Goal: Task Accomplishment & Management: Manage account settings

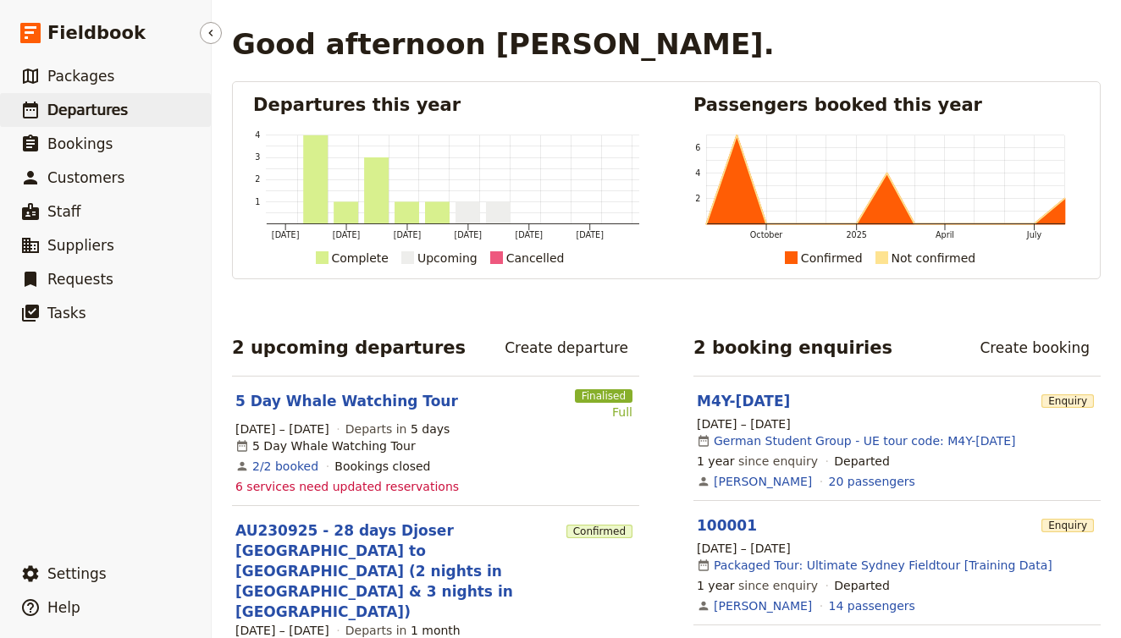
click at [80, 112] on span "Departures" at bounding box center [87, 110] width 80 height 17
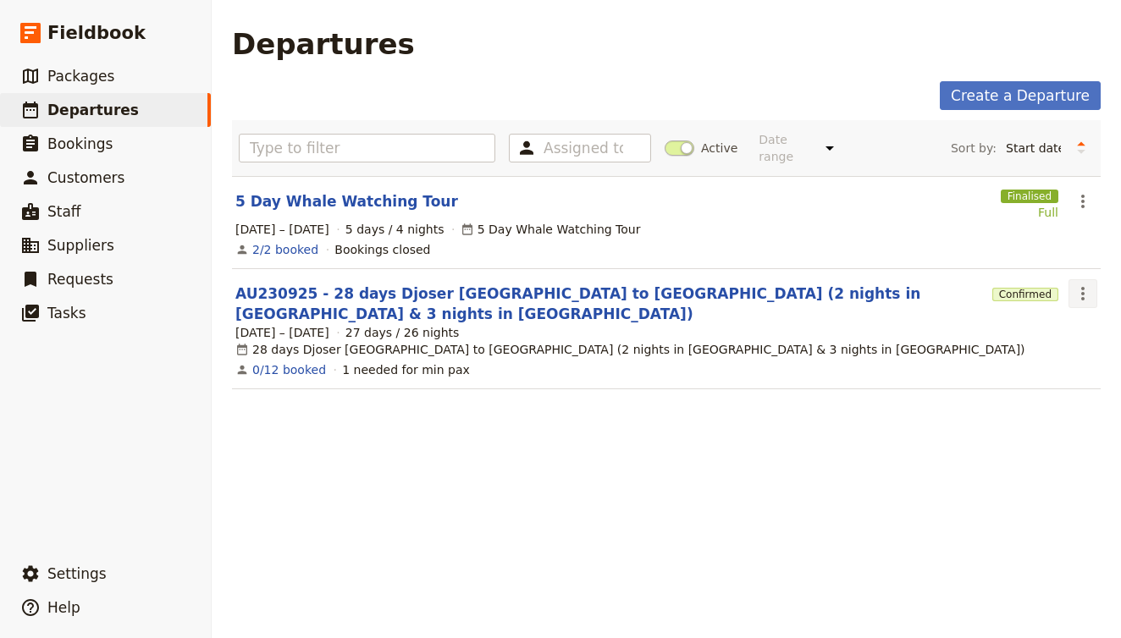
click at [1084, 284] on icon "Actions" at bounding box center [1083, 294] width 20 height 20
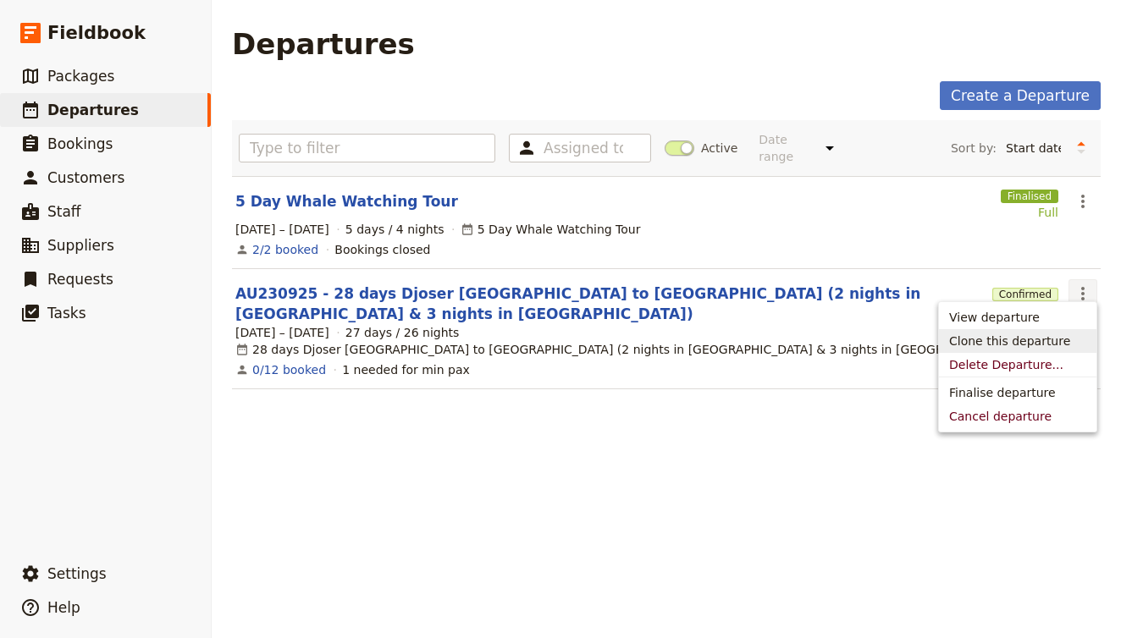
click at [1054, 334] on span "Clone this departure" at bounding box center [1009, 341] width 121 height 17
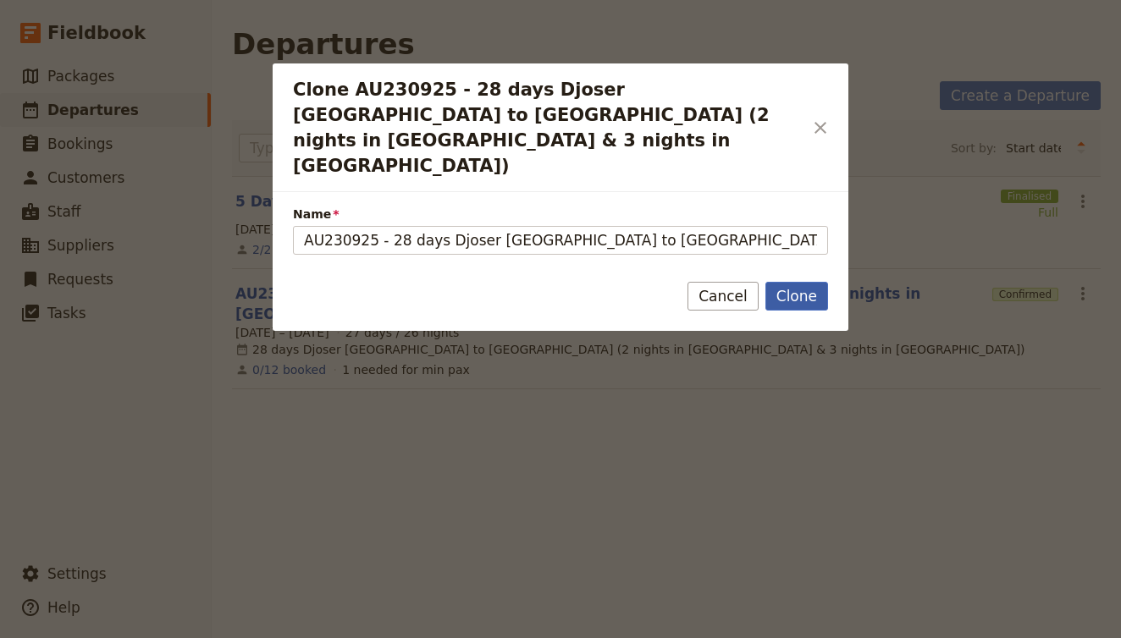
click at [783, 282] on button "Clone" at bounding box center [796, 296] width 63 height 29
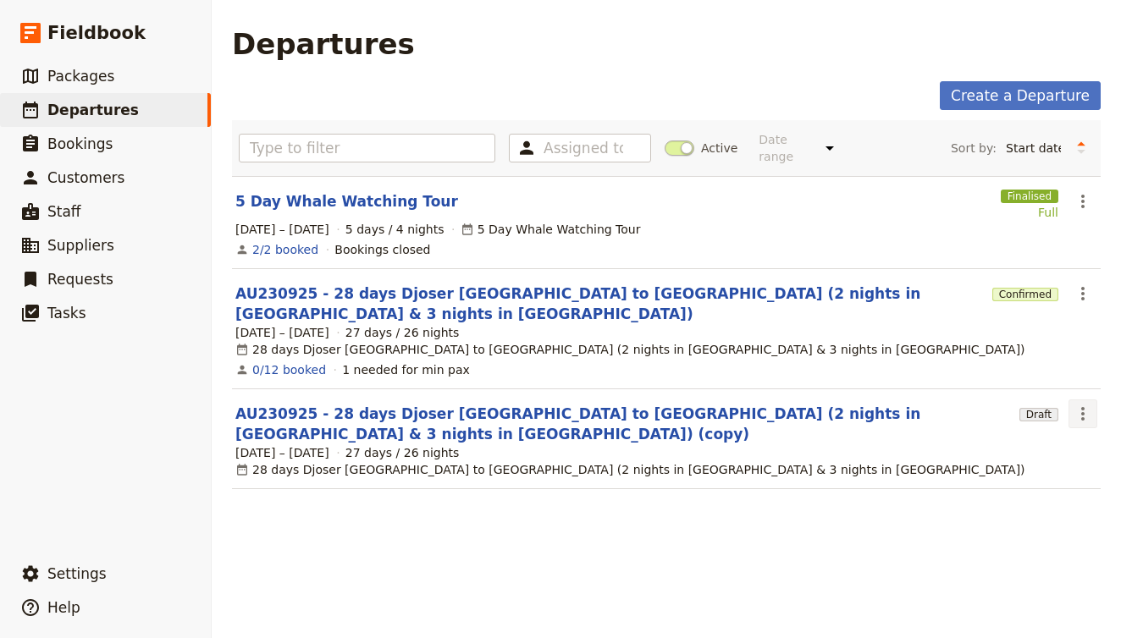
click at [1095, 400] on button "​" at bounding box center [1083, 414] width 29 height 29
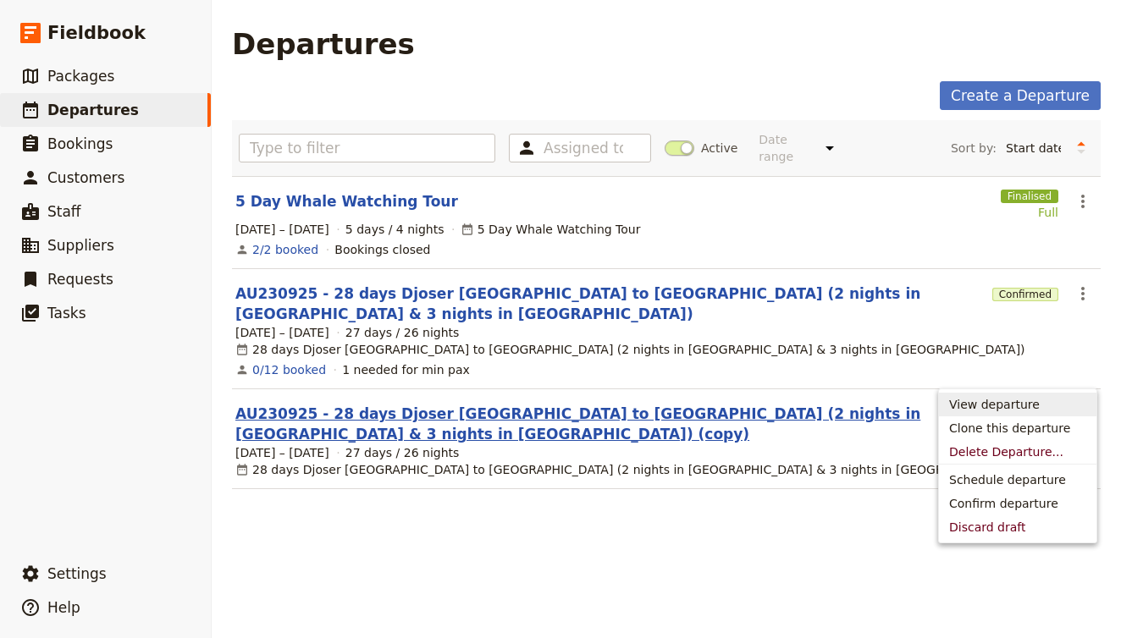
click at [759, 404] on link "AU230925 - 28 days Djoser Sydney to Cairns (2 nights in Darwin & 3 nights in CR…" at bounding box center [623, 424] width 777 height 41
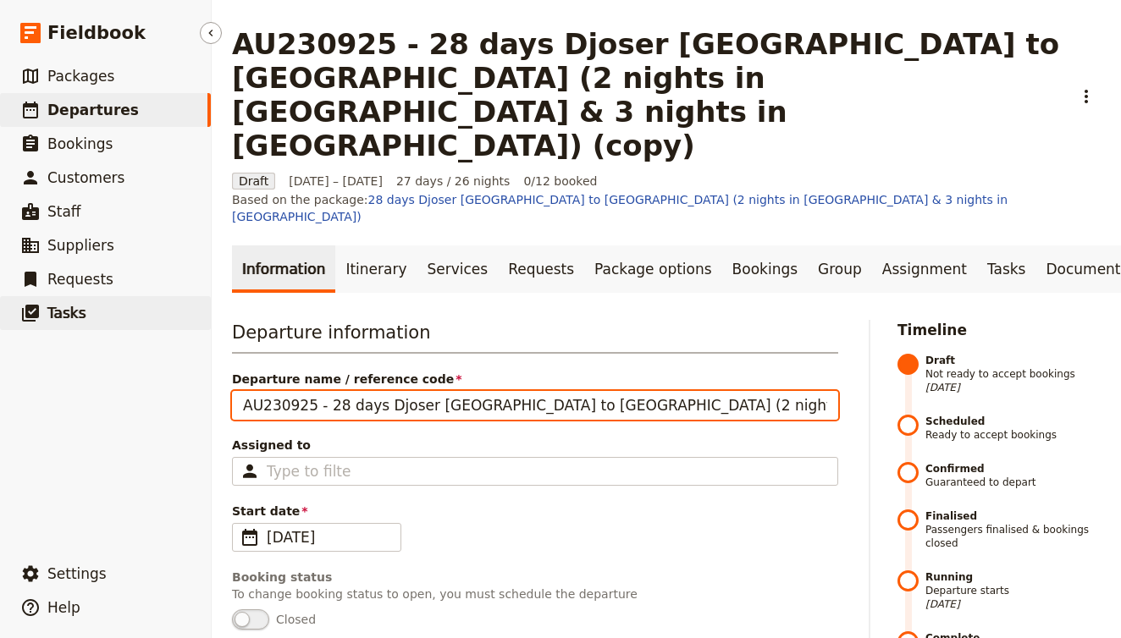
drag, startPoint x: 312, startPoint y: 320, endPoint x: 177, endPoint y: 321, distance: 134.6
click at [177, 321] on div "Fieldbook ​ ​ Fieldbook ​ ​ Packages ​ Departures ​ Bookings ​ Customers ​ Staf…" at bounding box center [560, 319] width 1121 height 638
paste input "-SYD-1410"
click at [294, 391] on input "AU-SYD-141025 - 28 days Djoser Sydney to Cairns (2 nights in Darwin & 3 nights …" at bounding box center [535, 405] width 606 height 29
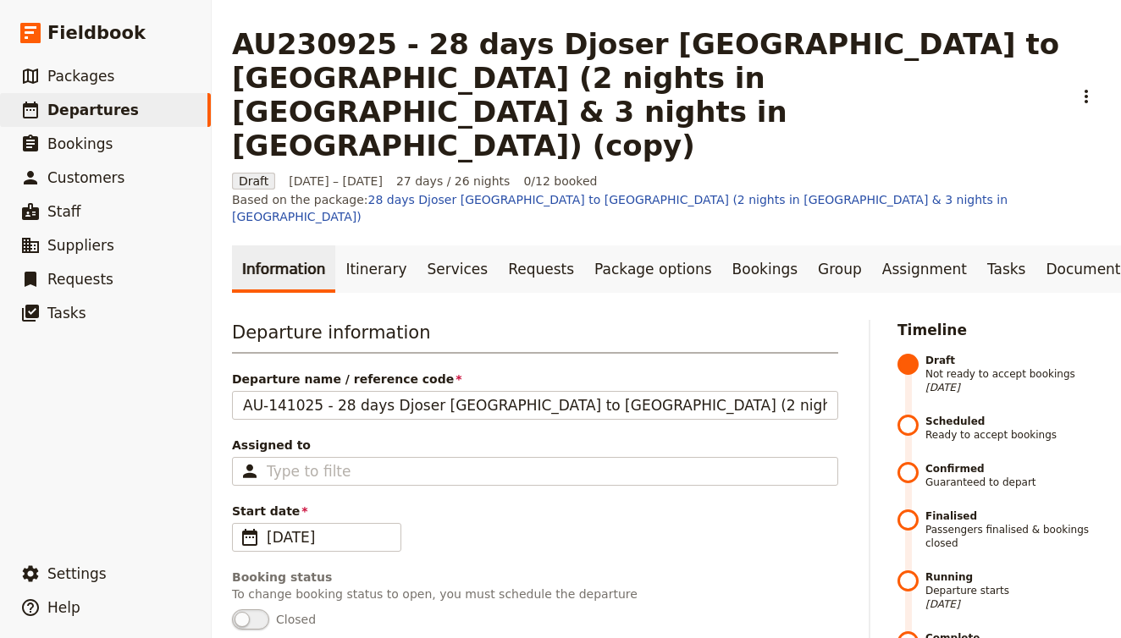
click at [606, 503] on div "Start date ​ 23 Sep 2025 23/09/2025" at bounding box center [535, 527] width 606 height 49
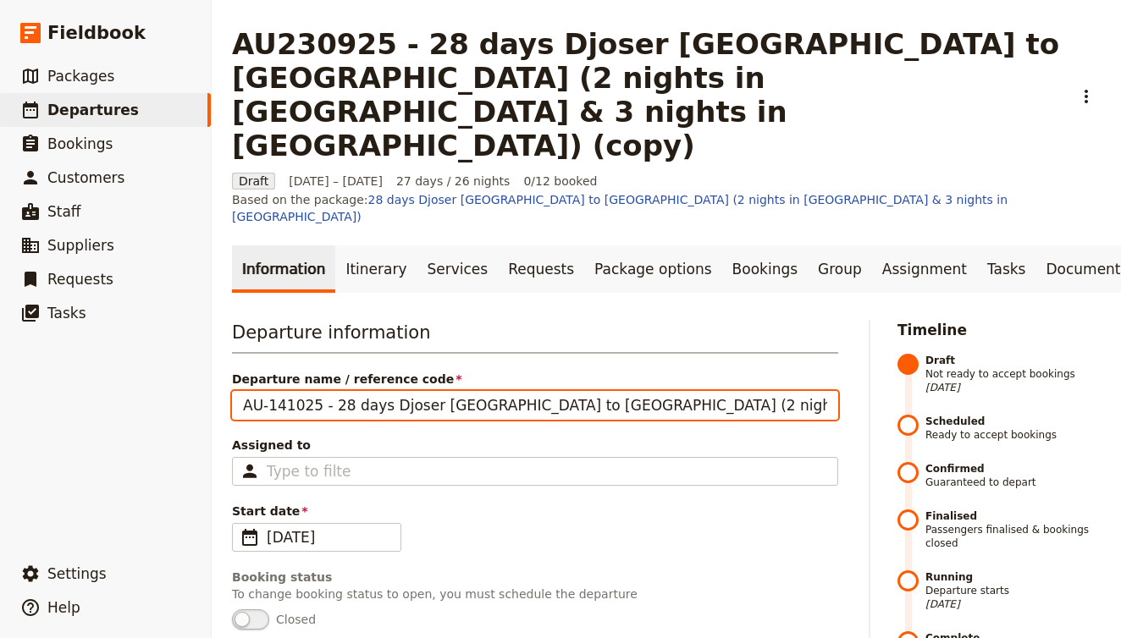
drag, startPoint x: 798, startPoint y: 321, endPoint x: 961, endPoint y: 312, distance: 162.8
click at [693, 391] on input "AU-141025 - 28 days Djoser Sydney to Cairns (2 nights in Darwin & 3 nights in C…" at bounding box center [535, 405] width 606 height 29
type input "AU-141025 - 28 days Djoser Sydney to Cairns (2 nights in Darwin & 4 nights in C…"
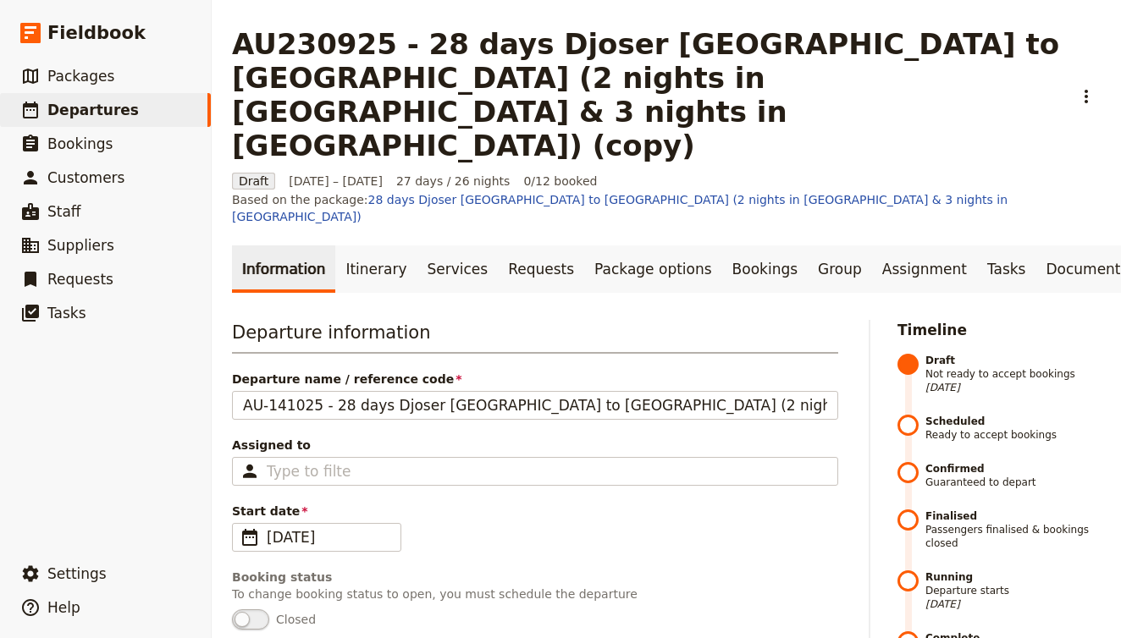
click at [761, 610] on span "Closed" at bounding box center [535, 620] width 606 height 20
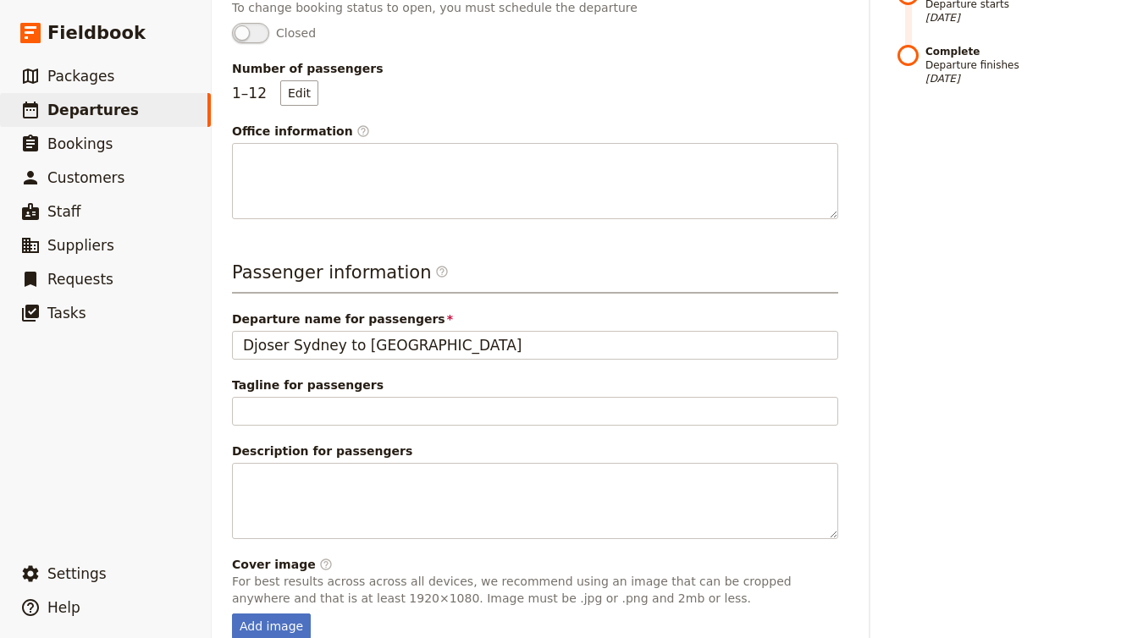
scroll to position [586, 0]
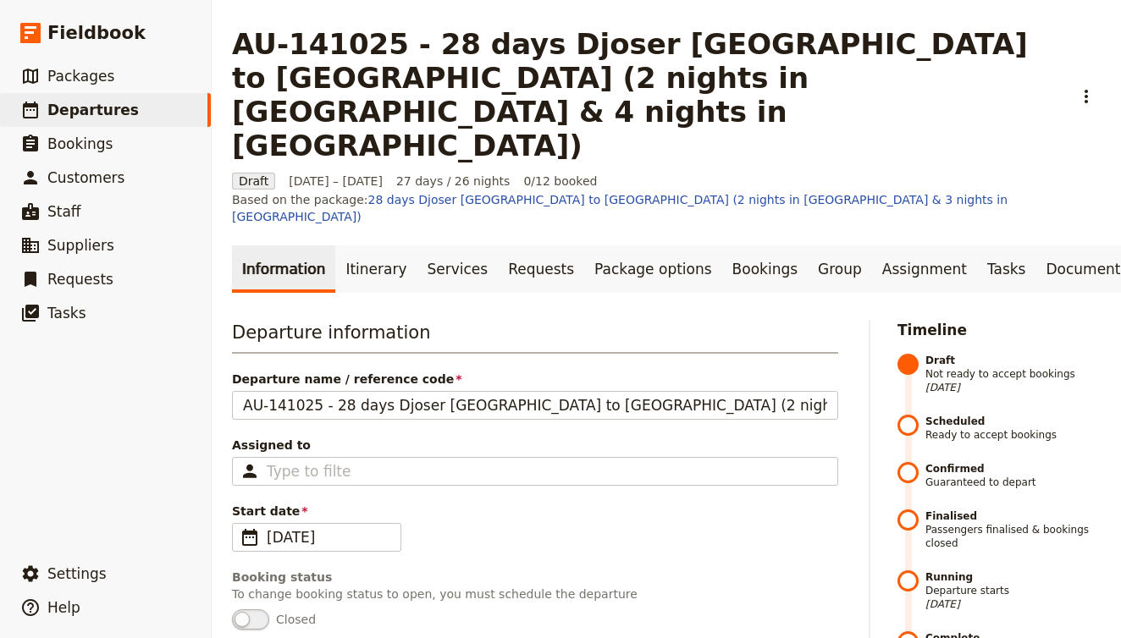
scroll to position [0, 0]
click at [134, 111] on link "​ Departures" at bounding box center [105, 110] width 211 height 34
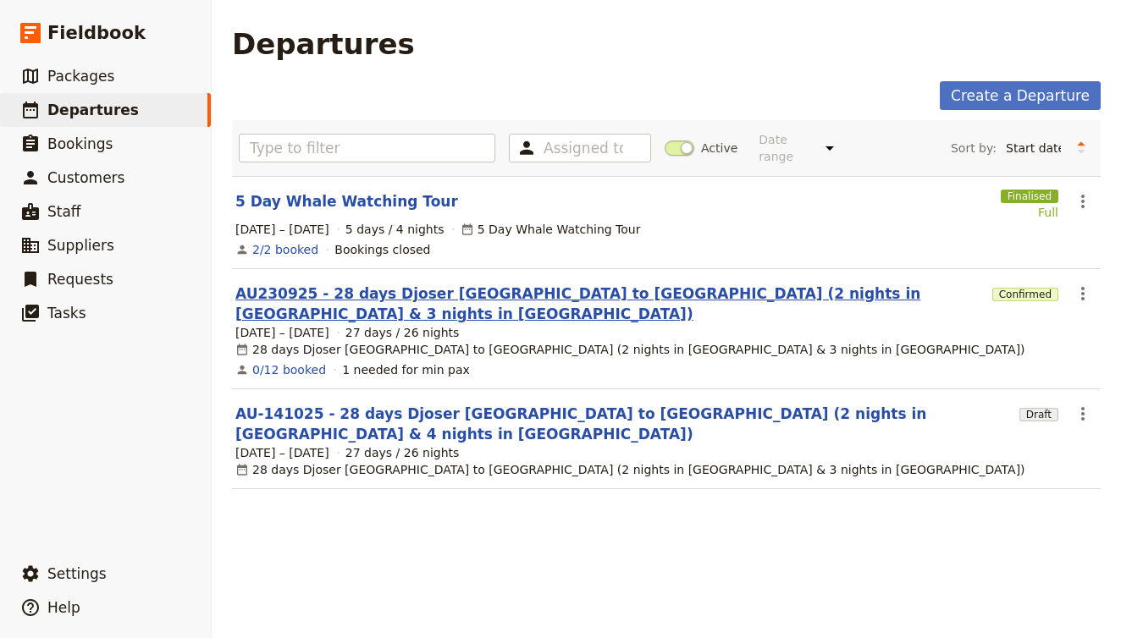
click at [387, 284] on link "AU230925 - 28 days Djoser Sydney to Cairns (2 nights in Darwin & 3 nights in CR…" at bounding box center [610, 304] width 750 height 41
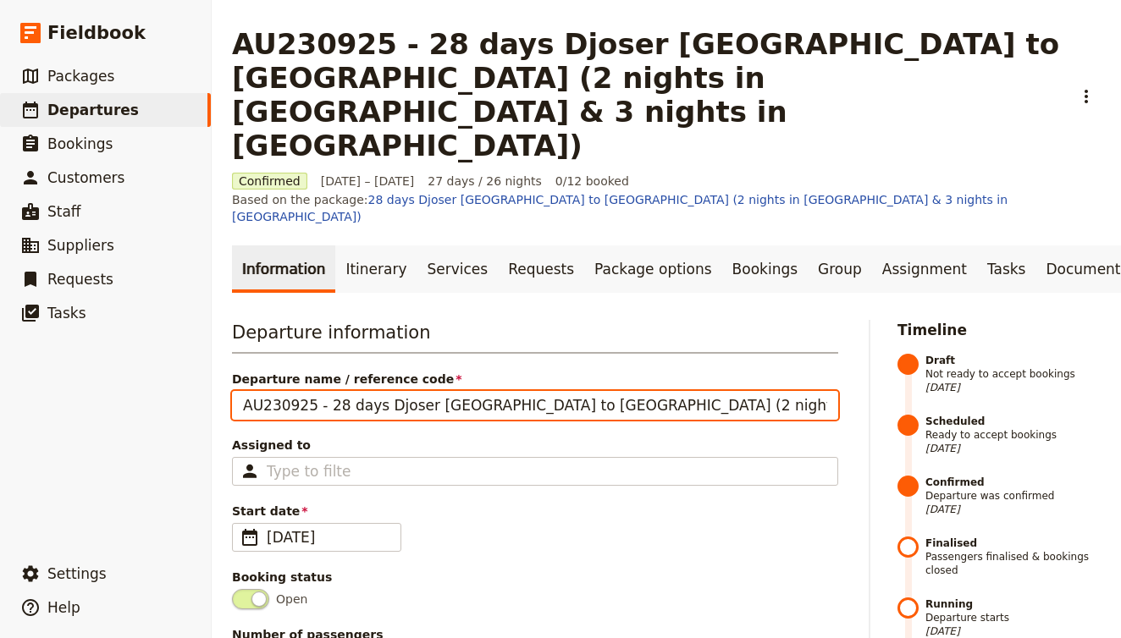
click at [686, 391] on input "AU230925 - 28 days Djoser Sydney to Cairns (2 nights in Darwin & 3 nights in CR…" at bounding box center [535, 405] width 606 height 29
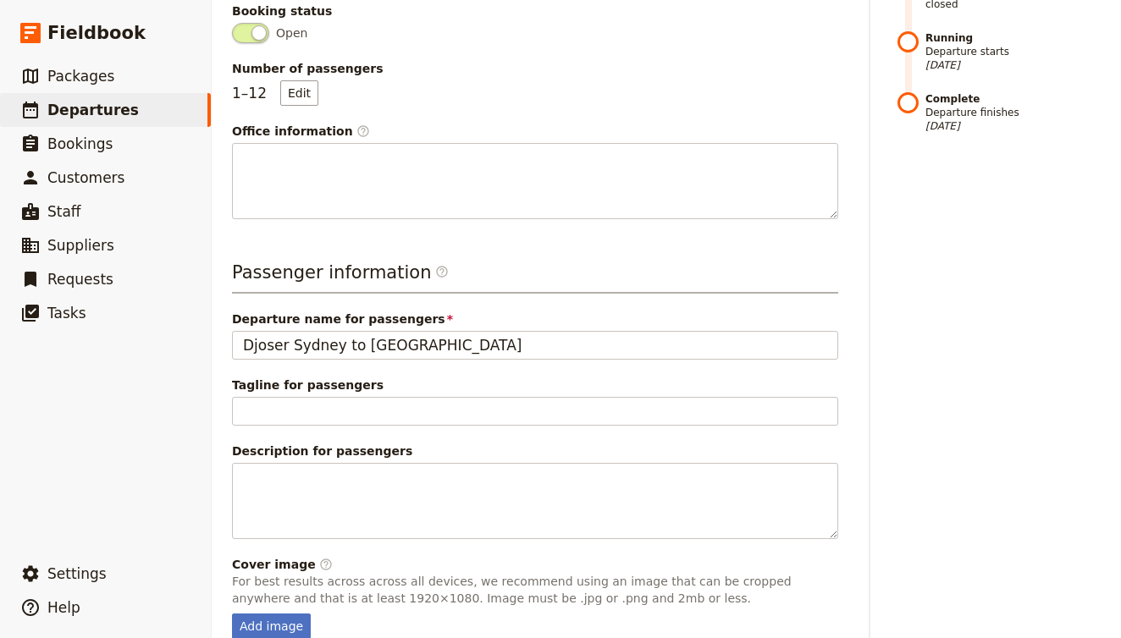
scroll to position [566, 0]
type input "AU230925 - 28 days Djoser Sydney to Cairns (2 nights in Darwin & 4 nights in CR…"
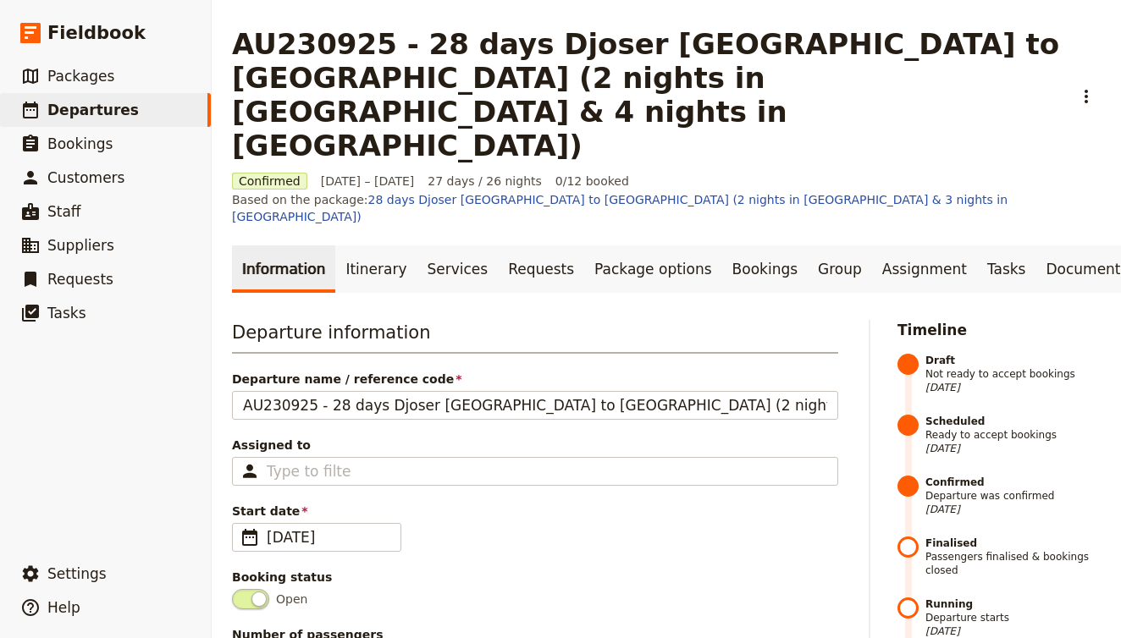
scroll to position [0, 0]
click at [367, 246] on link "Itinerary" at bounding box center [375, 269] width 81 height 47
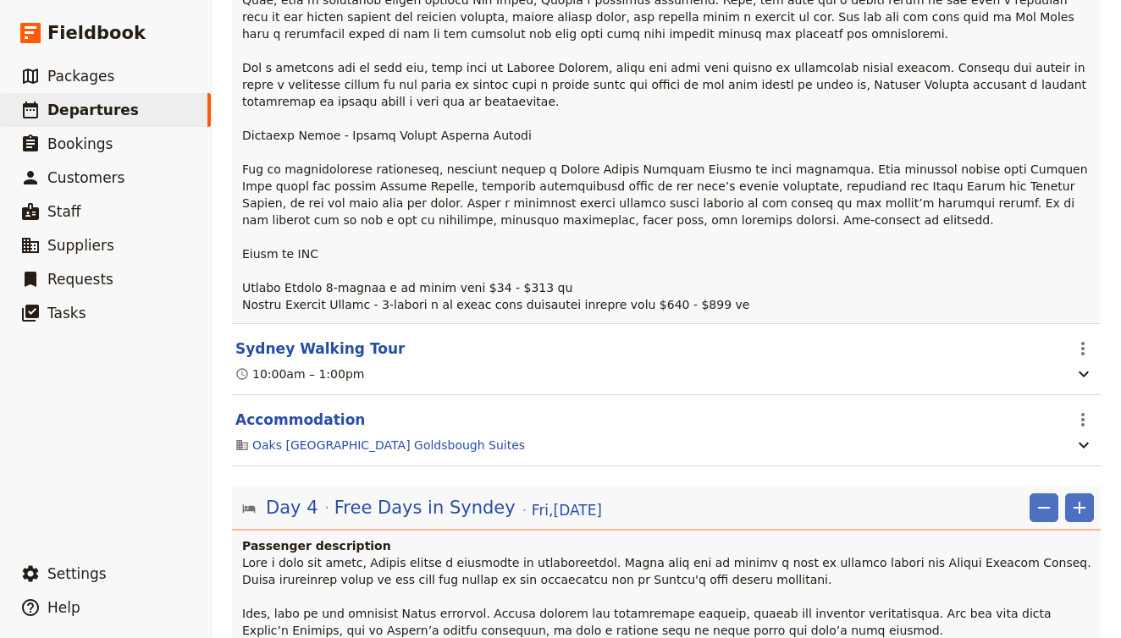
scroll to position [2002, 0]
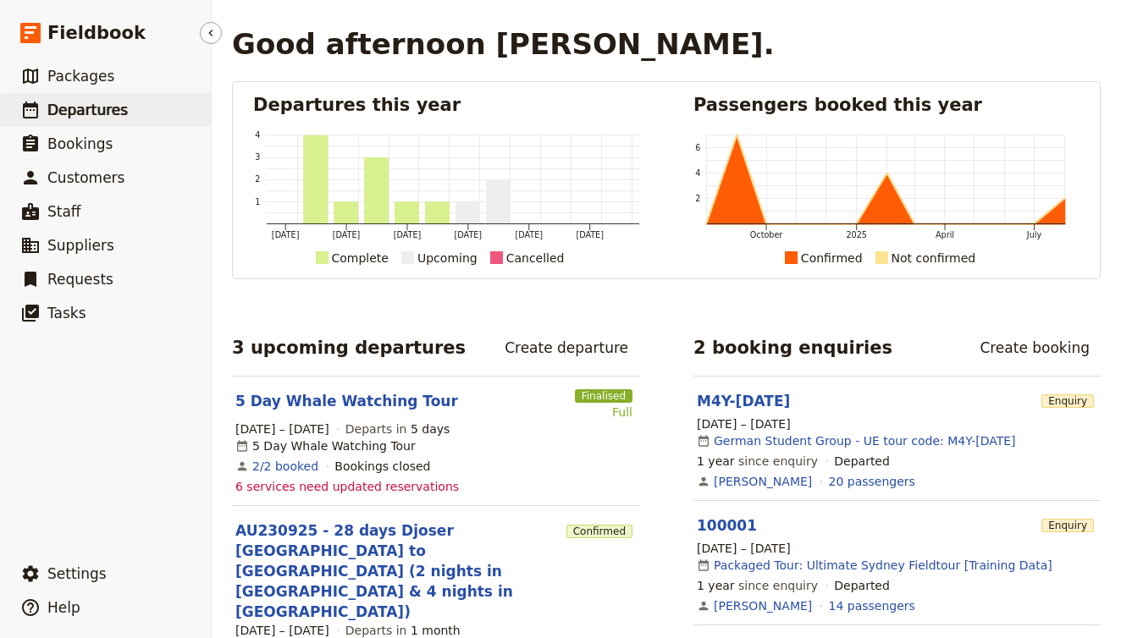
click at [119, 103] on span "Departures" at bounding box center [87, 110] width 80 height 17
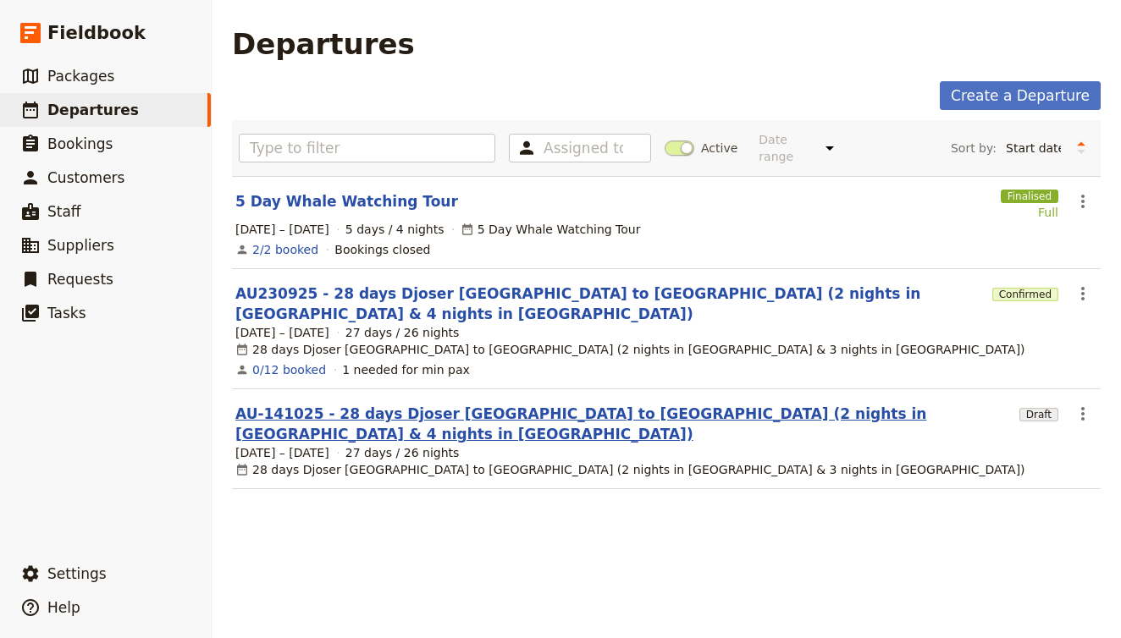
click at [283, 404] on link "AU-141025 - 28 days Djoser [GEOGRAPHIC_DATA] to [GEOGRAPHIC_DATA] (2 nights in …" at bounding box center [623, 424] width 777 height 41
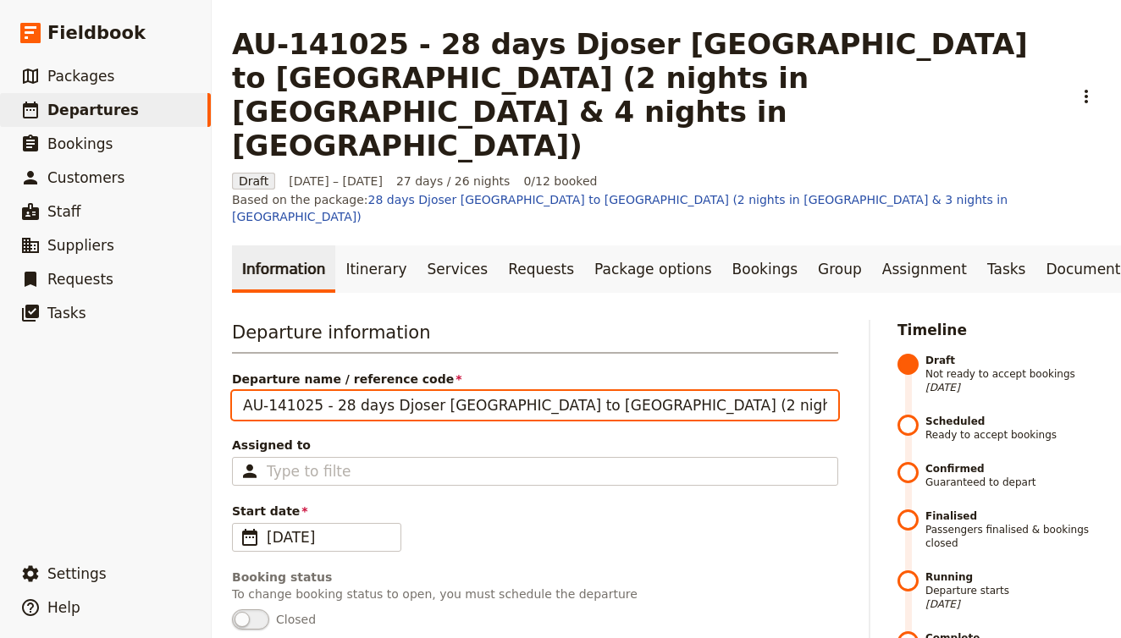
click at [268, 391] on input "AU-141025 - 28 days Djoser Sydney to Cairns (2 nights in Darwin & 4 nights in C…" at bounding box center [535, 405] width 606 height 29
type input "AU141025 - 28 days Djoser Sydney to Cairns (2 nights in Darwin & 4 nights in CR…"
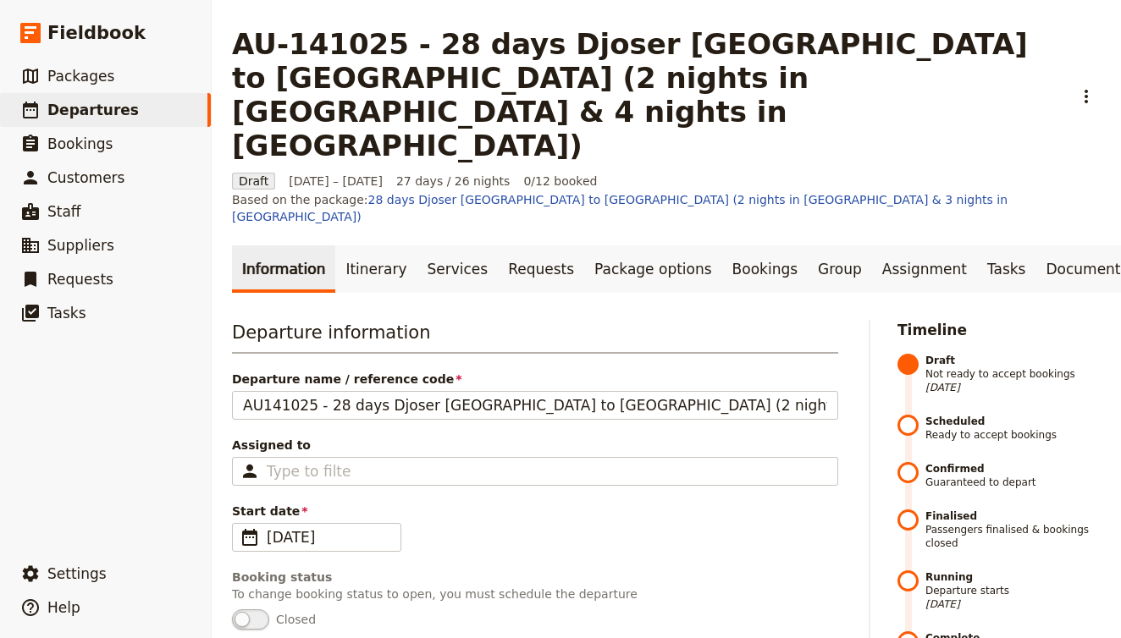
click at [528, 503] on div "Start date ​ 23 Sep 2025 23/09/2025" at bounding box center [535, 527] width 606 height 49
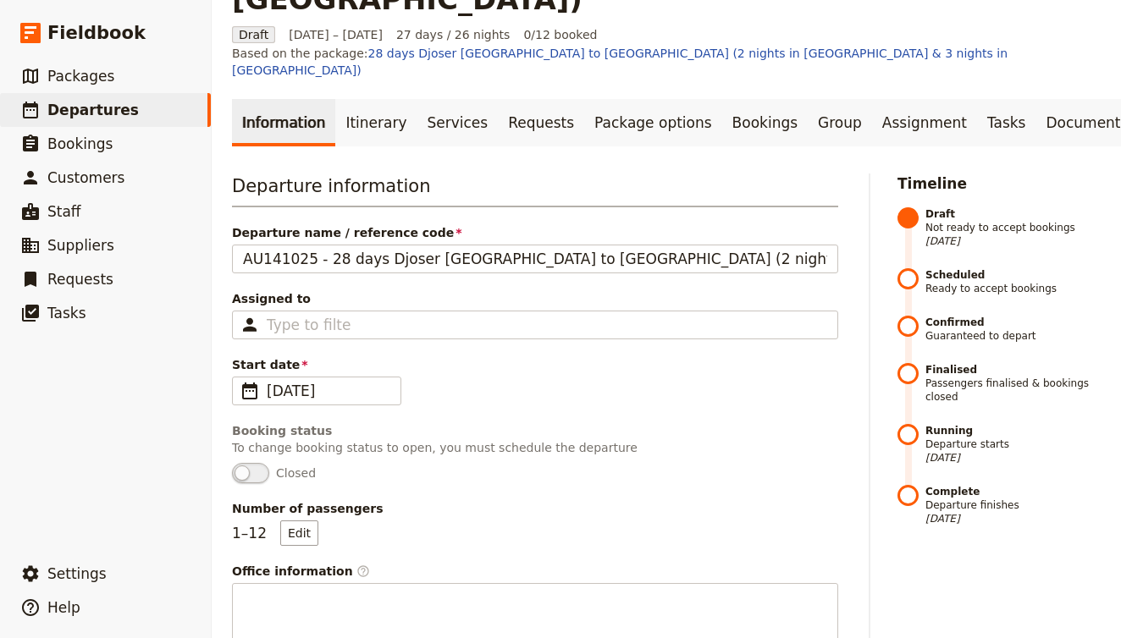
scroll to position [163, 0]
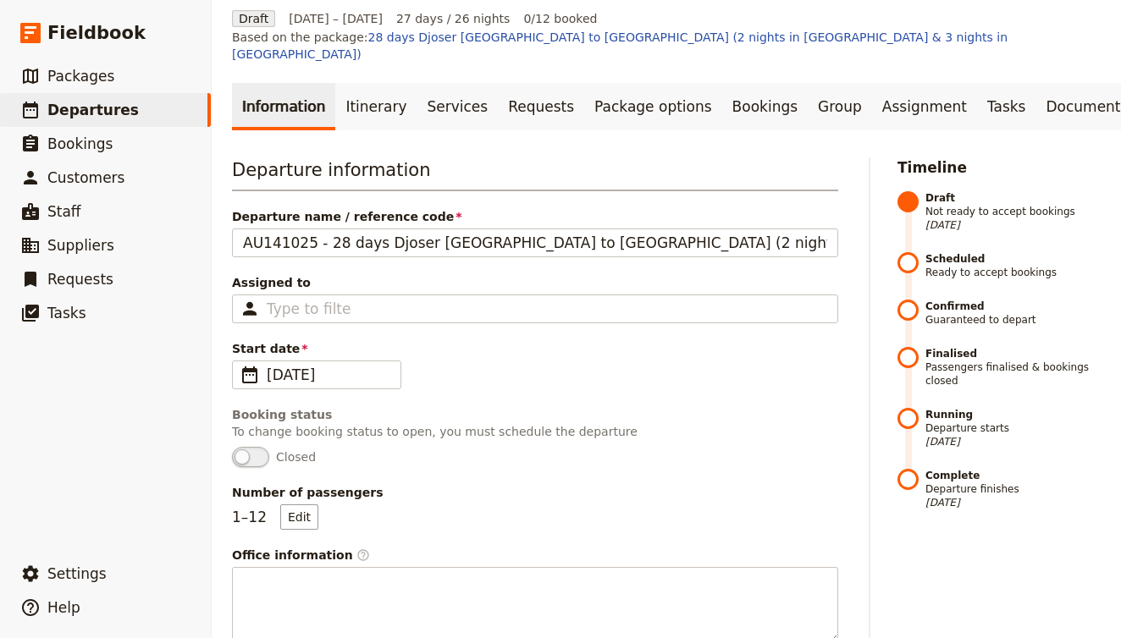
click at [312, 484] on div "Number of passengers 1 – 12 Edit" at bounding box center [535, 507] width 606 height 46
click at [308, 484] on div "Number of passengers 1 – 12 Edit" at bounding box center [535, 507] width 606 height 46
click at [306, 505] on button "Edit" at bounding box center [299, 517] width 38 height 25
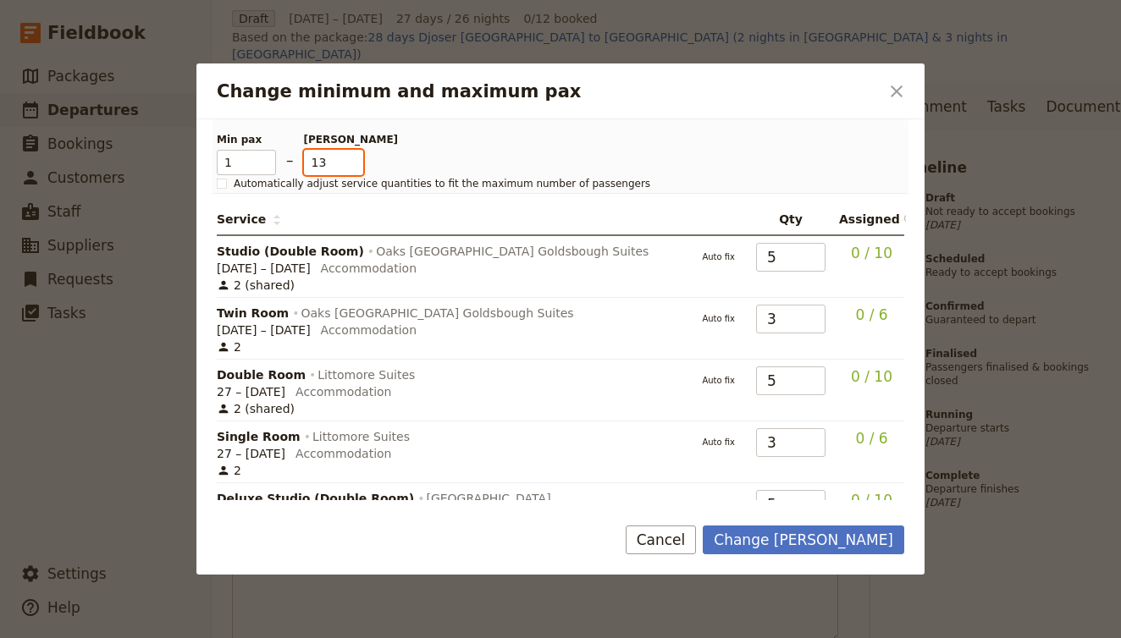
click at [354, 157] on input "13" at bounding box center [333, 162] width 59 height 25
click at [354, 157] on input "14" at bounding box center [333, 162] width 59 height 25
click at [354, 157] on input "15" at bounding box center [333, 162] width 59 height 25
click at [354, 157] on input "16" at bounding box center [333, 162] width 59 height 25
click at [354, 157] on input "17" at bounding box center [333, 162] width 59 height 25
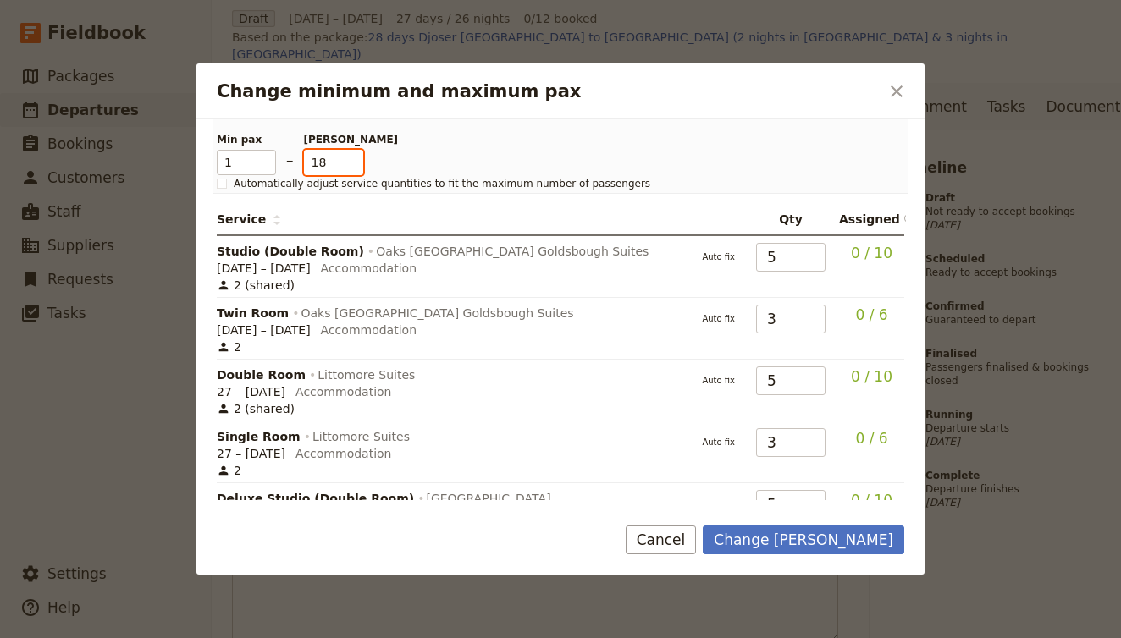
click at [354, 157] on input "18" at bounding box center [333, 162] width 59 height 25
click at [354, 157] on input "19" at bounding box center [333, 162] width 59 height 25
type input "22"
click at [815, 541] on button "Change max pax" at bounding box center [804, 540] width 202 height 29
type input "AU-141025 - 28 days Djoser [GEOGRAPHIC_DATA] to [GEOGRAPHIC_DATA] (2 nights in …"
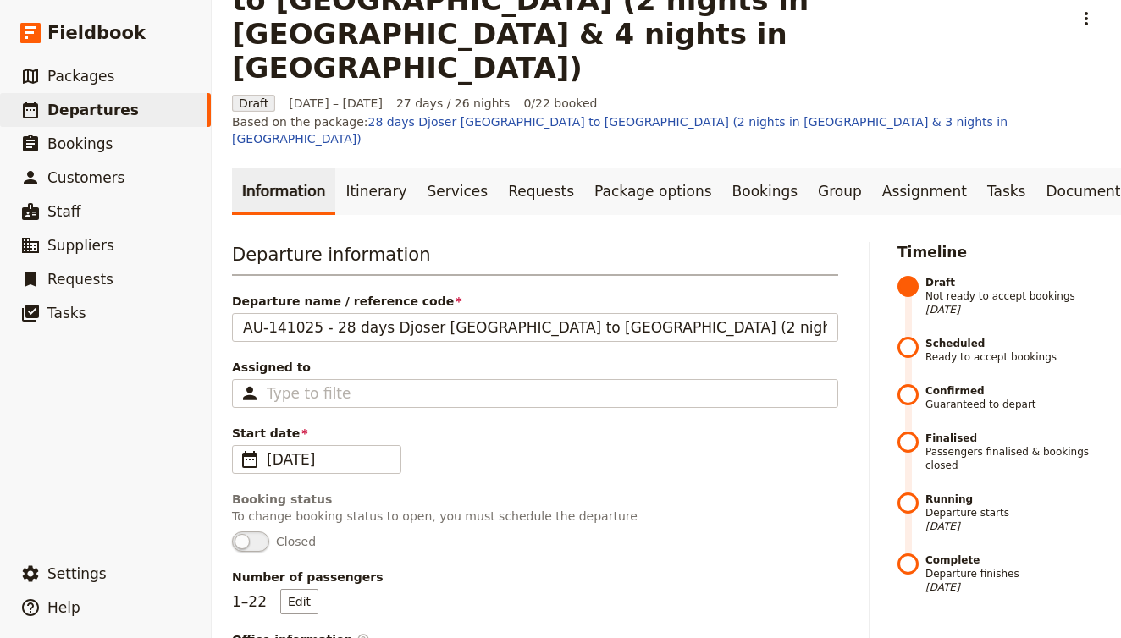
scroll to position [69, 0]
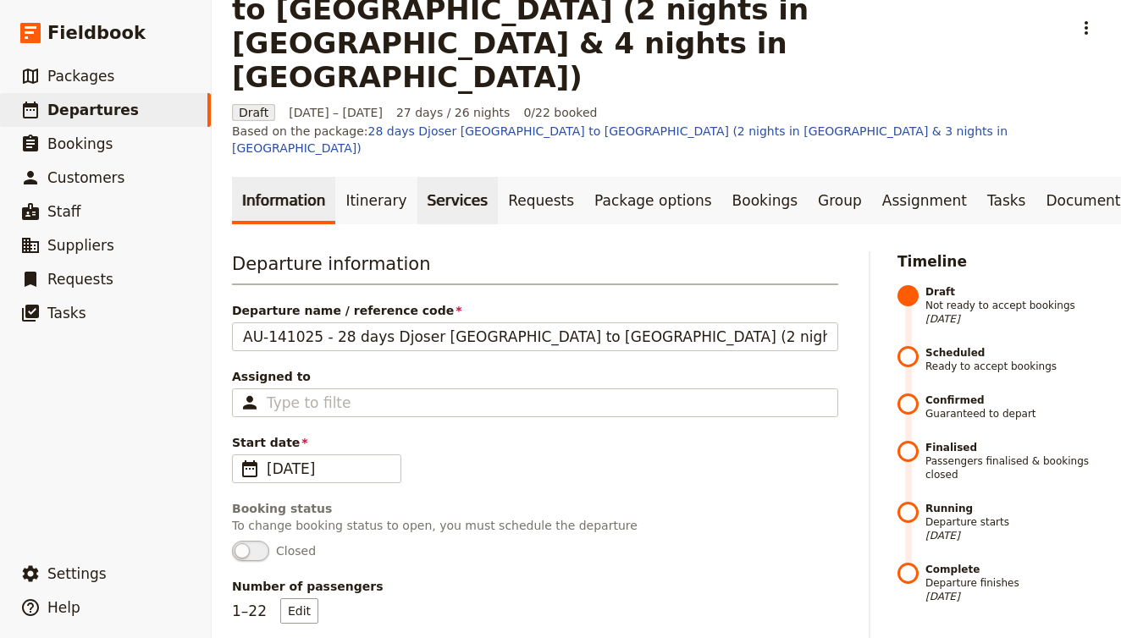
click at [443, 177] on link "Services" at bounding box center [457, 200] width 81 height 47
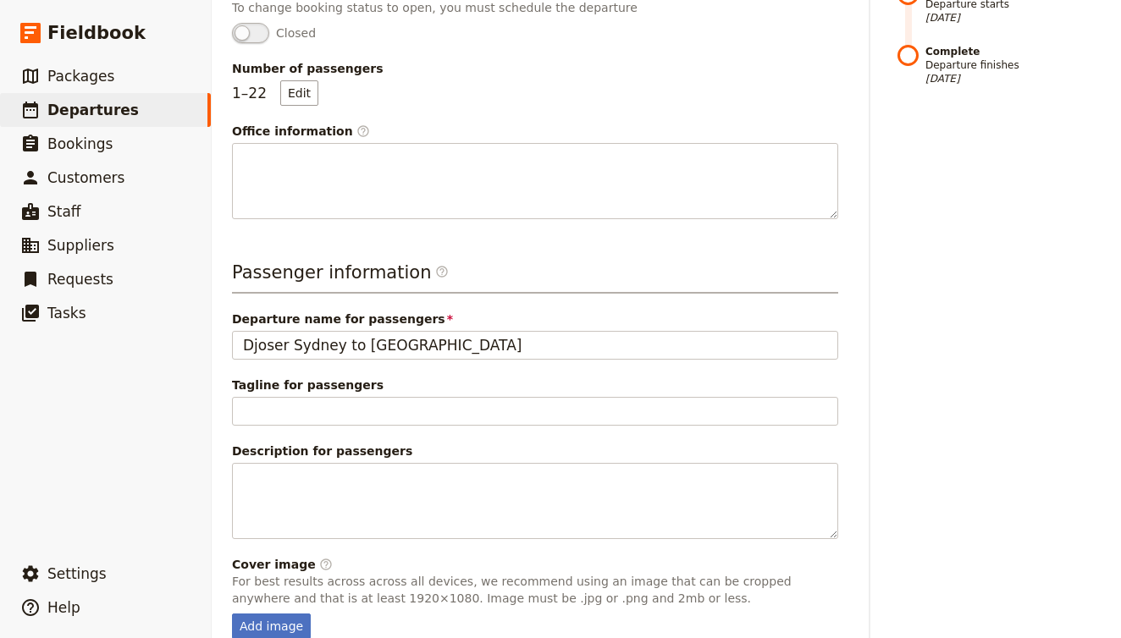
scroll to position [586, 0]
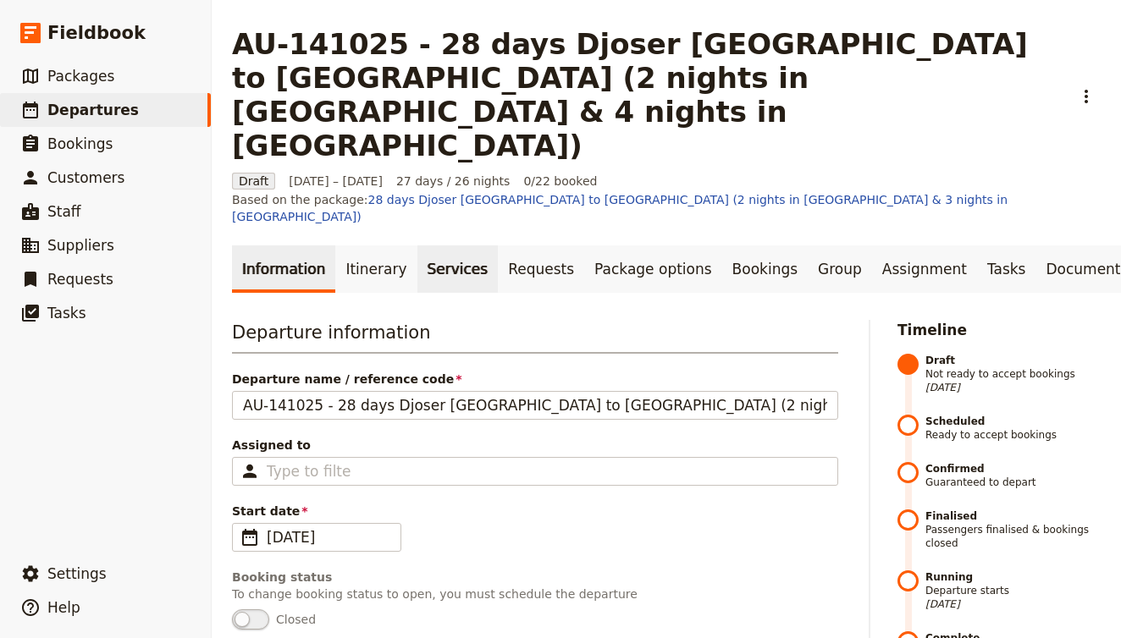
scroll to position [0, 0]
click at [450, 246] on link "Services" at bounding box center [457, 269] width 81 height 47
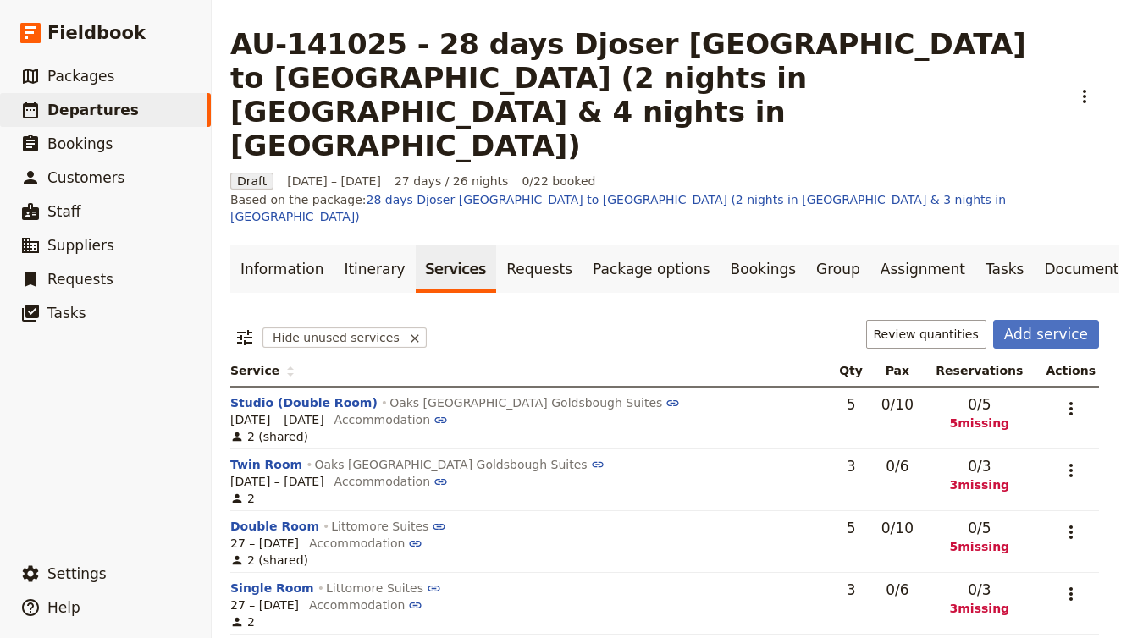
scroll to position [0, 2]
click at [1040, 320] on button "Add service" at bounding box center [1046, 334] width 106 height 29
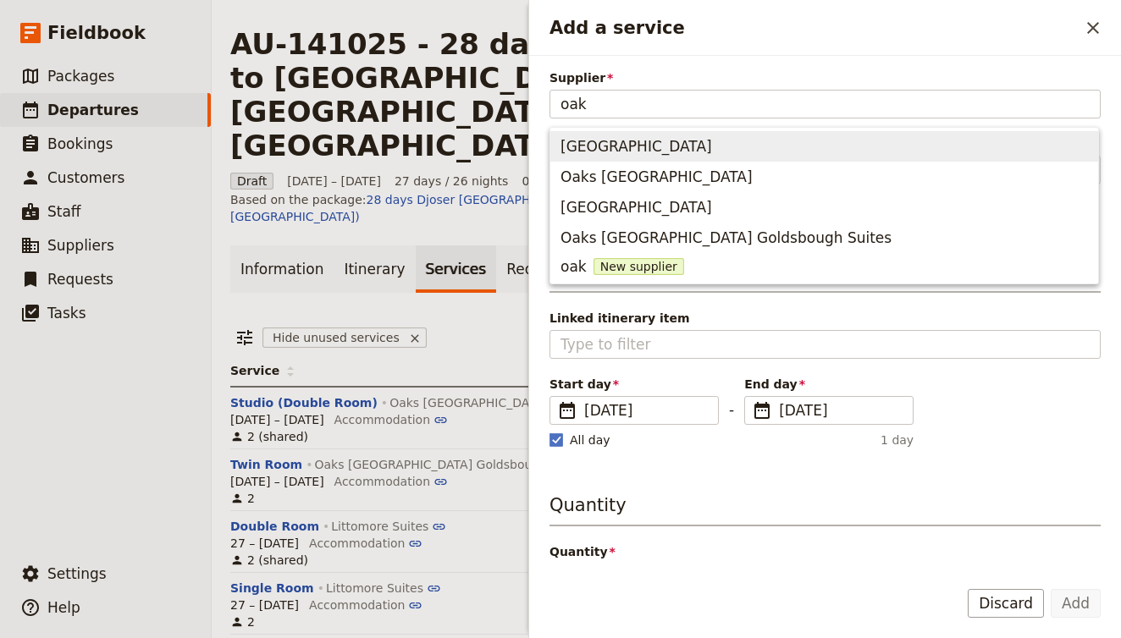
type input "oaks"
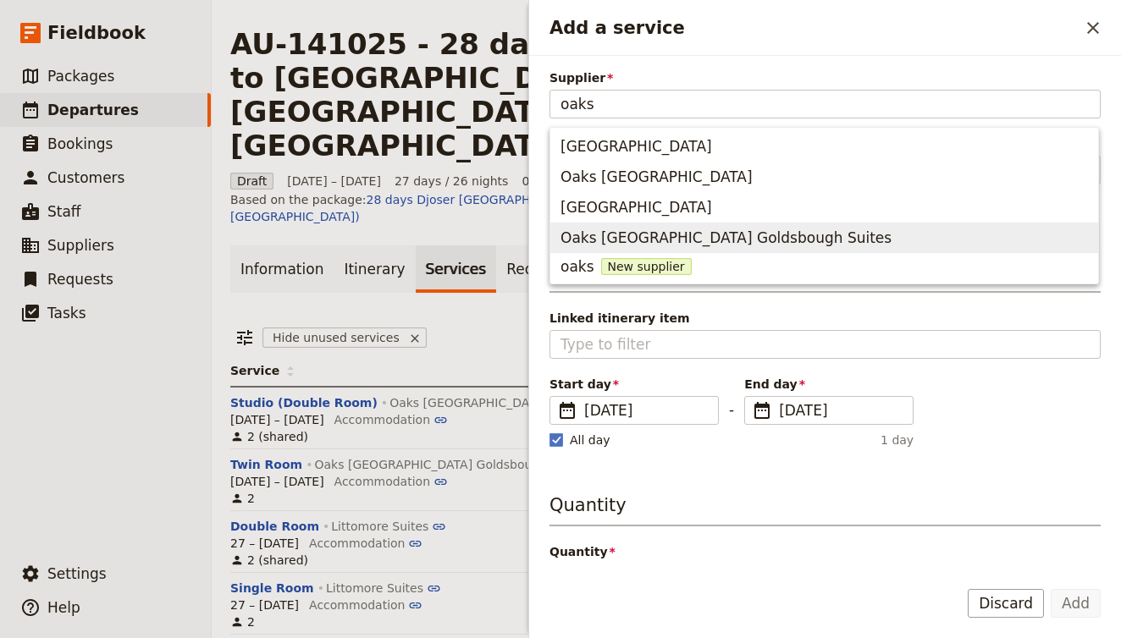
click at [880, 246] on span "Oaks [GEOGRAPHIC_DATA] Goldsbough Suites" at bounding box center [824, 238] width 527 height 24
type input "Oaks [GEOGRAPHIC_DATA] Goldsbough Suites"
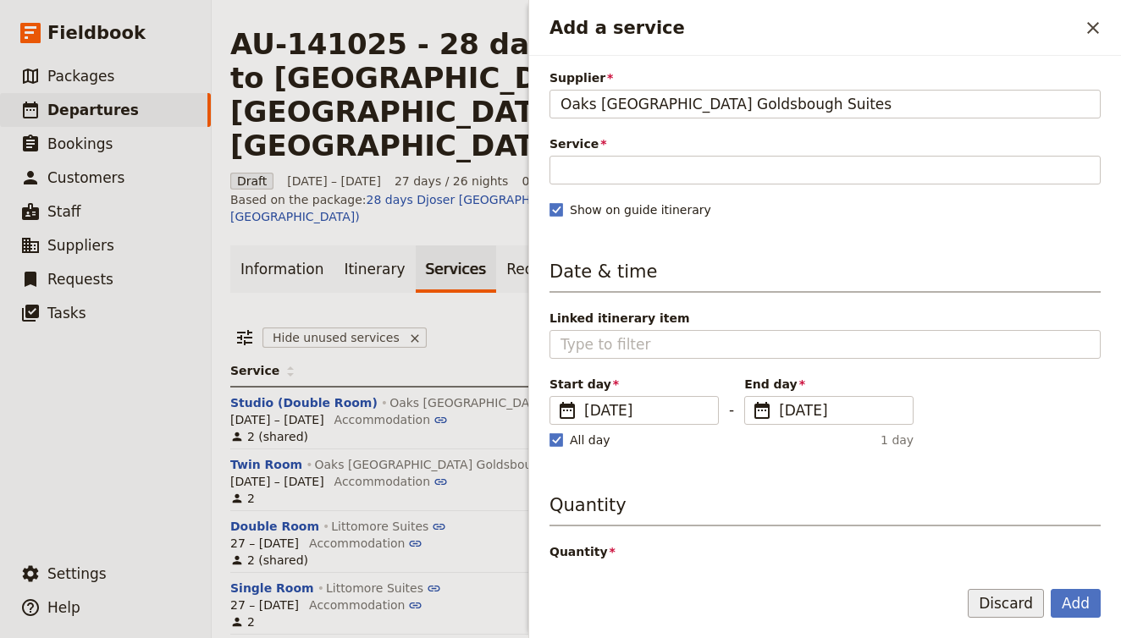
click at [1020, 611] on button "Discard" at bounding box center [1006, 603] width 76 height 29
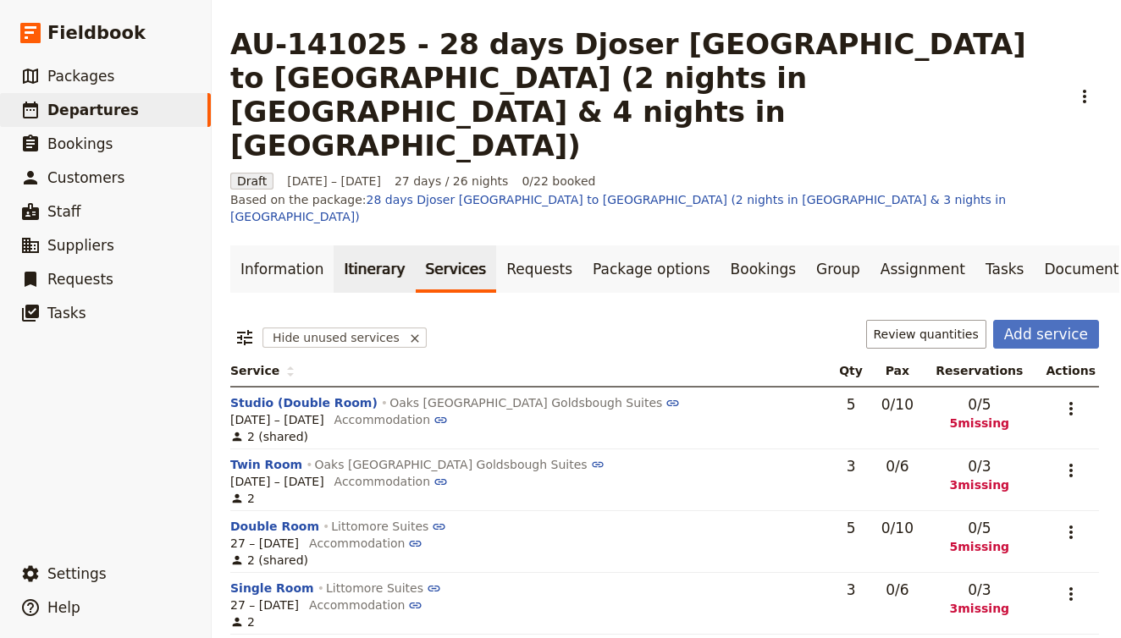
click at [356, 246] on link "Itinerary" at bounding box center [374, 269] width 81 height 47
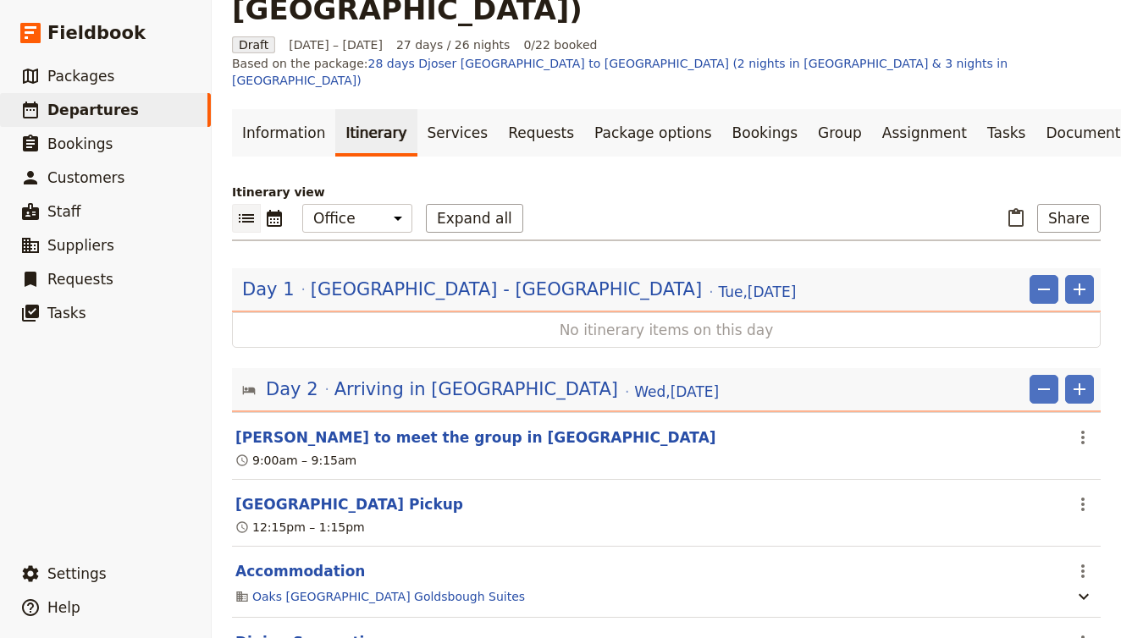
scroll to position [107, 0]
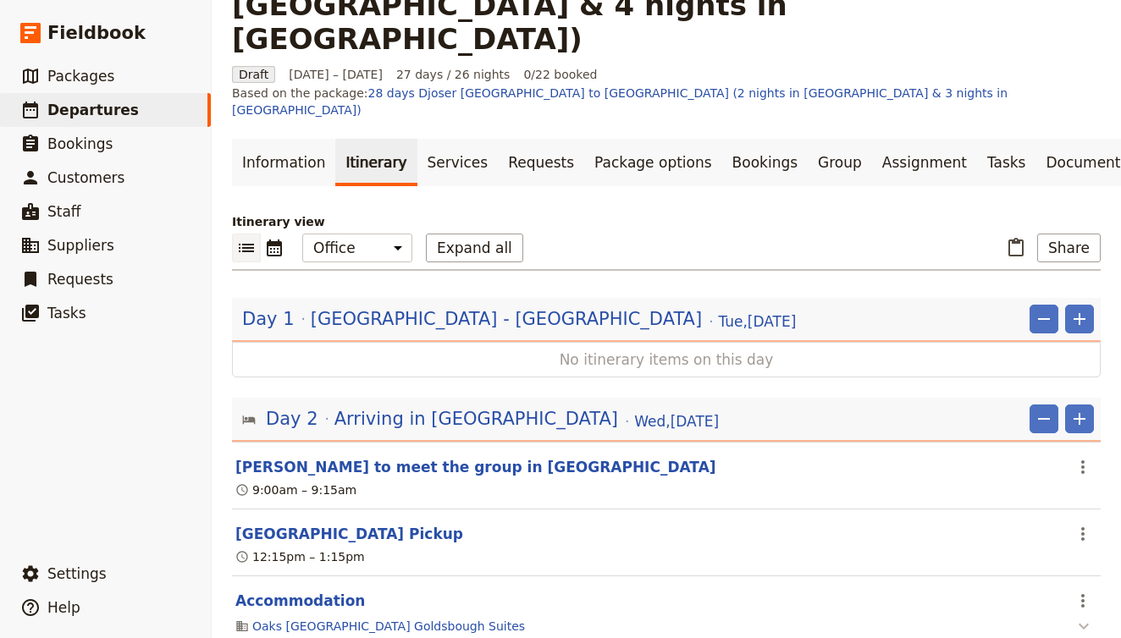
click at [1080, 616] on icon "button" at bounding box center [1084, 626] width 20 height 20
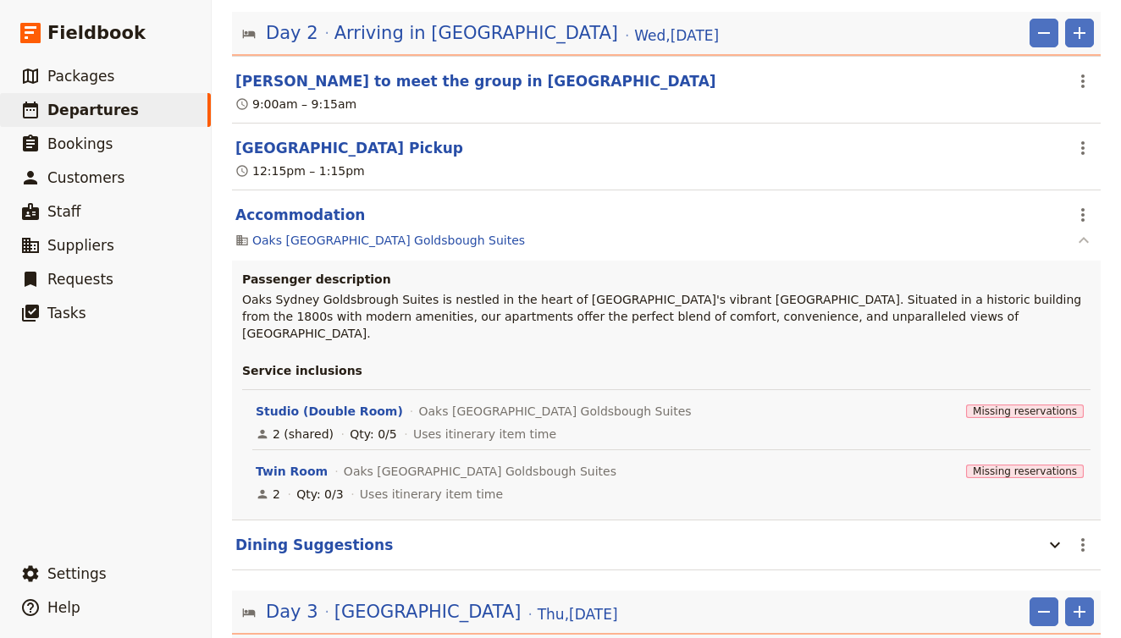
scroll to position [497, 0]
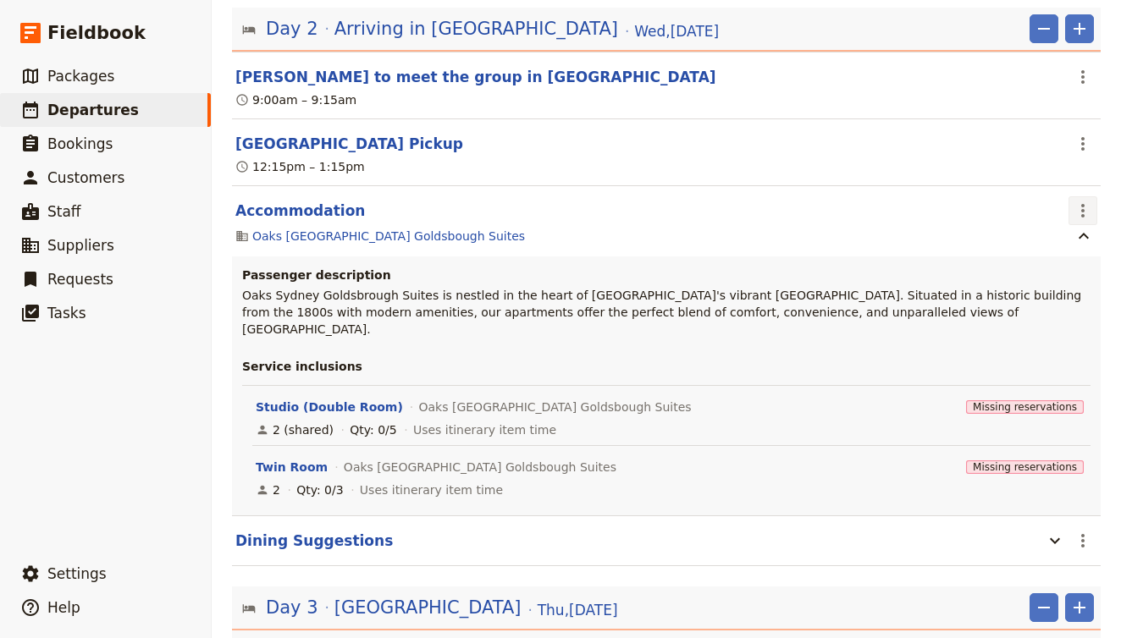
click at [1082, 201] on icon "Actions" at bounding box center [1083, 211] width 20 height 20
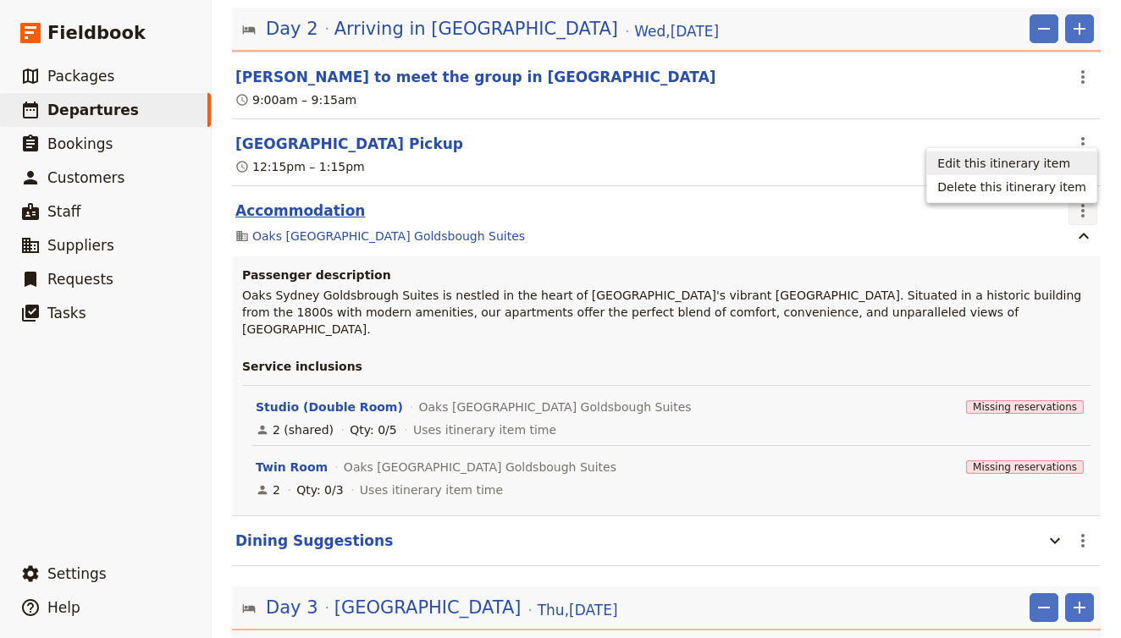
click at [290, 201] on button "Accommodation" at bounding box center [300, 211] width 130 height 20
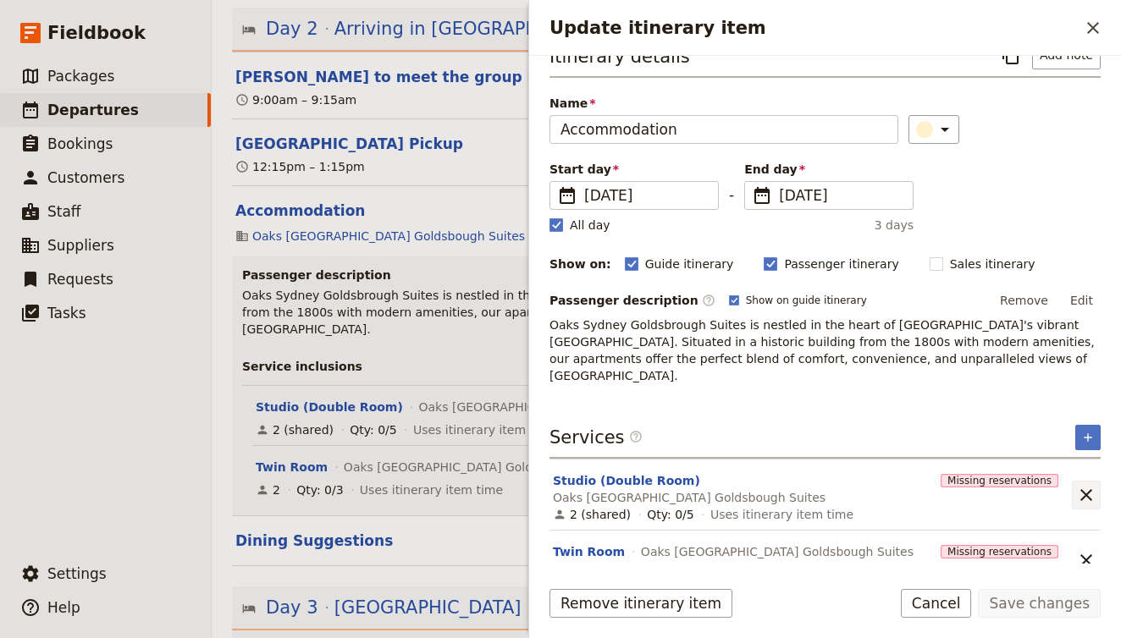
scroll to position [27, 0]
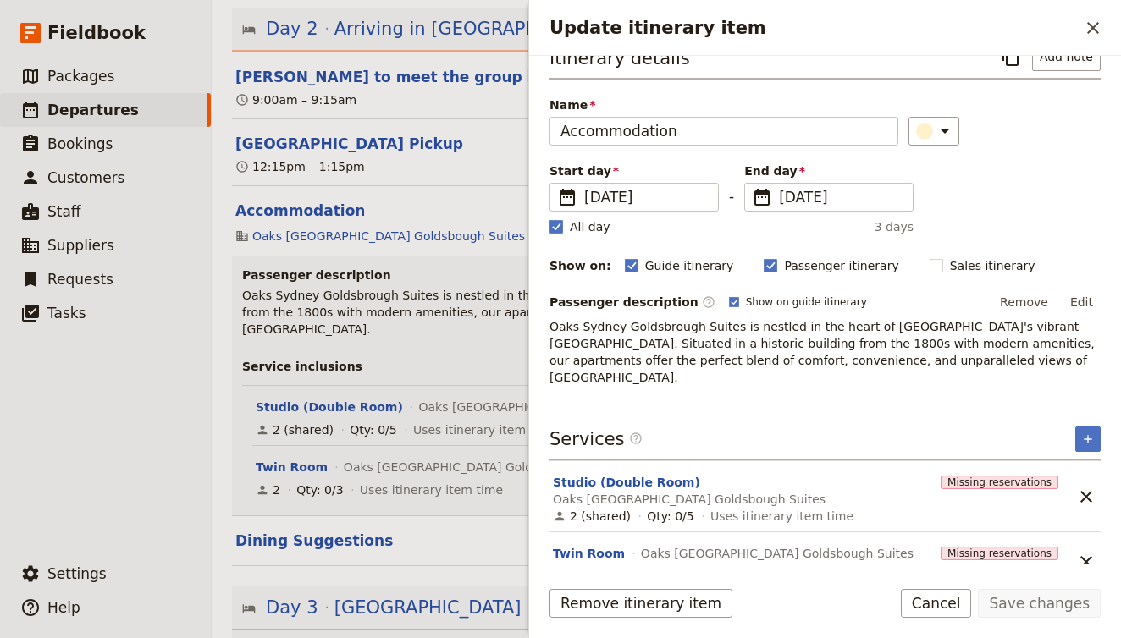
click at [770, 491] on span "Oaks [GEOGRAPHIC_DATA] Goldsbough Suites" at bounding box center [689, 499] width 273 height 17
click at [641, 474] on button "Studio (Double Room)" at bounding box center [626, 482] width 147 height 17
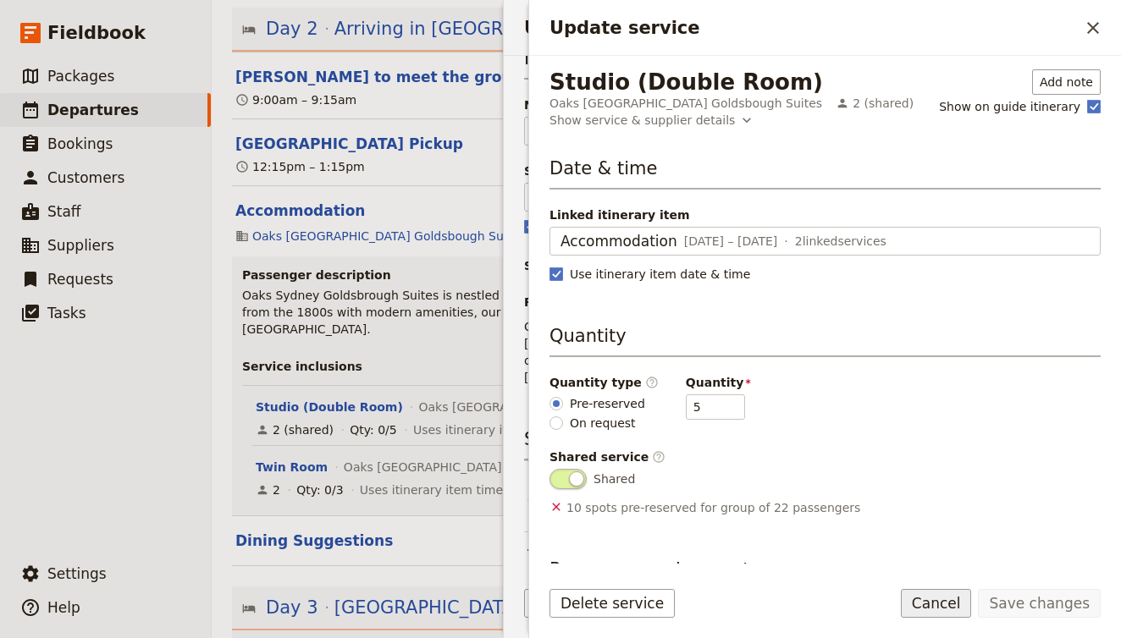
click at [955, 599] on button "Cancel" at bounding box center [936, 603] width 71 height 29
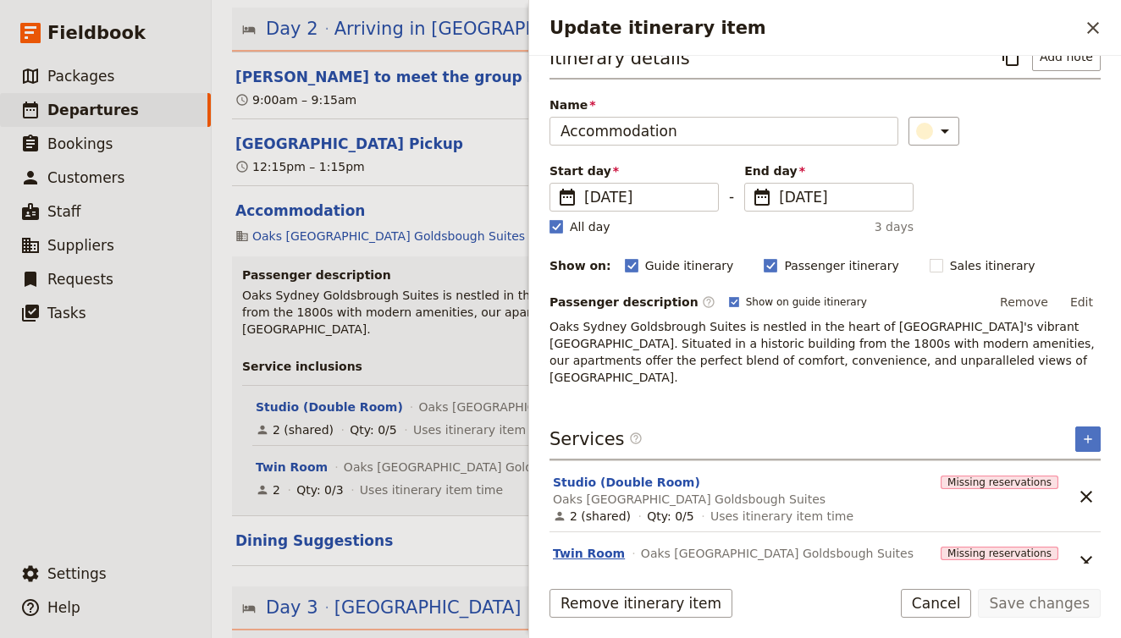
click at [591, 545] on button "Twin Room" at bounding box center [589, 553] width 72 height 17
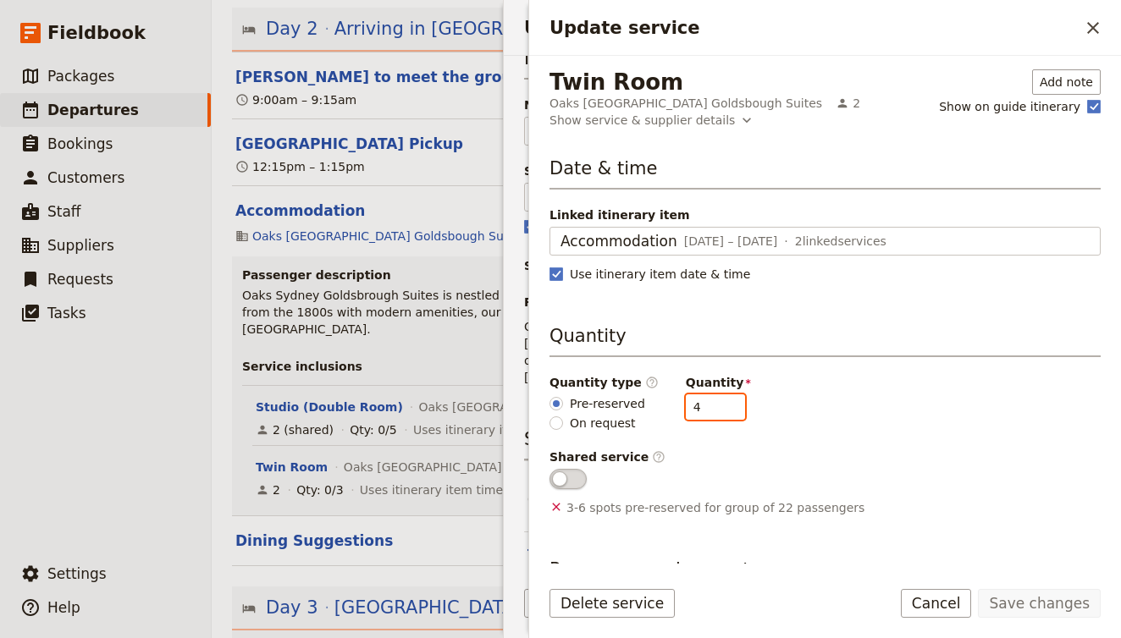
click at [719, 402] on input "4" at bounding box center [715, 407] width 59 height 25
type input "5"
click at [719, 402] on input "5" at bounding box center [715, 407] width 59 height 25
click at [1029, 601] on button "Save changes" at bounding box center [1039, 603] width 123 height 29
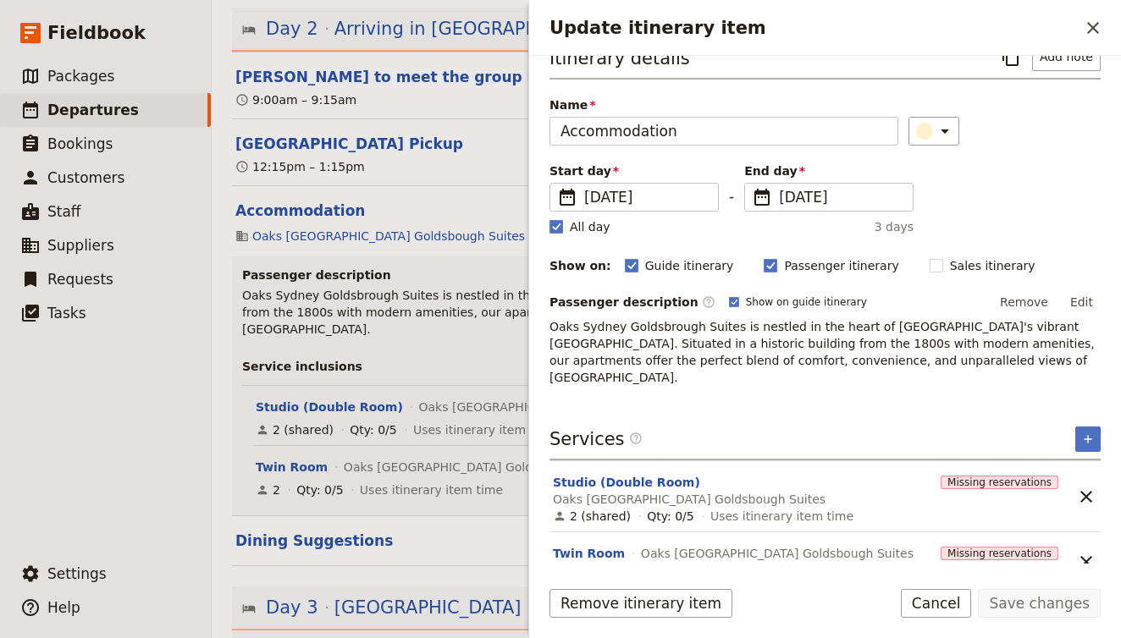
click at [1095, 409] on div "Itinerary details ​ Add note Name Accommodation ​ Start day ​ 24 Sep 2025 24/09…" at bounding box center [825, 288] width 551 height 493
click at [1087, 433] on icon "Add service inclusion" at bounding box center [1088, 440] width 14 height 14
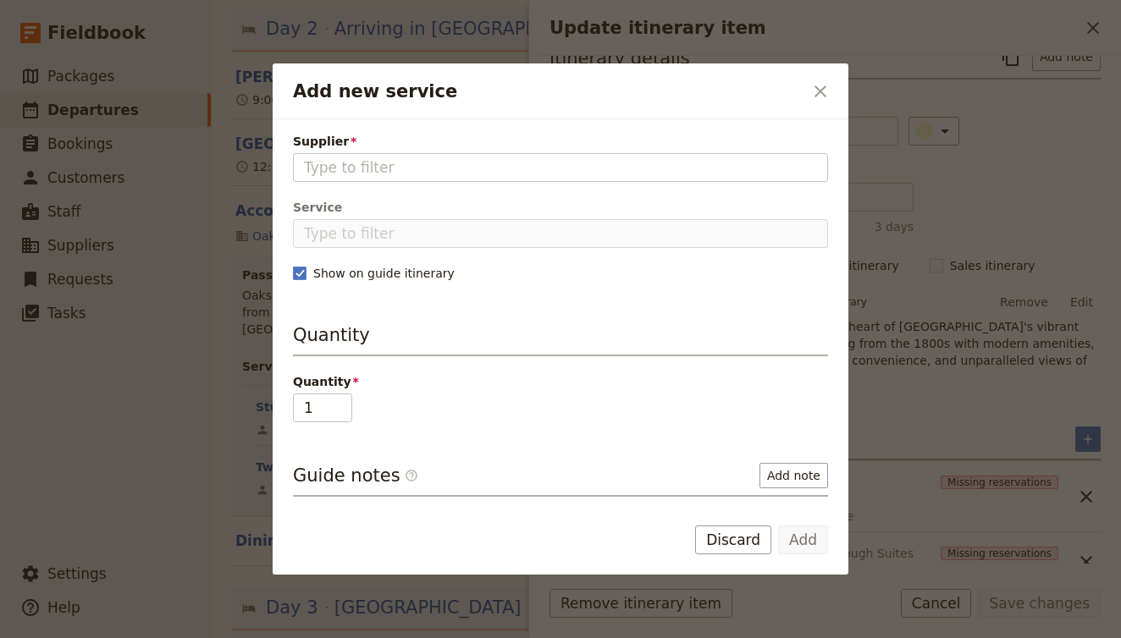
type input "s"
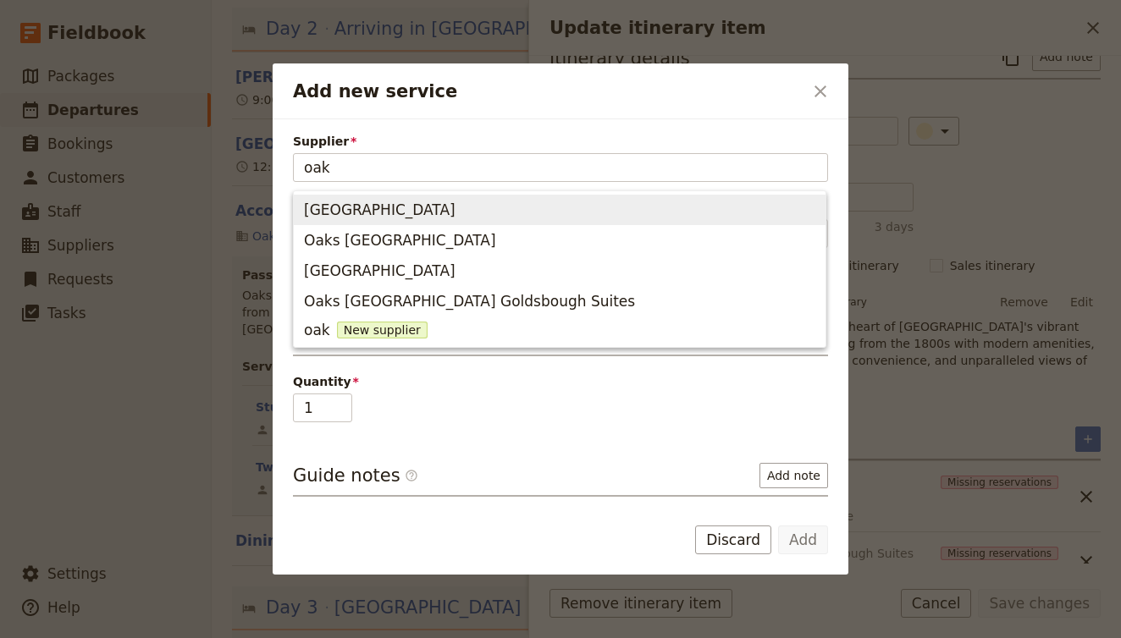
type input "oaks"
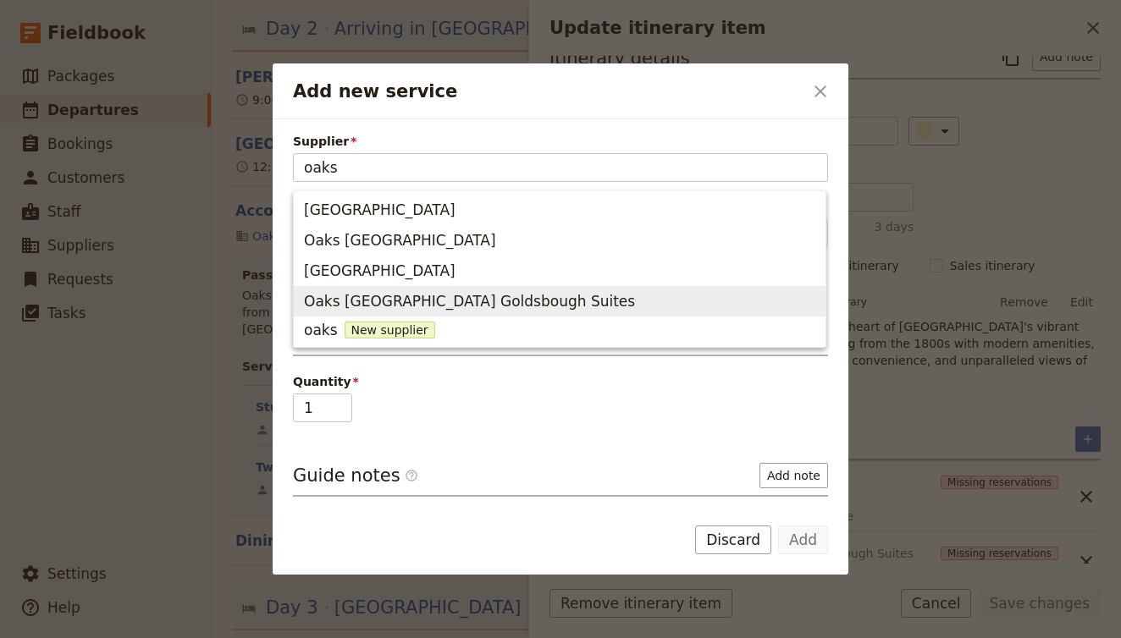
click at [574, 301] on span "Oaks [GEOGRAPHIC_DATA] Goldsbough Suites" at bounding box center [559, 302] width 511 height 24
type input "Oaks [GEOGRAPHIC_DATA] Goldsbough Suites"
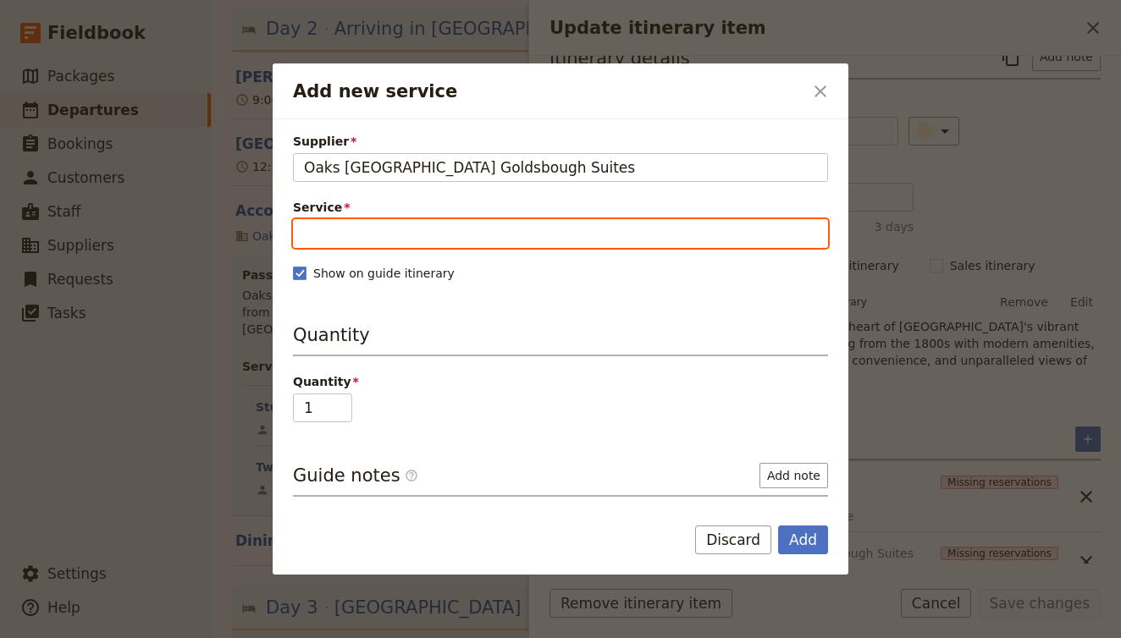
click at [631, 237] on input "Service" at bounding box center [560, 233] width 535 height 29
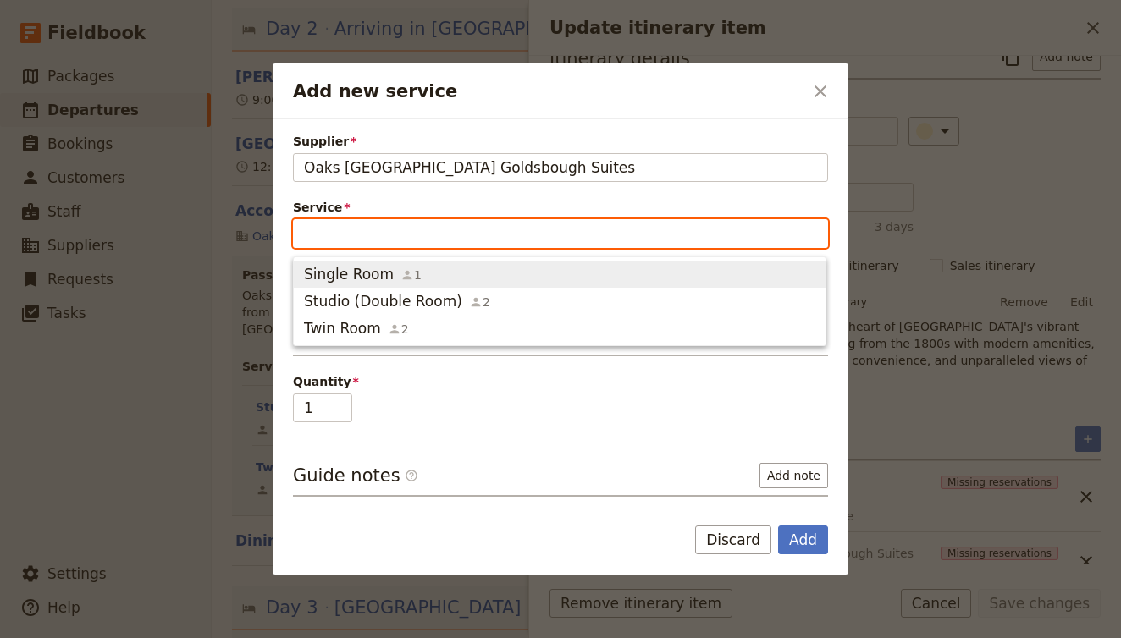
click at [625, 271] on span "Single Room 1" at bounding box center [559, 274] width 511 height 20
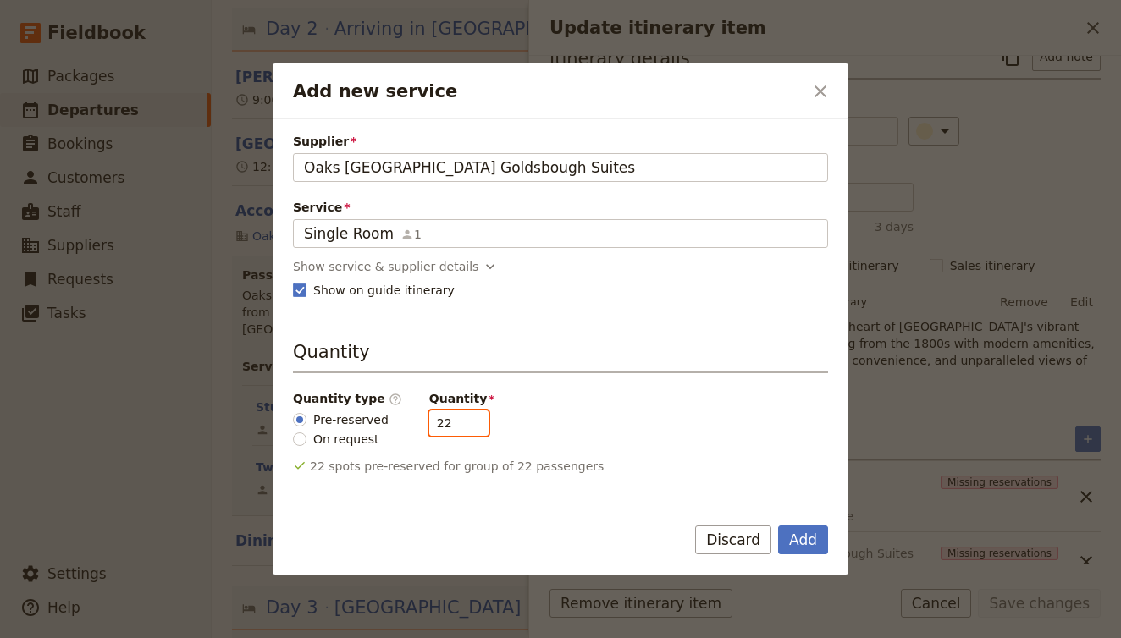
drag, startPoint x: 456, startPoint y: 426, endPoint x: 389, endPoint y: 426, distance: 66.0
click at [389, 426] on div "Quantity type ​ Pre-reserved On request Quantity 22" at bounding box center [560, 419] width 535 height 58
type input "5"
click at [638, 439] on div "Quantity type ​ Pre-reserved On request Quantity 5" at bounding box center [560, 419] width 535 height 58
click at [807, 537] on button "Add" at bounding box center [803, 540] width 50 height 29
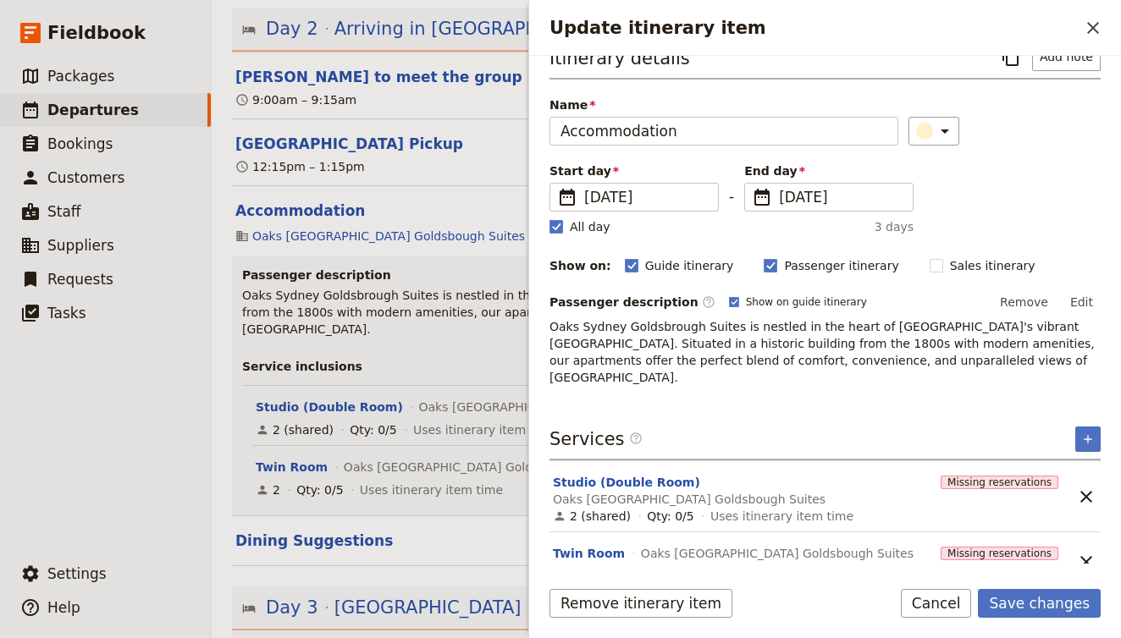
scroll to position [14, 0]
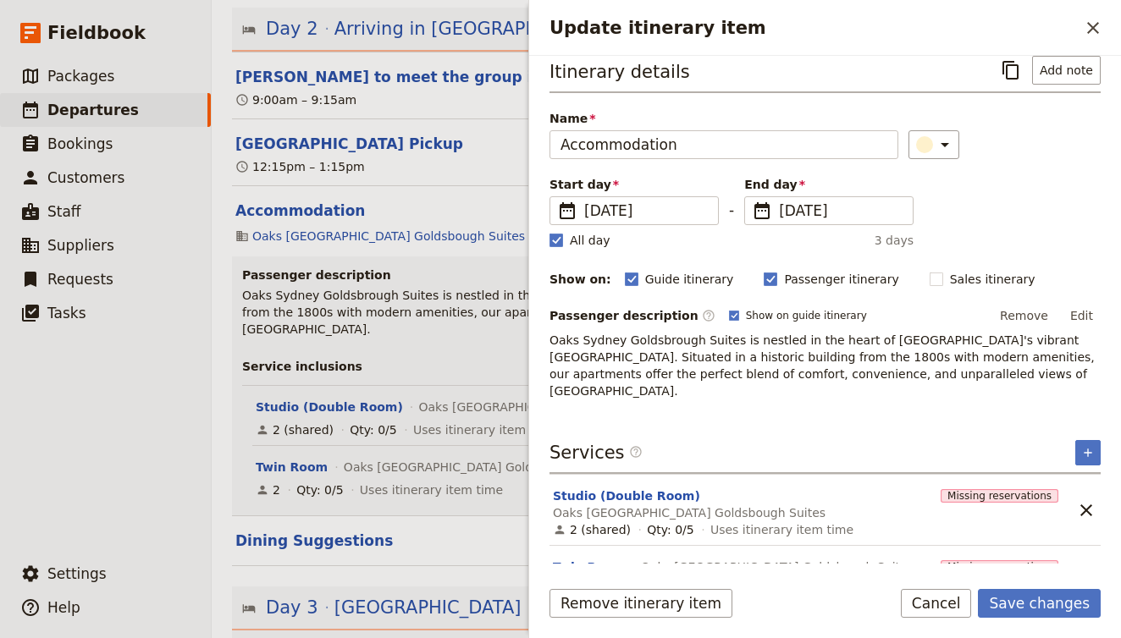
click at [776, 505] on span "Oaks [GEOGRAPHIC_DATA] Goldsbough Suites" at bounding box center [689, 513] width 273 height 17
click at [632, 488] on button "Studio (Double Room)" at bounding box center [626, 496] width 147 height 17
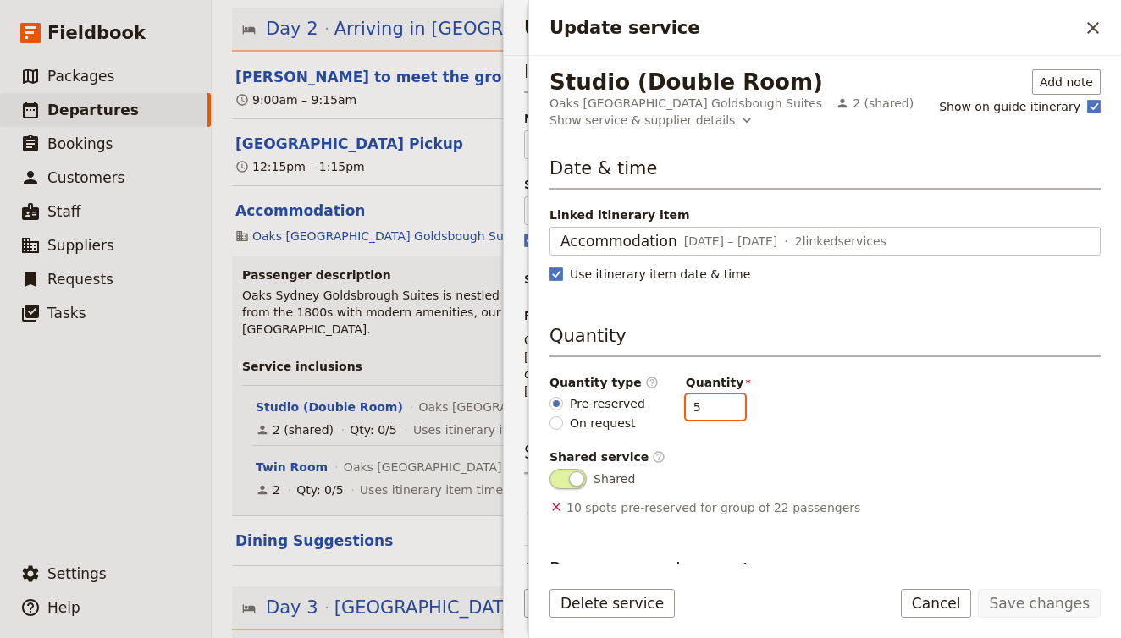
type input "4"
click at [717, 407] on input "4" at bounding box center [715, 407] width 59 height 25
click at [1064, 606] on button "Save changes" at bounding box center [1039, 603] width 123 height 29
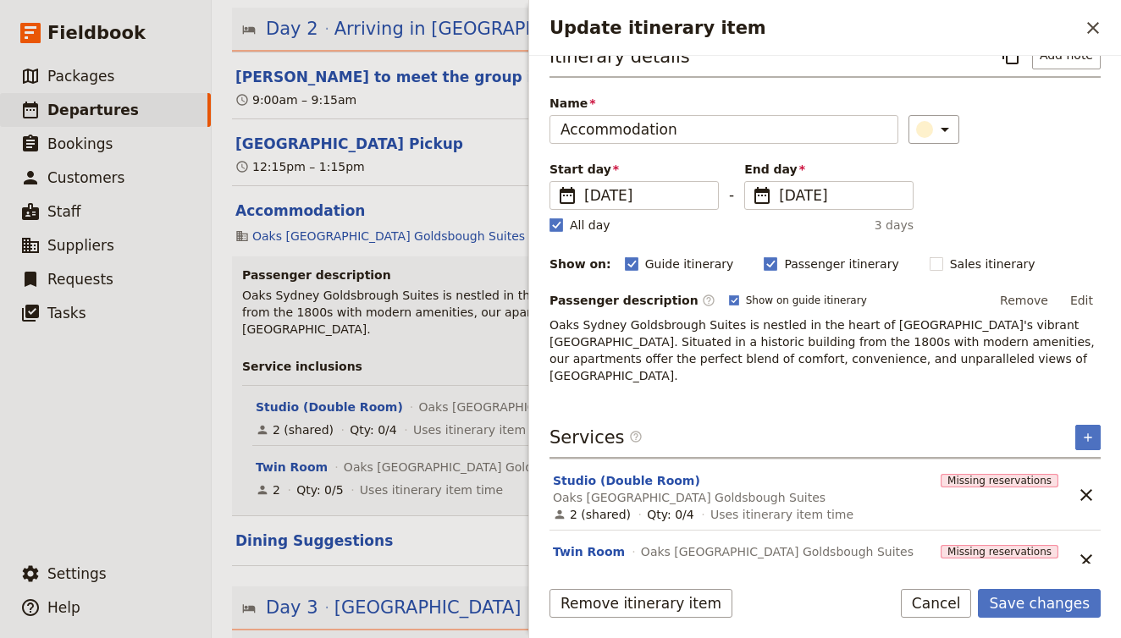
scroll to position [27, 0]
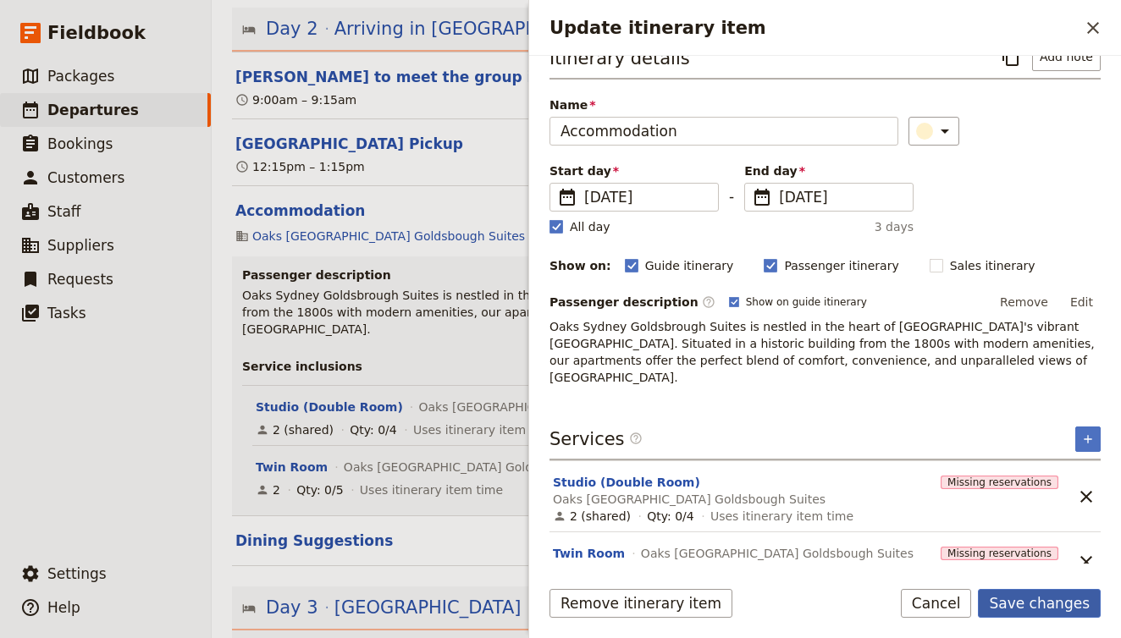
click at [1057, 613] on button "Save changes" at bounding box center [1039, 603] width 123 height 29
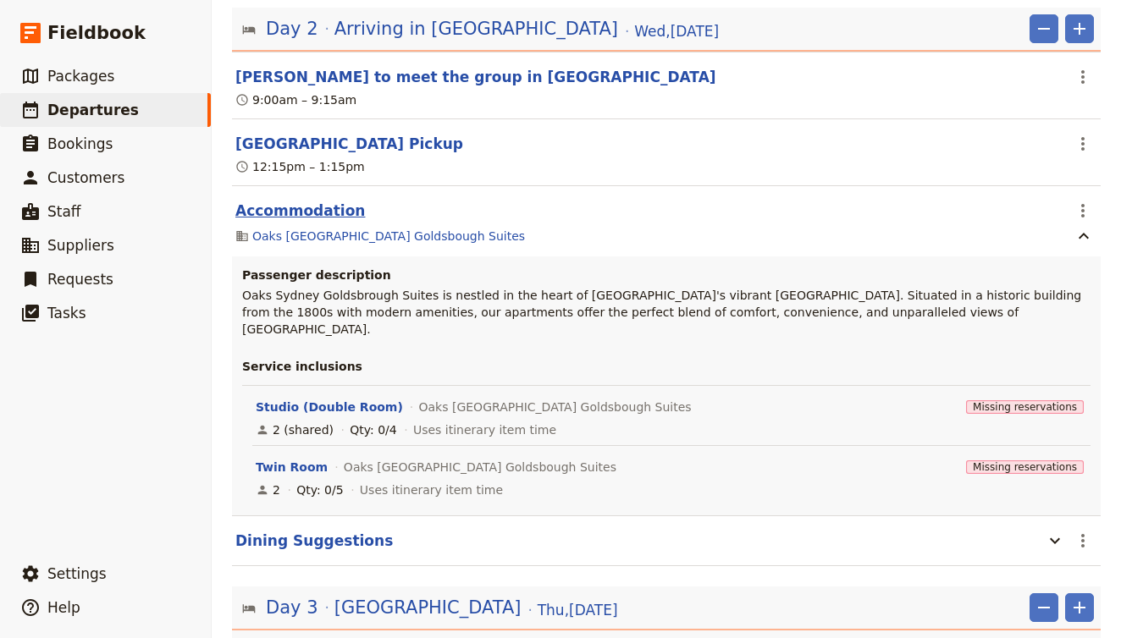
click at [323, 201] on button "Accommodation" at bounding box center [300, 211] width 130 height 20
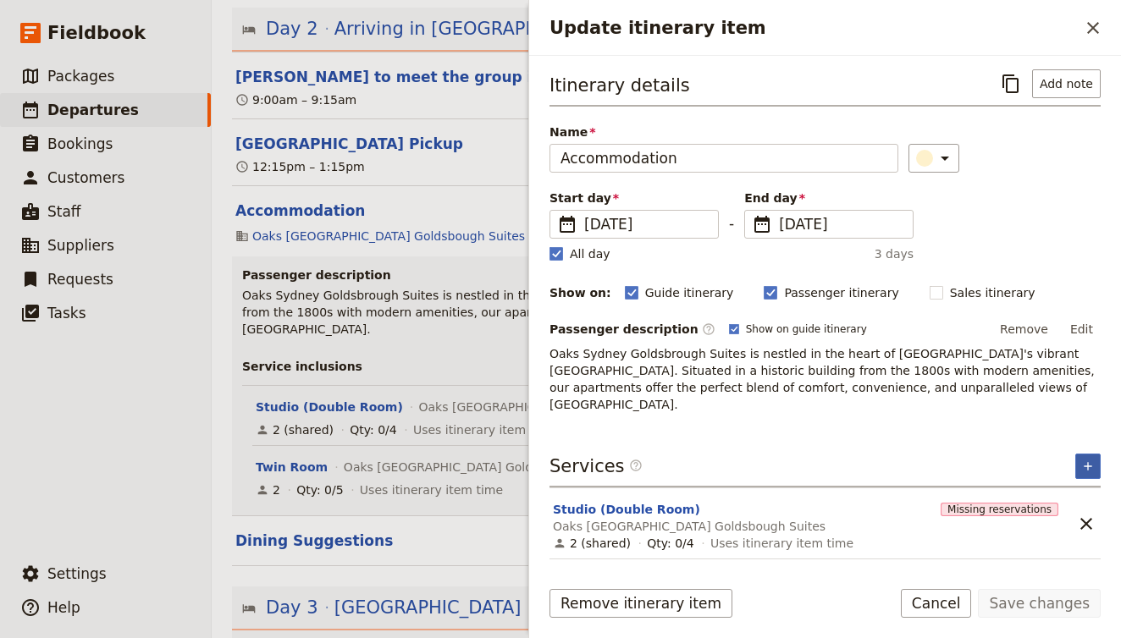
click at [1091, 460] on icon "Add service inclusion" at bounding box center [1088, 467] width 14 height 14
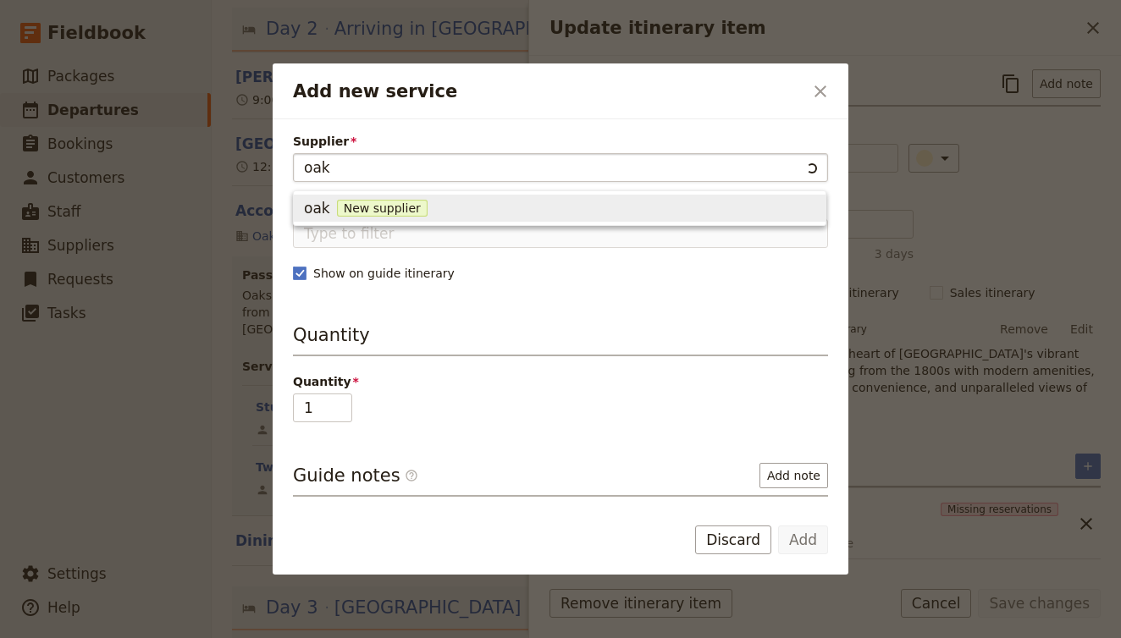
type input "oaks"
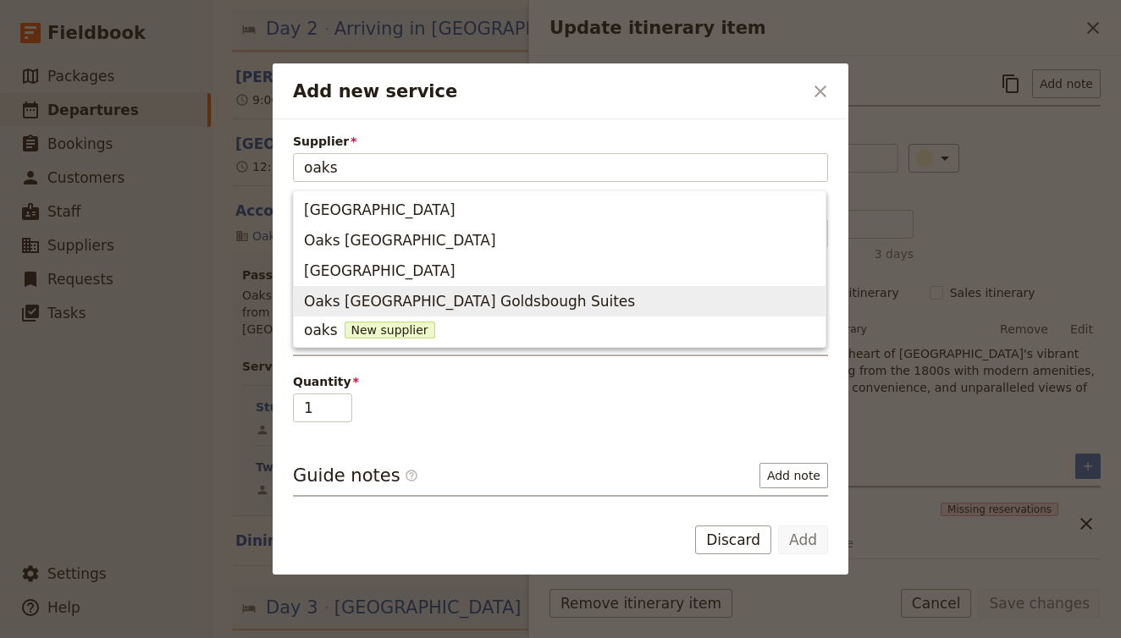
click at [438, 295] on span "Oaks [GEOGRAPHIC_DATA] Goldsbough Suites" at bounding box center [469, 301] width 331 height 20
type input "Oaks [GEOGRAPHIC_DATA] Goldsbough Suites"
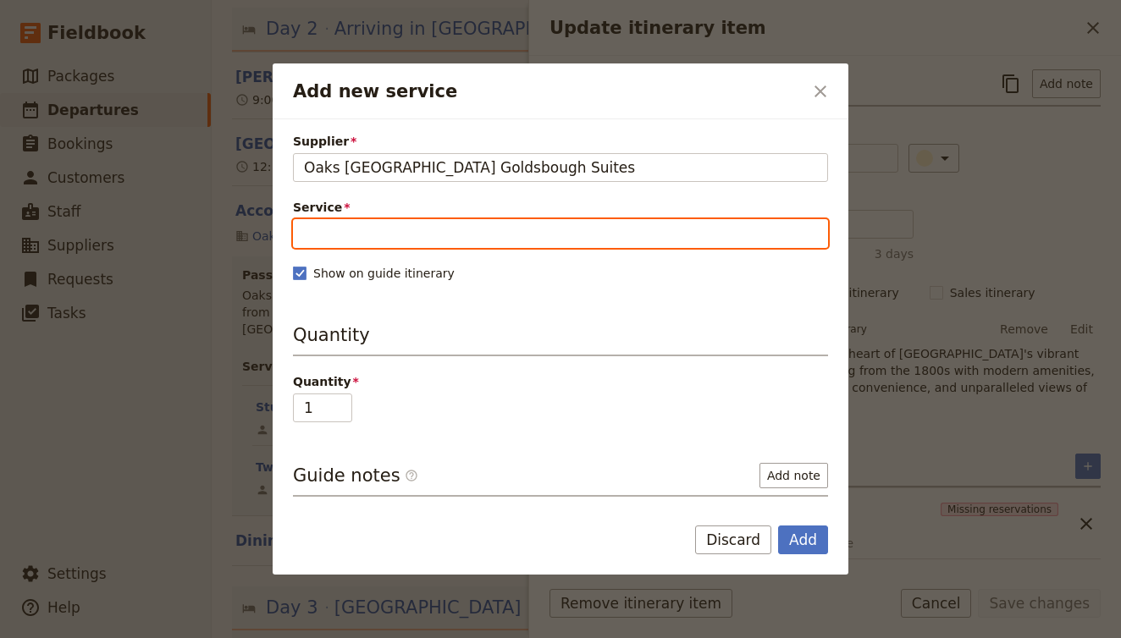
click at [425, 235] on input "Service" at bounding box center [560, 233] width 535 height 29
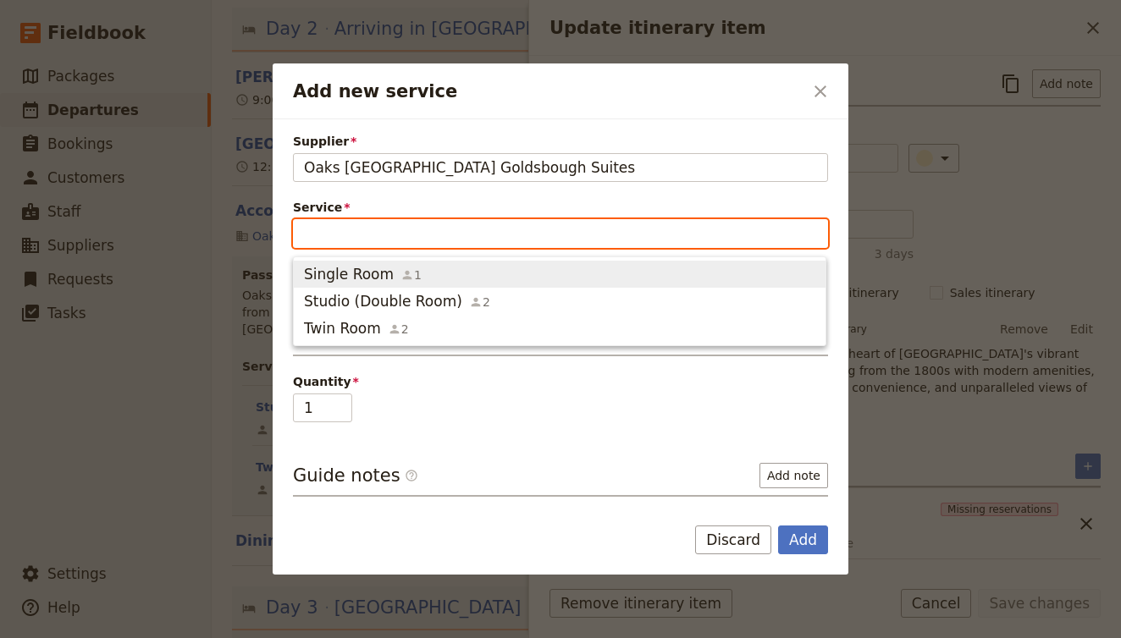
click at [425, 272] on span "Single Room 1" at bounding box center [559, 274] width 511 height 20
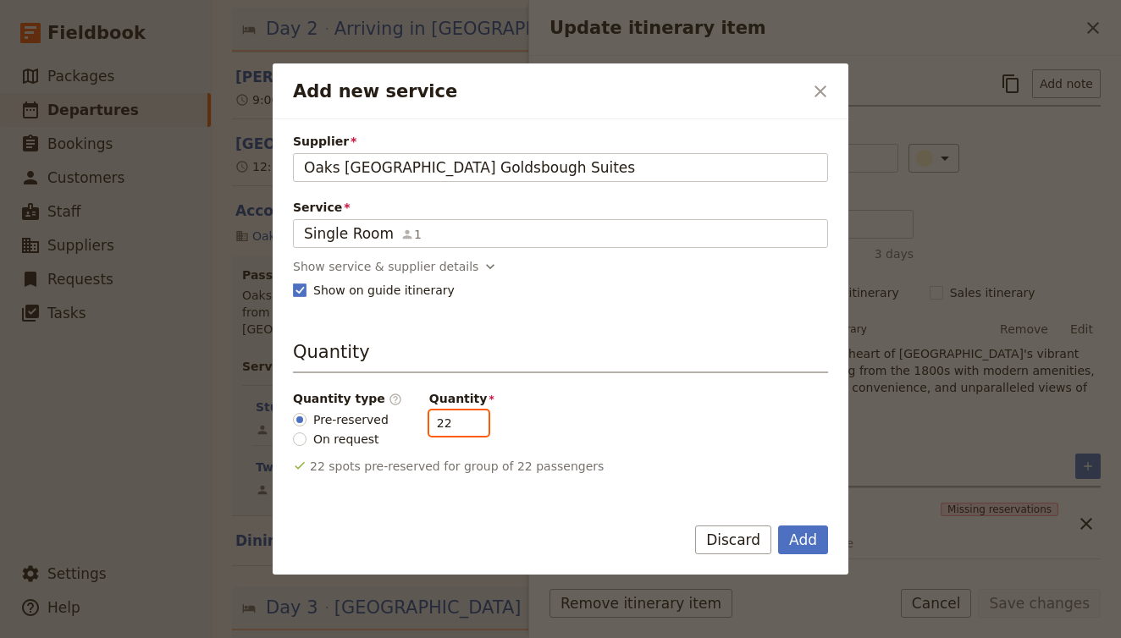
click at [447, 431] on input "22" at bounding box center [458, 423] width 59 height 25
type input "5"
click at [548, 426] on div "Quantity type ​ Pre-reserved On request Quantity 5" at bounding box center [560, 419] width 535 height 58
click at [801, 542] on button "Add" at bounding box center [803, 540] width 50 height 29
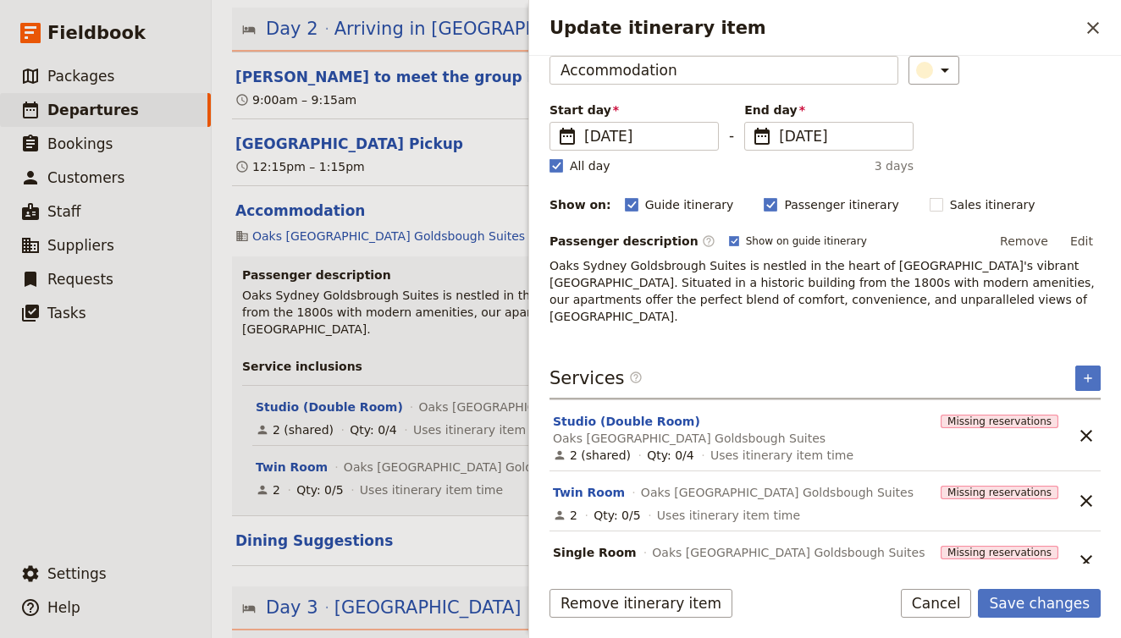
scroll to position [87, 0]
click at [1043, 609] on button "Save changes" at bounding box center [1039, 603] width 123 height 29
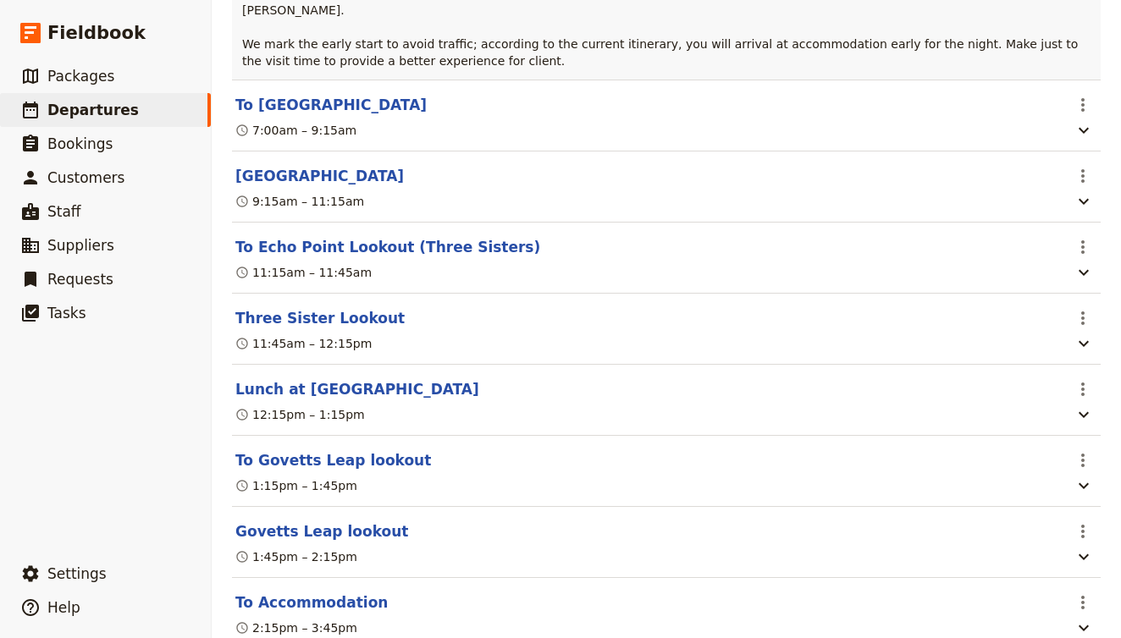
scroll to position [3562, 0]
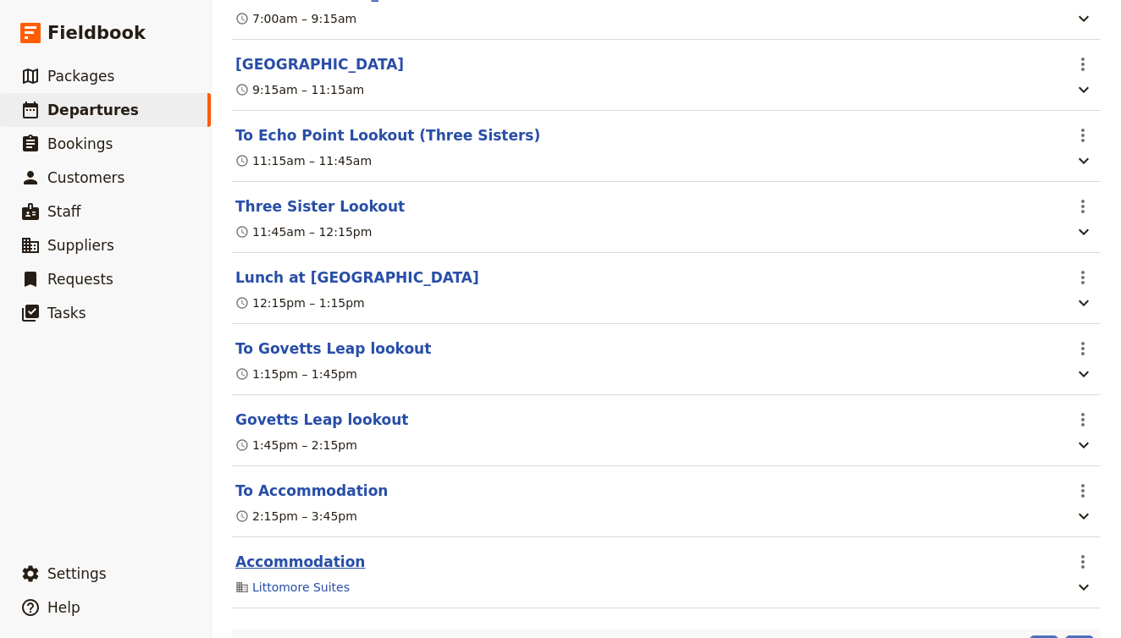
click at [333, 552] on button "Accommodation" at bounding box center [300, 562] width 130 height 20
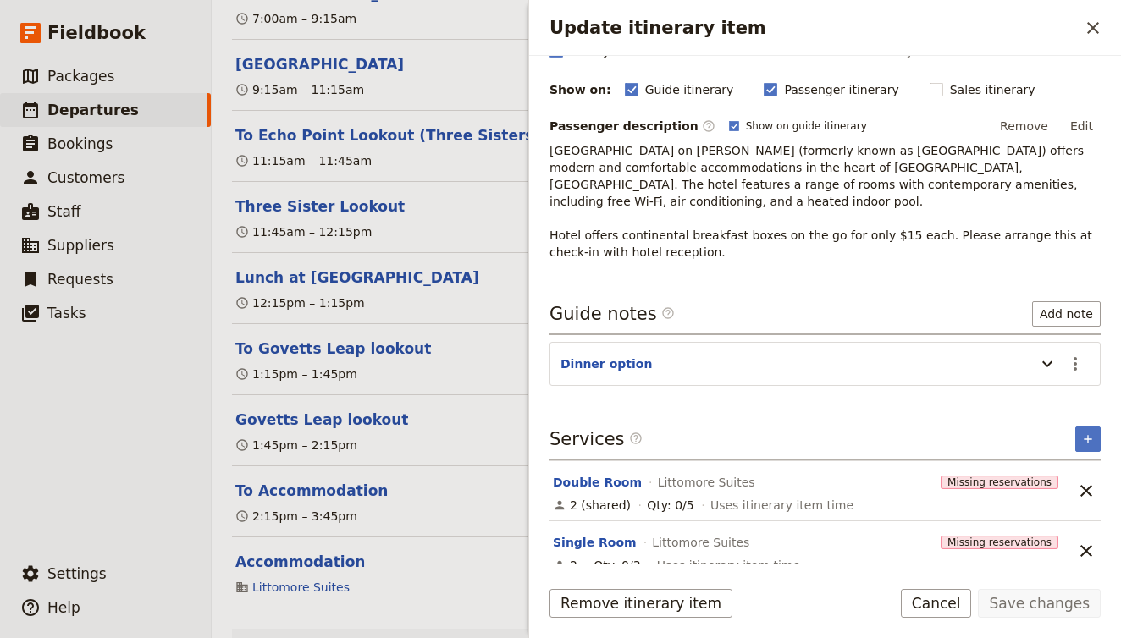
scroll to position [0, 0]
click at [597, 461] on section "Double Room Littomore Suites Missing reservations 2 (shared) Qty: 0/5 Uses itin…" at bounding box center [808, 490] width 516 height 59
click at [601, 461] on section "Double Room Littomore Suites Missing reservations 2 (shared) Qty: 0/5 Uses itin…" at bounding box center [808, 490] width 516 height 59
click at [604, 474] on button "Double Room" at bounding box center [597, 482] width 89 height 17
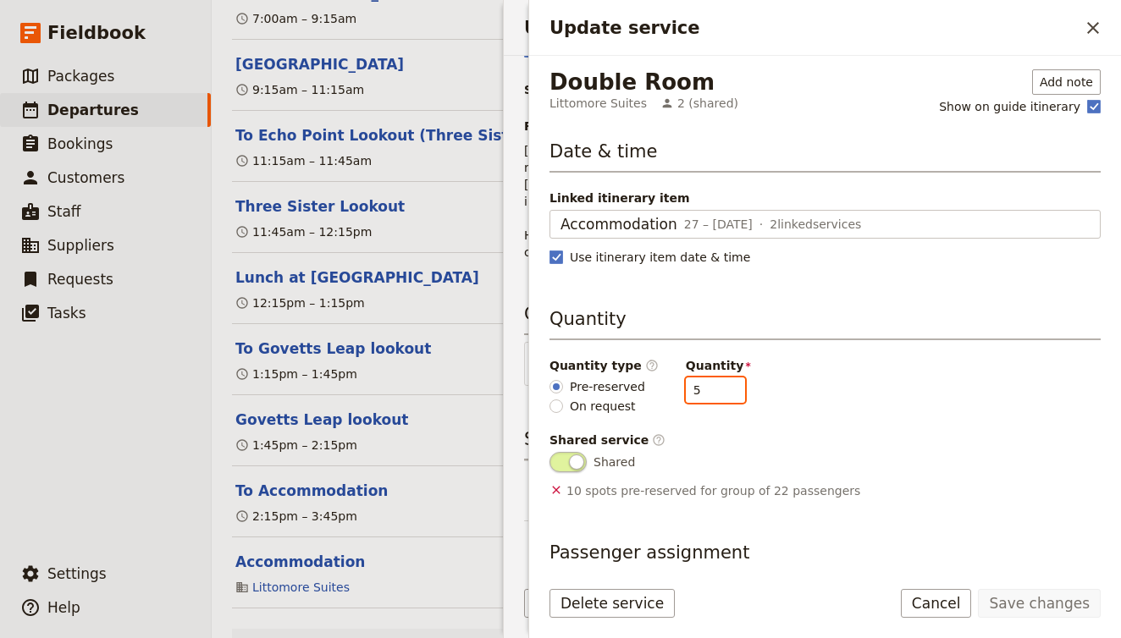
type input "4"
click at [721, 395] on input "4" at bounding box center [715, 390] width 59 height 25
click at [1038, 619] on div "Delete service Save changes Cancel" at bounding box center [825, 613] width 592 height 49
click at [1041, 594] on button "Save changes" at bounding box center [1039, 603] width 123 height 29
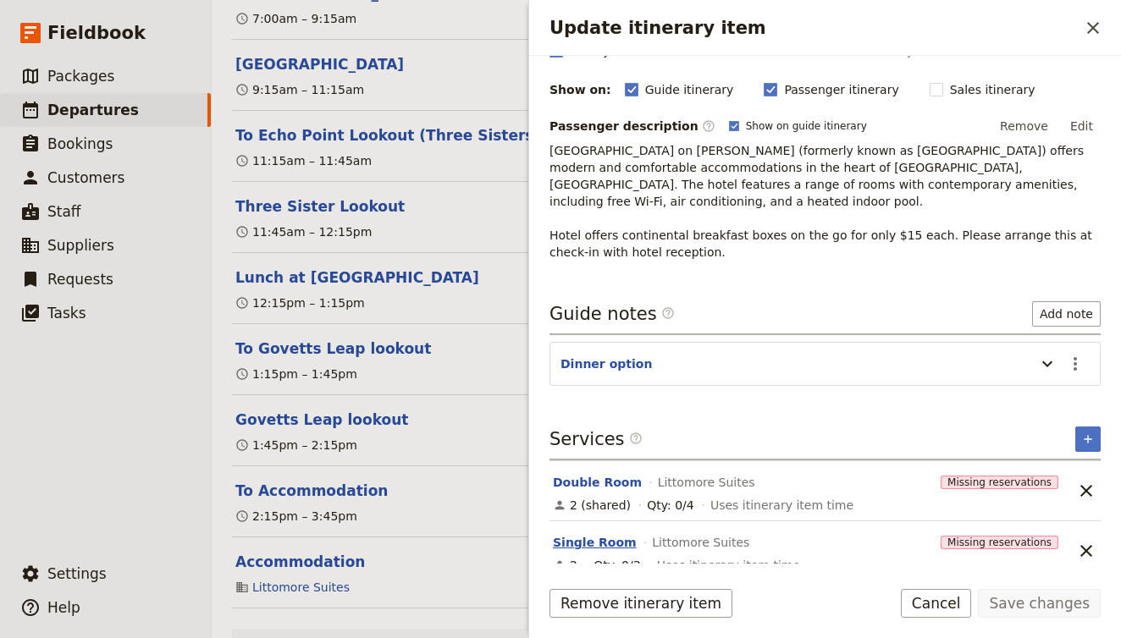
click at [594, 534] on button "Single Room" at bounding box center [595, 542] width 84 height 17
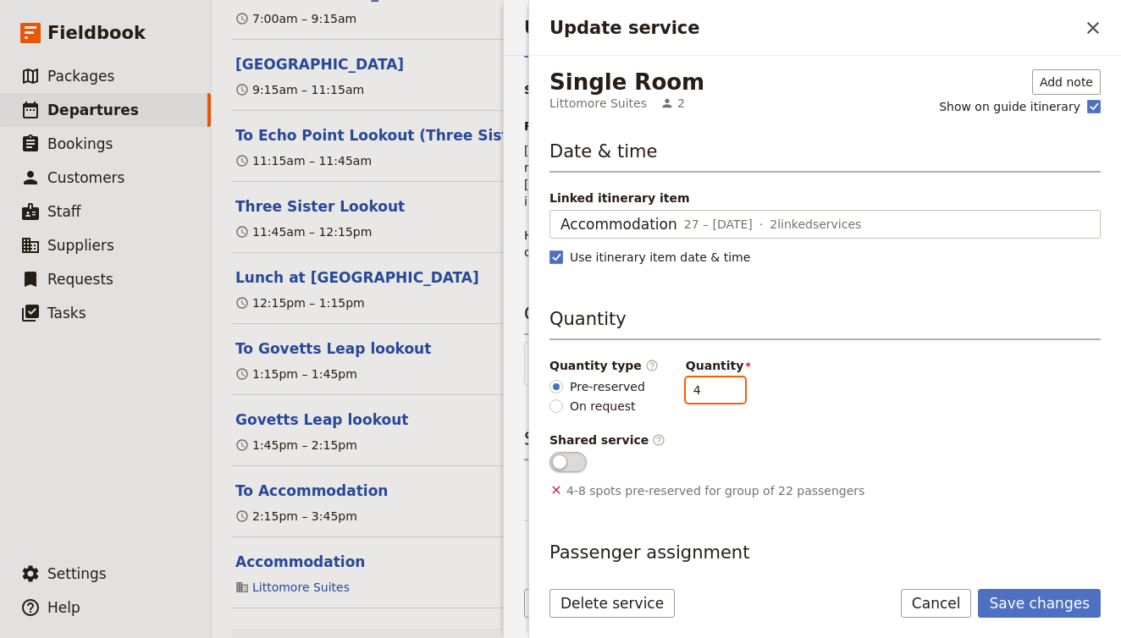
click at [724, 386] on input "4" at bounding box center [715, 390] width 59 height 25
click at [724, 386] on input "5" at bounding box center [715, 390] width 59 height 25
click at [724, 386] on input "6" at bounding box center [715, 390] width 59 height 25
type input "5"
click at [723, 393] on input "5" at bounding box center [715, 390] width 59 height 25
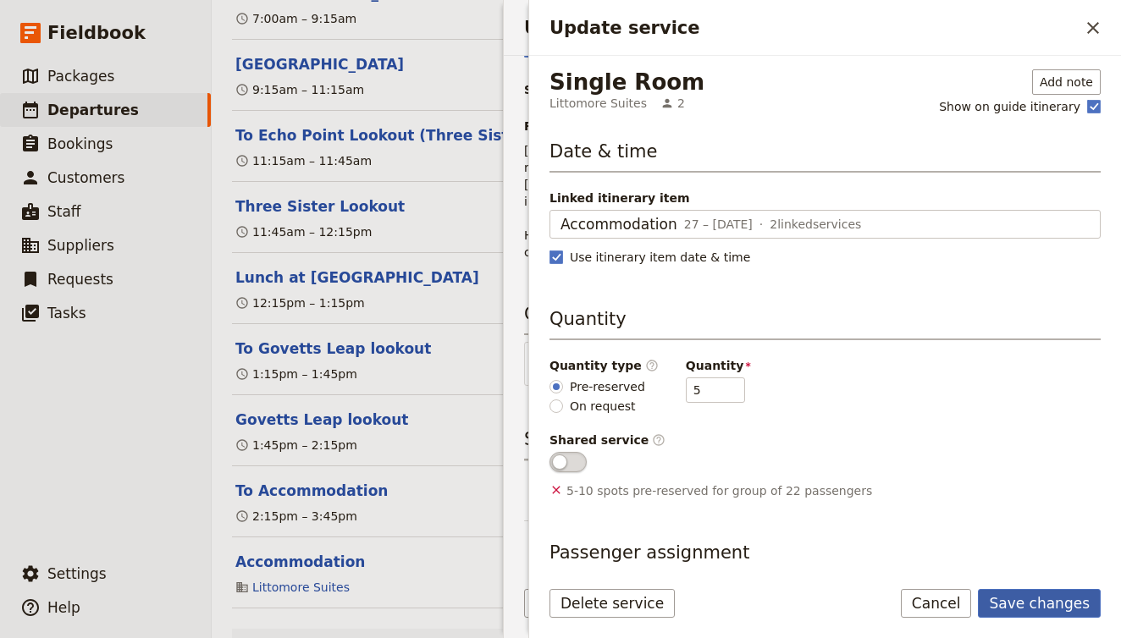
click at [1041, 600] on button "Save changes" at bounding box center [1039, 603] width 123 height 29
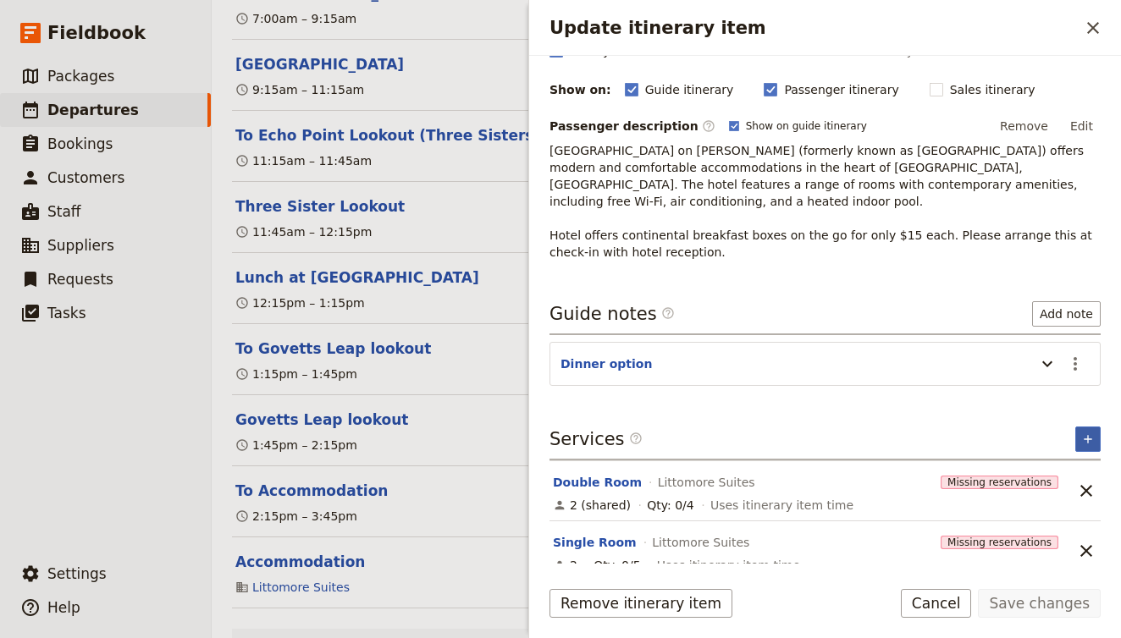
click at [1082, 433] on icon "Add service inclusion" at bounding box center [1088, 440] width 14 height 14
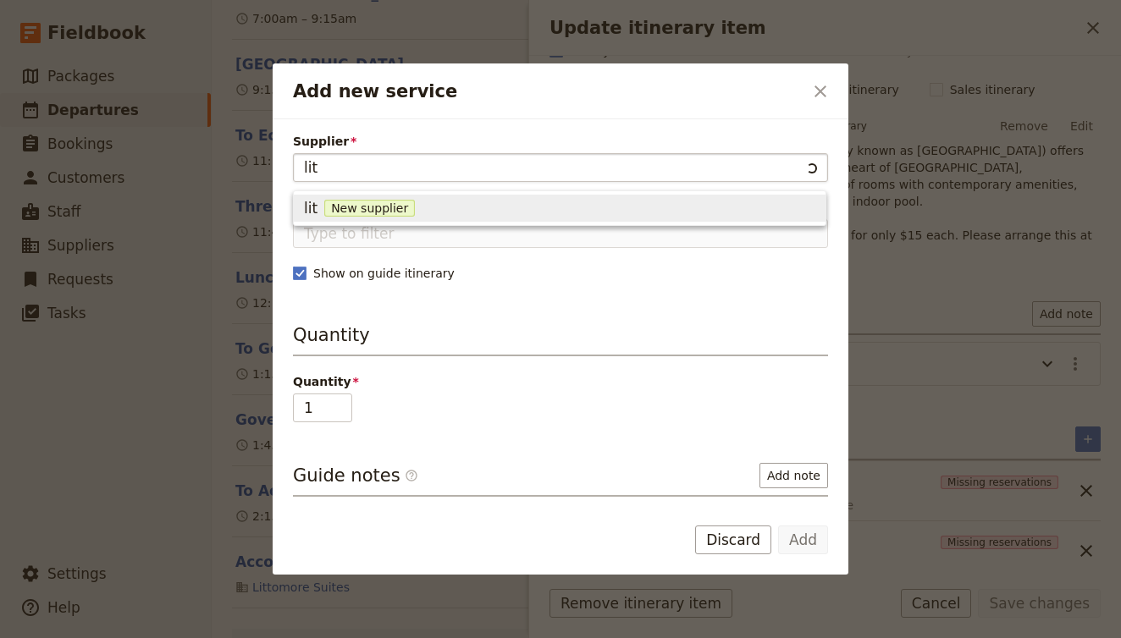
type input "litt"
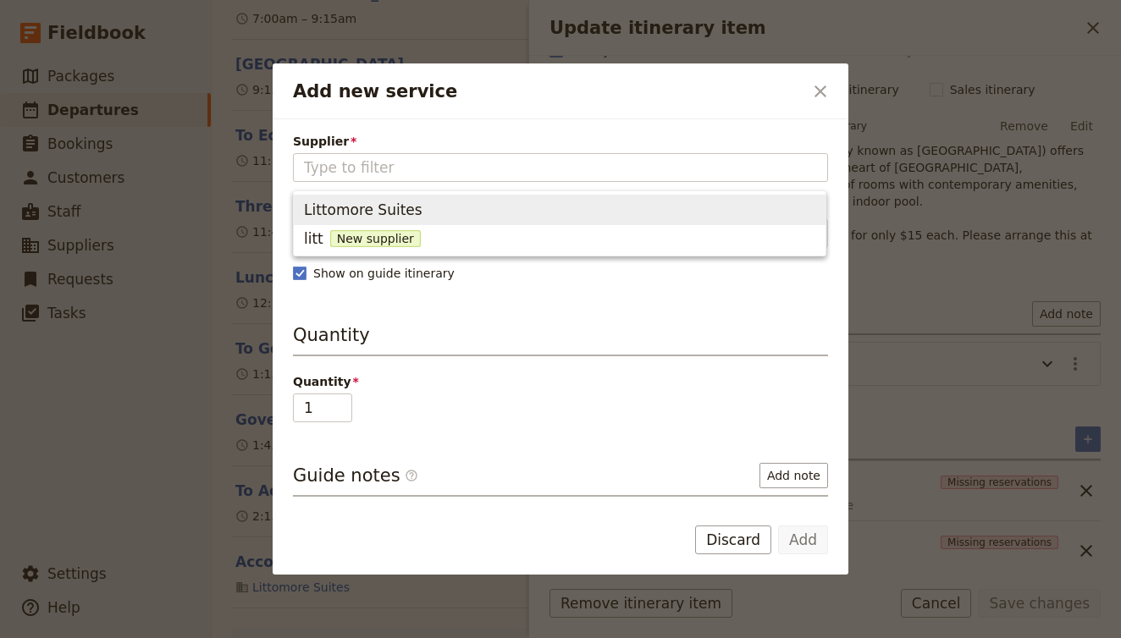
type input "Littomore Suites"
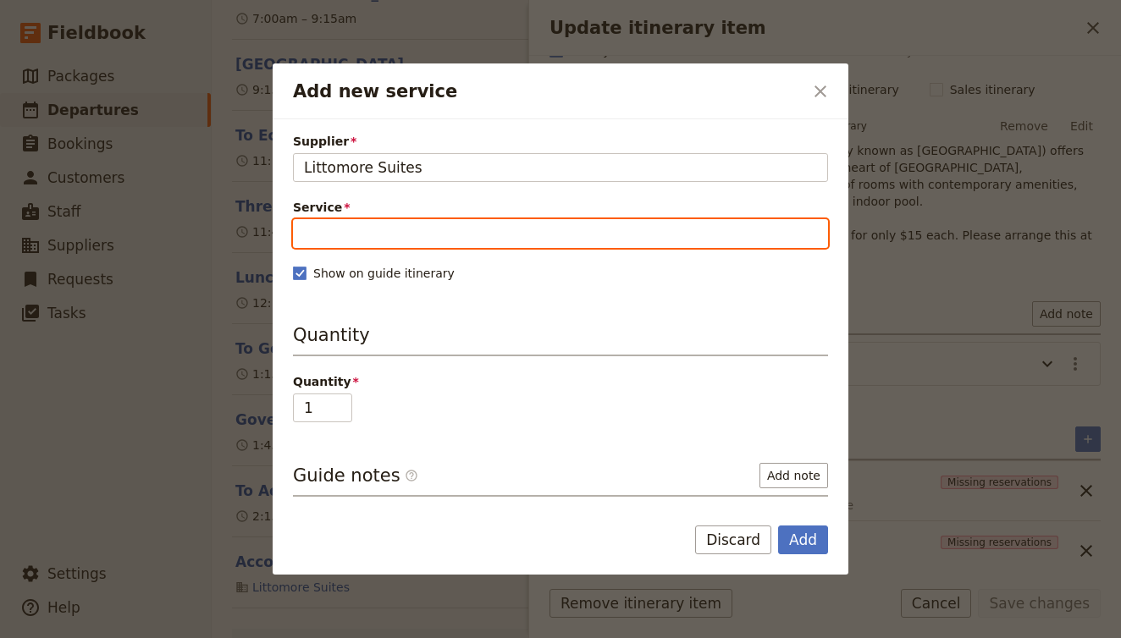
click at [365, 246] on input "Service" at bounding box center [560, 233] width 535 height 29
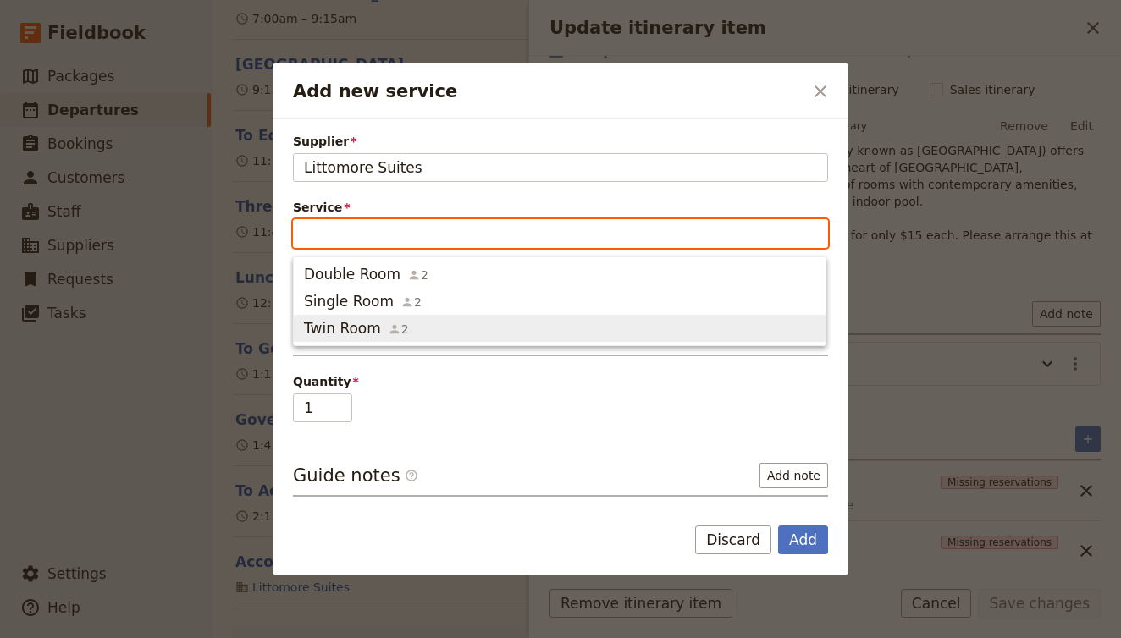
click at [354, 326] on span "Twin Room" at bounding box center [342, 328] width 77 height 20
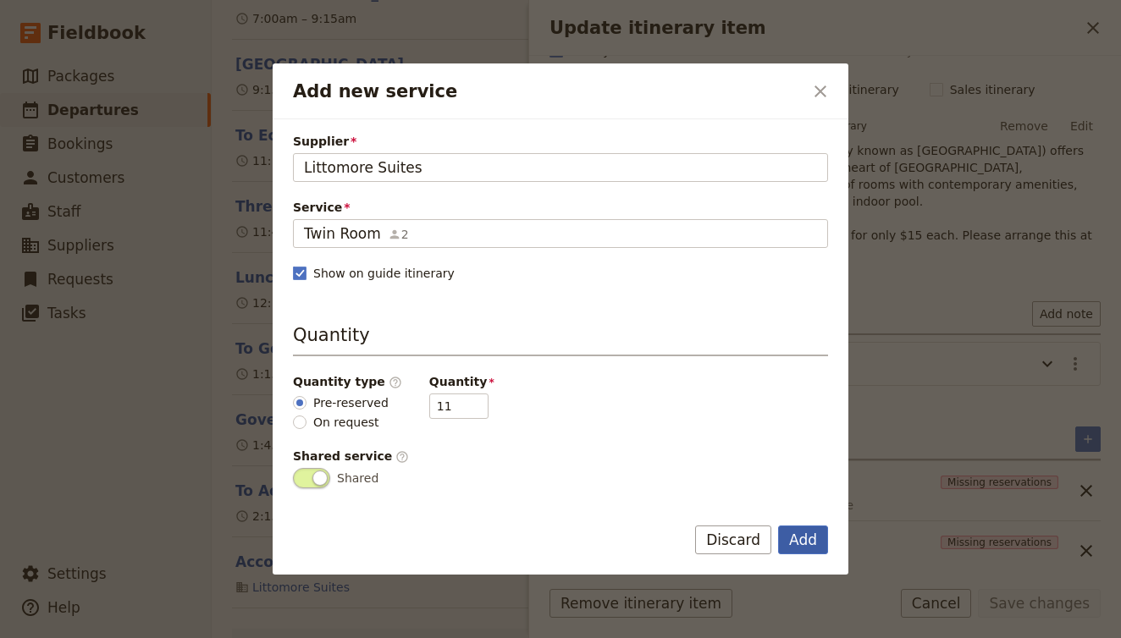
click at [804, 536] on button "Add" at bounding box center [803, 540] width 50 height 29
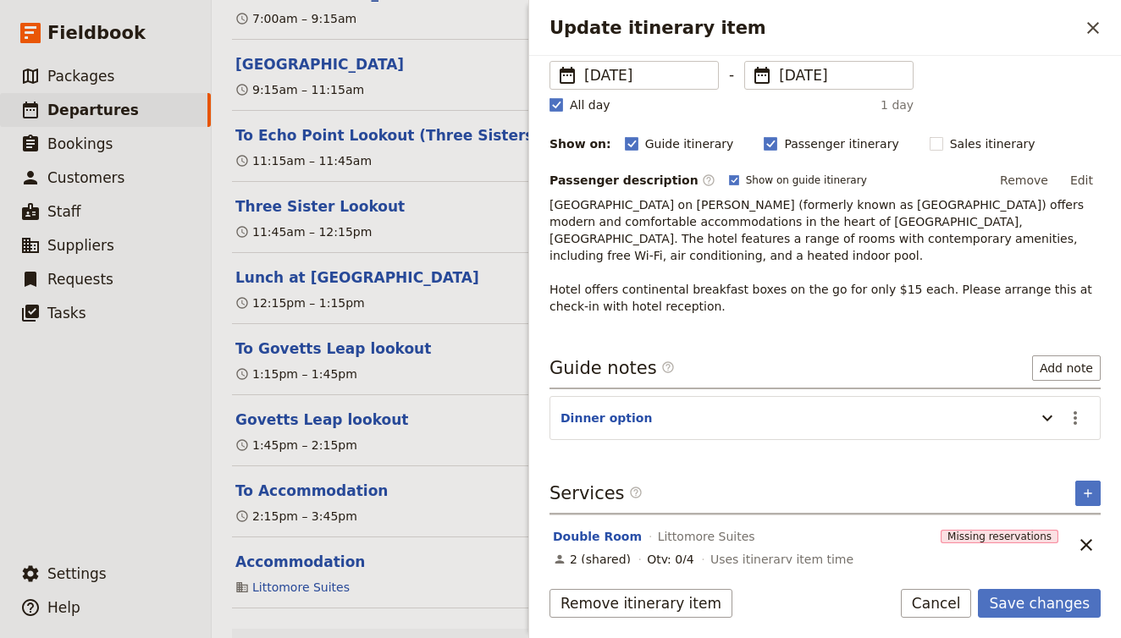
scroll to position [114, 0]
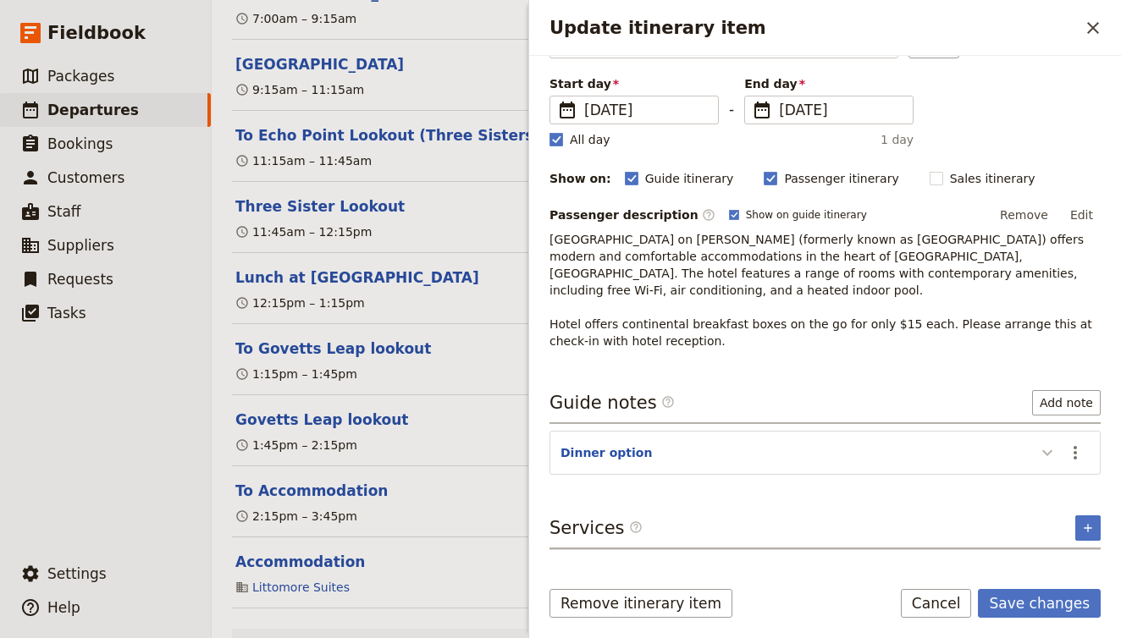
click at [1044, 443] on icon "Update itinerary item" at bounding box center [1047, 453] width 20 height 20
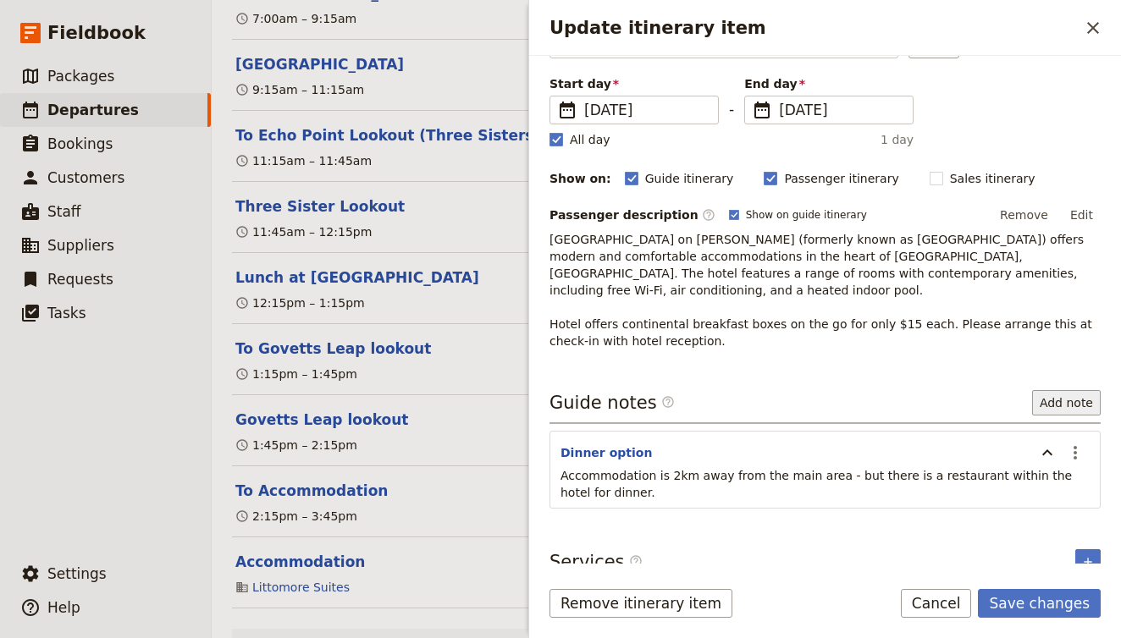
click at [1063, 390] on button "Add note" at bounding box center [1066, 402] width 69 height 25
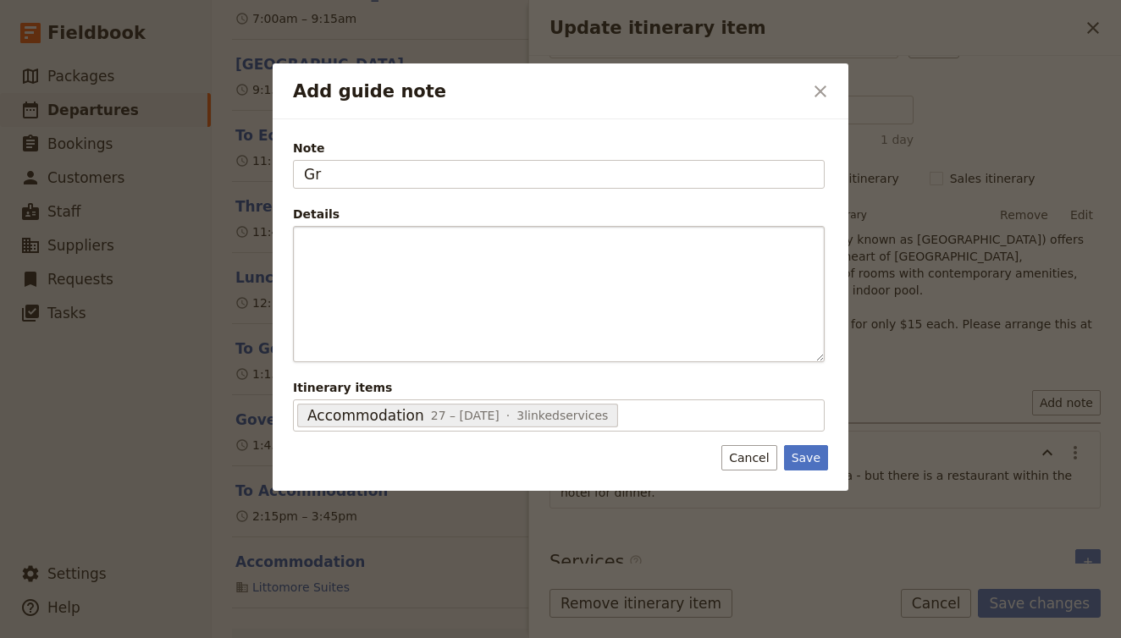
type input "G"
type input "Accomodation"
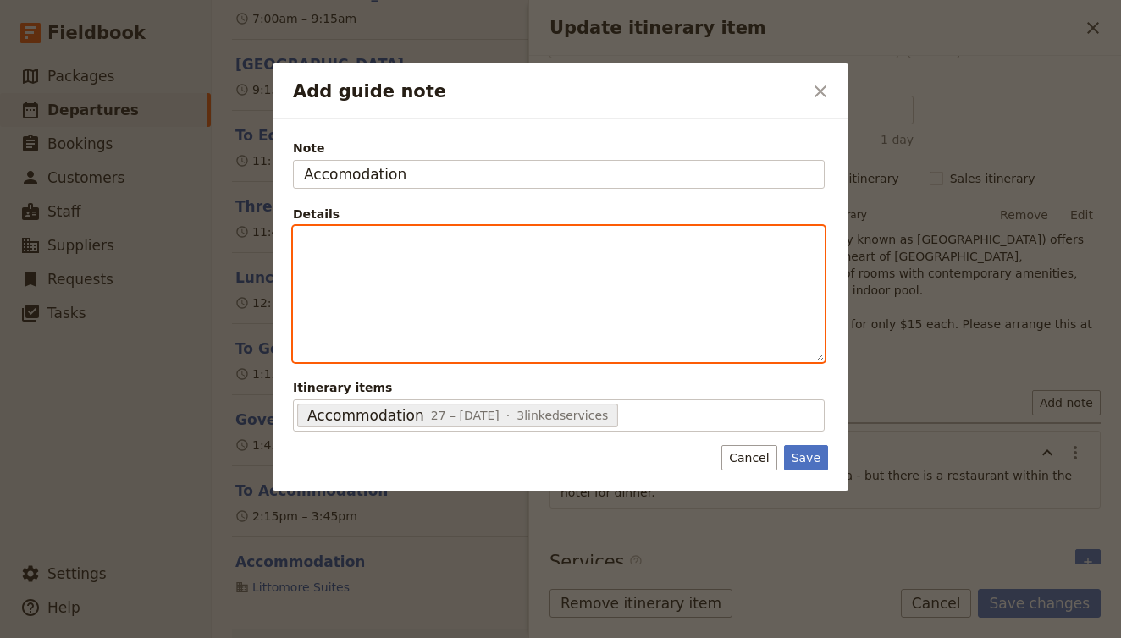
click at [428, 268] on div "Add guide note" at bounding box center [559, 294] width 530 height 135
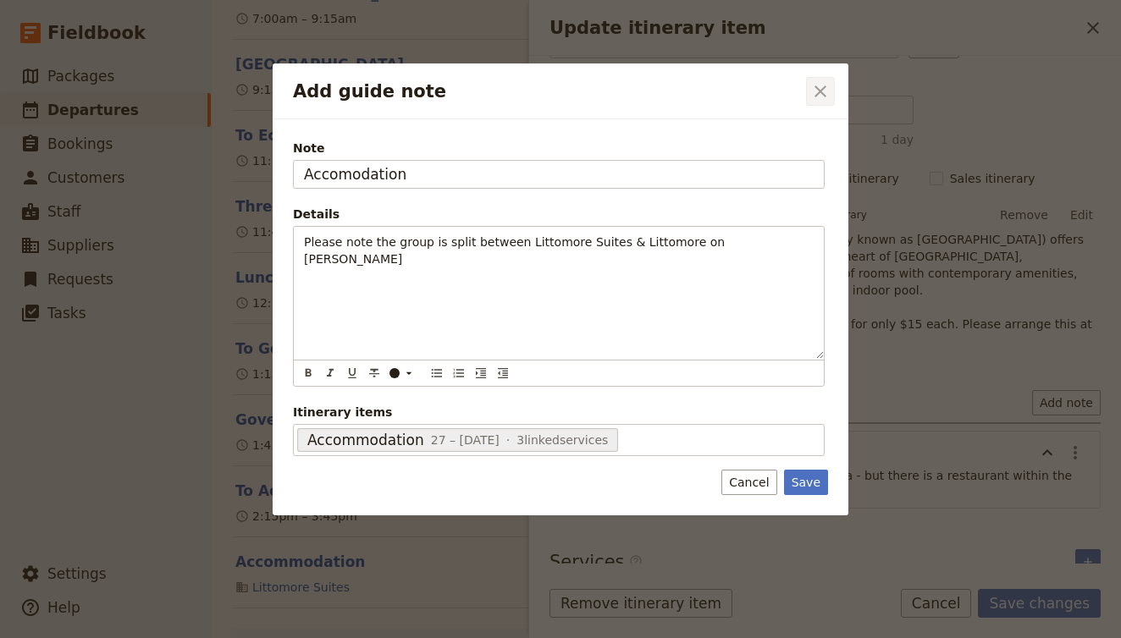
click at [828, 83] on icon "Close dialog" at bounding box center [820, 91] width 20 height 20
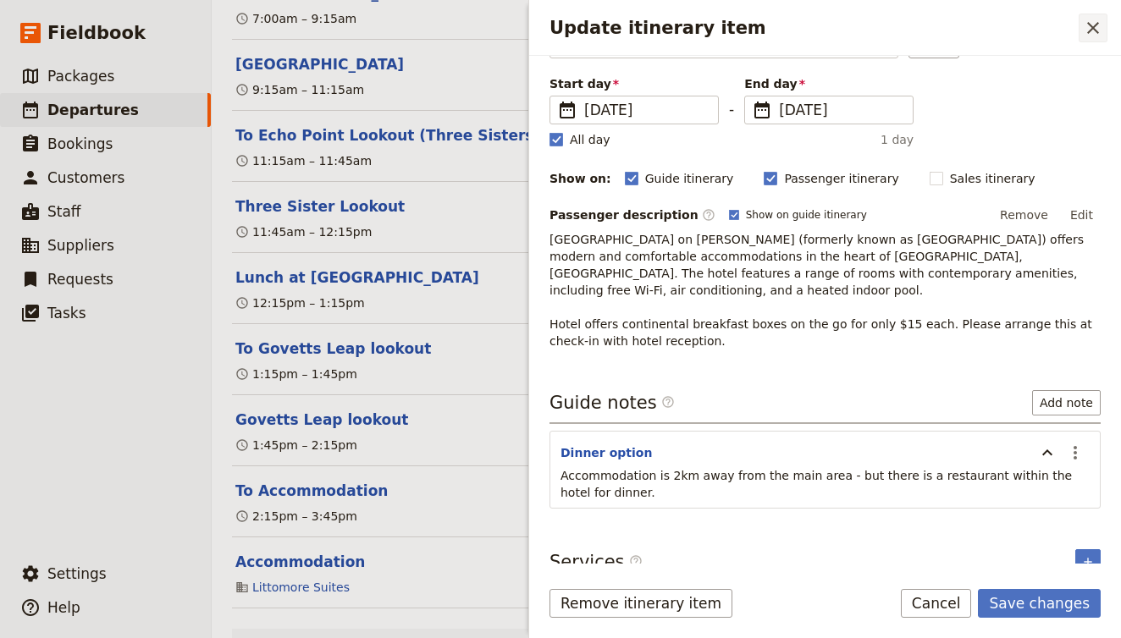
click at [1095, 24] on icon "Close drawer" at bounding box center [1093, 28] width 20 height 20
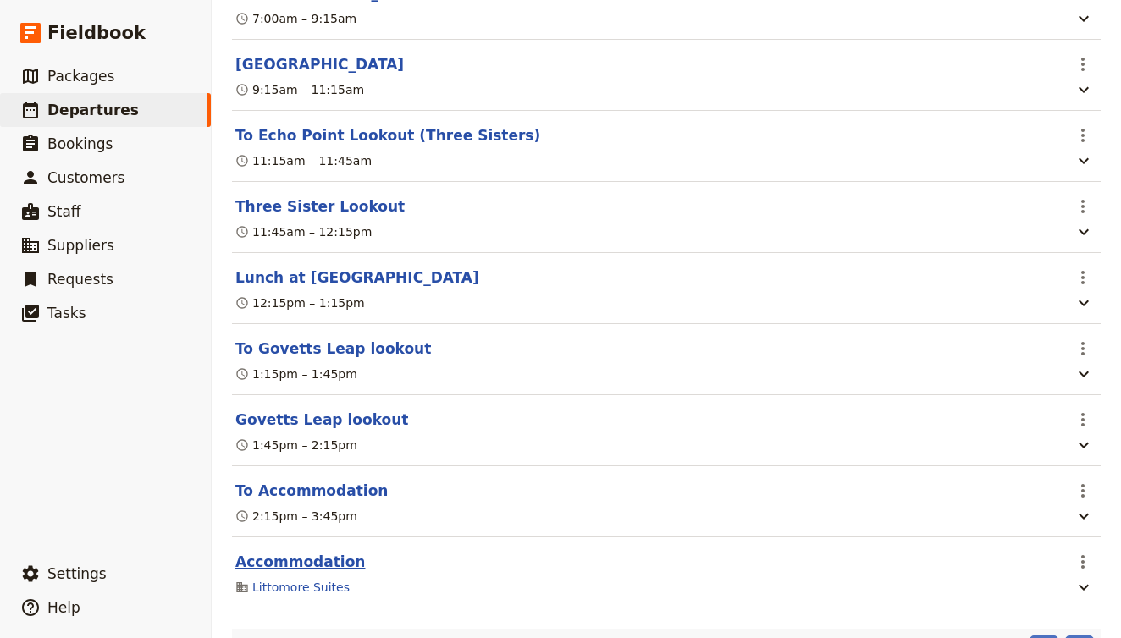
click at [321, 552] on button "Accommodation" at bounding box center [300, 562] width 130 height 20
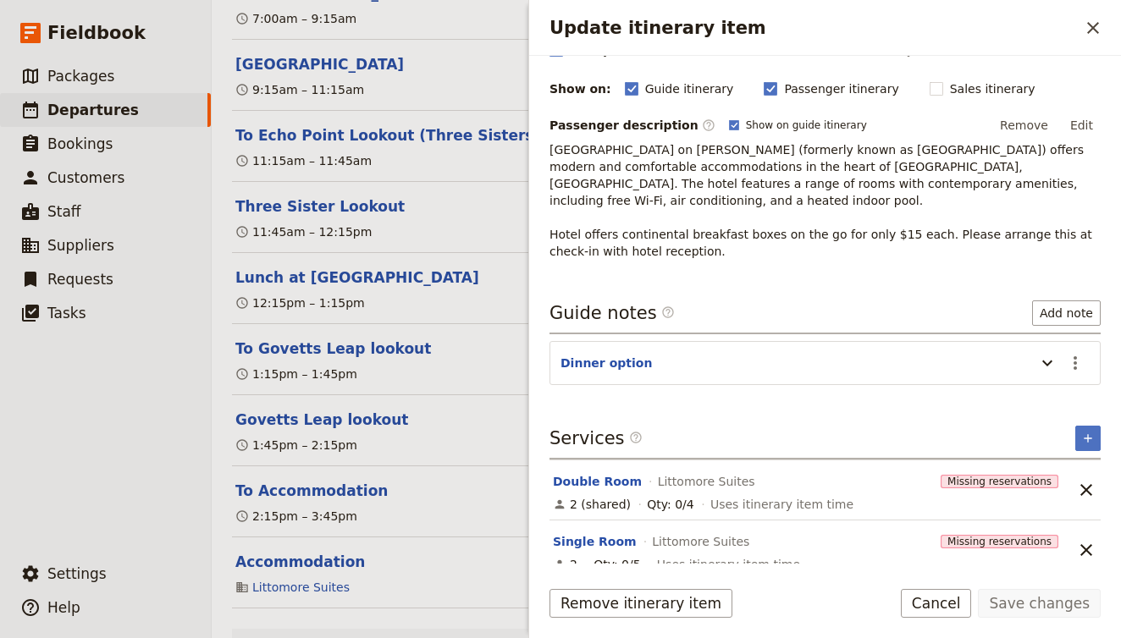
scroll to position [203, 0]
click at [1090, 433] on icon "Add service inclusion" at bounding box center [1088, 440] width 14 height 14
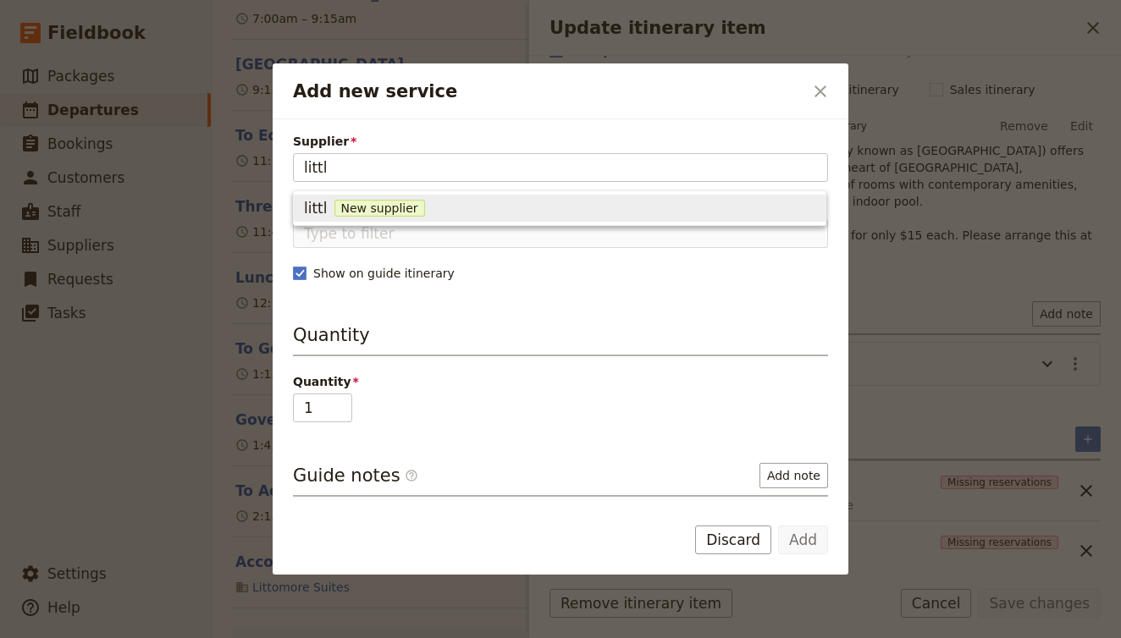
type input "litt"
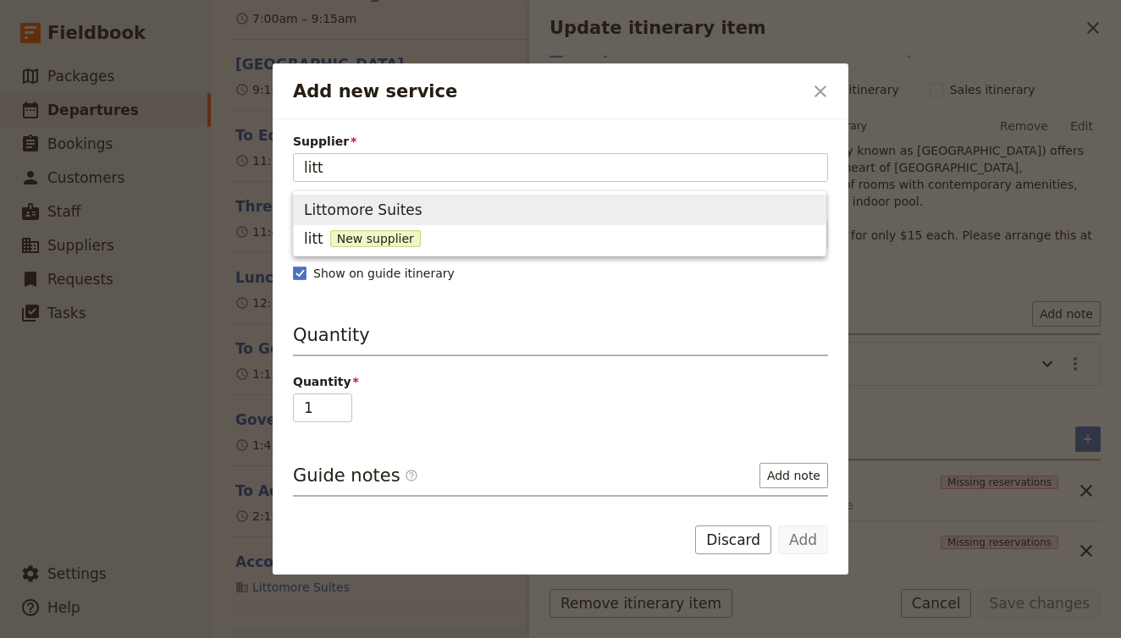
click at [357, 206] on span "Littomore Suites" at bounding box center [363, 210] width 119 height 20
type input "Littomore Suites"
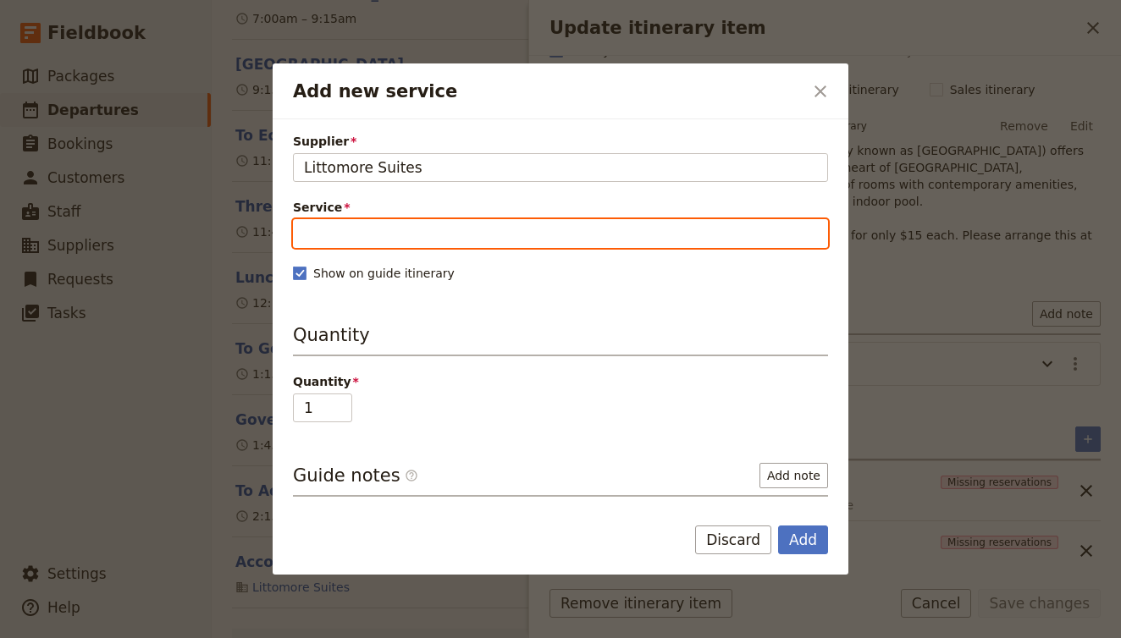
click at [356, 229] on input "Service" at bounding box center [560, 233] width 535 height 29
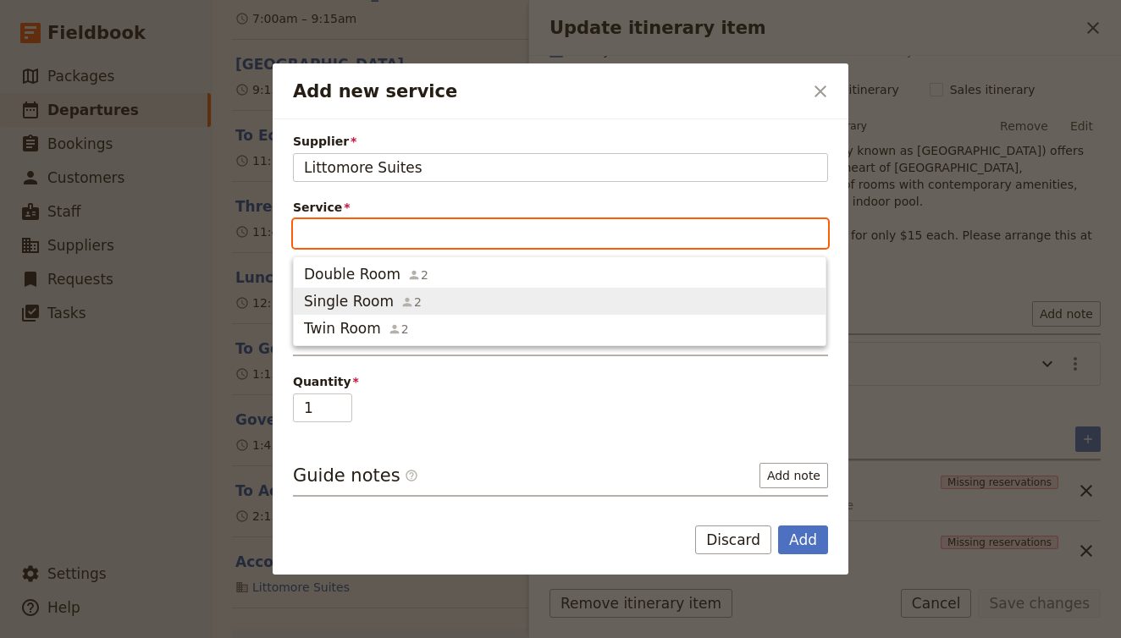
click at [356, 307] on span "Single Room" at bounding box center [349, 301] width 90 height 20
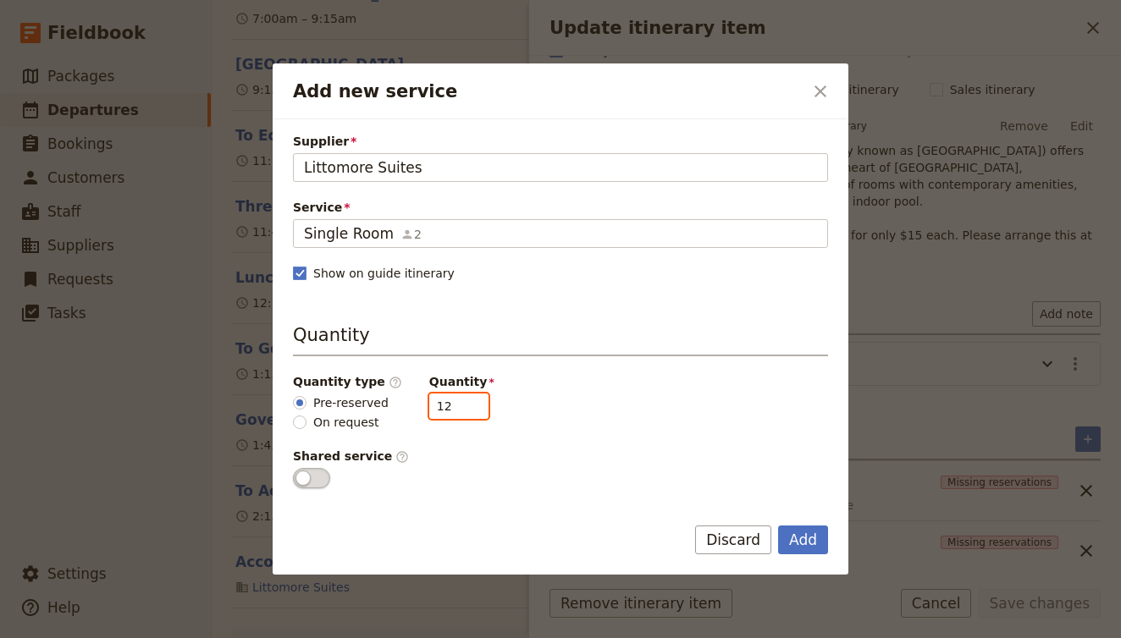
click at [462, 404] on input "12" at bounding box center [458, 406] width 59 height 25
click at [464, 412] on input "11" at bounding box center [458, 406] width 59 height 25
click at [462, 411] on input "10" at bounding box center [458, 406] width 59 height 25
click at [462, 411] on input "9" at bounding box center [458, 406] width 59 height 25
click at [462, 411] on input "8" at bounding box center [458, 406] width 59 height 25
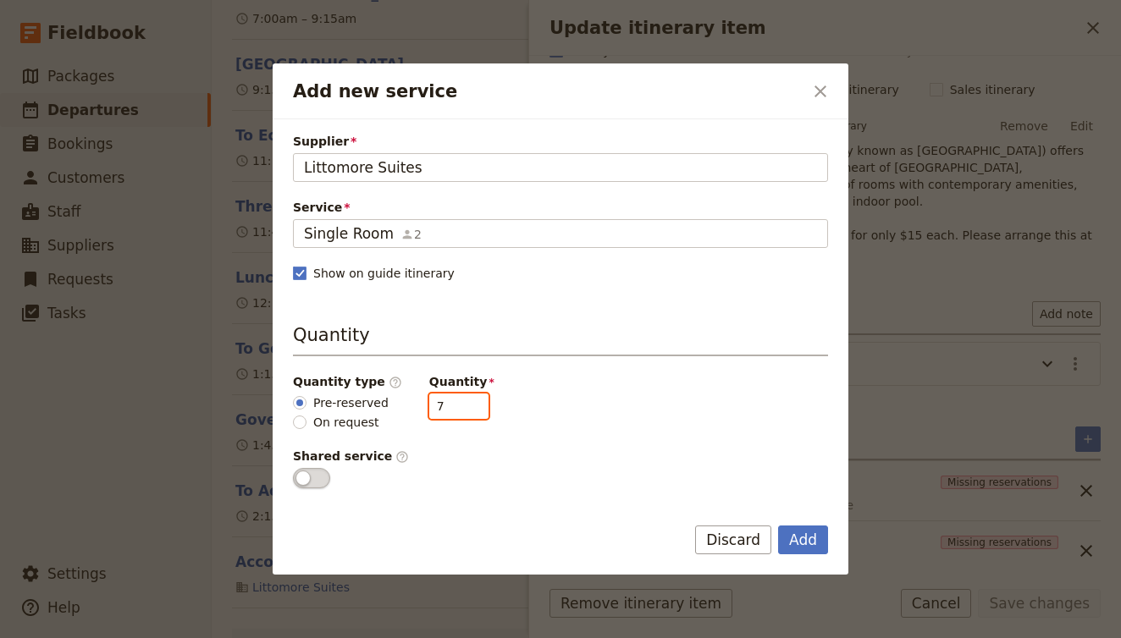
click at [462, 411] on input "7" at bounding box center [458, 406] width 59 height 25
click at [462, 411] on input "6" at bounding box center [458, 406] width 59 height 25
type input "5"
click at [462, 411] on input "5" at bounding box center [458, 406] width 59 height 25
click at [800, 538] on button "Add" at bounding box center [803, 540] width 50 height 29
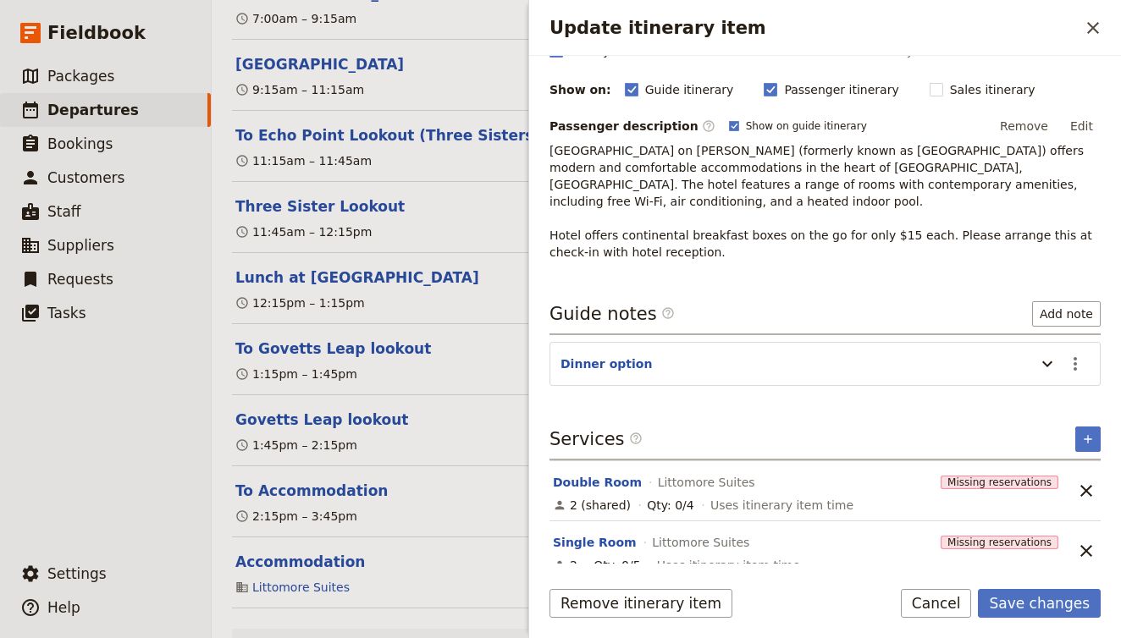
scroll to position [0, 0]
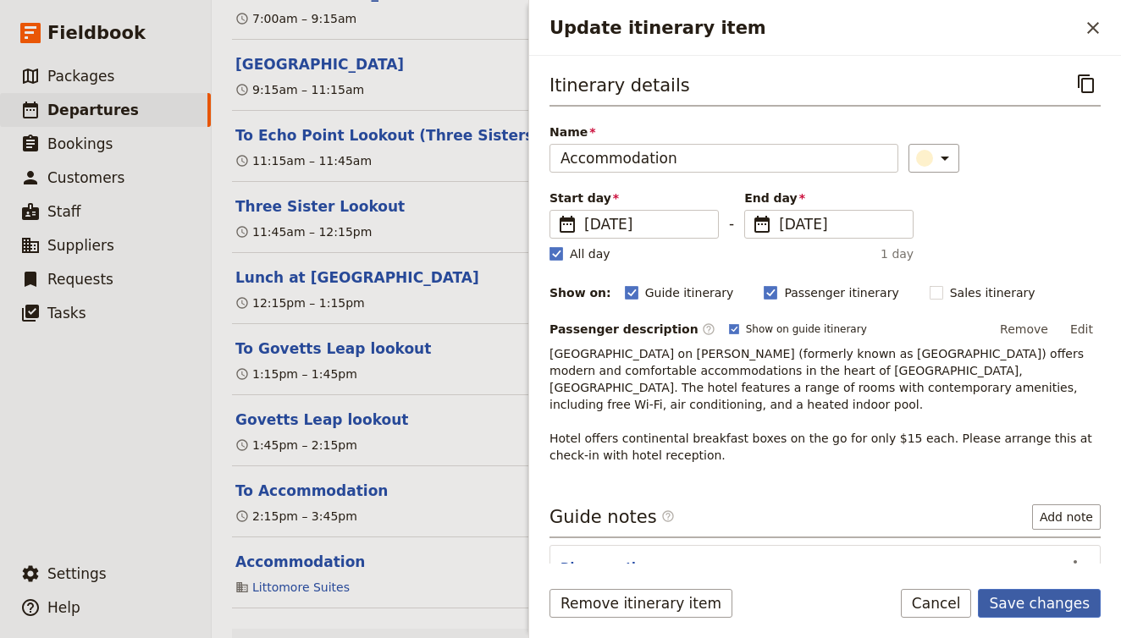
click at [1047, 606] on button "Save changes" at bounding box center [1039, 603] width 123 height 29
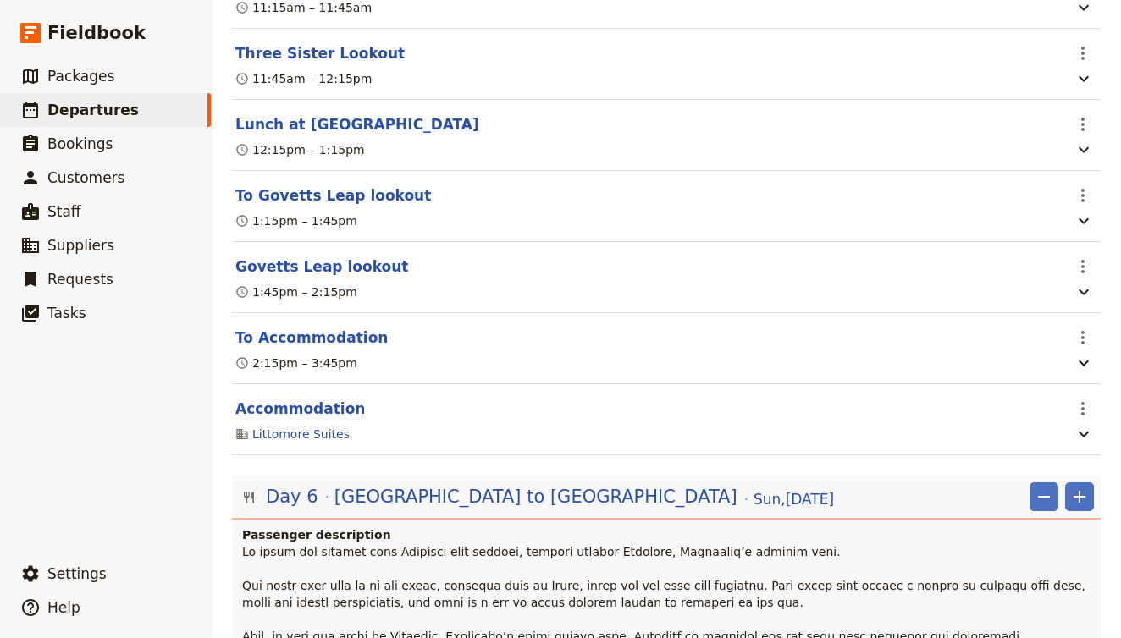
scroll to position [3714, 0]
click at [1082, 433] on icon "button" at bounding box center [1084, 436] width 10 height 6
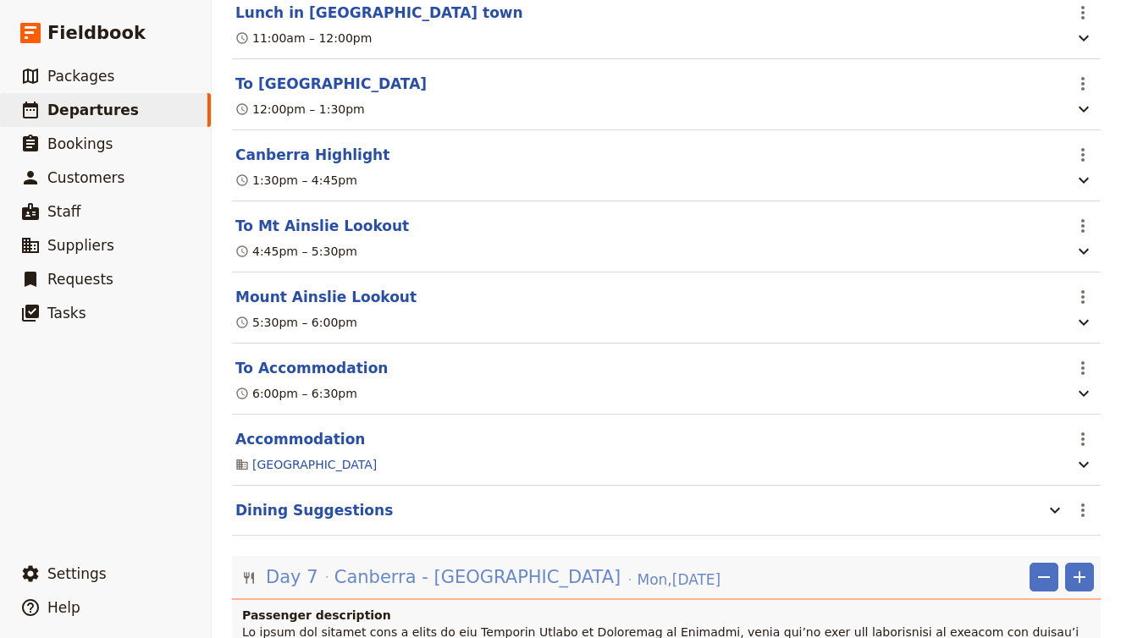
scroll to position [5207, 0]
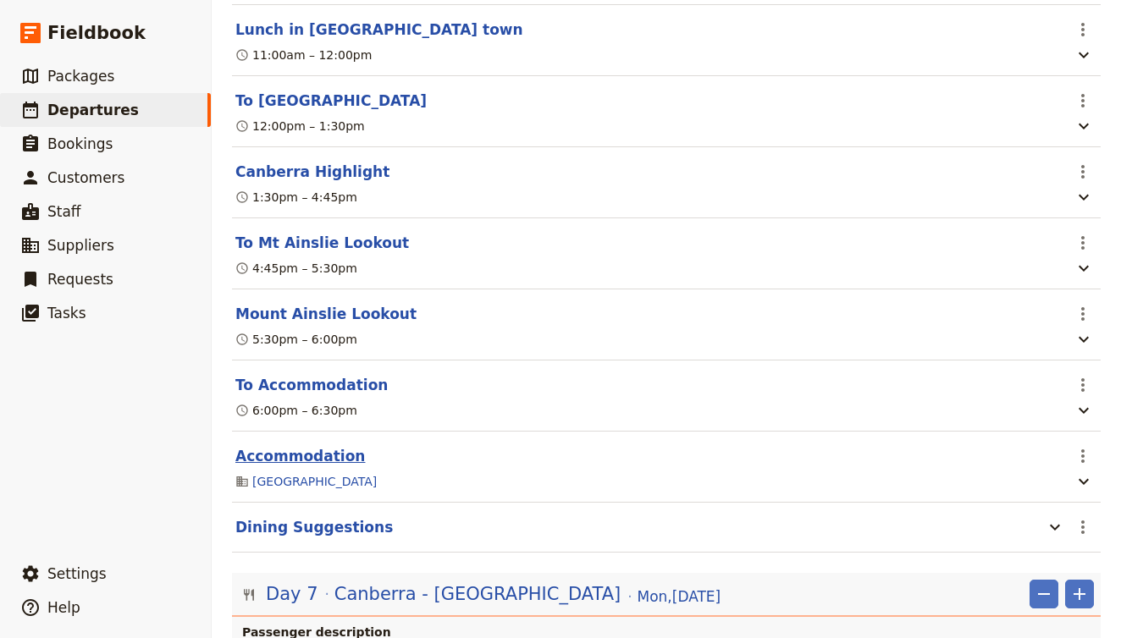
click at [322, 446] on button "Accommodation" at bounding box center [300, 456] width 130 height 20
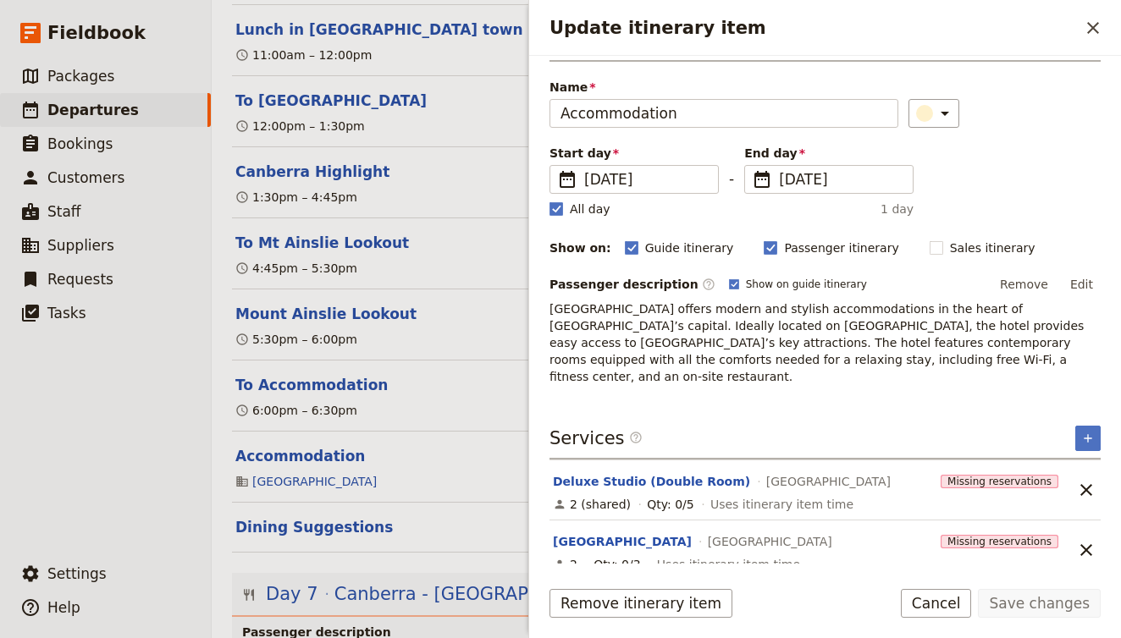
scroll to position [44, 0]
click at [592, 534] on button "Singel Room" at bounding box center [622, 542] width 139 height 17
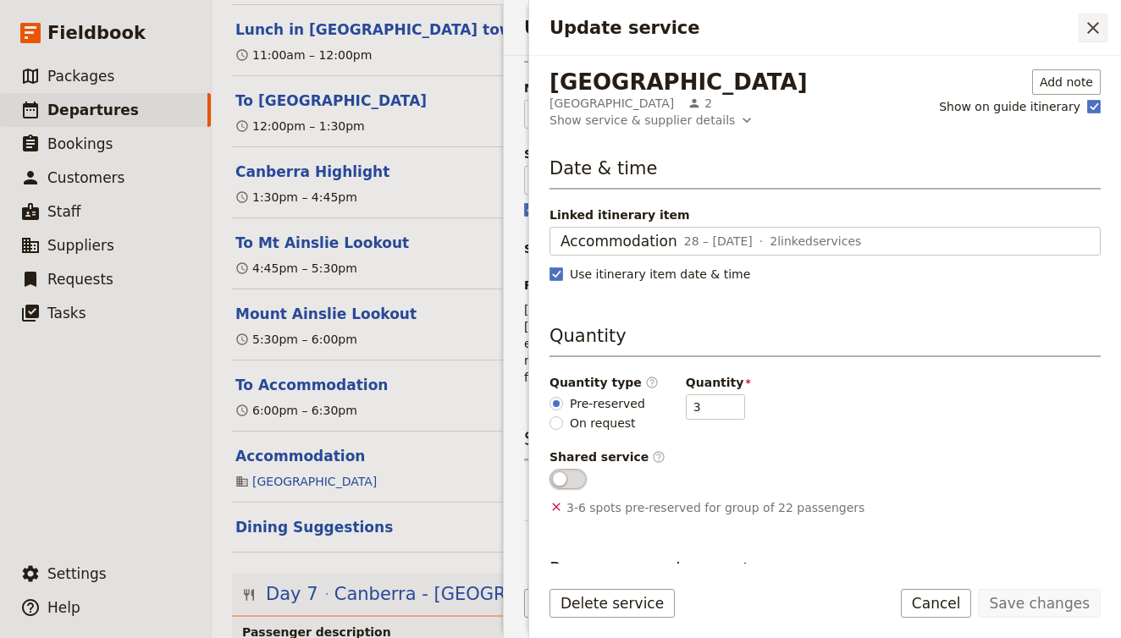
click at [1100, 20] on icon "Close drawer" at bounding box center [1093, 28] width 20 height 20
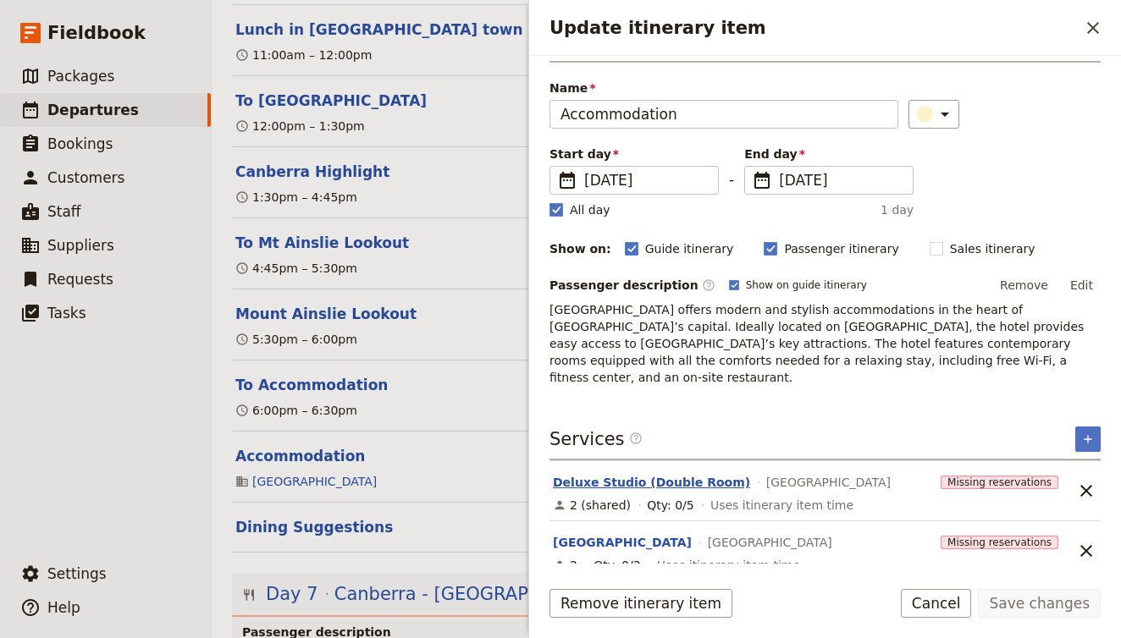
click at [696, 474] on button "Deluxe Studio (Double Room)" at bounding box center [651, 482] width 197 height 17
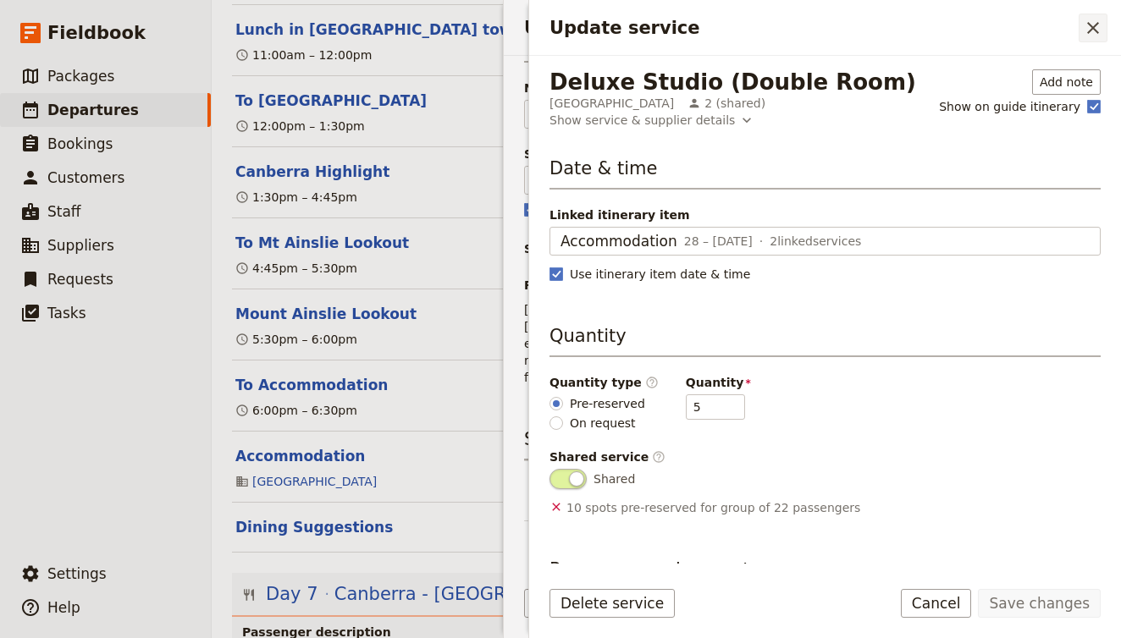
click at [1088, 26] on icon "Close drawer" at bounding box center [1093, 28] width 20 height 20
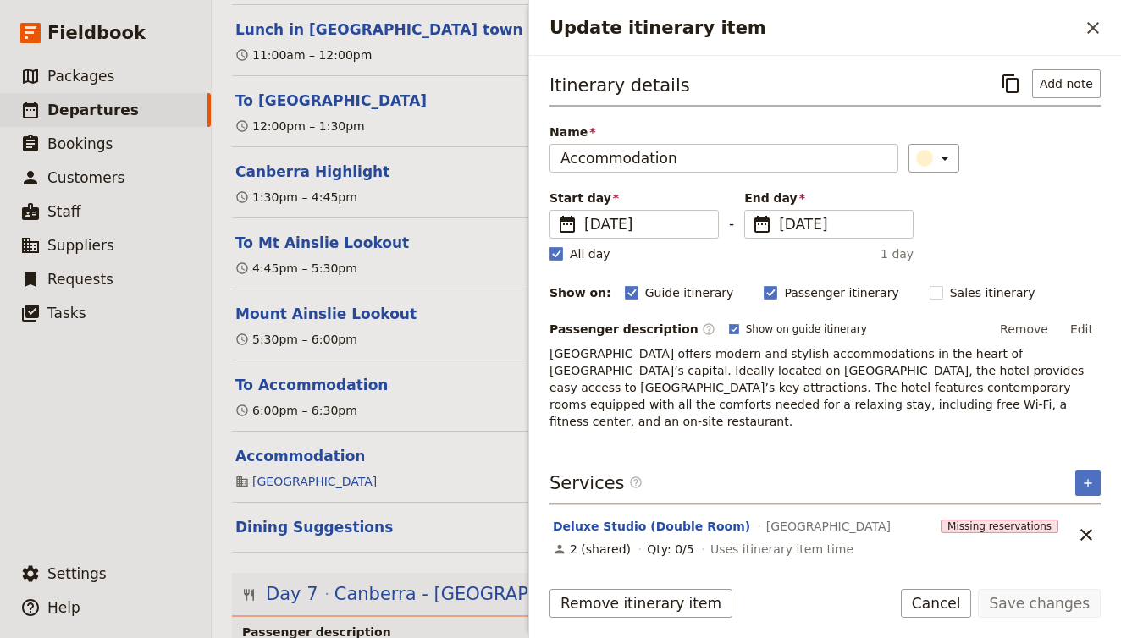
scroll to position [0, 0]
click at [397, 503] on section "Dining Suggestions ​" at bounding box center [666, 528] width 869 height 50
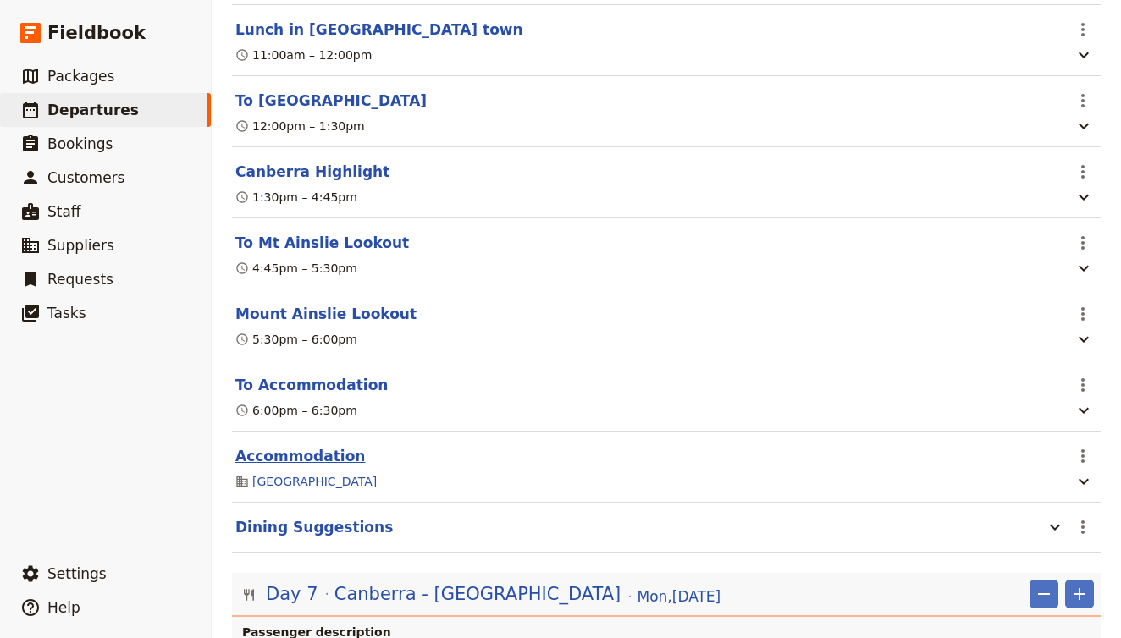
click at [306, 446] on button "Accommodation" at bounding box center [300, 456] width 130 height 20
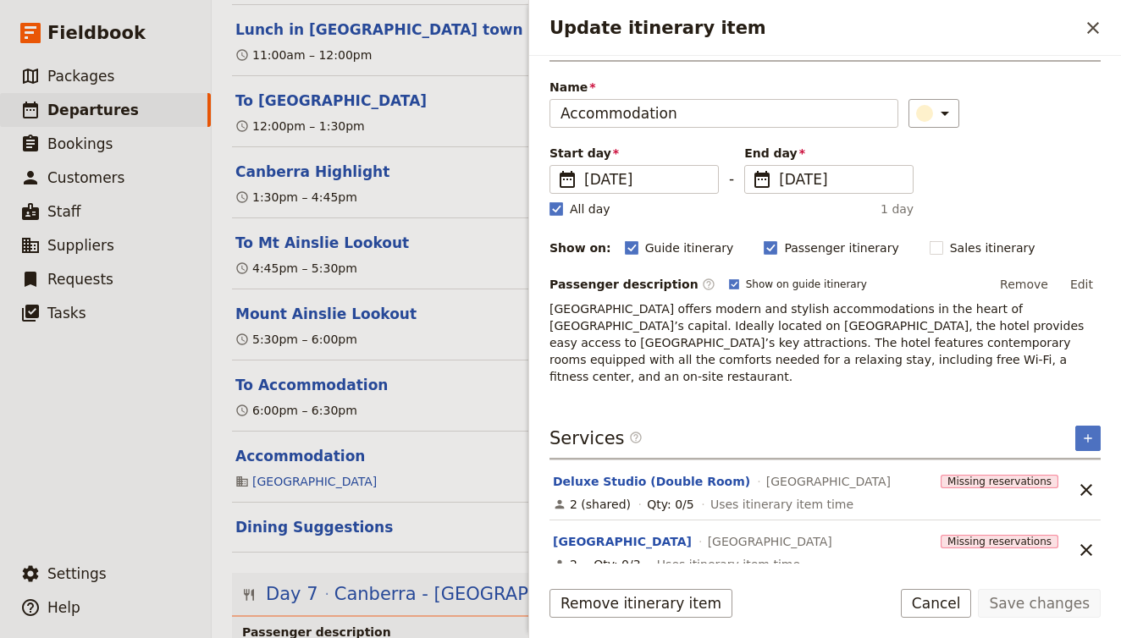
scroll to position [44, 0]
click at [1089, 481] on icon "Unlink service" at bounding box center [1086, 491] width 20 height 20
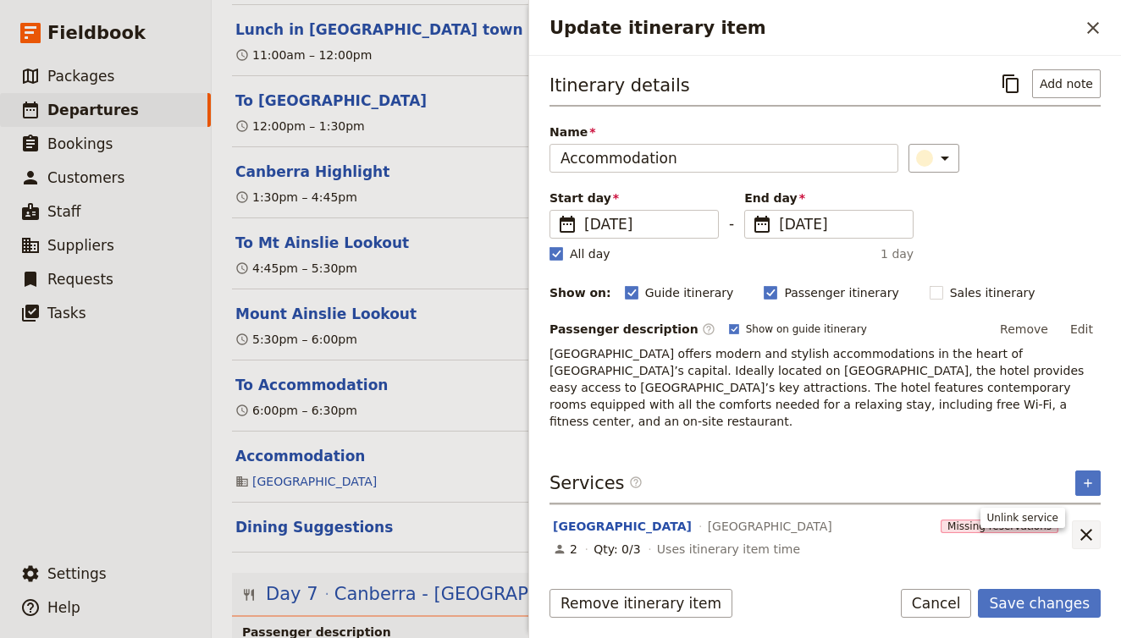
click at [1096, 521] on button "​" at bounding box center [1086, 535] width 29 height 29
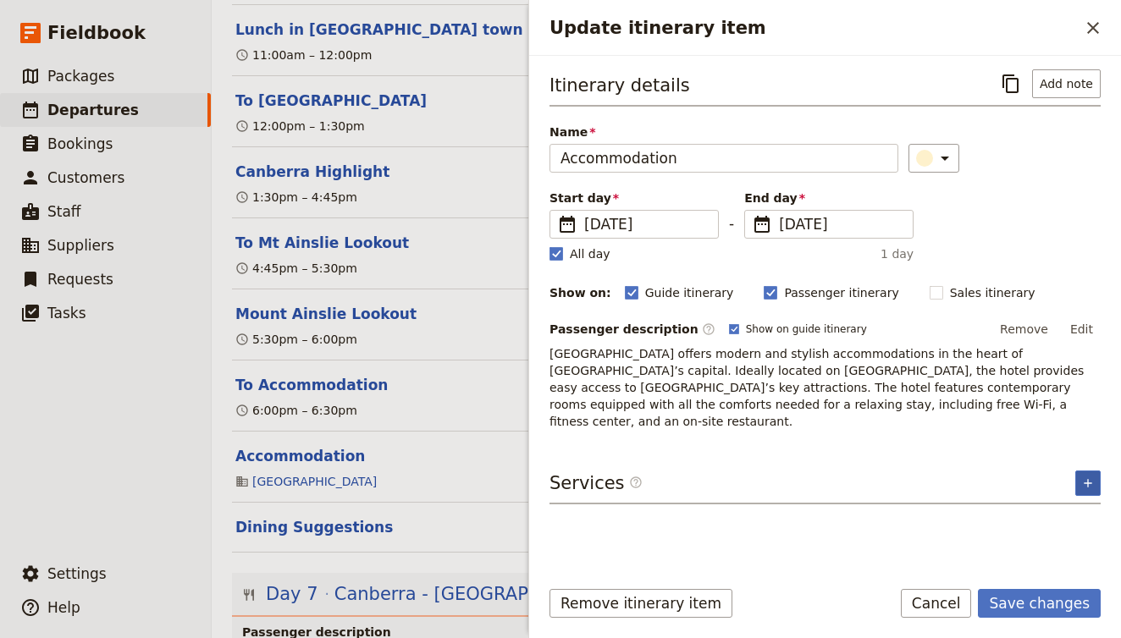
click at [1085, 477] on icon "Add service inclusion" at bounding box center [1088, 484] width 14 height 14
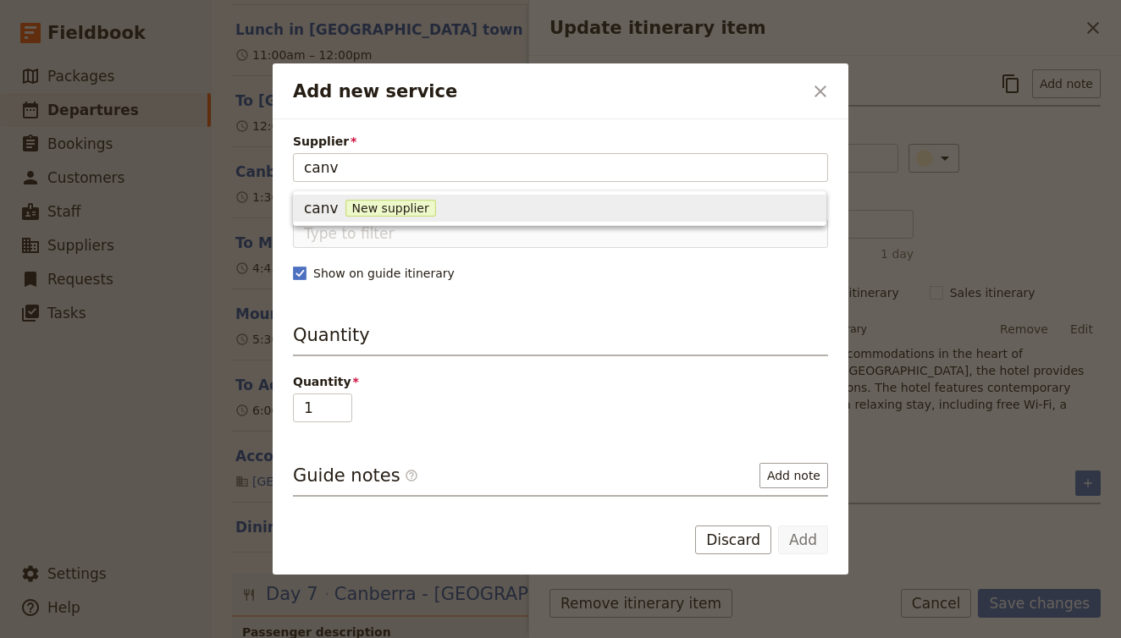
type input "can"
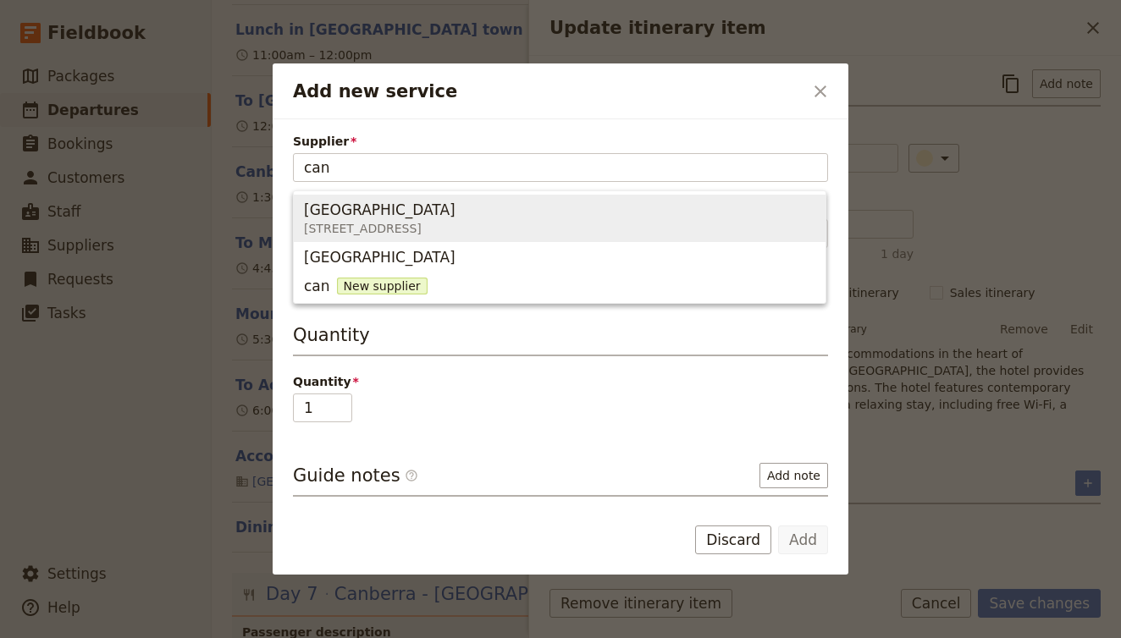
click at [456, 215] on div "[GEOGRAPHIC_DATA]" at bounding box center [380, 210] width 152 height 20
type input "[GEOGRAPHIC_DATA]"
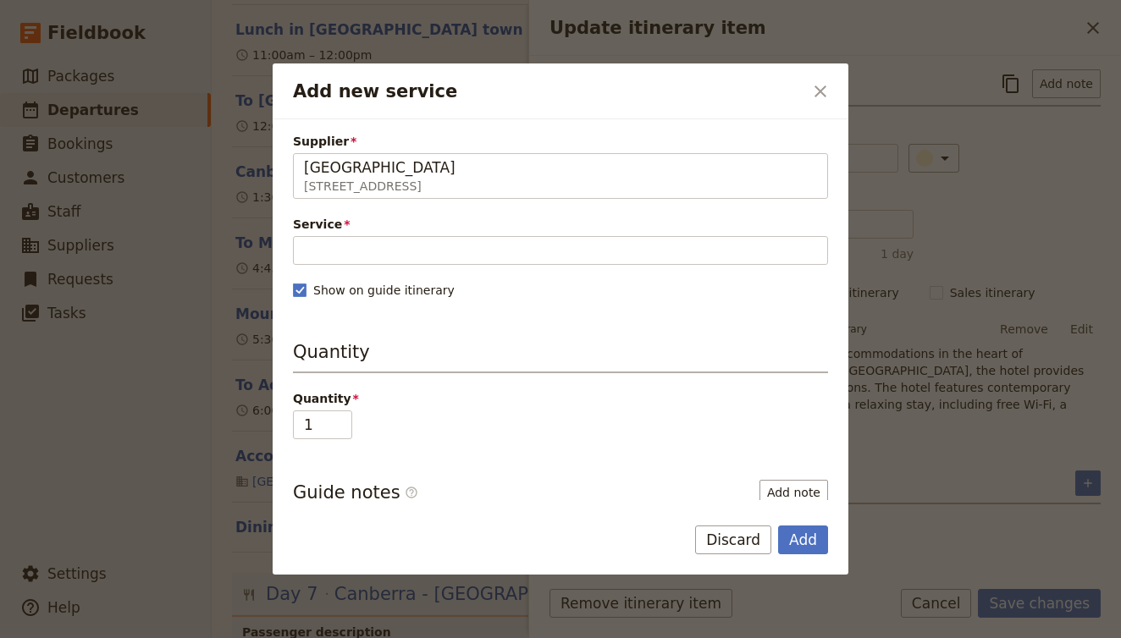
click at [483, 231] on span "Service" at bounding box center [560, 224] width 535 height 17
click at [483, 236] on input "Service" at bounding box center [560, 250] width 535 height 29
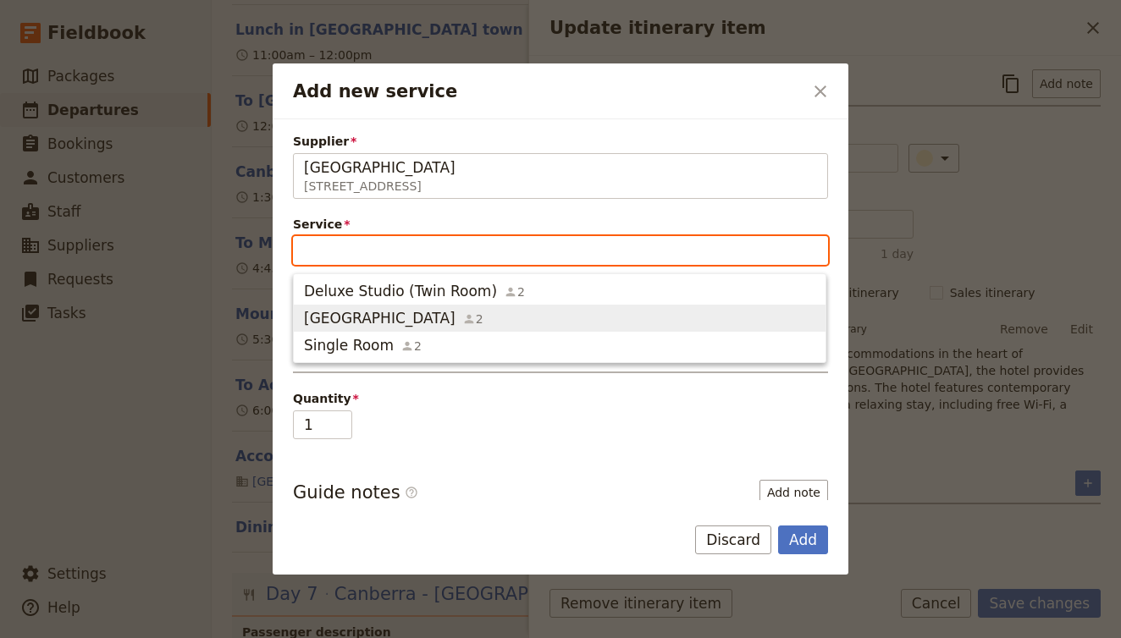
click at [492, 312] on span "King Room 2" at bounding box center [559, 318] width 511 height 20
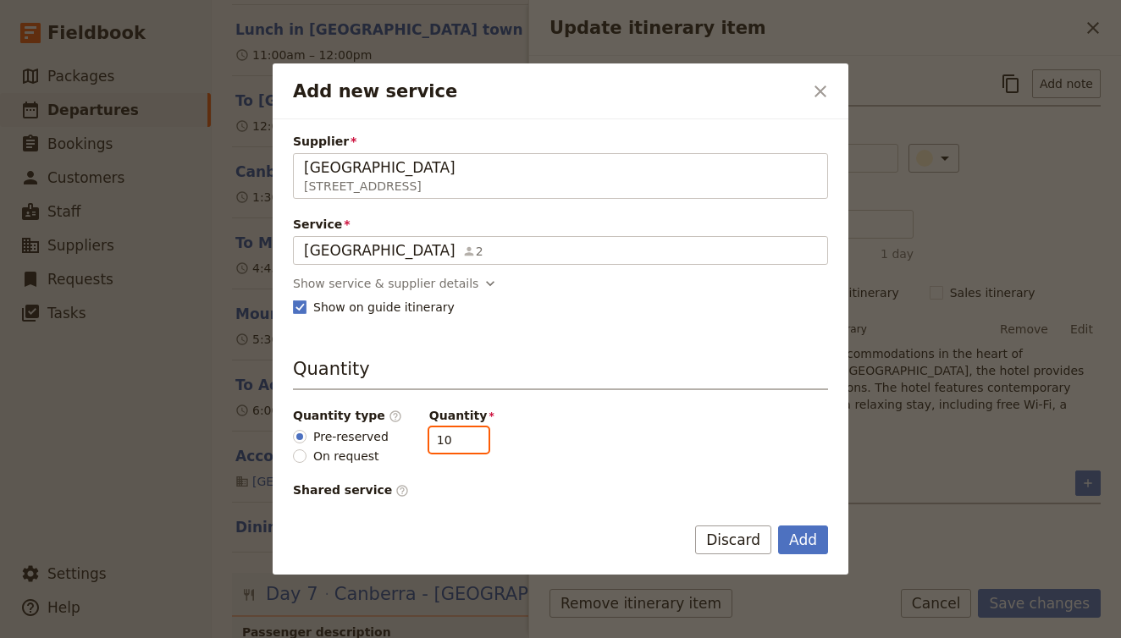
click at [467, 445] on input "10" at bounding box center [458, 440] width 59 height 25
type input "4"
click at [817, 544] on button "Add" at bounding box center [803, 540] width 50 height 29
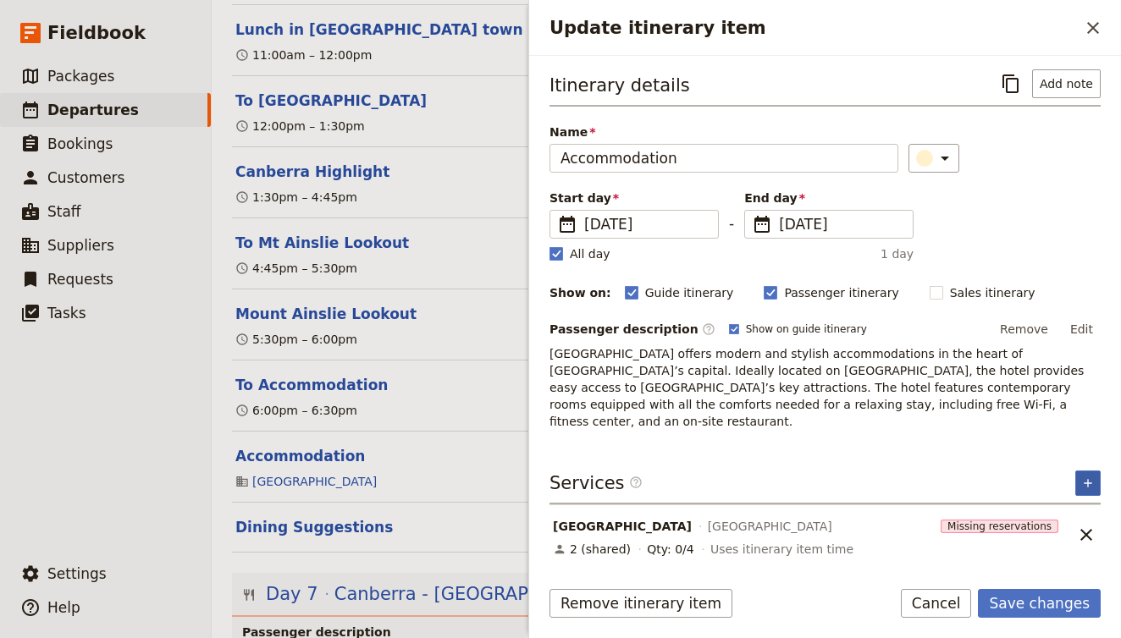
click at [1088, 479] on icon "Add service inclusion" at bounding box center [1088, 483] width 8 height 8
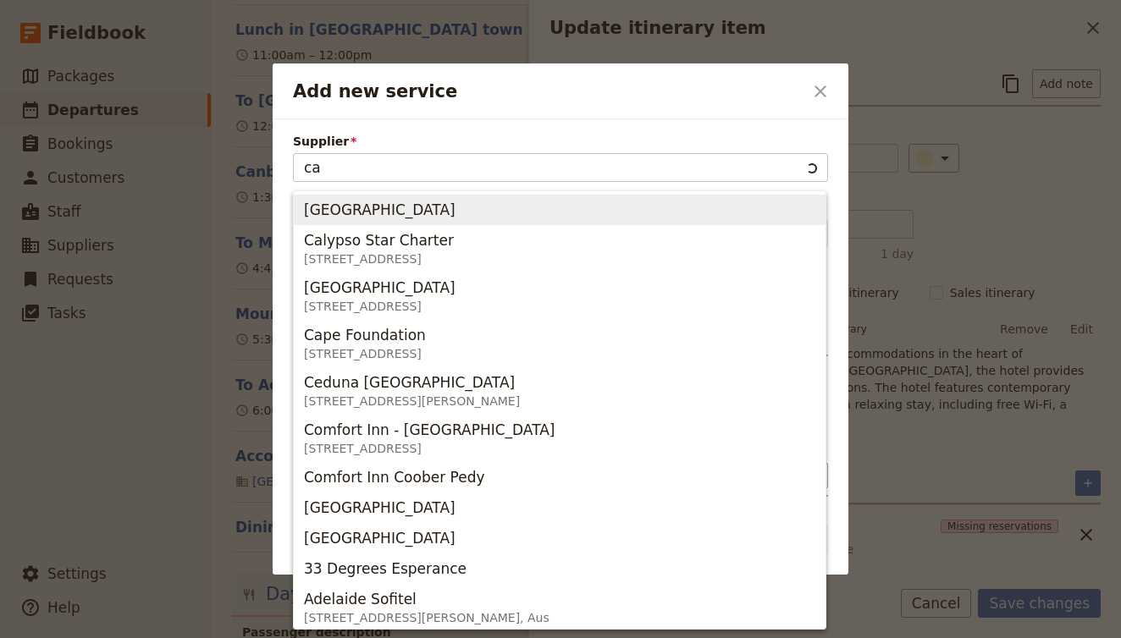
type input "can"
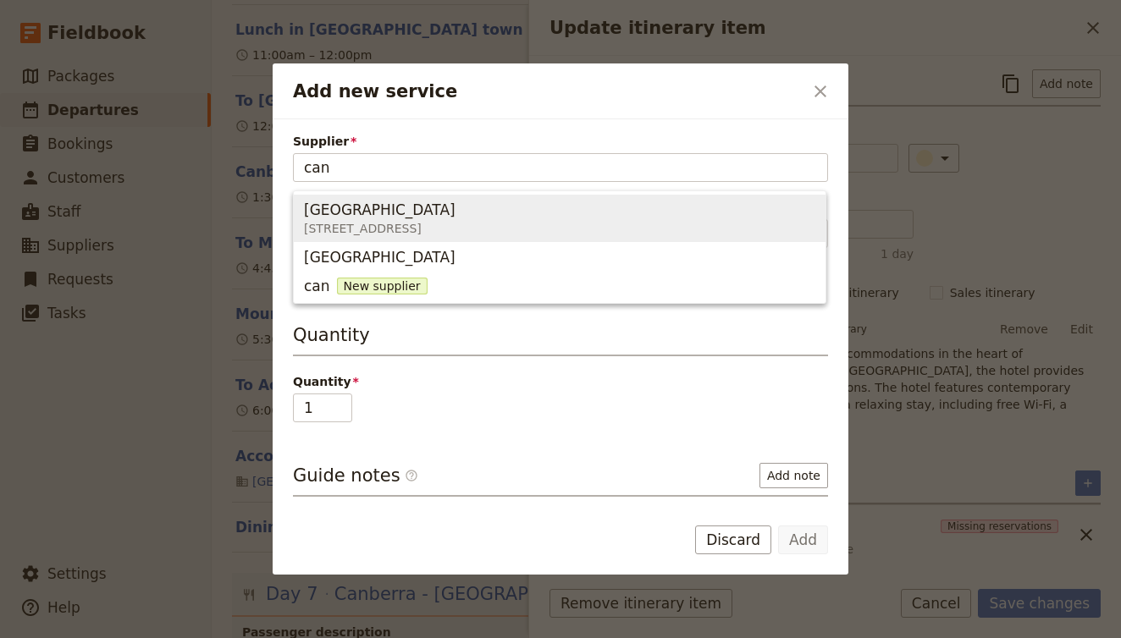
click at [456, 218] on div "[GEOGRAPHIC_DATA]" at bounding box center [380, 210] width 152 height 20
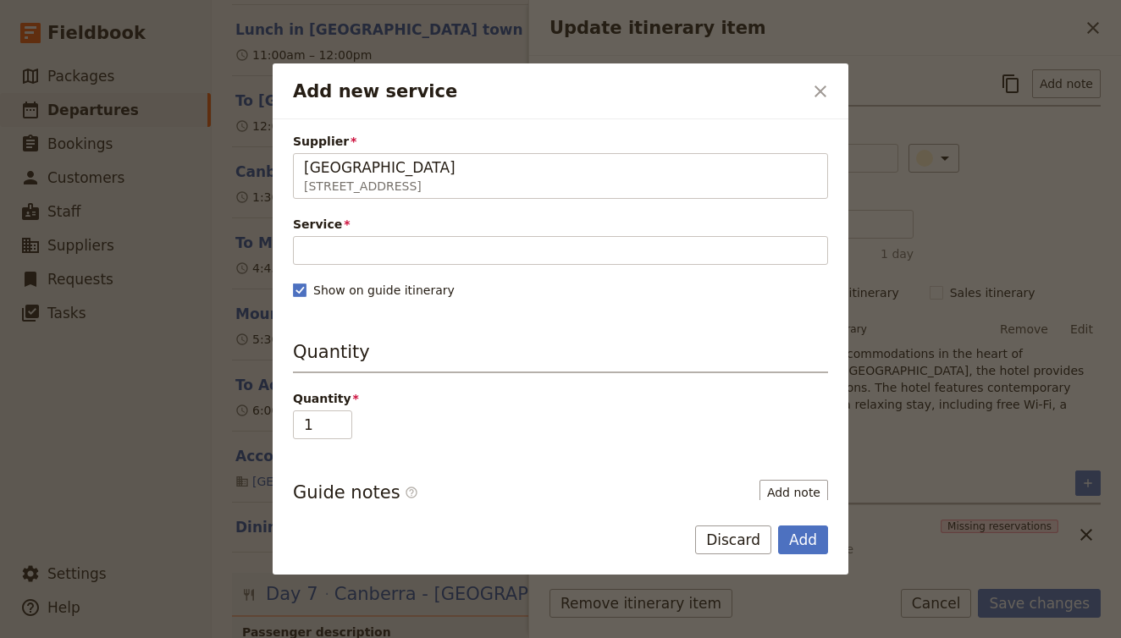
type input "[GEOGRAPHIC_DATA]"
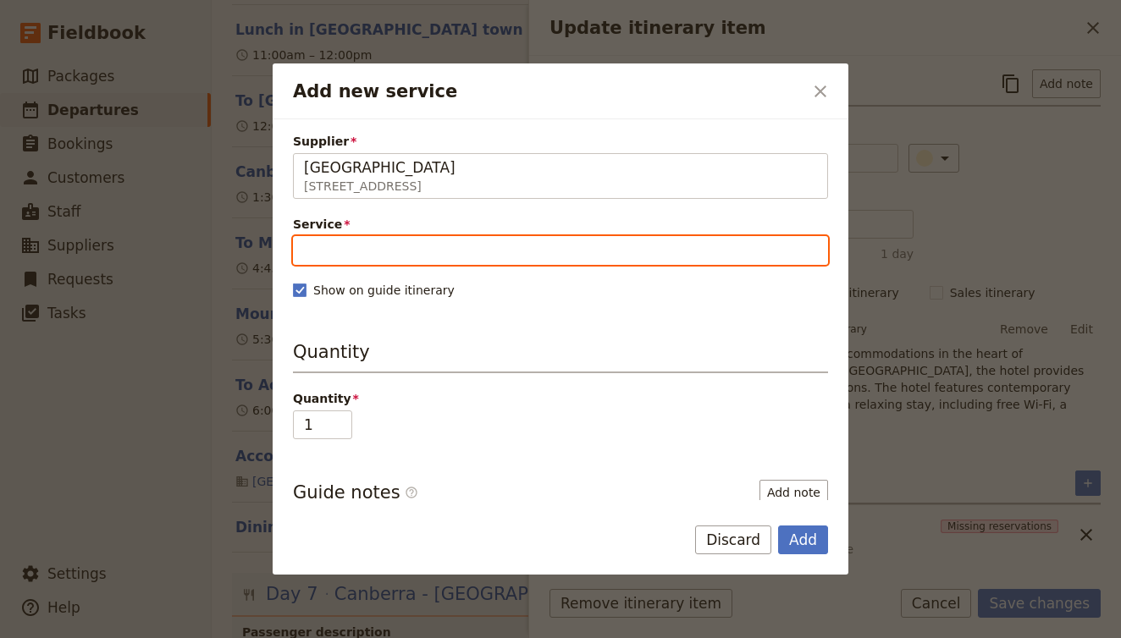
click at [482, 251] on input "Service" at bounding box center [560, 250] width 535 height 29
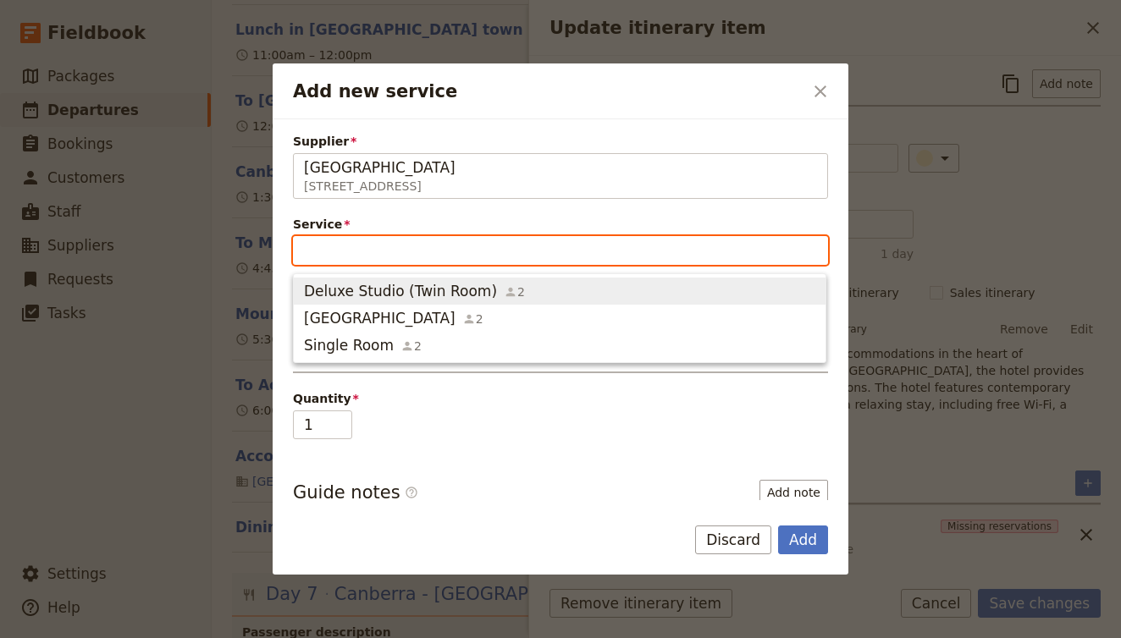
click at [507, 291] on span "Deluxe Studio (Twin Room) 2" at bounding box center [559, 291] width 511 height 20
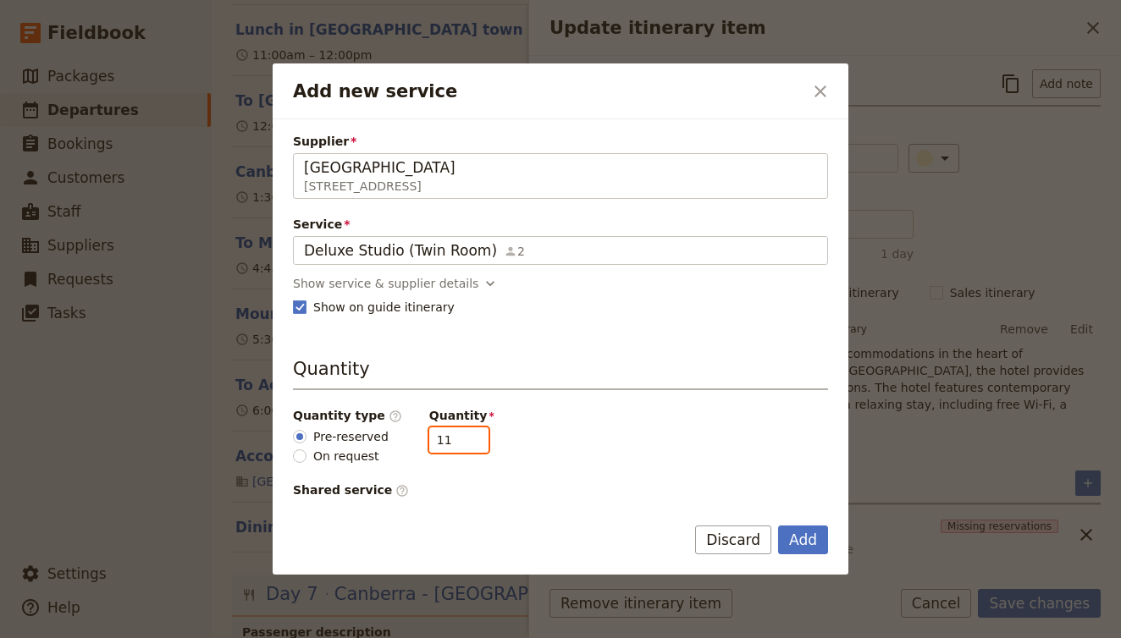
drag, startPoint x: 439, startPoint y: 441, endPoint x: 395, endPoint y: 439, distance: 44.9
click at [395, 439] on div "Quantity type ​ Pre-reserved On request Quantity 11" at bounding box center [560, 436] width 535 height 58
type input "5"
click at [804, 549] on button "Add" at bounding box center [803, 540] width 50 height 29
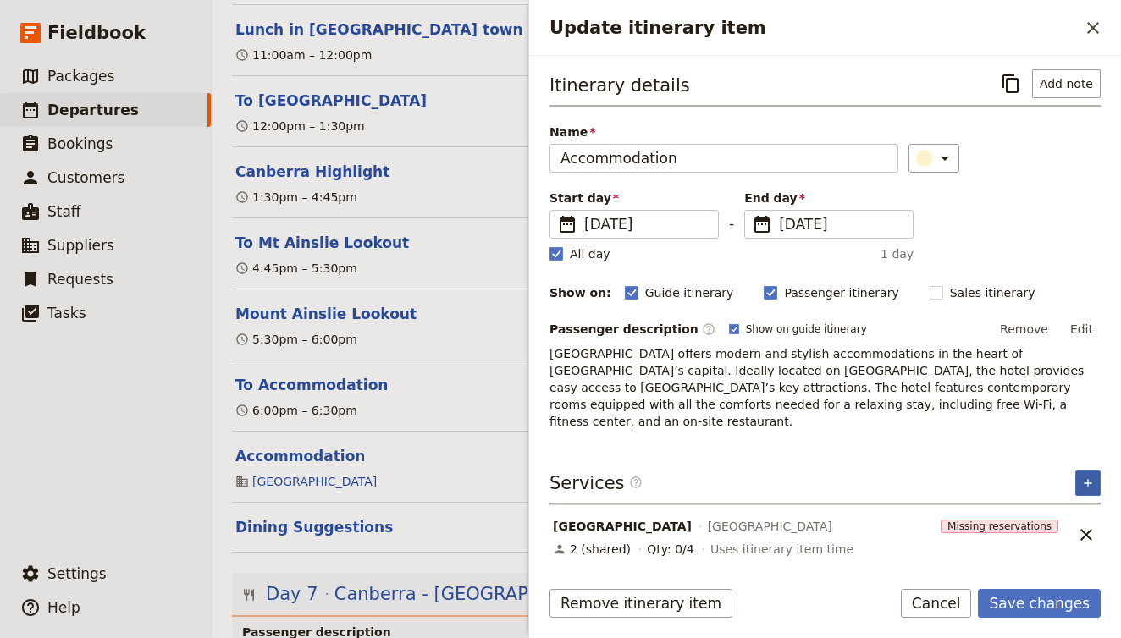
click at [1085, 477] on icon "Add service inclusion" at bounding box center [1088, 484] width 14 height 14
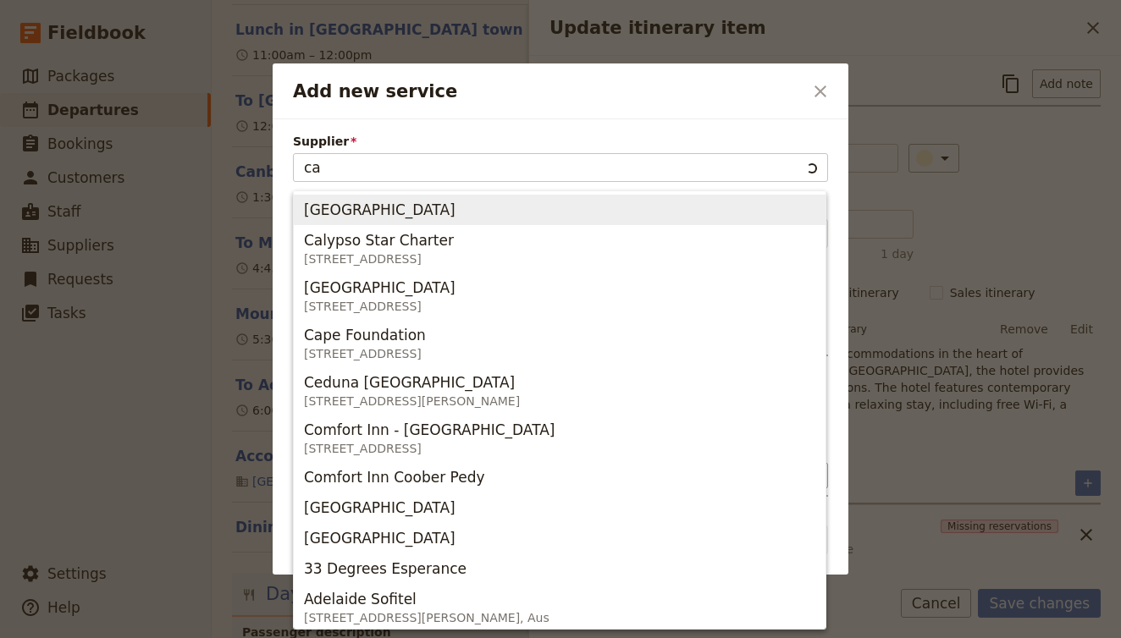
type input "can"
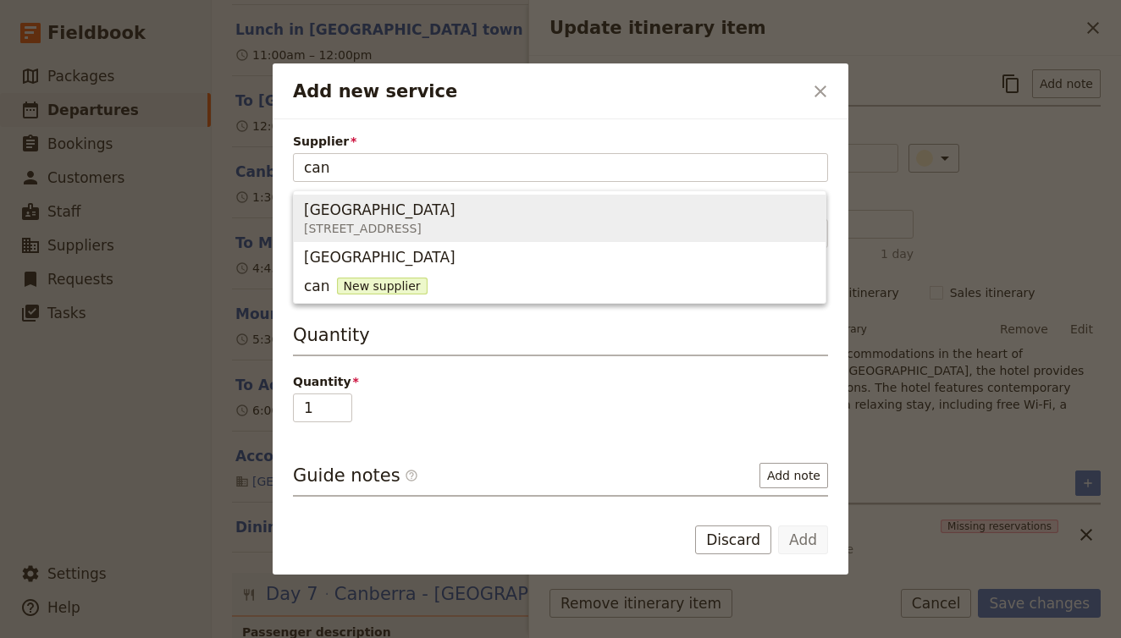
click at [387, 218] on span "[GEOGRAPHIC_DATA]" at bounding box center [380, 210] width 152 height 20
type input "[GEOGRAPHIC_DATA]"
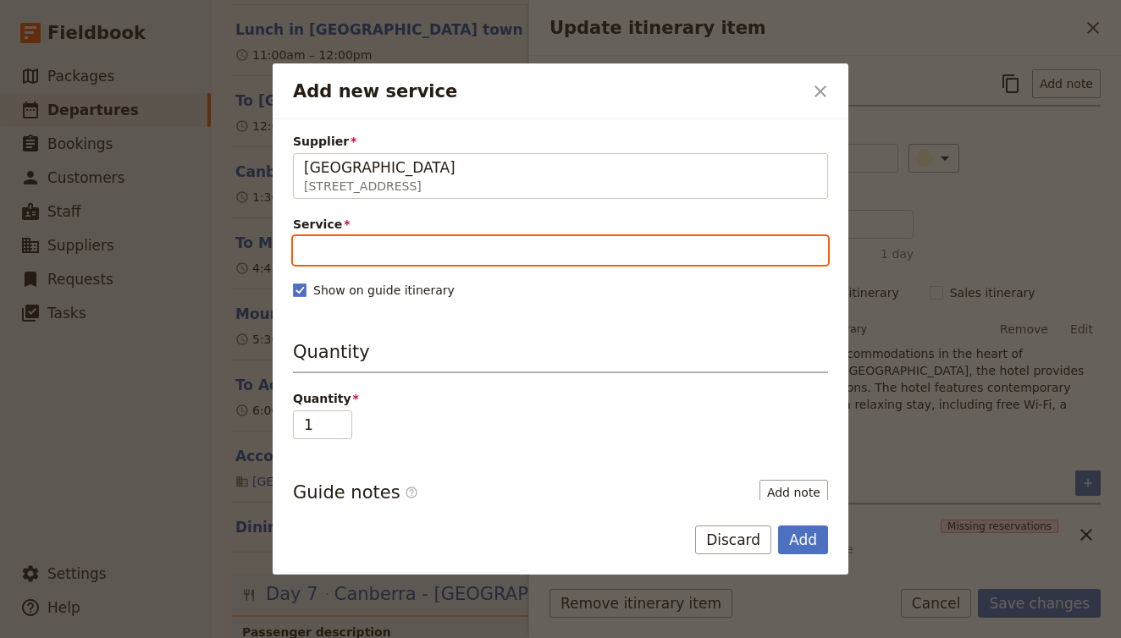
click at [464, 255] on input "Service" at bounding box center [560, 250] width 535 height 29
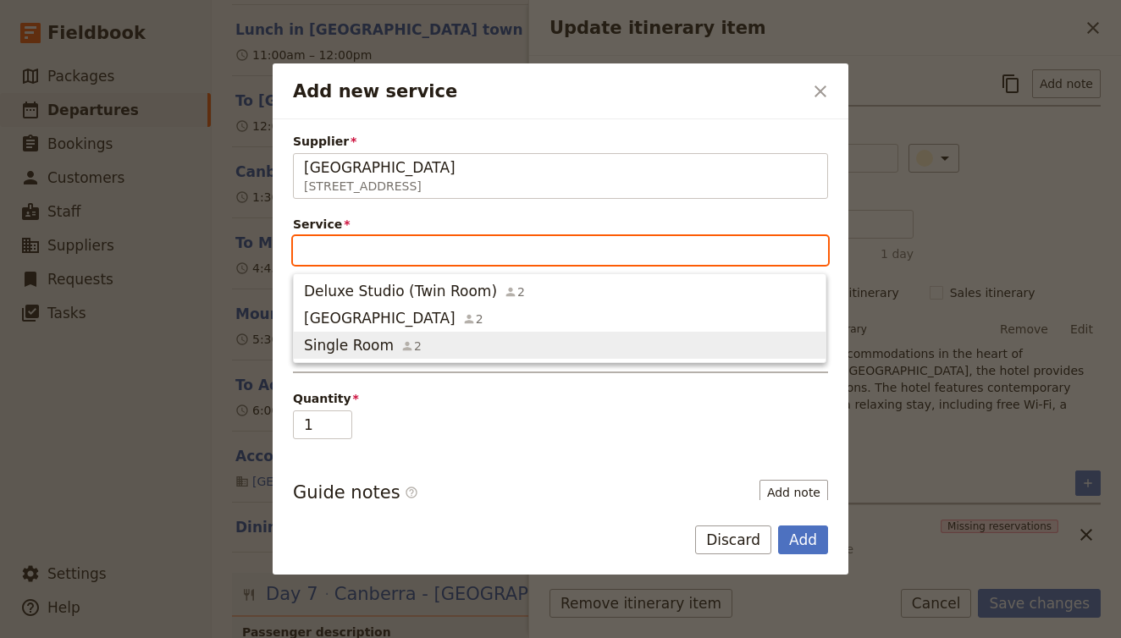
click at [434, 347] on span "Single Room 2" at bounding box center [559, 345] width 511 height 20
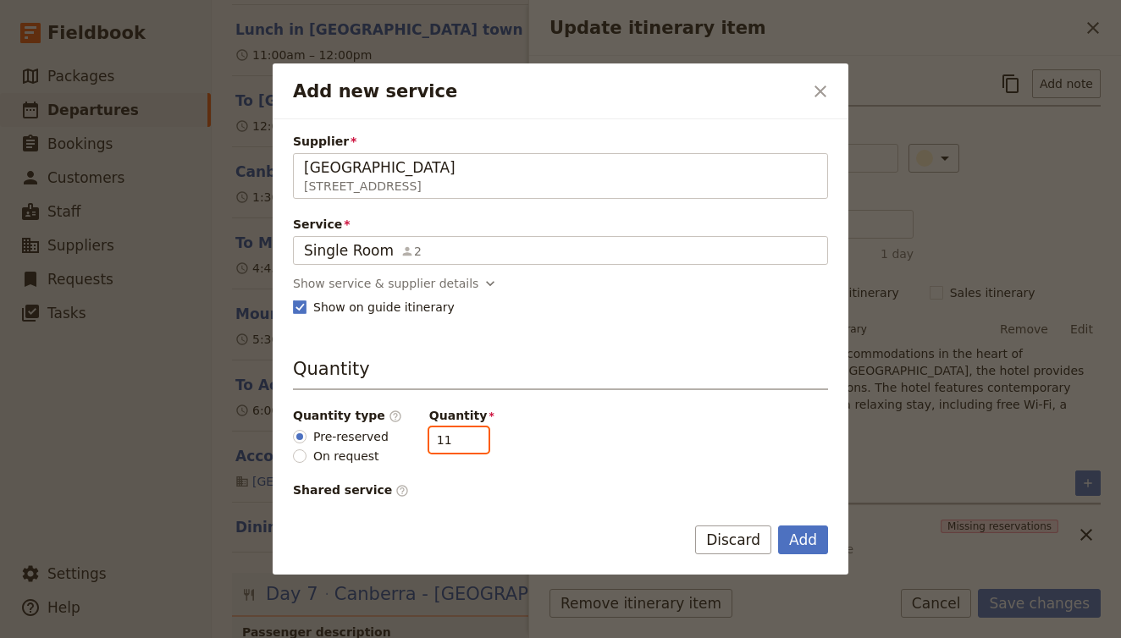
drag, startPoint x: 447, startPoint y: 436, endPoint x: 384, endPoint y: 434, distance: 62.7
click at [384, 436] on div "Quantity type ​ Pre-reserved On request Quantity 11" at bounding box center [560, 436] width 535 height 58
type input "5"
click at [818, 538] on button "Add" at bounding box center [803, 540] width 50 height 29
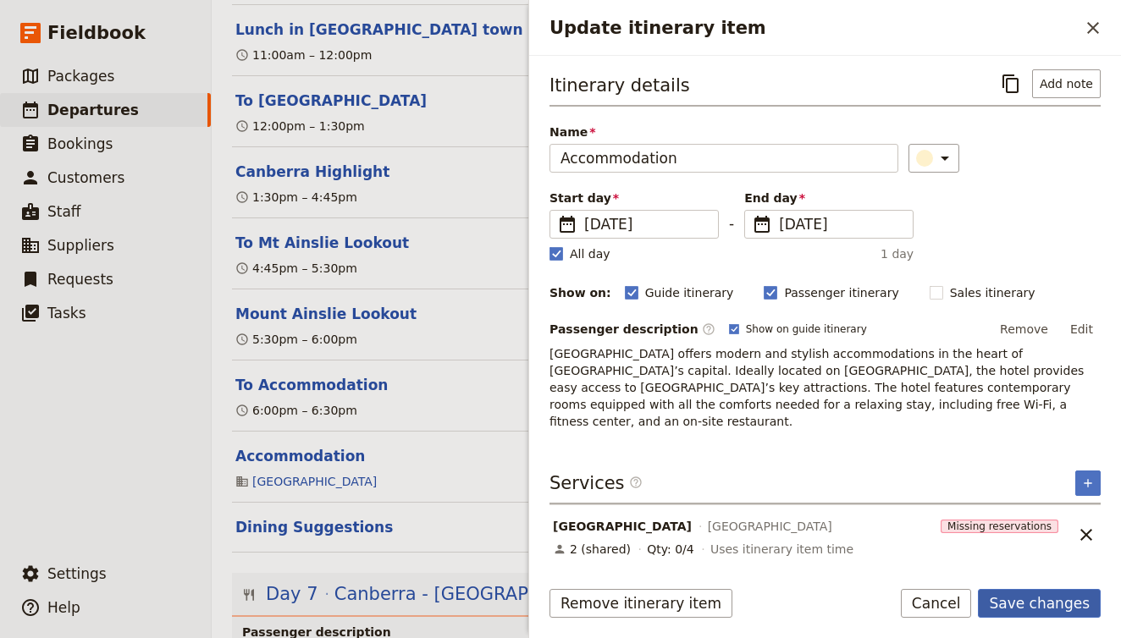
click at [1056, 606] on button "Save changes" at bounding box center [1039, 603] width 123 height 29
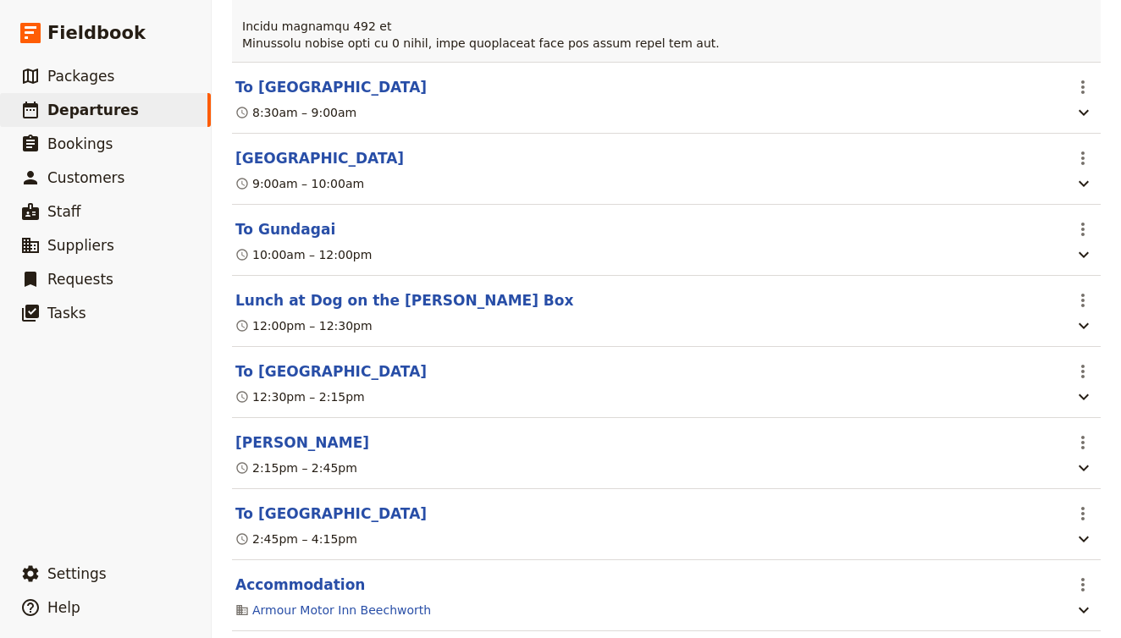
scroll to position [6122, 0]
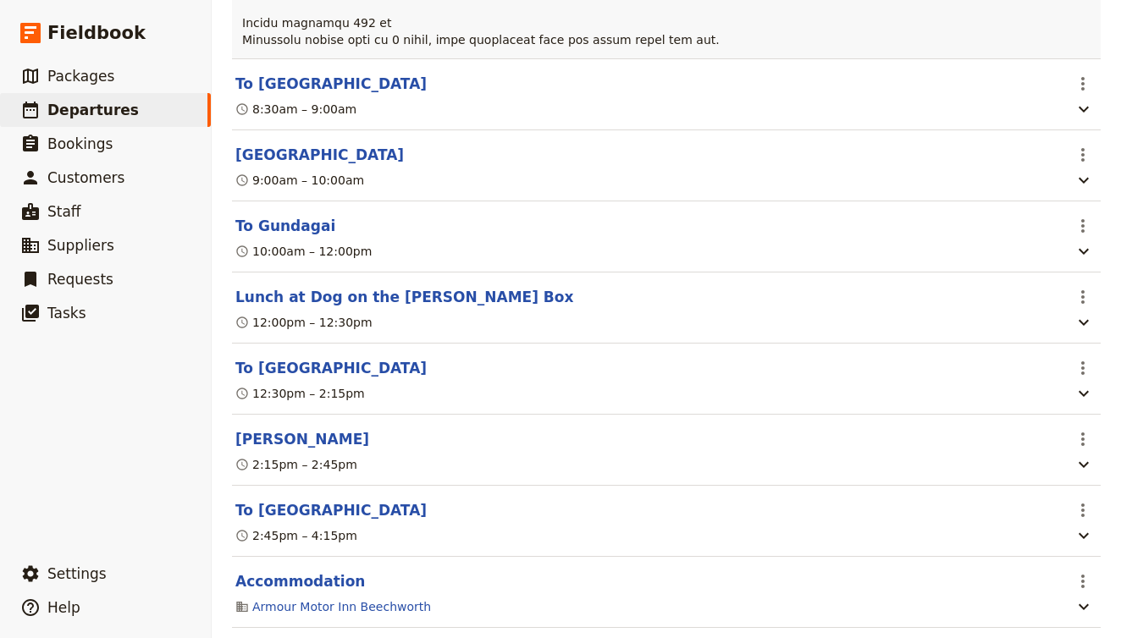
click at [582, 557] on section "Accommodation ​ Armour Motor Inn Beechworth" at bounding box center [666, 592] width 869 height 71
click at [307, 572] on button "Accommodation" at bounding box center [300, 582] width 130 height 20
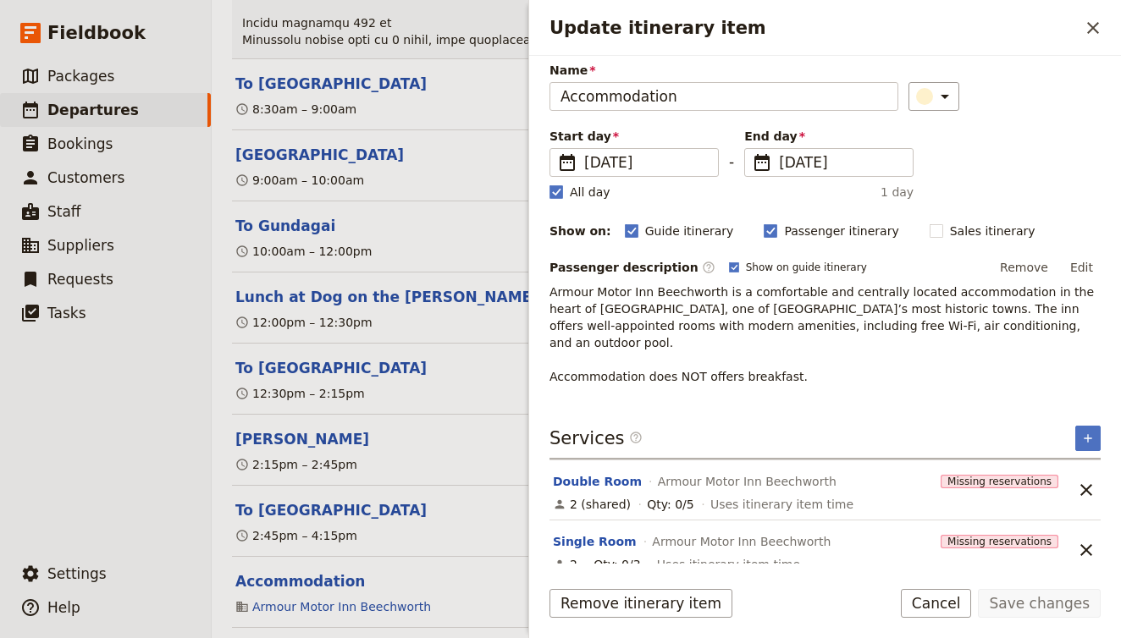
scroll to position [61, 0]
click at [622, 474] on button "Double Room" at bounding box center [597, 482] width 89 height 17
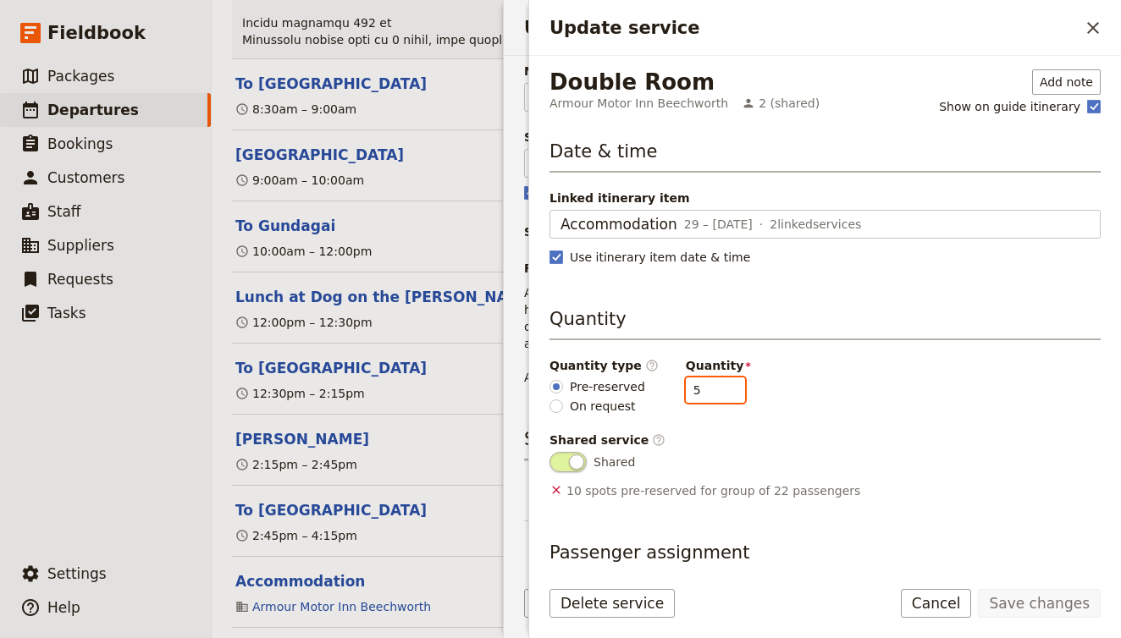
type input "4"
click at [723, 394] on input "4" at bounding box center [715, 390] width 59 height 25
click at [1040, 606] on button "Save changes" at bounding box center [1039, 603] width 123 height 29
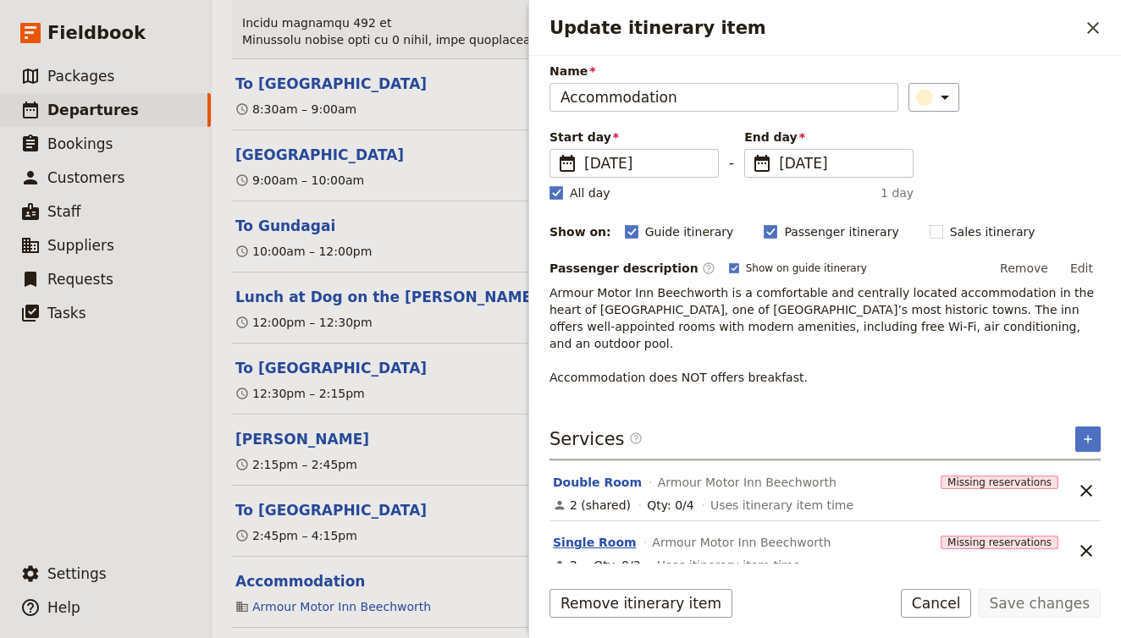
click at [579, 534] on button "Single Room" at bounding box center [595, 542] width 84 height 17
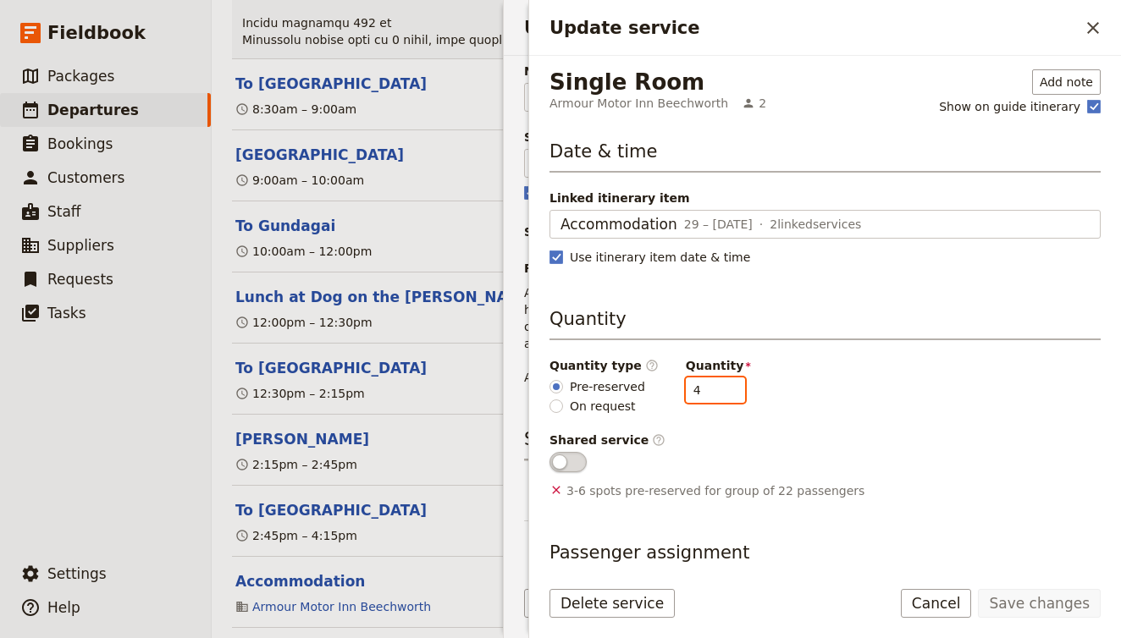
click at [723, 384] on input "4" at bounding box center [715, 390] width 59 height 25
click at [723, 384] on input "5" at bounding box center [715, 390] width 59 height 25
click at [723, 384] on input "6" at bounding box center [715, 390] width 59 height 25
type input "5"
click at [721, 391] on input "5" at bounding box center [715, 390] width 59 height 25
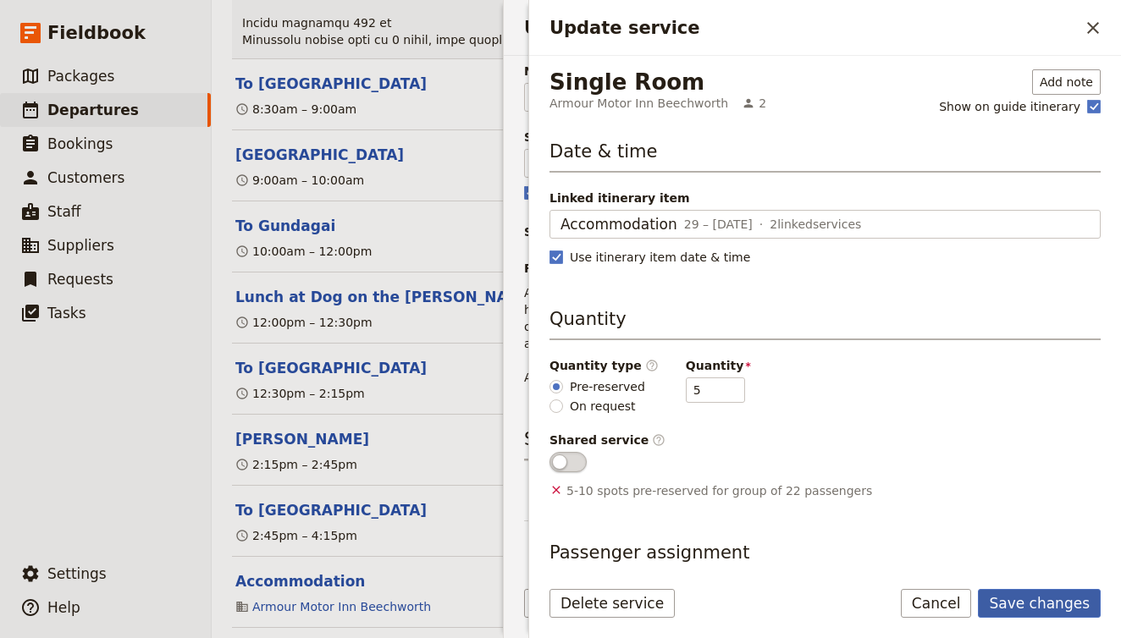
click at [1036, 598] on button "Save changes" at bounding box center [1039, 603] width 123 height 29
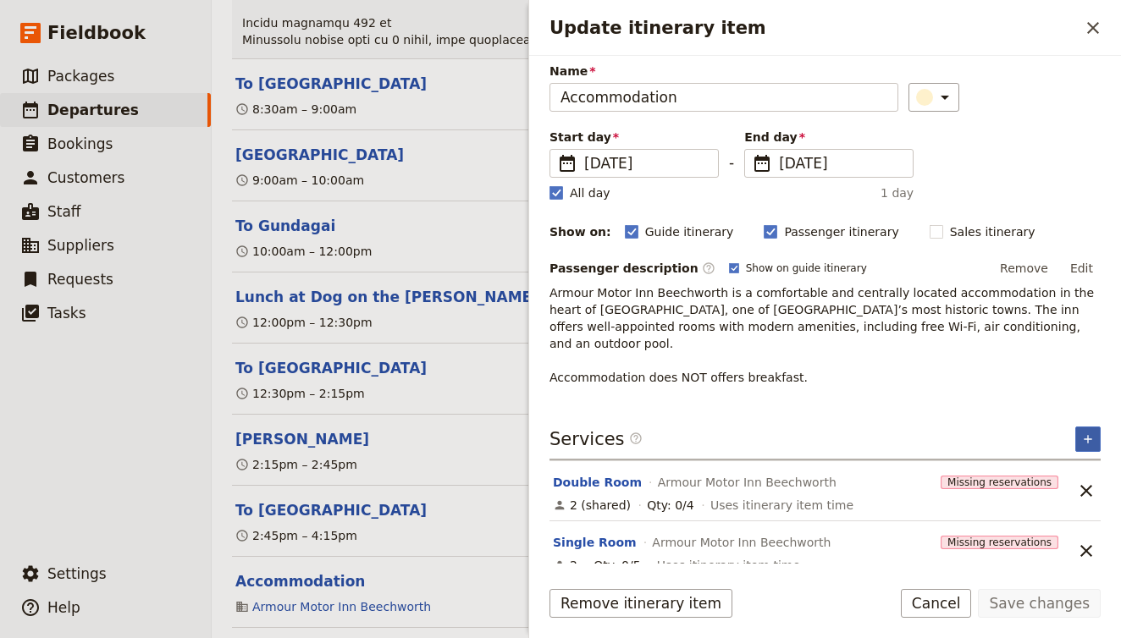
click at [1090, 427] on button "​" at bounding box center [1087, 439] width 25 height 25
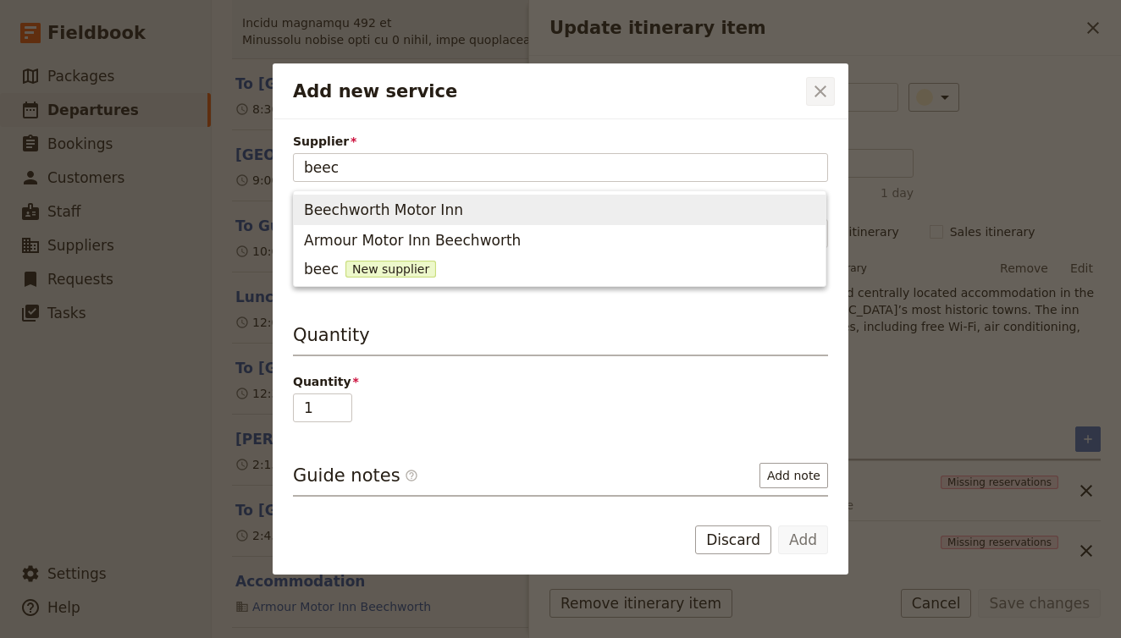
type input "beec"
click at [819, 102] on button "​" at bounding box center [820, 91] width 29 height 29
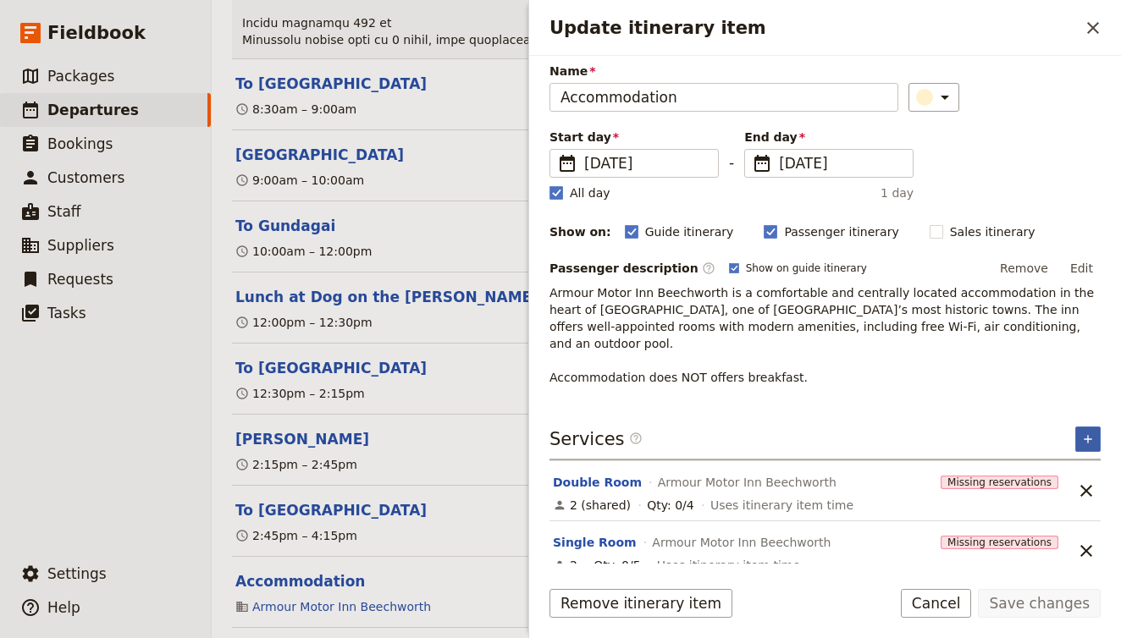
click at [1079, 428] on button "​" at bounding box center [1087, 439] width 25 height 25
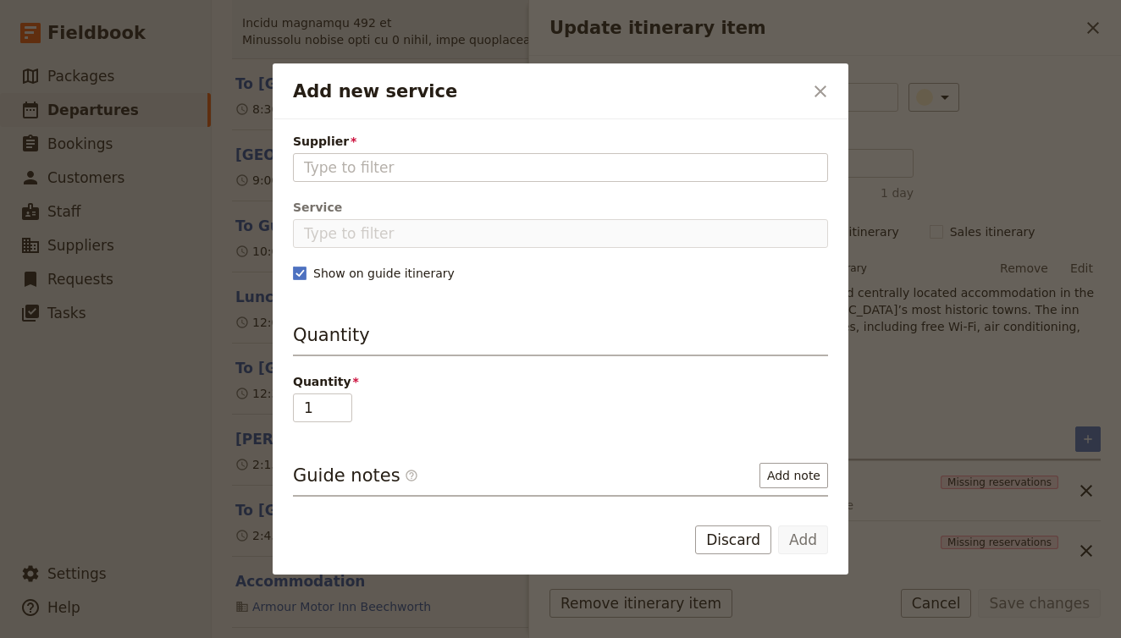
type input "c"
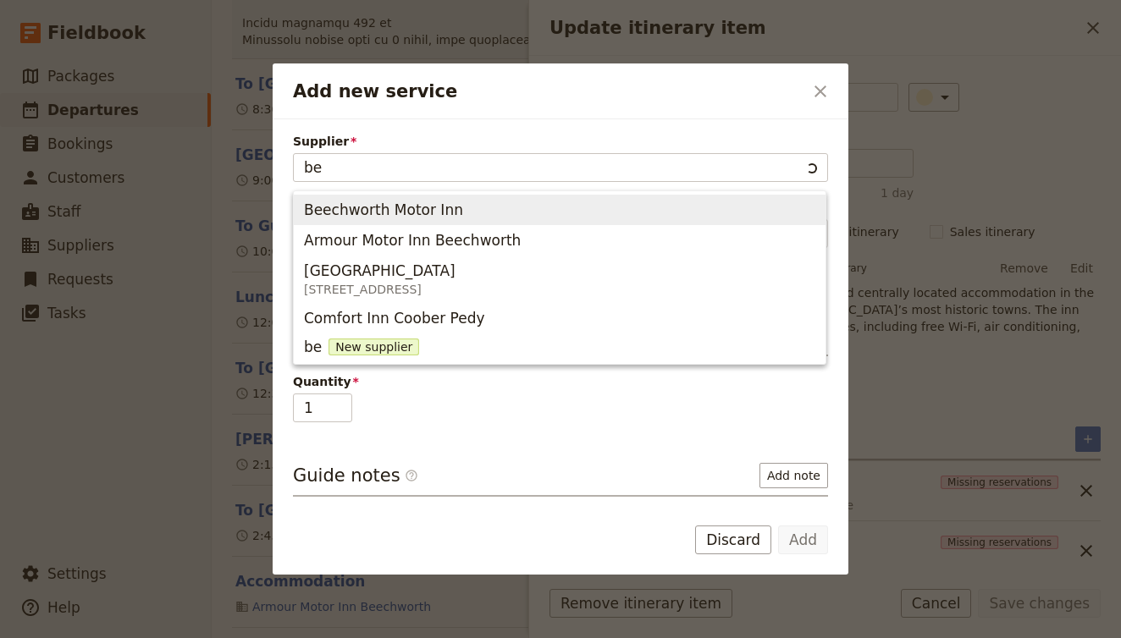
type input "bee"
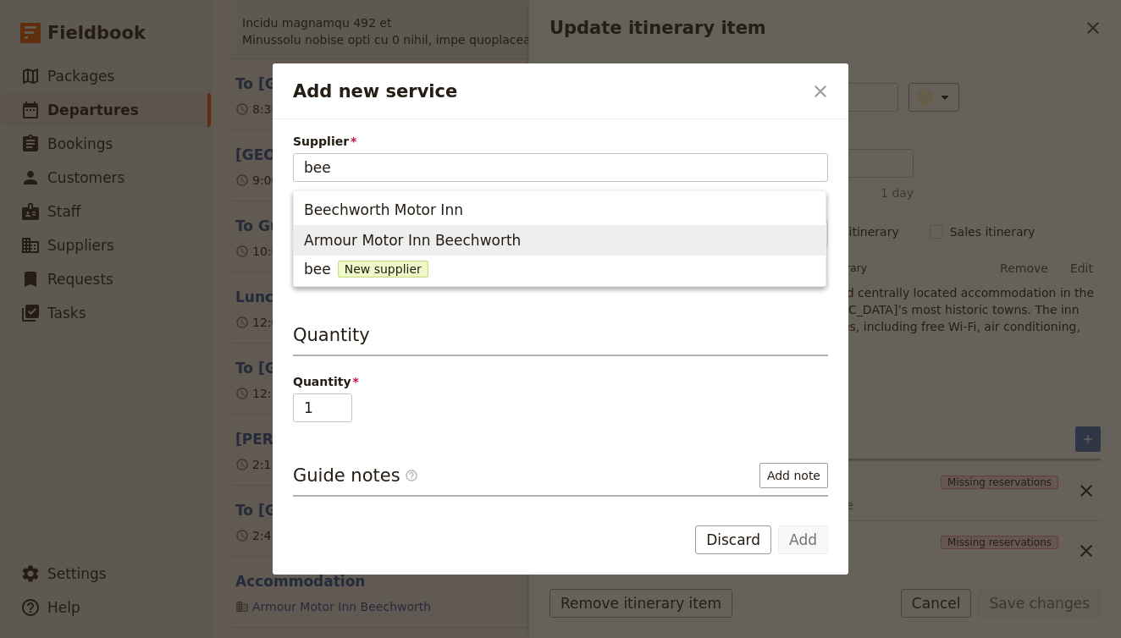
click at [693, 236] on span "Armour Motor Inn Beechworth" at bounding box center [559, 241] width 511 height 24
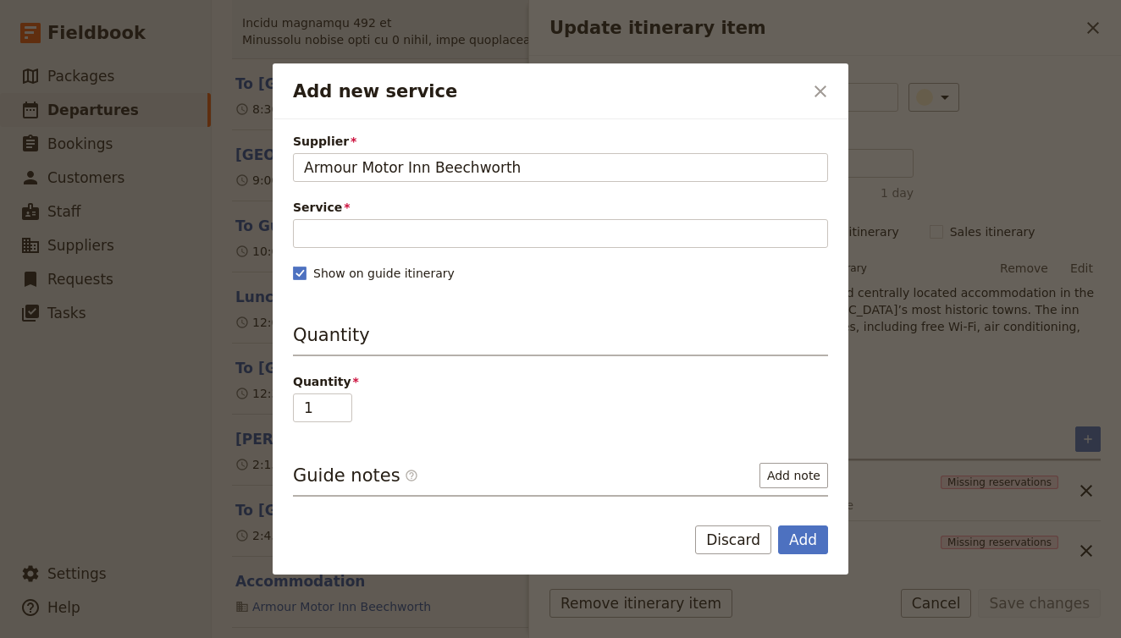
type input "Armour Motor Inn Beechworth"
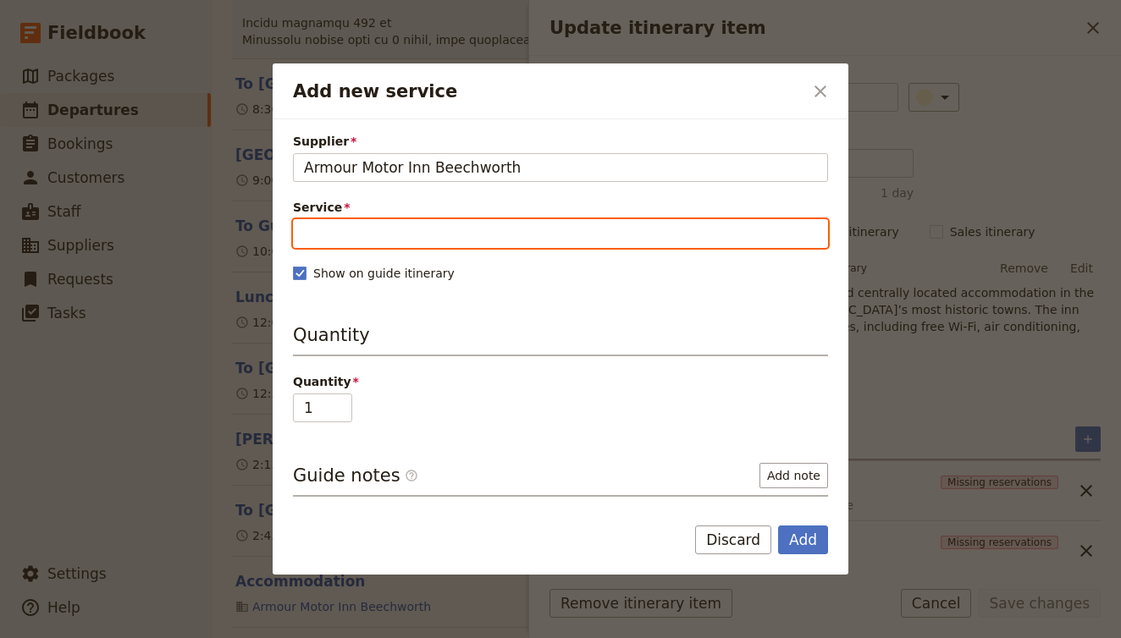
click at [693, 235] on input "Service" at bounding box center [560, 233] width 535 height 29
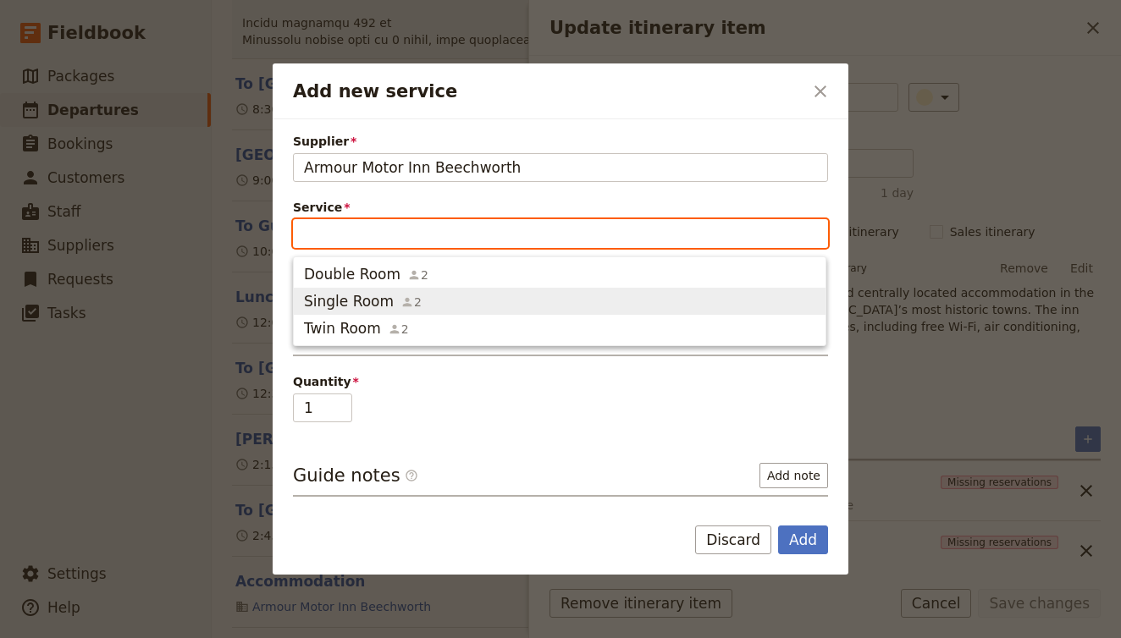
click at [620, 297] on span "Single Room 2" at bounding box center [559, 301] width 511 height 20
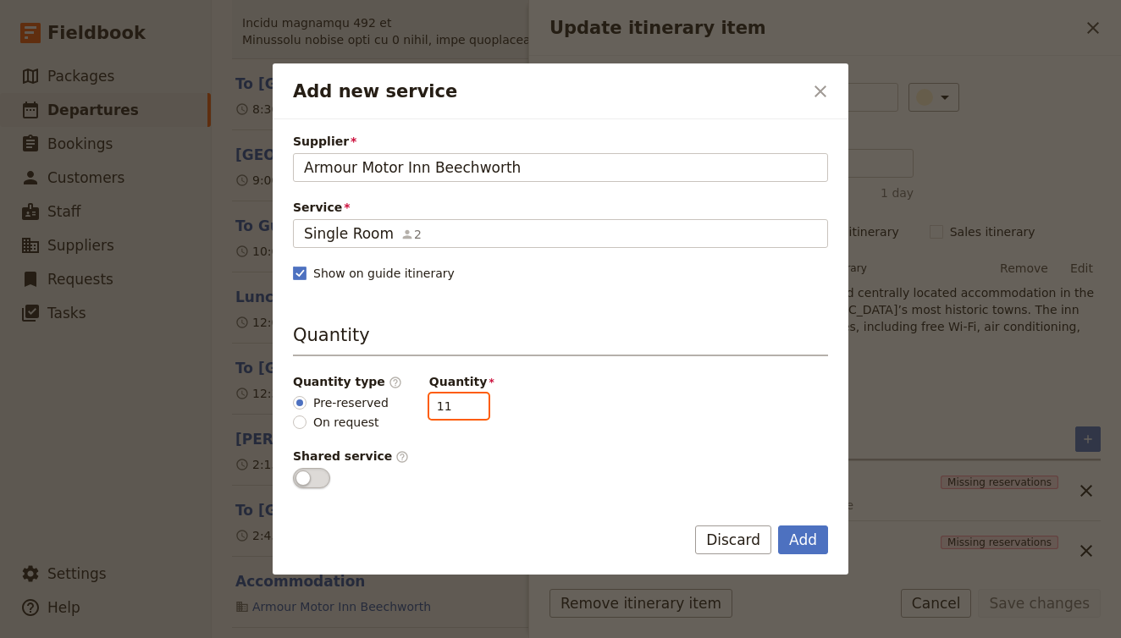
drag, startPoint x: 454, startPoint y: 406, endPoint x: 402, endPoint y: 406, distance: 51.7
click at [401, 406] on div "Quantity type ​ Pre-reserved On request Quantity 11" at bounding box center [560, 402] width 535 height 58
type input "5"
click at [813, 542] on button "Add" at bounding box center [803, 540] width 50 height 29
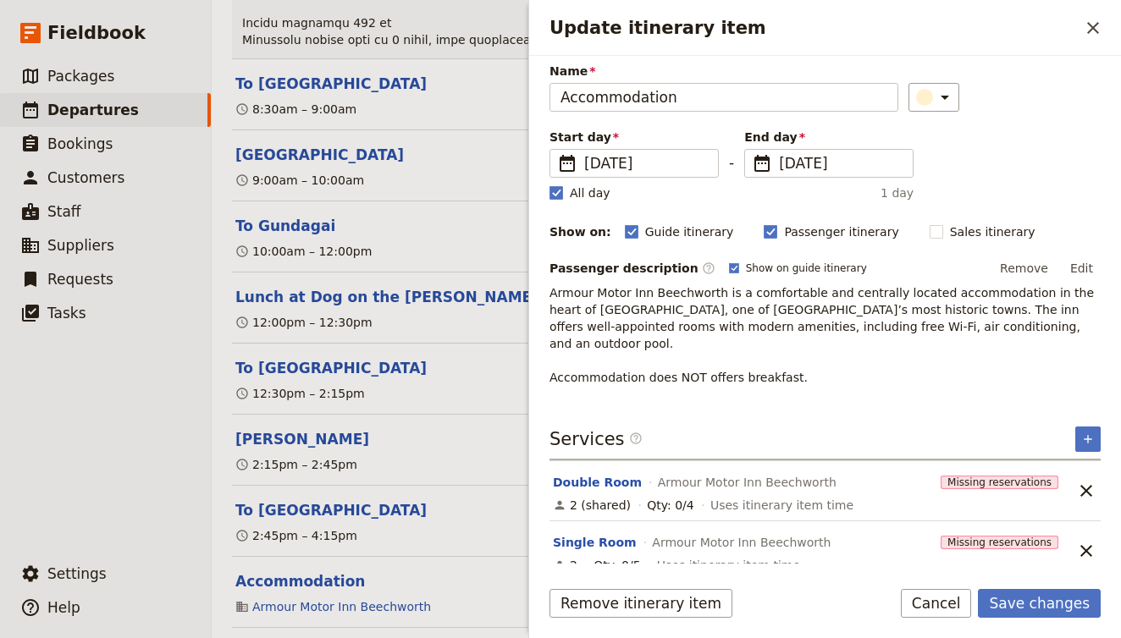
scroll to position [0, 0]
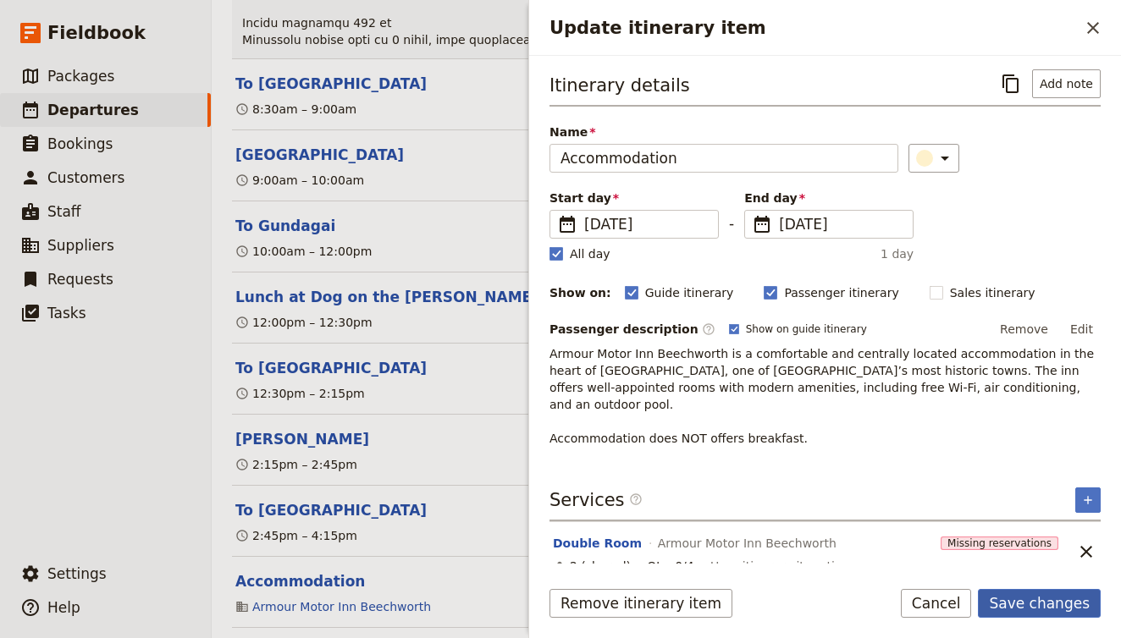
click at [1026, 590] on button "Save changes" at bounding box center [1039, 603] width 123 height 29
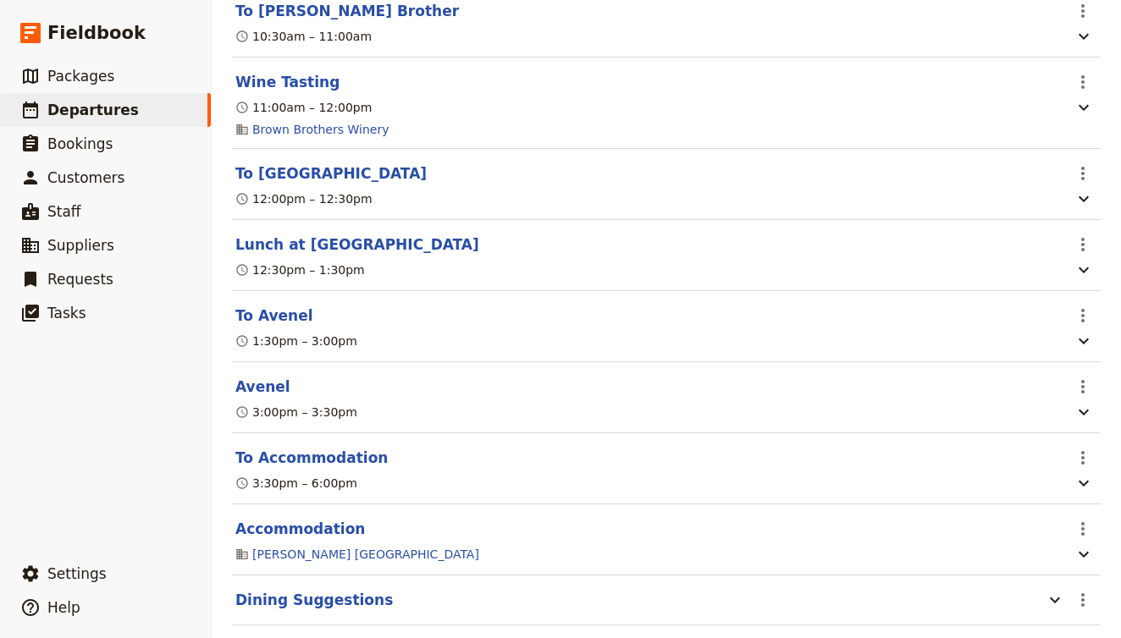
scroll to position [7282, 0]
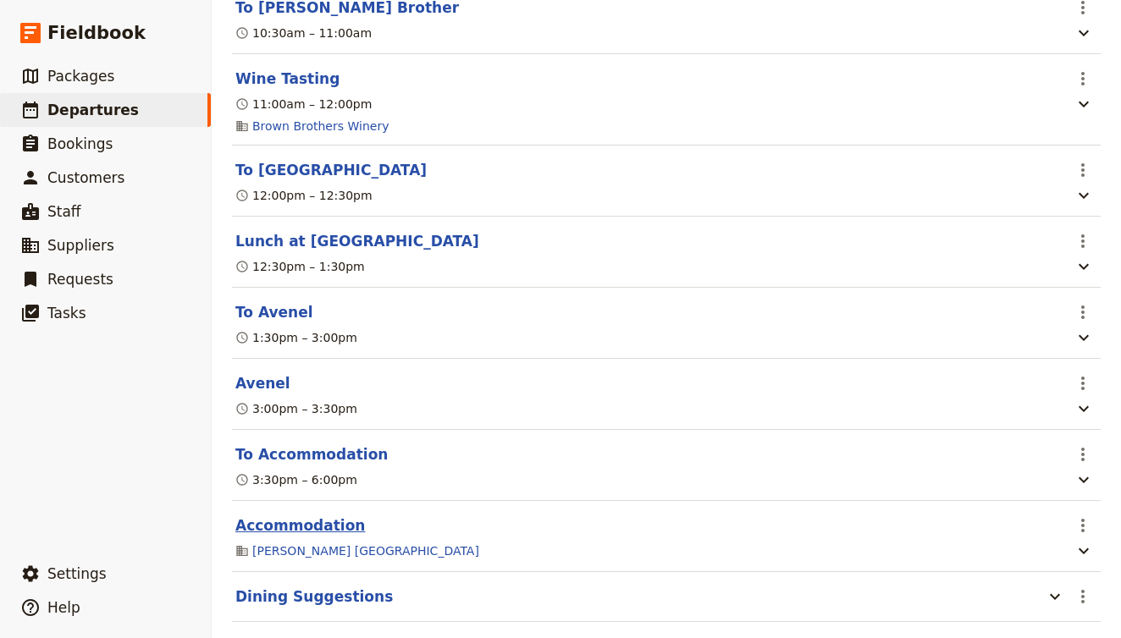
click at [338, 516] on button "Accommodation" at bounding box center [300, 526] width 130 height 20
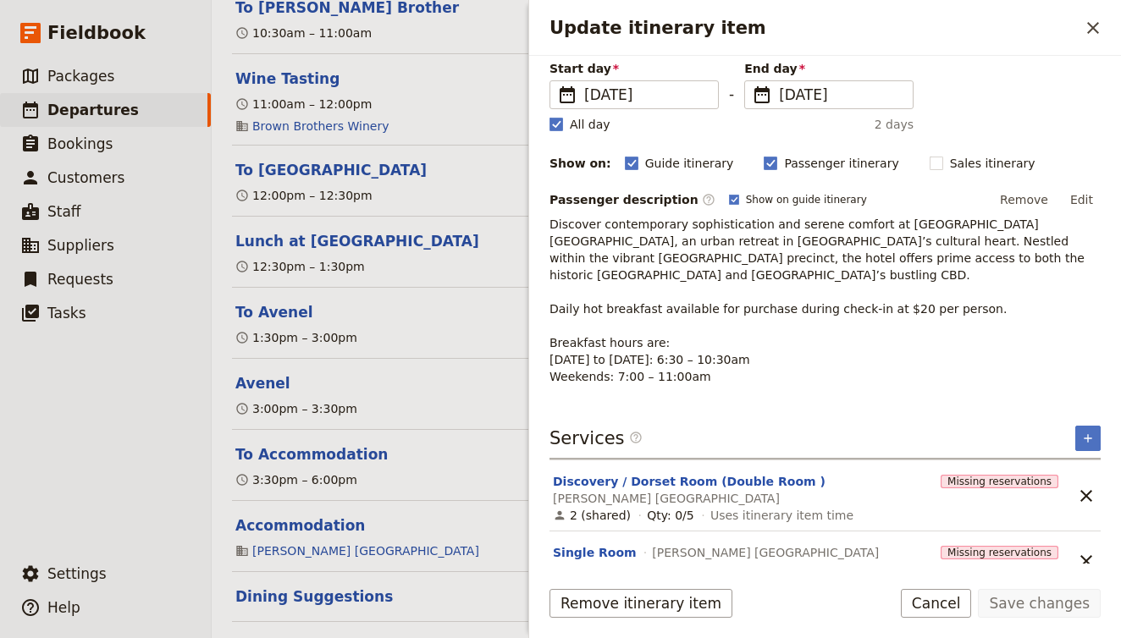
scroll to position [129, 0]
click at [1086, 487] on icon "Unlink service" at bounding box center [1086, 497] width 20 height 20
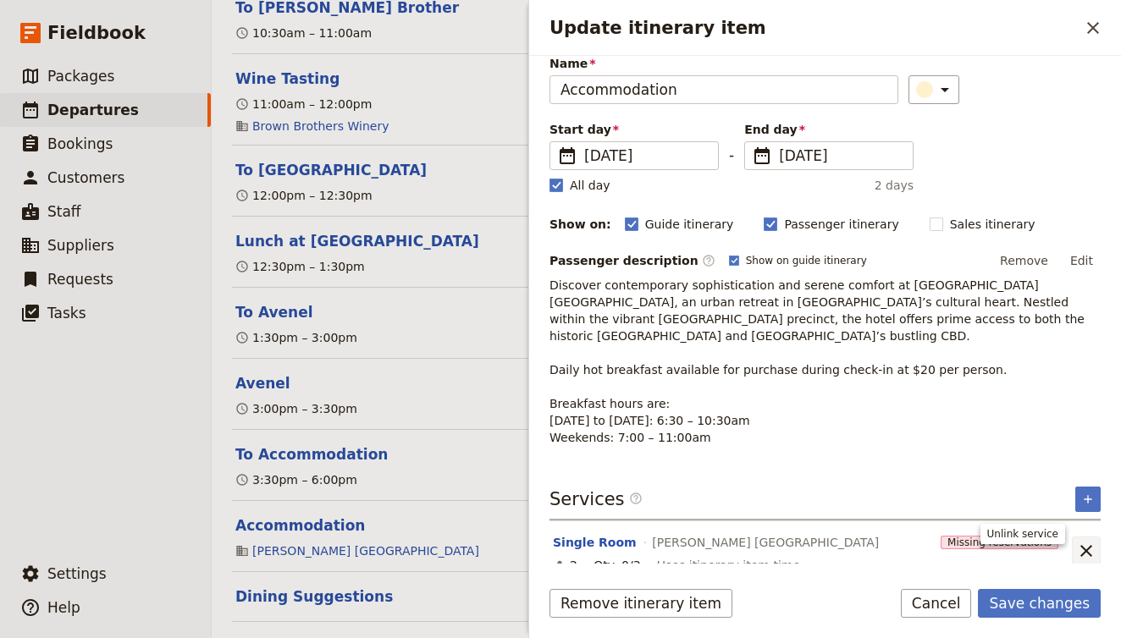
click at [1088, 543] on icon "Unlink service" at bounding box center [1086, 551] width 20 height 20
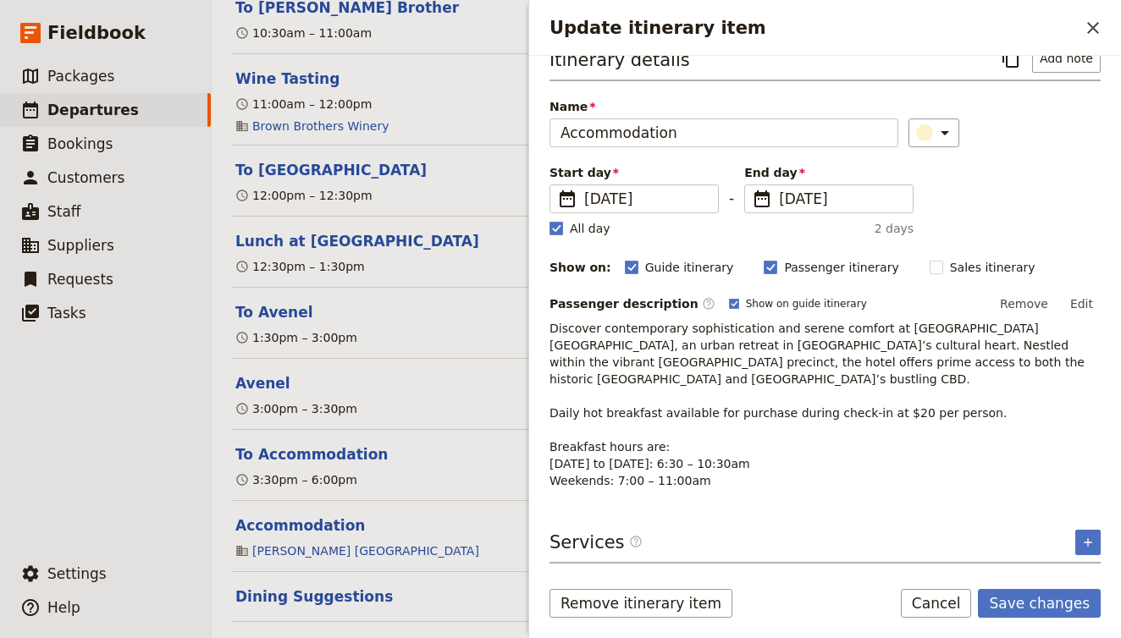
scroll to position [8, 0]
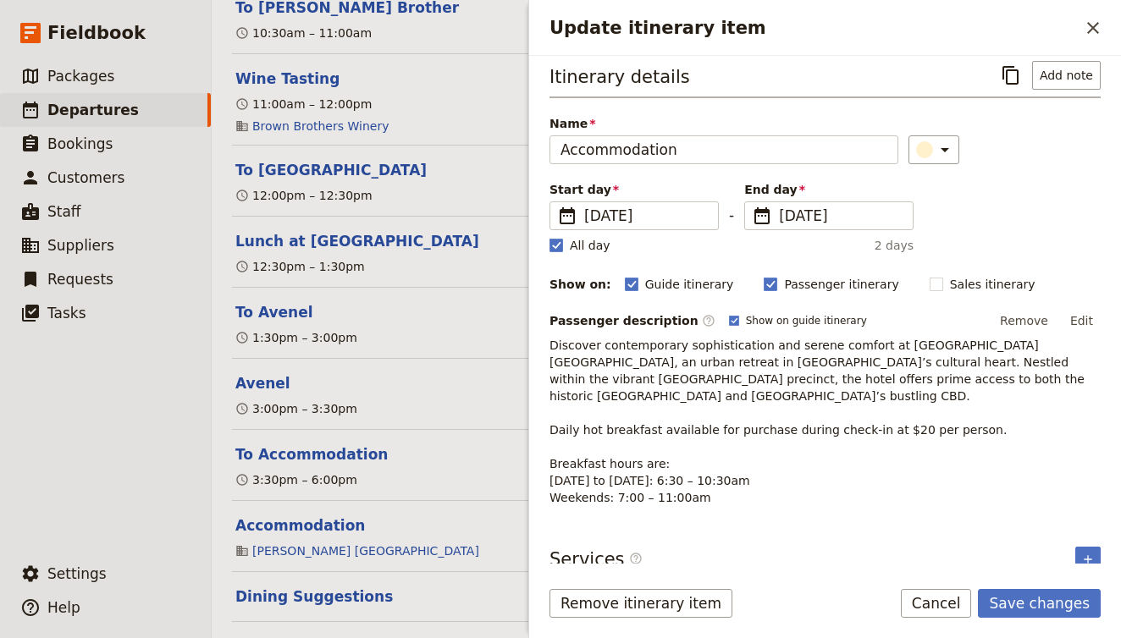
click at [1104, 538] on div "Itinerary details ​ Add note Name Accommodation ​ Start day ​ 30 Sep 2025 30/09…" at bounding box center [825, 310] width 592 height 508
click at [1085, 553] on icon "Add service inclusion" at bounding box center [1088, 560] width 14 height 14
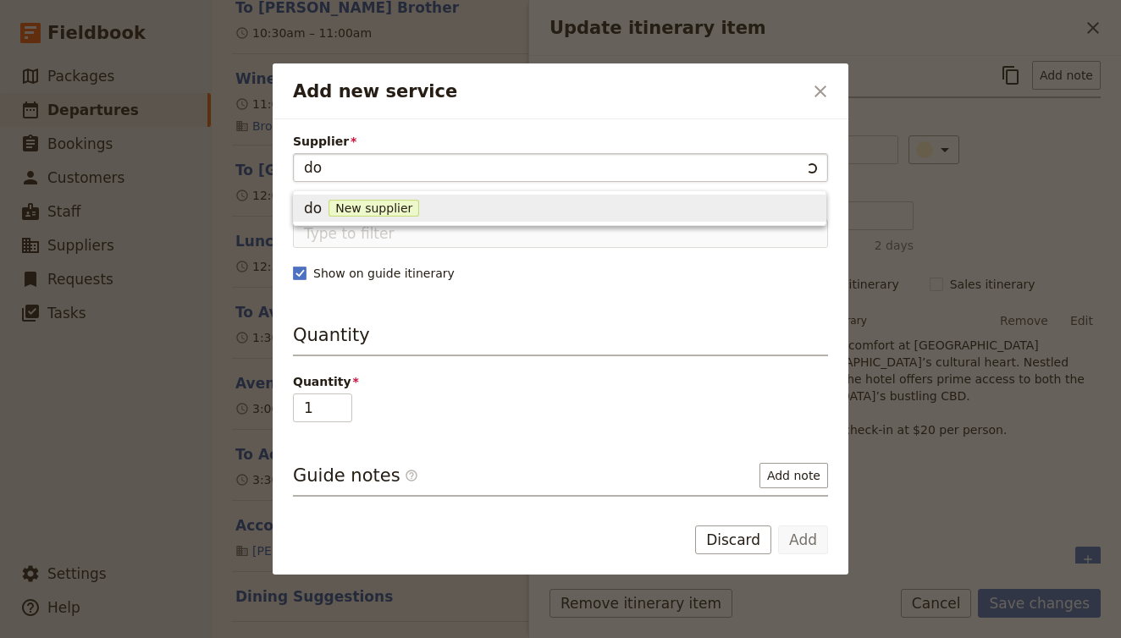
type input "dor"
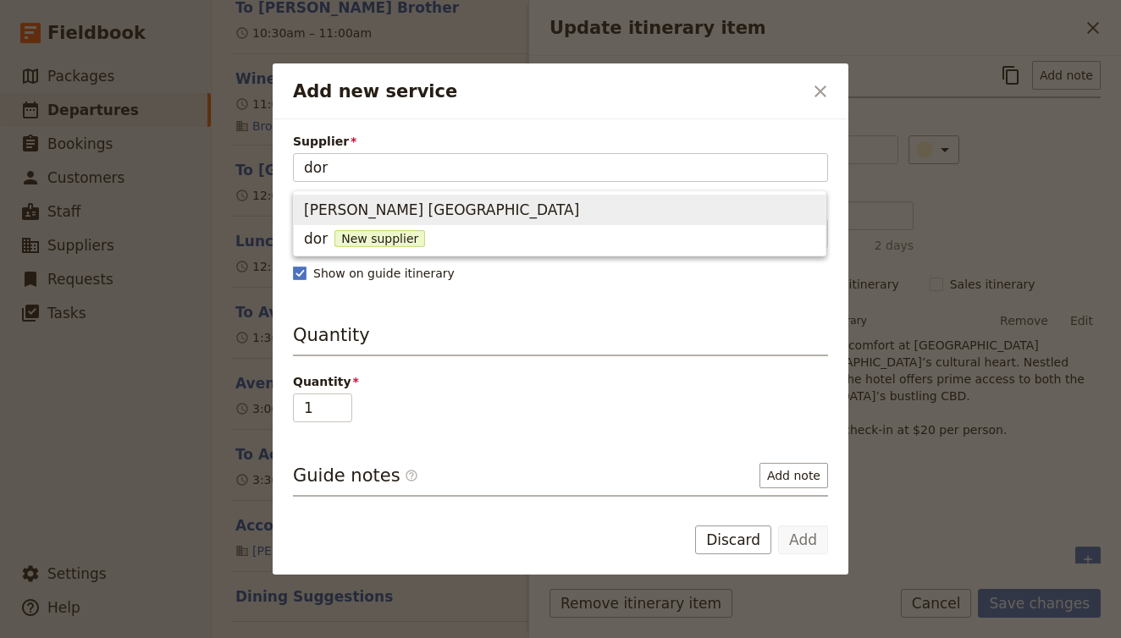
click at [497, 211] on span "Dorsett Melbourne" at bounding box center [559, 210] width 511 height 24
type input "Dorsett Melbourne"
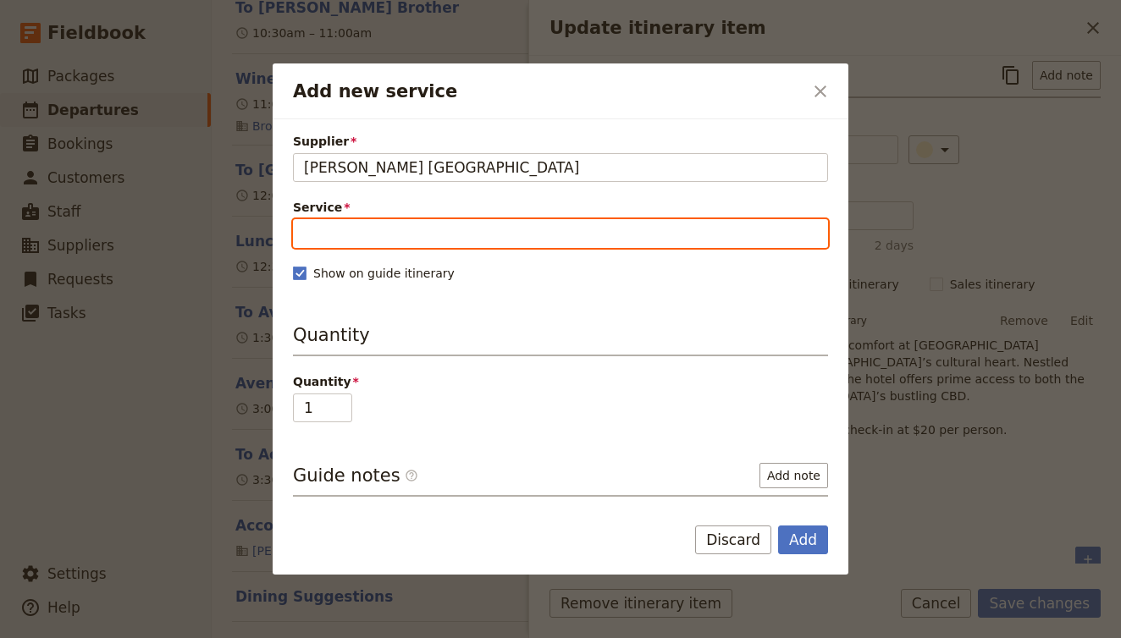
click at [483, 223] on input "Service" at bounding box center [560, 233] width 535 height 29
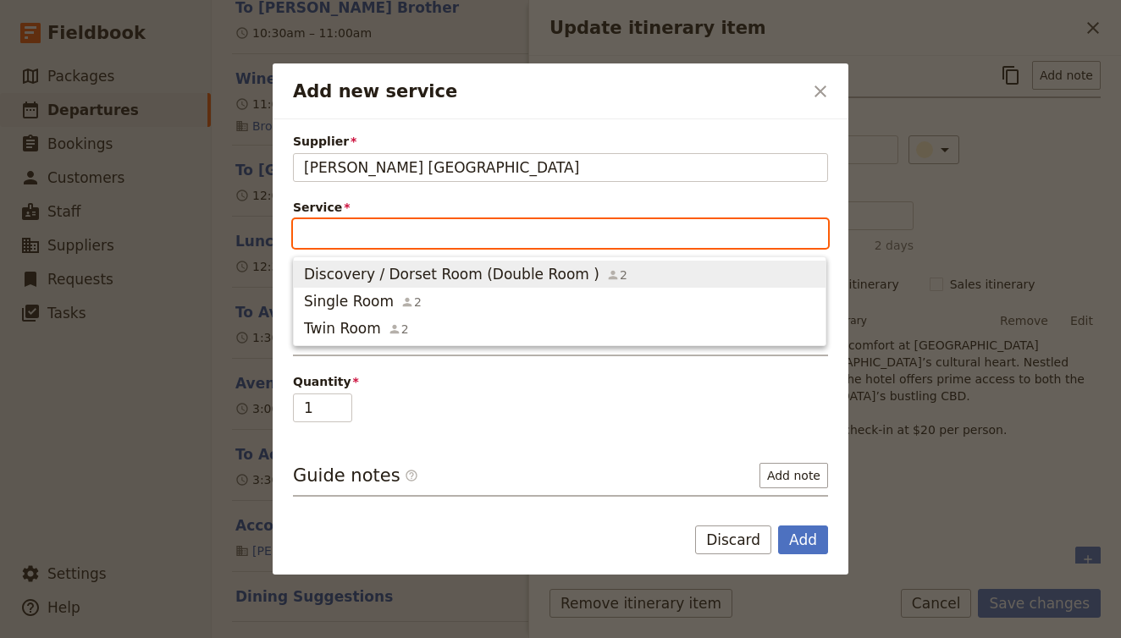
click at [485, 265] on span "Discovery / Dorset Room (Double Room )" at bounding box center [451, 274] width 295 height 20
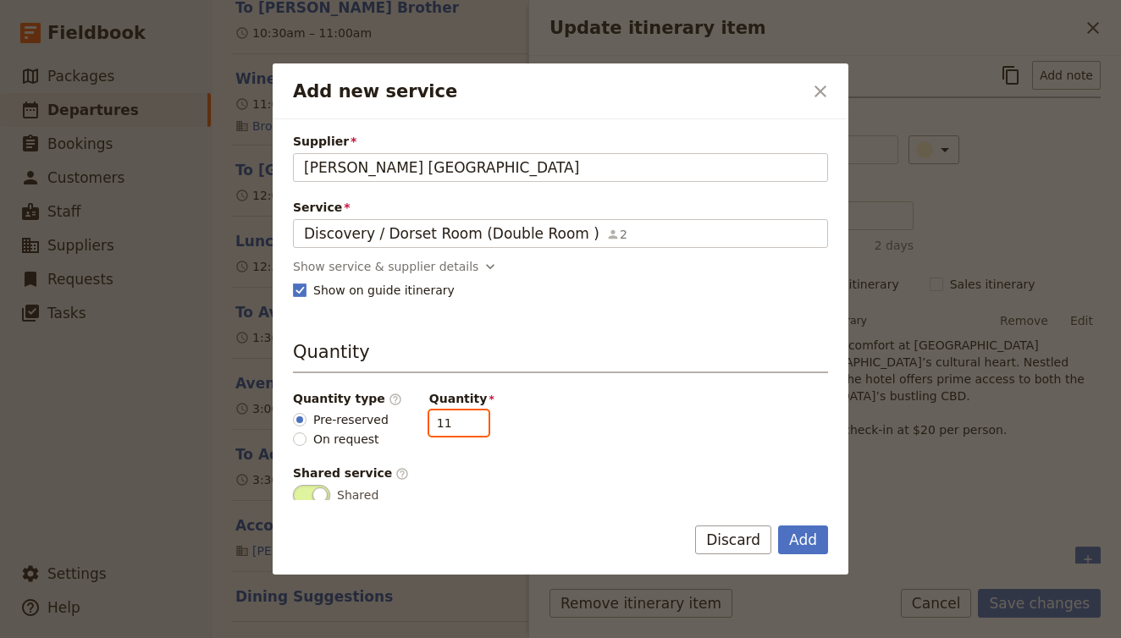
drag, startPoint x: 438, startPoint y: 428, endPoint x: 352, endPoint y: 423, distance: 85.7
click at [352, 423] on div "Quantity type ​ Pre-reserved On request Quantity 11" at bounding box center [560, 419] width 535 height 58
type input "4"
click at [800, 536] on button "Add" at bounding box center [803, 540] width 50 height 29
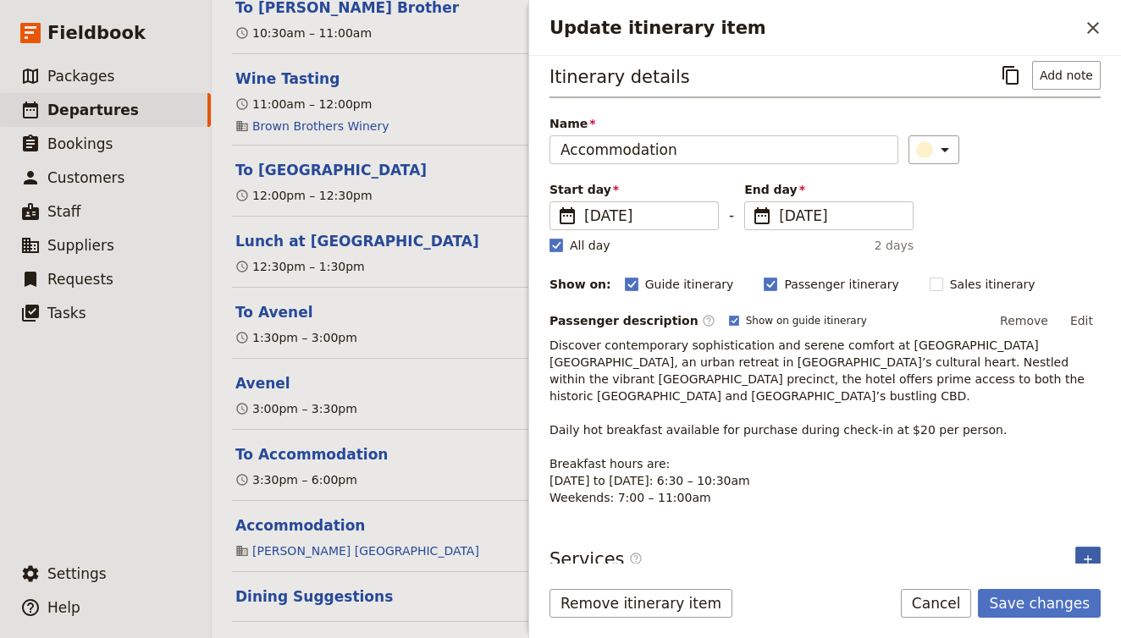
click at [1086, 553] on icon "Add service inclusion" at bounding box center [1088, 560] width 14 height 14
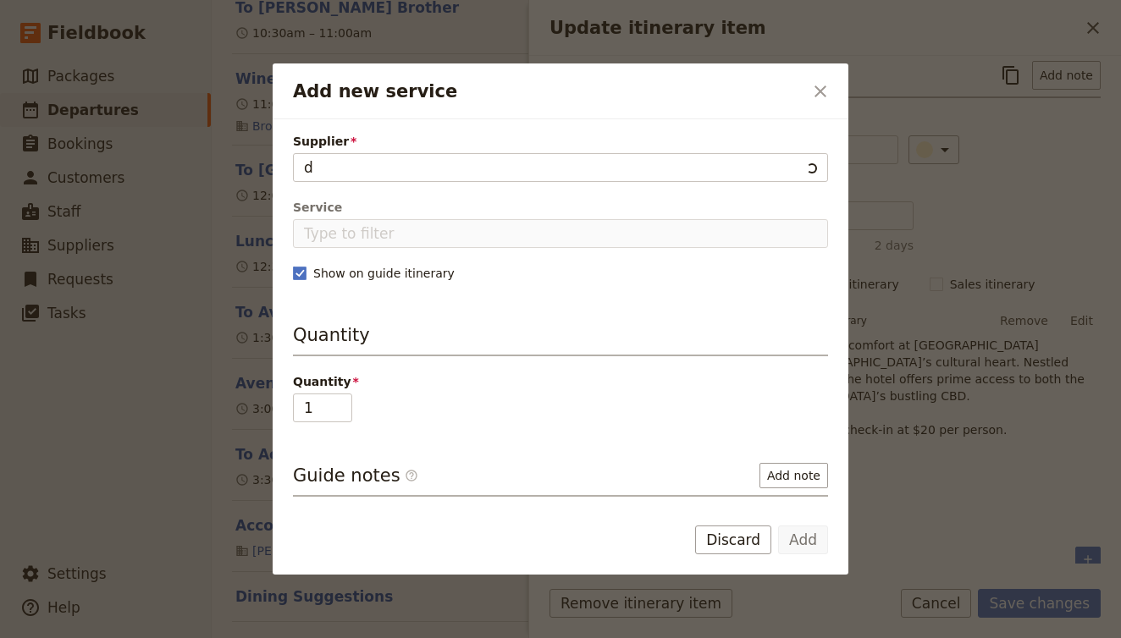
type input "do"
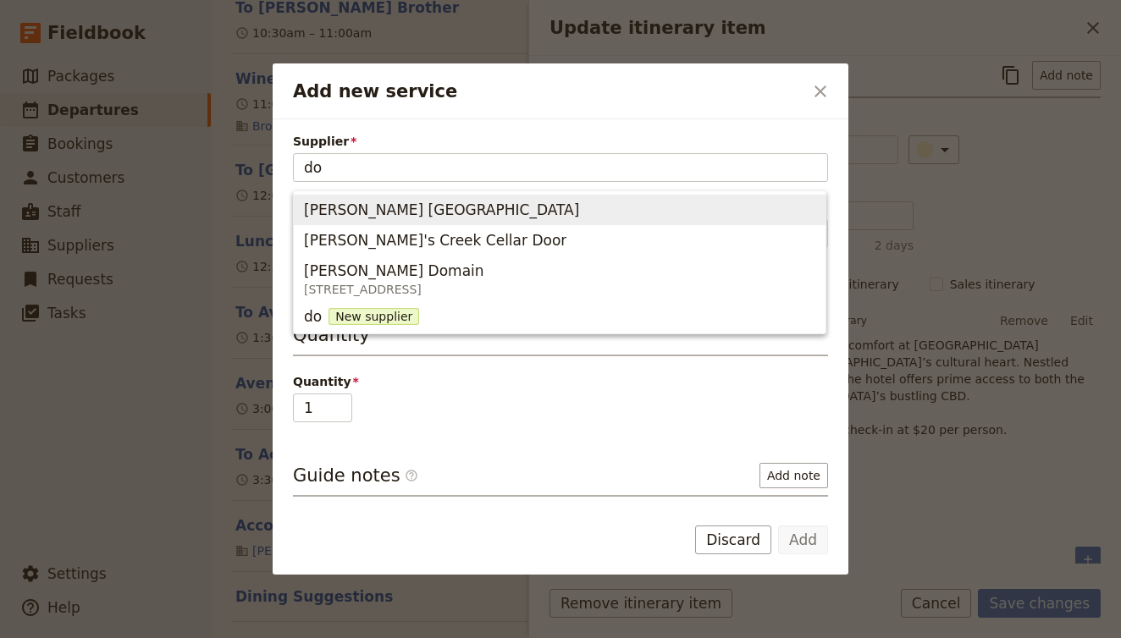
click at [527, 213] on span "Dorsett Melbourne" at bounding box center [559, 210] width 511 height 24
type input "Dorsett Melbourne"
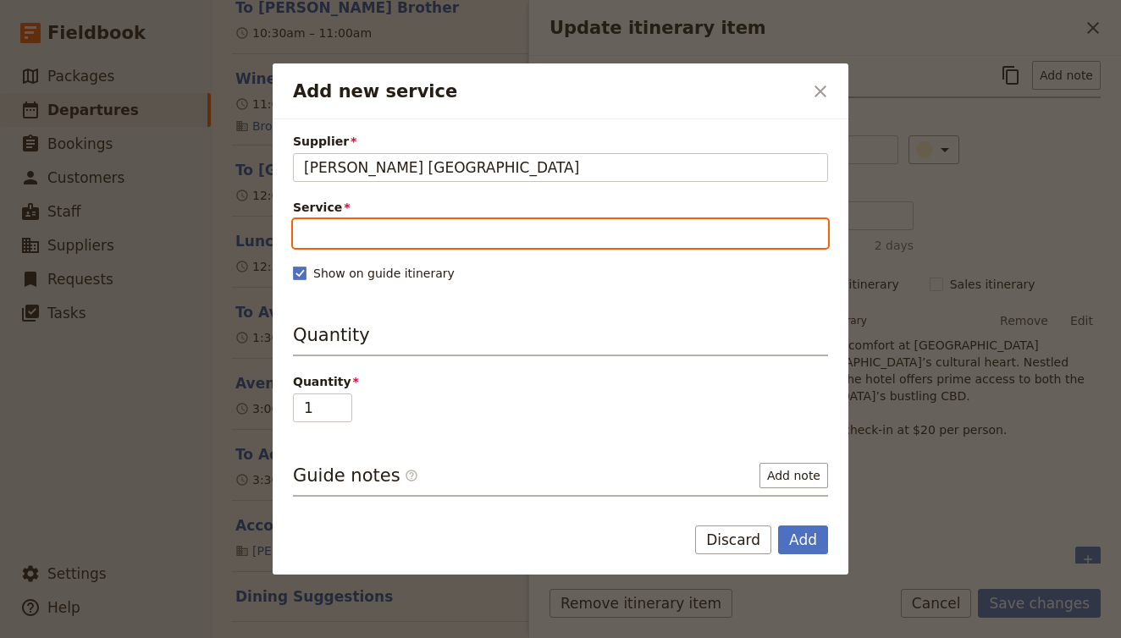
click at [447, 237] on input "Service" at bounding box center [560, 233] width 535 height 29
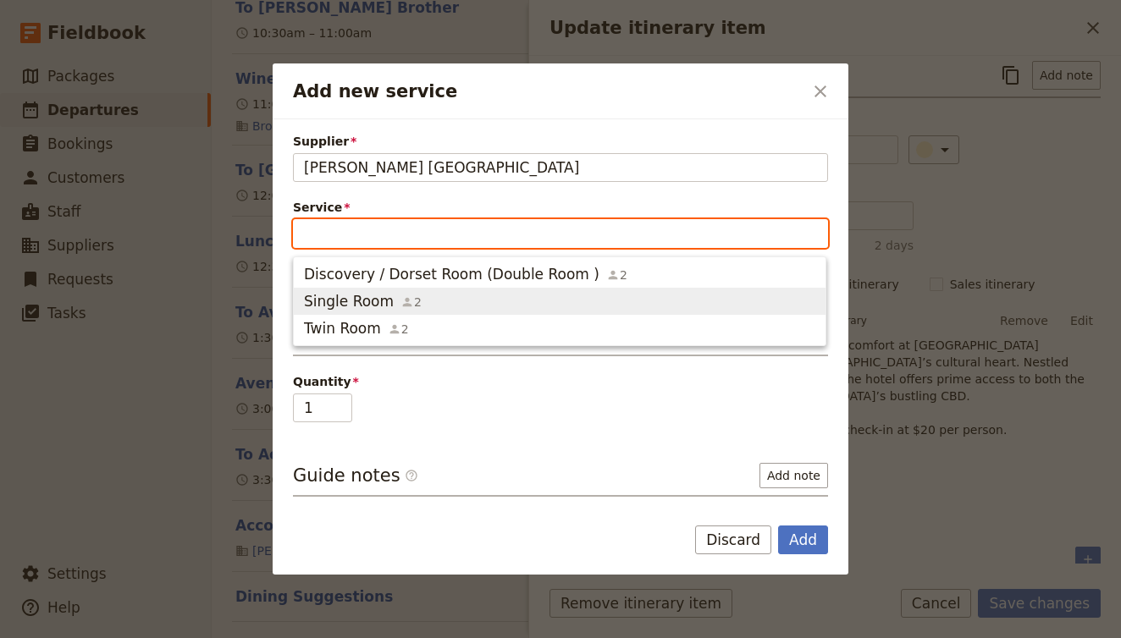
click at [455, 301] on span "Single Room 2" at bounding box center [559, 301] width 511 height 20
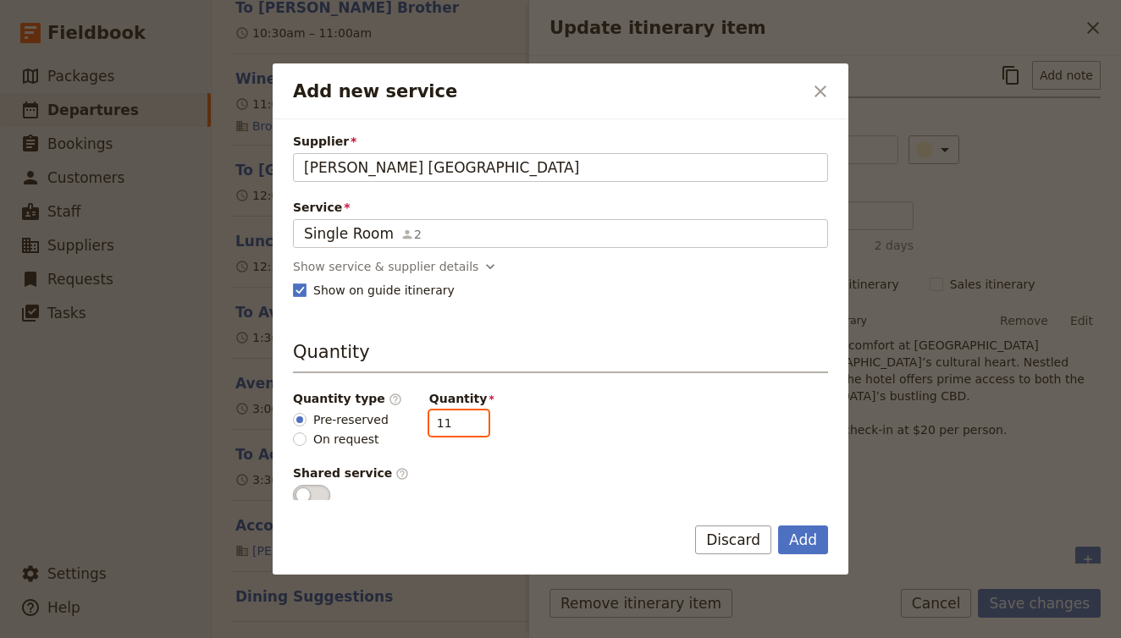
drag, startPoint x: 445, startPoint y: 425, endPoint x: 391, endPoint y: 425, distance: 54.2
click at [391, 425] on div "Quantity type ​ Pre-reserved On request Quantity 11" at bounding box center [560, 419] width 535 height 58
type input "5"
click at [819, 539] on button "Add" at bounding box center [803, 540] width 50 height 29
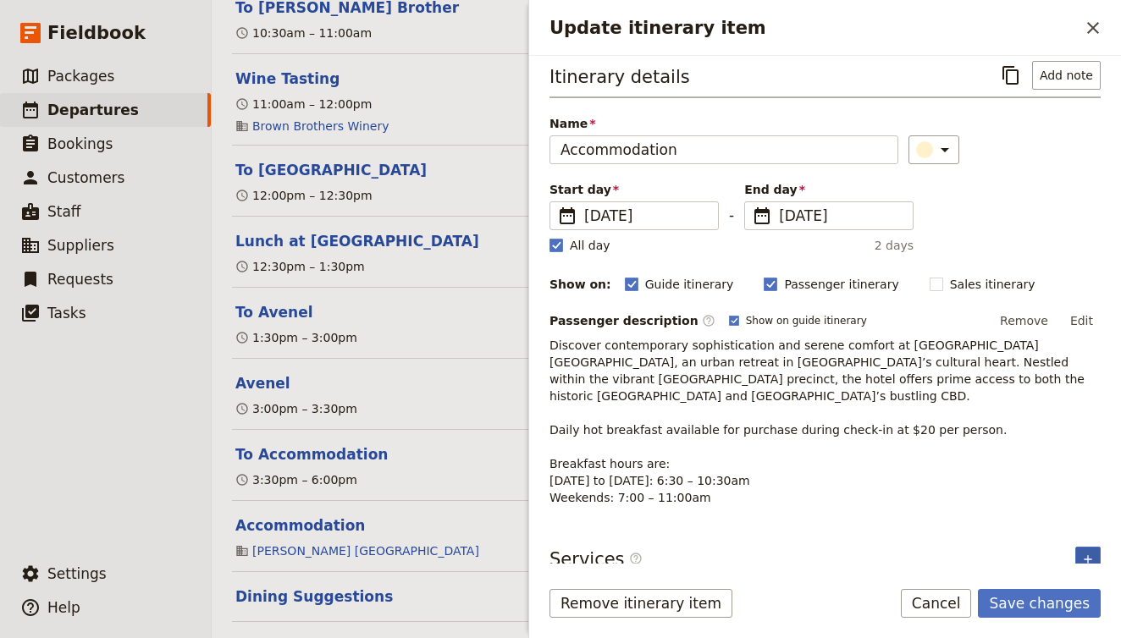
click at [1090, 553] on icon "Add service inclusion" at bounding box center [1088, 560] width 14 height 14
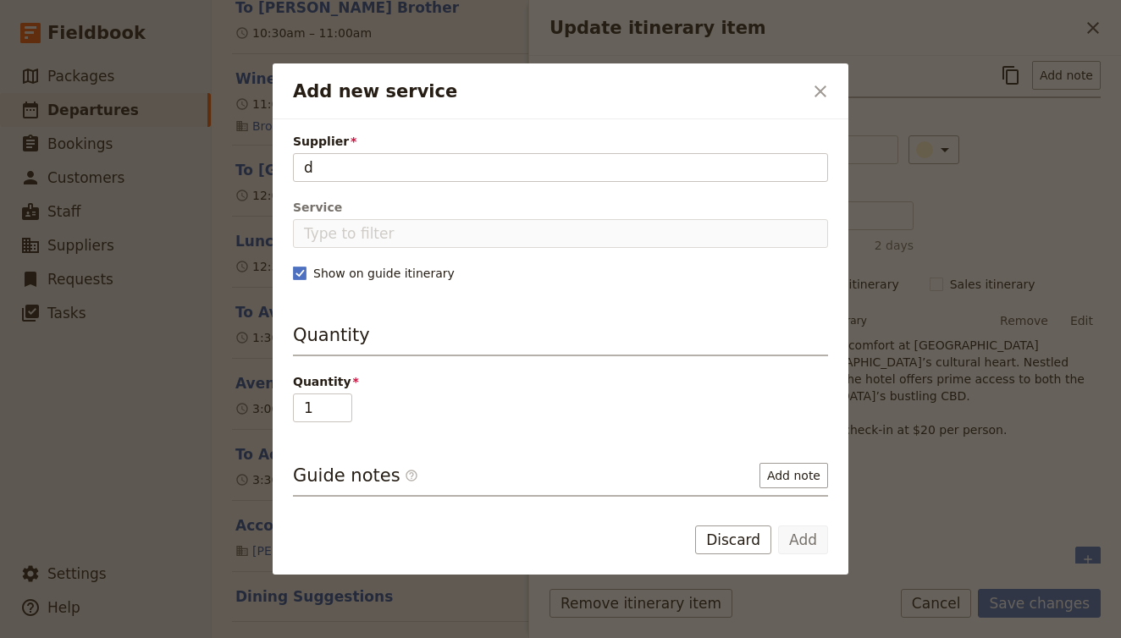
type input "do"
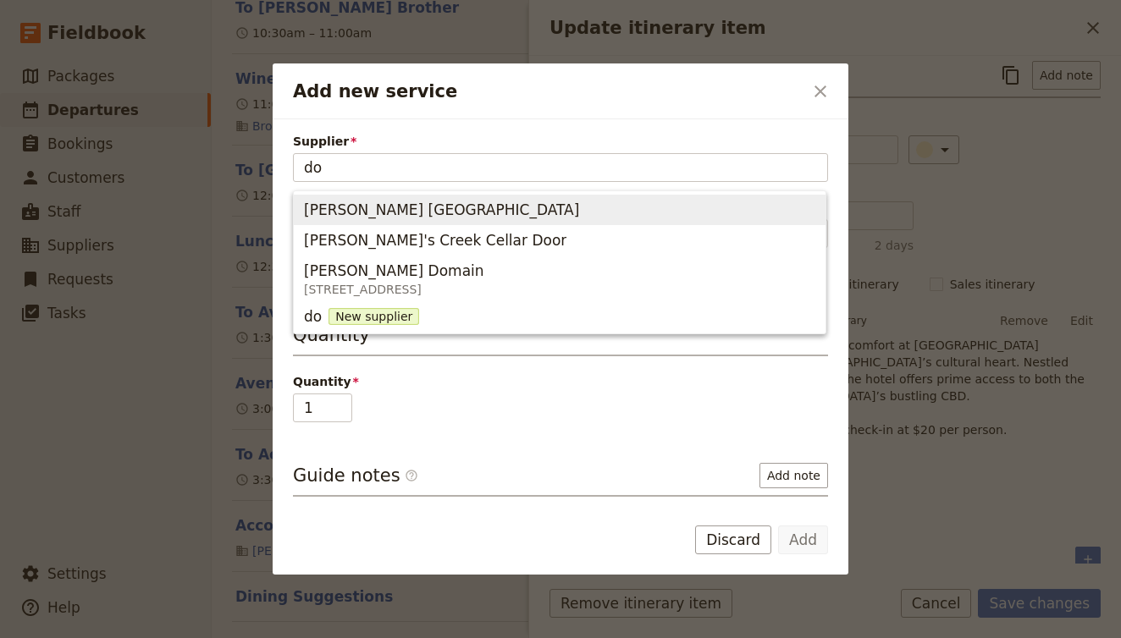
click at [614, 220] on span "Dorsett Melbourne" at bounding box center [559, 210] width 511 height 24
type input "Dorsett Melbourne"
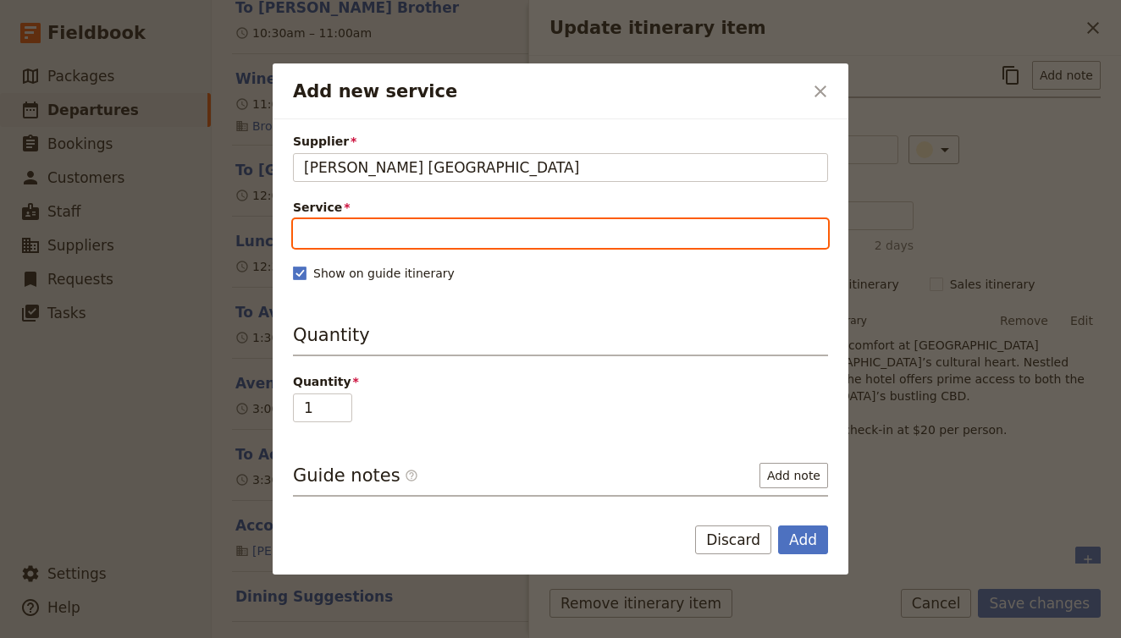
click at [481, 240] on input "Service" at bounding box center [560, 233] width 535 height 29
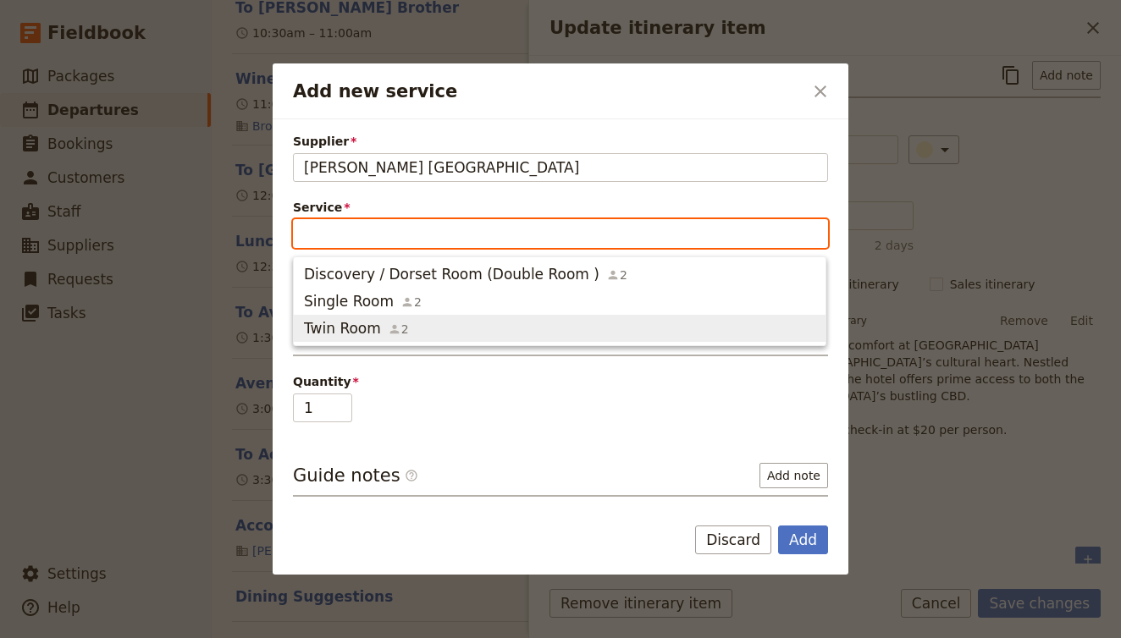
click at [461, 334] on span "Twin Room 2" at bounding box center [559, 328] width 511 height 20
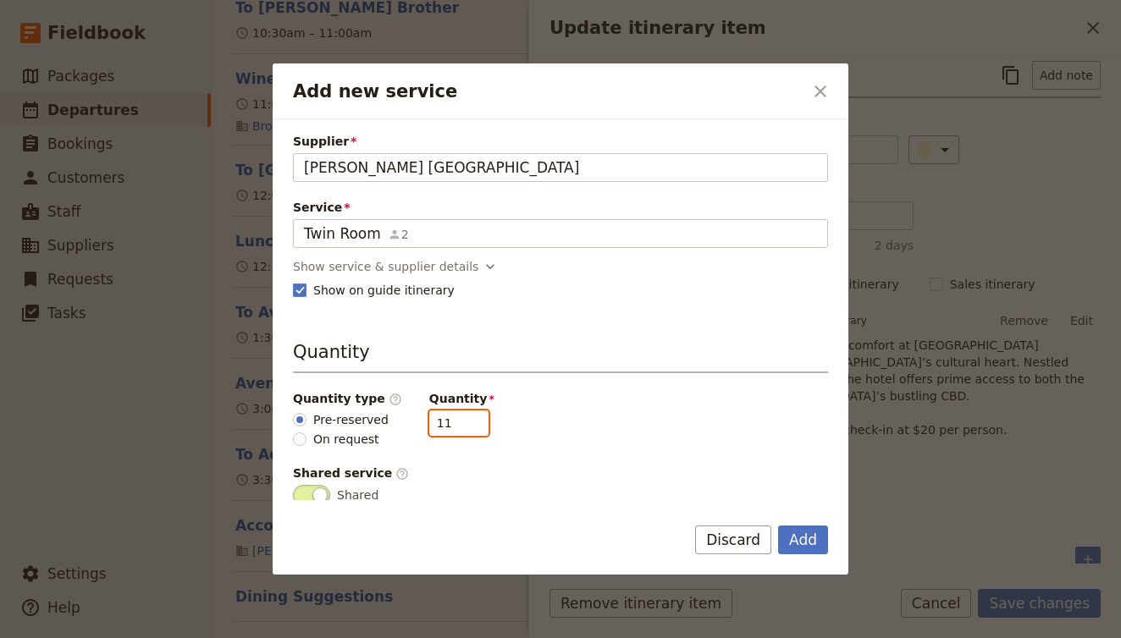
drag, startPoint x: 441, startPoint y: 423, endPoint x: 336, endPoint y: 421, distance: 105.0
click at [338, 421] on div "Quantity type ​ Pre-reserved On request Quantity 11" at bounding box center [560, 419] width 535 height 58
type input "5"
click at [803, 534] on button "Add" at bounding box center [803, 540] width 50 height 29
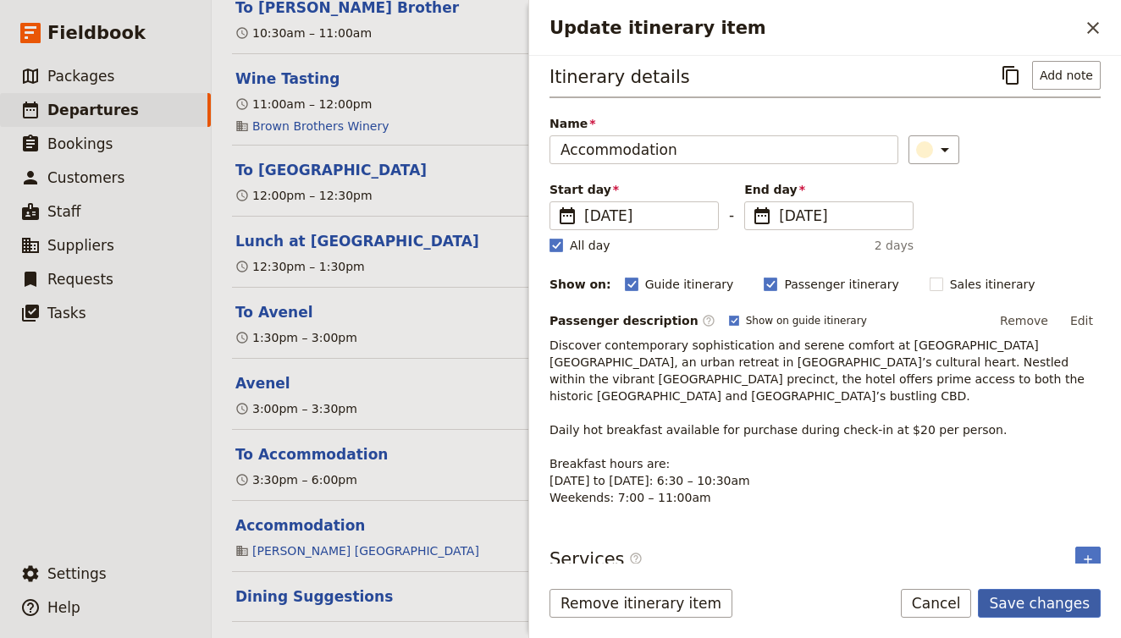
click at [1030, 607] on button "Save changes" at bounding box center [1039, 603] width 123 height 29
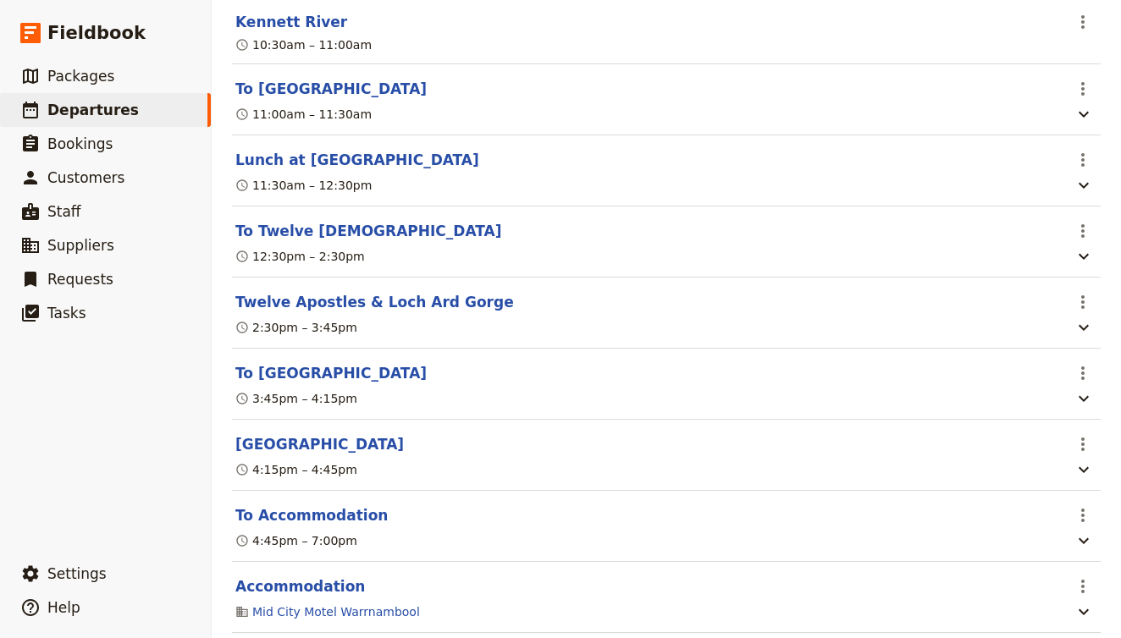
scroll to position [9665, 0]
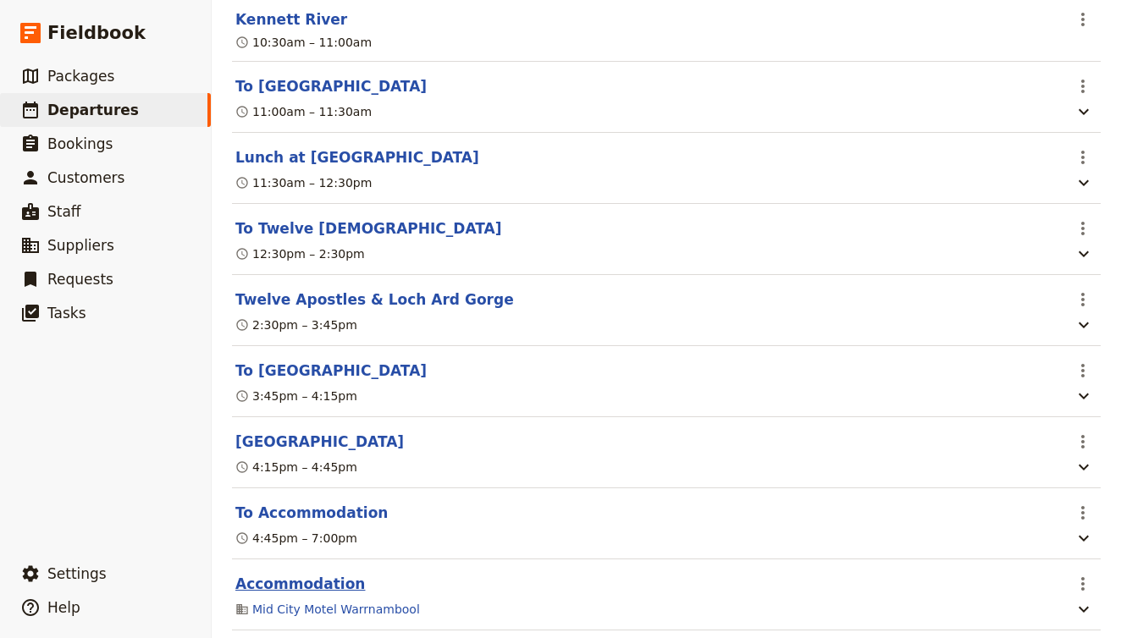
click at [317, 574] on button "Accommodation" at bounding box center [300, 584] width 130 height 20
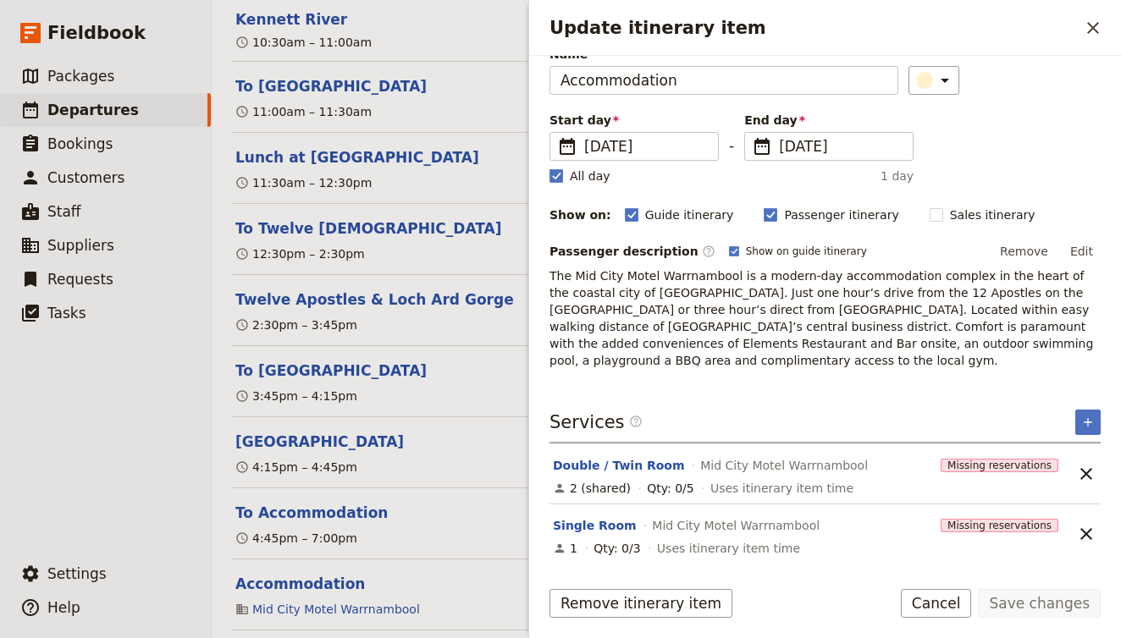
scroll to position [78, 0]
click at [591, 522] on button "Single Room" at bounding box center [595, 525] width 84 height 17
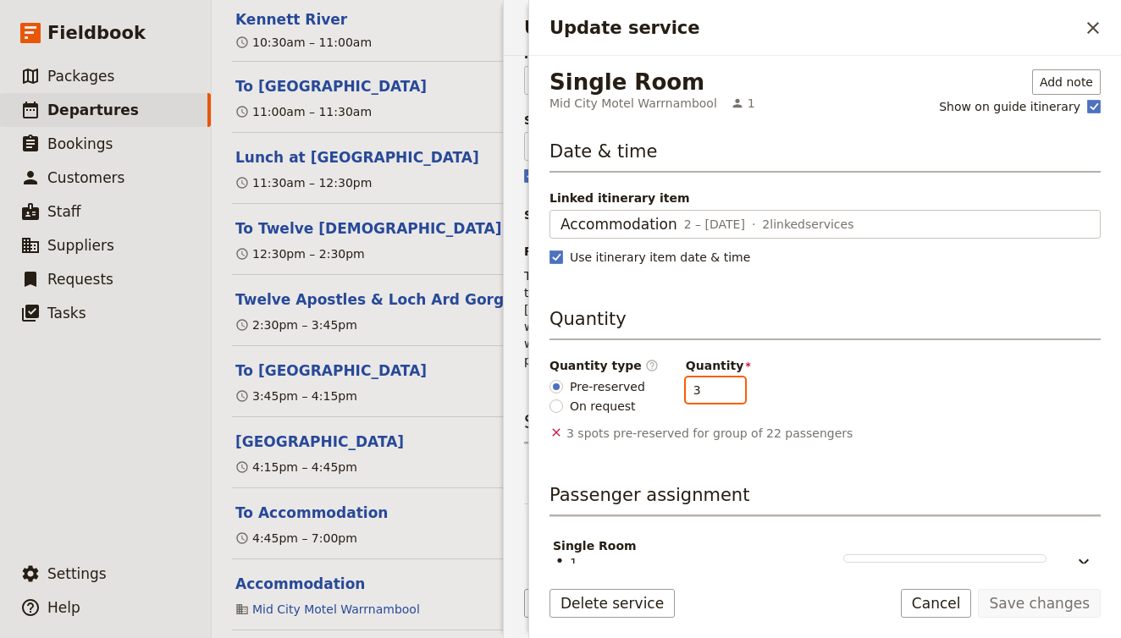
drag, startPoint x: 702, startPoint y: 389, endPoint x: 648, endPoint y: 370, distance: 57.6
click at [648, 371] on div "Quantity type ​ Pre-reserved On request Quantity 3" at bounding box center [825, 386] width 551 height 58
type input "5"
click at [1018, 599] on button "Save changes" at bounding box center [1039, 603] width 123 height 29
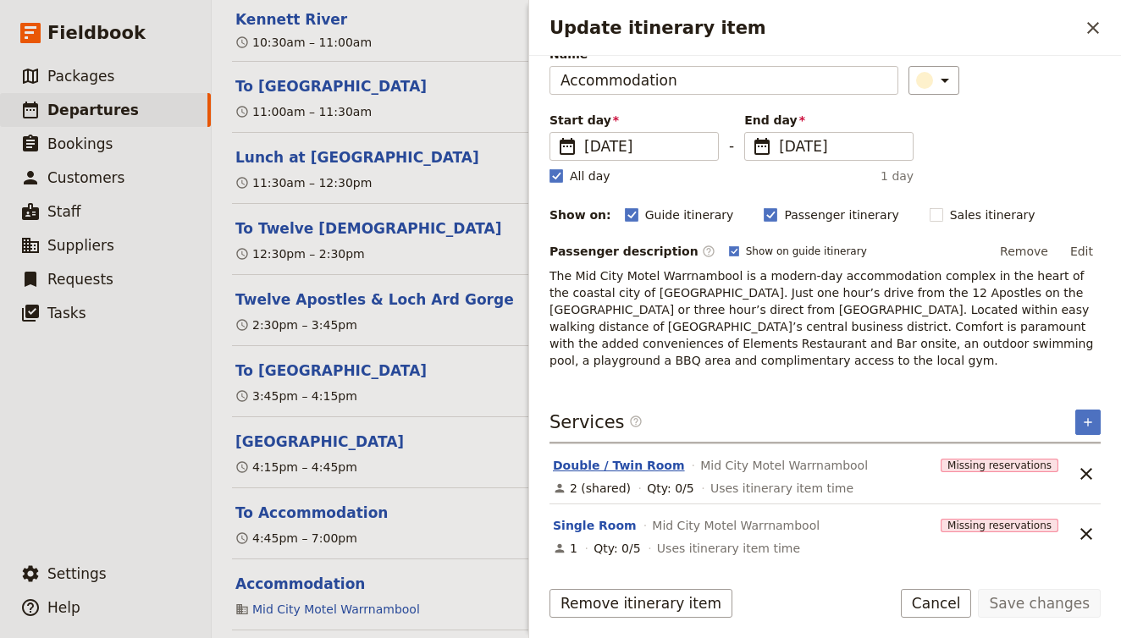
click at [627, 466] on button "Double / Twin Room" at bounding box center [619, 465] width 132 height 17
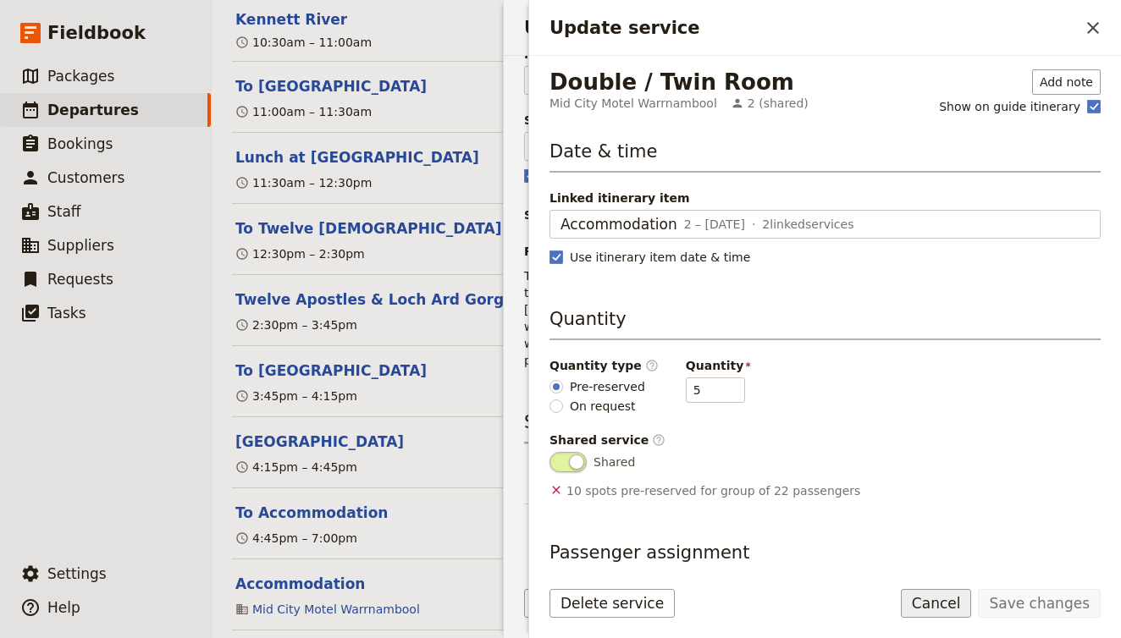
click at [950, 605] on button "Cancel" at bounding box center [936, 603] width 71 height 29
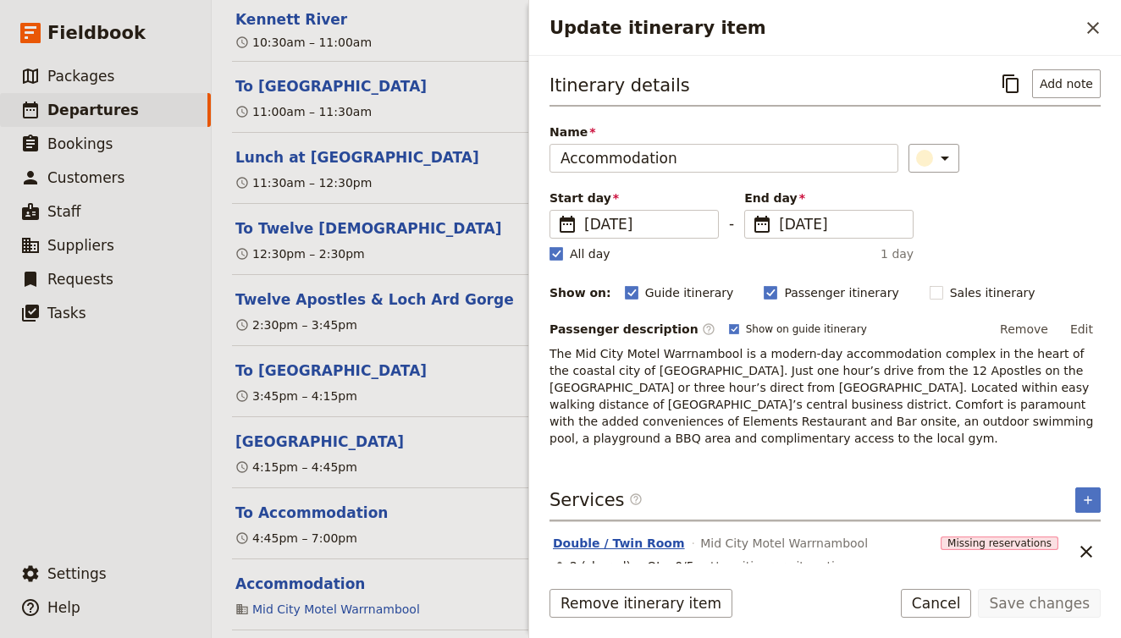
scroll to position [0, 0]
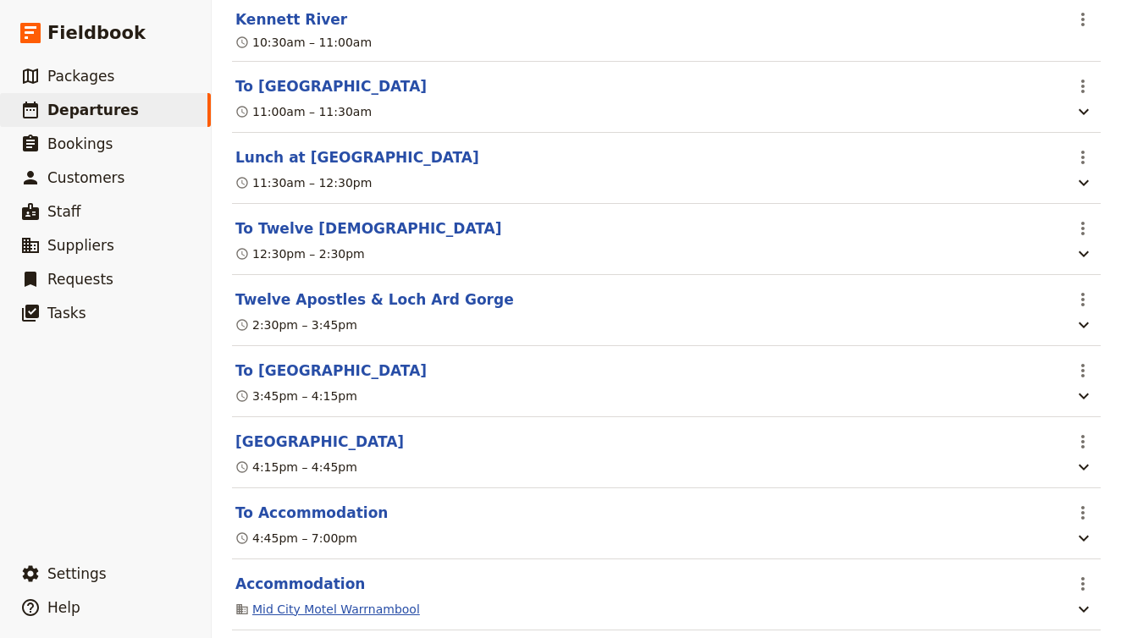
click at [389, 601] on link "Mid City Motel Warrnambool" at bounding box center [336, 609] width 168 height 17
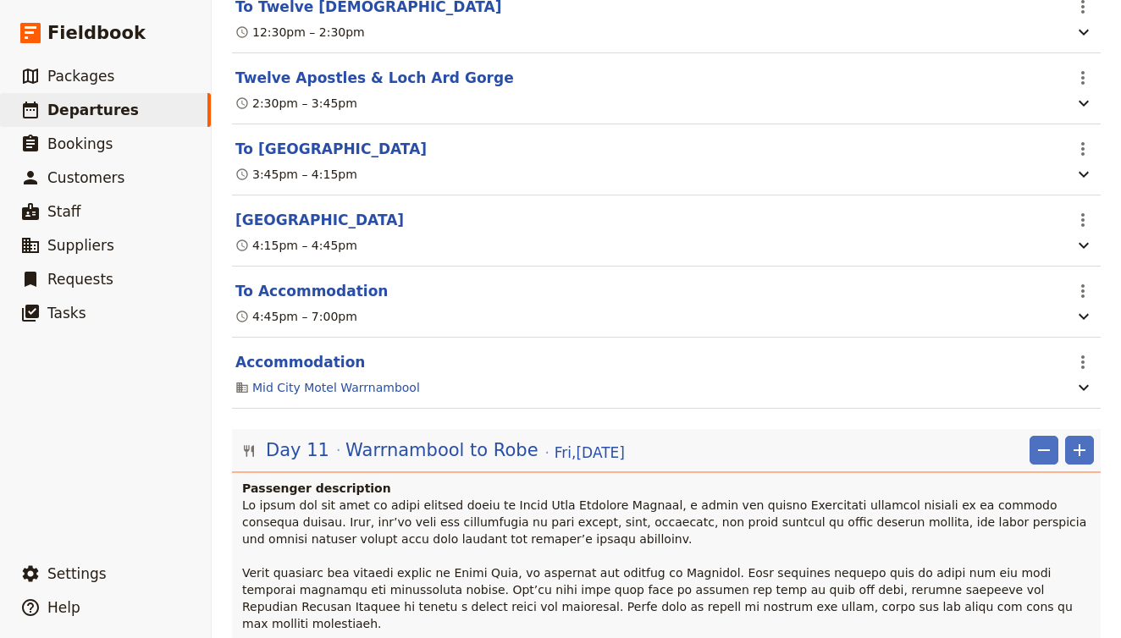
scroll to position [8943, 0]
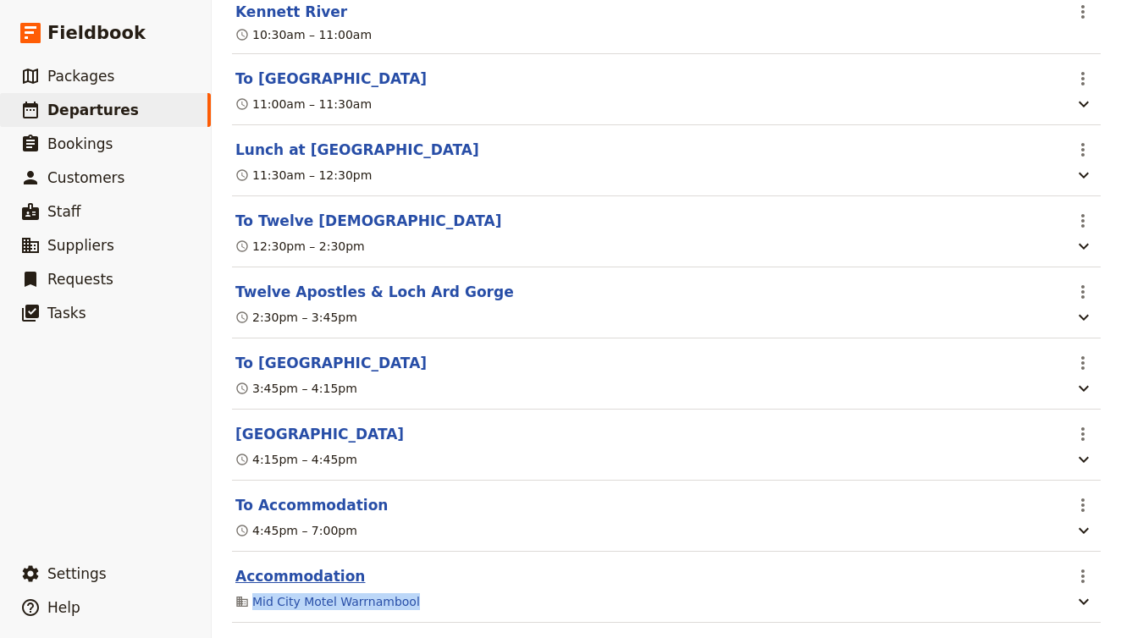
click at [323, 566] on button "Accommodation" at bounding box center [300, 576] width 130 height 20
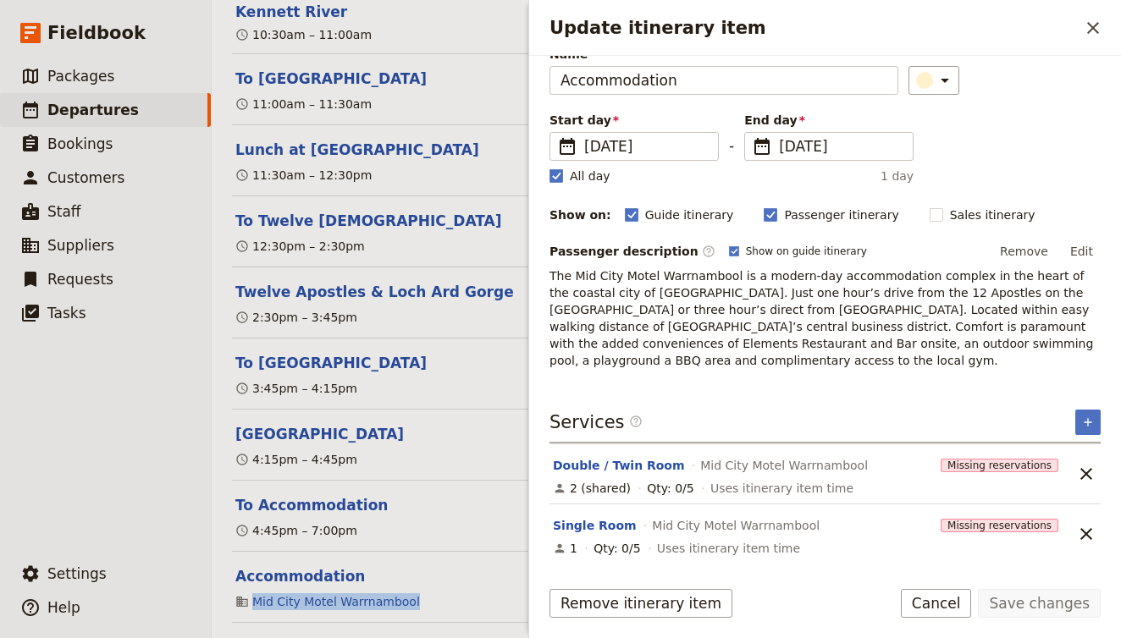
scroll to position [78, 0]
click at [1095, 472] on icon "Unlink service" at bounding box center [1086, 474] width 20 height 20
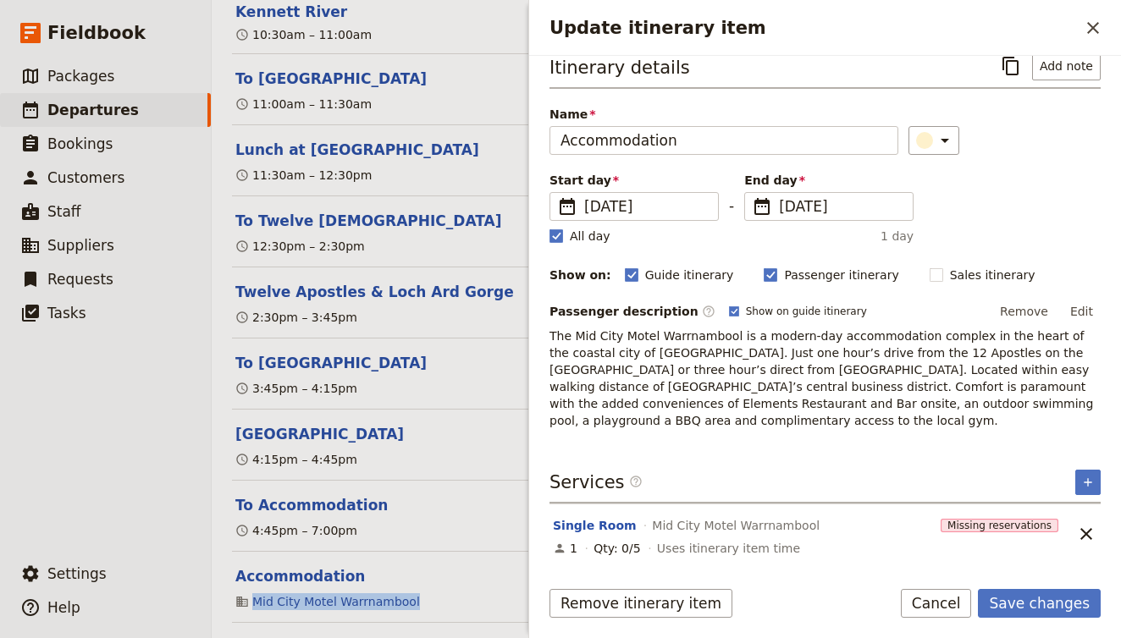
scroll to position [14, 0]
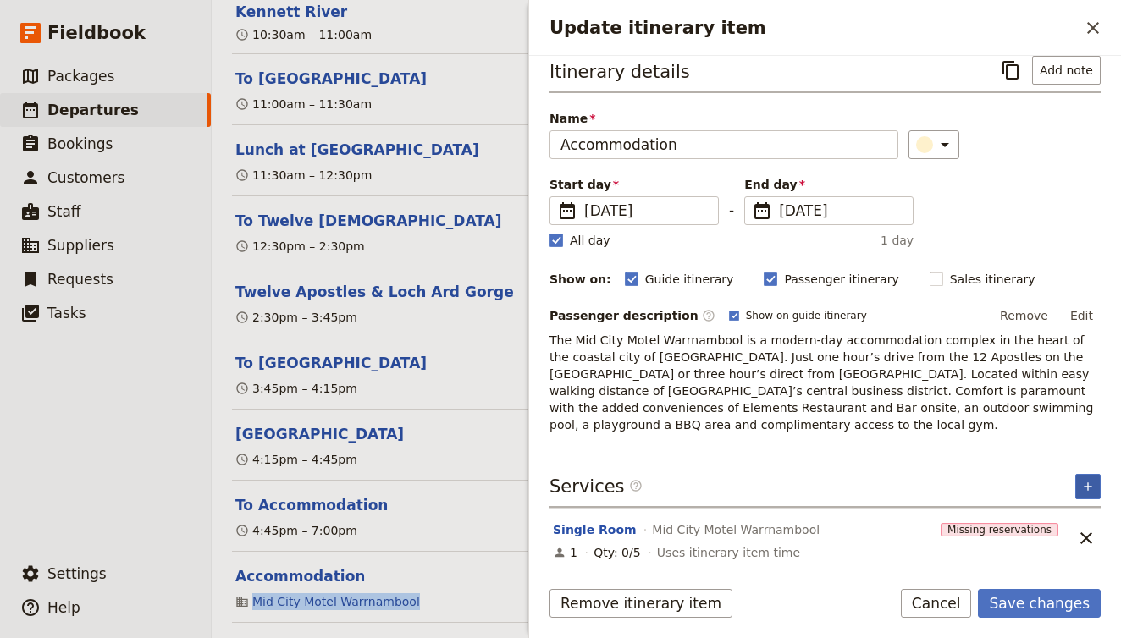
click at [1089, 489] on icon "Add service inclusion" at bounding box center [1088, 487] width 14 height 14
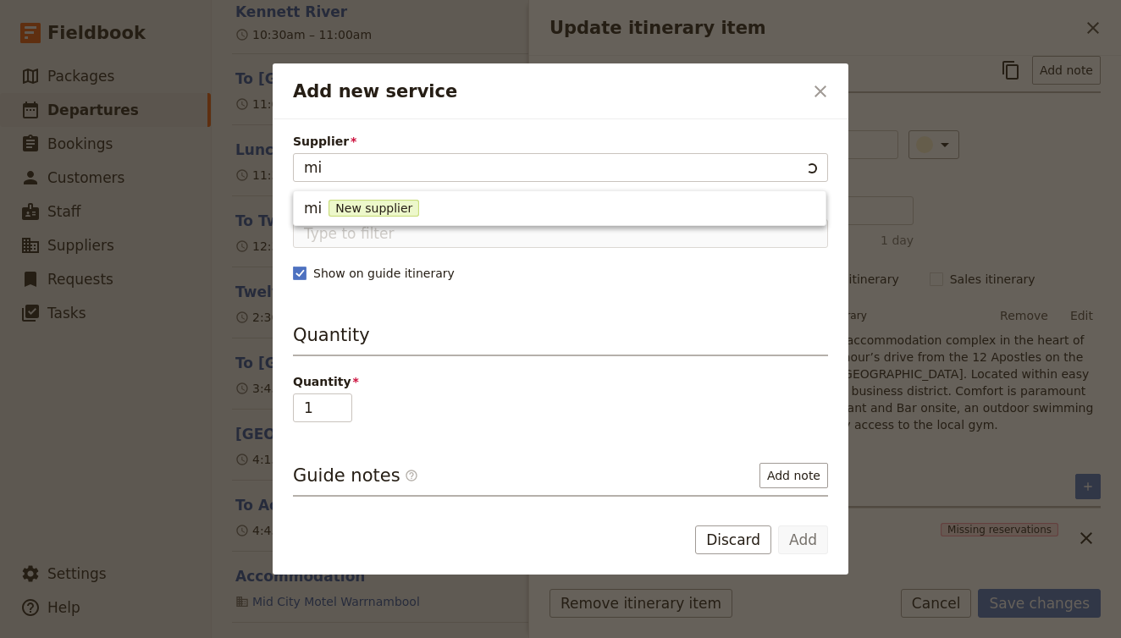
type input "mid"
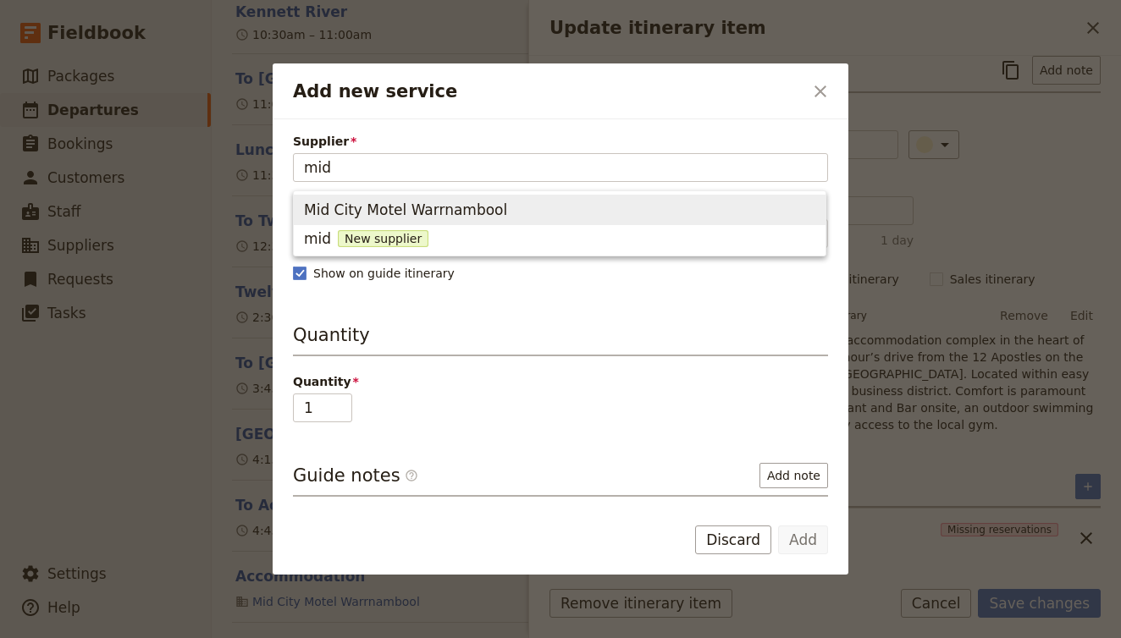
click at [403, 215] on span "Mid City Motel Warrnambool" at bounding box center [405, 210] width 203 height 20
type input "Mid City Motel Warrnambool"
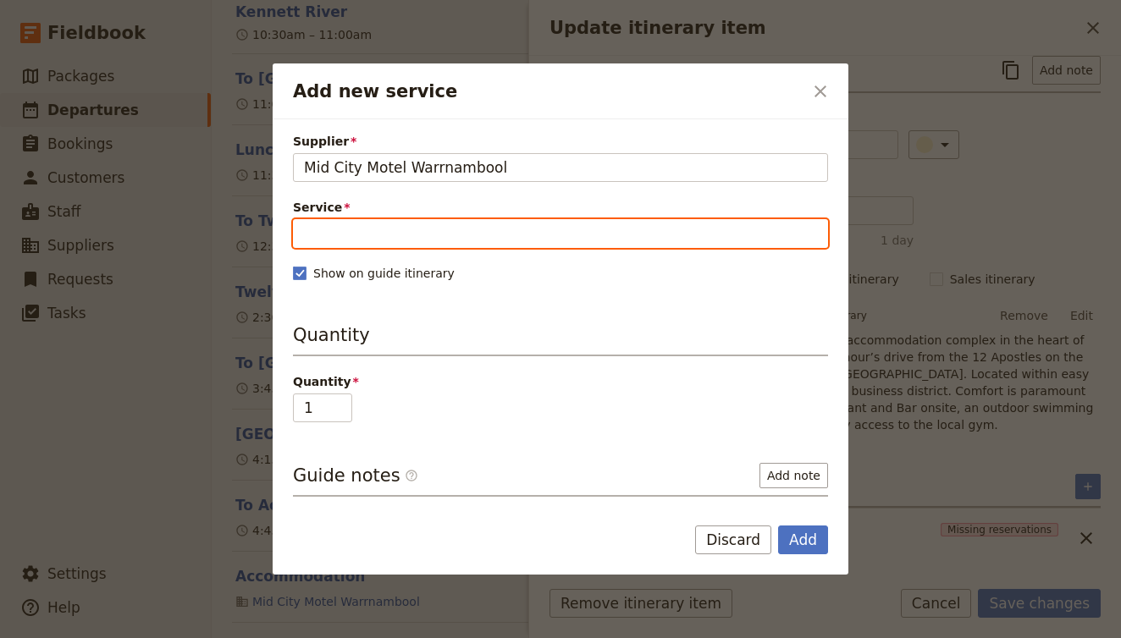
click at [394, 237] on input "Service" at bounding box center [560, 233] width 535 height 29
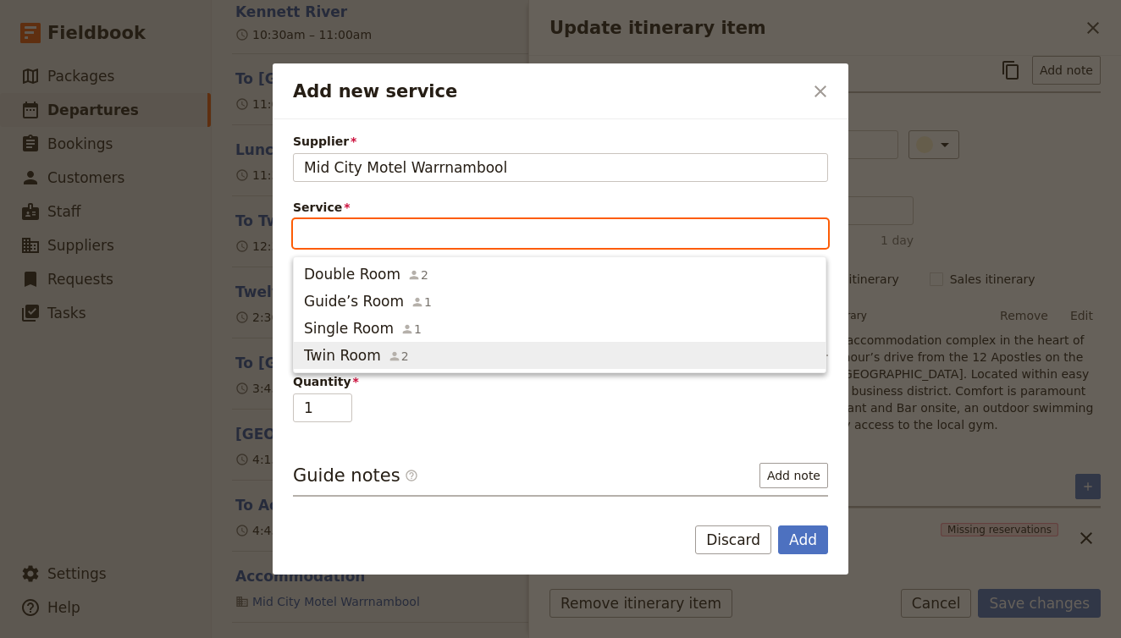
click at [356, 355] on span "Twin Room" at bounding box center [342, 355] width 77 height 20
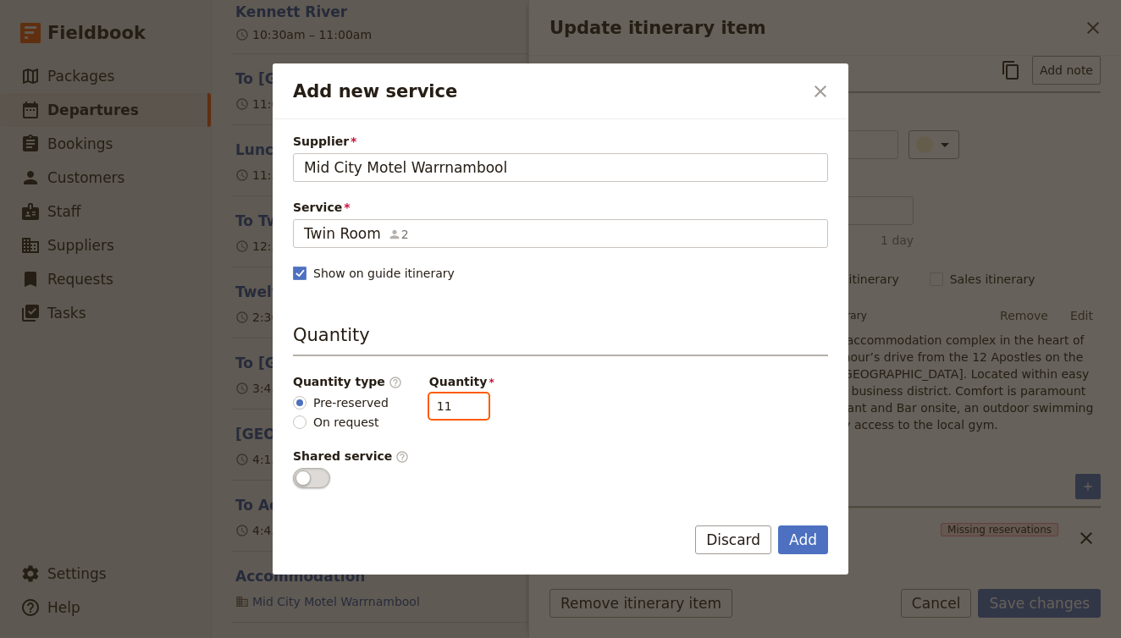
drag, startPoint x: 445, startPoint y: 411, endPoint x: 395, endPoint y: 392, distance: 53.6
click at [395, 392] on div "Quantity type ​ Pre-reserved On request Quantity 11" at bounding box center [560, 402] width 535 height 58
type input "5"
click at [801, 540] on button "Add" at bounding box center [803, 540] width 50 height 29
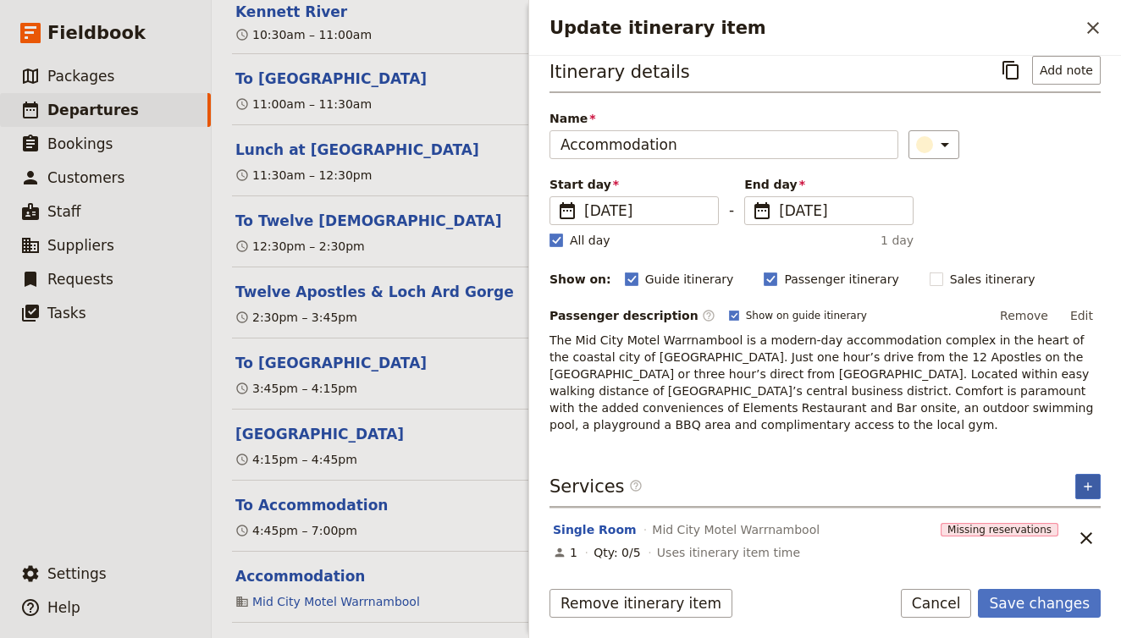
click at [1091, 483] on icon "Add service inclusion" at bounding box center [1088, 487] width 14 height 14
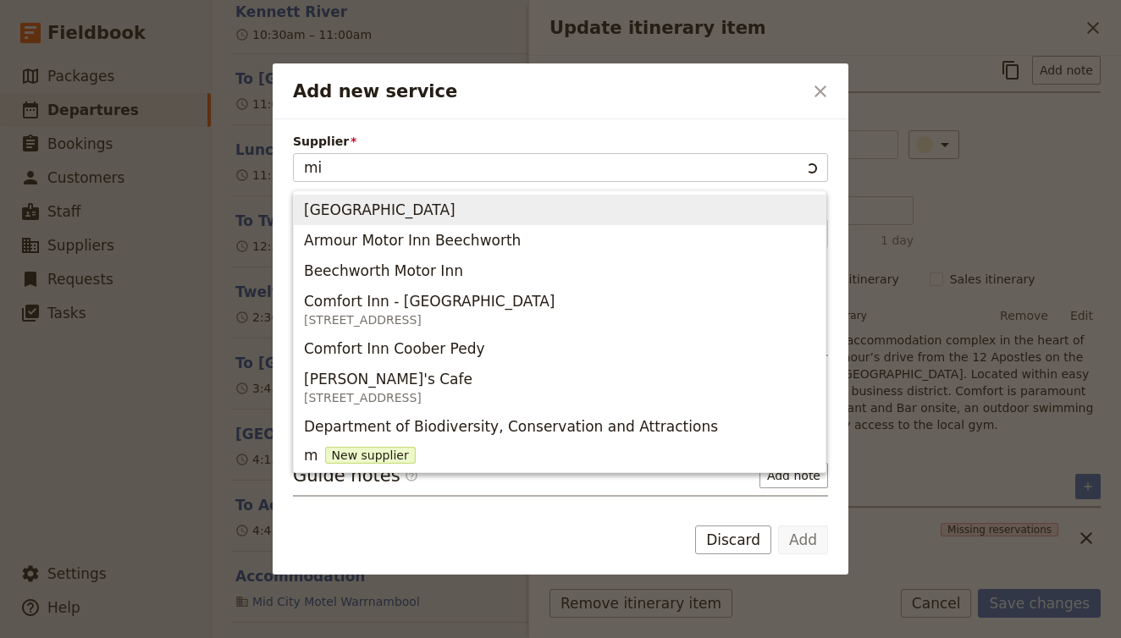
type input "mid"
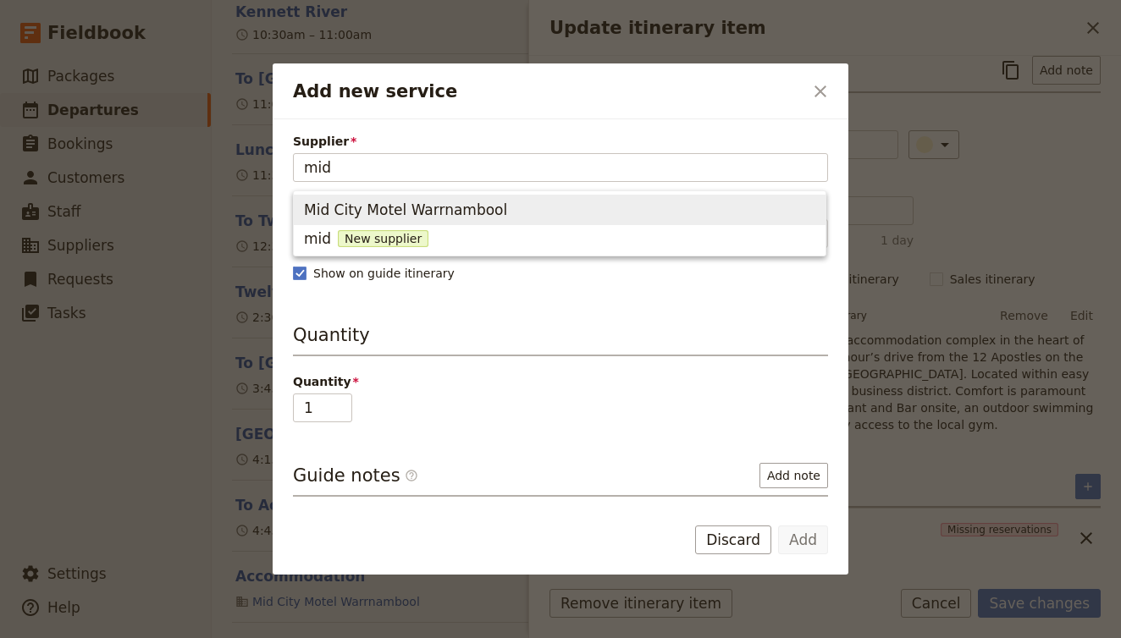
click at [368, 203] on span "Mid City Motel Warrnambool" at bounding box center [405, 210] width 203 height 20
type input "Mid City Motel Warrnambool"
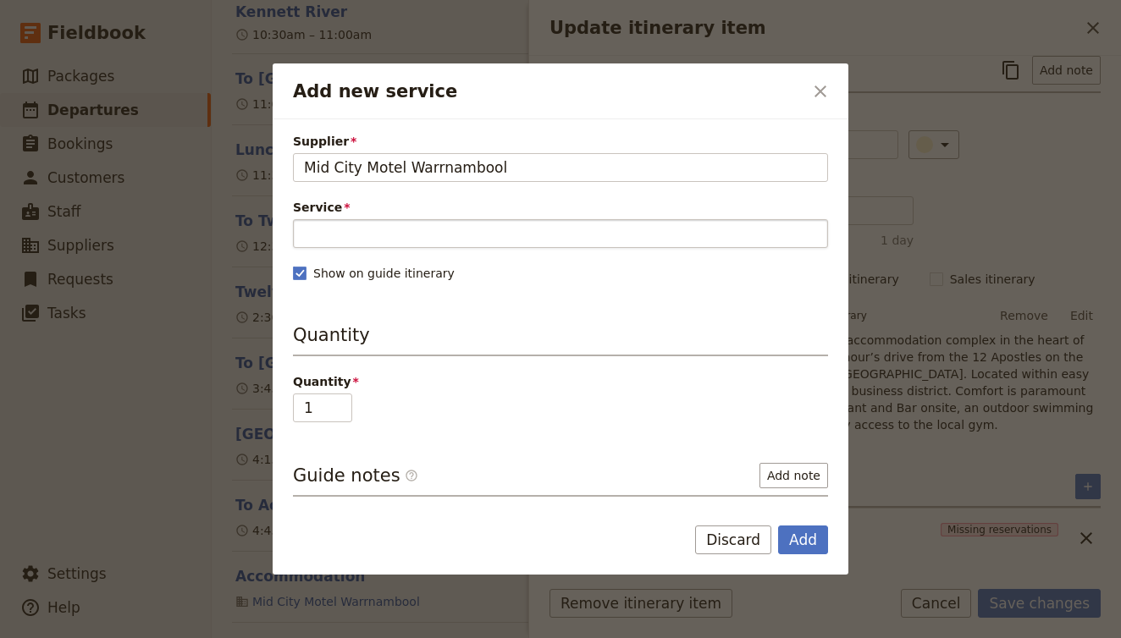
scroll to position [-1, 0]
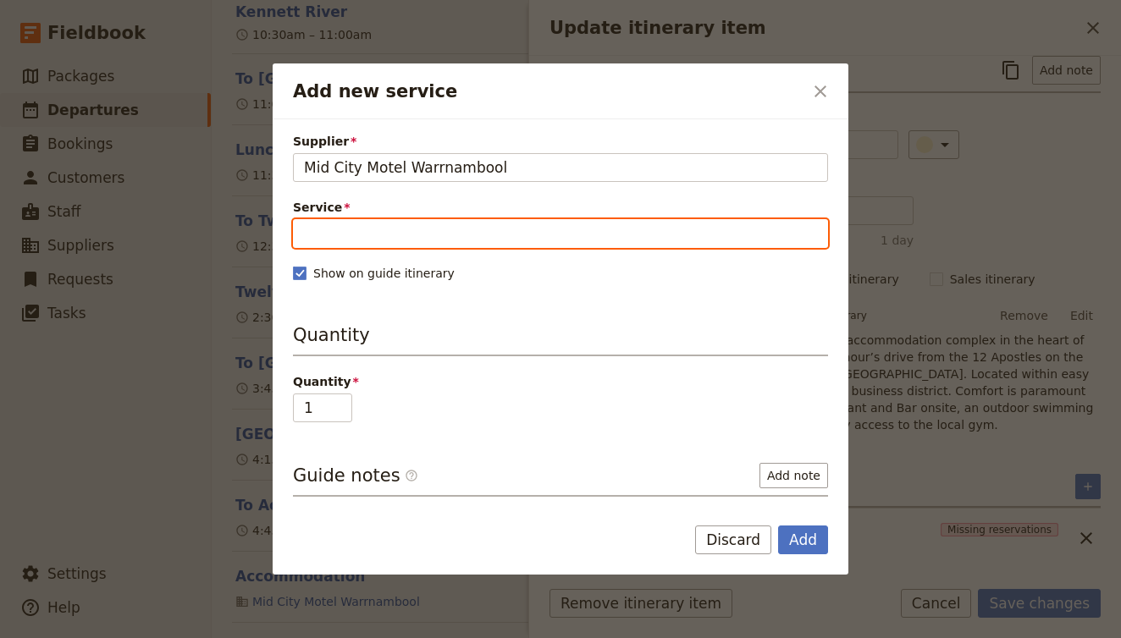
click at [359, 230] on input "Service" at bounding box center [560, 233] width 535 height 29
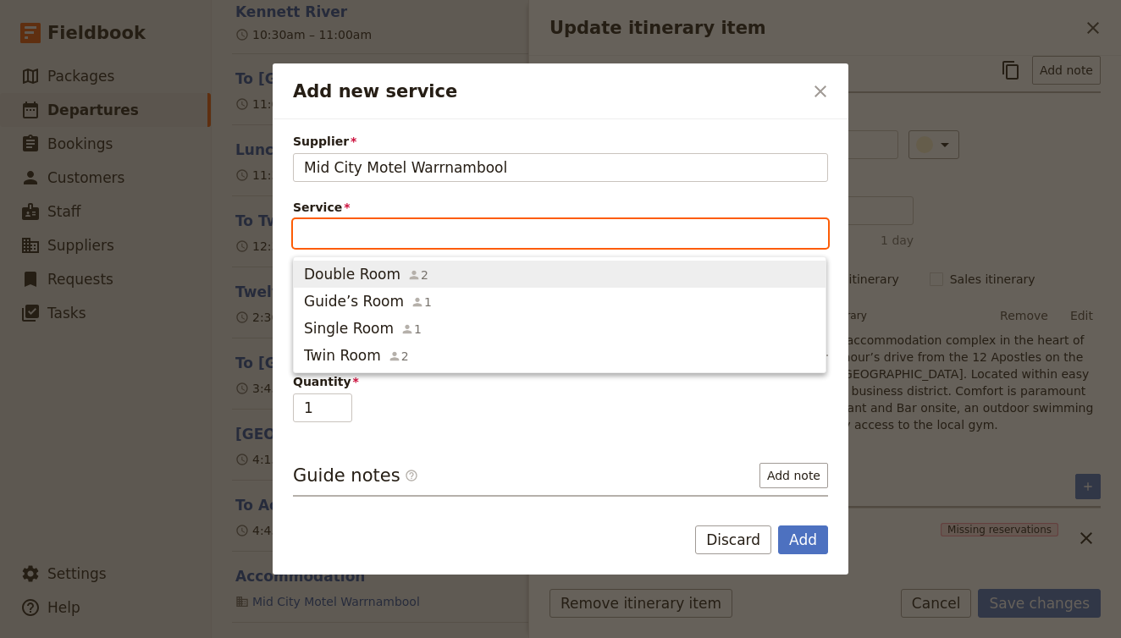
click at [369, 281] on span "Double Room" at bounding box center [352, 274] width 97 height 20
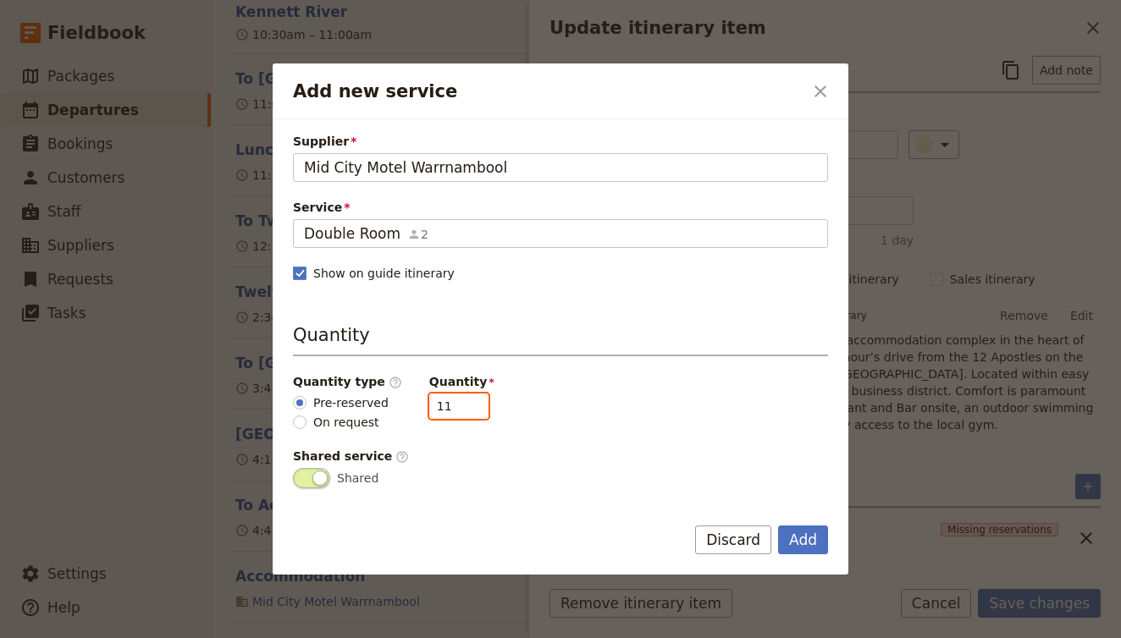
drag, startPoint x: 438, startPoint y: 407, endPoint x: 391, endPoint y: 406, distance: 46.6
click at [394, 406] on div "Quantity type ​ Pre-reserved On request Quantity 11" at bounding box center [560, 402] width 535 height 58
type input "4"
click at [800, 539] on button "Add" at bounding box center [803, 540] width 50 height 29
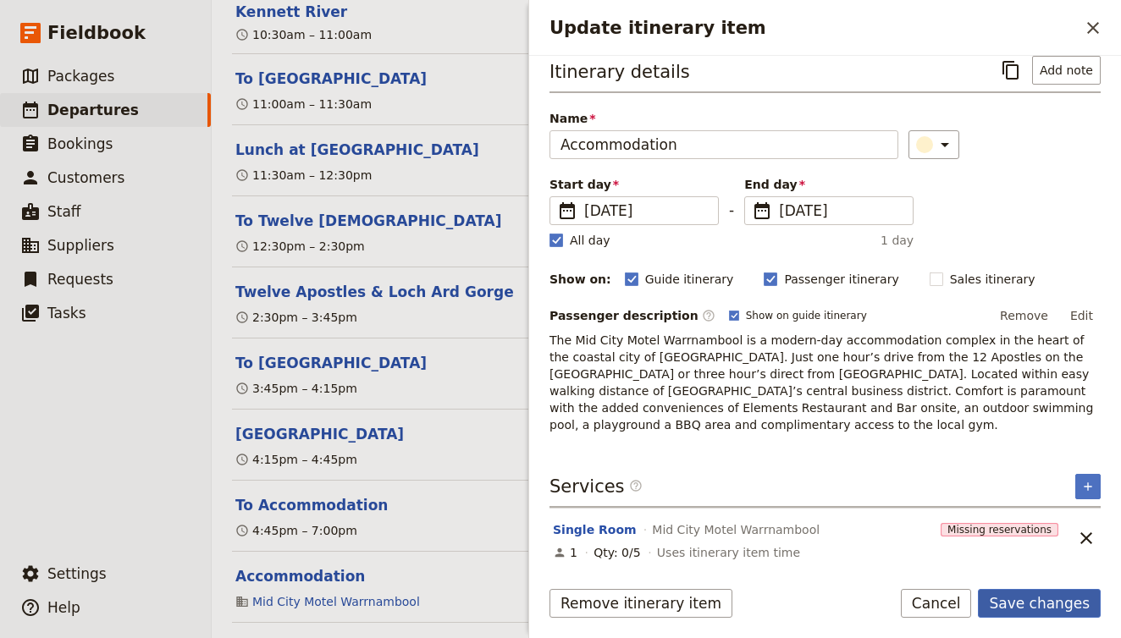
click at [1077, 595] on button "Save changes" at bounding box center [1039, 603] width 123 height 29
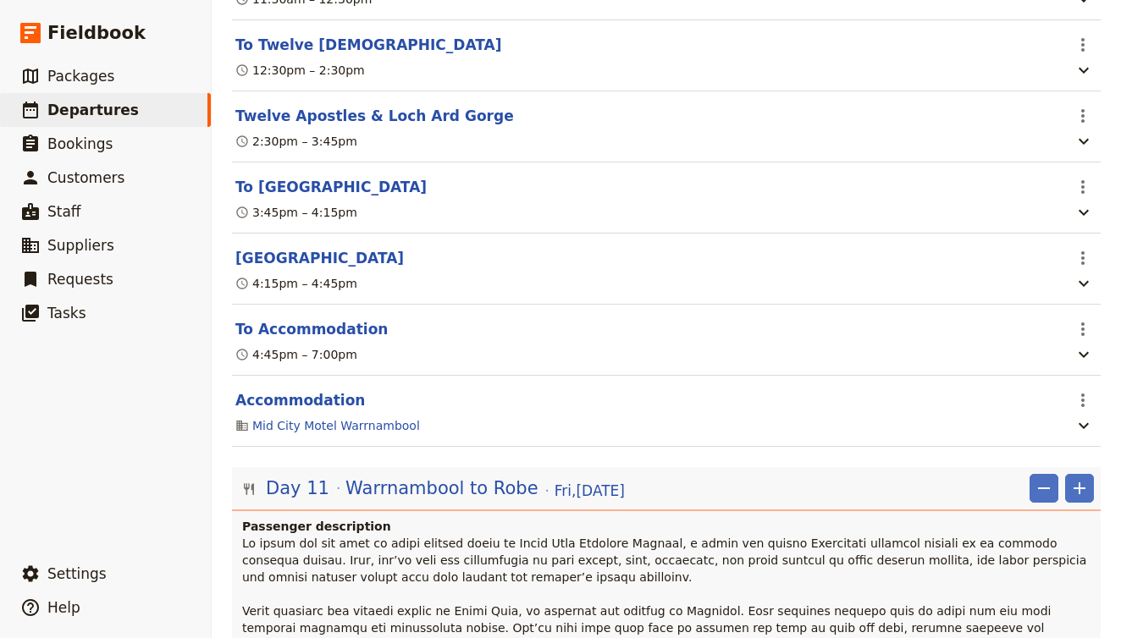
scroll to position [9118, 0]
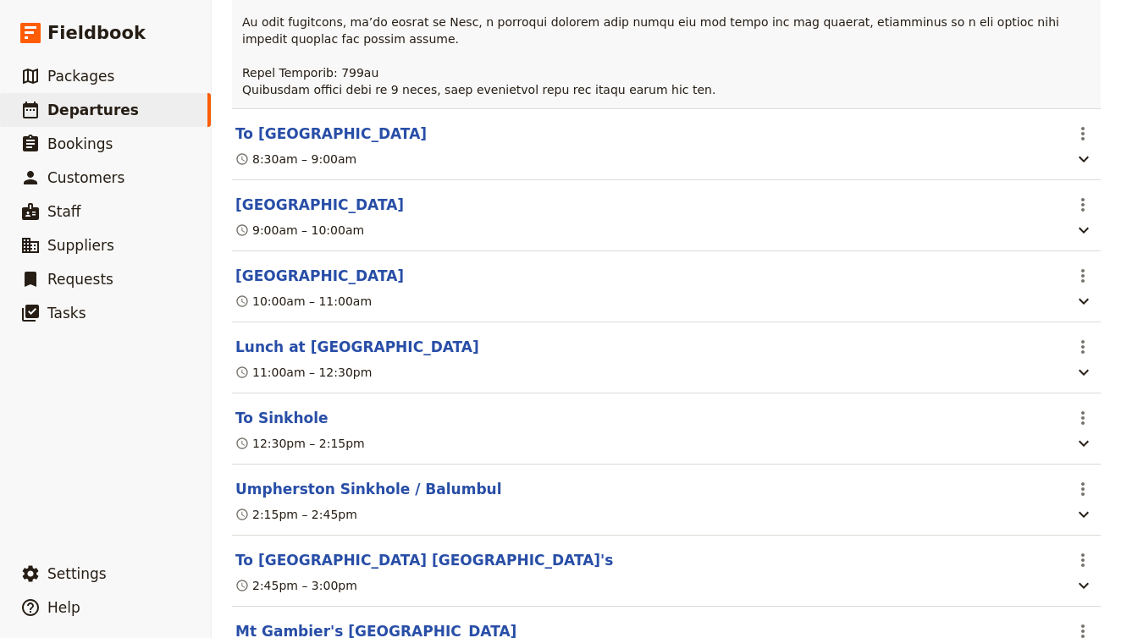
scroll to position [9898, 0]
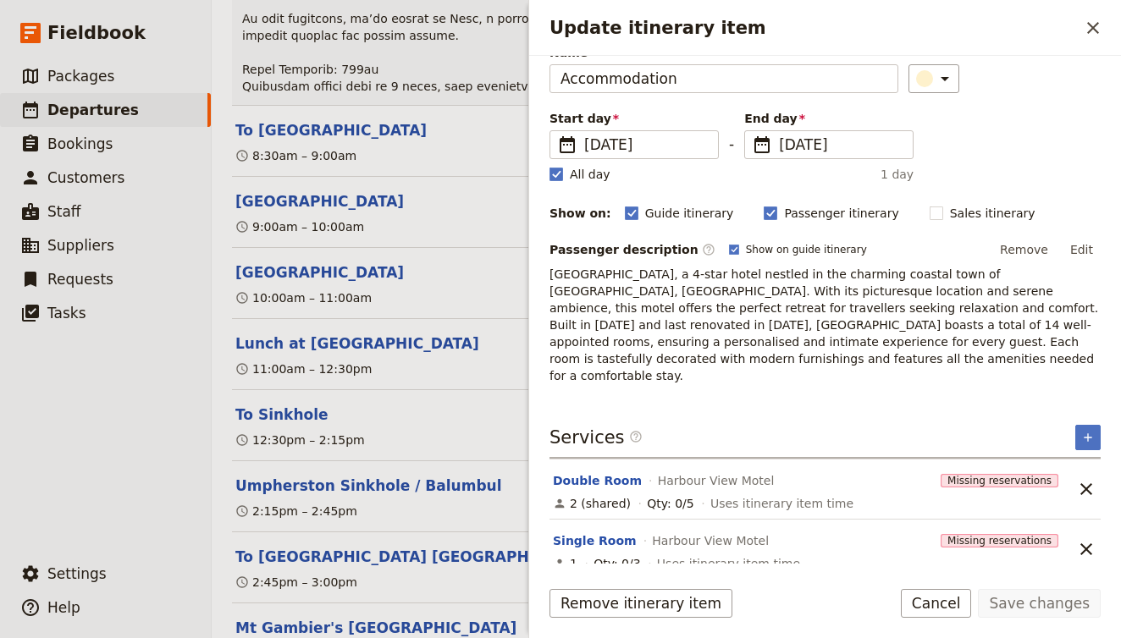
scroll to position [78, 0]
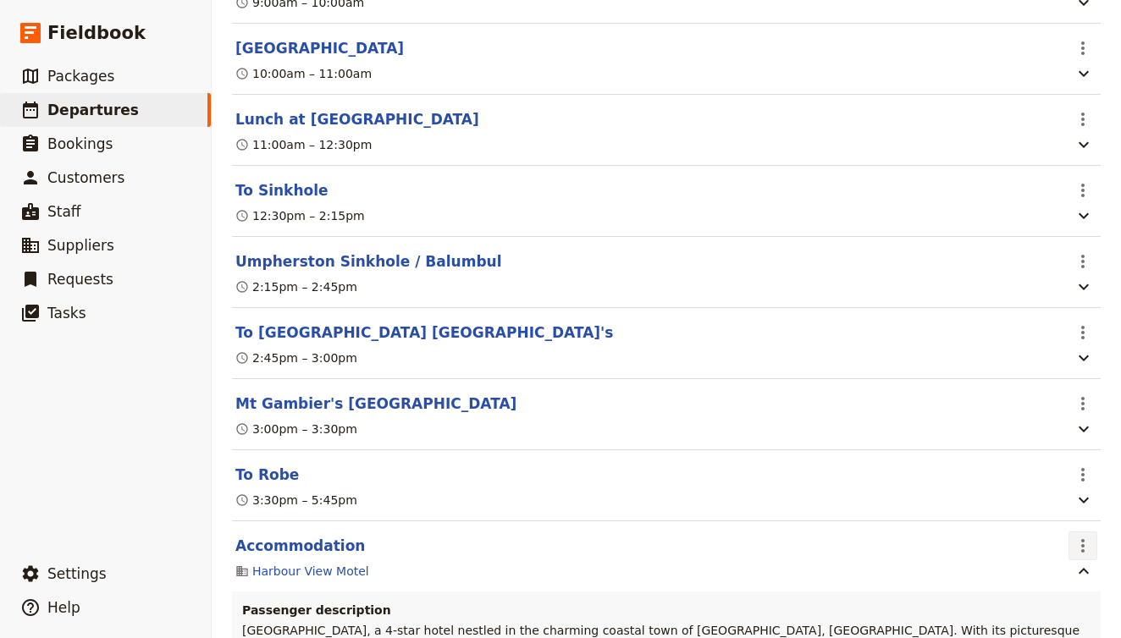
scroll to position [10119, 0]
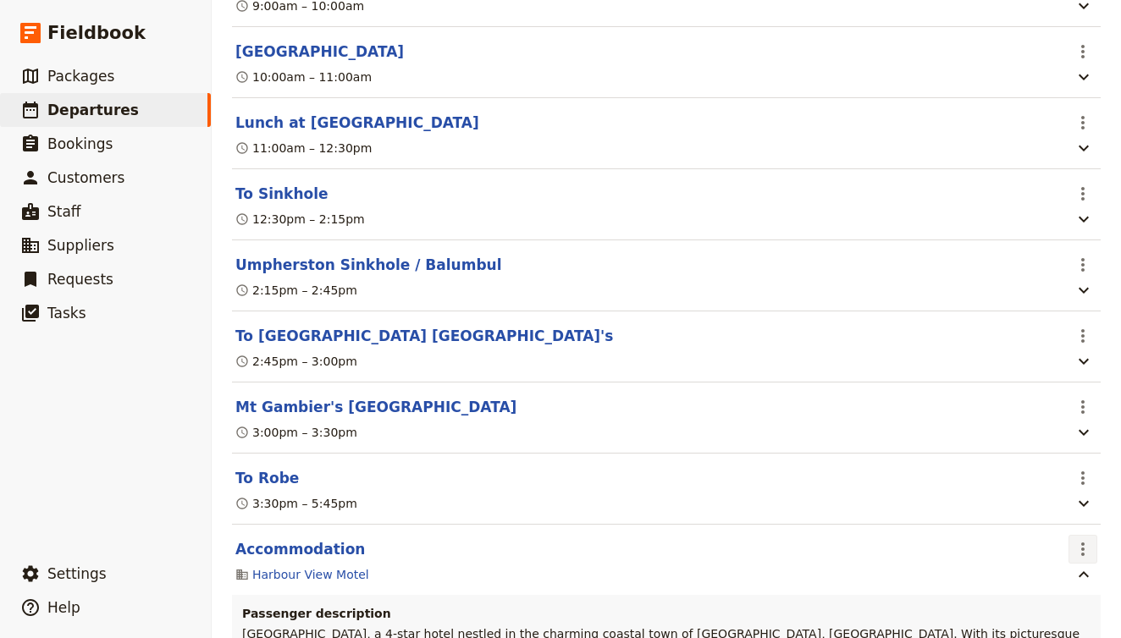
click at [1077, 539] on icon "Actions" at bounding box center [1083, 549] width 20 height 20
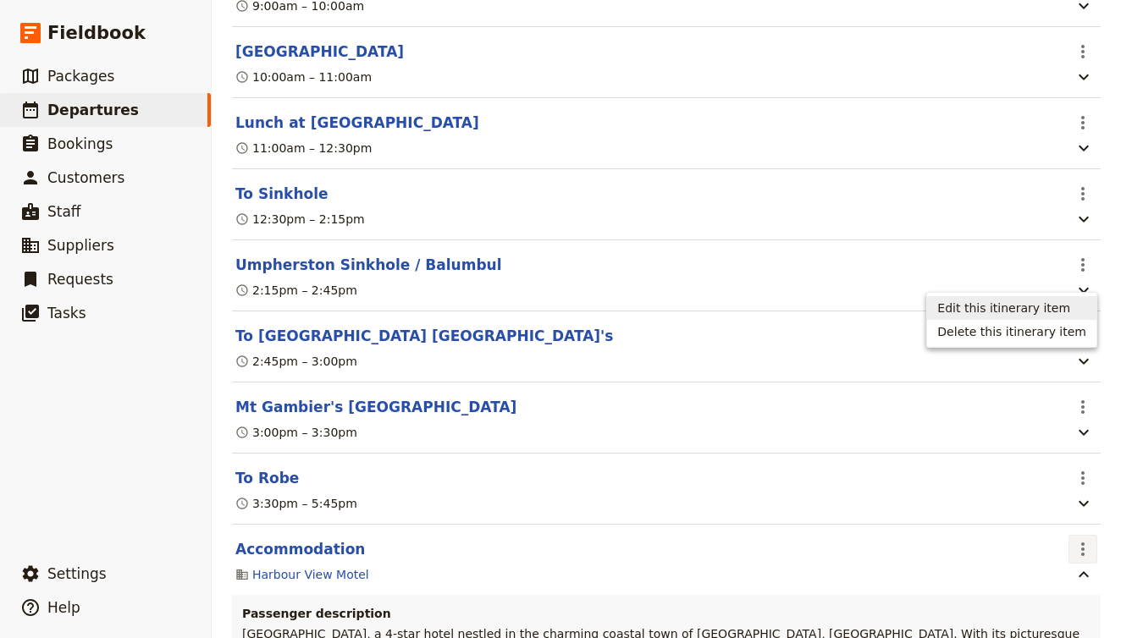
click at [1042, 307] on span "Edit this itinerary item" at bounding box center [1003, 308] width 133 height 17
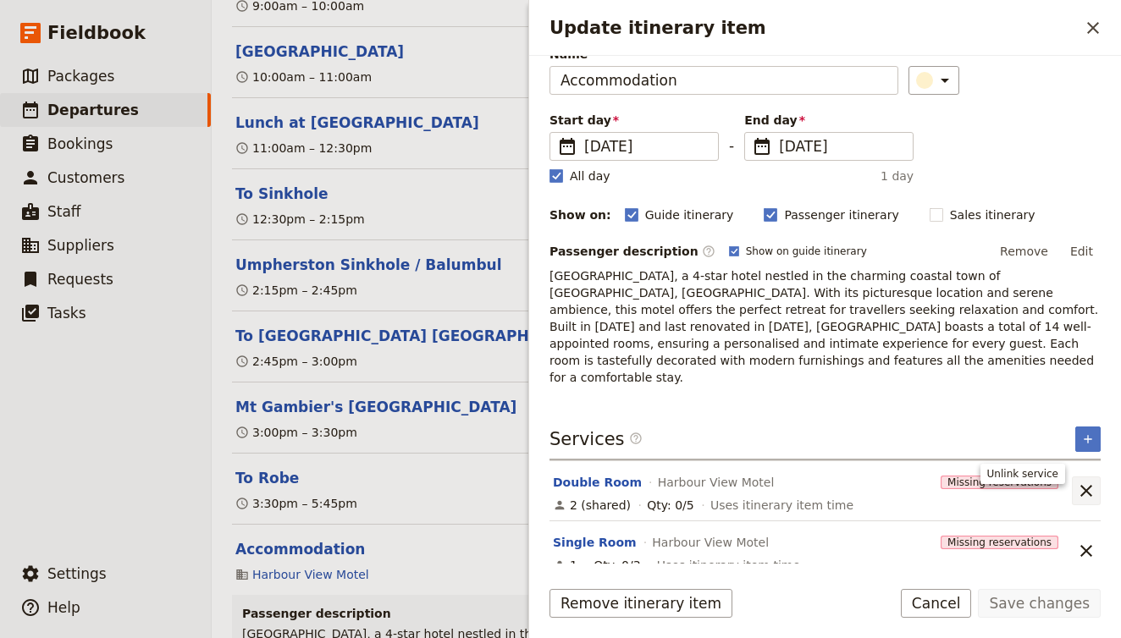
click at [1089, 477] on button "​" at bounding box center [1086, 491] width 29 height 29
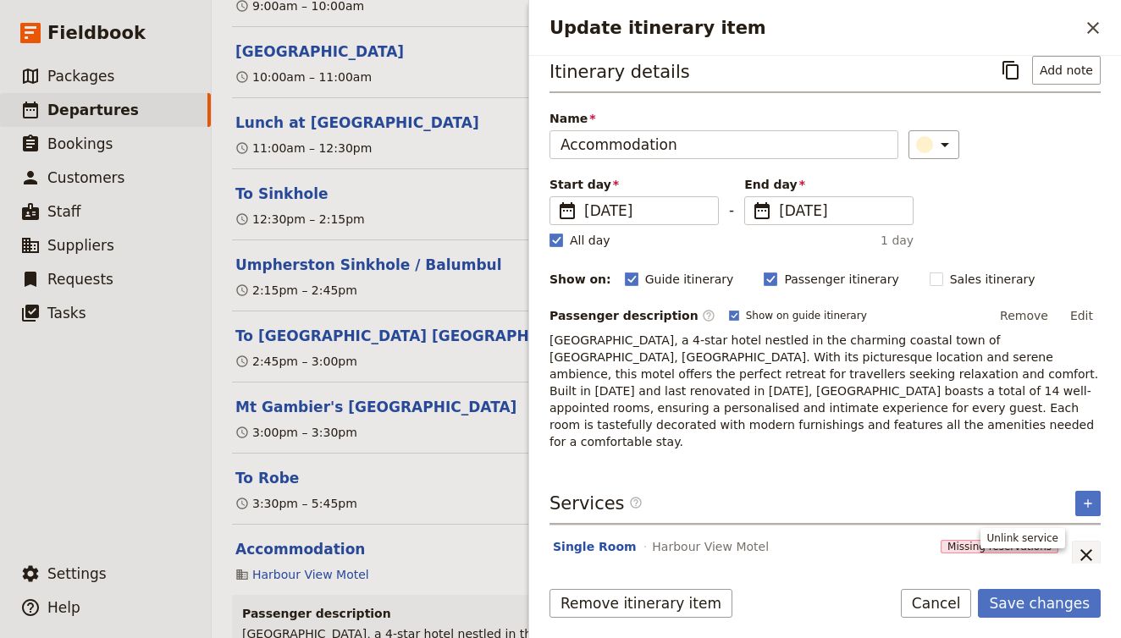
click at [1085, 550] on icon "Unlink service" at bounding box center [1086, 556] width 12 height 12
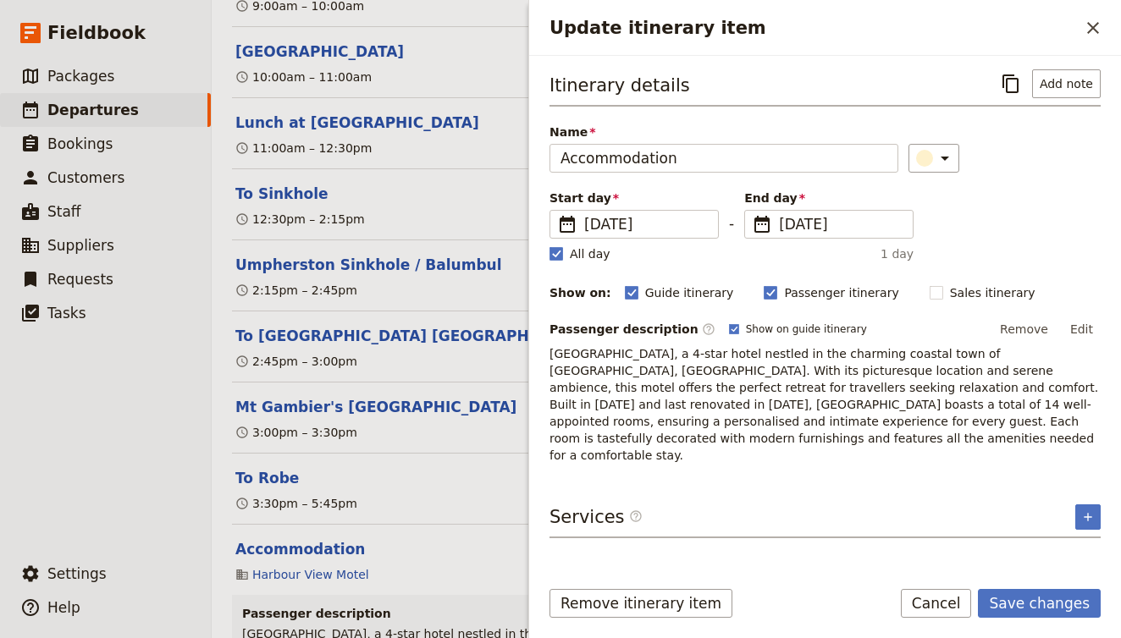
click at [1081, 526] on div "Itinerary details ​ Add note Name Accommodation ​ Start day ​ 3 Oct 2025 03/10/…" at bounding box center [825, 315] width 551 height 493
click at [931, 608] on button "Cancel" at bounding box center [936, 603] width 71 height 29
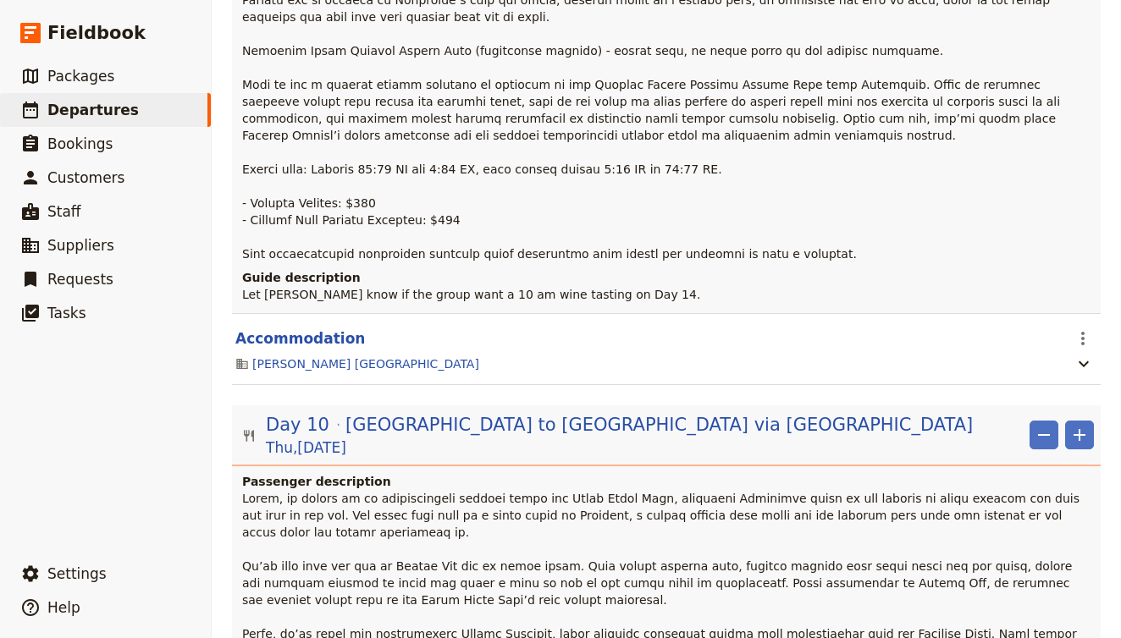
scroll to position [7732, 0]
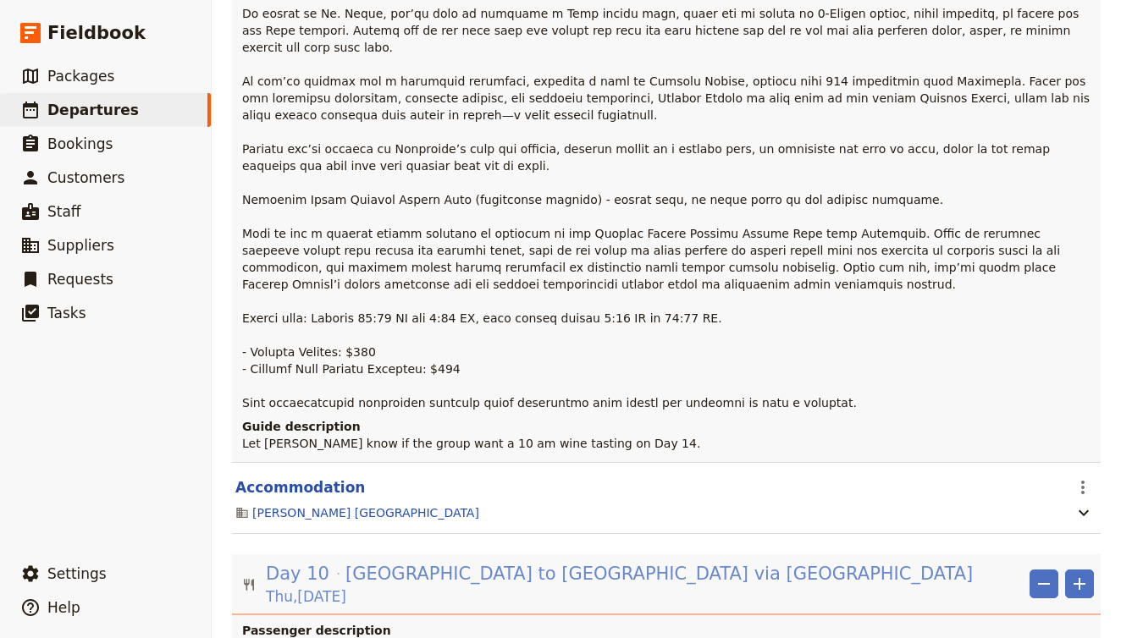
click at [622, 561] on span "Melbourne to Warrnambool via Great Ocean Road" at bounding box center [658, 573] width 627 height 25
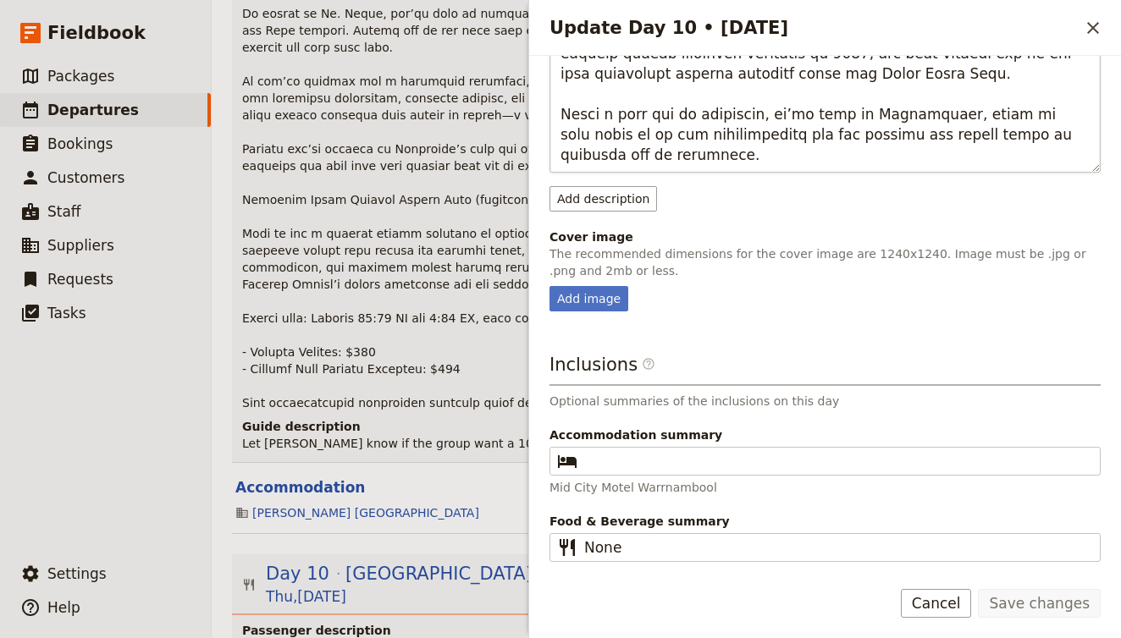
scroll to position [567, 0]
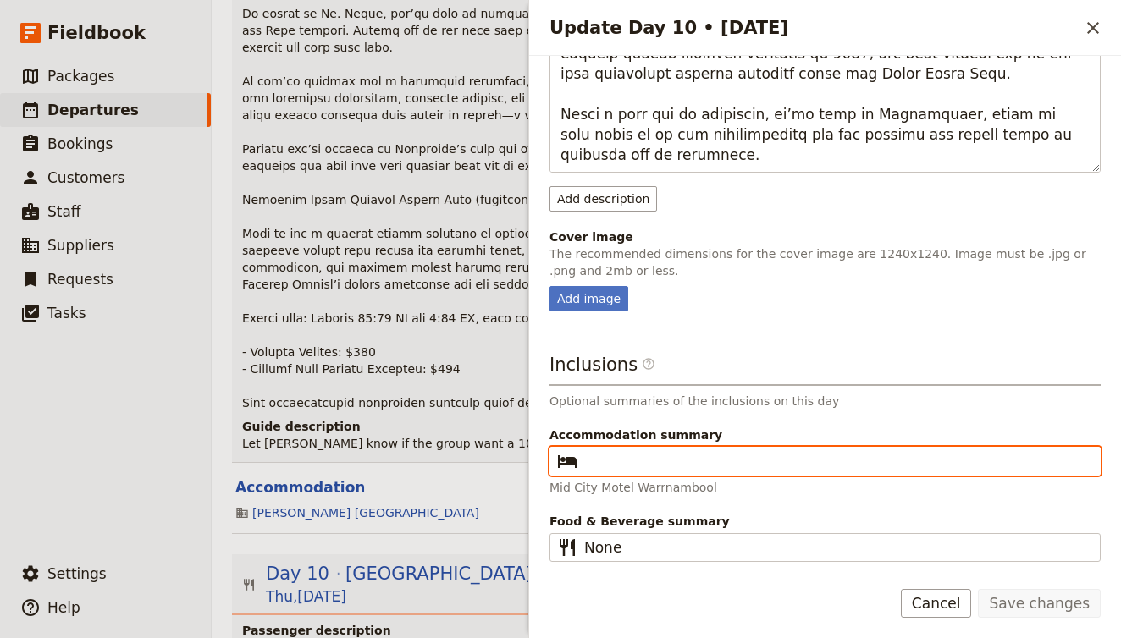
click at [677, 465] on input "Accommodation summary ​" at bounding box center [836, 461] width 505 height 20
type input "Guic"
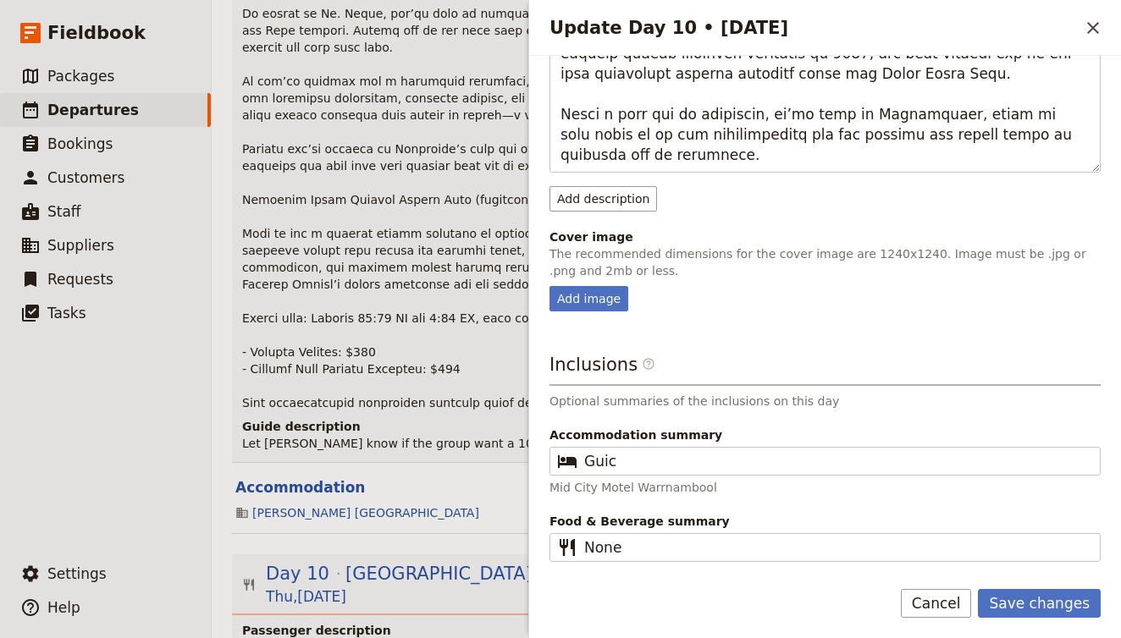
click at [937, 618] on div "Save changes Cancel" at bounding box center [825, 613] width 592 height 49
click at [938, 602] on button "Cancel" at bounding box center [936, 603] width 71 height 29
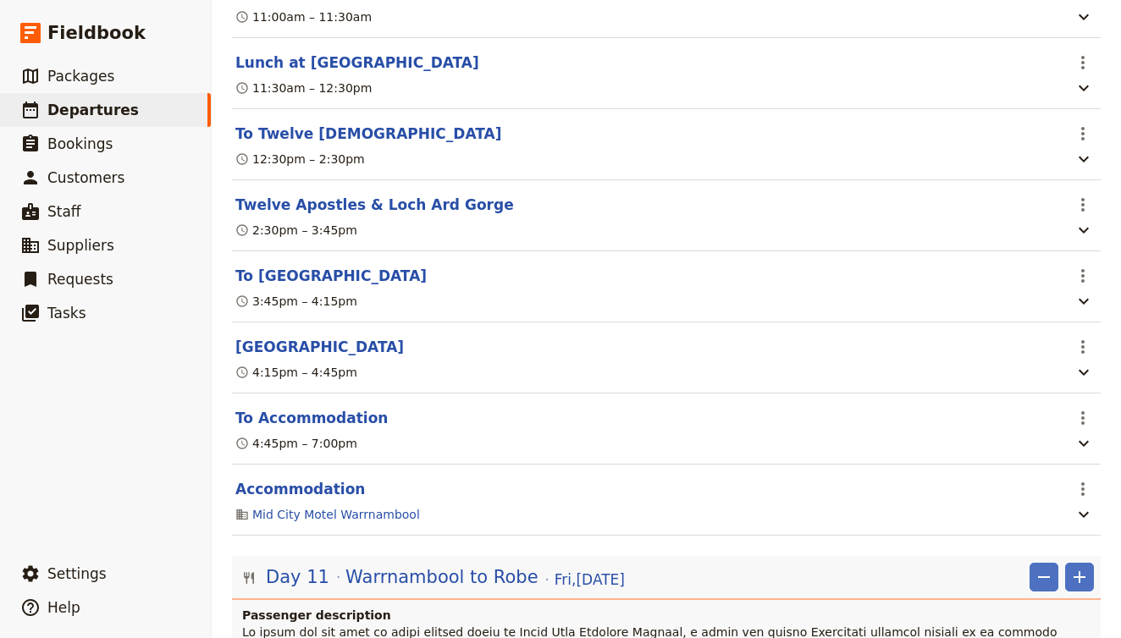
scroll to position [9017, 0]
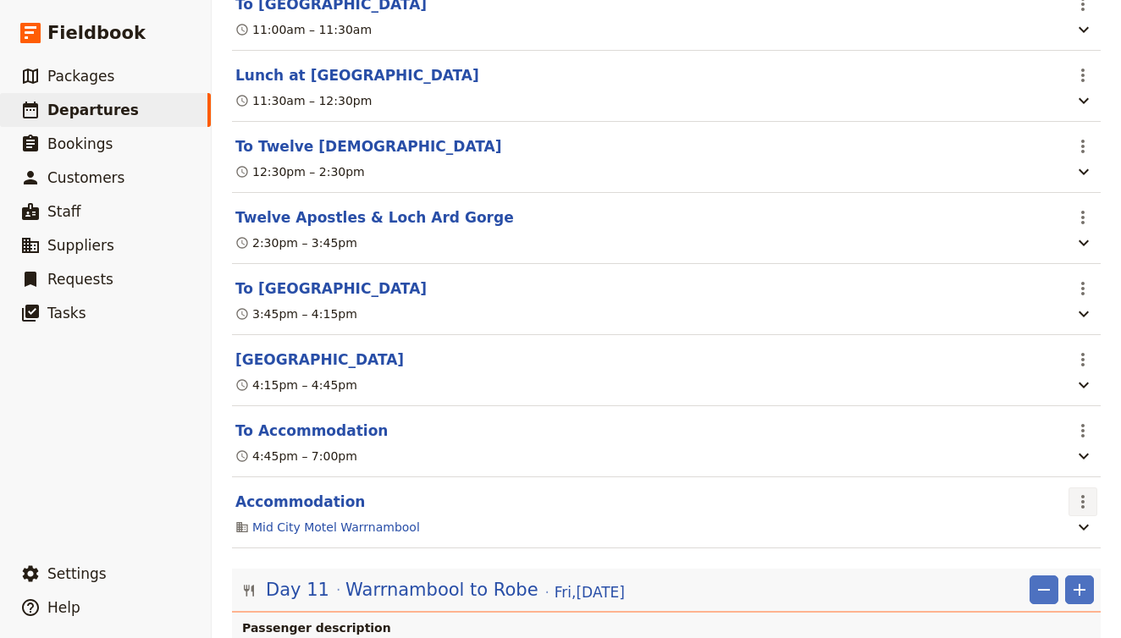
click at [1081, 492] on icon "Actions" at bounding box center [1083, 502] width 20 height 20
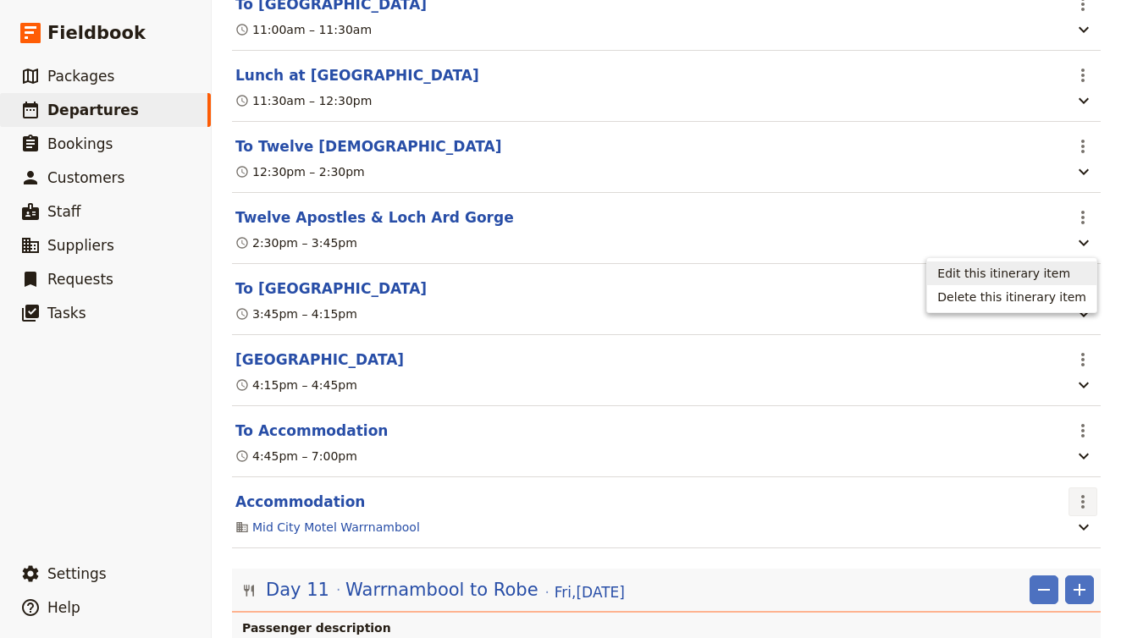
click at [1052, 279] on span "Edit this itinerary item" at bounding box center [1003, 273] width 133 height 17
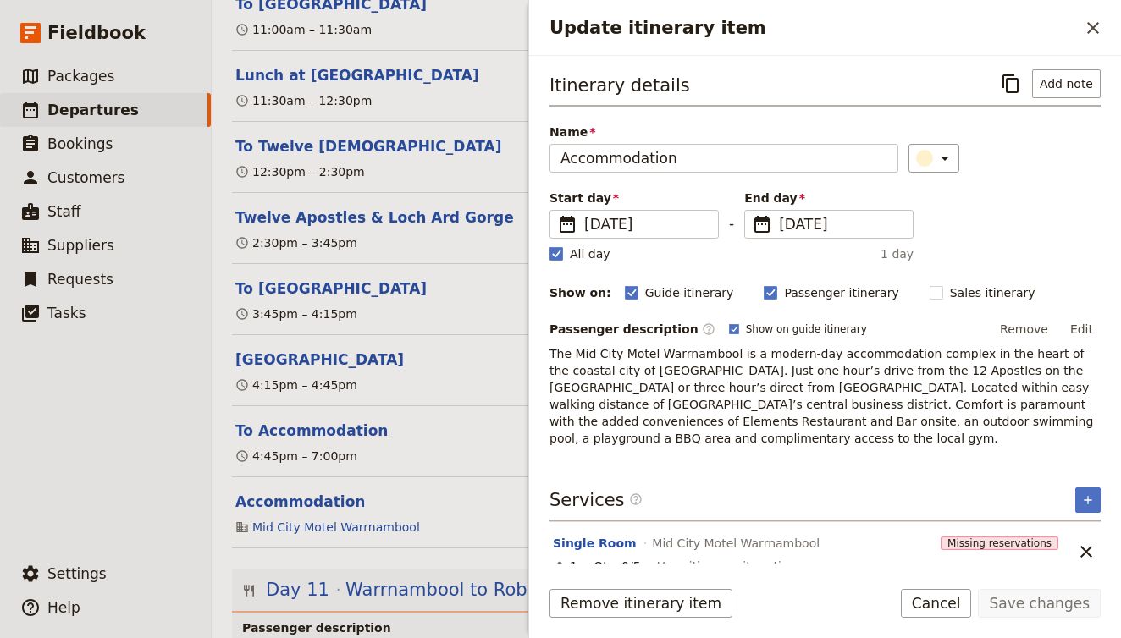
click at [739, 136] on span "Name" at bounding box center [724, 132] width 349 height 17
click at [739, 144] on input "Accommodation" at bounding box center [724, 158] width 349 height 29
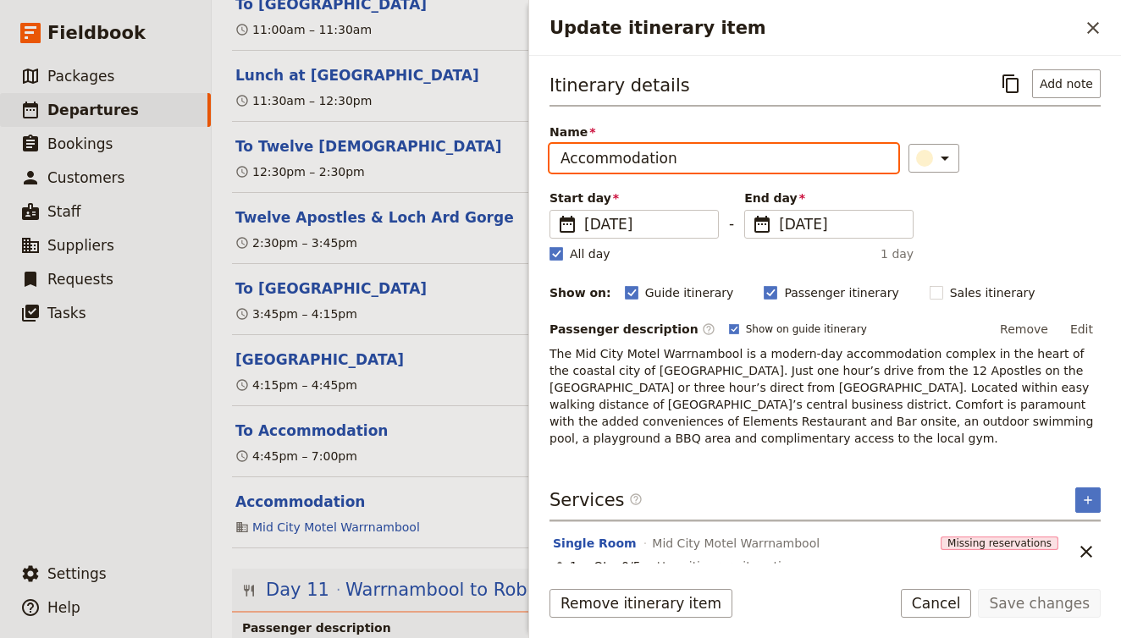
click at [741, 147] on input "Accommodation" at bounding box center [724, 158] width 349 height 29
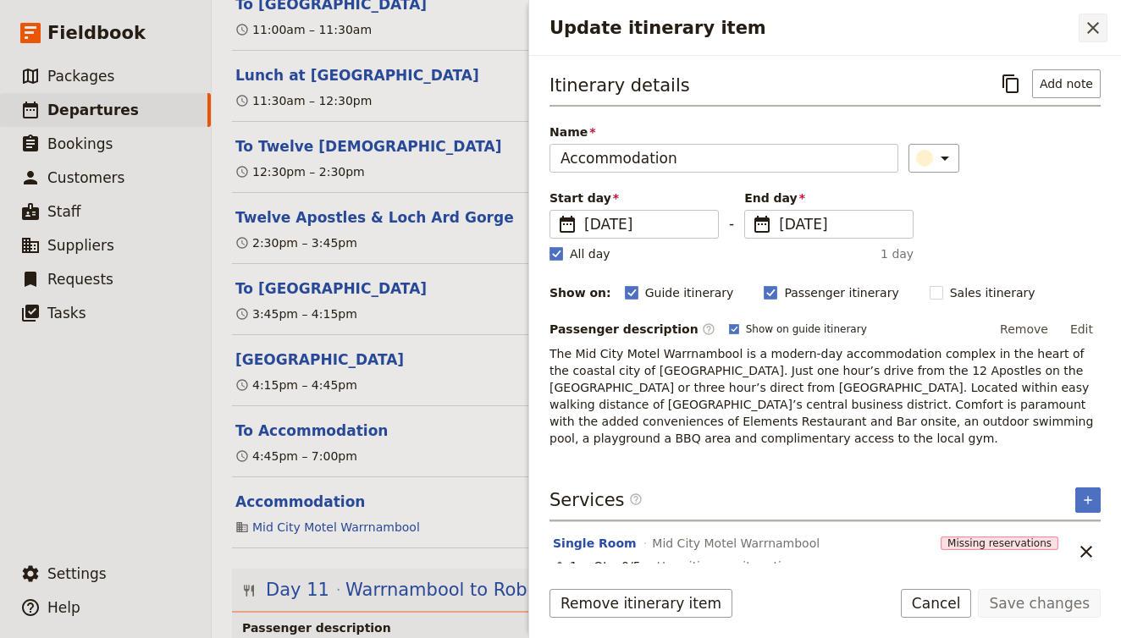
click at [1102, 24] on icon "Close drawer" at bounding box center [1093, 28] width 20 height 20
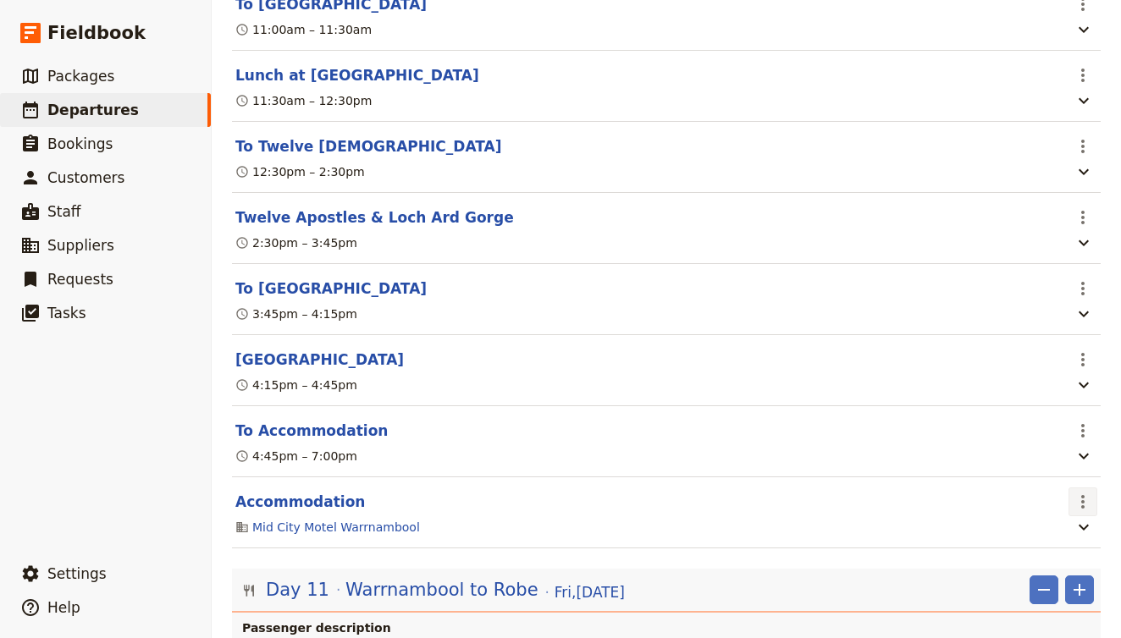
click at [1083, 495] on icon "Actions" at bounding box center [1082, 502] width 3 height 14
click at [1033, 303] on span "Delete this itinerary item" at bounding box center [1011, 297] width 149 height 17
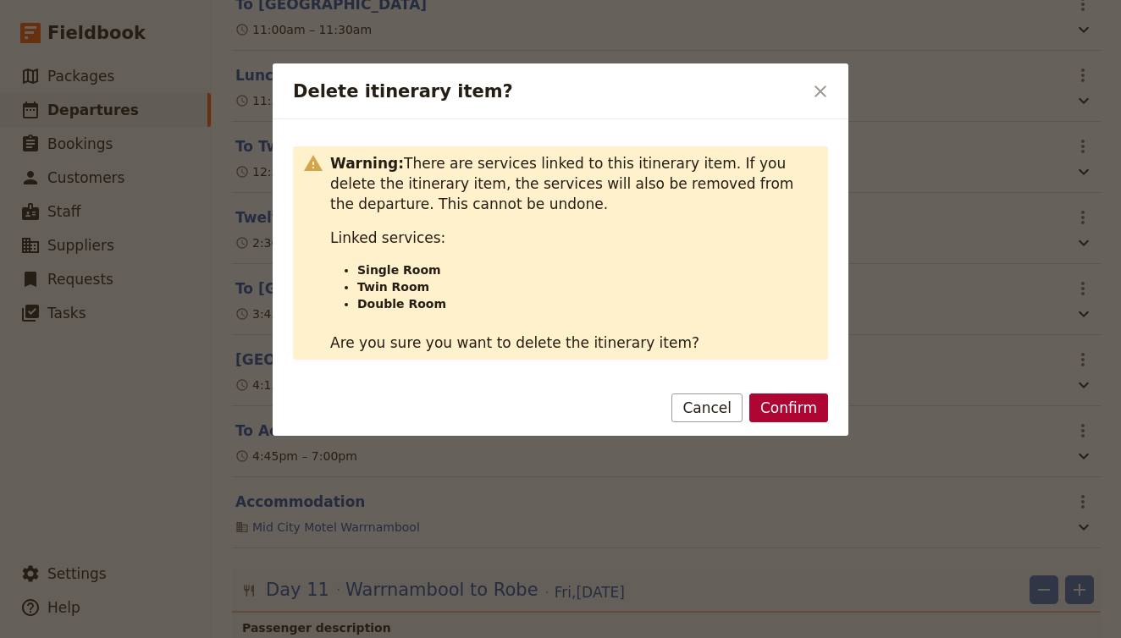
click at [775, 408] on button "Confirm" at bounding box center [788, 408] width 79 height 29
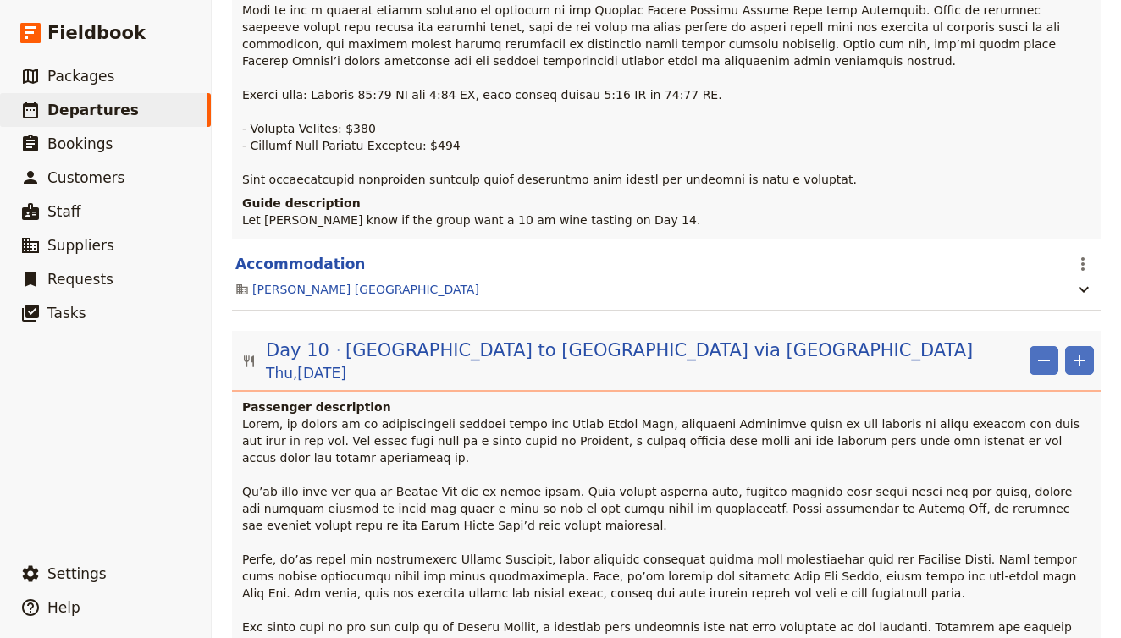
scroll to position [7895, 0]
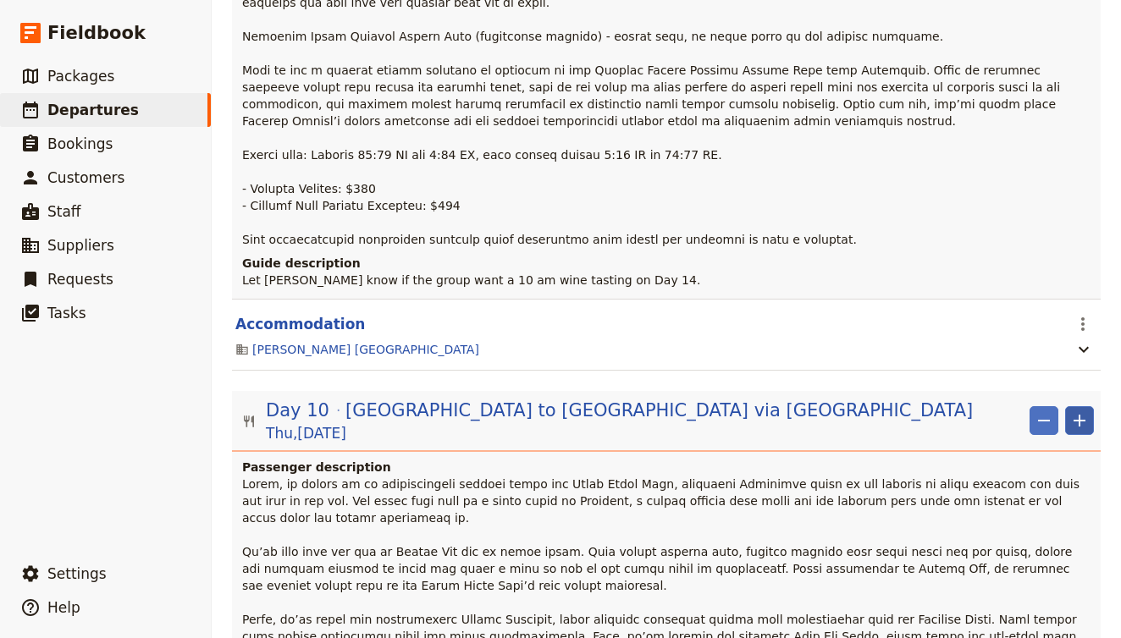
click at [1079, 415] on icon "Add" at bounding box center [1080, 421] width 12 height 12
click at [1074, 197] on span "Add itinerary item" at bounding box center [1029, 196] width 108 height 17
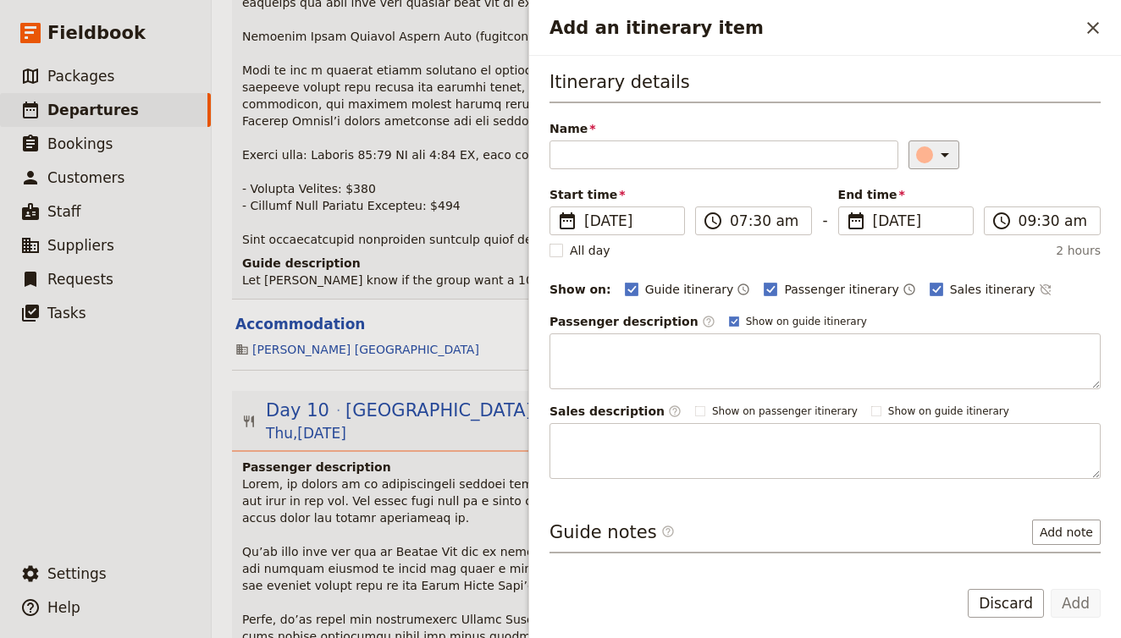
click at [924, 157] on div "Add an itinerary item" at bounding box center [924, 154] width 17 height 17
click at [946, 189] on div "button" at bounding box center [939, 190] width 17 height 17
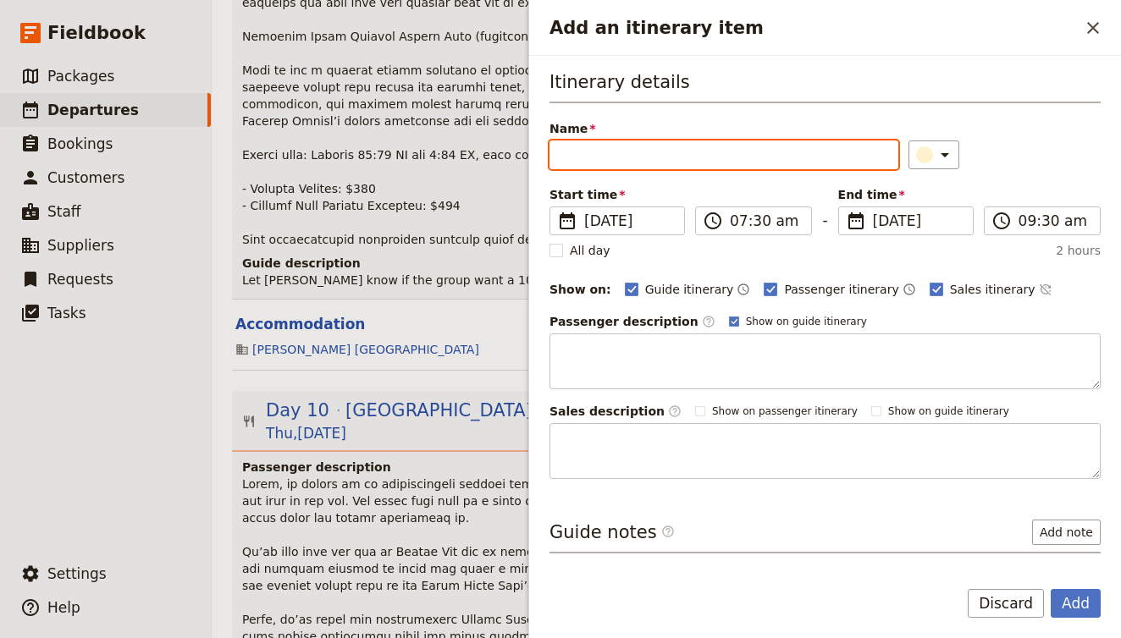
click at [826, 162] on input "Name" at bounding box center [724, 155] width 349 height 29
type input "Accommodation"
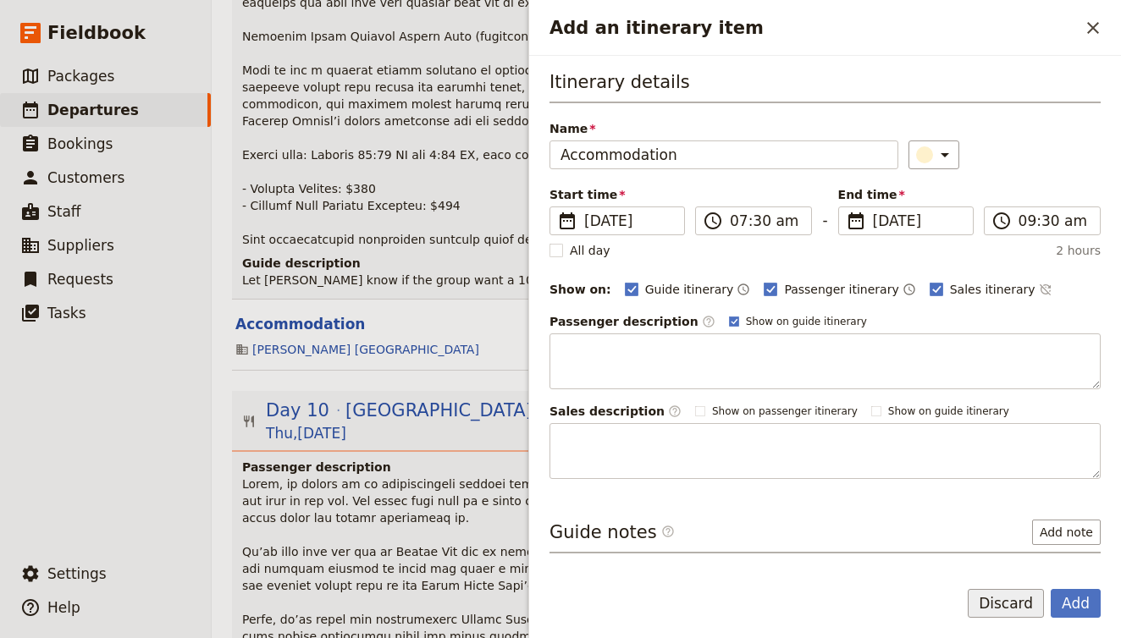
click at [986, 611] on button "Discard" at bounding box center [1006, 603] width 76 height 29
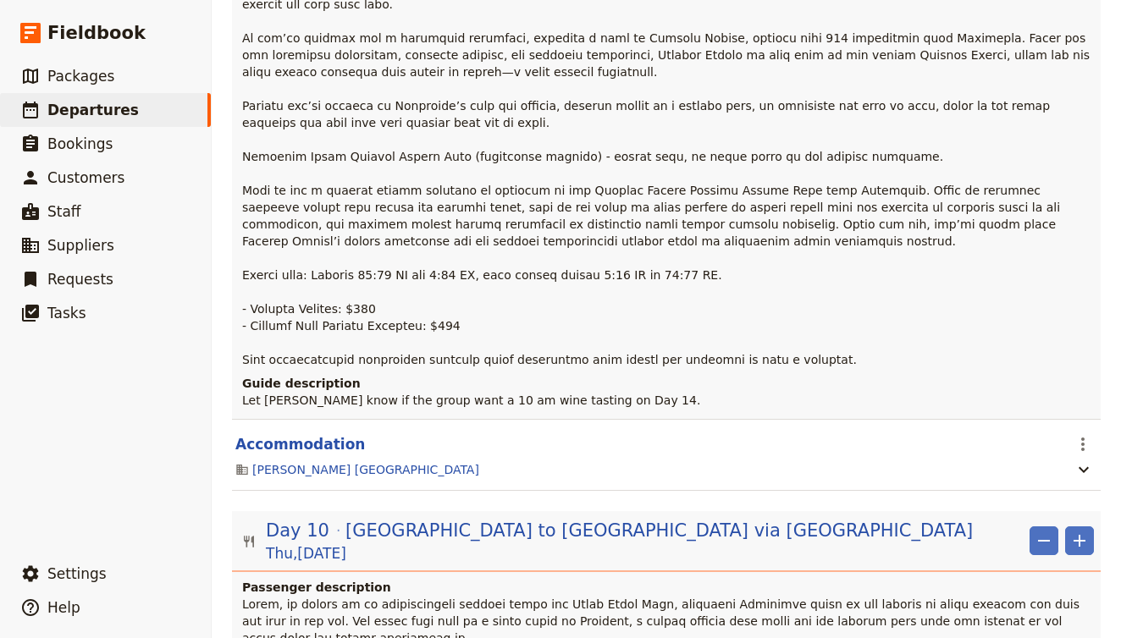
scroll to position [7732, 0]
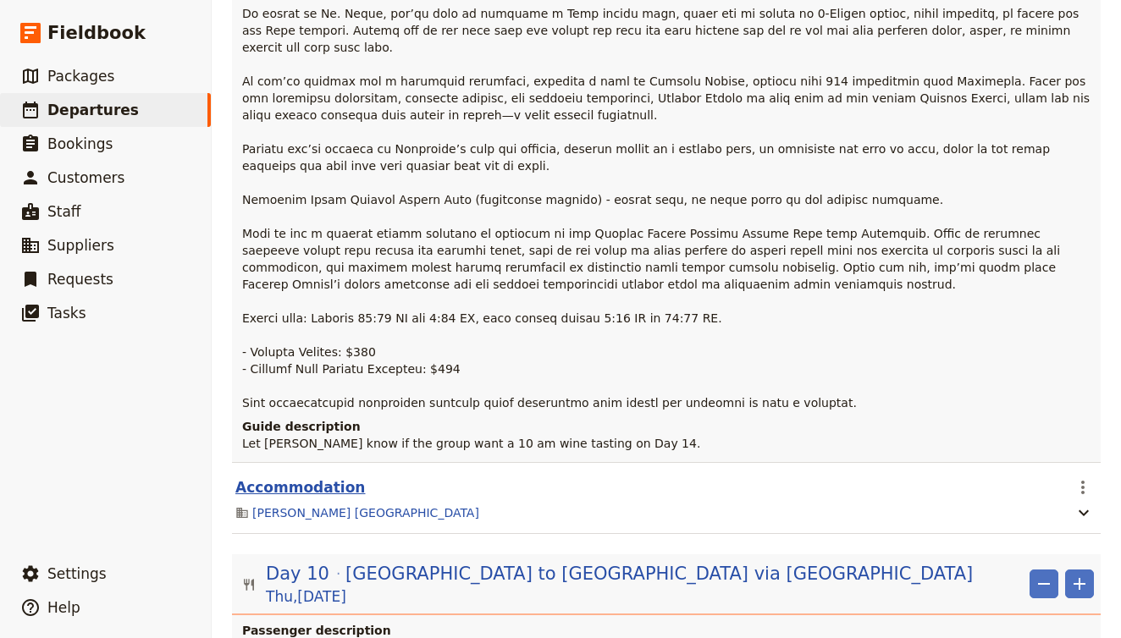
click at [301, 478] on button "Accommodation" at bounding box center [300, 488] width 130 height 20
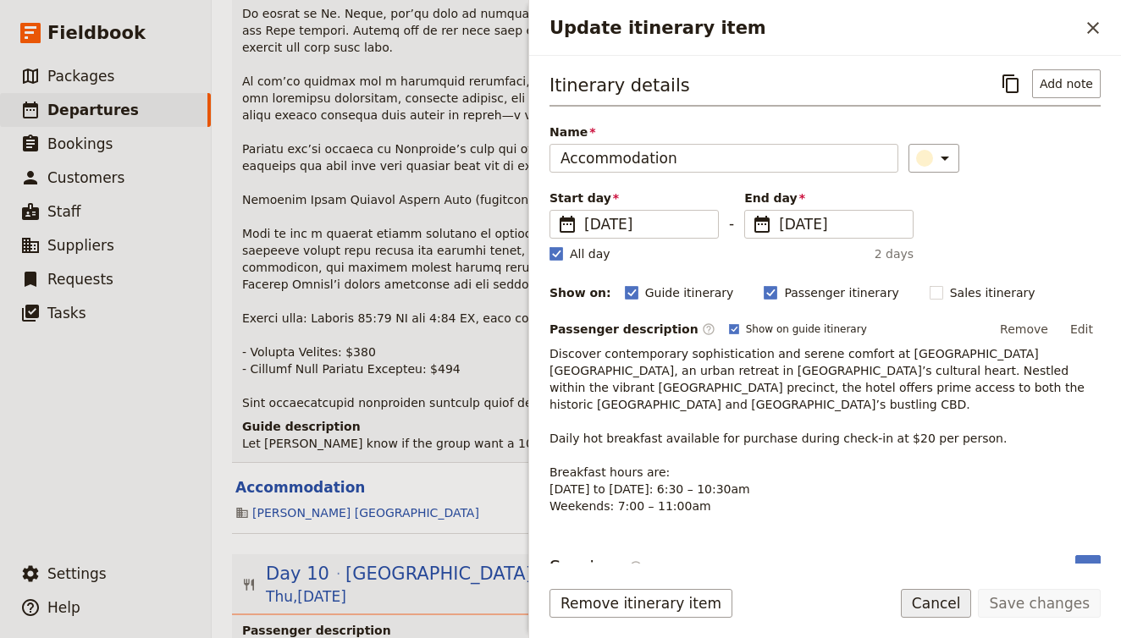
click at [946, 599] on button "Cancel" at bounding box center [936, 603] width 71 height 29
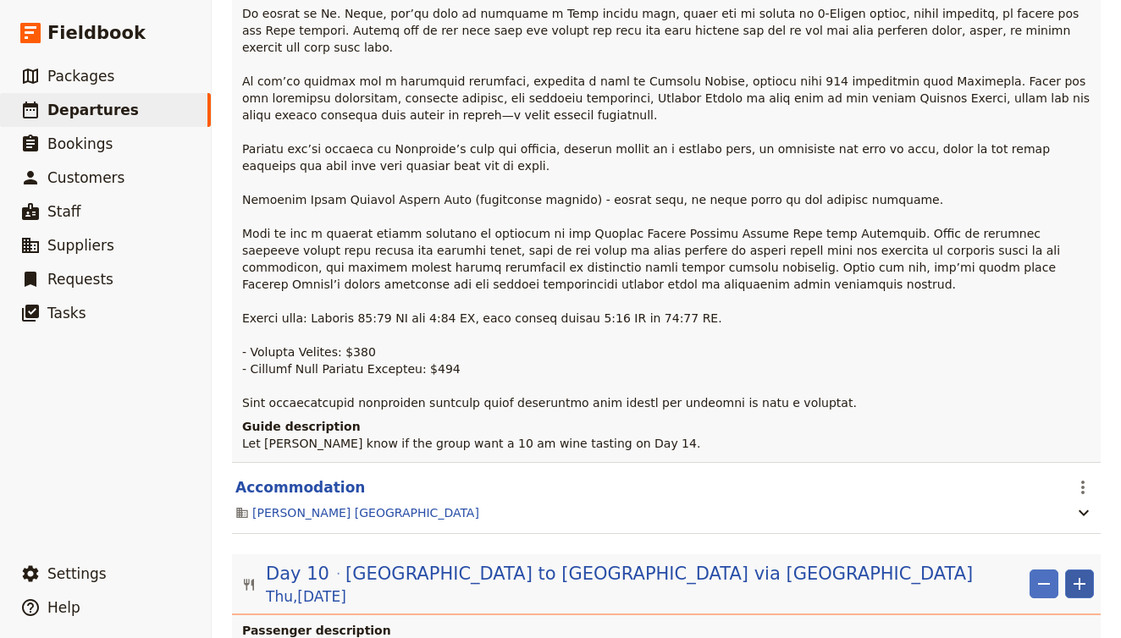
click at [1084, 574] on icon "Add" at bounding box center [1079, 584] width 20 height 20
click at [1053, 360] on span "Add itinerary item" at bounding box center [1029, 359] width 108 height 17
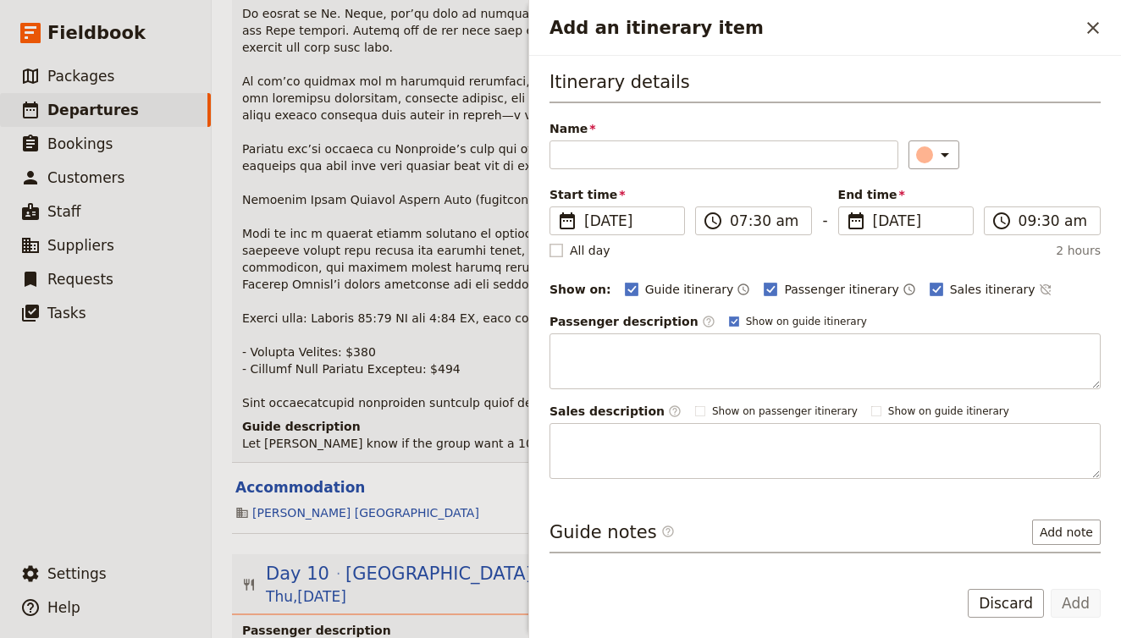
click at [557, 248] on rect "Add an itinerary item" at bounding box center [556, 250] width 13 height 13
click at [550, 242] on input "All day" at bounding box center [549, 241] width 1 height 1
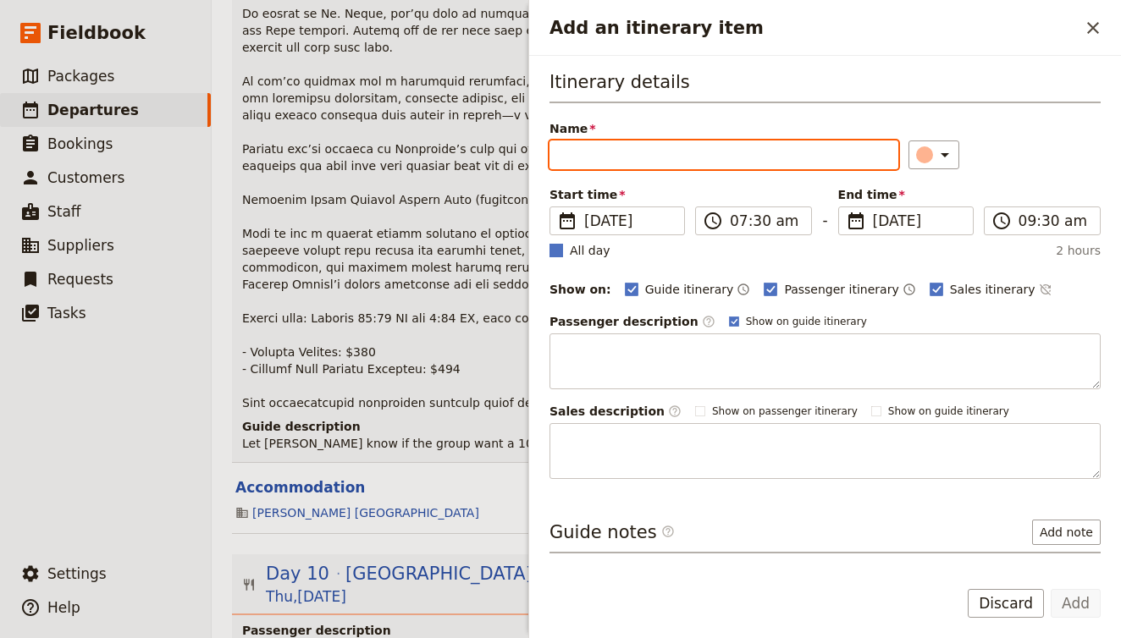
checkbox input "true"
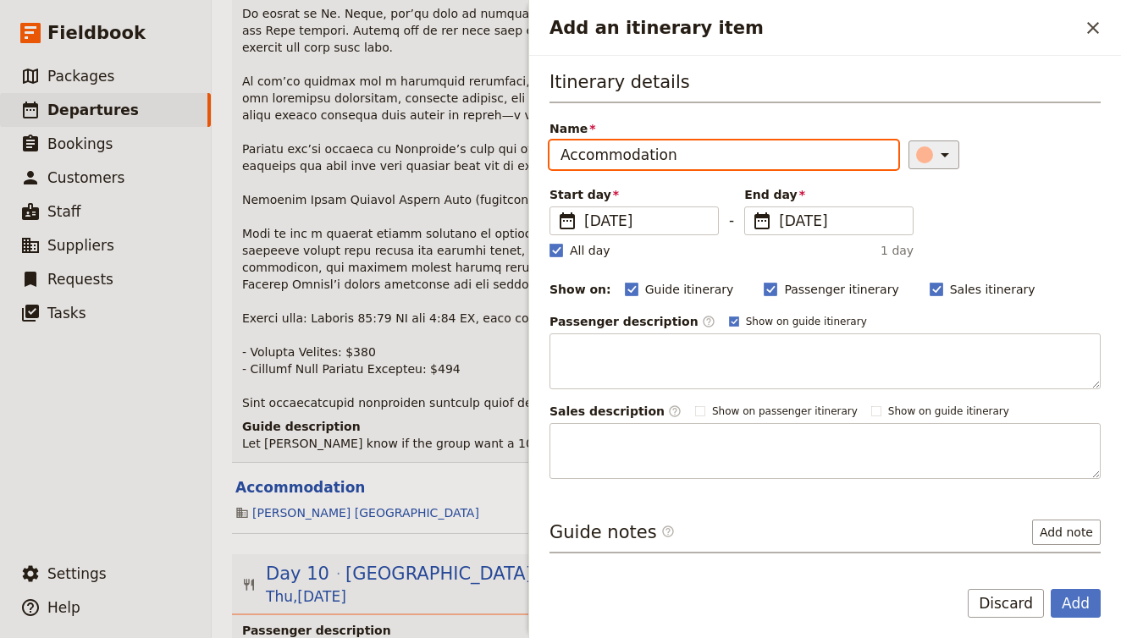
type input "Accommodation"
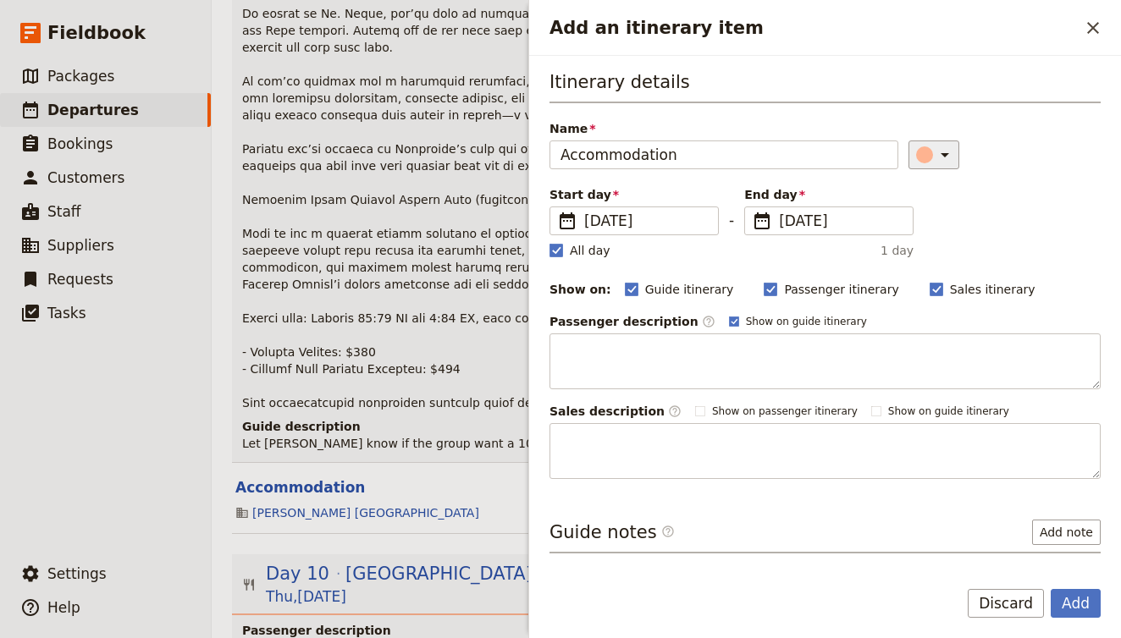
click at [935, 153] on icon "Add an itinerary item" at bounding box center [945, 155] width 20 height 20
click at [939, 191] on div "button" at bounding box center [939, 190] width 17 height 17
click at [1003, 221] on div "Itinerary details Name Accommodation ​ Start day ​ 2 Oct 2025 02/10/2025 2025-1…" at bounding box center [825, 274] width 551 height 410
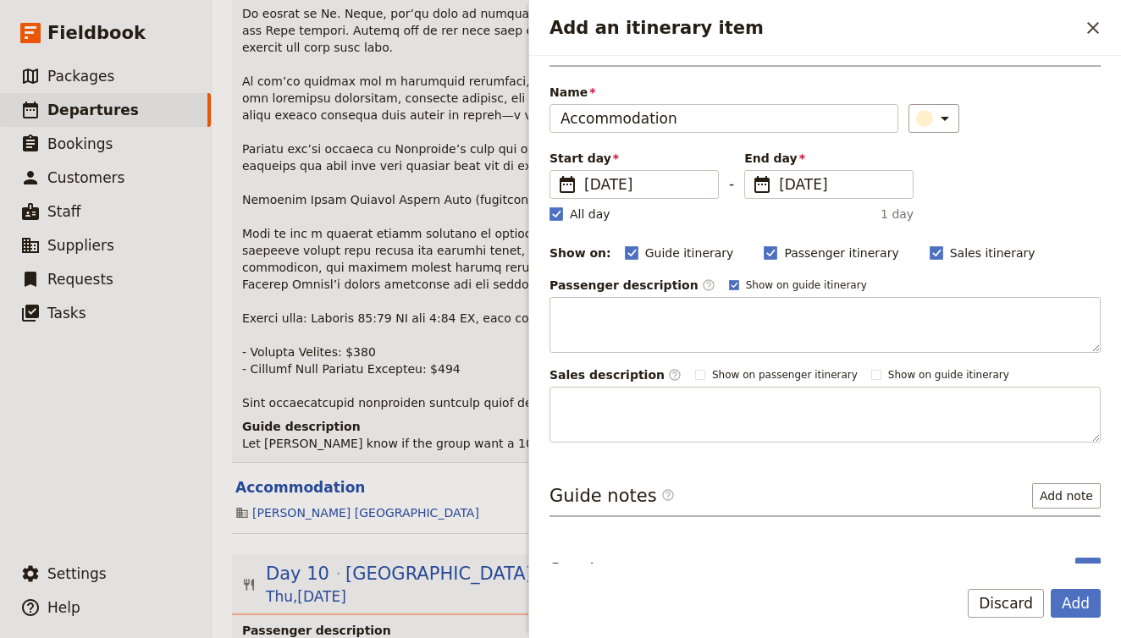
scroll to position [16, 0]
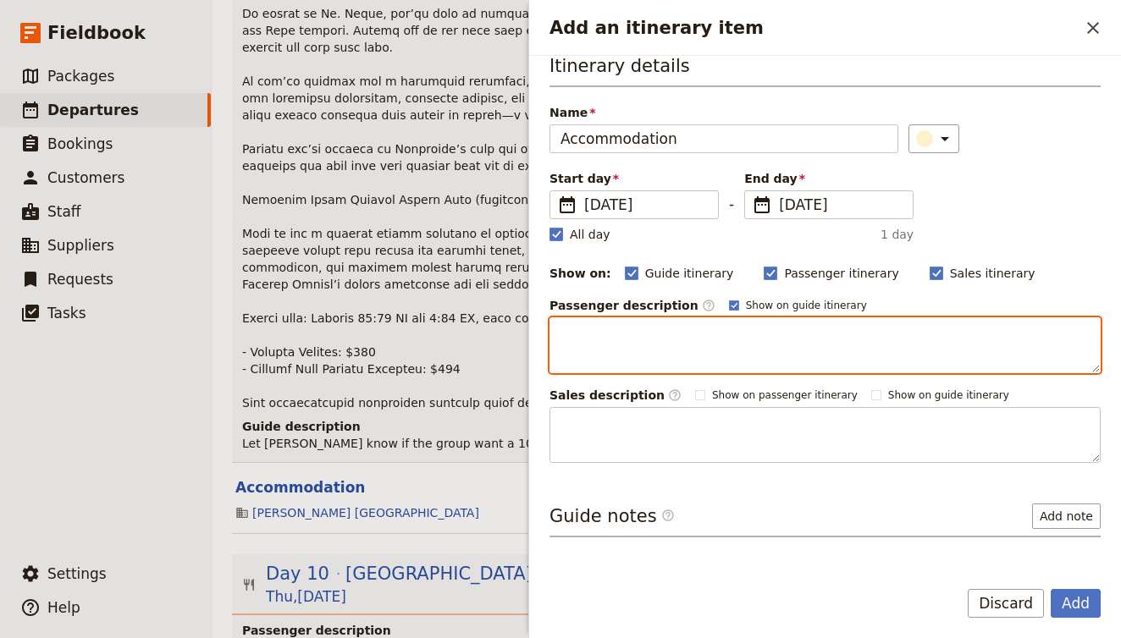
click at [659, 341] on textarea "Add an itinerary item" at bounding box center [825, 346] width 551 height 56
paste textarea "Providing boutique accommodation in the heart of Robe, a small coastal town nes…"
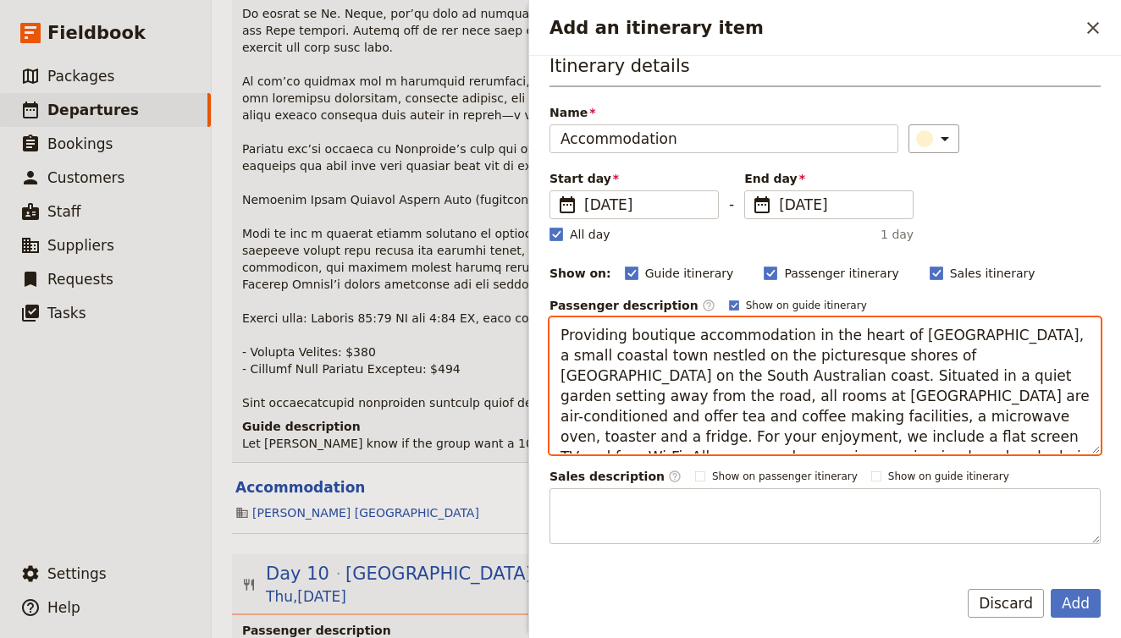
click at [567, 338] on textarea "Providing boutique accommodation in the heart of Robe, a small coastal town nes…" at bounding box center [825, 386] width 551 height 137
drag, startPoint x: 621, startPoint y: 335, endPoint x: 550, endPoint y: 330, distance: 72.1
click at [550, 330] on textarea "Providing boutique accommodation in the heart of Robe, a small coastal town nes…" at bounding box center [825, 386] width 551 height 137
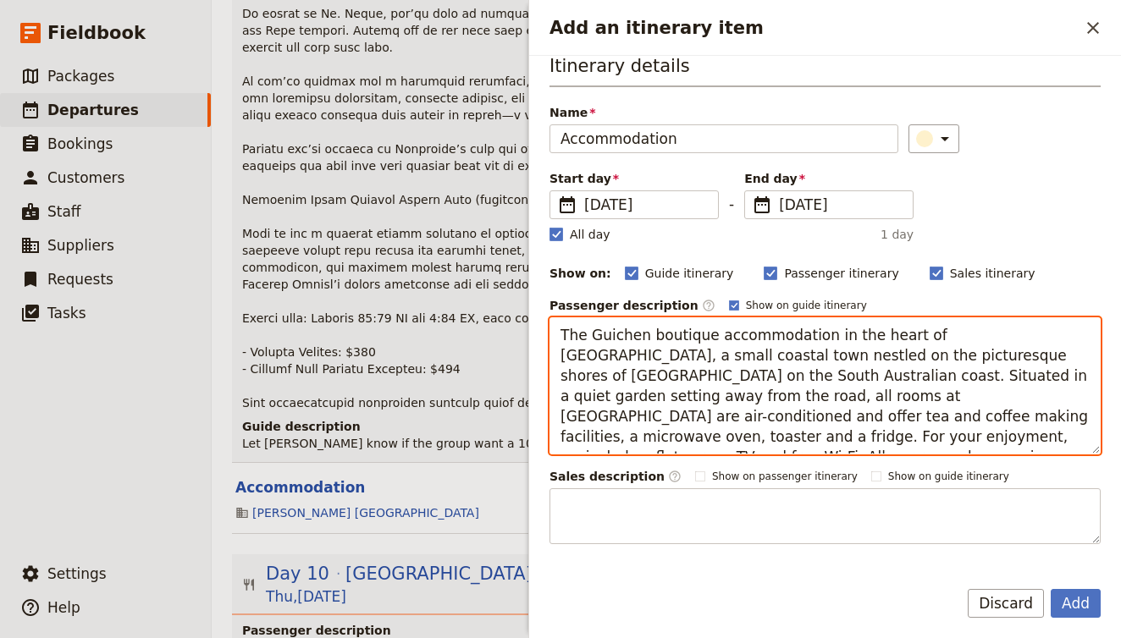
click at [828, 336] on textarea "The Guichen boutique accommodation in the heart of Robe, a small coastal town n…" at bounding box center [825, 386] width 551 height 137
click at [875, 394] on textarea "The Guichen boutique accommodation is in the heart of Robe, a small coastal tow…" at bounding box center [825, 386] width 551 height 137
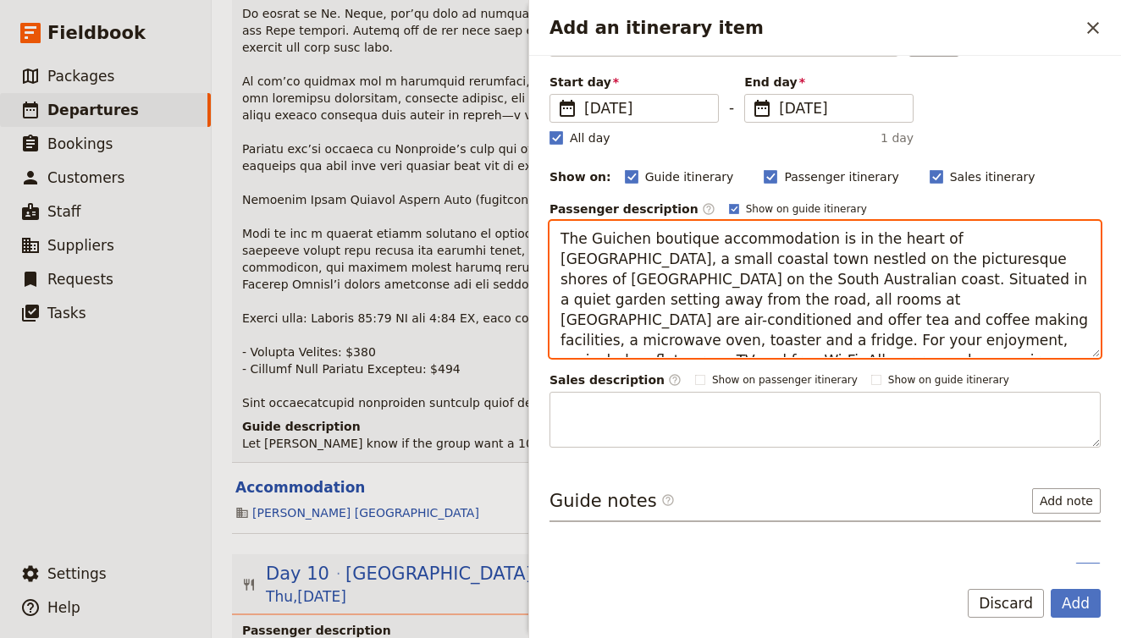
scroll to position [113, 0]
click at [1082, 349] on textarea "The Guichen boutique accommodation is in the heart of Robe, a small coastal tow…" at bounding box center [825, 288] width 551 height 137
drag, startPoint x: 1082, startPoint y: 349, endPoint x: 707, endPoint y: 442, distance: 386.5
click at [707, 442] on div "Passenger description ​ Show on guide itinerary The Guichen boutique accommodat…" at bounding box center [825, 323] width 551 height 247
type textarea "The Guichen boutique accommodation is in the heart of Robe, a small coastal tow…"
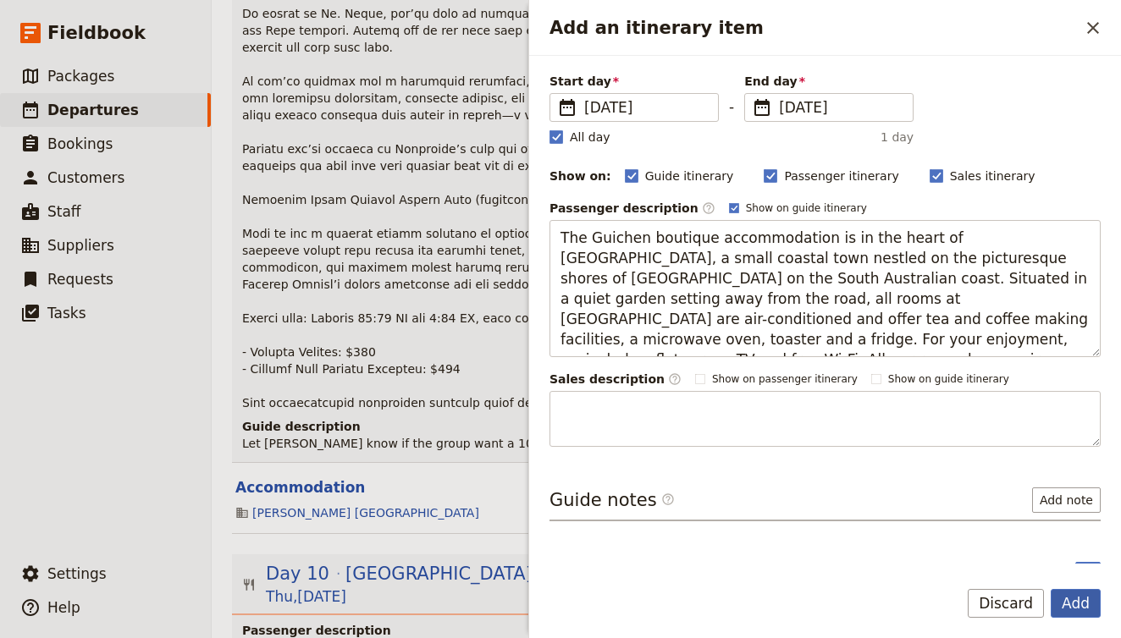
click at [1083, 599] on button "Add" at bounding box center [1076, 603] width 50 height 29
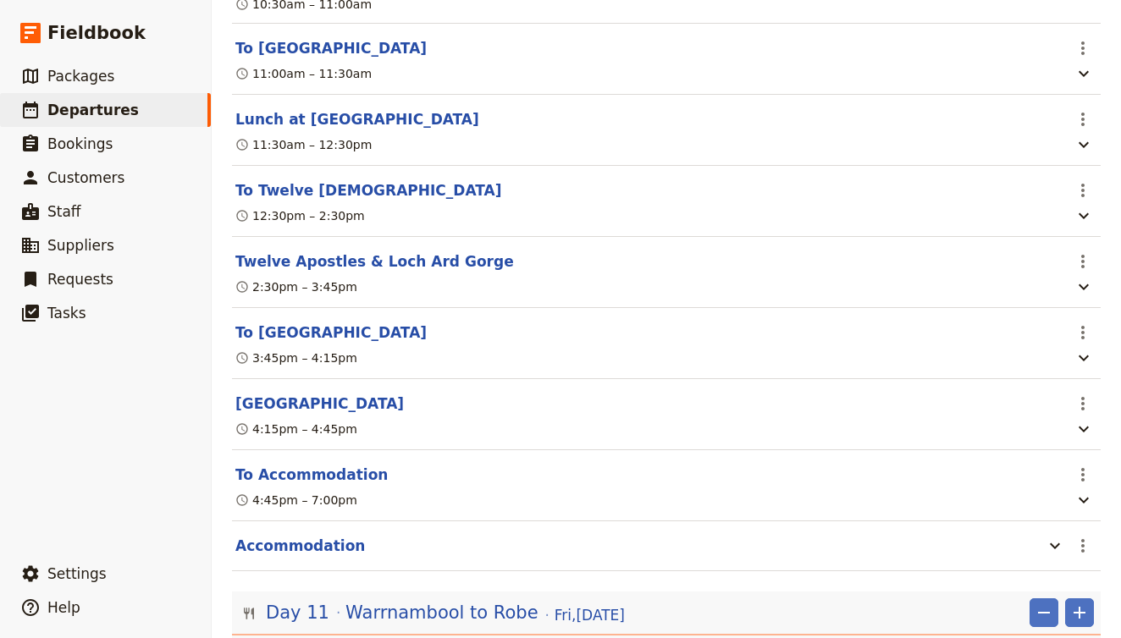
scroll to position [8963, 0]
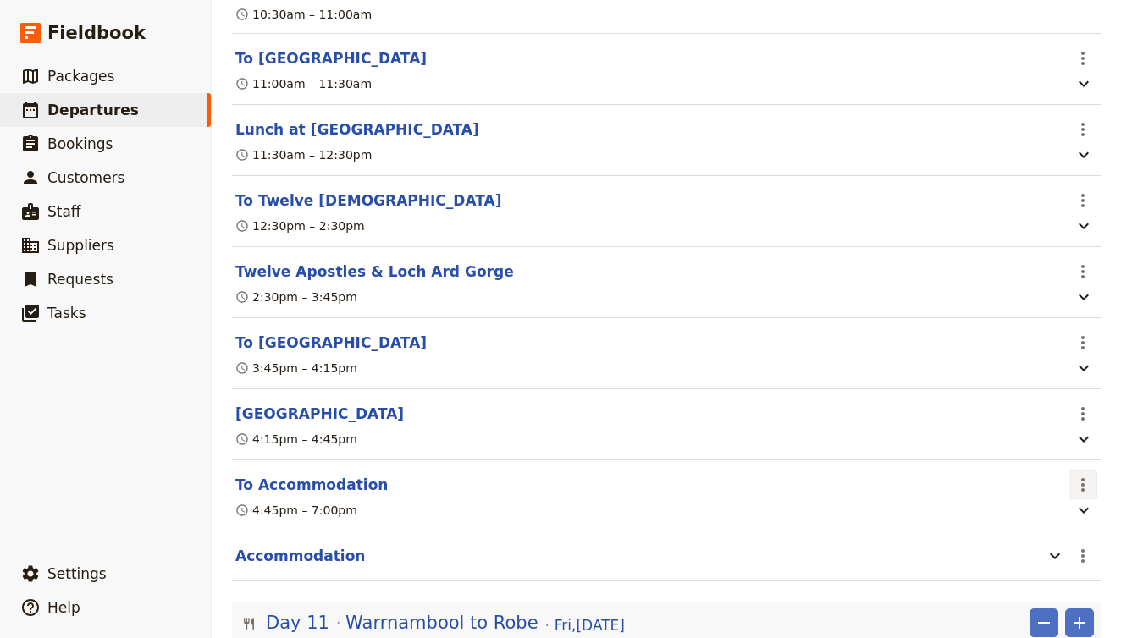
click at [1074, 475] on icon "Actions" at bounding box center [1083, 485] width 20 height 20
click at [1063, 275] on span "Delete this itinerary item" at bounding box center [1011, 279] width 149 height 17
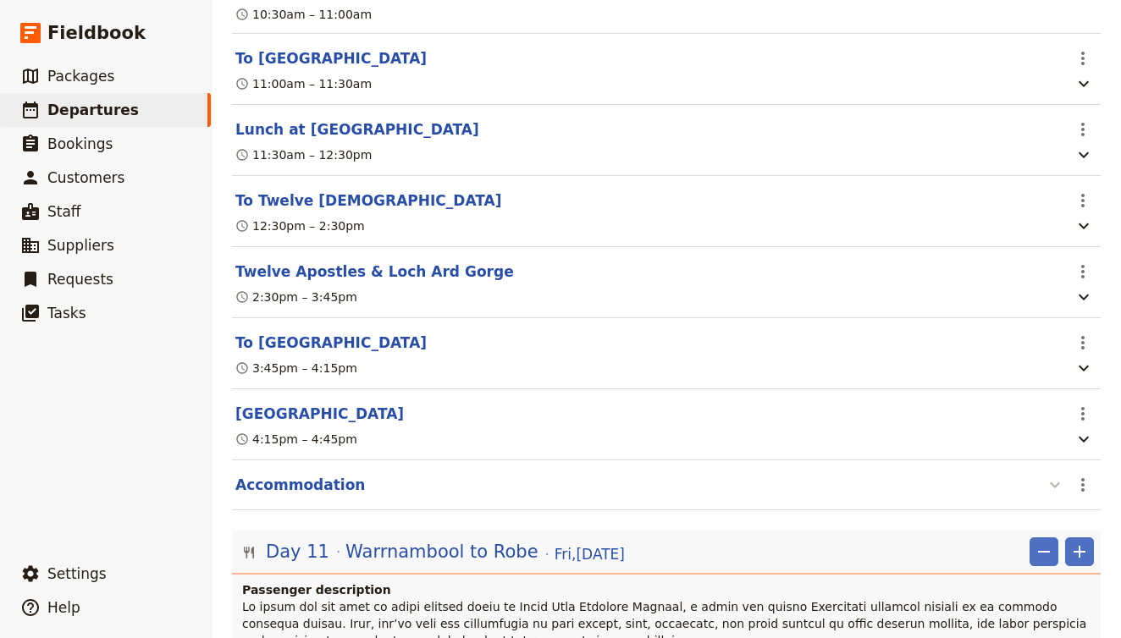
click at [1056, 475] on icon "button" at bounding box center [1055, 485] width 20 height 20
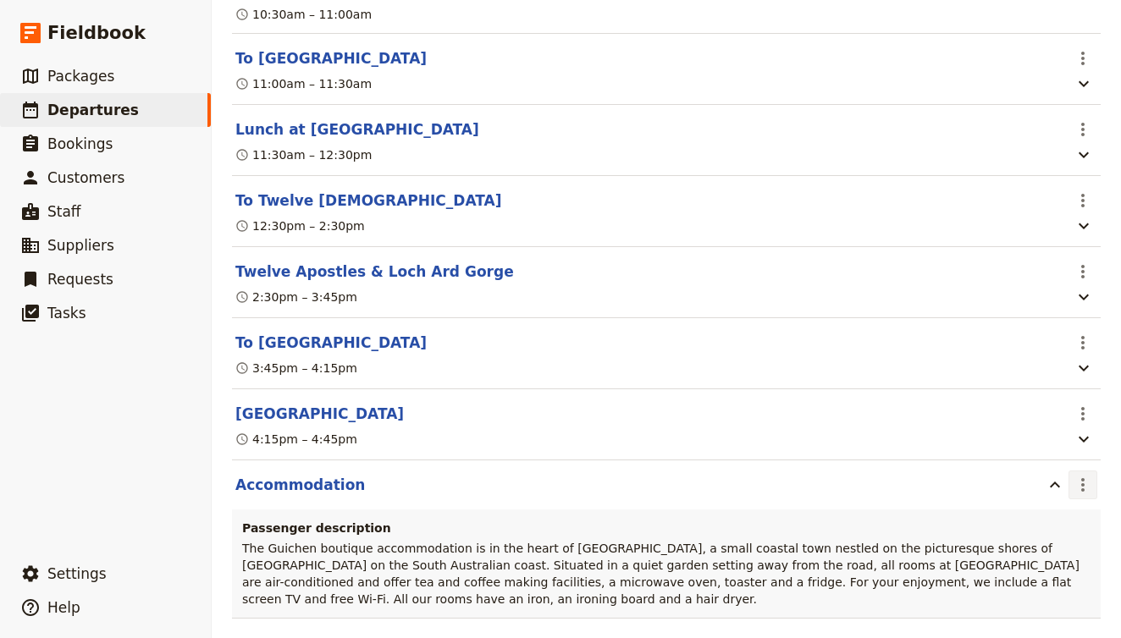
click at [1082, 478] on icon "Actions" at bounding box center [1082, 485] width 3 height 14
click at [1042, 262] on span "Edit this itinerary item" at bounding box center [1003, 255] width 133 height 17
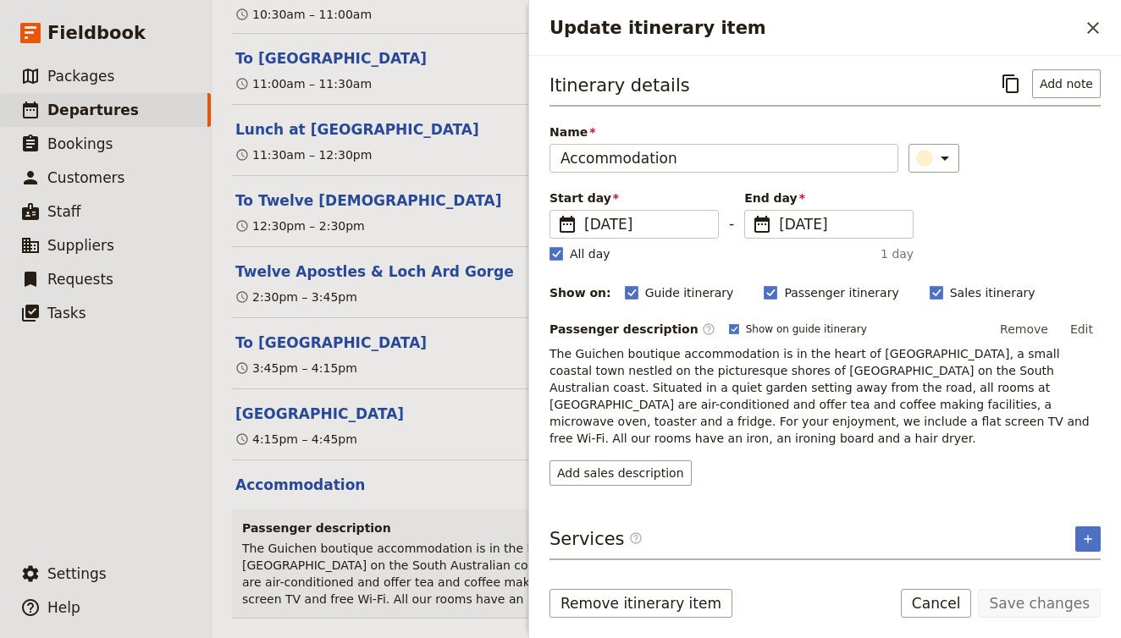
scroll to position [0, 0]
click at [1102, 526] on div "Itinerary details ​ Add note Name Accommodation ​ Start day ​ 2 Oct 2025 02/10/…" at bounding box center [825, 310] width 592 height 508
click at [1089, 533] on icon "Add service inclusion" at bounding box center [1088, 540] width 14 height 14
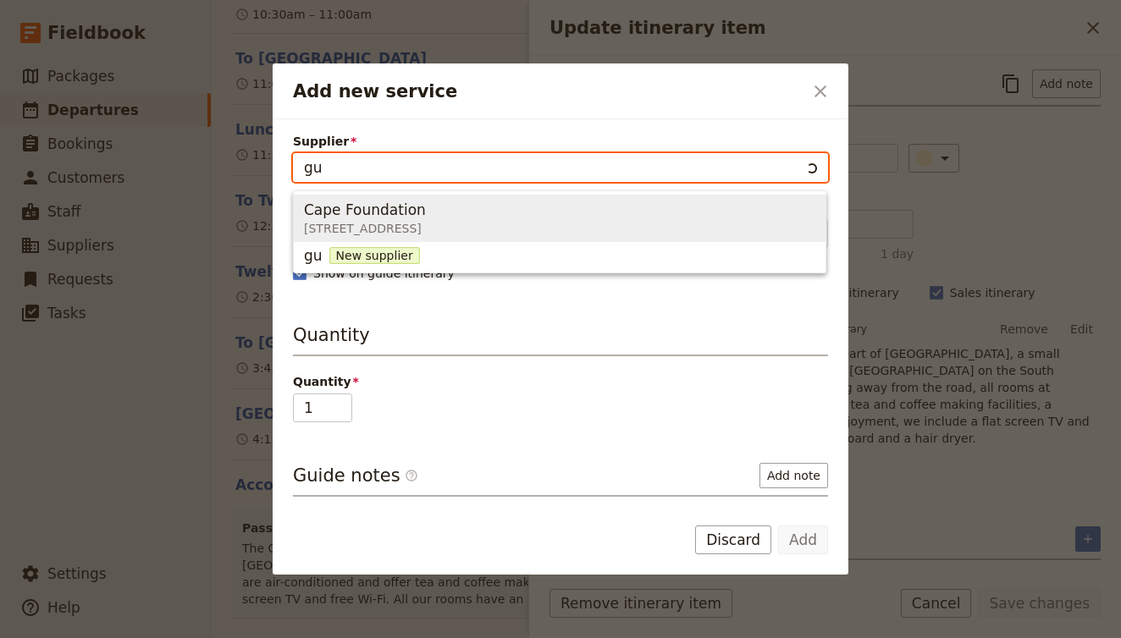
type input "gui"
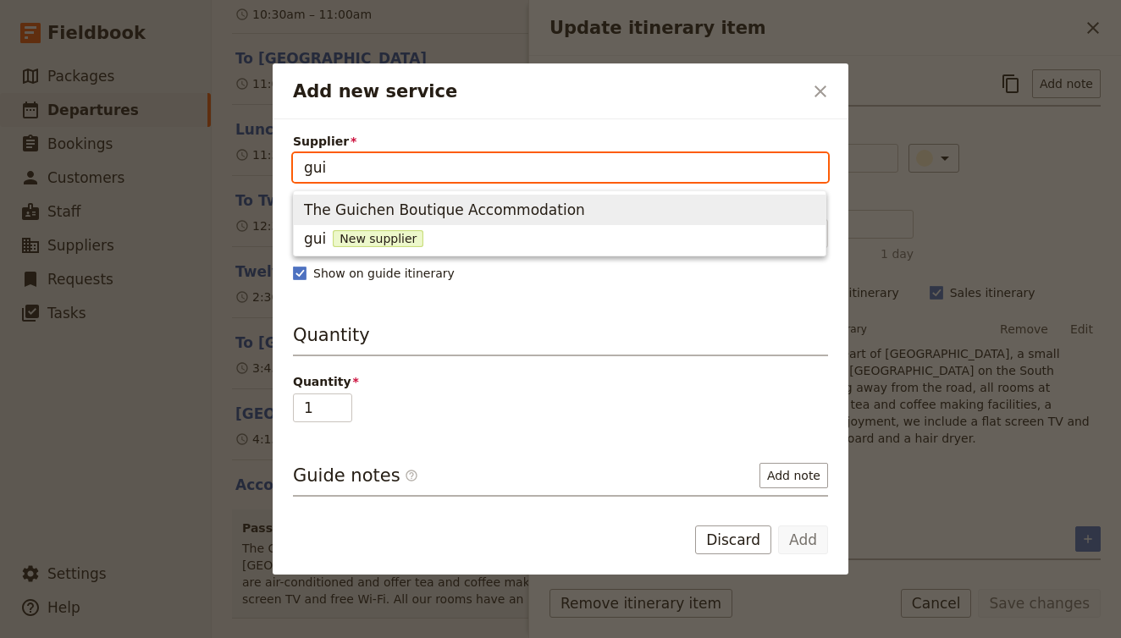
click at [619, 212] on span "The Guichen Boutique Accommodation" at bounding box center [559, 210] width 511 height 24
type input "The Guichen Boutique Accommodation"
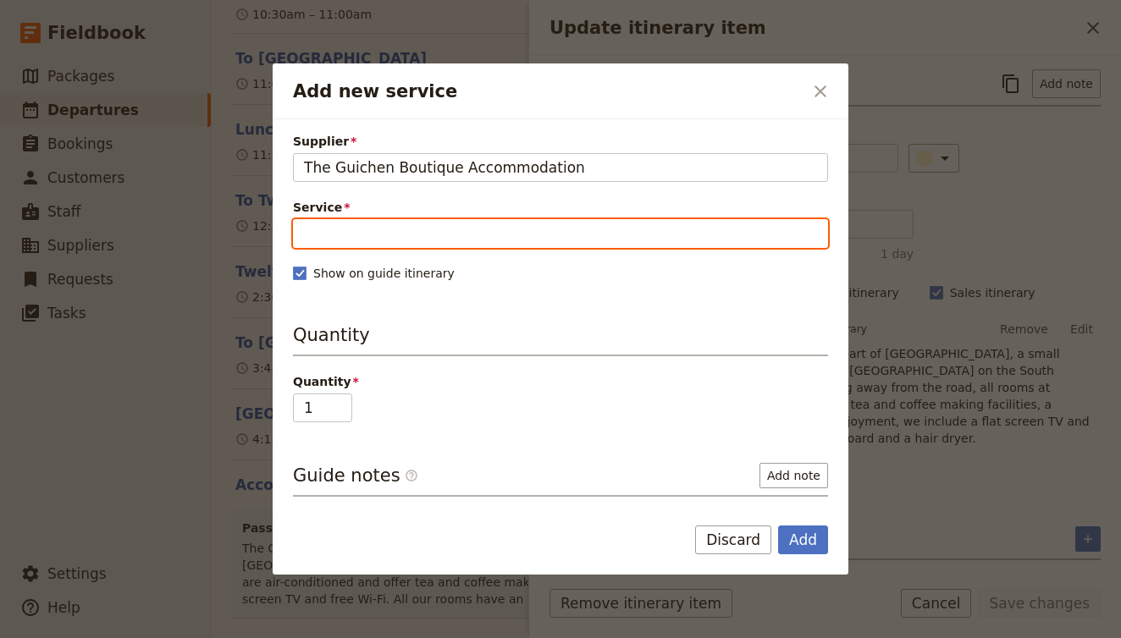
click at [587, 240] on input "Service" at bounding box center [560, 233] width 535 height 29
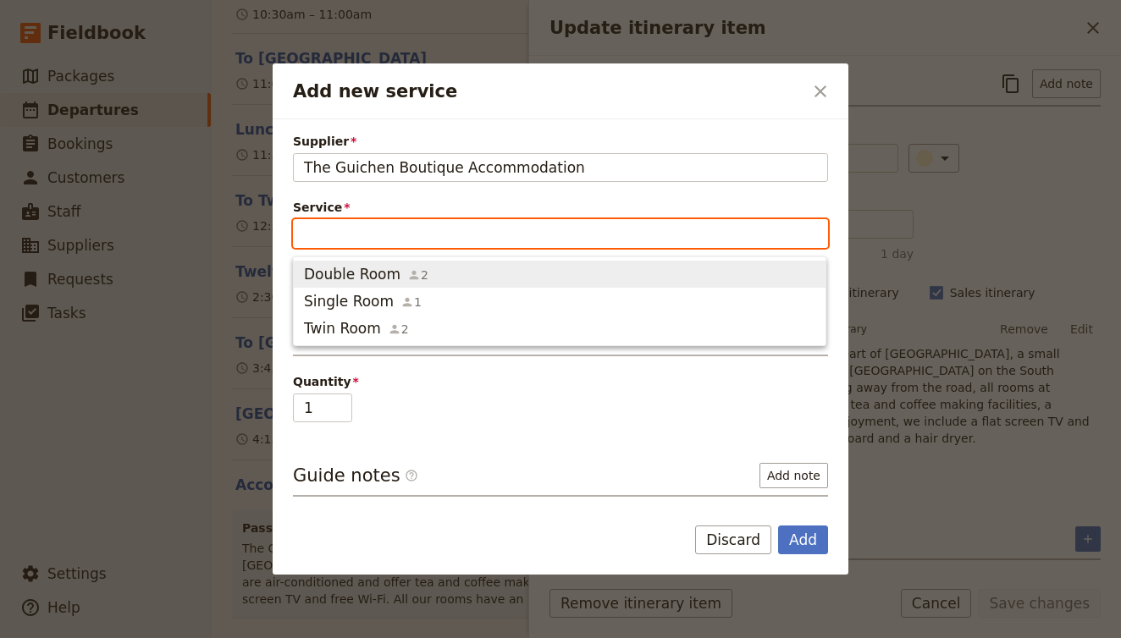
click at [587, 278] on span "Double Room 2" at bounding box center [559, 274] width 511 height 20
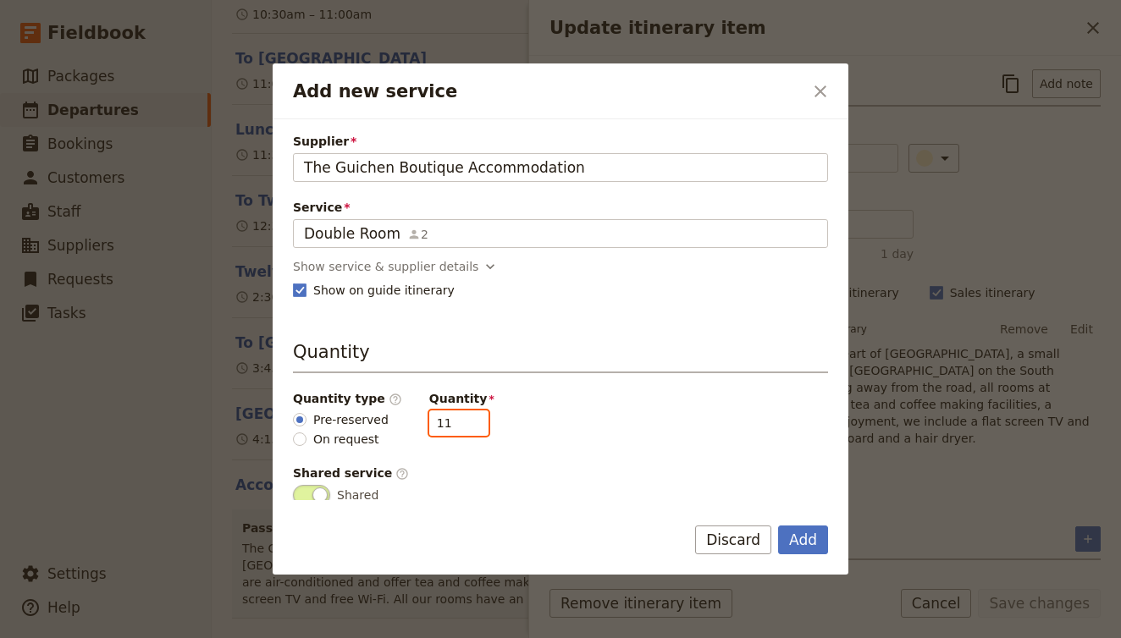
drag, startPoint x: 445, startPoint y: 424, endPoint x: 371, endPoint y: 422, distance: 74.5
click at [371, 422] on div "Quantity type ​ Pre-reserved On request Quantity 11" at bounding box center [560, 419] width 535 height 58
type input "4"
click at [806, 543] on button "Add" at bounding box center [803, 540] width 50 height 29
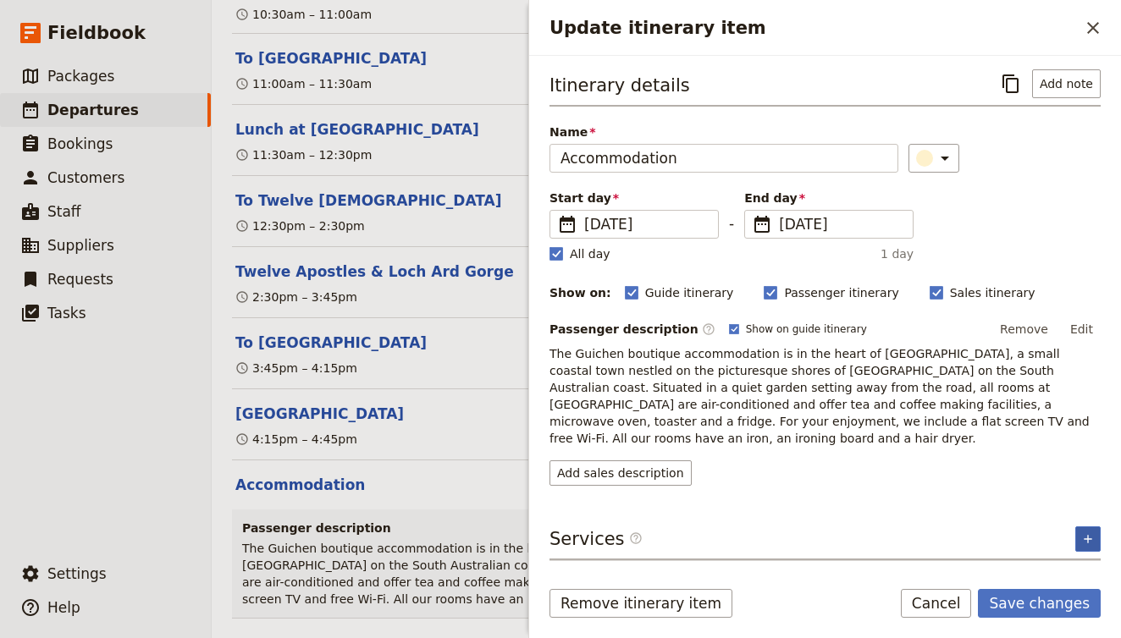
click at [1081, 533] on icon "Add service inclusion" at bounding box center [1088, 540] width 14 height 14
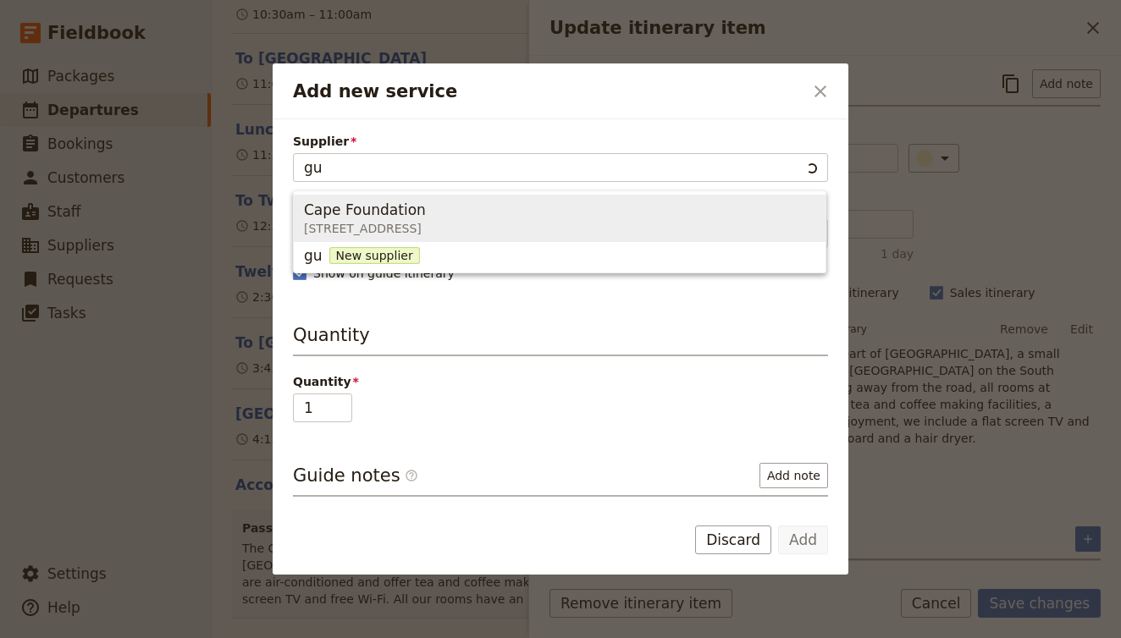
type input "gui"
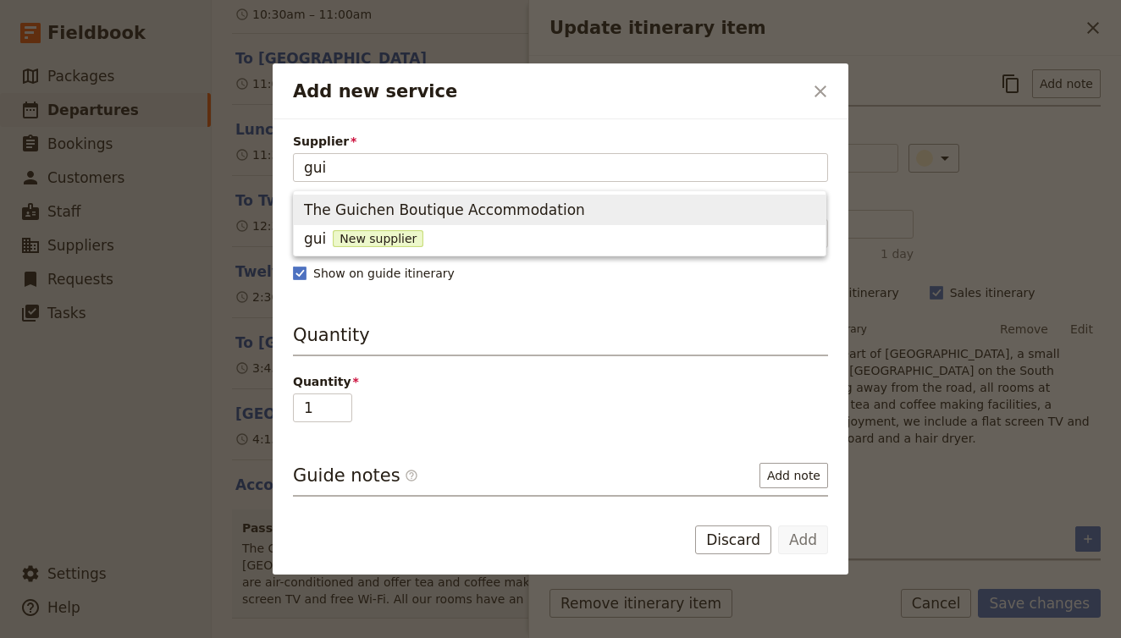
click at [522, 208] on span "The Guichen Boutique Accommodation" at bounding box center [444, 210] width 281 height 20
type input "The Guichen Boutique Accommodation"
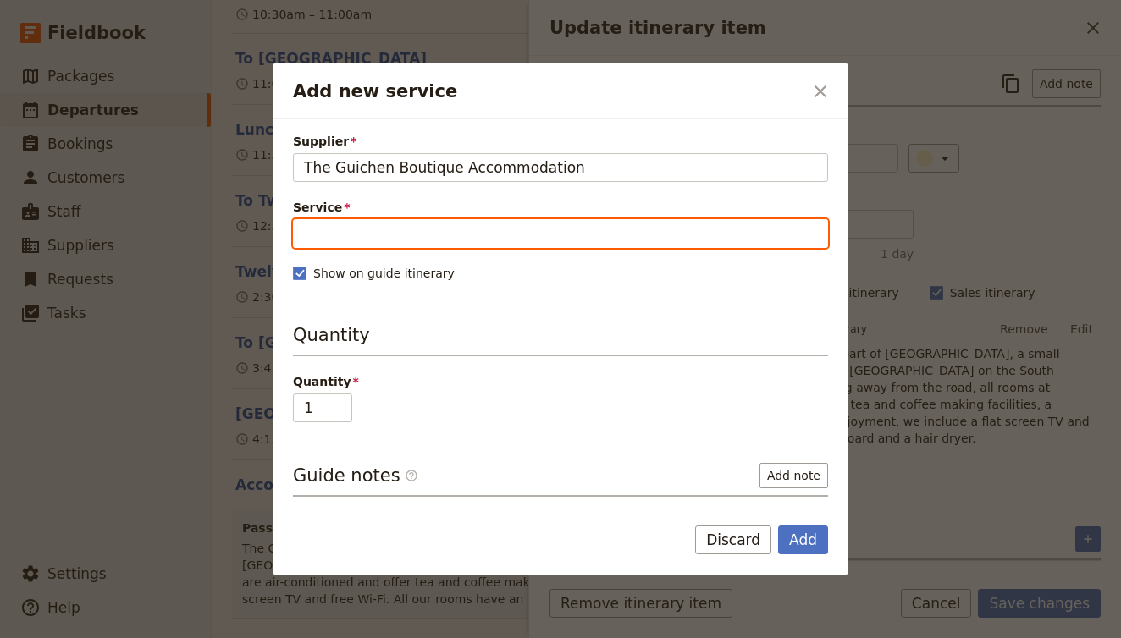
click at [465, 238] on input "Service" at bounding box center [560, 233] width 535 height 29
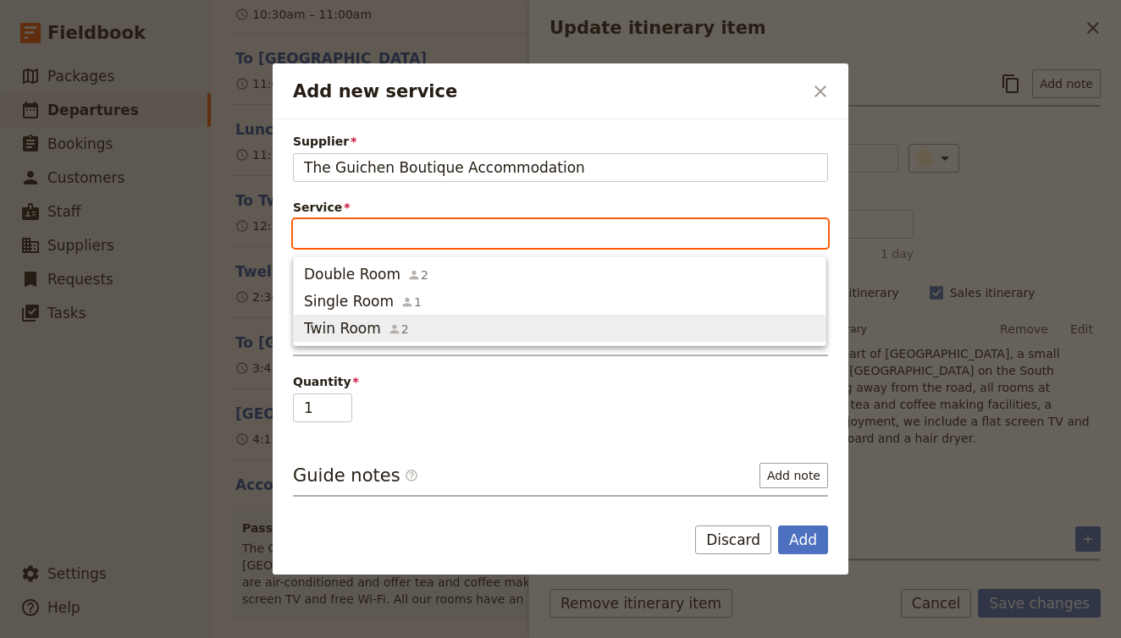
click at [443, 324] on span "Twin Room 2" at bounding box center [559, 328] width 511 height 20
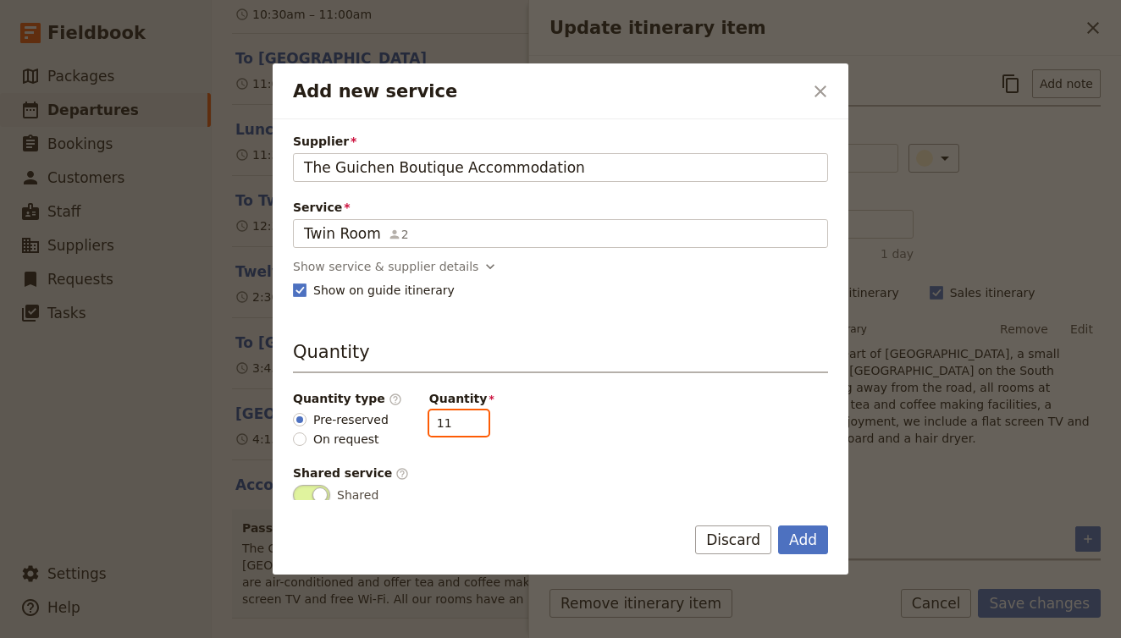
drag, startPoint x: 445, startPoint y: 427, endPoint x: 390, endPoint y: 423, distance: 54.3
click at [390, 423] on div "Quantity type ​ Pre-reserved On request Quantity 11" at bounding box center [560, 419] width 535 height 58
type input "5"
click at [809, 546] on button "Add" at bounding box center [803, 540] width 50 height 29
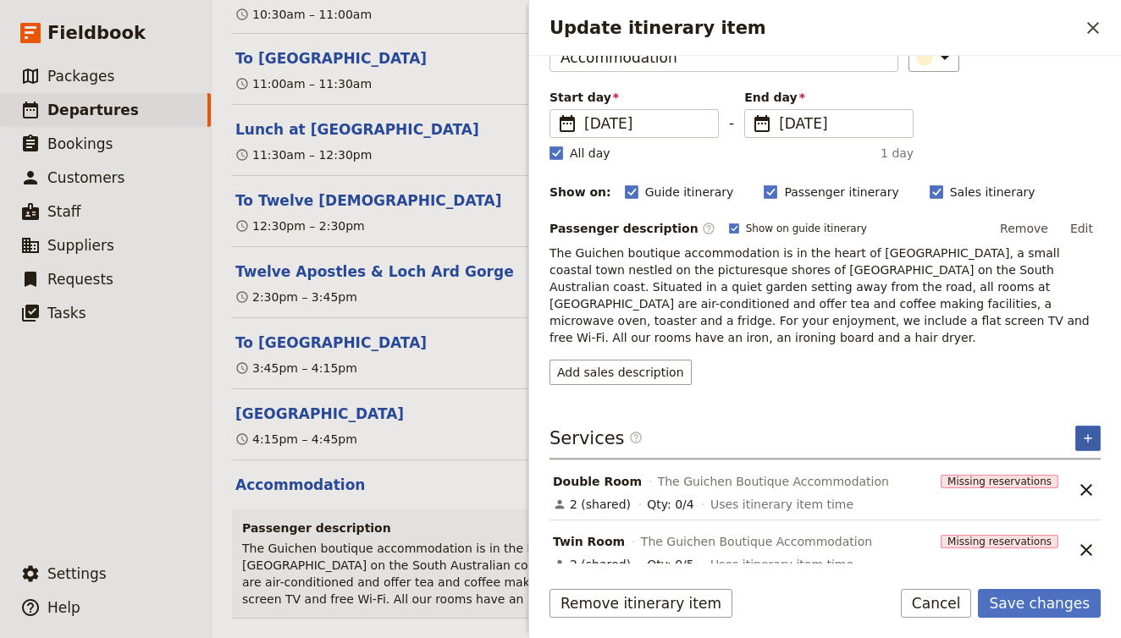
scroll to position [100, 0]
click at [1081, 427] on button "​" at bounding box center [1087, 439] width 25 height 25
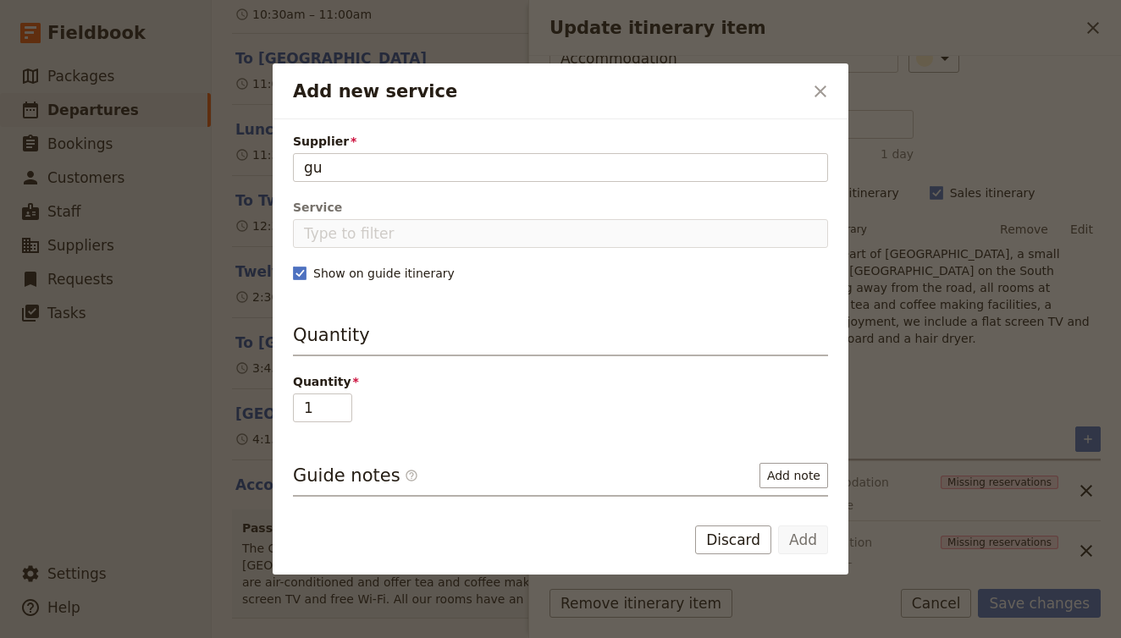
type input "gui"
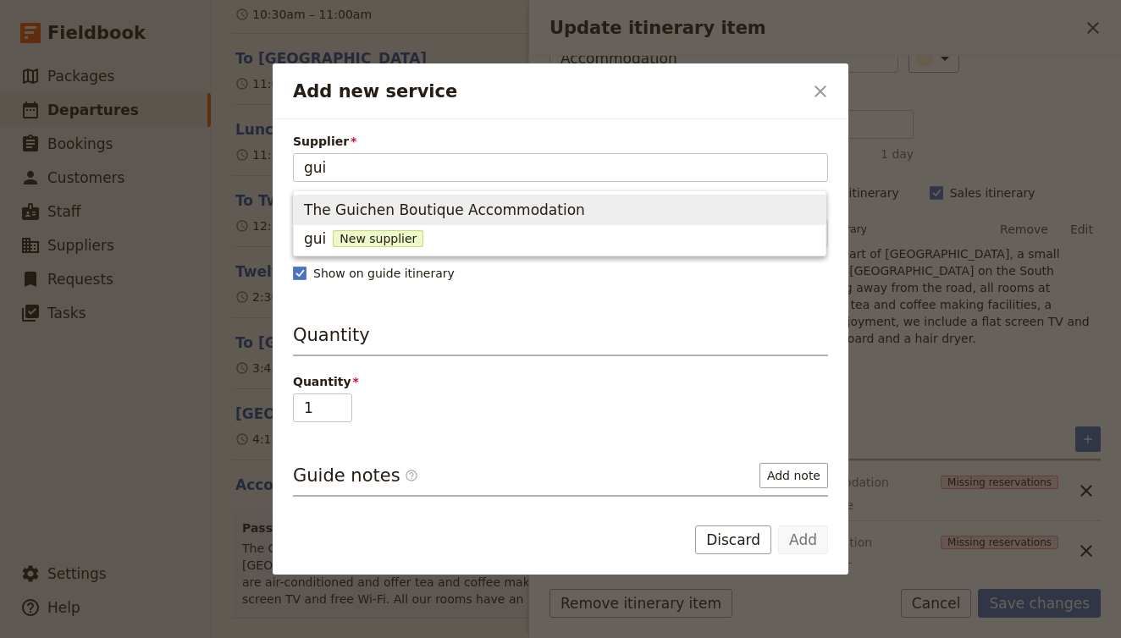
click at [481, 203] on span "The Guichen Boutique Accommodation" at bounding box center [444, 210] width 281 height 20
type input "The Guichen Boutique Accommodation"
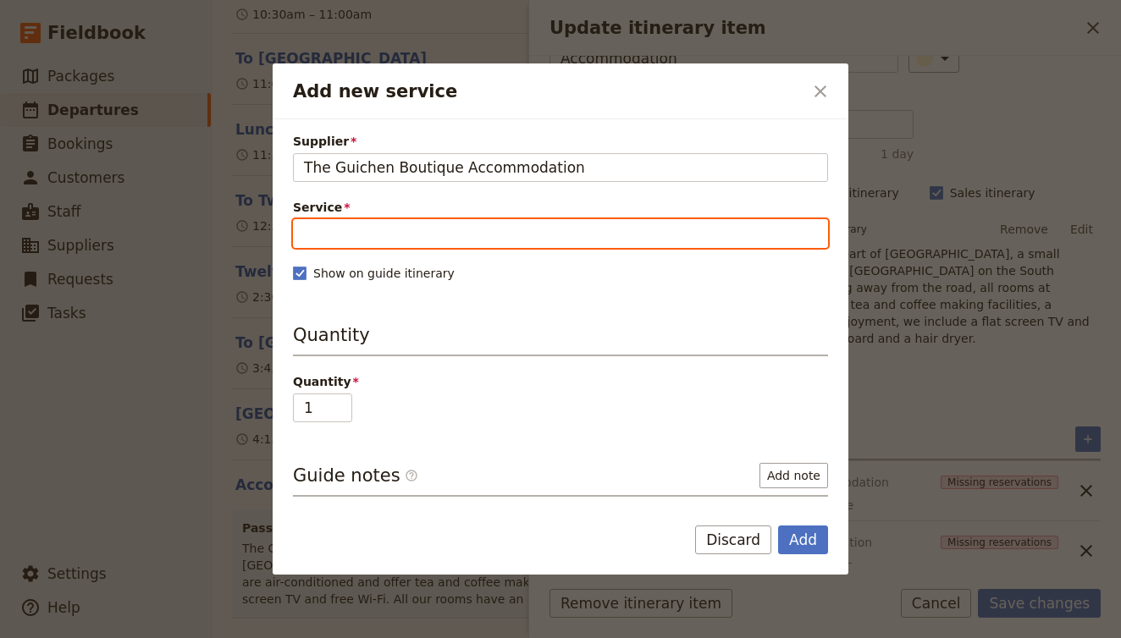
click at [402, 232] on input "Service" at bounding box center [560, 233] width 535 height 29
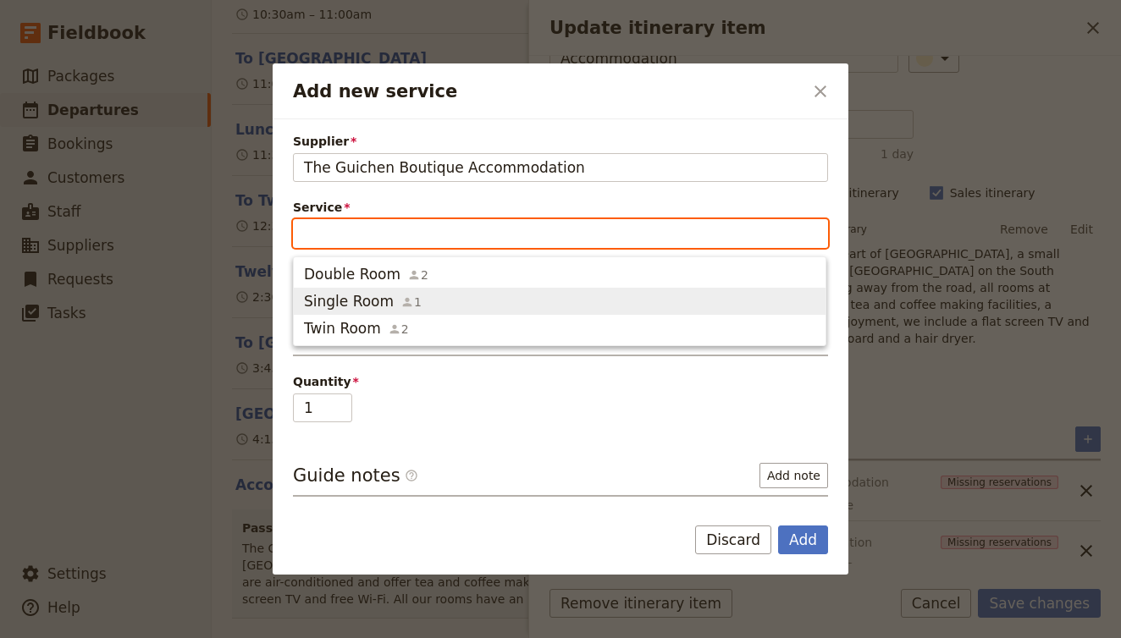
click at [443, 308] on span "Single Room 1" at bounding box center [559, 301] width 511 height 20
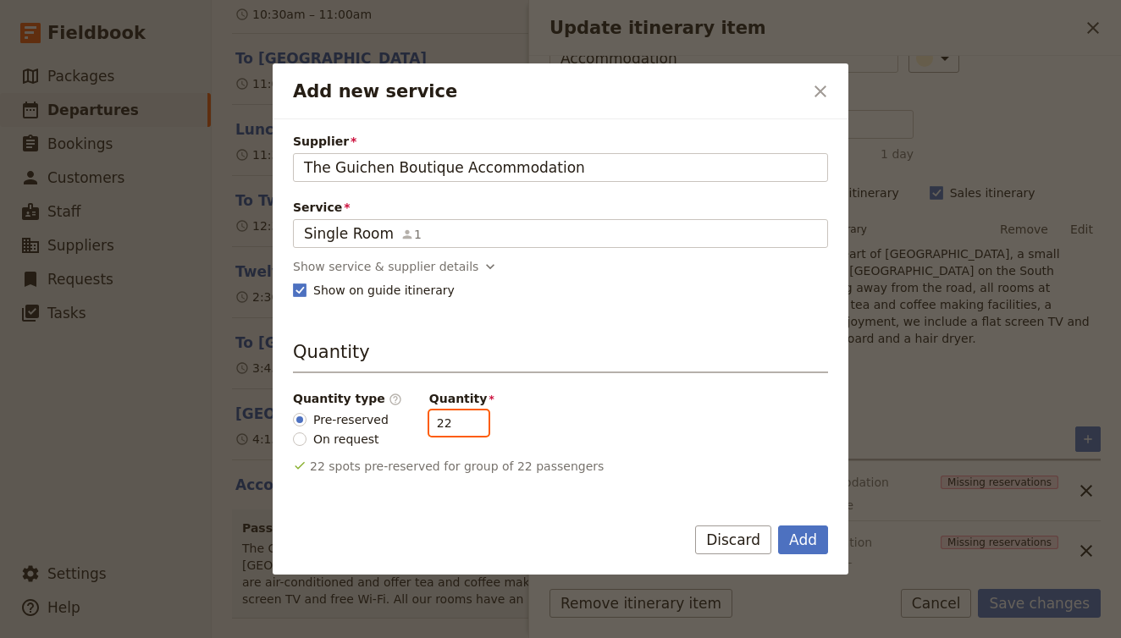
drag, startPoint x: 439, startPoint y: 427, endPoint x: 387, endPoint y: 416, distance: 52.8
click at [387, 415] on div "Quantity type ​ Pre-reserved On request Quantity 22" at bounding box center [560, 419] width 535 height 58
type input "5"
click at [793, 540] on button "Add" at bounding box center [803, 540] width 50 height 29
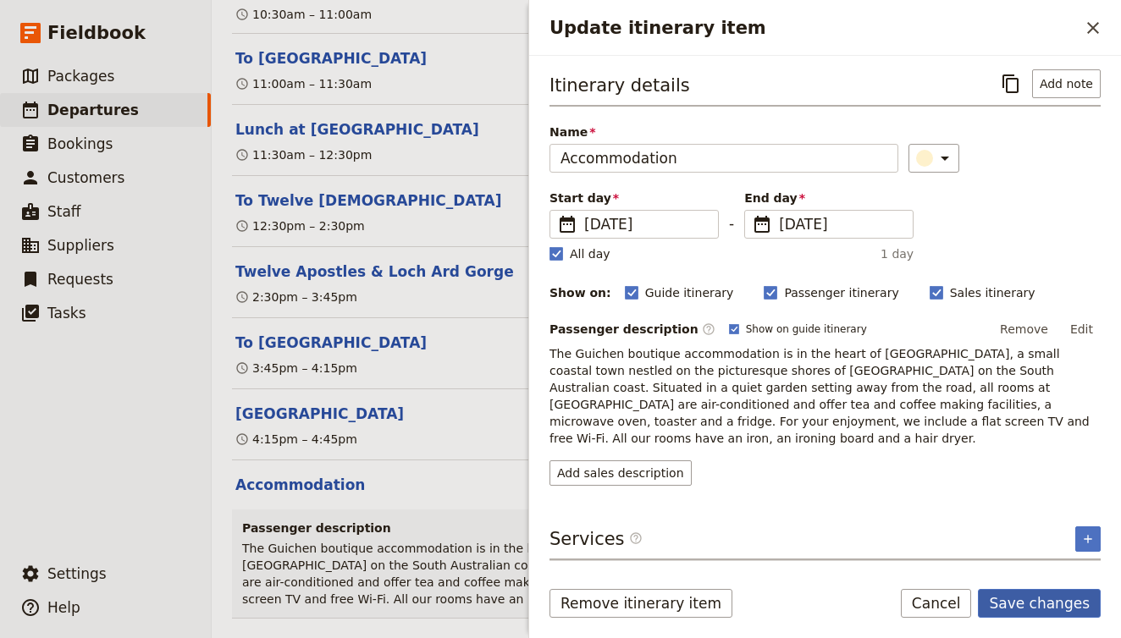
click at [1040, 603] on button "Save changes" at bounding box center [1039, 603] width 123 height 29
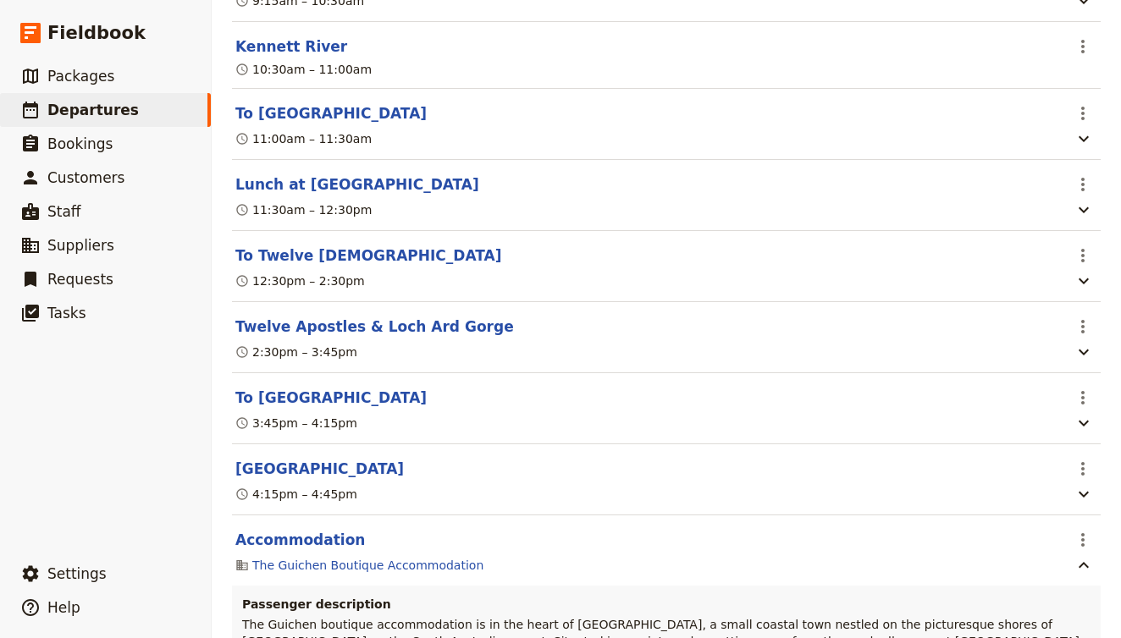
scroll to position [8911, 0]
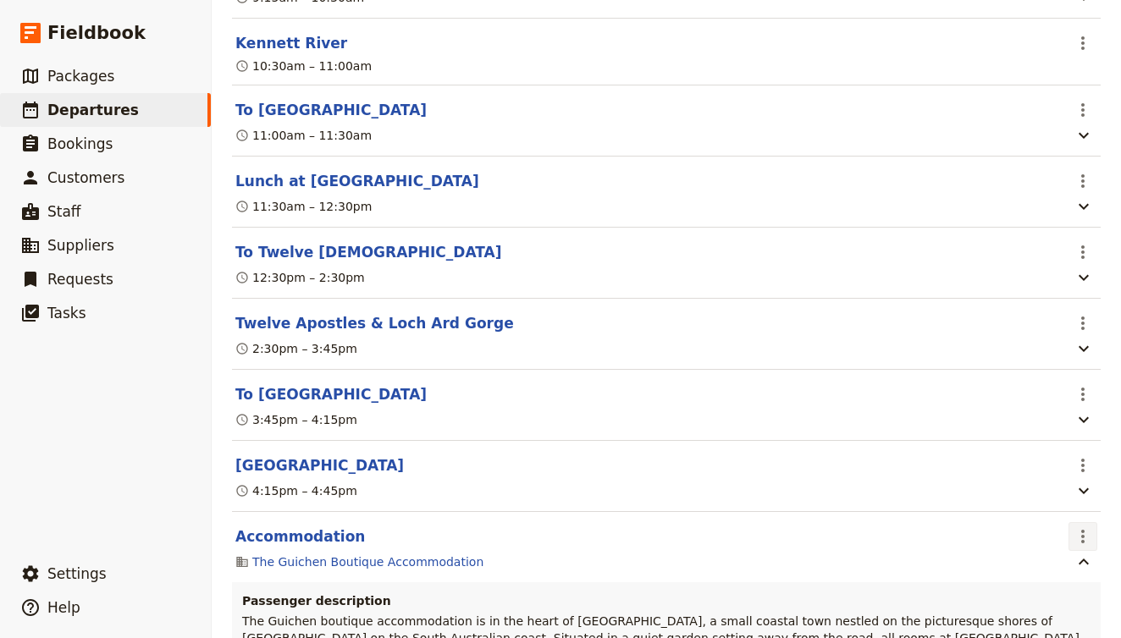
click at [1081, 527] on icon "Actions" at bounding box center [1083, 537] width 20 height 20
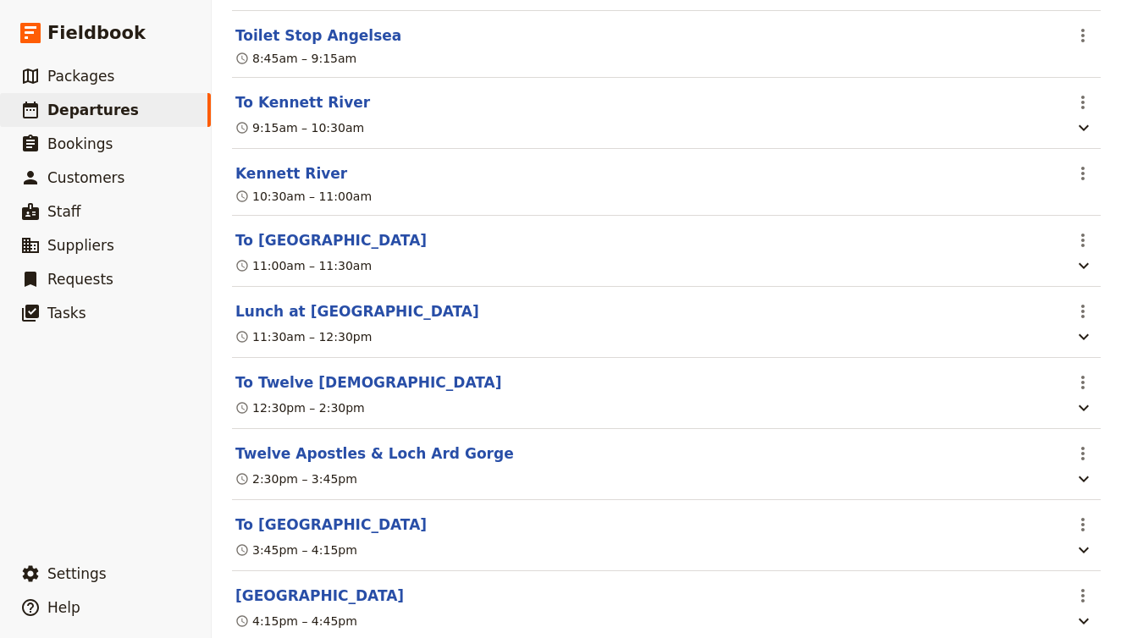
scroll to position [8851, 0]
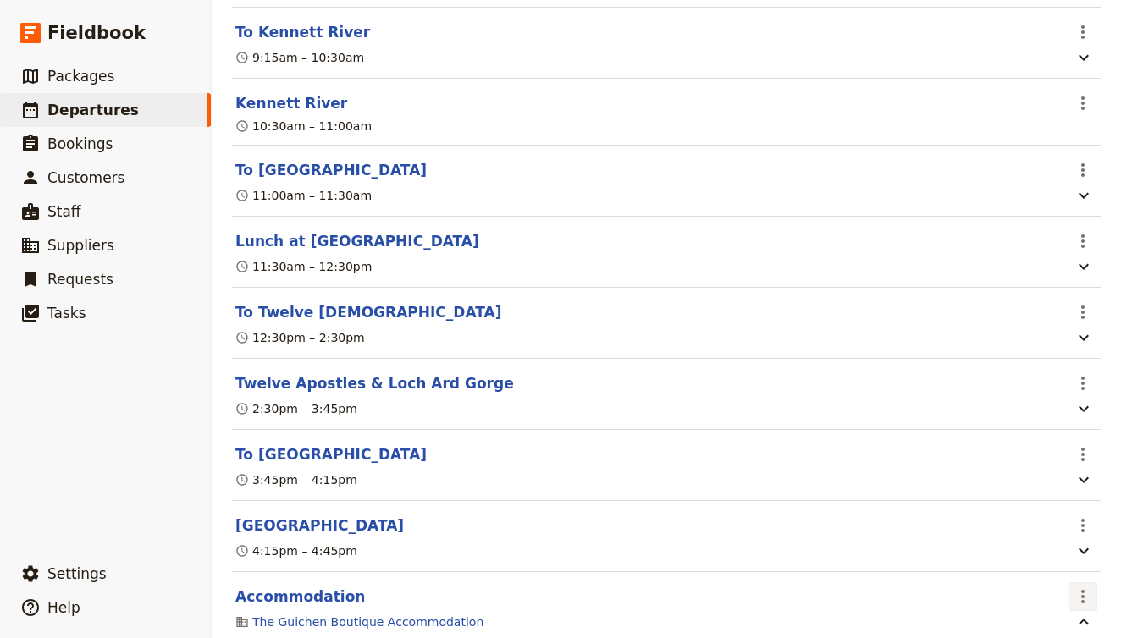
click at [1091, 587] on icon "Actions" at bounding box center [1083, 597] width 20 height 20
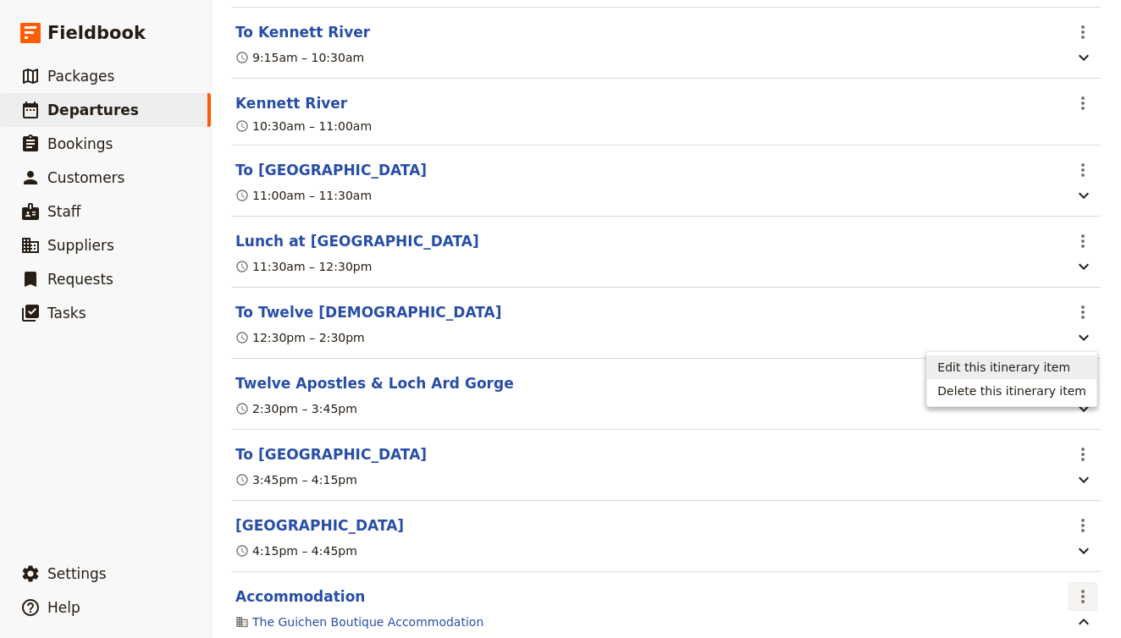
click at [1039, 372] on span "Edit this itinerary item" at bounding box center [1003, 367] width 133 height 17
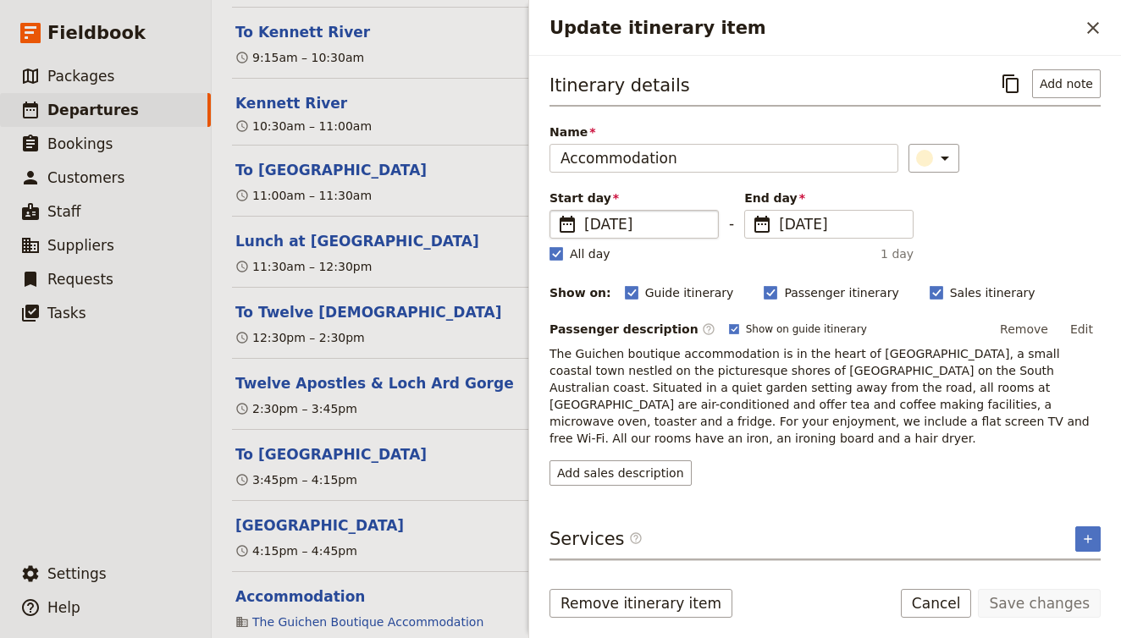
click at [618, 226] on span "2 Oct 2025" at bounding box center [646, 224] width 124 height 20
click at [557, 211] on input "02/10/2025" at bounding box center [556, 210] width 1 height 1
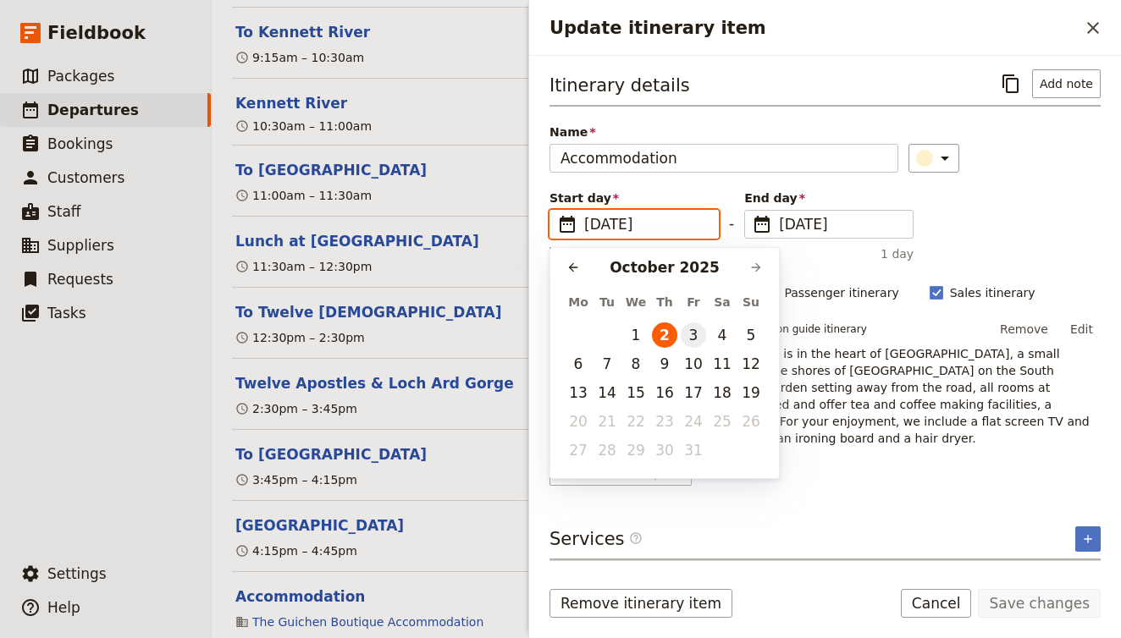
click at [692, 340] on button "3" at bounding box center [693, 335] width 25 height 25
type input "03/10/2025"
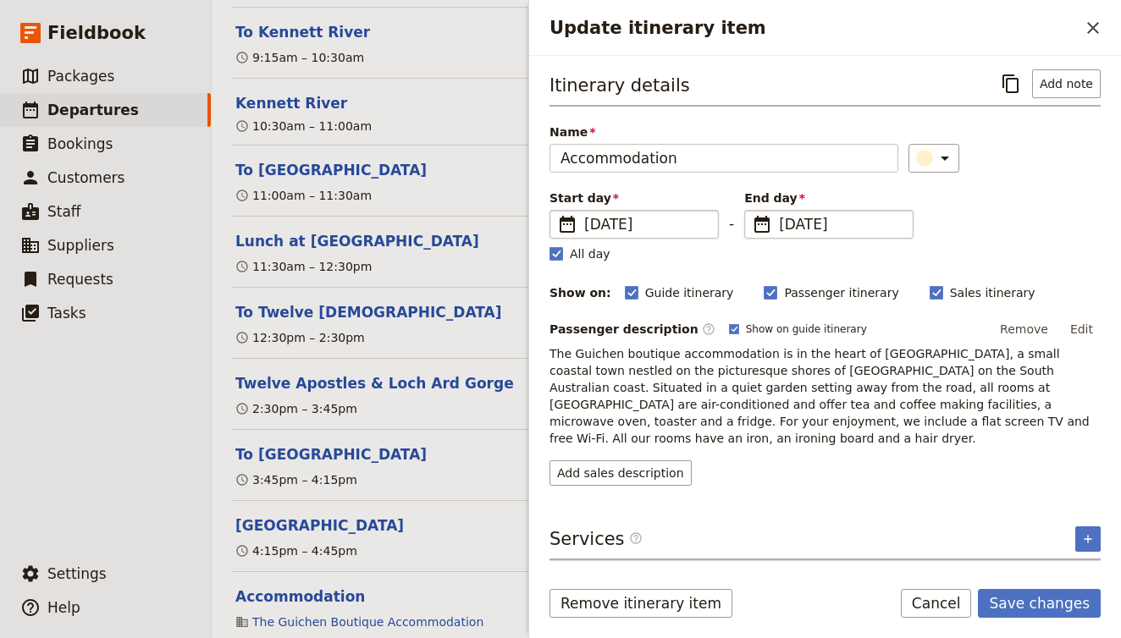
type input "03/10/2025"
click at [799, 234] on span "2 Oct 2025" at bounding box center [841, 224] width 124 height 20
click at [752, 211] on input "03/10/2025" at bounding box center [751, 210] width 1 height 1
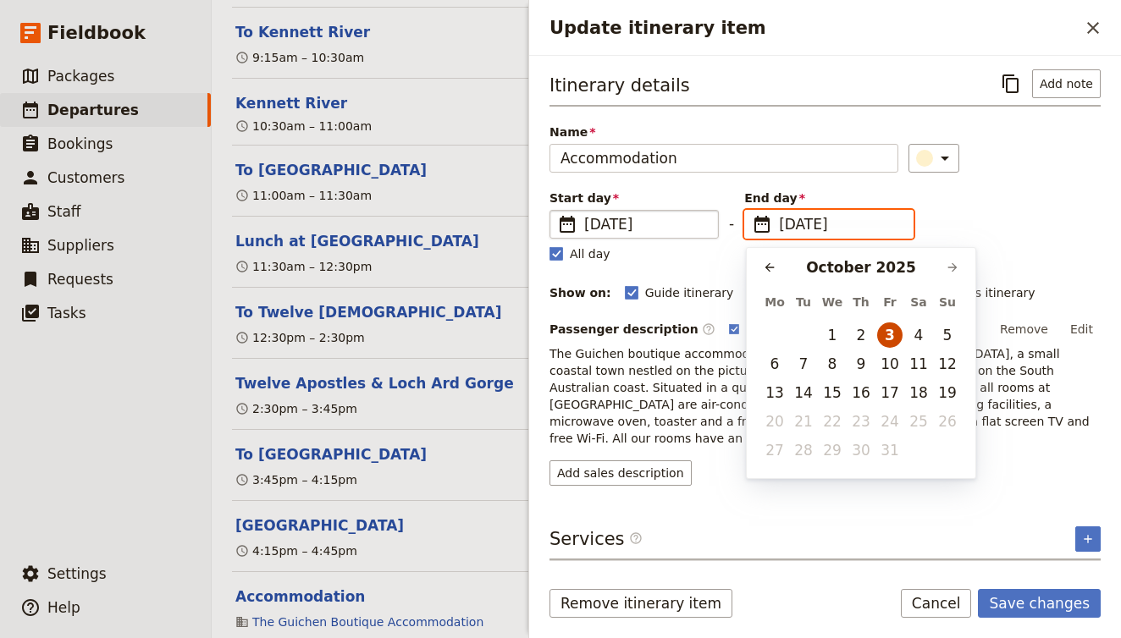
click at [882, 337] on button "3" at bounding box center [889, 335] width 25 height 25
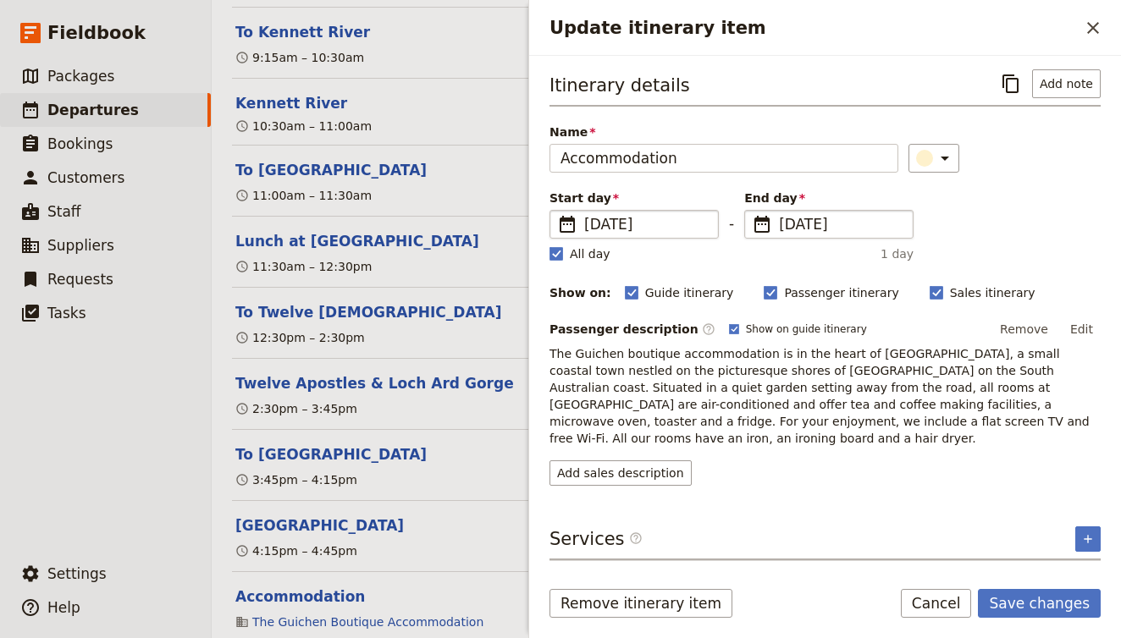
click at [1045, 620] on div "Remove itinerary item Save changes Cancel" at bounding box center [825, 613] width 592 height 49
click at [1045, 618] on div "Remove itinerary item Save changes Cancel" at bounding box center [825, 613] width 592 height 49
click at [1043, 601] on button "Save changes" at bounding box center [1039, 603] width 123 height 29
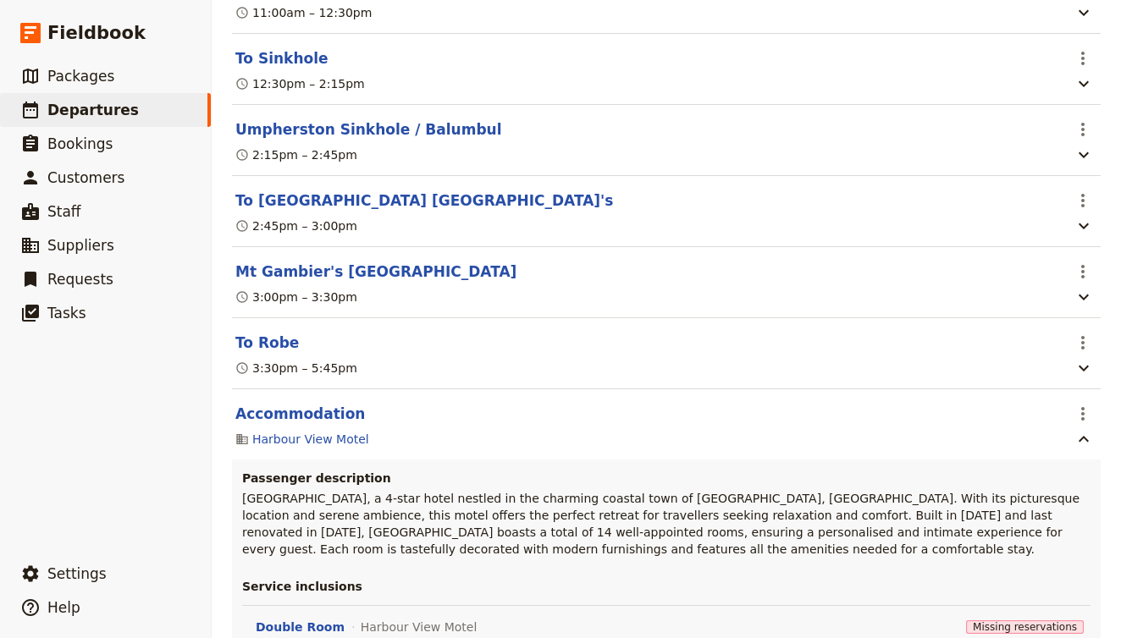
scroll to position [10109, 0]
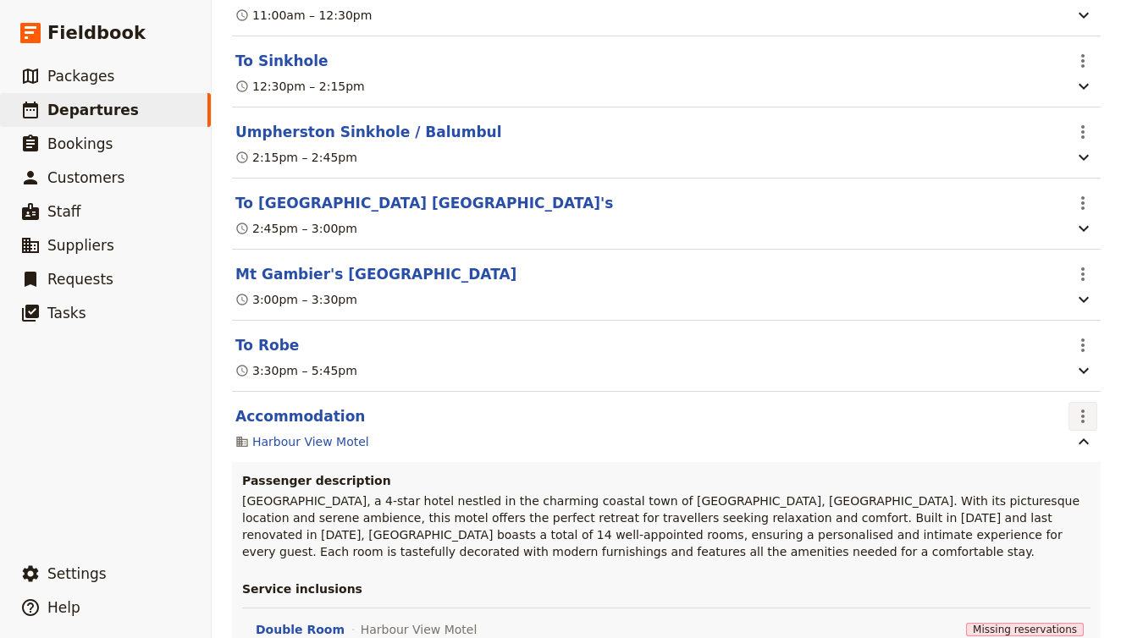
click at [1074, 406] on icon "Actions" at bounding box center [1083, 416] width 20 height 20
click at [1060, 175] on span "Edit this itinerary item" at bounding box center [1003, 174] width 133 height 17
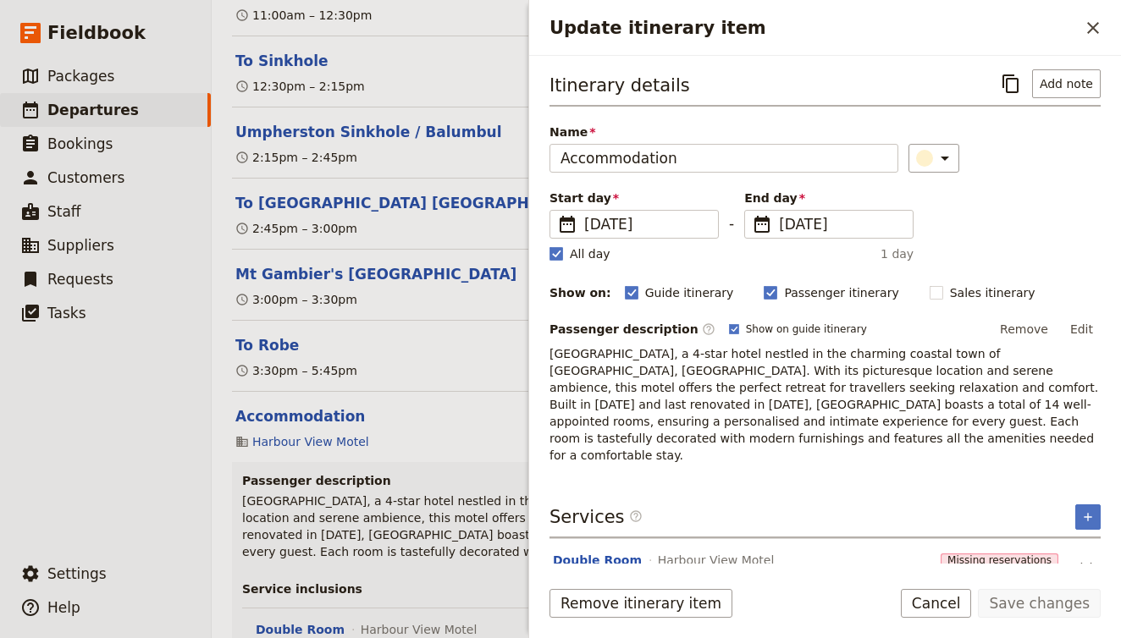
click at [653, 207] on div "Start day ​ 3 Oct 2025 03/10/2025" at bounding box center [634, 214] width 169 height 49
click at [657, 214] on span "3 Oct 2025" at bounding box center [646, 224] width 124 height 20
click at [557, 211] on input "03/10/2025" at bounding box center [556, 210] width 1 height 1
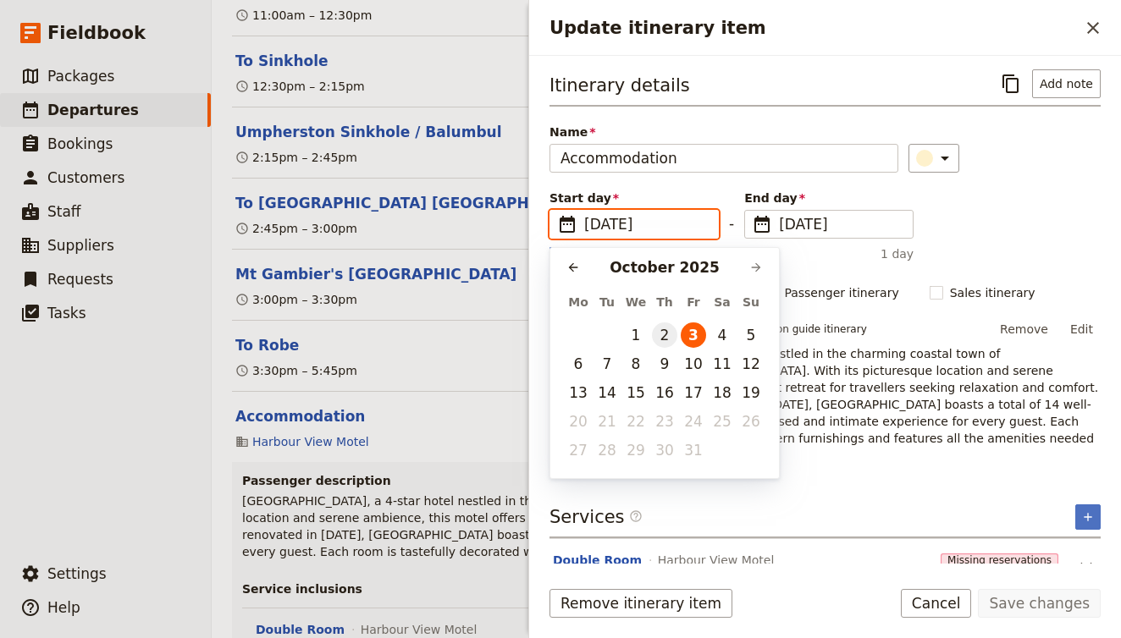
click at [665, 330] on button "2" at bounding box center [664, 335] width 25 height 25
type input "02/10/2025"
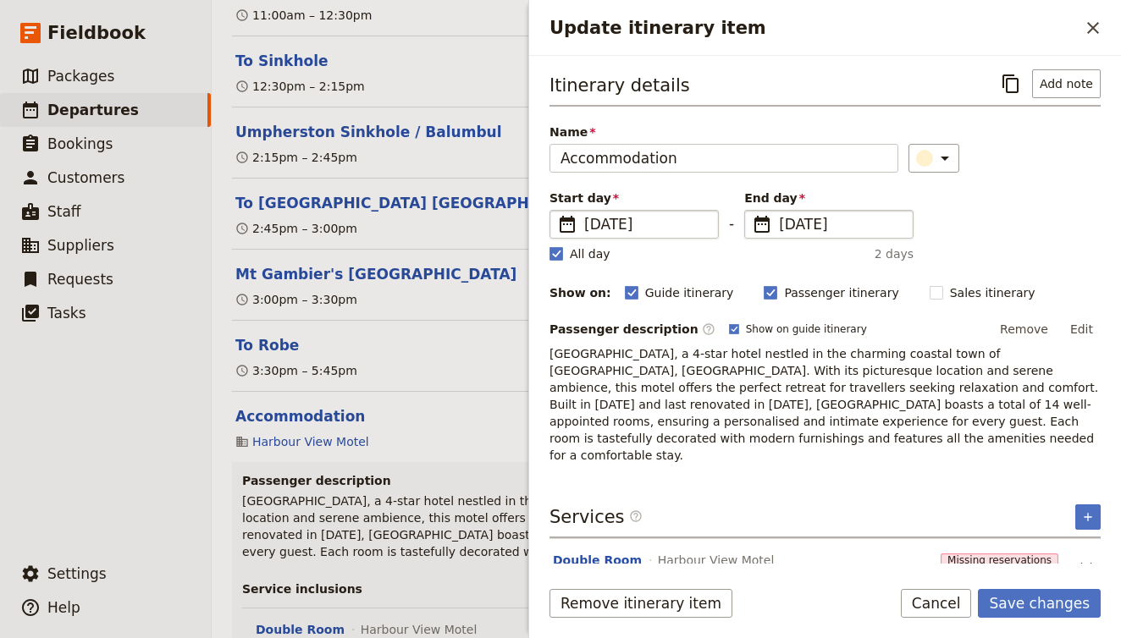
click at [821, 222] on span "3 Oct 2025" at bounding box center [841, 224] width 124 height 20
click at [752, 211] on input "03/10/2025" at bounding box center [751, 210] width 1 height 1
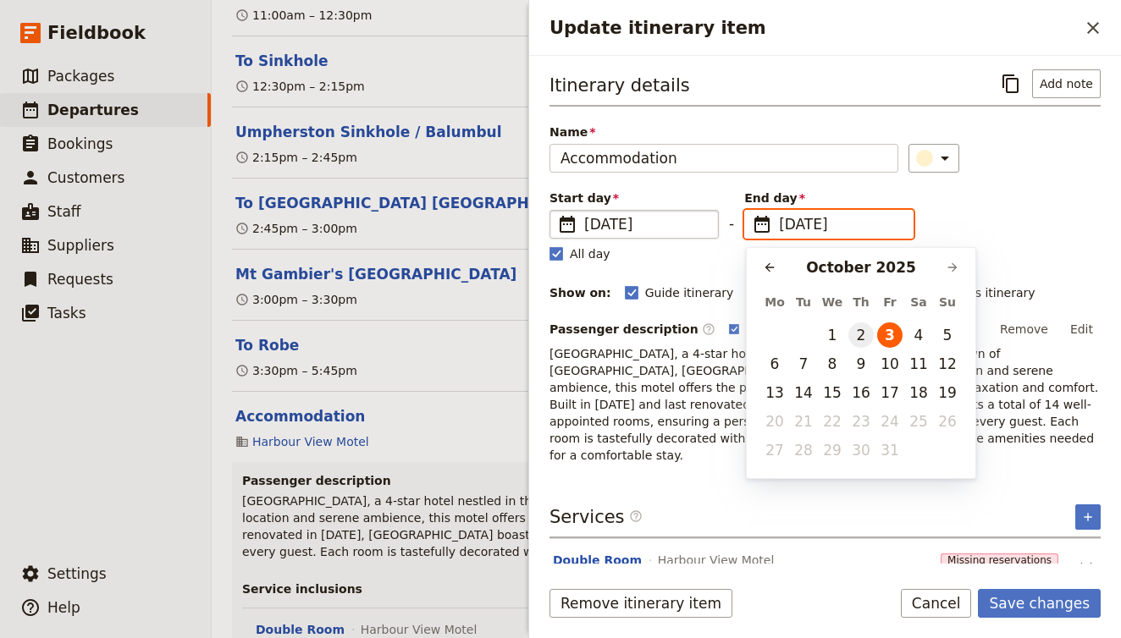
click at [856, 337] on button "2" at bounding box center [860, 335] width 25 height 25
type input "02/10/2025"
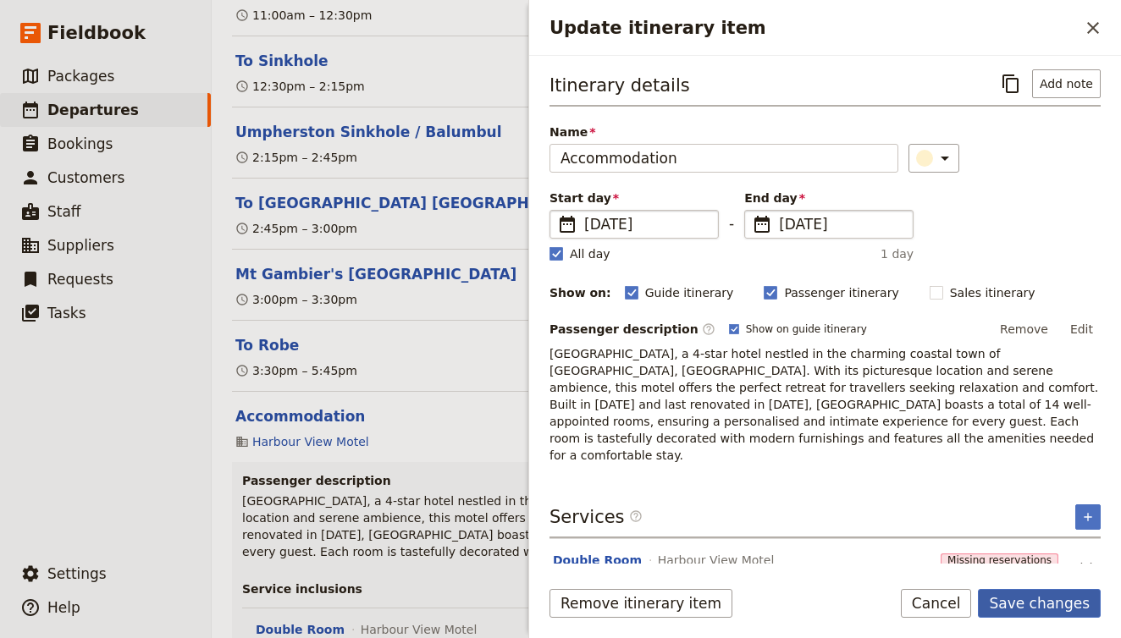
click at [1027, 606] on button "Save changes" at bounding box center [1039, 603] width 123 height 29
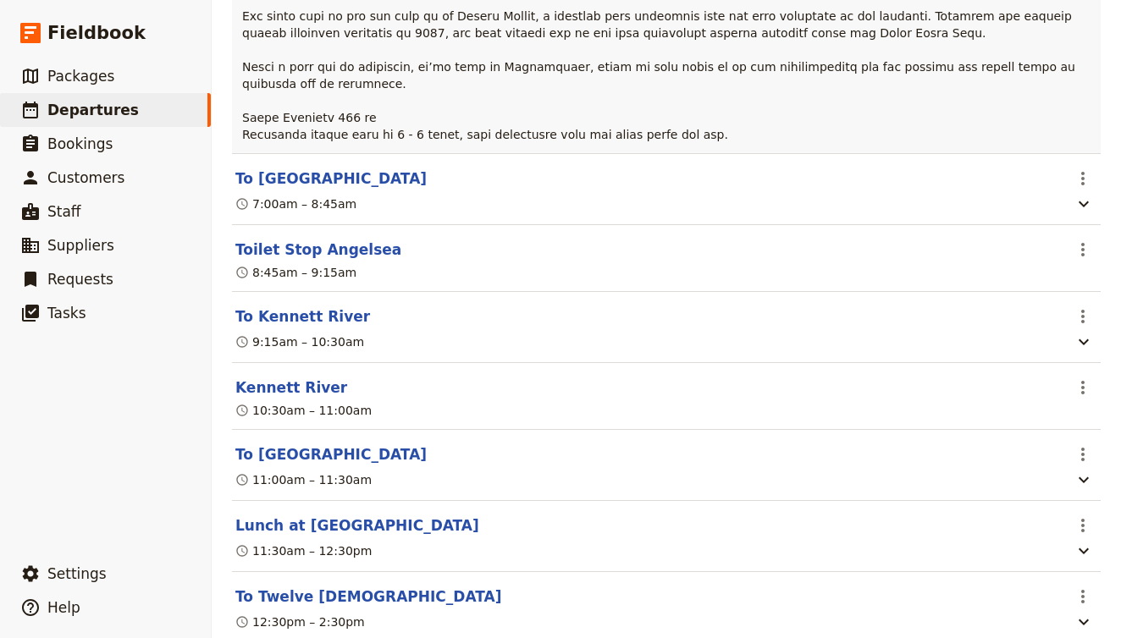
scroll to position [8855, 0]
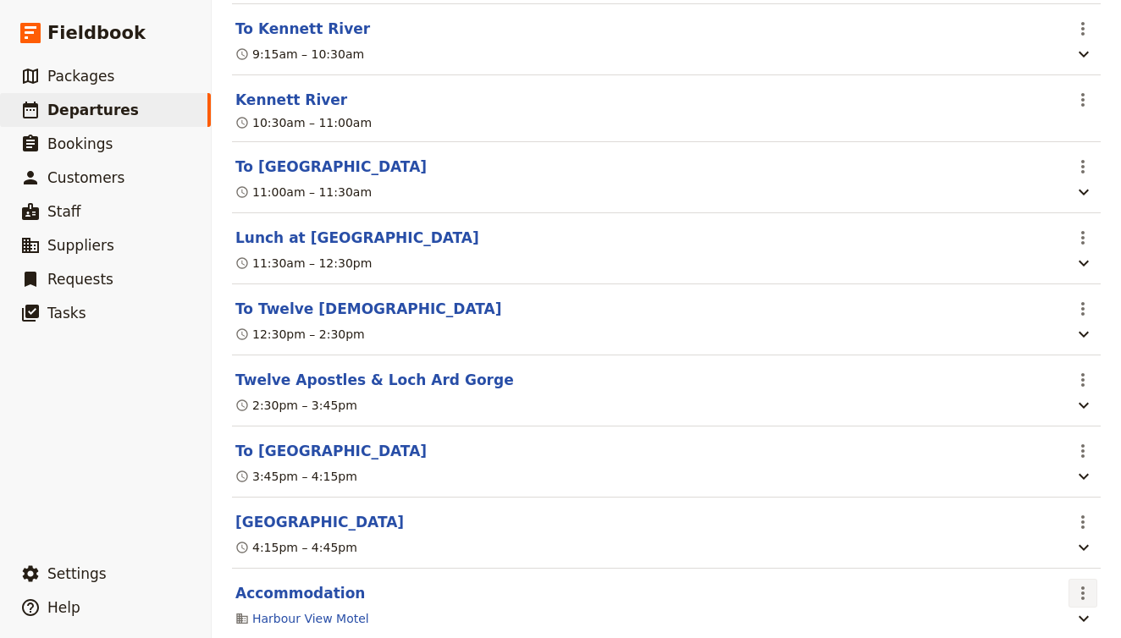
click at [1086, 583] on icon "Actions" at bounding box center [1083, 593] width 20 height 20
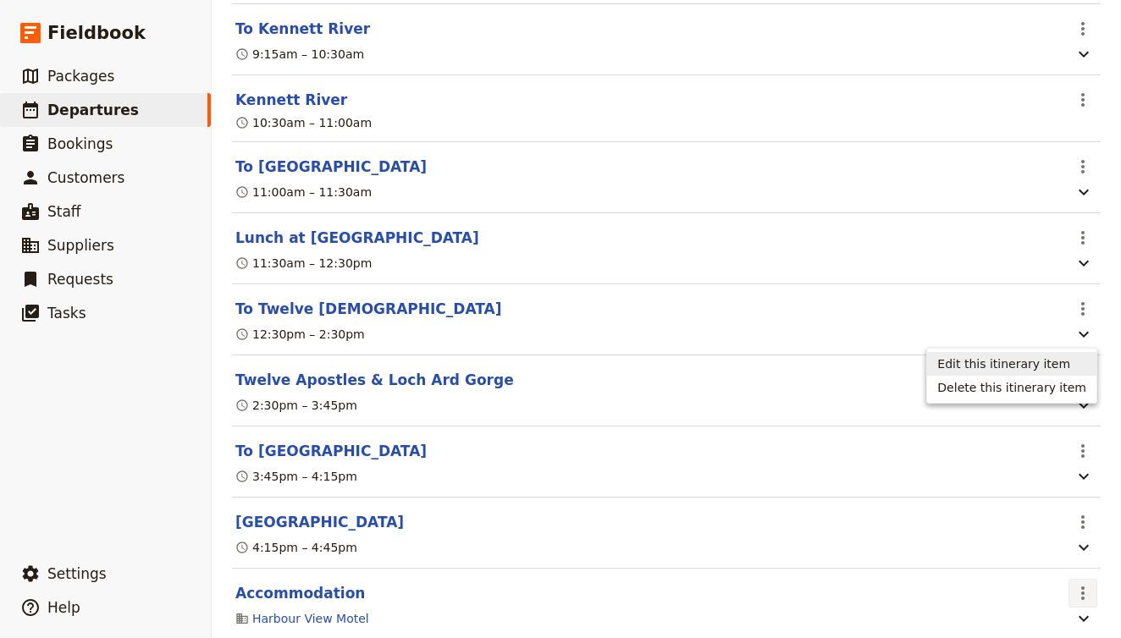
click at [1062, 362] on span "Edit this itinerary item" at bounding box center [1003, 364] width 133 height 17
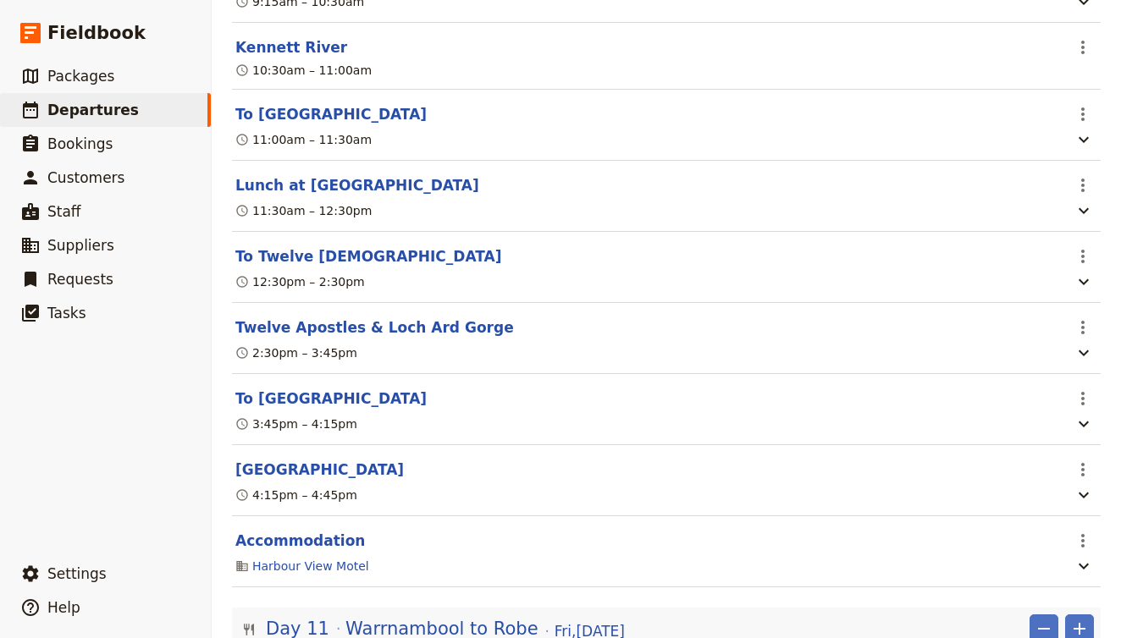
scroll to position [8926, 0]
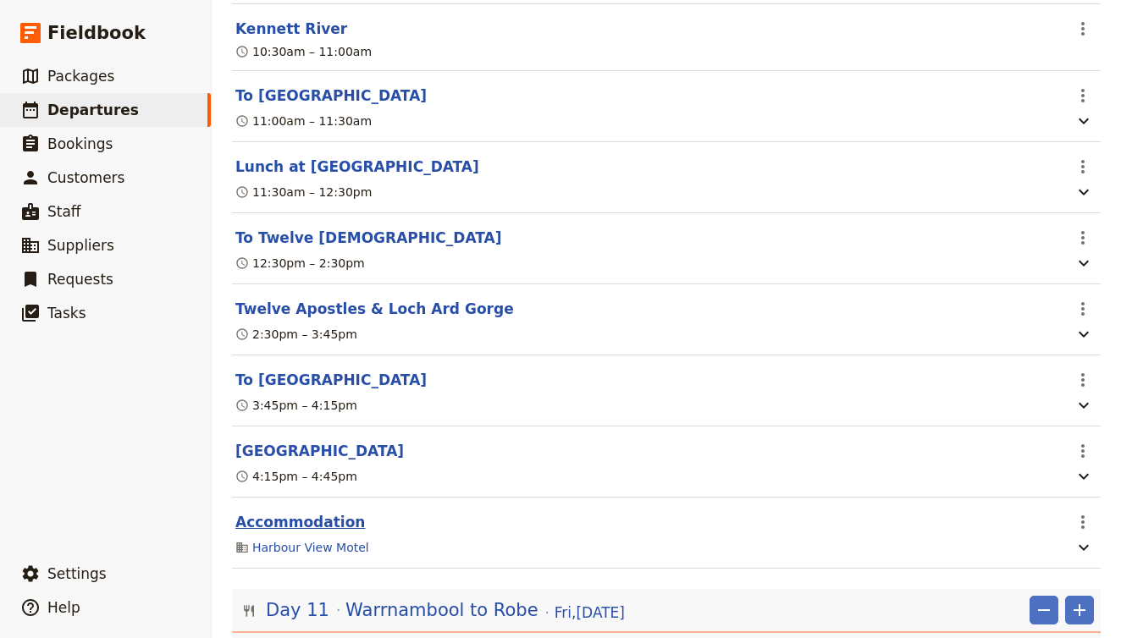
click at [325, 512] on button "Accommodation" at bounding box center [300, 522] width 130 height 20
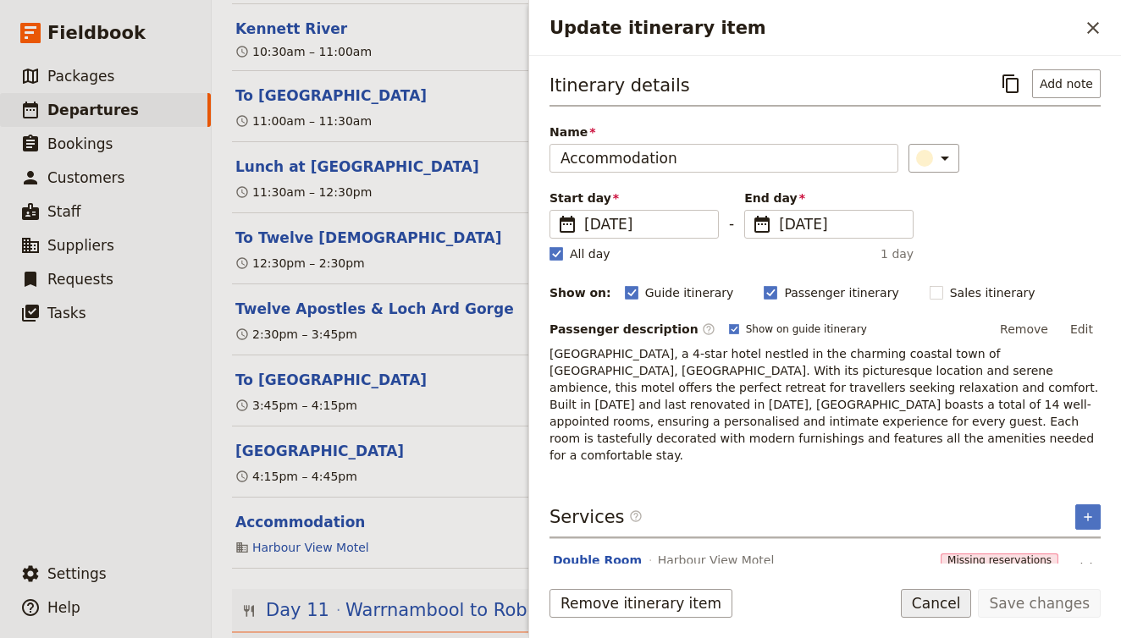
click at [929, 610] on button "Cancel" at bounding box center [936, 603] width 71 height 29
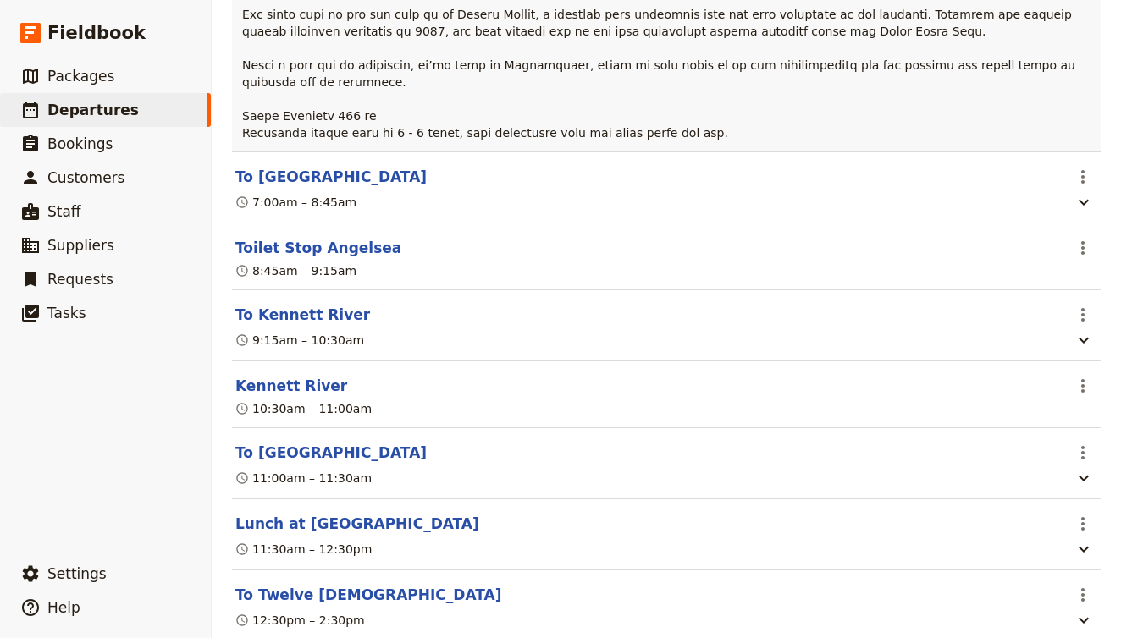
scroll to position [8816, 0]
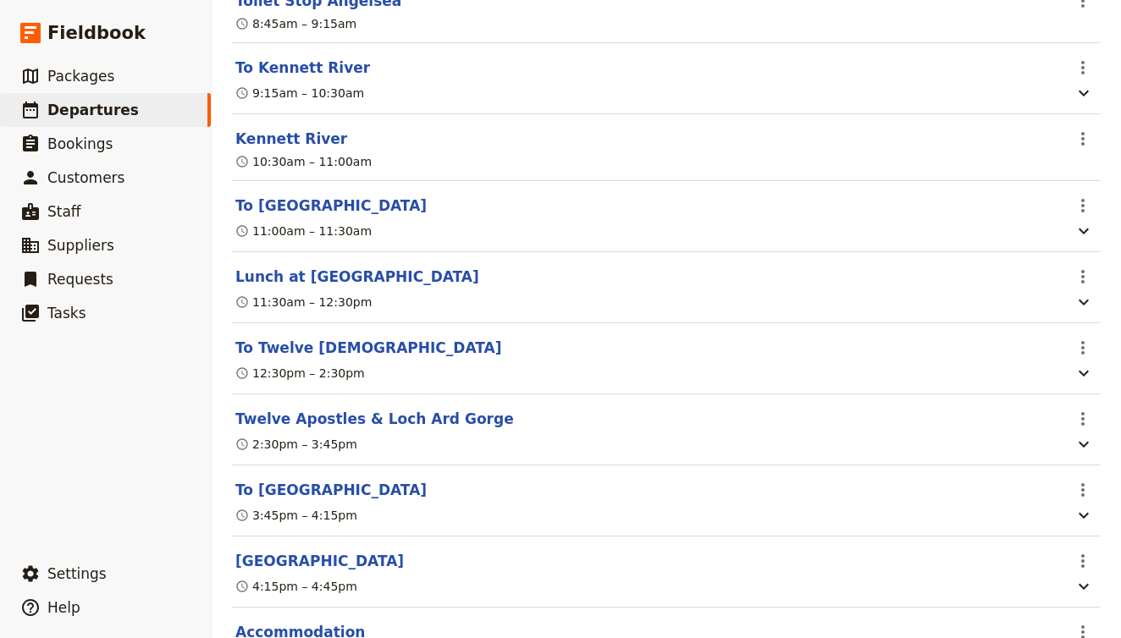
click at [312, 622] on button "Accommodation" at bounding box center [300, 632] width 130 height 20
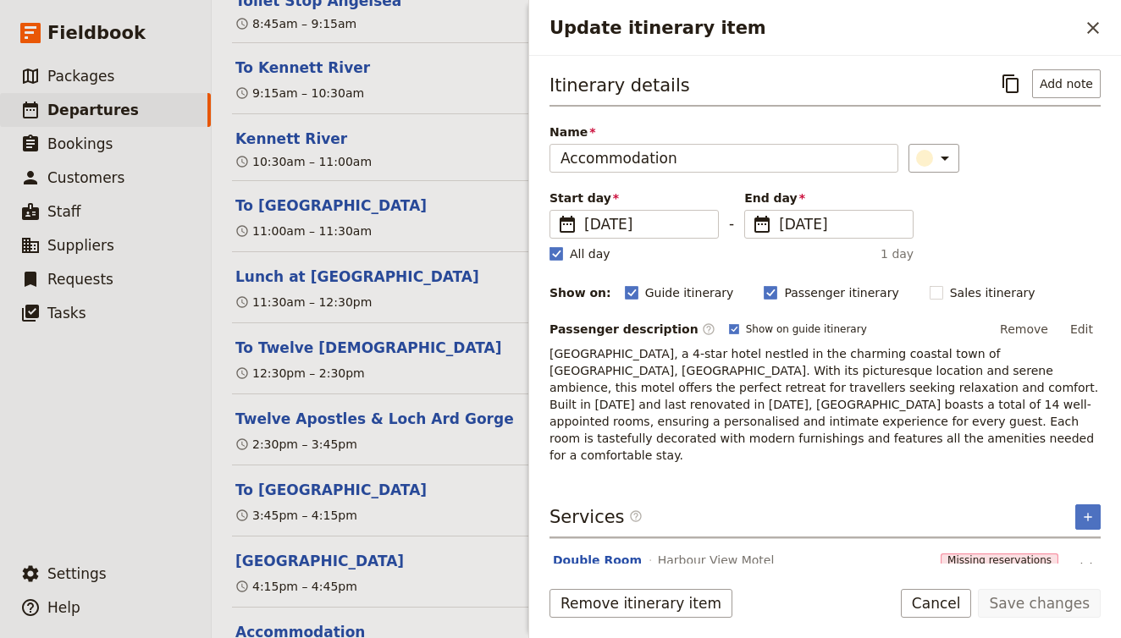
click at [706, 444] on p "Harbour View Motel, a 4-star hotel nestled in the charming coastal town of Robe…" at bounding box center [825, 404] width 551 height 119
click at [704, 439] on p "Harbour View Motel, a 4-star hotel nestled in the charming coastal town of Robe…" at bounding box center [825, 404] width 551 height 119
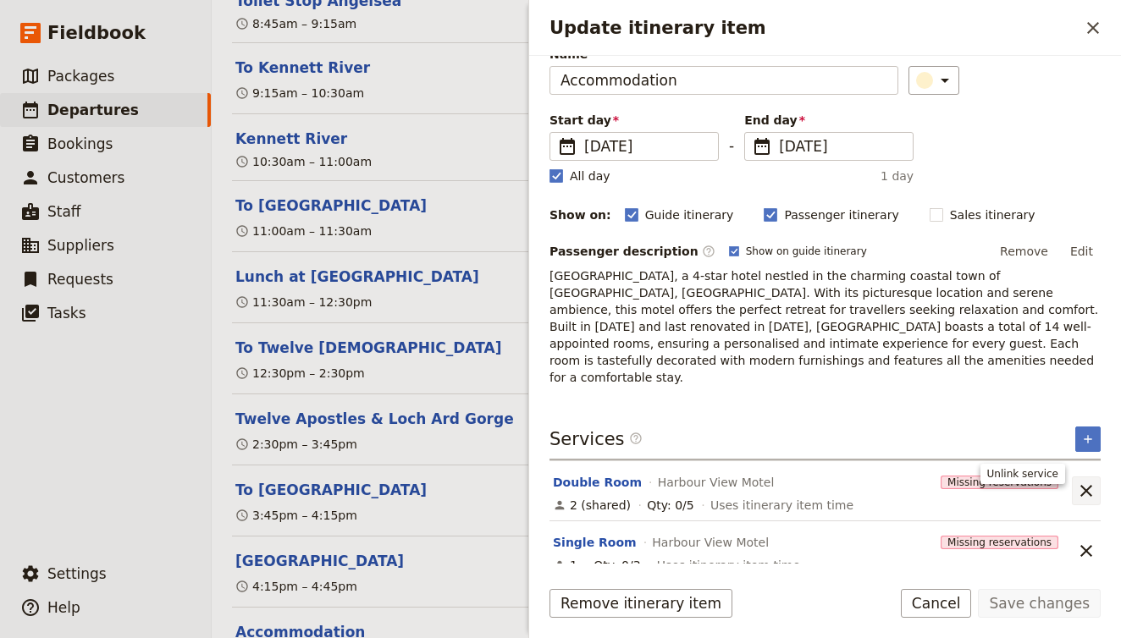
click at [1091, 485] on icon "Unlink service" at bounding box center [1086, 491] width 12 height 12
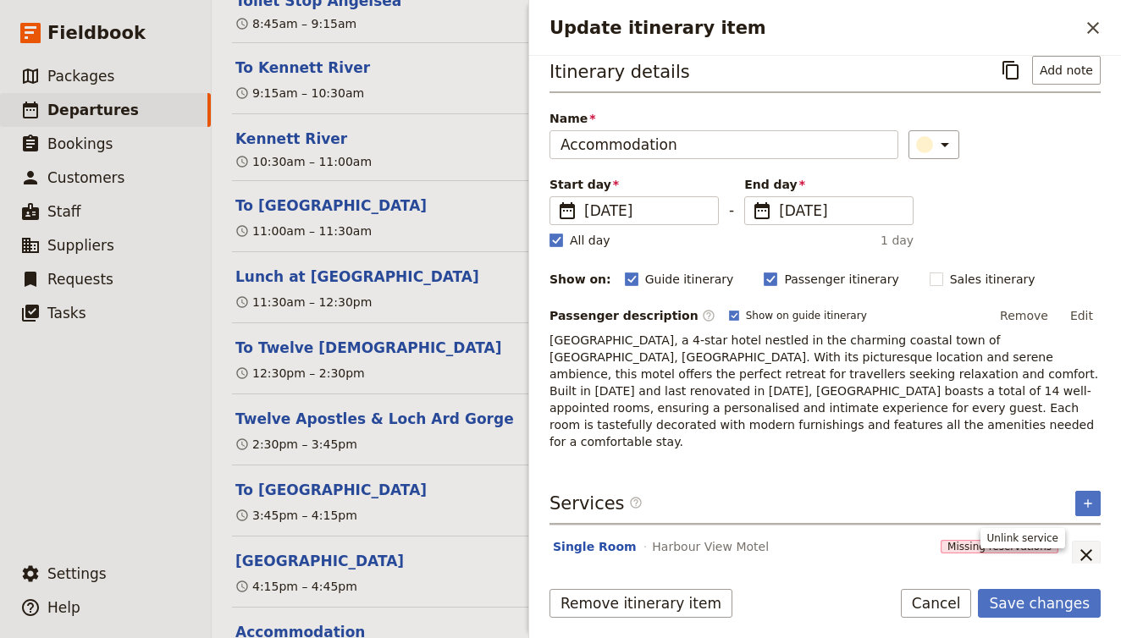
click at [1088, 550] on icon "Unlink service" at bounding box center [1086, 556] width 12 height 12
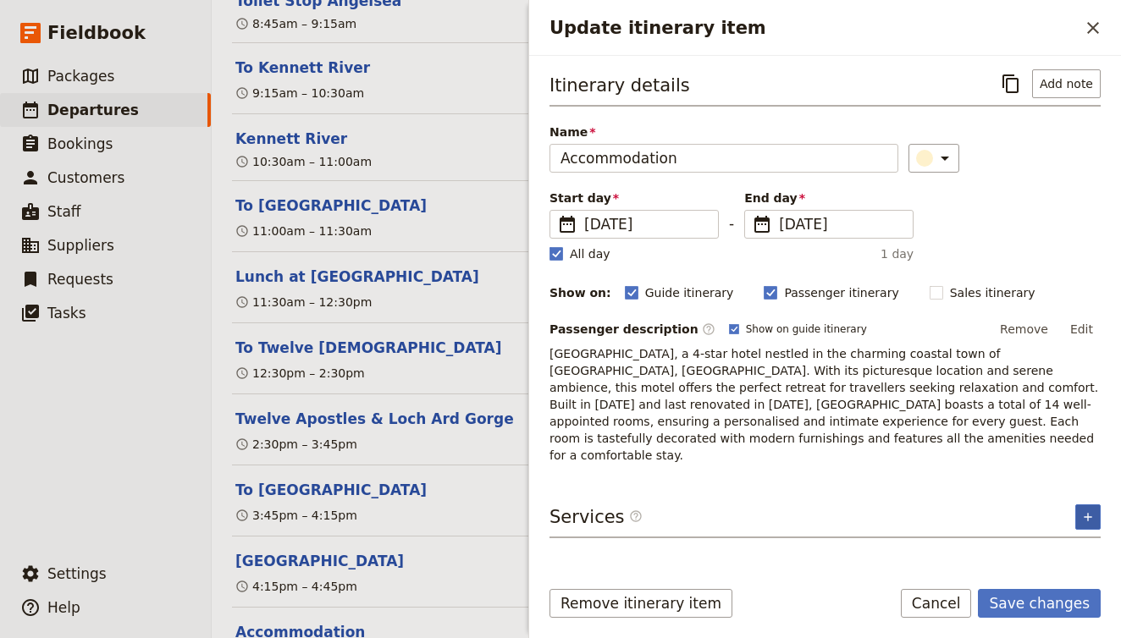
click at [1085, 511] on icon "Add service inclusion" at bounding box center [1088, 518] width 14 height 14
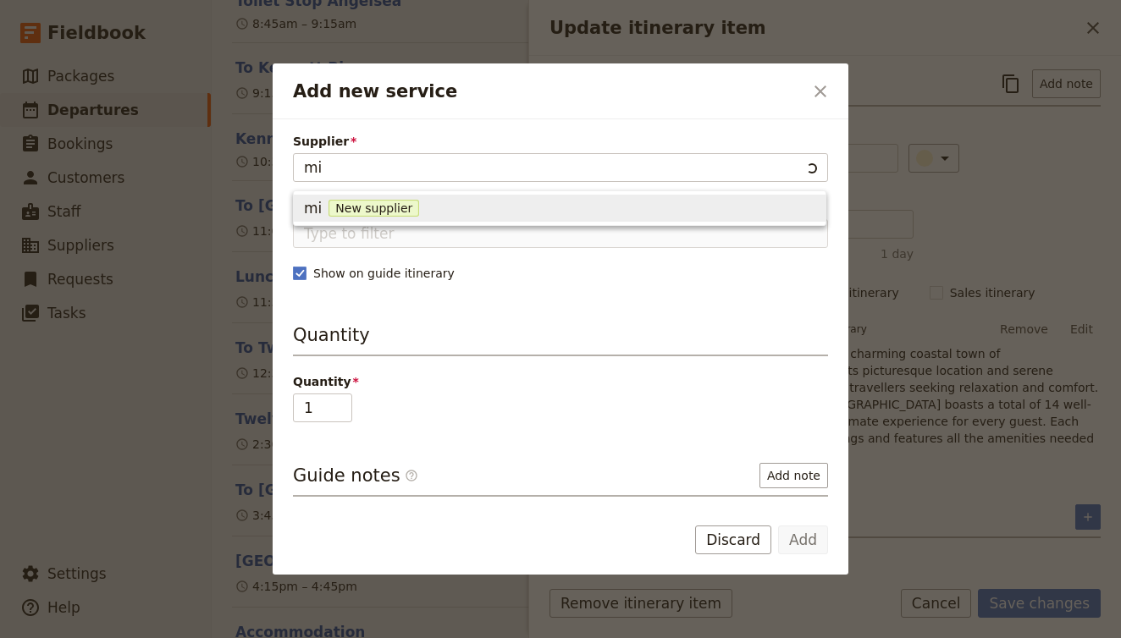
type input "mid"
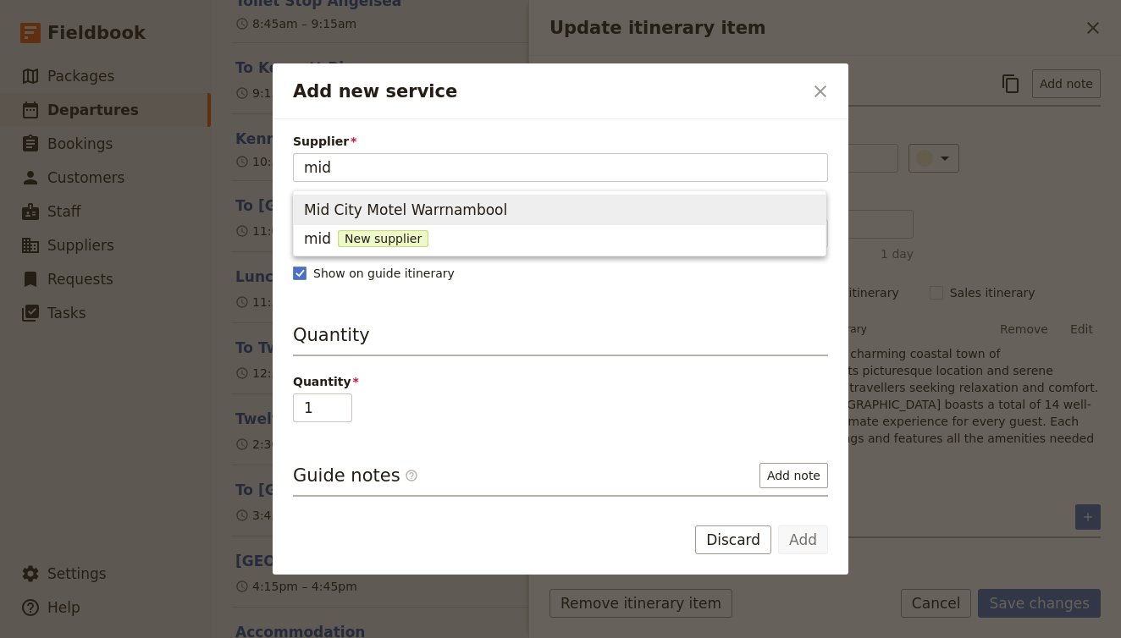
click at [443, 212] on span "Mid City Motel Warrnambool" at bounding box center [405, 210] width 203 height 20
type input "Mid City Motel Warrnambool"
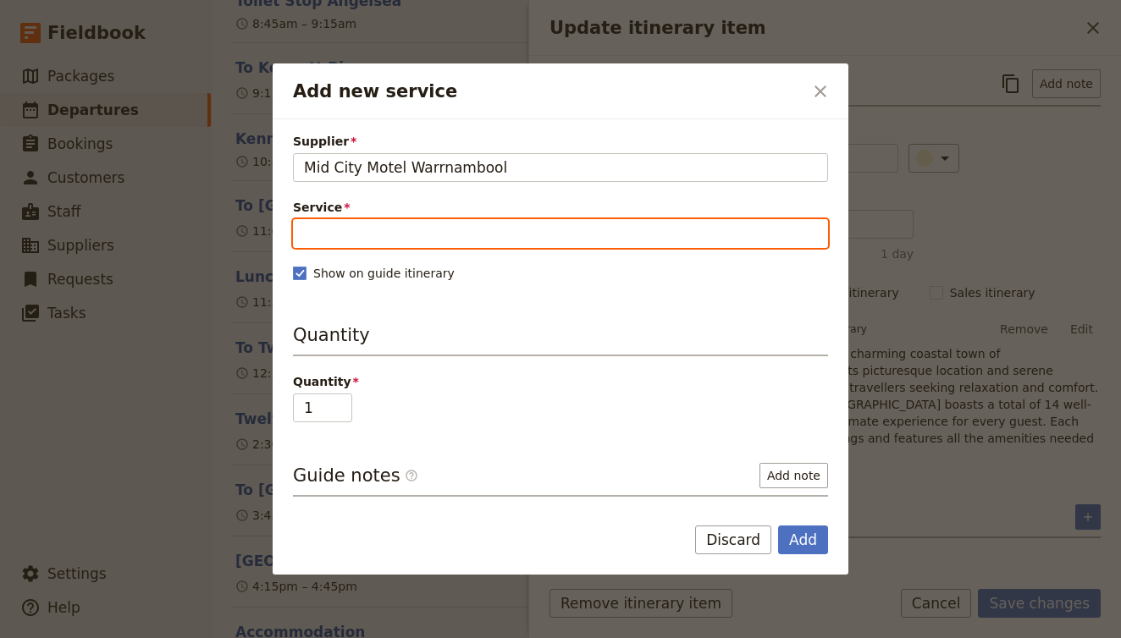
click at [441, 232] on input "Service" at bounding box center [560, 233] width 535 height 29
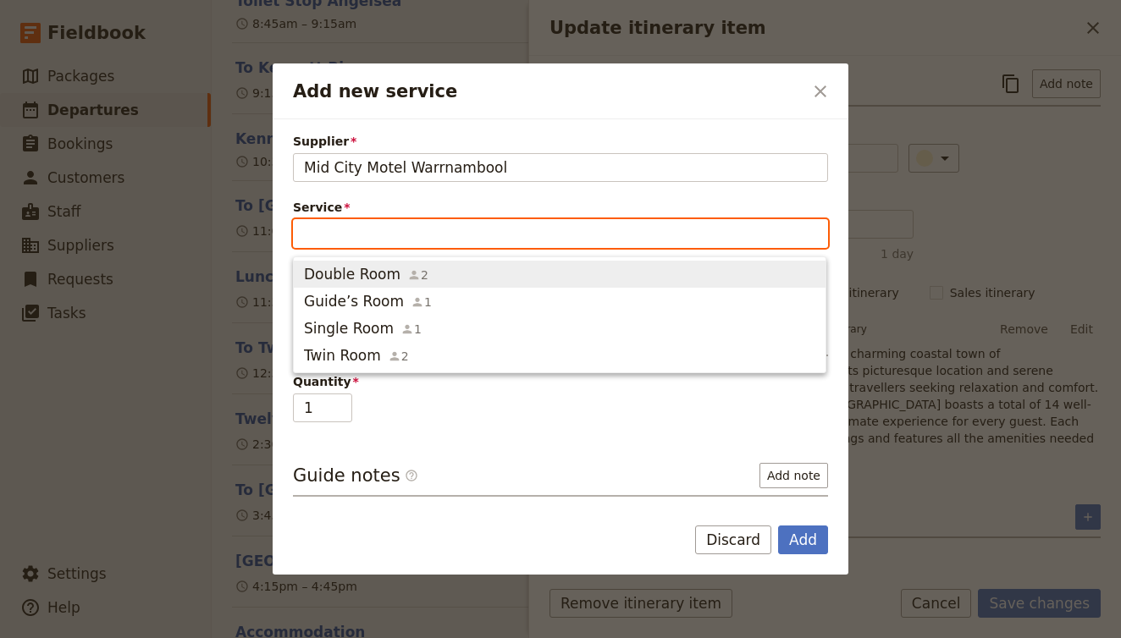
click at [482, 277] on span "Double Room 2" at bounding box center [559, 274] width 511 height 20
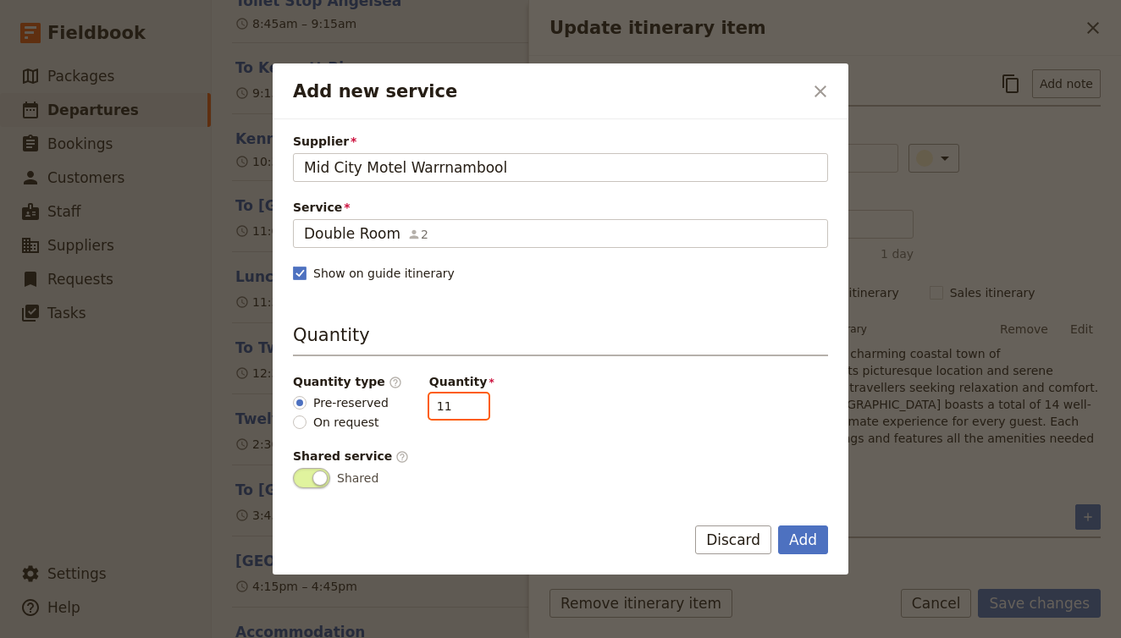
drag, startPoint x: 441, startPoint y: 405, endPoint x: 375, endPoint y: 401, distance: 66.1
click at [375, 402] on div "Quantity type ​ Pre-reserved On request Quantity 11" at bounding box center [560, 402] width 535 height 58
type input "4"
click at [809, 538] on button "Add" at bounding box center [803, 540] width 50 height 29
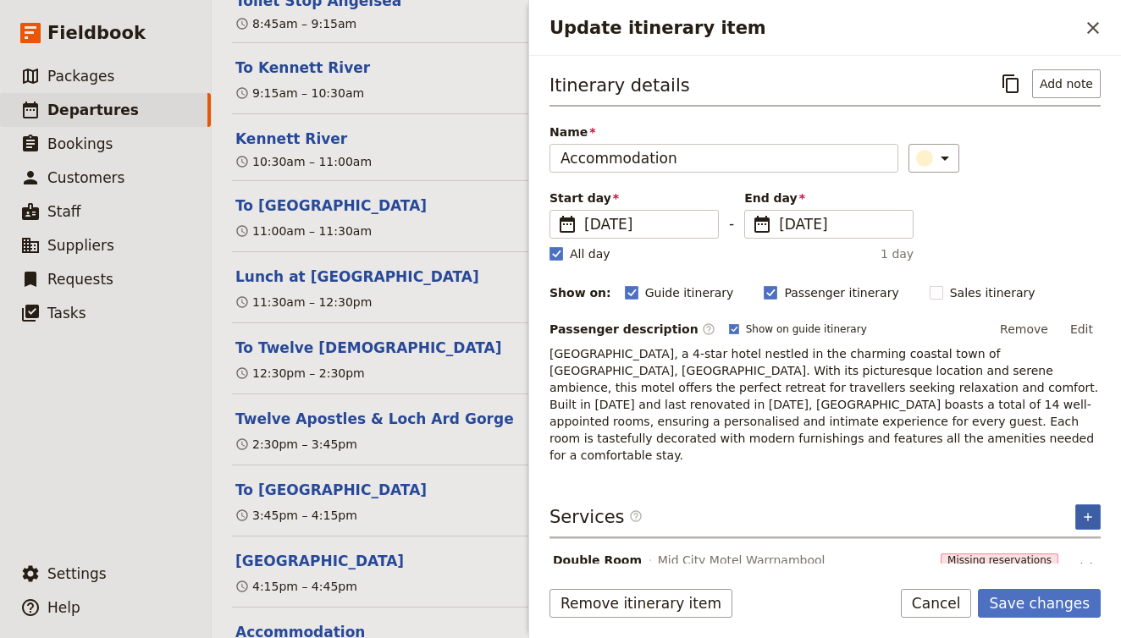
click at [1091, 511] on icon "Add service inclusion" at bounding box center [1088, 518] width 14 height 14
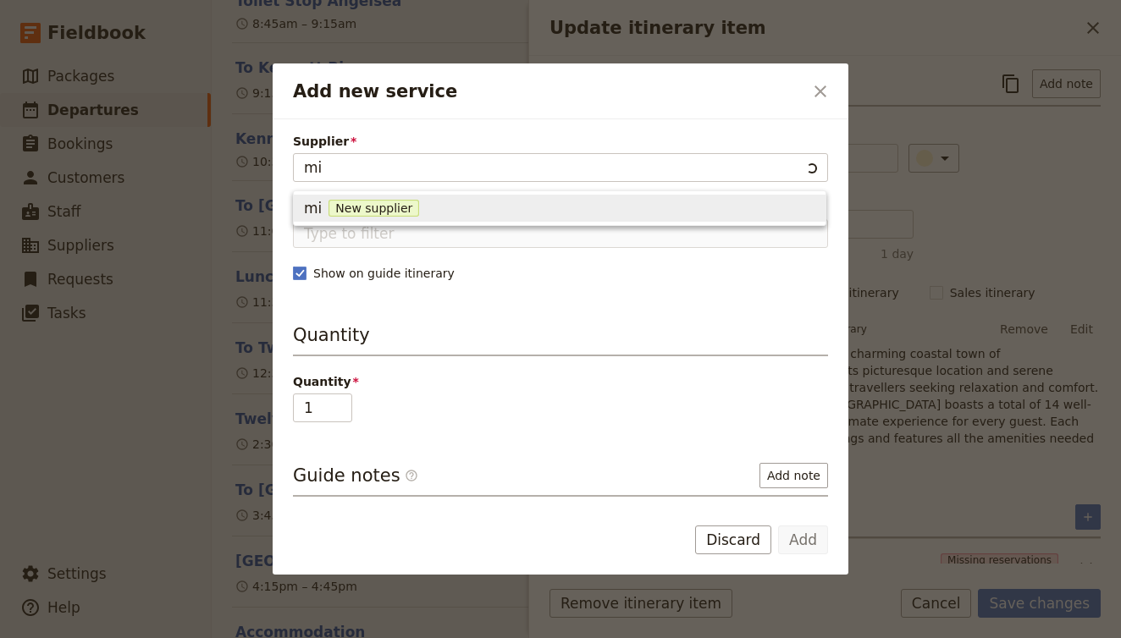
type input "mid"
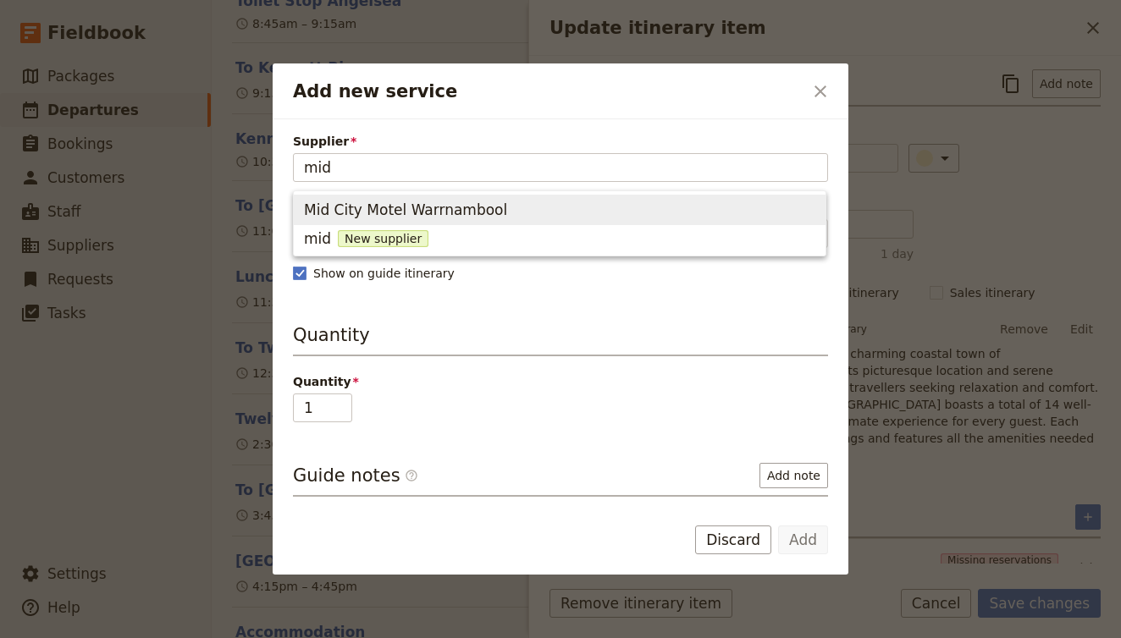
click at [378, 217] on span "Mid City Motel Warrnambool" at bounding box center [405, 210] width 203 height 20
type input "Mid City Motel Warrnambool"
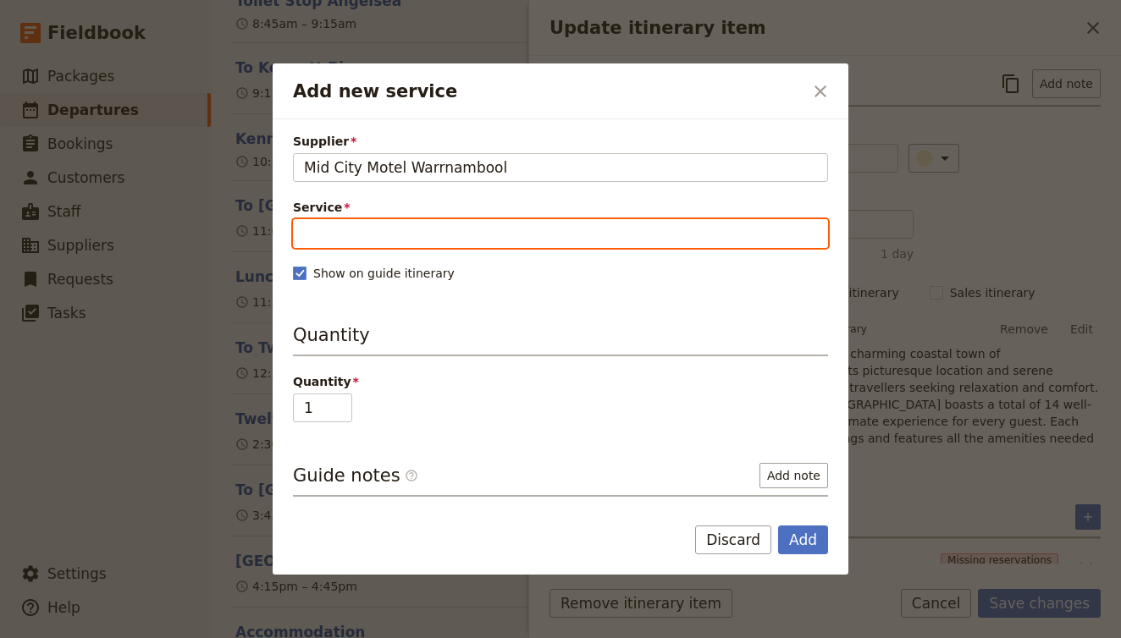
click at [468, 233] on input "Service" at bounding box center [560, 233] width 535 height 29
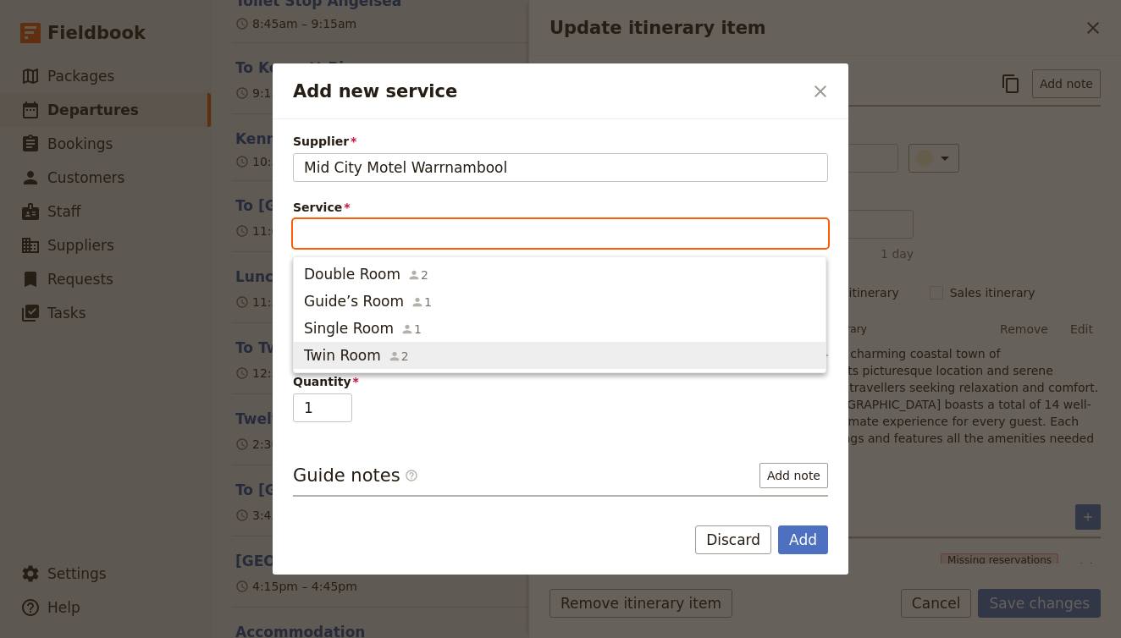
click at [477, 360] on span "Twin Room 2" at bounding box center [559, 355] width 511 height 20
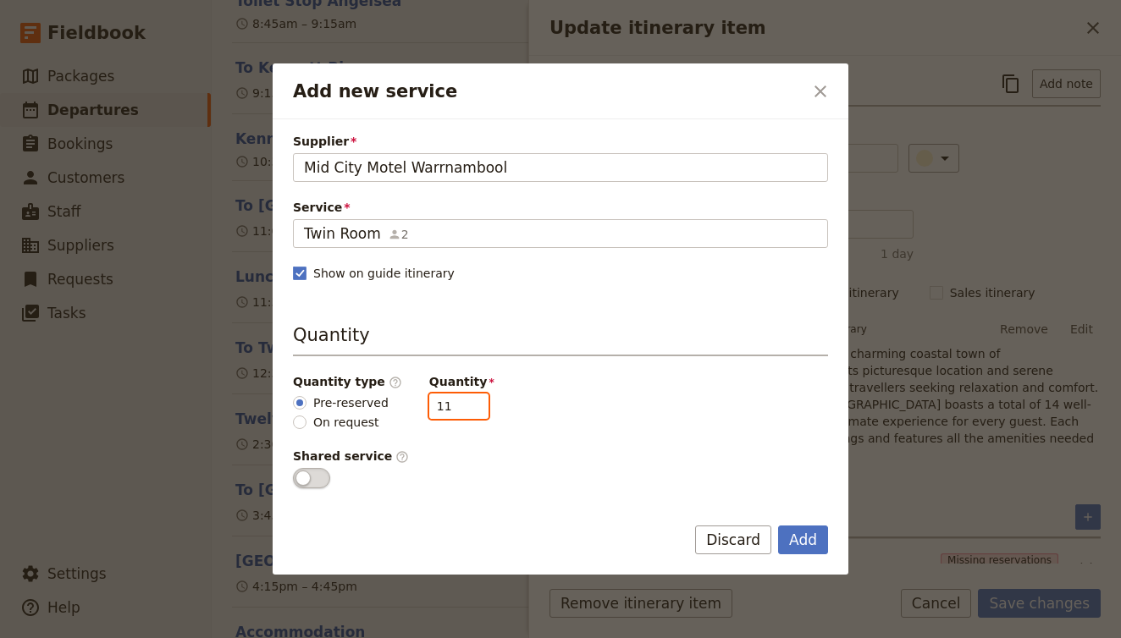
drag, startPoint x: 445, startPoint y: 413, endPoint x: 376, endPoint y: 394, distance: 71.3
click at [375, 394] on div "Quantity type ​ Pre-reserved On request Quantity 11" at bounding box center [560, 402] width 535 height 58
type input "5"
click at [810, 522] on form "Supplier Mid City Motel Warrnambool Mid City Motel Warrnambool Service Twin Roo…" at bounding box center [561, 346] width 576 height 455
click at [810, 532] on button "Add" at bounding box center [803, 540] width 50 height 29
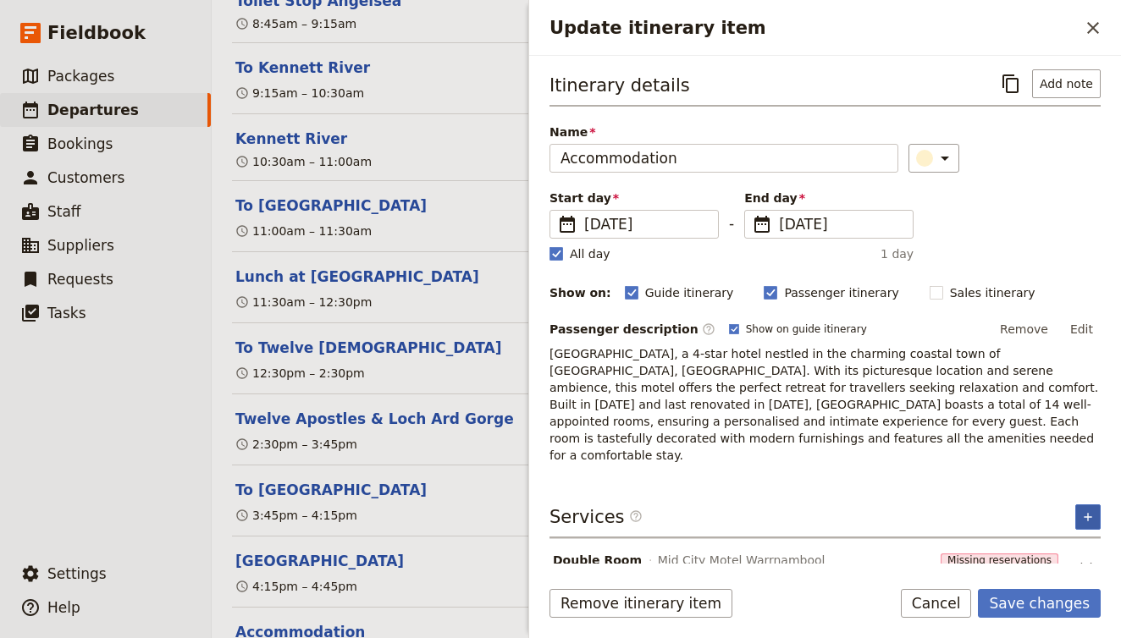
click at [1094, 511] on icon "Add service inclusion" at bounding box center [1088, 518] width 14 height 14
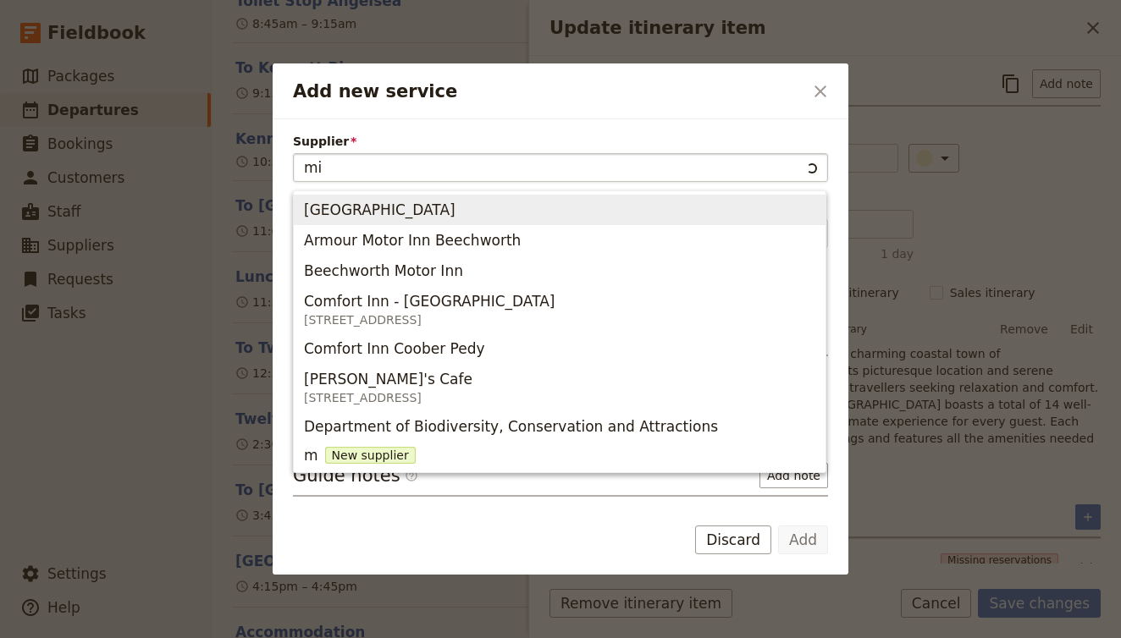
type input "mid"
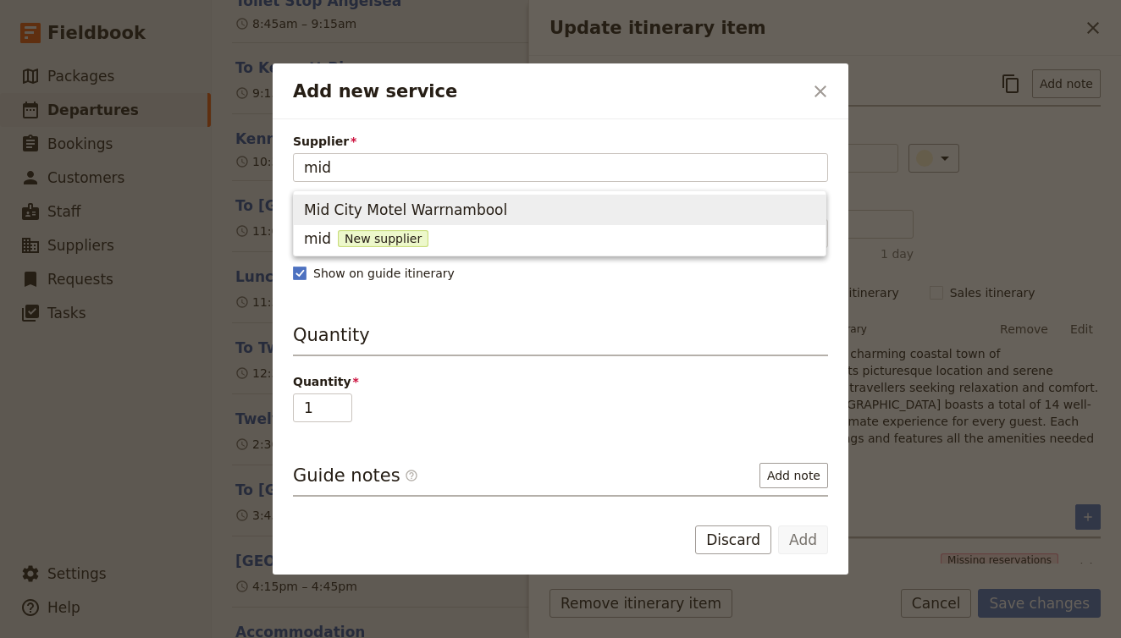
click at [367, 217] on span "Mid City Motel Warrnambool" at bounding box center [405, 210] width 203 height 20
type input "Mid City Motel Warrnambool"
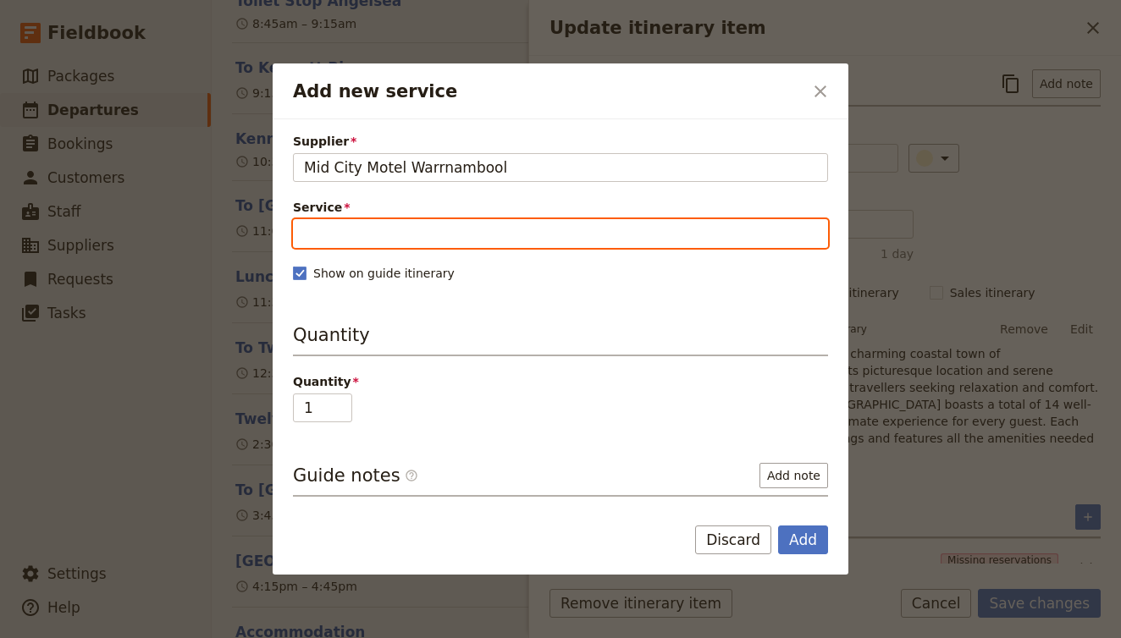
click at [408, 245] on input "Service" at bounding box center [560, 233] width 535 height 29
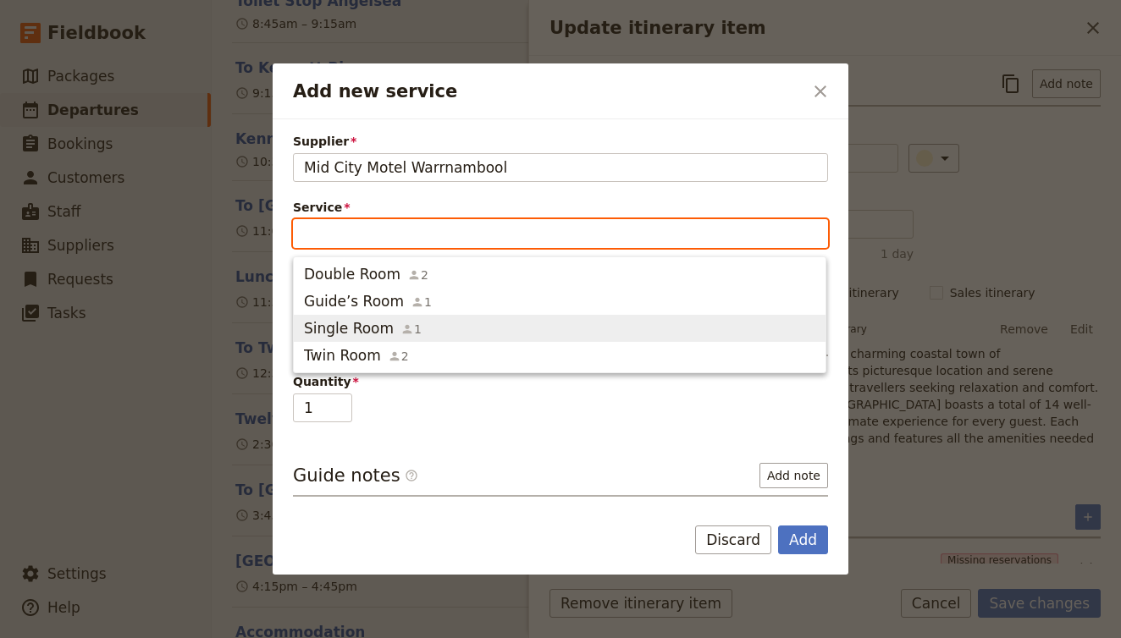
click at [360, 326] on span "Single Room" at bounding box center [349, 328] width 90 height 20
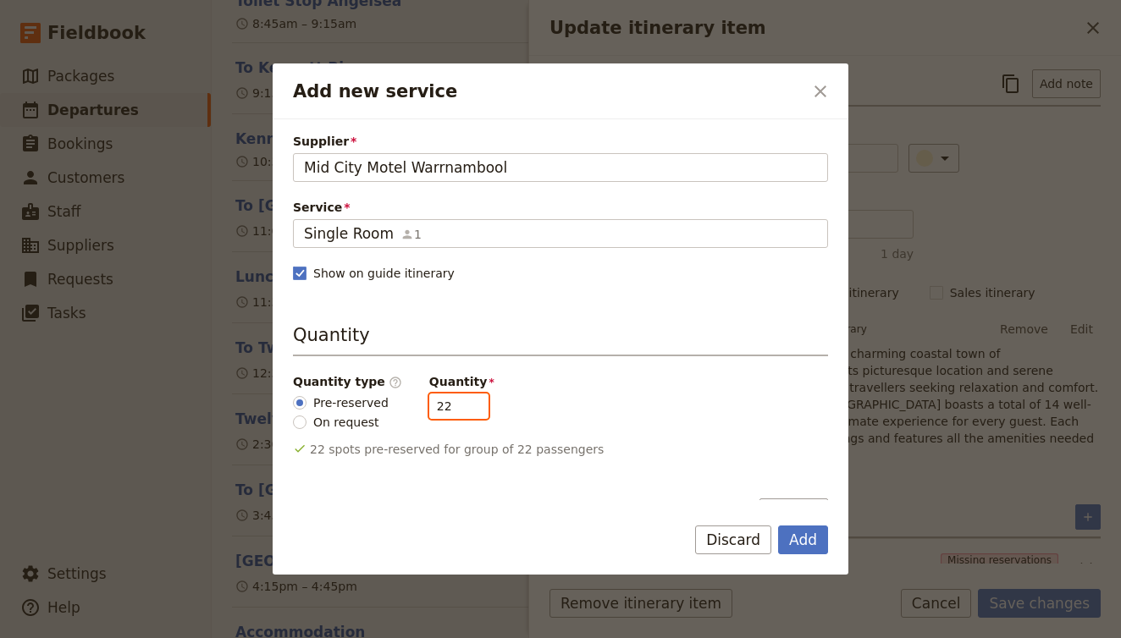
drag, startPoint x: 439, startPoint y: 406, endPoint x: 351, endPoint y: 404, distance: 88.1
click at [351, 404] on div "Quantity type ​ Pre-reserved On request Quantity 22" at bounding box center [560, 402] width 535 height 58
type input "5"
click at [791, 539] on button "Add" at bounding box center [803, 540] width 50 height 29
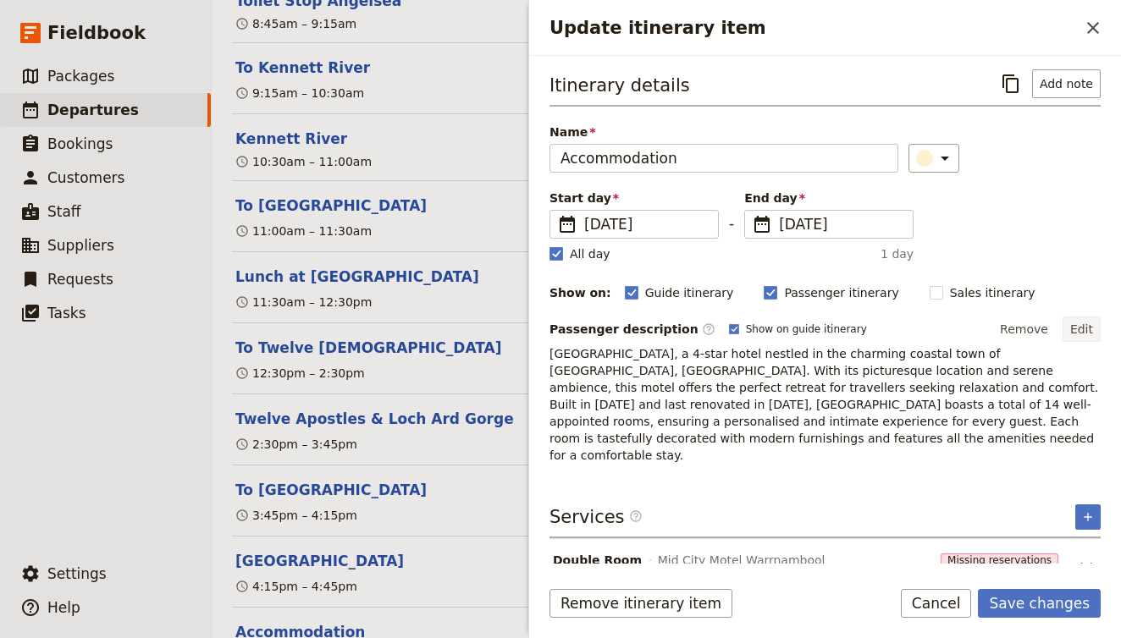
click at [1084, 329] on button "Edit" at bounding box center [1082, 329] width 38 height 25
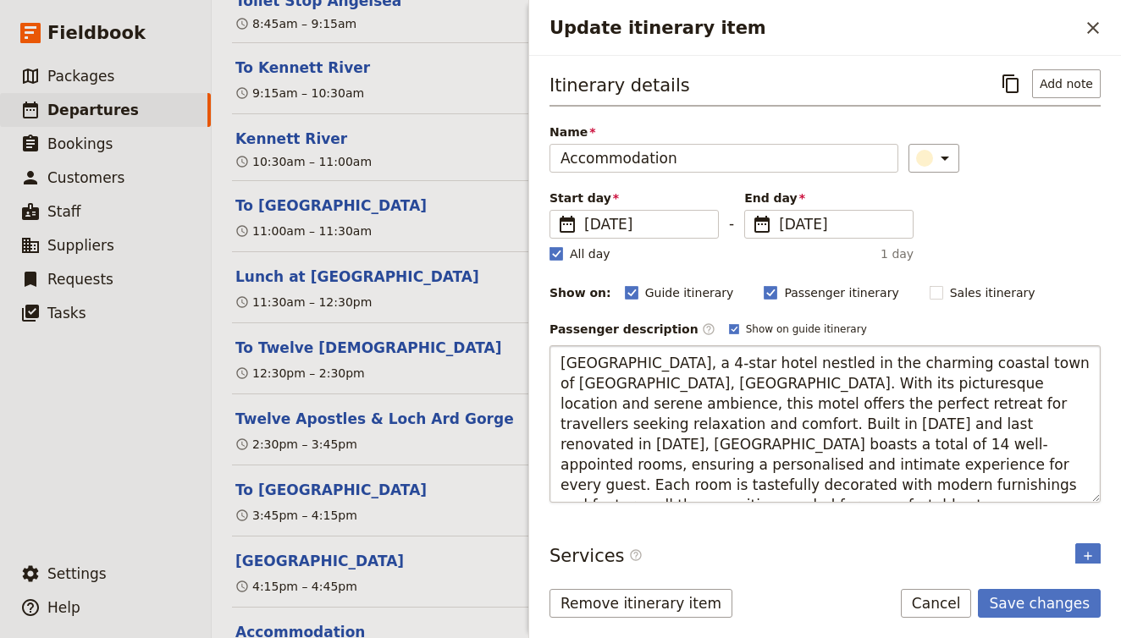
type textarea "Mid City Motel Warrnambool is a centrally located hotel offering modern rooms, …"
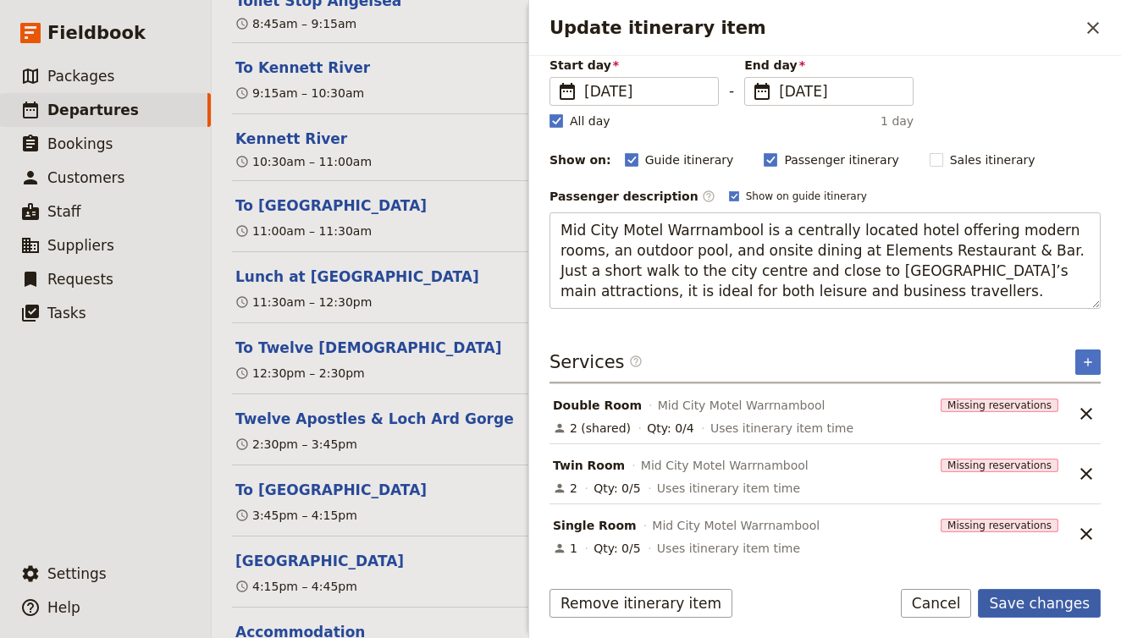
click at [1045, 609] on button "Save changes" at bounding box center [1039, 603] width 123 height 29
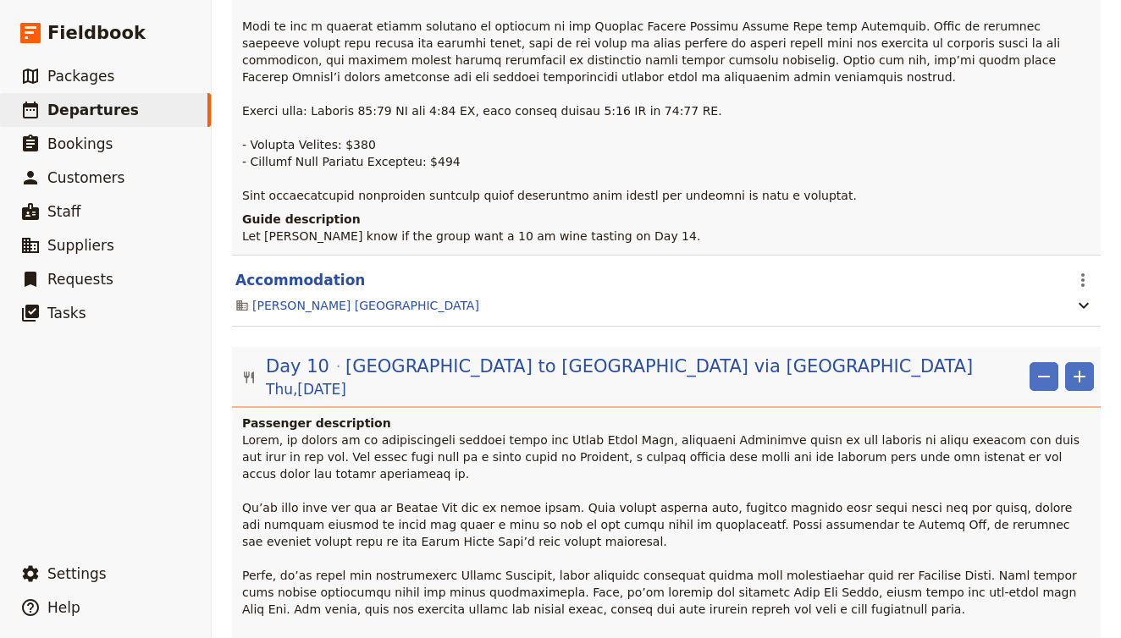
scroll to position [7886, 0]
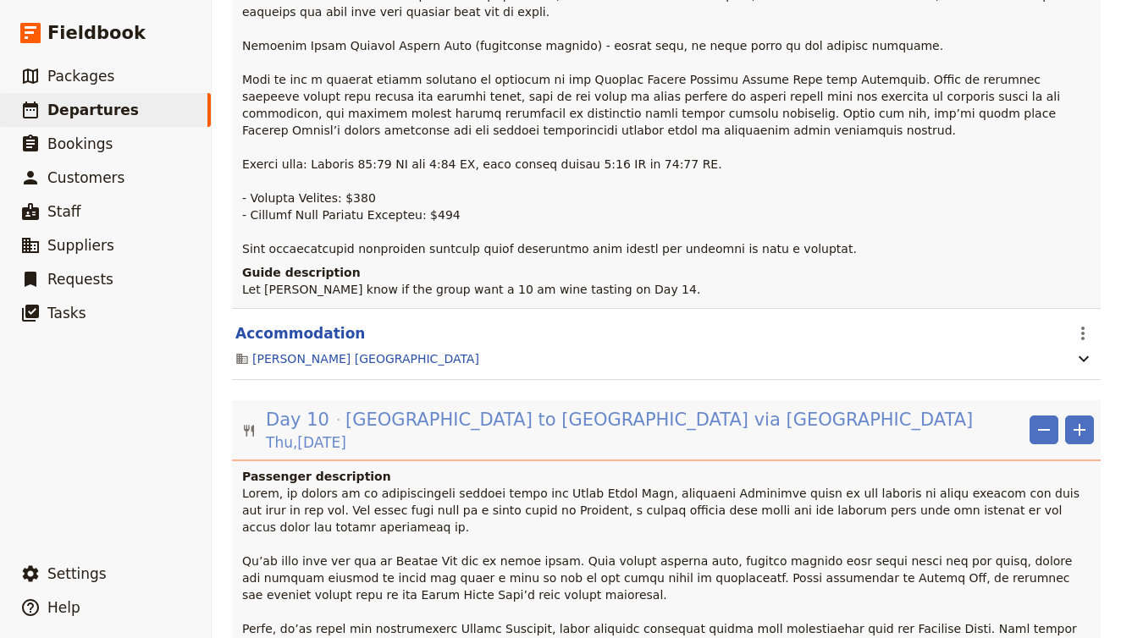
click at [592, 407] on span "Melbourne to Warrnambool via Great Ocean Road" at bounding box center [658, 419] width 627 height 25
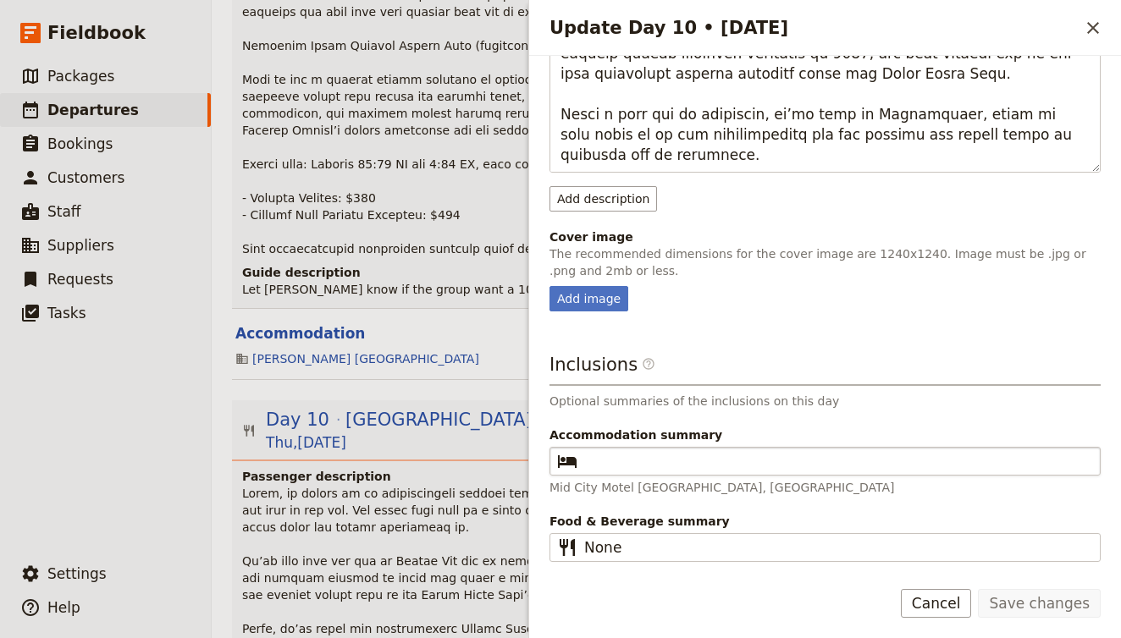
scroll to position [567, 0]
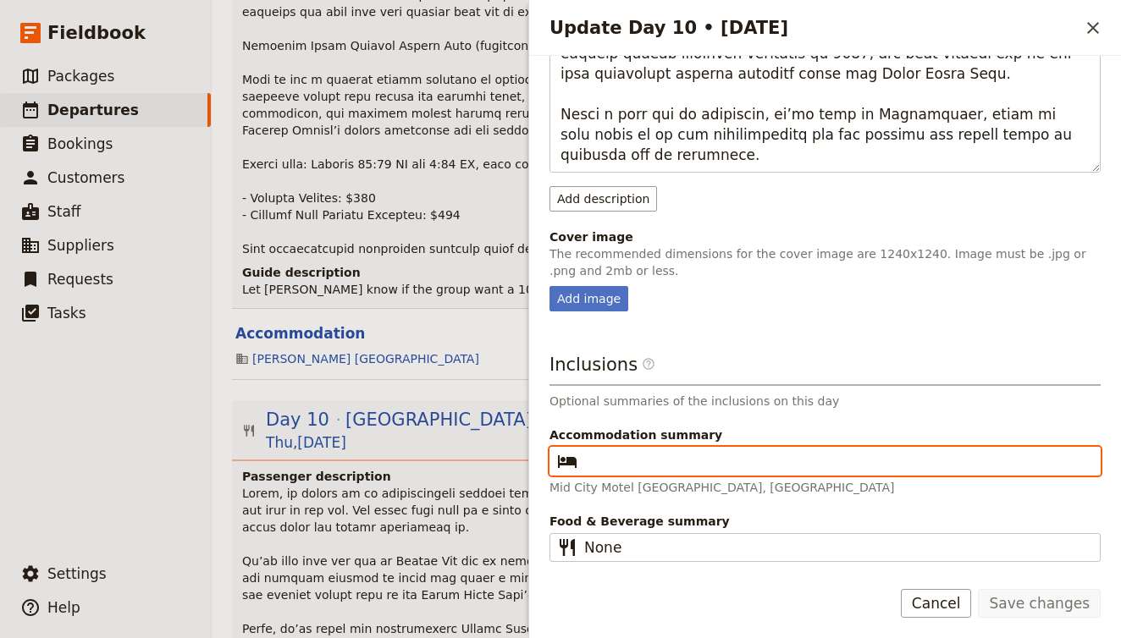
click at [665, 466] on input "Accommodation summary ​" at bounding box center [836, 461] width 505 height 20
type input "M"
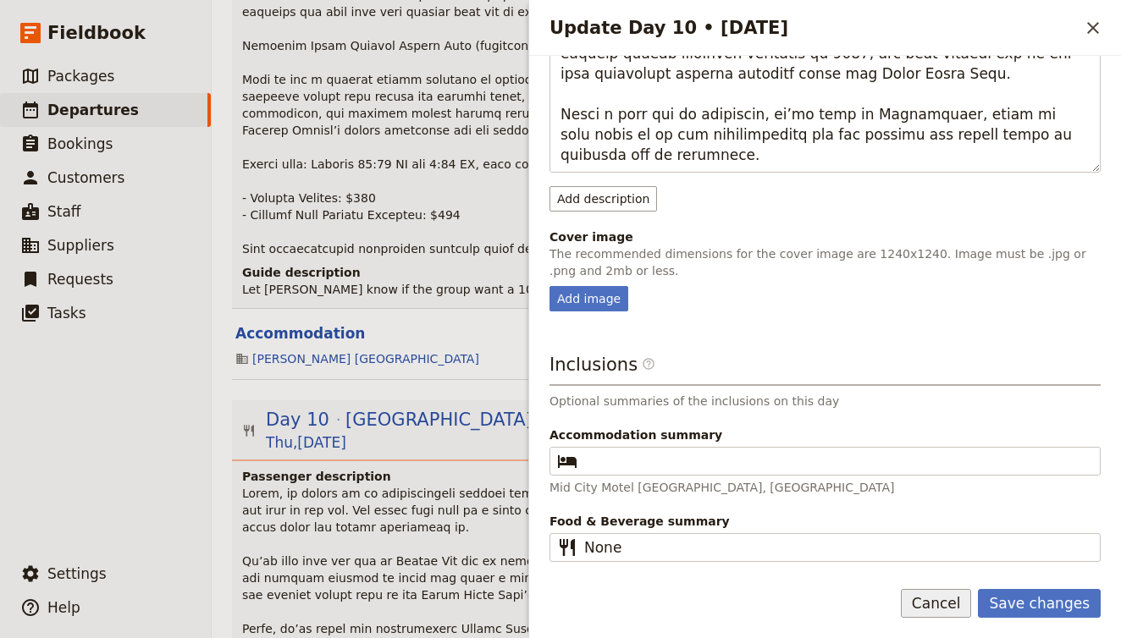
click at [956, 603] on button "Cancel" at bounding box center [936, 603] width 71 height 29
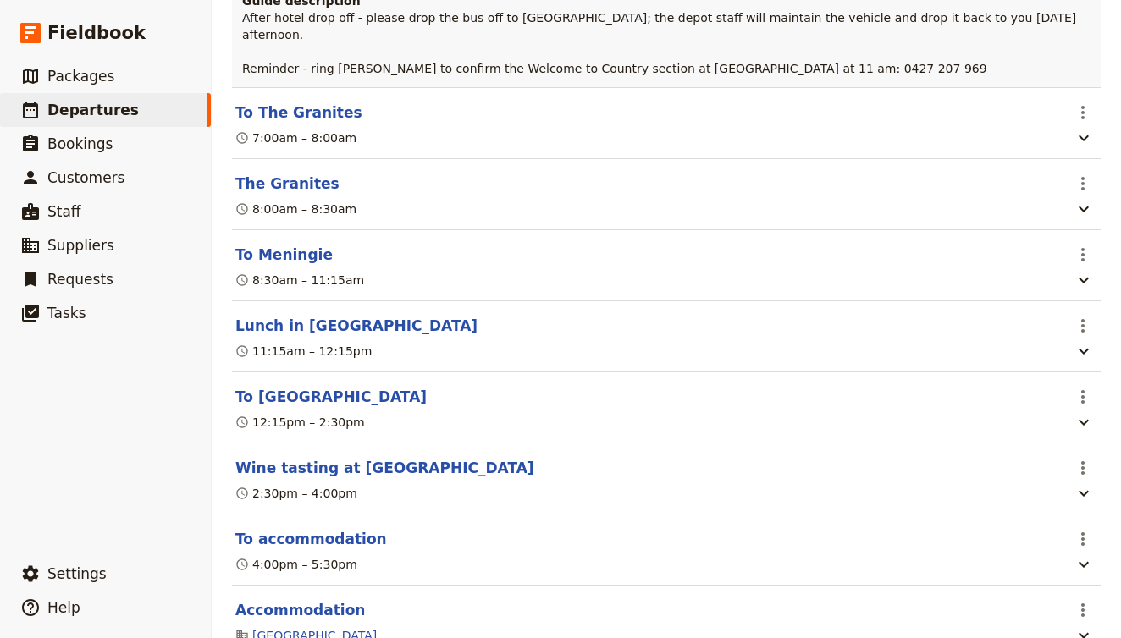
scroll to position [11036, 0]
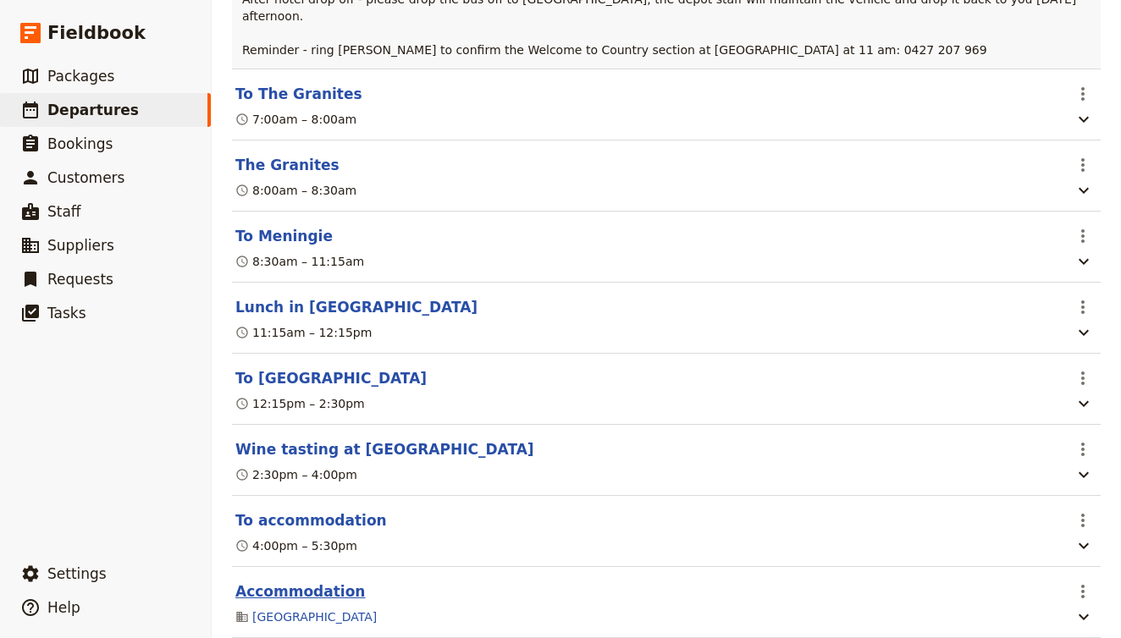
click at [311, 582] on button "Accommodation" at bounding box center [300, 592] width 130 height 20
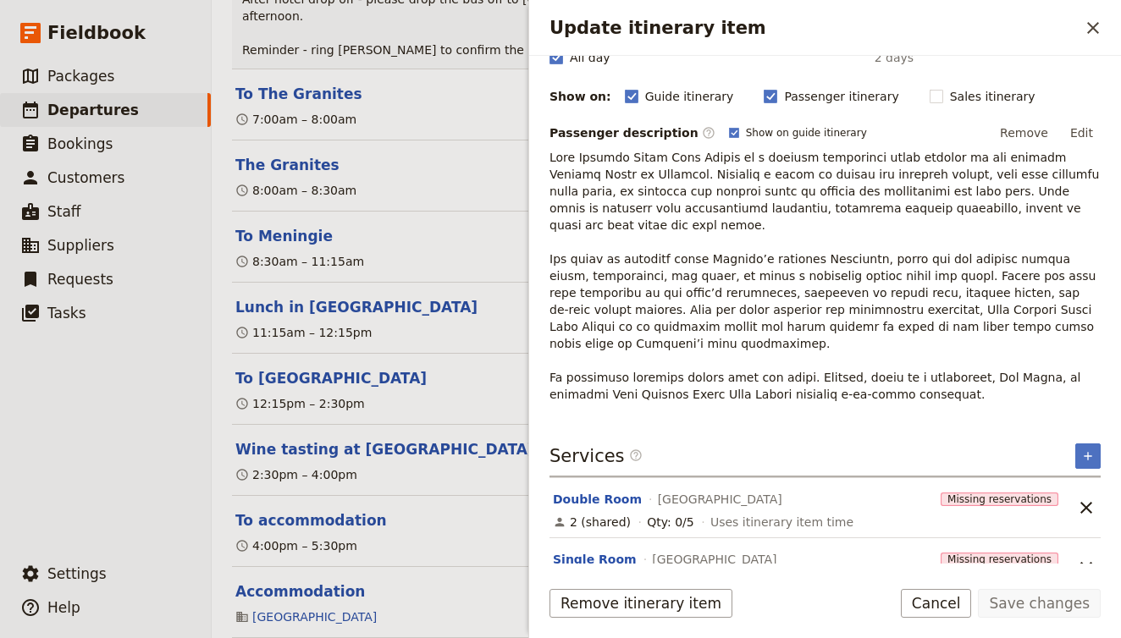
scroll to position [0, 0]
click at [616, 491] on button "Double Room" at bounding box center [597, 499] width 89 height 17
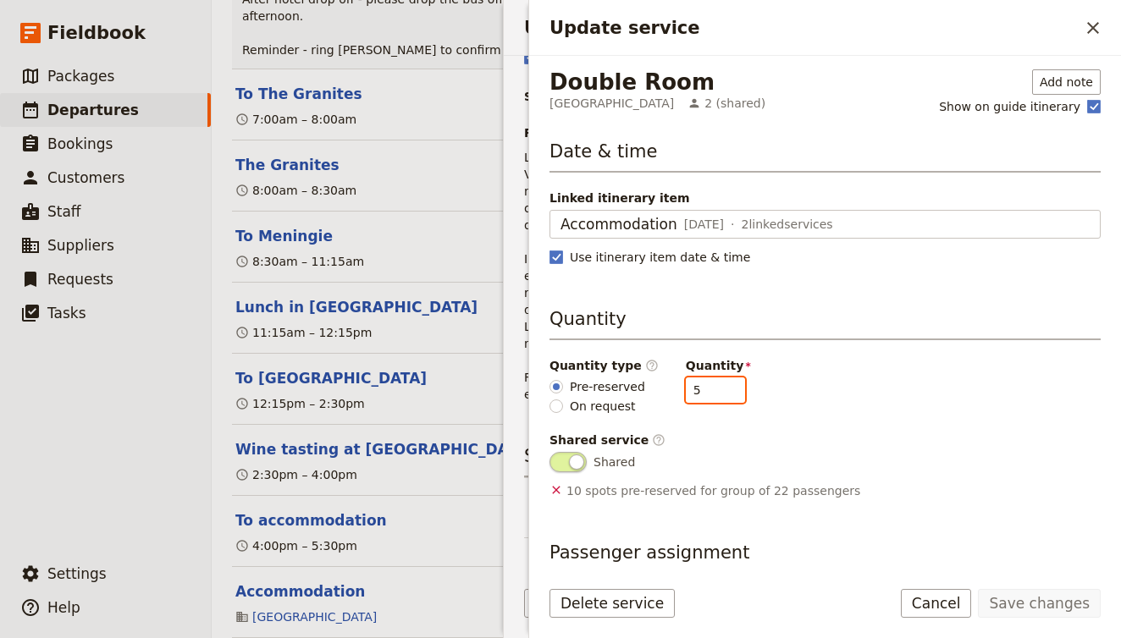
drag, startPoint x: 704, startPoint y: 389, endPoint x: 625, endPoint y: 384, distance: 78.9
click at [625, 384] on div "Quantity type ​ Pre-reserved On request Quantity 5" at bounding box center [825, 386] width 551 height 58
type input "4"
click at [1041, 610] on button "Save changes" at bounding box center [1039, 603] width 123 height 29
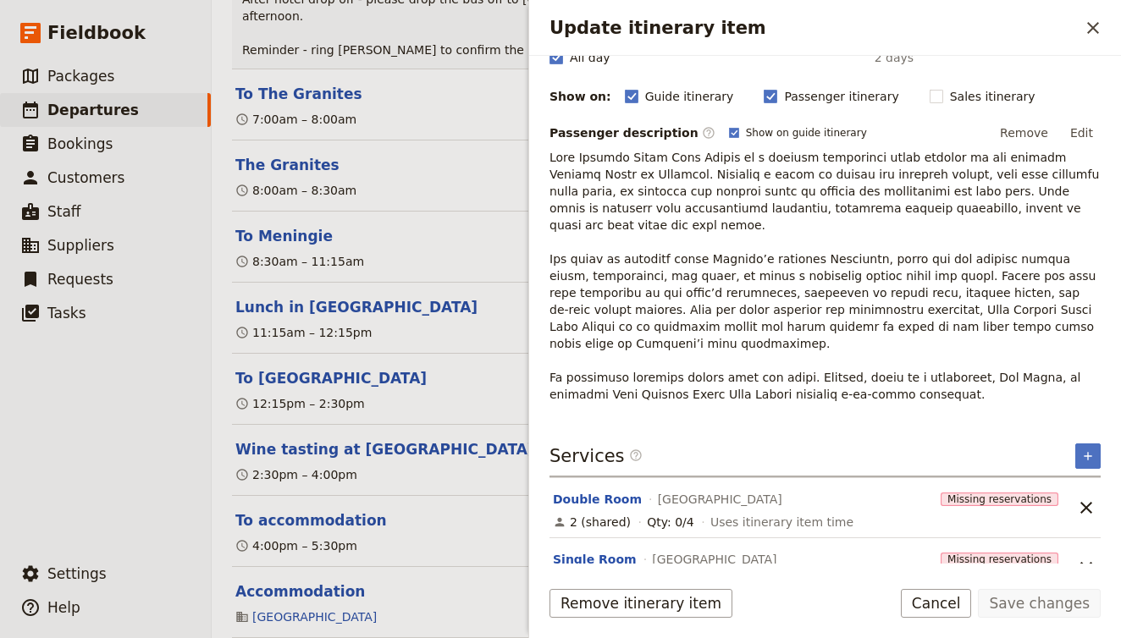
click at [562, 551] on button "Single Room" at bounding box center [595, 559] width 84 height 17
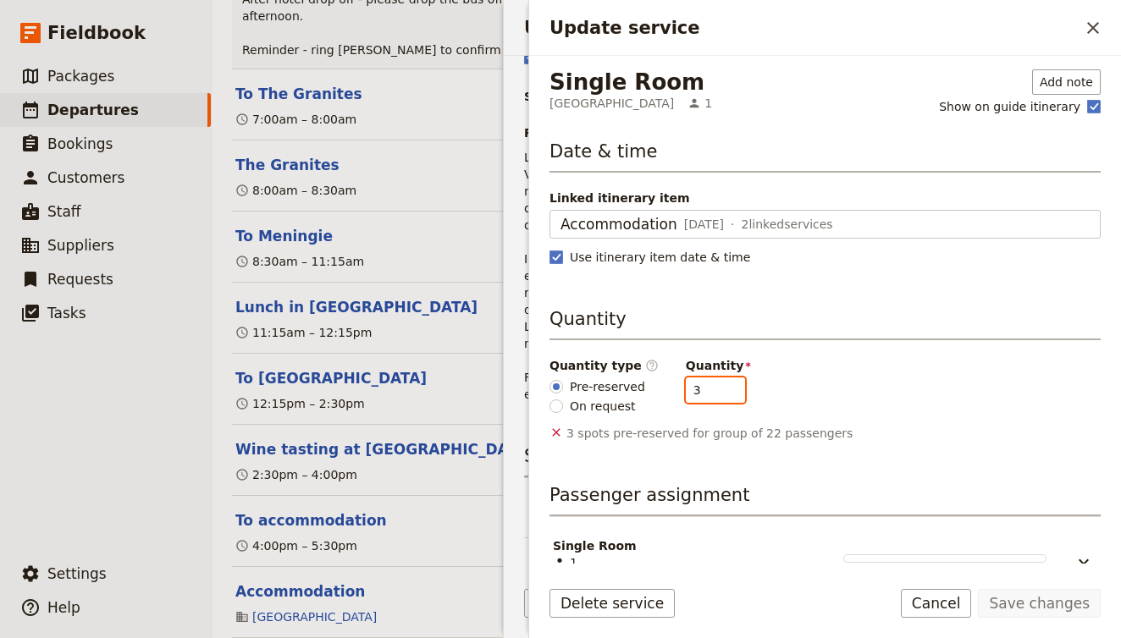
drag, startPoint x: 699, startPoint y: 389, endPoint x: 604, endPoint y: 389, distance: 94.8
click at [602, 387] on div "Quantity type ​ Pre-reserved On request Quantity 3" at bounding box center [825, 386] width 551 height 58
type input "5"
click at [1040, 601] on button "Save changes" at bounding box center [1039, 603] width 123 height 29
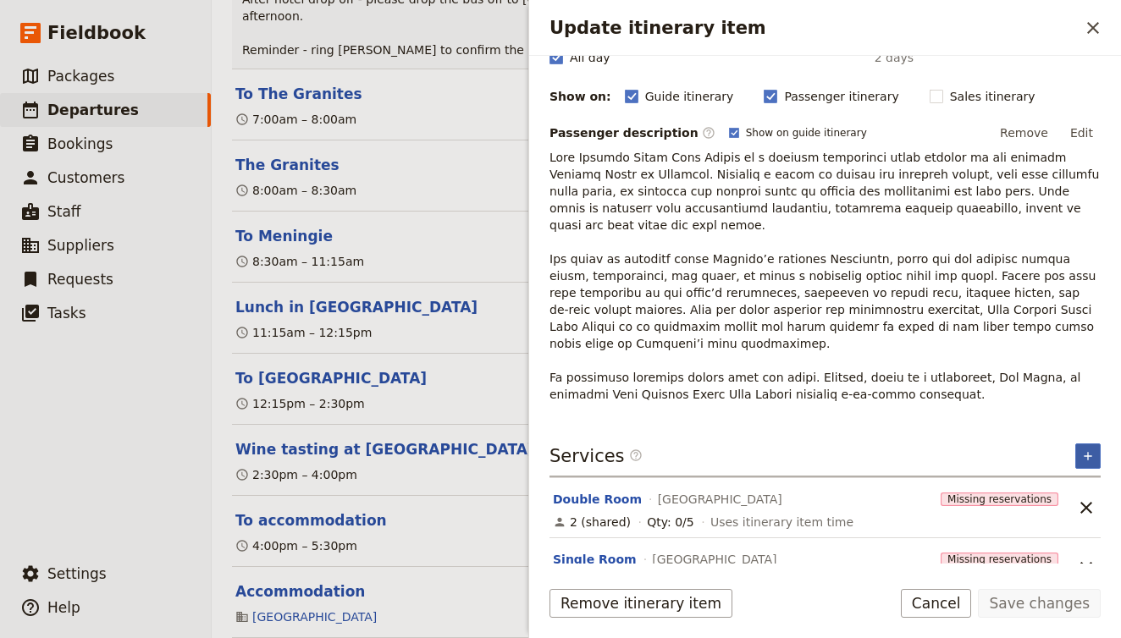
click at [1091, 450] on icon "Add service inclusion" at bounding box center [1088, 457] width 14 height 14
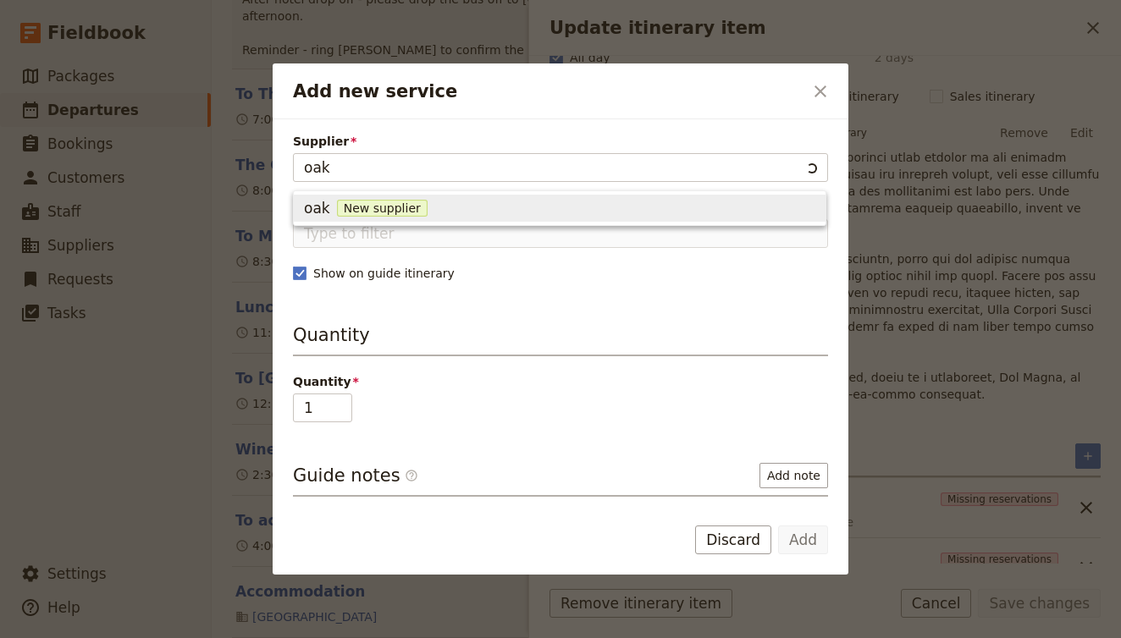
type input "oaks"
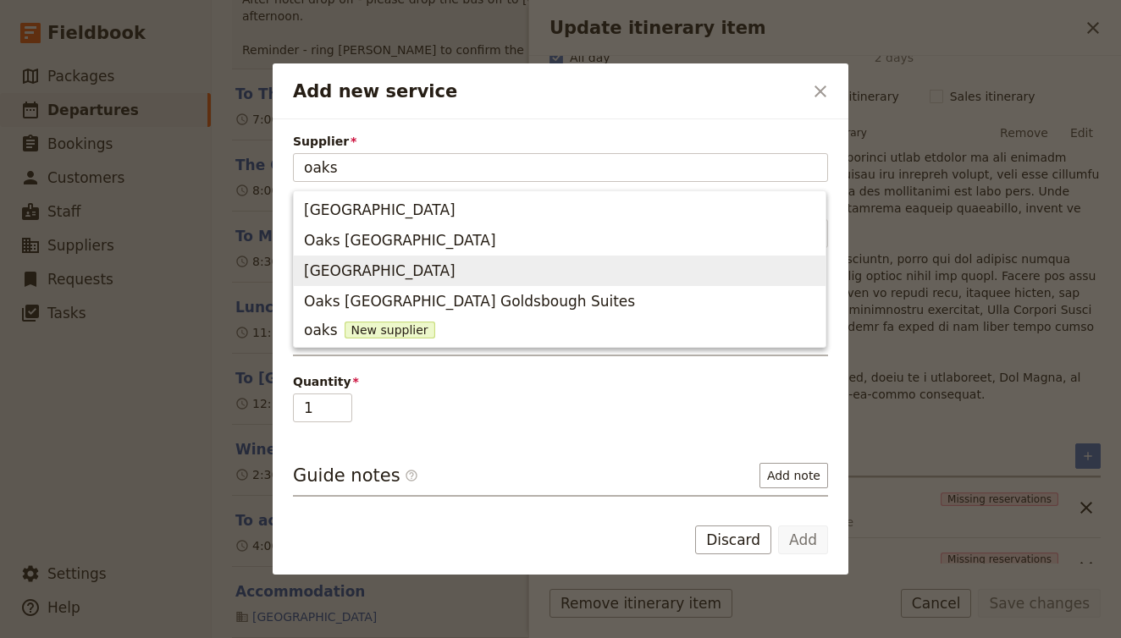
click at [518, 271] on span "Oaks Glenelg Plaza Pier Suites" at bounding box center [559, 271] width 511 height 24
type input "Oaks Glenelg Plaza Pier Suites"
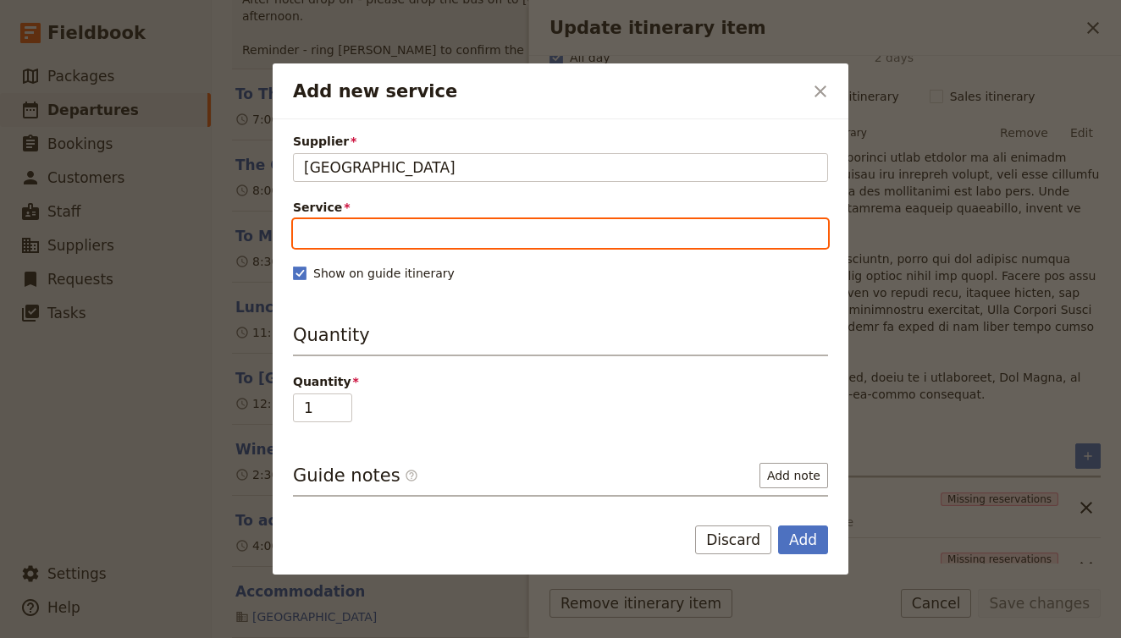
click at [426, 224] on input "Service" at bounding box center [560, 233] width 535 height 29
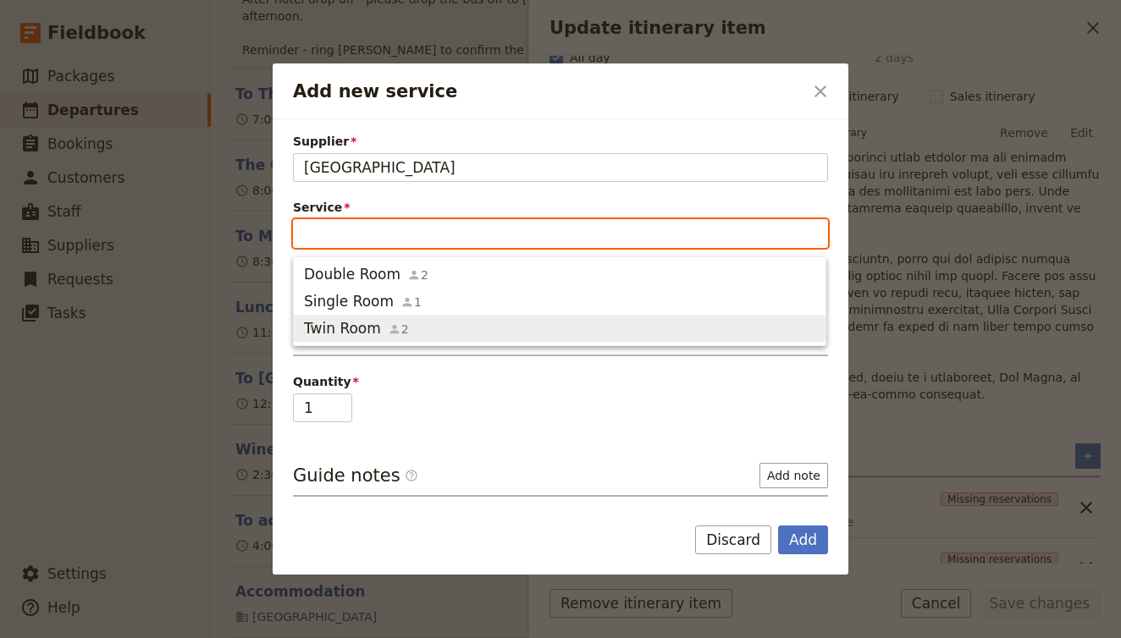
click at [389, 326] on icon "button" at bounding box center [393, 329] width 9 height 9
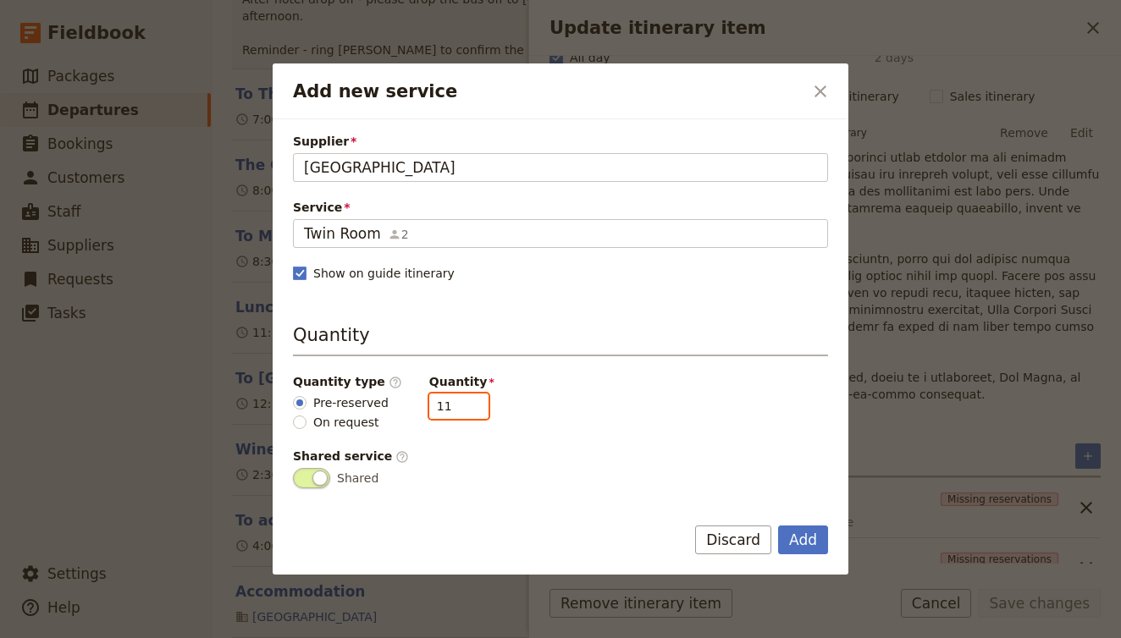
drag, startPoint x: 439, startPoint y: 407, endPoint x: 381, endPoint y: 407, distance: 58.4
click at [381, 407] on div "Quantity type ​ Pre-reserved On request Quantity 11" at bounding box center [560, 402] width 535 height 58
type input "5"
click at [814, 546] on button "Add" at bounding box center [803, 540] width 50 height 29
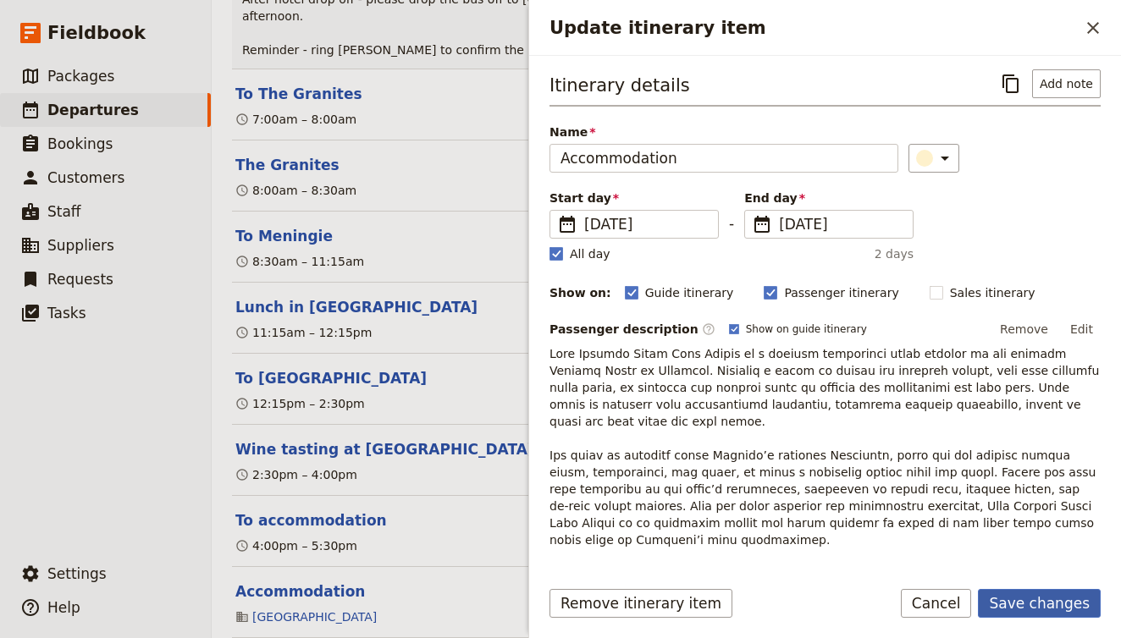
click at [1045, 607] on button "Save changes" at bounding box center [1039, 603] width 123 height 29
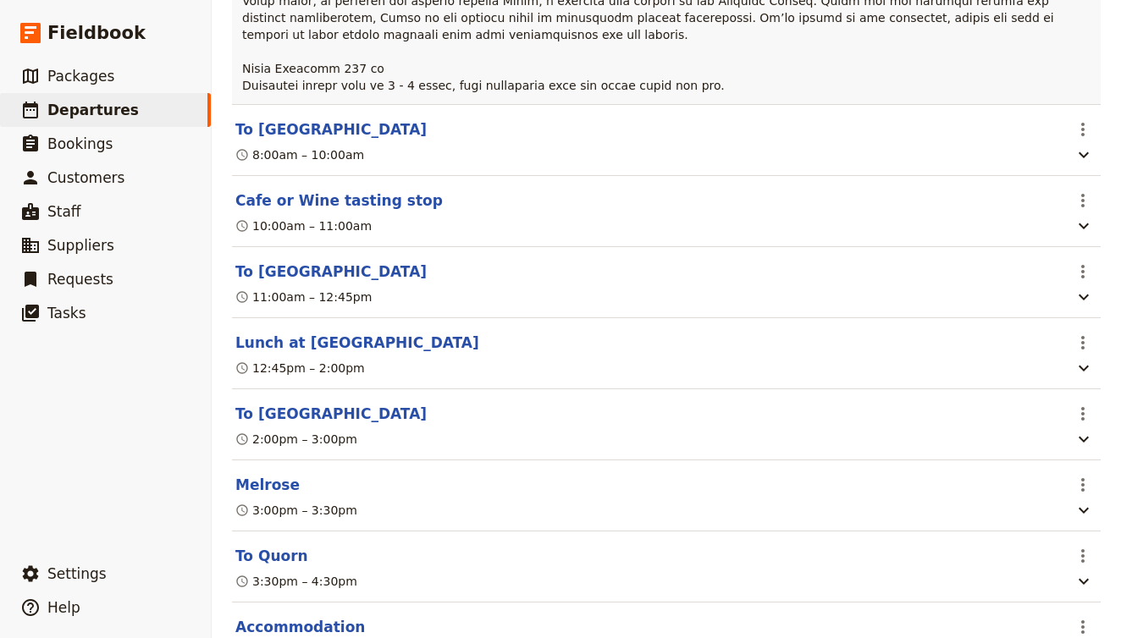
scroll to position [13028, 0]
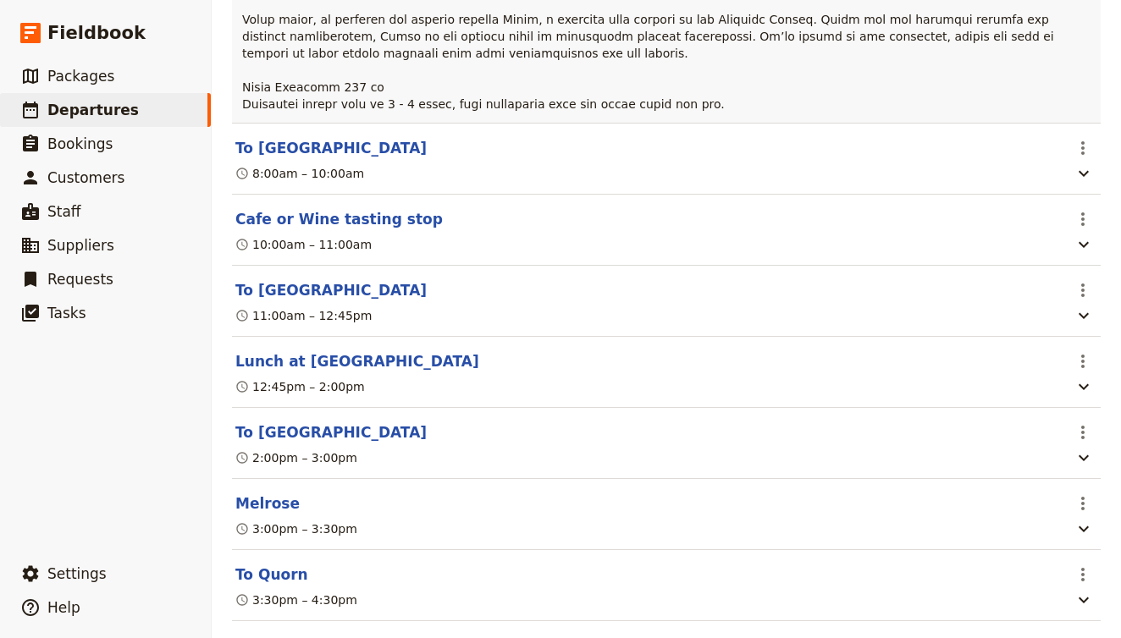
click at [319, 636] on button "Accommodation" at bounding box center [300, 646] width 130 height 20
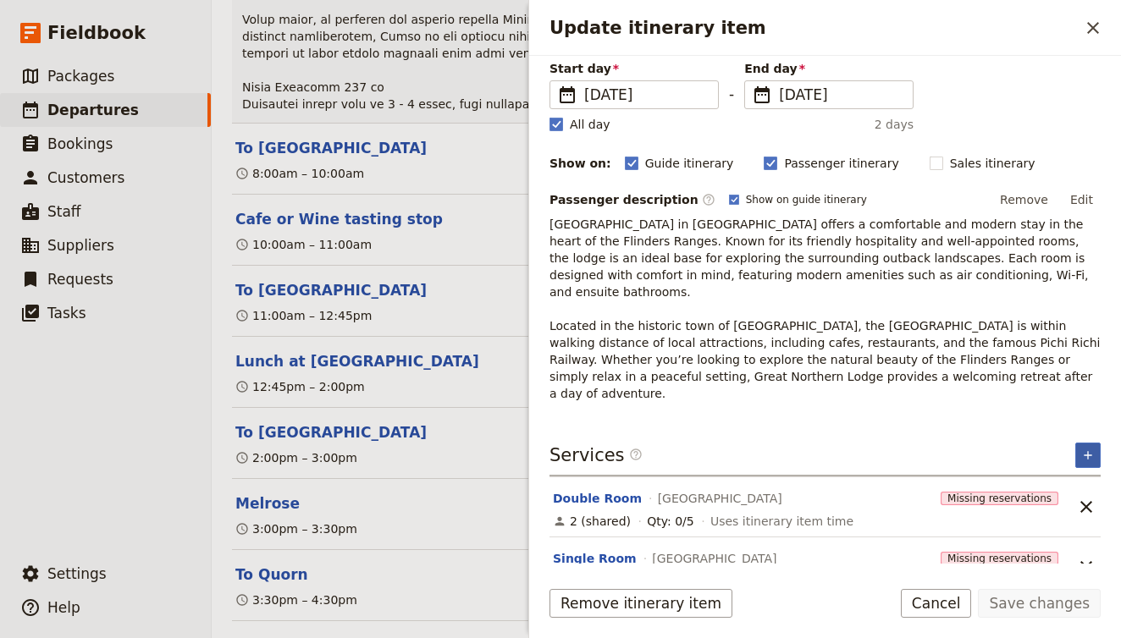
scroll to position [129, 0]
click at [1085, 562] on icon "Unlink service" at bounding box center [1086, 568] width 12 height 12
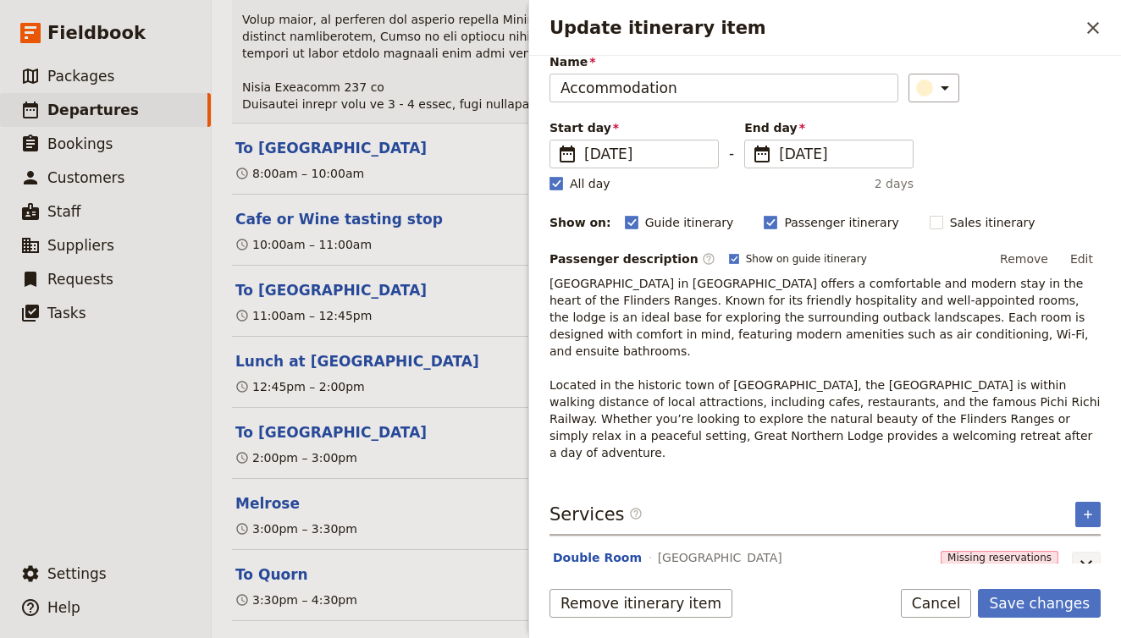
scroll to position [69, 0]
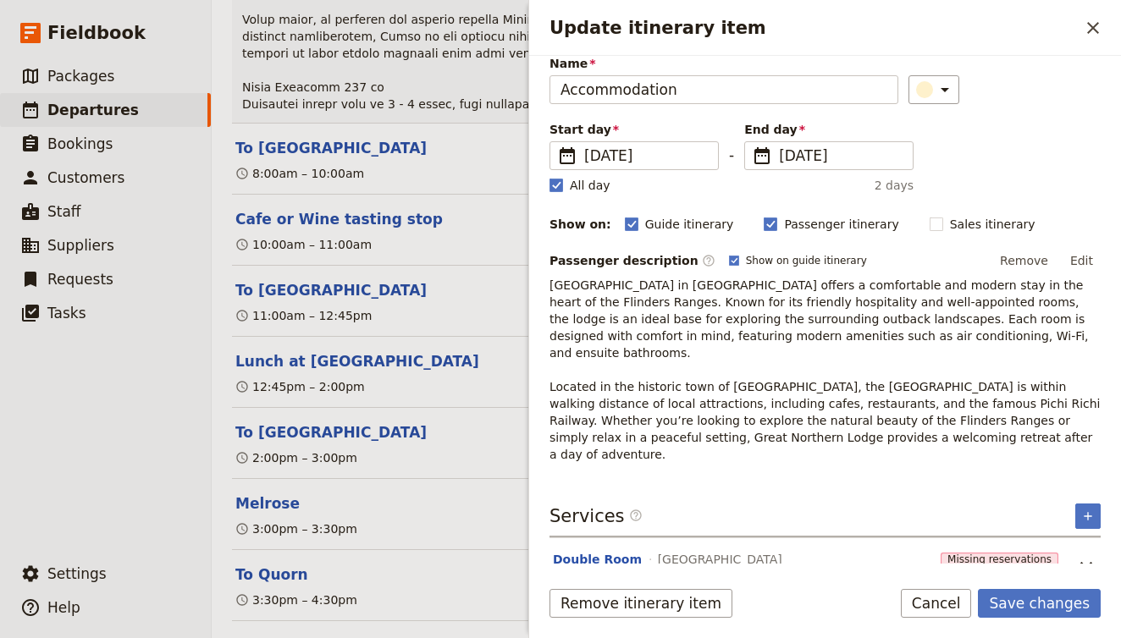
click at [610, 551] on button "Double Room" at bounding box center [597, 559] width 89 height 17
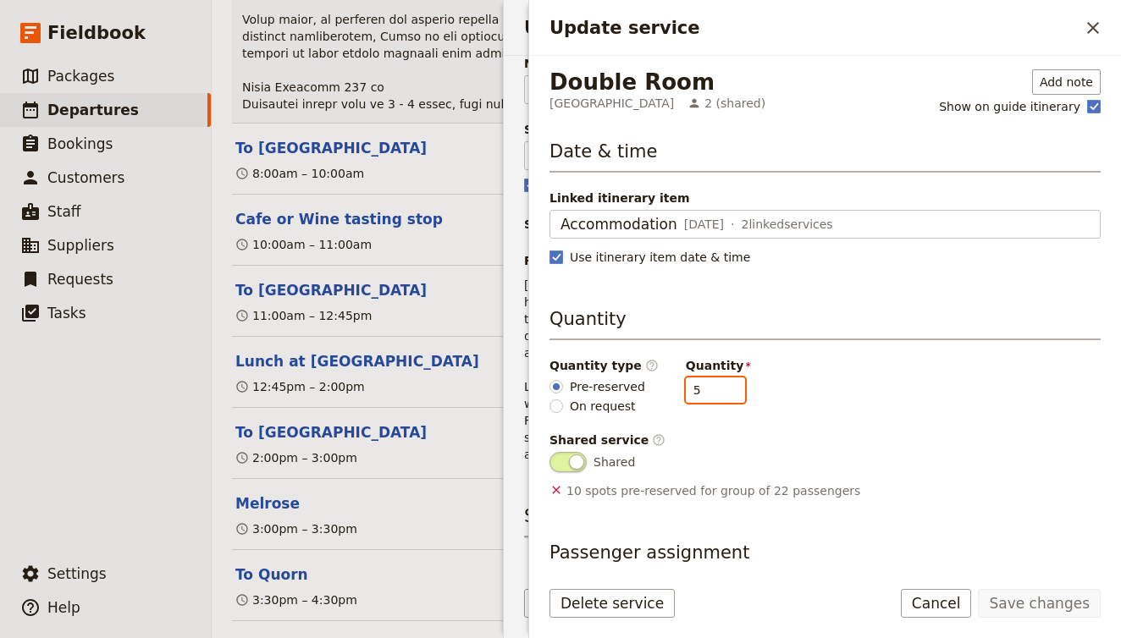
drag, startPoint x: 700, startPoint y: 395, endPoint x: 605, endPoint y: 372, distance: 97.5
click at [605, 372] on div "Quantity type ​ Pre-reserved On request Quantity 5" at bounding box center [825, 386] width 551 height 58
type input "4"
click at [1028, 601] on button "Save changes" at bounding box center [1039, 603] width 123 height 29
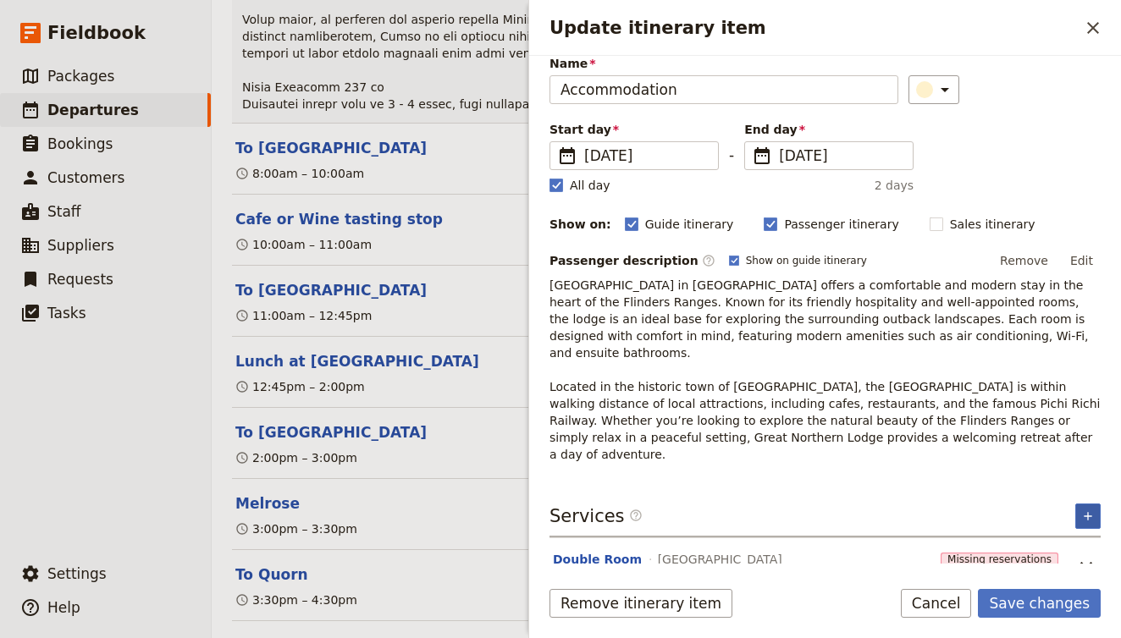
click at [1085, 510] on icon "Add service inclusion" at bounding box center [1088, 517] width 14 height 14
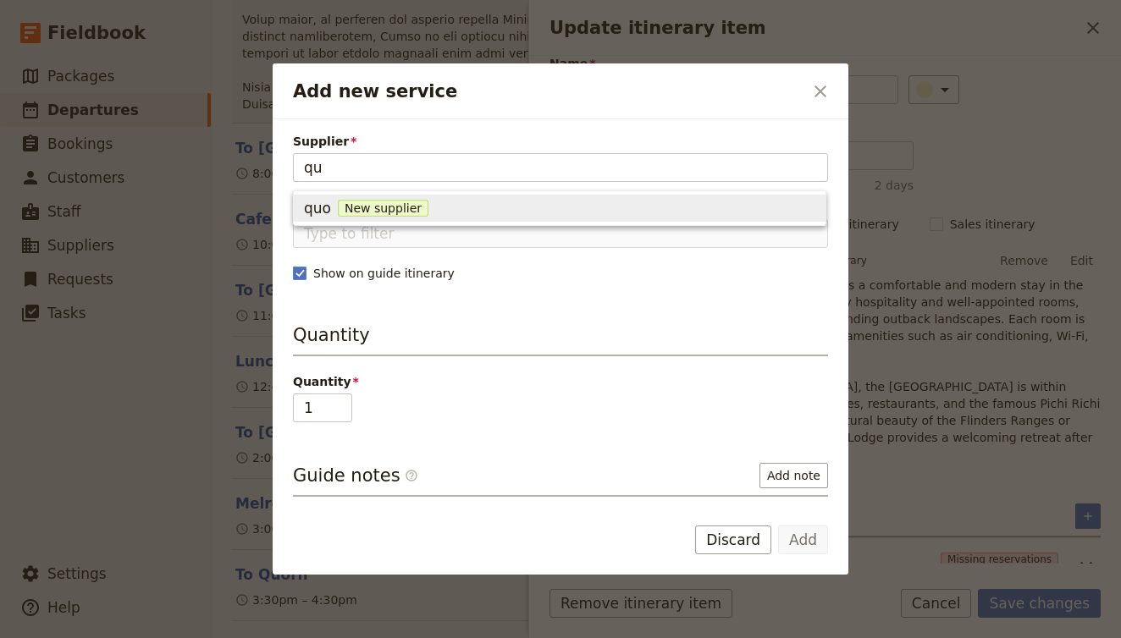
type input "q"
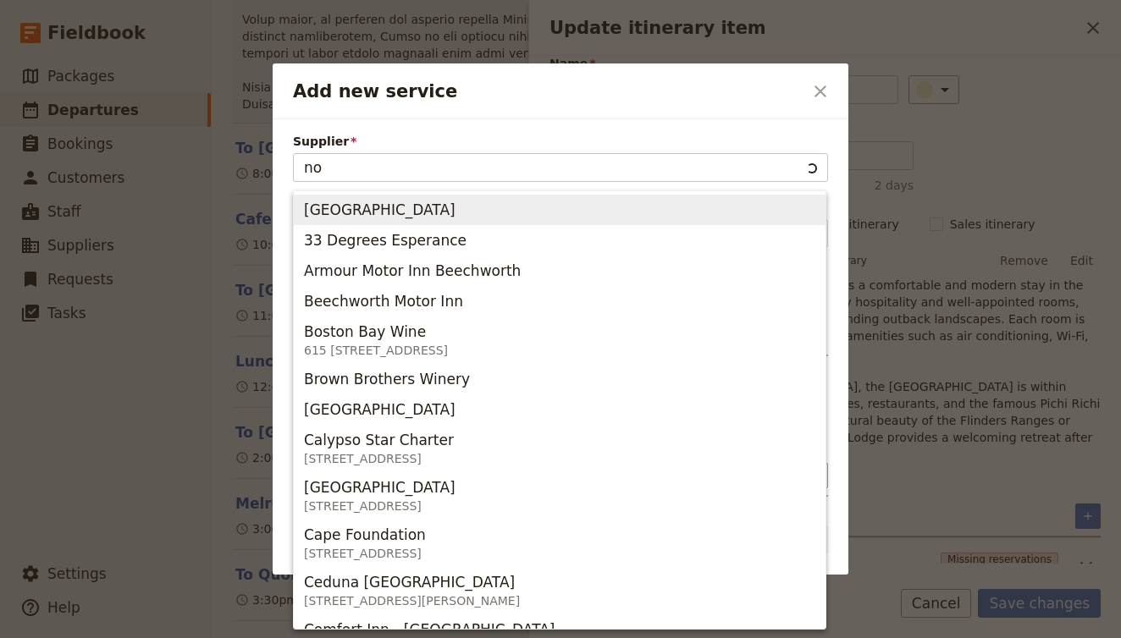
type input "nor"
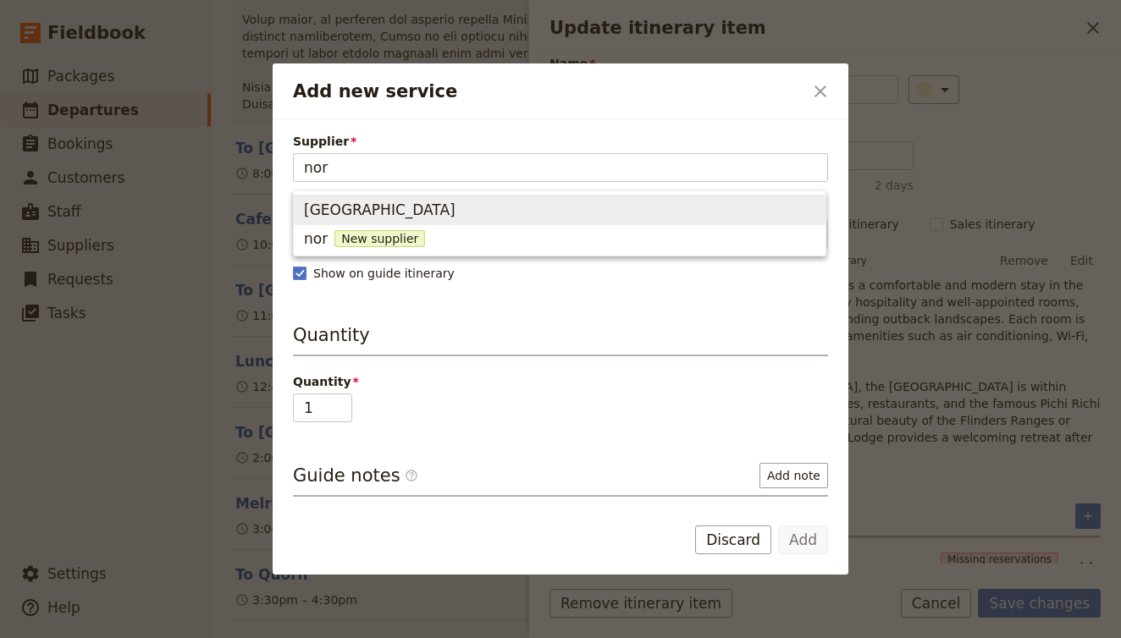
click at [558, 212] on span "Great Northern Lodge" at bounding box center [559, 210] width 511 height 24
type input "Great Northern Lodge"
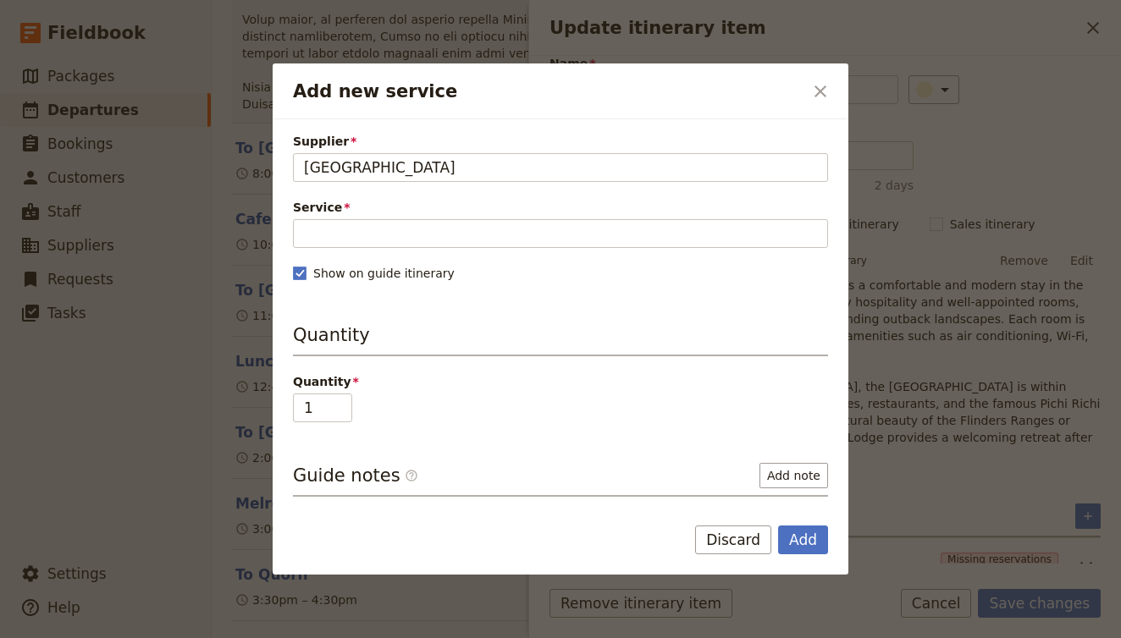
click at [455, 211] on span "Service" at bounding box center [560, 207] width 535 height 17
click at [455, 219] on input "Service" at bounding box center [560, 233] width 535 height 29
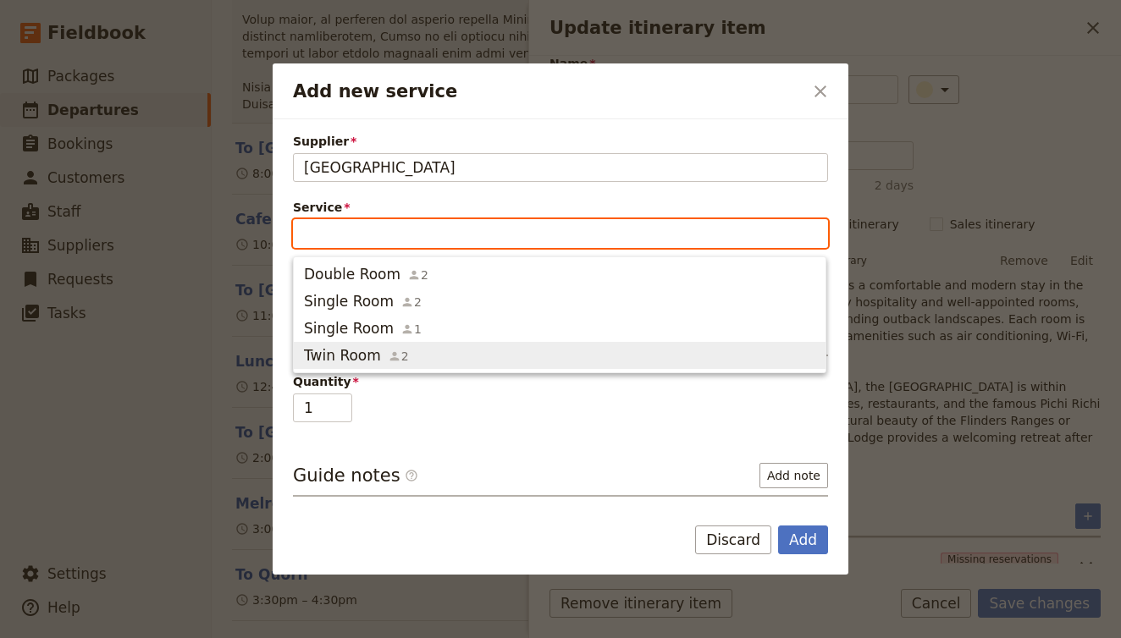
click at [440, 360] on span "Twin Room 2" at bounding box center [559, 355] width 511 height 20
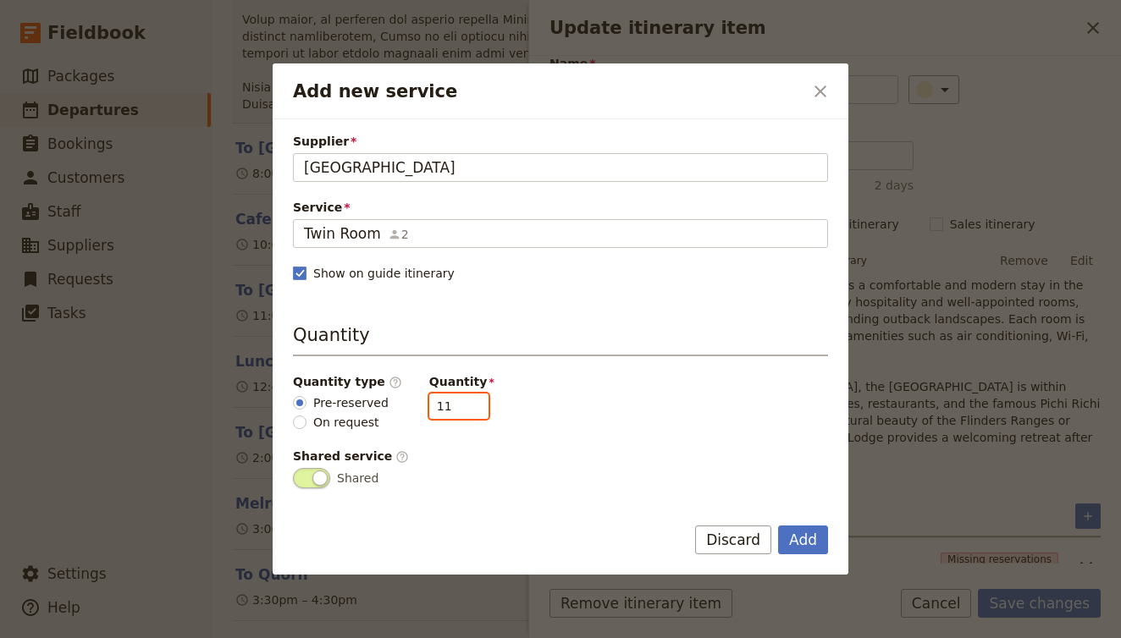
drag, startPoint x: 440, startPoint y: 412, endPoint x: 407, endPoint y: 407, distance: 33.4
click at [407, 407] on div "Quantity type ​ Pre-reserved On request Quantity 11" at bounding box center [560, 402] width 535 height 58
type input "5"
click at [815, 551] on button "Add" at bounding box center [803, 540] width 50 height 29
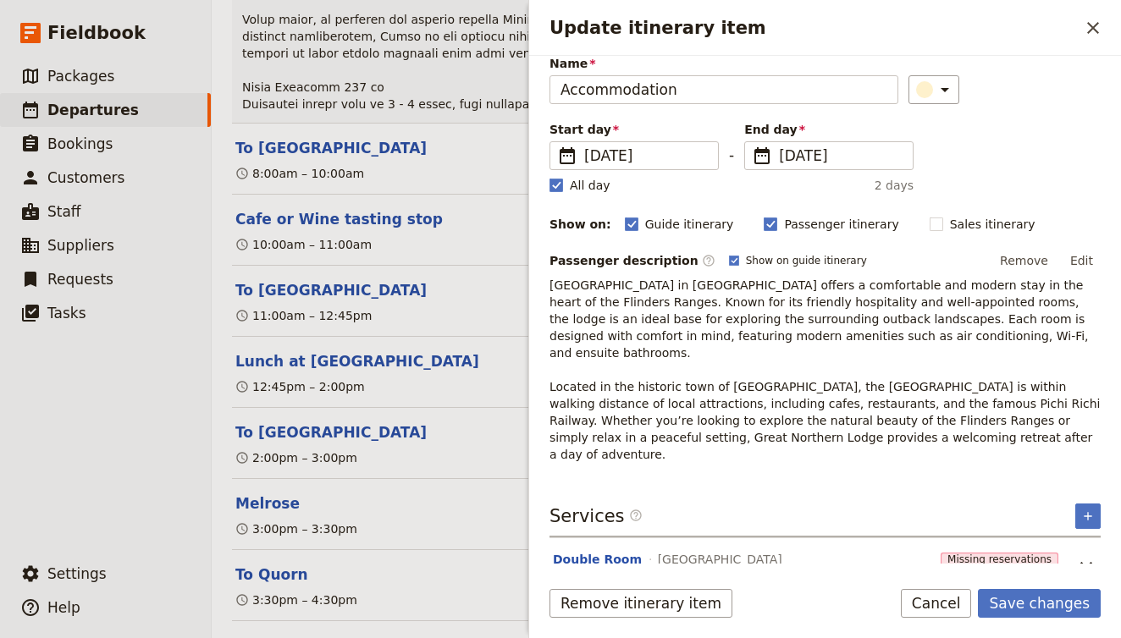
scroll to position [0, 0]
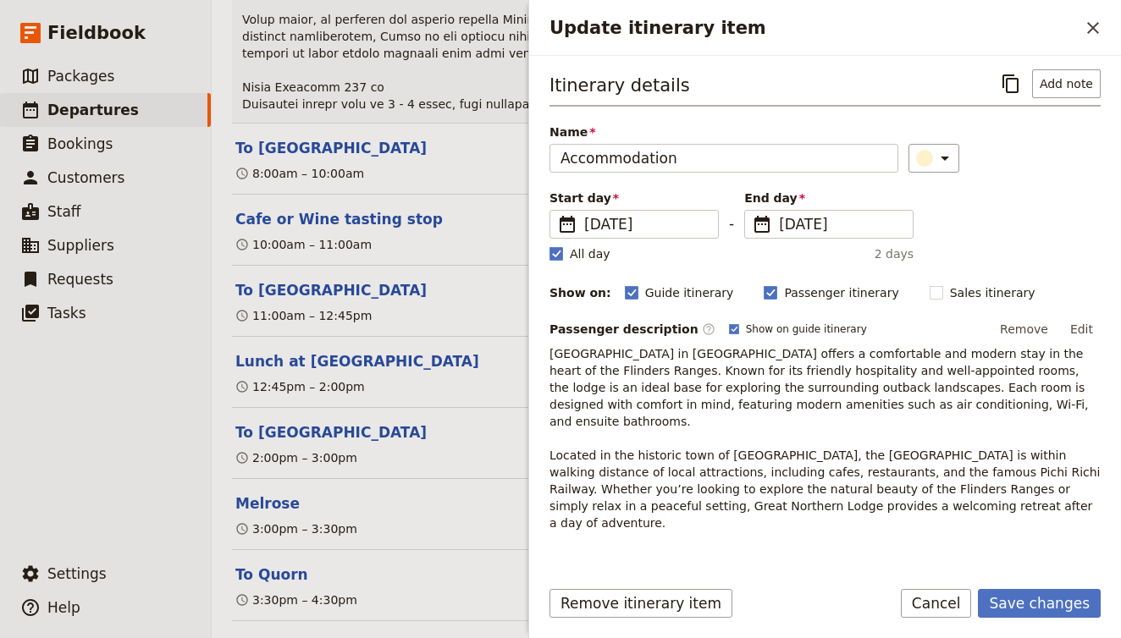
click at [1093, 578] on icon "Add service inclusion" at bounding box center [1088, 585] width 14 height 14
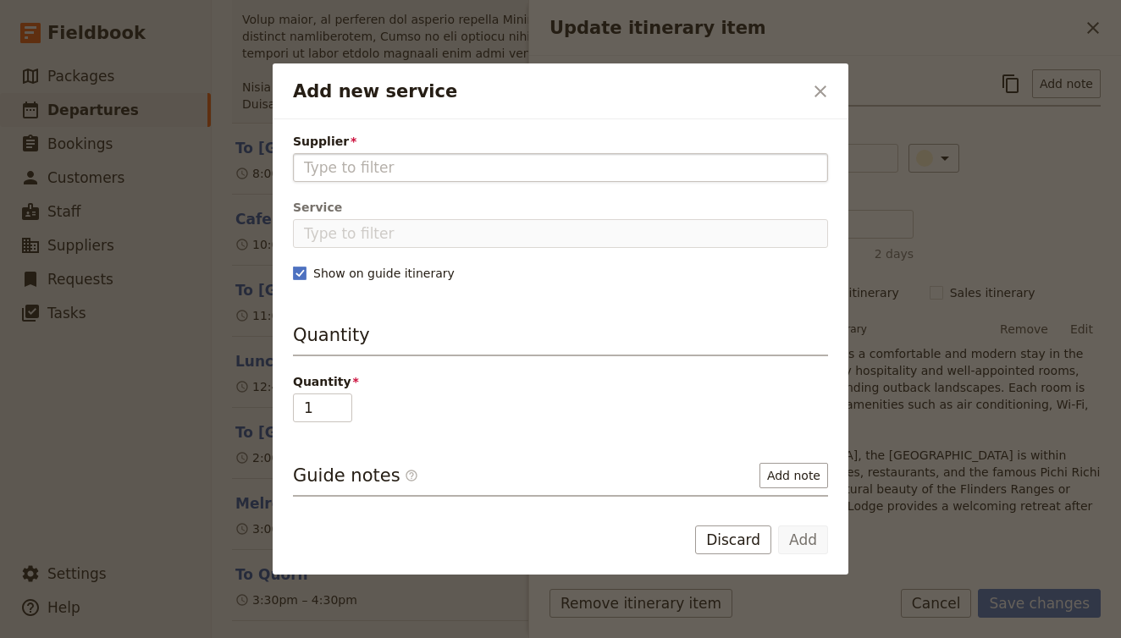
type input "t"
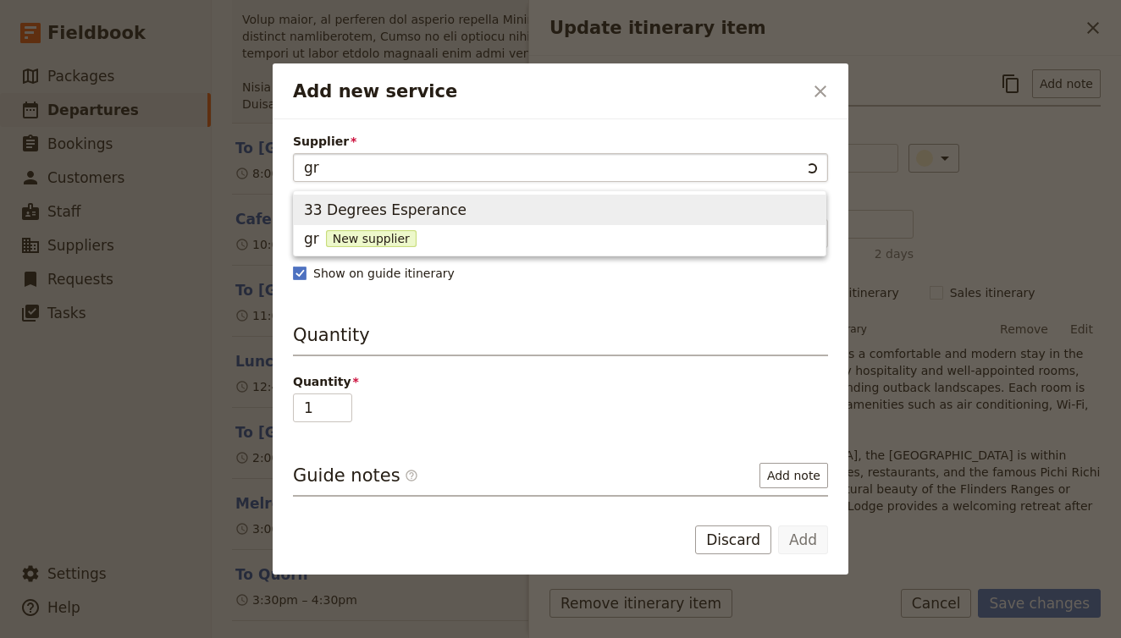
type input "gre"
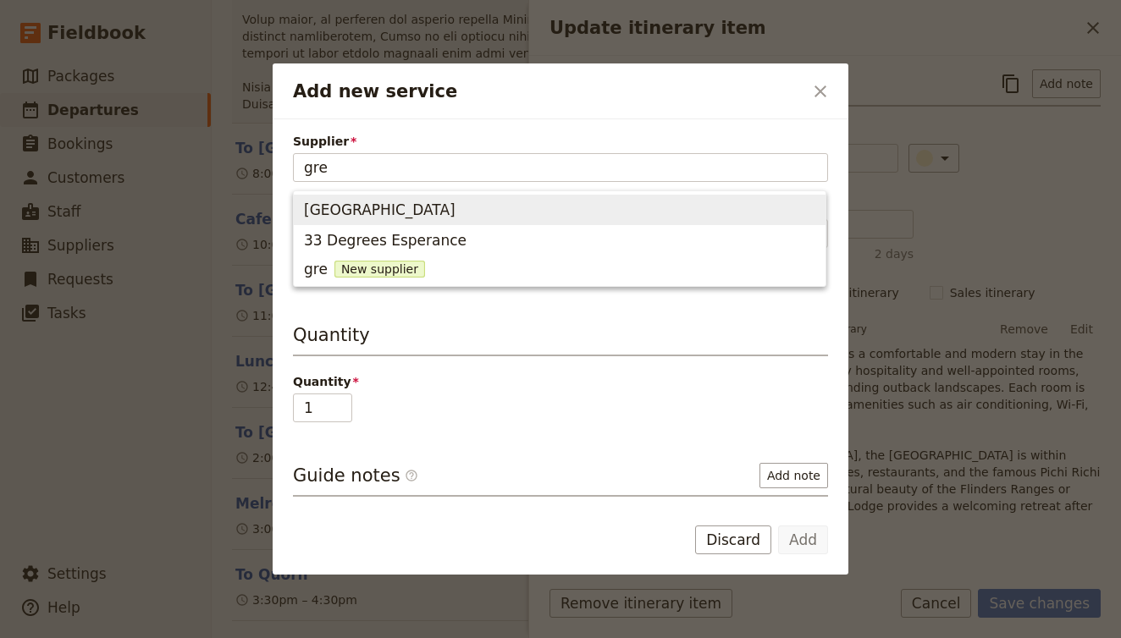
click at [506, 213] on span "Great Northern Lodge" at bounding box center [559, 210] width 511 height 24
type input "Great Northern Lodge"
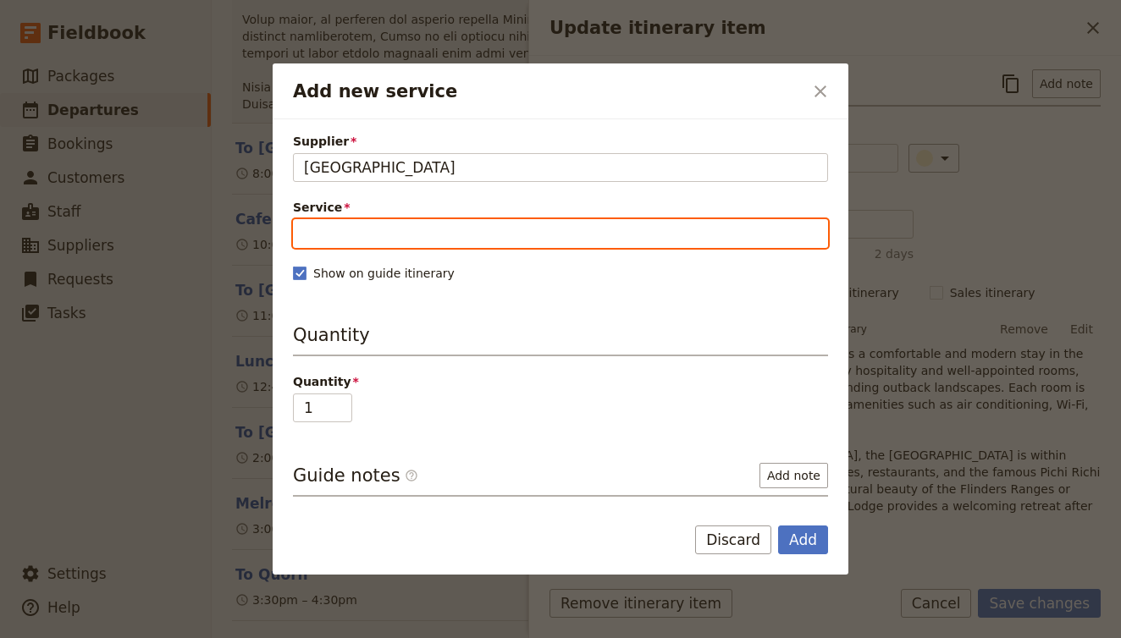
click at [478, 224] on input "Service" at bounding box center [560, 233] width 535 height 29
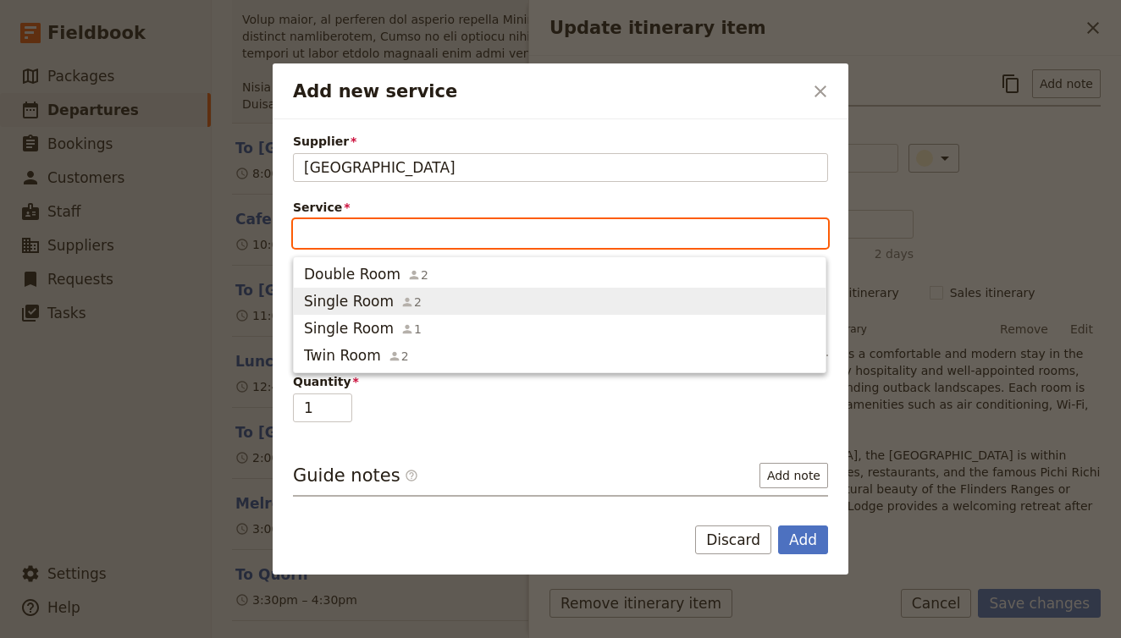
click at [439, 305] on span "Single Room 2" at bounding box center [559, 301] width 511 height 20
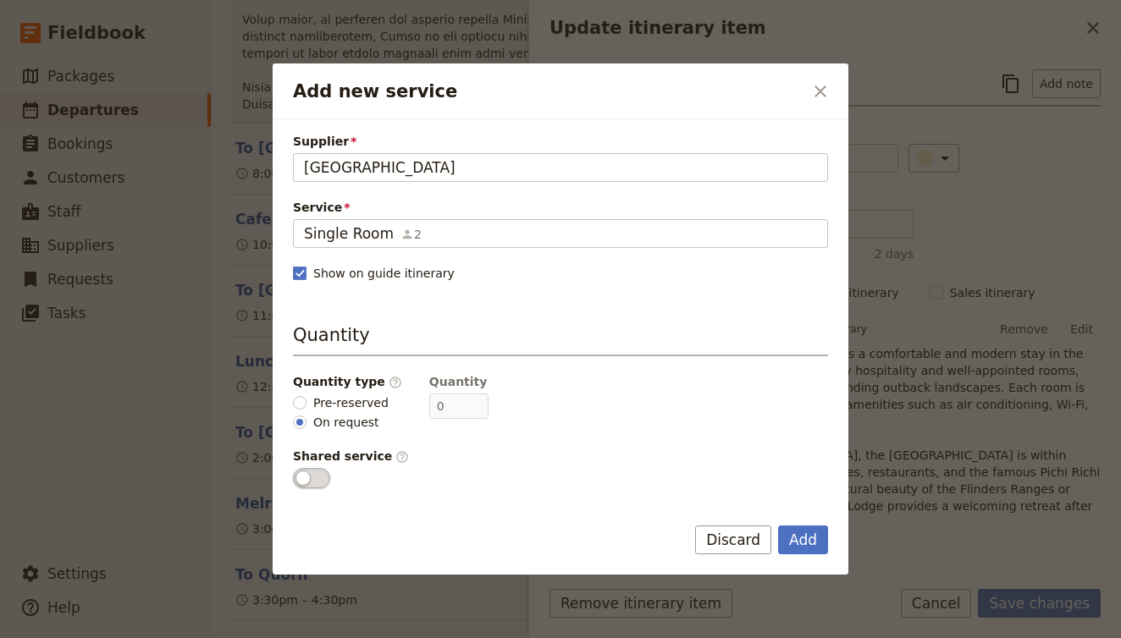
click at [329, 402] on span "Pre-reserved" at bounding box center [350, 403] width 75 height 17
click at [307, 402] on input "Pre-reserved" at bounding box center [300, 403] width 14 height 14
radio input "true"
drag, startPoint x: 448, startPoint y: 411, endPoint x: 397, endPoint y: 396, distance: 53.0
click at [397, 396] on div "Quantity type ​ Pre-reserved On request Quantity 11" at bounding box center [560, 402] width 535 height 58
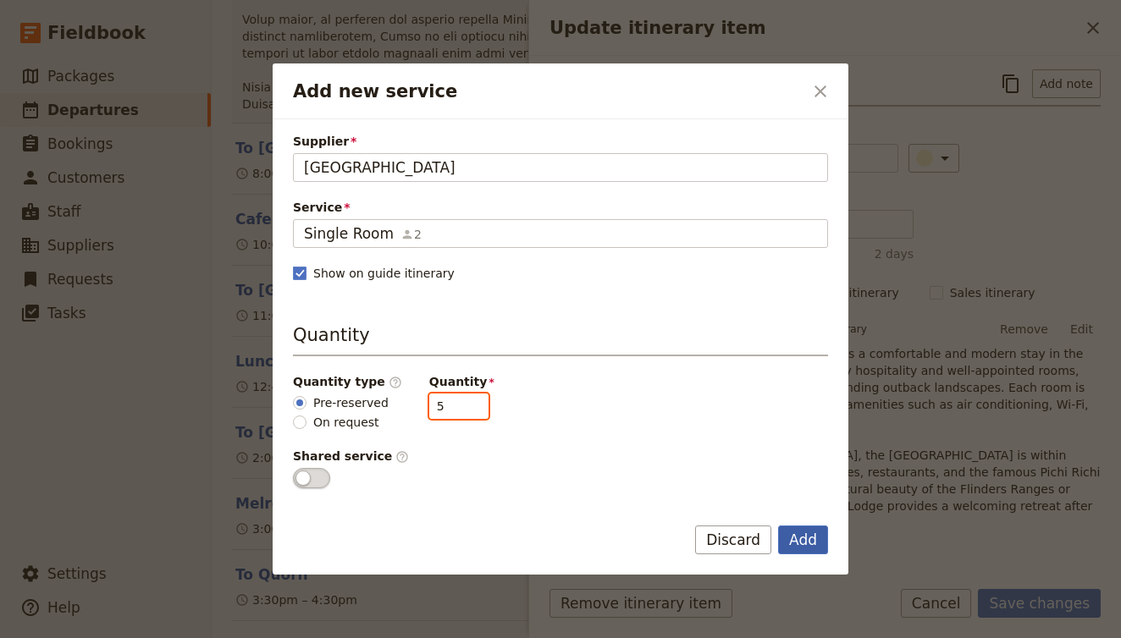
type input "5"
click at [786, 541] on button "Add" at bounding box center [803, 540] width 50 height 29
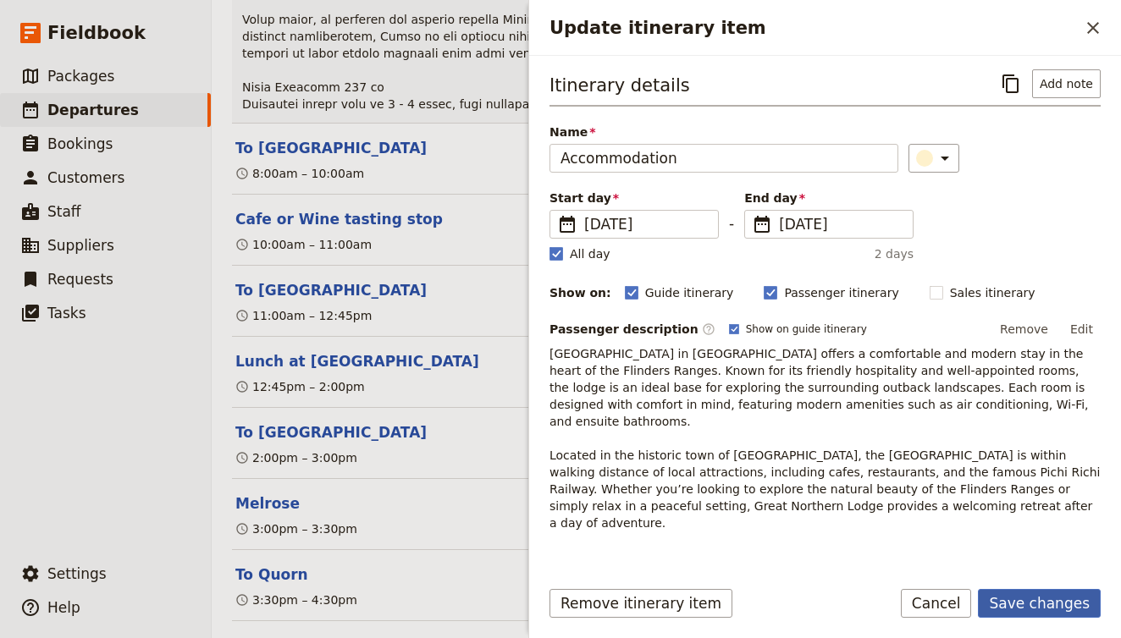
click at [1018, 610] on button "Save changes" at bounding box center [1039, 603] width 123 height 29
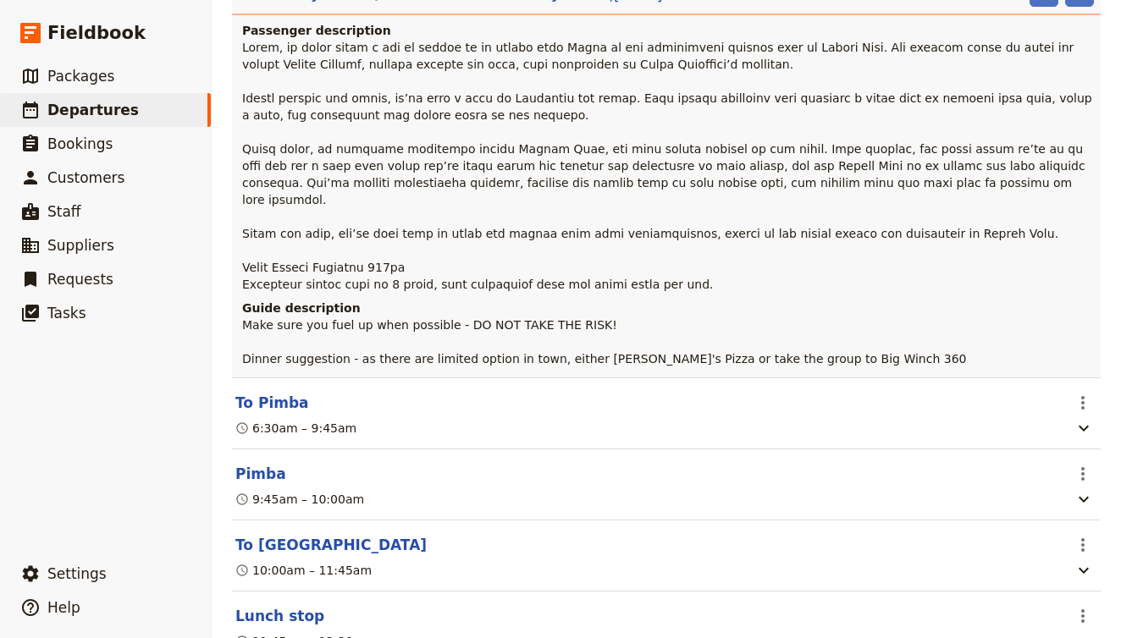
scroll to position [15109, 0]
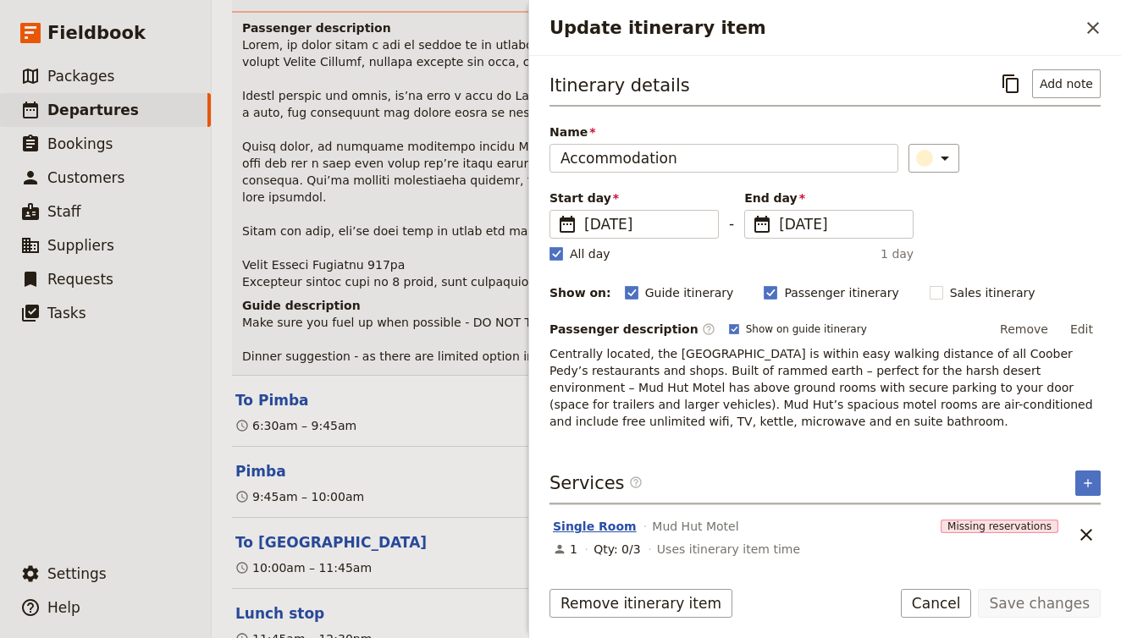
click at [616, 524] on button "Single Room" at bounding box center [595, 526] width 84 height 17
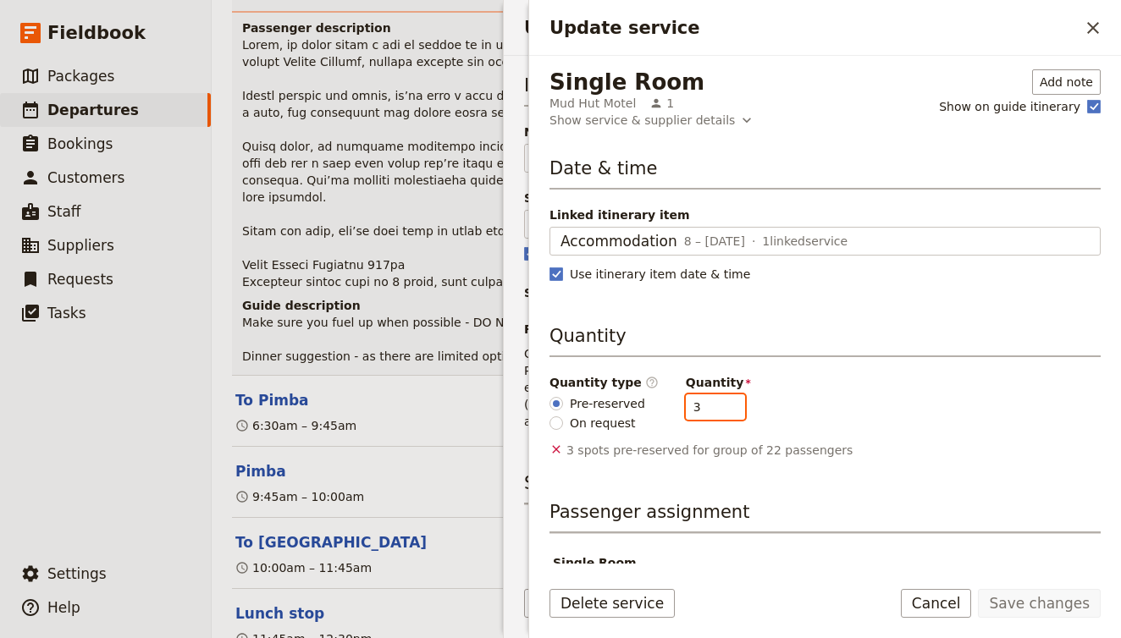
drag, startPoint x: 703, startPoint y: 411, endPoint x: 609, endPoint y: 400, distance: 94.6
click at [609, 400] on div "Quantity type ​ Pre-reserved On request Quantity 3" at bounding box center [825, 403] width 551 height 58
type input "5"
click at [1030, 603] on button "Save changes" at bounding box center [1039, 603] width 123 height 29
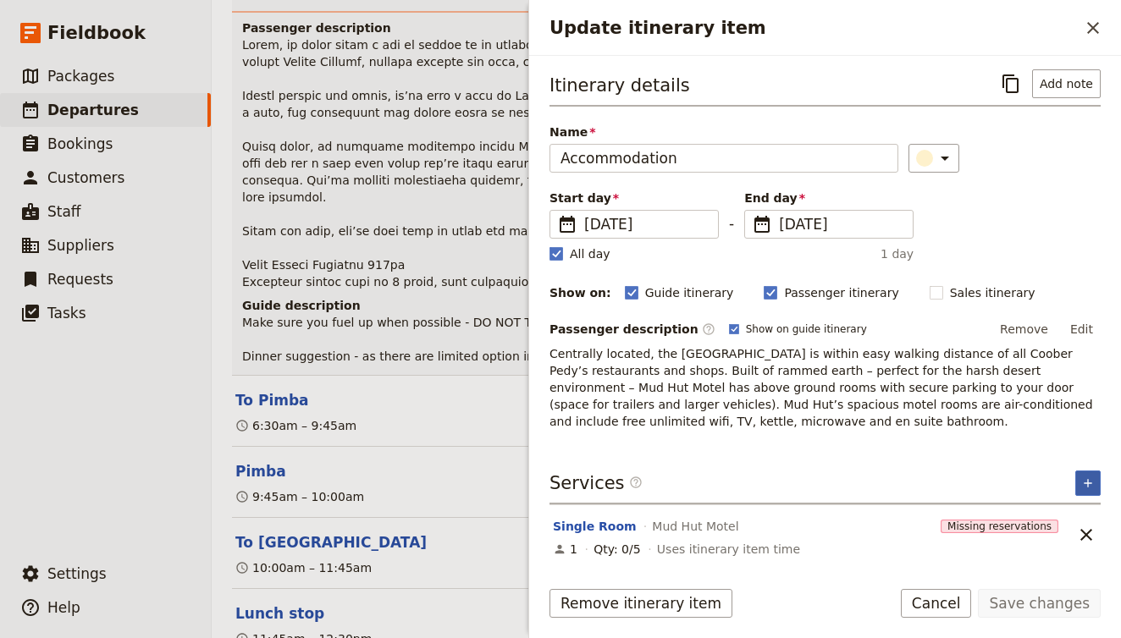
click at [1094, 487] on icon "Add service inclusion" at bounding box center [1088, 484] width 14 height 14
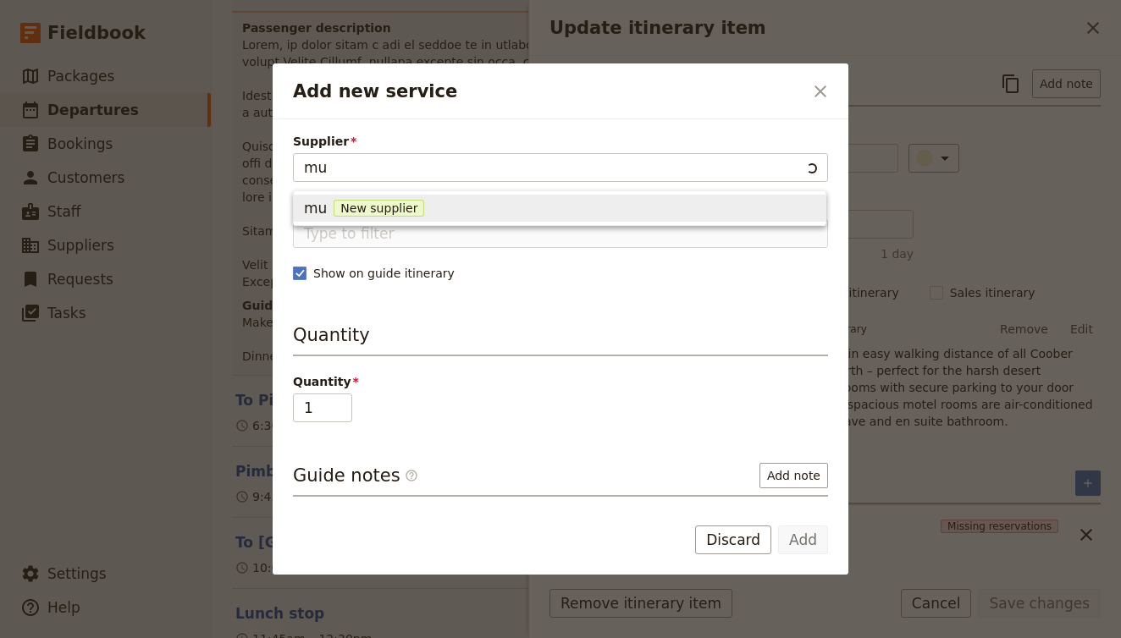
type input "mud"
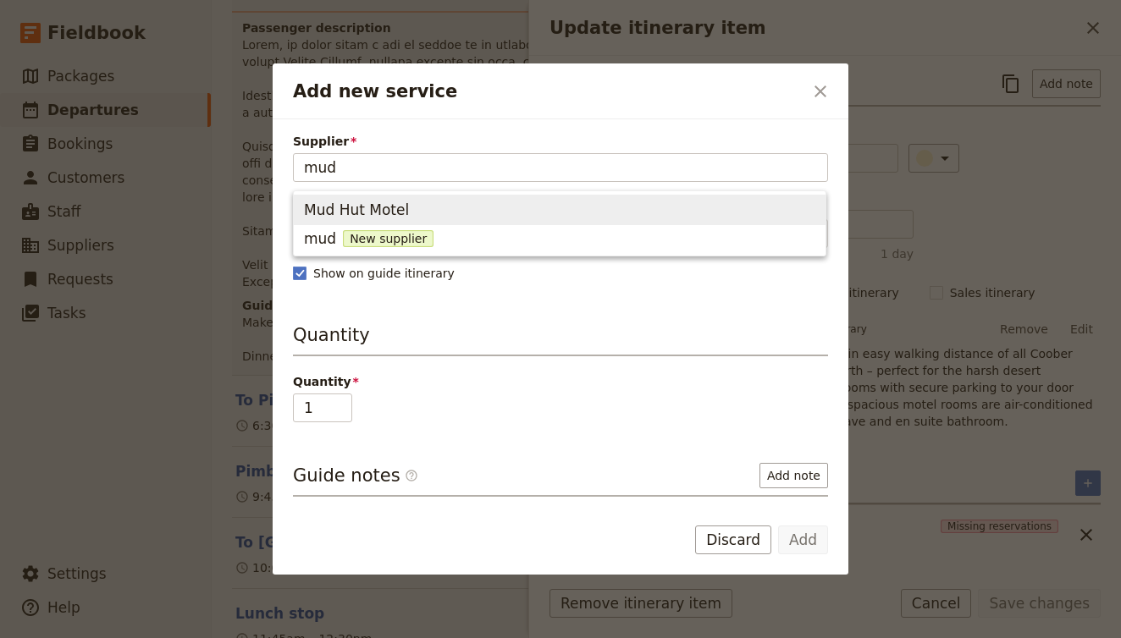
click at [425, 207] on span "Mud Hut Motel" at bounding box center [559, 210] width 511 height 24
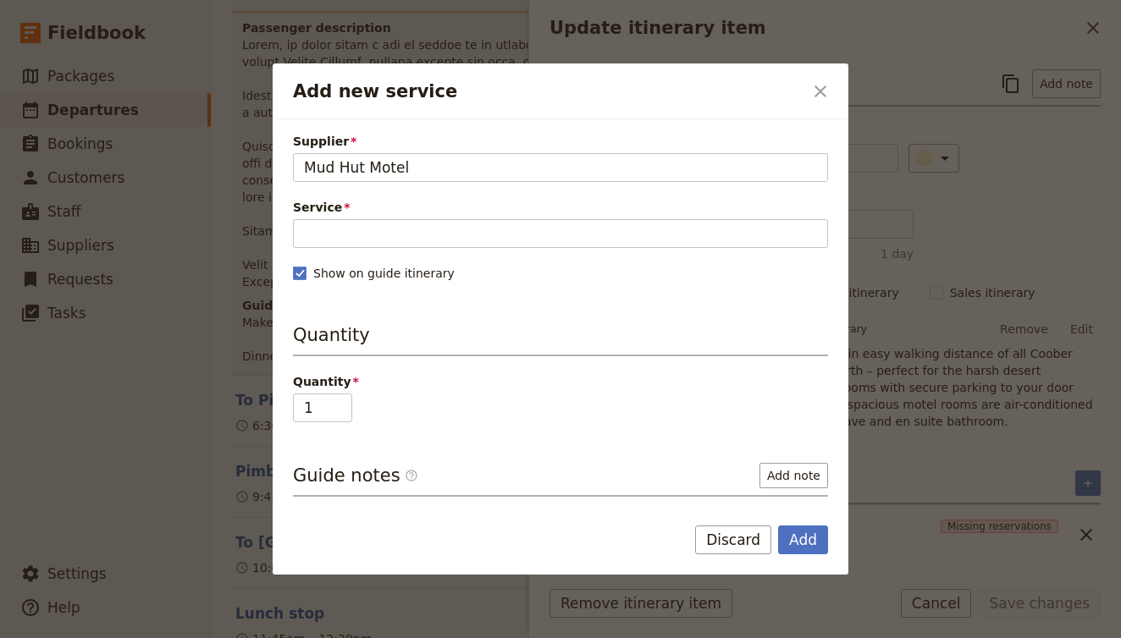
type input "Mud Hut Motel"
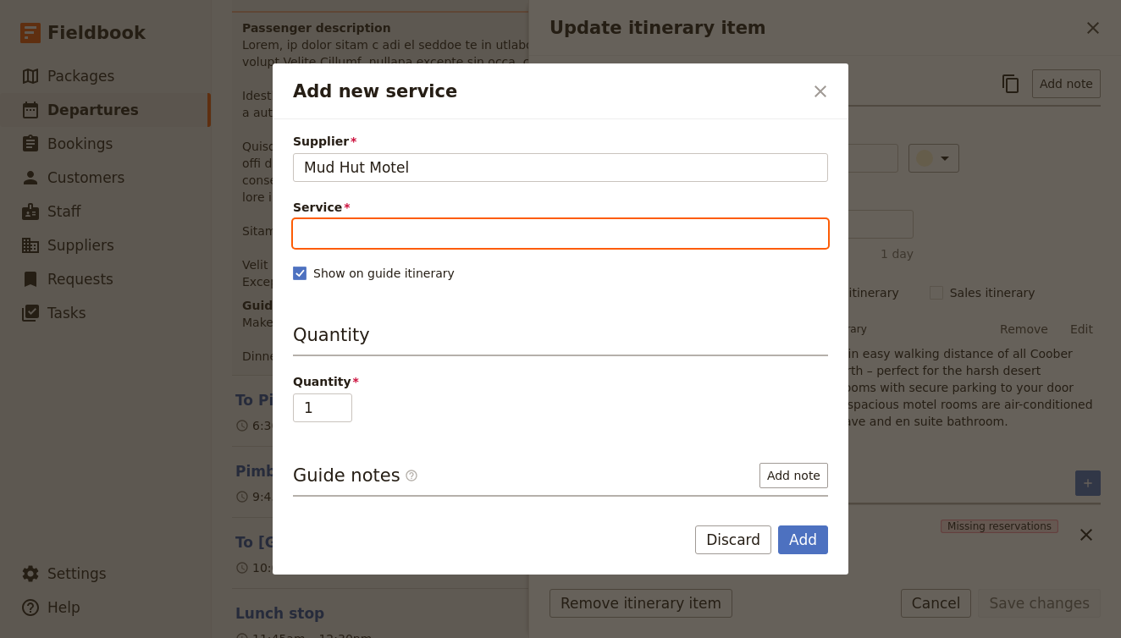
click at [423, 225] on input "Service" at bounding box center [560, 233] width 535 height 29
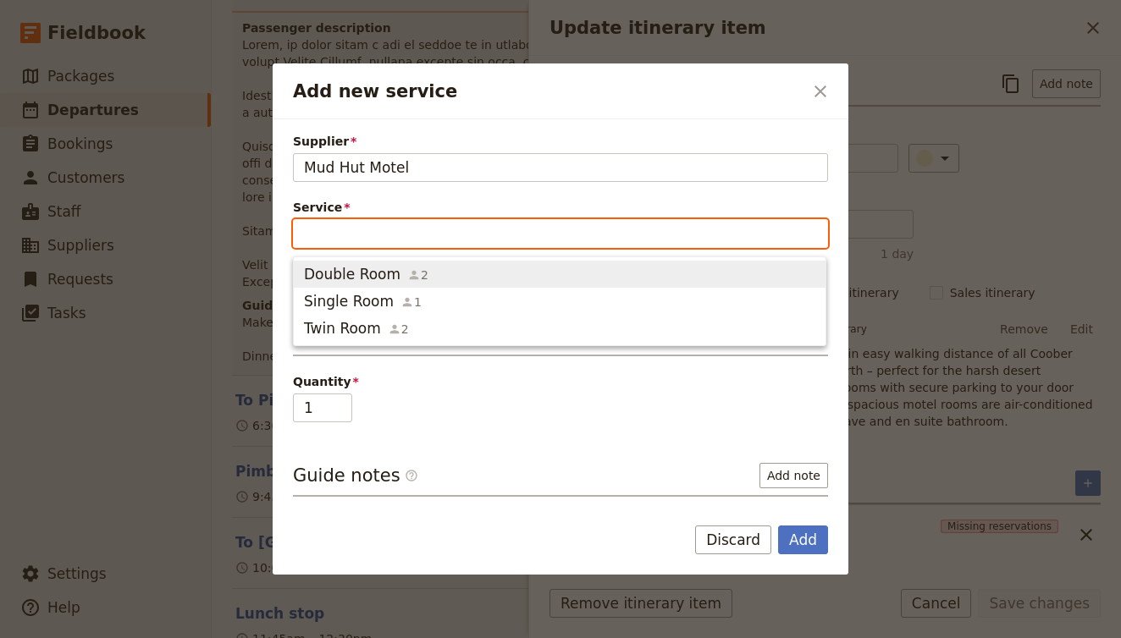
click at [426, 266] on span "Double Room 2" at bounding box center [559, 274] width 511 height 20
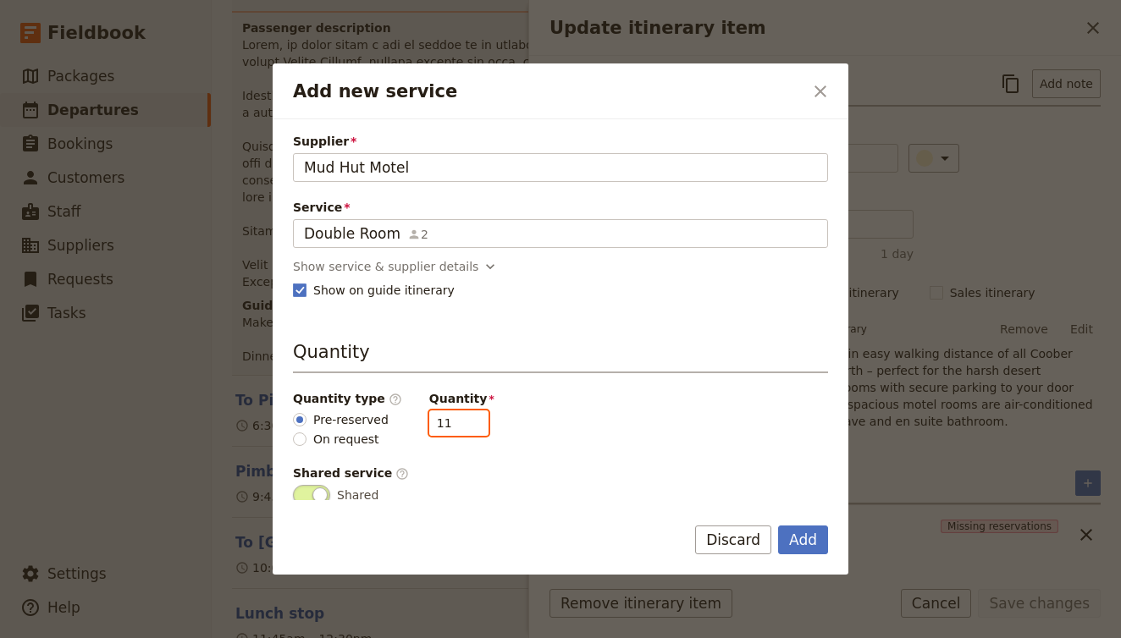
drag, startPoint x: 440, startPoint y: 421, endPoint x: 395, endPoint y: 423, distance: 45.8
click at [429, 422] on input "11" at bounding box center [458, 423] width 59 height 25
type input "4"
click at [805, 534] on button "Add" at bounding box center [803, 540] width 50 height 29
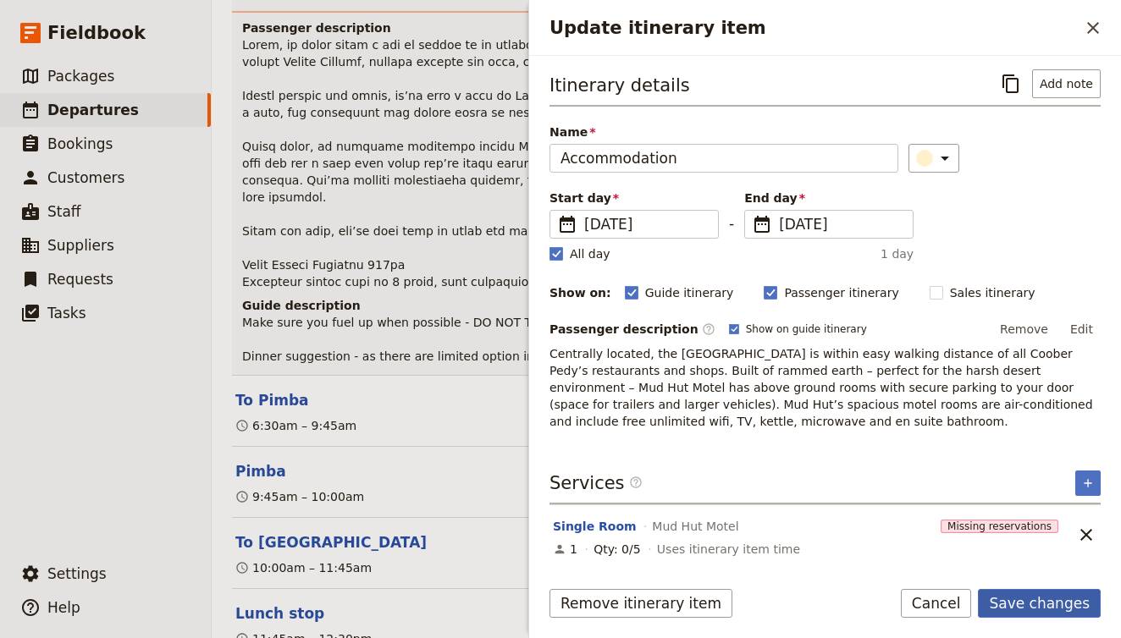
click at [1013, 599] on button "Save changes" at bounding box center [1039, 603] width 123 height 29
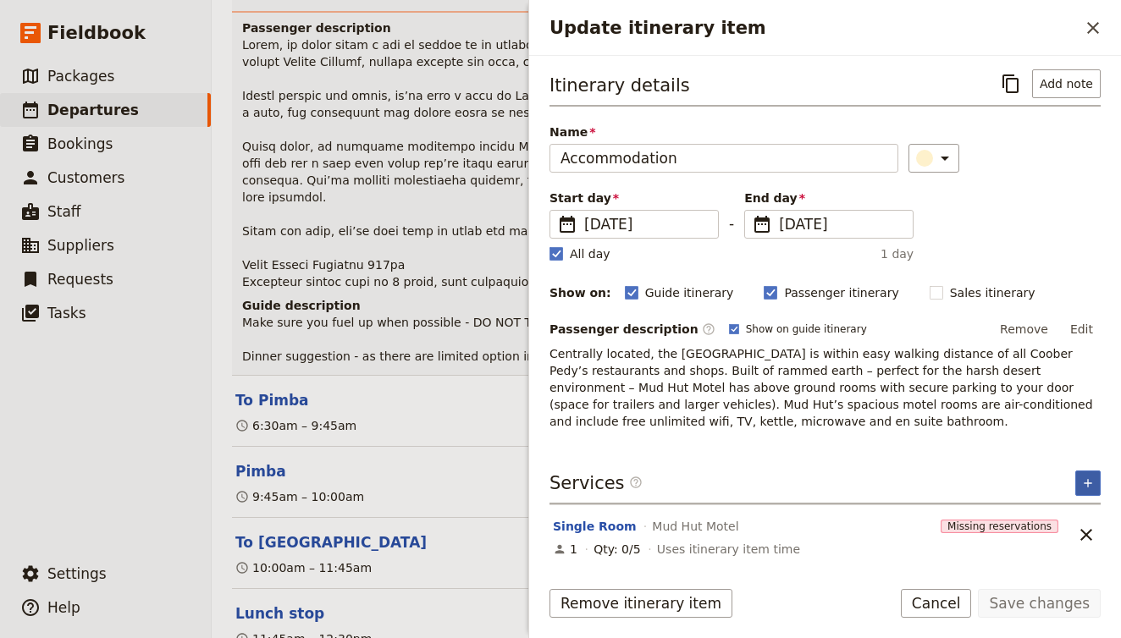
click at [1089, 479] on icon "Add service inclusion" at bounding box center [1088, 484] width 14 height 14
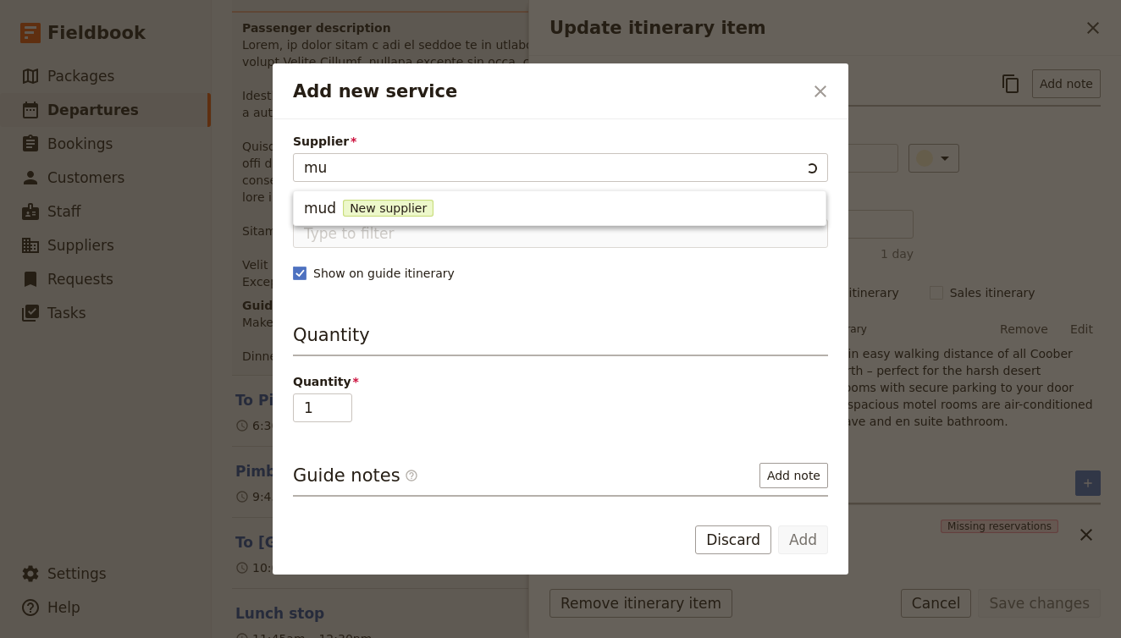
type input "mud"
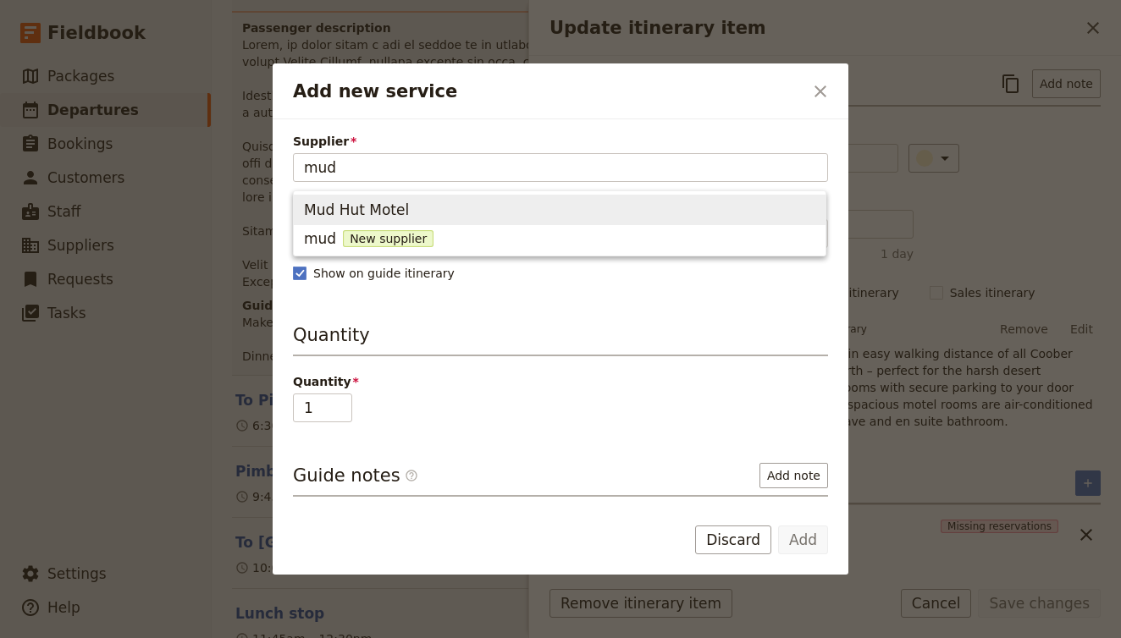
click at [340, 213] on span "Mud Hut Motel" at bounding box center [356, 210] width 105 height 20
type input "Mud Hut Motel"
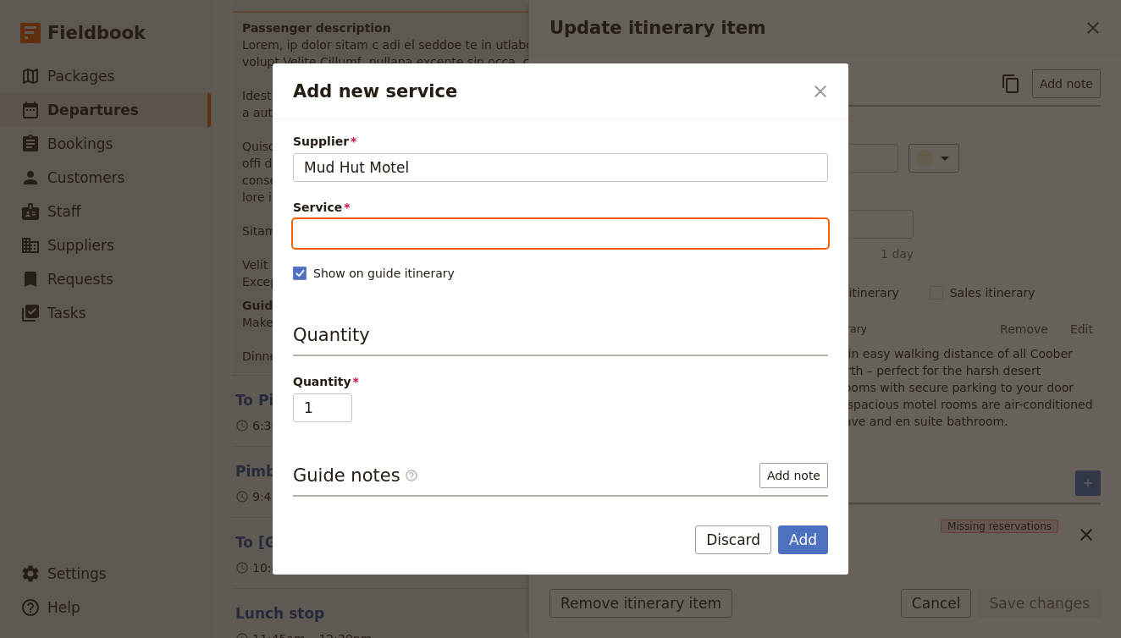
click at [353, 234] on input "Service" at bounding box center [560, 233] width 535 height 29
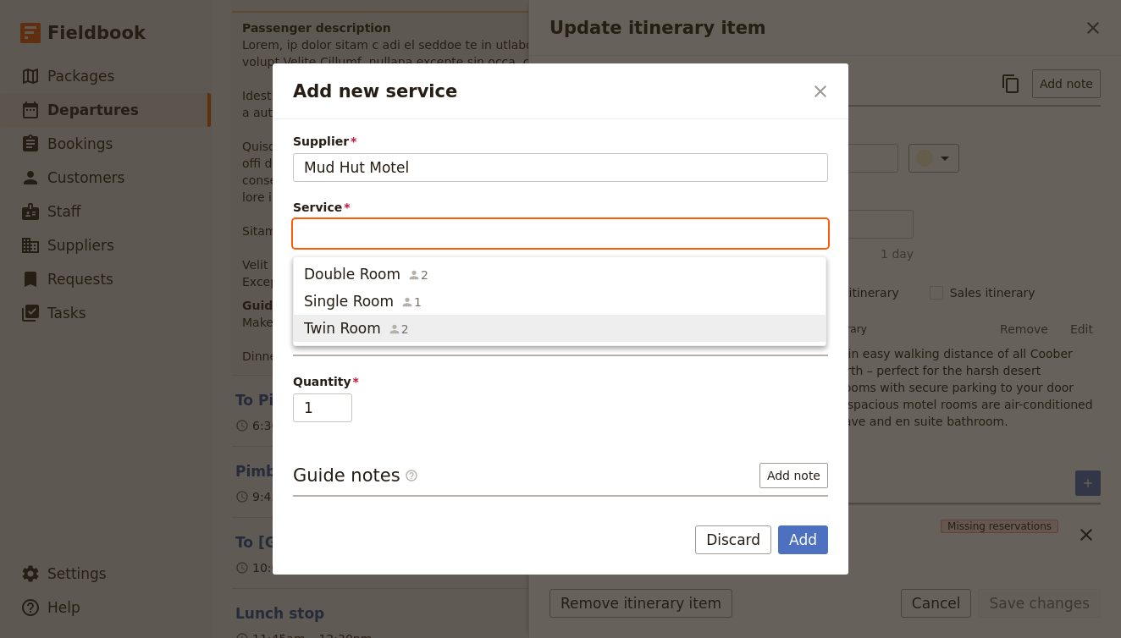
click at [371, 324] on span "Twin Room" at bounding box center [342, 328] width 77 height 20
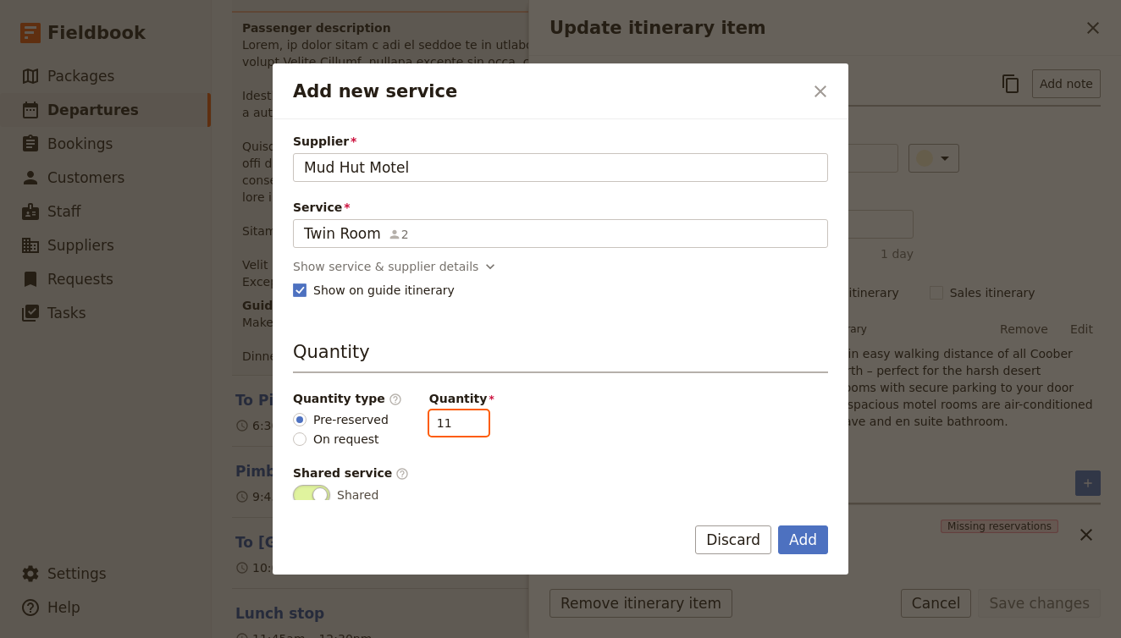
drag, startPoint x: 439, startPoint y: 421, endPoint x: 428, endPoint y: 421, distance: 10.2
click at [429, 421] on input "11" at bounding box center [458, 423] width 59 height 25
type input "5"
click at [801, 541] on button "Add" at bounding box center [803, 540] width 50 height 29
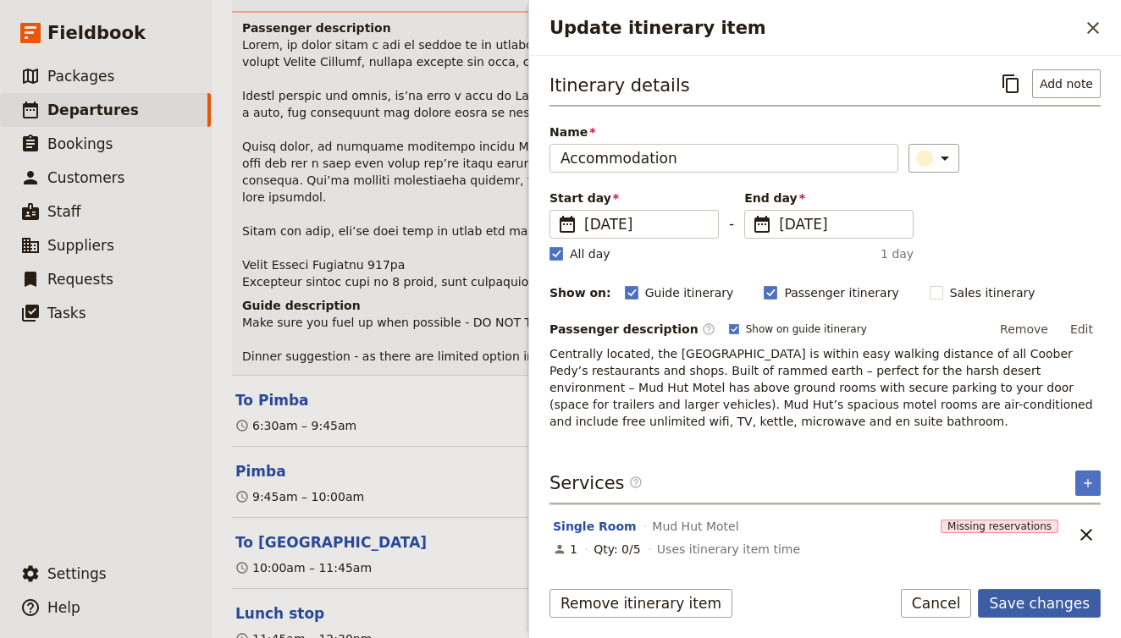
click at [1019, 599] on button "Save changes" at bounding box center [1039, 603] width 123 height 29
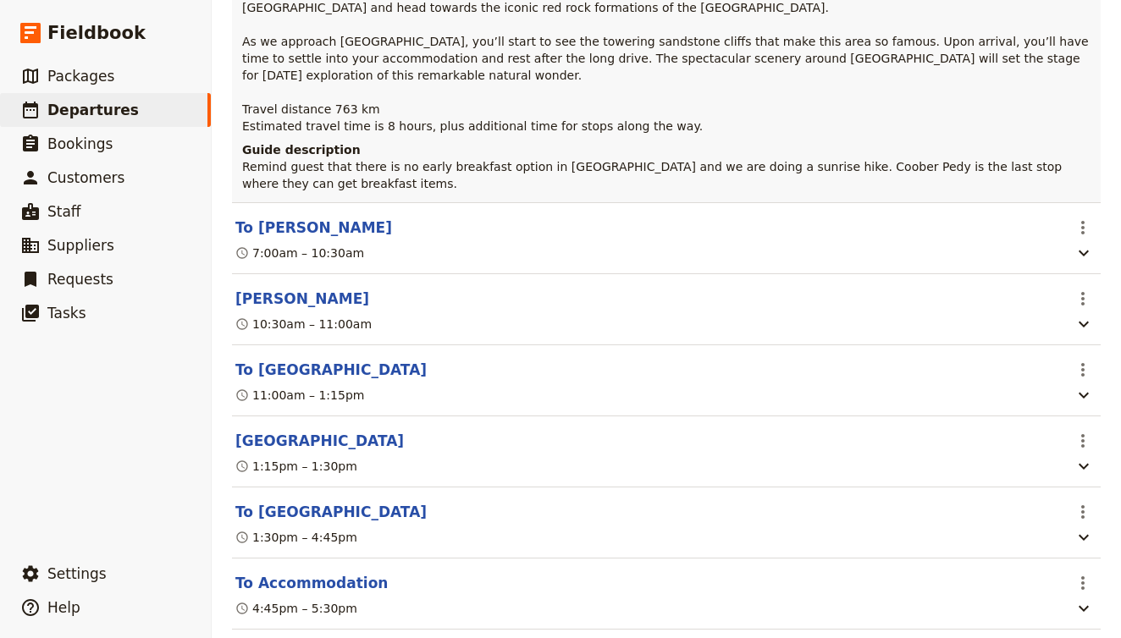
scroll to position [16179, 0]
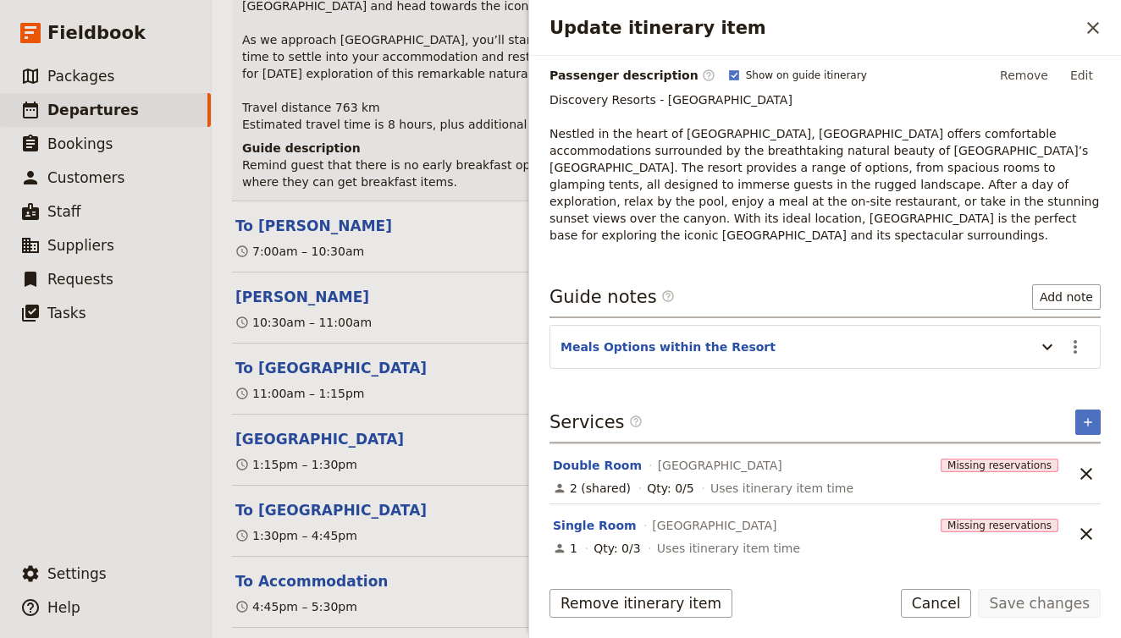
scroll to position [254, 0]
click at [600, 467] on button "Double Room" at bounding box center [597, 465] width 89 height 17
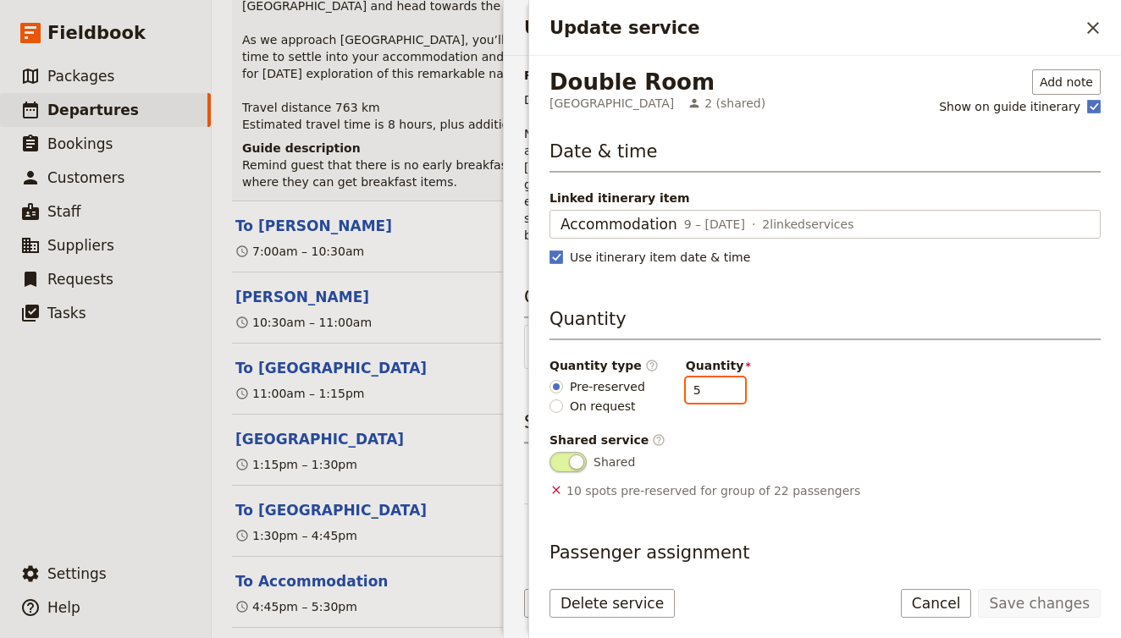
drag, startPoint x: 702, startPoint y: 391, endPoint x: 669, endPoint y: 387, distance: 33.3
click at [669, 387] on div "Quantity type ​ Pre-reserved On request Quantity 5" at bounding box center [825, 386] width 551 height 58
type input "4"
click at [1023, 616] on button "Save changes" at bounding box center [1039, 603] width 123 height 29
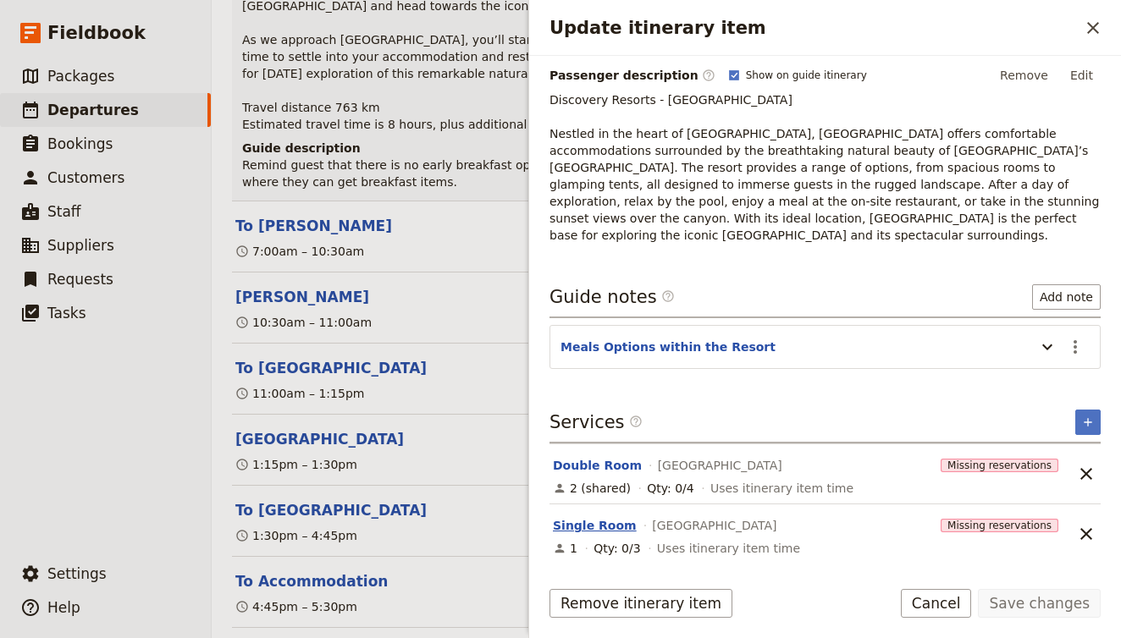
click at [591, 523] on button "Single Room" at bounding box center [595, 525] width 84 height 17
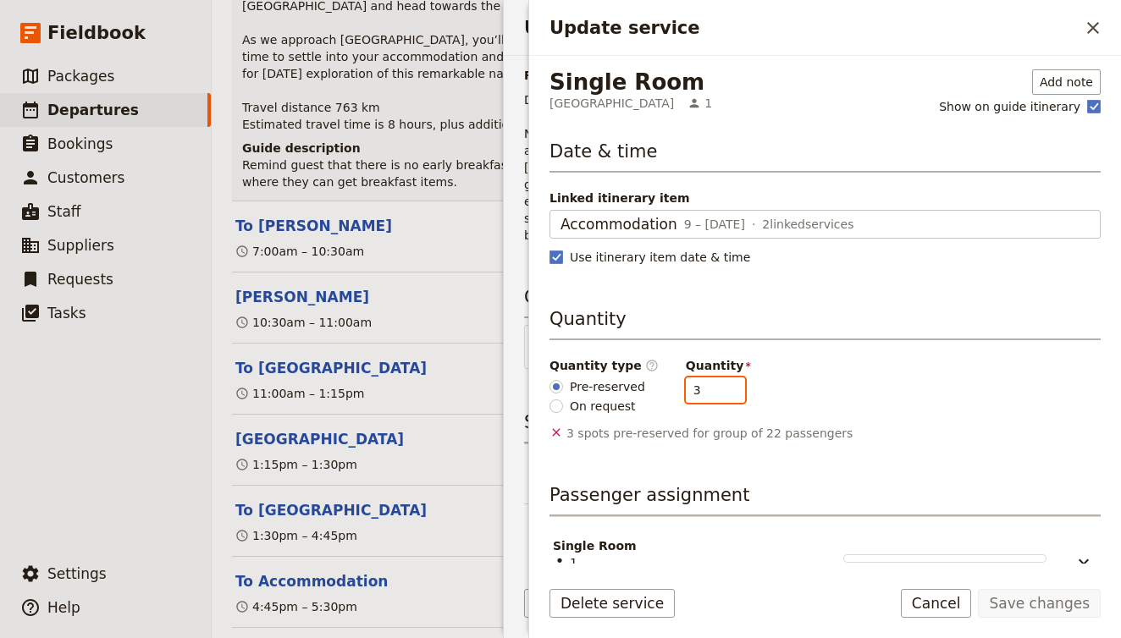
drag, startPoint x: 691, startPoint y: 399, endPoint x: 646, endPoint y: 389, distance: 45.8
click at [644, 388] on div "Quantity type ​ Pre-reserved On request Quantity 3" at bounding box center [825, 386] width 551 height 58
type input "5"
click at [1069, 610] on button "Save changes" at bounding box center [1039, 603] width 123 height 29
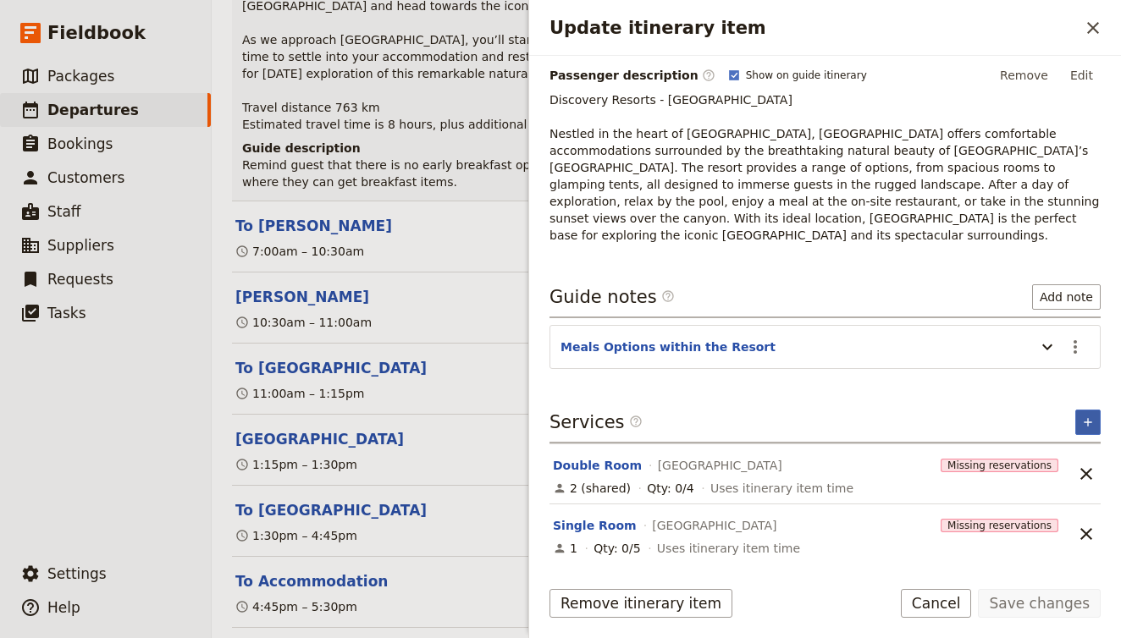
click at [1088, 414] on button "​" at bounding box center [1087, 422] width 25 height 25
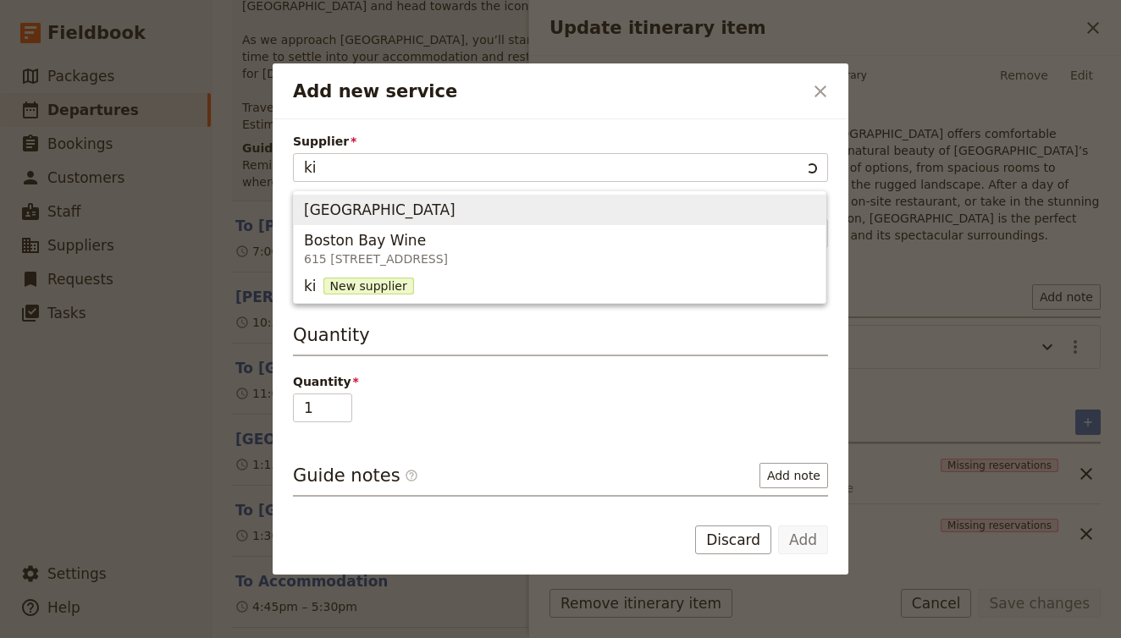
type input "kin"
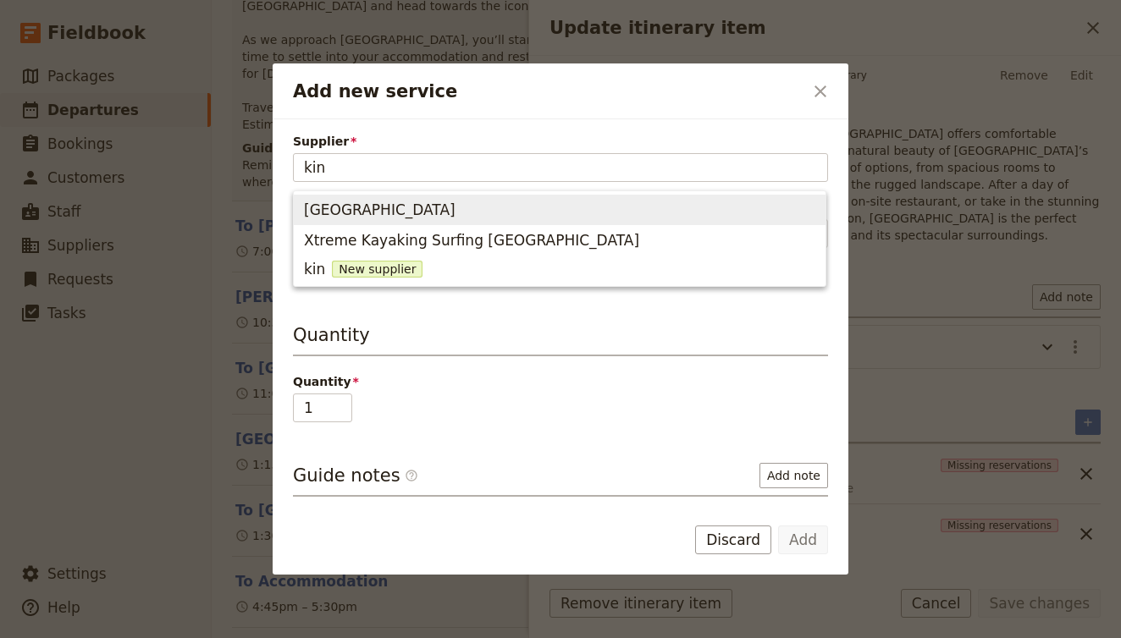
click at [531, 216] on span "[GEOGRAPHIC_DATA]" at bounding box center [559, 210] width 511 height 24
type input "[GEOGRAPHIC_DATA]"
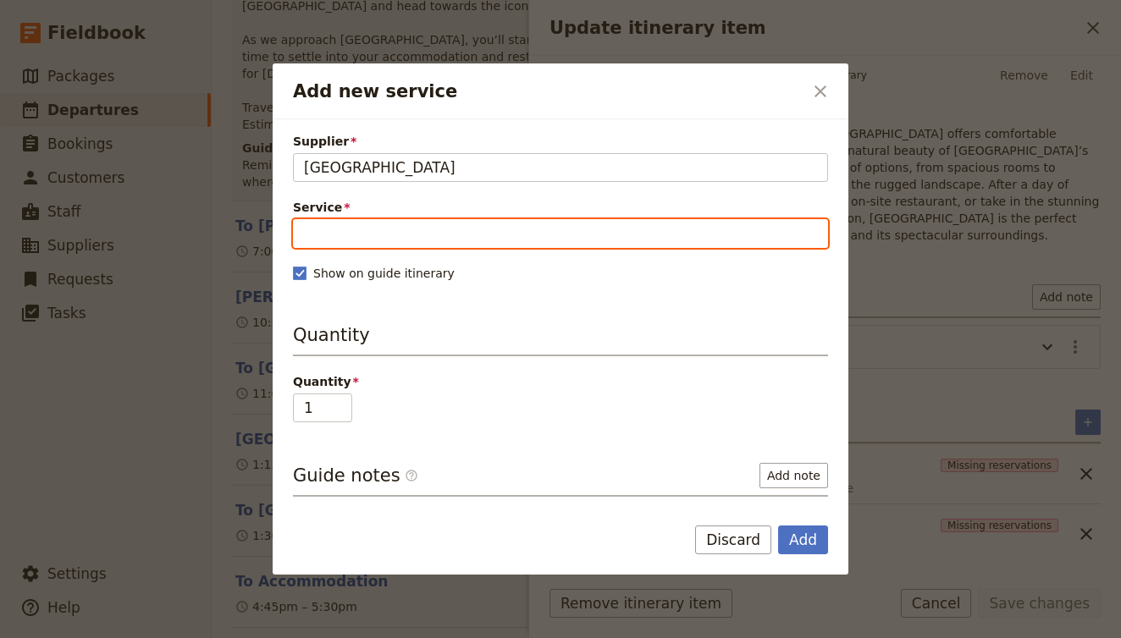
click at [446, 229] on input "Service" at bounding box center [560, 233] width 535 height 29
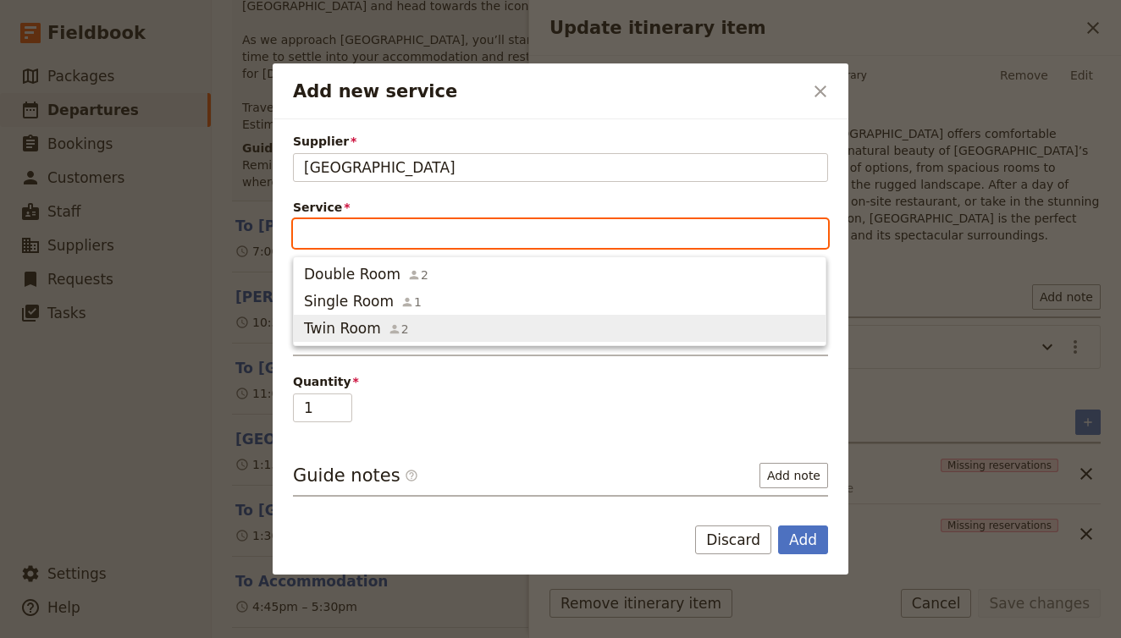
click at [447, 322] on span "Twin Room 2" at bounding box center [559, 328] width 511 height 20
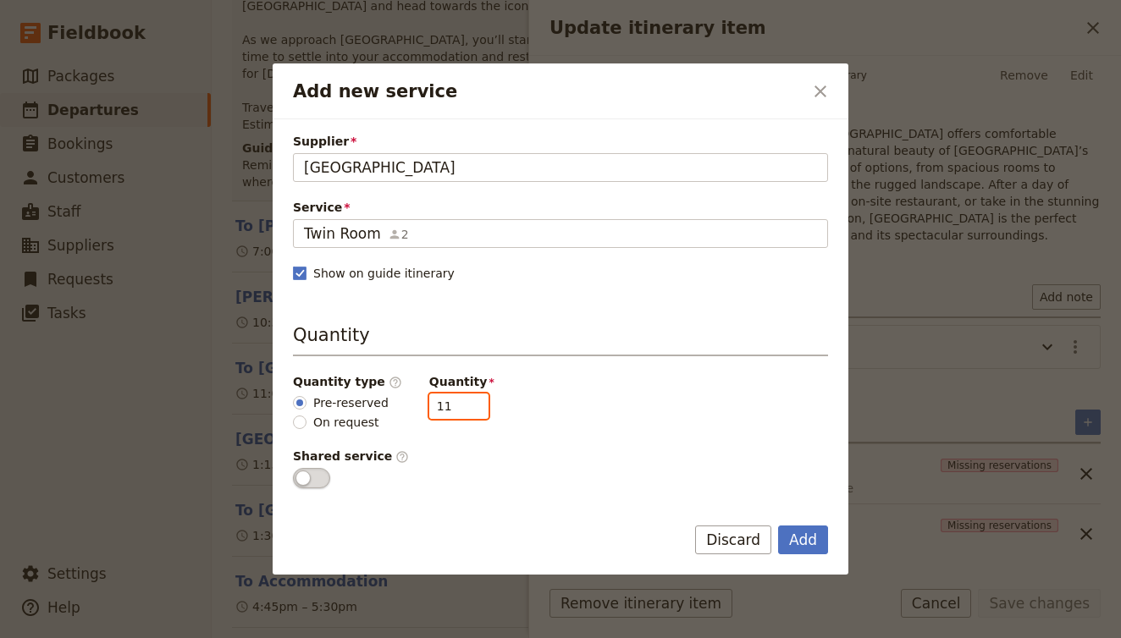
drag, startPoint x: 443, startPoint y: 404, endPoint x: 385, endPoint y: 404, distance: 57.6
click at [385, 405] on div "Quantity type ​ Pre-reserved On request Quantity 11" at bounding box center [560, 402] width 535 height 58
type input "5"
click at [803, 538] on button "Add" at bounding box center [803, 540] width 50 height 29
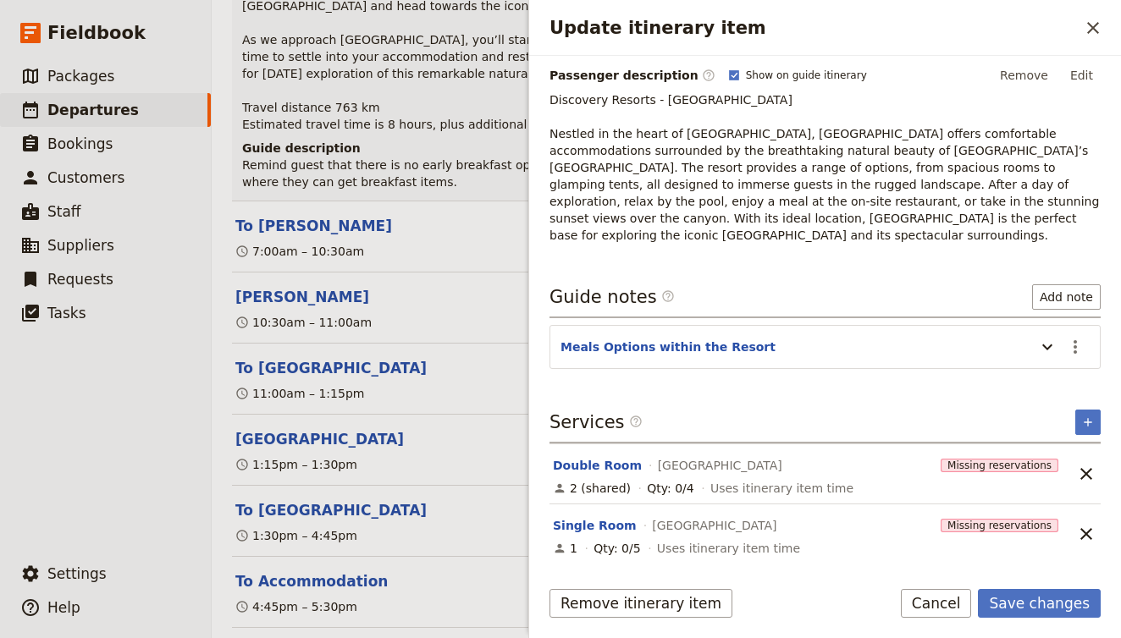
scroll to position [0, 0]
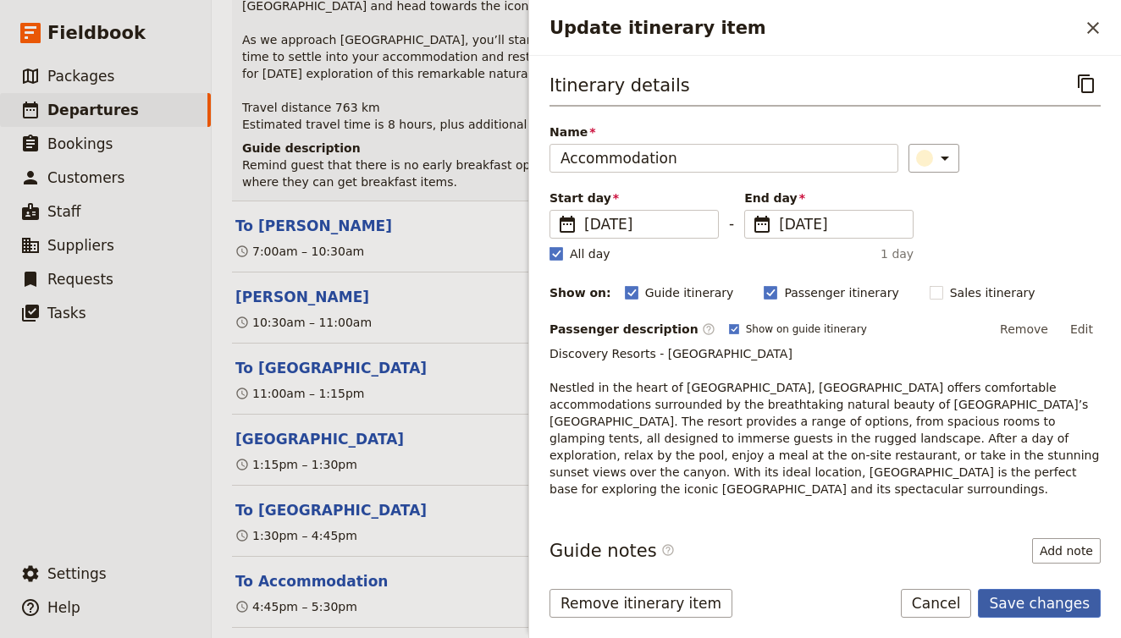
click at [1074, 607] on button "Save changes" at bounding box center [1039, 603] width 123 height 29
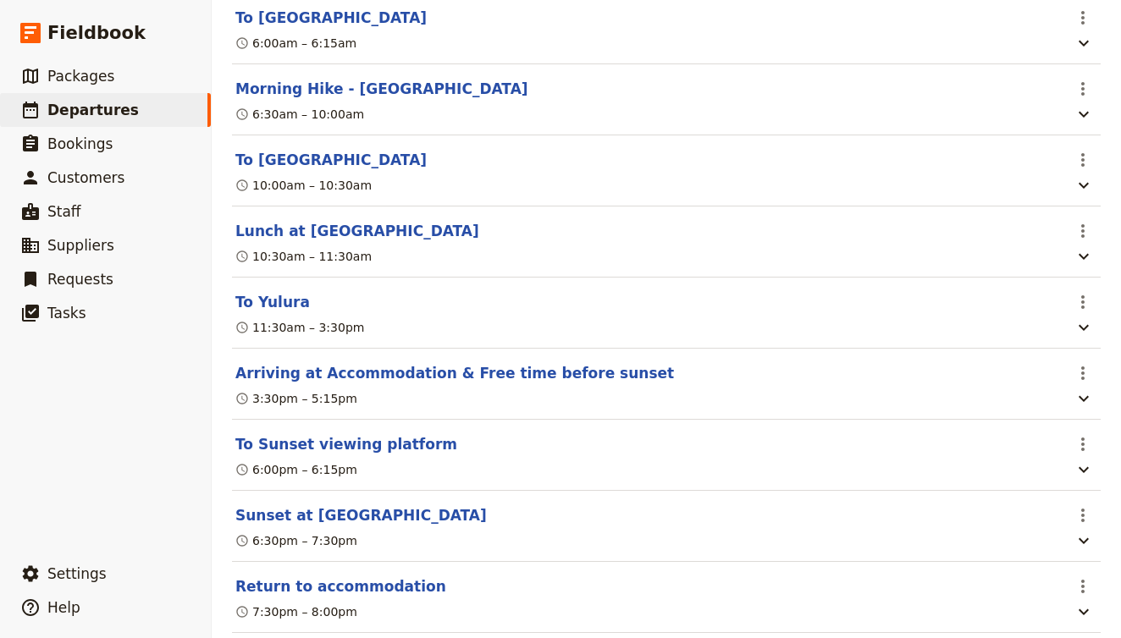
scroll to position [17193, 0]
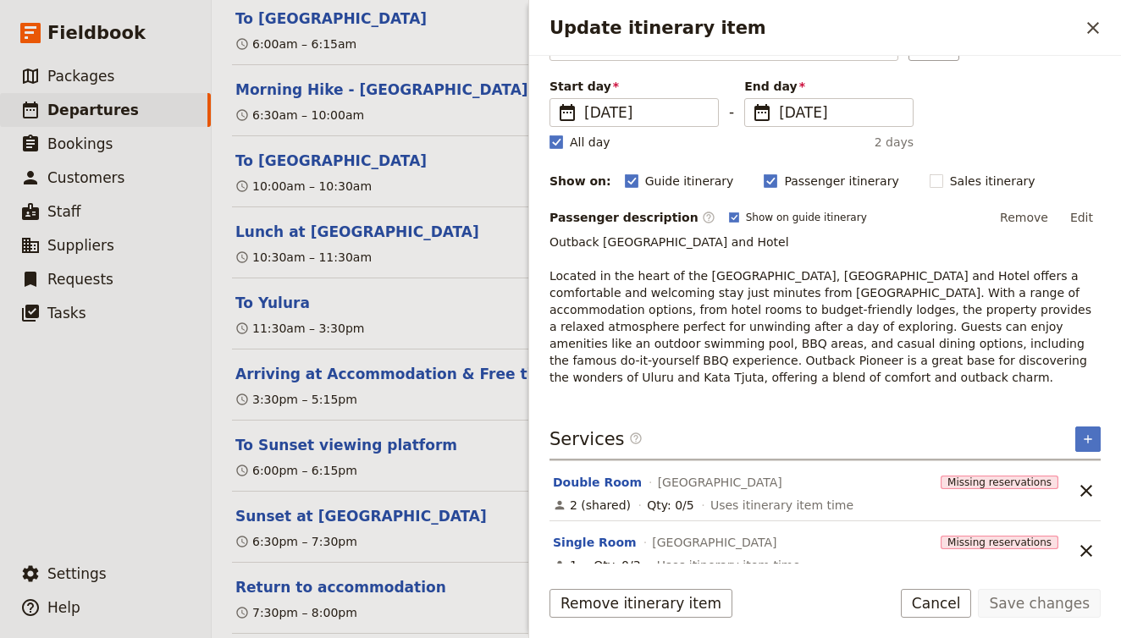
scroll to position [0, 0]
click at [566, 474] on button "Double Room" at bounding box center [597, 482] width 89 height 17
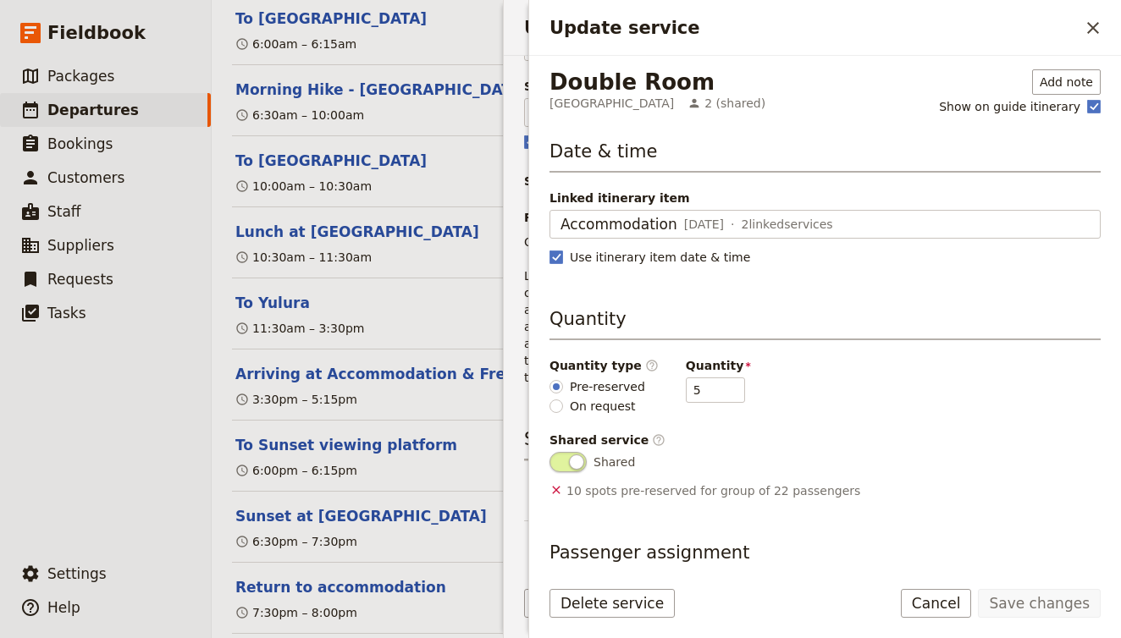
click at [756, 296] on div "Double Room Outback Hotel & Lodge 2 (shared) Add note Show on guide itinerary D…" at bounding box center [825, 315] width 551 height 493
drag, startPoint x: 694, startPoint y: 387, endPoint x: 660, endPoint y: 388, distance: 33.9
click at [660, 388] on div "Quantity type ​ Pre-reserved On request Quantity 5" at bounding box center [825, 386] width 551 height 58
type input "4"
click at [1029, 609] on button "Save changes" at bounding box center [1039, 603] width 123 height 29
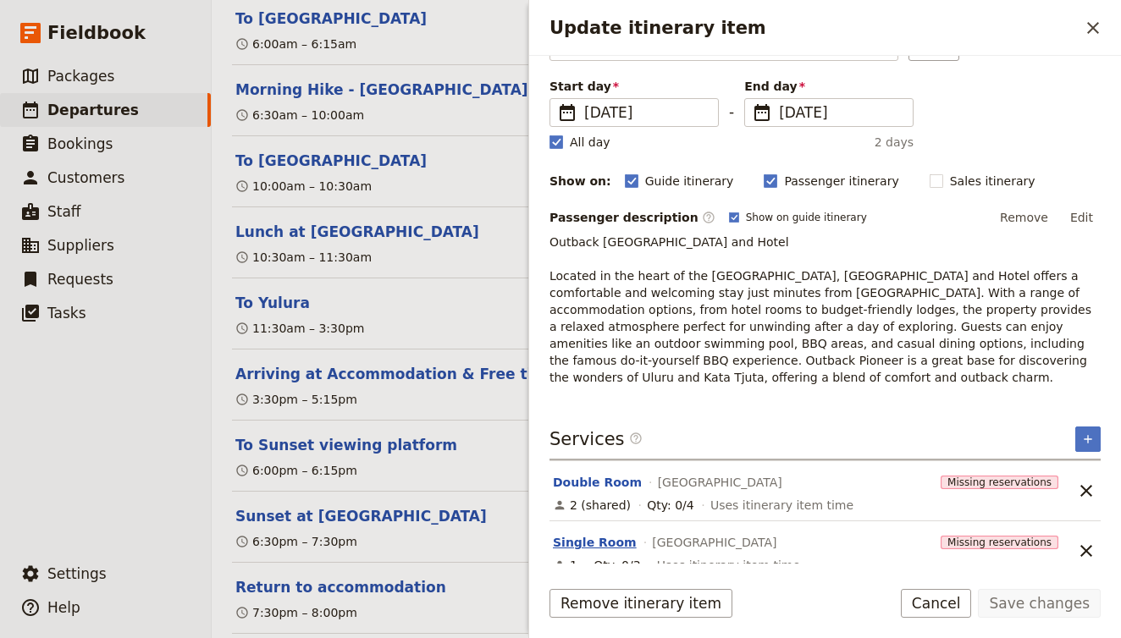
click at [593, 534] on button "Single Room" at bounding box center [595, 542] width 84 height 17
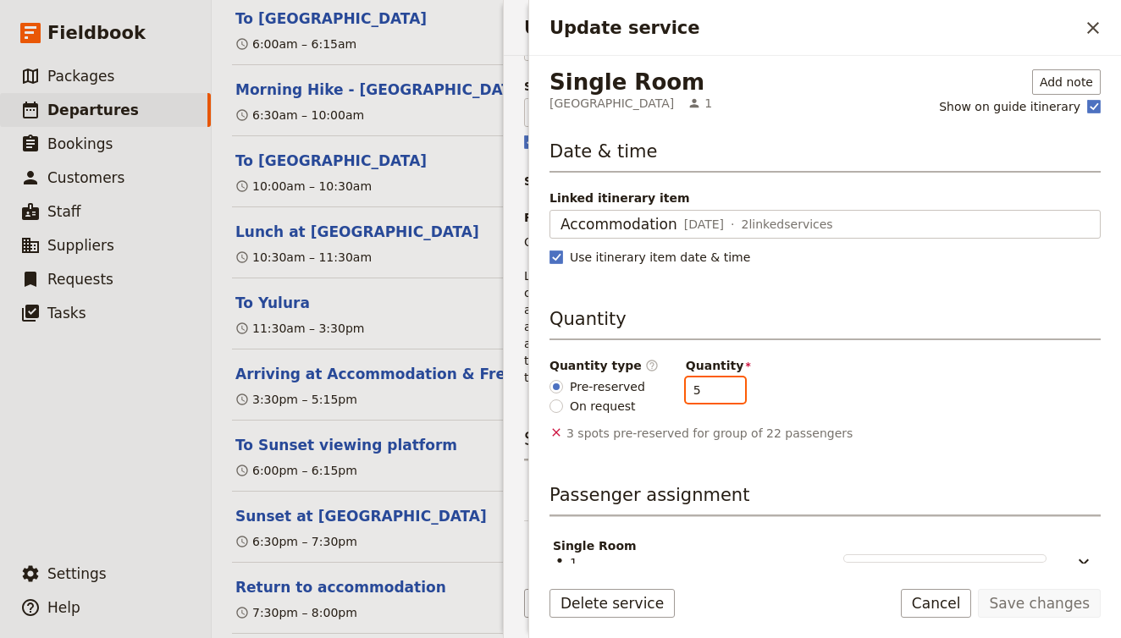
drag, startPoint x: 693, startPoint y: 389, endPoint x: 643, endPoint y: 376, distance: 50.7
click at [643, 376] on div "Quantity type ​ Pre-reserved On request Quantity 5" at bounding box center [825, 386] width 551 height 58
type input "5"
click at [1053, 602] on button "Save changes" at bounding box center [1039, 603] width 123 height 29
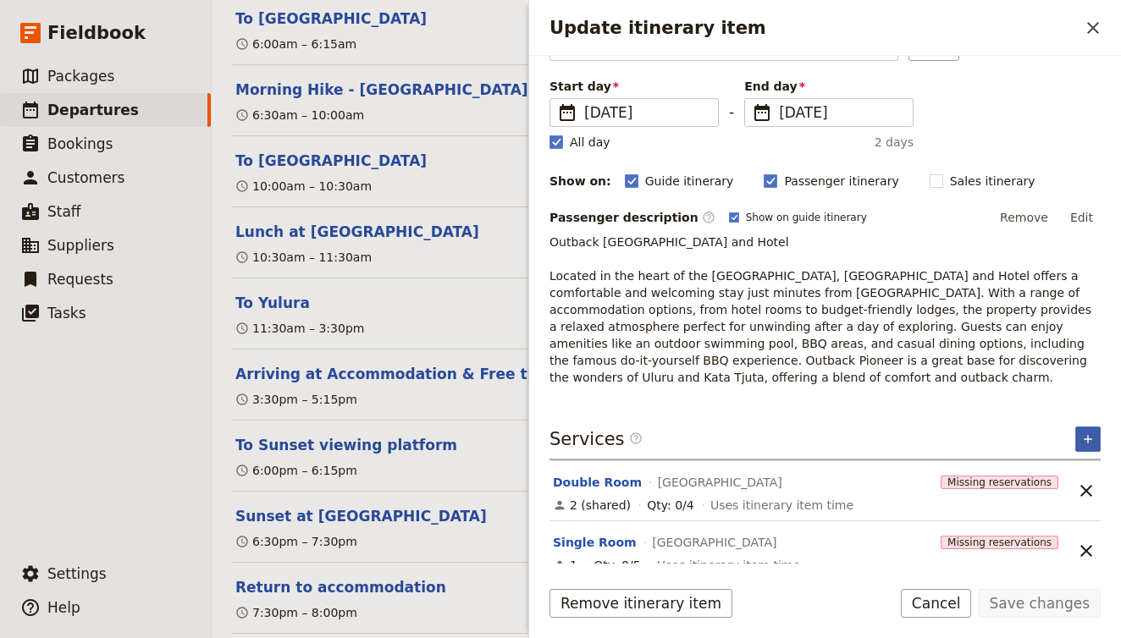
click at [1092, 433] on icon "Add service inclusion" at bounding box center [1088, 440] width 14 height 14
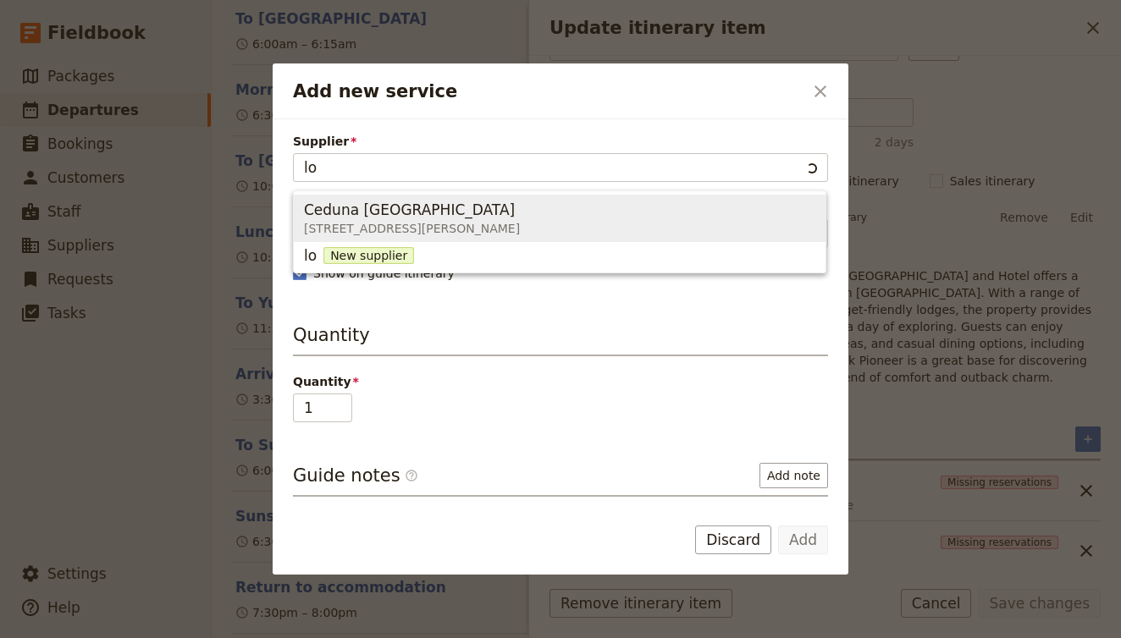
type input "lod"
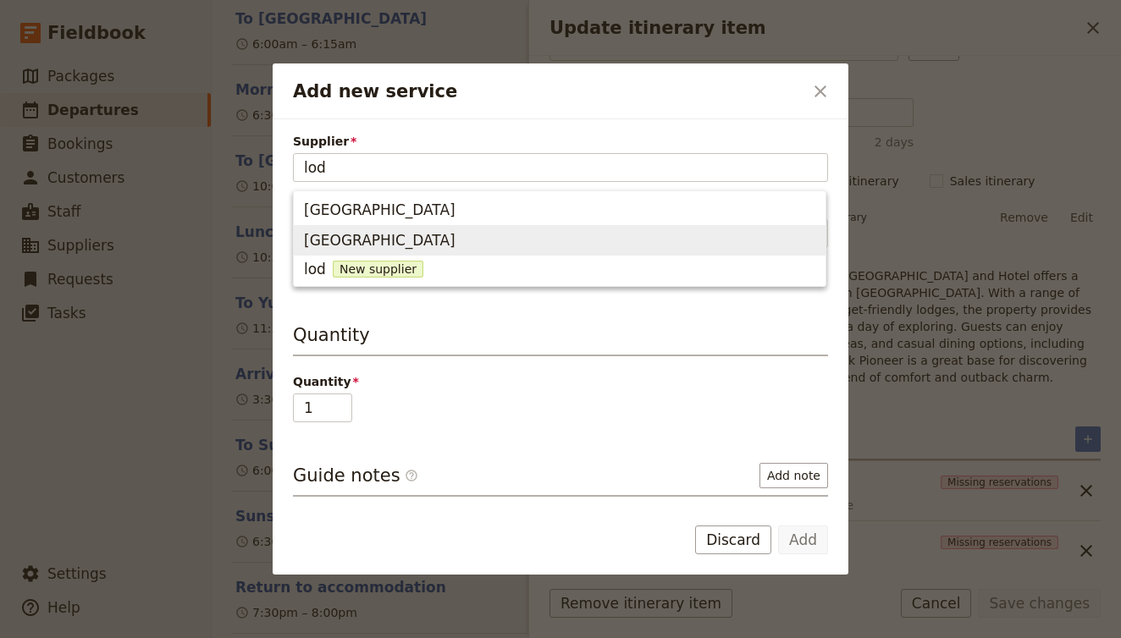
click at [688, 242] on span "Outback Hotel & Lodge" at bounding box center [559, 241] width 511 height 24
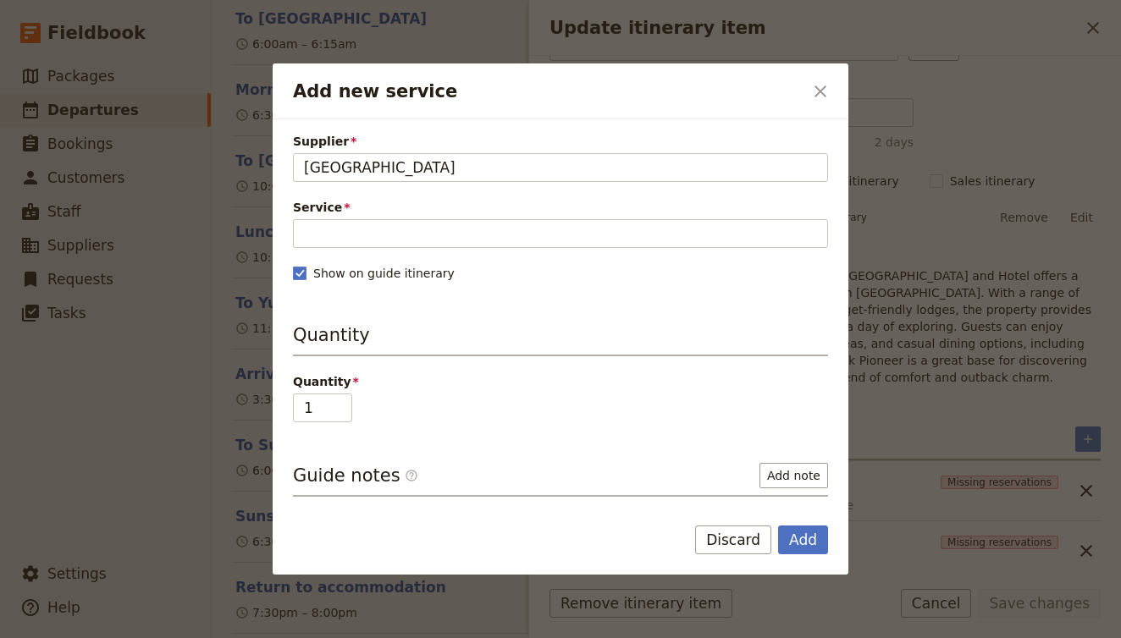
type input "Outback Hotel & Lodge"
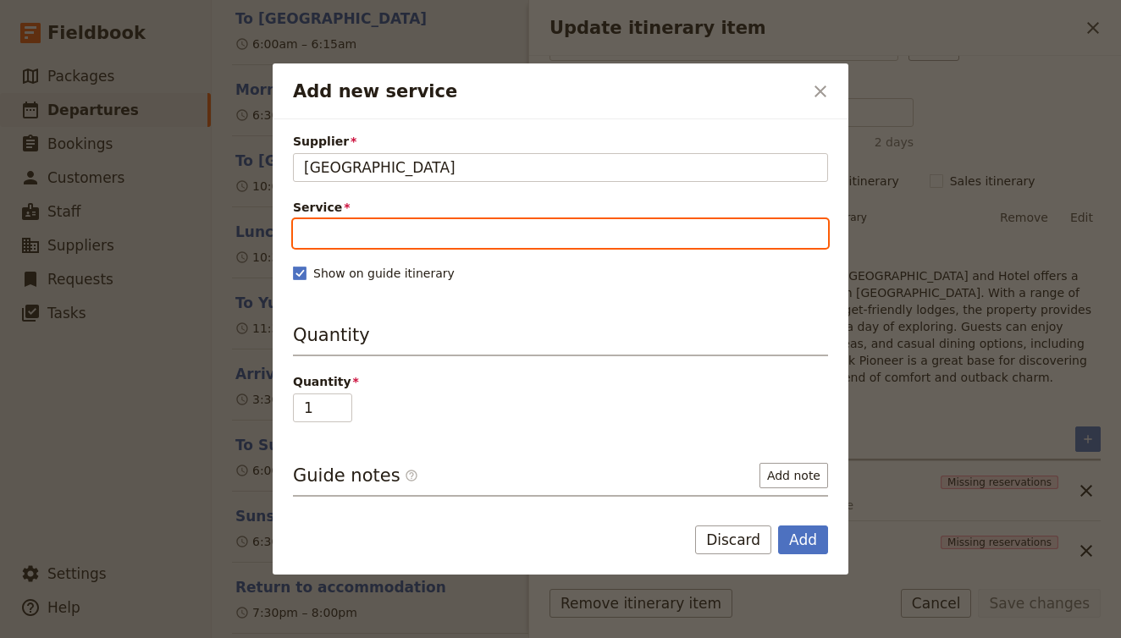
click at [444, 238] on input "Service" at bounding box center [560, 233] width 535 height 29
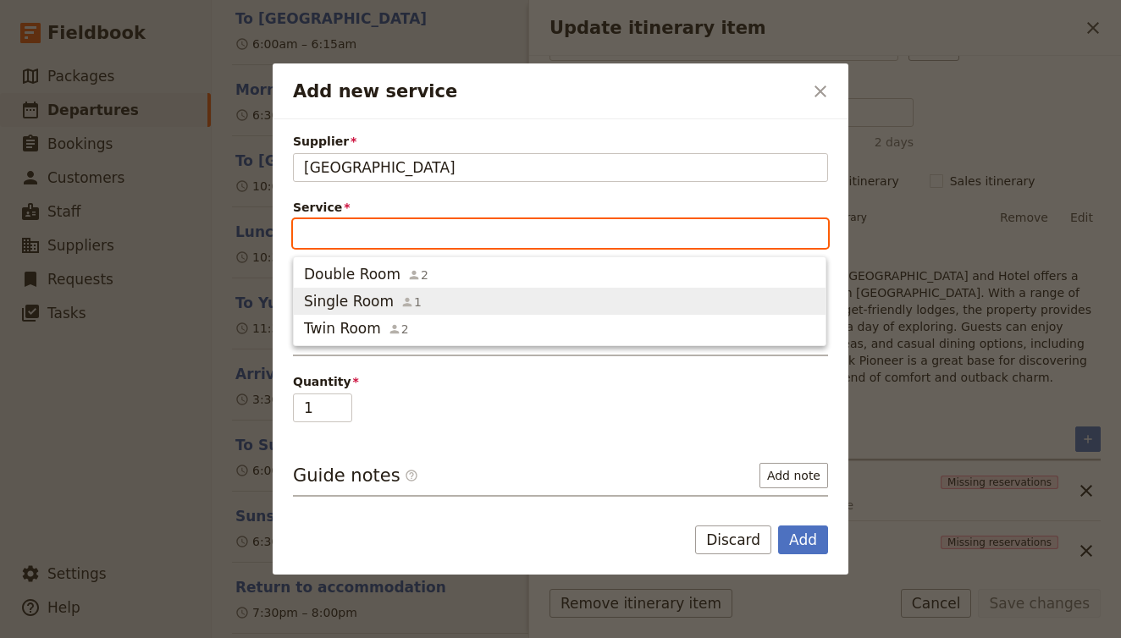
click at [436, 301] on span "Single Room 1" at bounding box center [559, 301] width 511 height 20
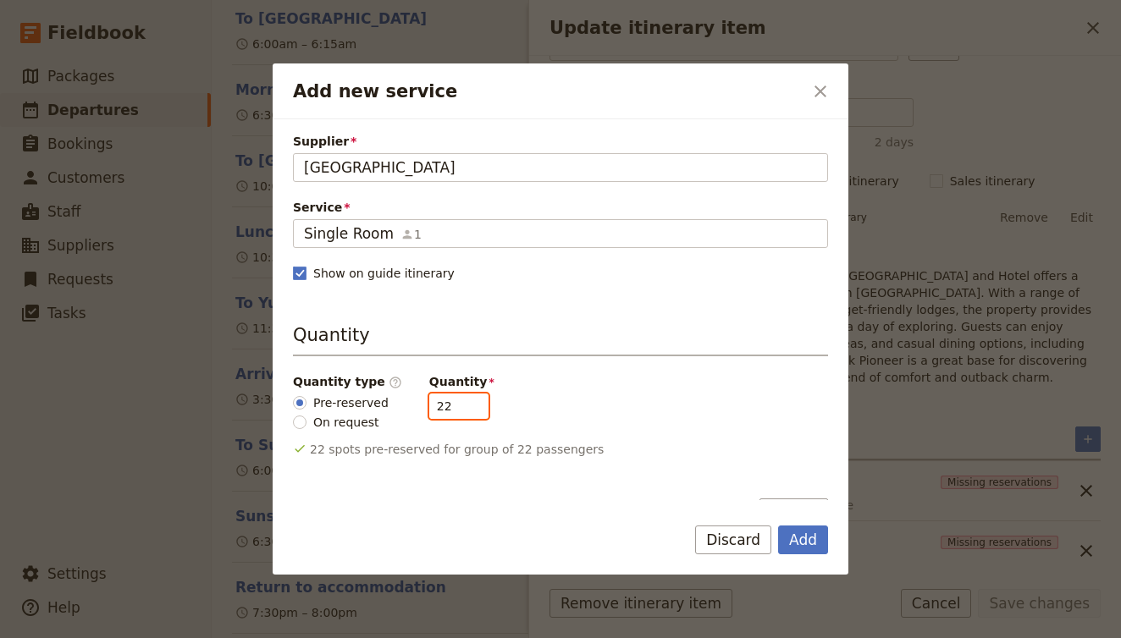
drag, startPoint x: 442, startPoint y: 403, endPoint x: 429, endPoint y: 401, distance: 12.8
click at [429, 402] on input "22" at bounding box center [458, 406] width 59 height 25
type input "0"
click at [495, 236] on div "Single Room 1" at bounding box center [560, 234] width 513 height 20
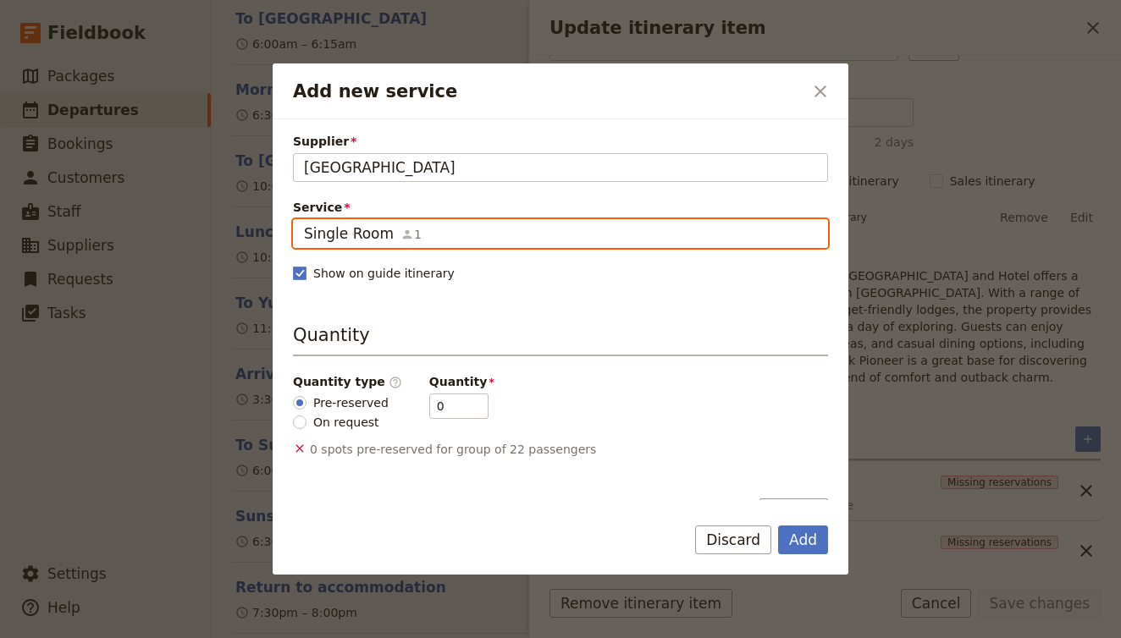
click at [304, 220] on input "Single Room" at bounding box center [303, 219] width 1 height 1
drag, startPoint x: 474, startPoint y: 237, endPoint x: 234, endPoint y: 235, distance: 240.5
click at [233, 638] on div "Add new service ​ Supplier Outback Hotel & Lodge Outback Hotel & Lodge Service …" at bounding box center [560, 638] width 1121 height 0
type input "5"
click at [426, 244] on input "t" at bounding box center [560, 234] width 513 height 20
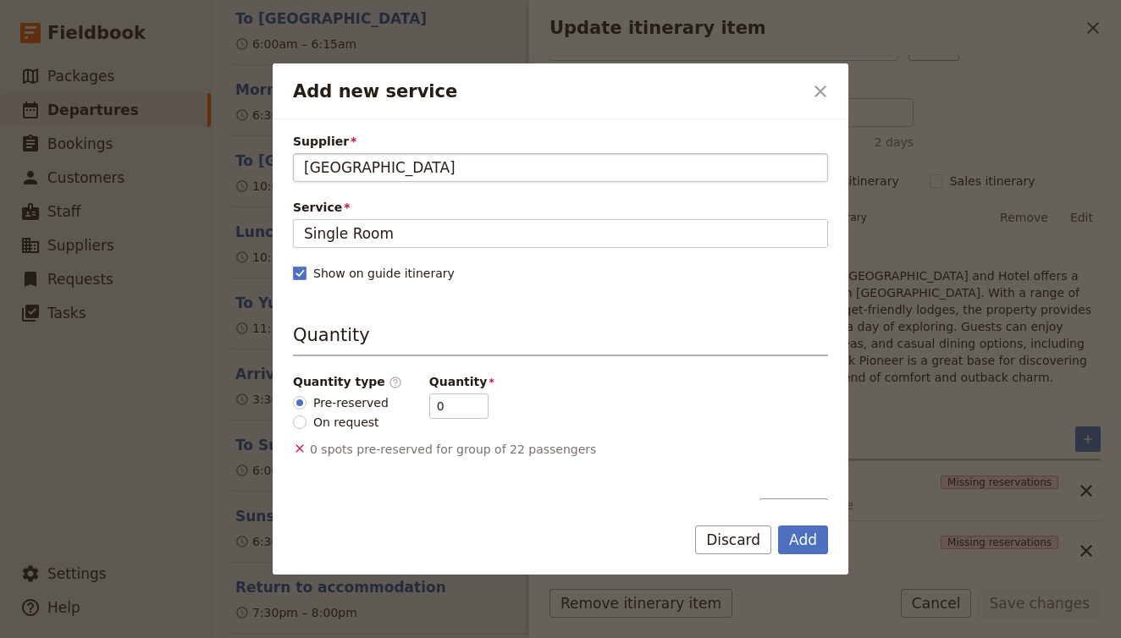
click at [471, 168] on div "Outback Hotel & Lodge" at bounding box center [560, 167] width 513 height 20
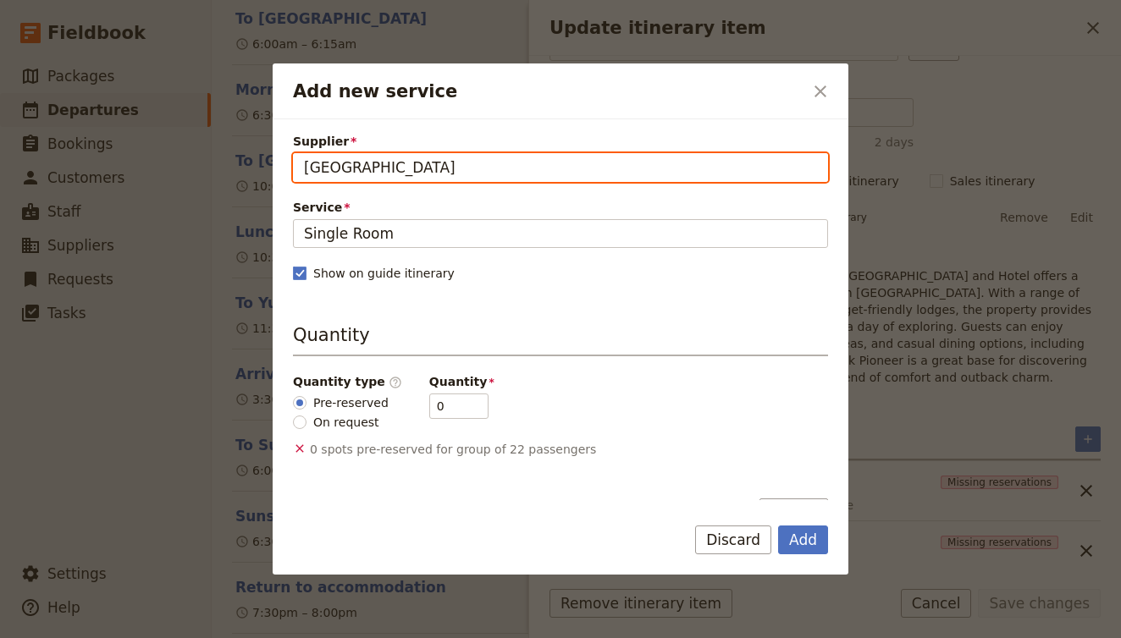
click at [304, 154] on input "Outback Hotel & Lodge" at bounding box center [303, 153] width 1 height 1
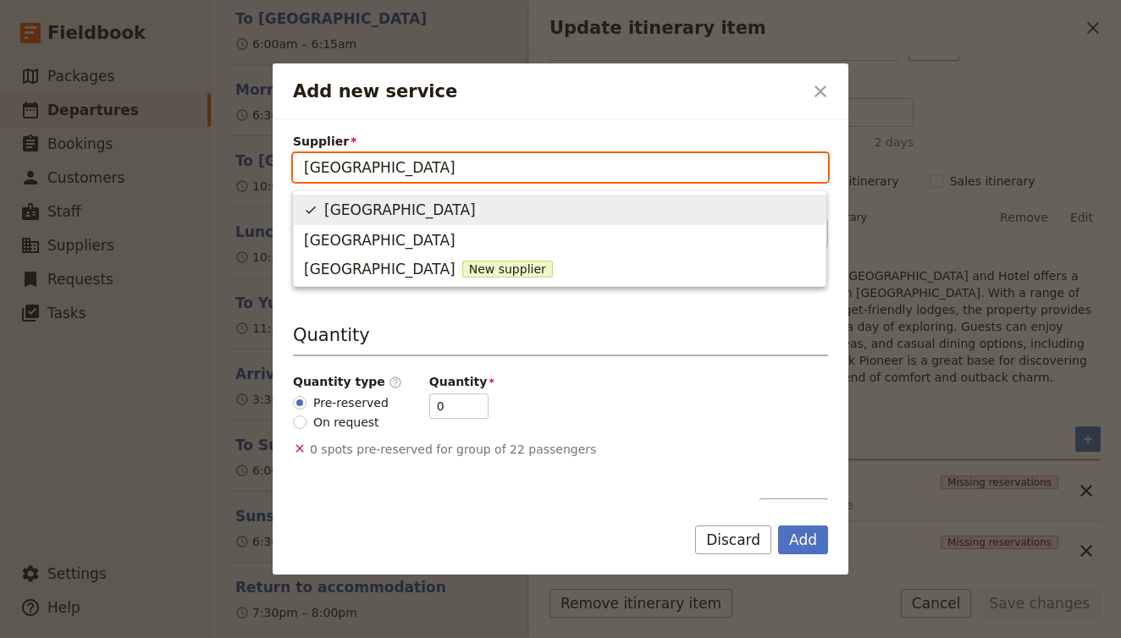
click at [467, 208] on span "Outback Hotel & Lodge" at bounding box center [400, 210] width 152 height 20
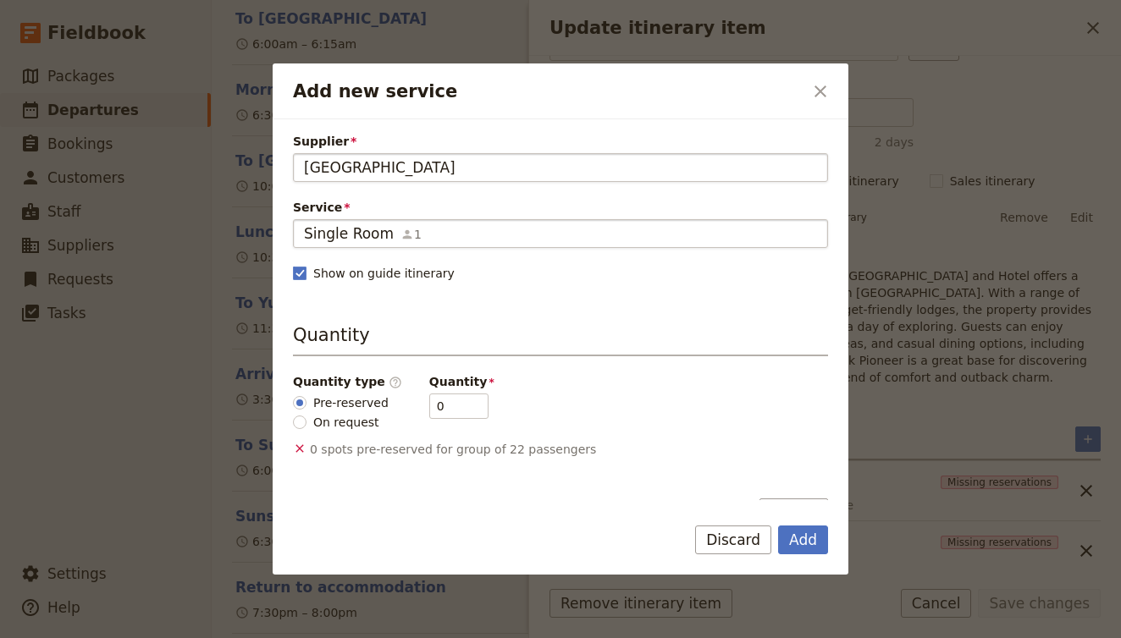
click at [422, 235] on div "Single Room 1" at bounding box center [560, 234] width 513 height 20
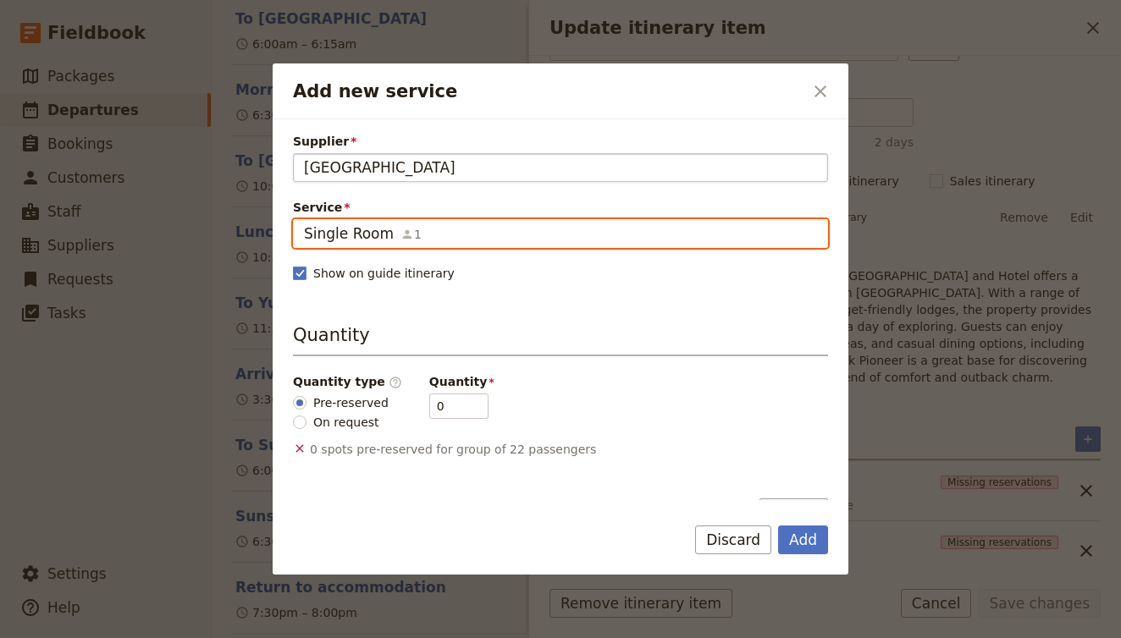
click at [304, 220] on input "Single Room" at bounding box center [303, 219] width 1 height 1
drag, startPoint x: 422, startPoint y: 235, endPoint x: 256, endPoint y: 225, distance: 167.1
click at [255, 638] on div "Add new service ​ Supplier Outback Hotel & Lodge Outback Hotel & Lodge Service …" at bounding box center [560, 638] width 1121 height 0
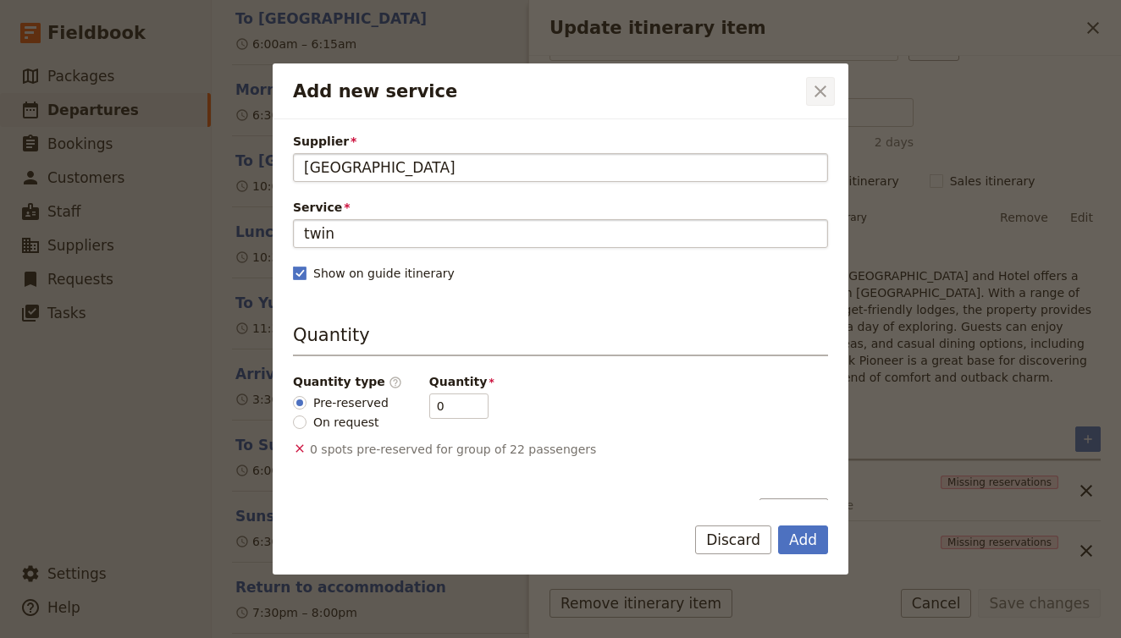
type input "Single Room"
click at [826, 84] on icon "Close dialog" at bounding box center [820, 91] width 20 height 20
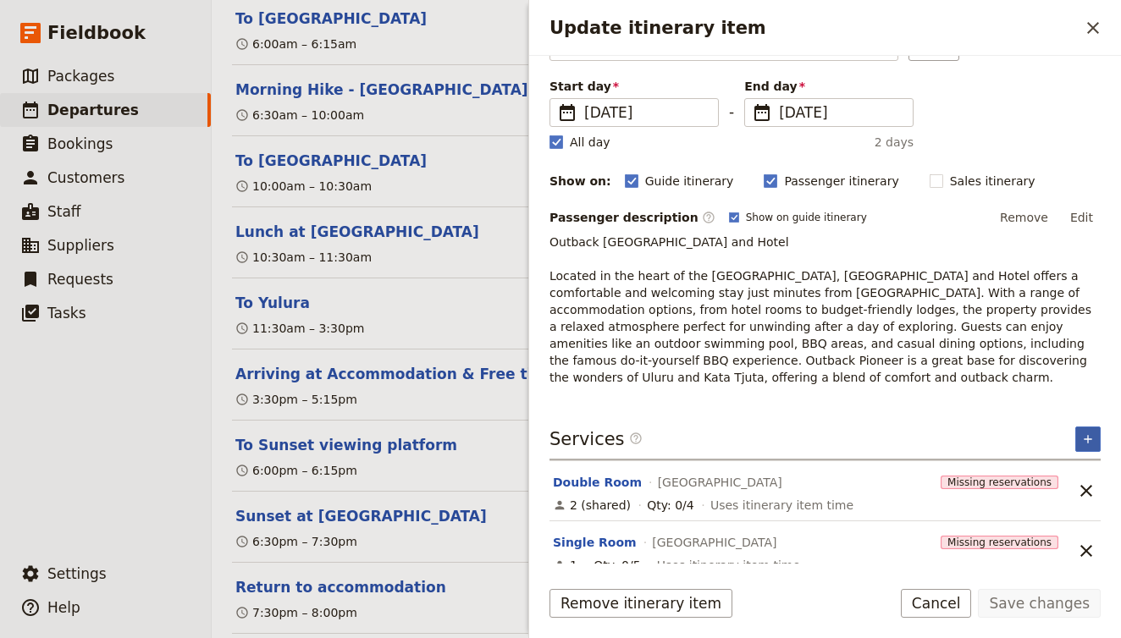
click at [1090, 433] on icon "Add service inclusion" at bounding box center [1088, 440] width 14 height 14
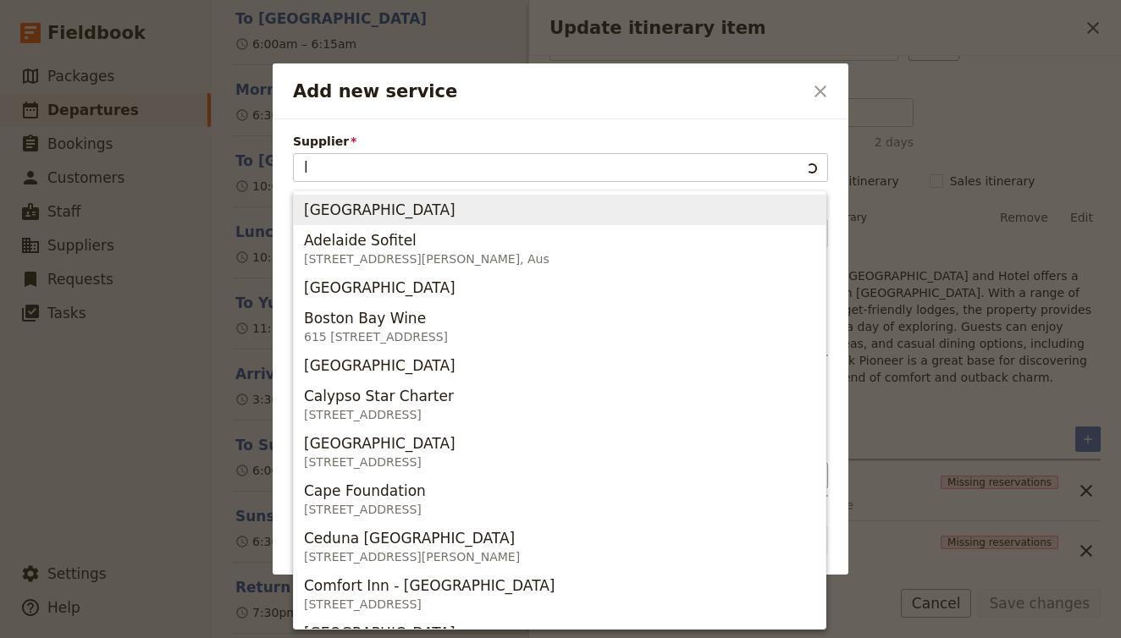
type input "lo"
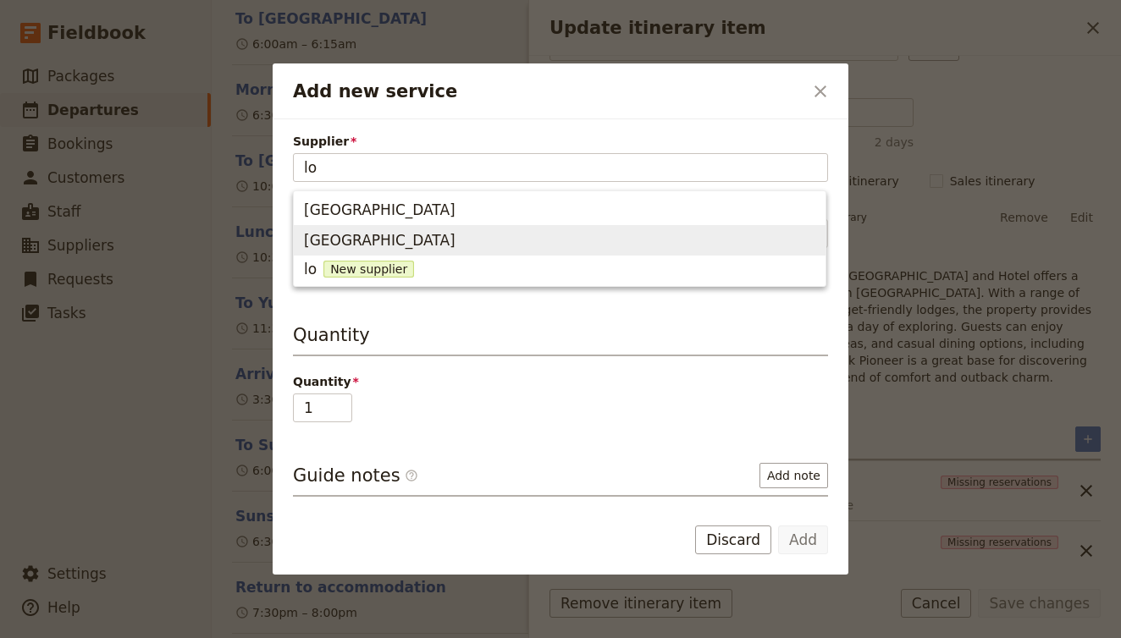
click at [503, 238] on span "Outback Hotel & Lodge" at bounding box center [559, 241] width 511 height 24
type input "Outback Hotel & Lodge"
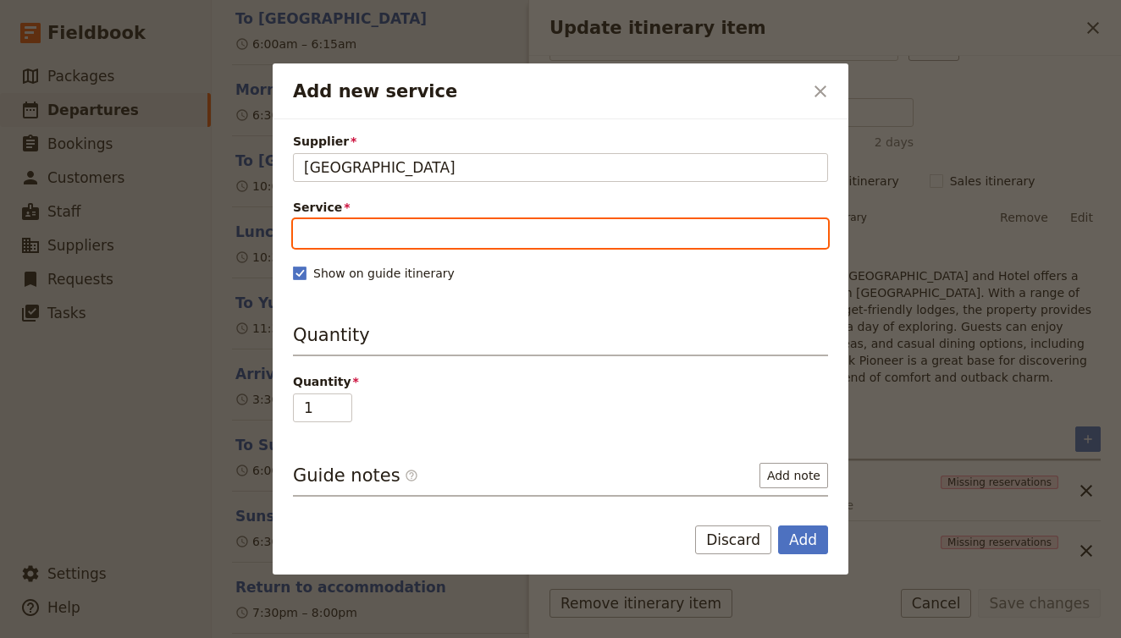
click at [432, 222] on input "Service" at bounding box center [560, 233] width 535 height 29
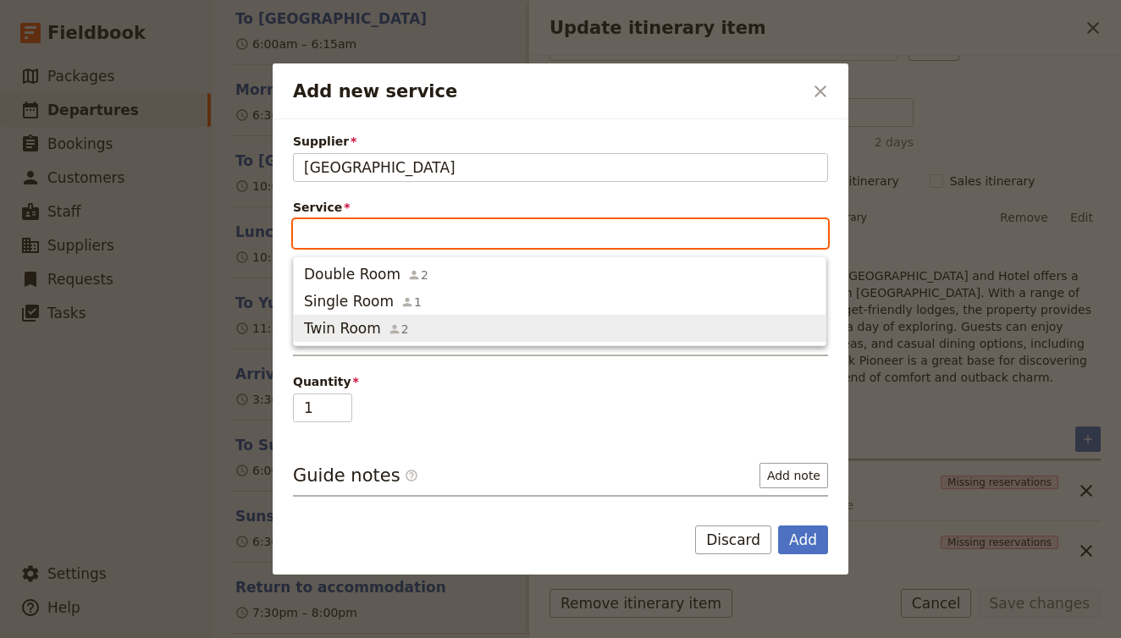
click at [357, 335] on span "Twin Room" at bounding box center [342, 328] width 77 height 20
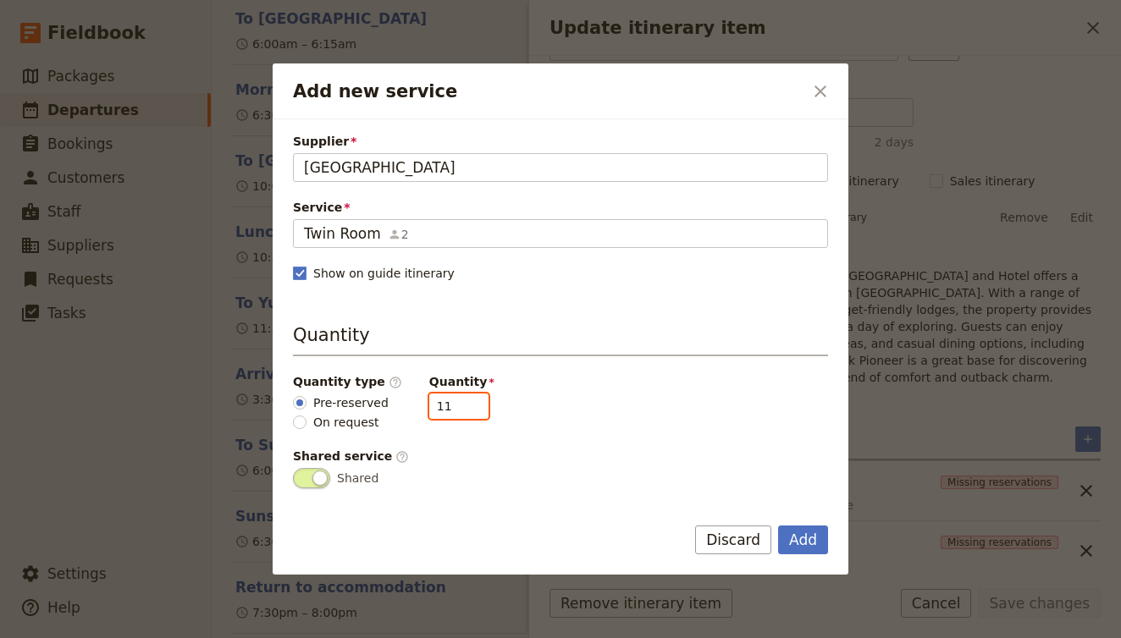
drag, startPoint x: 439, startPoint y: 412, endPoint x: 379, endPoint y: 407, distance: 59.5
click at [381, 408] on div "Quantity type ​ Pre-reserved On request Quantity 11" at bounding box center [560, 402] width 535 height 58
type input "5"
click at [809, 534] on button "Add" at bounding box center [803, 540] width 50 height 29
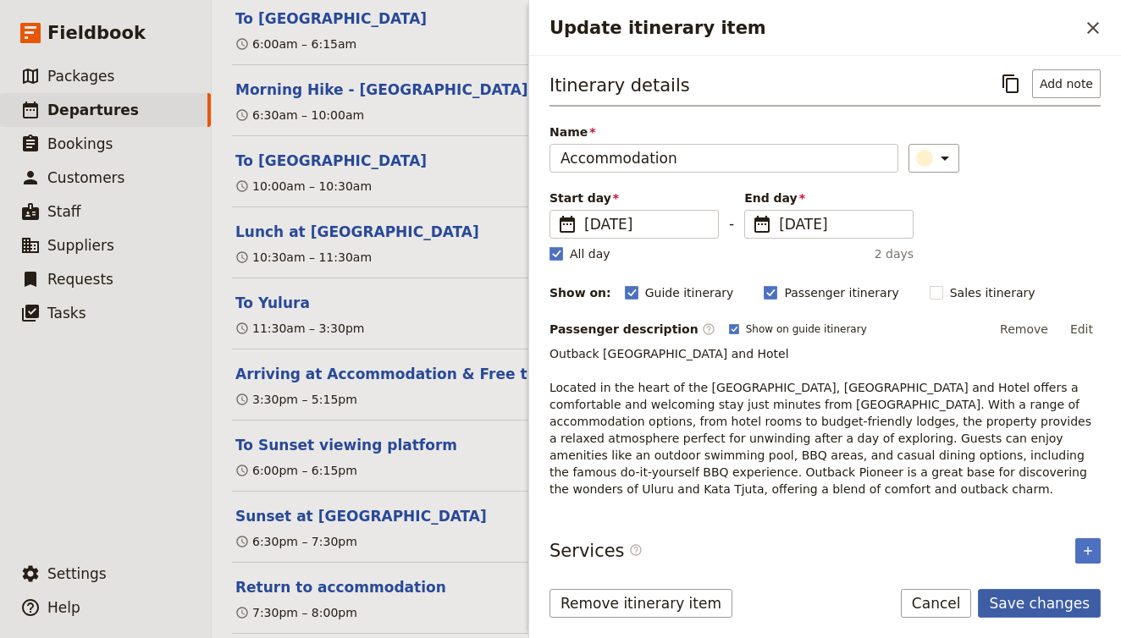
click at [1045, 602] on button "Save changes" at bounding box center [1039, 603] width 123 height 29
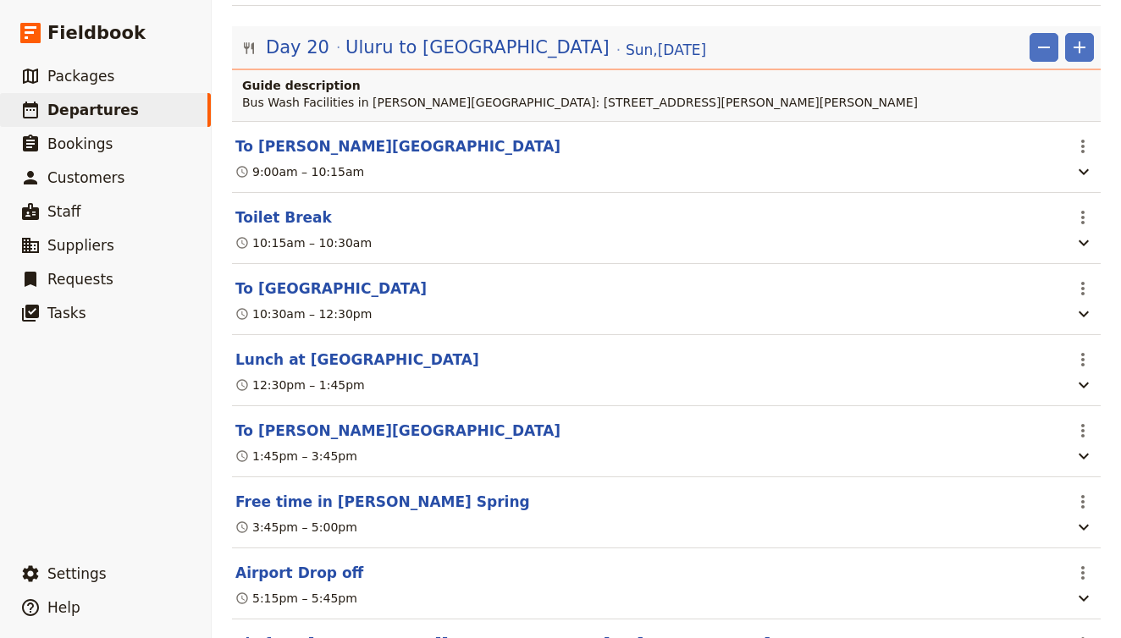
scroll to position [19257, 0]
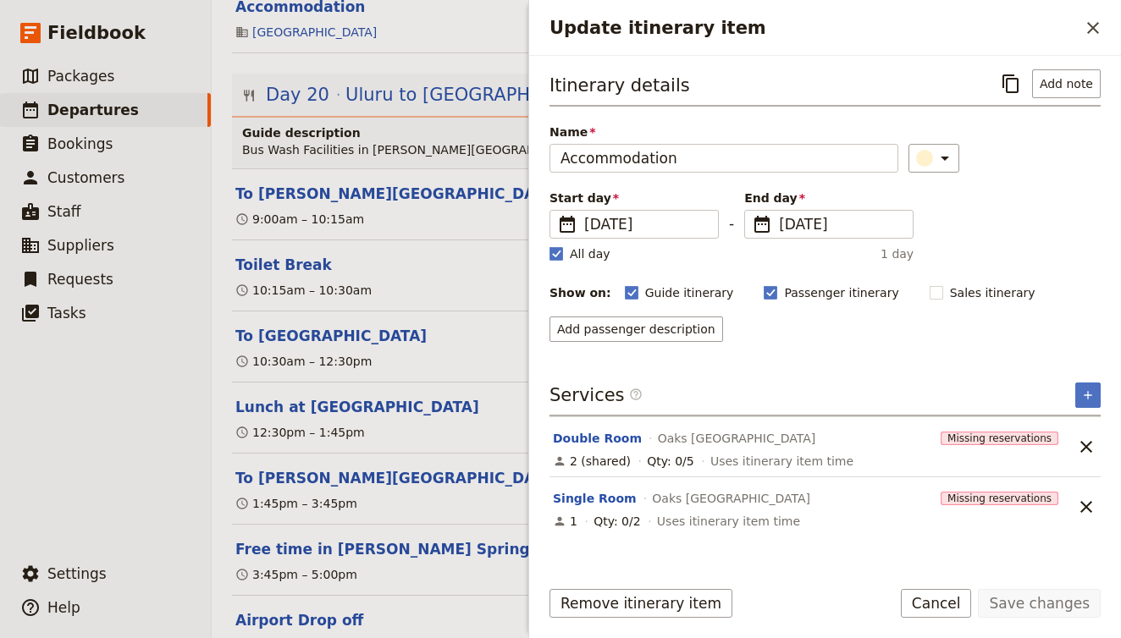
scroll to position [0, 0]
click at [613, 435] on button "Double Room" at bounding box center [597, 438] width 89 height 17
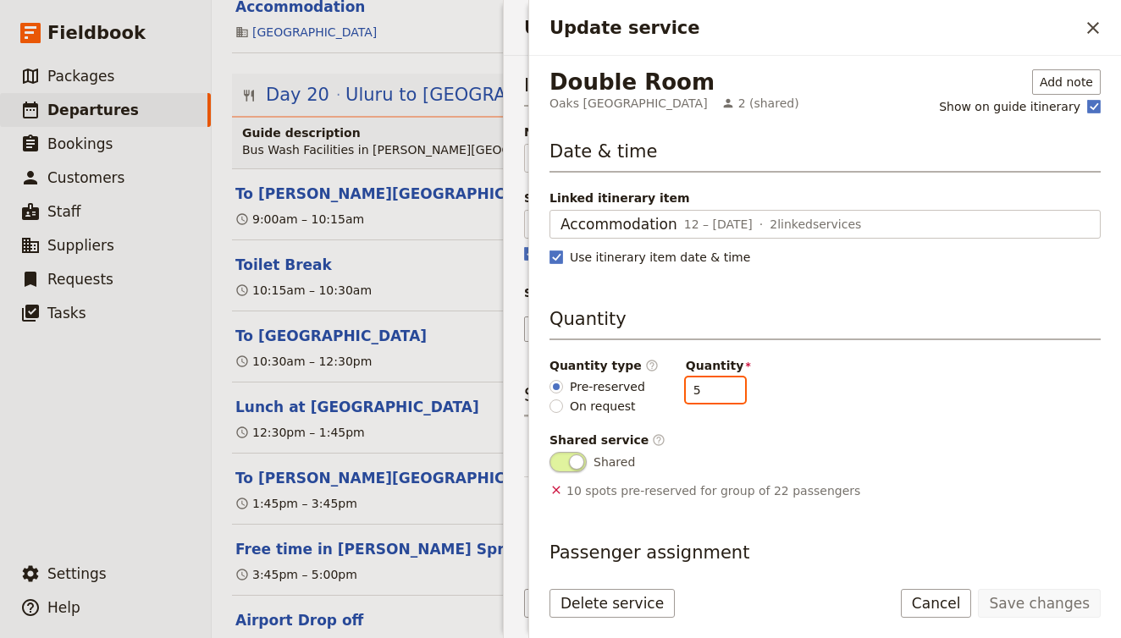
drag, startPoint x: 694, startPoint y: 395, endPoint x: 656, endPoint y: 393, distance: 38.1
click at [658, 395] on div "Quantity type ​ Pre-reserved On request Quantity 5" at bounding box center [825, 386] width 551 height 58
type input "4"
click at [1056, 610] on button "Save changes" at bounding box center [1039, 603] width 123 height 29
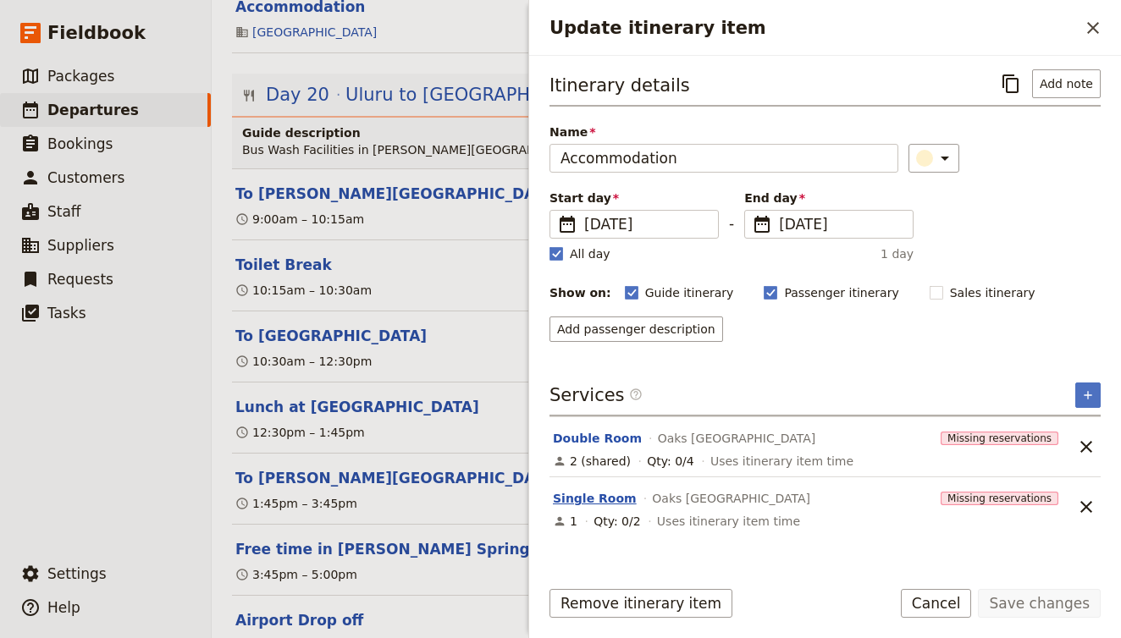
click at [596, 497] on button "Single Room" at bounding box center [595, 498] width 84 height 17
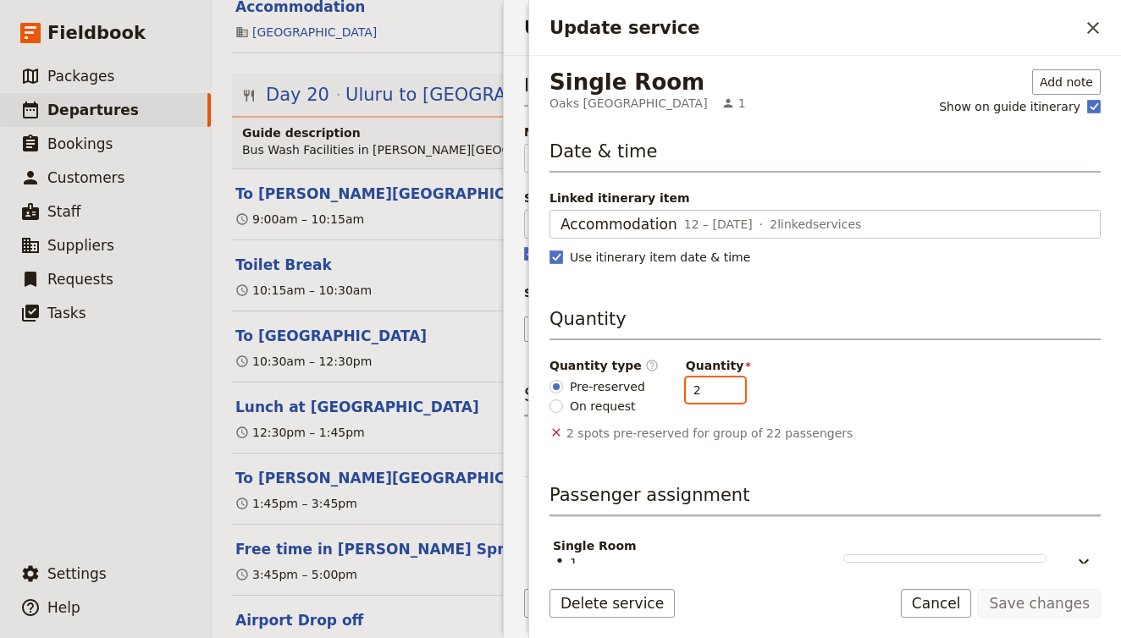
drag, startPoint x: 708, startPoint y: 389, endPoint x: 628, endPoint y: 381, distance: 80.0
click at [628, 381] on div "Quantity type ​ Pre-reserved On request Quantity 2" at bounding box center [825, 386] width 551 height 58
type input "4"
click at [1062, 606] on button "Save changes" at bounding box center [1039, 603] width 123 height 29
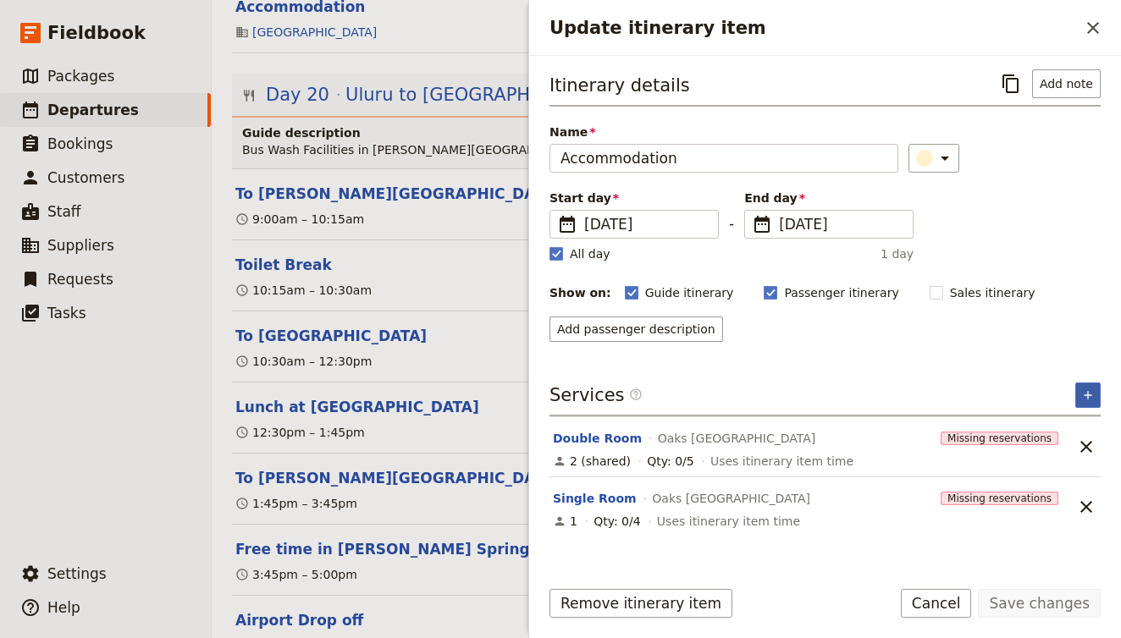
click at [1086, 395] on icon "Add service inclusion" at bounding box center [1088, 396] width 14 height 14
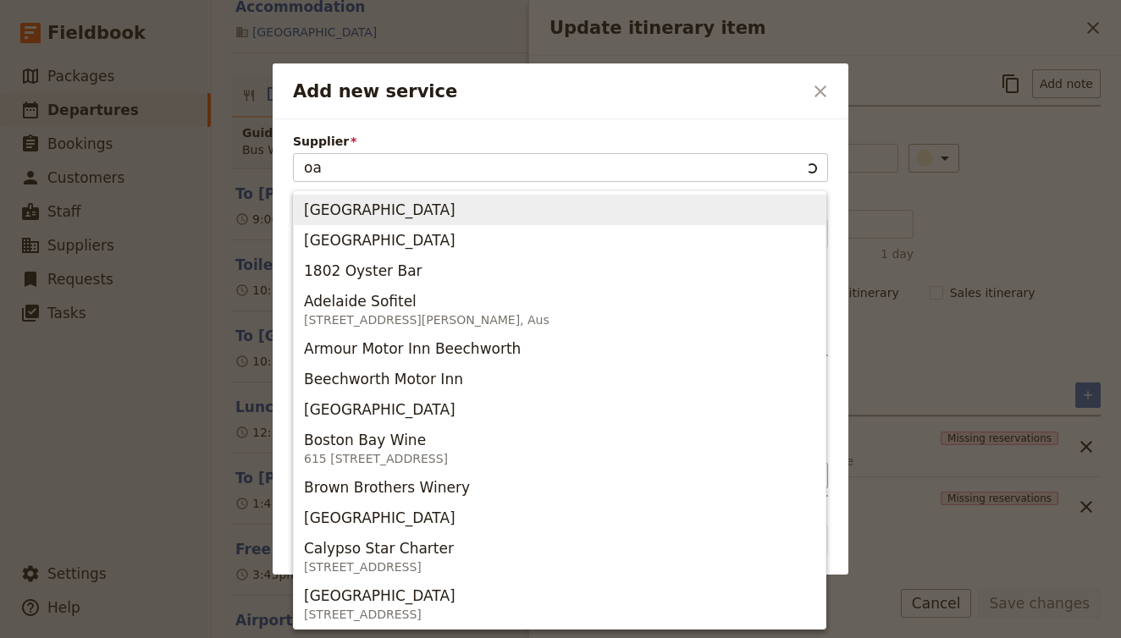
type input "oak"
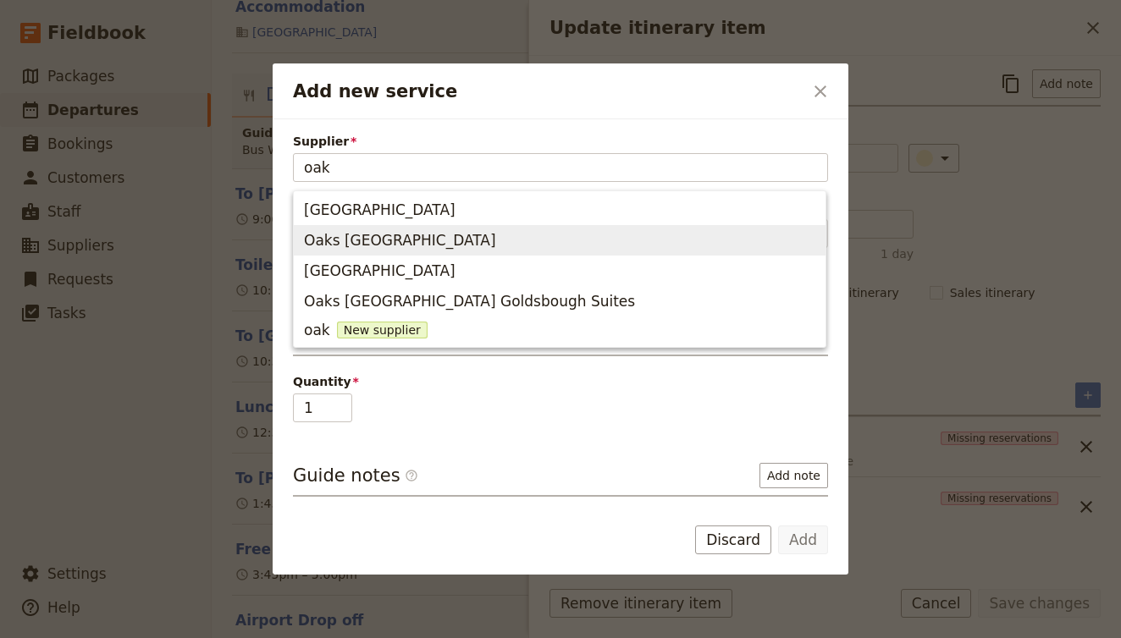
click at [422, 251] on div "Oaks Darwin Elan Hotel" at bounding box center [400, 241] width 192 height 24
type input "Oaks Darwin Elan Hotel"
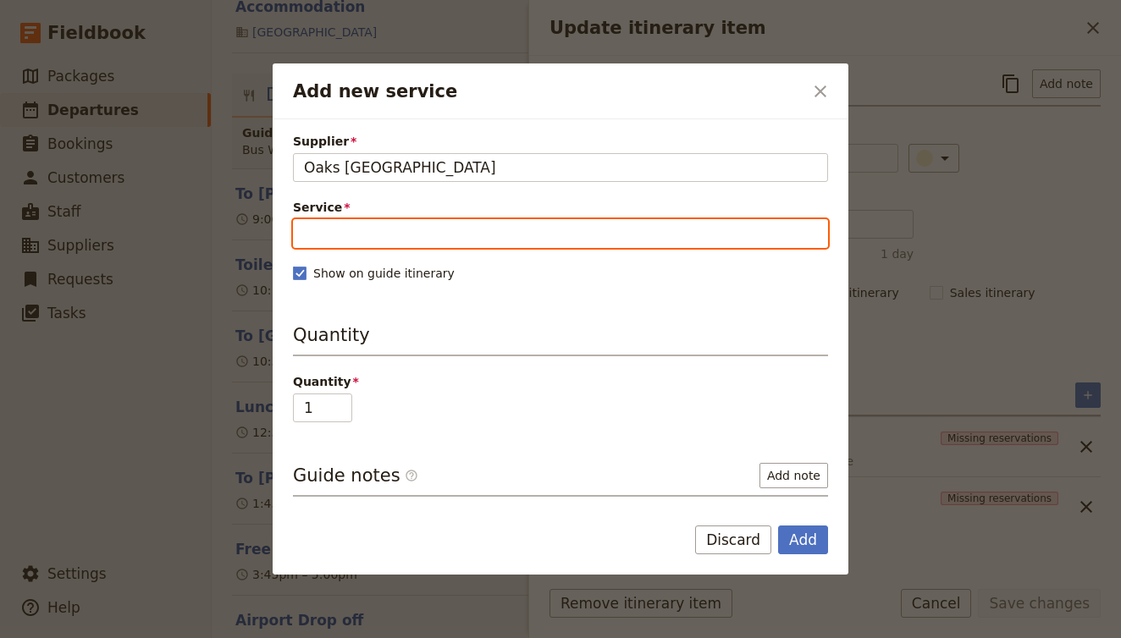
click at [371, 228] on input "Service" at bounding box center [560, 233] width 535 height 29
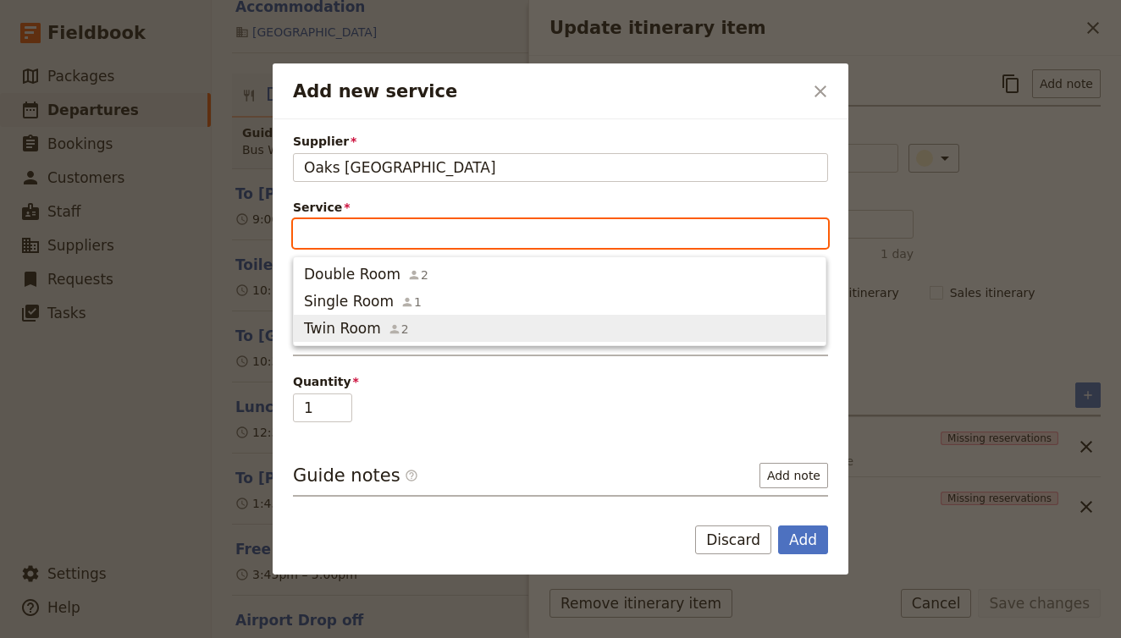
click at [356, 336] on span "Twin Room" at bounding box center [342, 328] width 77 height 20
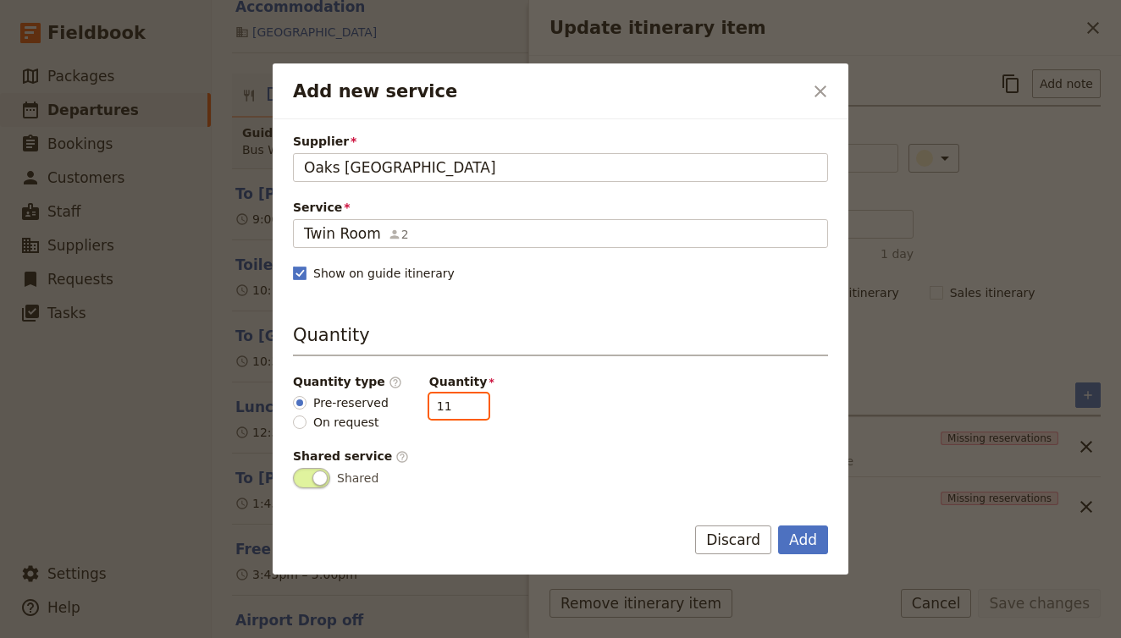
drag, startPoint x: 445, startPoint y: 406, endPoint x: 409, endPoint y: 406, distance: 35.6
click at [411, 406] on div "Quantity type ​ Pre-reserved On request Quantity 11" at bounding box center [560, 402] width 535 height 58
type input "5"
click at [791, 526] on button "Add" at bounding box center [803, 540] width 50 height 29
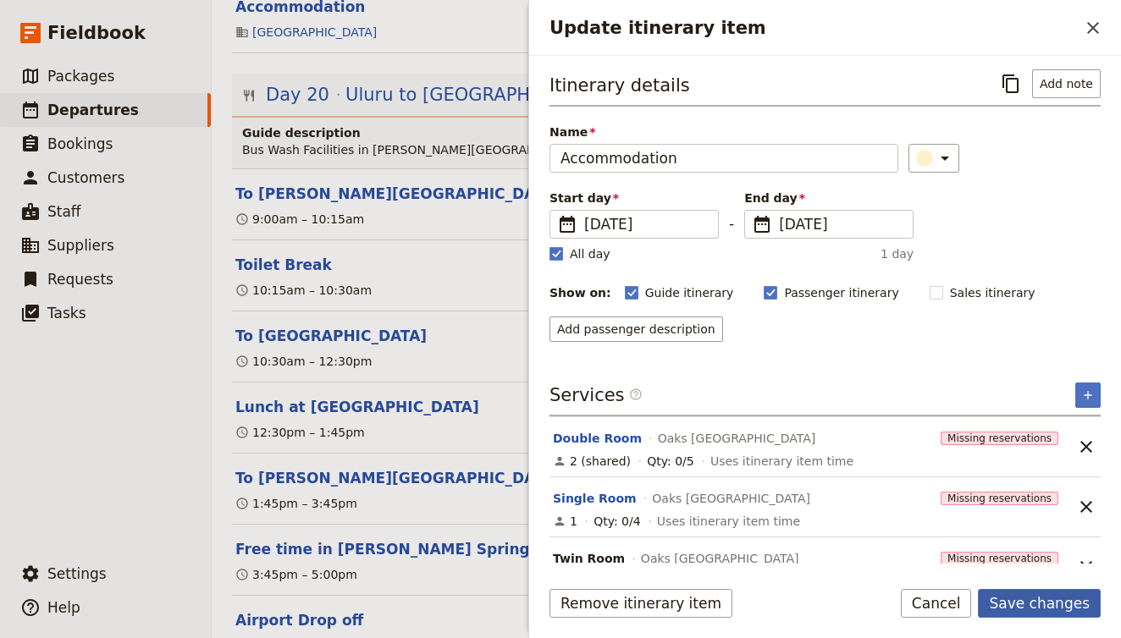
click at [1037, 599] on button "Save changes" at bounding box center [1039, 603] width 123 height 29
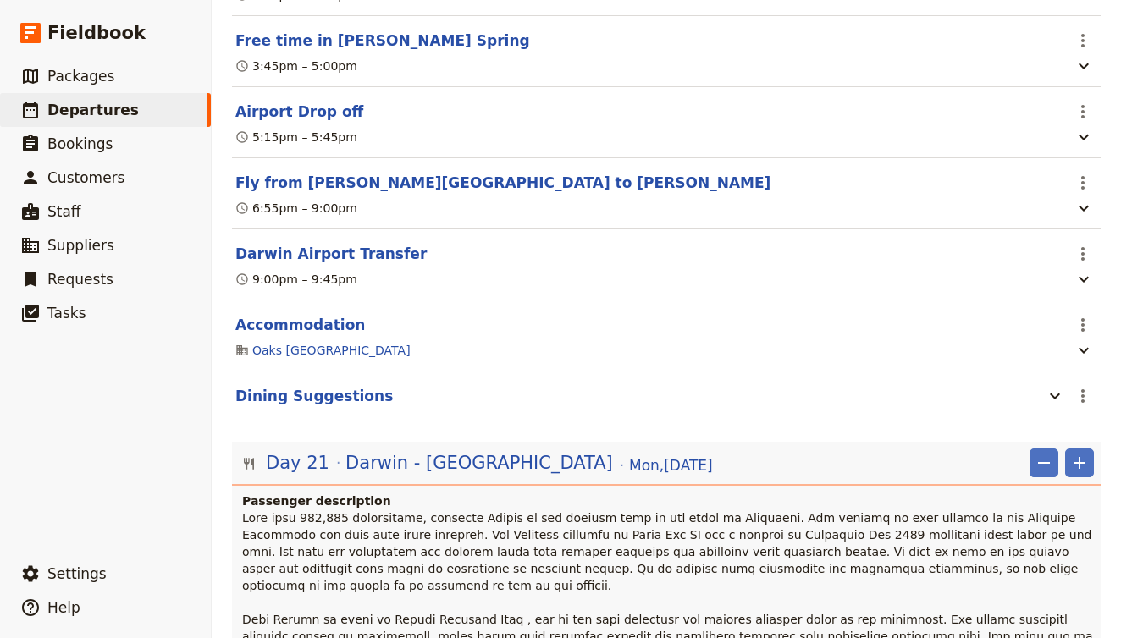
scroll to position [19764, 0]
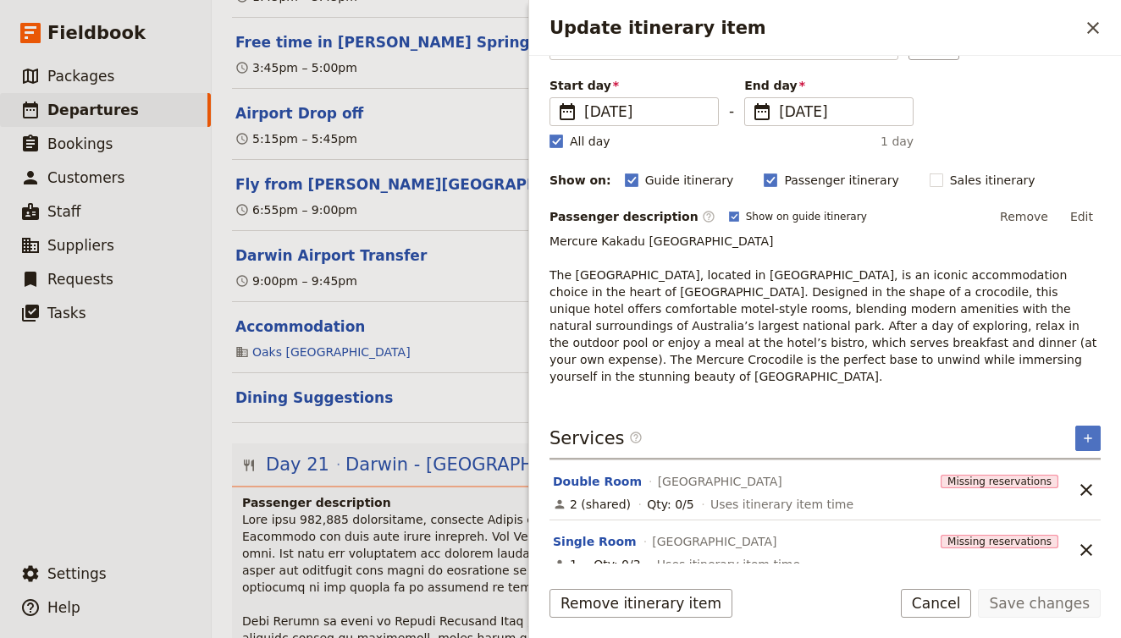
scroll to position [112, 0]
click at [605, 474] on button "Double Room" at bounding box center [597, 482] width 89 height 17
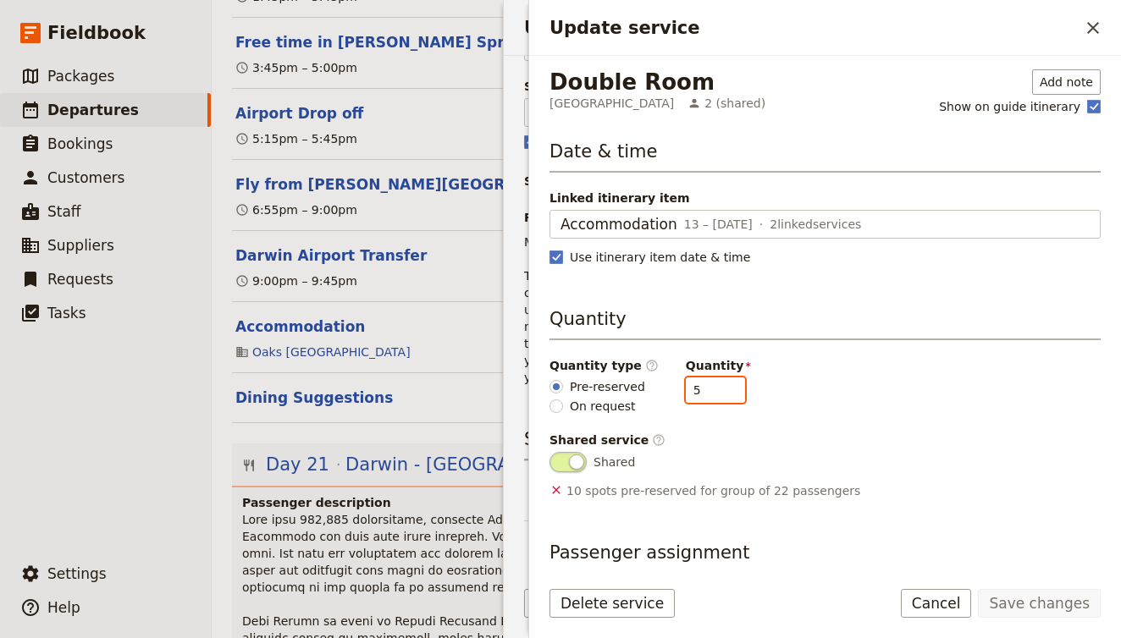
drag, startPoint x: 700, startPoint y: 392, endPoint x: 648, endPoint y: 378, distance: 54.2
click at [647, 378] on div "Quantity type ​ Pre-reserved On request Quantity 5" at bounding box center [825, 386] width 551 height 58
type input "4"
click at [1046, 613] on button "Save changes" at bounding box center [1039, 603] width 123 height 29
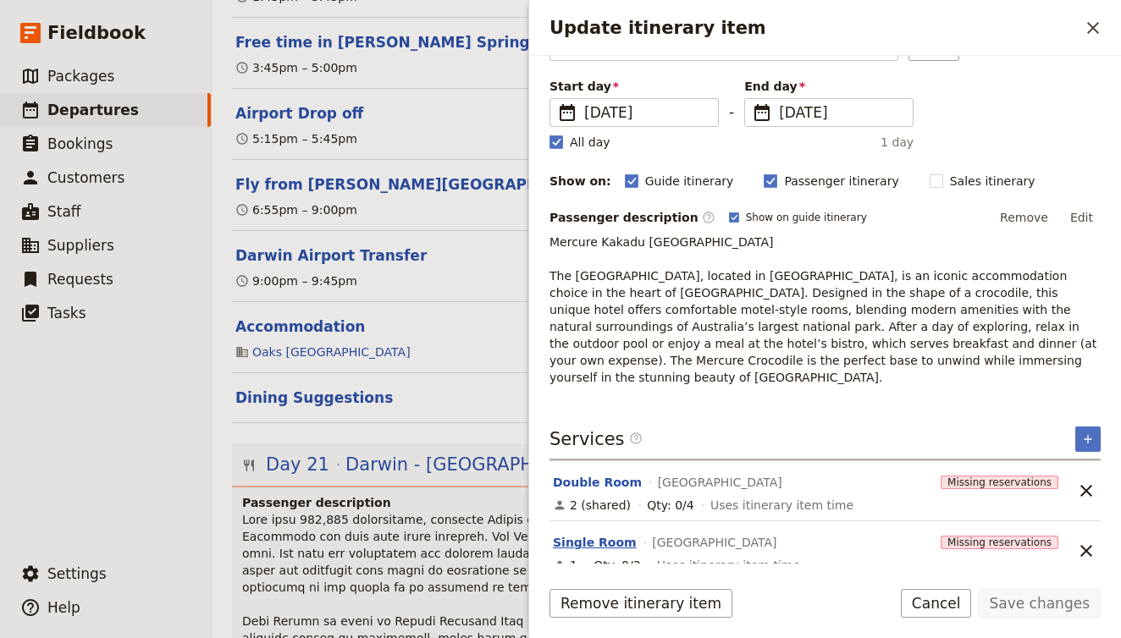
click at [593, 534] on button "Single Room" at bounding box center [595, 542] width 84 height 17
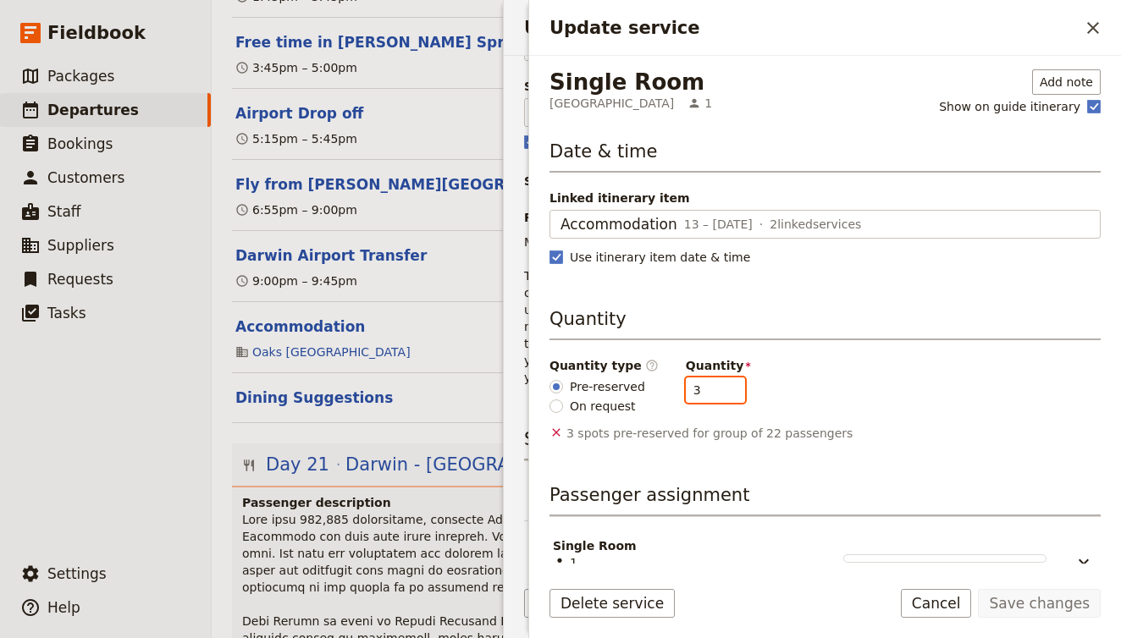
drag, startPoint x: 701, startPoint y: 379, endPoint x: 735, endPoint y: 393, distance: 36.5
click at [735, 393] on div "Quantity type ​ Pre-reserved On request Quantity 3" at bounding box center [825, 386] width 551 height 58
type input "5"
click at [1079, 606] on button "Save changes" at bounding box center [1039, 603] width 123 height 29
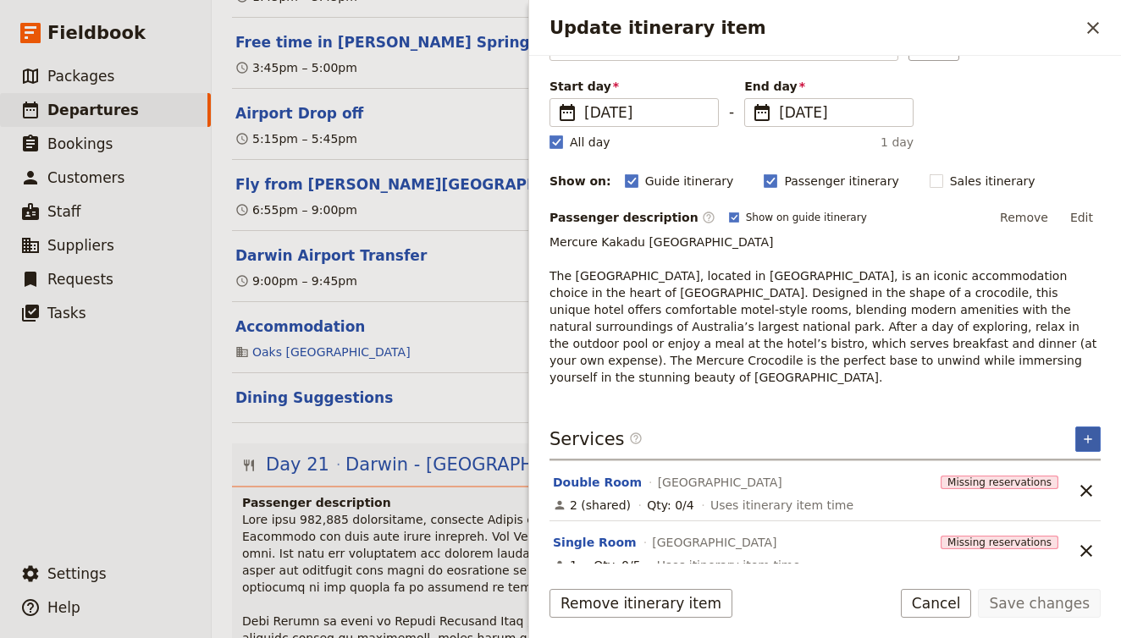
click at [1085, 427] on button "​" at bounding box center [1087, 439] width 25 height 25
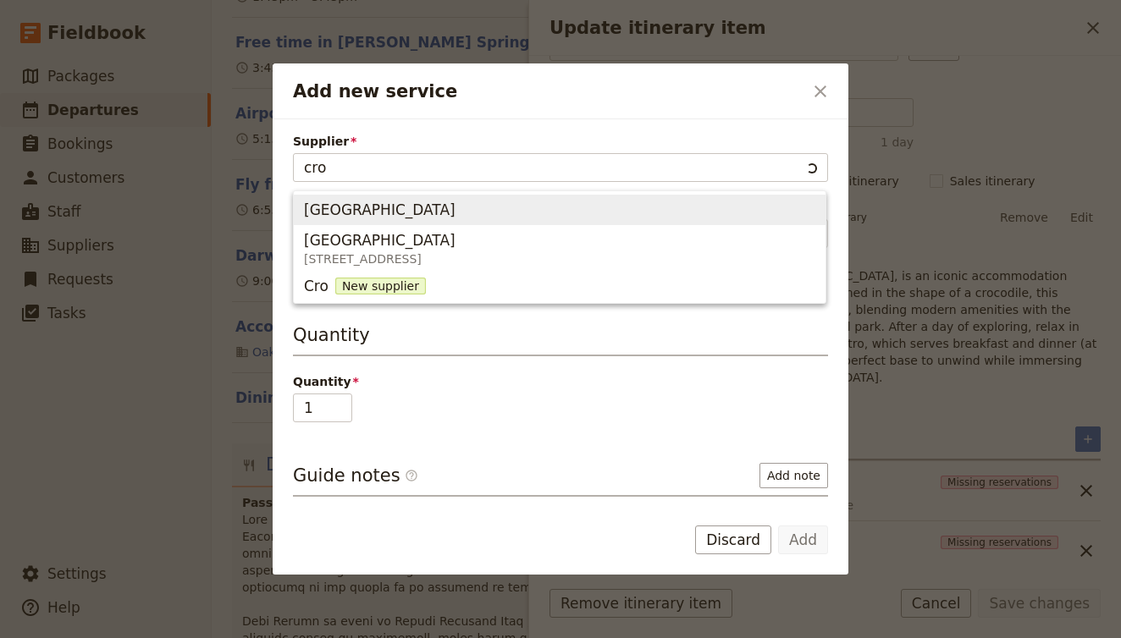
type input "Cro"
drag, startPoint x: 1045, startPoint y: 403, endPoint x: 782, endPoint y: 208, distance: 326.8
click at [782, 208] on span "[GEOGRAPHIC_DATA]" at bounding box center [559, 210] width 511 height 24
type input "[GEOGRAPHIC_DATA]"
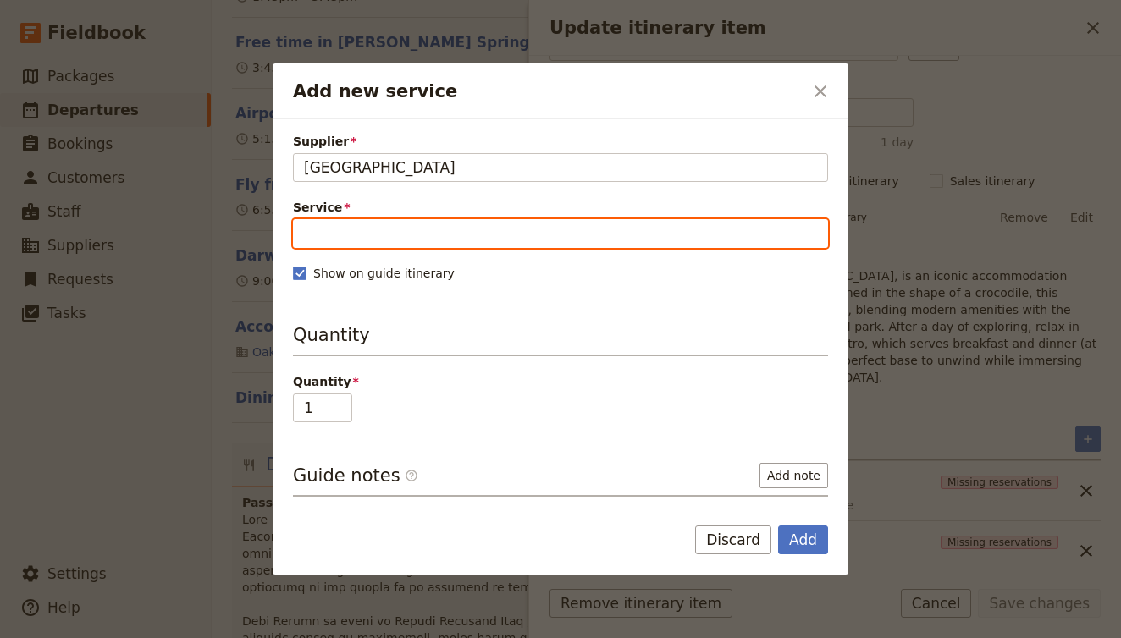
click at [557, 232] on input "Service" at bounding box center [560, 233] width 535 height 29
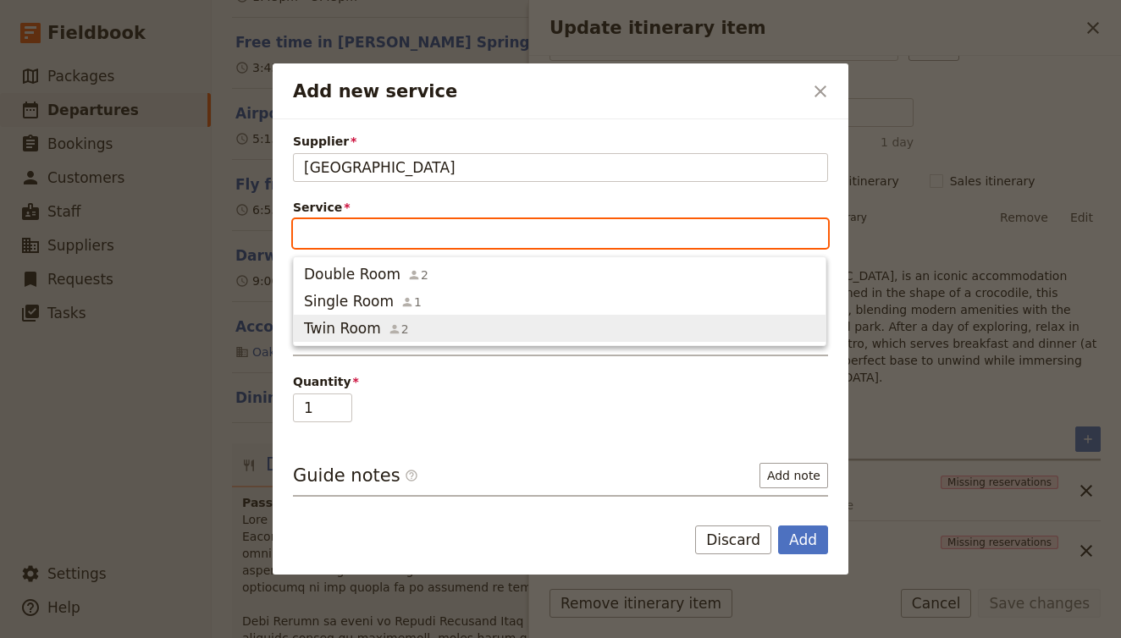
click at [544, 327] on span "Twin Room 2" at bounding box center [559, 328] width 511 height 20
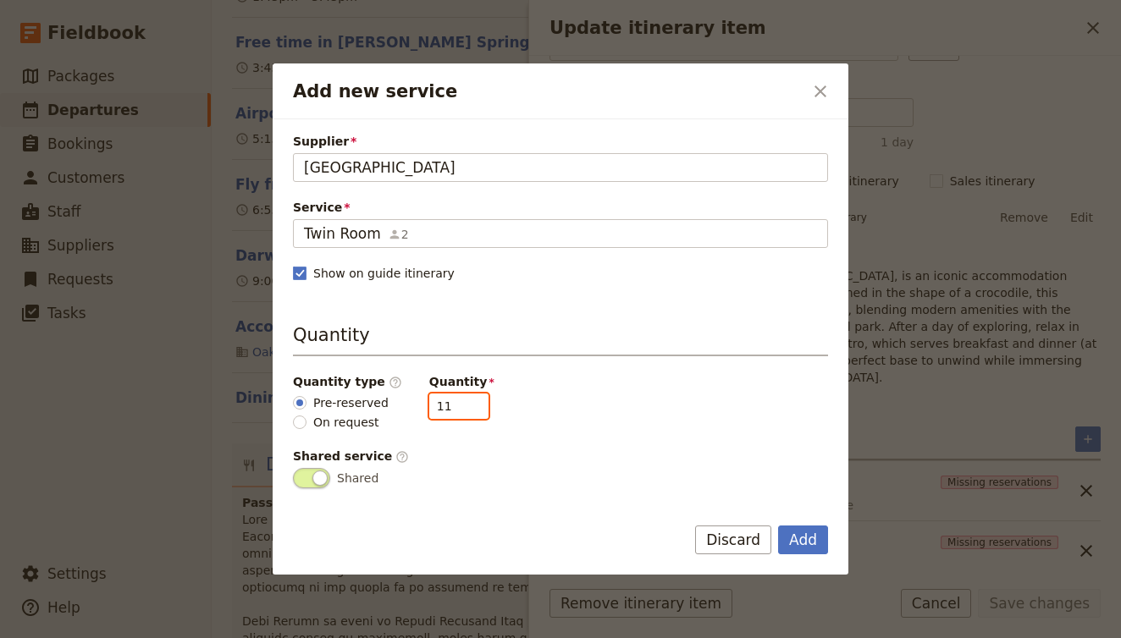
drag, startPoint x: 444, startPoint y: 415, endPoint x: 407, endPoint y: 415, distance: 36.4
click at [407, 415] on div "Quantity type ​ Pre-reserved On request Quantity 11" at bounding box center [560, 402] width 535 height 58
type input "5"
click at [815, 540] on button "Add" at bounding box center [803, 540] width 50 height 29
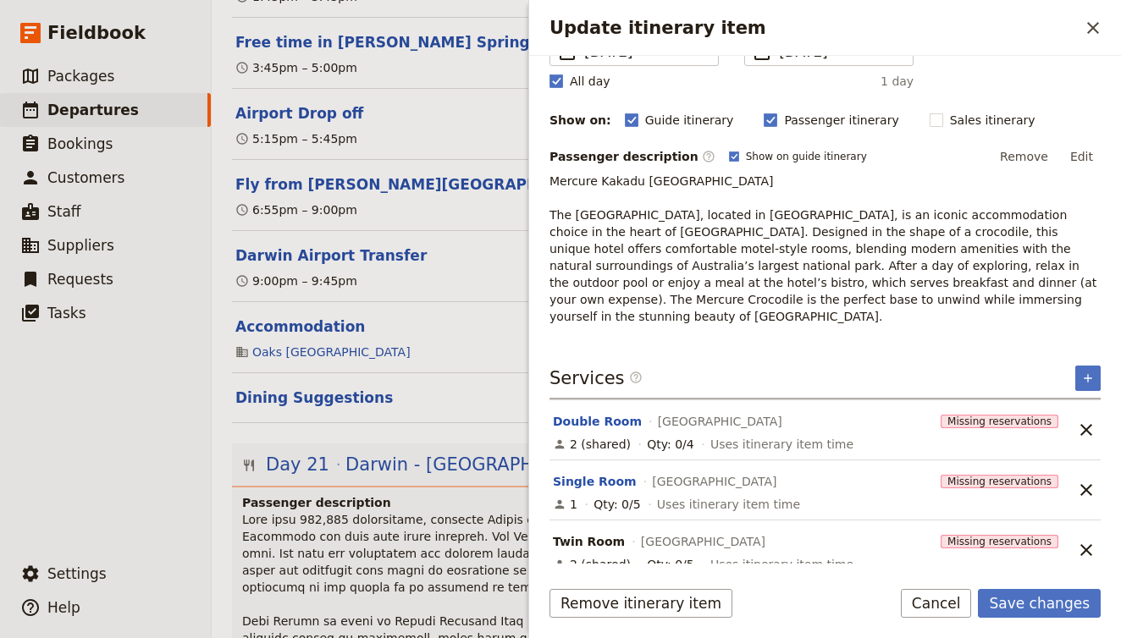
scroll to position [172, 0]
click at [1056, 602] on button "Save changes" at bounding box center [1039, 603] width 123 height 29
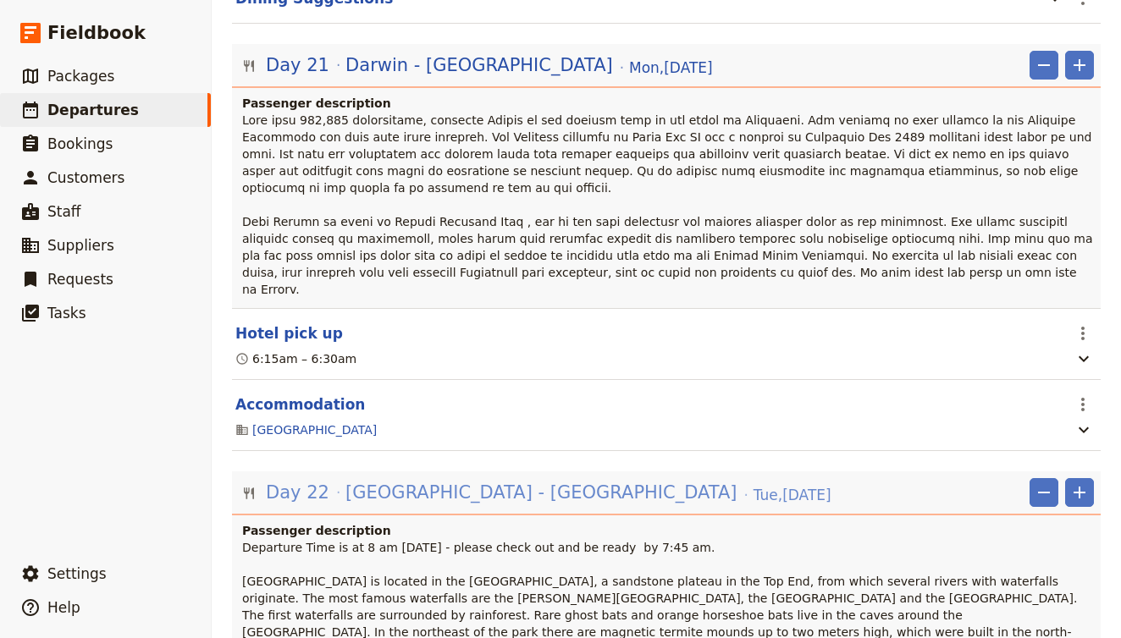
scroll to position [20168, 0]
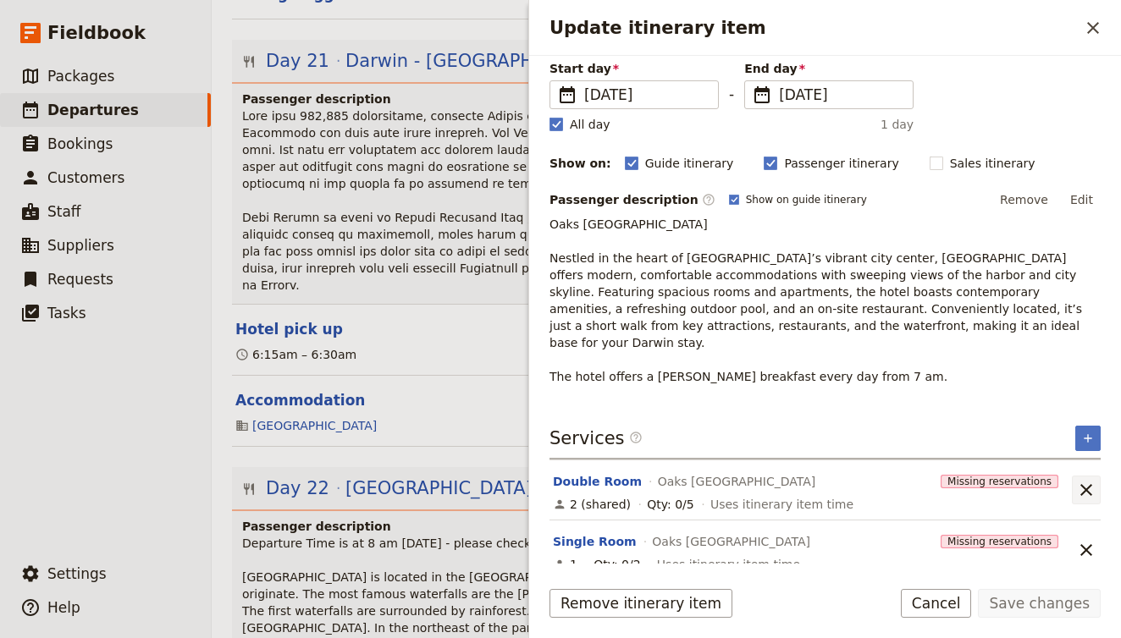
scroll to position [129, 0]
click at [601, 474] on button "Double Room" at bounding box center [597, 482] width 89 height 17
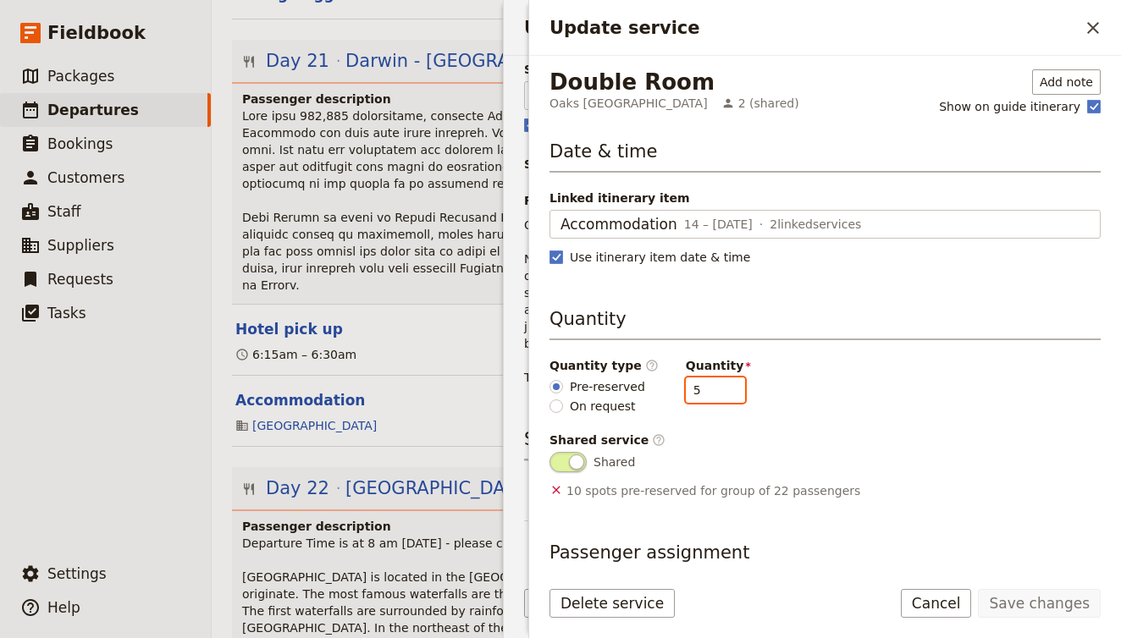
drag, startPoint x: 699, startPoint y: 392, endPoint x: 638, endPoint y: 386, distance: 61.2
click at [638, 386] on div "Quantity type ​ Pre-reserved On request Quantity 5" at bounding box center [825, 386] width 551 height 58
type input "4"
click at [1066, 600] on button "Save changes" at bounding box center [1039, 603] width 123 height 29
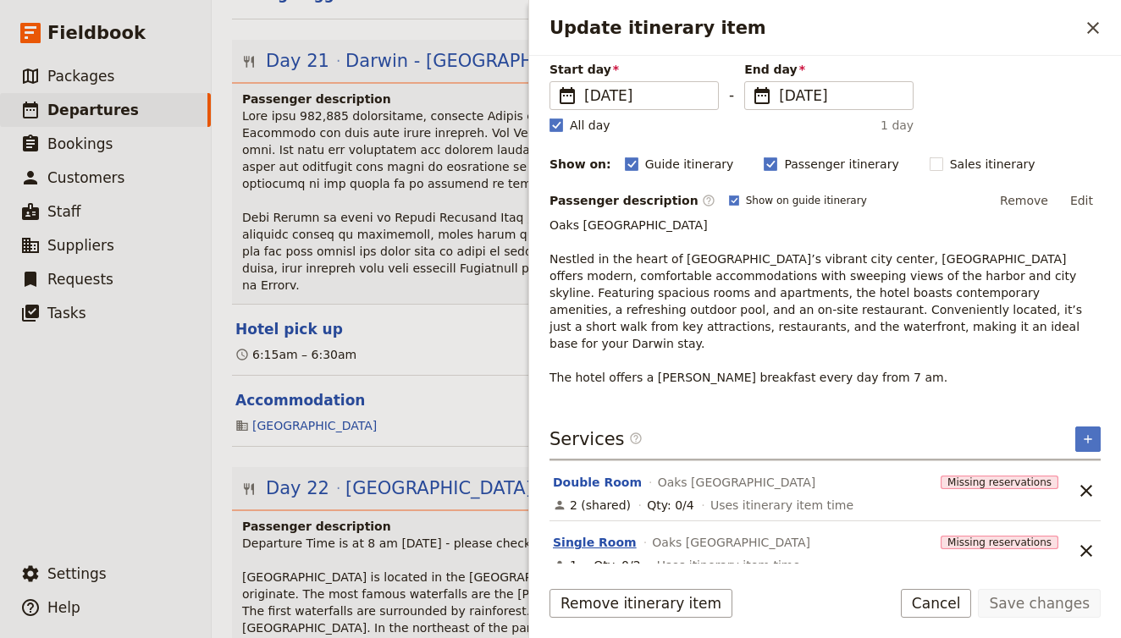
click at [582, 534] on button "Single Room" at bounding box center [595, 542] width 84 height 17
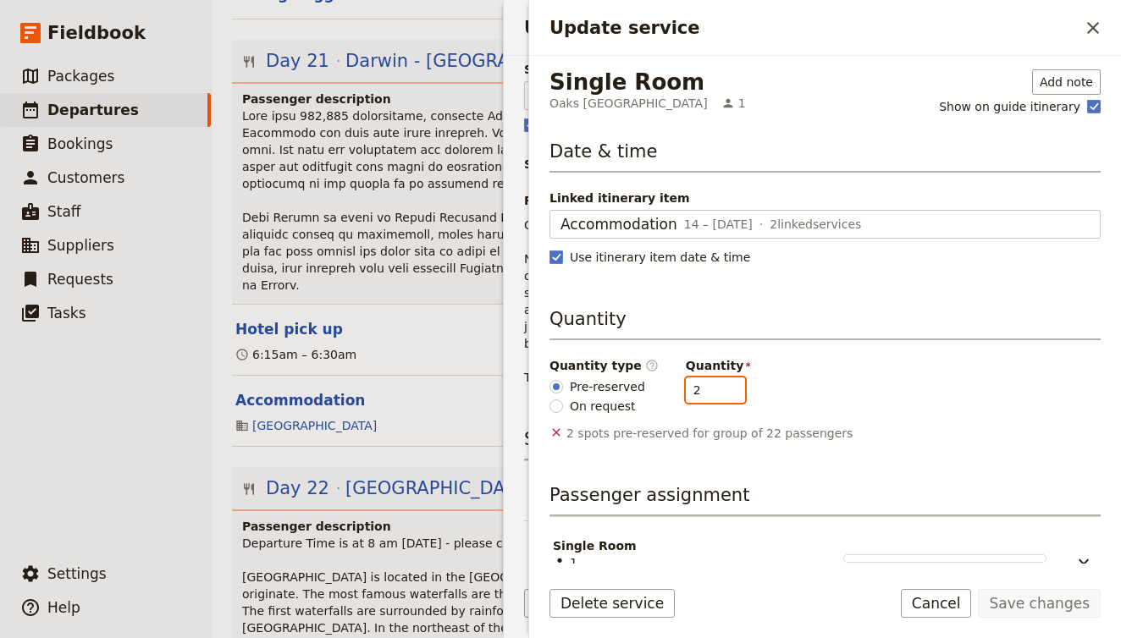
drag, startPoint x: 688, startPoint y: 395, endPoint x: 647, endPoint y: 381, distance: 43.9
click at [646, 380] on div "Quantity type ​ Pre-reserved On request Quantity 2" at bounding box center [825, 386] width 551 height 58
type input "4"
click at [1041, 607] on button "Save changes" at bounding box center [1039, 603] width 123 height 29
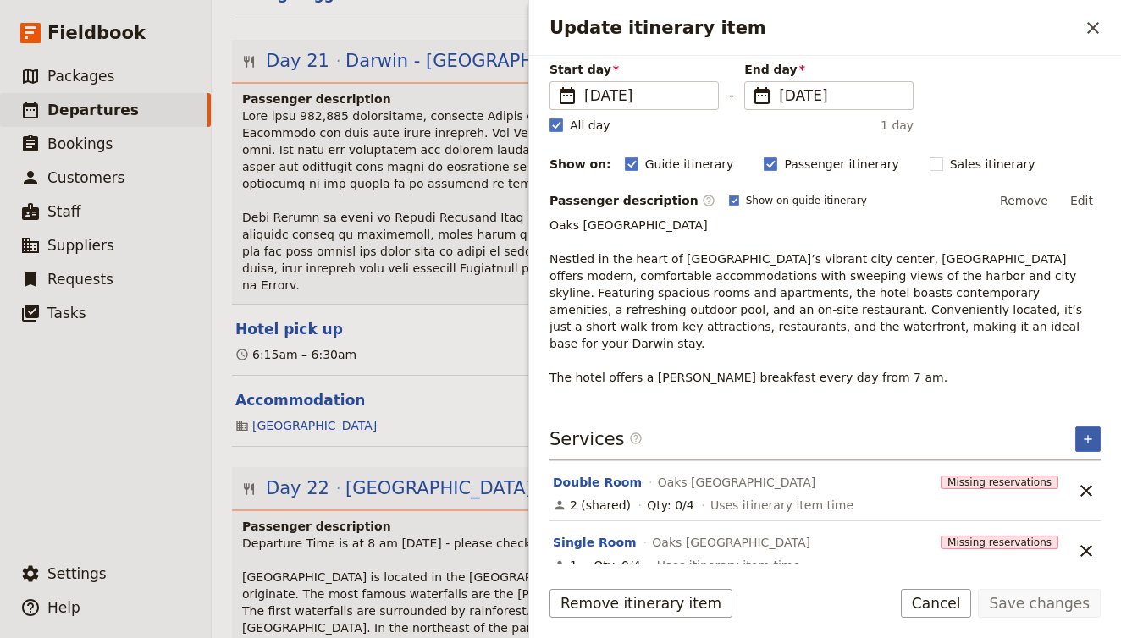
click at [1085, 433] on icon "Add service inclusion" at bounding box center [1088, 440] width 14 height 14
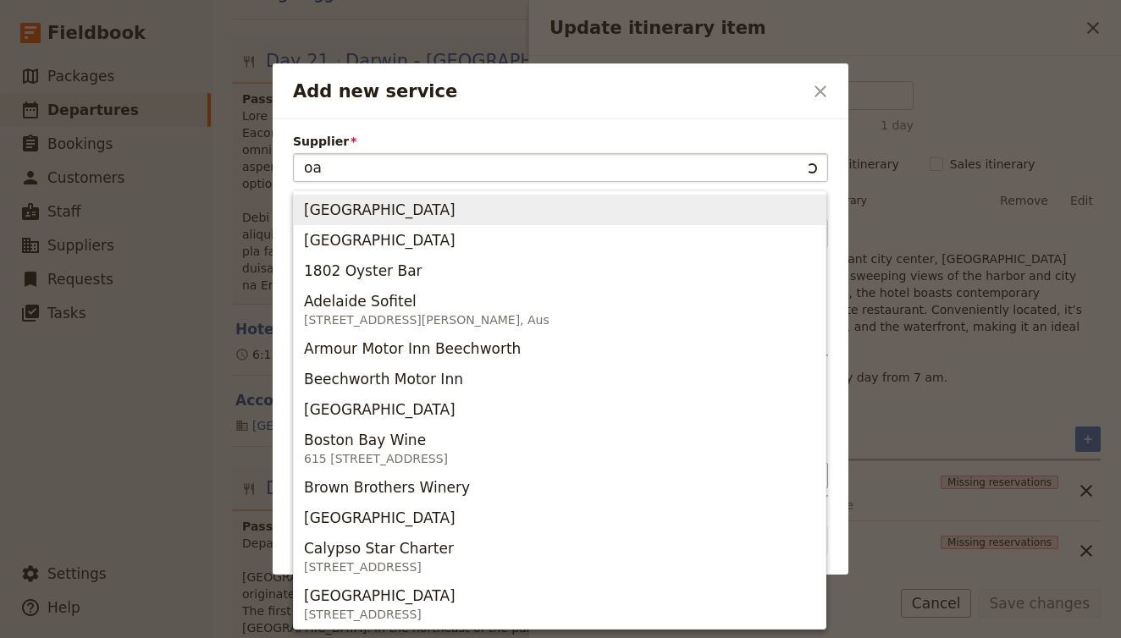
type input "oak"
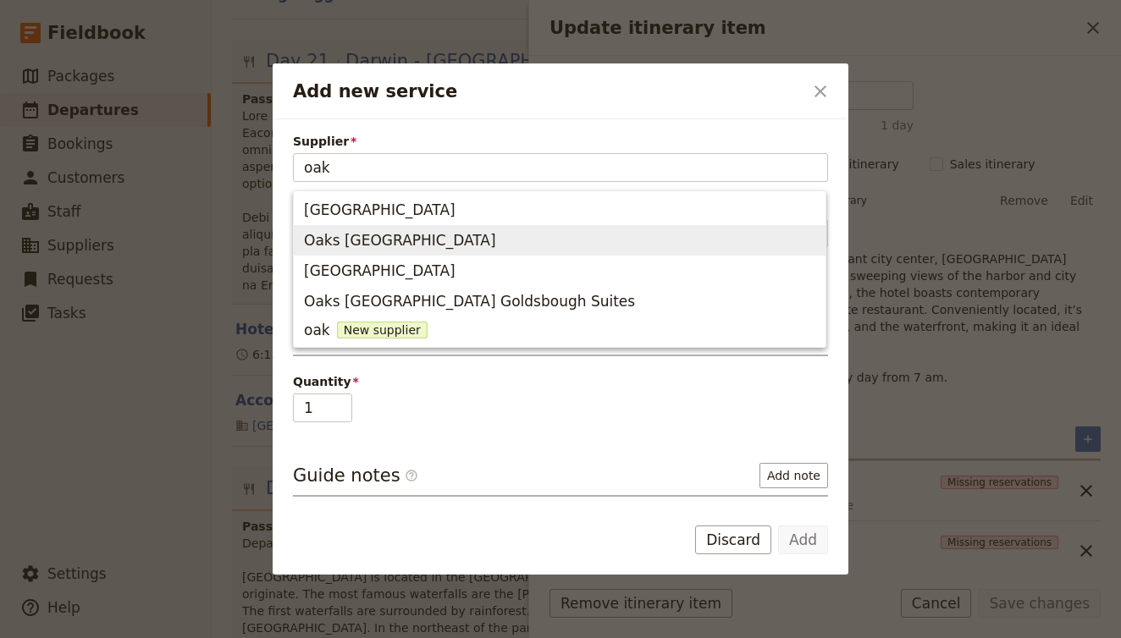
click at [422, 240] on span "Oaks Darwin Elan Hotel" at bounding box center [400, 240] width 192 height 20
type input "Oaks Darwin Elan Hotel"
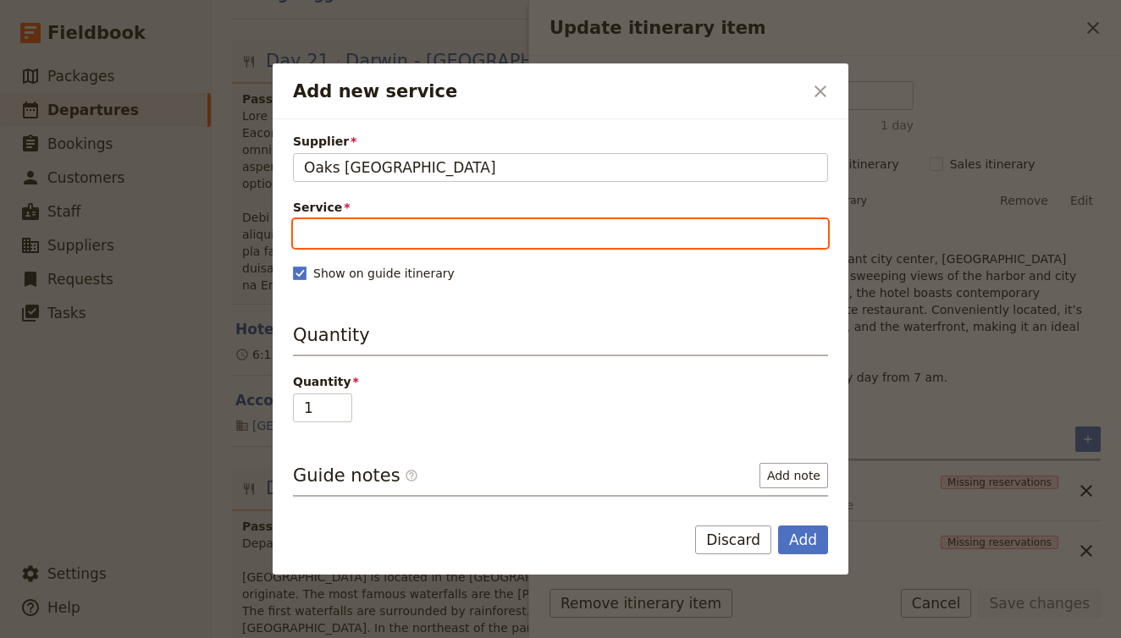
click at [420, 227] on input "Service" at bounding box center [560, 233] width 535 height 29
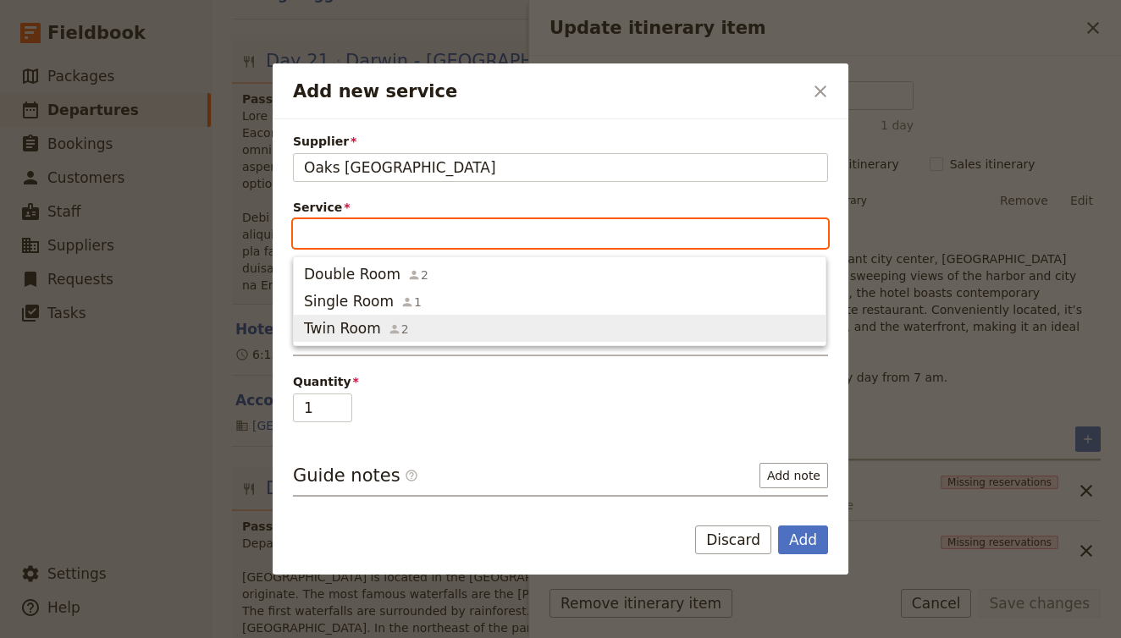
click at [388, 324] on icon "button" at bounding box center [395, 330] width 14 height 14
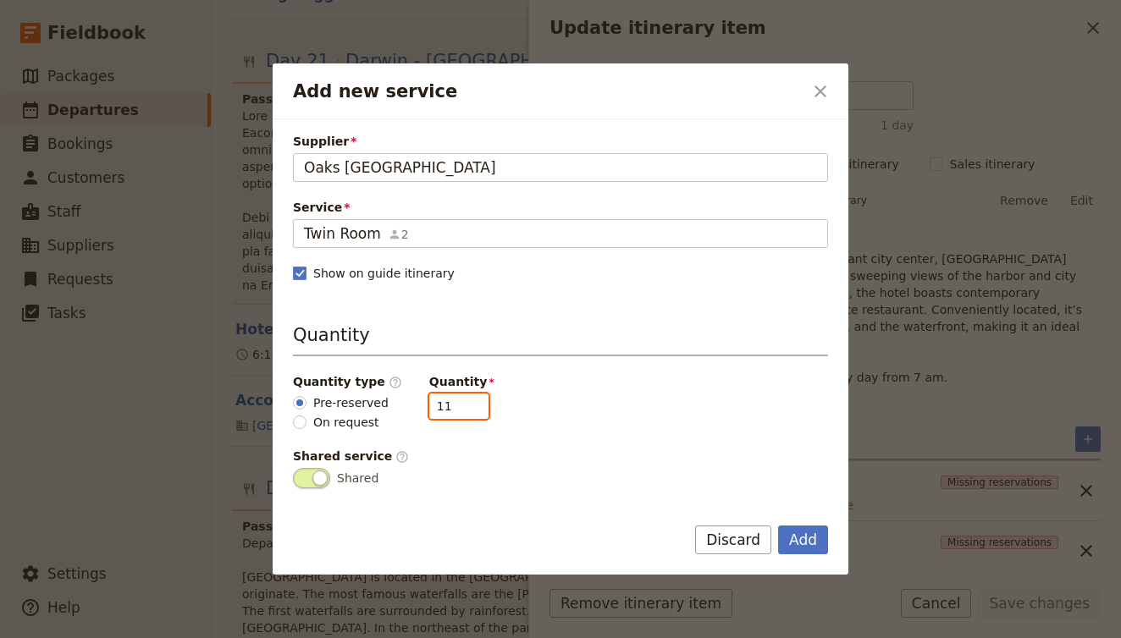
drag, startPoint x: 445, startPoint y: 406, endPoint x: 358, endPoint y: 401, distance: 87.3
click at [358, 401] on div "Quantity type ​ Pre-reserved On request Quantity 11" at bounding box center [560, 402] width 535 height 58
type input "5"
click at [809, 540] on button "Add" at bounding box center [803, 540] width 50 height 29
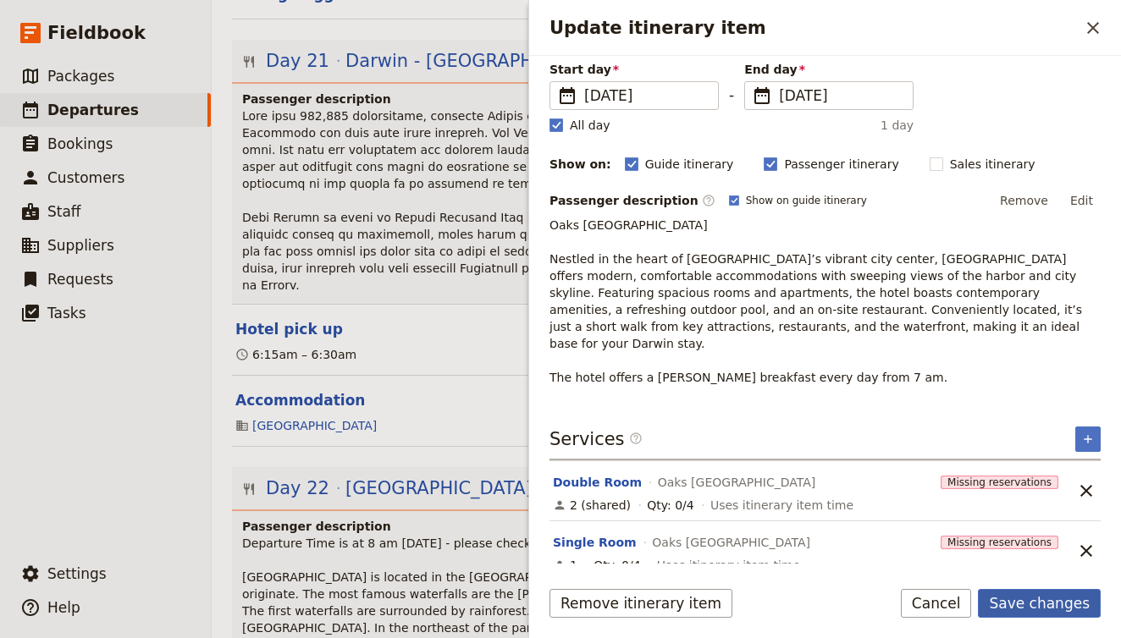
scroll to position [0, 0]
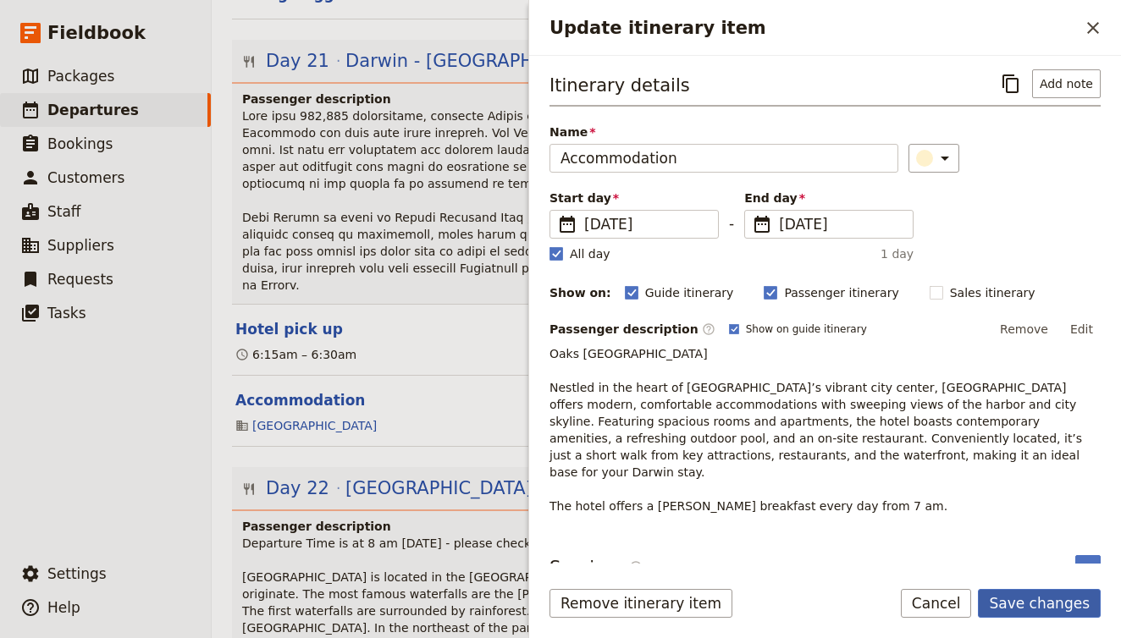
click at [1066, 603] on button "Save changes" at bounding box center [1039, 603] width 123 height 29
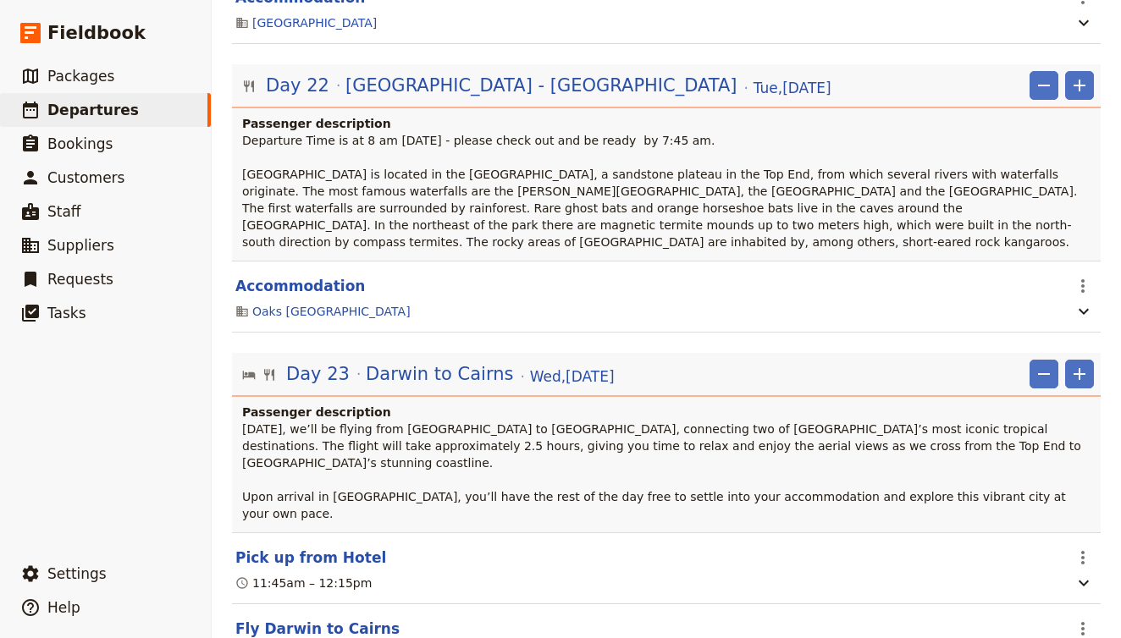
scroll to position [20572, 0]
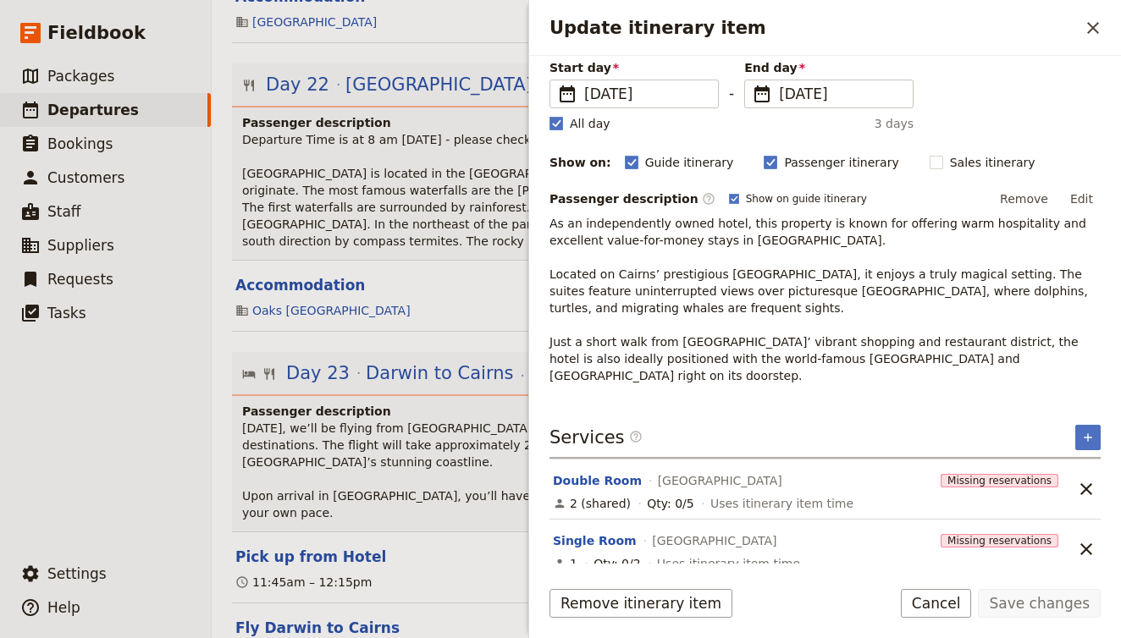
scroll to position [129, 0]
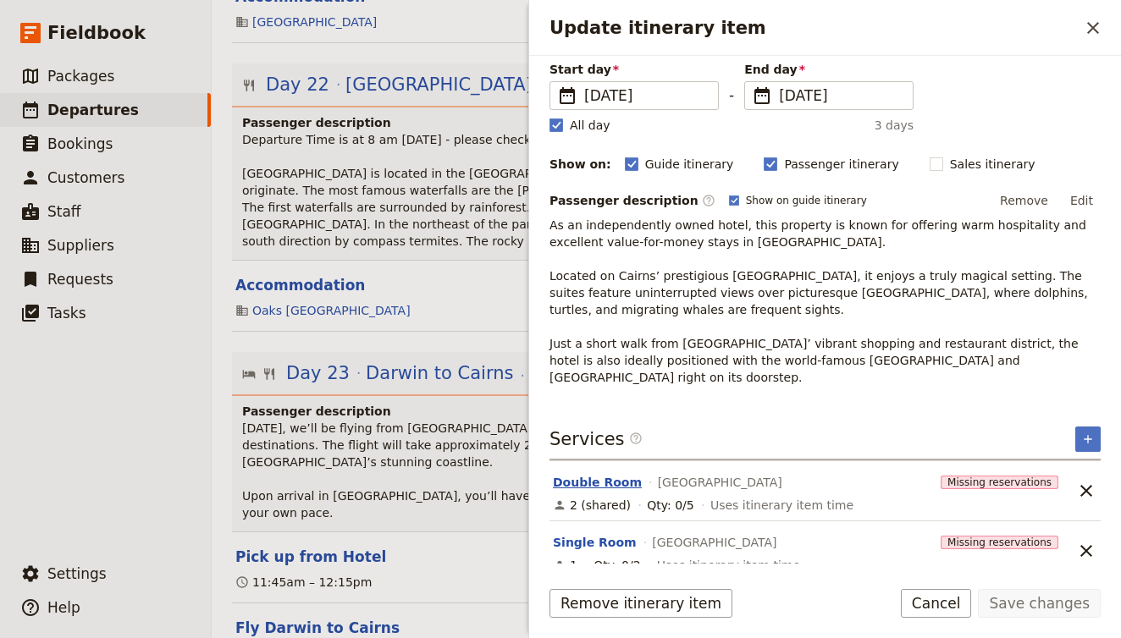
click at [579, 474] on button "Double Room" at bounding box center [597, 482] width 89 height 17
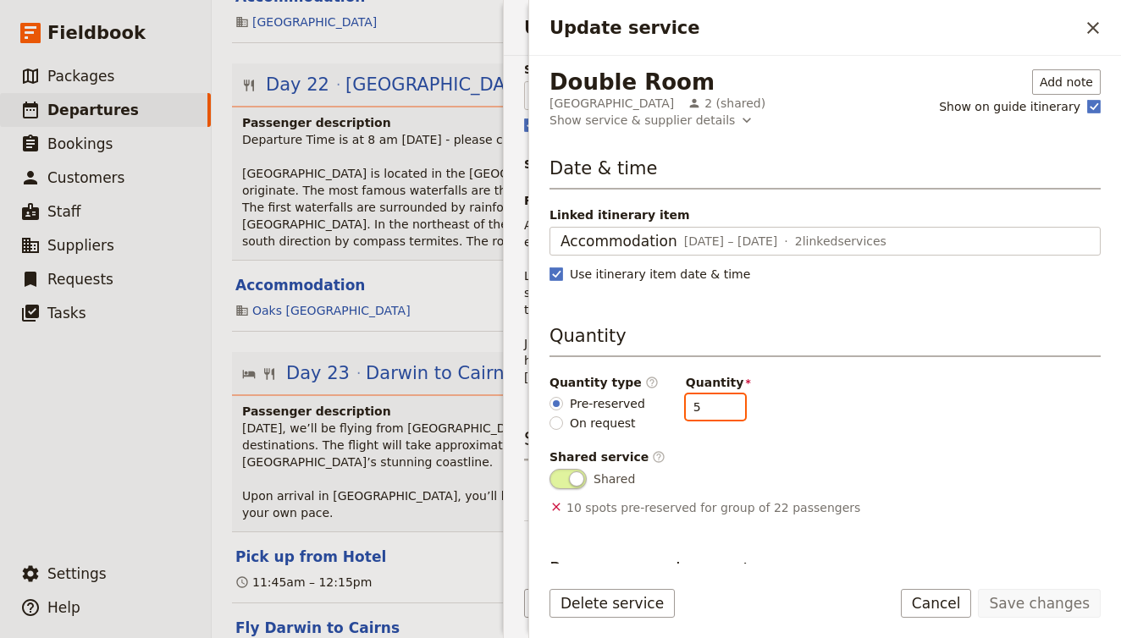
drag, startPoint x: 688, startPoint y: 411, endPoint x: 630, endPoint y: 397, distance: 60.0
click at [630, 397] on div "Quantity type ​ Pre-reserved On request Quantity 5" at bounding box center [825, 403] width 551 height 58
type input "4"
click at [1064, 608] on button "Save changes" at bounding box center [1039, 603] width 123 height 29
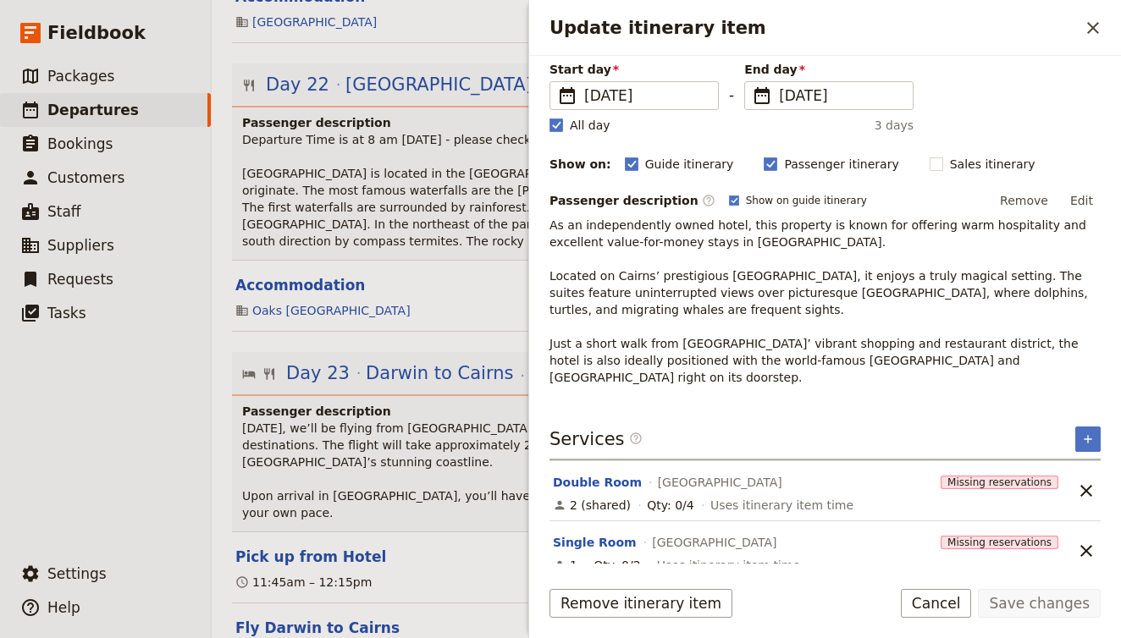
click at [572, 522] on section "Single Room Cairns Plaza Hotel Missing reservations 1 Qty: 0/2 Uses itinerary i…" at bounding box center [808, 551] width 516 height 59
click at [588, 534] on button "Single Room" at bounding box center [595, 542] width 84 height 17
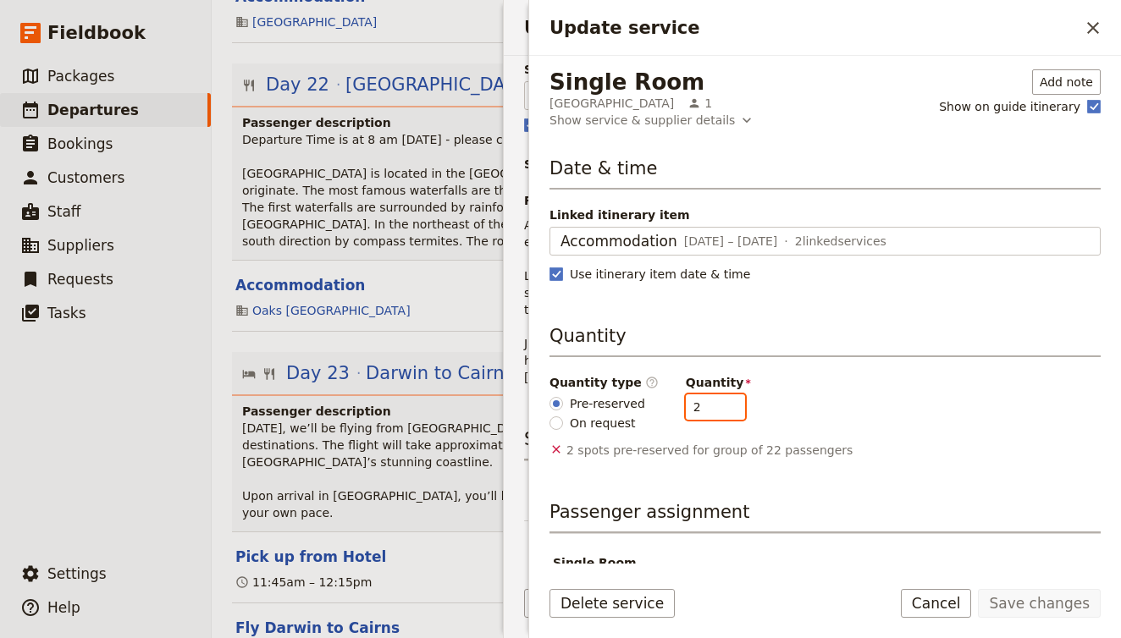
drag, startPoint x: 693, startPoint y: 406, endPoint x: 653, endPoint y: 395, distance: 42.1
click at [653, 395] on div "Quantity type ​ Pre-reserved On request Quantity 2" at bounding box center [825, 403] width 551 height 58
type input "4"
click at [1027, 603] on button "Save changes" at bounding box center [1039, 603] width 123 height 29
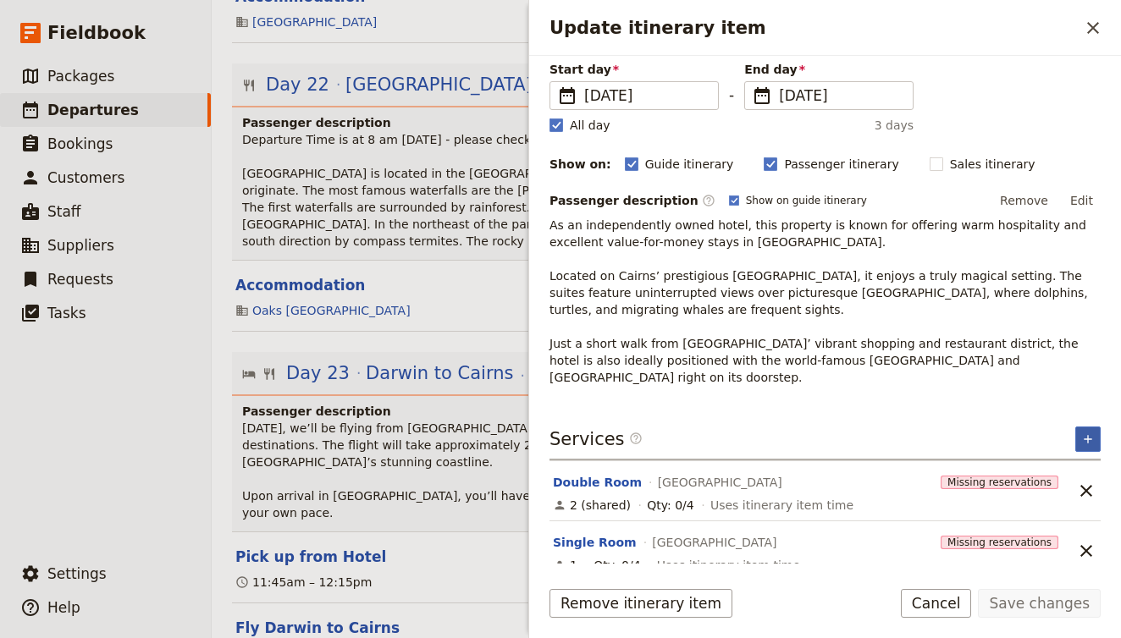
click at [1088, 435] on icon "Add service inclusion" at bounding box center [1088, 439] width 8 height 8
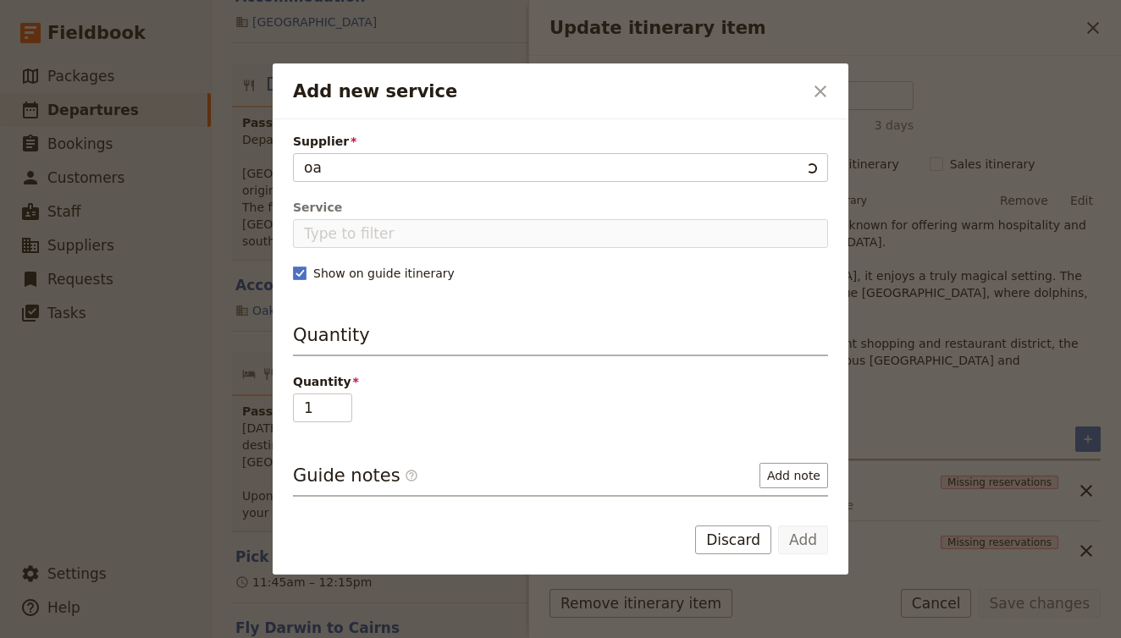
type input "oak"
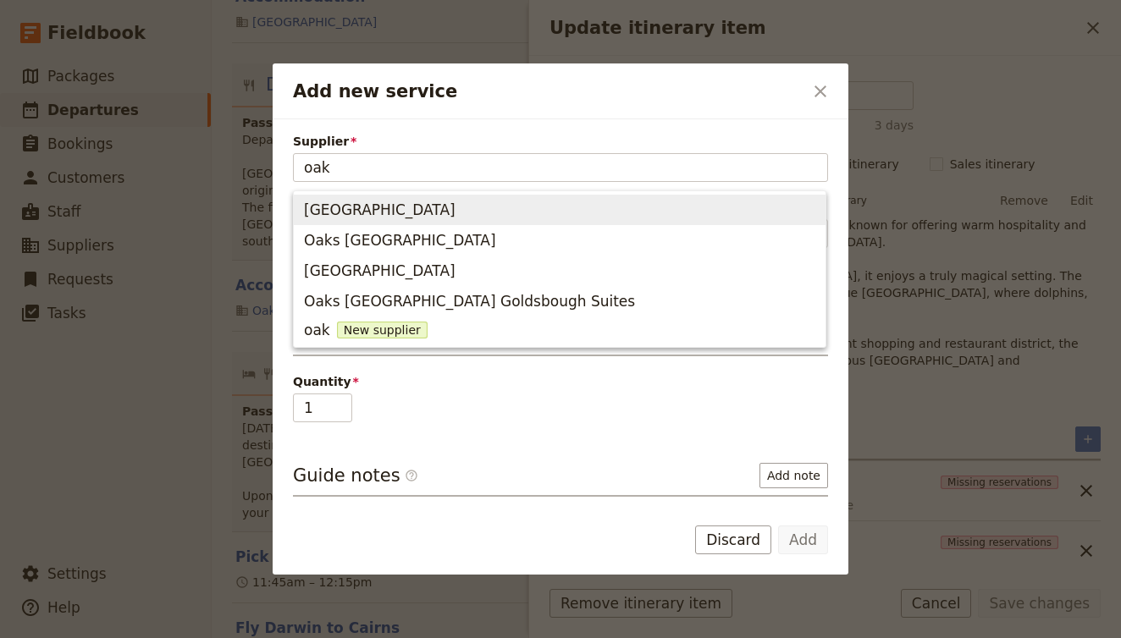
click at [525, 216] on span "Oaks Cairns Hotel" at bounding box center [559, 210] width 511 height 24
type input "Oaks Cairns Hotel"
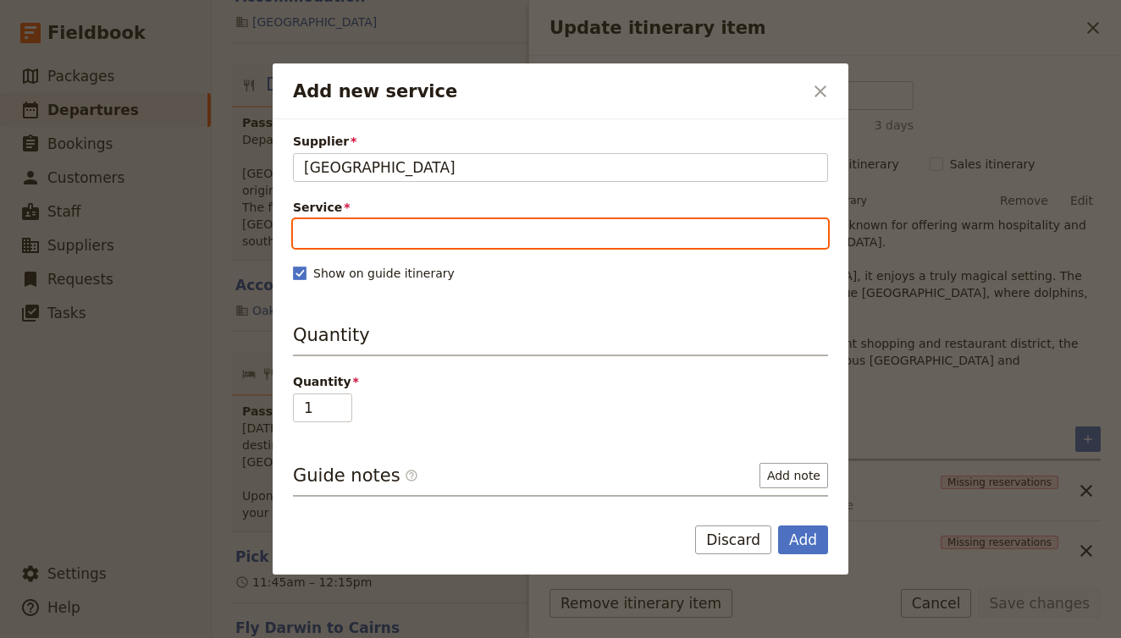
click at [452, 240] on input "Service" at bounding box center [560, 233] width 535 height 29
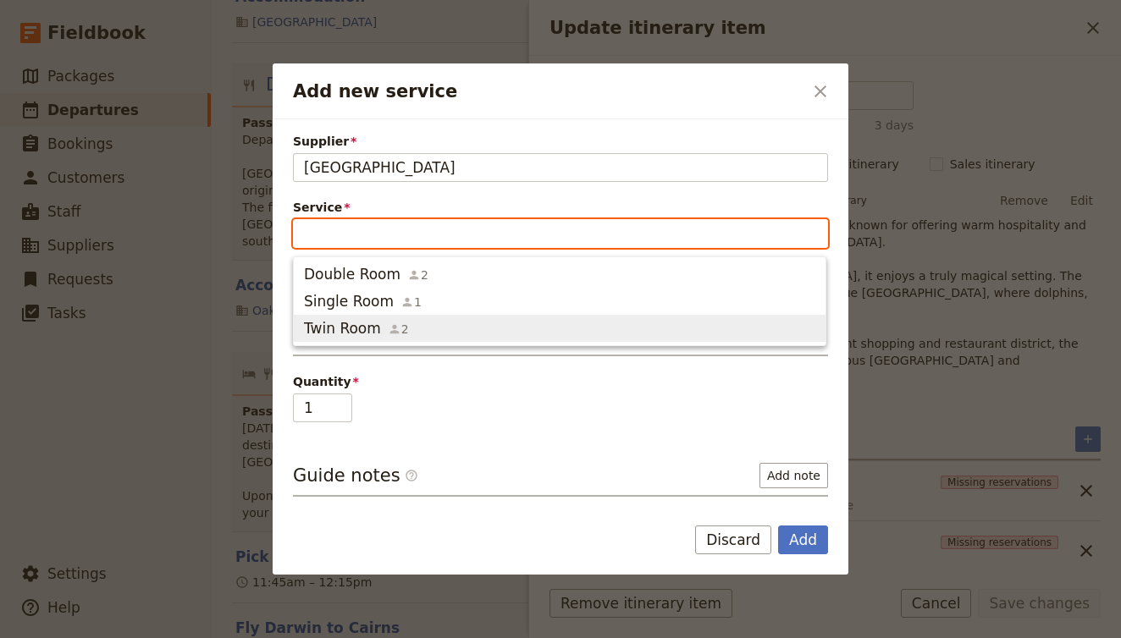
click at [411, 327] on span "Twin Room 2" at bounding box center [559, 328] width 511 height 20
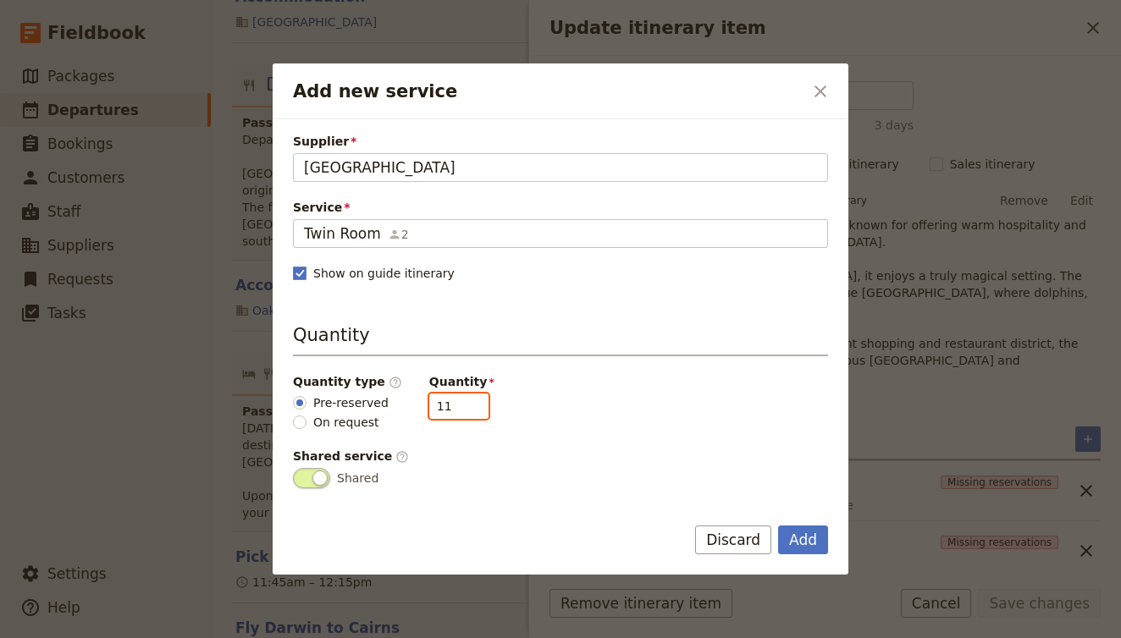
drag, startPoint x: 441, startPoint y: 409, endPoint x: 388, endPoint y: 403, distance: 53.7
click at [388, 403] on div "Quantity type ​ Pre-reserved On request Quantity 11" at bounding box center [560, 402] width 535 height 58
type input "5"
click at [816, 542] on button "Add" at bounding box center [803, 540] width 50 height 29
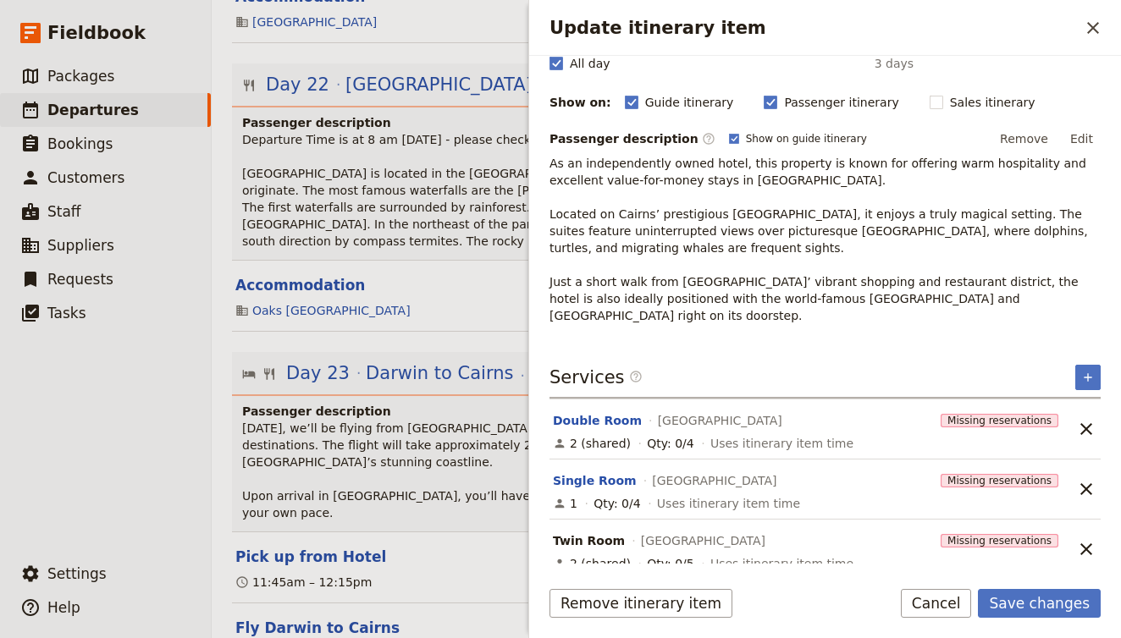
scroll to position [189, 0]
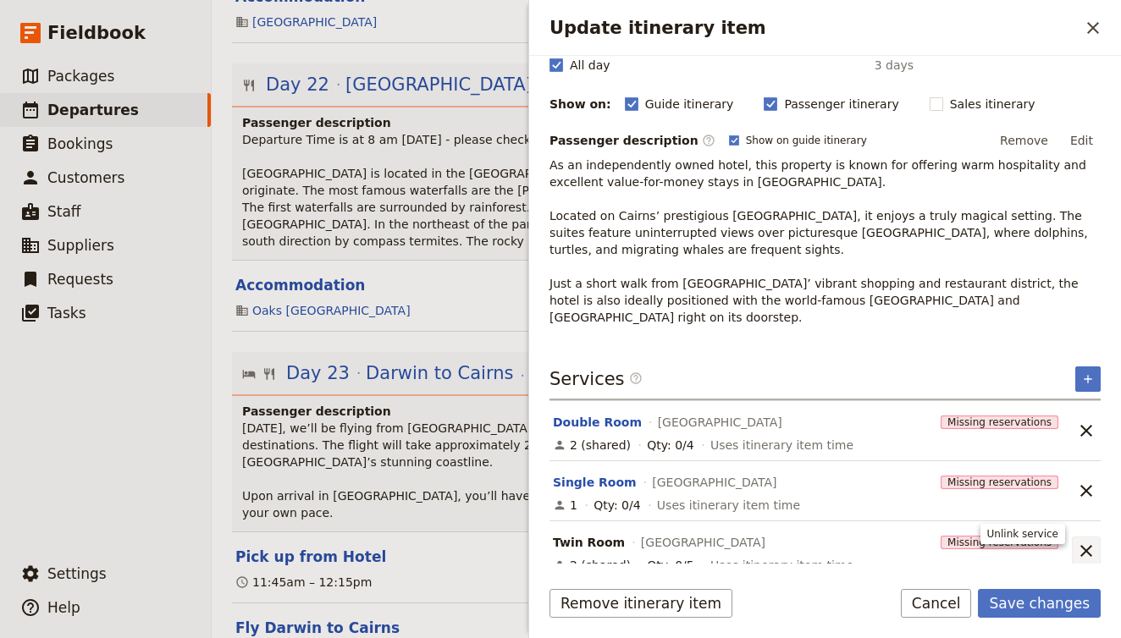
click at [1085, 545] on icon "Unlink service" at bounding box center [1086, 551] width 12 height 12
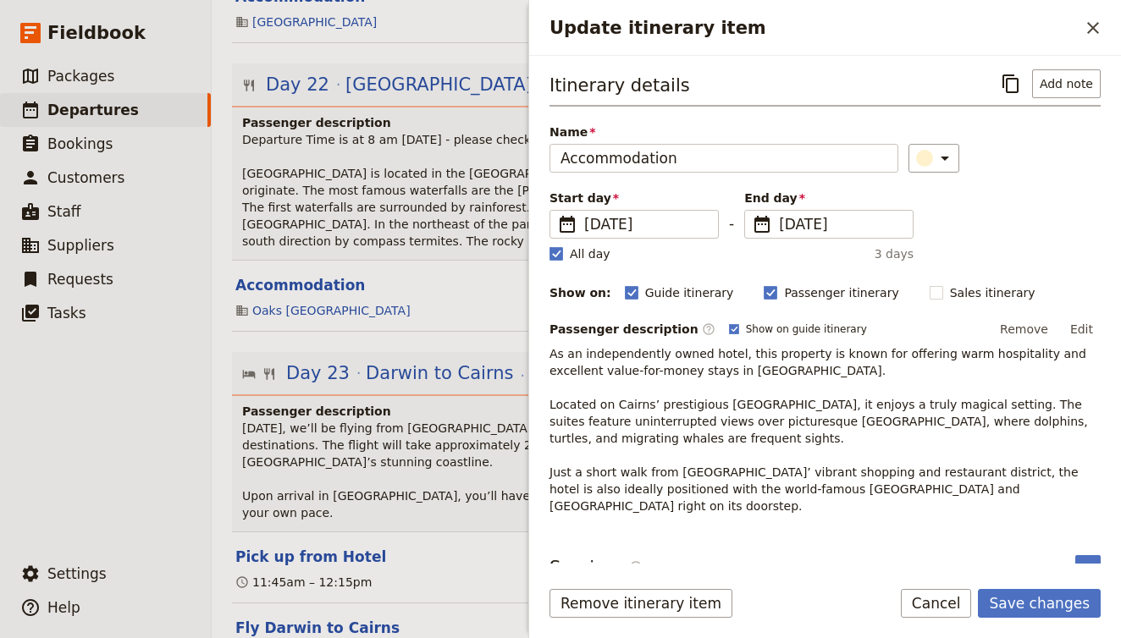
scroll to position [0, 0]
click at [1094, 538] on div "Itinerary details ​ Add note Name Accommodation ​ Start day ​ 15 Oct 2025 15/10…" at bounding box center [825, 315] width 551 height 493
click at [1101, 539] on div "Itinerary details ​ Add note Name Accommodation ​ Start day ​ 15 Oct 2025 15/10…" at bounding box center [825, 310] width 592 height 508
click at [1084, 561] on icon "Add service inclusion" at bounding box center [1088, 568] width 14 height 14
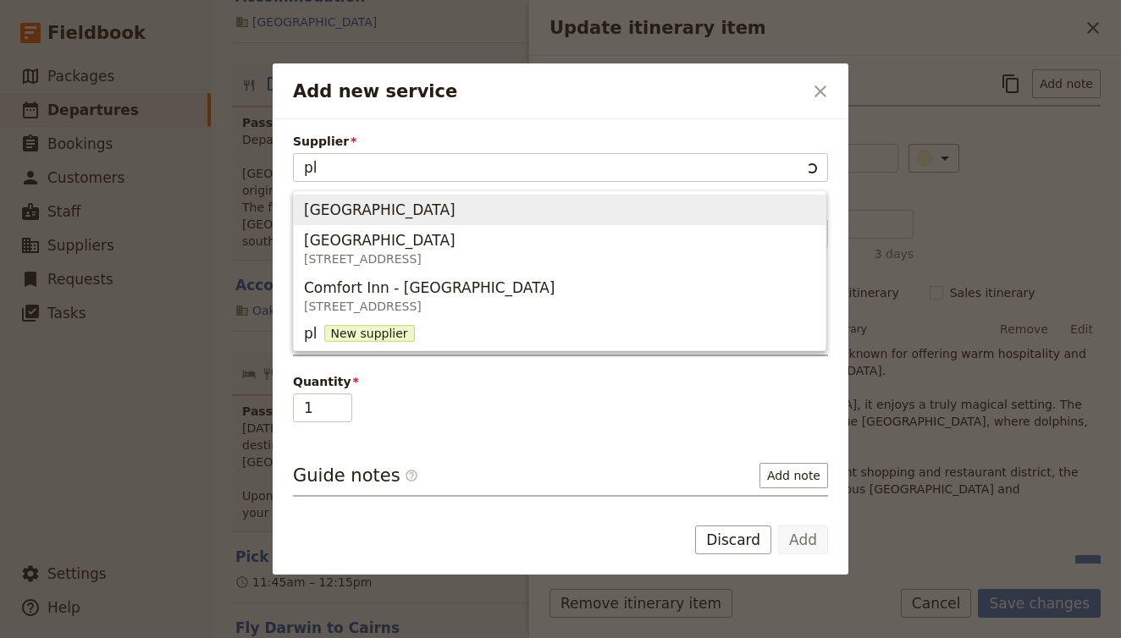
type input "pla"
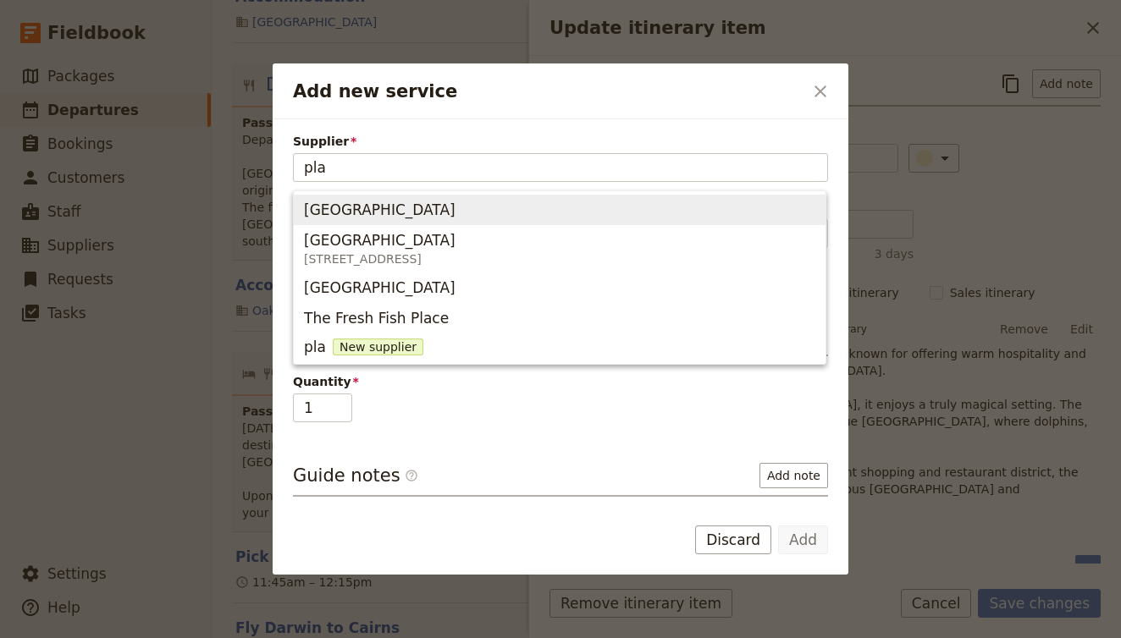
click at [562, 199] on span "[GEOGRAPHIC_DATA]" at bounding box center [559, 210] width 511 height 24
type input "[GEOGRAPHIC_DATA]"
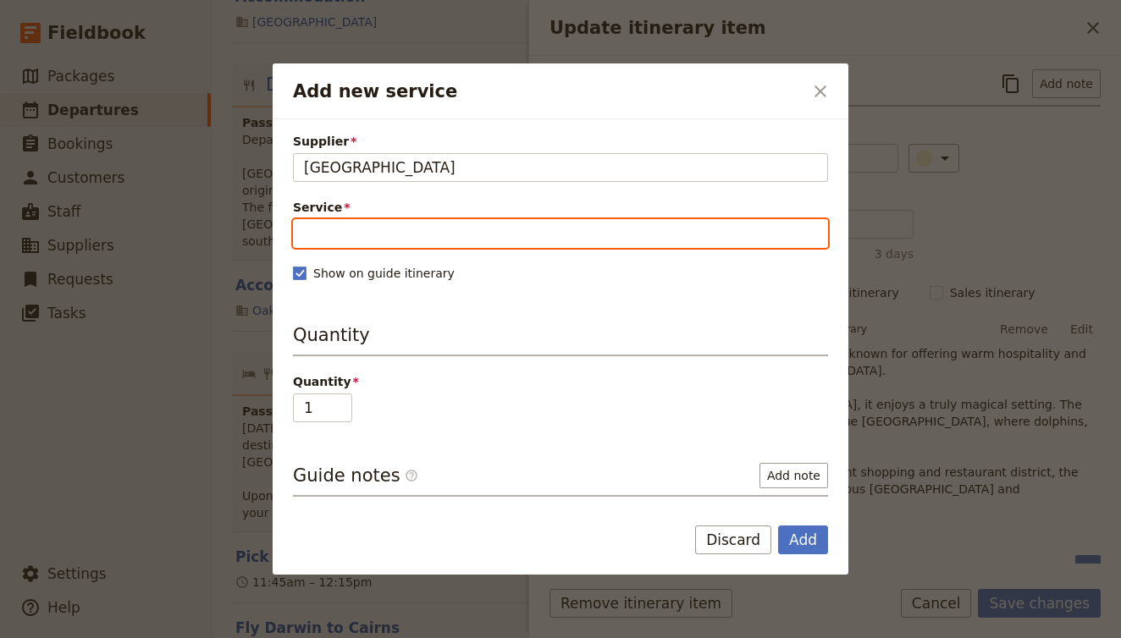
click at [401, 235] on input "Service" at bounding box center [560, 233] width 535 height 29
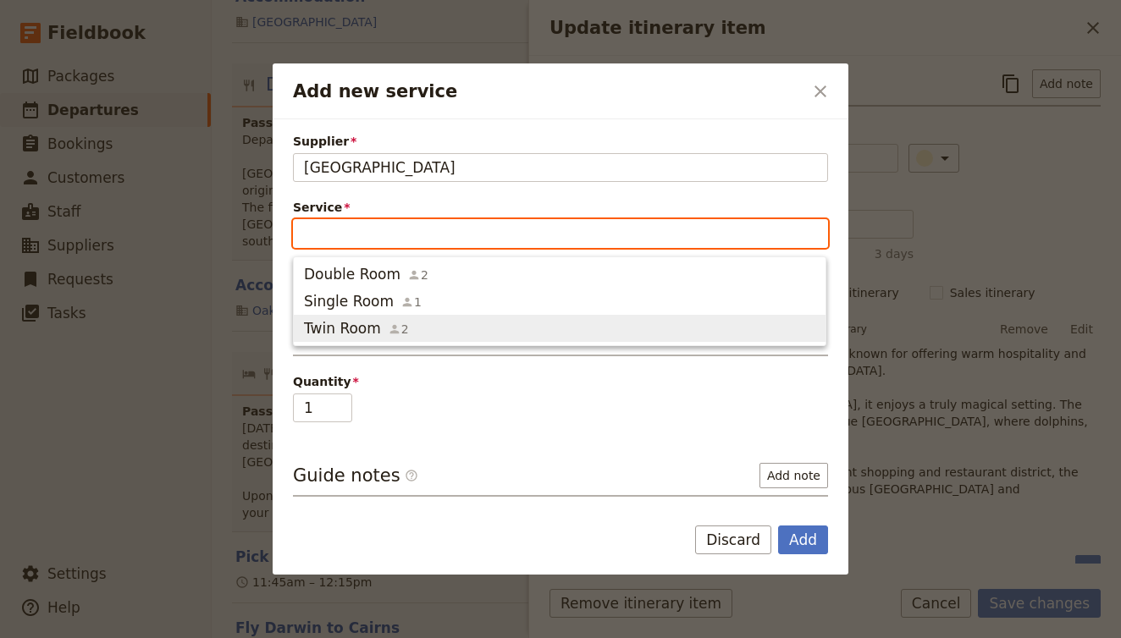
click at [388, 329] on icon "button" at bounding box center [395, 330] width 14 height 14
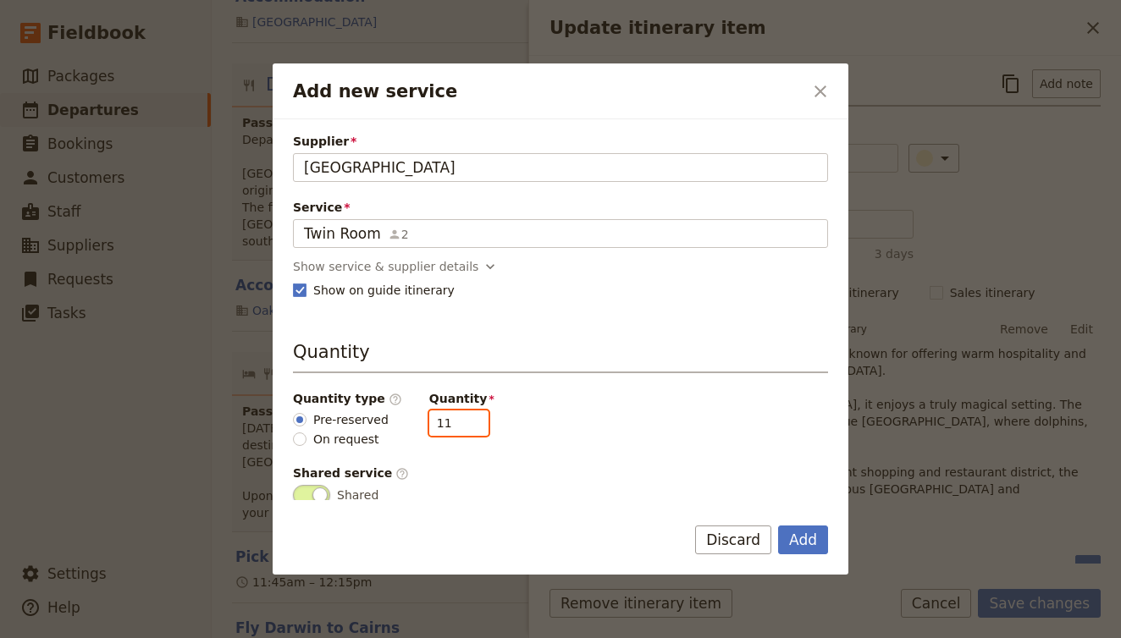
drag, startPoint x: 441, startPoint y: 423, endPoint x: 388, endPoint y: 417, distance: 53.7
click at [388, 417] on div "Quantity type ​ Pre-reserved On request Quantity 11" at bounding box center [560, 419] width 535 height 58
type input "5"
click at [807, 535] on button "Add" at bounding box center [803, 540] width 50 height 29
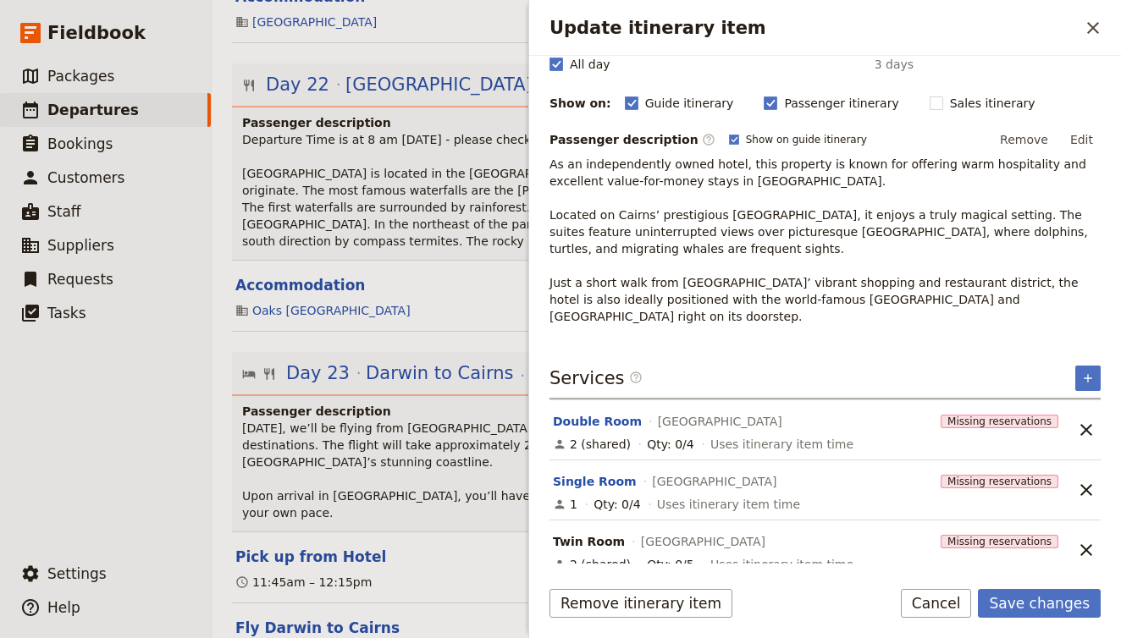
scroll to position [189, 0]
click at [1045, 606] on button "Save changes" at bounding box center [1039, 603] width 123 height 29
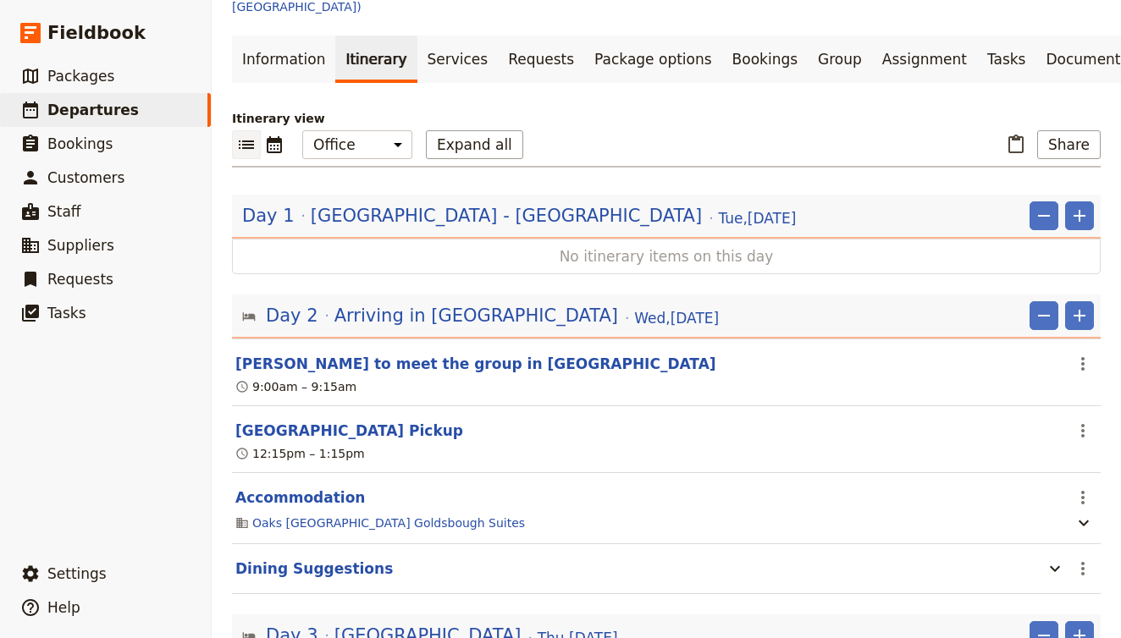
scroll to position [211, 0]
click at [336, 420] on button "Sydney Airport Pickup" at bounding box center [349, 430] width 228 height 20
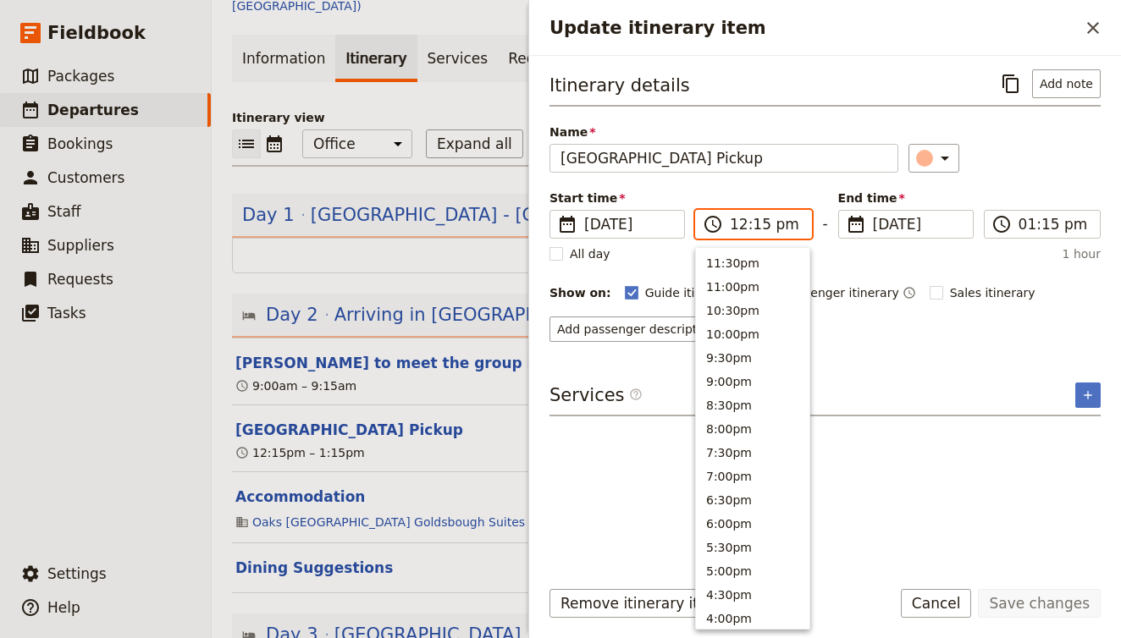
click at [758, 226] on input "12:15 pm" at bounding box center [765, 224] width 71 height 20
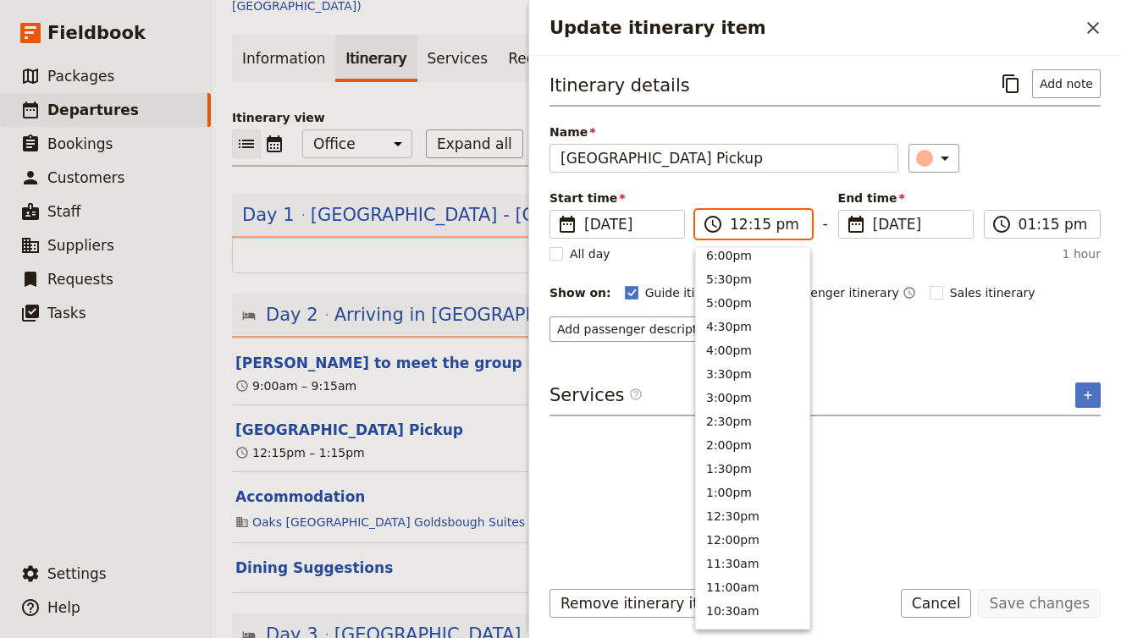
scroll to position [264, 0]
click at [759, 351] on button "4:00pm" at bounding box center [752, 355] width 113 height 24
type input "04:00 pm"
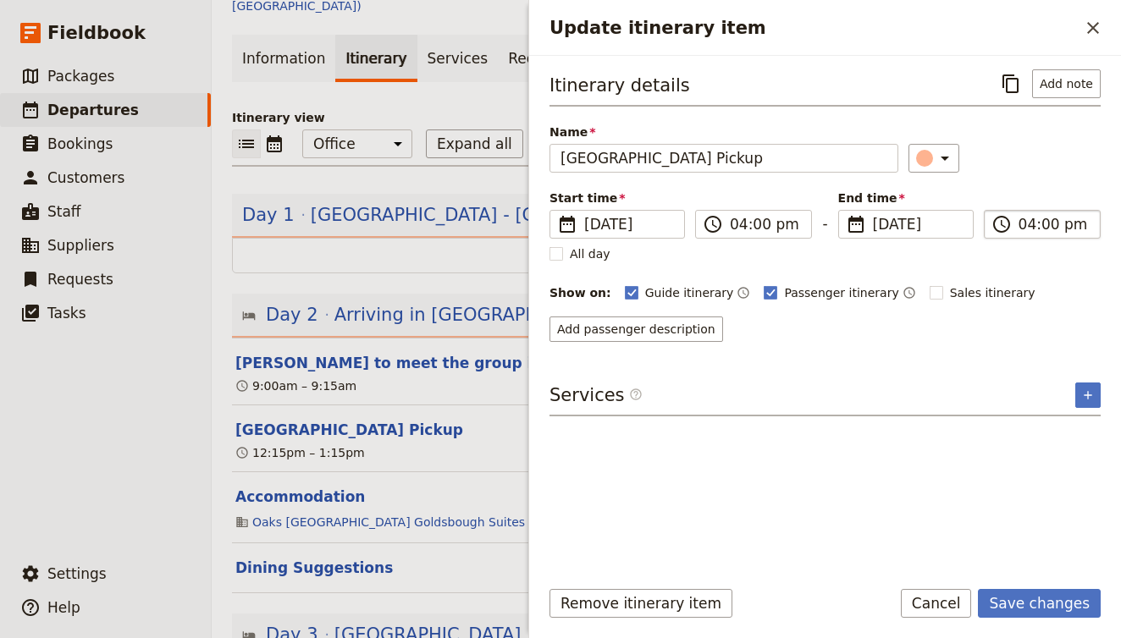
click at [1032, 234] on input "04:00 pm" at bounding box center [1054, 224] width 71 height 20
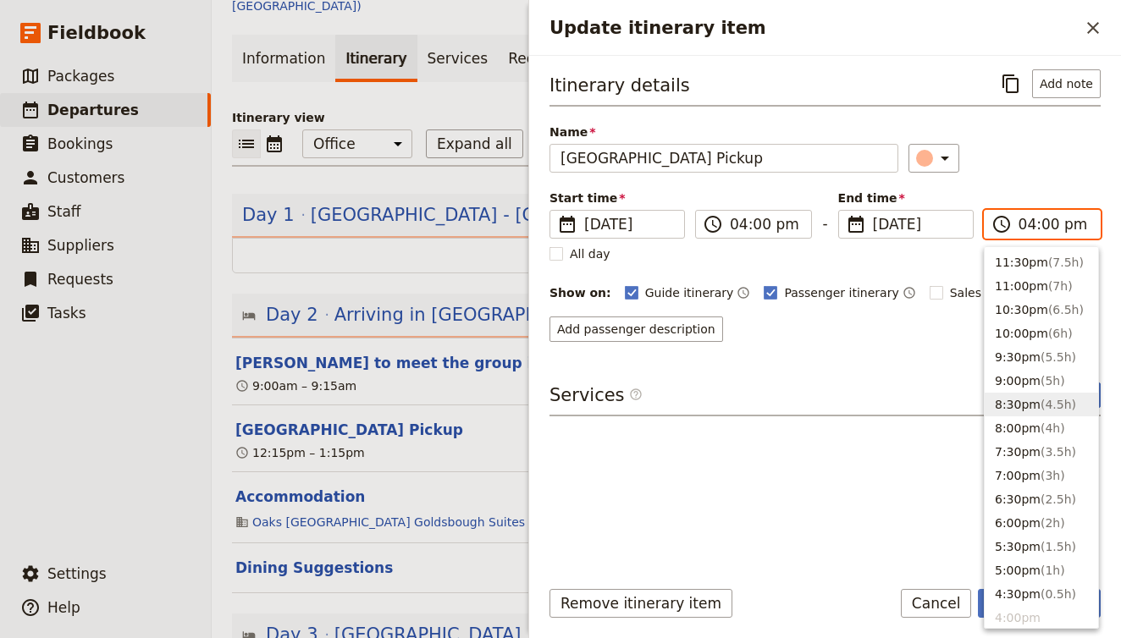
scroll to position [0, 0]
click at [1047, 523] on span "( 2h )" at bounding box center [1053, 524] width 25 height 14
type input "06:00 pm"
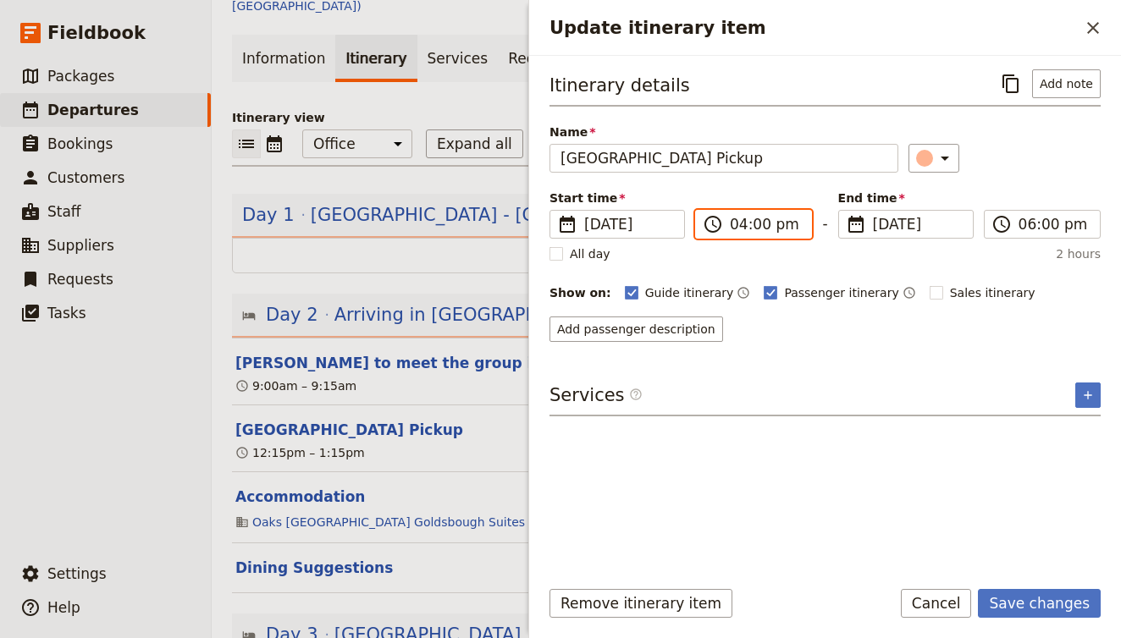
click at [765, 228] on input "04:00 pm" at bounding box center [765, 224] width 71 height 20
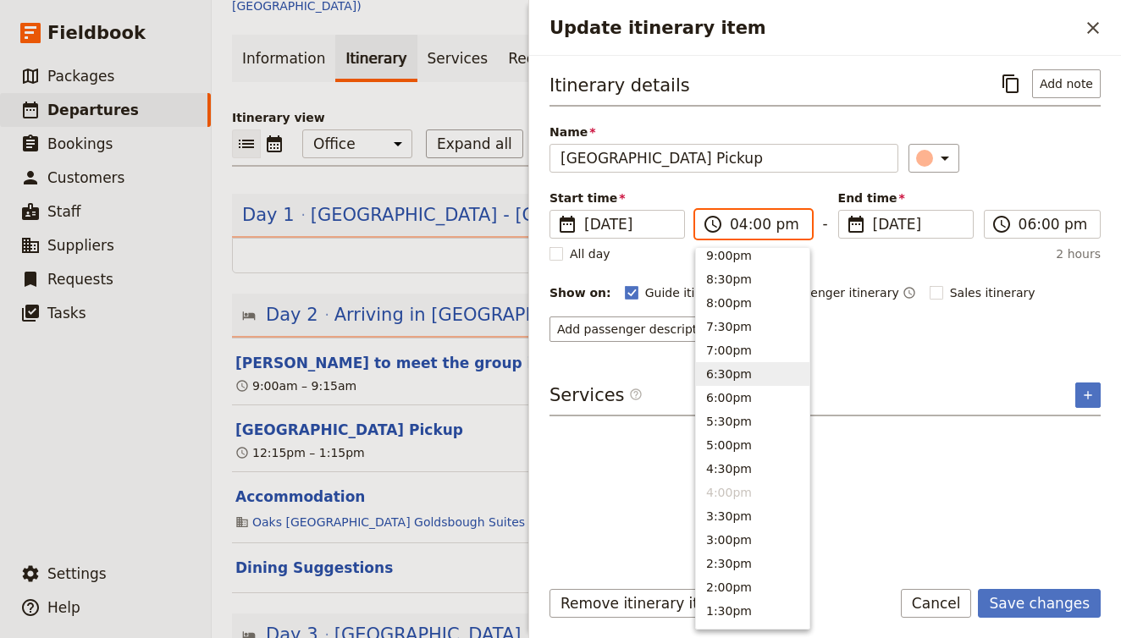
scroll to position [139, 0]
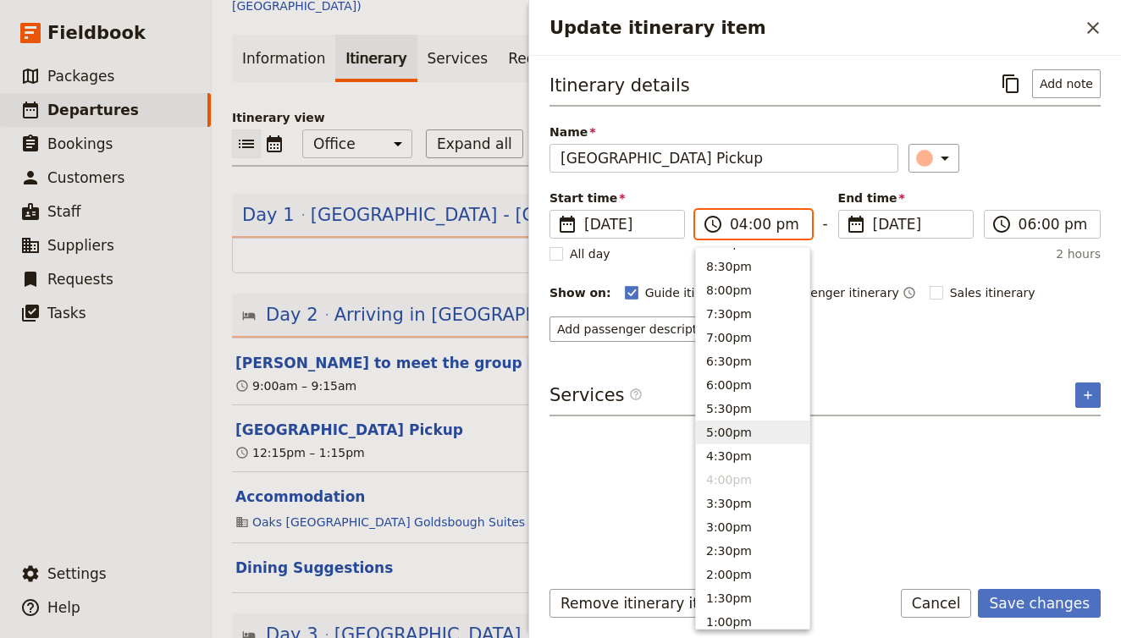
click at [751, 433] on button "5:00pm" at bounding box center [752, 433] width 113 height 24
type input "05:00 pm"
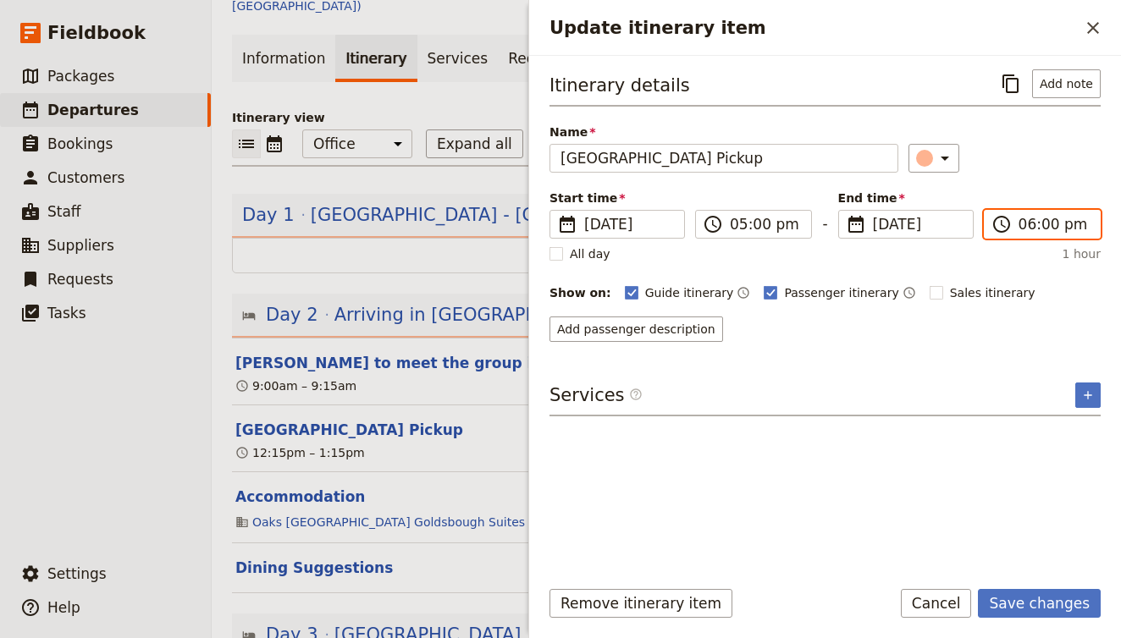
click at [1052, 227] on input "06:00 pm" at bounding box center [1054, 224] width 71 height 20
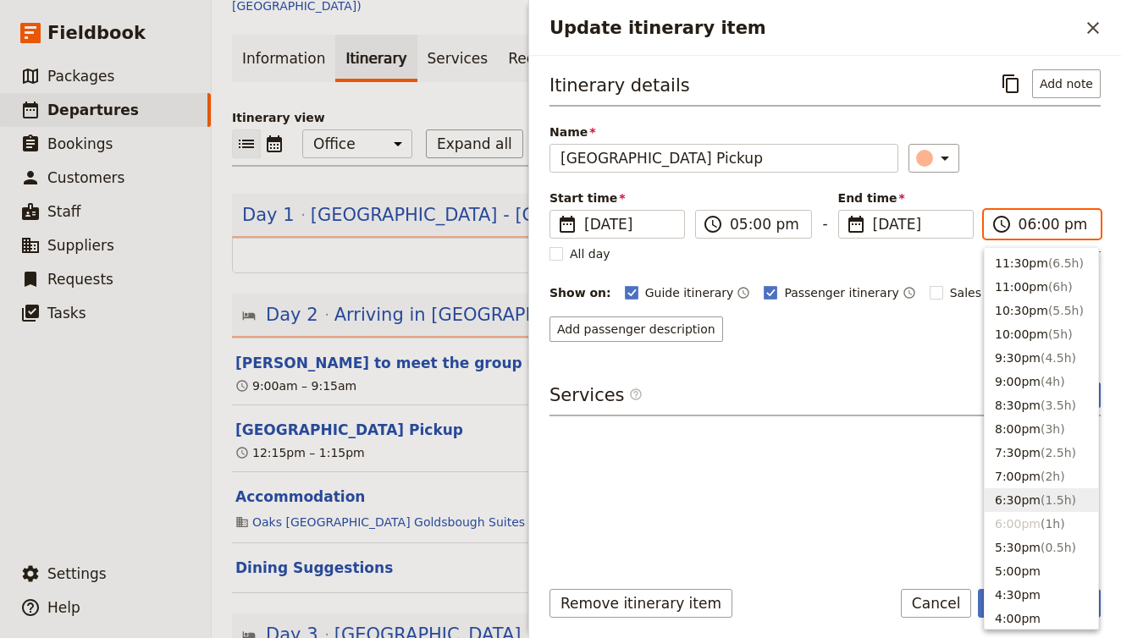
click at [1067, 498] on span "( 1.5h )" at bounding box center [1059, 501] width 36 height 14
type input "06:30 pm"
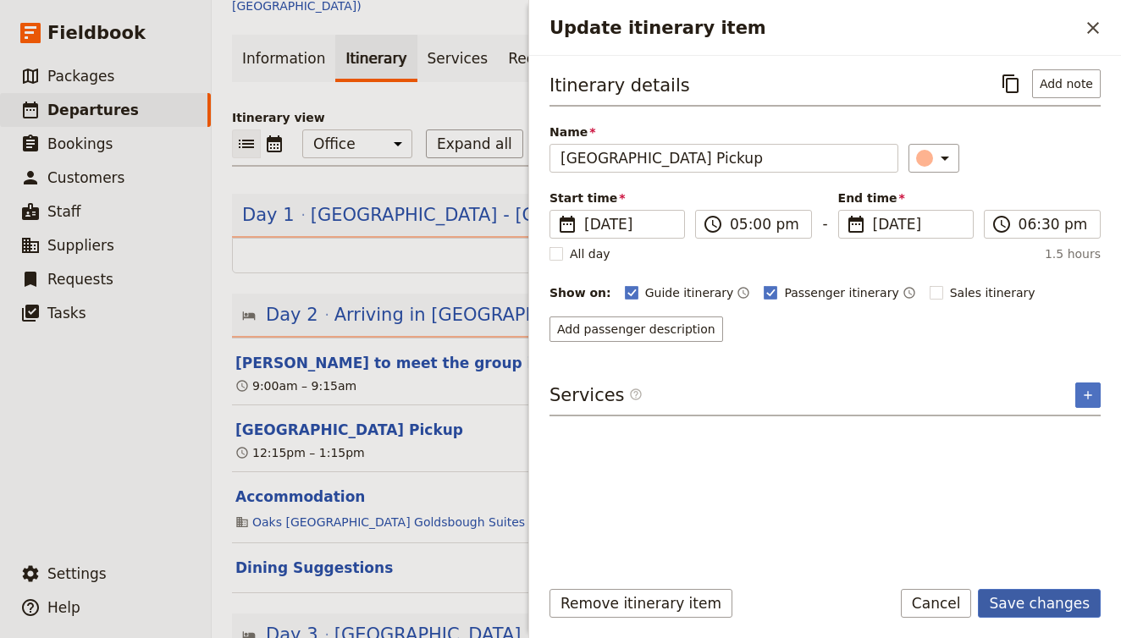
click at [1039, 600] on button "Save changes" at bounding box center [1039, 603] width 123 height 29
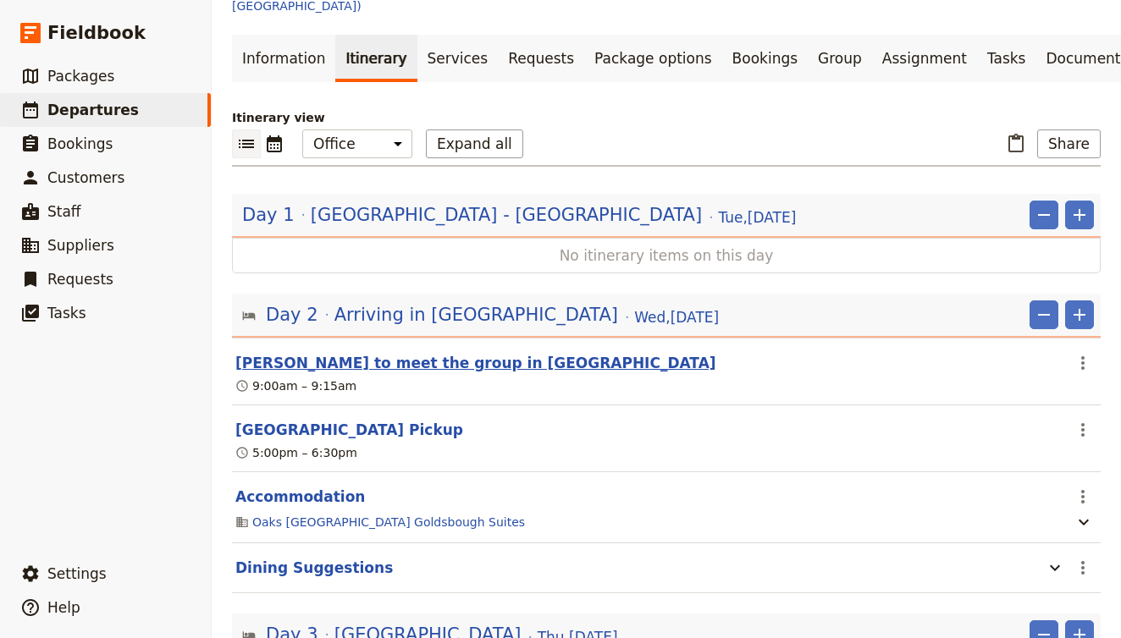
click at [438, 353] on button "Blanche to meet the group in Airport" at bounding box center [475, 363] width 481 height 20
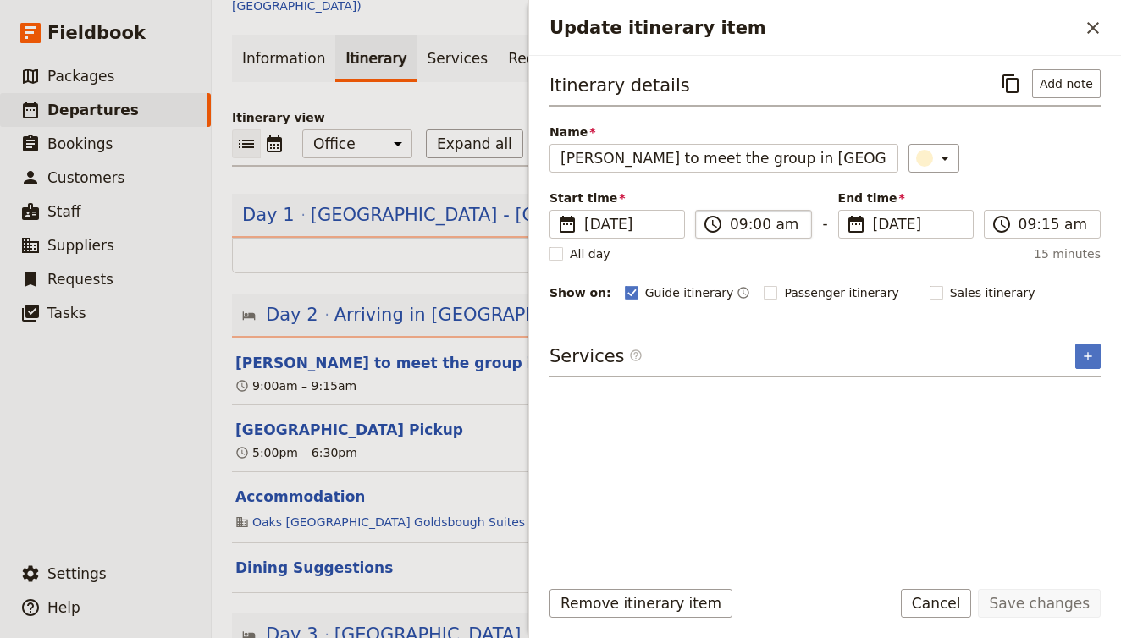
click at [768, 213] on label "​ 09:00 am" at bounding box center [753, 224] width 117 height 29
click at [768, 214] on input "09:00 am" at bounding box center [765, 224] width 71 height 20
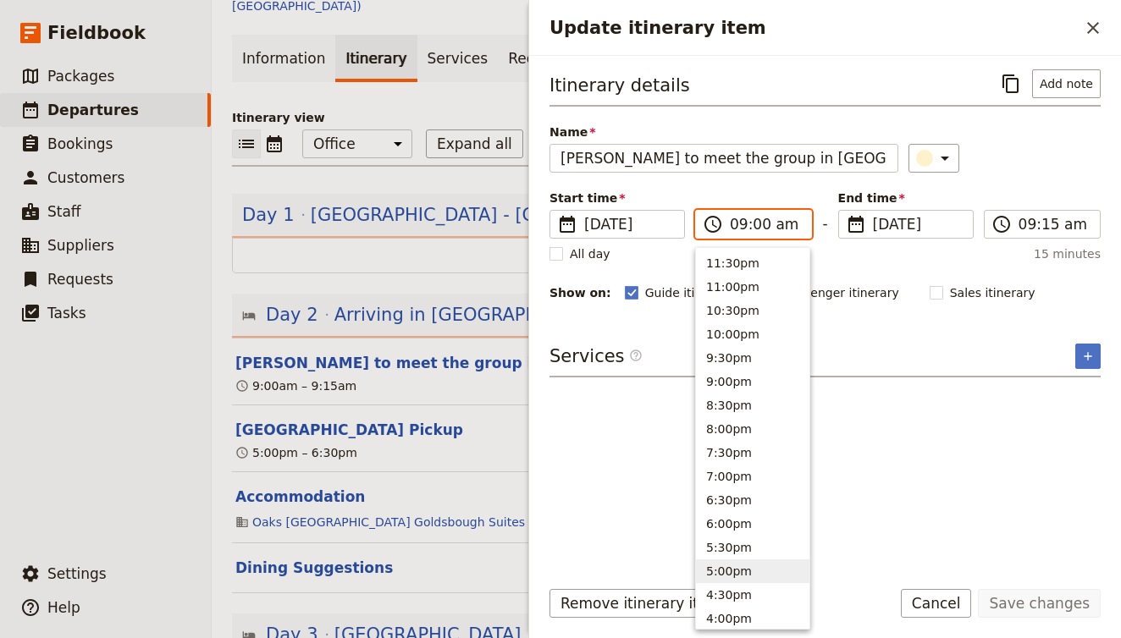
click at [746, 572] on button "5:00pm" at bounding box center [752, 572] width 113 height 24
type input "05:00 pm"
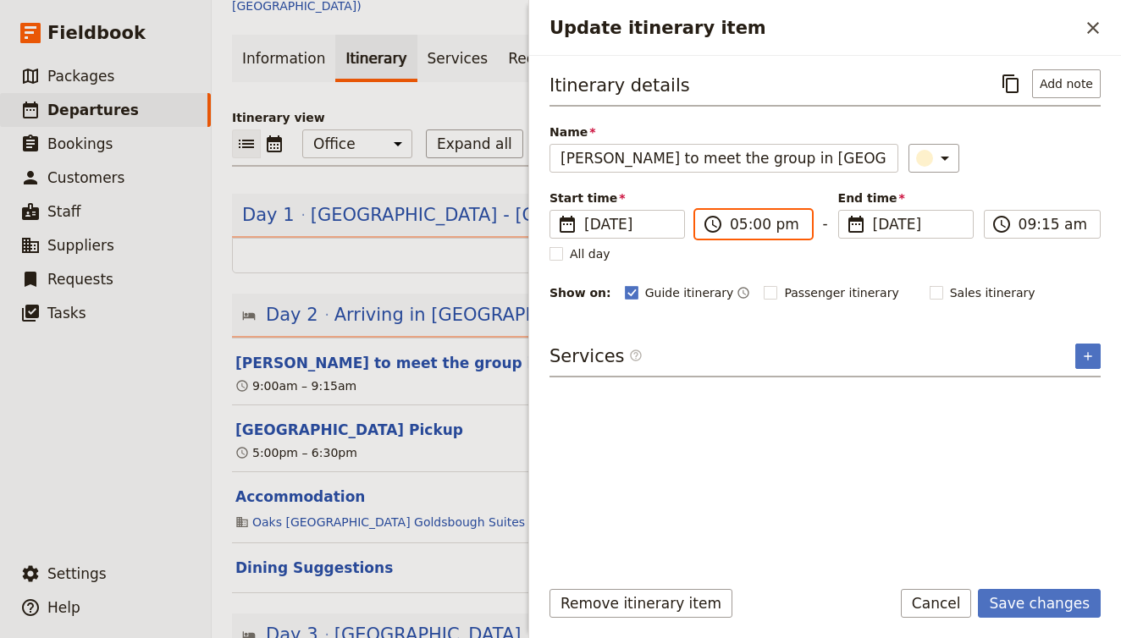
click at [757, 221] on input "05:00 pm" at bounding box center [765, 224] width 71 height 20
click at [1019, 219] on input "05:00 pm" at bounding box center [1054, 224] width 71 height 20
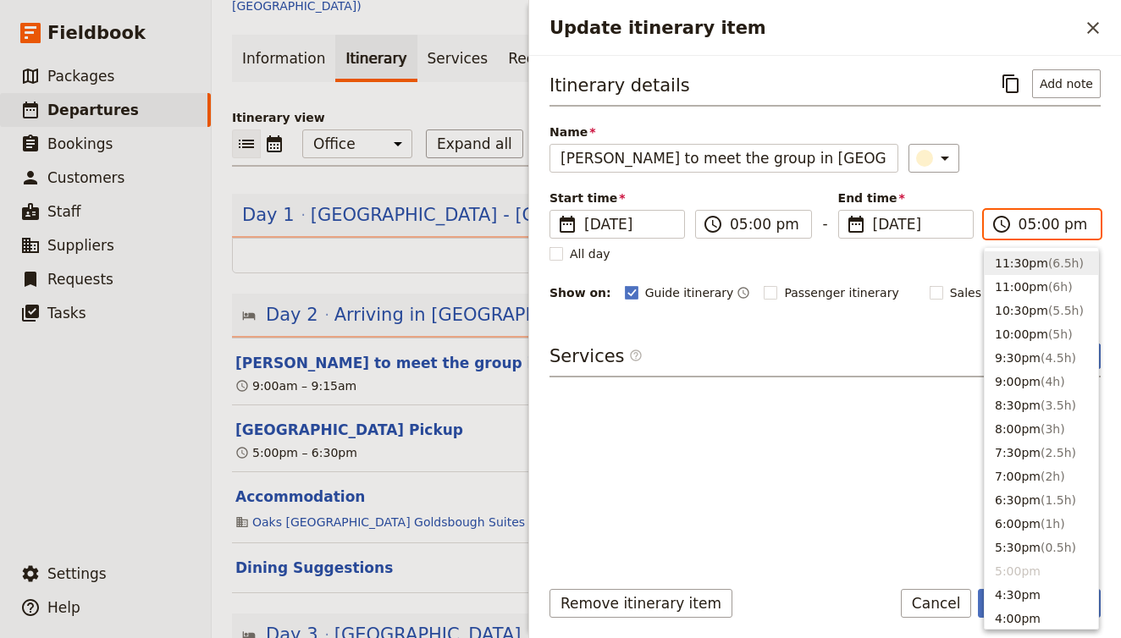
click at [1049, 224] on input "05:00 pm" at bounding box center [1054, 224] width 71 height 20
type input "05:15 pm"
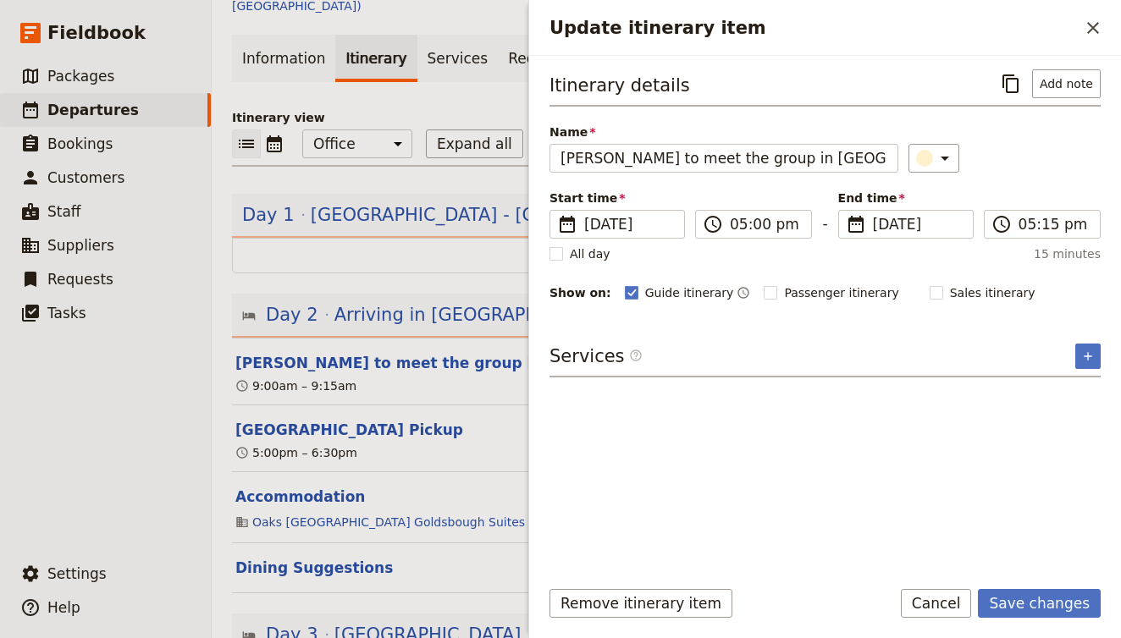
click at [809, 486] on div "Itinerary details ​ Add note Name Blanche to meet the group in Airport ​ Start …" at bounding box center [825, 315] width 551 height 493
click at [750, 225] on input "05:00 pm" at bounding box center [765, 224] width 71 height 20
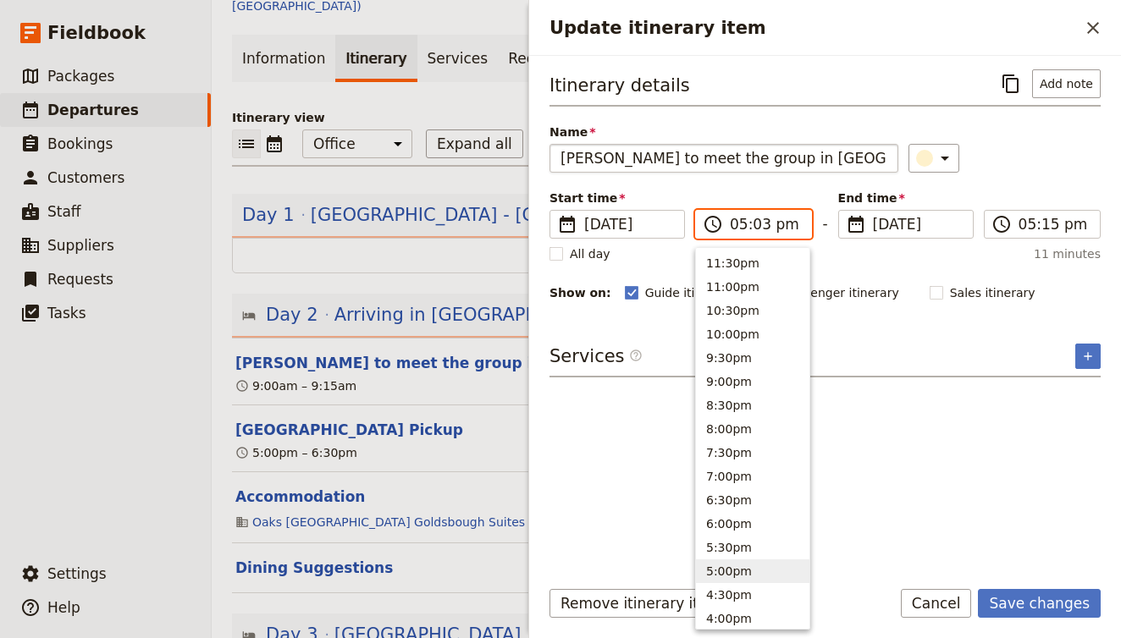
type input "05:30 pm"
click at [1041, 224] on input "05:30 pm" at bounding box center [1054, 224] width 71 height 20
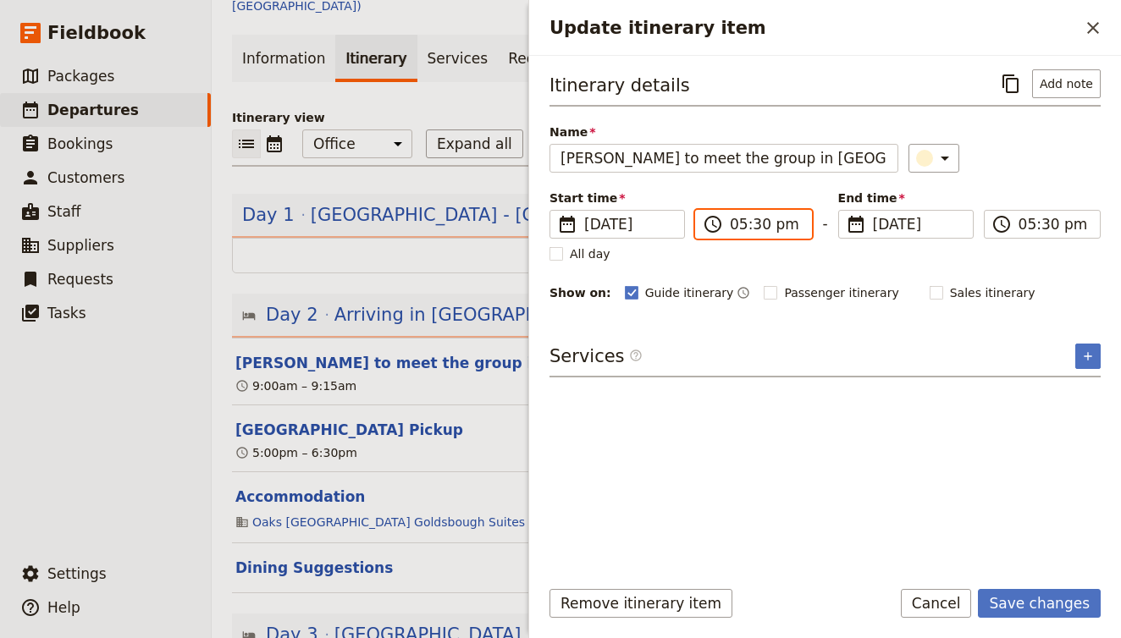
click at [754, 229] on input "05:30 pm" at bounding box center [765, 224] width 71 height 20
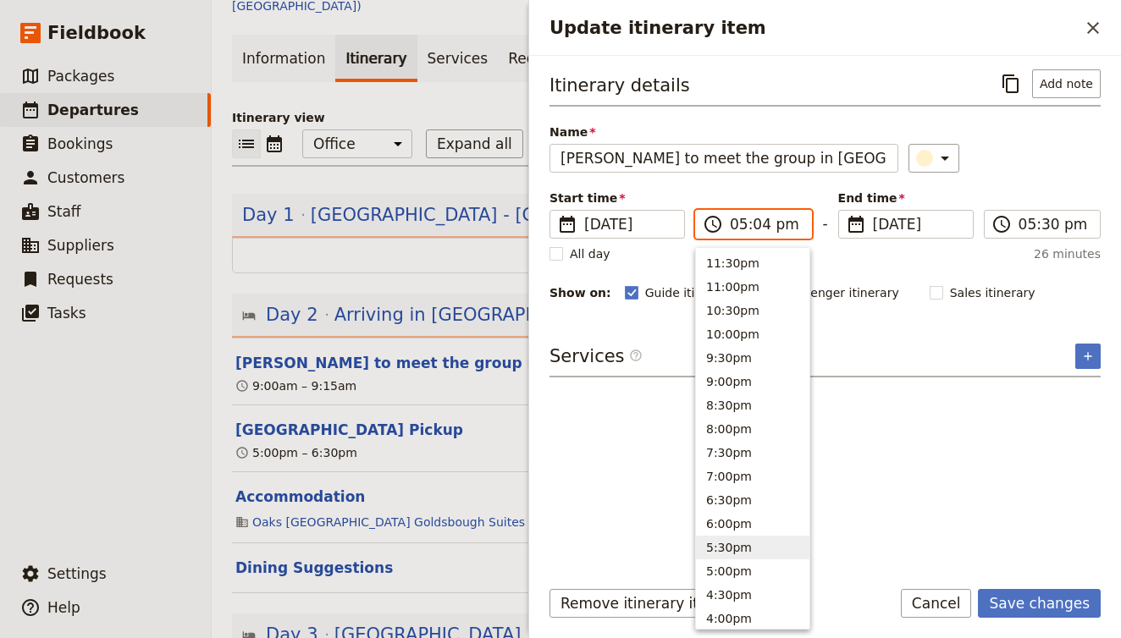
type input "05:45 pm"
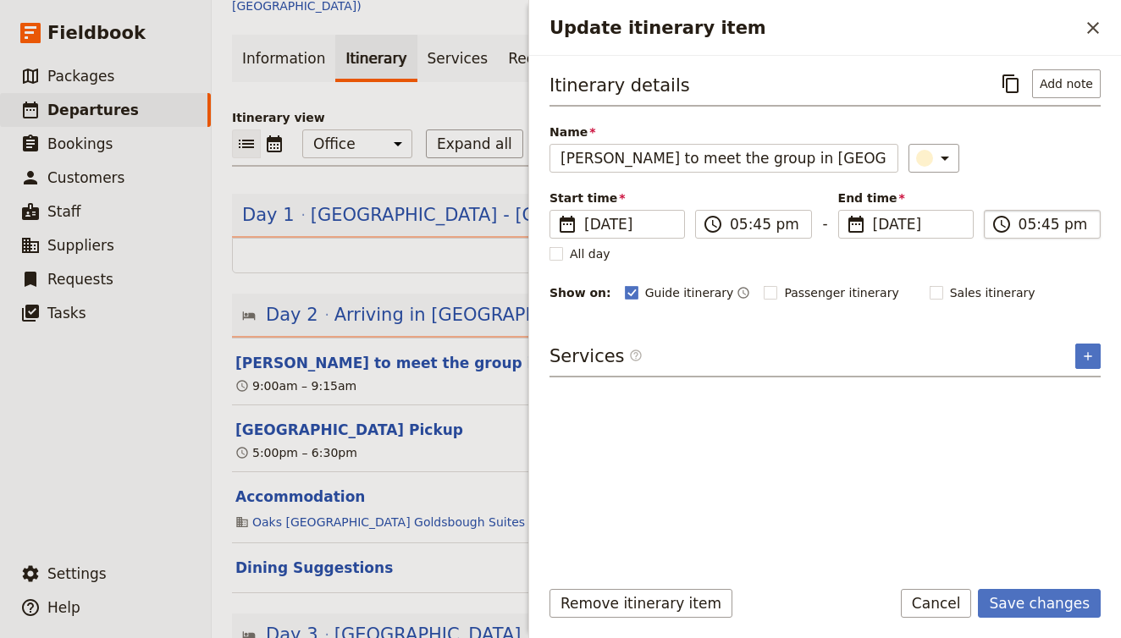
click at [1027, 226] on input "05:45 pm" at bounding box center [1054, 224] width 71 height 20
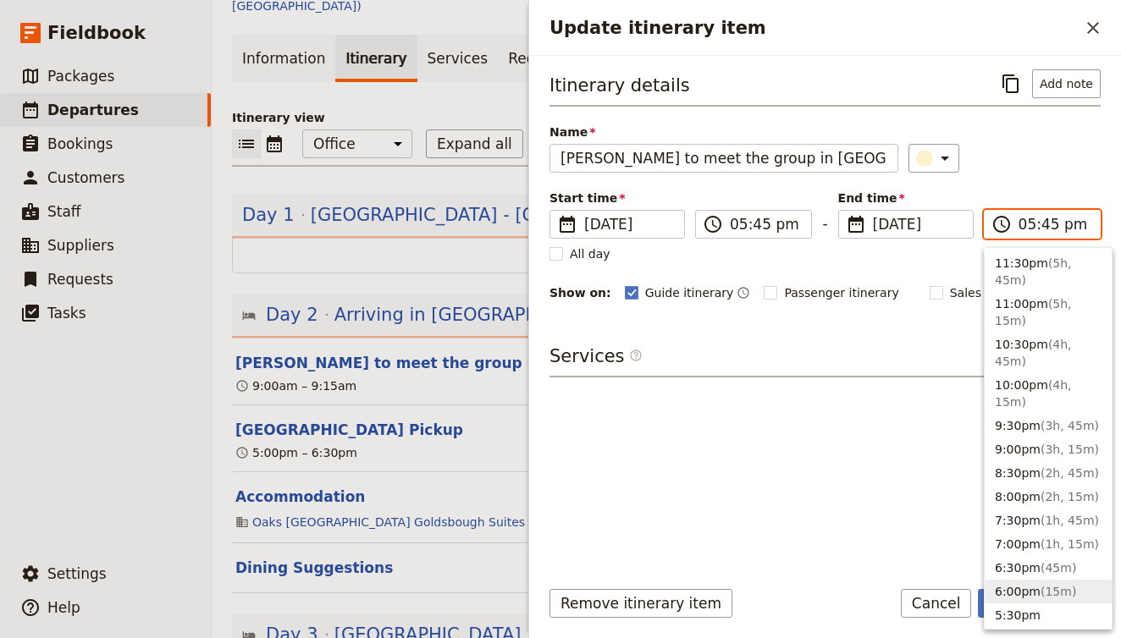
click at [1049, 585] on span "( 15m )" at bounding box center [1059, 592] width 36 height 14
type input "06:00 pm"
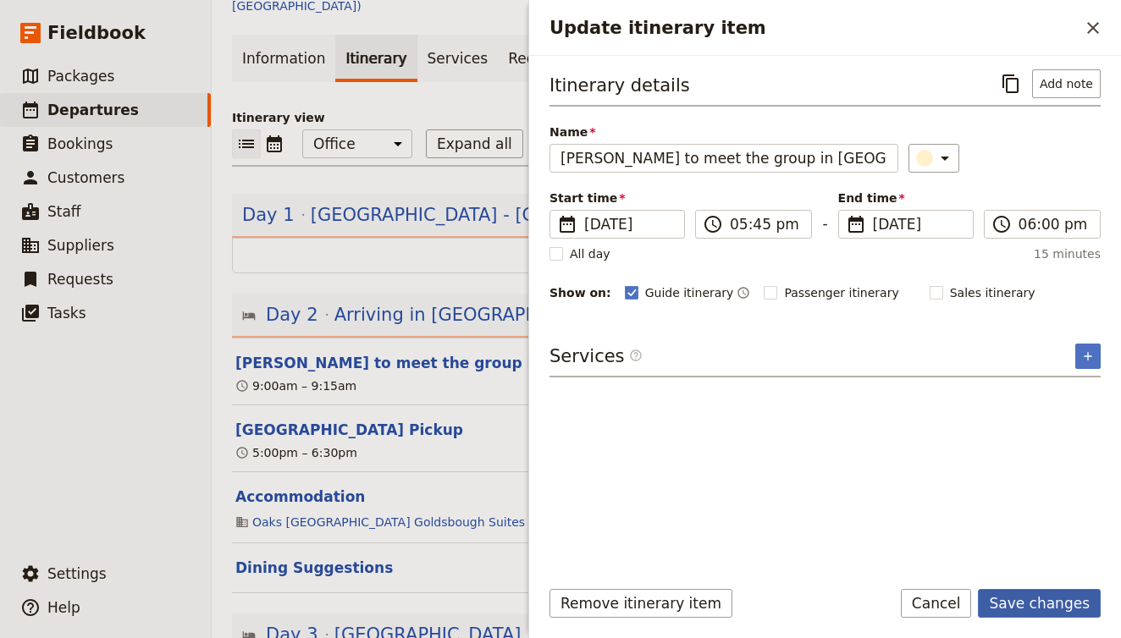
click at [1059, 600] on button "Save changes" at bounding box center [1039, 603] width 123 height 29
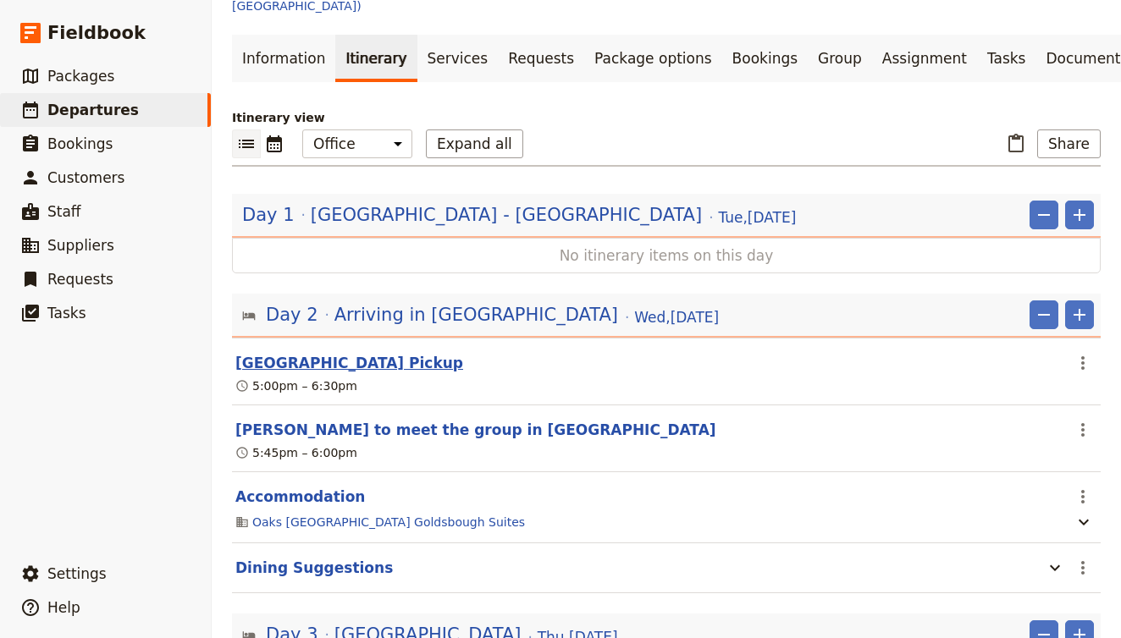
click at [334, 353] on button "Sydney Airport Pickup" at bounding box center [349, 363] width 228 height 20
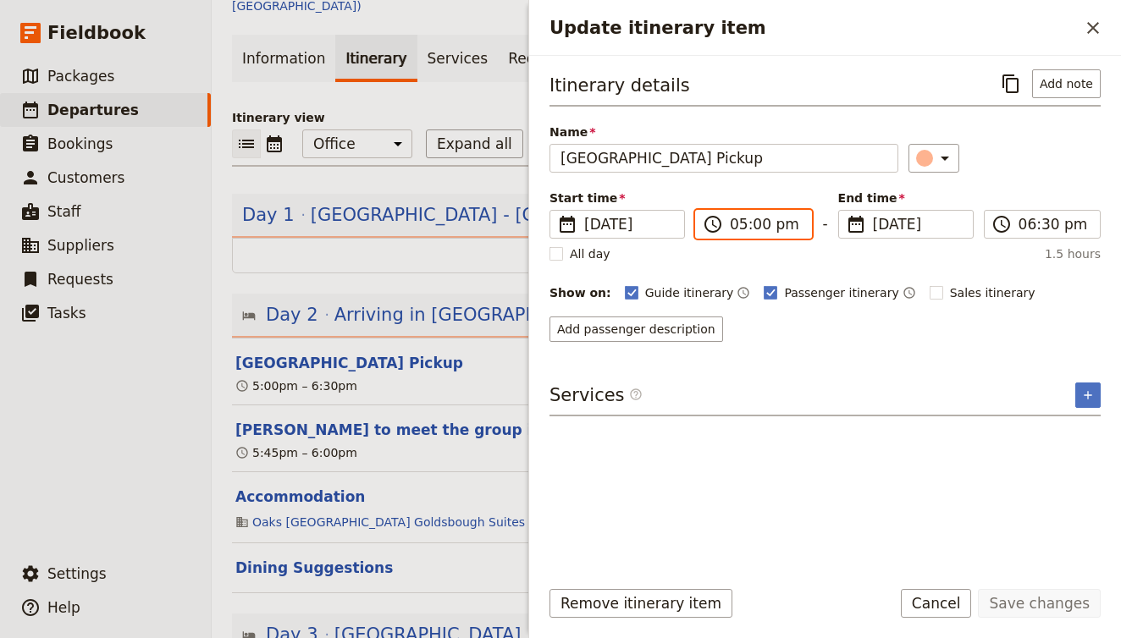
click at [742, 222] on input "05:00 pm" at bounding box center [765, 224] width 71 height 20
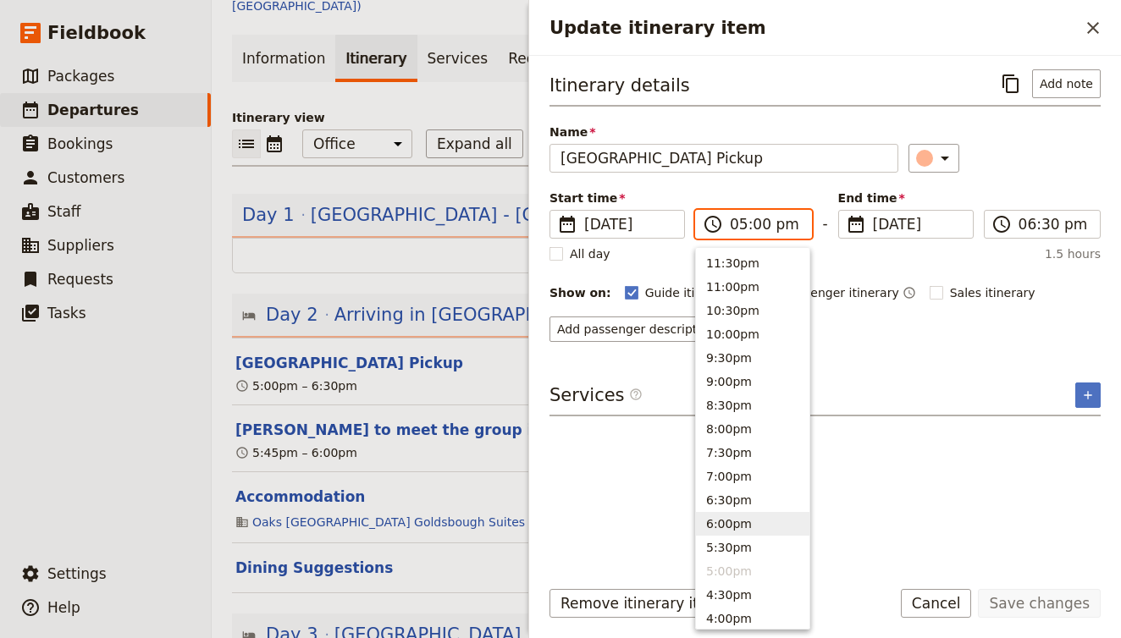
click at [754, 519] on button "6:00pm" at bounding box center [752, 524] width 113 height 24
type input "06:00 pm"
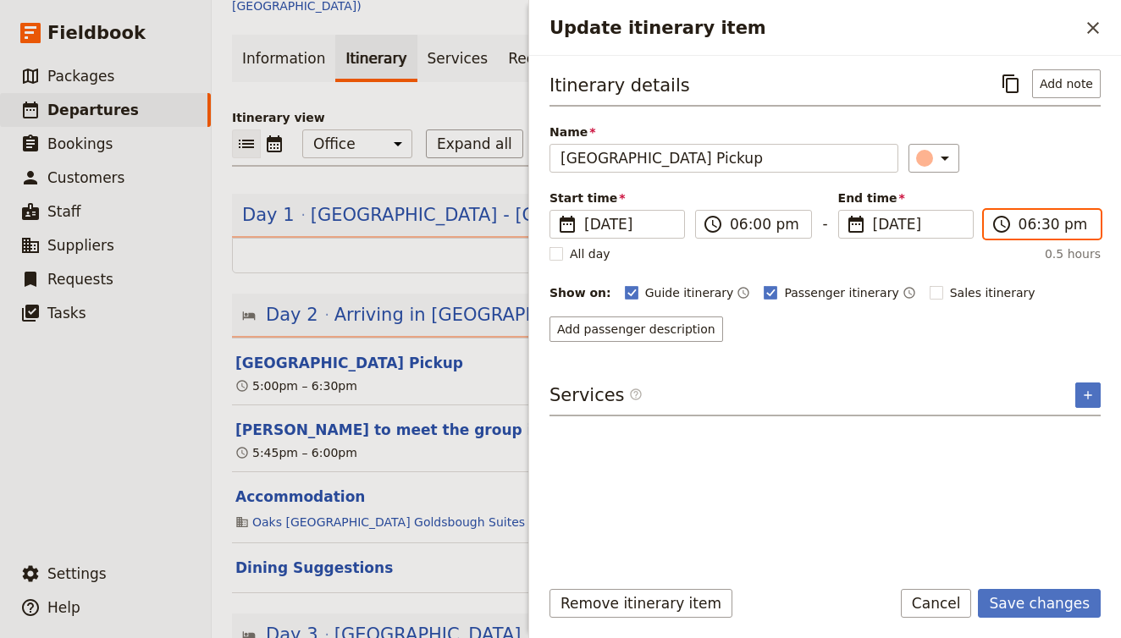
click at [1037, 224] on input "06:30 pm" at bounding box center [1054, 224] width 71 height 20
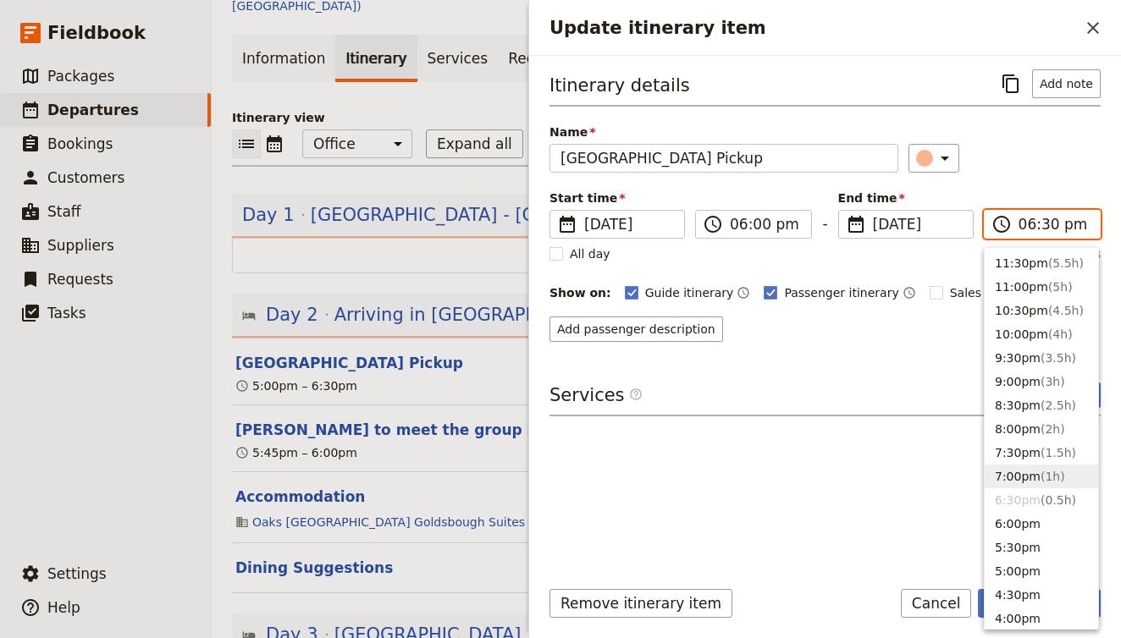
click at [1019, 482] on button "7:00pm ( 1h )" at bounding box center [1041, 477] width 113 height 24
type input "07:00 pm"
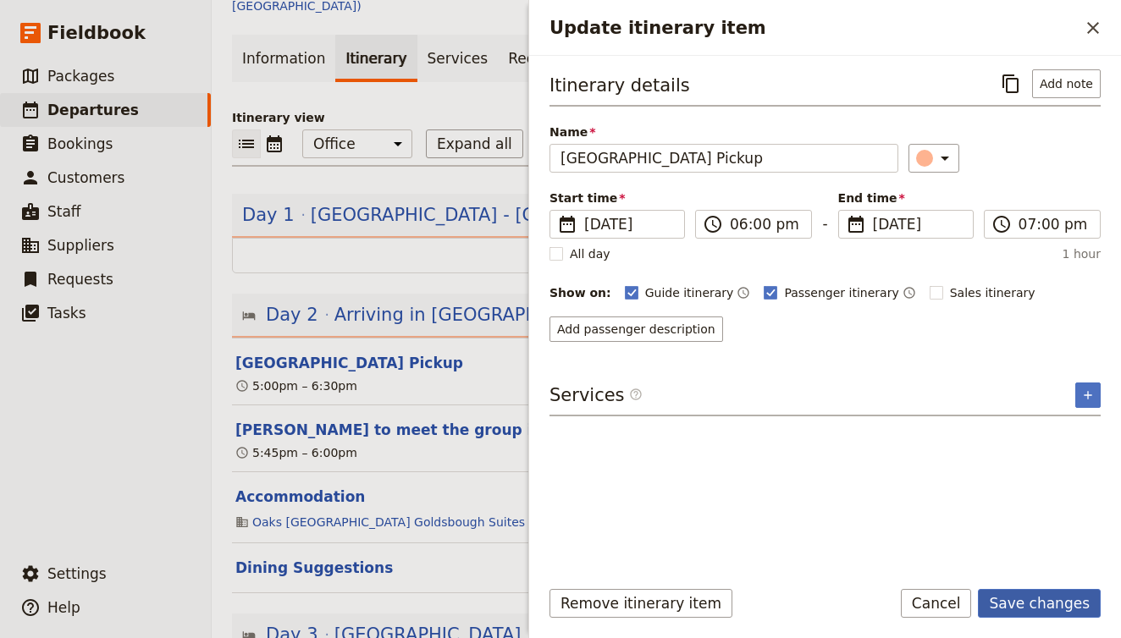
click at [1048, 606] on button "Save changes" at bounding box center [1039, 603] width 123 height 29
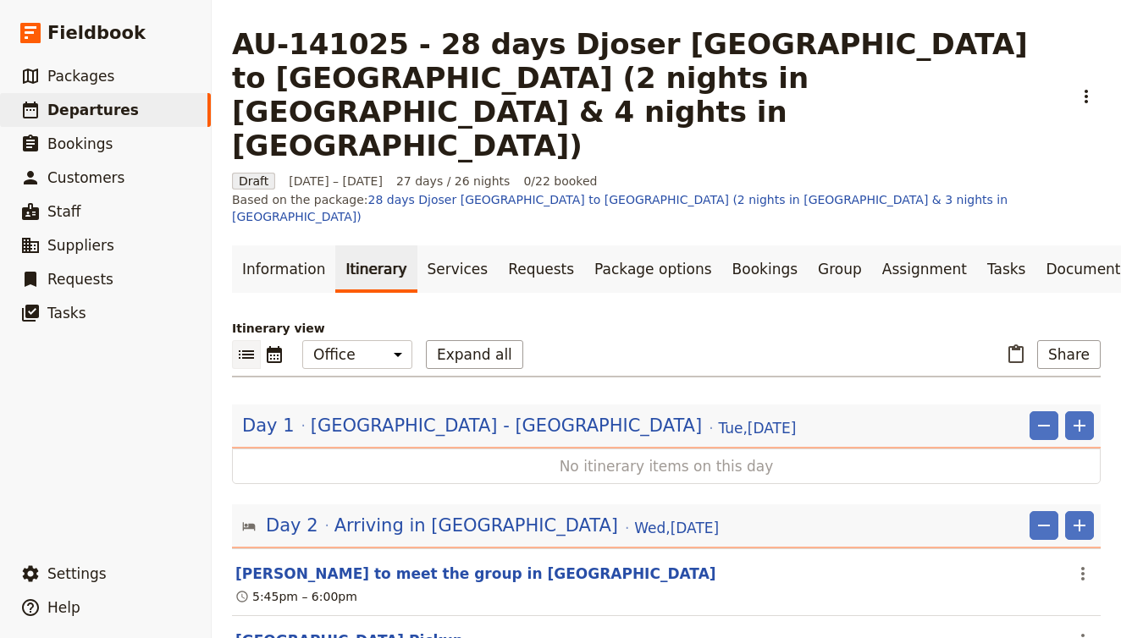
scroll to position [0, 0]
click at [124, 108] on link "​ Departures" at bounding box center [105, 110] width 211 height 34
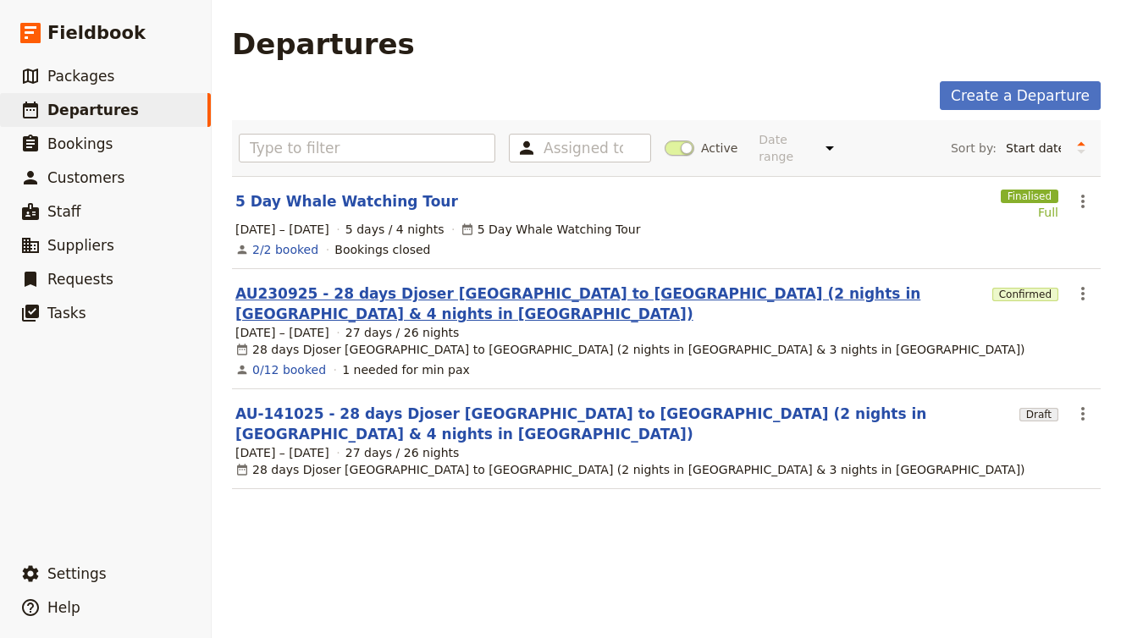
click at [295, 284] on link "AU230925 - 28 days Djoser Sydney to Cairns (2 nights in Darwin & 4 nights in CR…" at bounding box center [610, 304] width 750 height 41
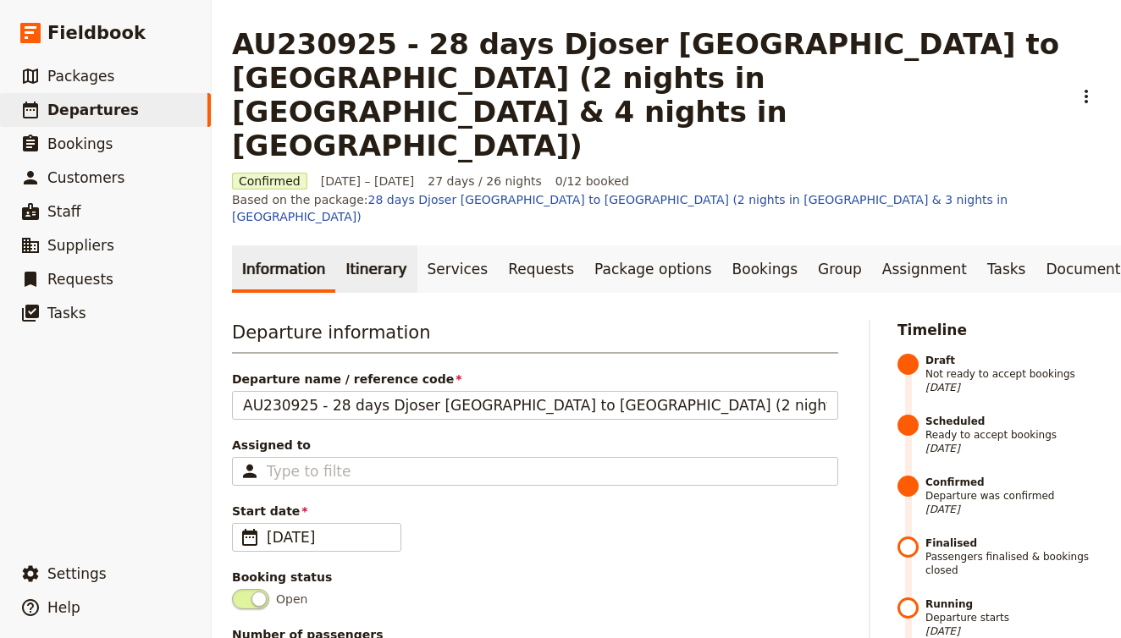
click at [349, 246] on link "Itinerary" at bounding box center [375, 269] width 81 height 47
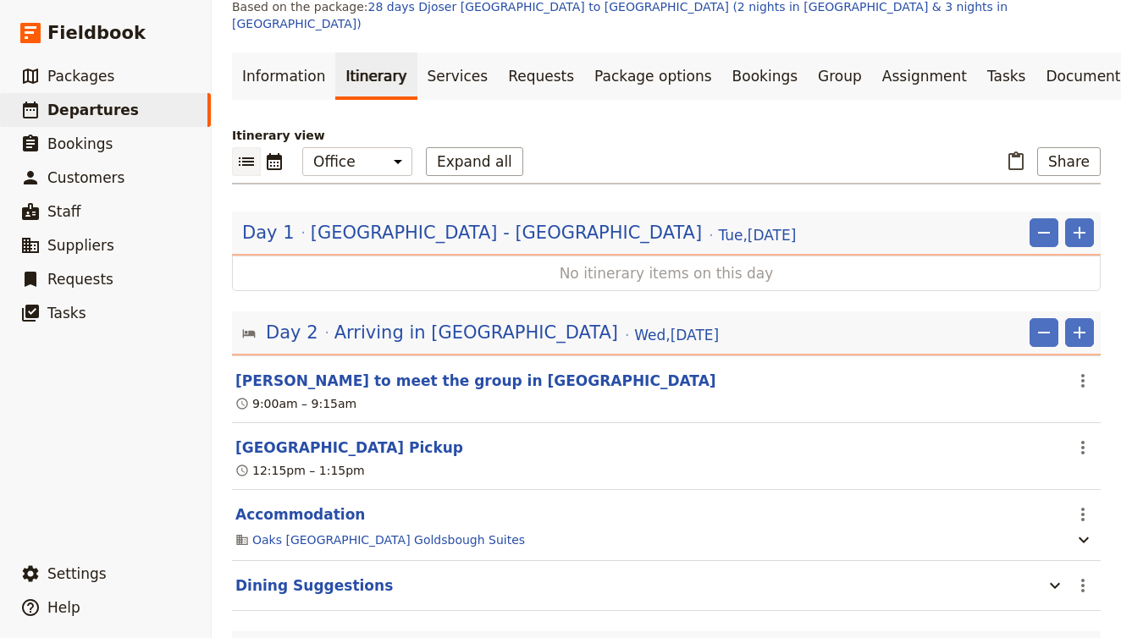
scroll to position [238, 0]
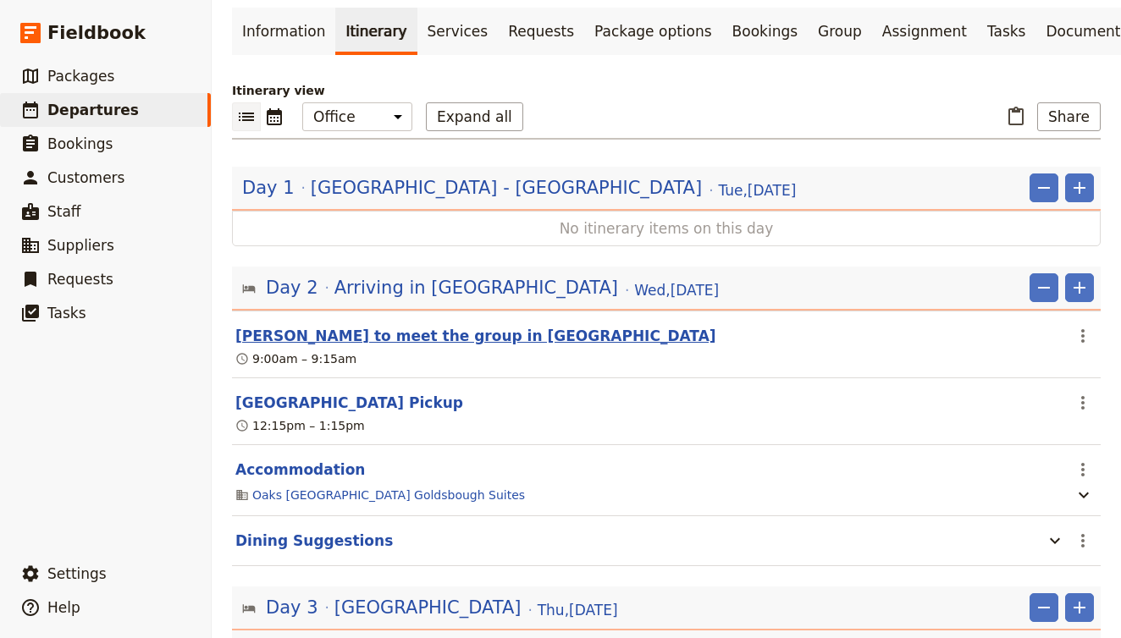
click at [407, 326] on button "Blanche to meet the group in Airport" at bounding box center [475, 336] width 481 height 20
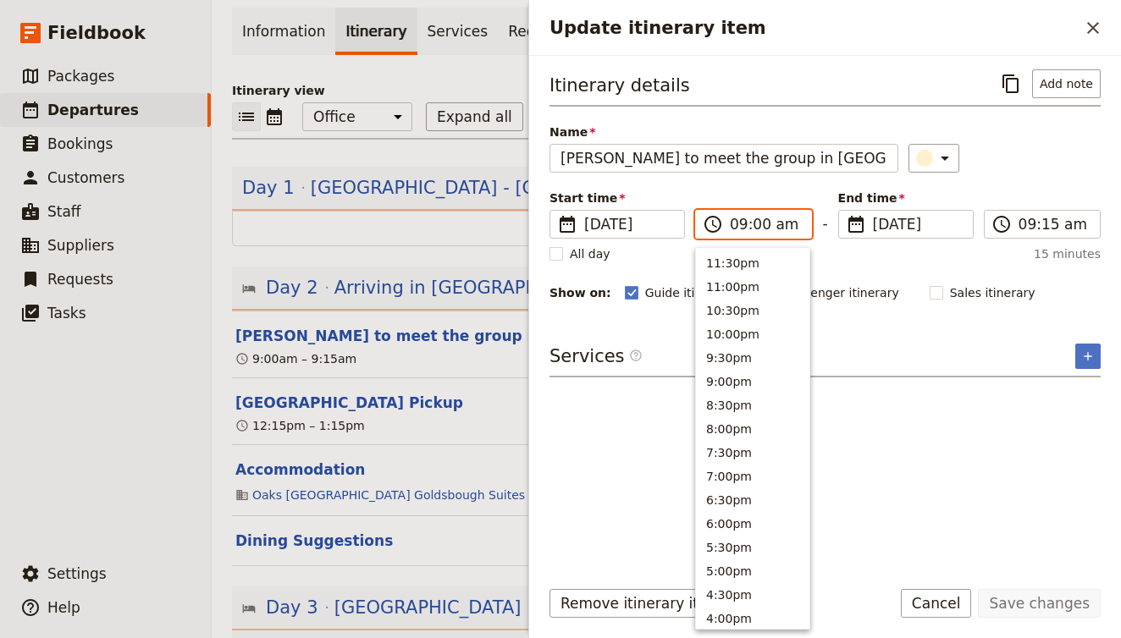
click at [754, 219] on input "09:00 am" at bounding box center [765, 224] width 71 height 20
click at [743, 540] on button "5:30pm" at bounding box center [752, 548] width 113 height 24
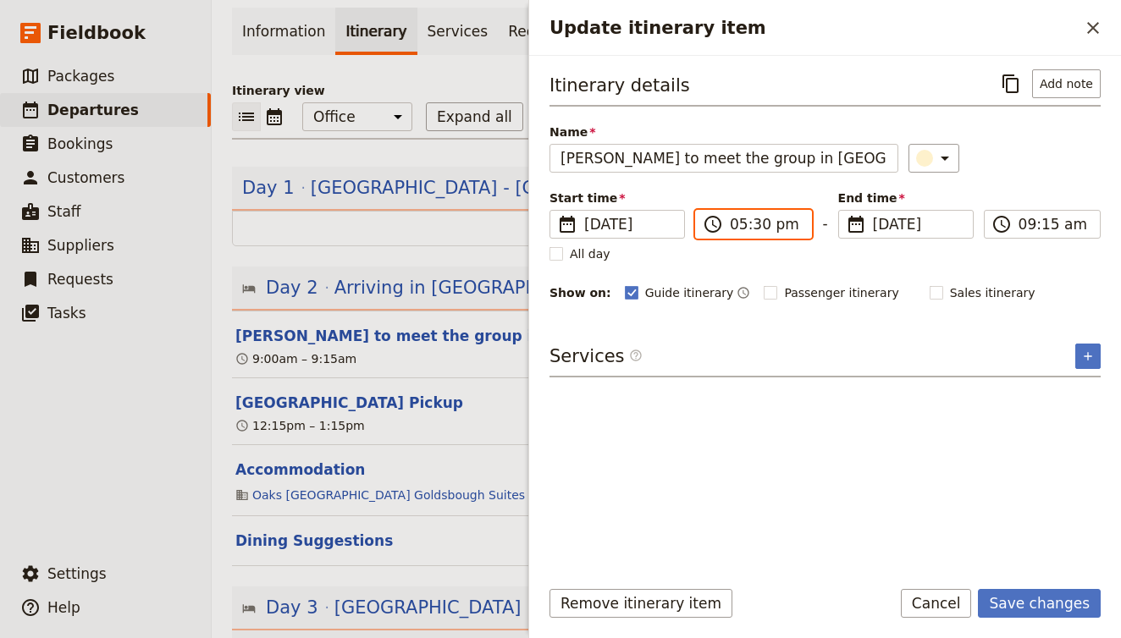
click at [758, 227] on input "05:30 pm" at bounding box center [765, 224] width 71 height 20
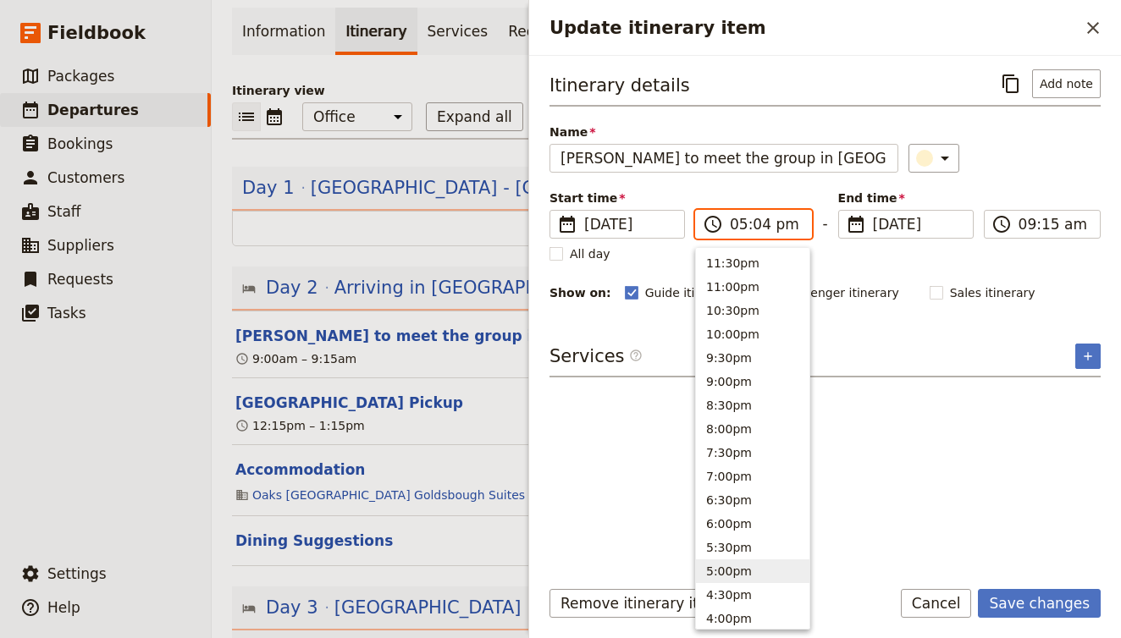
type input "05:45 pm"
click at [1029, 224] on input "05:45 pm" at bounding box center [1054, 224] width 71 height 20
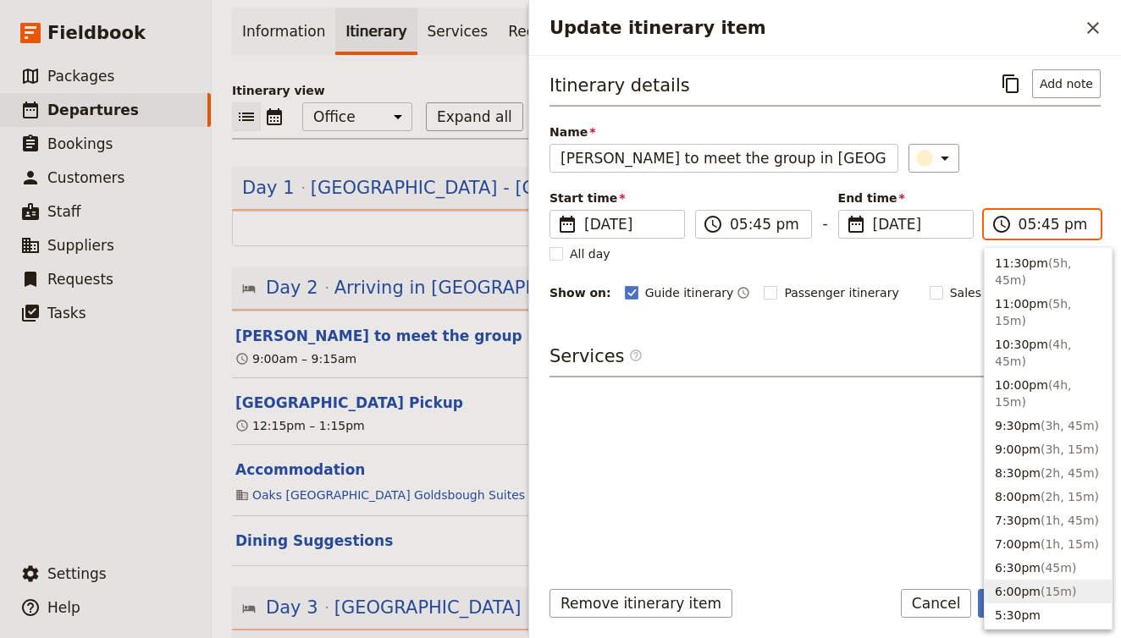
click at [1028, 580] on button "6:00pm ( 15m )" at bounding box center [1048, 592] width 127 height 24
type input "06:00 pm"
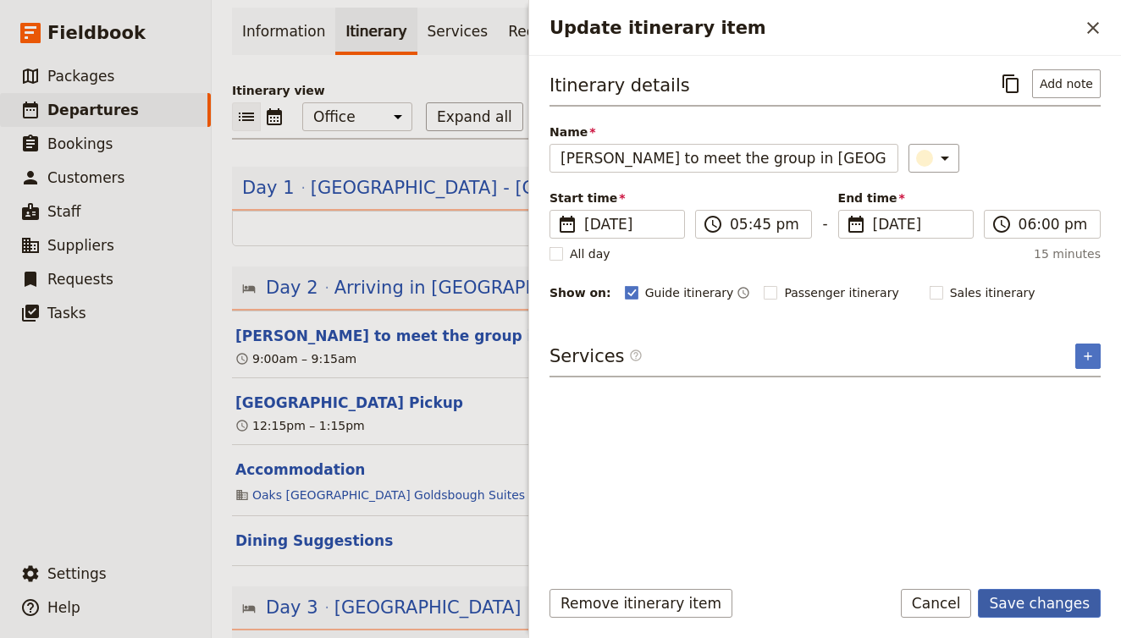
click at [1043, 610] on button "Save changes" at bounding box center [1039, 603] width 123 height 29
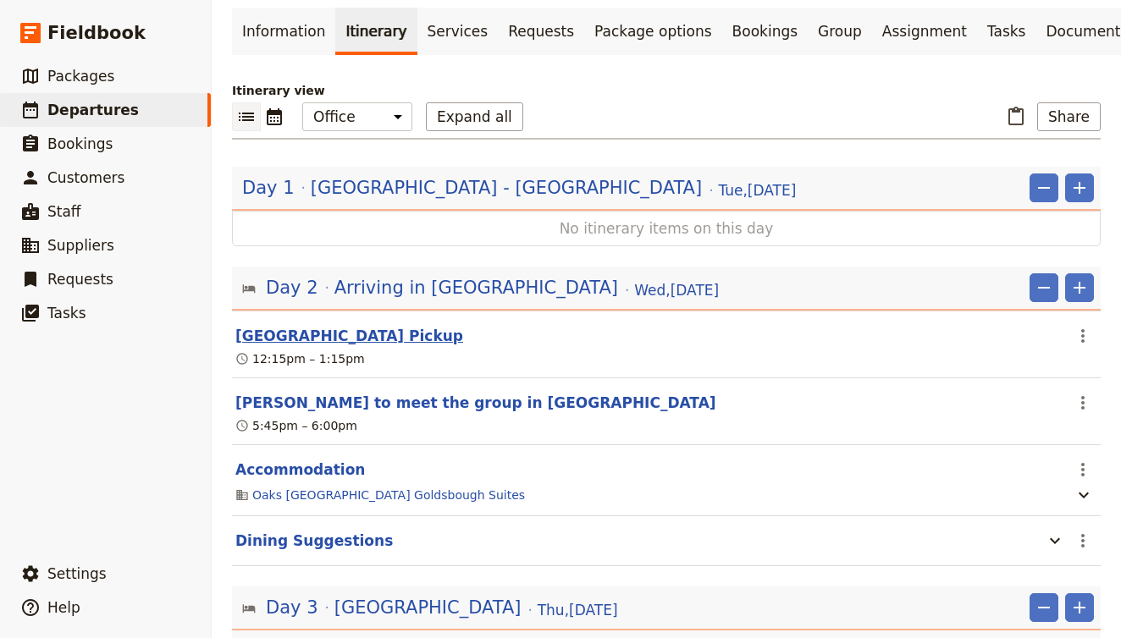
click at [344, 326] on button "Sydney Airport Pickup" at bounding box center [349, 336] width 228 height 20
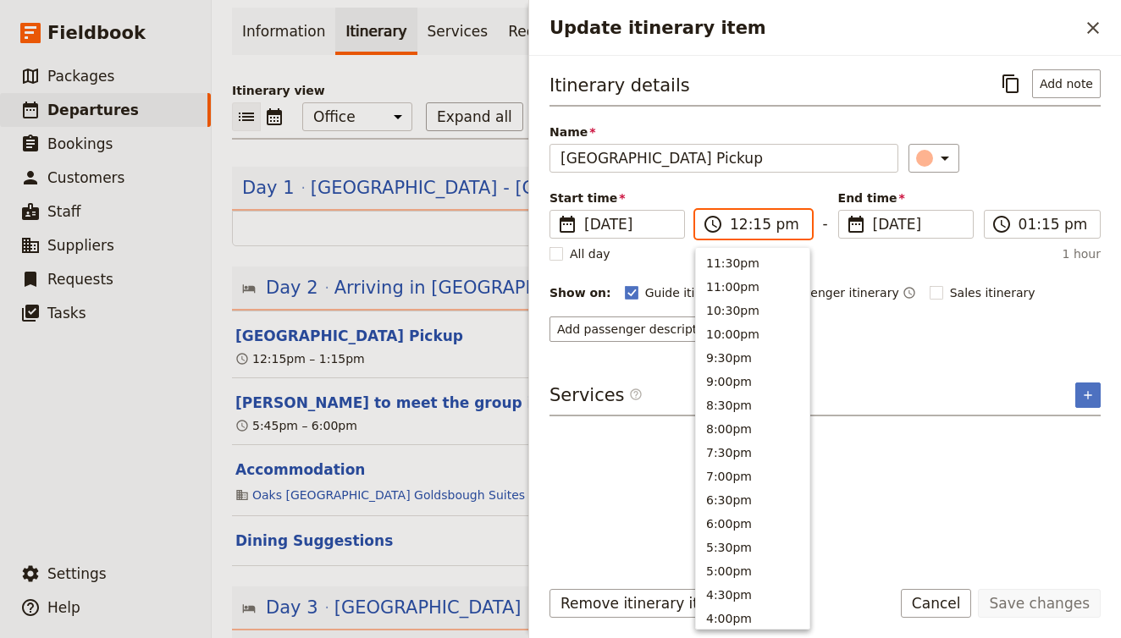
click at [751, 224] on input "12:15 pm" at bounding box center [765, 224] width 71 height 20
click at [765, 516] on button "6:00pm" at bounding box center [752, 524] width 113 height 24
type input "06:00 pm"
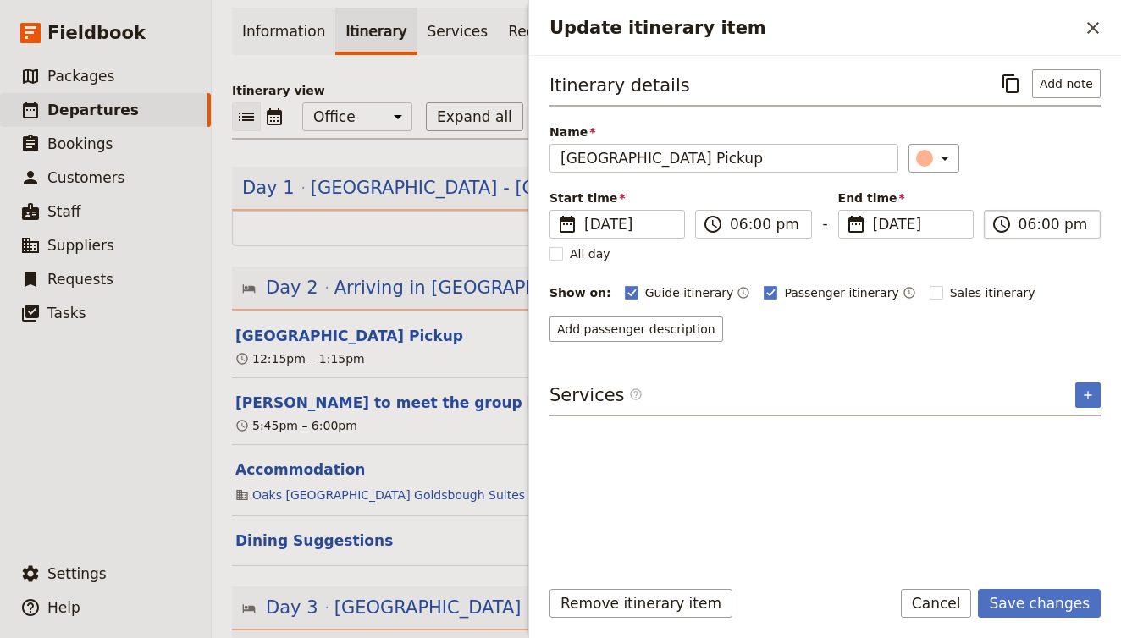
click at [1058, 213] on label "​ 06:00 pm" at bounding box center [1042, 224] width 117 height 29
click at [1058, 214] on input "06:00 pm" at bounding box center [1054, 224] width 71 height 20
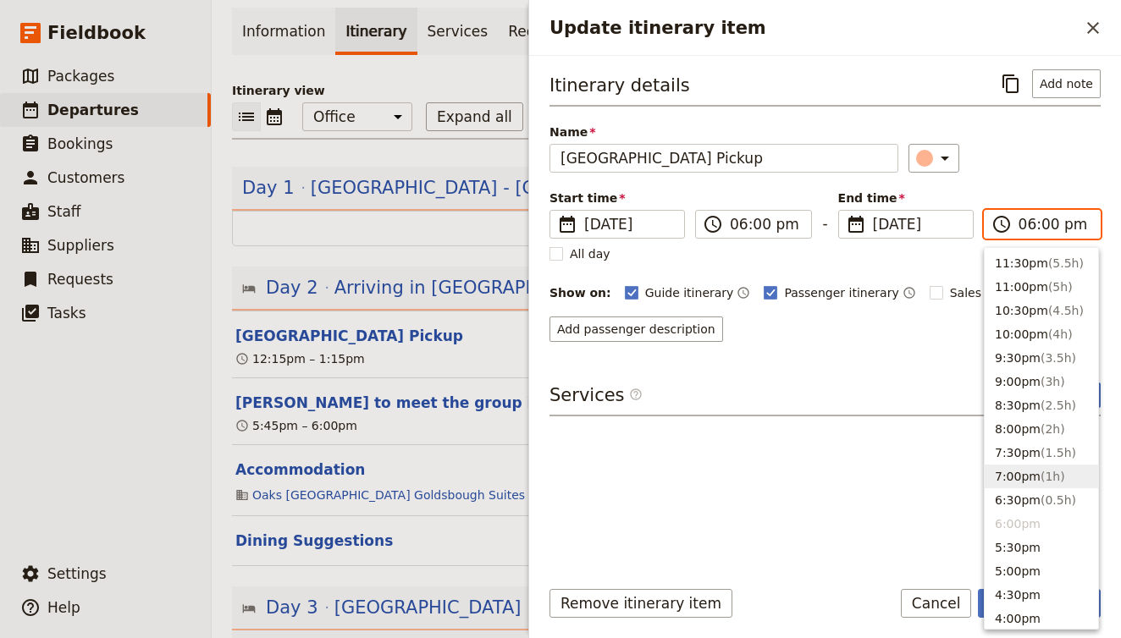
click at [1070, 475] on button "7:00pm ( 1h )" at bounding box center [1041, 477] width 113 height 24
type input "07:00 pm"
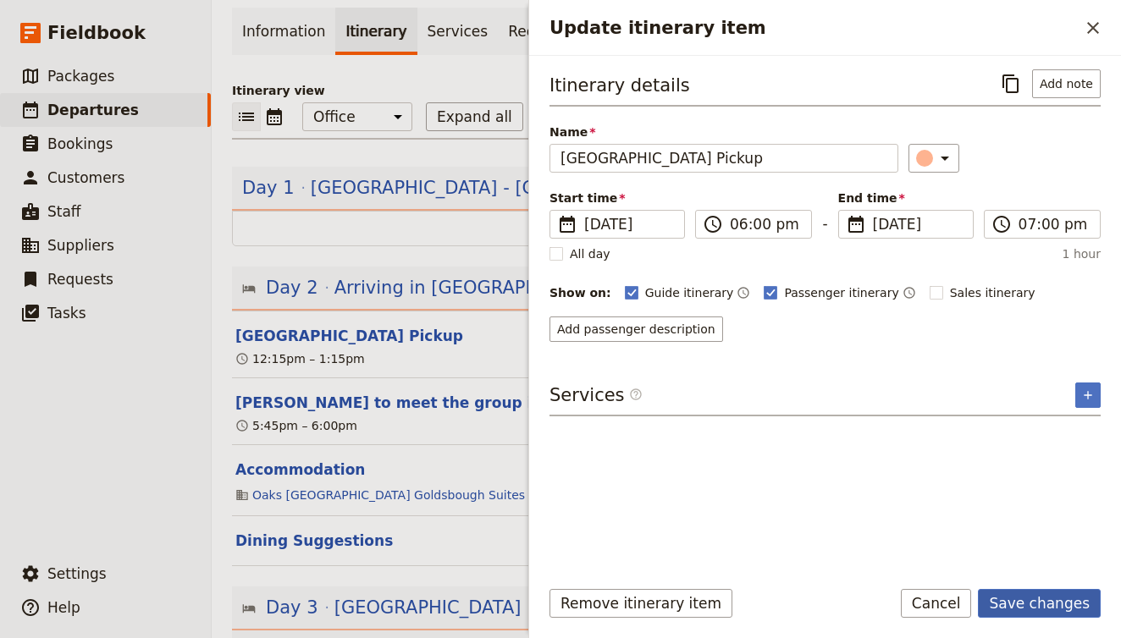
click at [1052, 601] on button "Save changes" at bounding box center [1039, 603] width 123 height 29
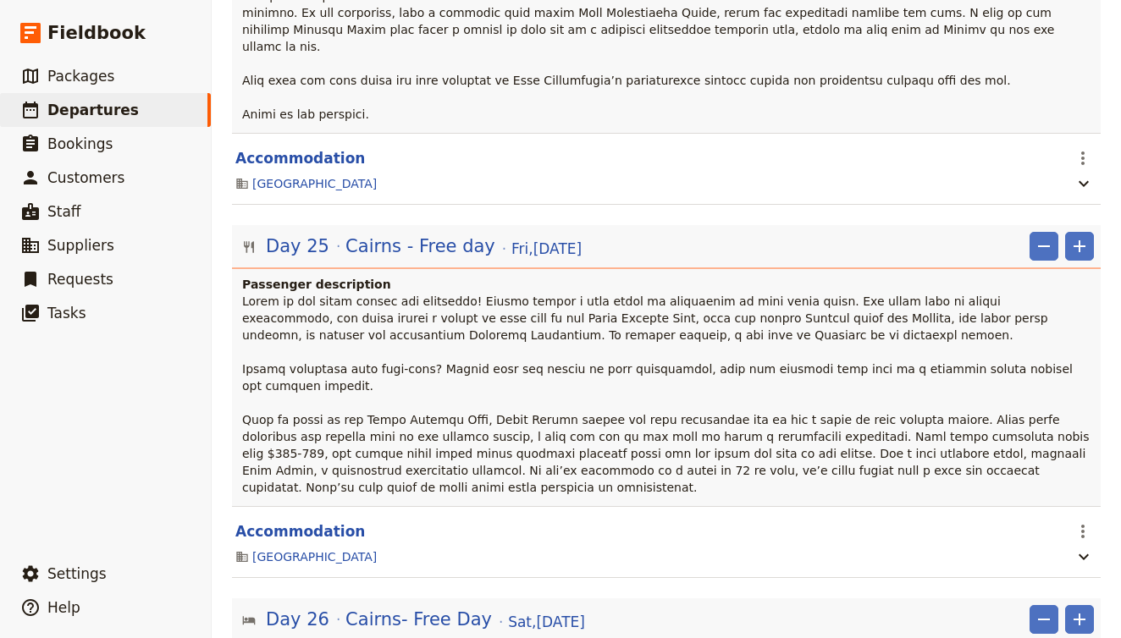
scroll to position [21835, 0]
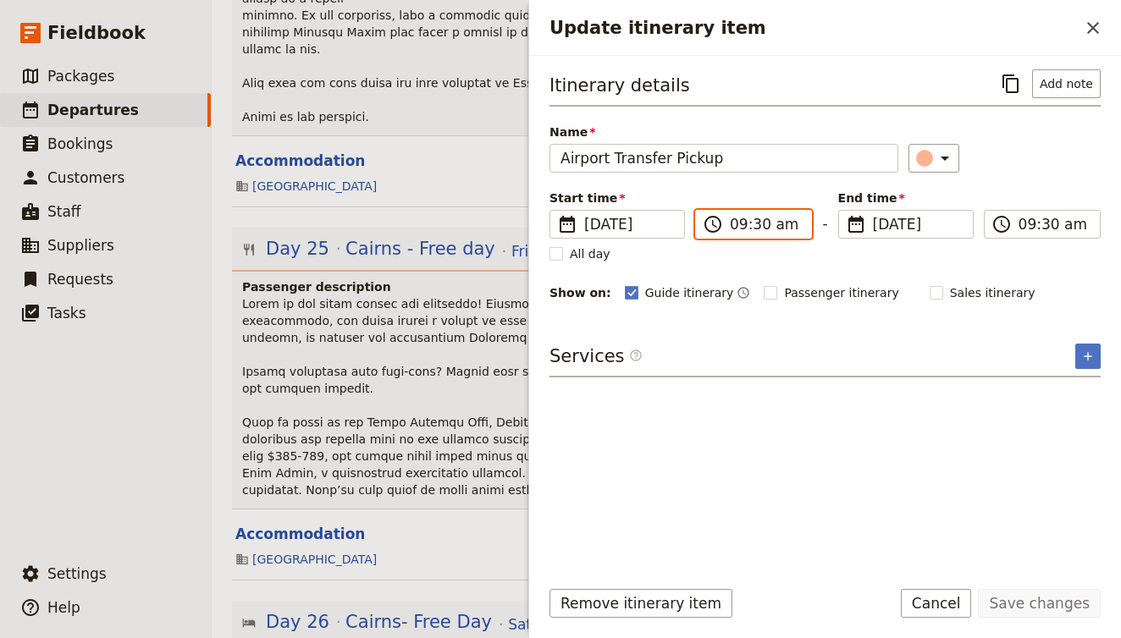
click at [787, 231] on input "09:30 am" at bounding box center [765, 224] width 71 height 20
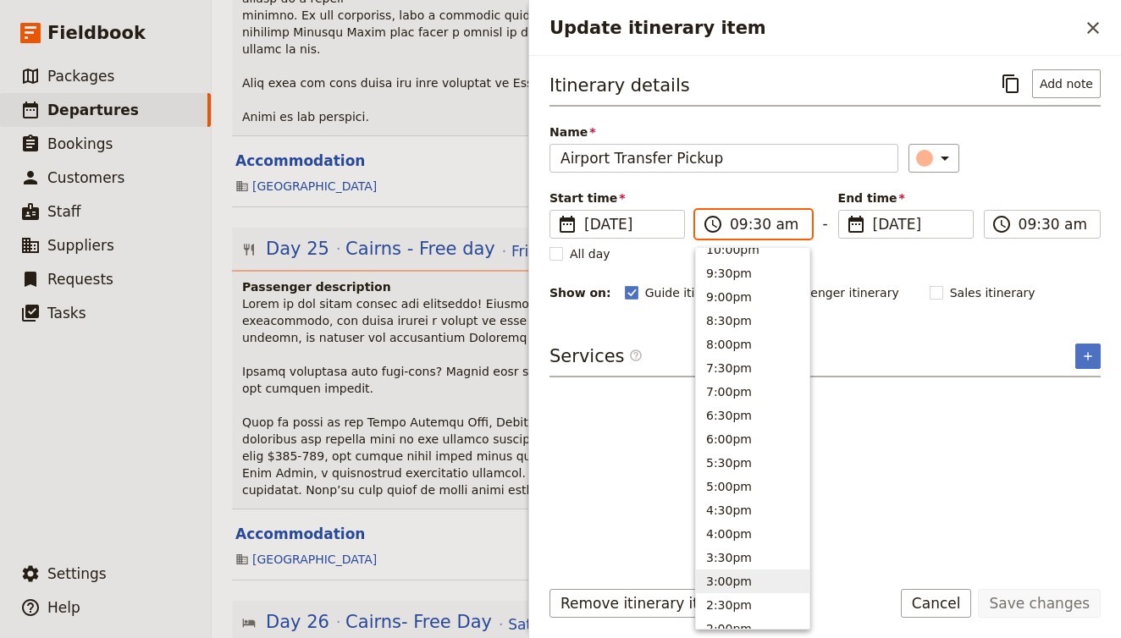
scroll to position [96, 0]
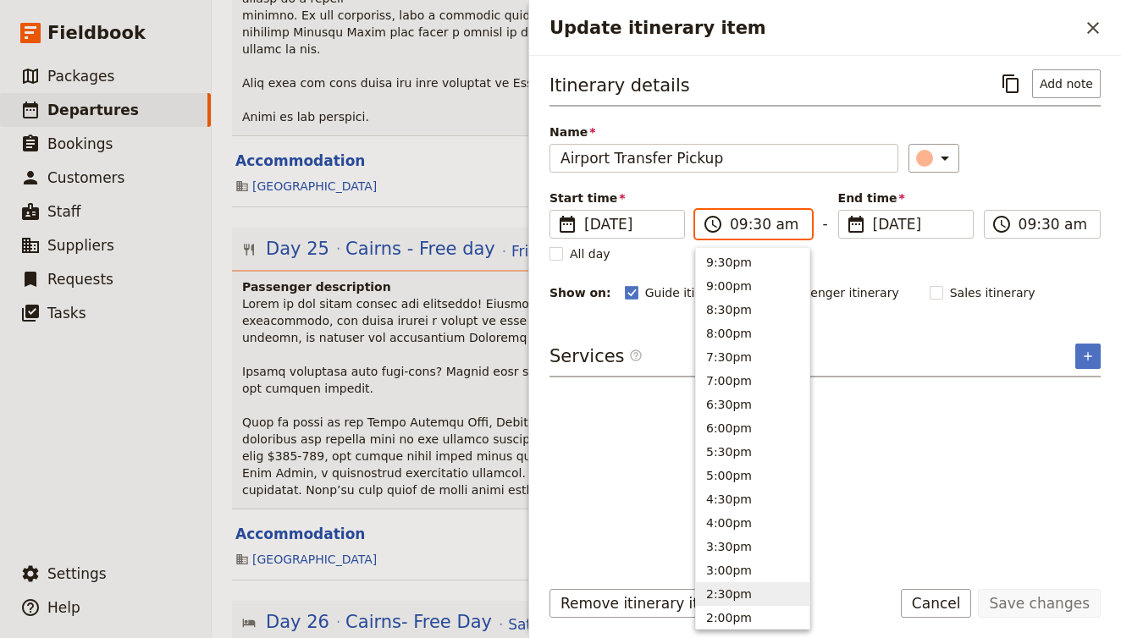
click at [746, 597] on button "2:30pm" at bounding box center [752, 595] width 113 height 24
type input "02:30 pm"
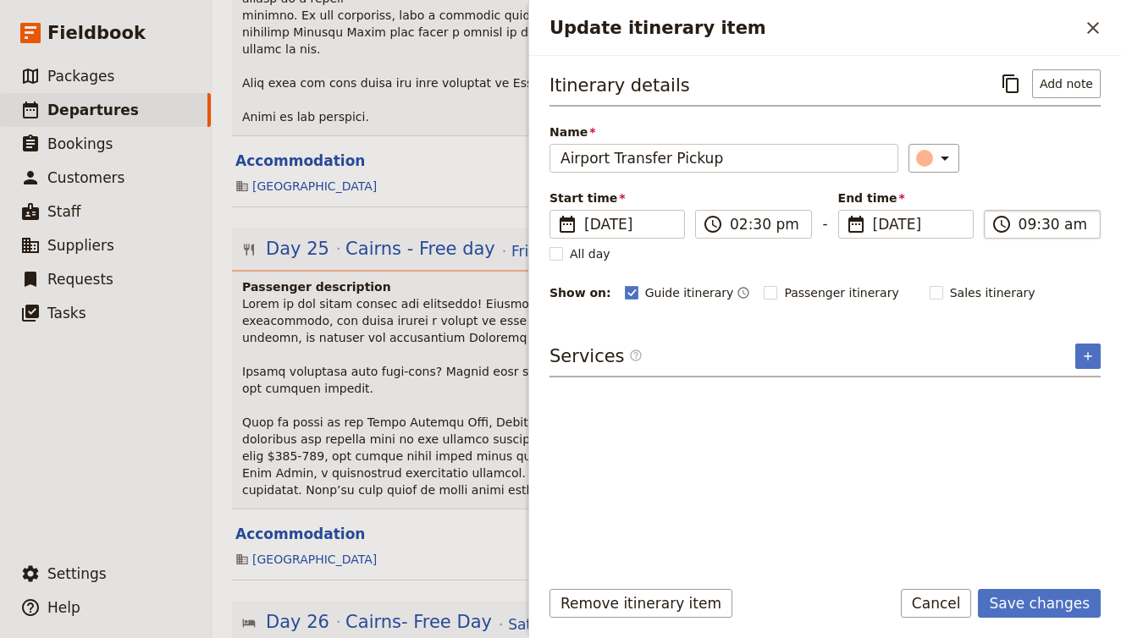
type input "02:30 pm"
click at [1039, 221] on input "02:30 pm" at bounding box center [1054, 224] width 71 height 20
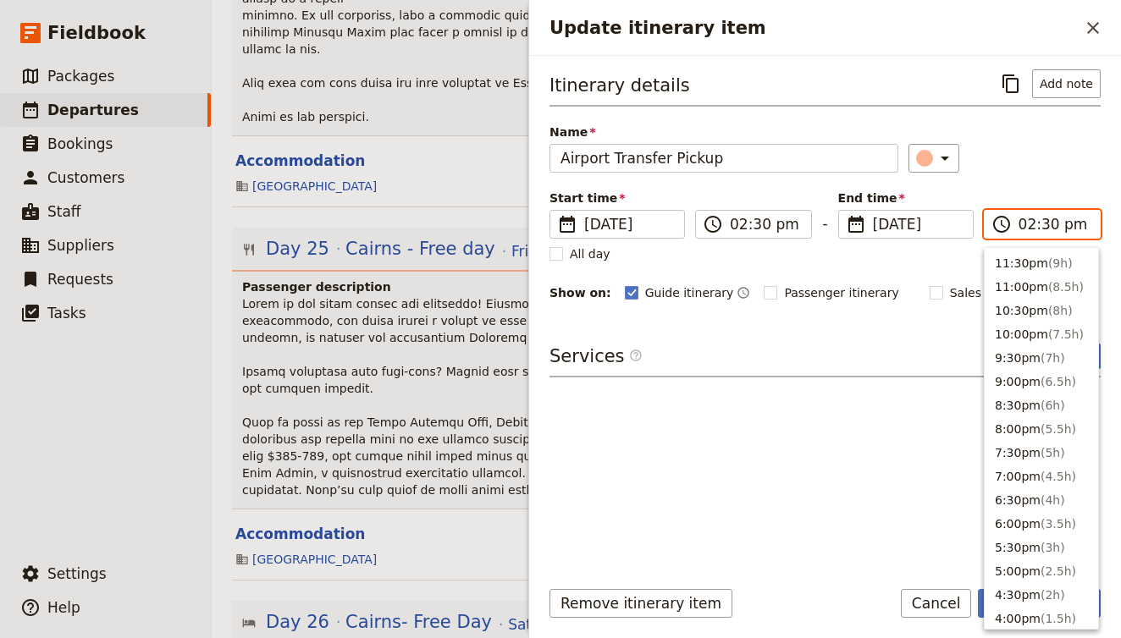
scroll to position [430, 0]
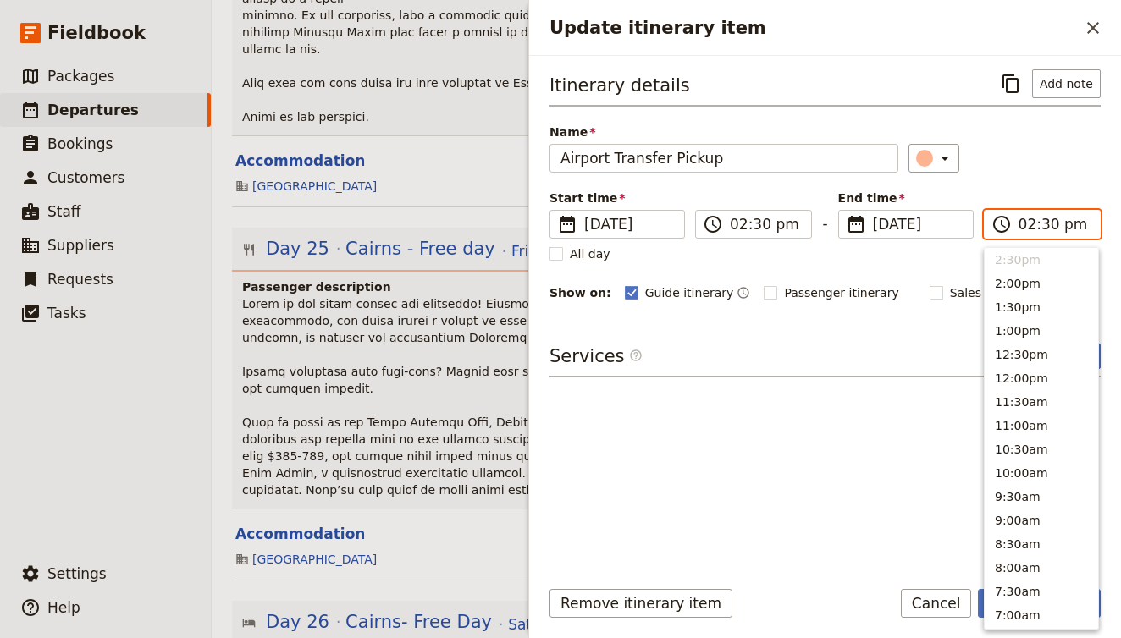
click at [1054, 228] on input "02:30 pm" at bounding box center [1054, 224] width 71 height 20
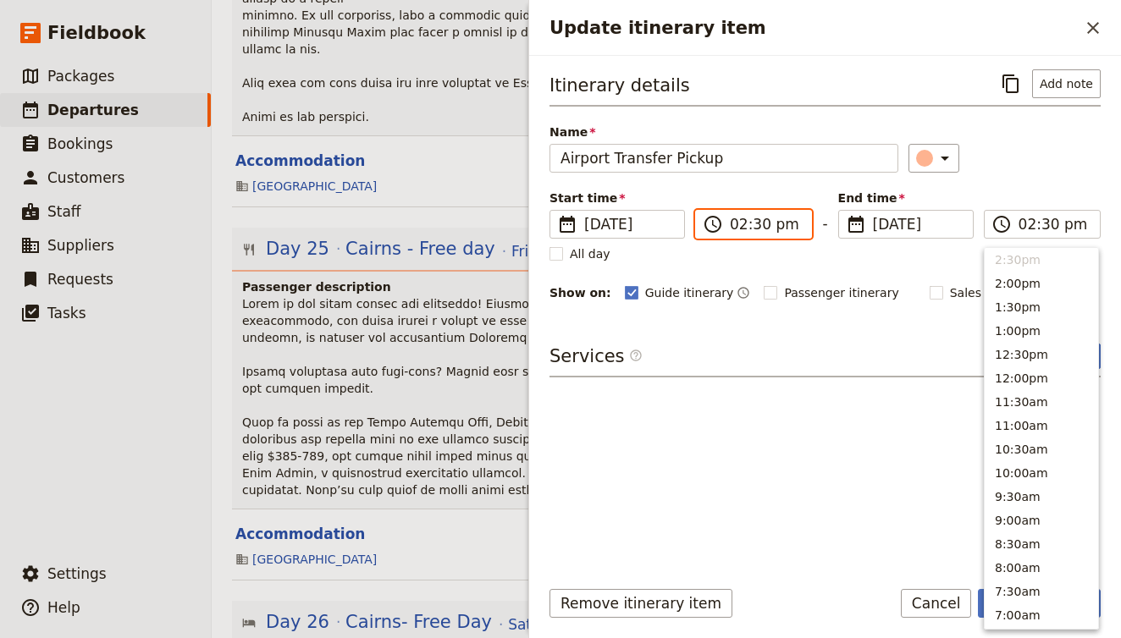
click at [776, 228] on input "02:30 pm" at bounding box center [765, 224] width 71 height 20
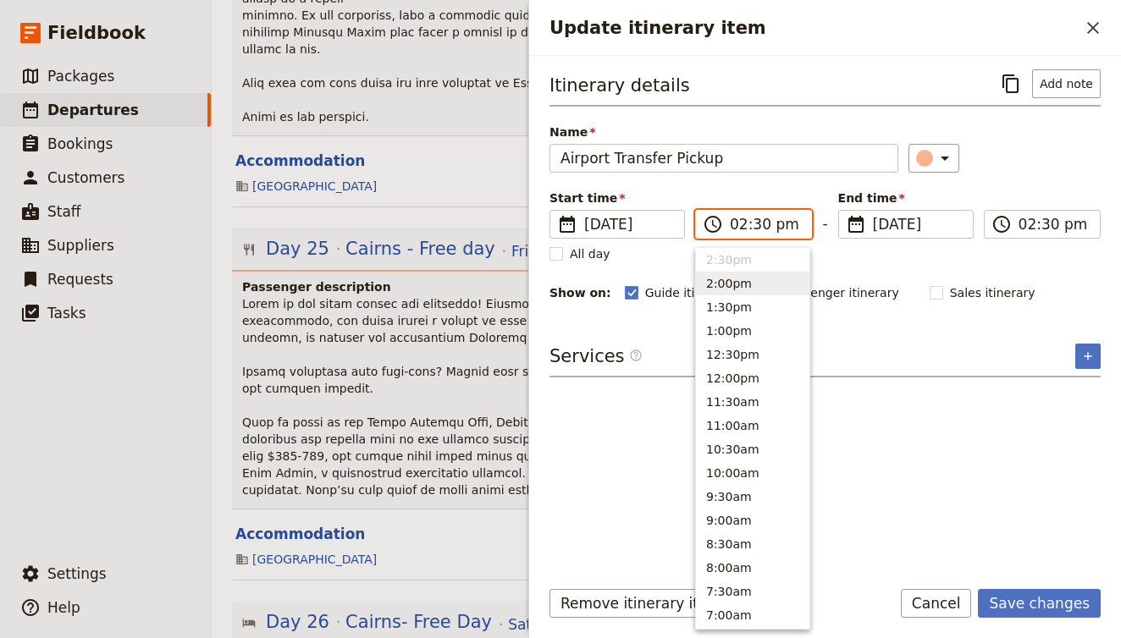
click at [754, 281] on button "2:00pm" at bounding box center [752, 284] width 113 height 24
type input "02:00 pm"
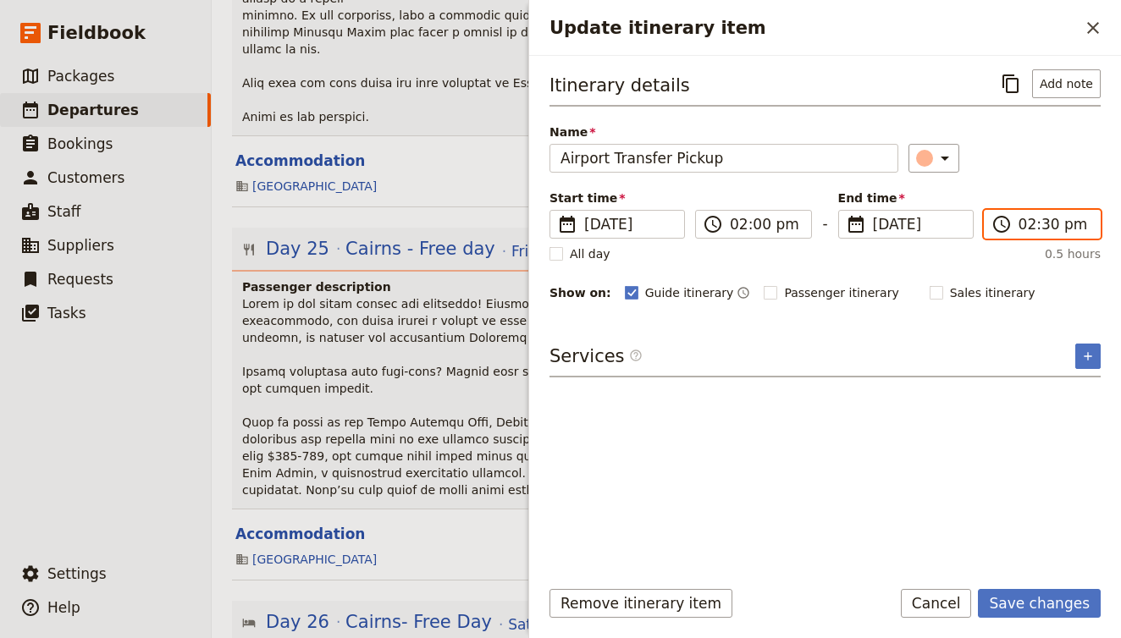
click at [1041, 218] on input "02:30 pm" at bounding box center [1054, 224] width 71 height 20
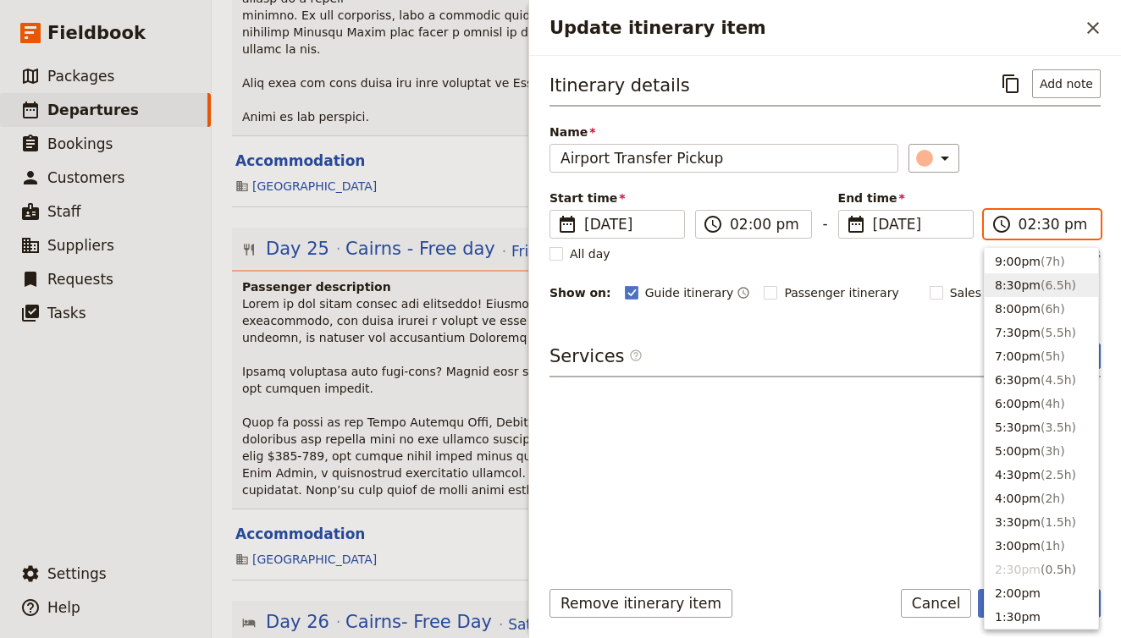
scroll to position [124, 0]
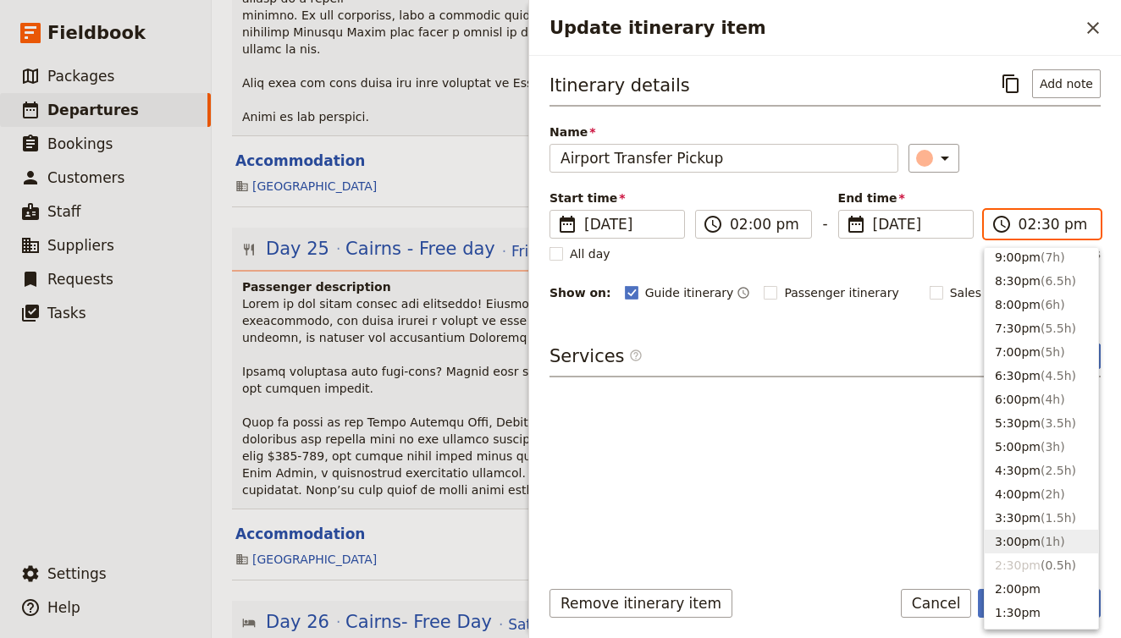
click at [1013, 534] on button "3:00pm ( 1h )" at bounding box center [1041, 542] width 113 height 24
type input "03:00 pm"
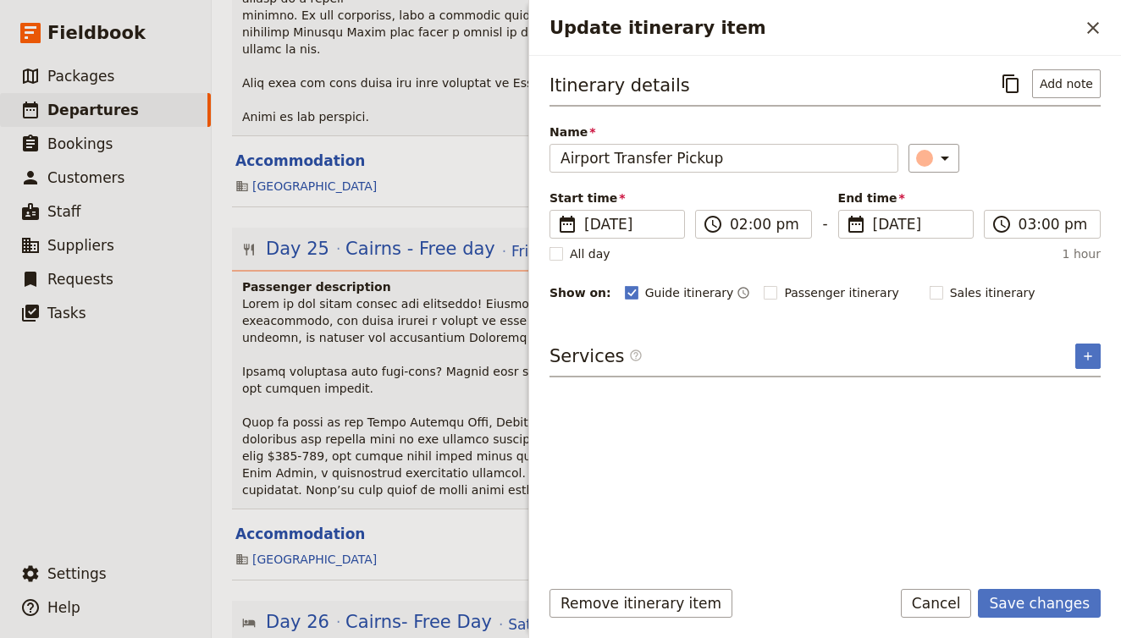
click at [987, 439] on div "Itinerary details ​ Add note Name Airport Transfer Pickup ​ Start time ​ 19 Oct…" at bounding box center [825, 315] width 551 height 493
click at [1041, 613] on button "Save changes" at bounding box center [1039, 603] width 123 height 29
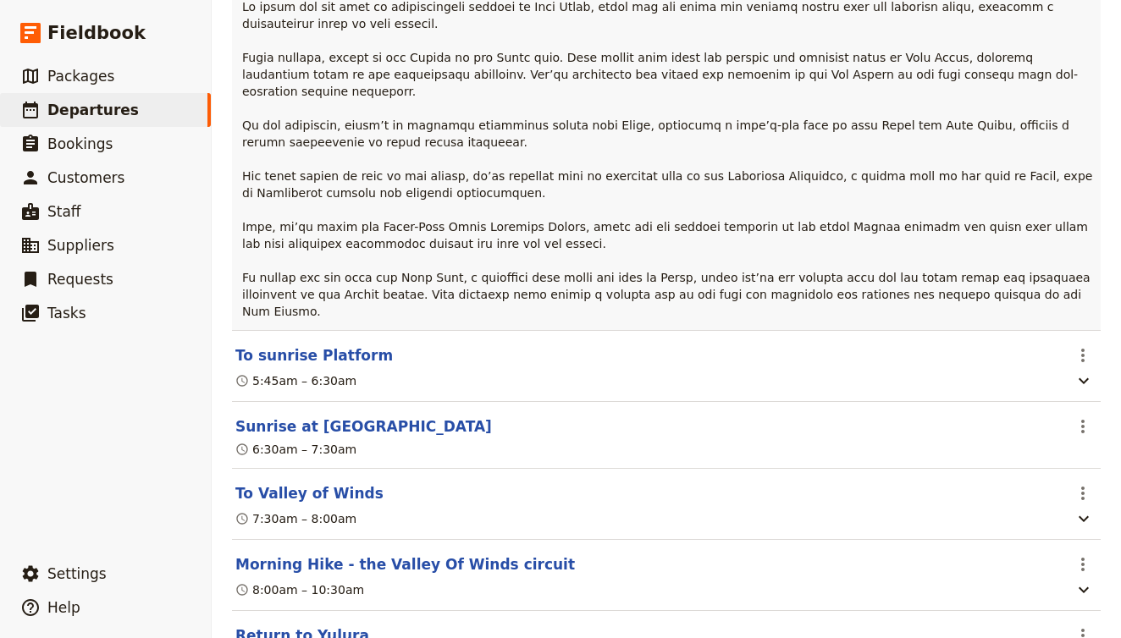
scroll to position [17758, 0]
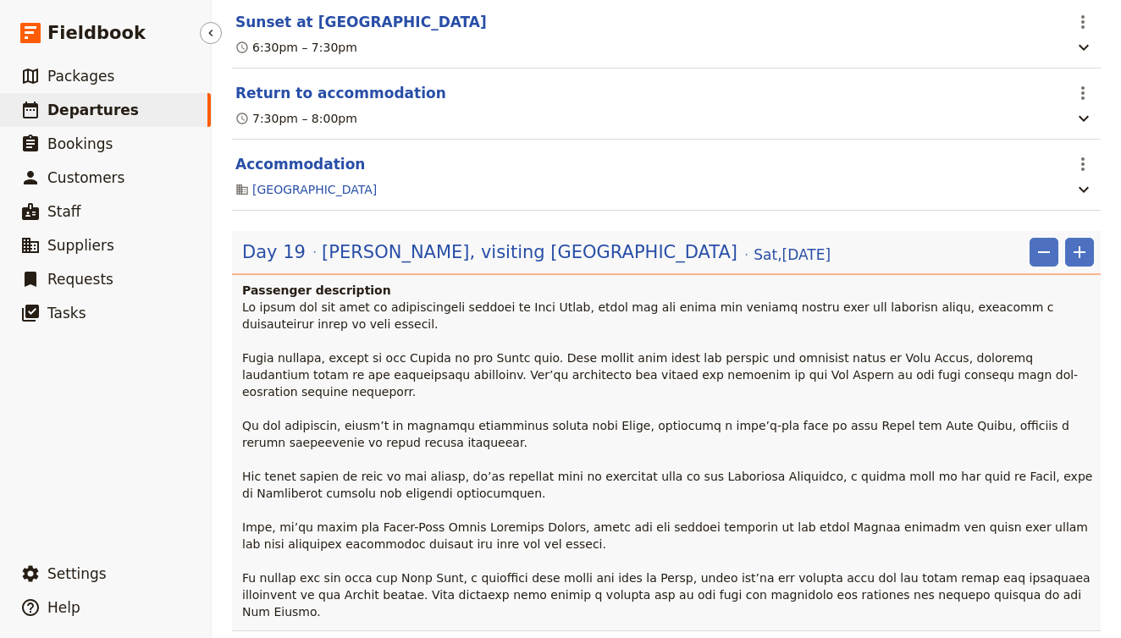
click at [85, 117] on span "Departures" at bounding box center [92, 110] width 91 height 17
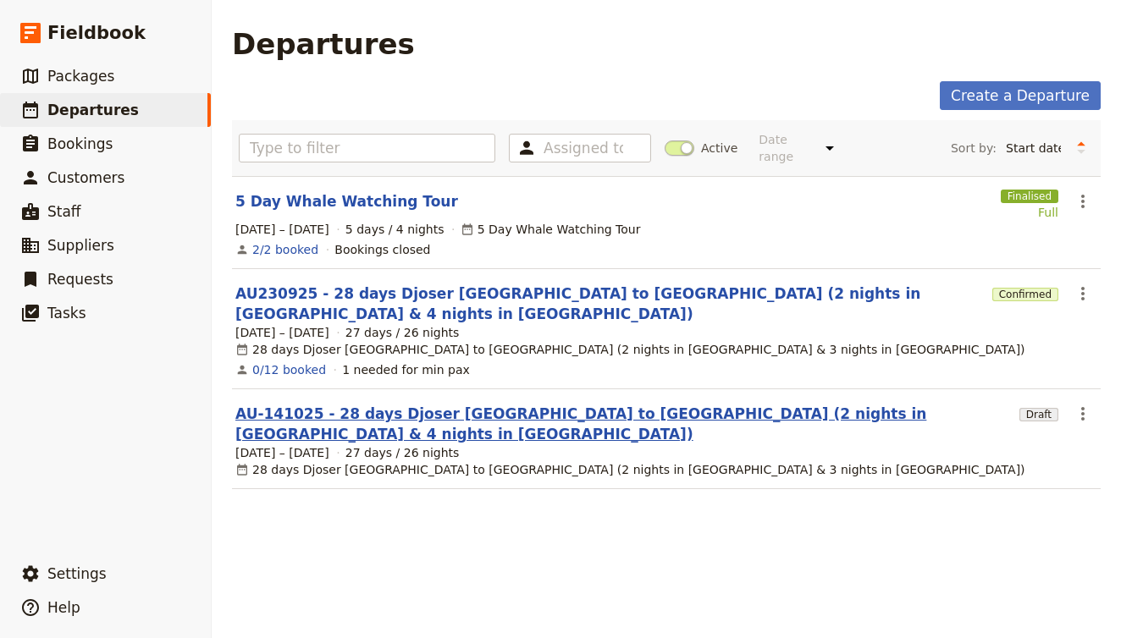
click at [284, 404] on link "AU-141025 - 28 days Djoser Sydney to Cairns (2 nights in Darwin & 4 nights in C…" at bounding box center [623, 424] width 777 height 41
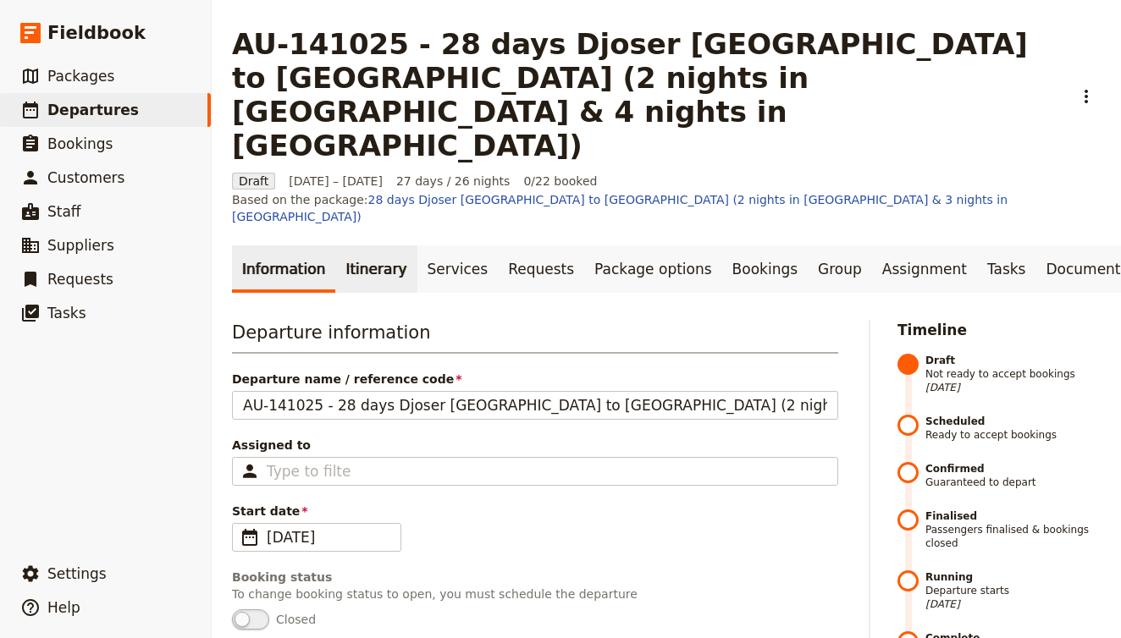
click at [363, 246] on link "Itinerary" at bounding box center [375, 269] width 81 height 47
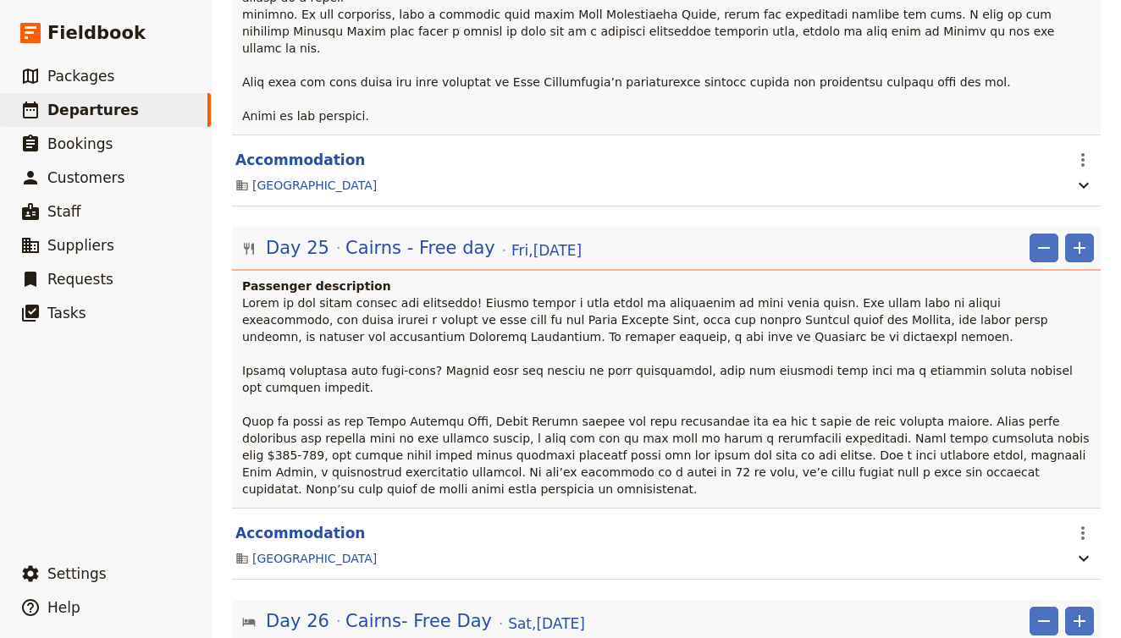
scroll to position [21764, 0]
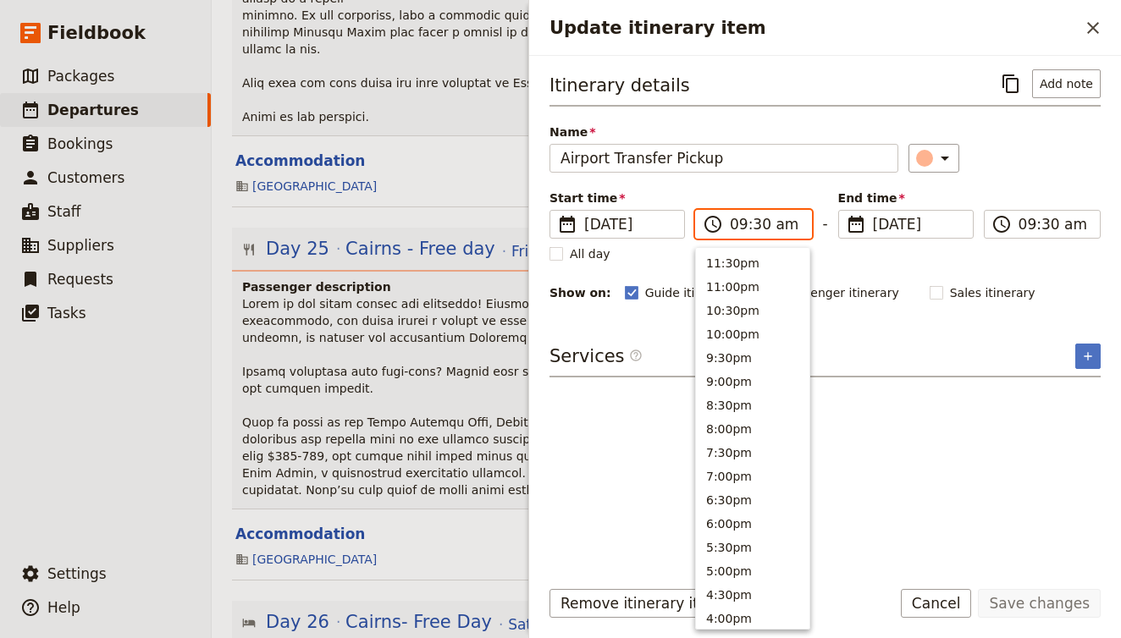
click at [747, 226] on input "09:30 am" at bounding box center [765, 224] width 71 height 20
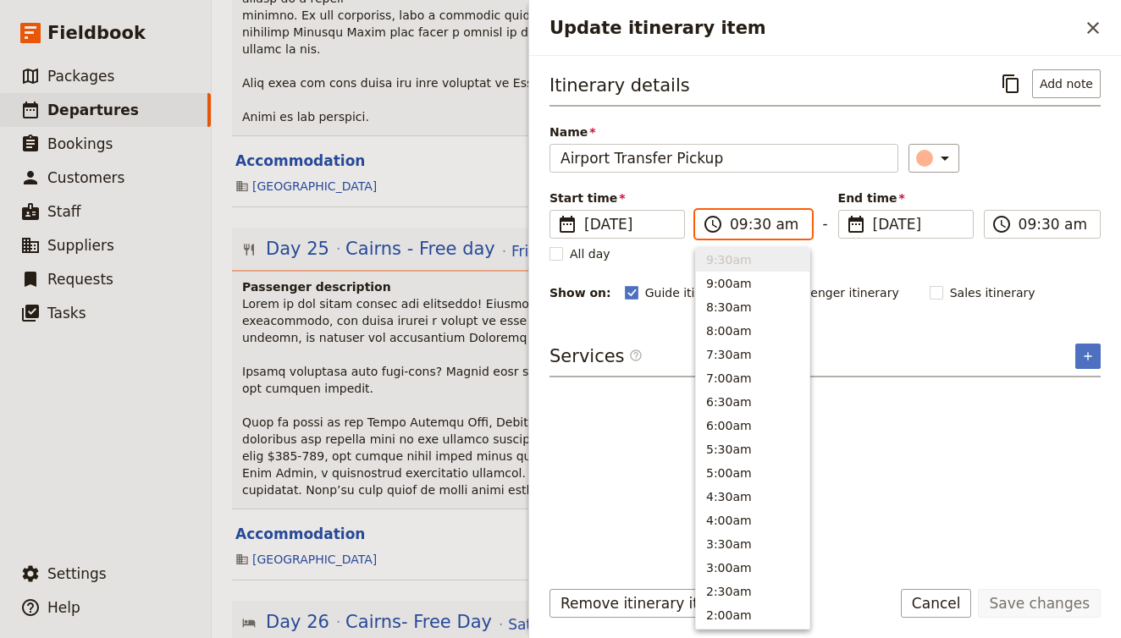
click at [747, 226] on input "09:30 am" at bounding box center [765, 224] width 71 height 20
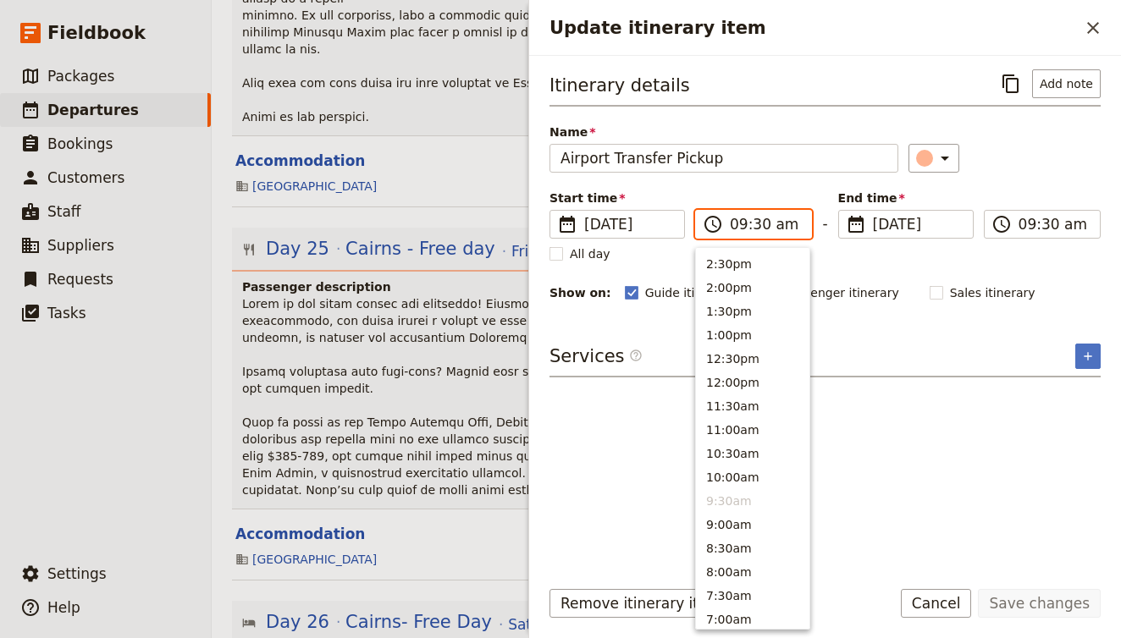
scroll to position [421, 0]
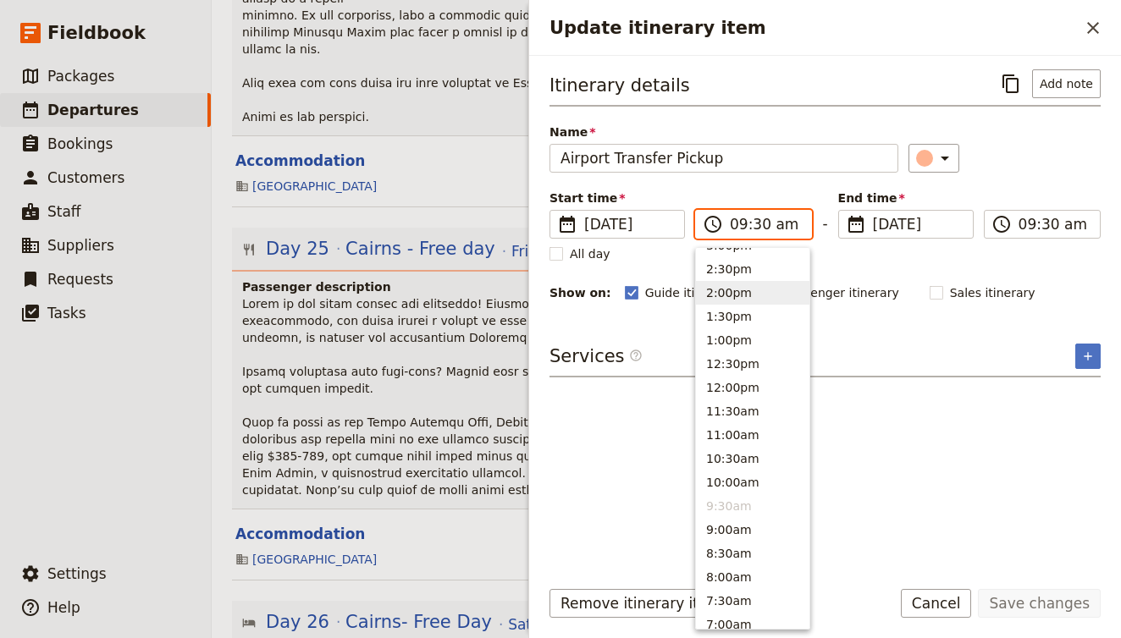
click at [763, 284] on button "2:00pm" at bounding box center [752, 293] width 113 height 24
type input "02:00 pm"
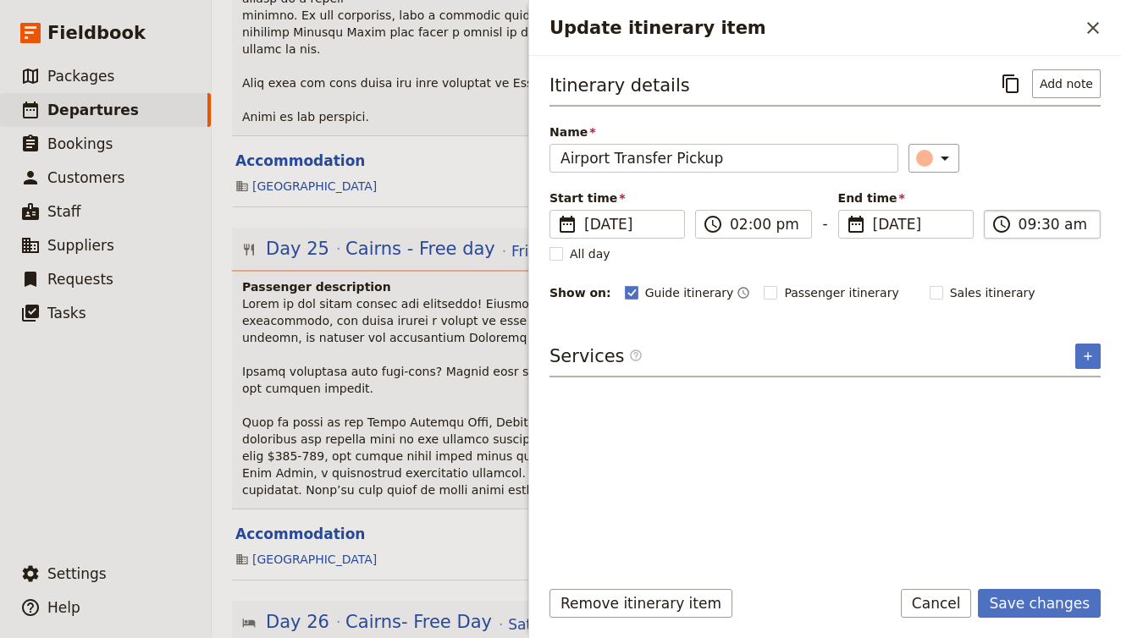
type input "02:00 pm"
click at [1028, 224] on input "02:00 pm" at bounding box center [1054, 224] width 71 height 20
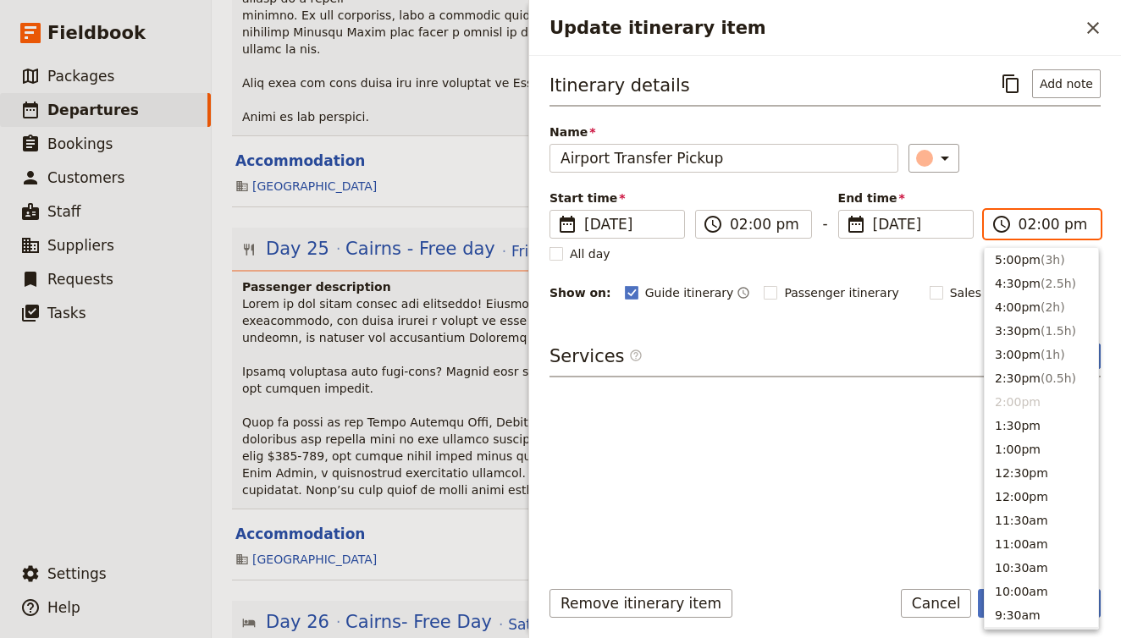
scroll to position [311, 0]
click at [1024, 408] on li "2:00pm" at bounding box center [1041, 403] width 113 height 24
click at [776, 486] on div "Itinerary details ​ Add note Name Airport Transfer Pickup ​ Start time ​ 19 Oct…" at bounding box center [825, 315] width 551 height 493
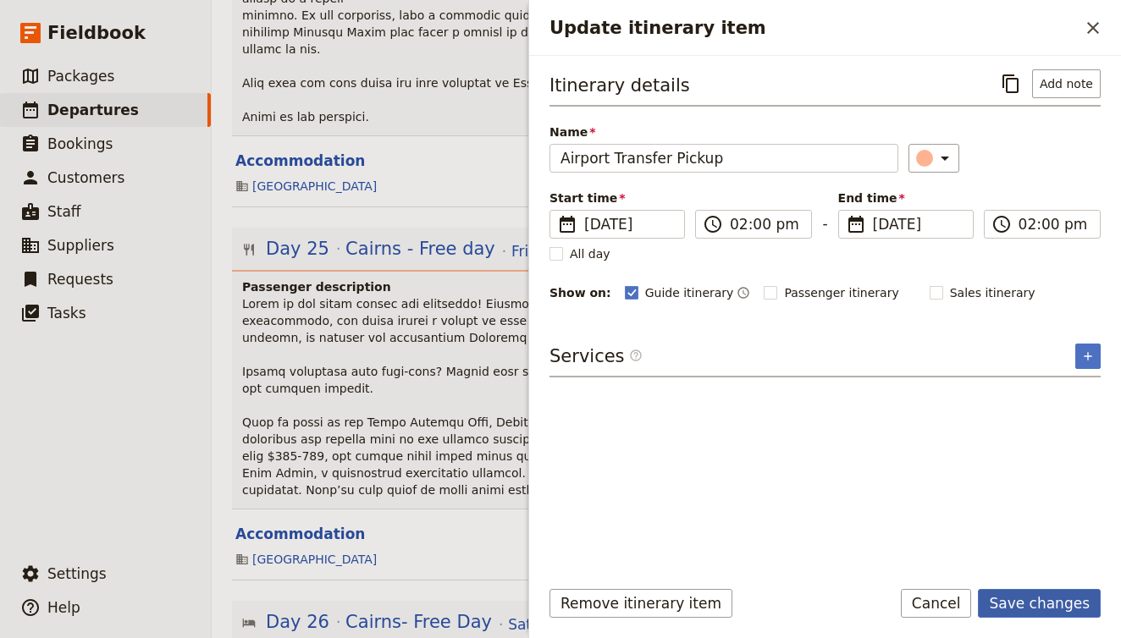
click at [1037, 594] on button "Save changes" at bounding box center [1039, 603] width 123 height 29
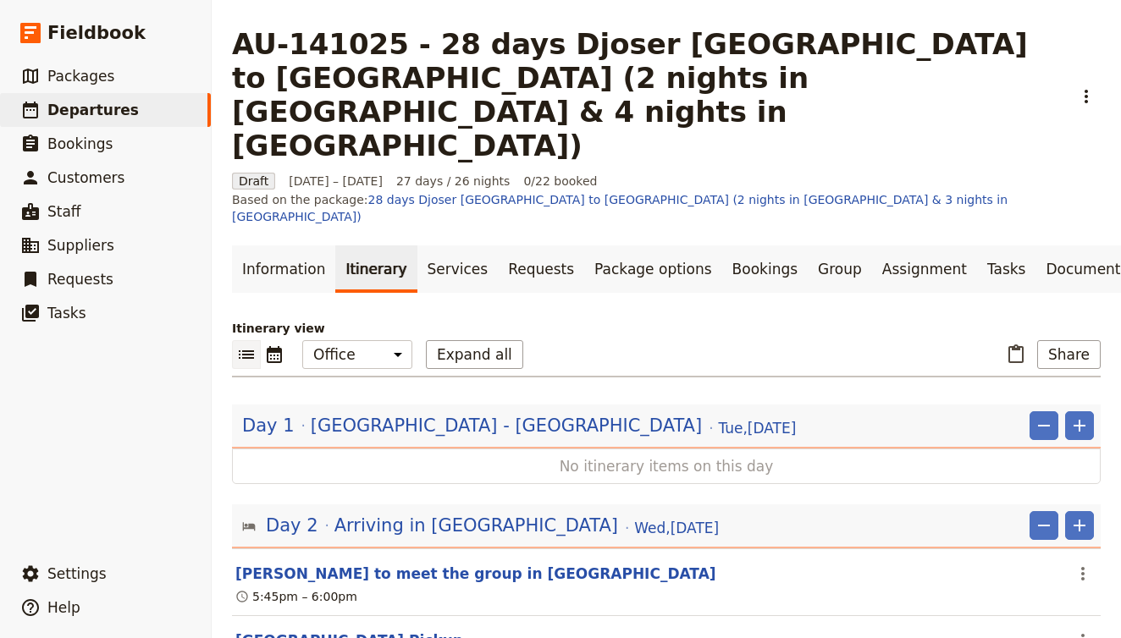
scroll to position [0, 0]
click at [150, 108] on link "​ Departures" at bounding box center [105, 110] width 211 height 34
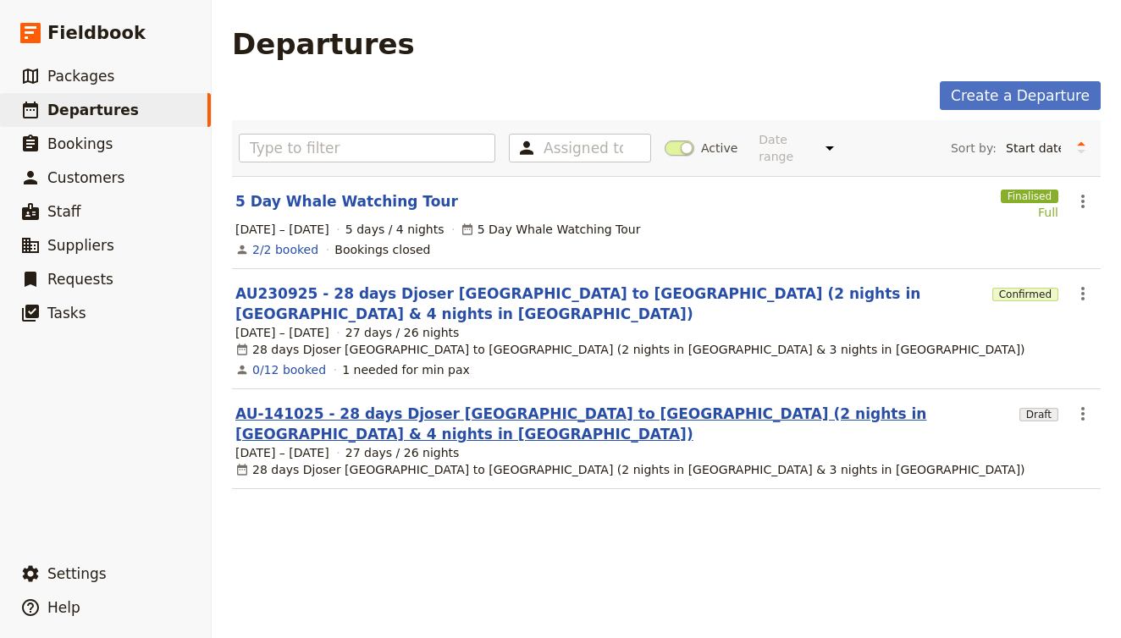
click at [264, 404] on link "AU-141025 - 28 days Djoser Sydney to Cairns (2 nights in Darwin & 4 nights in C…" at bounding box center [623, 424] width 777 height 41
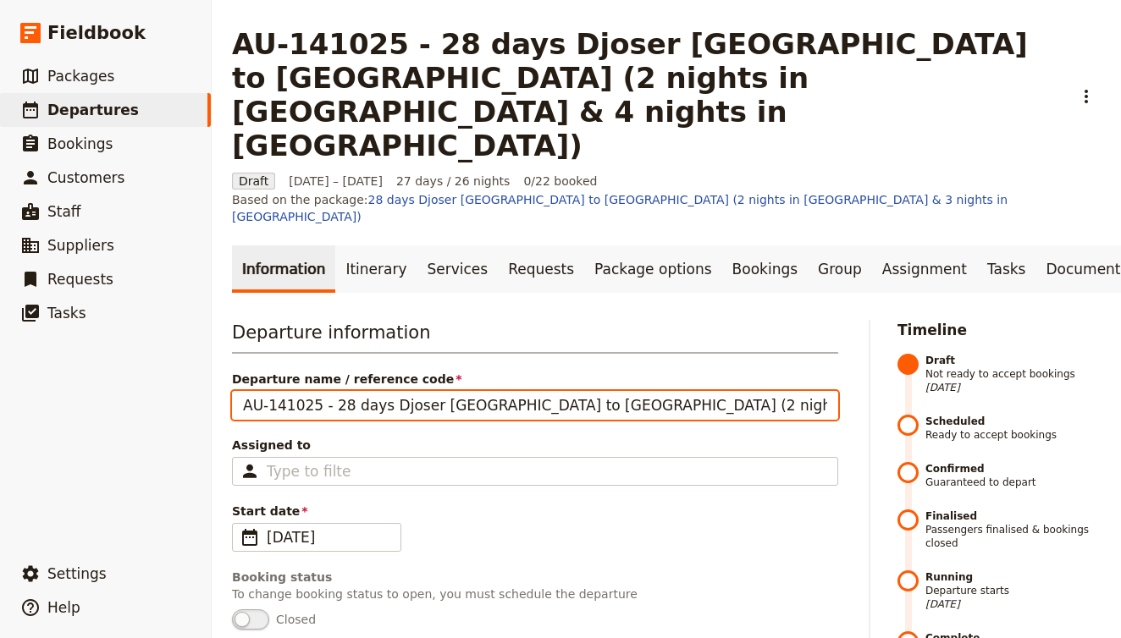
click at [273, 391] on input "AU-141025 - 28 days Djoser Sydney to Cairns (2 nights in Darwin & 4 nights in C…" at bounding box center [535, 405] width 606 height 29
type input "AU141025 - 28 days Djoser Sydney to Cairns (2 nights in Darwin & 4 nights in CR…"
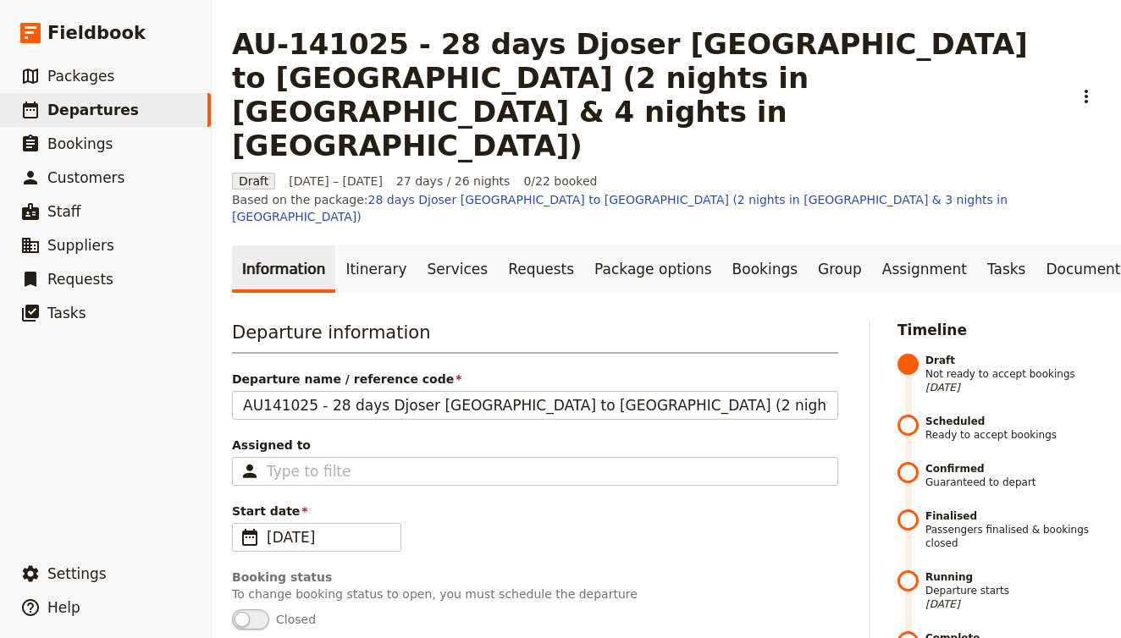
click at [574, 569] on div "Booking status" at bounding box center [535, 577] width 606 height 17
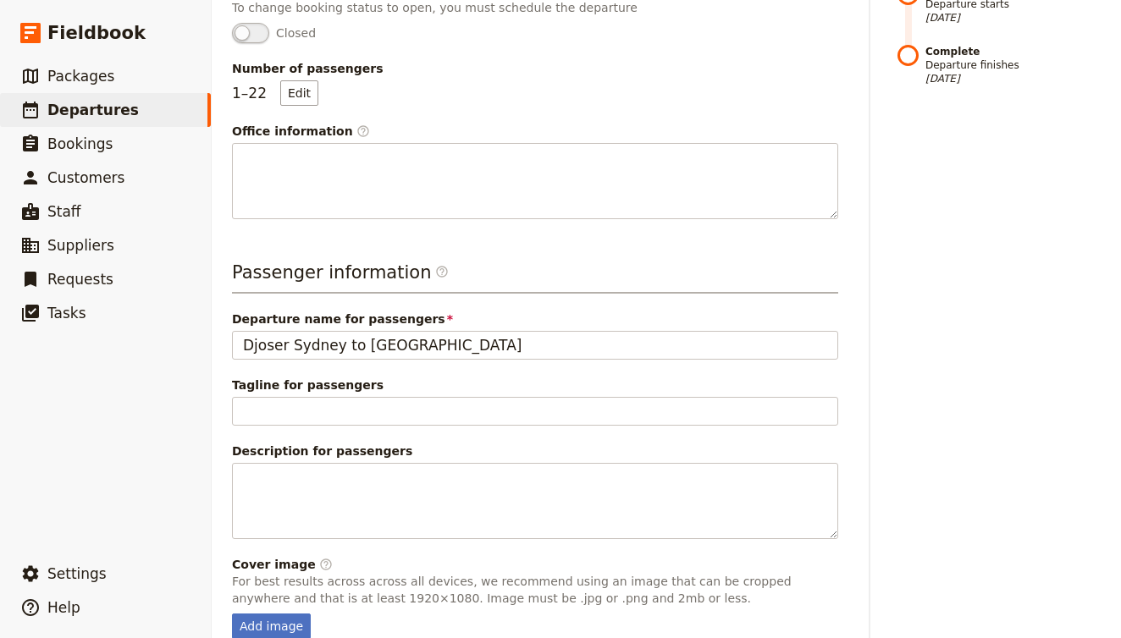
scroll to position [586, 0]
click at [385, 611] on main "AU-141025 - 28 days Djoser Sydney to Cairns (2 nights in Darwin & 4 nights in C…" at bounding box center [666, 68] width 909 height 1309
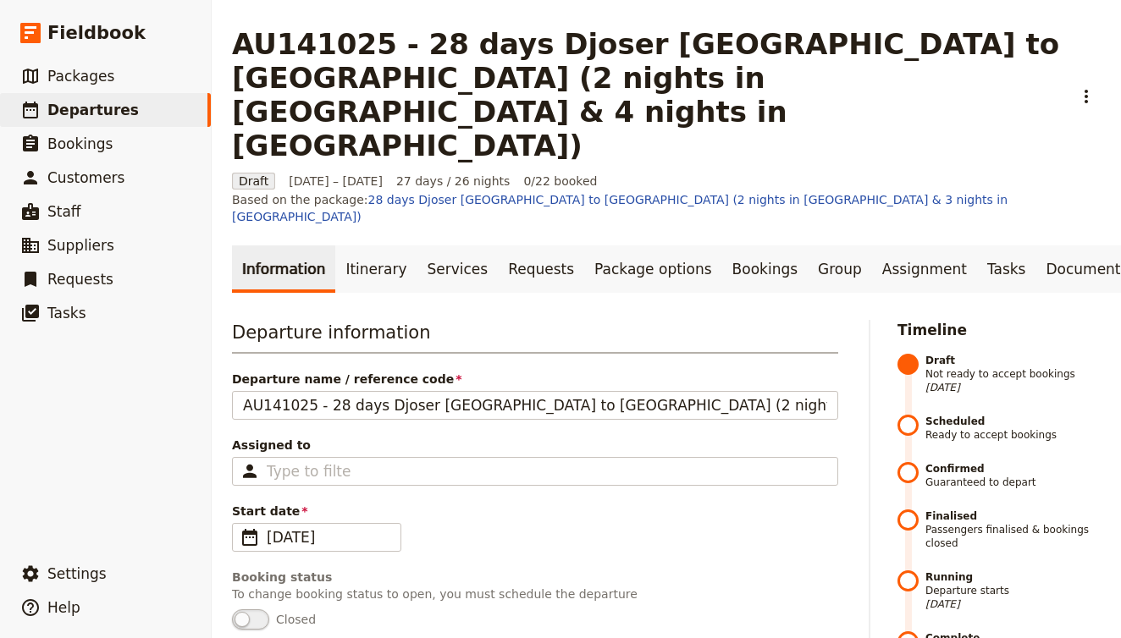
scroll to position [0, 0]
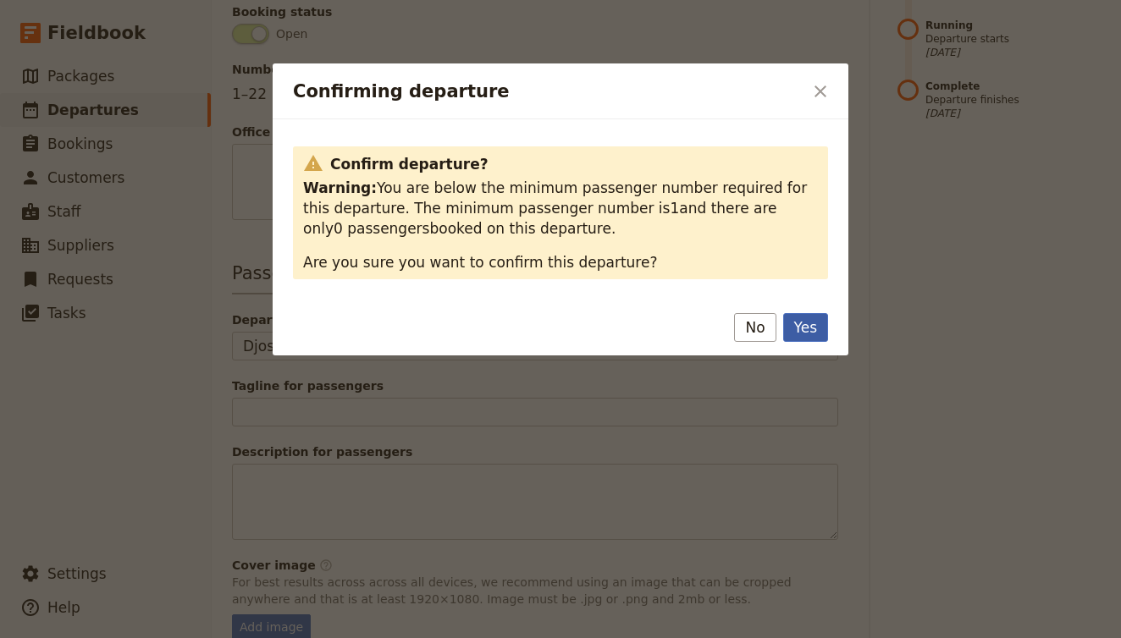
click at [798, 331] on button "Yes" at bounding box center [805, 327] width 45 height 29
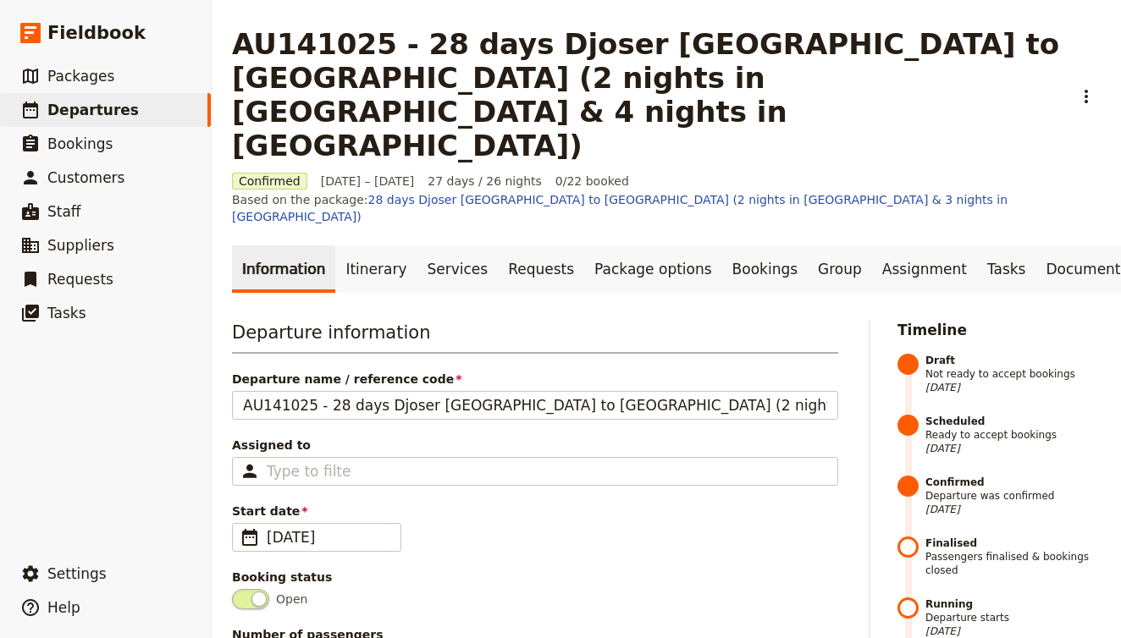
scroll to position [0, 0]
click at [110, 80] on link "​ Packages" at bounding box center [105, 76] width 211 height 34
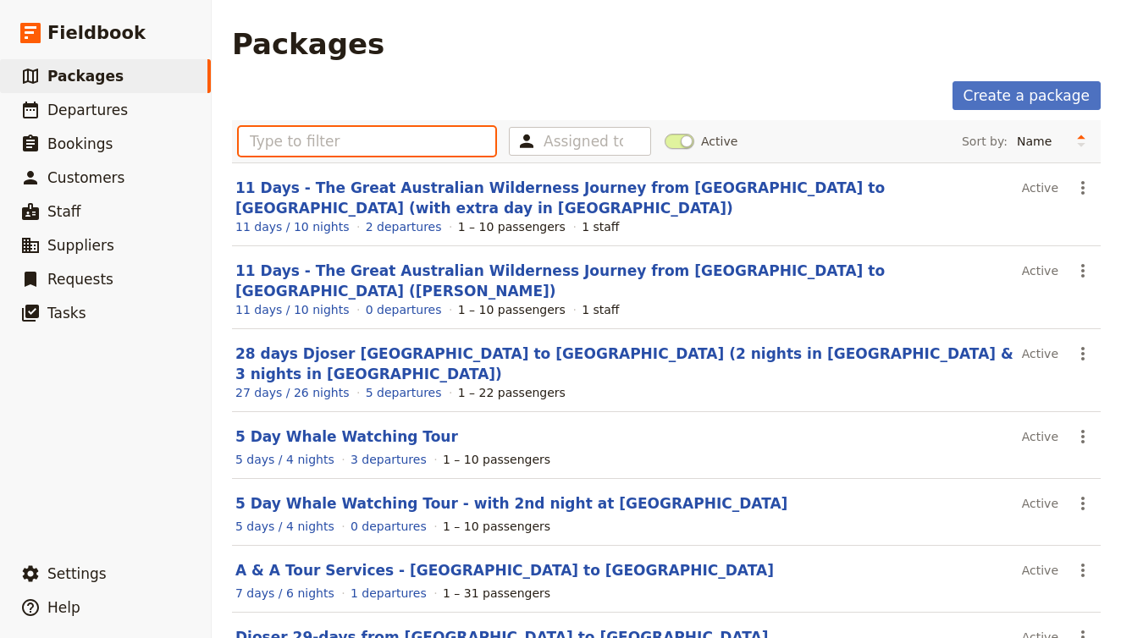
click at [287, 130] on input "text" at bounding box center [367, 141] width 257 height 29
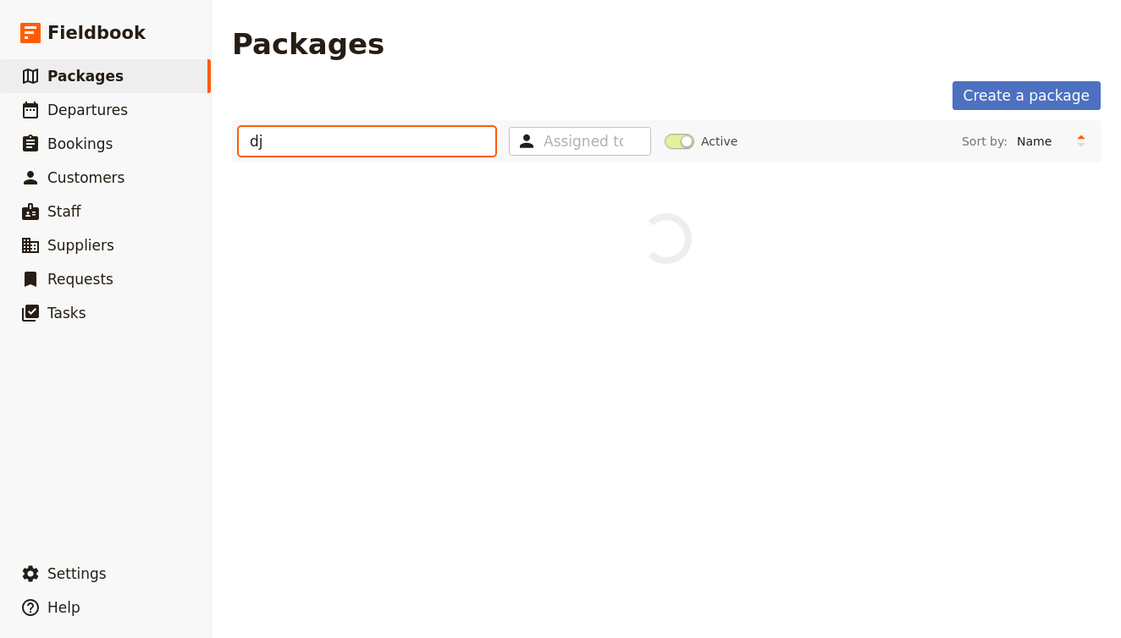
type input "d"
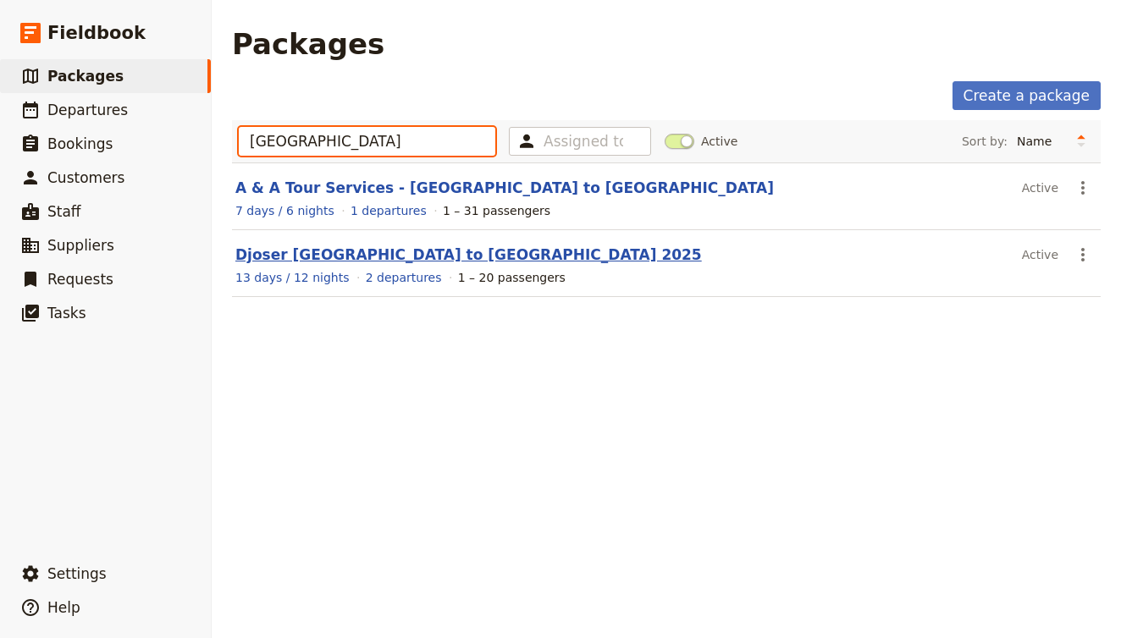
type input "melbourne"
click at [404, 253] on link "Djoser Melbourne to Sydney 2025" at bounding box center [468, 254] width 467 height 17
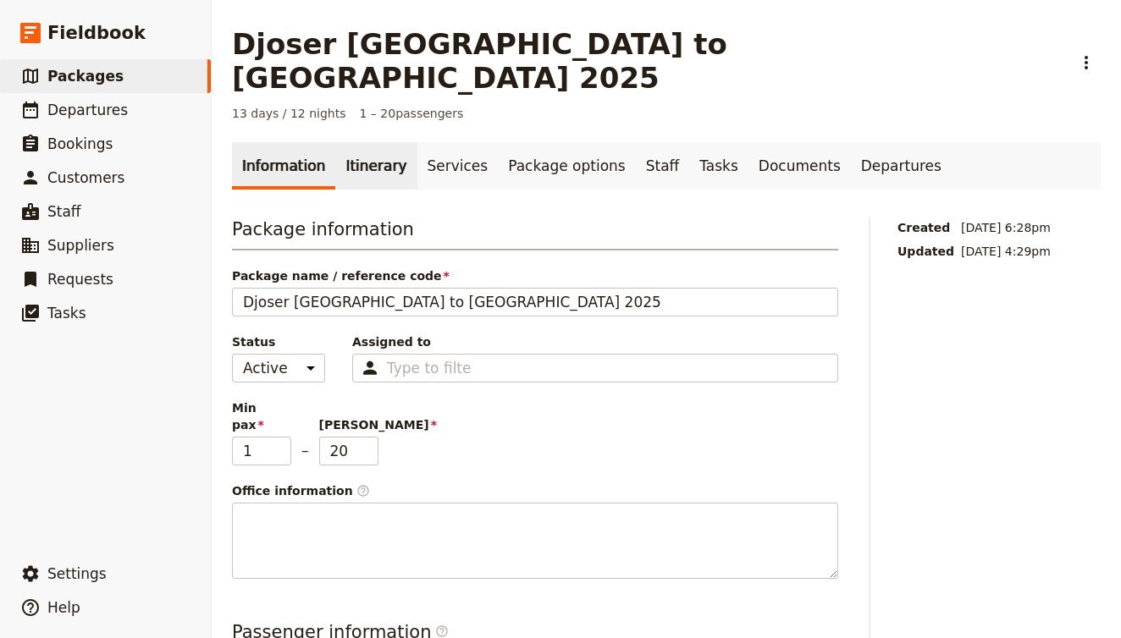
click at [355, 142] on link "Itinerary" at bounding box center [375, 165] width 81 height 47
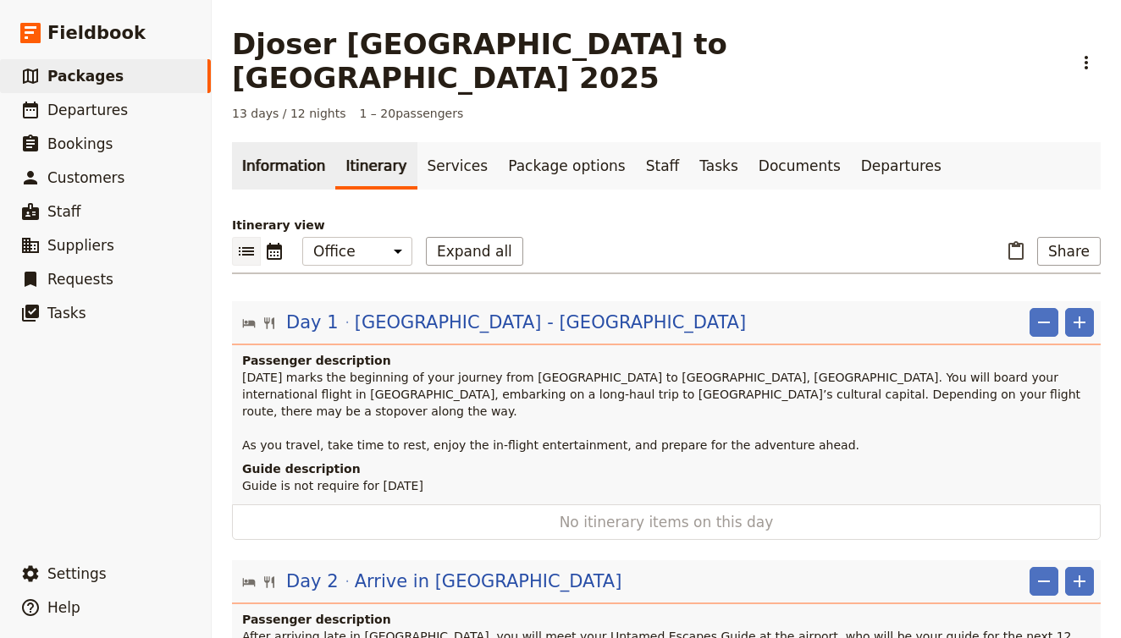
click at [295, 150] on link "Information" at bounding box center [283, 165] width 103 height 47
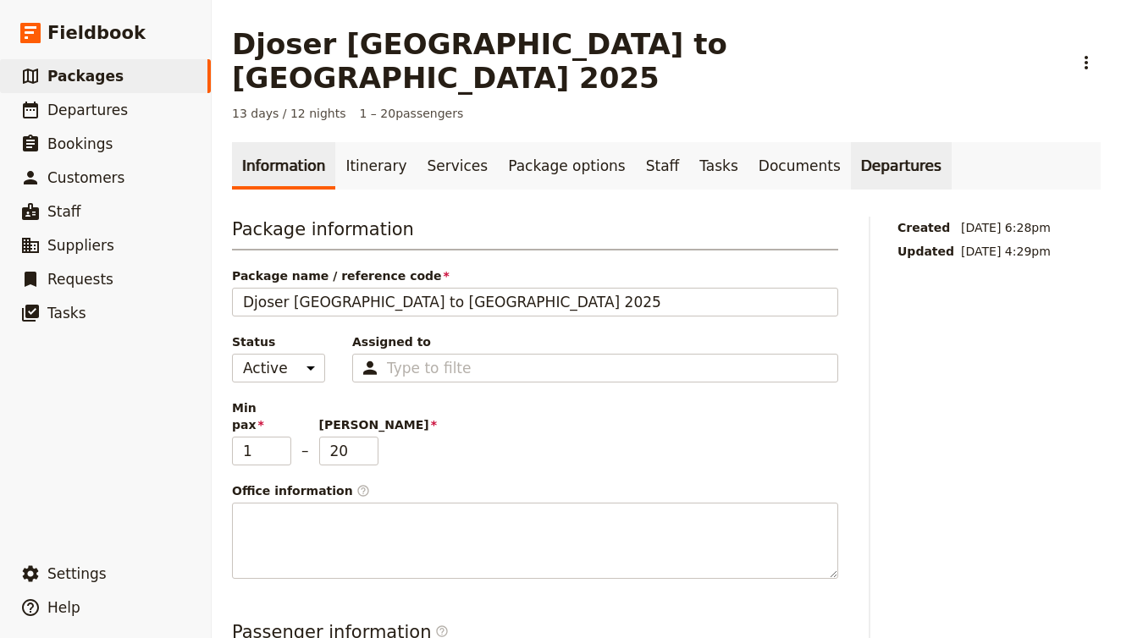
click at [853, 142] on link "Departures" at bounding box center [901, 165] width 101 height 47
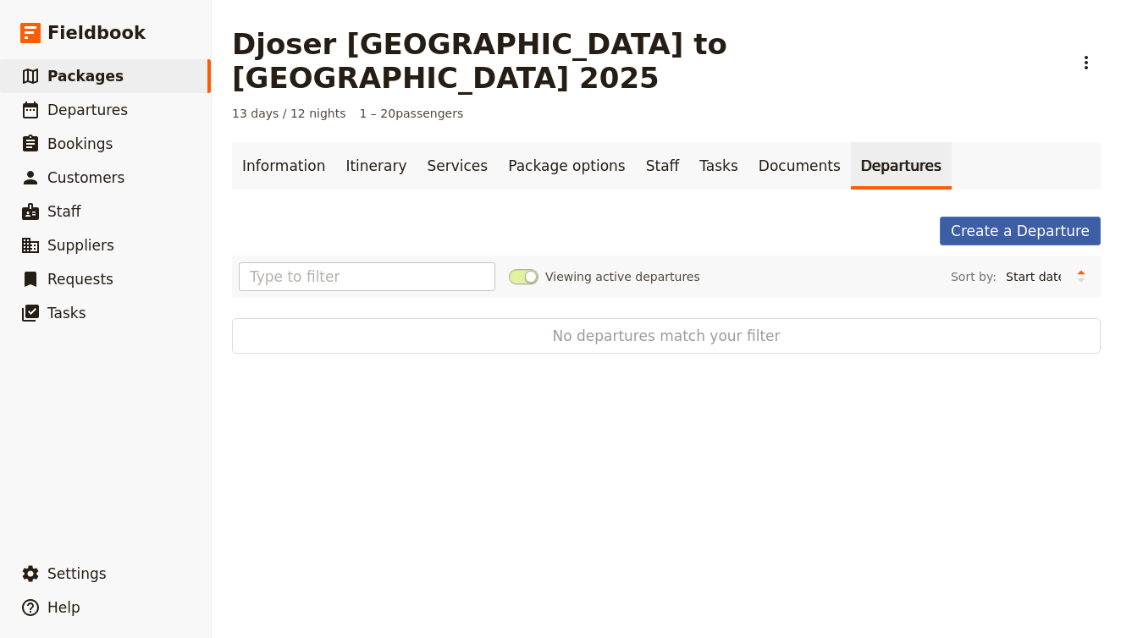
click at [986, 217] on link "Create a Departure" at bounding box center [1020, 231] width 161 height 29
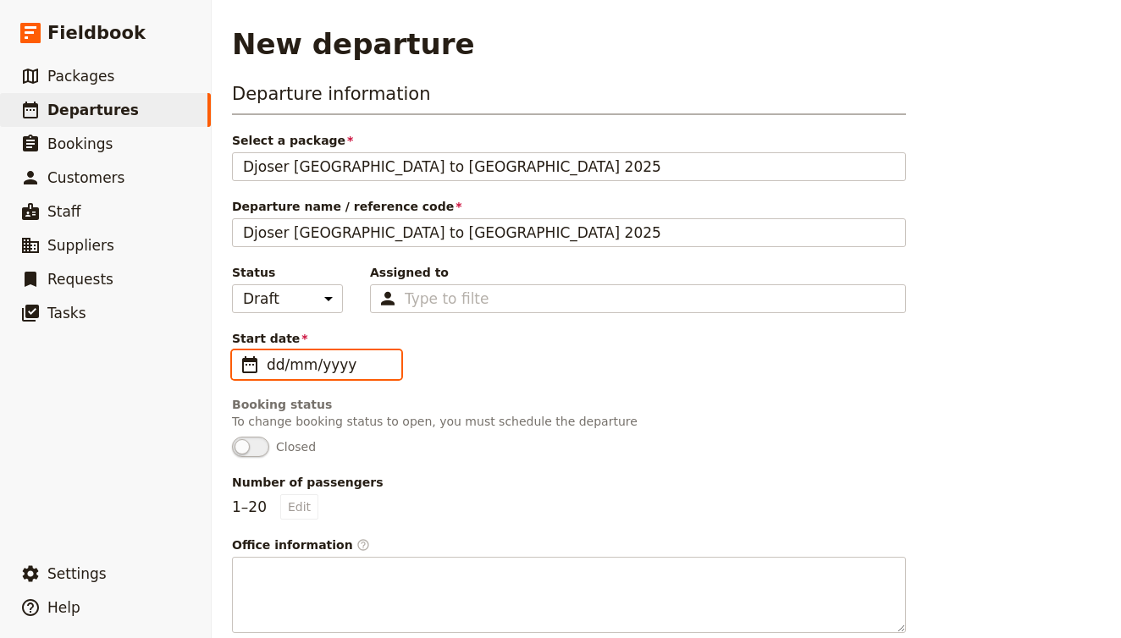
click at [336, 360] on input "dd/mm/yyyy" at bounding box center [329, 365] width 124 height 20
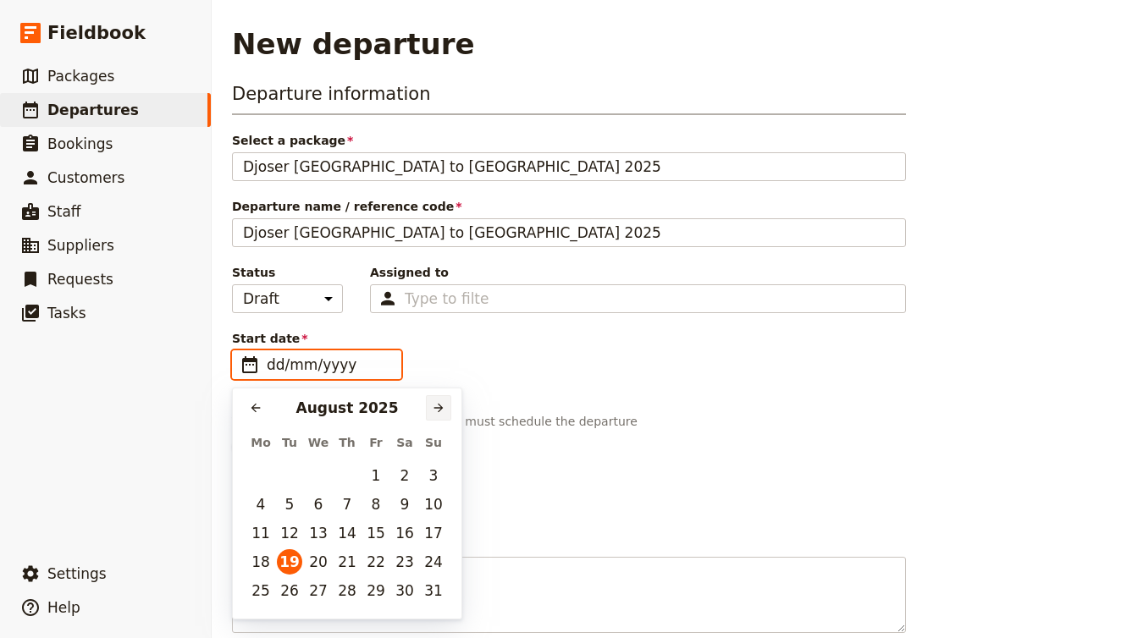
click at [442, 403] on icon "Next month" at bounding box center [439, 408] width 14 height 14
click at [295, 530] on button "14" at bounding box center [289, 533] width 25 height 25
type input "14/10/2025"
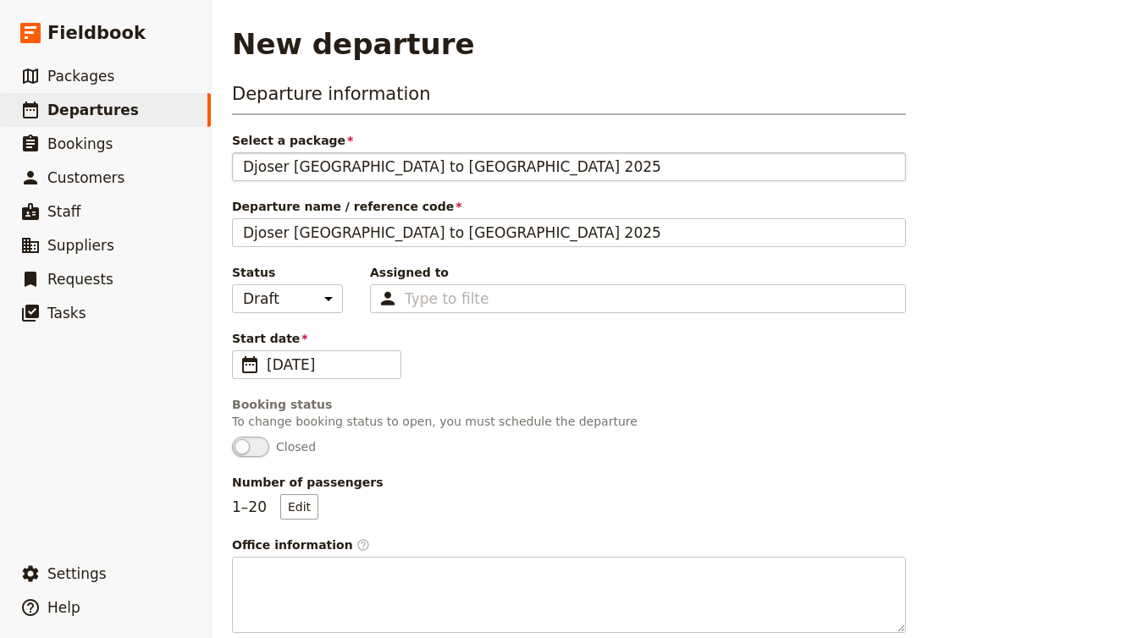
click at [236, 164] on fieldset "Djoser Melbourne to Sydney 2025 Djoser Melbourne to Sydney 2025" at bounding box center [569, 166] width 674 height 29
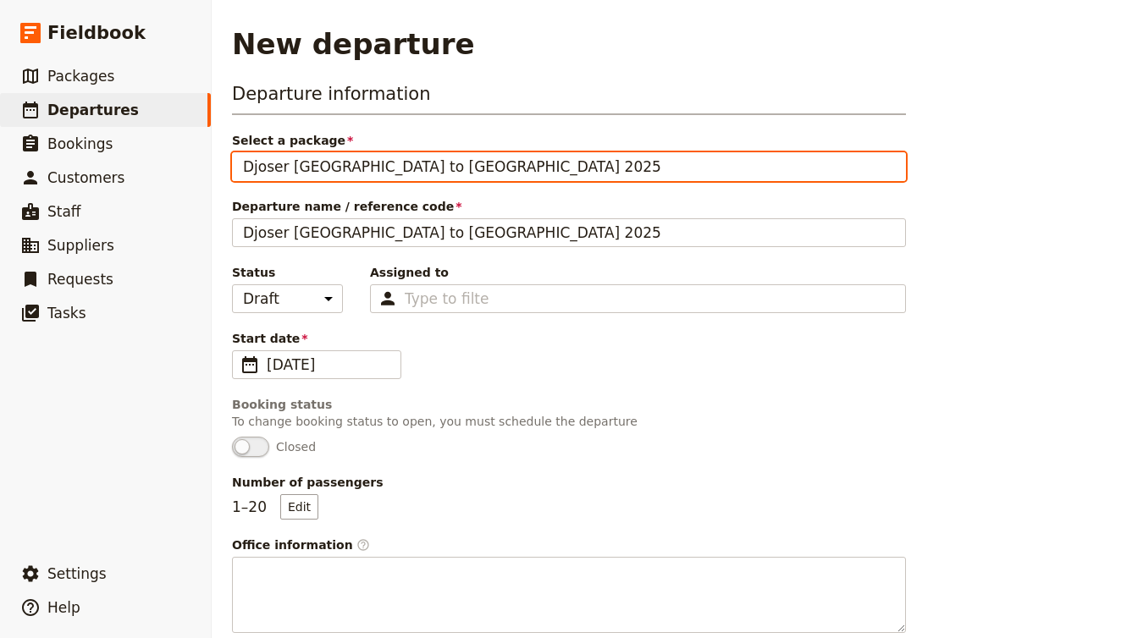
click at [242, 153] on input "Djoser Melbourne to Sydney 2025" at bounding box center [242, 152] width 1 height 1
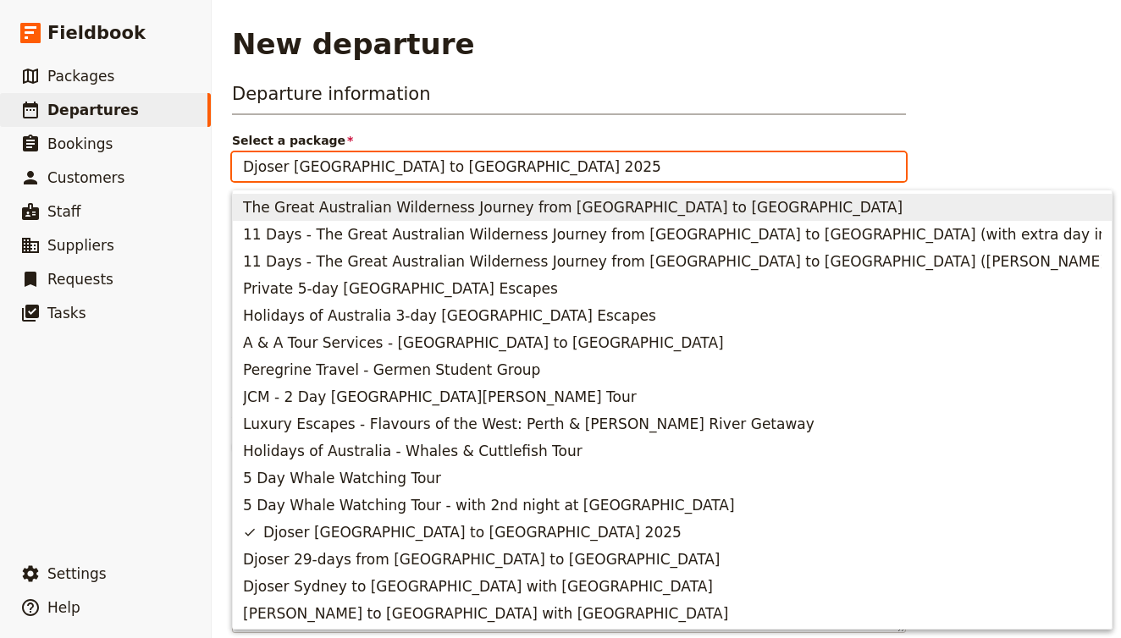
click at [246, 165] on input "Djoser Melbourne to Sydney 2025" at bounding box center [569, 167] width 652 height 20
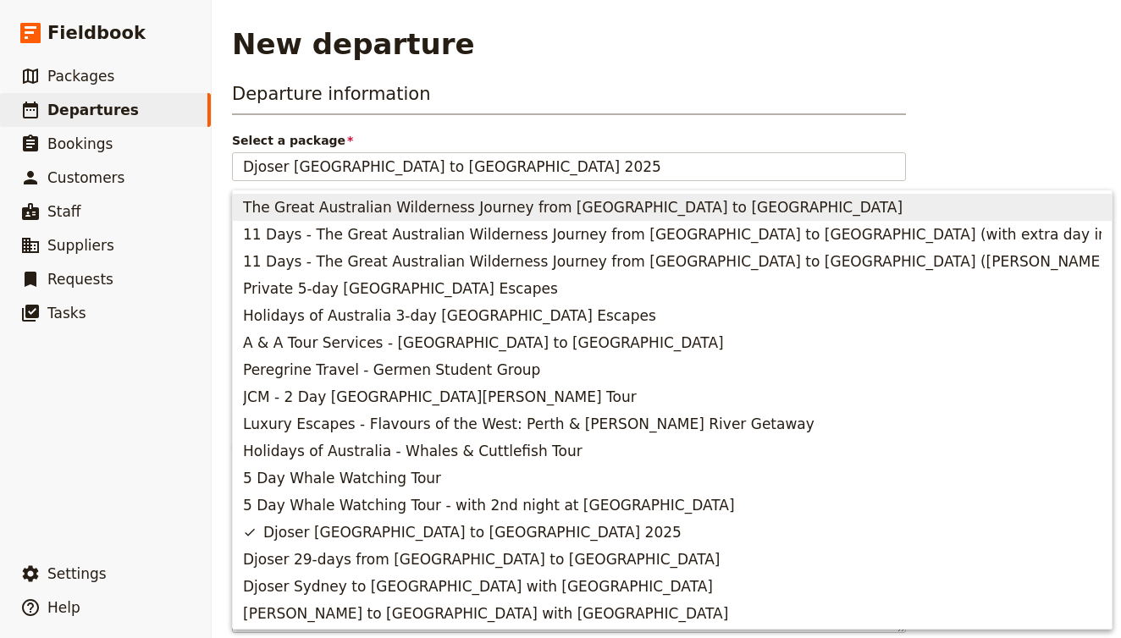
click at [554, 125] on div "Departure information Select a package Djoser Melbourne to Sydney 2025 Departur…" at bounding box center [569, 357] width 674 height 552
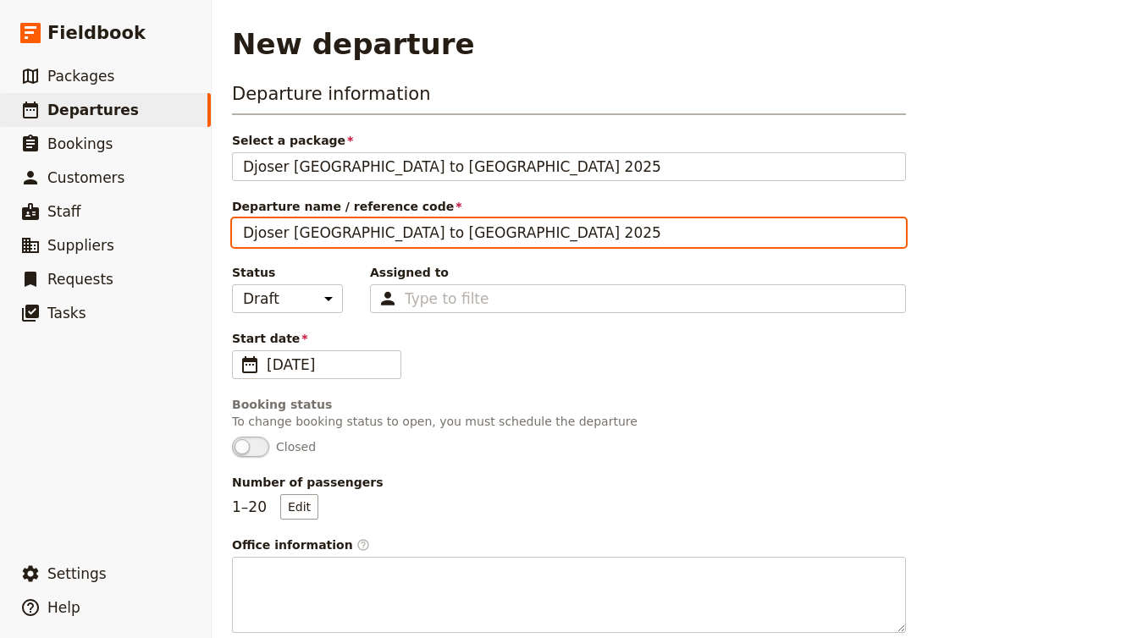
click at [239, 232] on input "Djoser Melbourne to Sydney 2025" at bounding box center [569, 232] width 674 height 29
type input "AUNZ141025 - Djoser Melbourne to Sydney 2025"
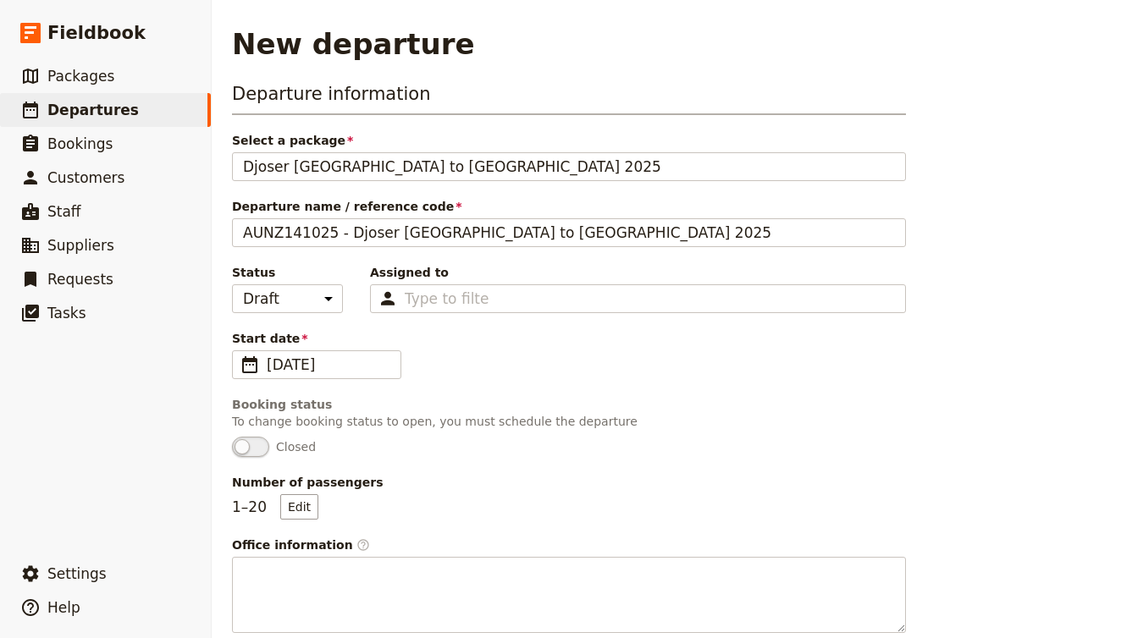
click at [683, 431] on fieldset "Booking status To change booking status to open, you must schedule the departur…" at bounding box center [569, 426] width 674 height 61
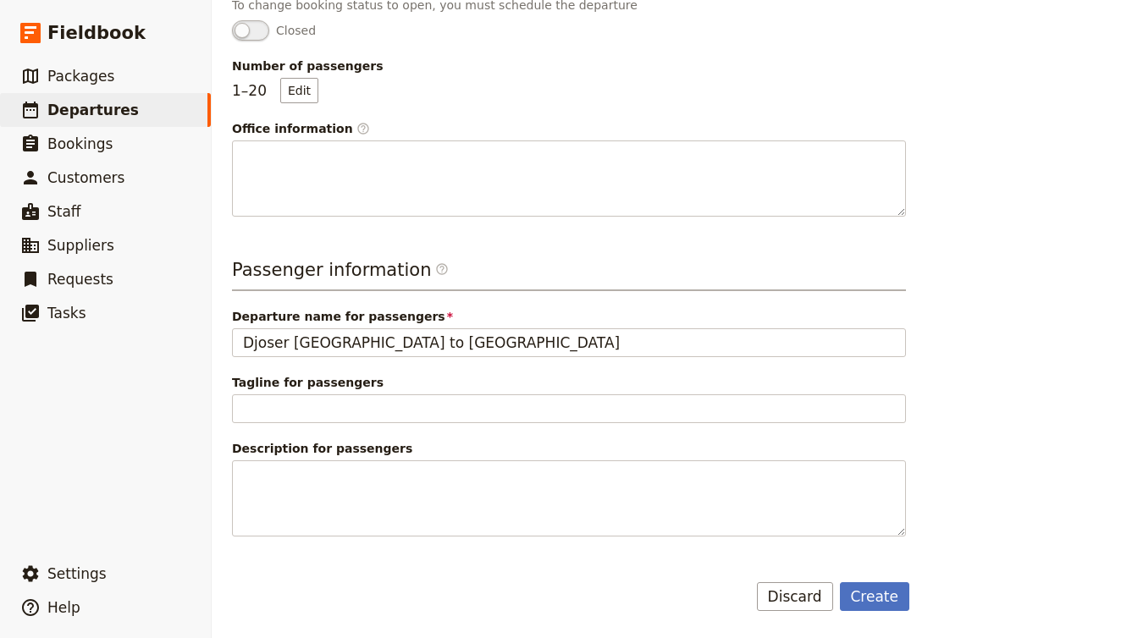
scroll to position [417, 0]
click at [892, 603] on button "Create" at bounding box center [875, 597] width 70 height 29
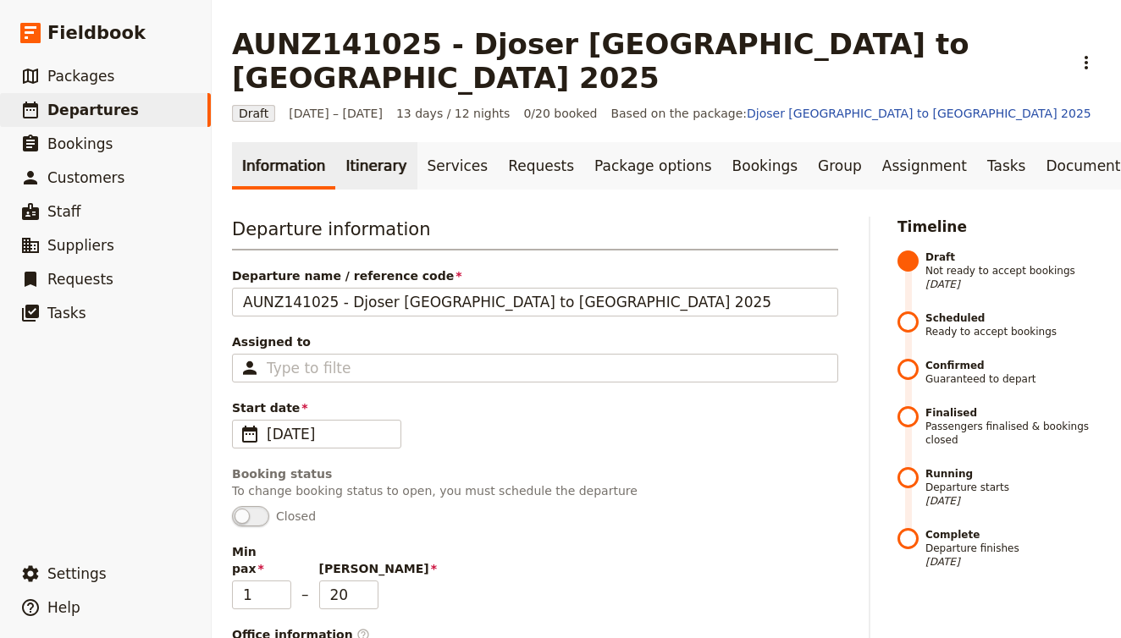
click at [363, 142] on link "Itinerary" at bounding box center [375, 165] width 81 height 47
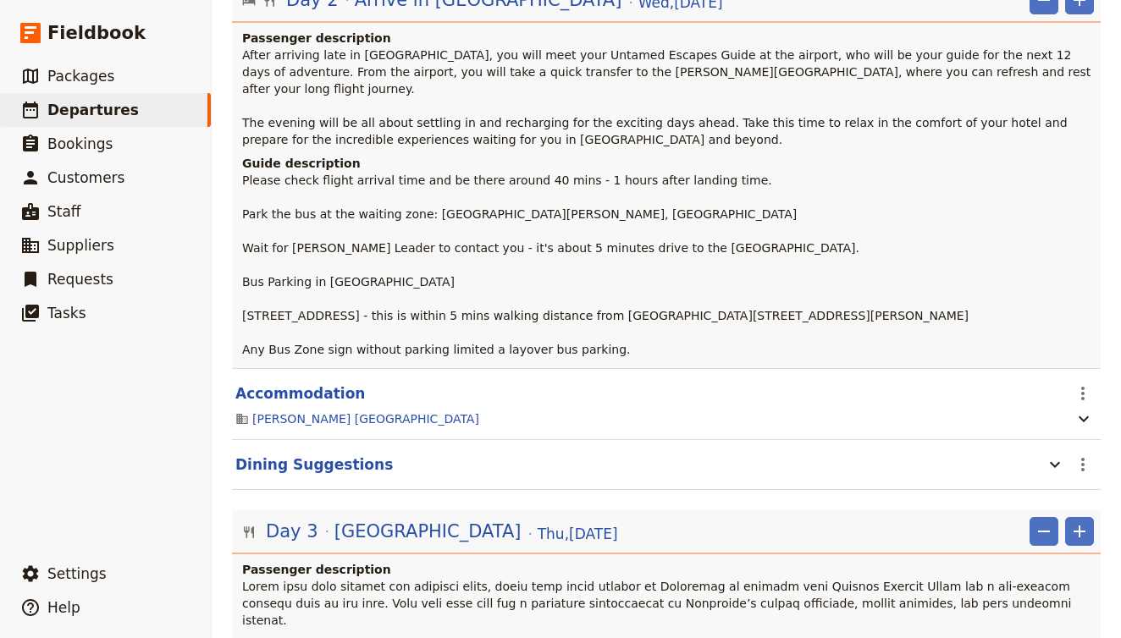
scroll to position [582, 0]
click at [327, 384] on button "Accommodation" at bounding box center [300, 394] width 130 height 20
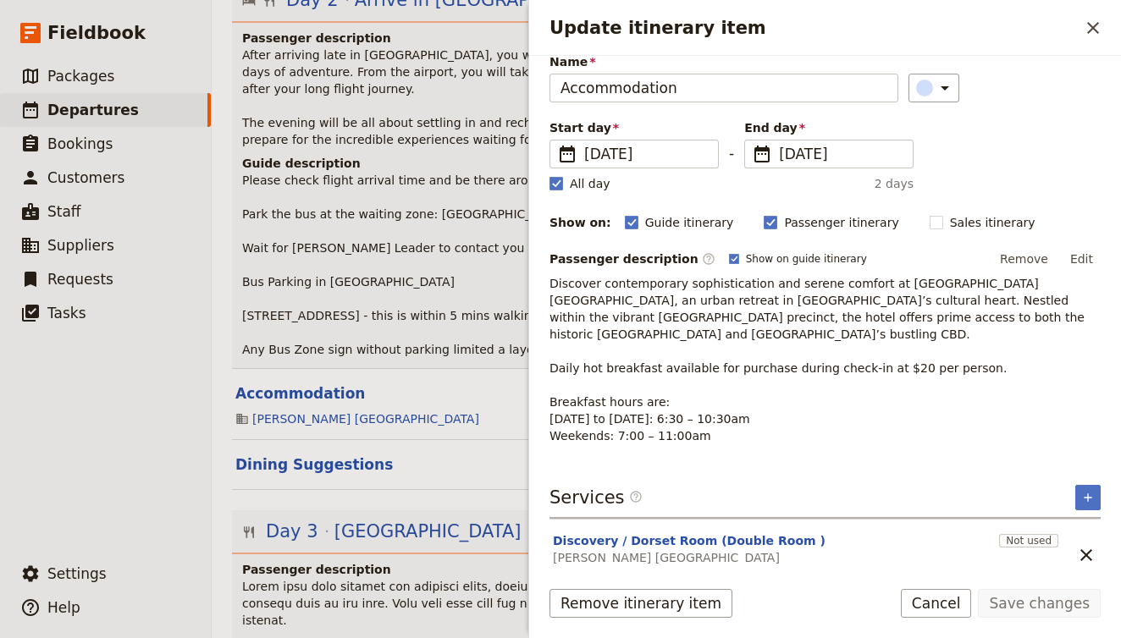
scroll to position [69, 0]
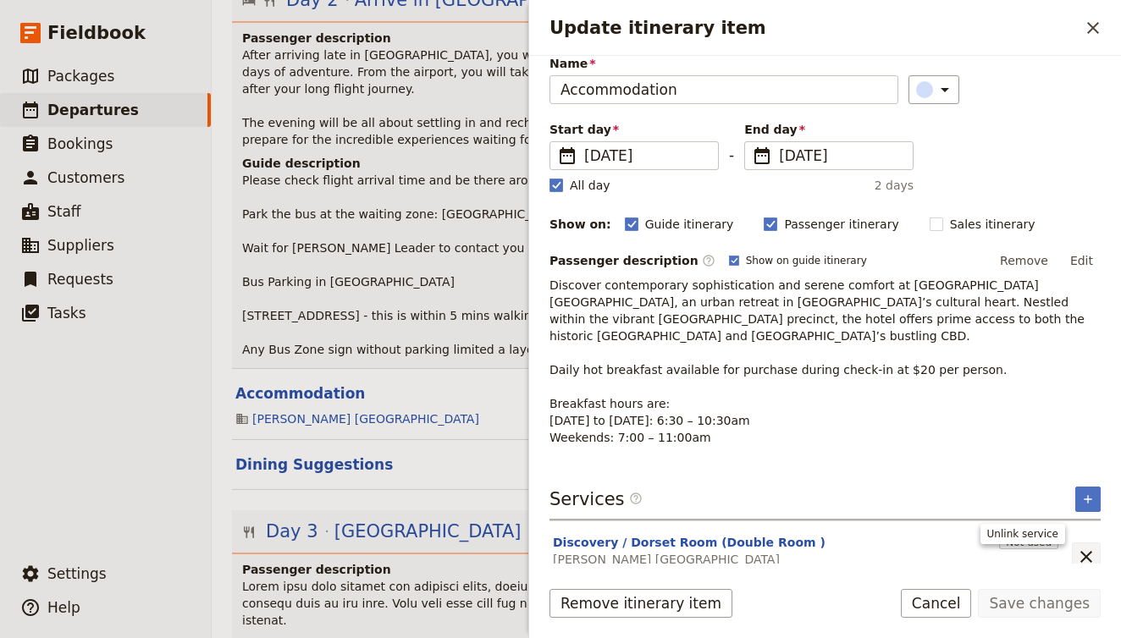
click at [1088, 547] on icon "Unlink service" at bounding box center [1086, 557] width 20 height 20
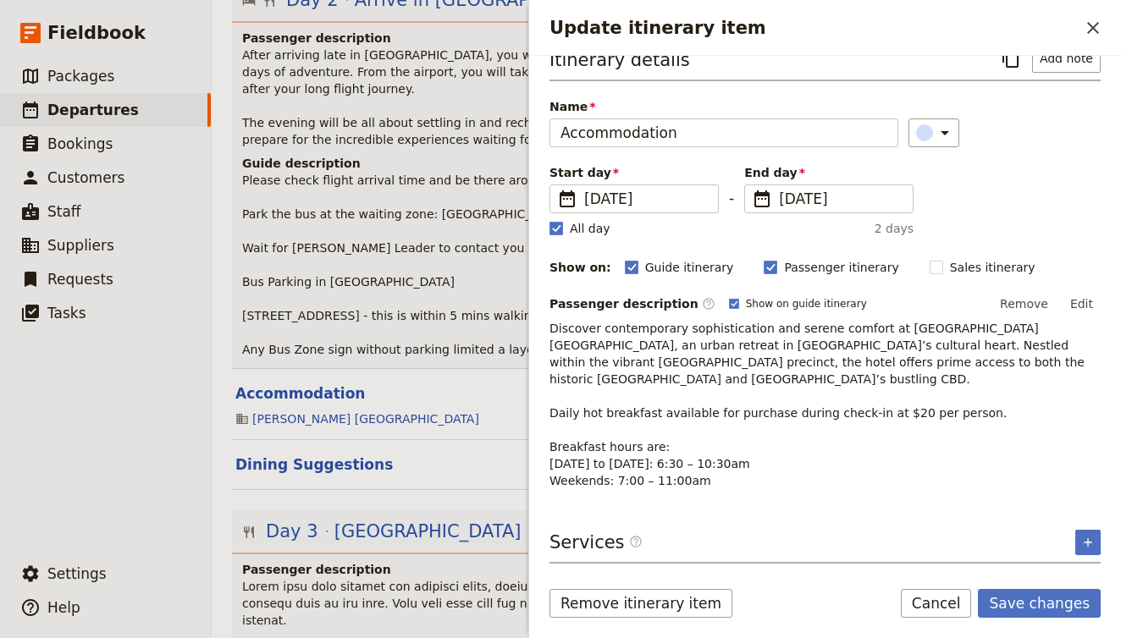
scroll to position [8, 0]
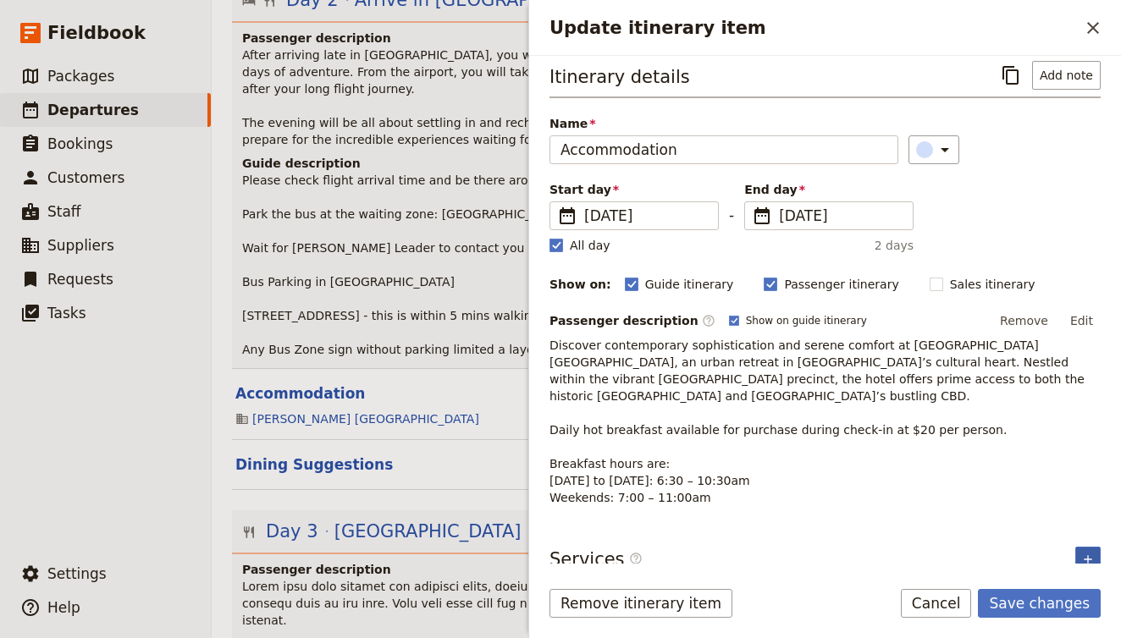
click at [1091, 550] on button "​" at bounding box center [1087, 559] width 25 height 25
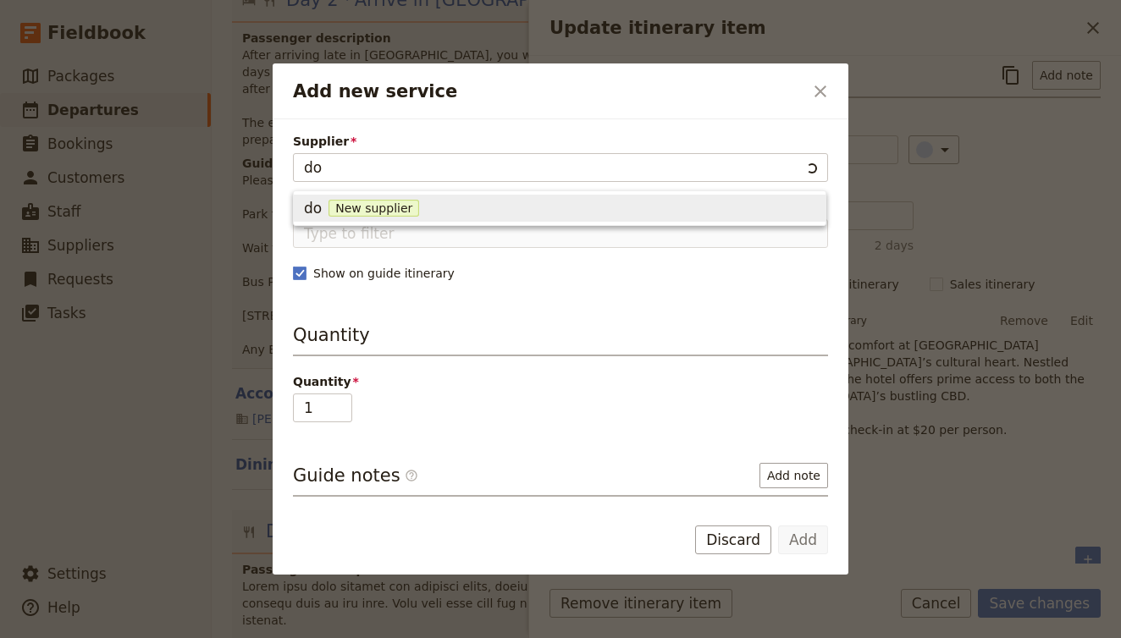
type input "dor"
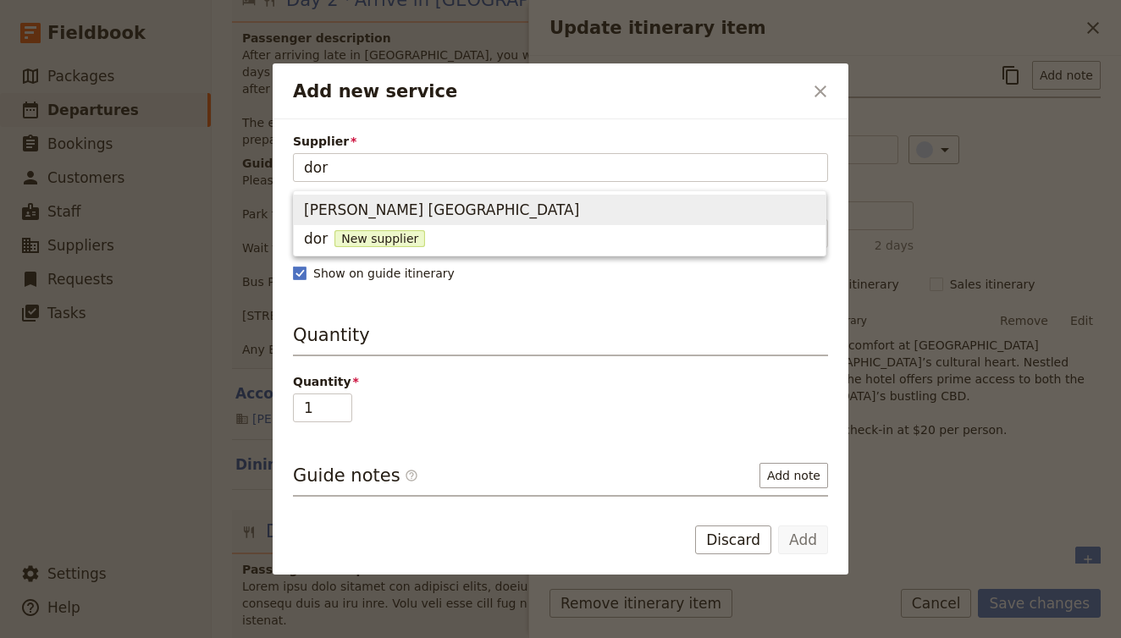
click at [361, 218] on span "Dorsett Melbourne" at bounding box center [441, 210] width 275 height 20
type input "Dorsett Melbourne"
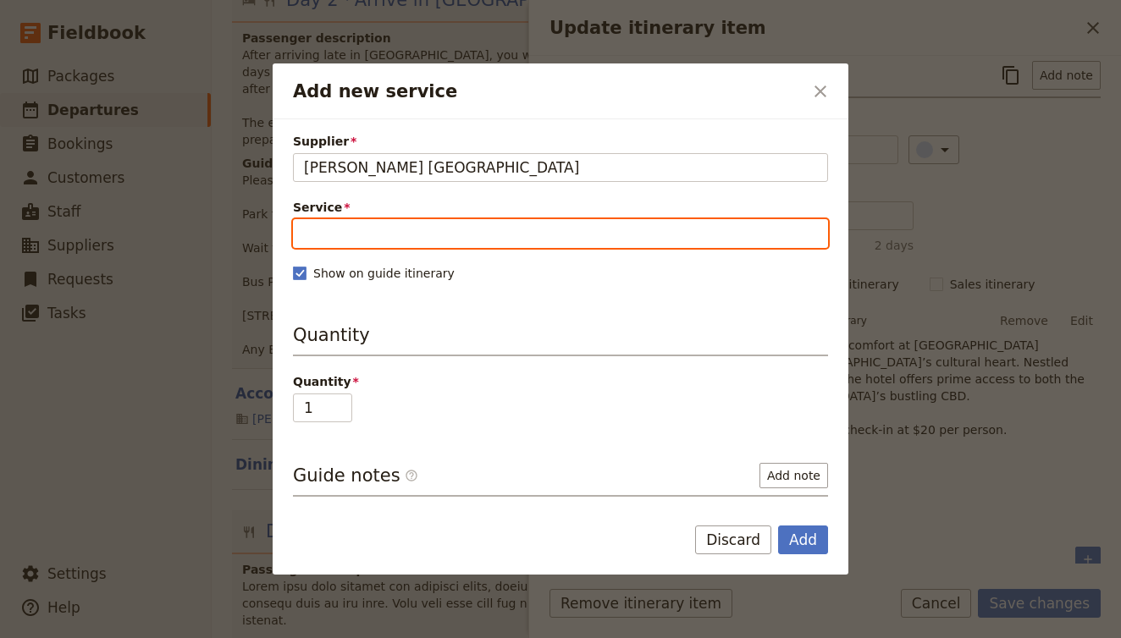
click at [360, 231] on input "Service" at bounding box center [560, 233] width 535 height 29
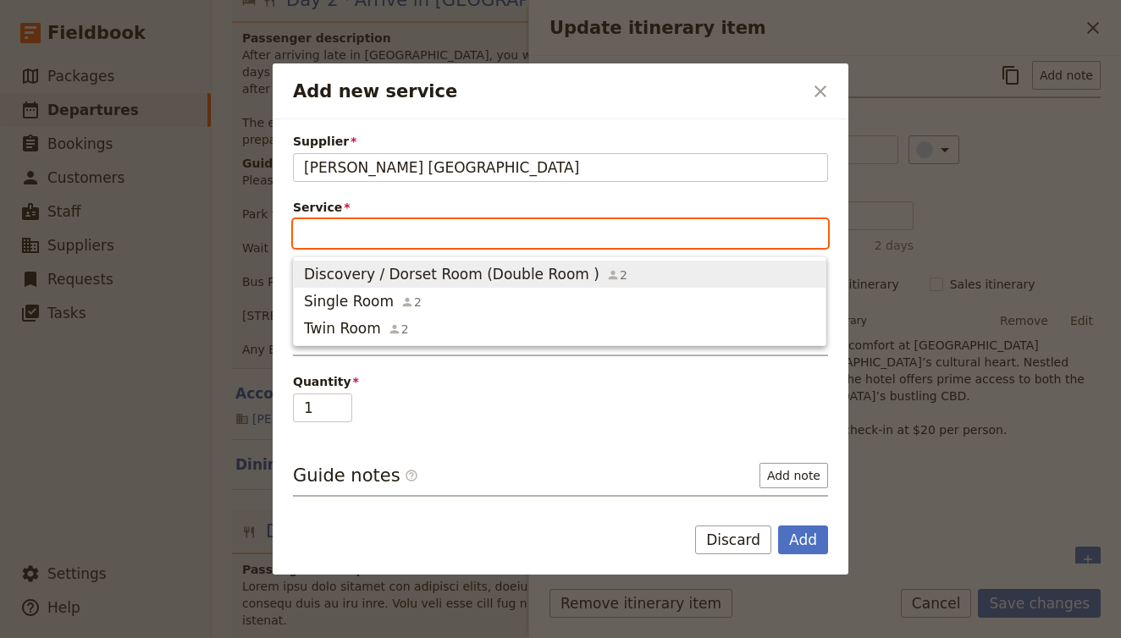
click at [366, 283] on span "Discovery / Dorset Room (Double Room )" at bounding box center [451, 274] width 295 height 20
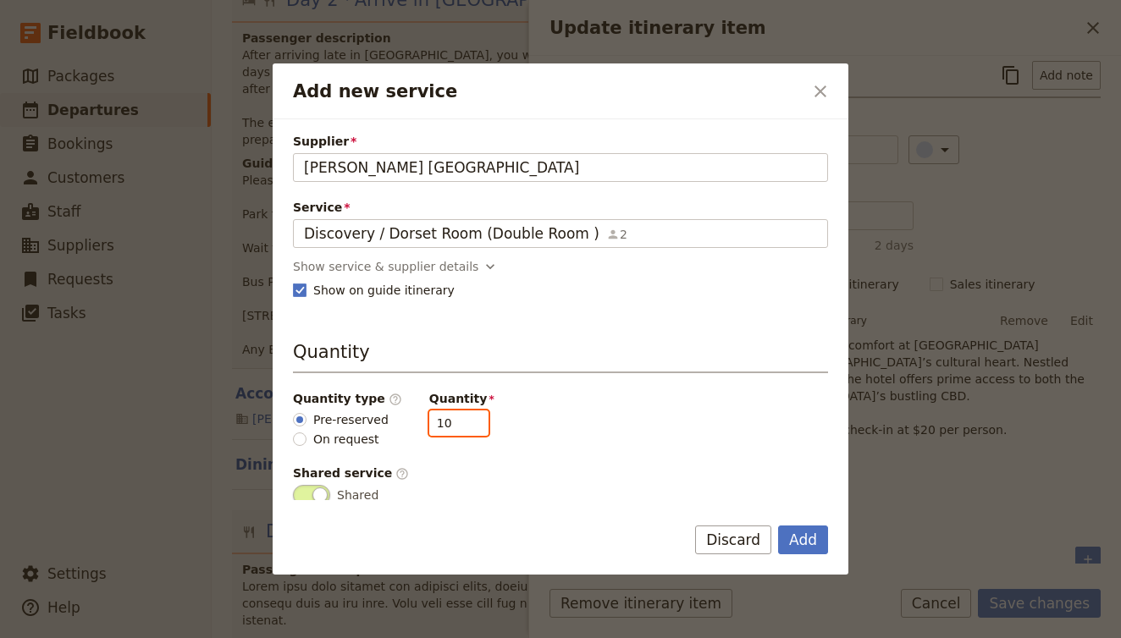
drag, startPoint x: 439, startPoint y: 434, endPoint x: 370, endPoint y: 418, distance: 71.1
click at [370, 418] on div "Quantity type ​ Pre-reserved On request Quantity 10" at bounding box center [560, 419] width 535 height 58
type input "6"
click at [814, 534] on button "Add" at bounding box center [803, 540] width 50 height 29
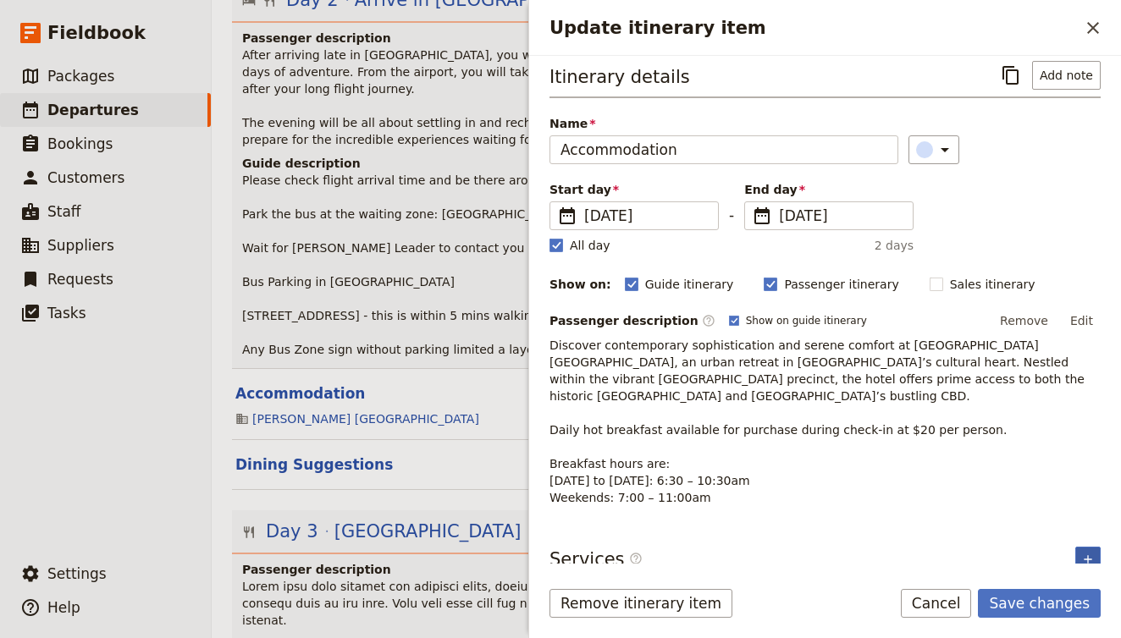
click at [1091, 553] on icon "Add service inclusion" at bounding box center [1088, 560] width 14 height 14
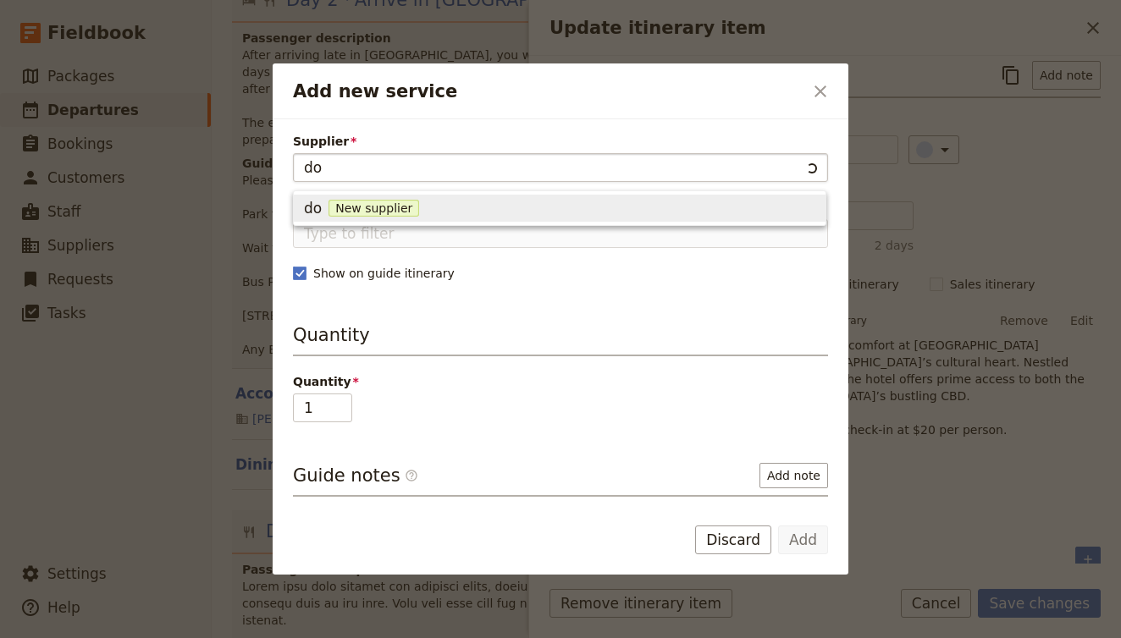
type input "dor"
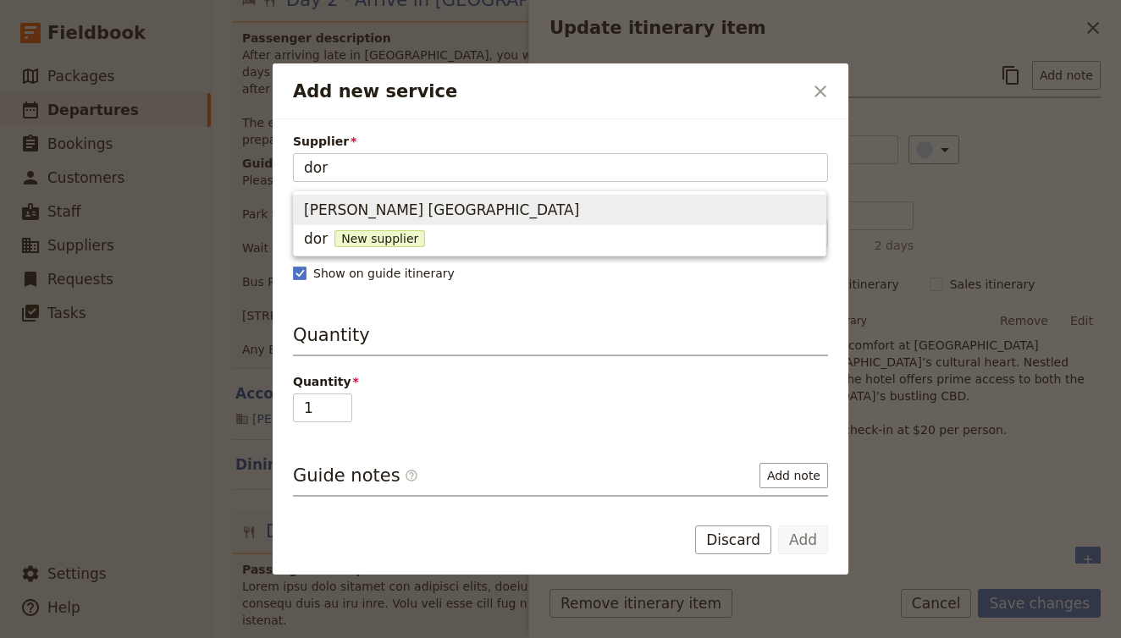
click at [405, 213] on span "Dorsett Melbourne" at bounding box center [441, 210] width 275 height 20
type input "Dorsett Melbourne"
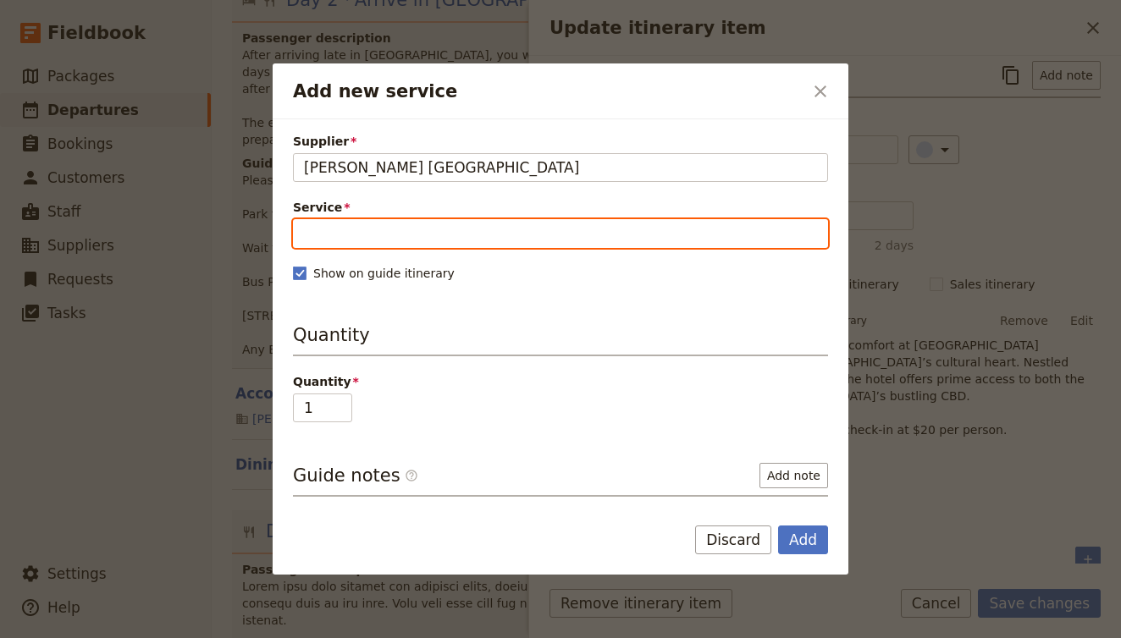
click at [393, 242] on input "Service" at bounding box center [560, 233] width 535 height 29
type input "t"
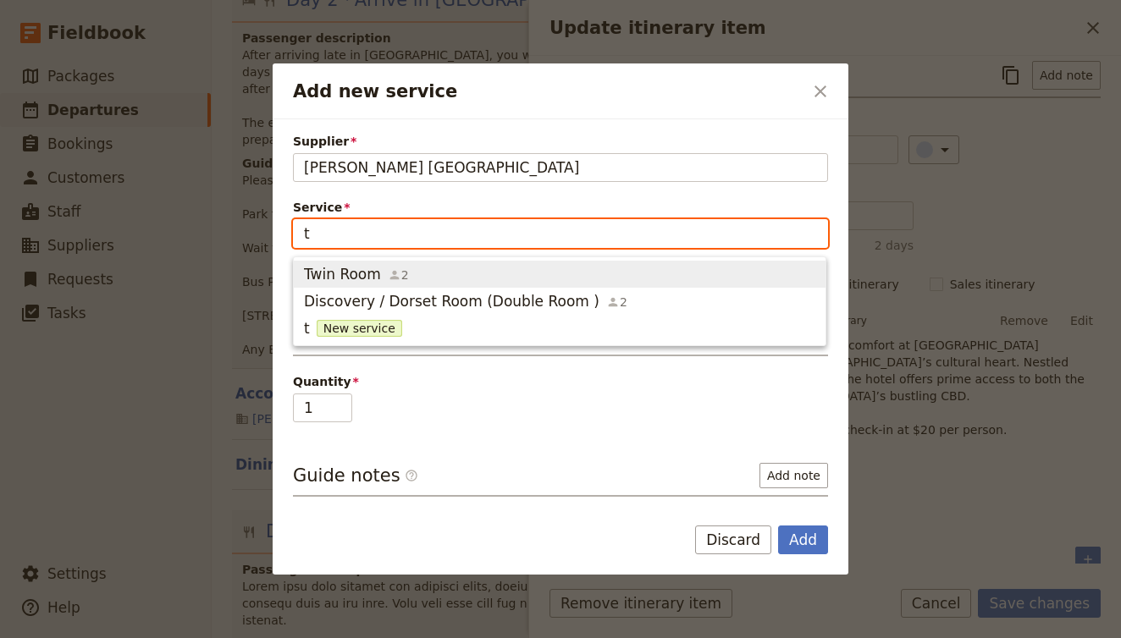
click at [389, 277] on icon "button" at bounding box center [393, 275] width 9 height 9
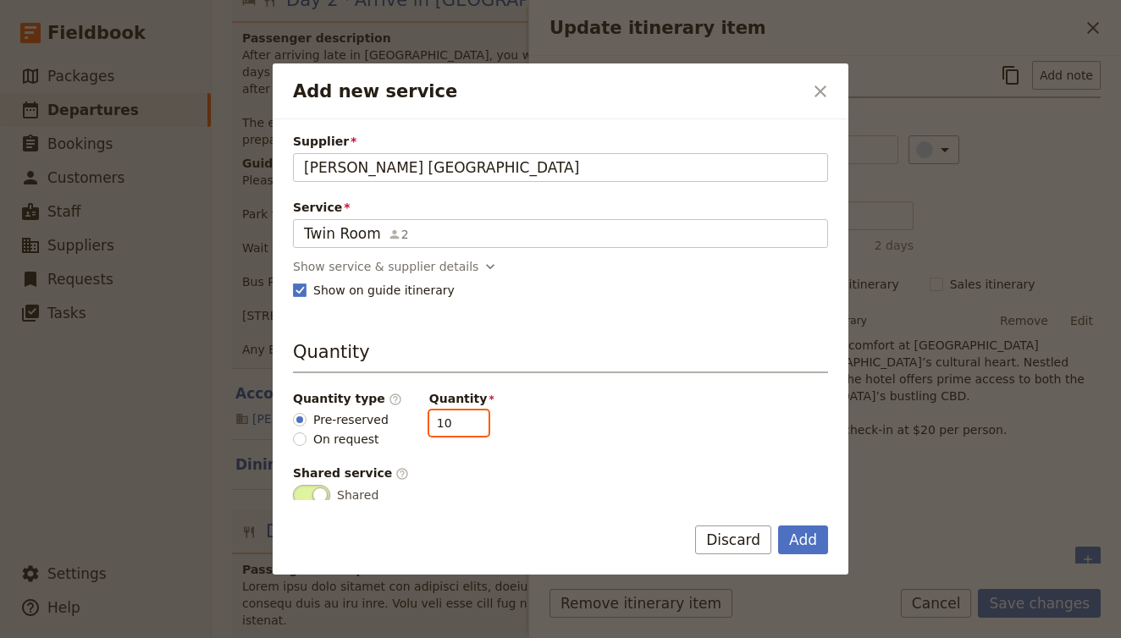
drag, startPoint x: 444, startPoint y: 422, endPoint x: 387, endPoint y: 416, distance: 57.0
click at [387, 416] on div "Quantity type ​ Pre-reserved On request Quantity 10" at bounding box center [560, 419] width 535 height 58
type input "3"
click at [812, 535] on button "Add" at bounding box center [803, 540] width 50 height 29
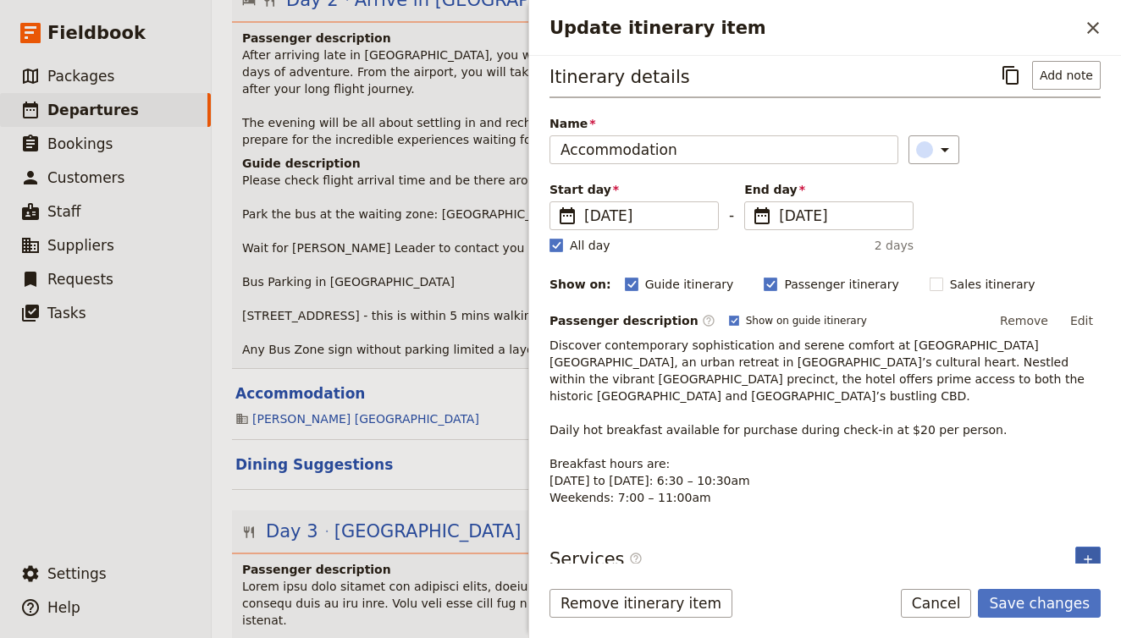
click at [1090, 553] on icon "Add service inclusion" at bounding box center [1088, 560] width 14 height 14
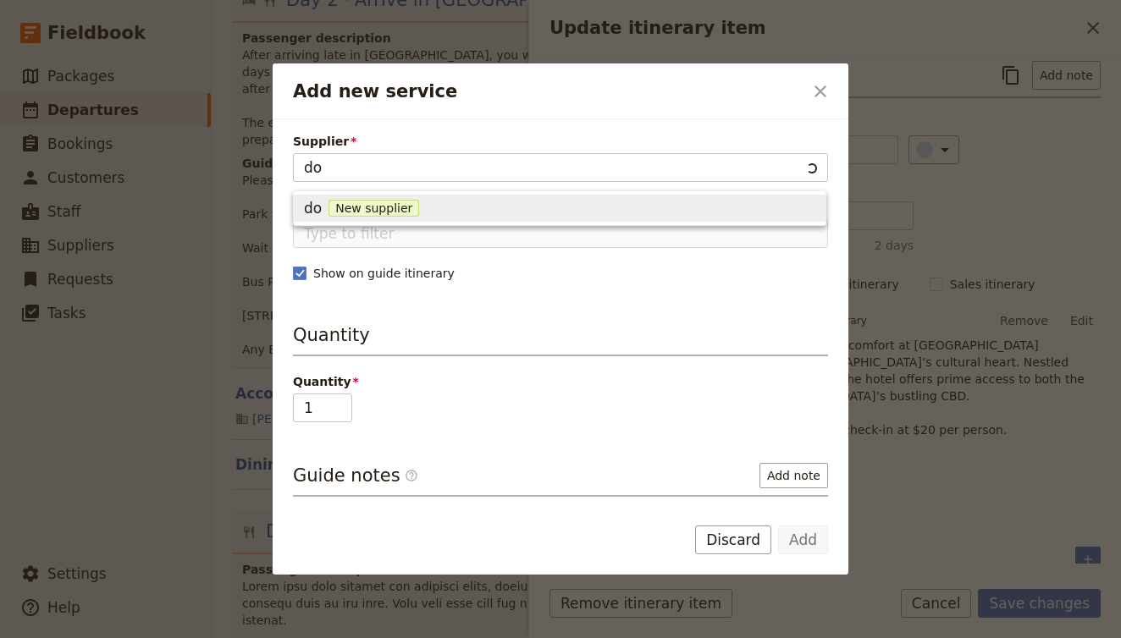
type input "dor"
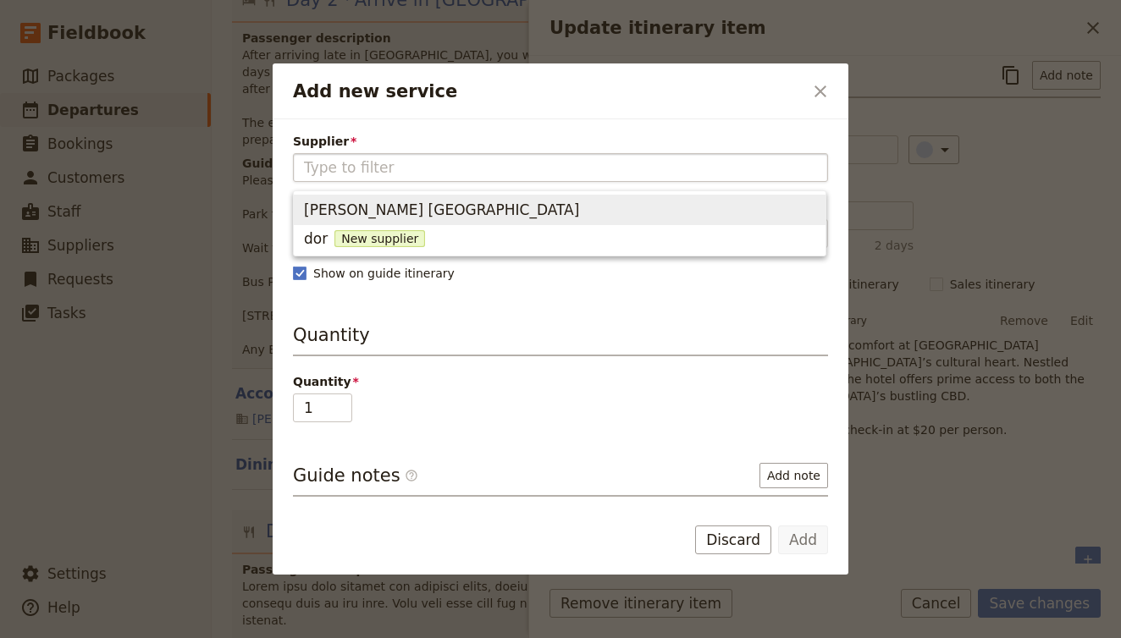
type input "Dorsett Melbourne"
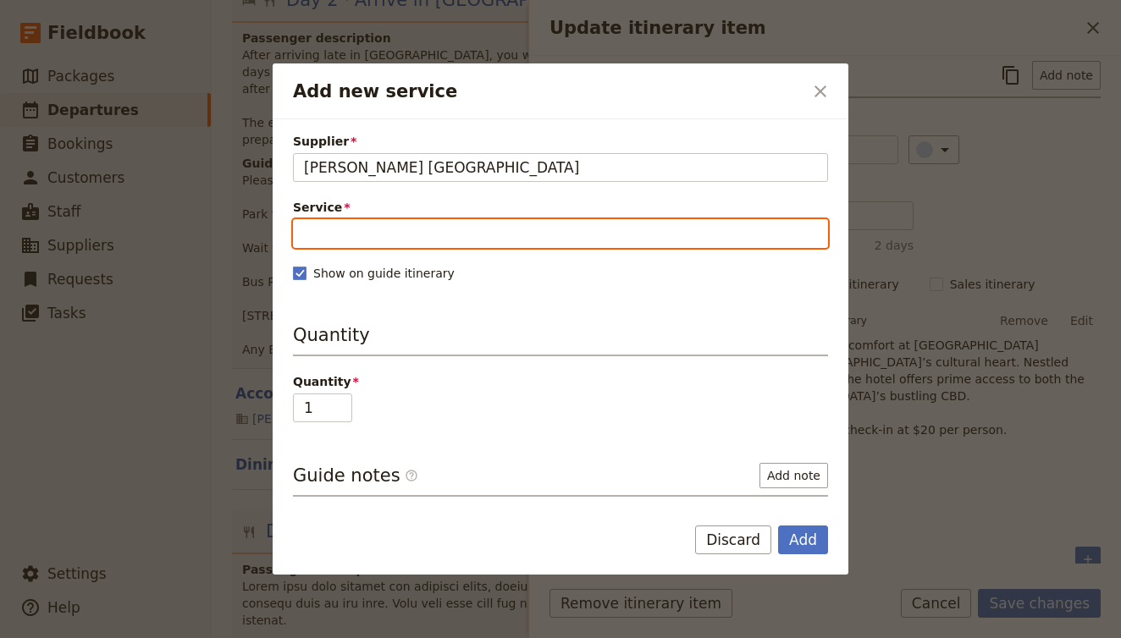
click at [406, 233] on input "Service" at bounding box center [560, 233] width 535 height 29
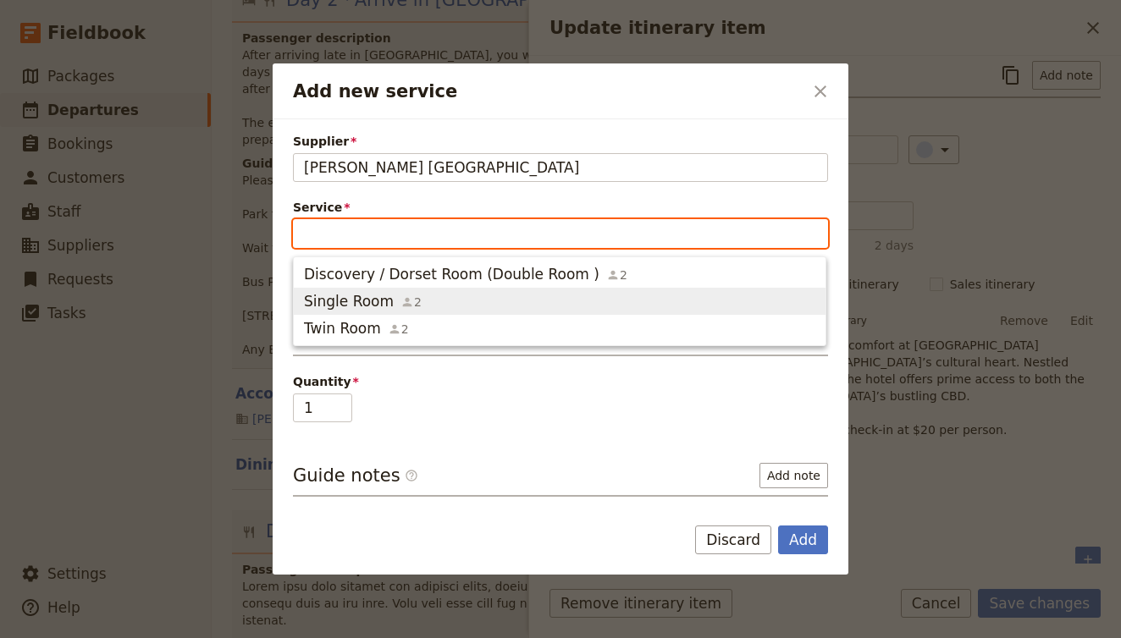
click at [400, 310] on span "2" at bounding box center [410, 302] width 21 height 17
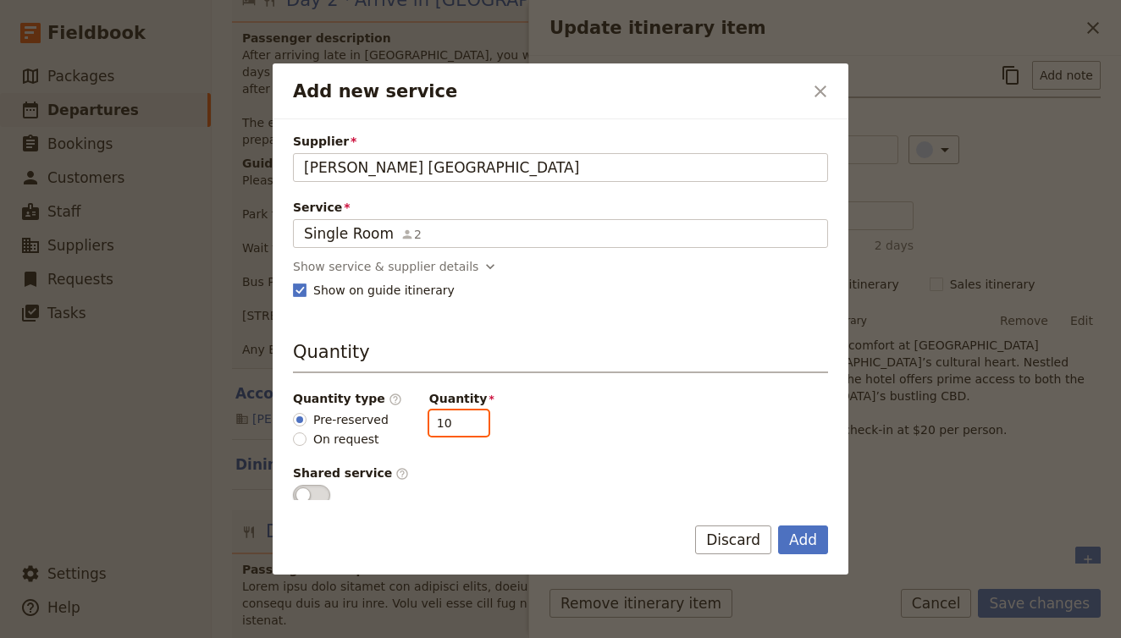
drag, startPoint x: 447, startPoint y: 428, endPoint x: 376, endPoint y: 407, distance: 74.2
click at [376, 408] on div "Quantity type ​ Pre-reserved On request Quantity 10" at bounding box center [560, 419] width 535 height 58
type input "4"
click at [805, 540] on button "Add" at bounding box center [803, 540] width 50 height 29
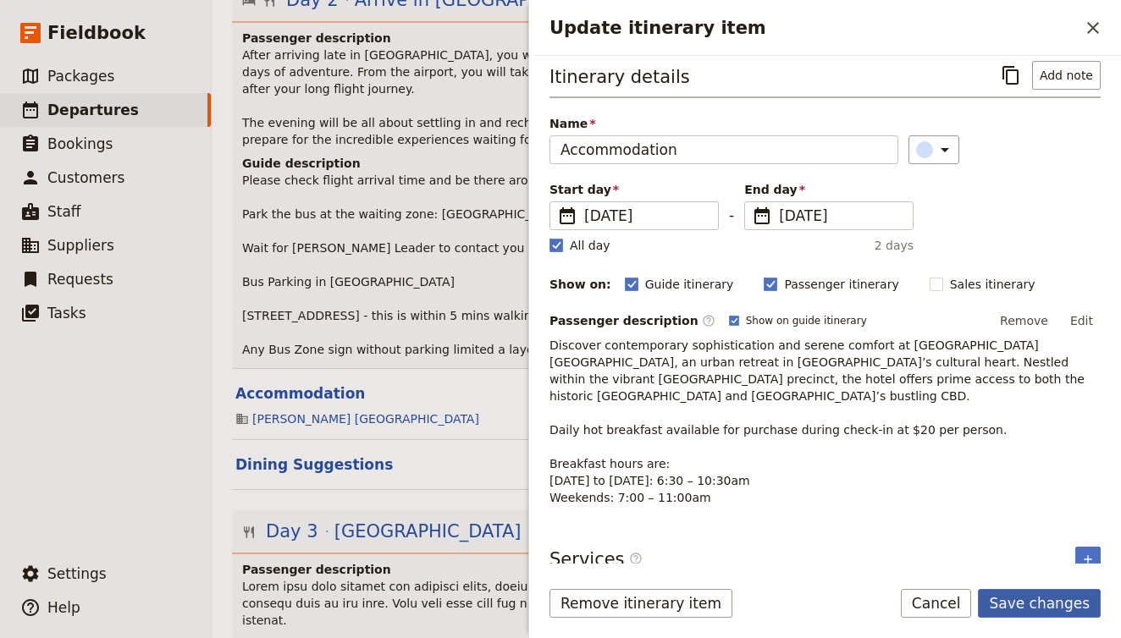
click at [1041, 602] on button "Save changes" at bounding box center [1039, 603] width 123 height 29
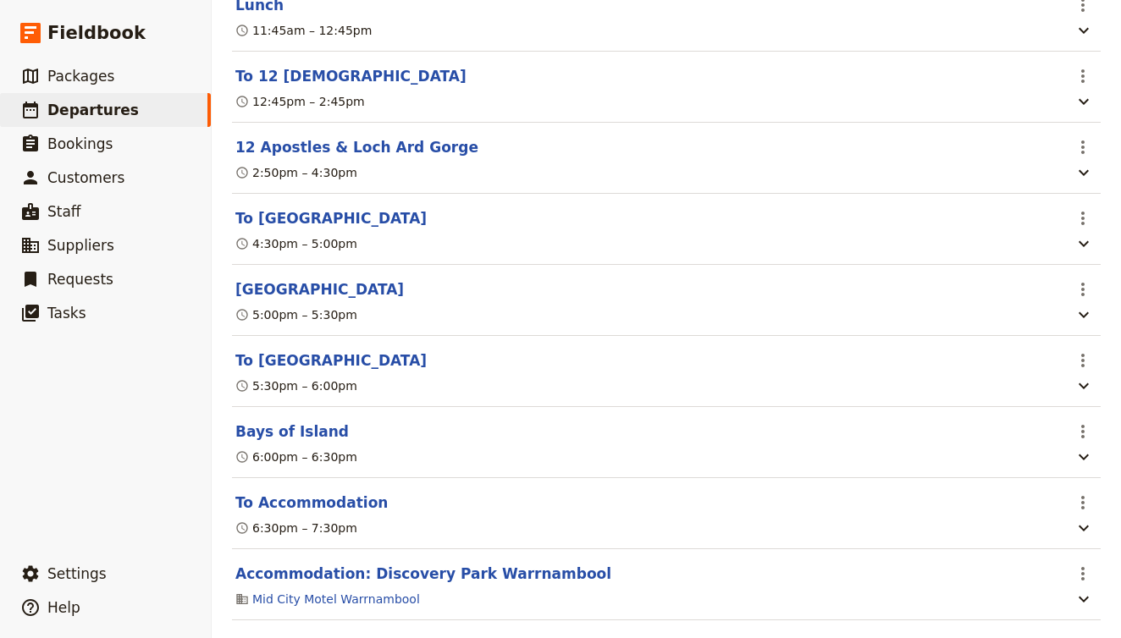
scroll to position [2924, 0]
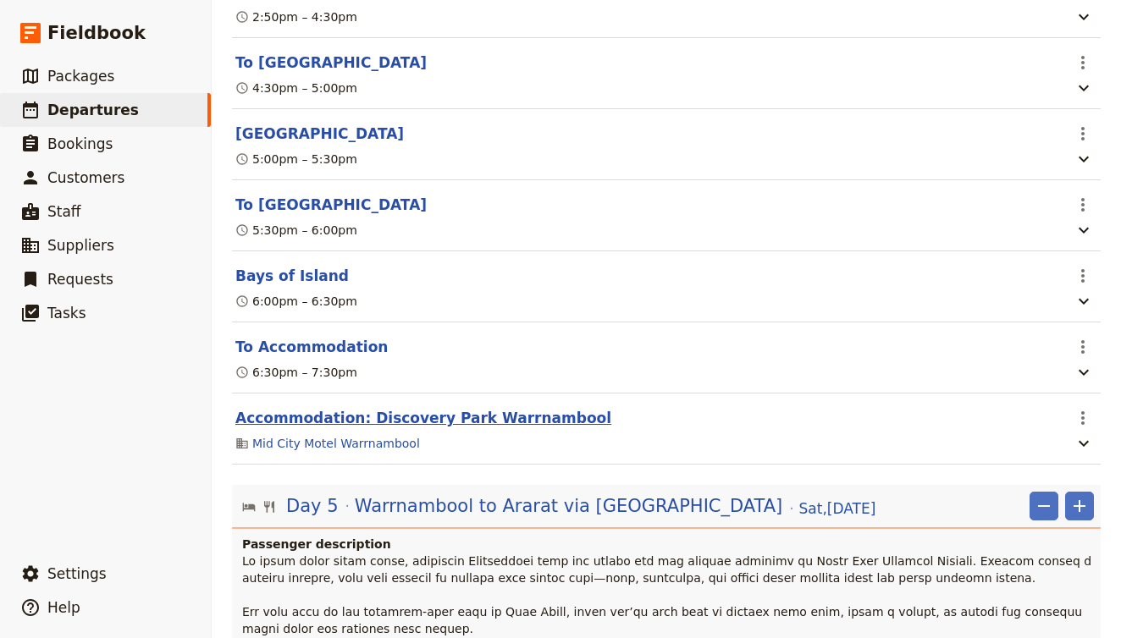
click at [483, 408] on button "Accommodation: Discovery Park Warrnambool" at bounding box center [423, 418] width 376 height 20
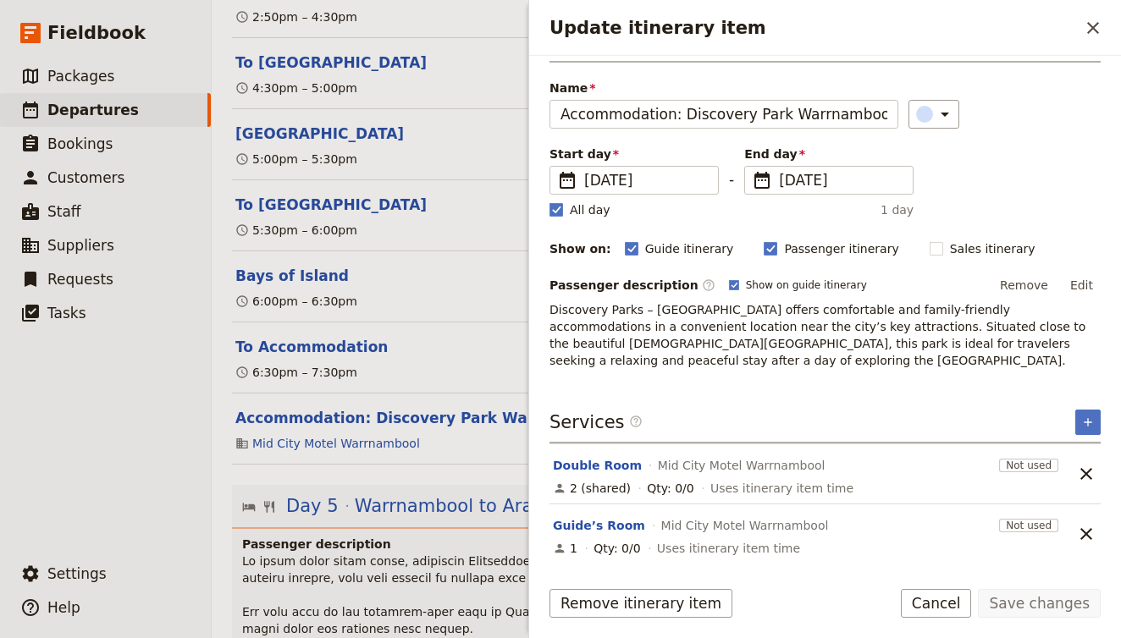
scroll to position [44, 0]
click at [608, 465] on button "Double Room" at bounding box center [597, 465] width 89 height 17
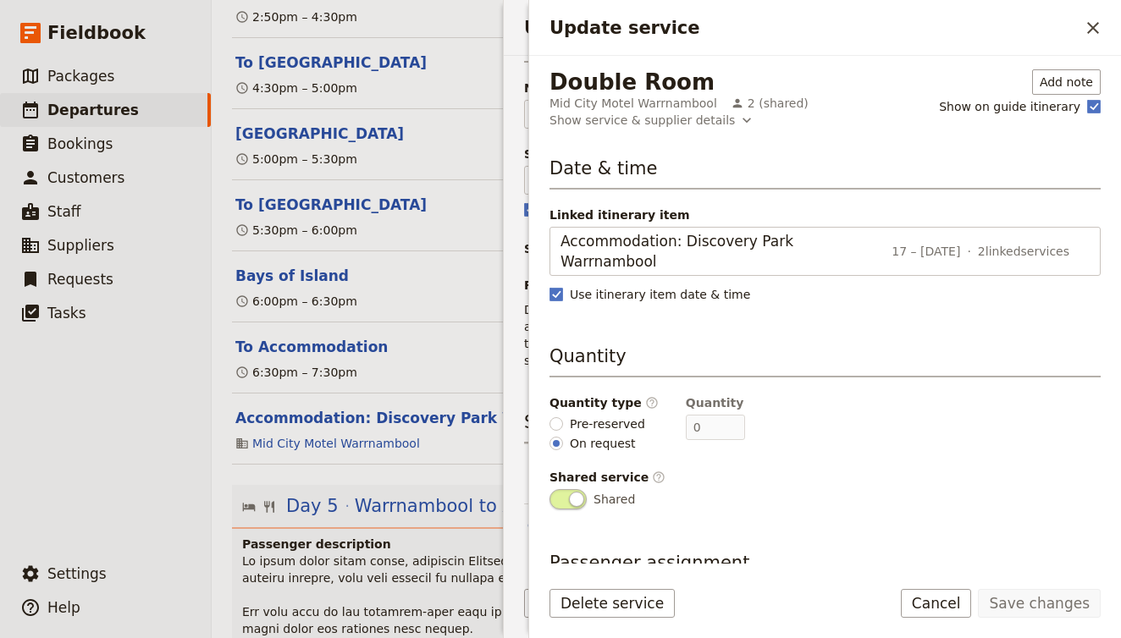
click at [621, 416] on span "Pre-reserved" at bounding box center [607, 424] width 75 height 17
click at [563, 417] on input "Pre-reserved" at bounding box center [557, 424] width 14 height 14
radio input "true"
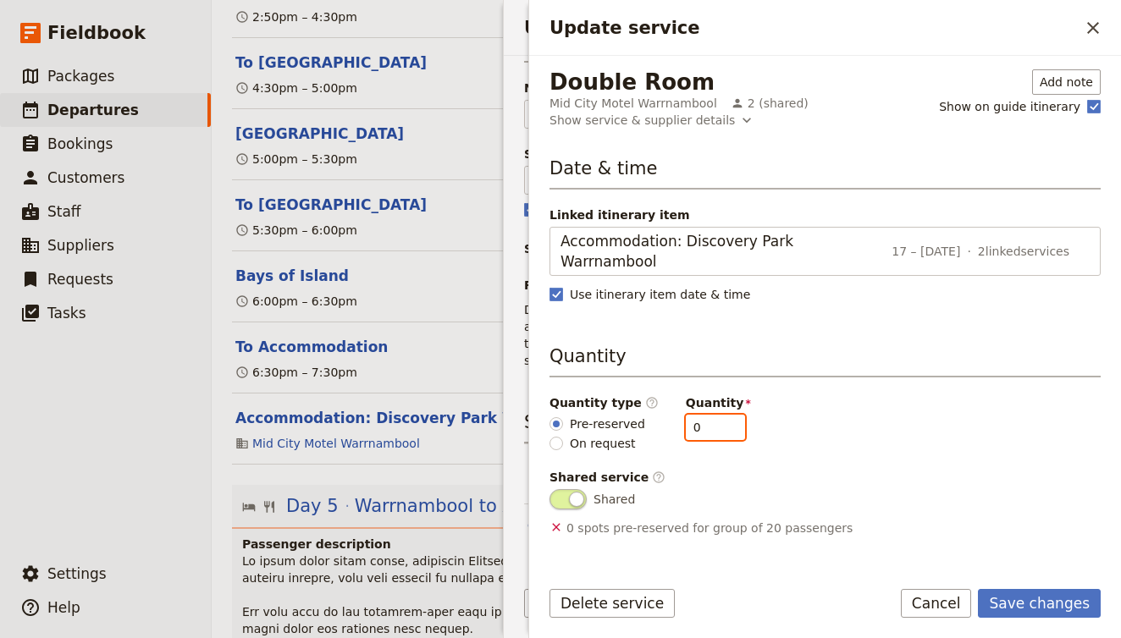
drag, startPoint x: 699, startPoint y: 409, endPoint x: 633, endPoint y: 397, distance: 66.3
click at [633, 397] on div "Quantity type ​ Pre-reserved On request Quantity 0" at bounding box center [825, 424] width 551 height 58
type input "6"
click at [1054, 607] on button "Save changes" at bounding box center [1039, 603] width 123 height 29
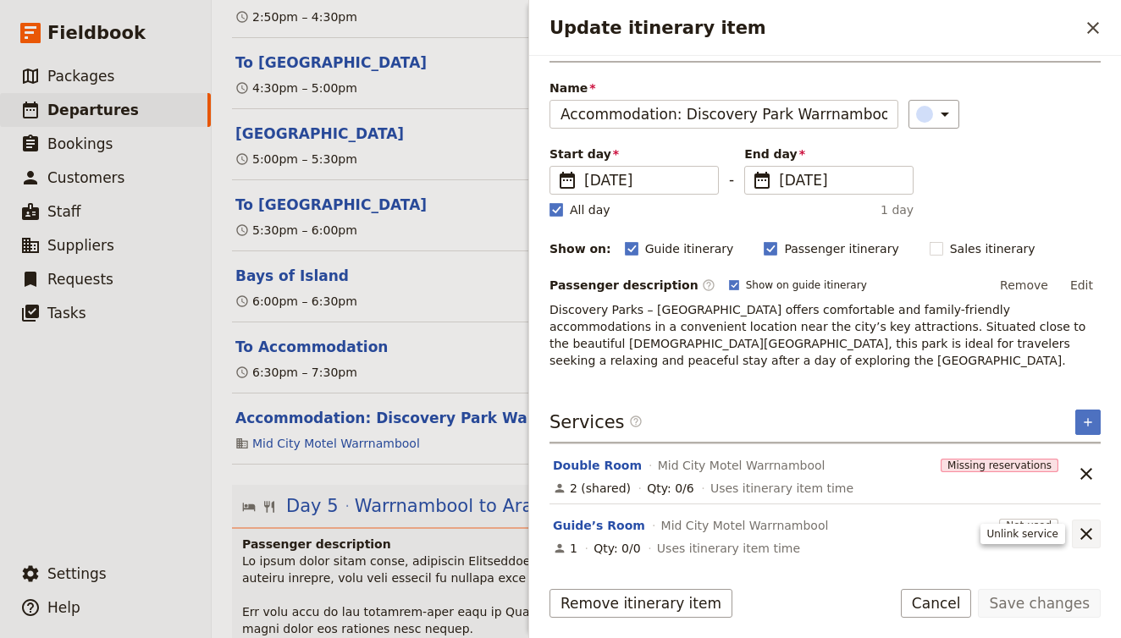
click at [1096, 533] on button "​" at bounding box center [1086, 534] width 29 height 29
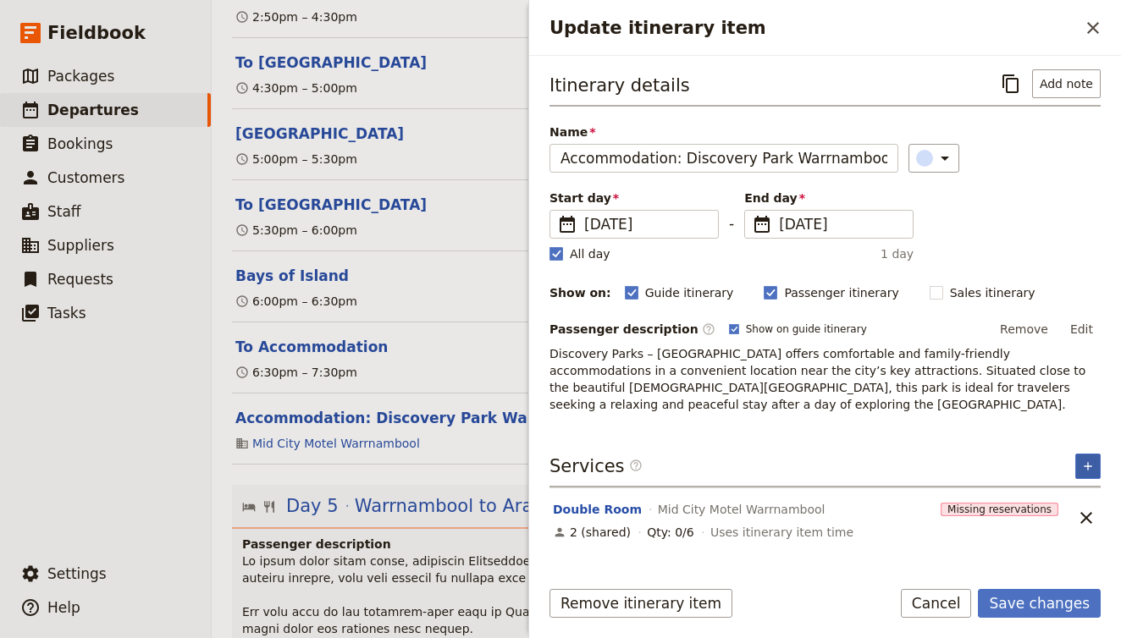
click at [1091, 472] on icon "Add service inclusion" at bounding box center [1088, 467] width 14 height 14
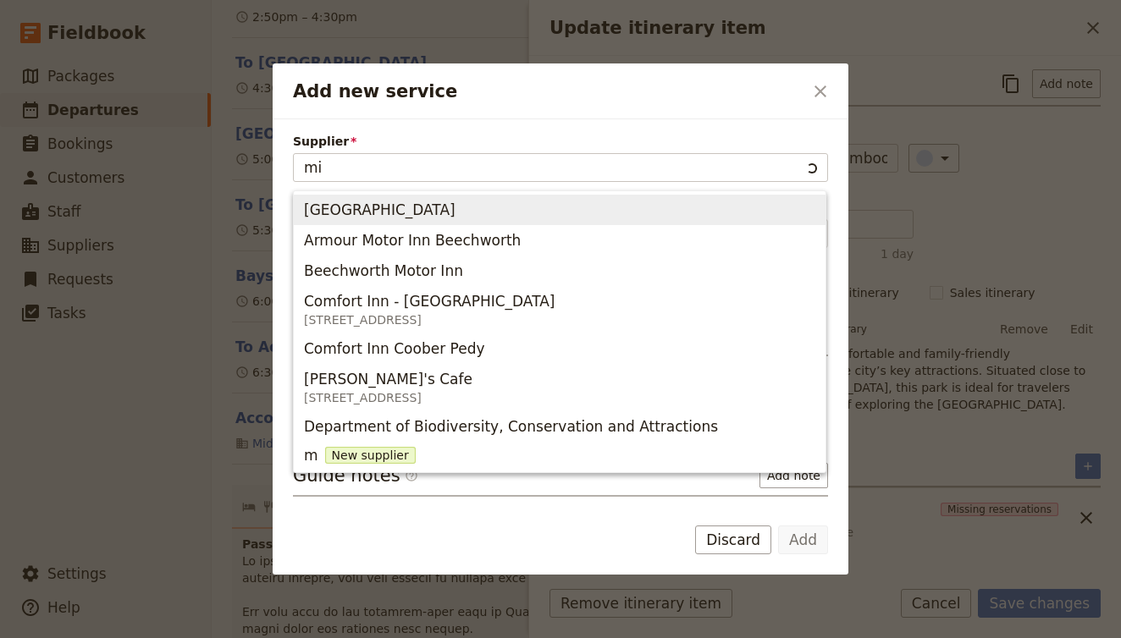
type input "mid"
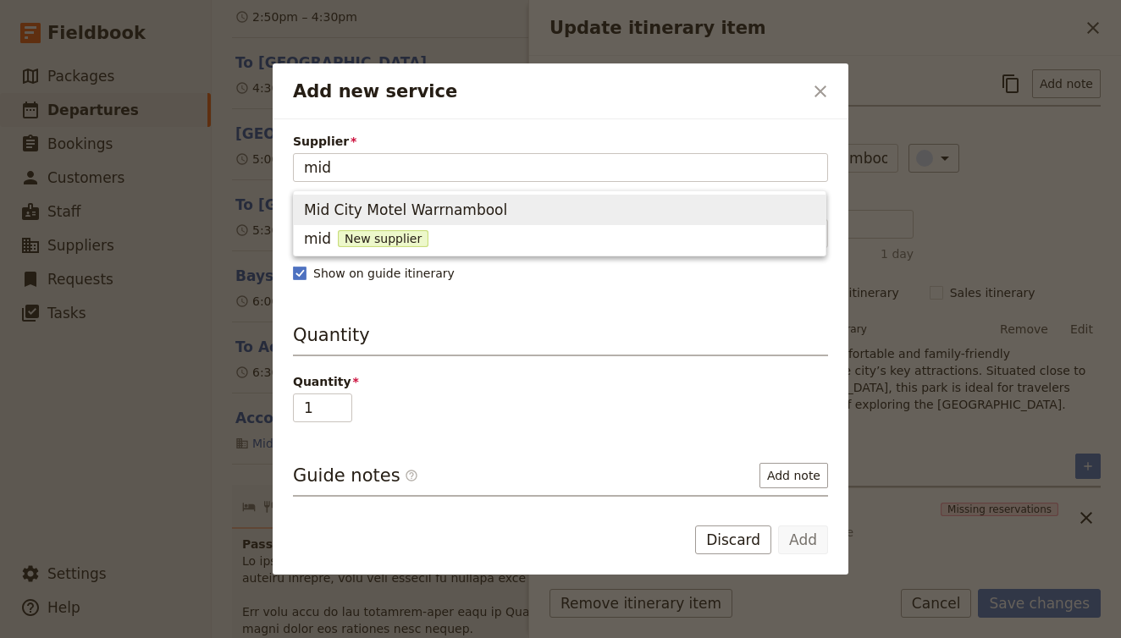
click at [351, 208] on span "Mid City Motel Warrnambool" at bounding box center [405, 210] width 203 height 20
type input "Mid City Motel Warrnambool"
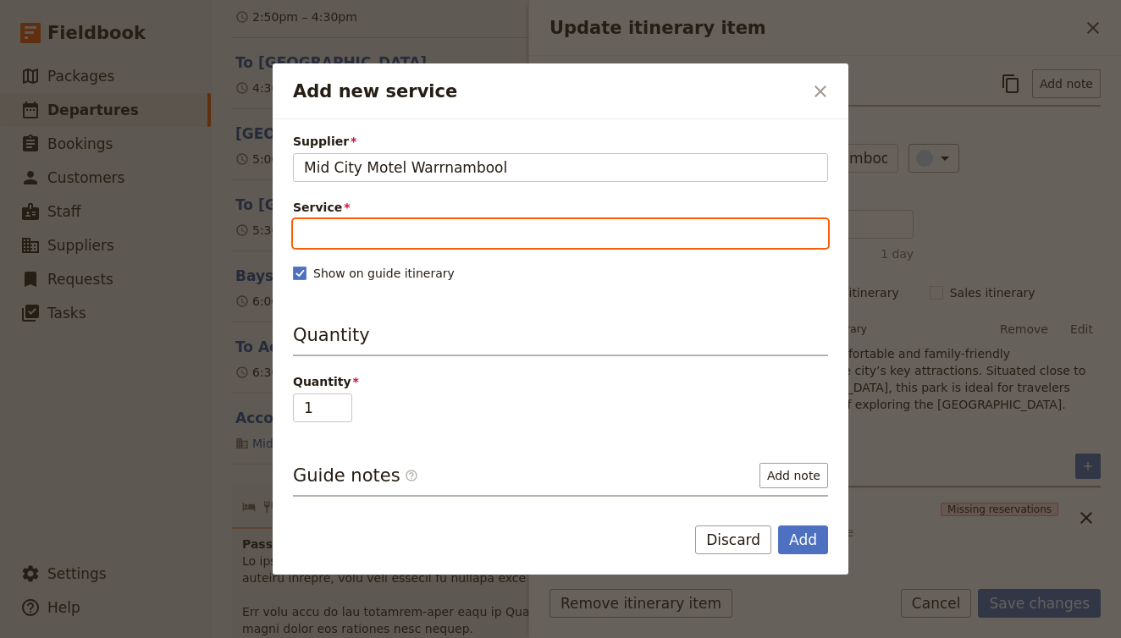
click at [353, 236] on input "Service" at bounding box center [560, 233] width 535 height 29
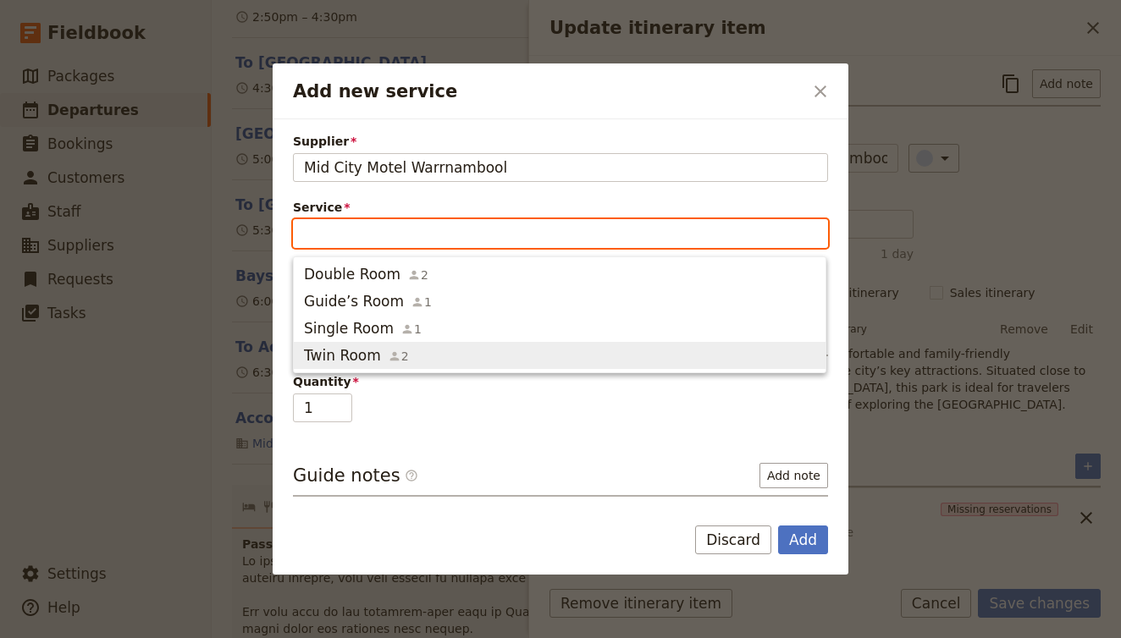
click at [355, 356] on span "Twin Room" at bounding box center [342, 355] width 77 height 20
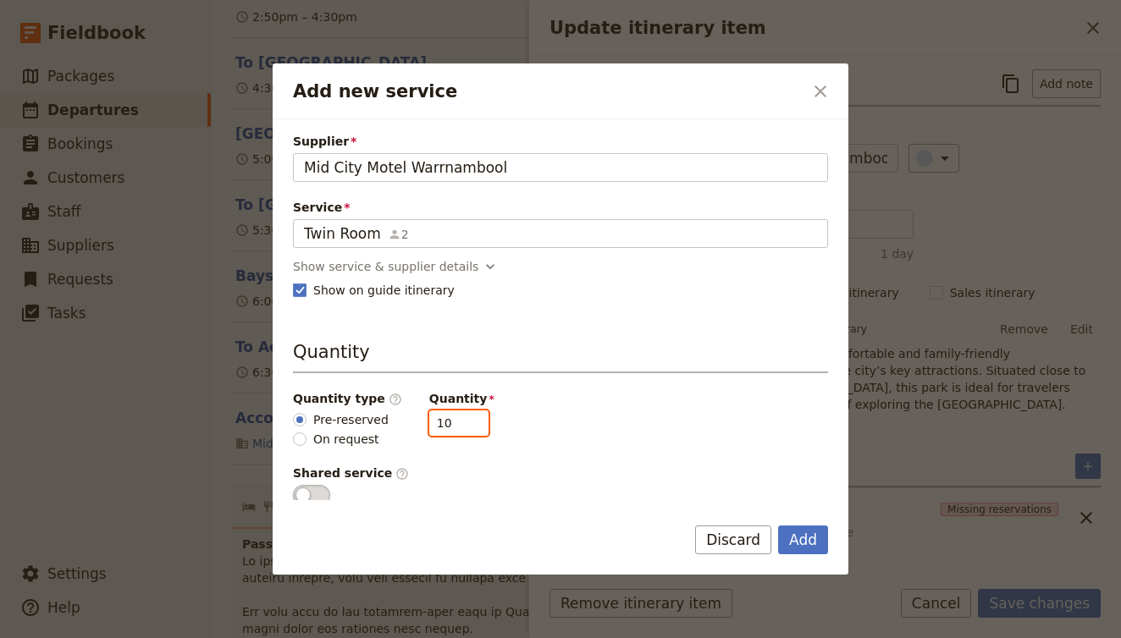
drag, startPoint x: 436, startPoint y: 428, endPoint x: 398, endPoint y: 417, distance: 39.7
click at [398, 417] on div "Quantity type ​ Pre-reserved On request Quantity 10" at bounding box center [560, 419] width 535 height 58
type input "3"
click at [792, 541] on button "Add" at bounding box center [803, 540] width 50 height 29
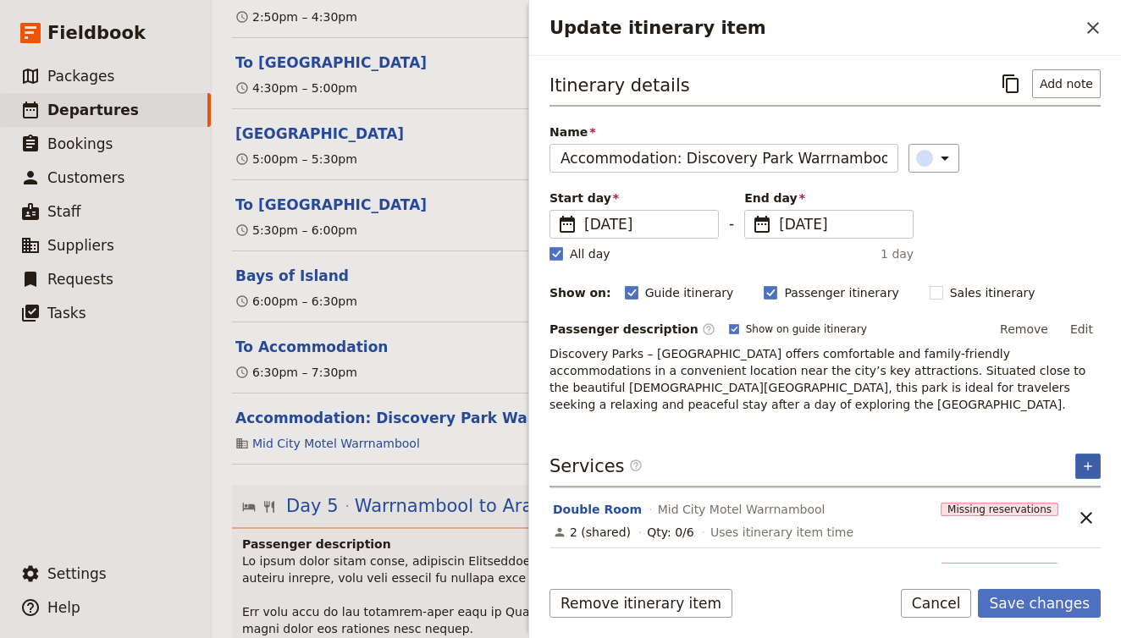
click at [1089, 459] on button "​" at bounding box center [1087, 466] width 25 height 25
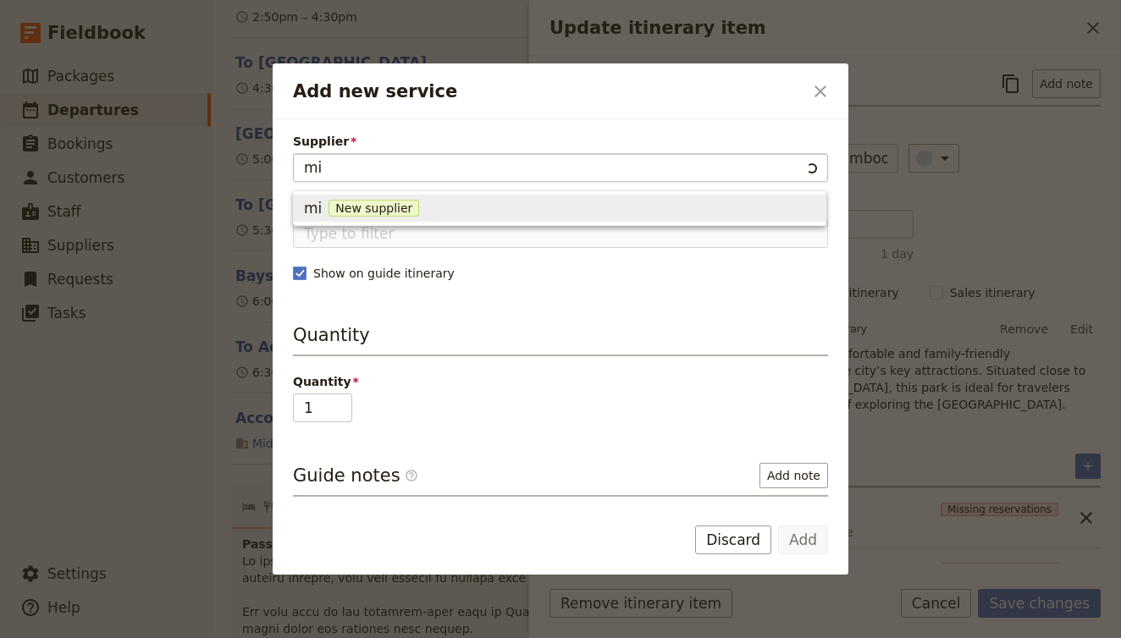
type input "mid"
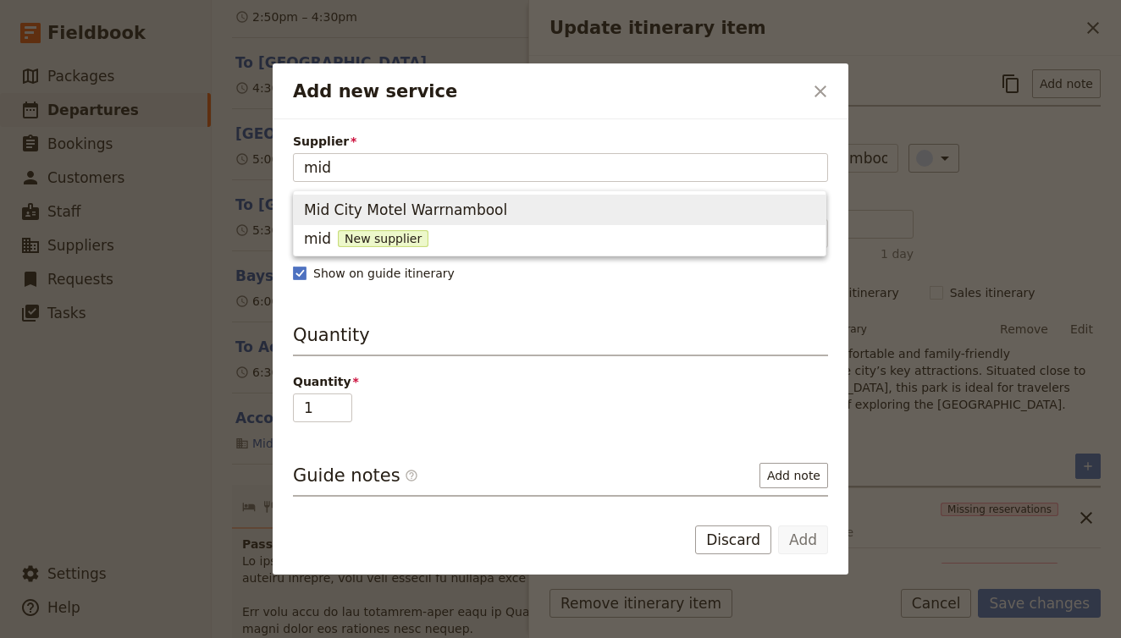
click at [382, 211] on span "Mid City Motel Warrnambool" at bounding box center [405, 210] width 203 height 20
type input "Mid City Motel Warrnambool"
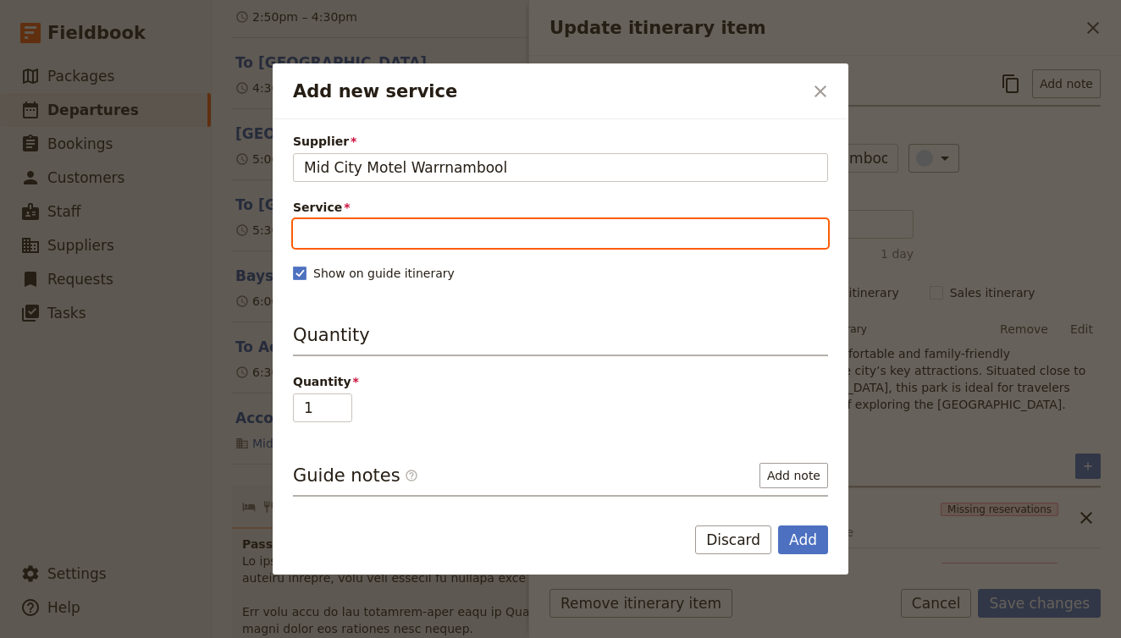
click at [375, 233] on input "Service" at bounding box center [560, 233] width 535 height 29
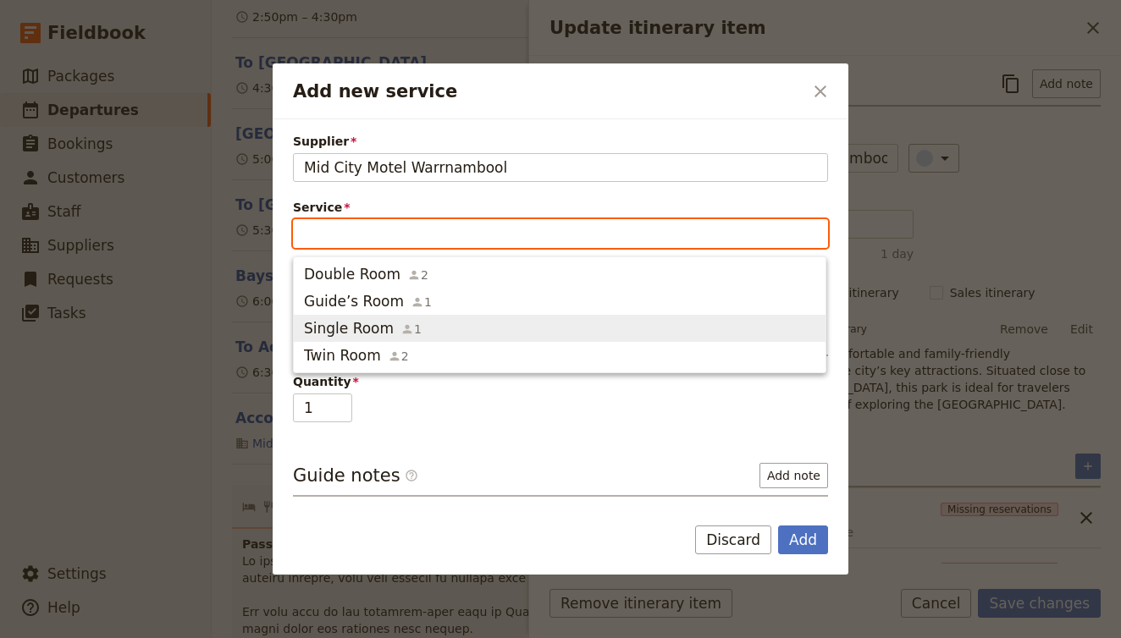
click at [353, 334] on span "Single Room" at bounding box center [349, 328] width 90 height 20
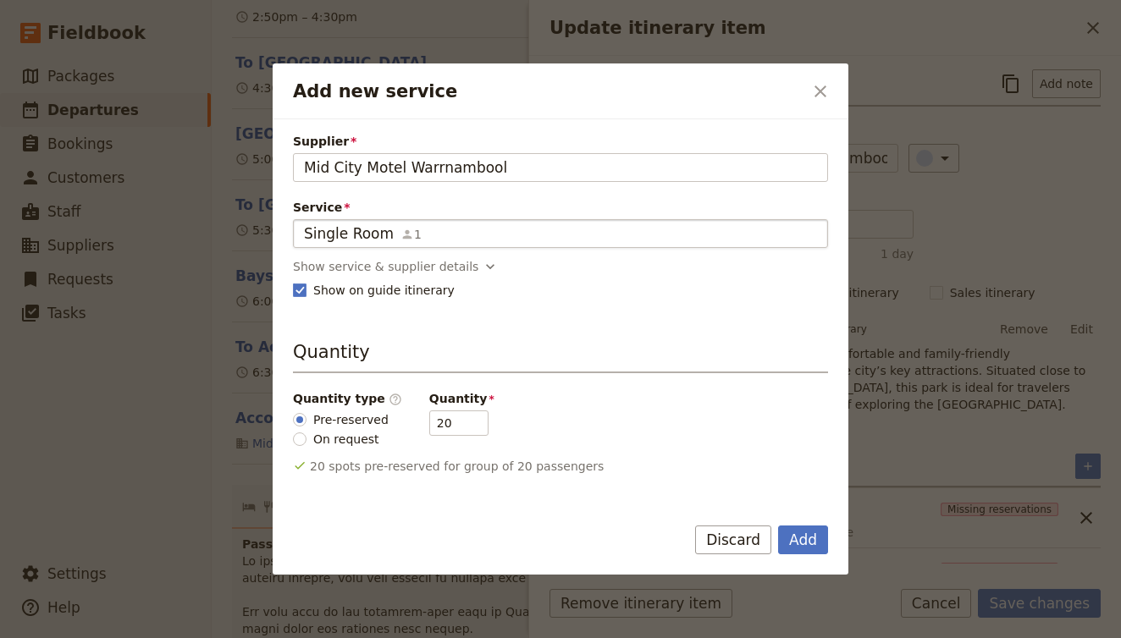
click at [716, 242] on div "Single Room 1" at bounding box center [560, 234] width 513 height 20
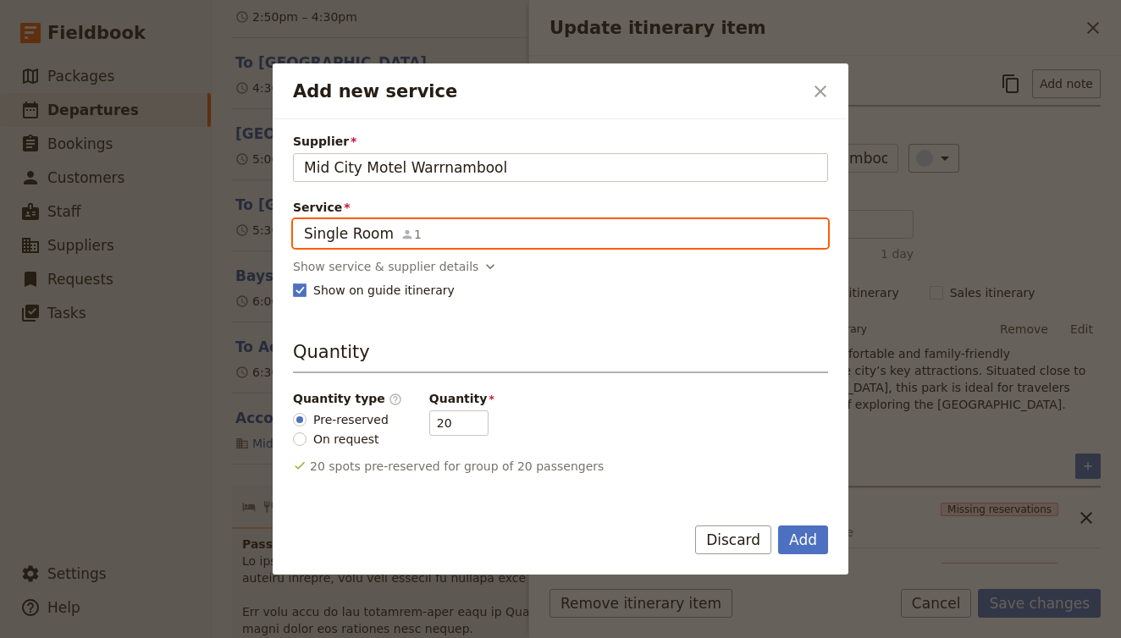
click at [304, 220] on input "Single Room" at bounding box center [303, 219] width 1 height 1
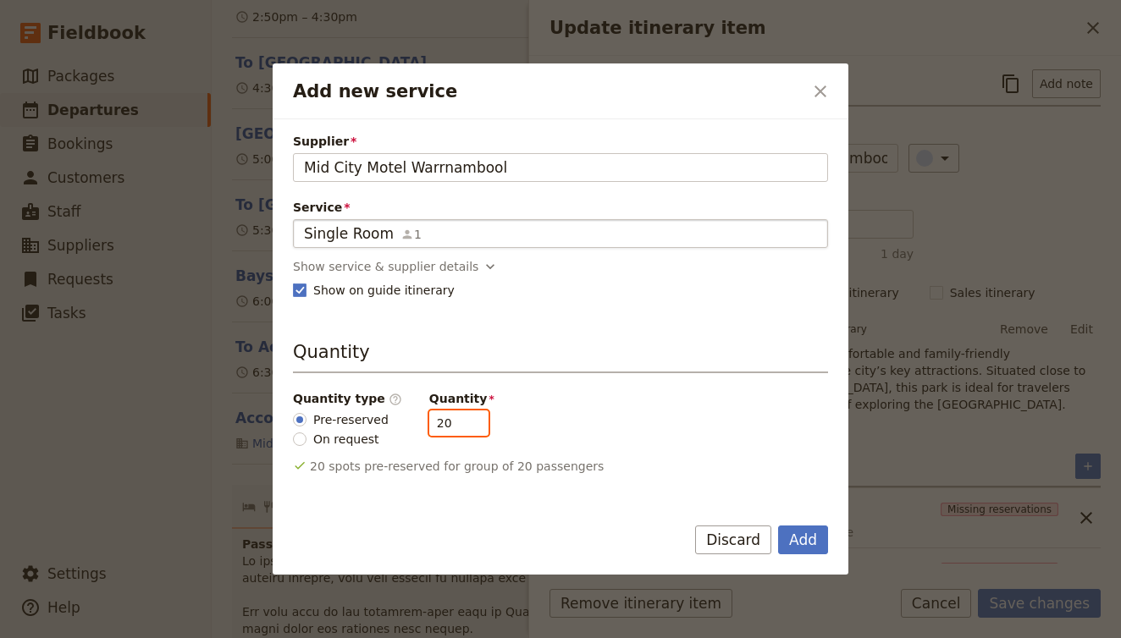
drag, startPoint x: 452, startPoint y: 418, endPoint x: 388, endPoint y: 417, distance: 64.4
click at [388, 418] on div "Quantity type ​ Pre-reserved On request Quantity 20" at bounding box center [560, 419] width 535 height 58
type input "4"
click at [815, 540] on button "Add" at bounding box center [803, 540] width 50 height 29
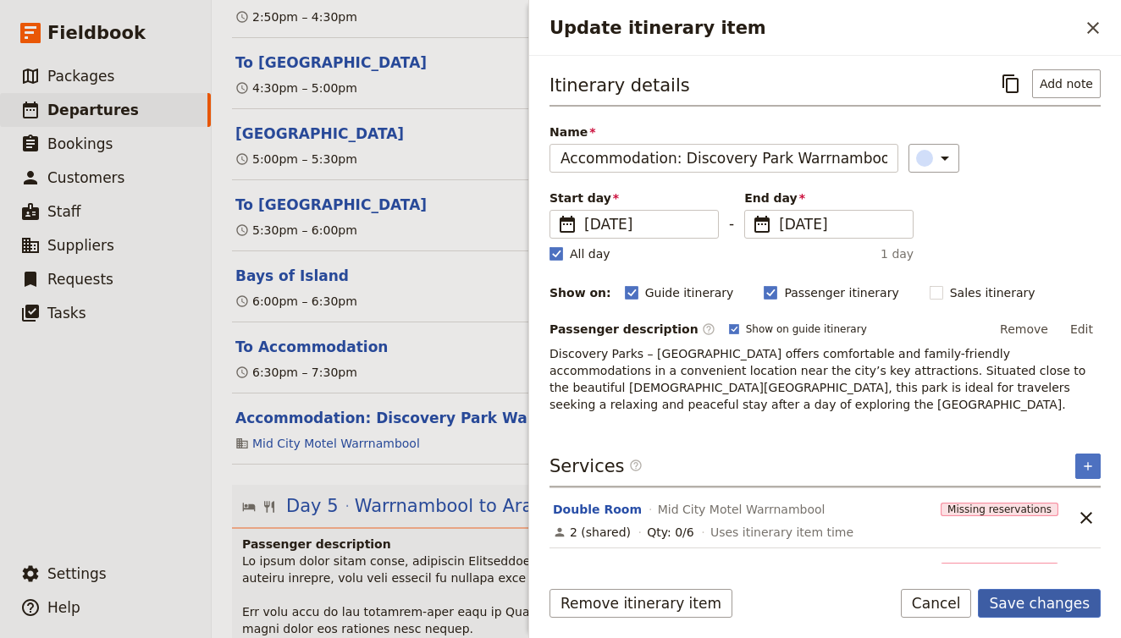
click at [1052, 605] on button "Save changes" at bounding box center [1039, 603] width 123 height 29
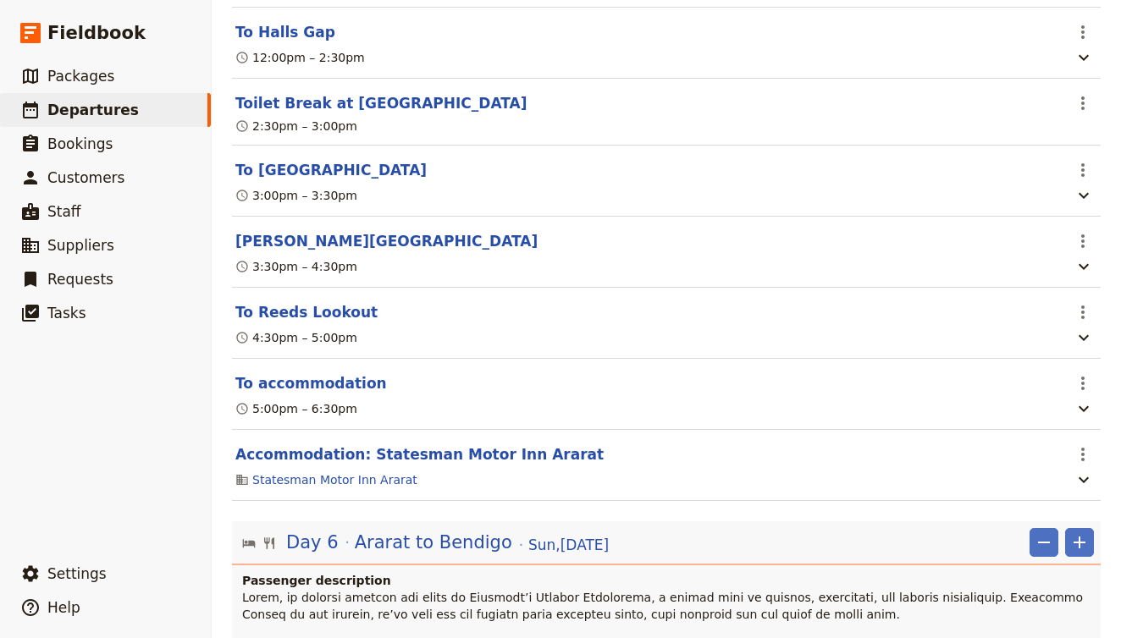
scroll to position [4535, 0]
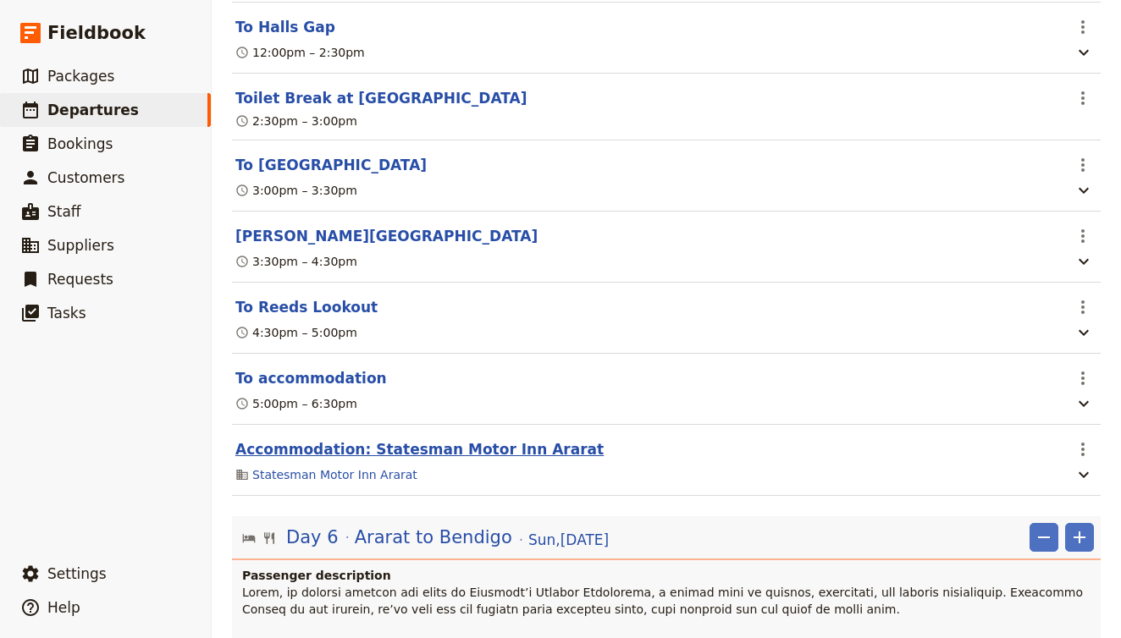
click at [449, 439] on button "Accommodation: Statesman Motor Inn Ararat" at bounding box center [419, 449] width 368 height 20
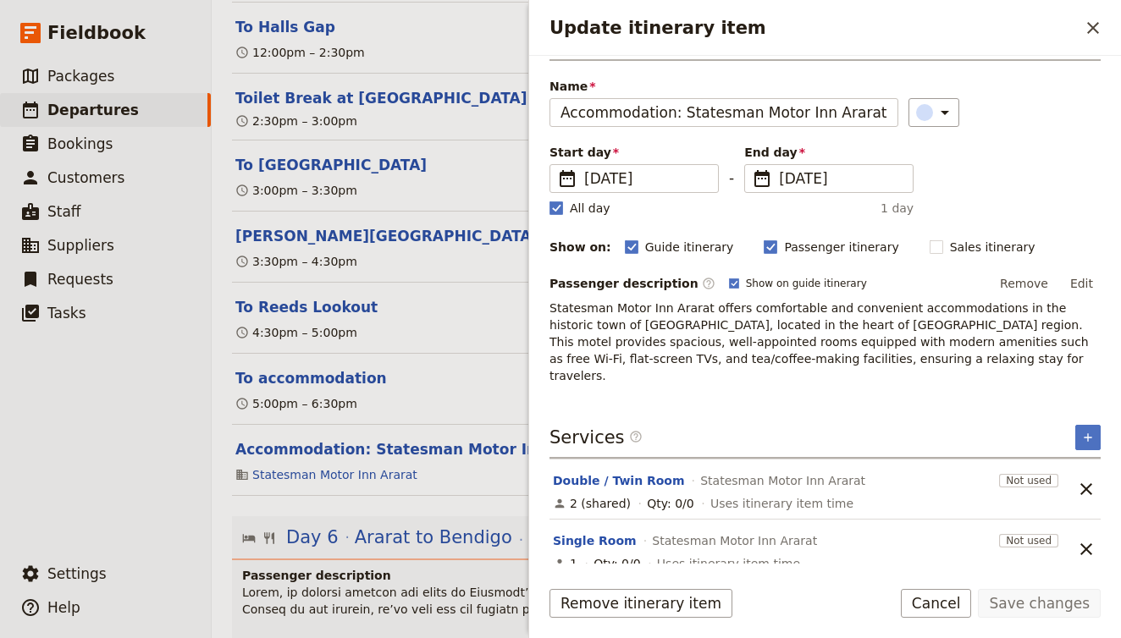
scroll to position [44, 0]
click at [1078, 481] on icon "Unlink service" at bounding box center [1086, 491] width 20 height 20
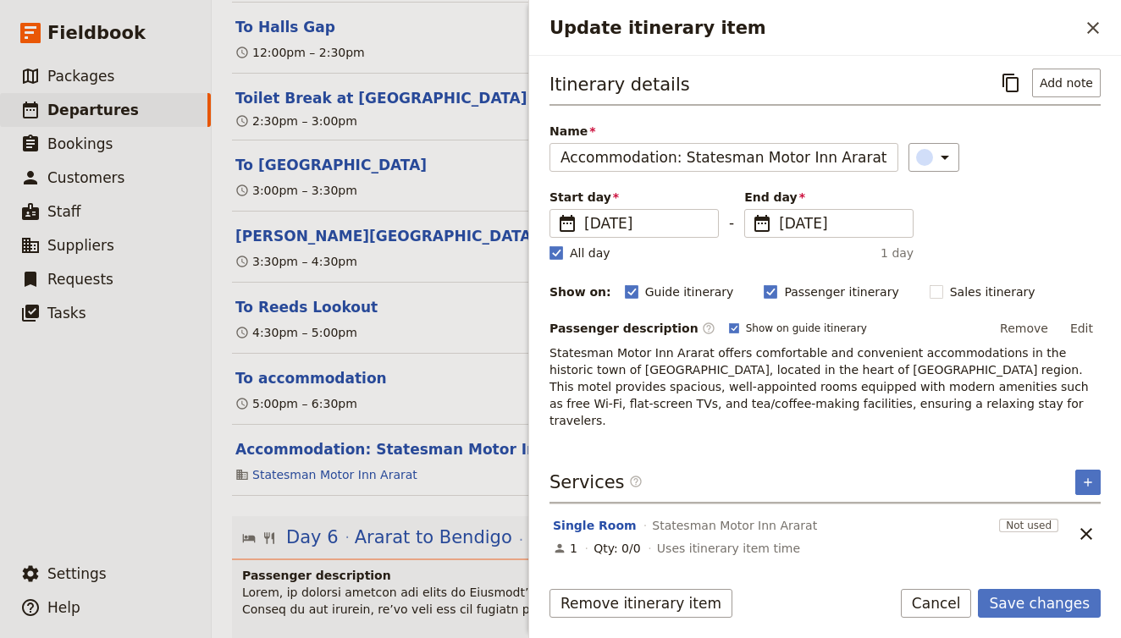
scroll to position [0, 0]
click at [589, 539] on div "1 Qty: 0/0 Uses itinerary item time" at bounding box center [807, 549] width 512 height 20
click at [589, 518] on button "Single Room" at bounding box center [595, 526] width 84 height 17
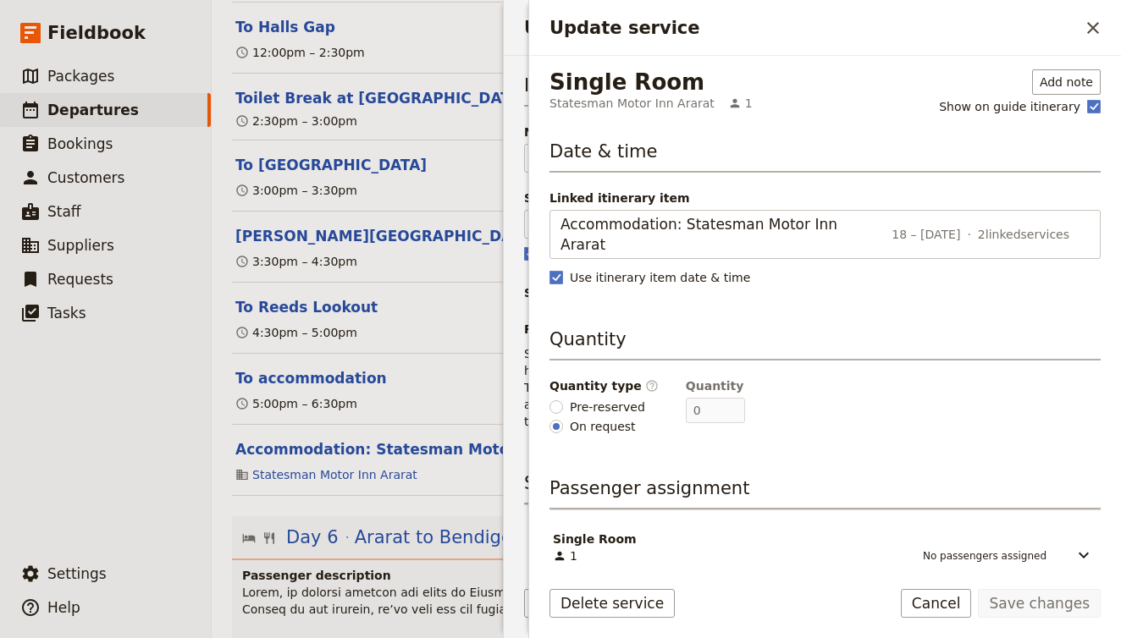
click at [609, 378] on fieldset "Quantity type ​ Pre-reserved On request" at bounding box center [604, 407] width 109 height 58
click at [609, 399] on span "Pre-reserved" at bounding box center [607, 407] width 75 height 17
click at [563, 400] on input "Pre-reserved" at bounding box center [557, 407] width 14 height 14
radio input "true"
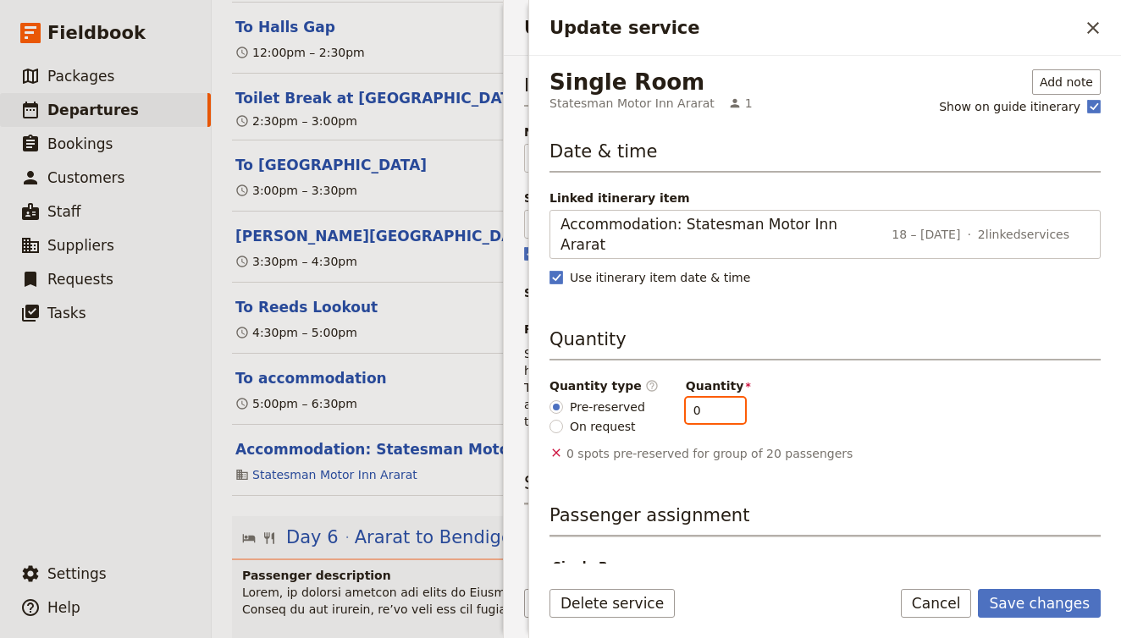
drag, startPoint x: 699, startPoint y: 399, endPoint x: 666, endPoint y: 389, distance: 34.5
click at [666, 389] on div "Quantity type ​ Pre-reserved On request Quantity 0" at bounding box center [825, 407] width 551 height 58
type input "4"
click at [1090, 600] on button "Save changes" at bounding box center [1039, 603] width 123 height 29
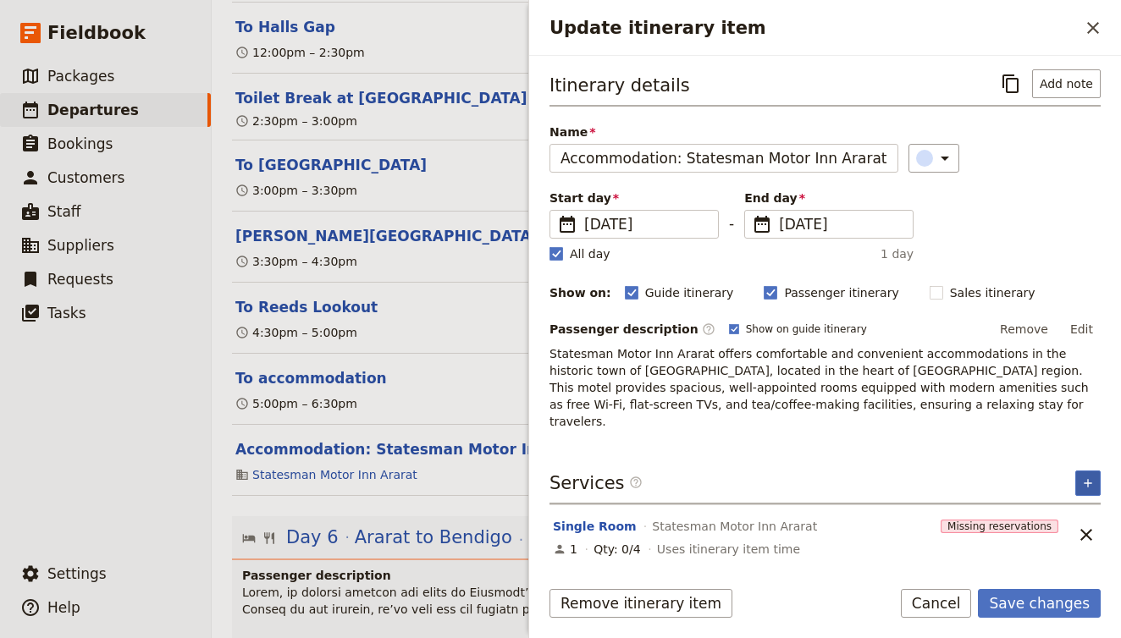
click at [1092, 477] on icon "Add service inclusion" at bounding box center [1088, 484] width 14 height 14
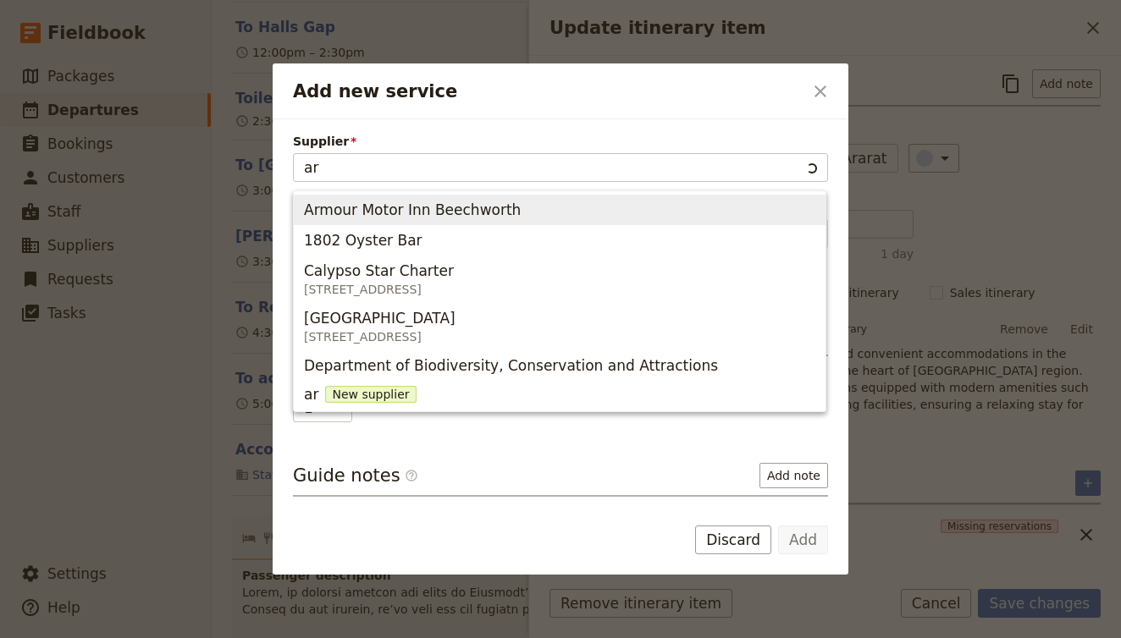
type input "ara"
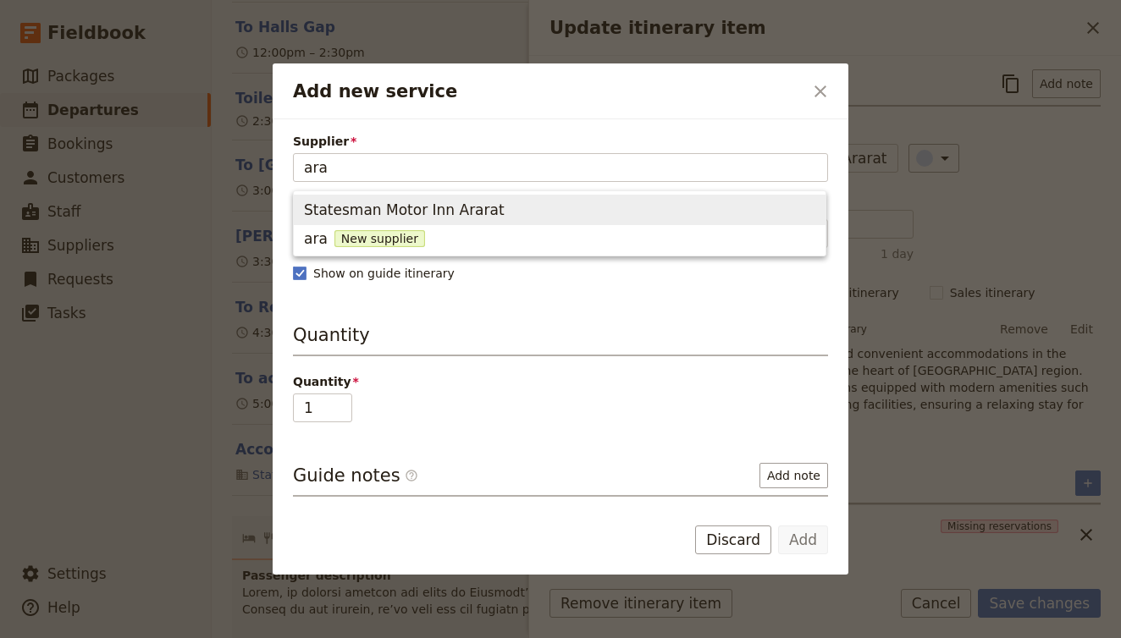
click at [605, 216] on span "Statesman Motor Inn Ararat" at bounding box center [559, 210] width 511 height 24
type input "Statesman Motor Inn Ararat"
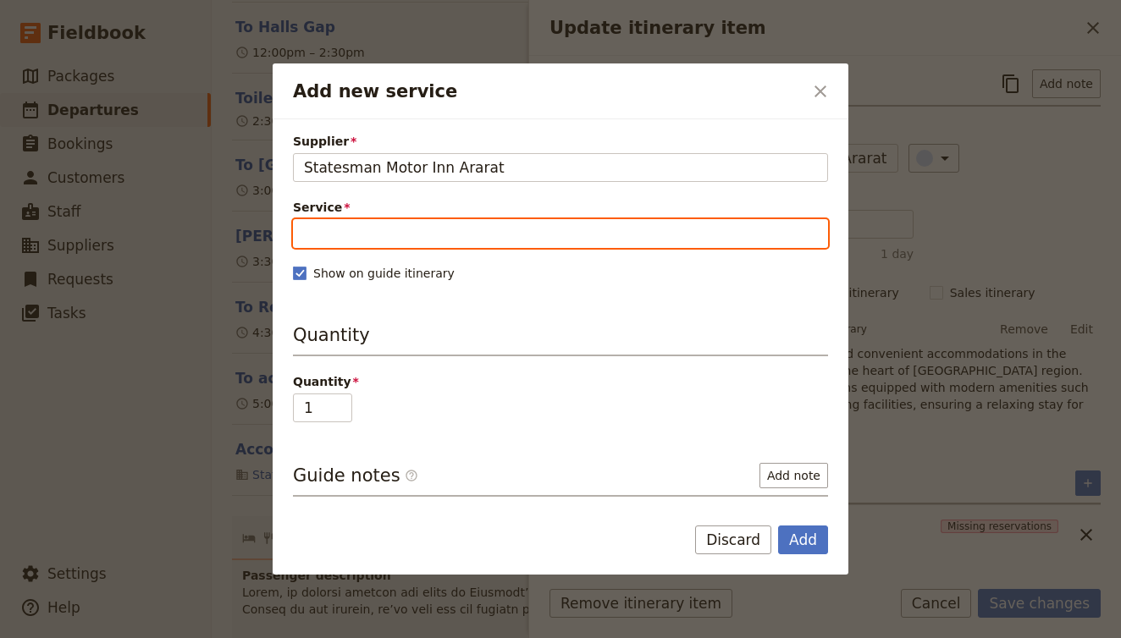
click at [513, 244] on input "Service" at bounding box center [560, 233] width 535 height 29
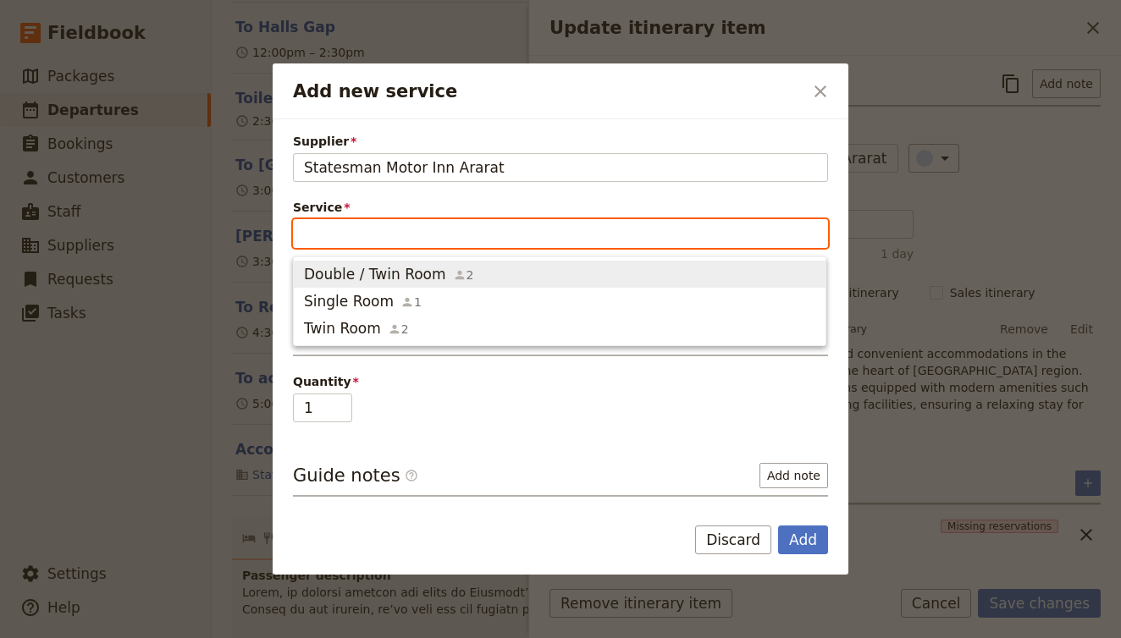
click at [516, 271] on span "Double / Twin Room 2" at bounding box center [559, 274] width 511 height 20
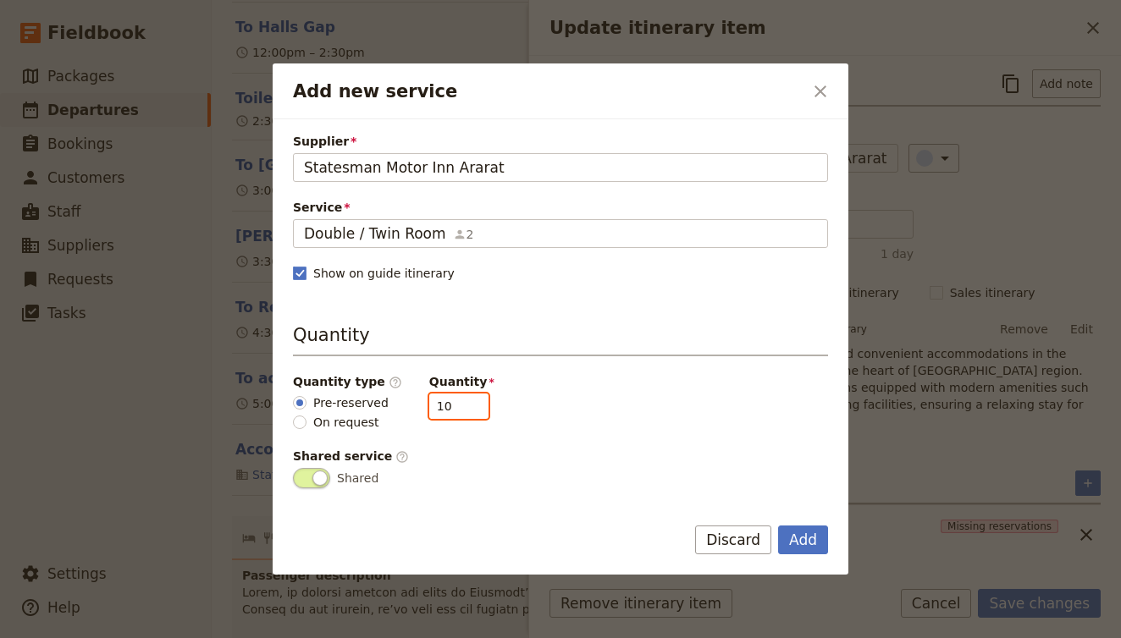
drag, startPoint x: 438, startPoint y: 406, endPoint x: 388, endPoint y: 395, distance: 51.2
click at [388, 395] on div "Quantity type ​ Pre-reserved On request Quantity 10" at bounding box center [560, 402] width 535 height 58
type input "6"
click at [810, 529] on button "Add" at bounding box center [803, 540] width 50 height 29
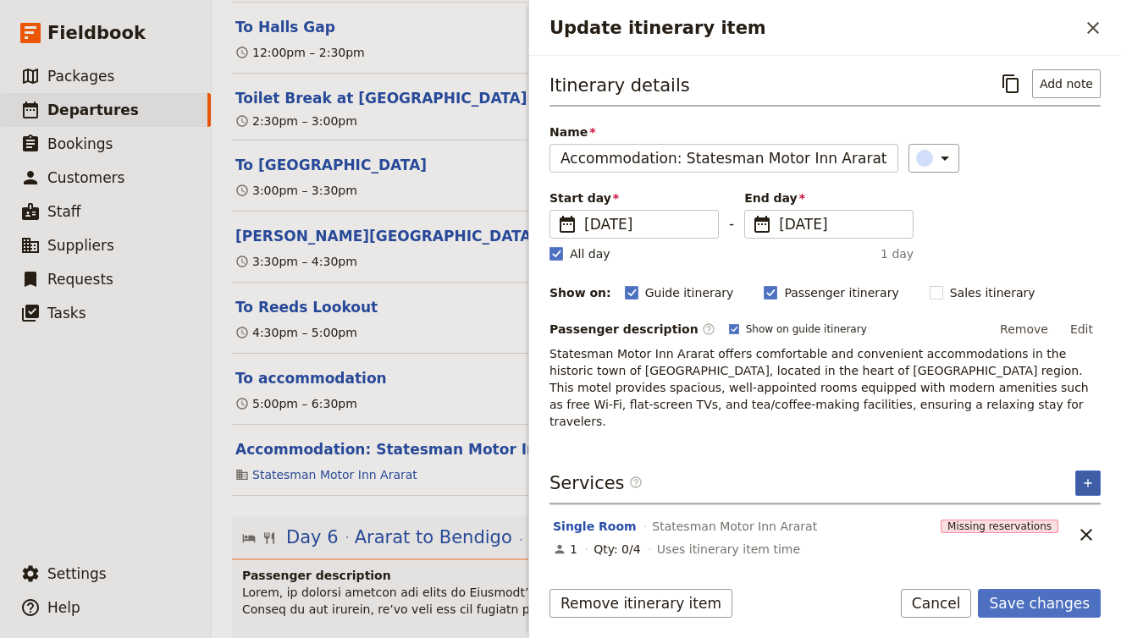
click at [1080, 472] on button "​" at bounding box center [1087, 483] width 25 height 25
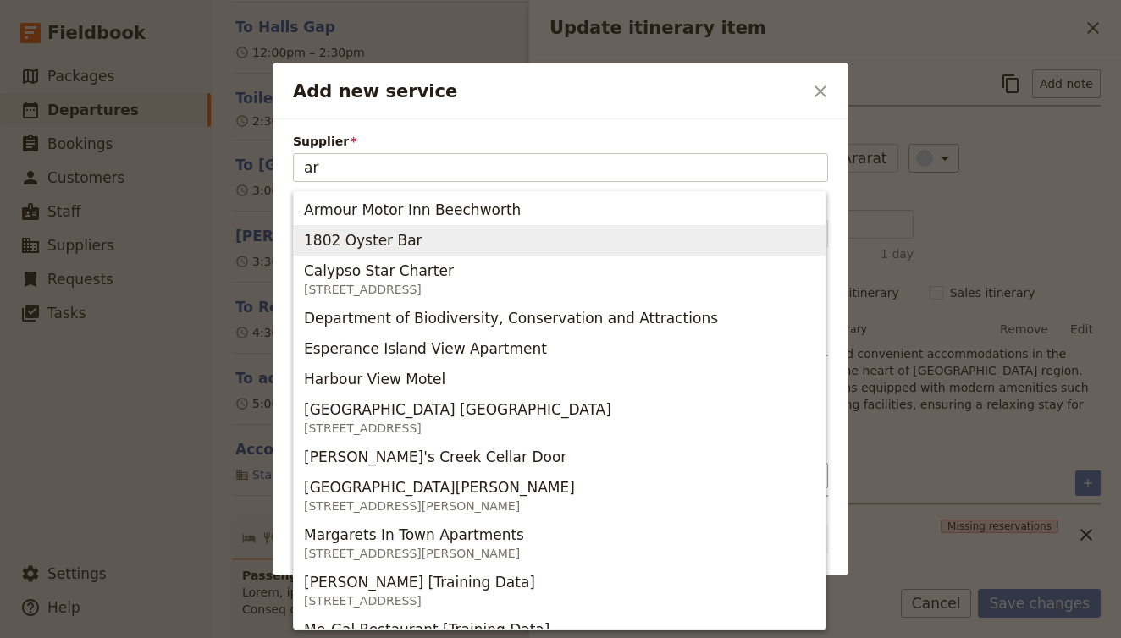
type input "ara"
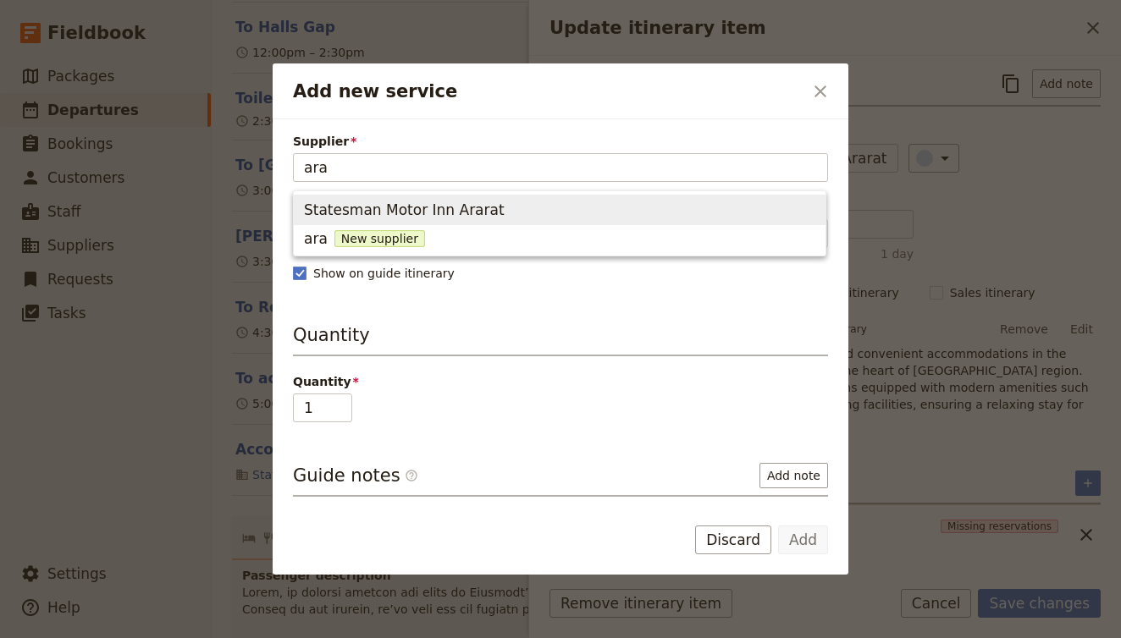
click at [510, 215] on span "Statesman Motor Inn Ararat" at bounding box center [559, 210] width 511 height 24
type input "Statesman Motor Inn Ararat"
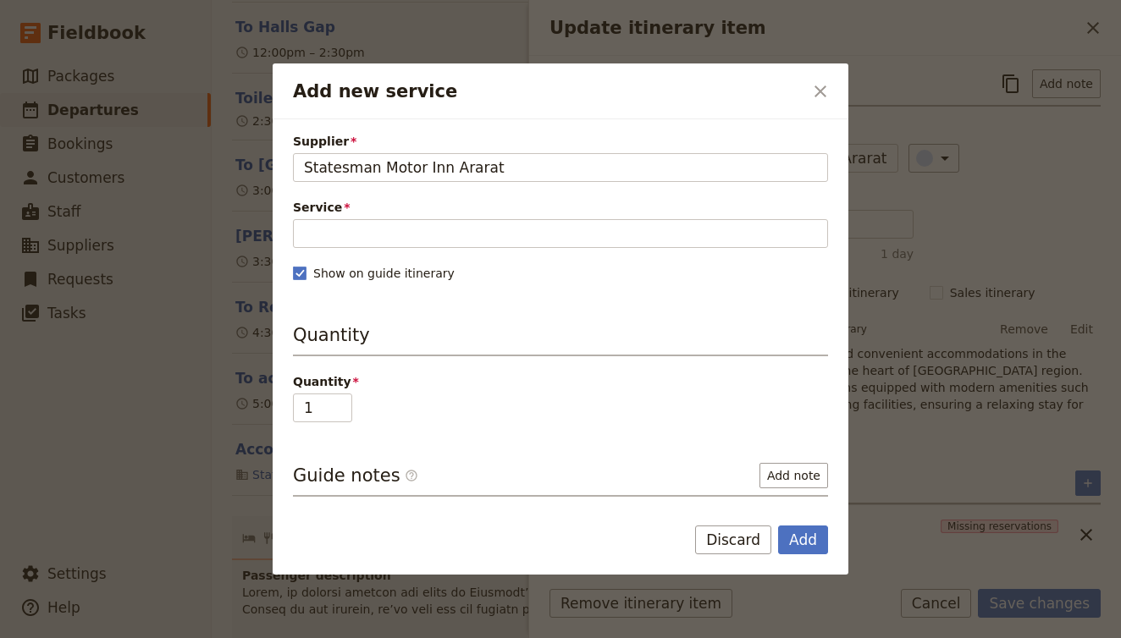
click at [425, 256] on div "Supplier Statesman Motor Inn Ararat Statesman Motor Inn Ararat Service Fill out…" at bounding box center [560, 389] width 535 height 513
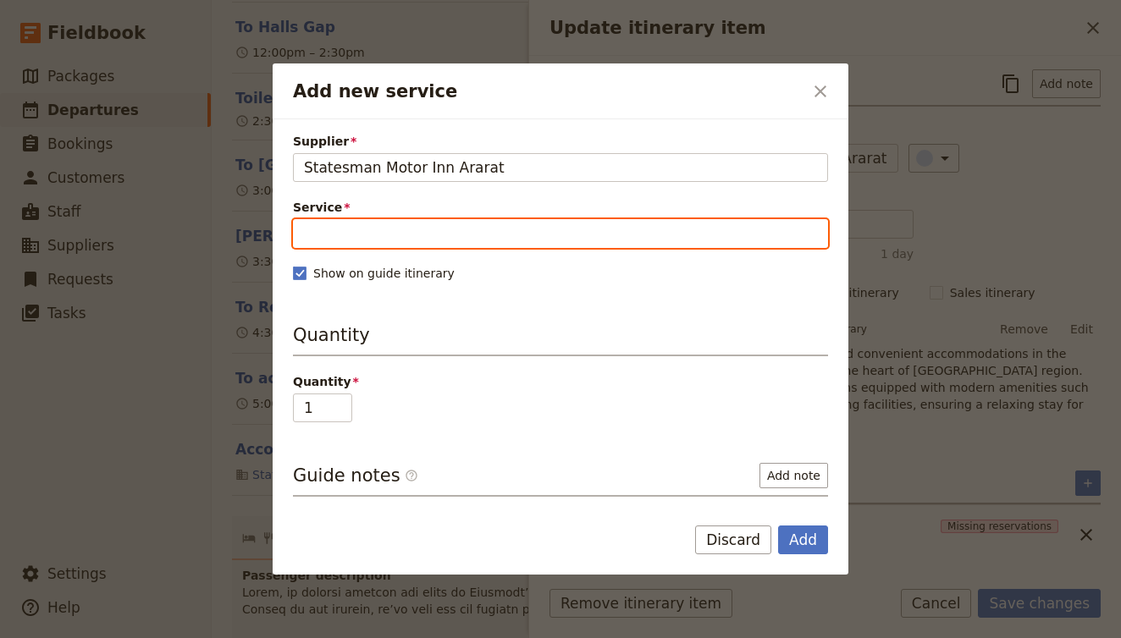
click at [429, 244] on input "Service" at bounding box center [560, 233] width 535 height 29
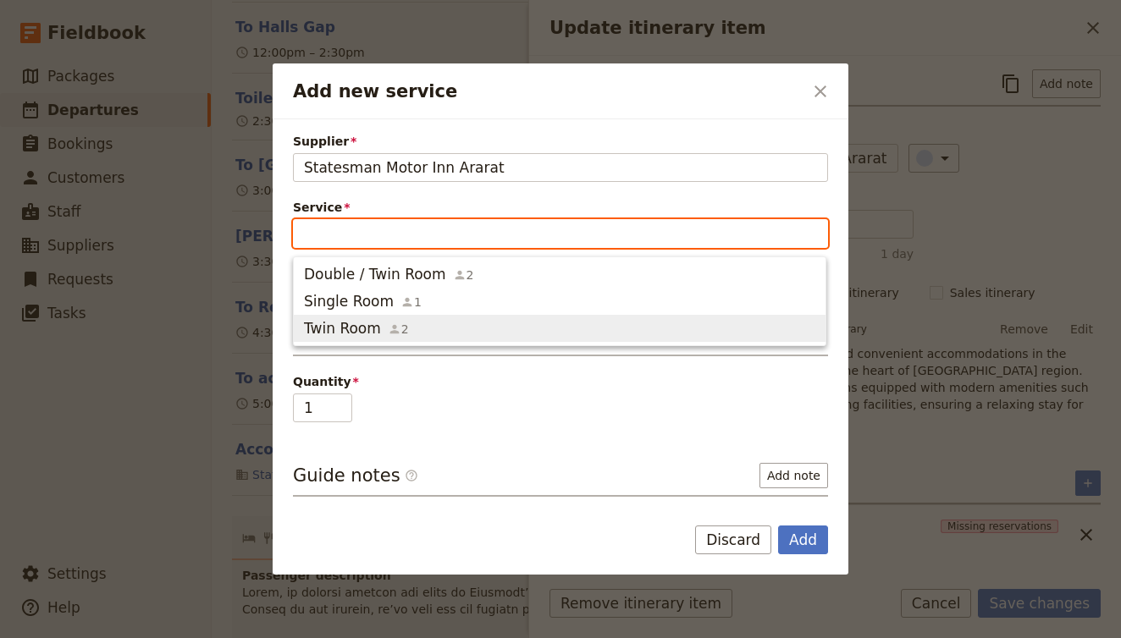
click at [413, 326] on span "Twin Room 2" at bounding box center [559, 328] width 511 height 20
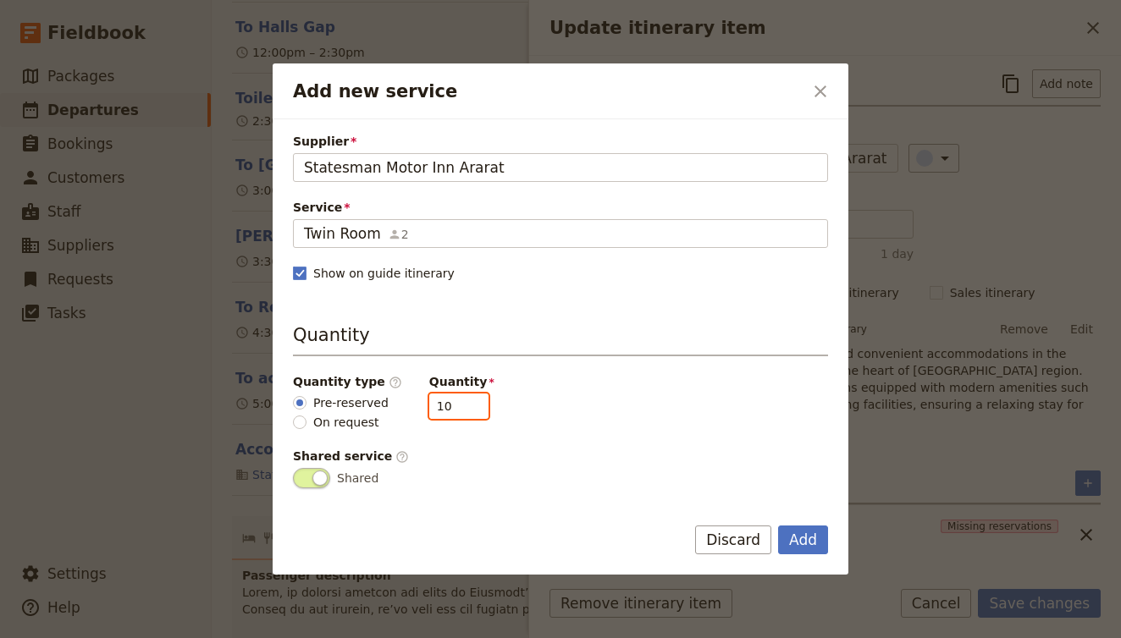
drag, startPoint x: 442, startPoint y: 411, endPoint x: 402, endPoint y: 403, distance: 40.7
click at [402, 403] on div "Quantity type ​ Pre-reserved On request Quantity 10" at bounding box center [560, 402] width 535 height 58
type input "3"
click at [814, 537] on button "Add" at bounding box center [803, 540] width 50 height 29
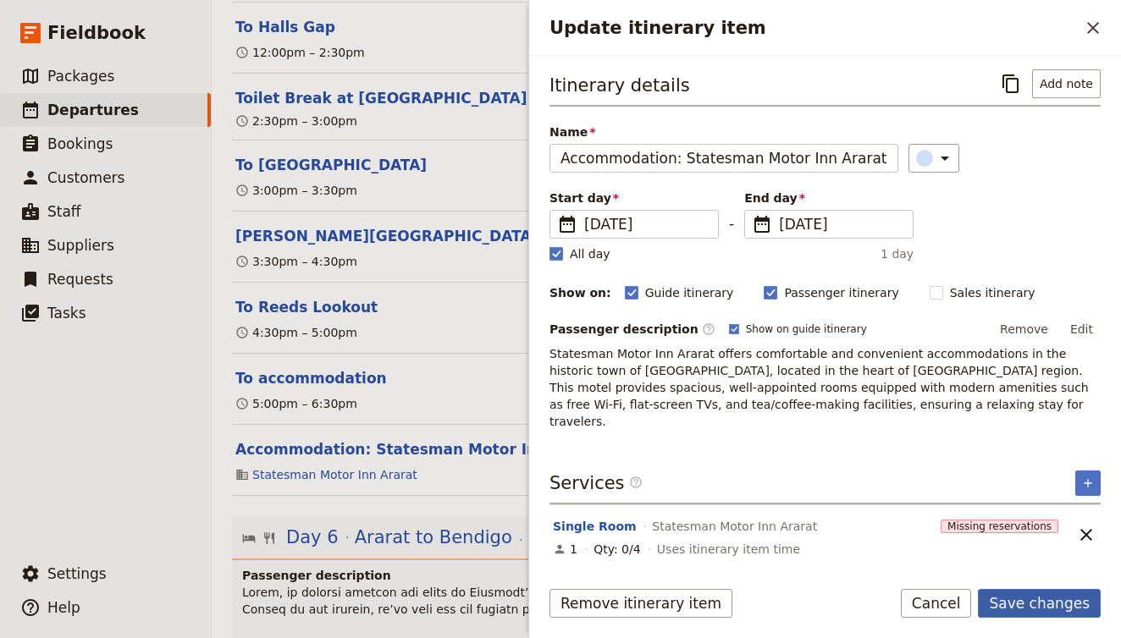
click at [1045, 599] on button "Save changes" at bounding box center [1039, 603] width 123 height 29
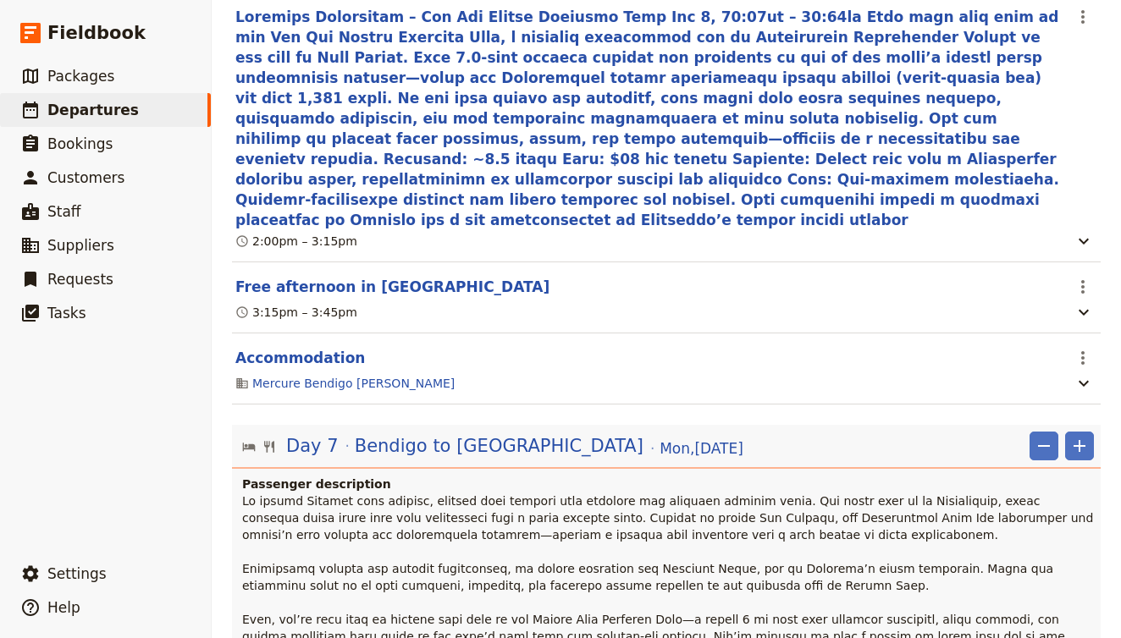
scroll to position [6141, 0]
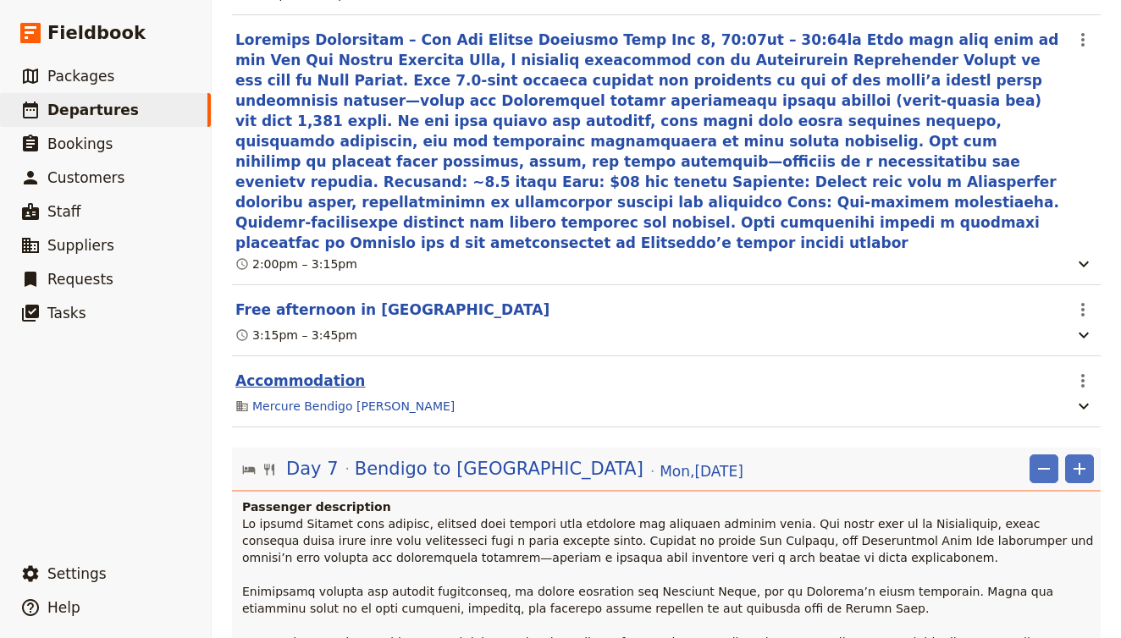
click at [306, 371] on button "Accommodation" at bounding box center [300, 381] width 130 height 20
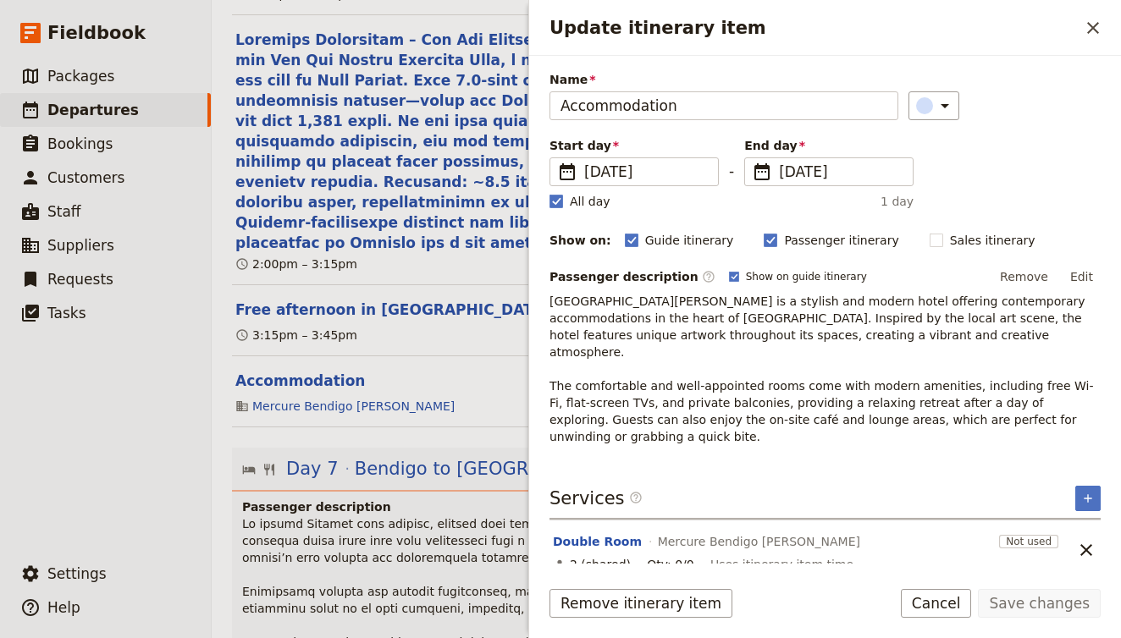
scroll to position [52, 0]
click at [604, 534] on button "Double Room" at bounding box center [597, 542] width 89 height 17
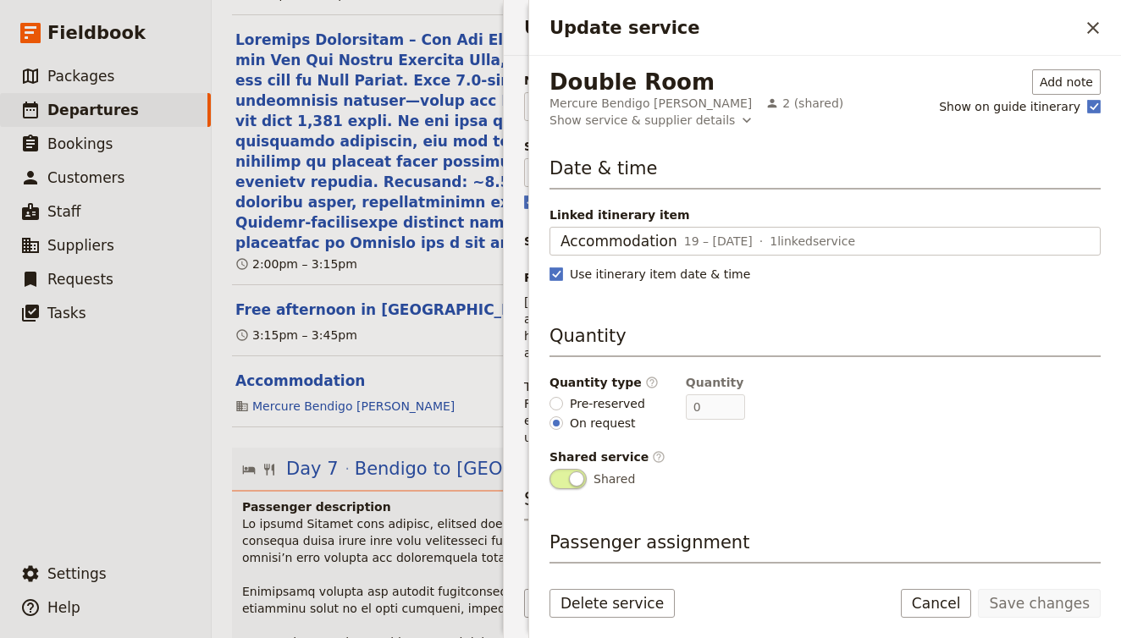
click at [617, 400] on span "Pre-reserved" at bounding box center [607, 403] width 75 height 17
click at [563, 400] on input "Pre-reserved" at bounding box center [557, 404] width 14 height 14
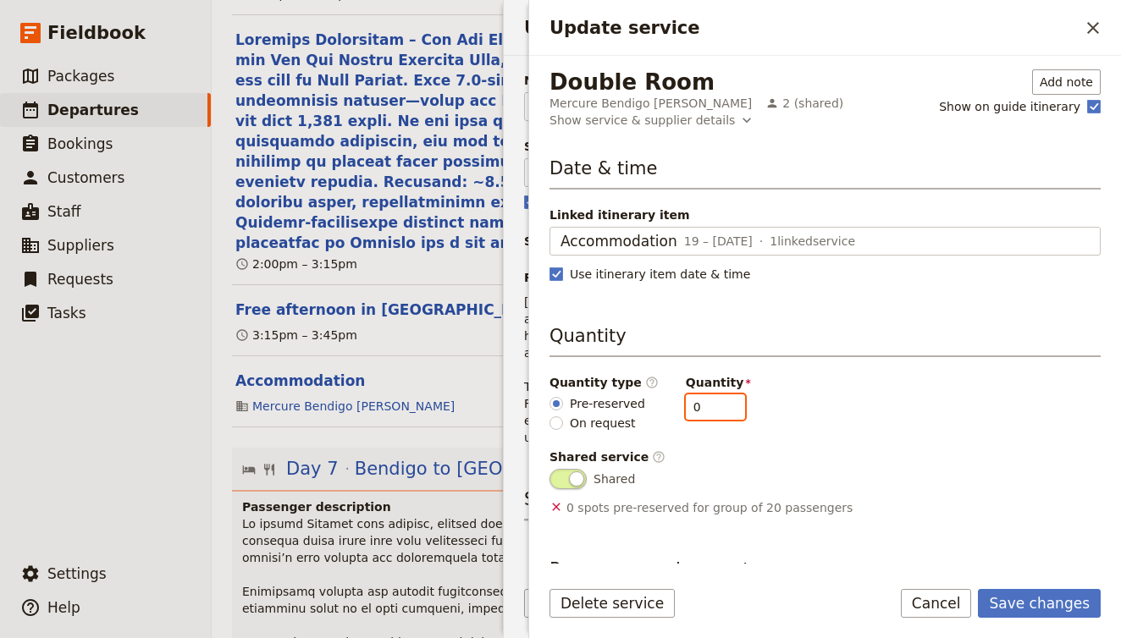
drag, startPoint x: 708, startPoint y: 406, endPoint x: 627, endPoint y: 391, distance: 82.7
click at [627, 391] on div "Quantity type ​ Pre-reserved On request Quantity 0" at bounding box center [825, 403] width 551 height 58
click at [1068, 596] on button "Save changes" at bounding box center [1039, 603] width 123 height 29
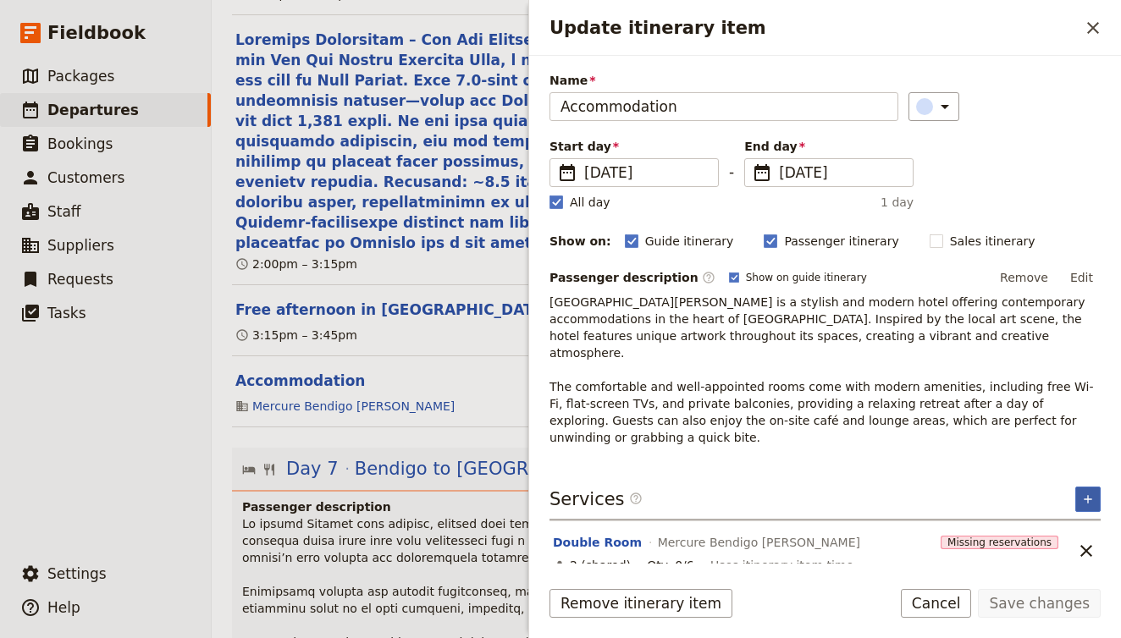
click at [1090, 493] on icon "Add service inclusion" at bounding box center [1088, 500] width 14 height 14
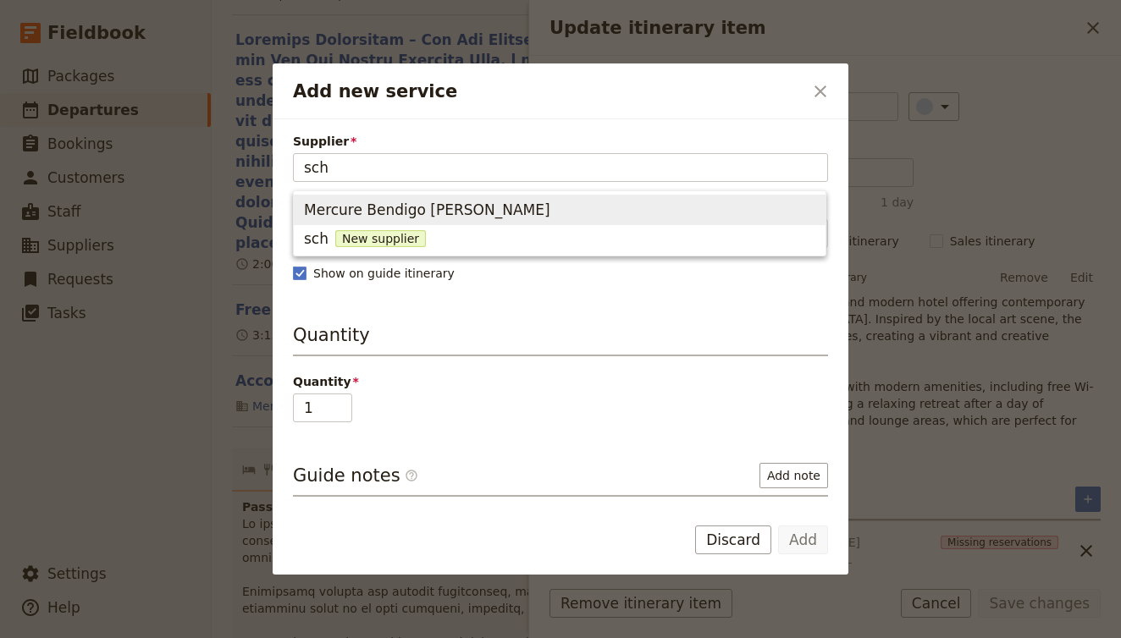
click at [744, 211] on span "Mercure Bendigo Schaller" at bounding box center [559, 210] width 511 height 24
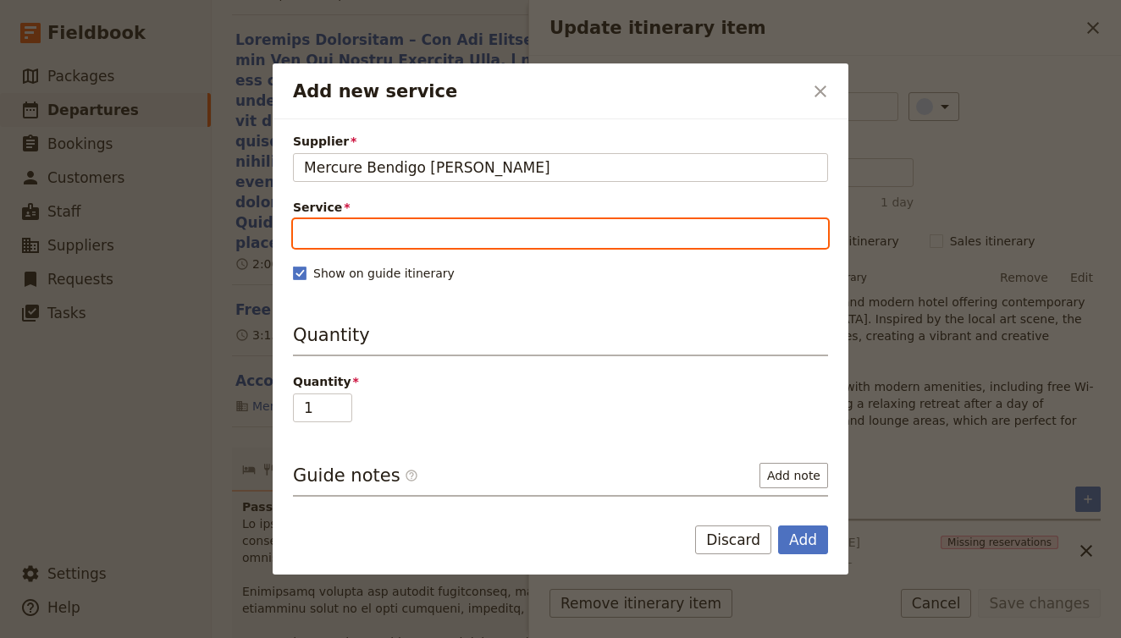
click at [511, 235] on input "Service" at bounding box center [560, 233] width 535 height 29
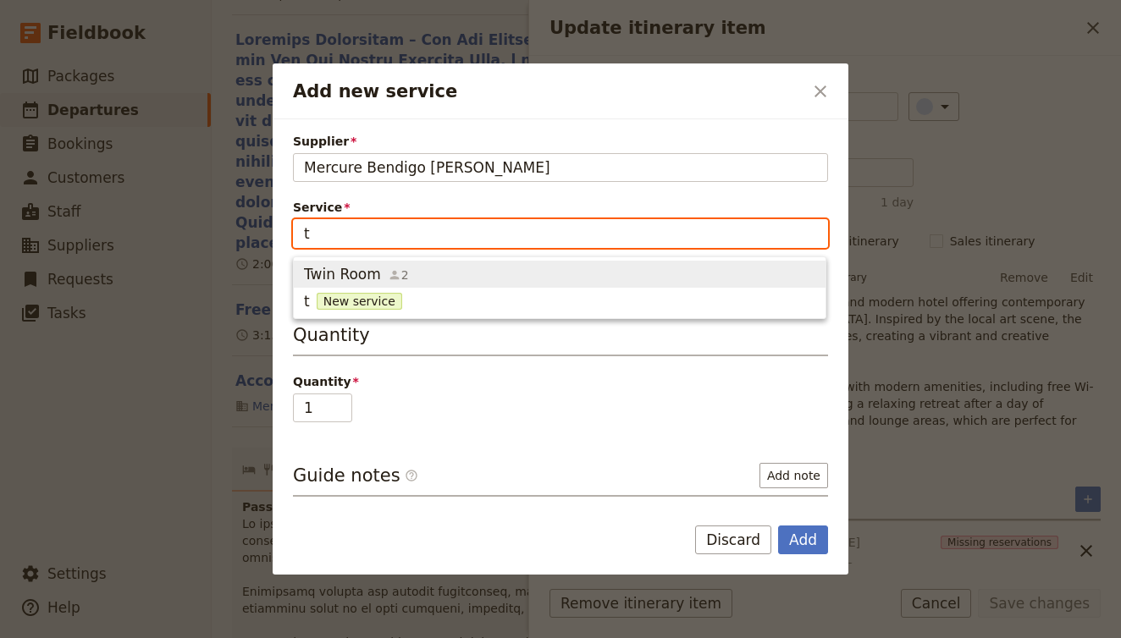
click at [473, 269] on span "Twin Room 2" at bounding box center [559, 274] width 511 height 20
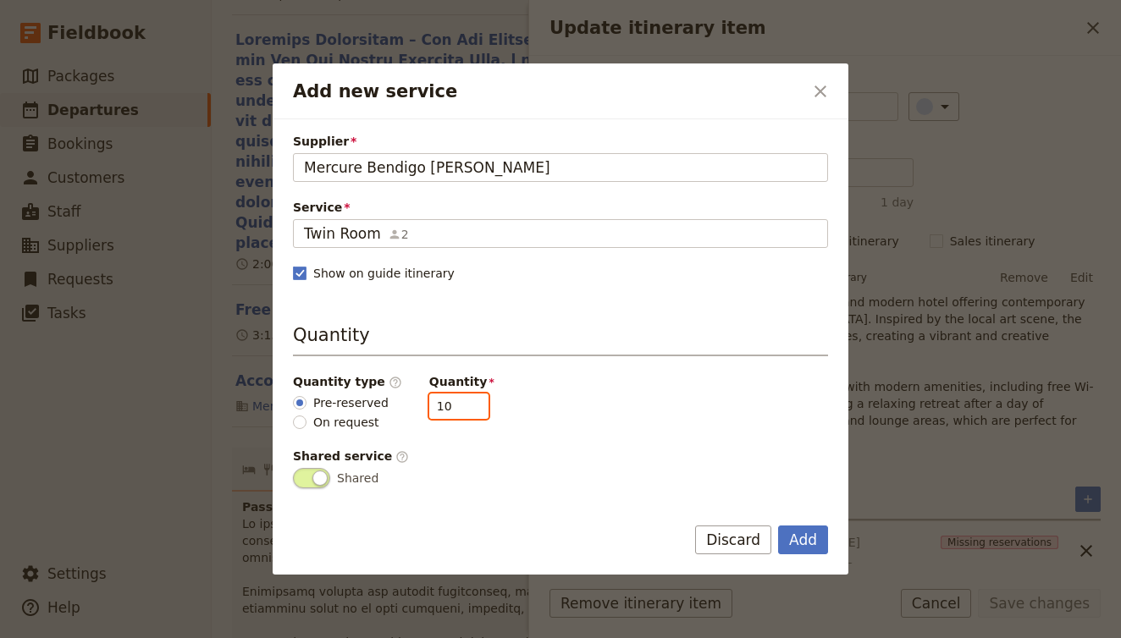
drag, startPoint x: 440, startPoint y: 409, endPoint x: 398, endPoint y: 406, distance: 42.4
click at [398, 407] on div "Quantity type ​ Pre-reserved On request Quantity 10" at bounding box center [560, 402] width 535 height 58
click at [803, 530] on button "Add" at bounding box center [803, 540] width 50 height 29
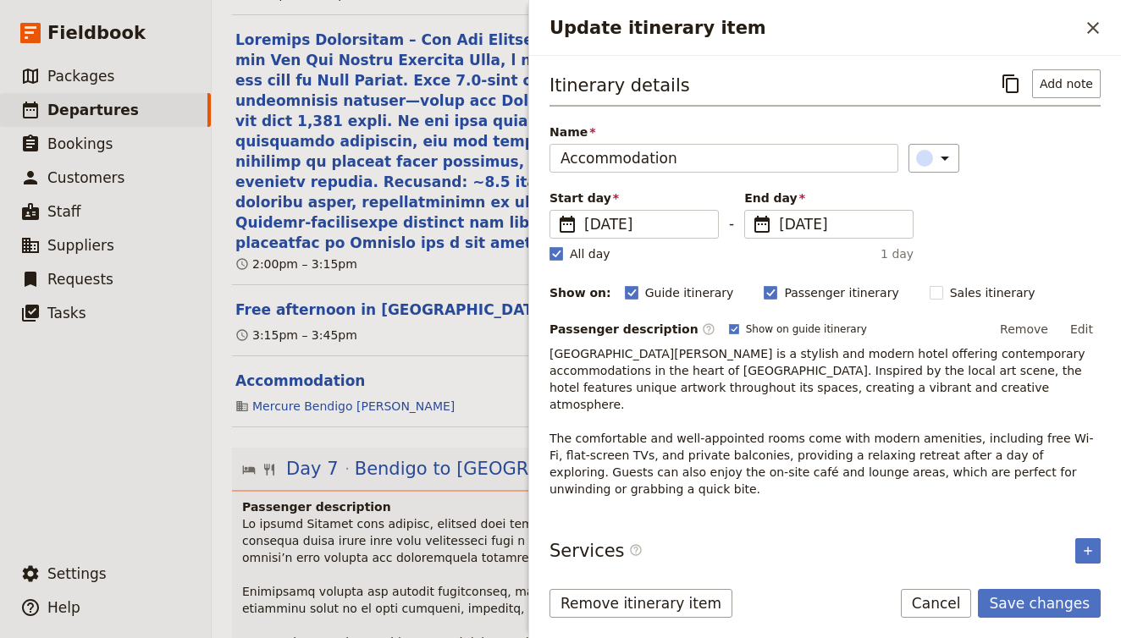
click at [1091, 521] on div "Itinerary details ​ Add note Name Accommodation ​ Start day ​ 19 Oct 2025 19/10…" at bounding box center [825, 315] width 551 height 493
click at [1091, 544] on icon "Add service inclusion" at bounding box center [1088, 551] width 14 height 14
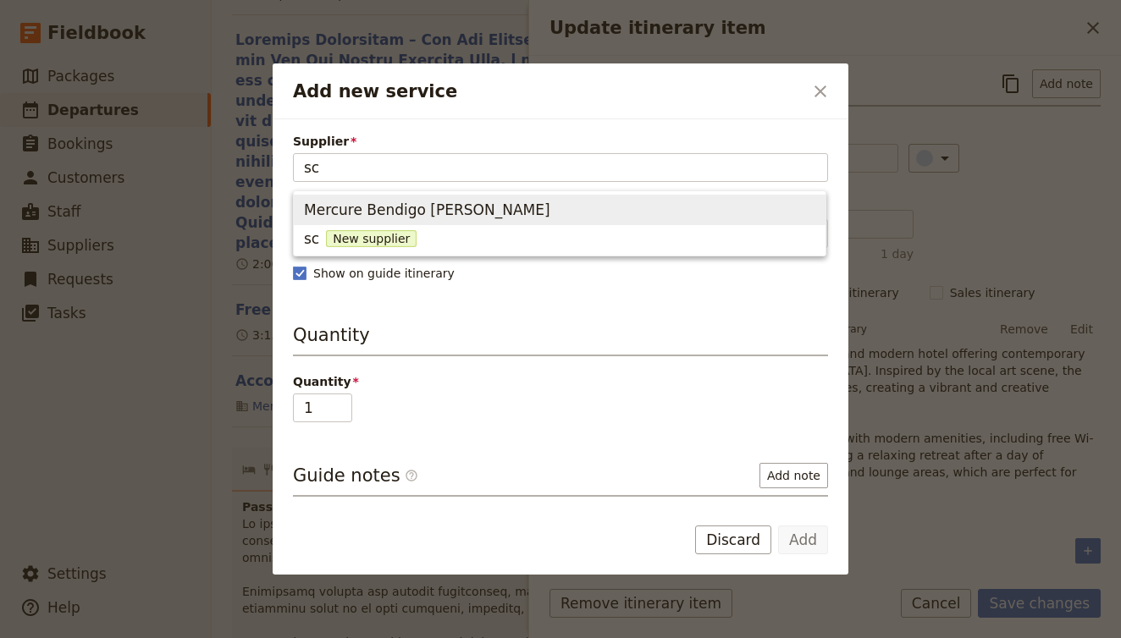
click at [394, 213] on span "Mercure Bendigo Schaller" at bounding box center [427, 210] width 246 height 20
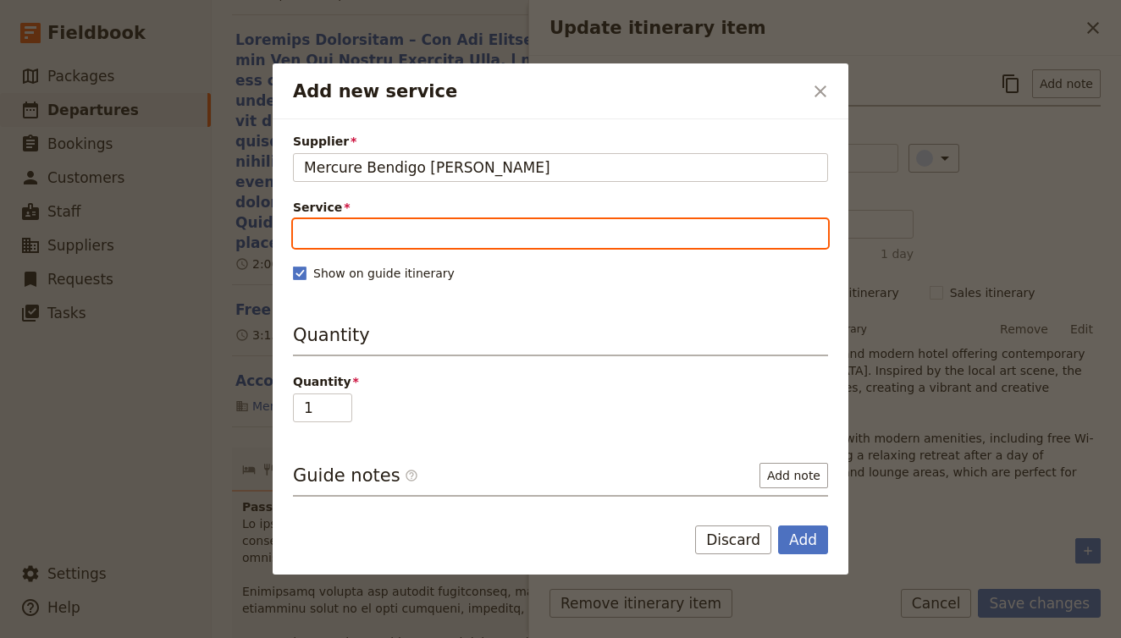
click at [393, 232] on input "Service" at bounding box center [560, 233] width 535 height 29
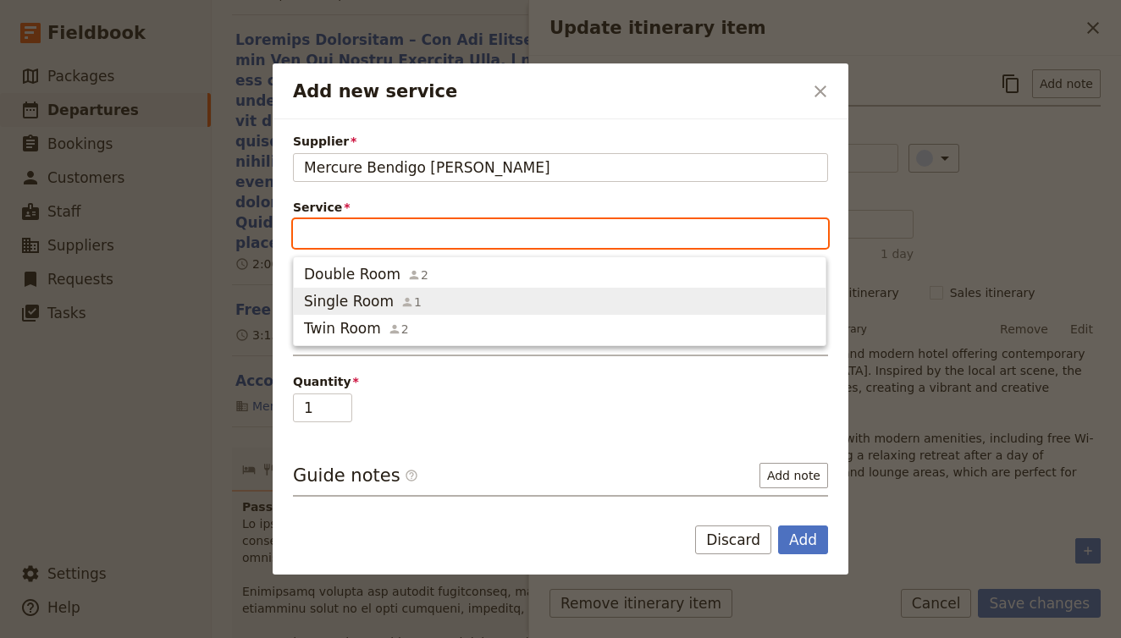
click at [373, 307] on span "Single Room" at bounding box center [349, 301] width 90 height 20
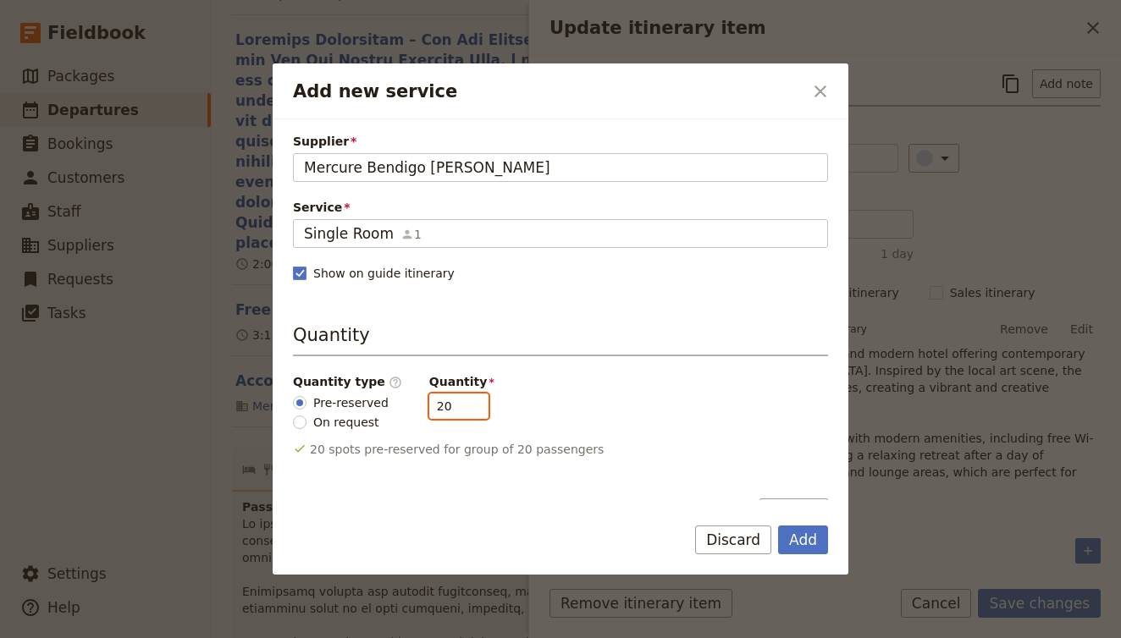
drag, startPoint x: 448, startPoint y: 403, endPoint x: 408, endPoint y: 390, distance: 41.8
click at [408, 390] on div "Quantity type ​ Pre-reserved On request Quantity 20" at bounding box center [560, 402] width 535 height 58
click at [795, 543] on button "Add" at bounding box center [803, 540] width 50 height 29
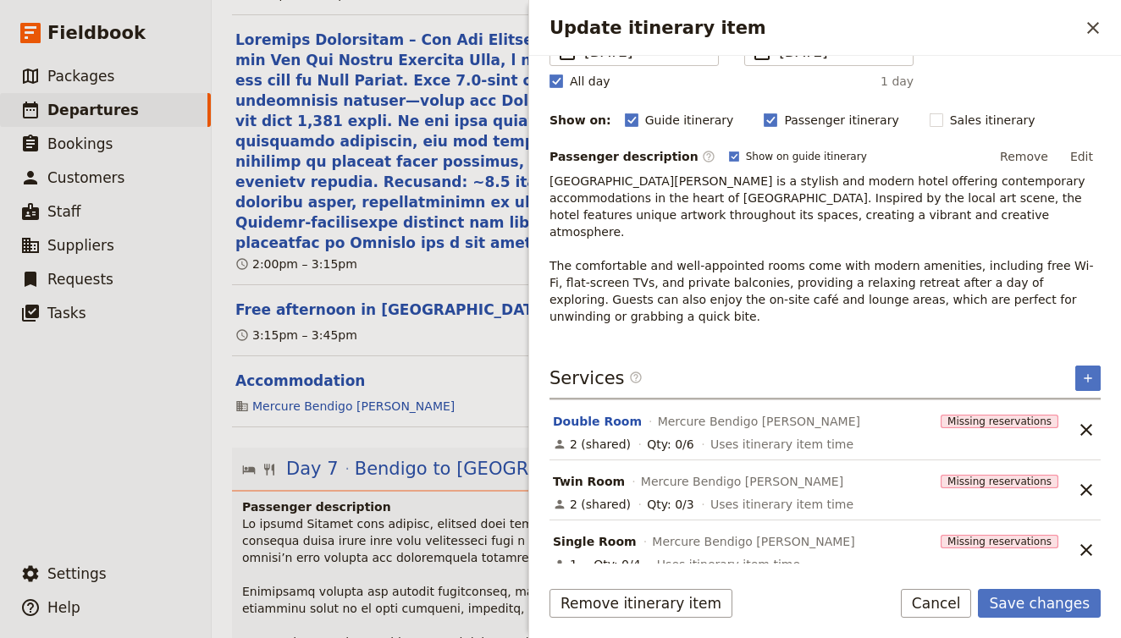
scroll to position [172, 0]
click at [599, 414] on button "Double Room" at bounding box center [597, 422] width 89 height 17
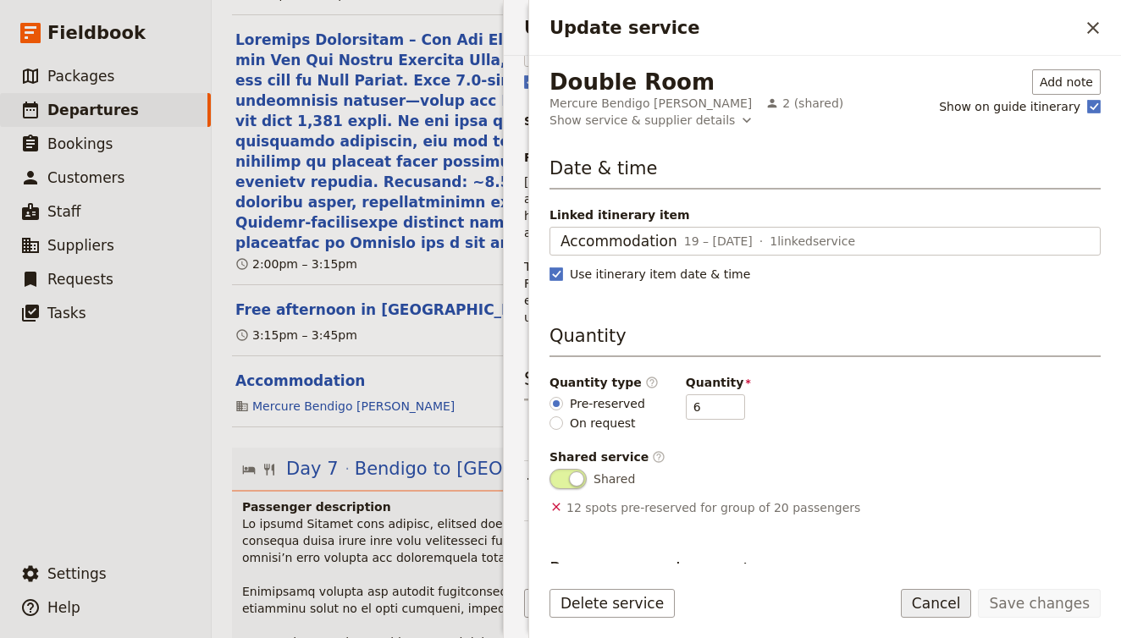
click at [947, 610] on button "Cancel" at bounding box center [936, 603] width 71 height 29
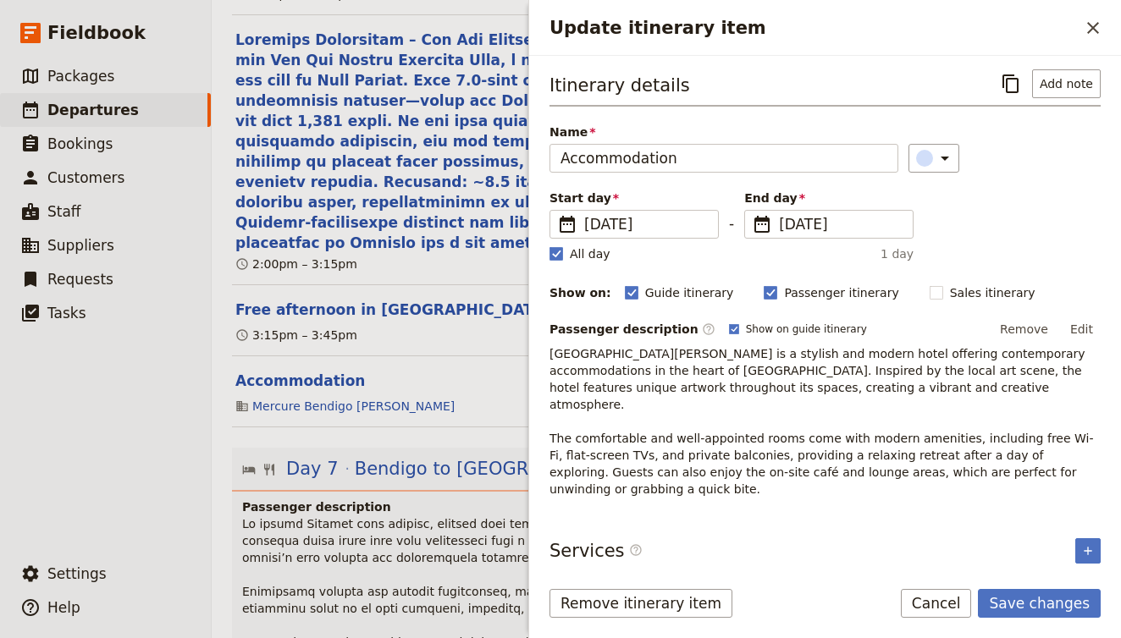
scroll to position [0, 0]
click at [1053, 592] on button "Save changes" at bounding box center [1039, 603] width 123 height 29
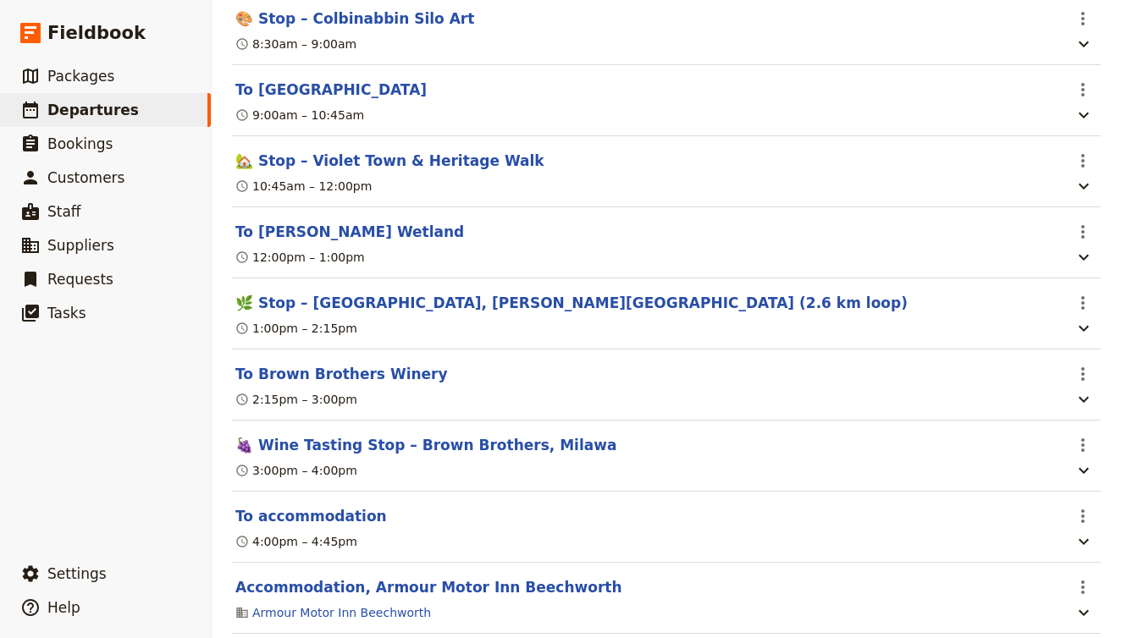
scroll to position [7386, 0]
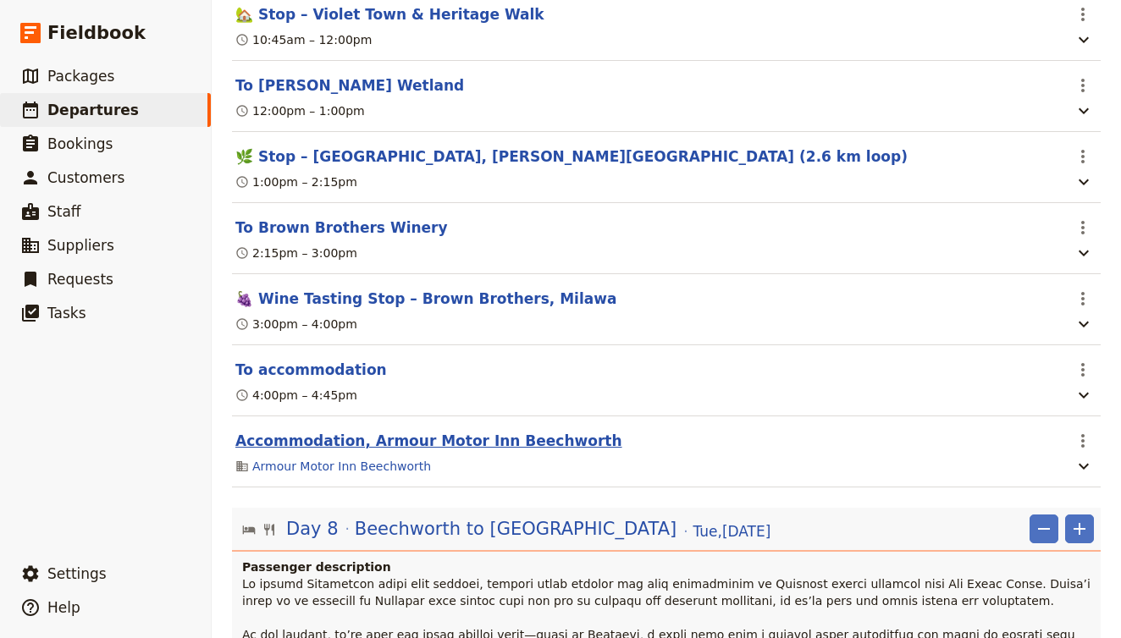
click at [424, 431] on button "Accommodation, Armour Motor Inn Beechworth" at bounding box center [428, 441] width 387 height 20
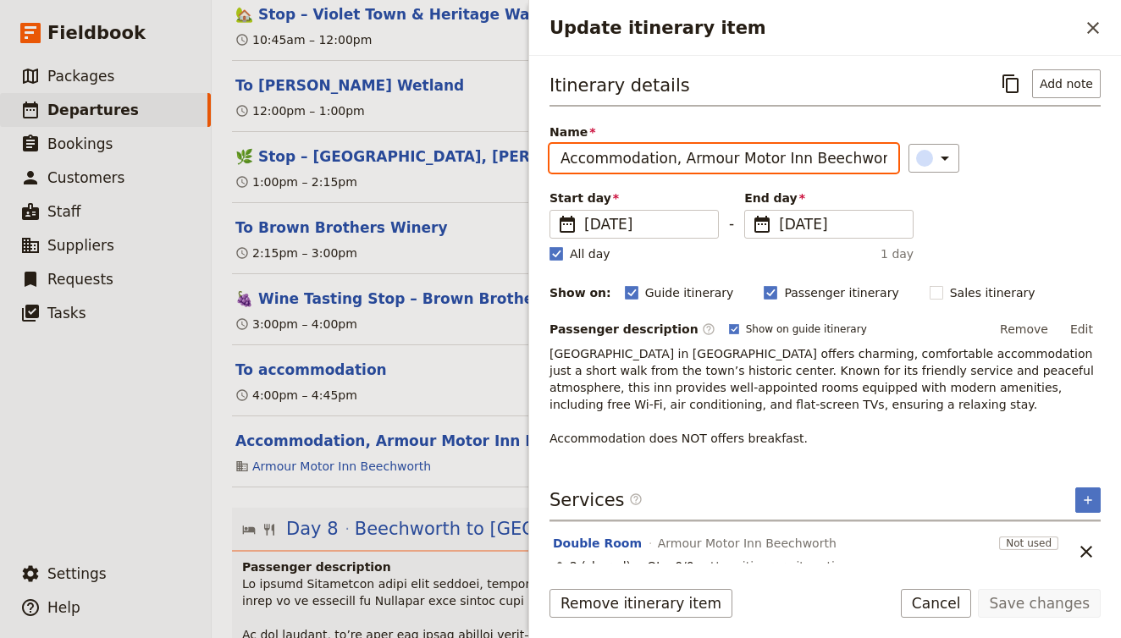
drag, startPoint x: 881, startPoint y: 163, endPoint x: 669, endPoint y: 167, distance: 212.6
click at [669, 167] on input "Accommodation, Armour Motor Inn Beechworth" at bounding box center [724, 158] width 349 height 29
drag, startPoint x: 667, startPoint y: 158, endPoint x: 881, endPoint y: 152, distance: 213.5
click at [881, 152] on input "Accommodation, Armour Motor Inn Beechwor" at bounding box center [724, 158] width 349 height 29
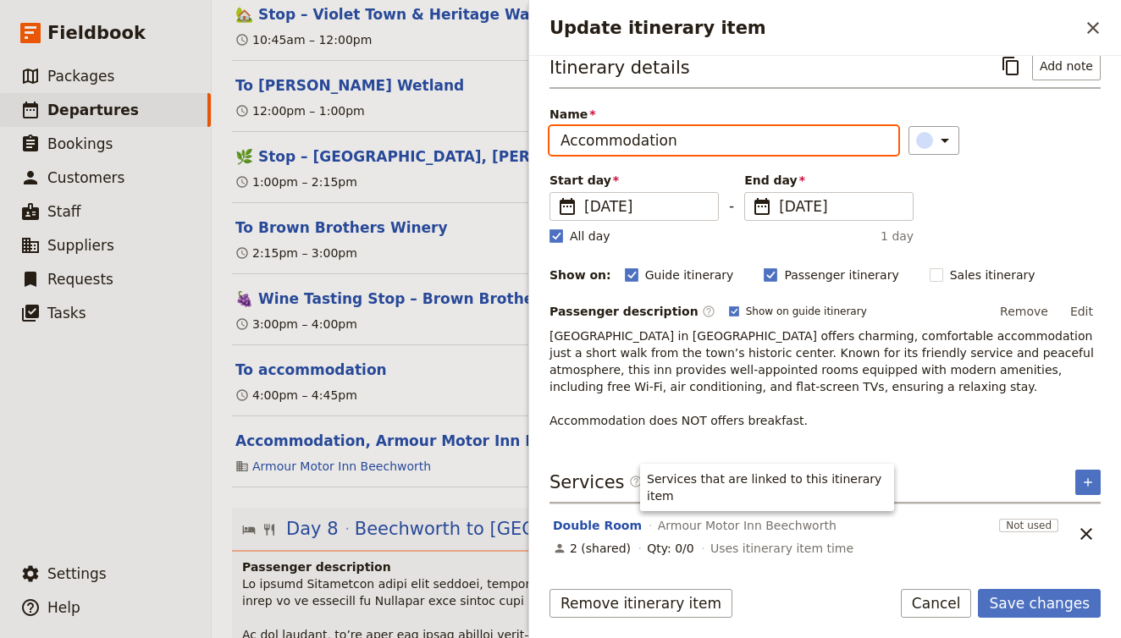
scroll to position [18, 0]
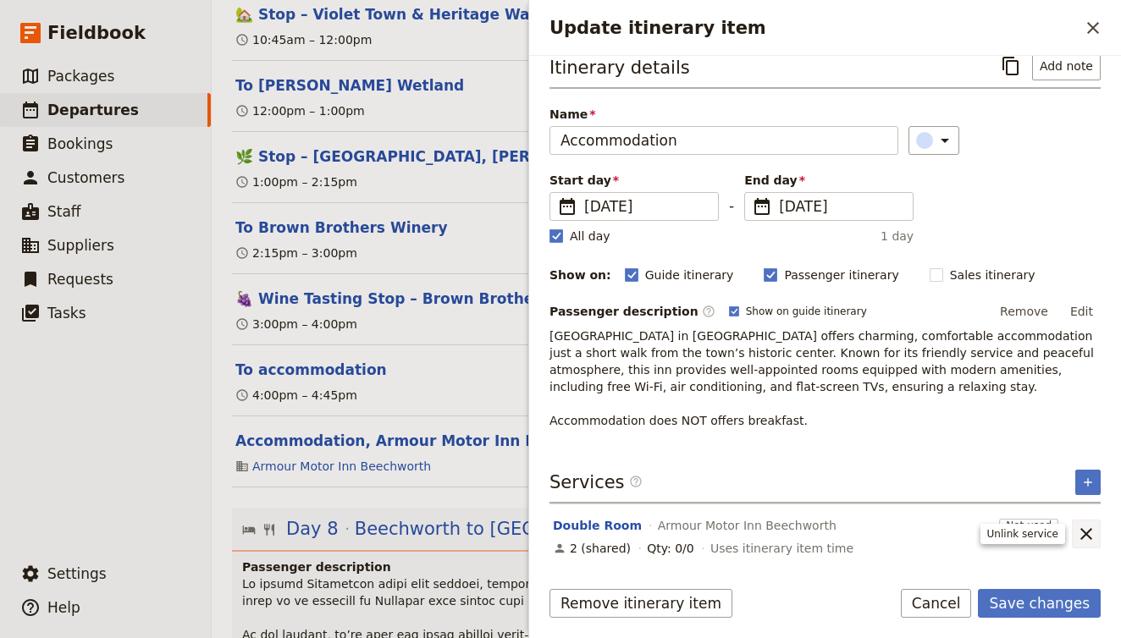
click at [1087, 538] on icon "Unlink service" at bounding box center [1086, 534] width 20 height 20
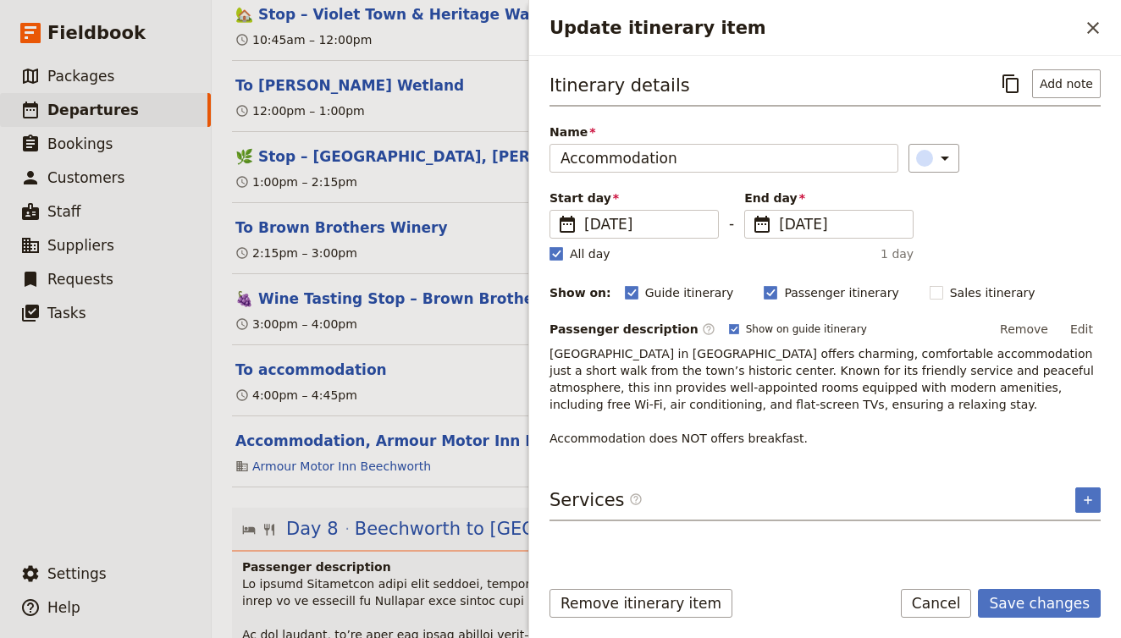
click at [771, 427] on p "Armour Motor Inn in Beechworth offers charming, comfortable accommodation just …" at bounding box center [825, 396] width 551 height 102
click at [1085, 334] on button "Edit" at bounding box center [1082, 329] width 38 height 25
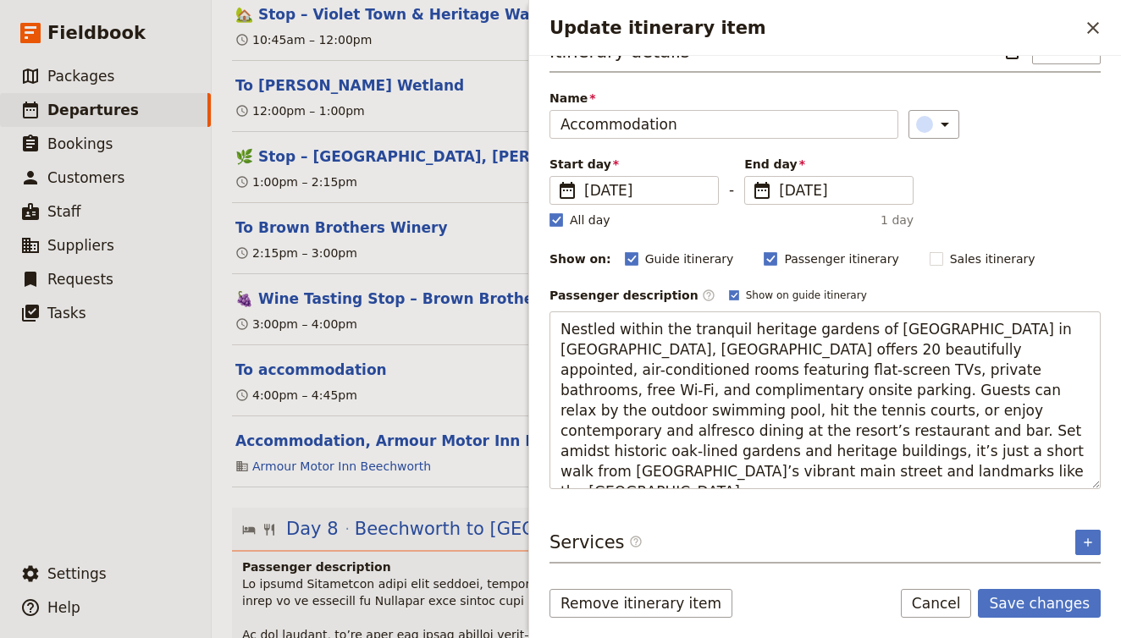
scroll to position [34, 0]
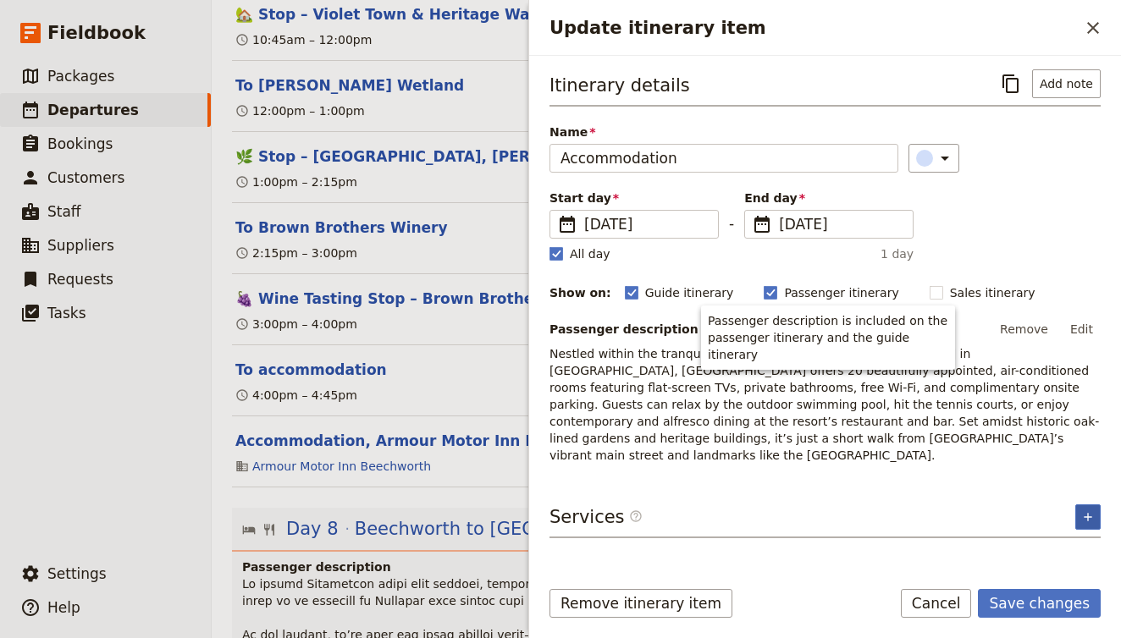
click at [1078, 542] on div "Itinerary details ​ Add note Name Accommodation ​ Start day ​ 20 Oct 2025 20/10…" at bounding box center [825, 315] width 551 height 493
click at [1081, 511] on icon "Add service inclusion" at bounding box center [1088, 518] width 14 height 14
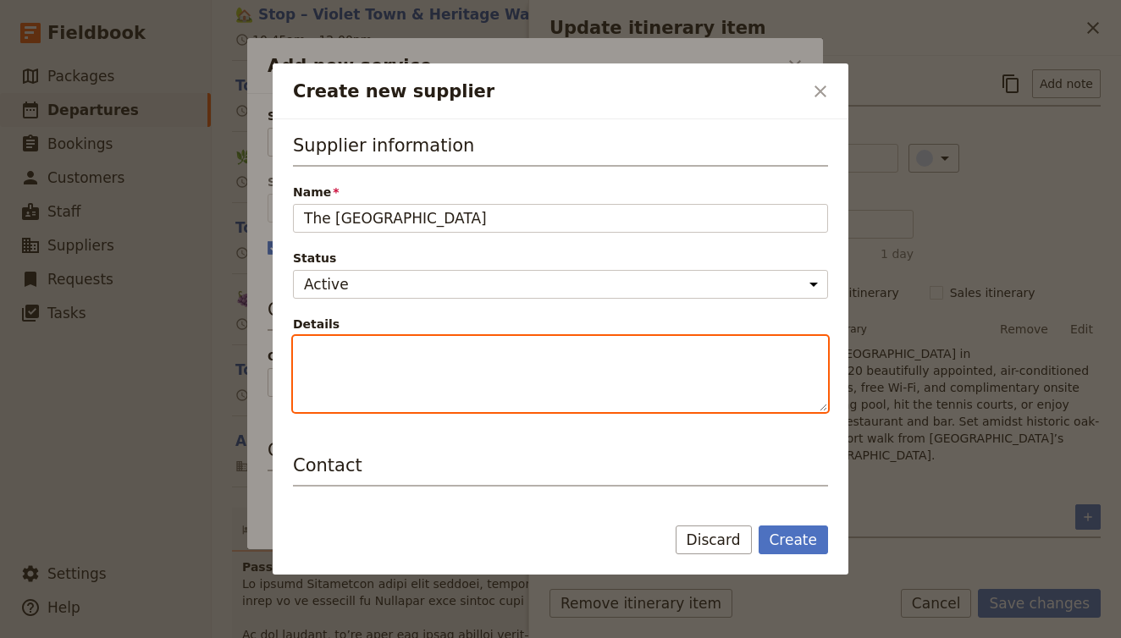
click at [349, 397] on textarea "Details" at bounding box center [560, 374] width 535 height 76
paste textarea "Nestled within the tranquil heritage gardens of Mayday Hills in Beechworth, The…"
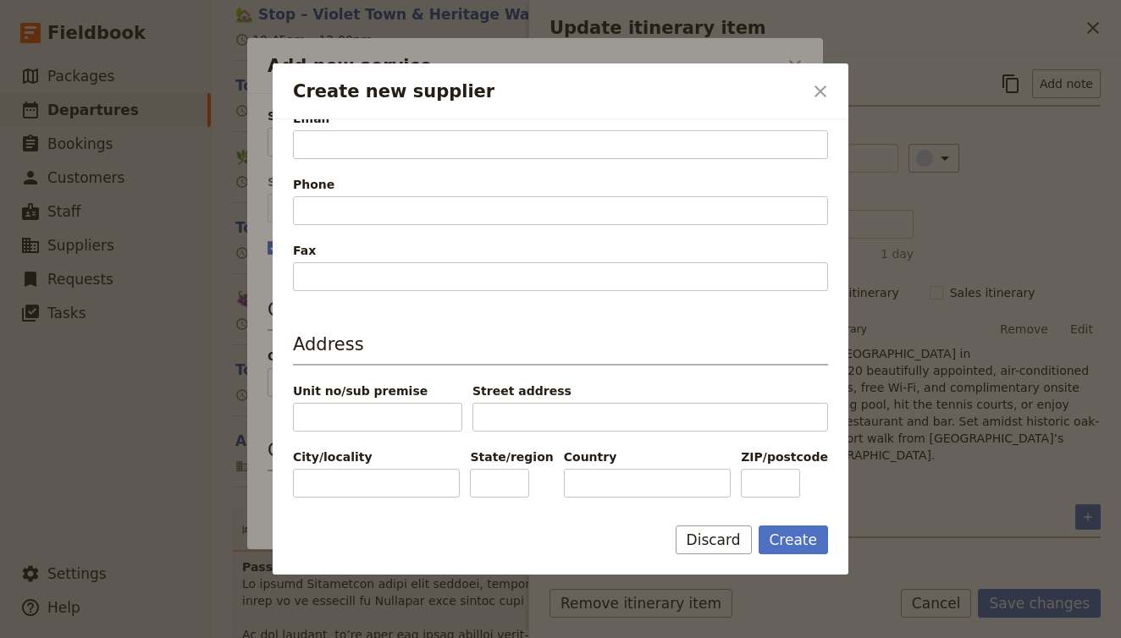
scroll to position [561, 0]
click at [790, 544] on button "Create" at bounding box center [794, 540] width 70 height 29
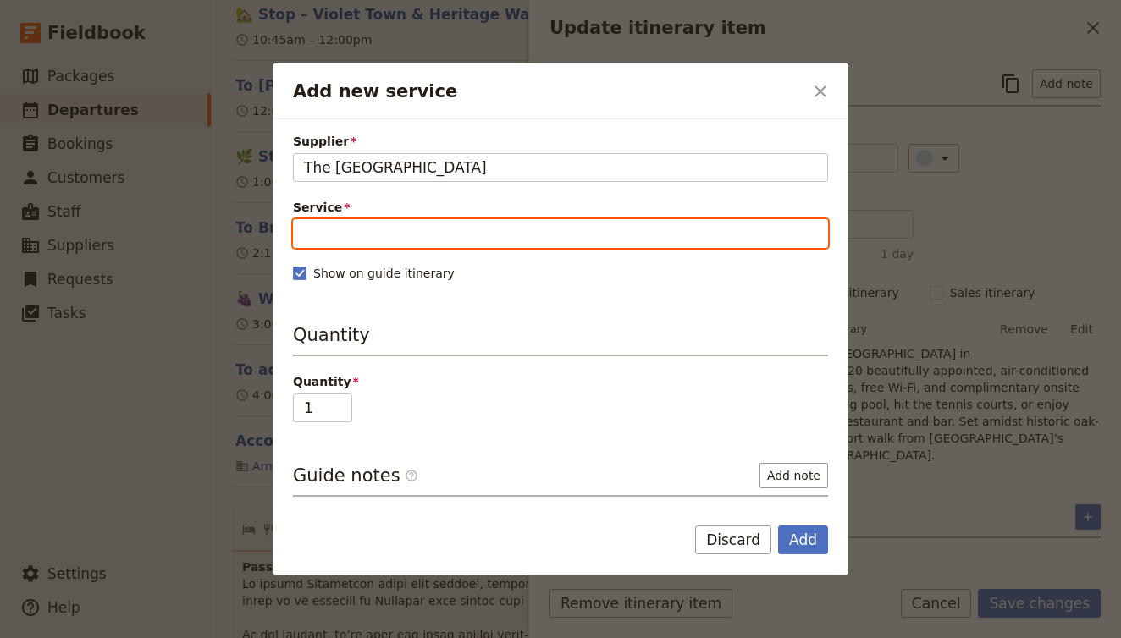
click at [542, 246] on input "Service" at bounding box center [560, 233] width 535 height 29
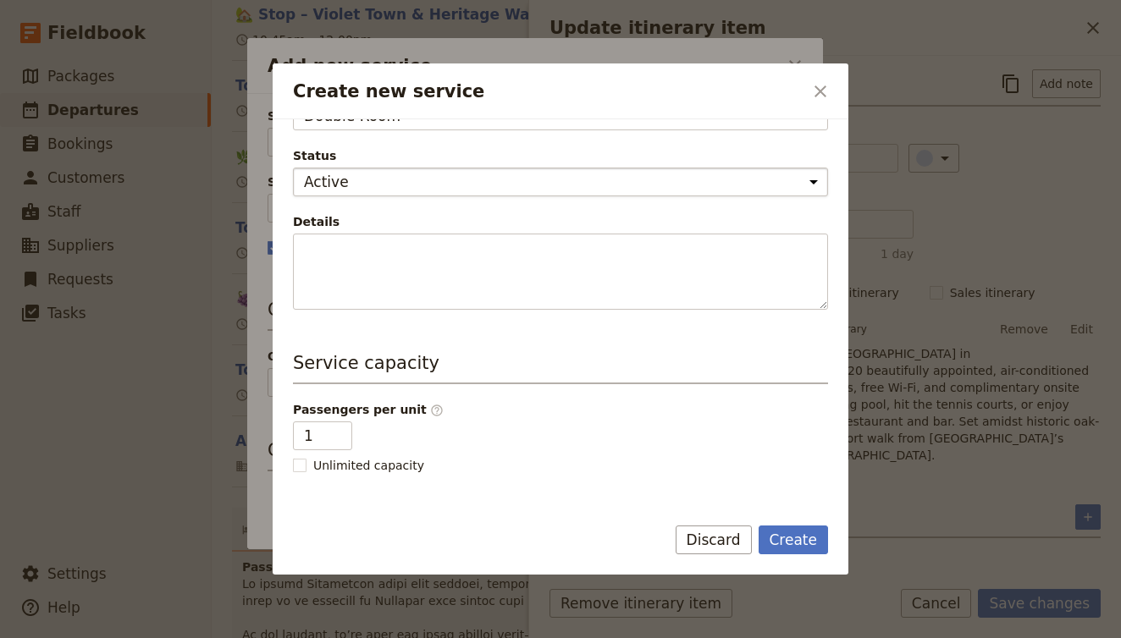
scroll to position [173, 0]
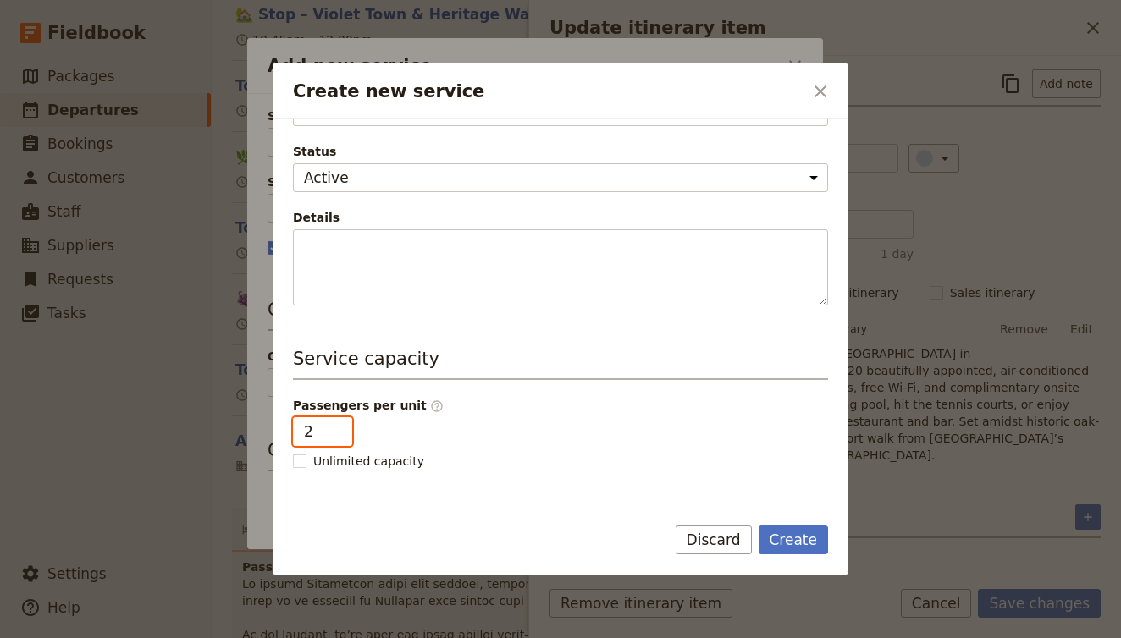
click at [339, 430] on input "2" at bounding box center [322, 431] width 59 height 29
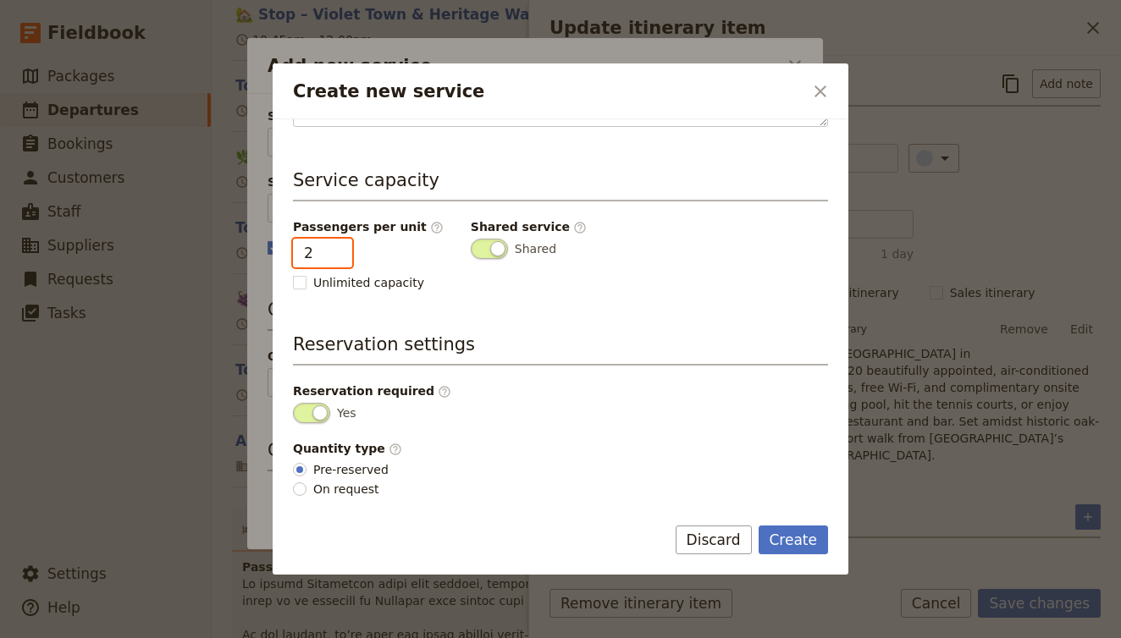
scroll to position [351, 0]
click at [795, 542] on button "Create" at bounding box center [794, 540] width 70 height 29
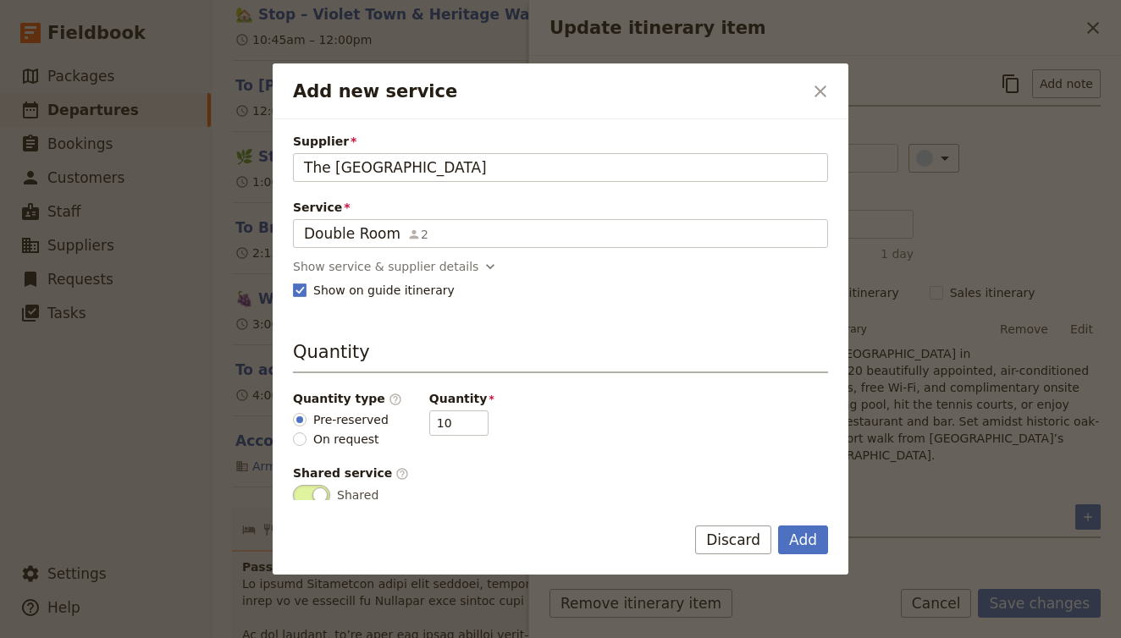
scroll to position [0, 0]
drag, startPoint x: 439, startPoint y: 428, endPoint x: 372, endPoint y: 429, distance: 67.8
click at [371, 428] on div "Quantity type ​ Pre-reserved On request Quantity 10" at bounding box center [560, 419] width 535 height 58
click at [809, 546] on button "Add" at bounding box center [803, 540] width 50 height 29
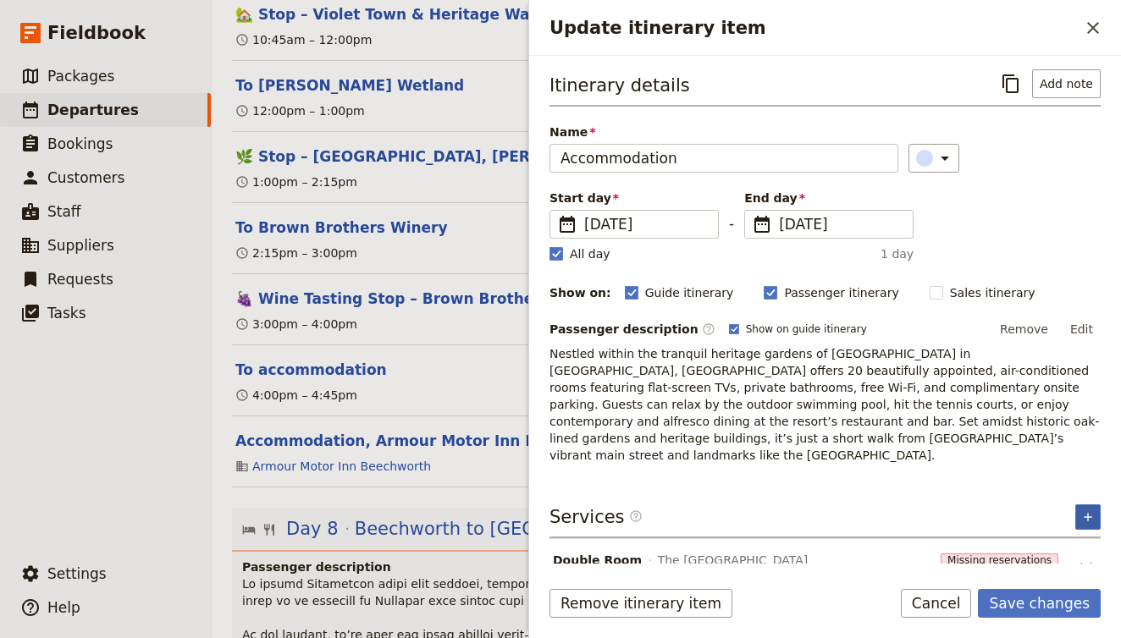
click at [1086, 511] on icon "Add service inclusion" at bounding box center [1088, 518] width 14 height 14
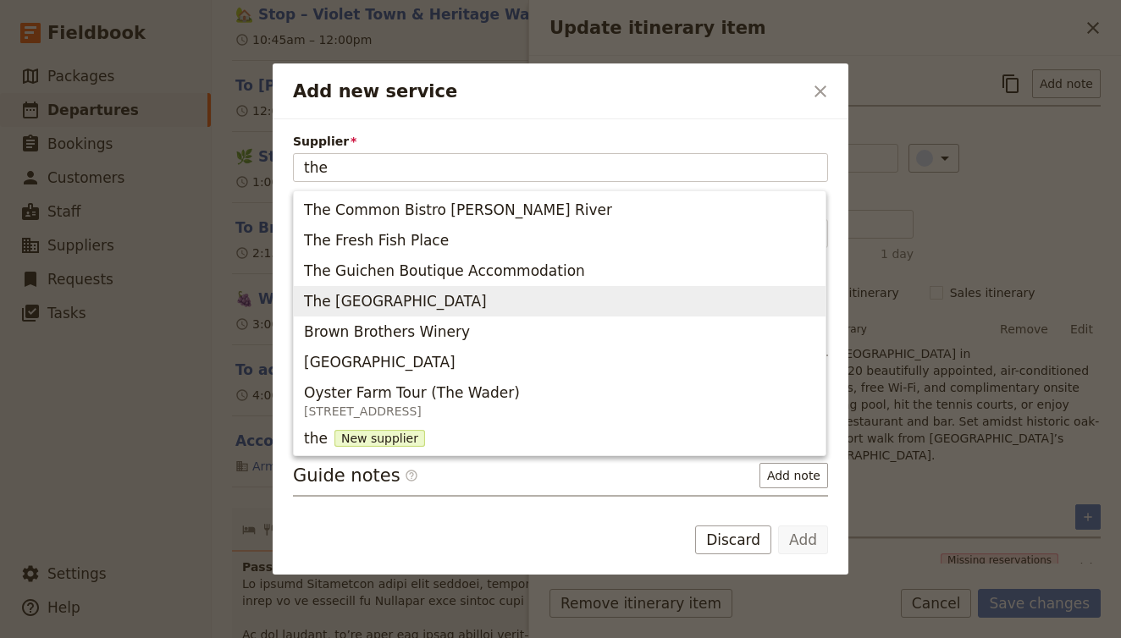
click at [517, 289] on button "The Grand Oaks" at bounding box center [560, 301] width 532 height 30
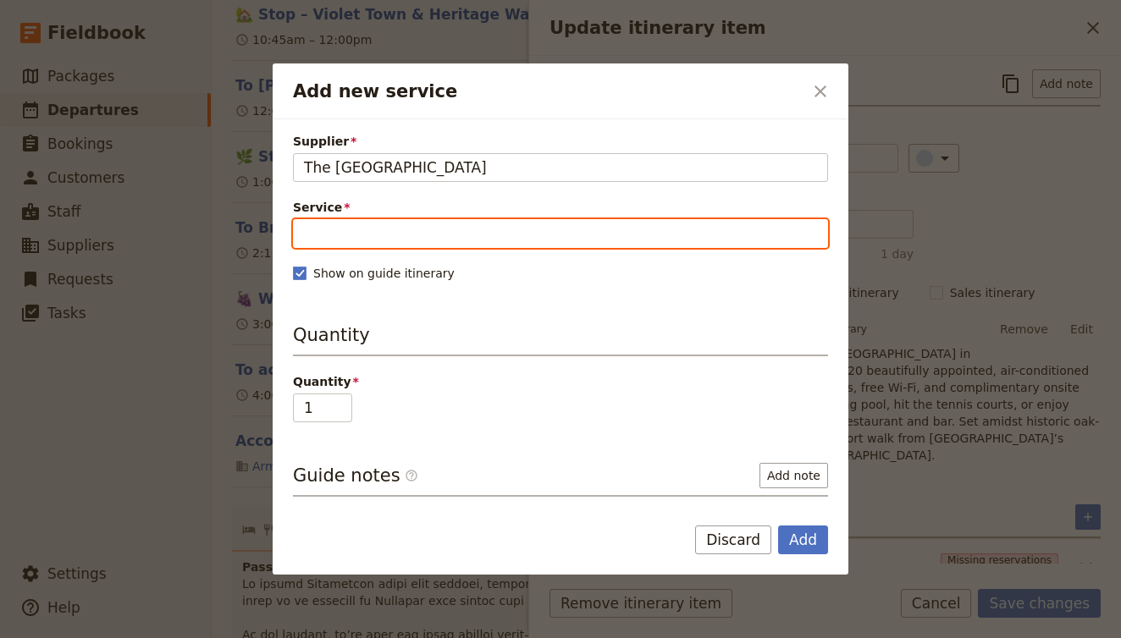
click at [478, 236] on input "Service" at bounding box center [560, 233] width 535 height 29
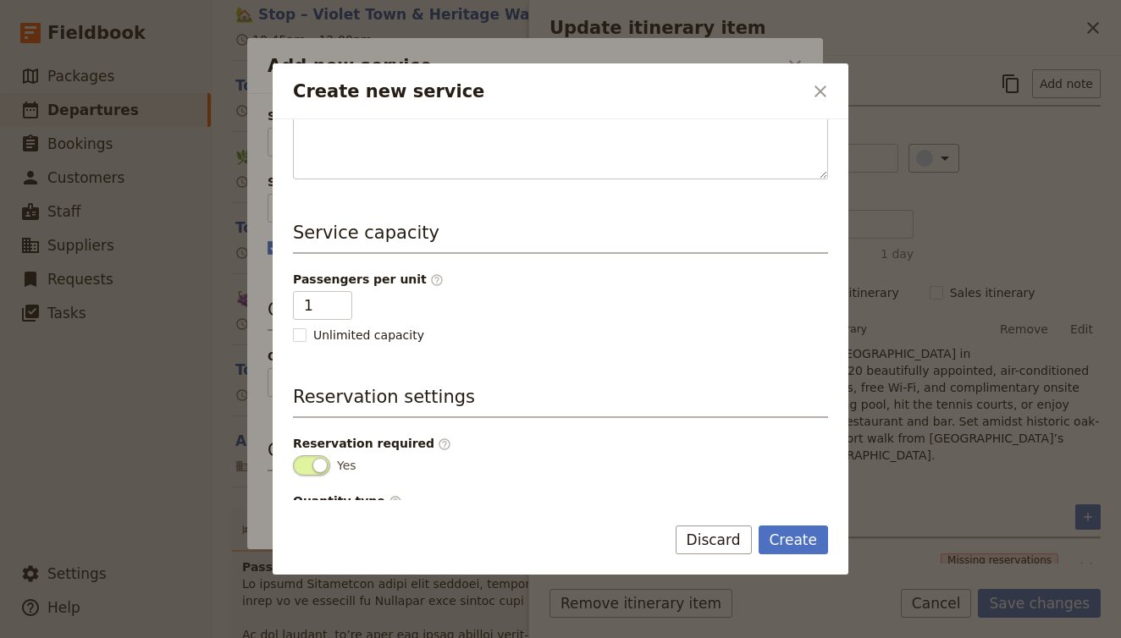
scroll to position [301, 0]
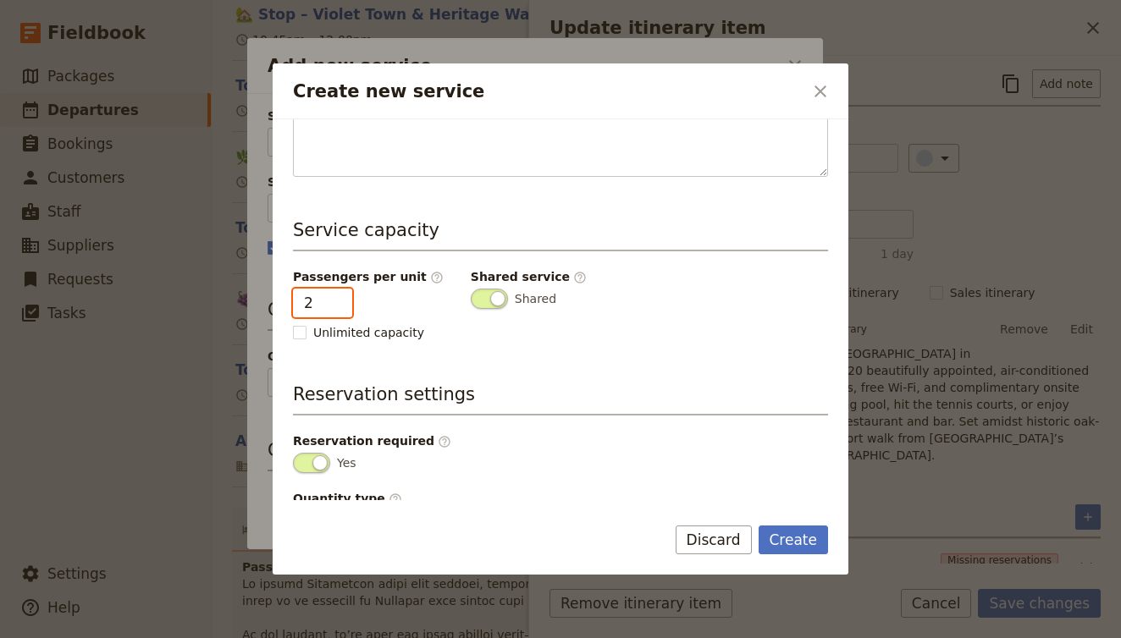
click at [338, 301] on input "2" at bounding box center [322, 303] width 59 height 29
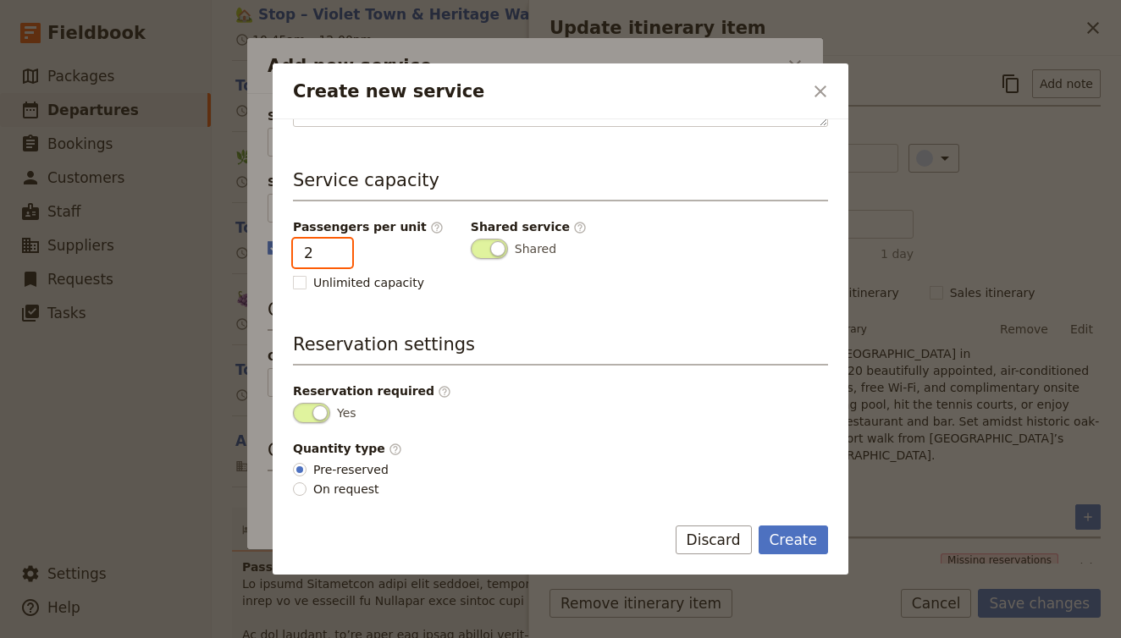
scroll to position [351, 0]
click at [805, 538] on button "Create" at bounding box center [794, 540] width 70 height 29
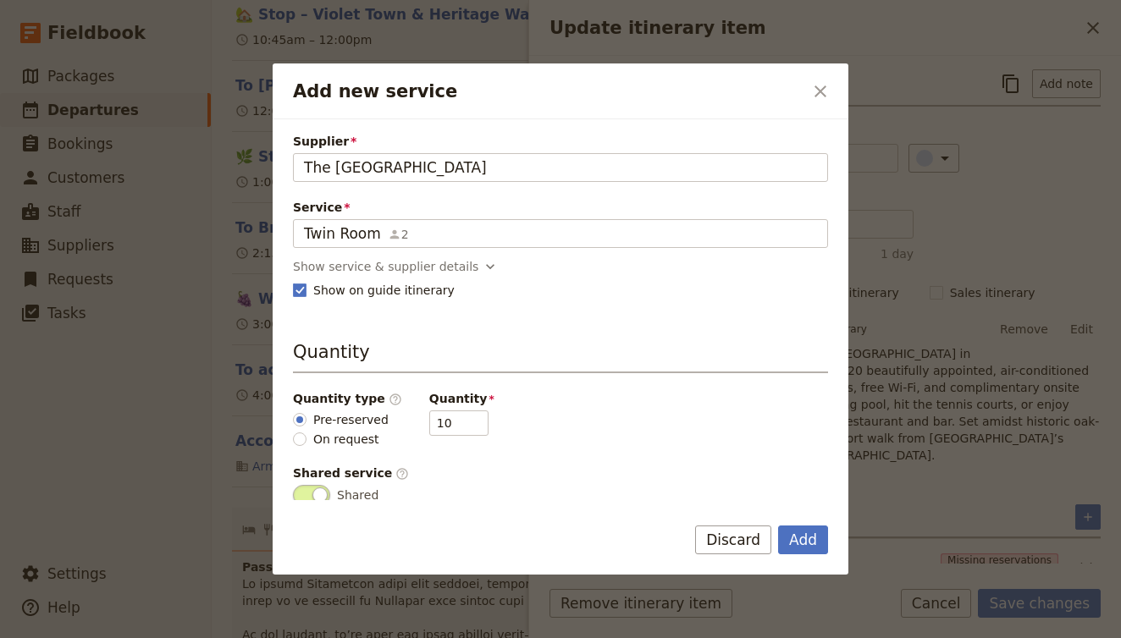
scroll to position [0, 0]
click at [460, 272] on div "Show service & supplier details" at bounding box center [385, 266] width 185 height 17
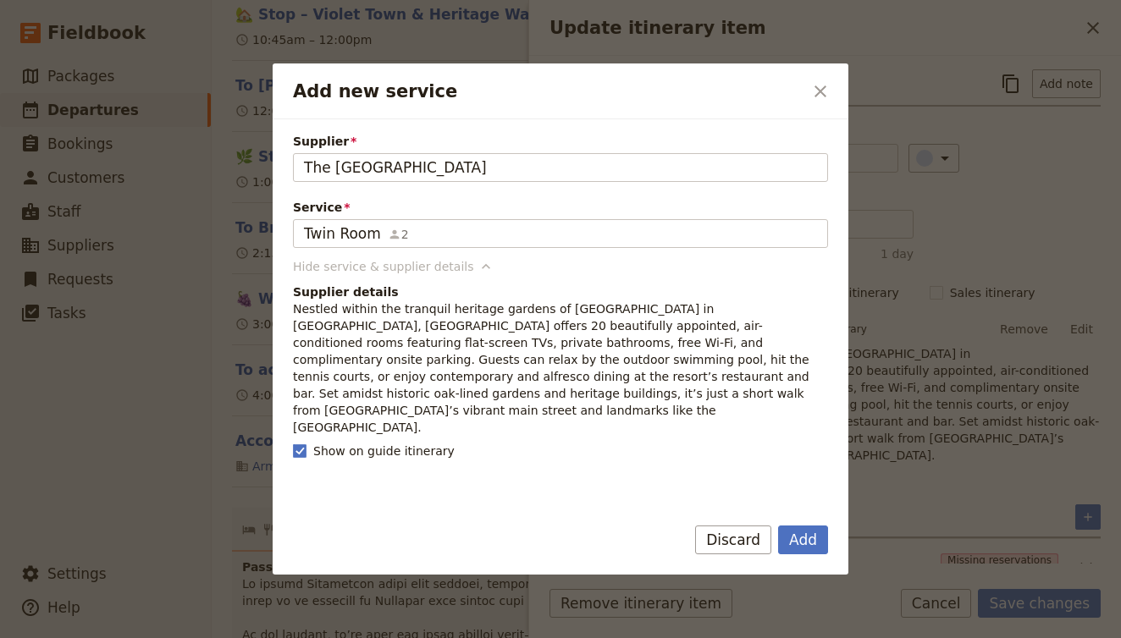
click at [460, 272] on button "Hide service & supplier details" at bounding box center [394, 266] width 202 height 17
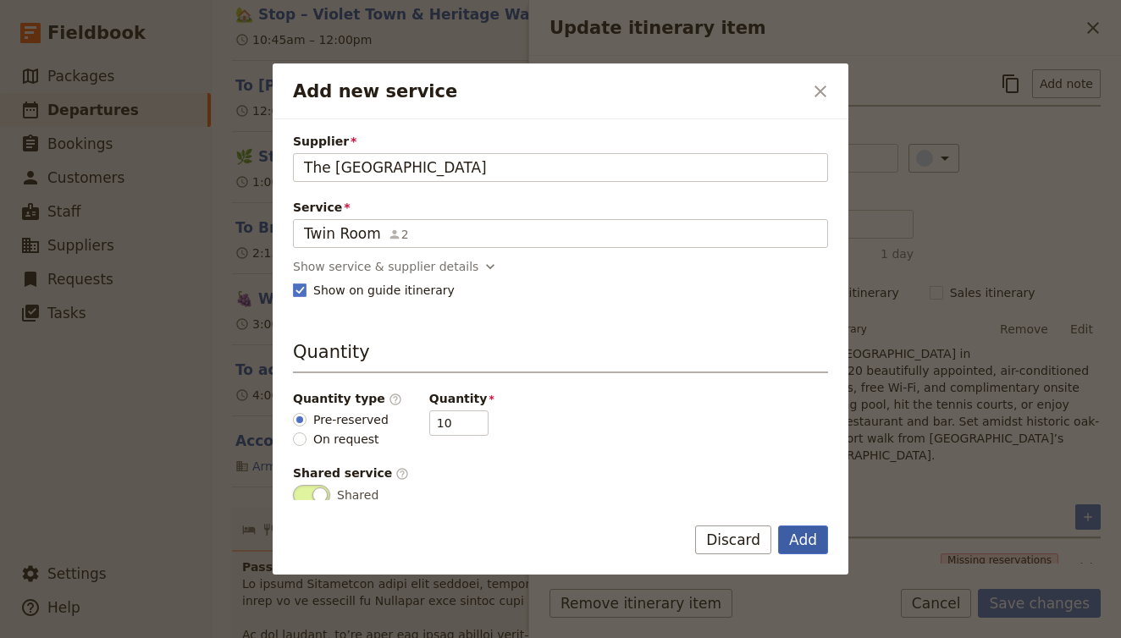
click at [813, 534] on button "Add" at bounding box center [803, 540] width 50 height 29
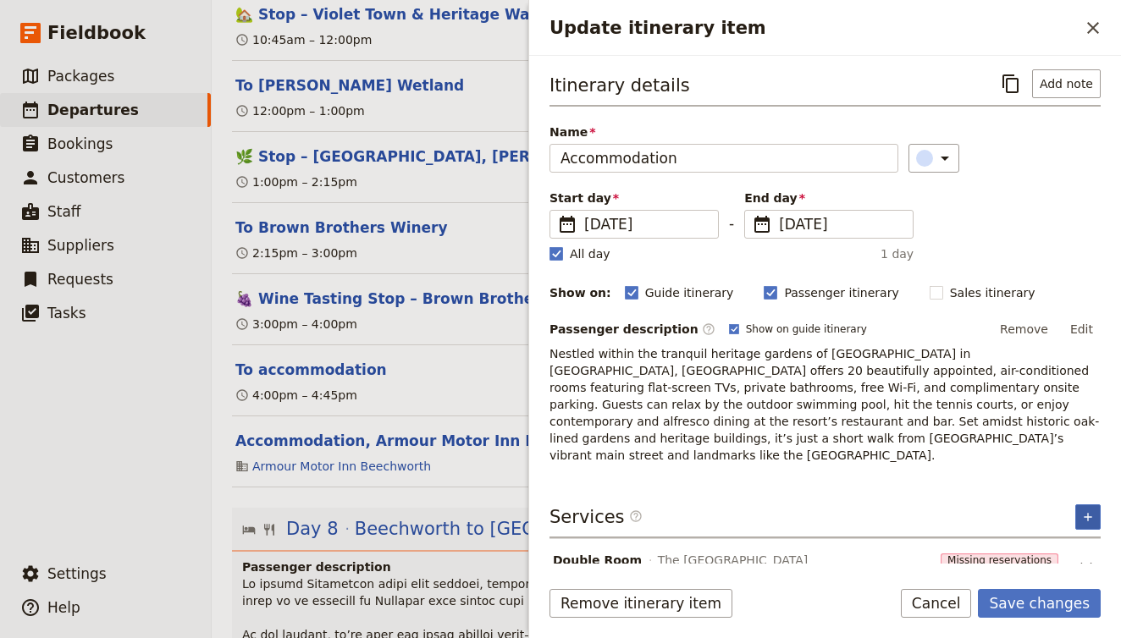
click at [1097, 505] on button "​" at bounding box center [1087, 517] width 25 height 25
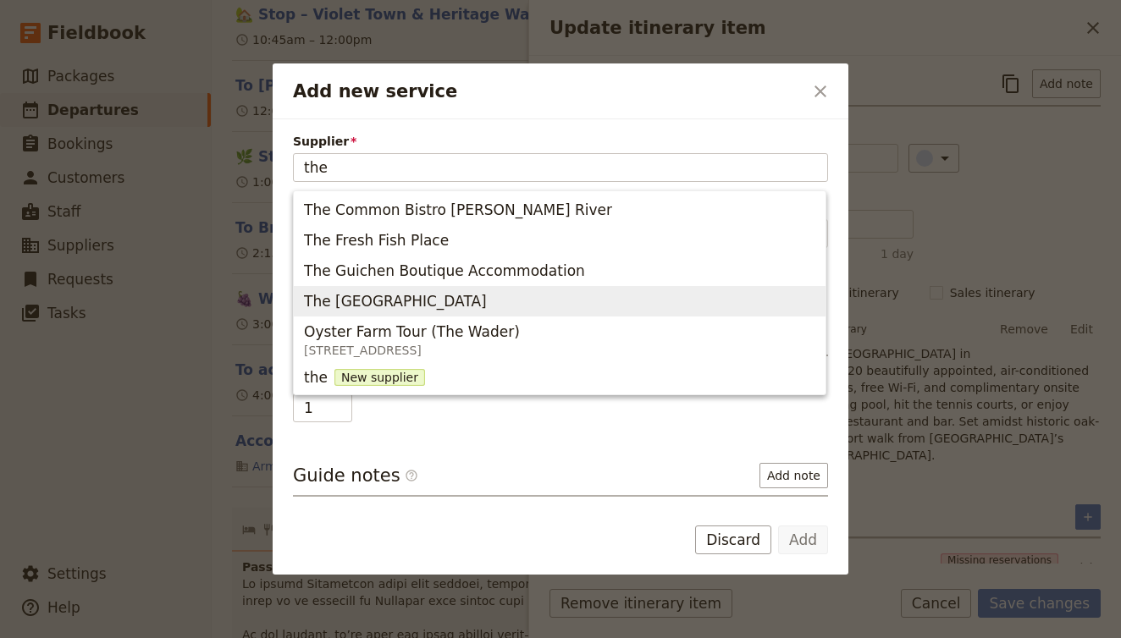
click at [359, 289] on button "The Grand Oaks" at bounding box center [560, 301] width 532 height 30
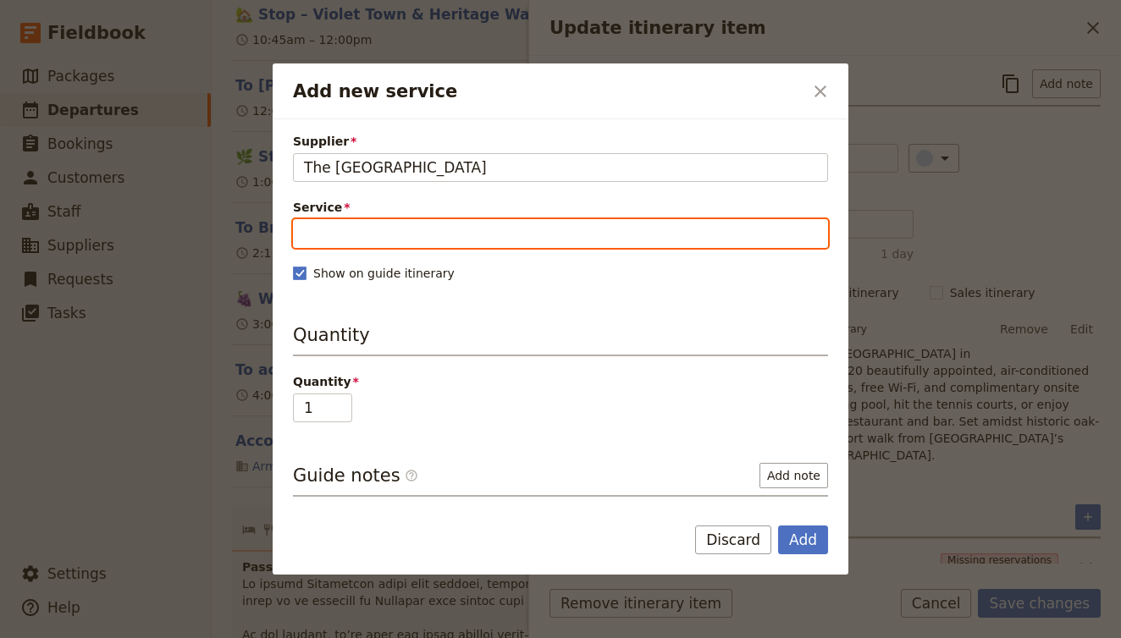
click at [379, 223] on input "Service" at bounding box center [560, 233] width 535 height 29
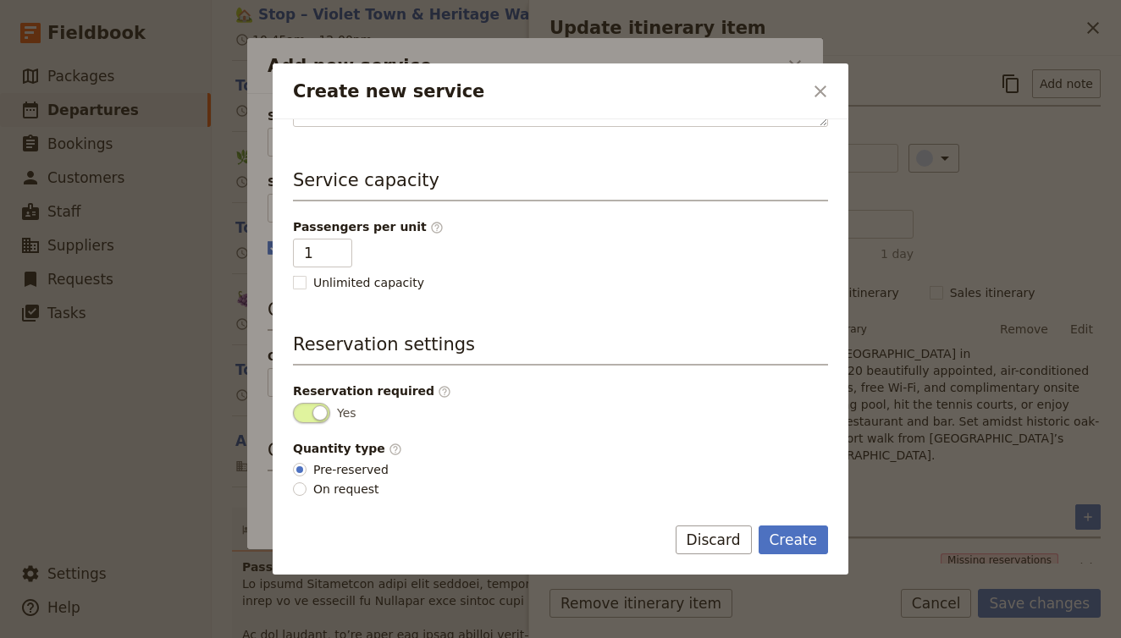
scroll to position [351, 0]
click at [793, 547] on button "Create" at bounding box center [794, 540] width 70 height 29
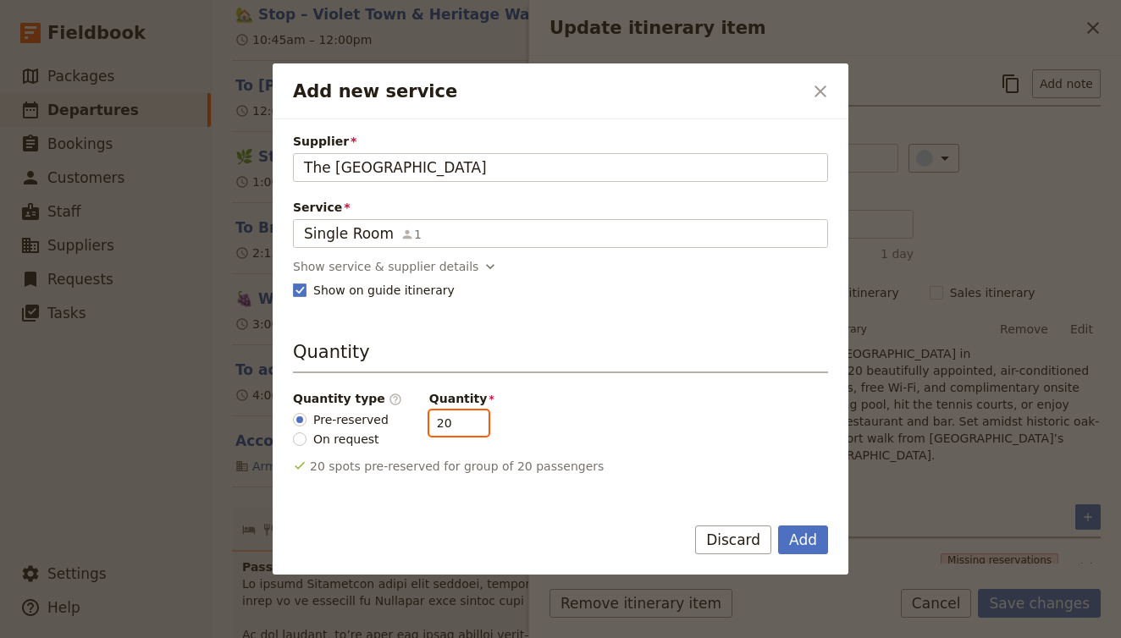
drag, startPoint x: 439, startPoint y: 425, endPoint x: 384, endPoint y: 425, distance: 55.0
click at [384, 425] on div "Quantity type ​ Pre-reserved On request Quantity 20" at bounding box center [560, 419] width 535 height 58
click at [795, 537] on button "Add" at bounding box center [803, 540] width 50 height 29
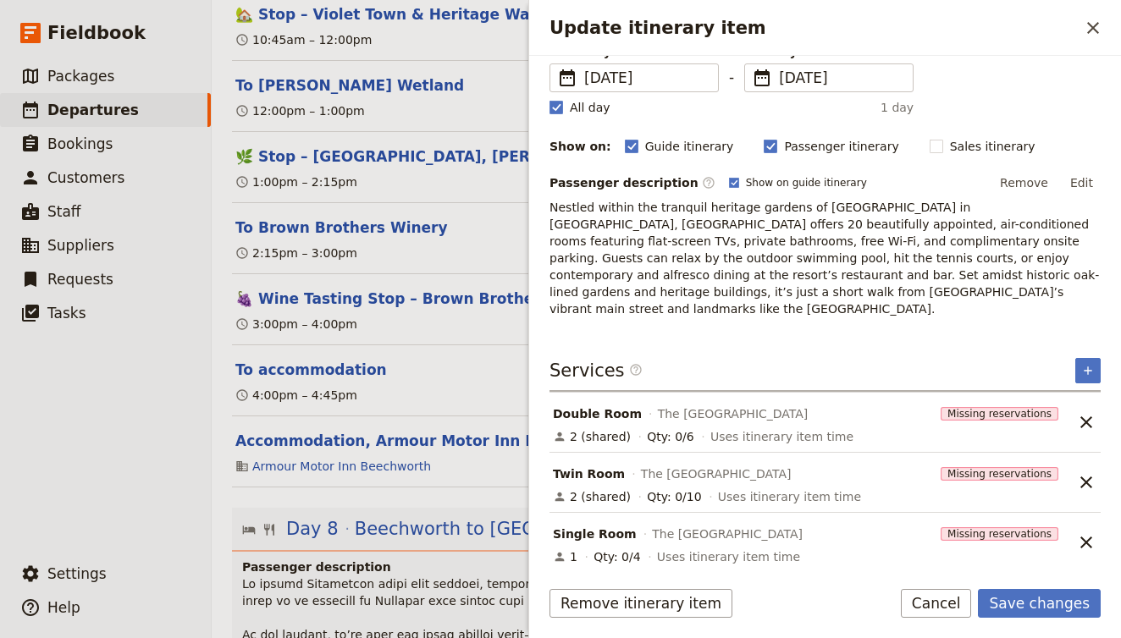
scroll to position [138, 0]
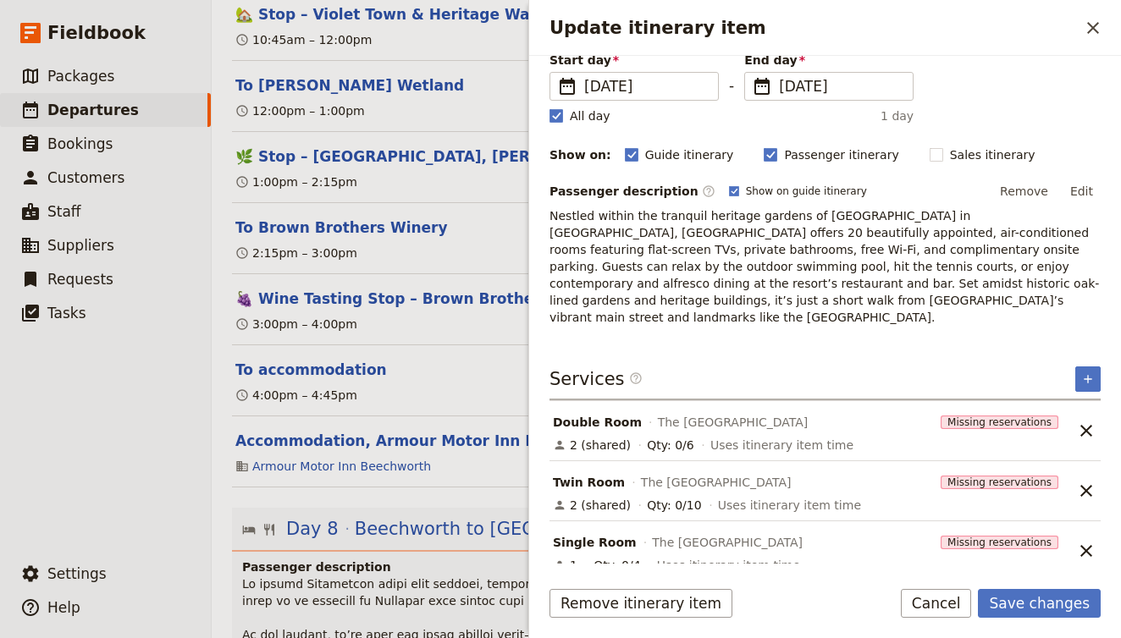
click at [593, 474] on span "Twin Room" at bounding box center [589, 482] width 72 height 17
click at [588, 474] on span "Twin Room" at bounding box center [589, 482] width 72 height 17
click at [570, 474] on span "Twin Room" at bounding box center [589, 482] width 72 height 17
click at [1058, 611] on button "Save changes" at bounding box center [1039, 603] width 123 height 29
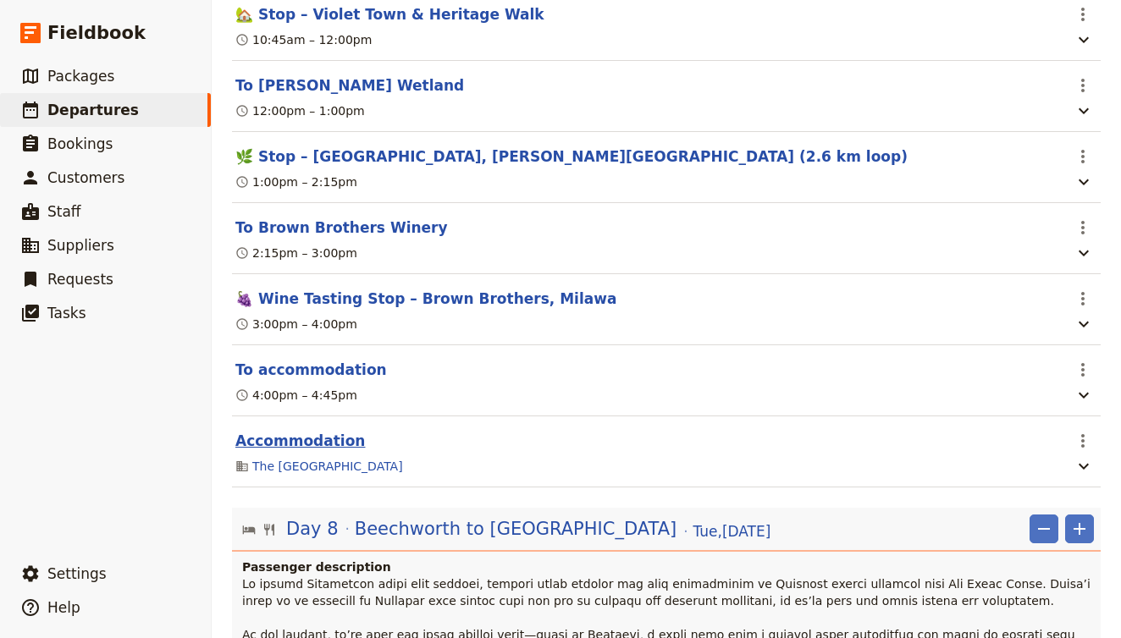
click at [300, 431] on button "Accommodation" at bounding box center [300, 441] width 130 height 20
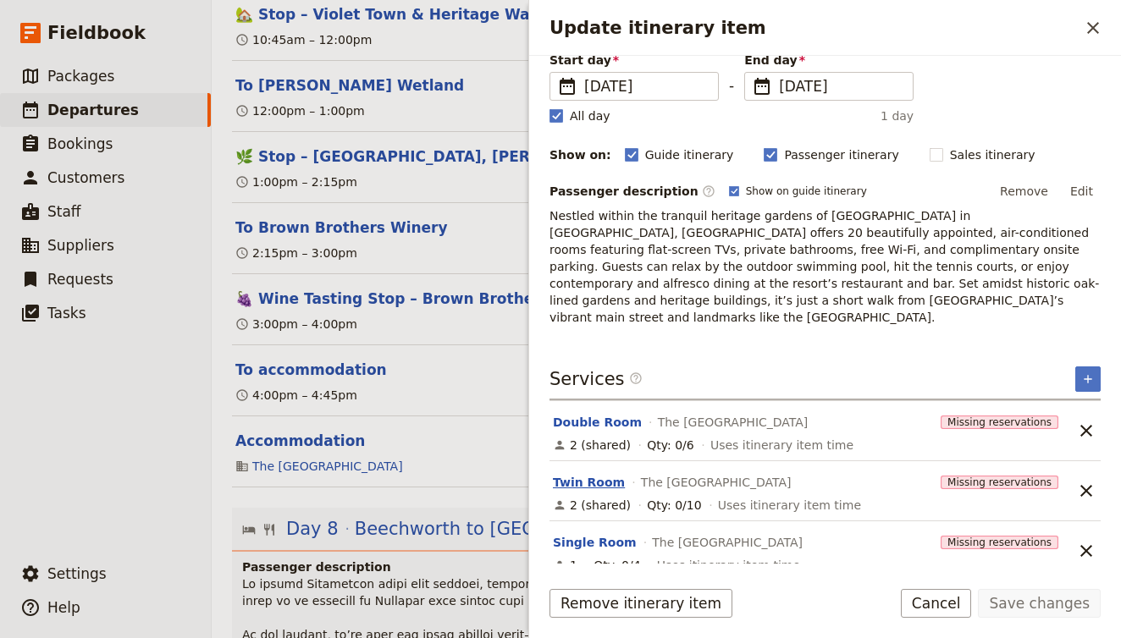
click at [592, 474] on button "Twin Room" at bounding box center [589, 482] width 72 height 17
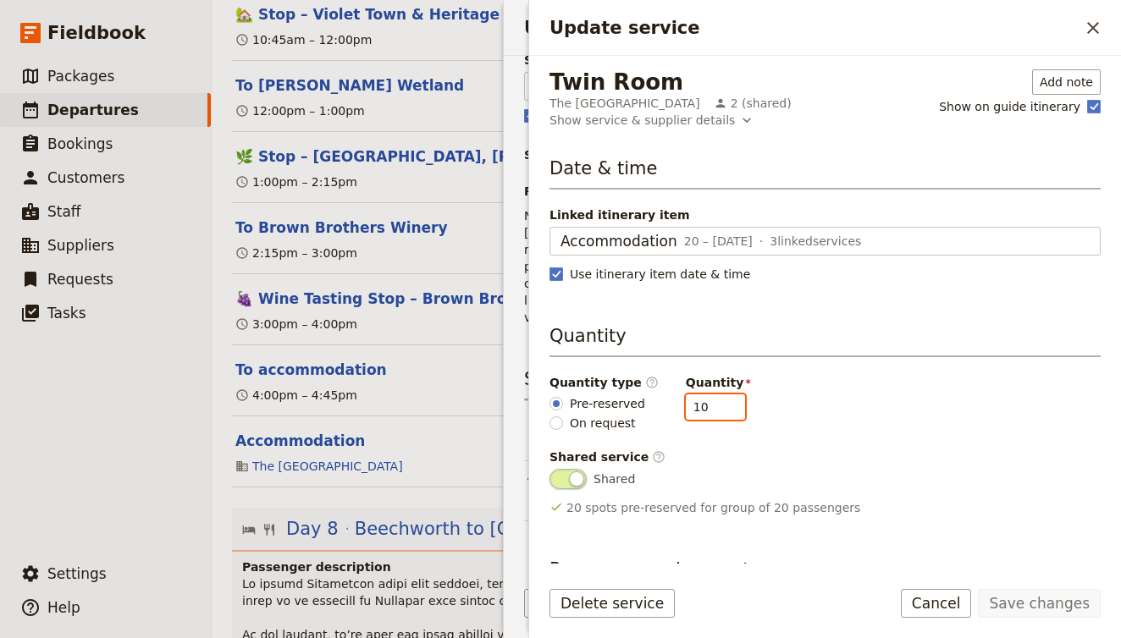
drag, startPoint x: 702, startPoint y: 400, endPoint x: 641, endPoint y: 400, distance: 61.0
click at [641, 400] on div "Quantity type ​ Pre-reserved On request Quantity 10" at bounding box center [825, 403] width 551 height 58
click at [1028, 603] on button "Save changes" at bounding box center [1039, 603] width 123 height 29
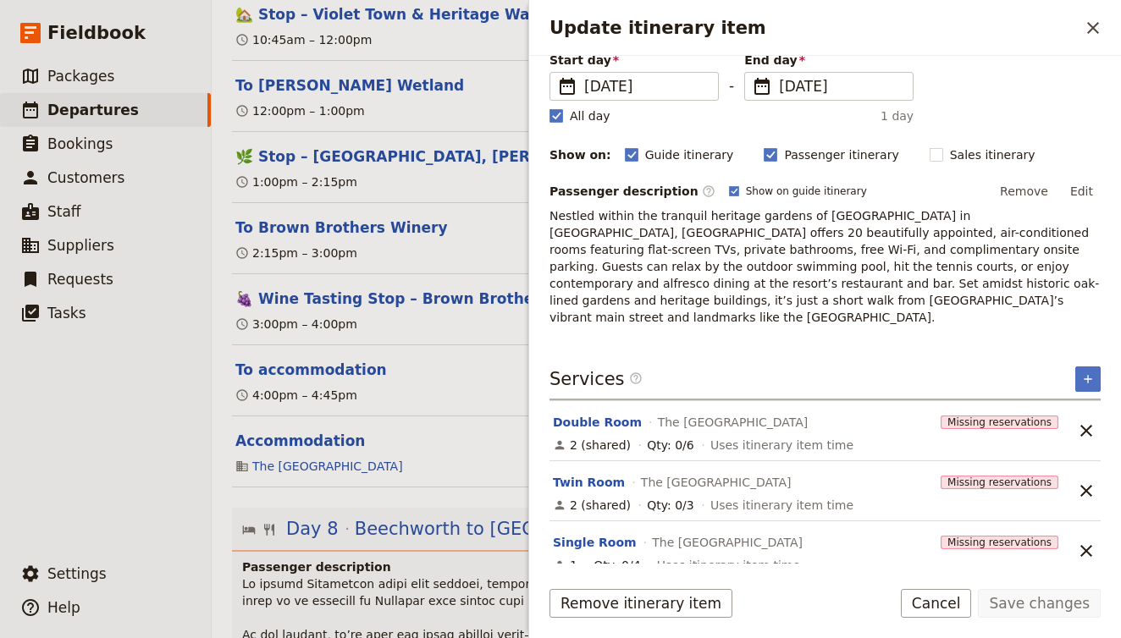
click at [859, 581] on form "Itinerary details ​ Add note Name Accommodation ​ Start day ​ 20 Oct 2025 20/10…" at bounding box center [825, 347] width 592 height 583
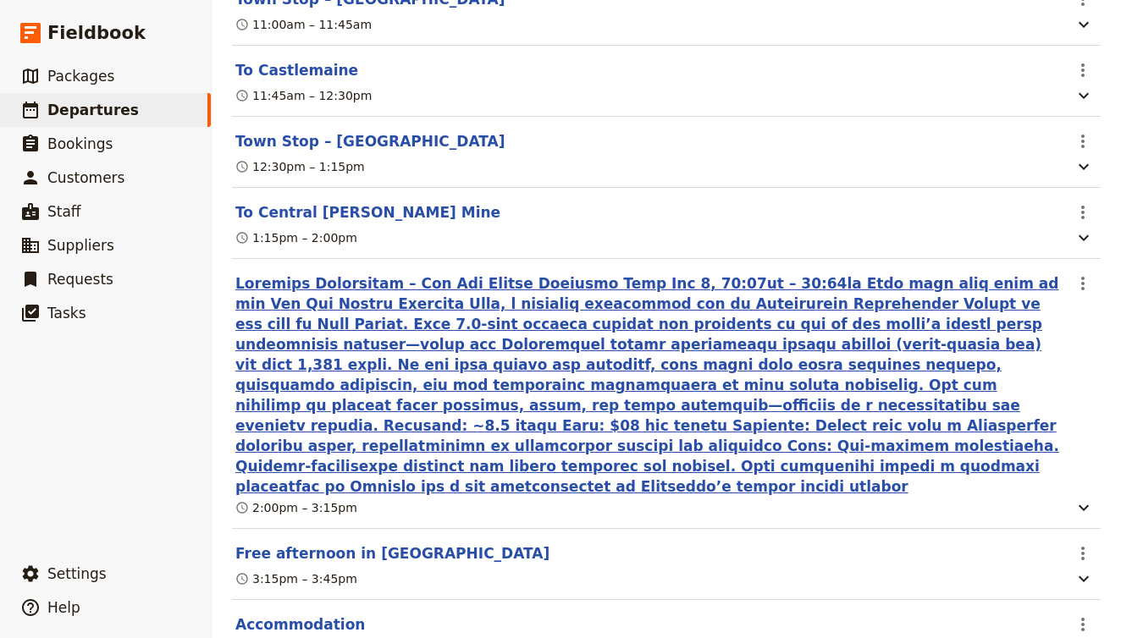
scroll to position [5908, 0]
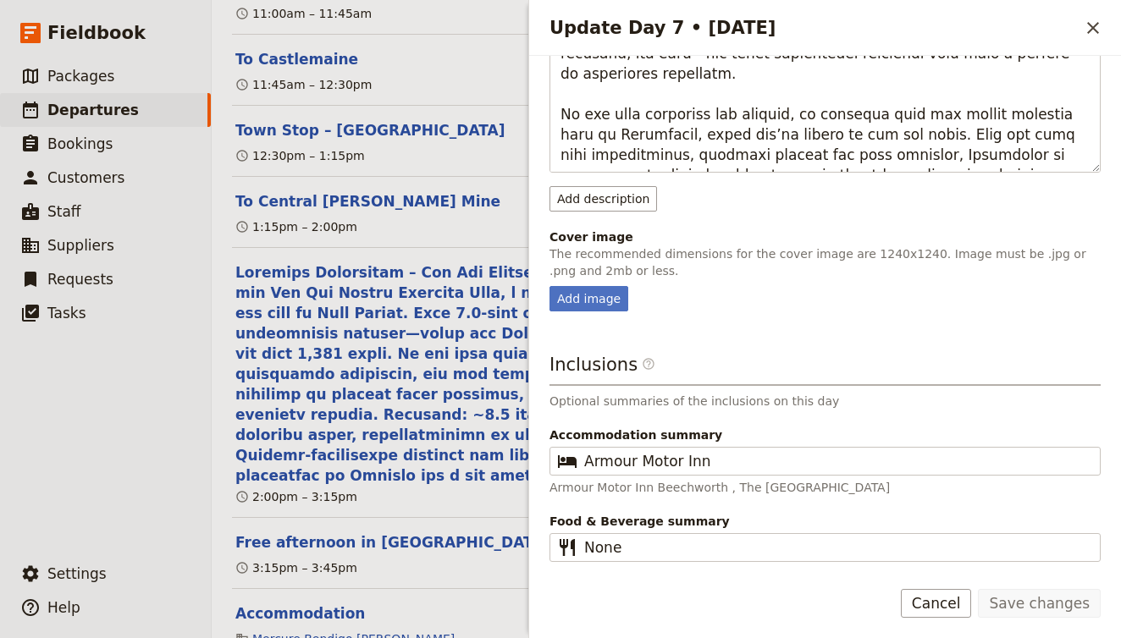
scroll to position [567, 0]
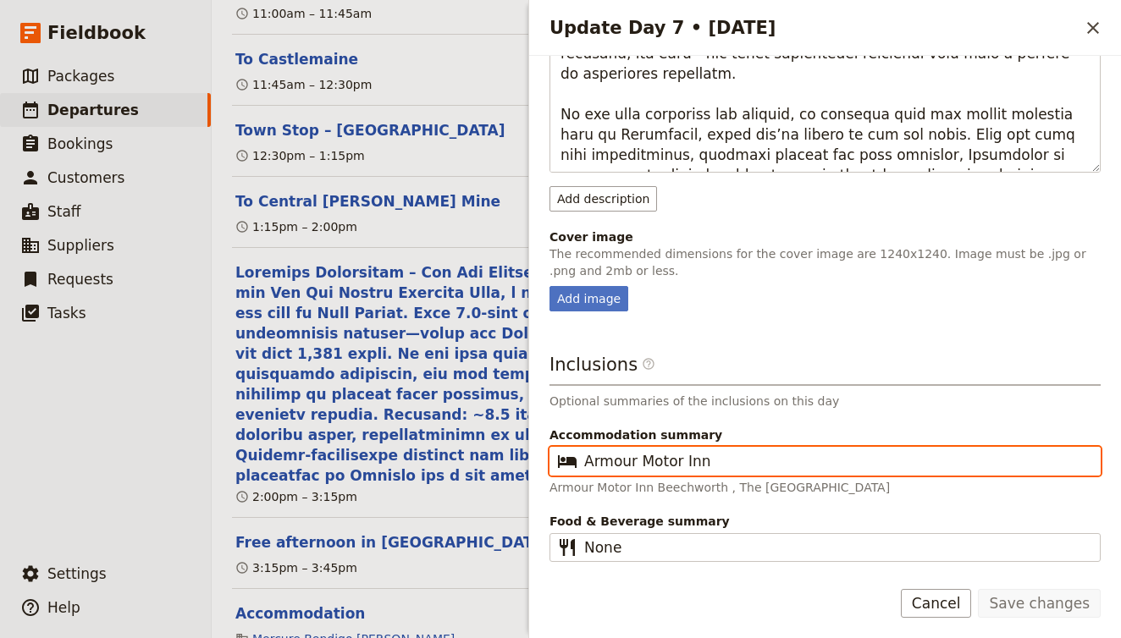
drag, startPoint x: 717, startPoint y: 456, endPoint x: 419, endPoint y: 445, distance: 298.2
click at [419, 445] on div "AUNZ141025 - Djoser Melbourne to Sydney 2025 ​ Draft 14 – 26 Oct 2025 13 days /…" at bounding box center [666, 319] width 909 height 638
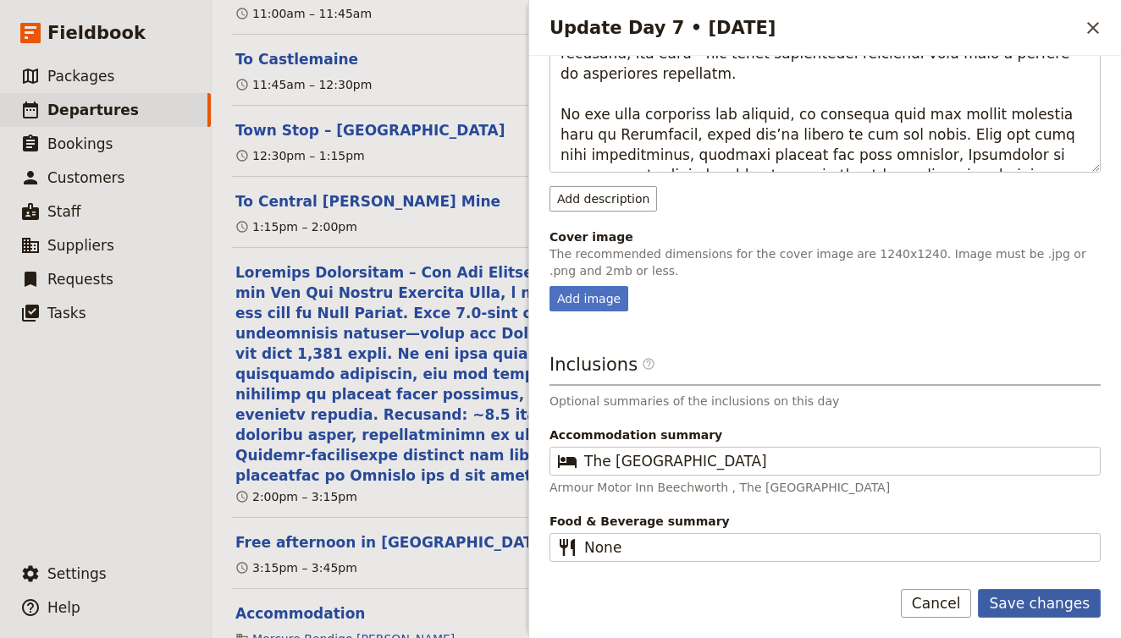
click at [1064, 612] on button "Save changes" at bounding box center [1039, 603] width 123 height 29
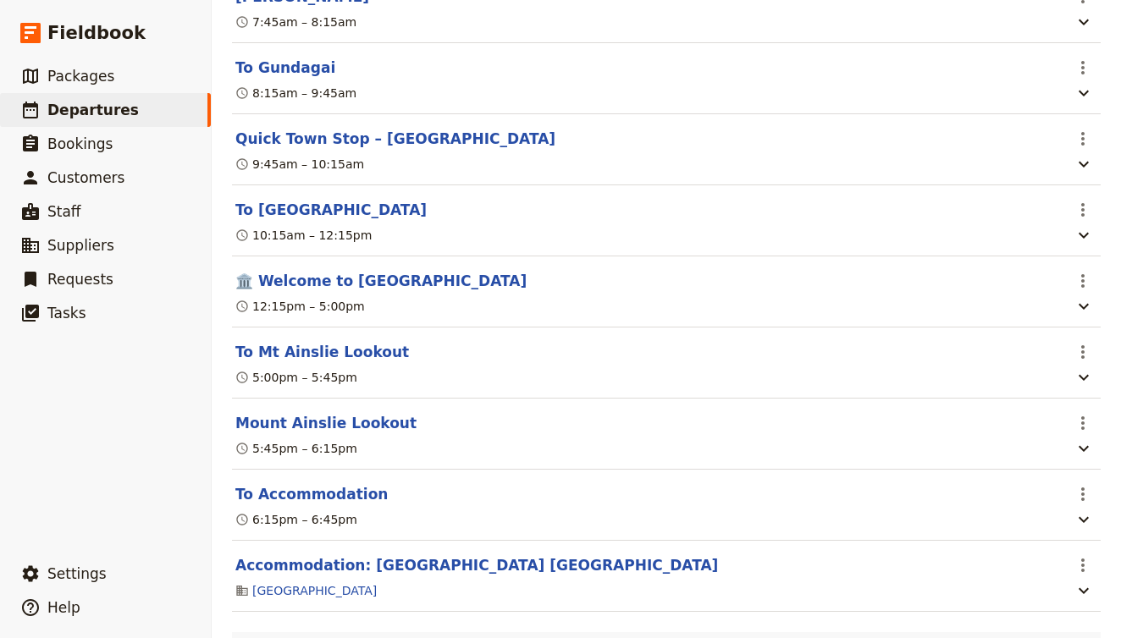
scroll to position [8656, 0]
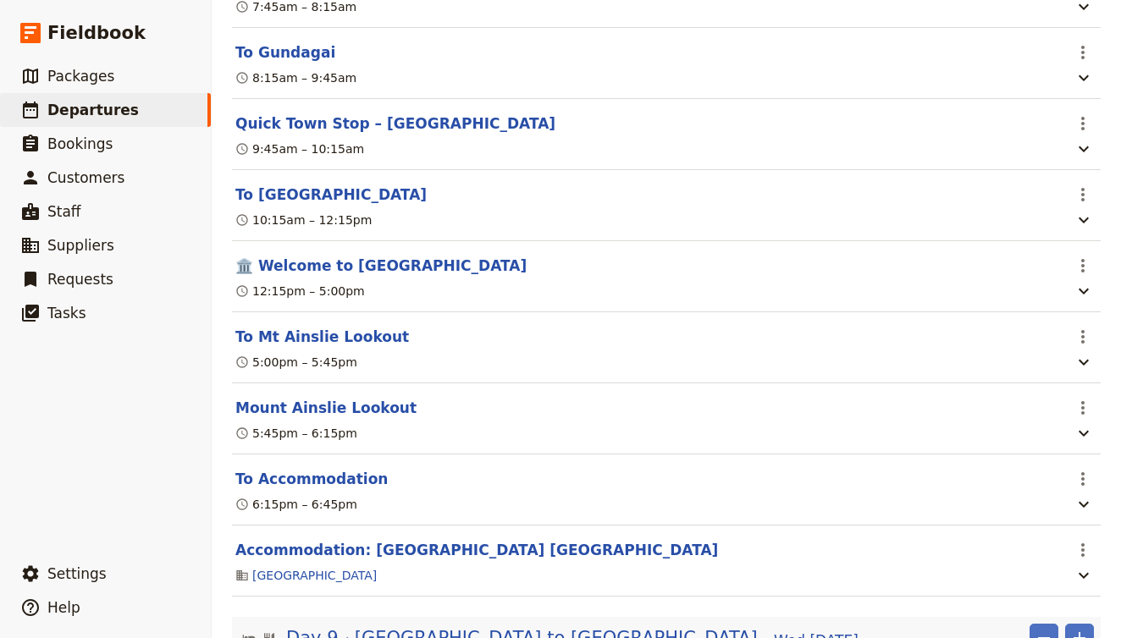
click at [474, 526] on section "Accommodation: Mantra MacArthur Hotel Canberra ​ Canberra Crowne Plaza" at bounding box center [666, 561] width 869 height 71
click at [437, 540] on button "Accommodation: Mantra MacArthur Hotel Canberra" at bounding box center [476, 550] width 483 height 20
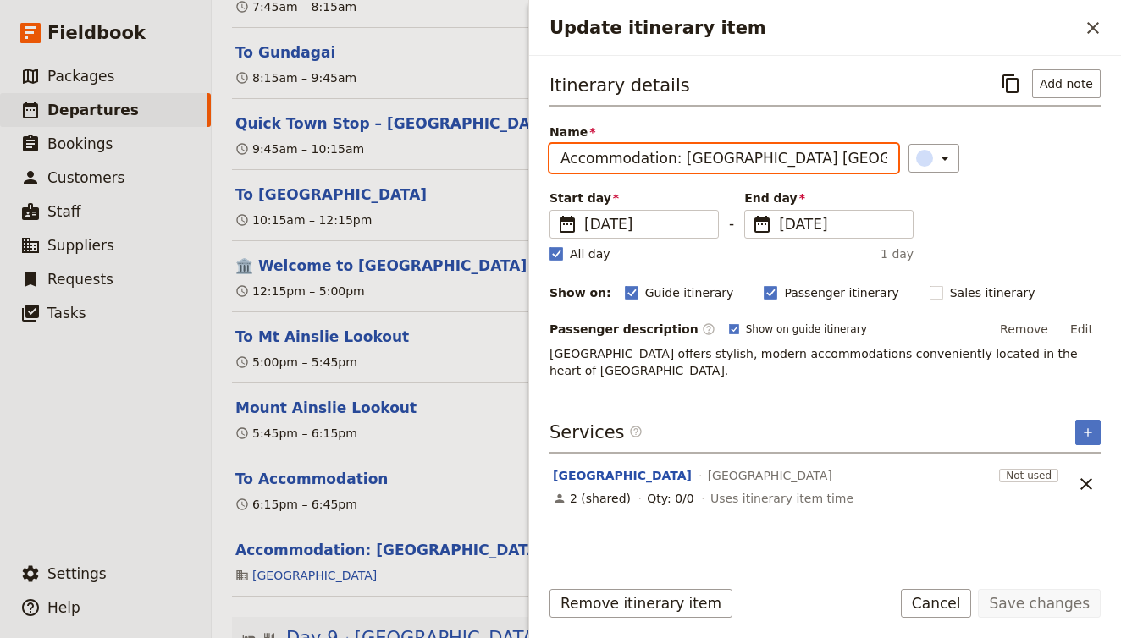
drag, startPoint x: 667, startPoint y: 159, endPoint x: 1015, endPoint y: 150, distance: 348.1
click at [1015, 152] on div "Name Accommodation: Mantra MacArthur Hotel Canberra ​" at bounding box center [825, 148] width 551 height 49
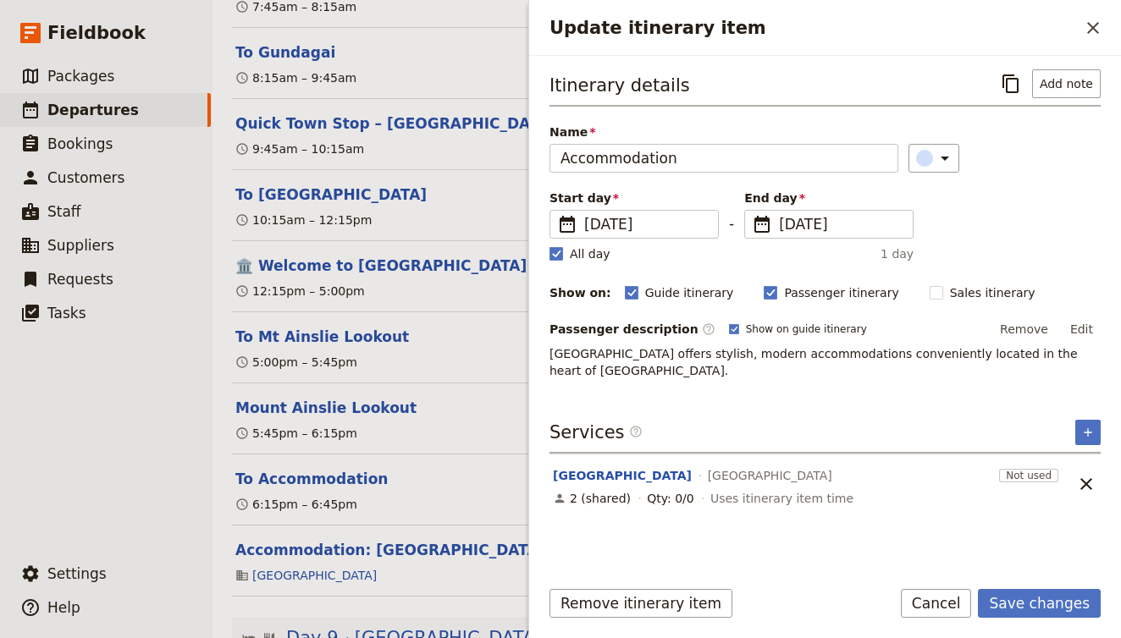
click at [759, 392] on div "Itinerary details ​ Add note Name Accommodation ​ Start day ​ 21 Oct 2025 21/10…" at bounding box center [825, 315] width 551 height 493
click at [572, 467] on div "King Room Canberra Crowne Plaza" at bounding box center [772, 476] width 443 height 20
click at [576, 470] on button "King Room" at bounding box center [622, 475] width 139 height 17
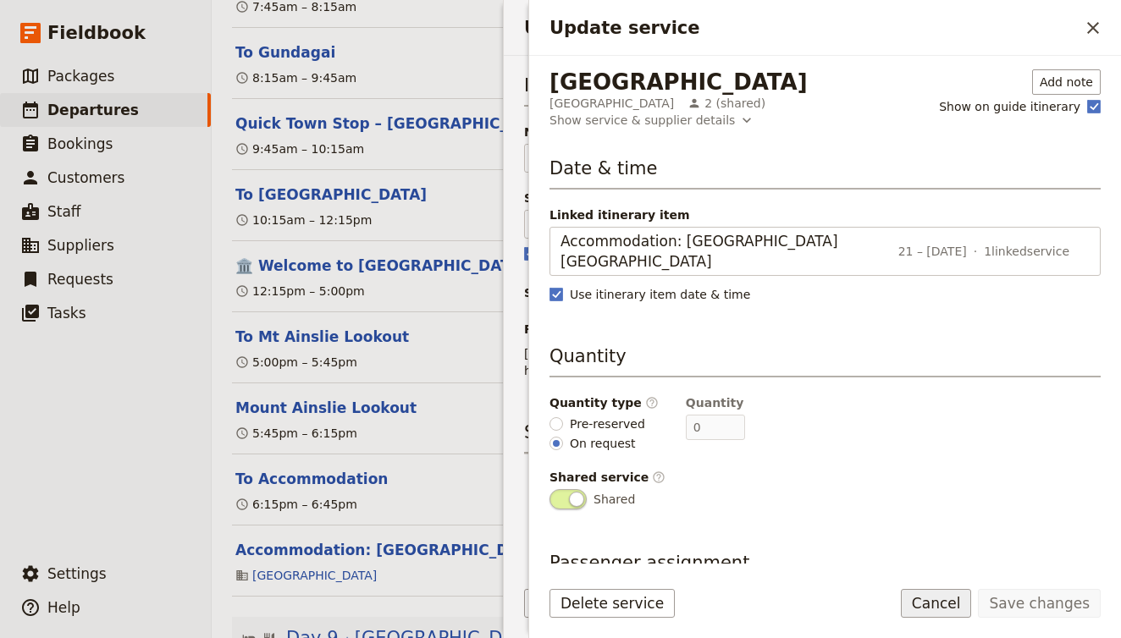
click at [945, 599] on button "Cancel" at bounding box center [936, 603] width 71 height 29
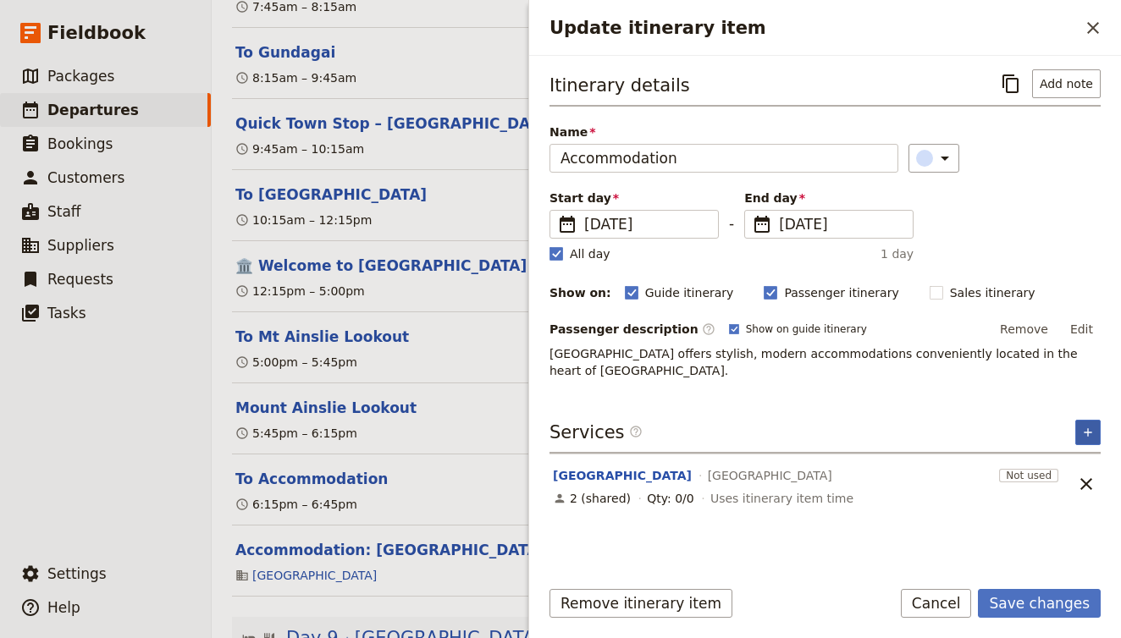
click at [1080, 432] on button "​" at bounding box center [1087, 432] width 25 height 25
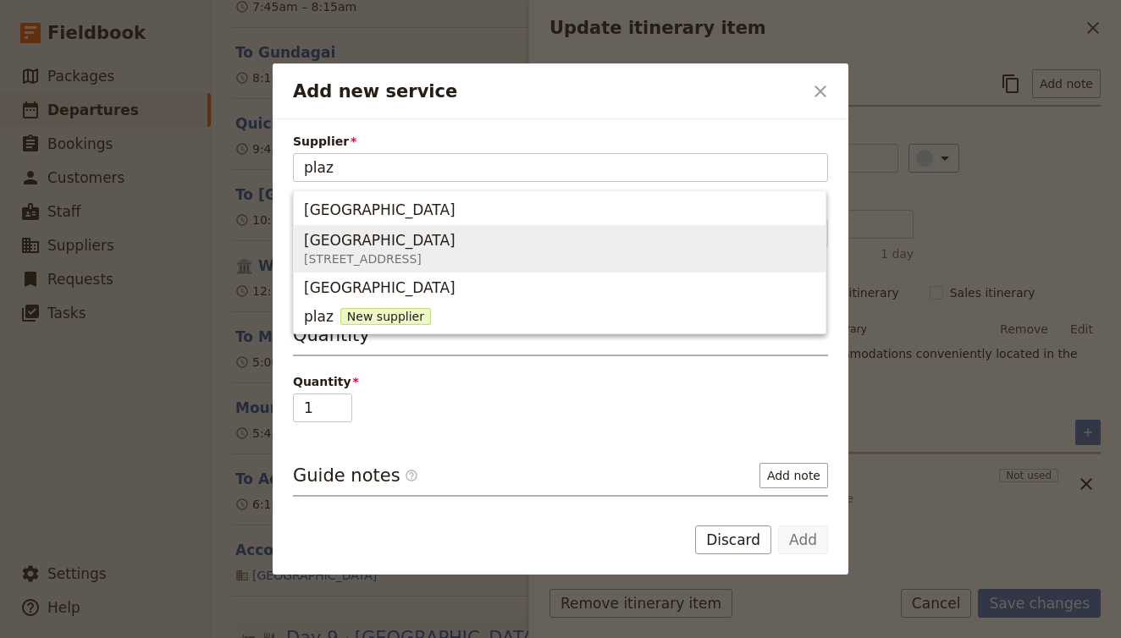
click at [384, 244] on span "[GEOGRAPHIC_DATA]" at bounding box center [380, 240] width 152 height 20
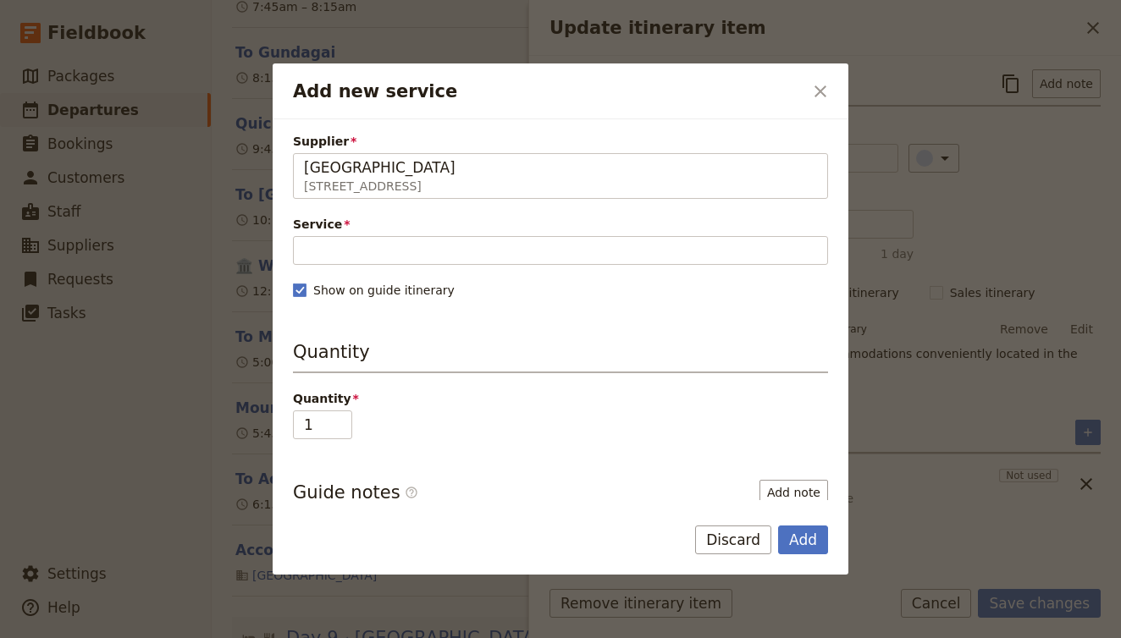
click at [378, 235] on div "Service Fill out this field" at bounding box center [560, 240] width 535 height 49
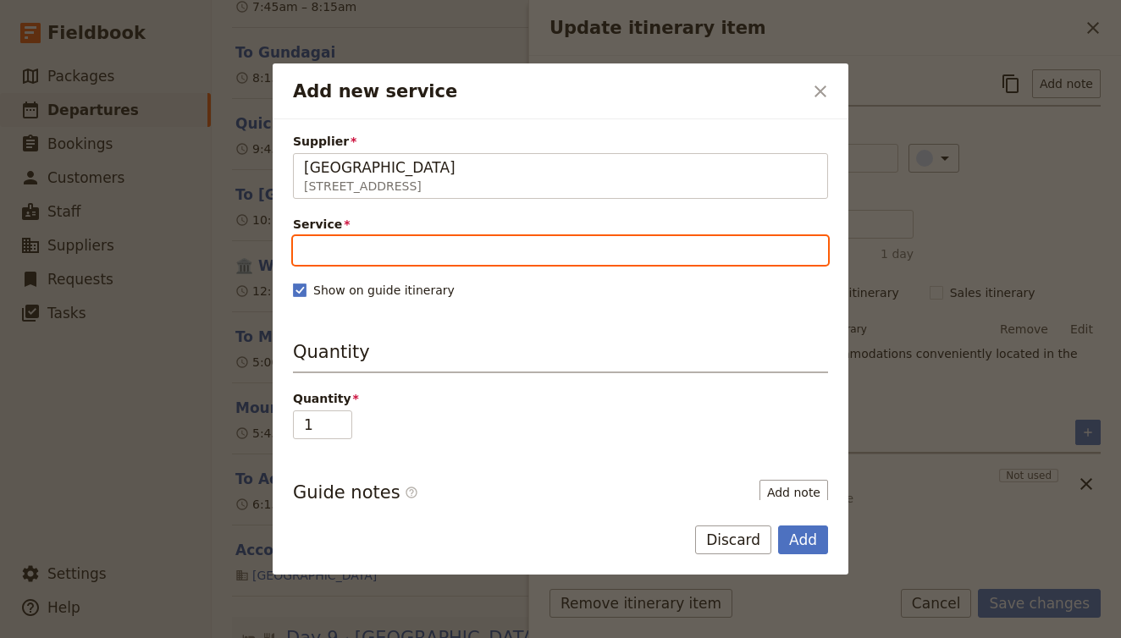
click at [384, 253] on input "Service" at bounding box center [560, 250] width 535 height 29
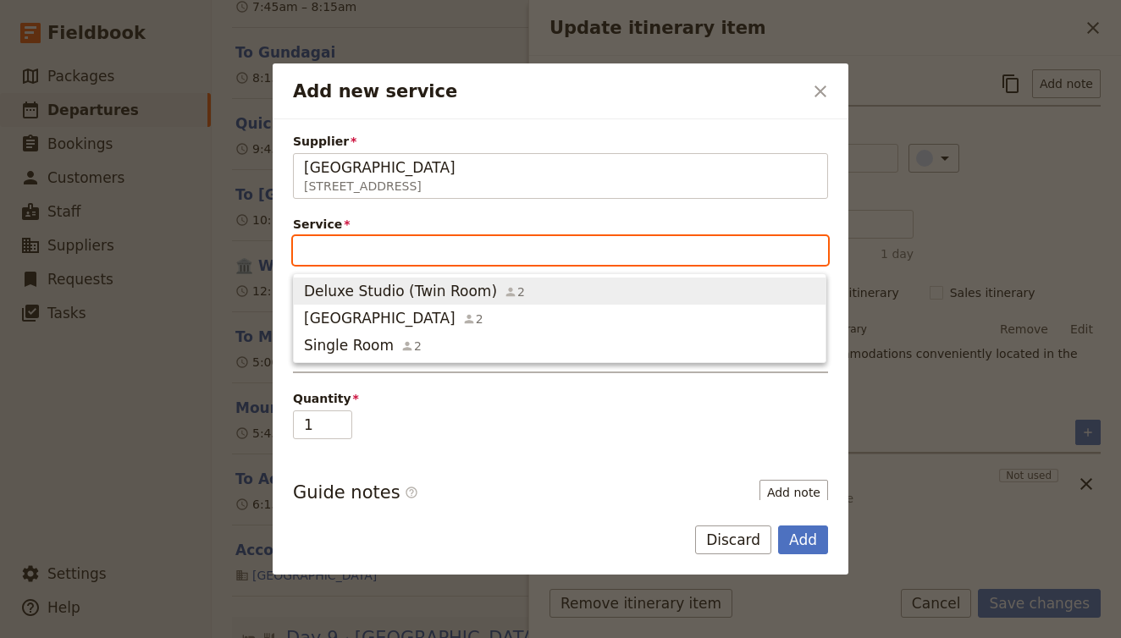
click at [374, 290] on span "Deluxe Studio (Twin Room)" at bounding box center [400, 291] width 193 height 20
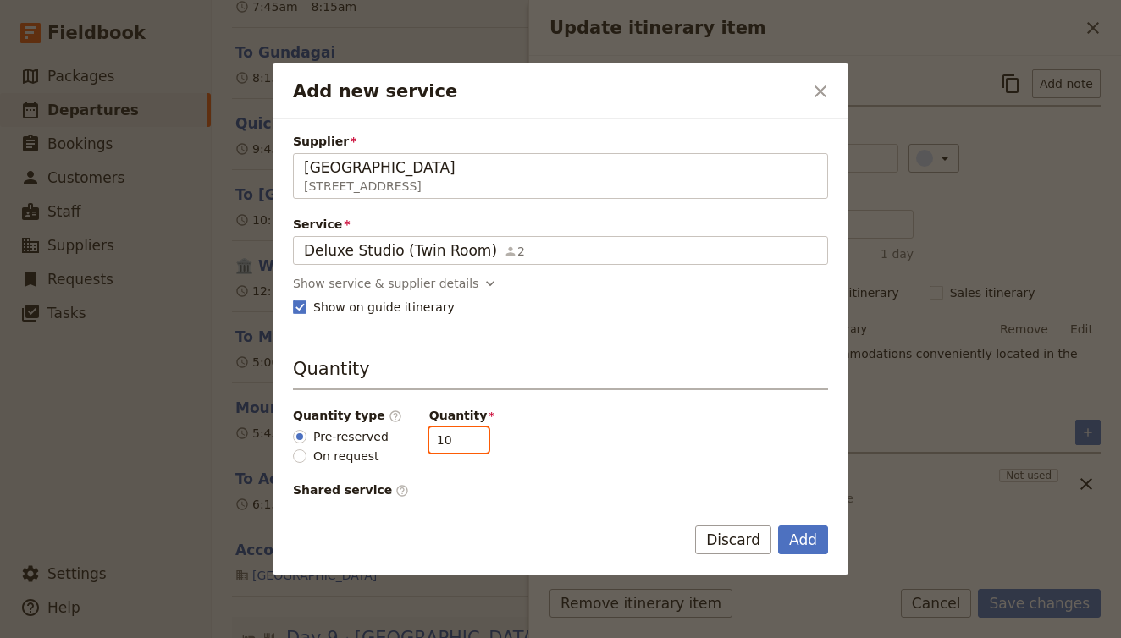
drag, startPoint x: 437, startPoint y: 439, endPoint x: 378, endPoint y: 437, distance: 58.4
click at [380, 438] on div "Quantity type ​ Pre-reserved On request Quantity 10" at bounding box center [560, 436] width 535 height 58
click at [806, 533] on button "Add" at bounding box center [803, 540] width 50 height 29
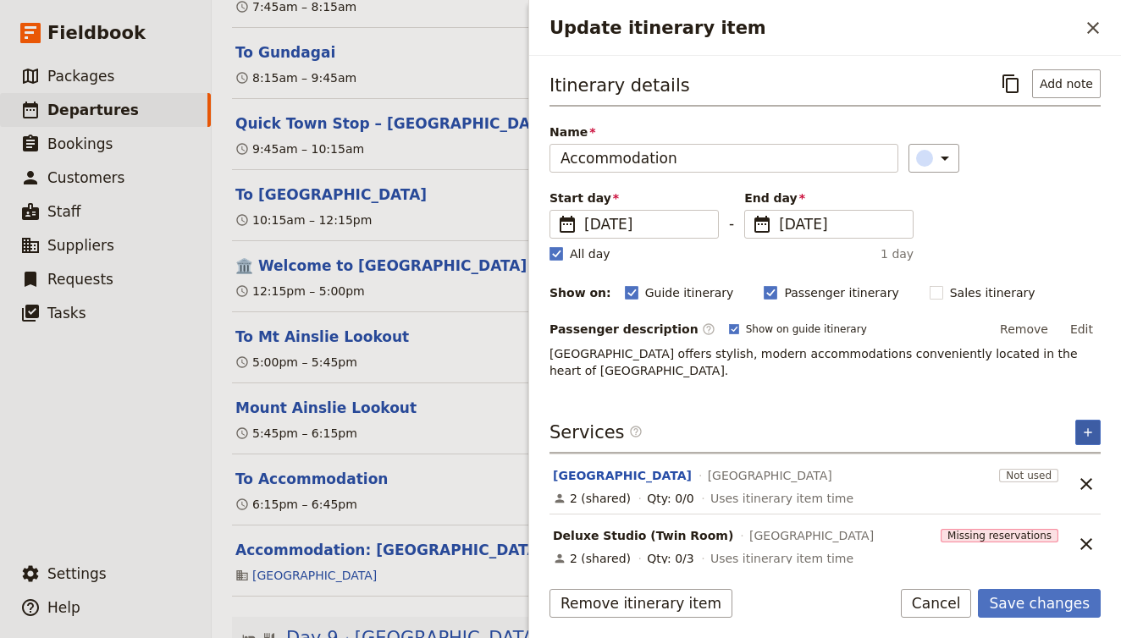
click at [1090, 434] on icon "Add service inclusion" at bounding box center [1088, 433] width 14 height 14
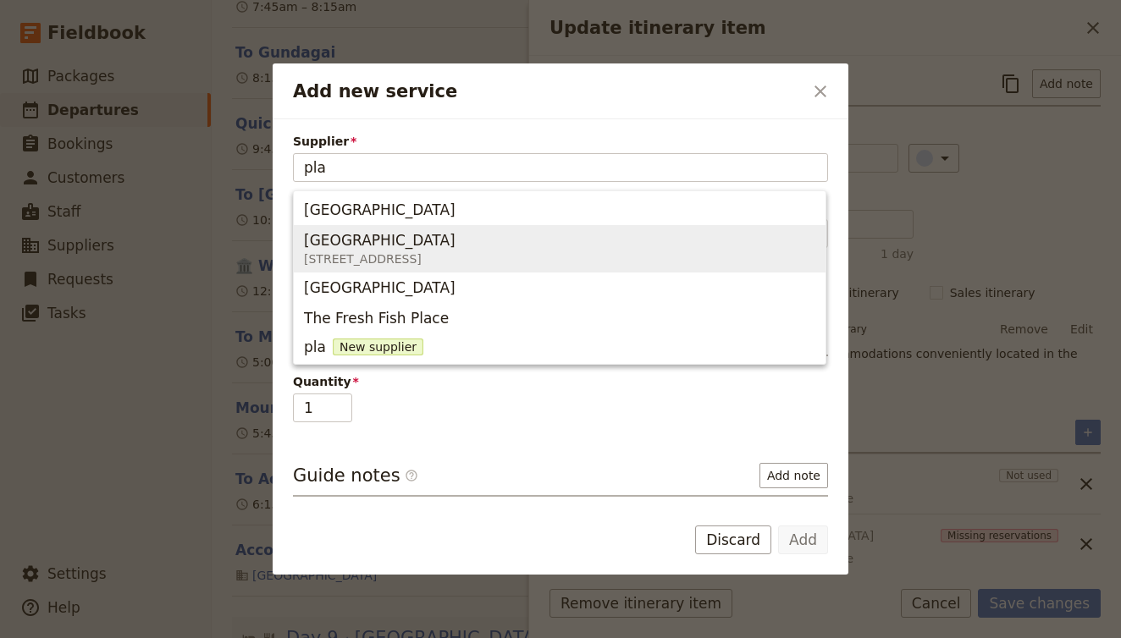
click at [397, 266] on span "[STREET_ADDRESS]" at bounding box center [380, 259] width 152 height 17
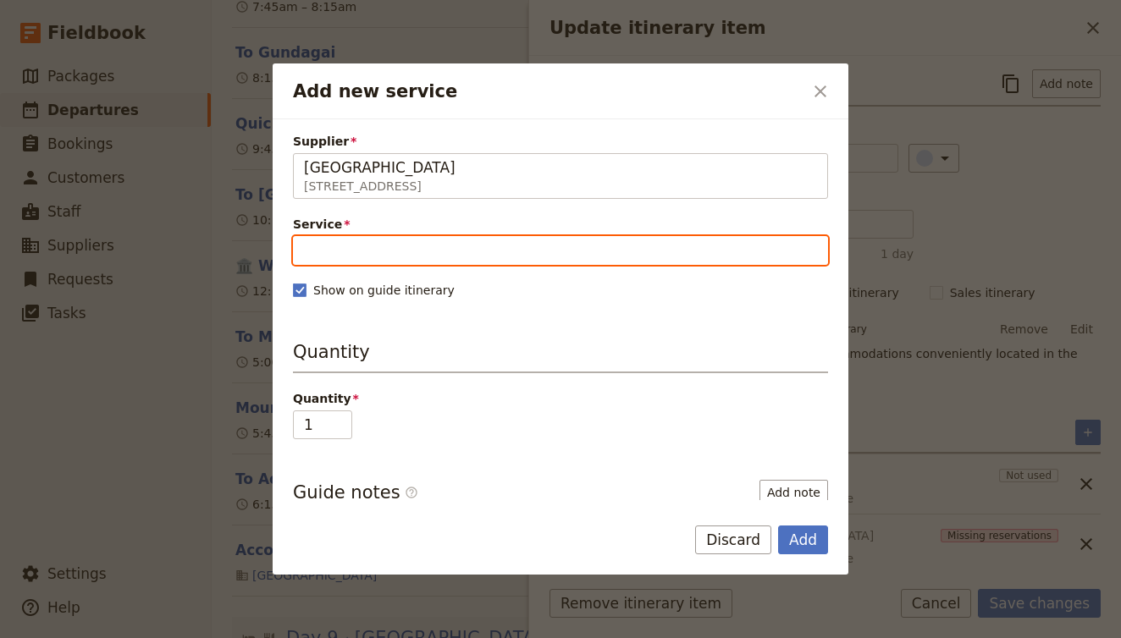
click at [409, 246] on input "Service" at bounding box center [560, 250] width 535 height 29
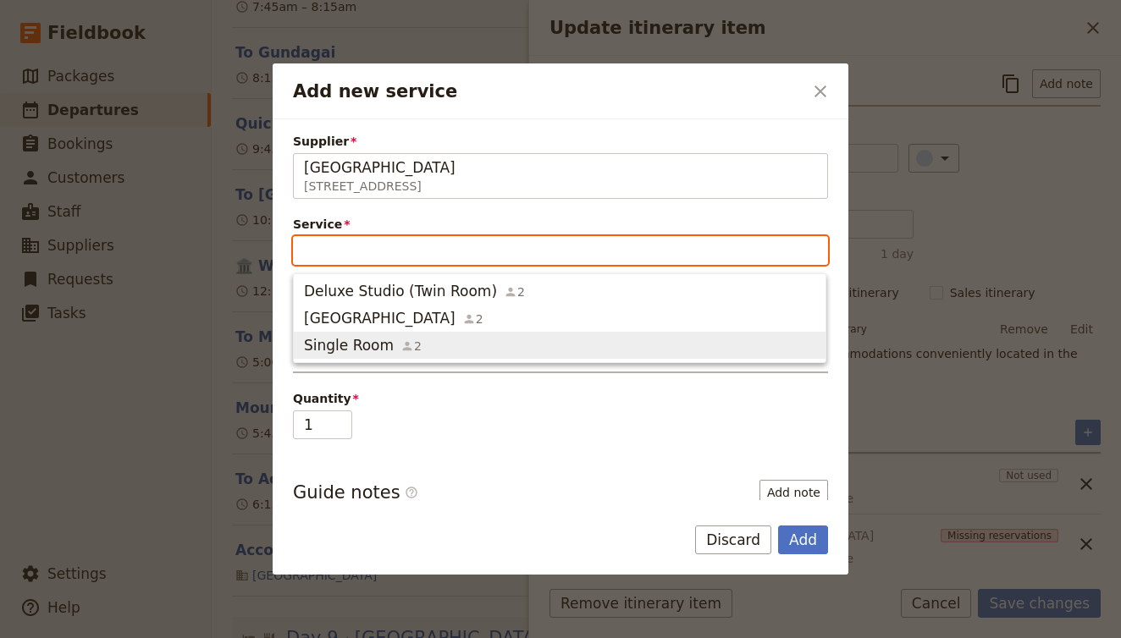
click at [375, 345] on span "Single Room" at bounding box center [349, 345] width 90 height 20
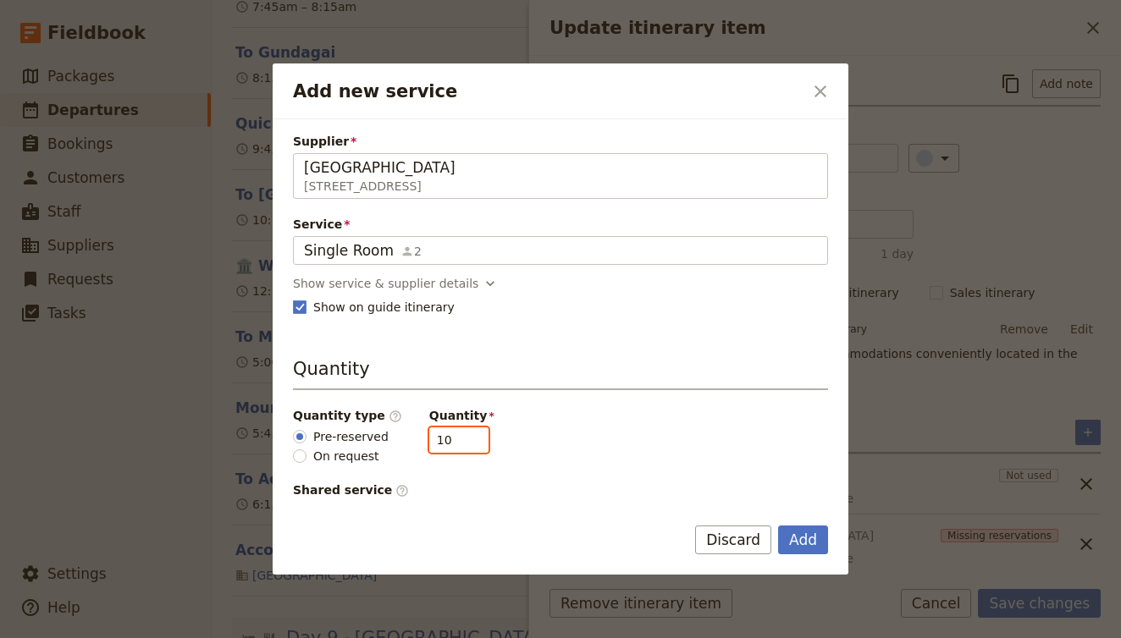
drag, startPoint x: 445, startPoint y: 445, endPoint x: 412, endPoint y: 440, distance: 32.5
click at [412, 440] on div "Quantity type ​ Pre-reserved On request Quantity 10" at bounding box center [560, 436] width 535 height 58
click at [798, 550] on button "Add" at bounding box center [803, 540] width 50 height 29
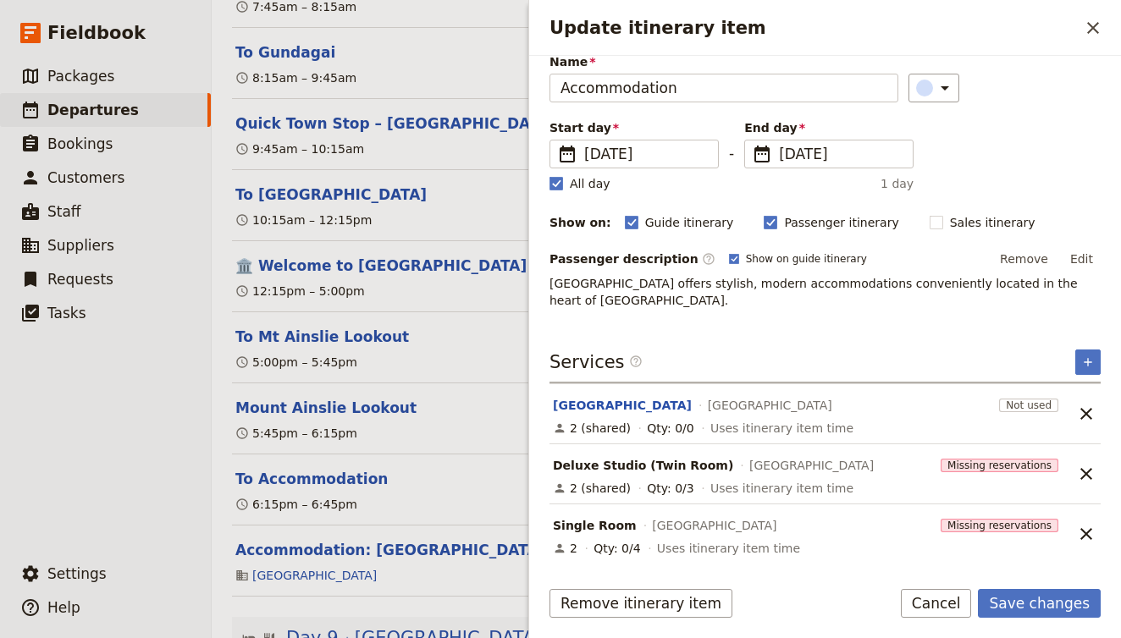
scroll to position [70, 0]
click at [583, 405] on button "King Room" at bounding box center [622, 405] width 139 height 17
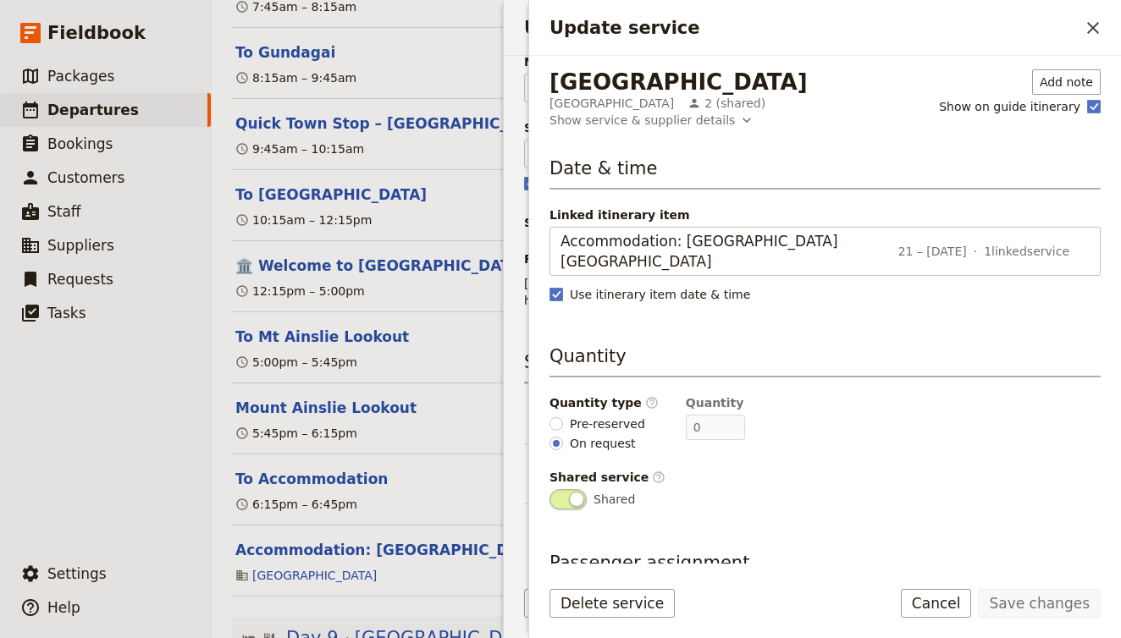
click at [564, 418] on label "Pre-reserved" at bounding box center [598, 424] width 96 height 18
click at [563, 418] on input "Pre-reserved" at bounding box center [557, 424] width 14 height 14
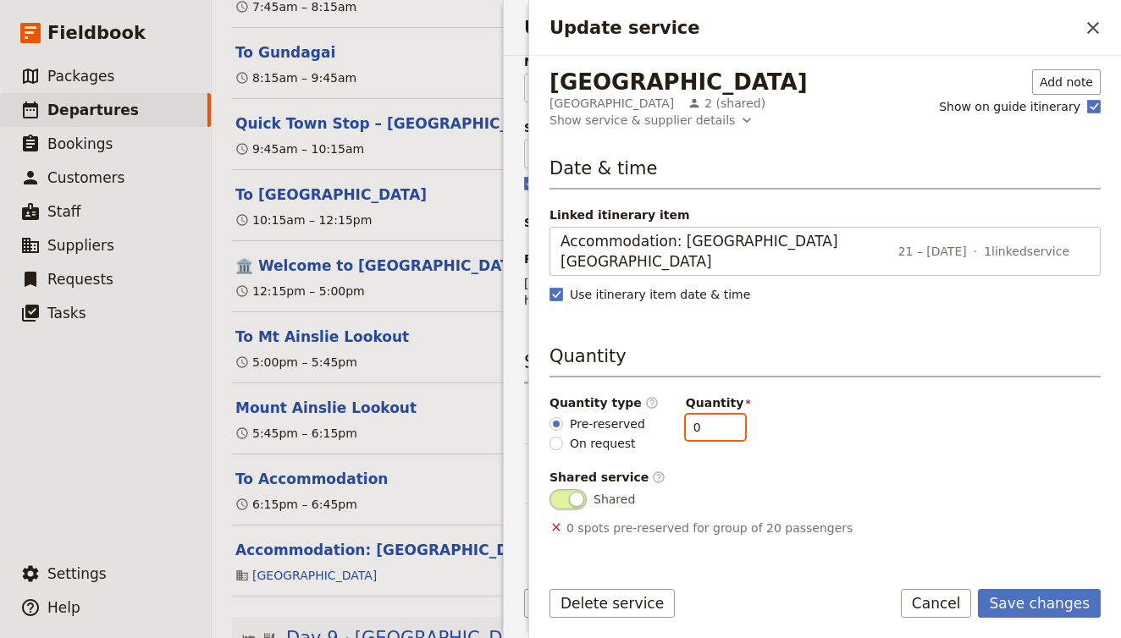
drag, startPoint x: 700, startPoint y: 427, endPoint x: 616, endPoint y: 417, distance: 85.2
click at [617, 417] on div "Quantity type ​ Pre-reserved On request Quantity 0" at bounding box center [825, 424] width 551 height 58
click at [908, 478] on div "Shared service ​" at bounding box center [825, 477] width 551 height 17
click at [897, 279] on div "Date & time Linked itinerary item Accommodation: Mantra MacArthur Hotel Canberr…" at bounding box center [825, 229] width 551 height 147
click at [1057, 608] on button "Save changes" at bounding box center [1039, 603] width 123 height 29
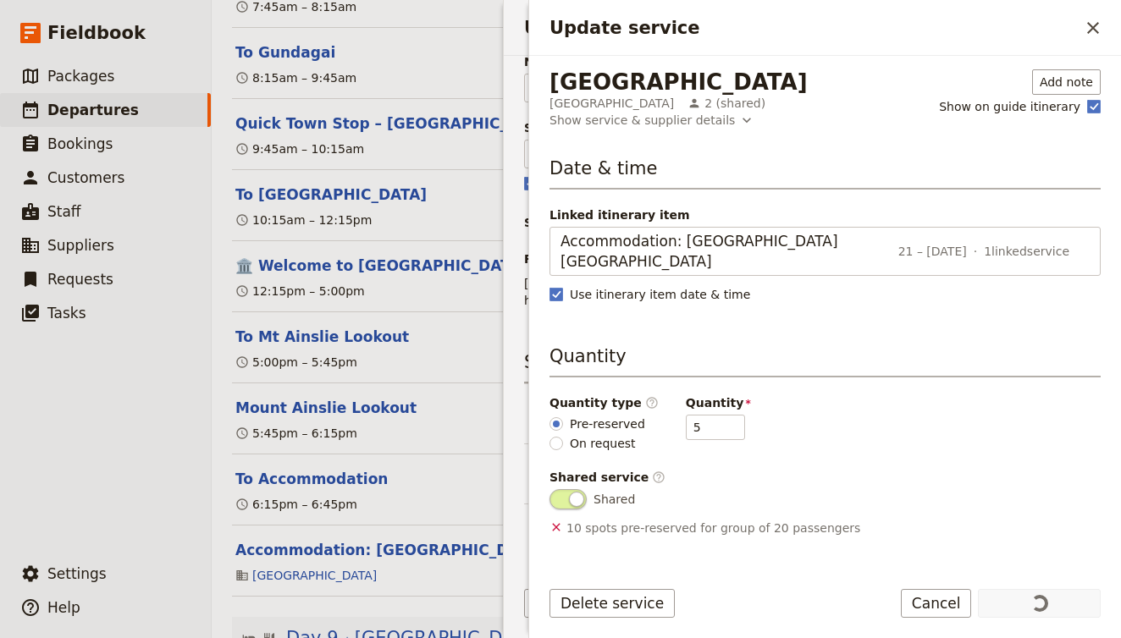
scroll to position [0, 0]
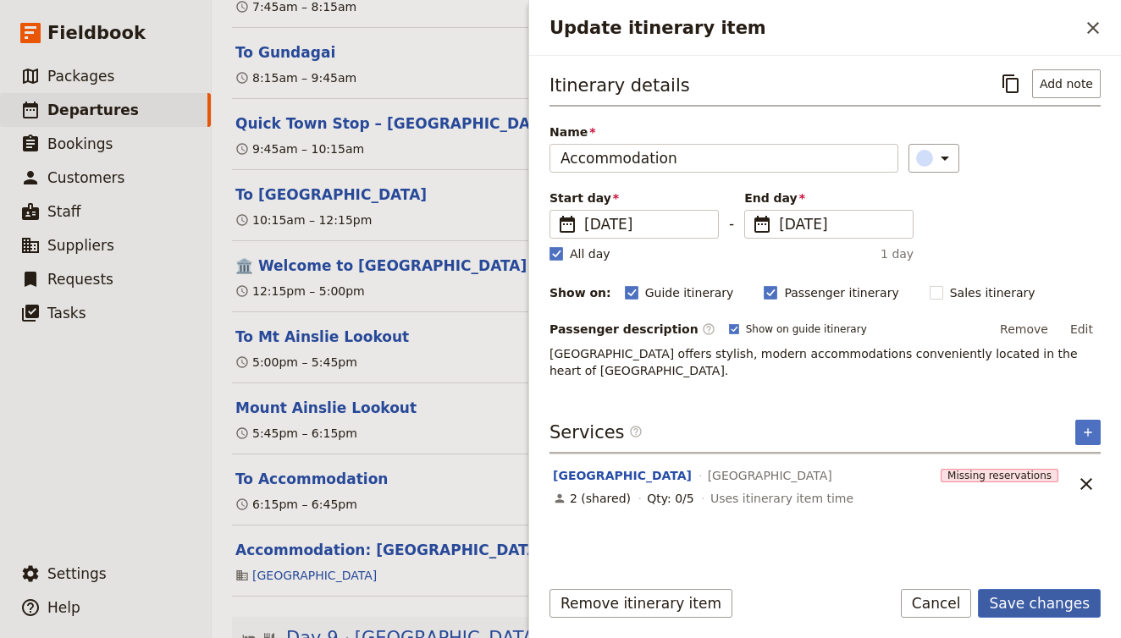
click at [1048, 613] on button "Save changes" at bounding box center [1039, 603] width 123 height 29
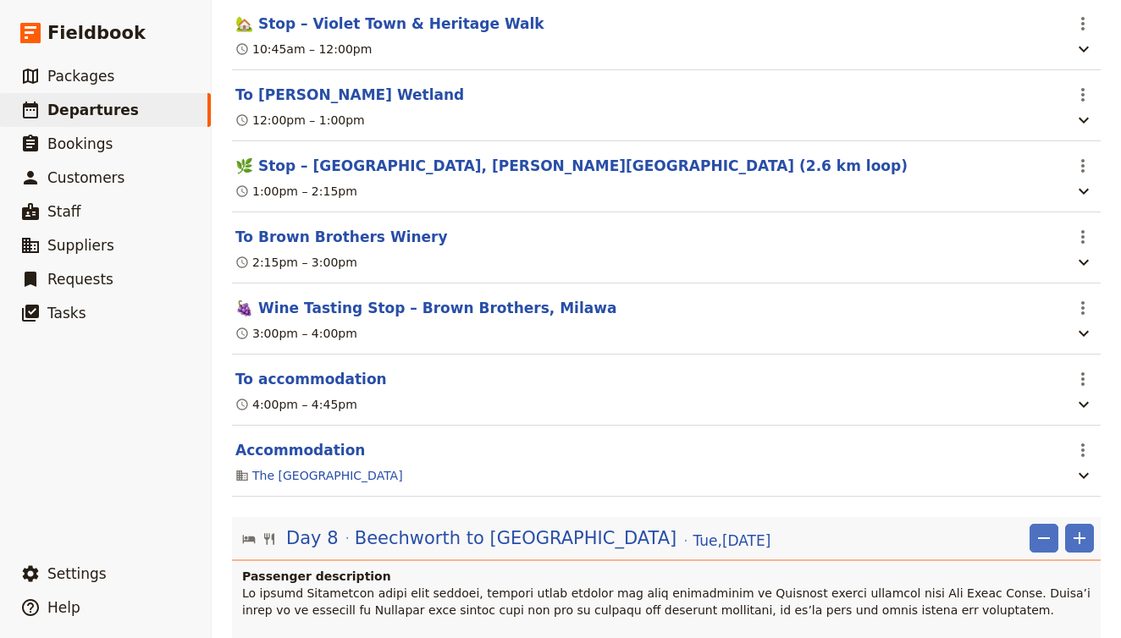
scroll to position [7381, 0]
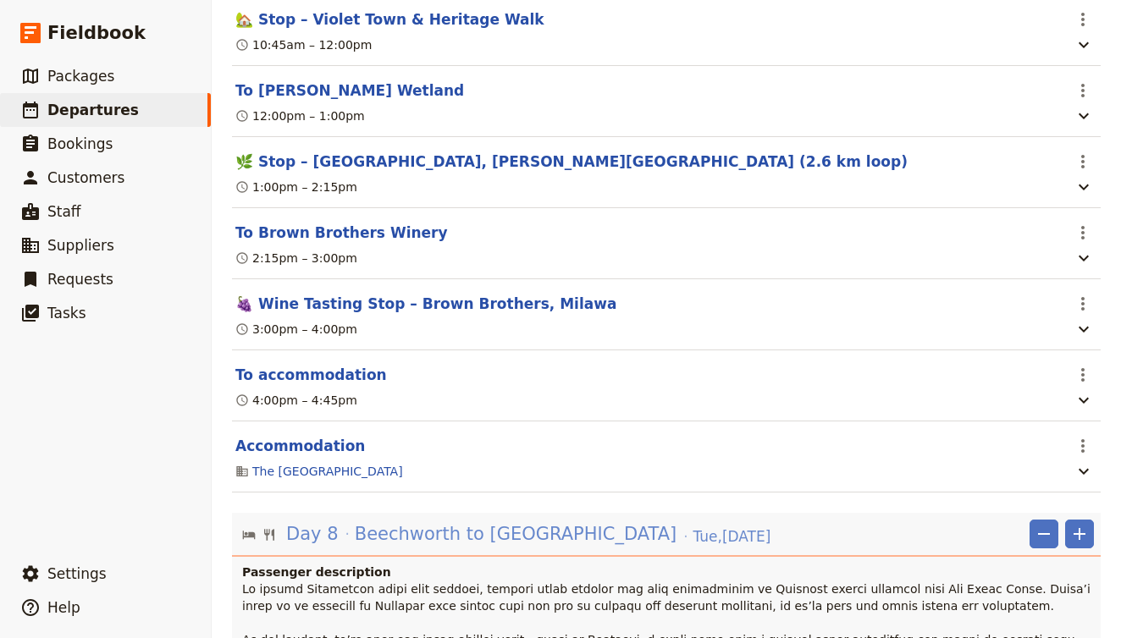
click at [468, 522] on span "Beechworth to Canberra" at bounding box center [516, 534] width 322 height 25
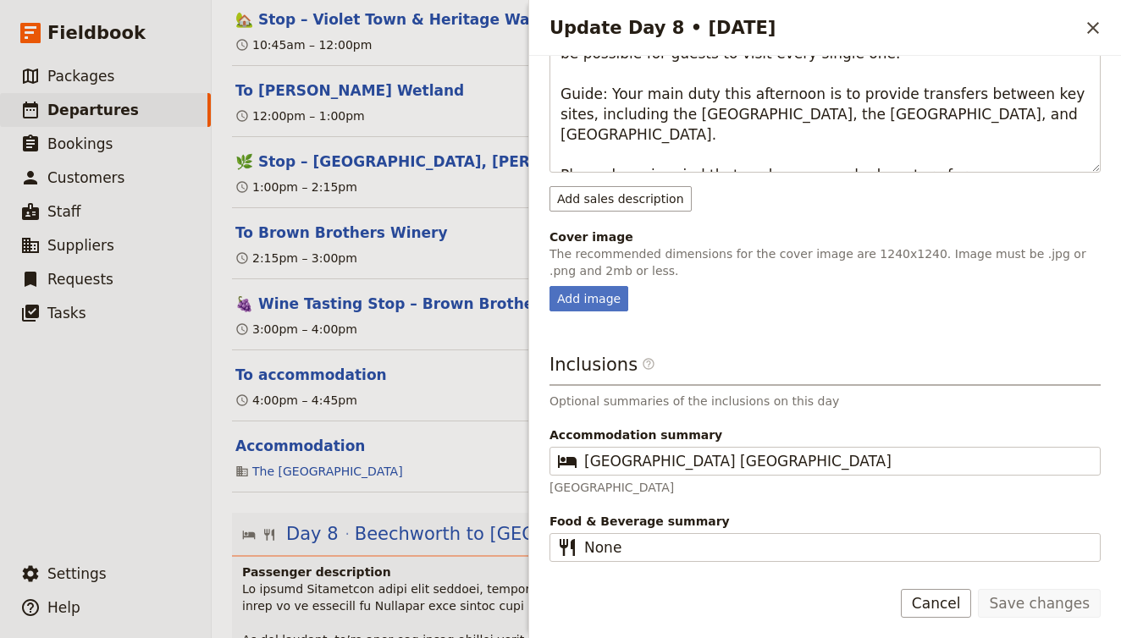
scroll to position [787, 0]
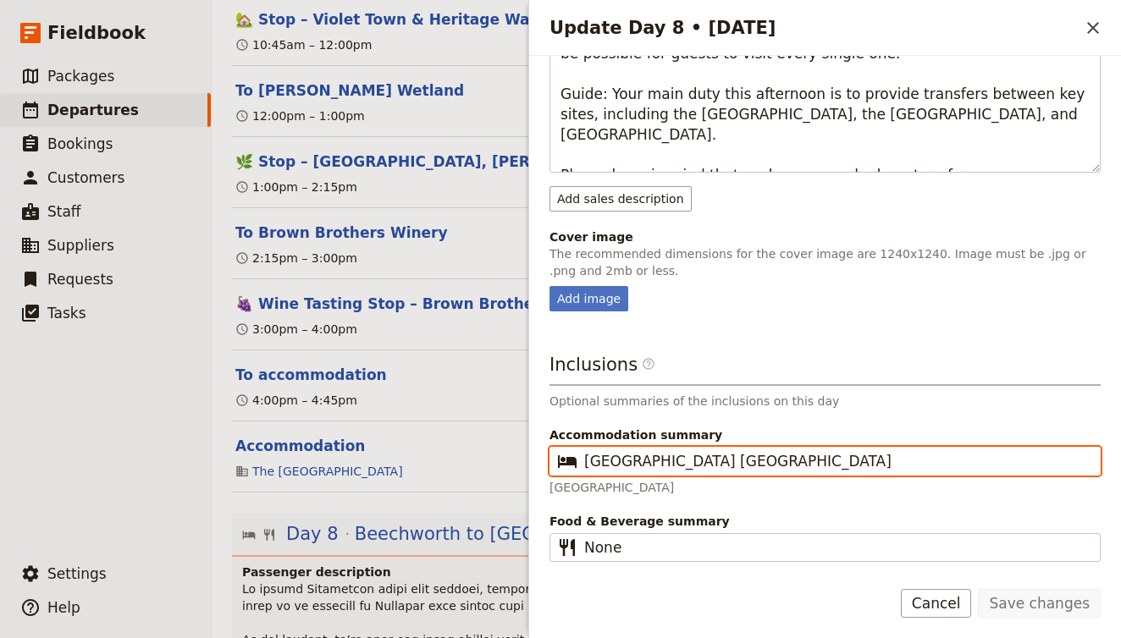
drag, startPoint x: 827, startPoint y: 459, endPoint x: 483, endPoint y: 439, distance: 345.2
click at [483, 439] on div "AUNZ141025 - Djoser Melbourne to Sydney 2025 ​ Draft 14 – 26 Oct 2025 13 days /…" at bounding box center [666, 319] width 909 height 638
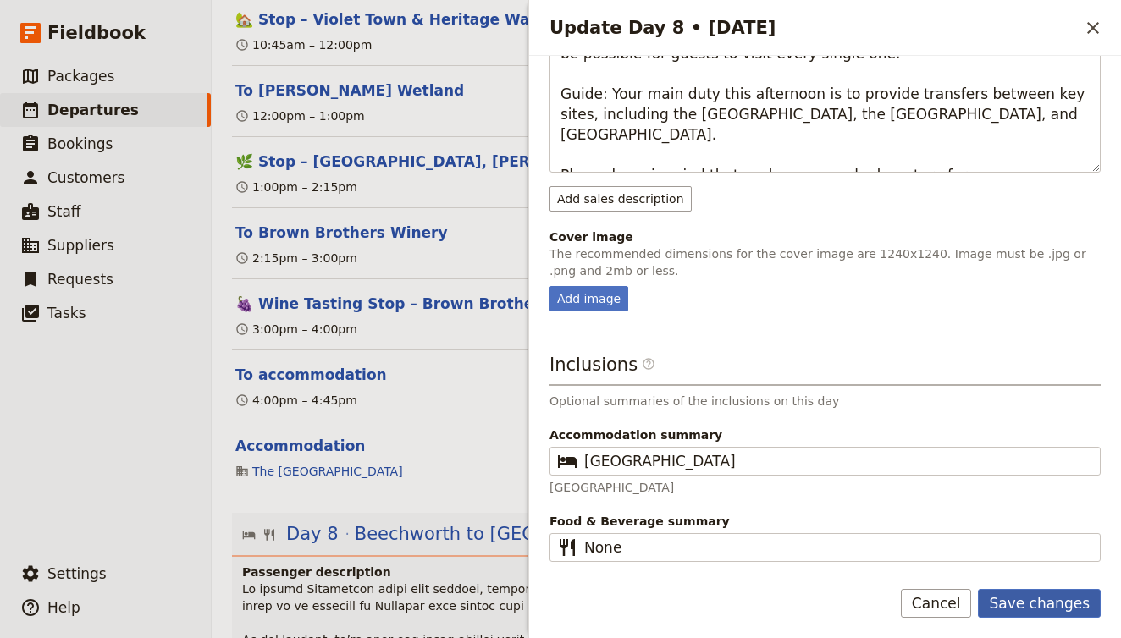
click at [1039, 605] on button "Save changes" at bounding box center [1039, 603] width 123 height 29
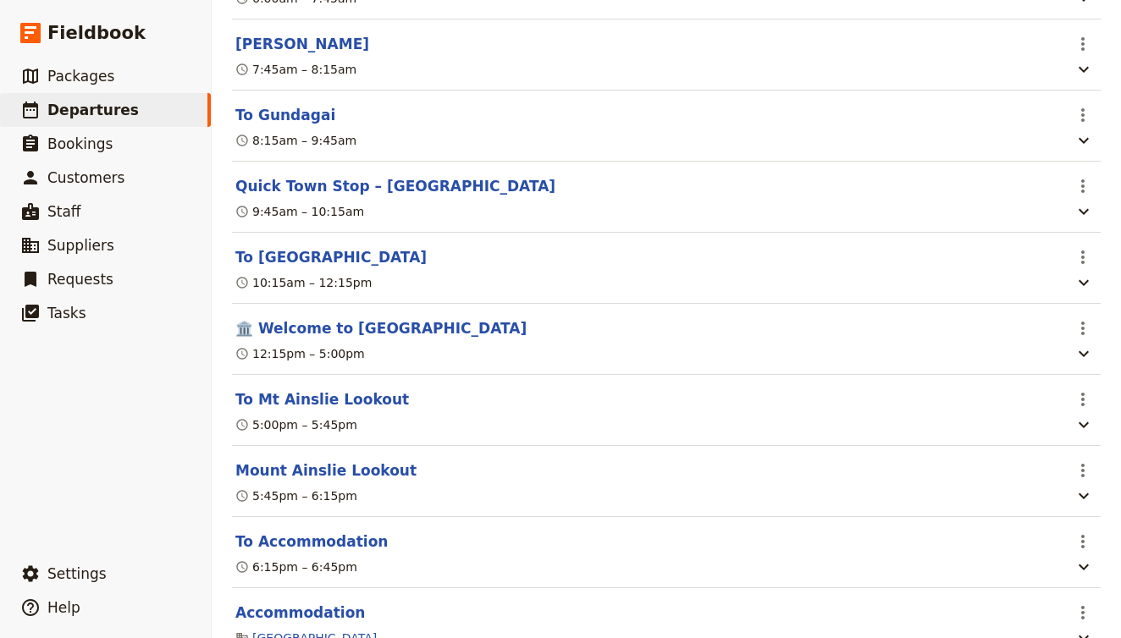
scroll to position [8595, 0]
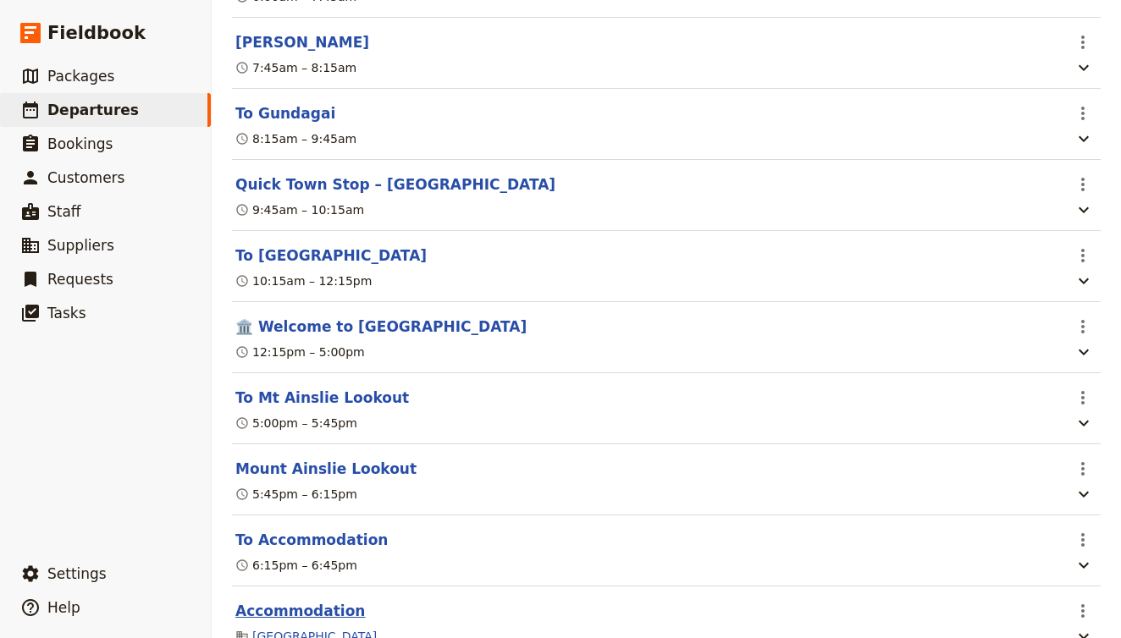
click at [308, 601] on button "Accommodation" at bounding box center [300, 611] width 130 height 20
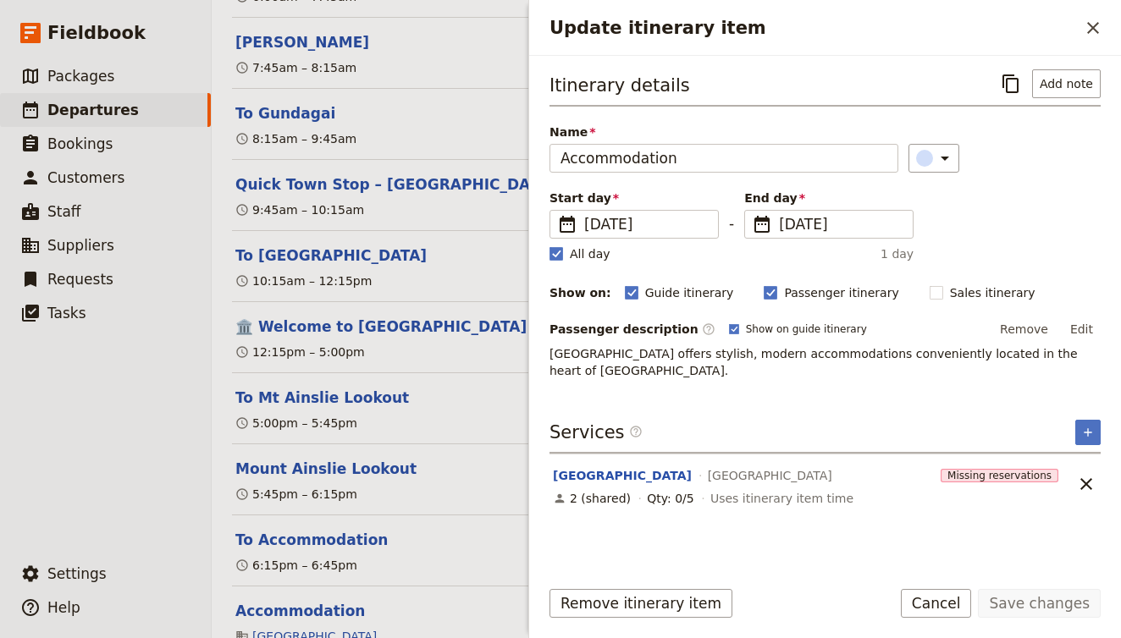
click at [720, 374] on p "Mantra MacArthur Hotel Canberra offers stylish, modern accommodations convenien…" at bounding box center [825, 362] width 551 height 34
click at [1081, 332] on button "Edit" at bounding box center [1082, 329] width 38 height 25
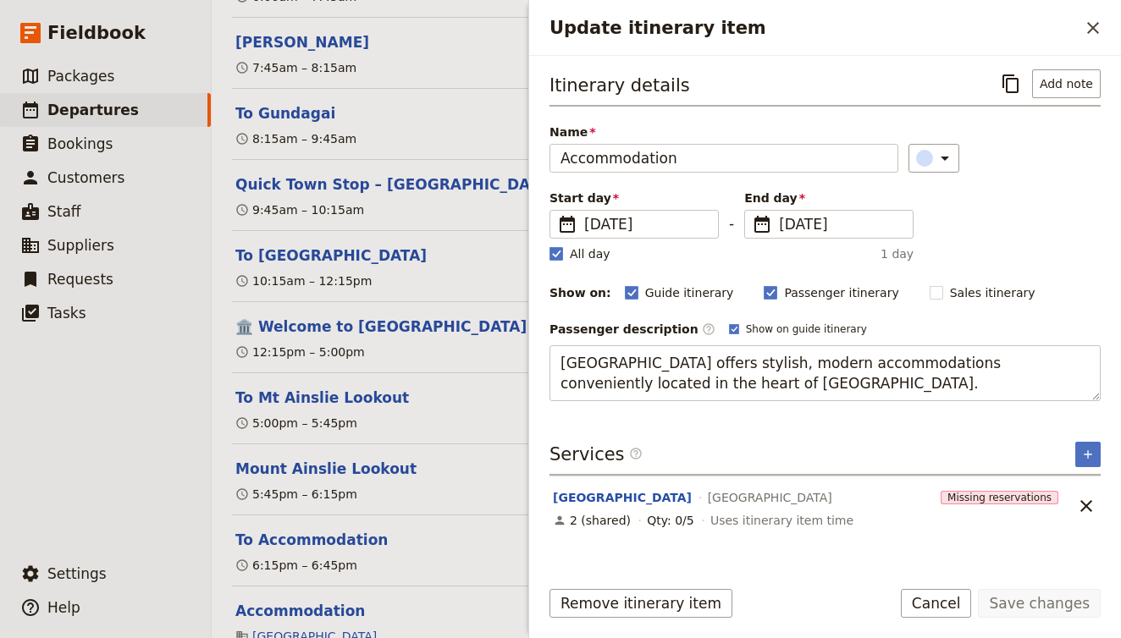
drag, startPoint x: 903, startPoint y: 378, endPoint x: 476, endPoint y: 345, distance: 428.1
click at [474, 344] on div "AUNZ141025 - Djoser Melbourne to Sydney 2025 ​ Draft 14 – 26 Oct 2025 13 days /…" at bounding box center [666, 319] width 909 height 638
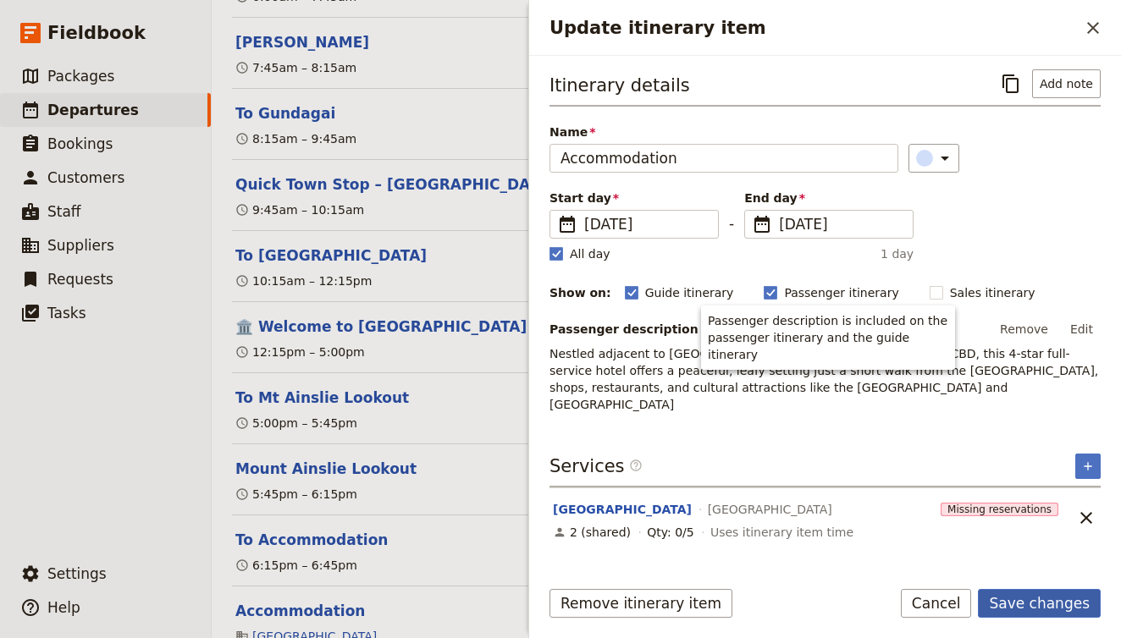
click at [1039, 612] on button "Save changes" at bounding box center [1039, 603] width 123 height 29
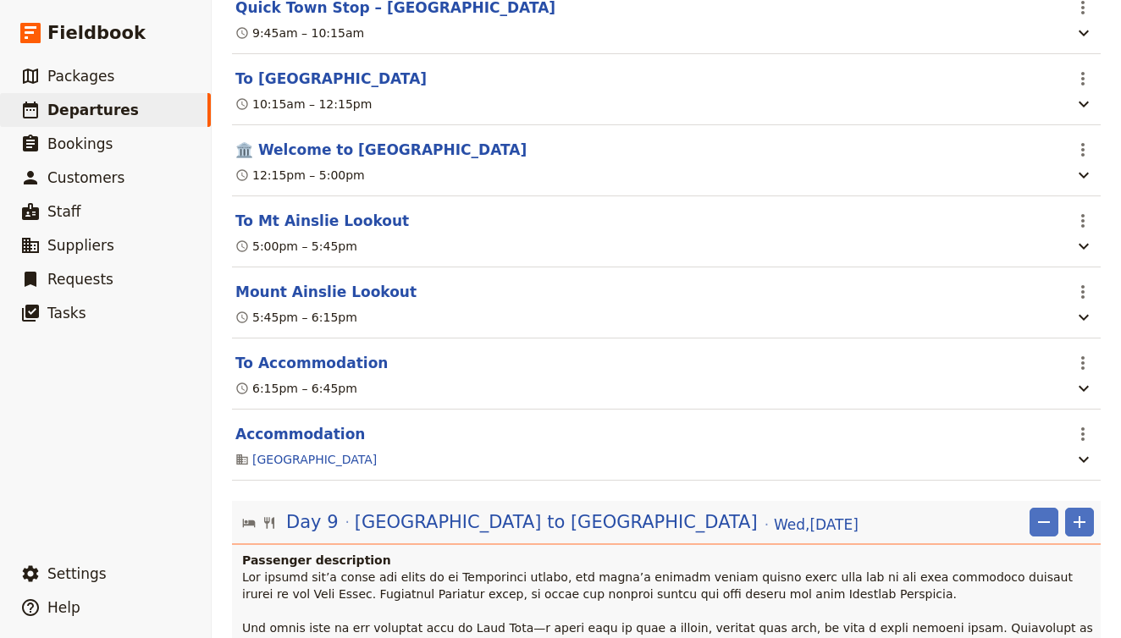
scroll to position [8749, 0]
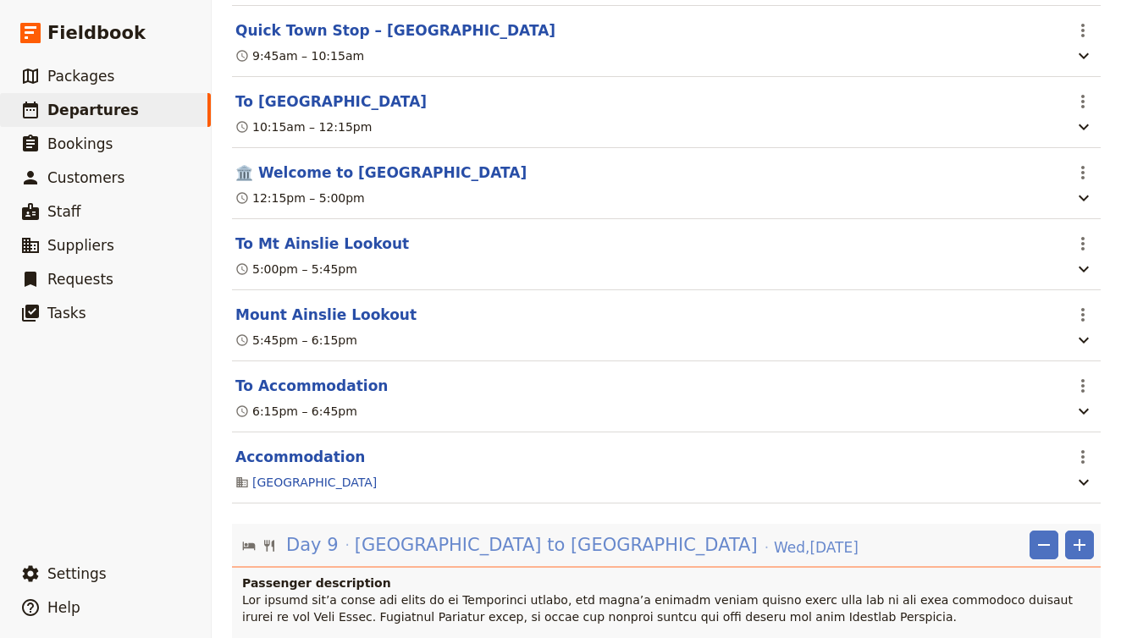
click at [456, 533] on span "Canberra to Sydney" at bounding box center [556, 545] width 403 height 25
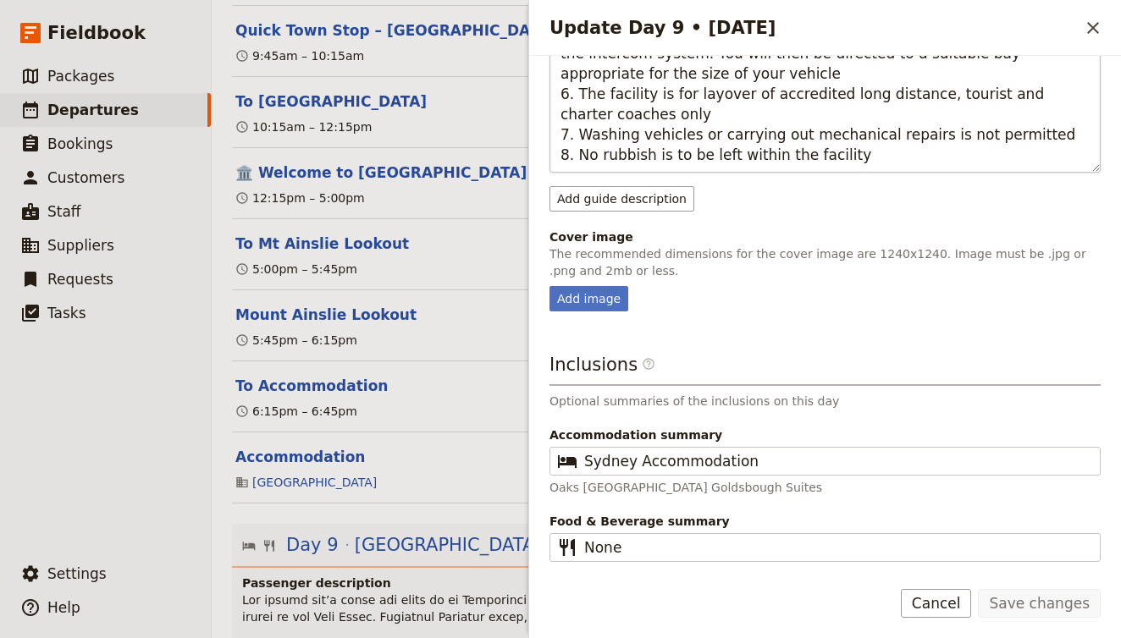
scroll to position [950, 0]
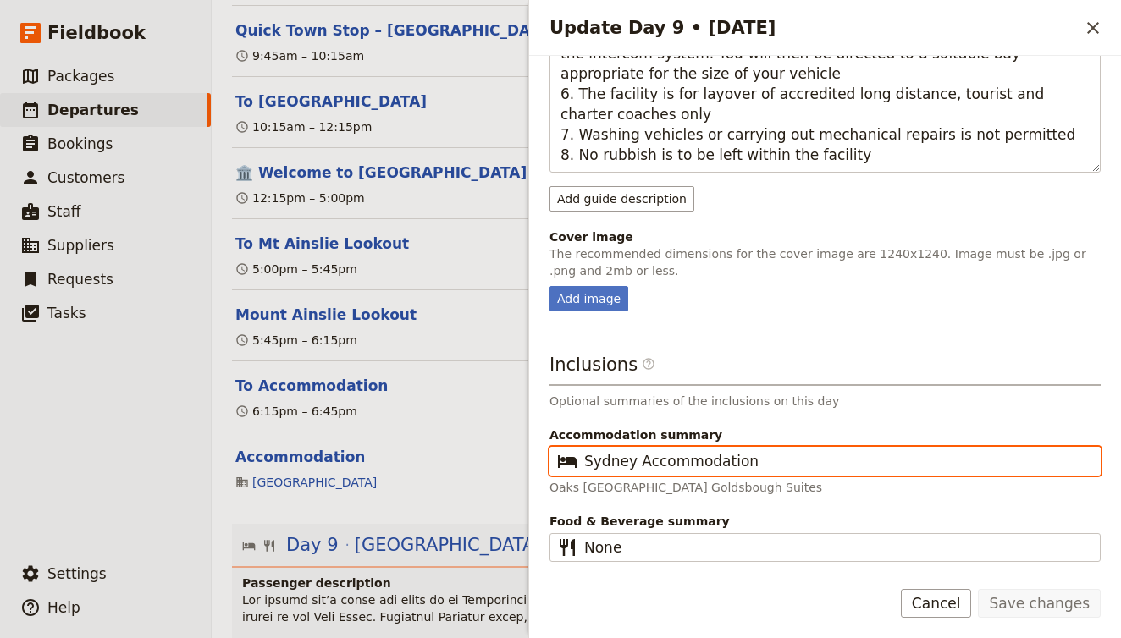
drag, startPoint x: 897, startPoint y: 455, endPoint x: 307, endPoint y: 464, distance: 589.4
click at [307, 464] on div "AUNZ141025 - Djoser Melbourne to Sydney 2025 ​ Draft 14 – 26 Oct 2025 13 days /…" at bounding box center [666, 319] width 909 height 638
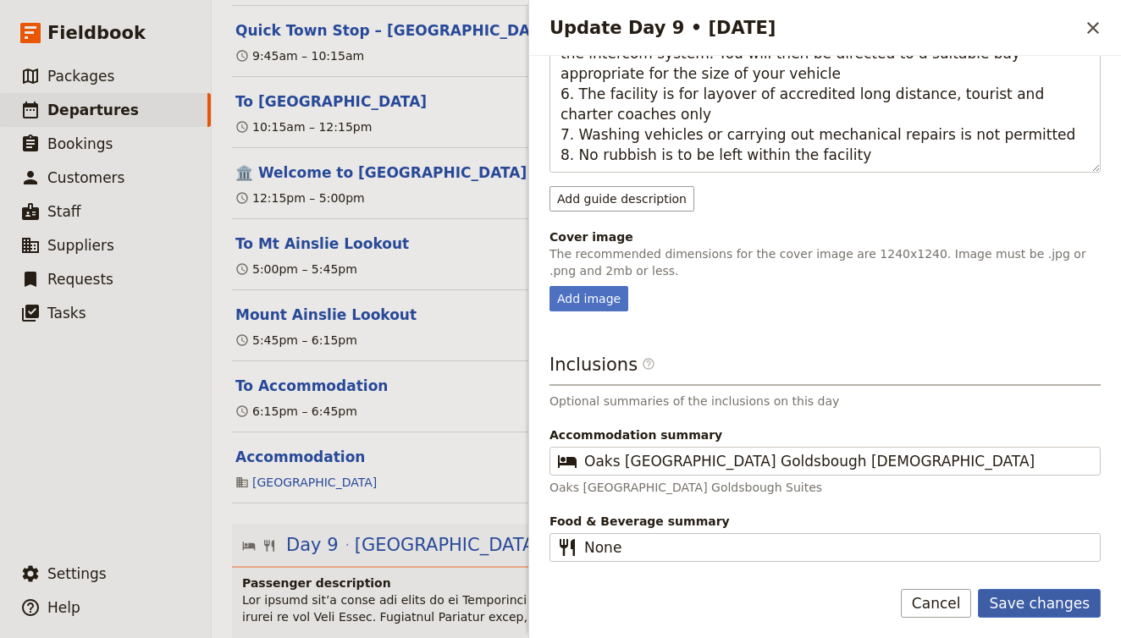
click at [1029, 599] on button "Save changes" at bounding box center [1039, 603] width 123 height 29
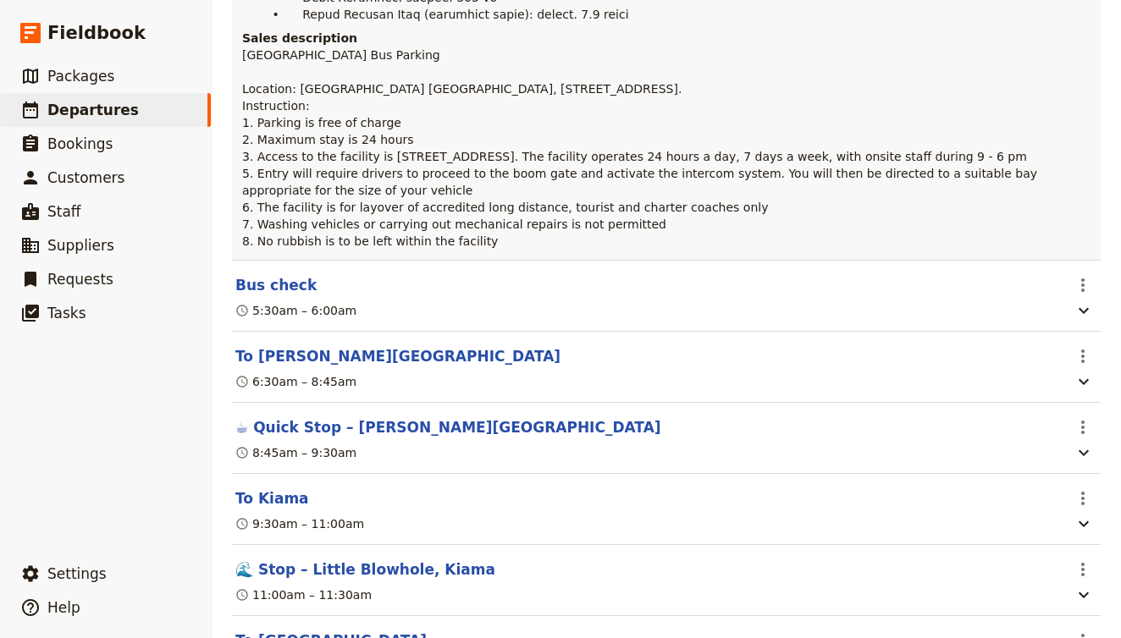
scroll to position [9676, 0]
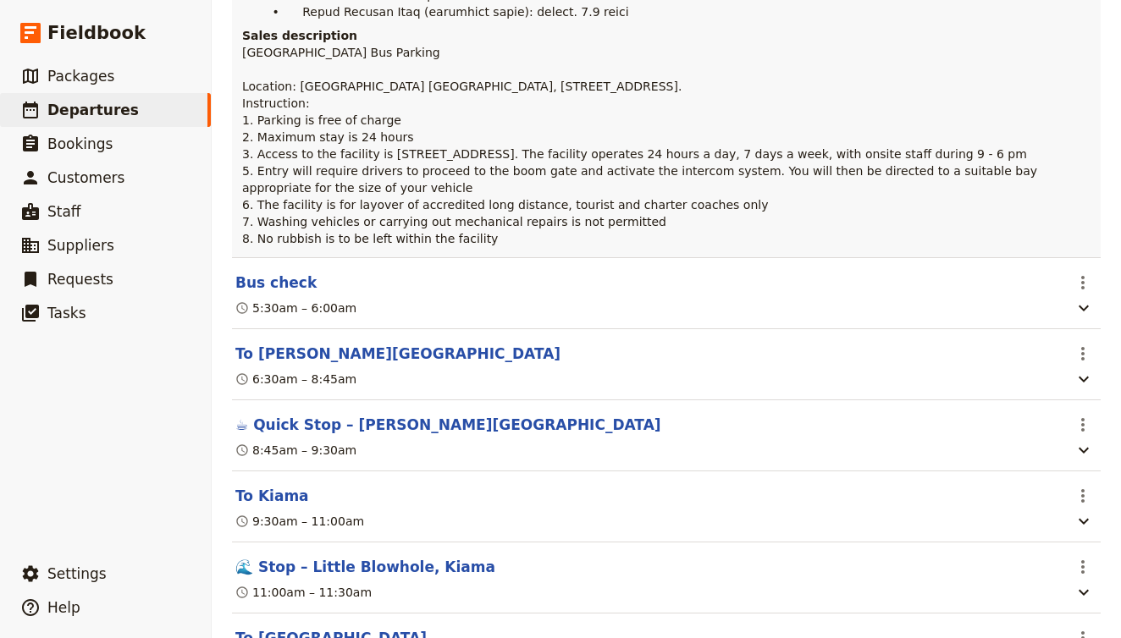
click at [318, 44] on p "Sydney Bus Parking Location: King Street Wharf Coach Parking, 1 Lime St, Sydney…" at bounding box center [668, 145] width 852 height 203
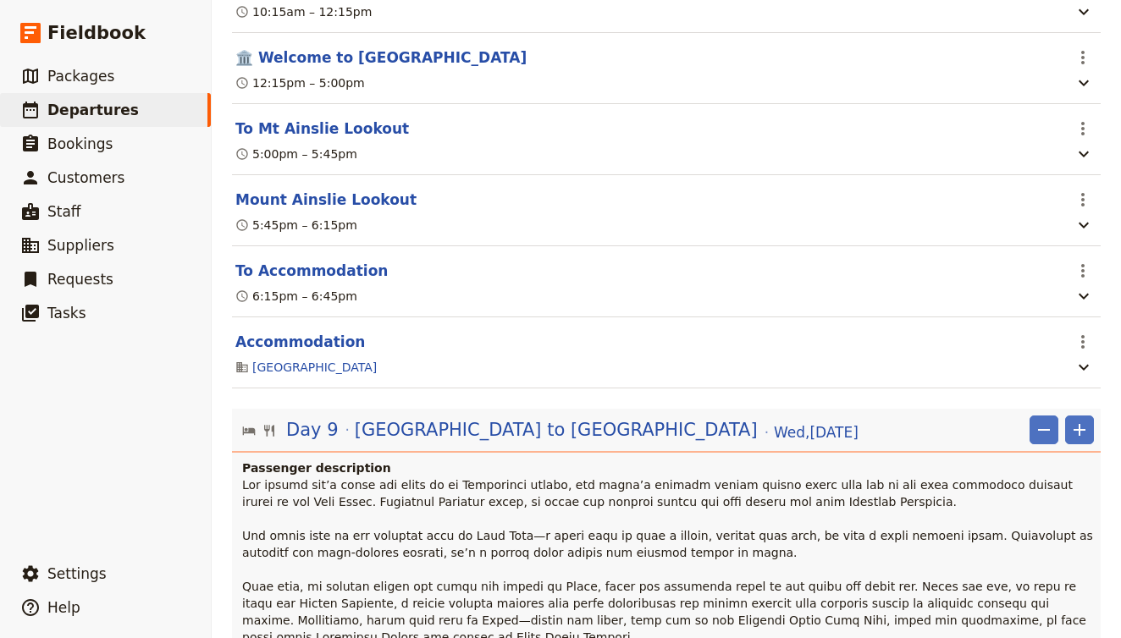
scroll to position [8850, 0]
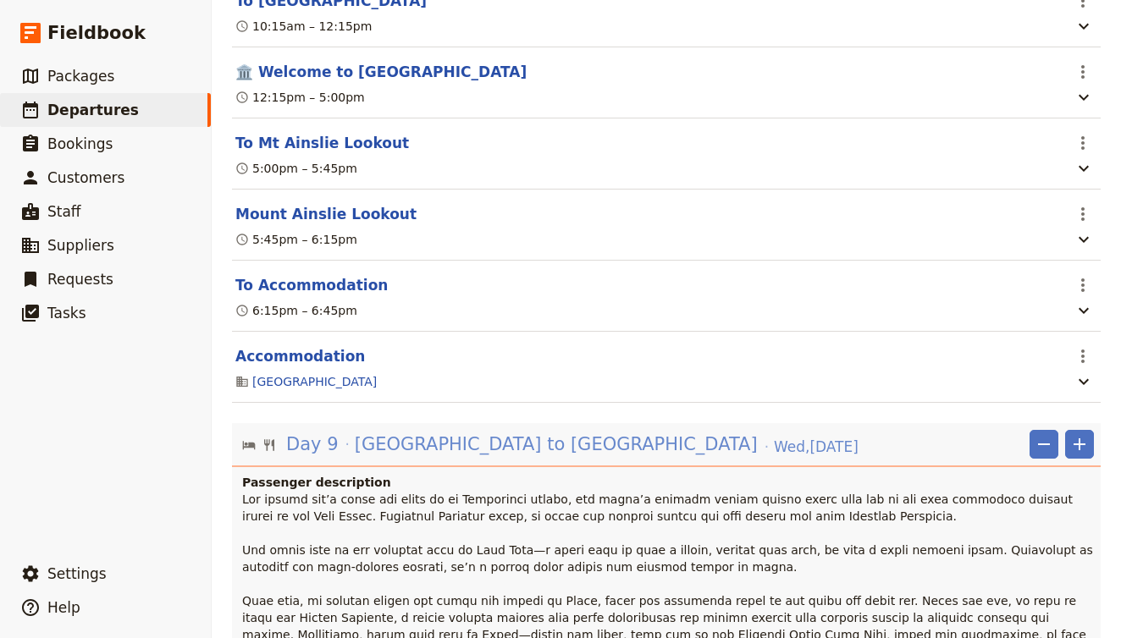
click at [448, 432] on span "Canberra to Sydney" at bounding box center [556, 444] width 403 height 25
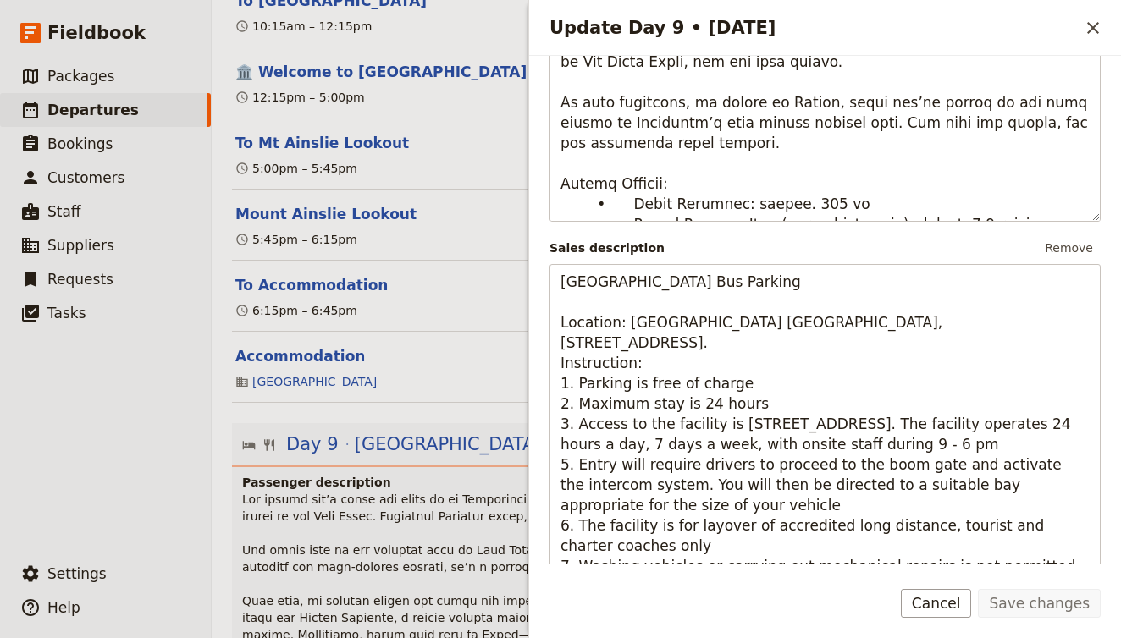
scroll to position [950, 0]
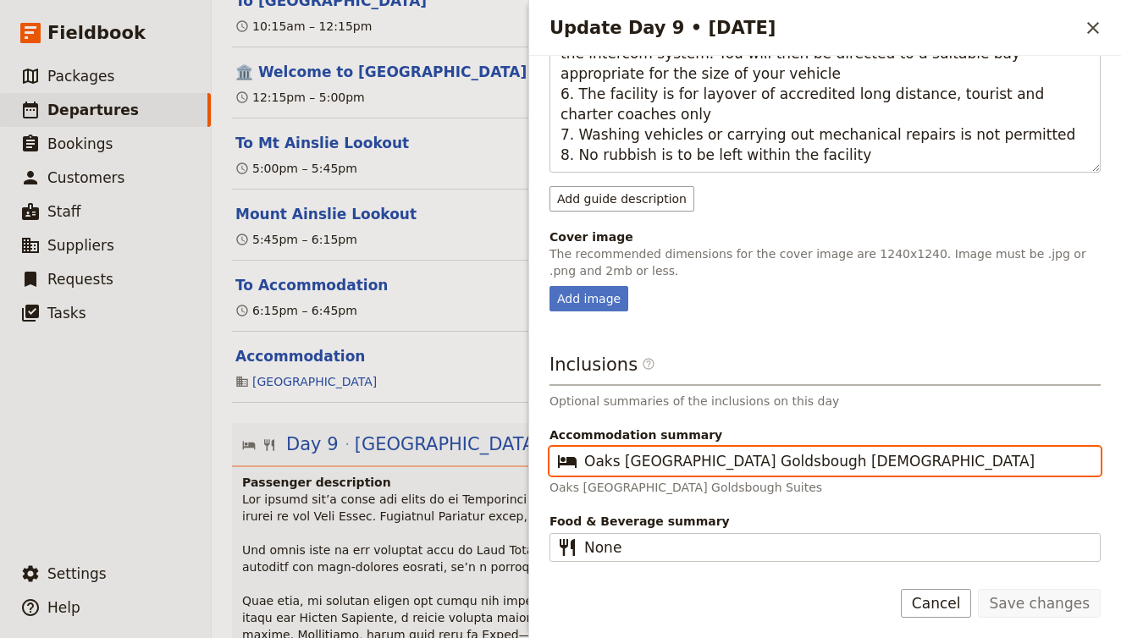
click at [720, 463] on input "Oaks Sydney Goldsbough Stuites" at bounding box center [836, 461] width 505 height 20
click at [806, 452] on input "Oaks Sydney Goldsbrough Stuites" at bounding box center [836, 461] width 505 height 20
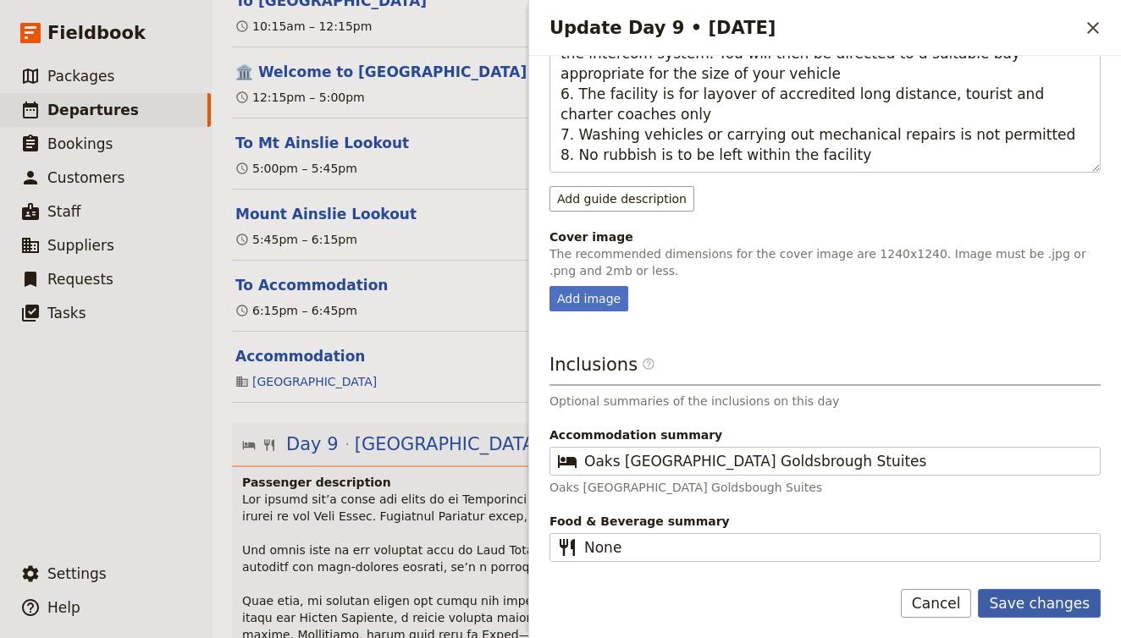
click at [1057, 612] on button "Save changes" at bounding box center [1039, 603] width 123 height 29
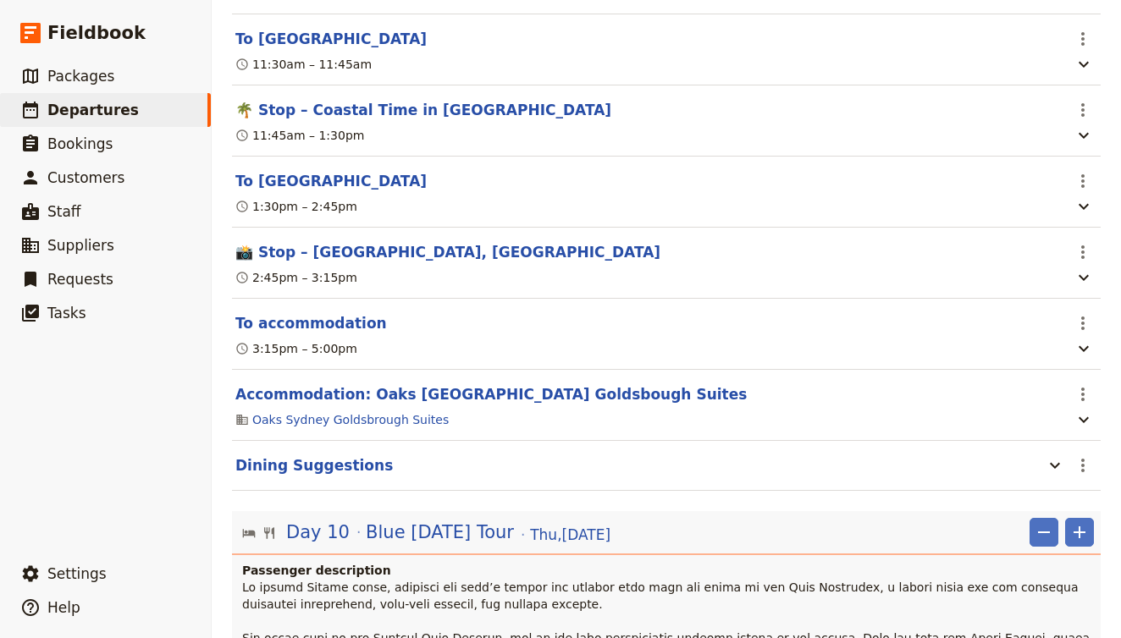
scroll to position [10256, 0]
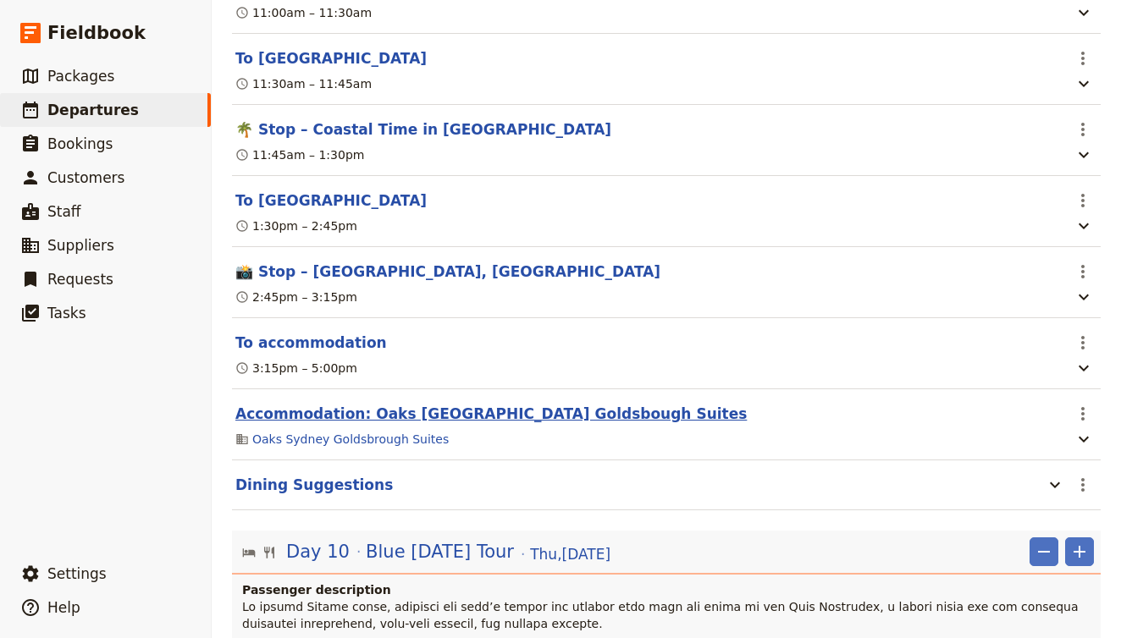
click at [503, 404] on button "Accommodation: Oaks Sydney Goldsbough Suites" at bounding box center [490, 414] width 511 height 20
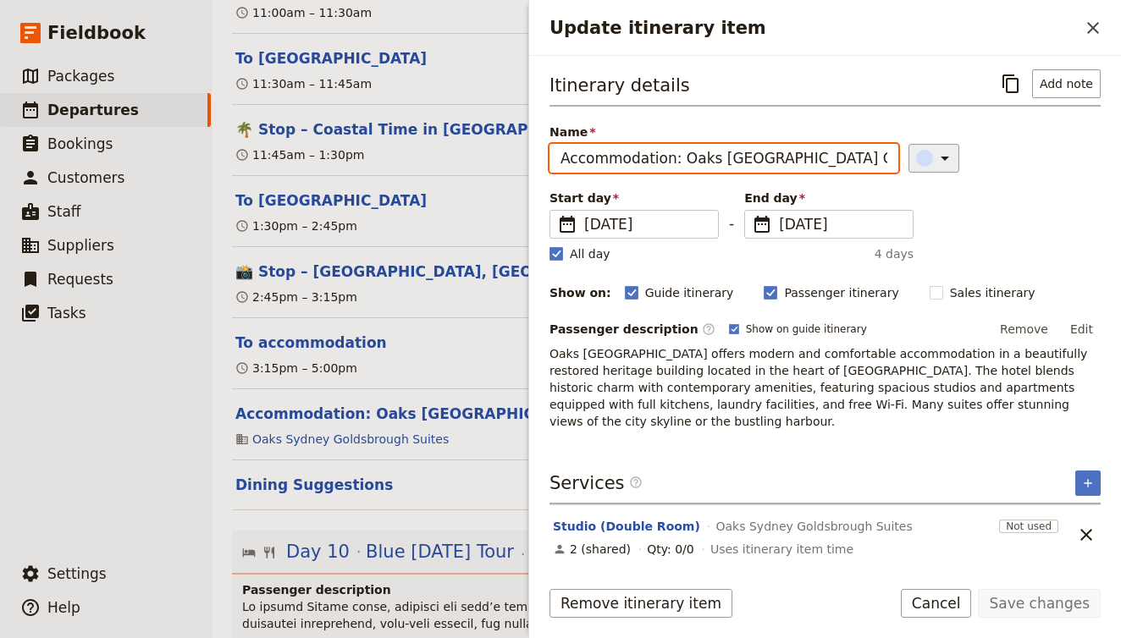
drag, startPoint x: 665, startPoint y: 159, endPoint x: 918, endPoint y: 172, distance: 252.6
click at [918, 172] on div "Name Accommodation: Oaks Sydney Goldsbough Suites ​" at bounding box center [825, 148] width 551 height 49
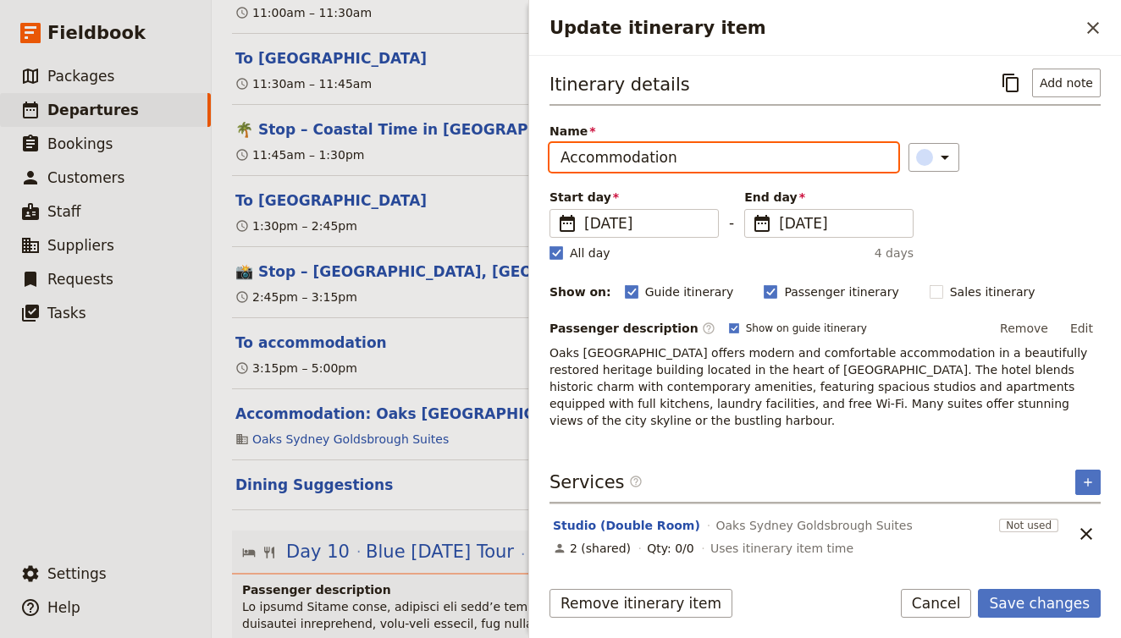
scroll to position [1, 0]
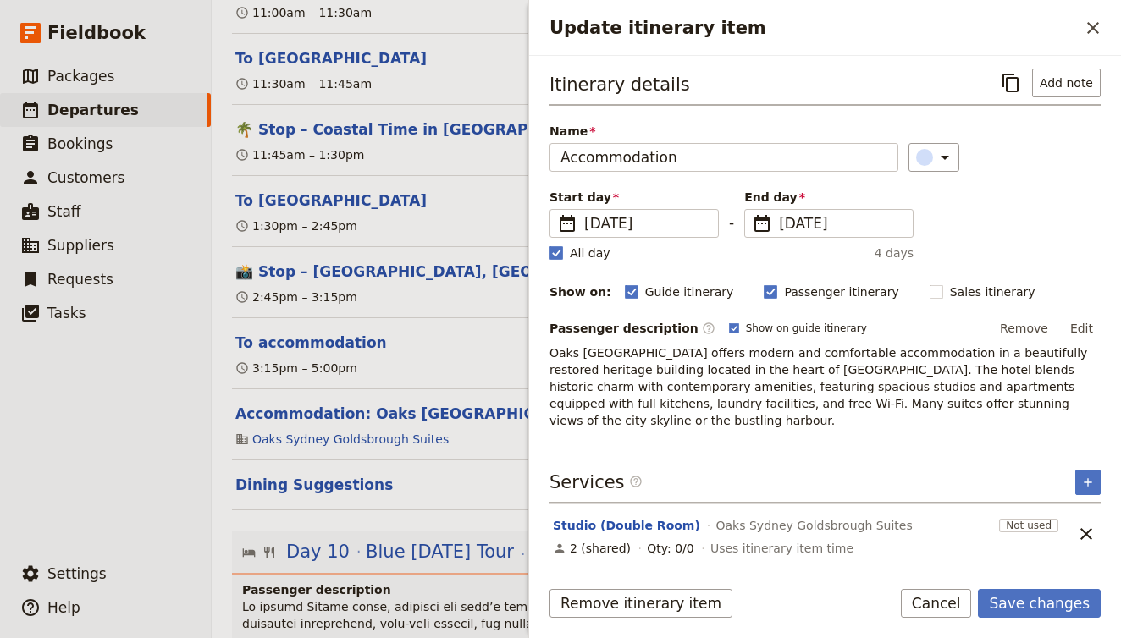
click at [601, 518] on button "Studio (Double Room)" at bounding box center [626, 525] width 147 height 17
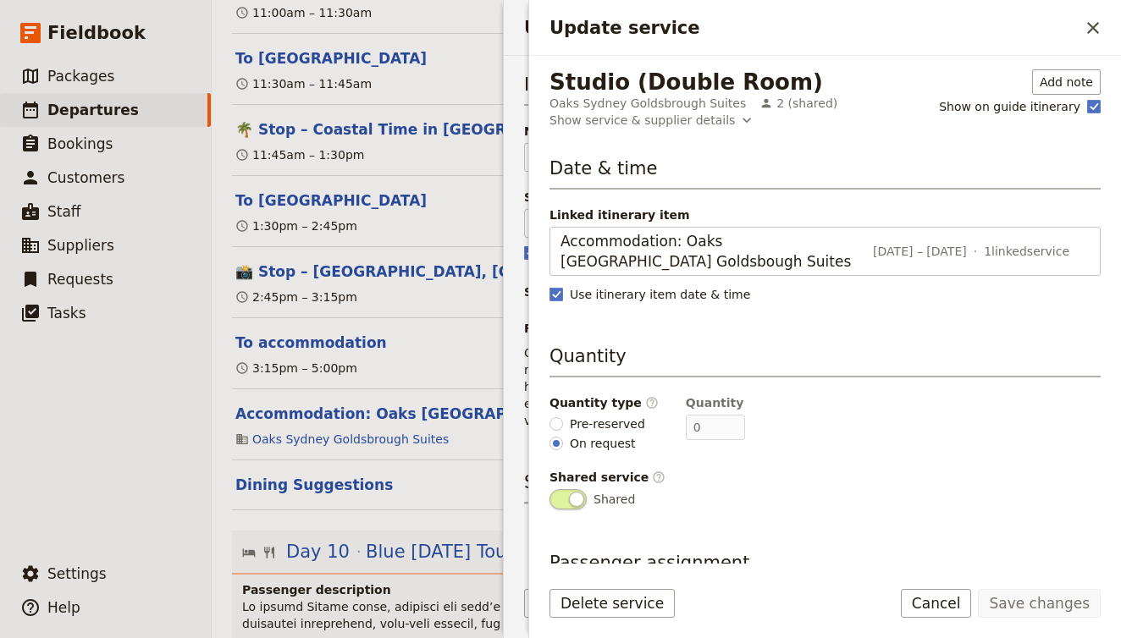
click at [581, 414] on fieldset "Quantity type ​ Pre-reserved On request" at bounding box center [604, 424] width 109 height 58
click at [595, 426] on span "Pre-reserved" at bounding box center [607, 424] width 75 height 17
click at [563, 426] on input "Pre-reserved" at bounding box center [557, 424] width 14 height 14
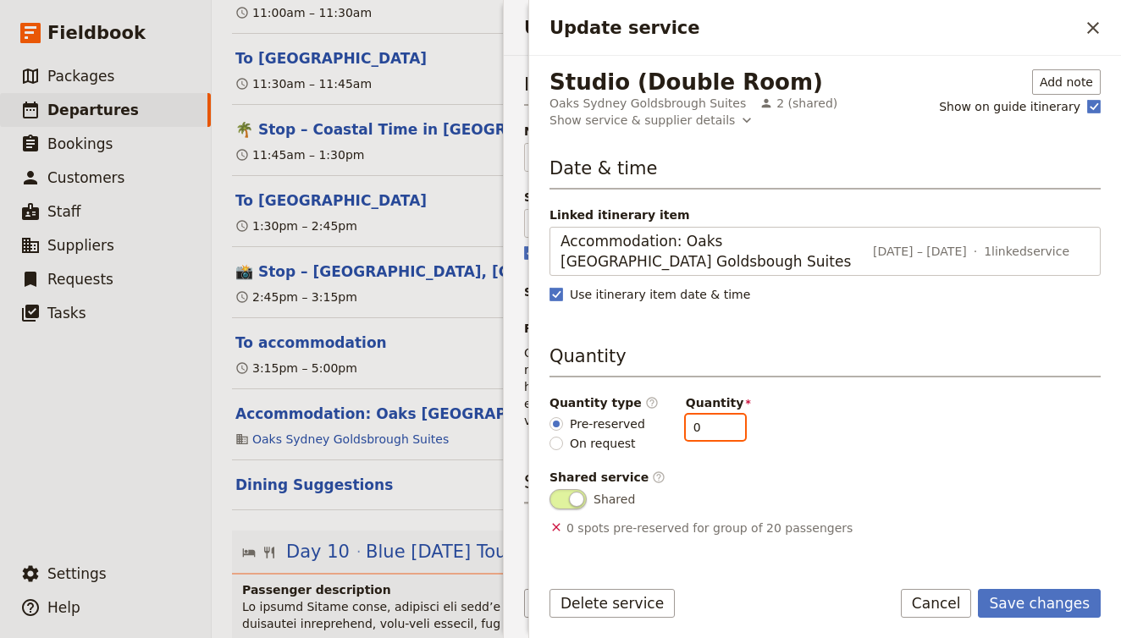
click at [704, 427] on input "0" at bounding box center [715, 427] width 59 height 25
drag, startPoint x: 704, startPoint y: 427, endPoint x: 643, endPoint y: 427, distance: 61.8
click at [643, 427] on div "Quantity type ​ Pre-reserved On request Quantity 0" at bounding box center [825, 424] width 551 height 58
click at [1069, 598] on button "Save changes" at bounding box center [1039, 603] width 123 height 29
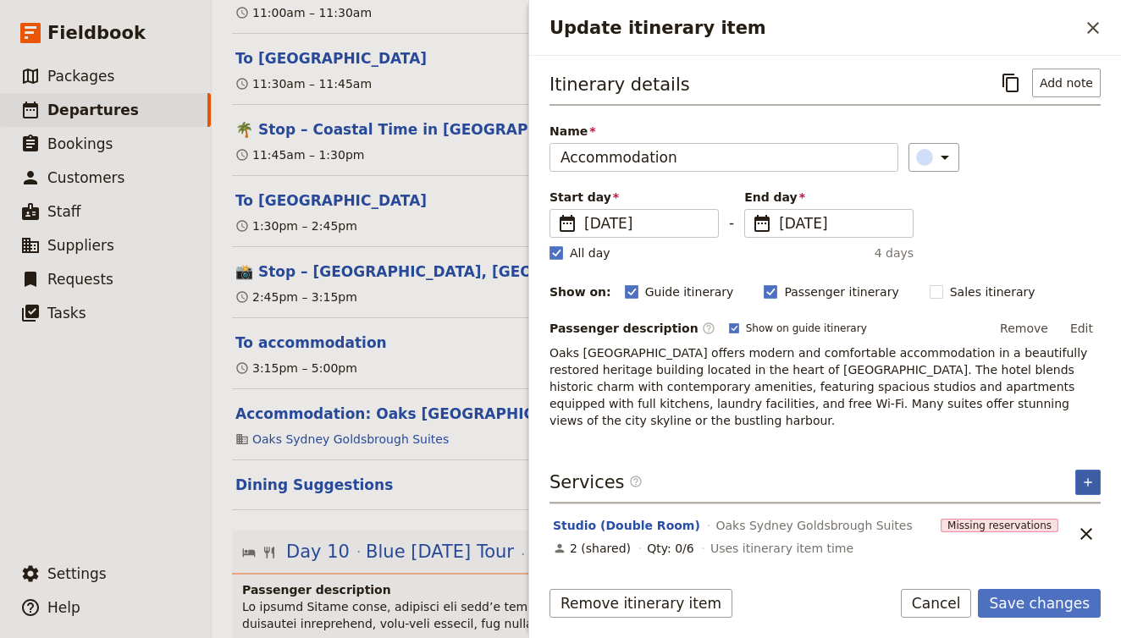
click at [1095, 483] on button "​" at bounding box center [1087, 482] width 25 height 25
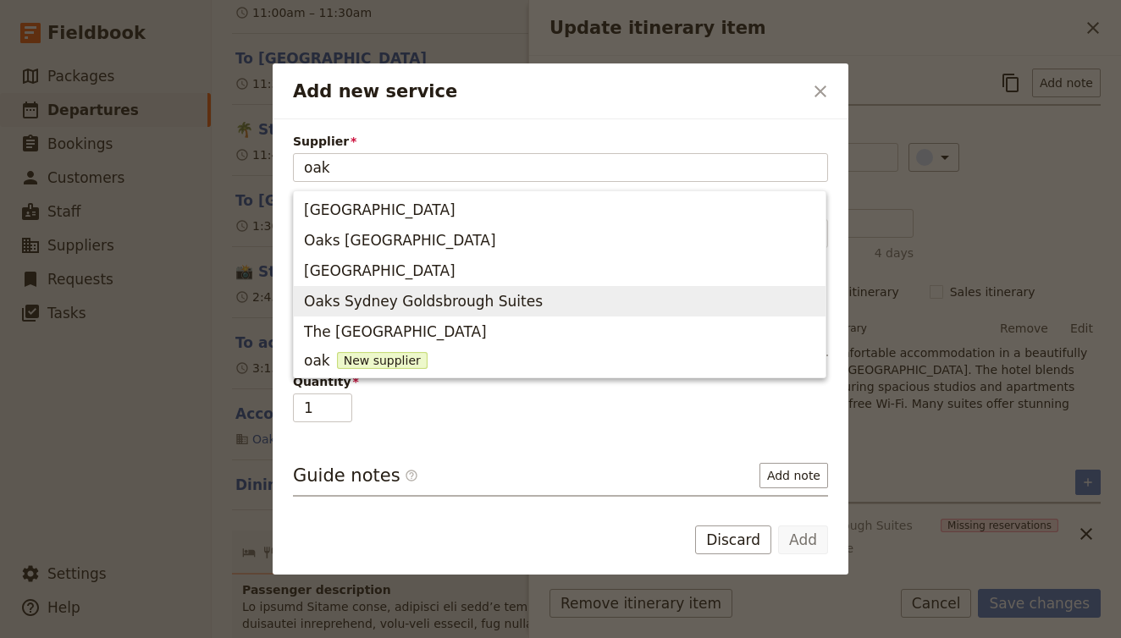
click at [518, 310] on span "Oaks Sydney Goldsbrough Suites" at bounding box center [423, 301] width 239 height 20
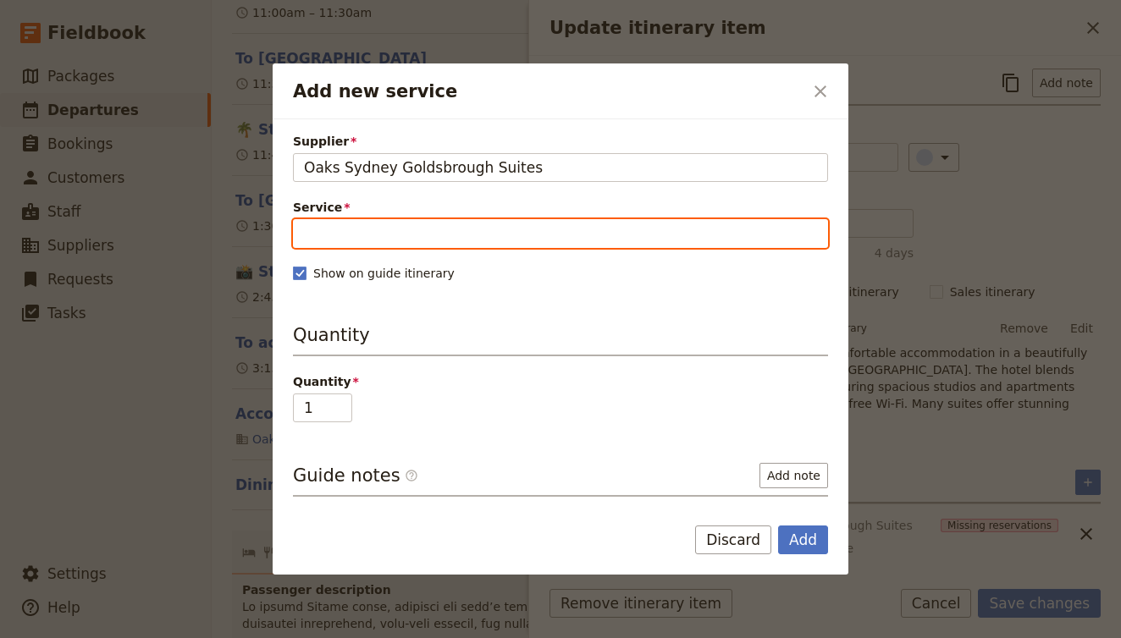
click at [456, 238] on input "Service" at bounding box center [560, 233] width 535 height 29
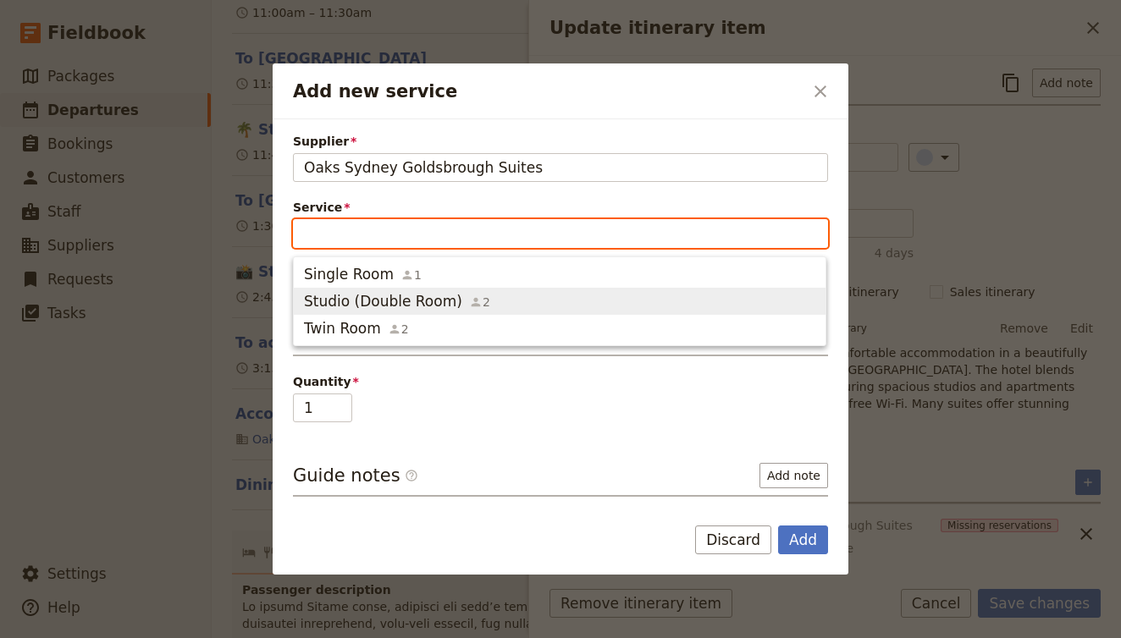
click at [450, 300] on div "Studio (Double Room) 2" at bounding box center [397, 301] width 186 height 20
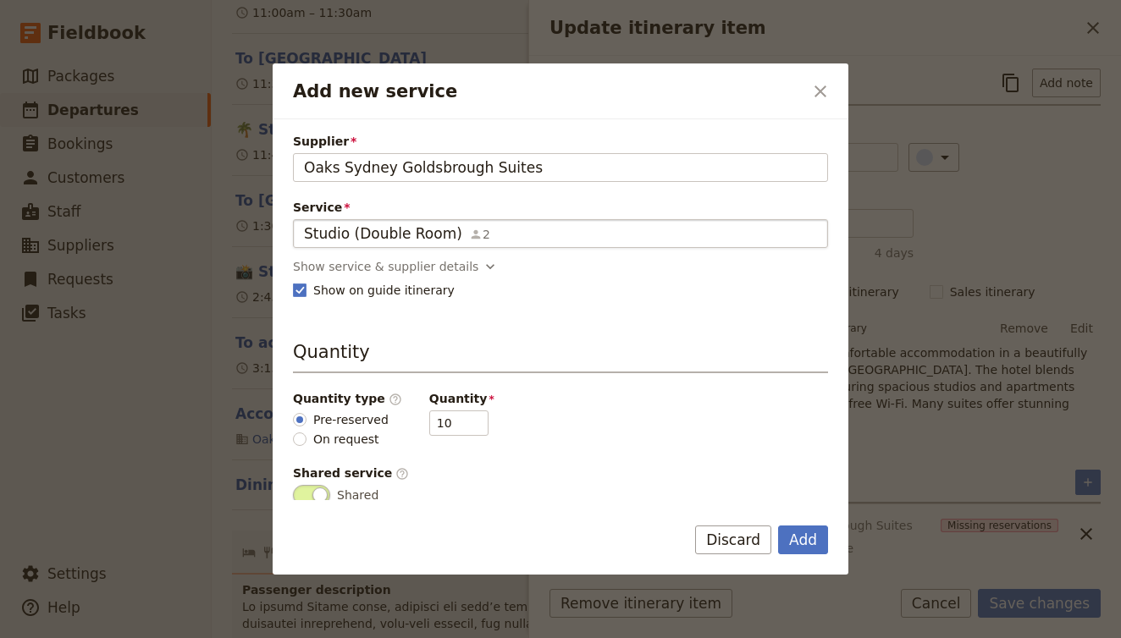
click at [498, 240] on div "Studio (Double Room) 2" at bounding box center [560, 234] width 513 height 20
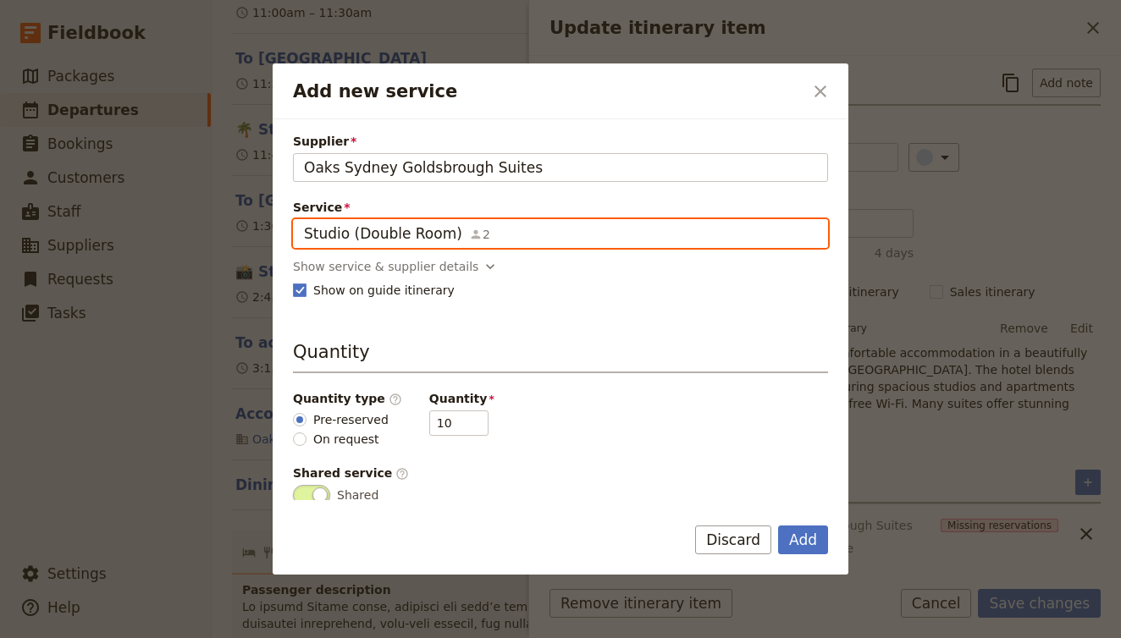
click at [304, 220] on input "Studio (Double Room)" at bounding box center [303, 219] width 1 height 1
drag, startPoint x: 437, startPoint y: 235, endPoint x: 749, endPoint y: 236, distance: 312.4
click at [467, 235] on input "Studio (Double Room)" at bounding box center [560, 234] width 513 height 20
click at [754, 235] on input "Studio (Double Room)" at bounding box center [560, 234] width 513 height 20
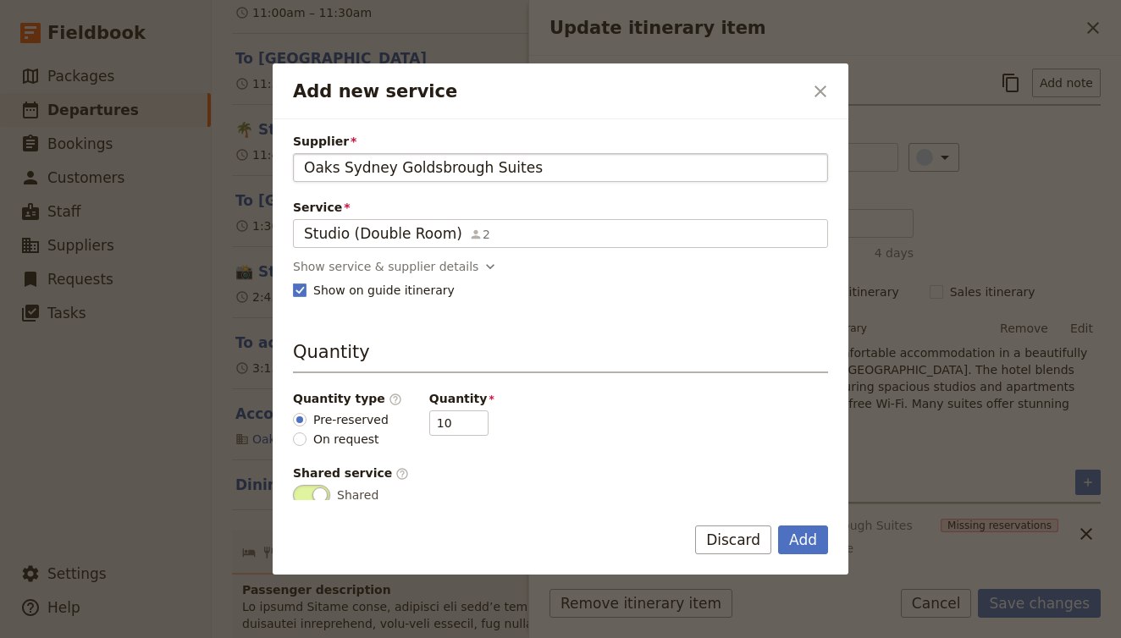
click at [696, 167] on div "Oaks Sydney Goldsbrough Suites" at bounding box center [560, 167] width 513 height 20
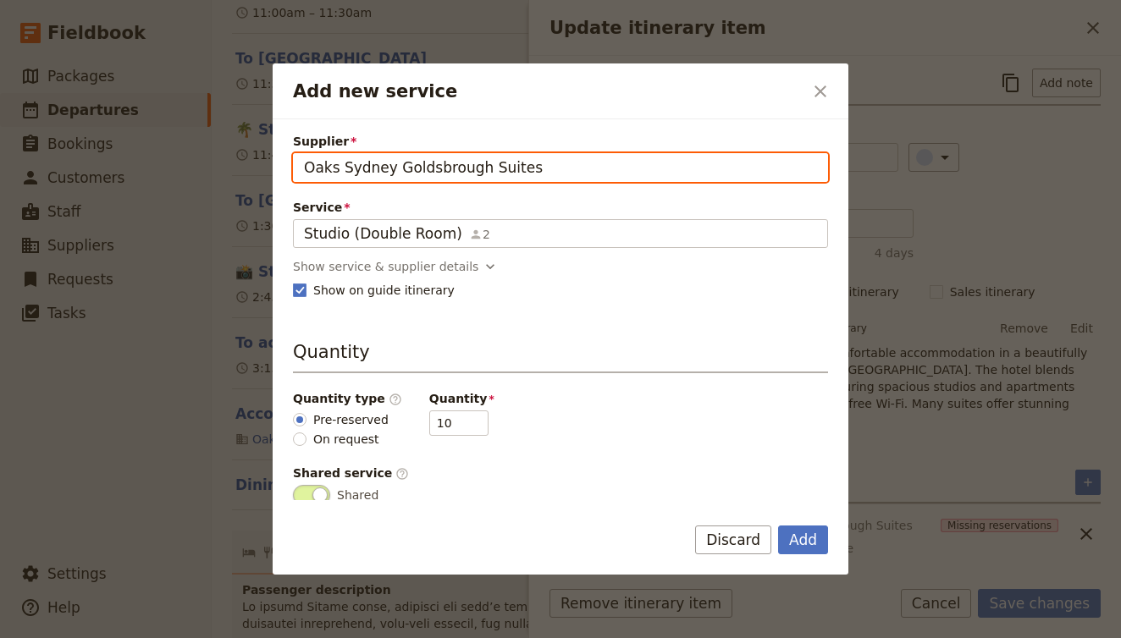
click at [304, 154] on input "Oaks Sydney Goldsbrough Suites" at bounding box center [303, 153] width 1 height 1
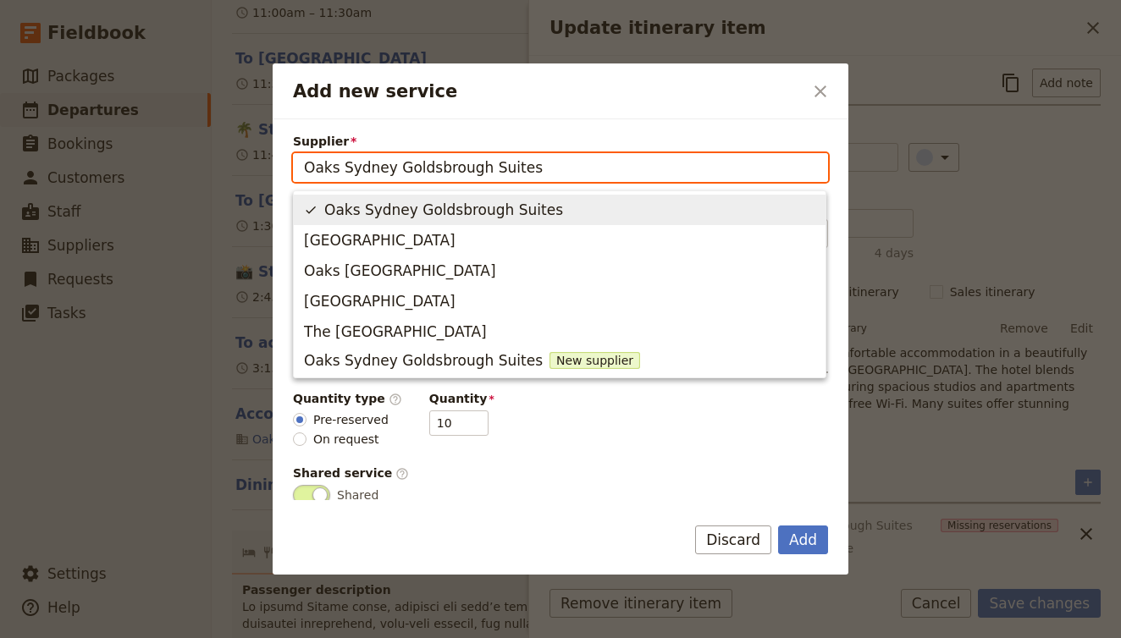
click at [617, 196] on button "Oaks Sydney Goldsbrough Suites" at bounding box center [560, 210] width 532 height 30
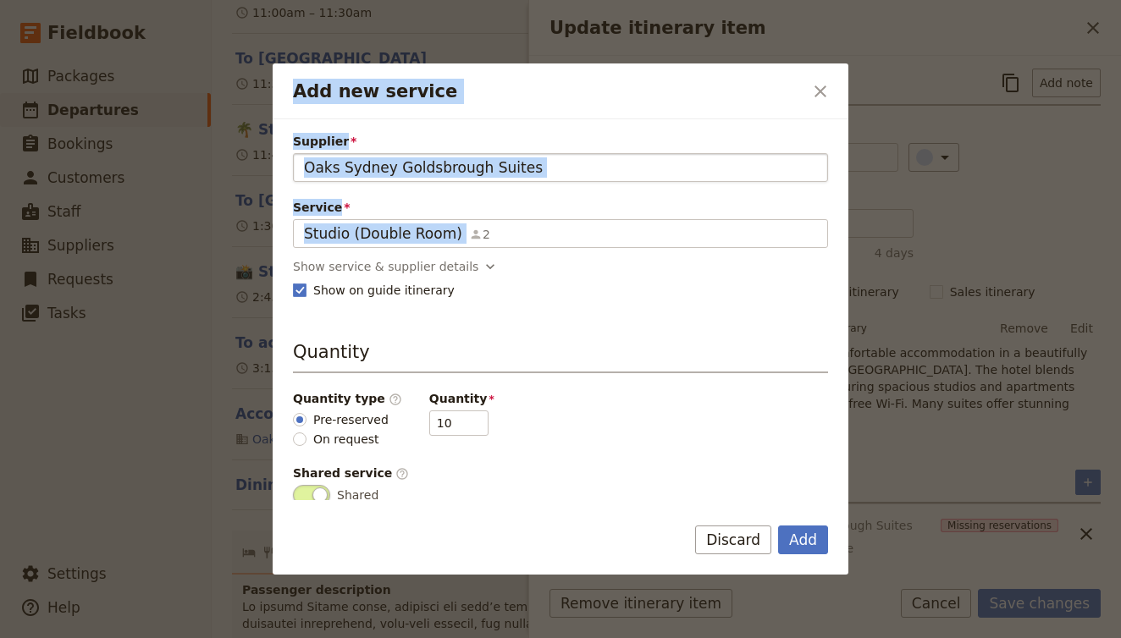
drag, startPoint x: 517, startPoint y: 226, endPoint x: 257, endPoint y: 219, distance: 260.9
click at [253, 638] on div "Add new service ​ Supplier Oaks Sydney Goldsbrough Suites Oaks Sydney Goldsbrou…" at bounding box center [560, 638] width 1121 height 0
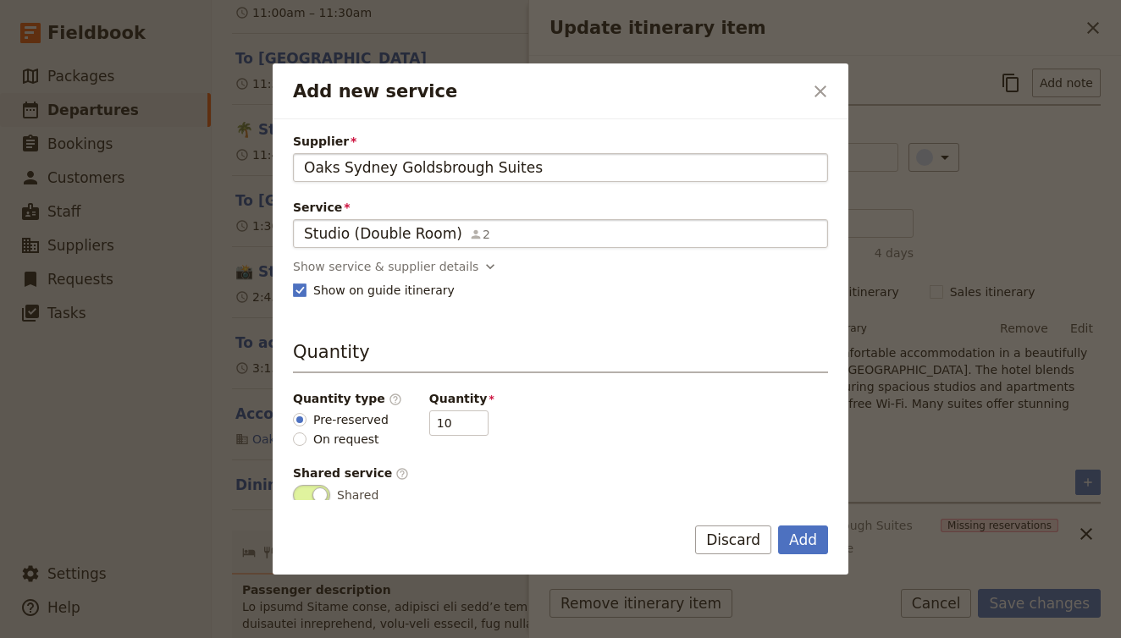
click at [318, 240] on span "Studio (Double Room)" at bounding box center [383, 234] width 158 height 20
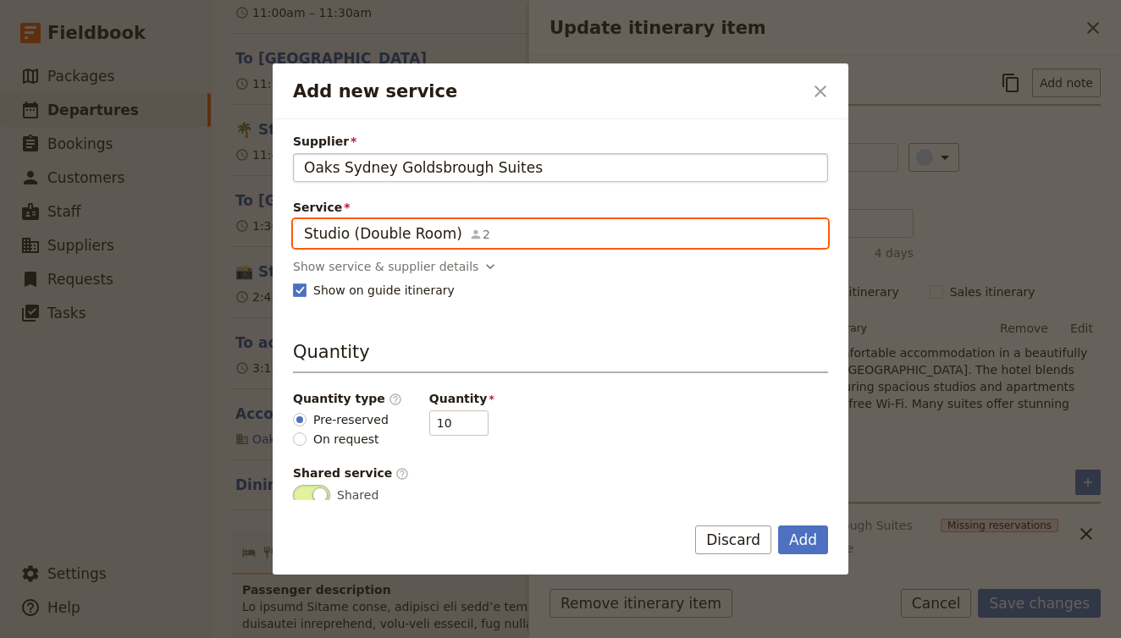
click at [304, 220] on input "Studio (Double Room)" at bounding box center [303, 219] width 1 height 1
drag, startPoint x: 318, startPoint y: 239, endPoint x: 619, endPoint y: 224, distance: 301.0
click at [619, 224] on input "Studio (Double Room)" at bounding box center [560, 234] width 513 height 20
drag, startPoint x: 523, startPoint y: 233, endPoint x: 65, endPoint y: 244, distance: 458.2
click at [65, 638] on div "Add new service ​ Supplier Oaks Sydney Goldsbrough Suites Oaks Sydney Goldsbrou…" at bounding box center [560, 638] width 1121 height 0
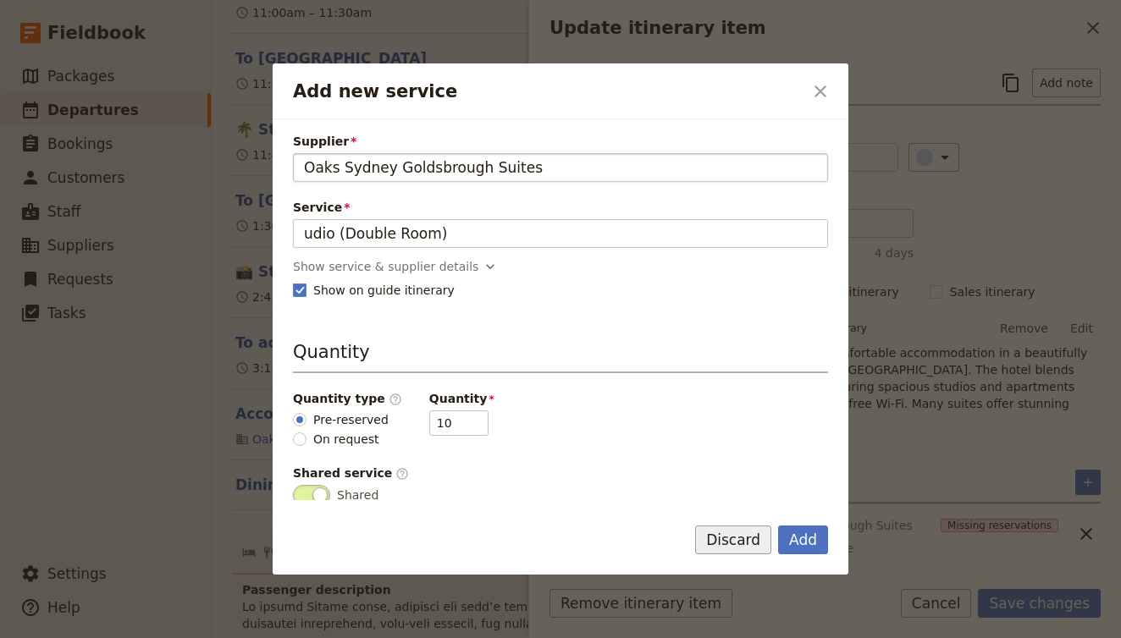
click at [715, 638] on div "Add new service ​ Supplier Oaks Sydney Goldsbrough Suites Oaks Sydney Goldsbrou…" at bounding box center [560, 638] width 1121 height 0
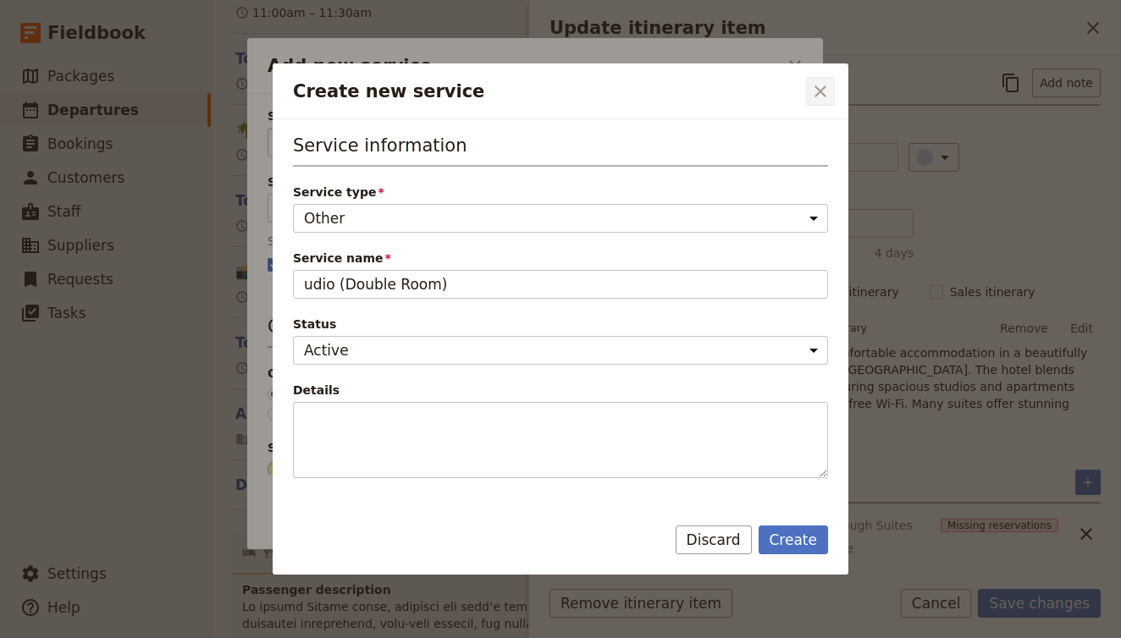
click at [822, 89] on icon "Close dialog" at bounding box center [821, 92] width 12 height 12
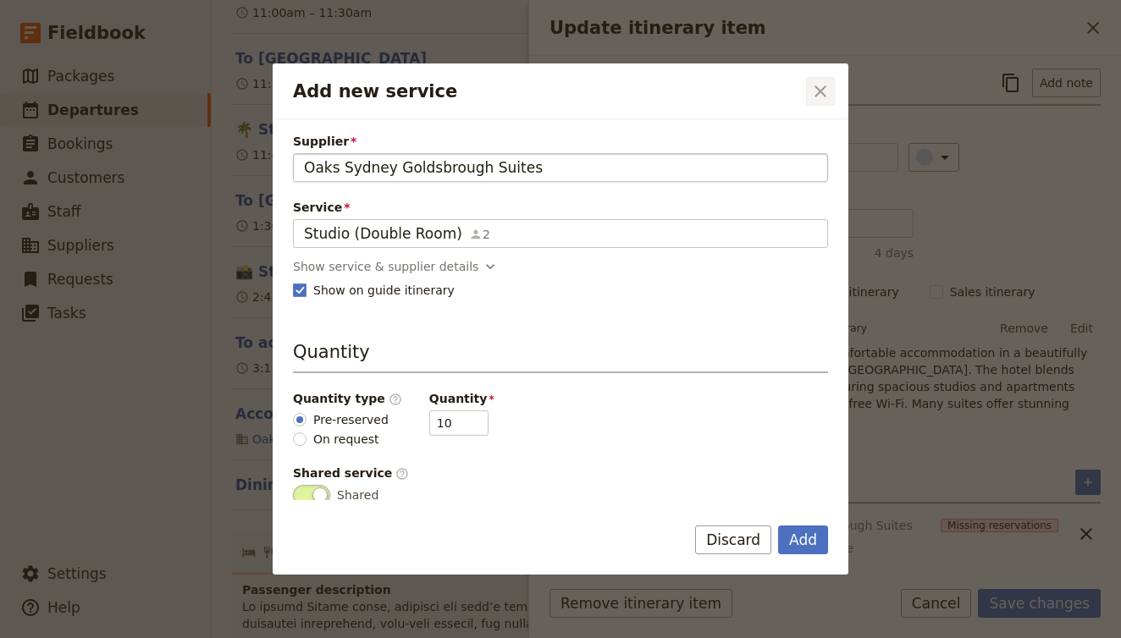
click at [830, 99] on icon "Close dialog" at bounding box center [820, 91] width 20 height 20
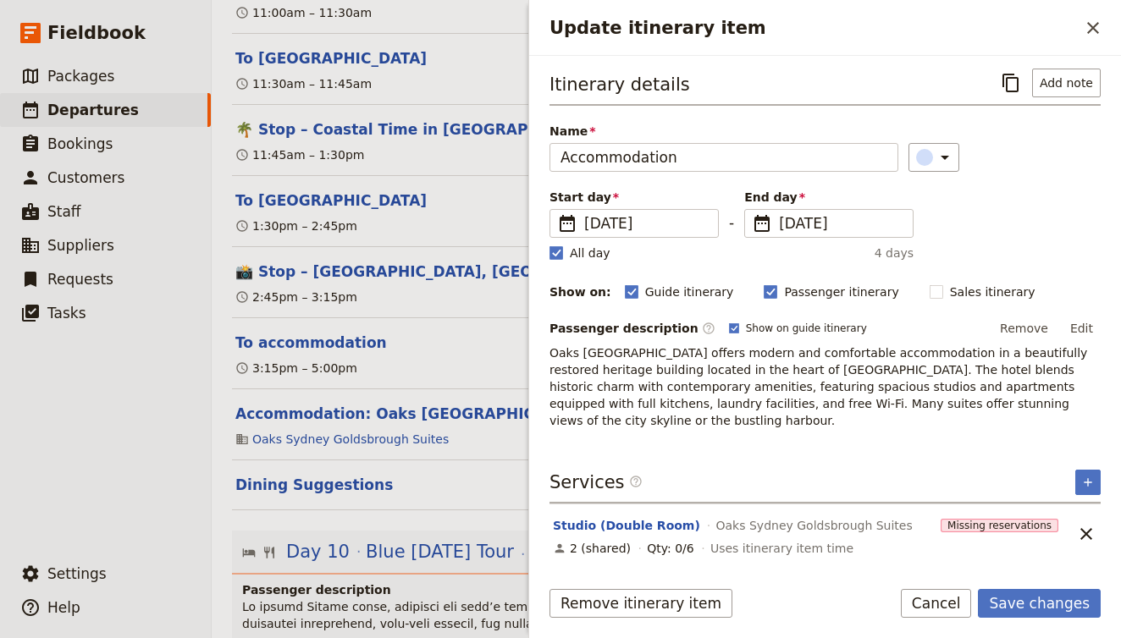
scroll to position [0, 0]
click at [1074, 486] on div "Services ​ ​" at bounding box center [825, 487] width 551 height 34
click at [1085, 486] on icon "Add service inclusion" at bounding box center [1088, 483] width 14 height 14
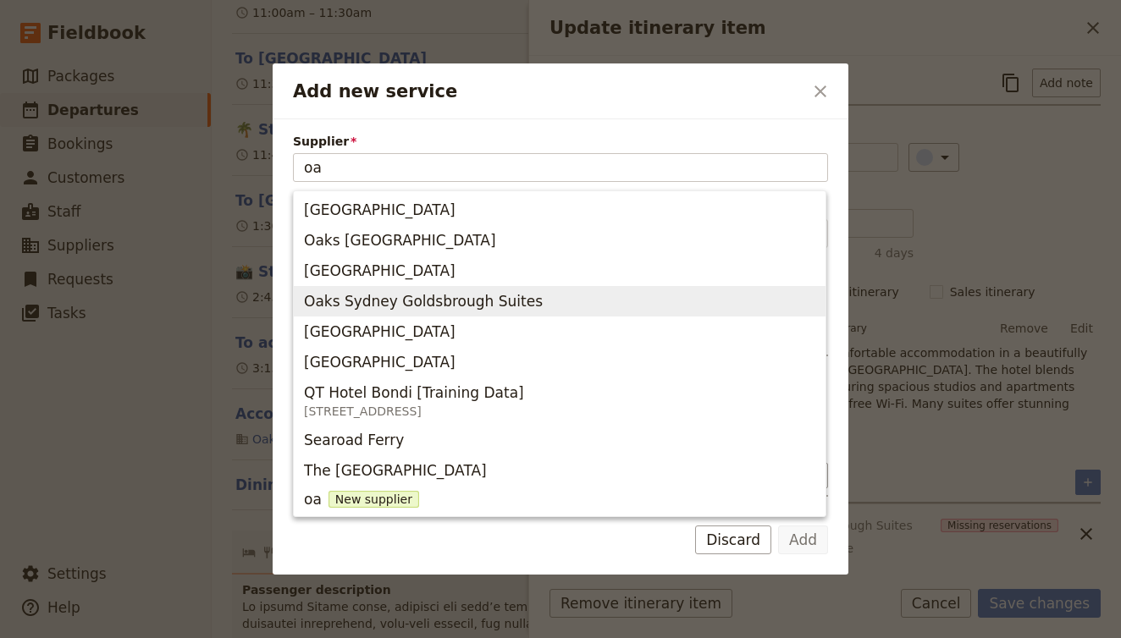
click at [499, 299] on span "Oaks Sydney Goldsbrough Suites" at bounding box center [423, 301] width 239 height 20
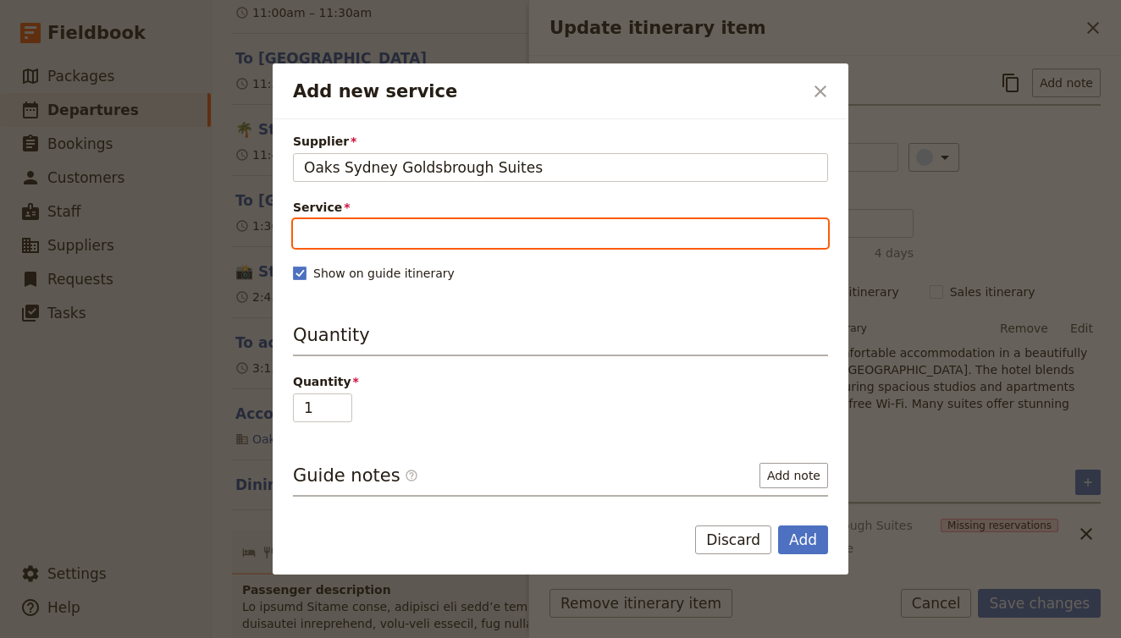
click at [440, 229] on input "Service" at bounding box center [560, 233] width 535 height 29
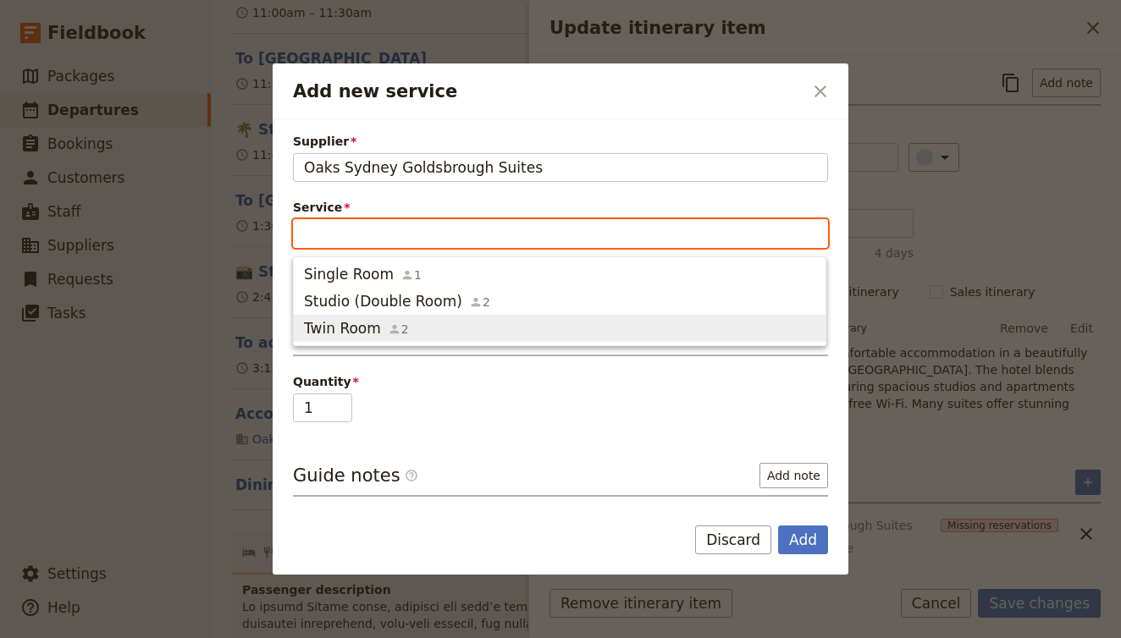
click at [444, 323] on span "Twin Room 2" at bounding box center [559, 328] width 511 height 20
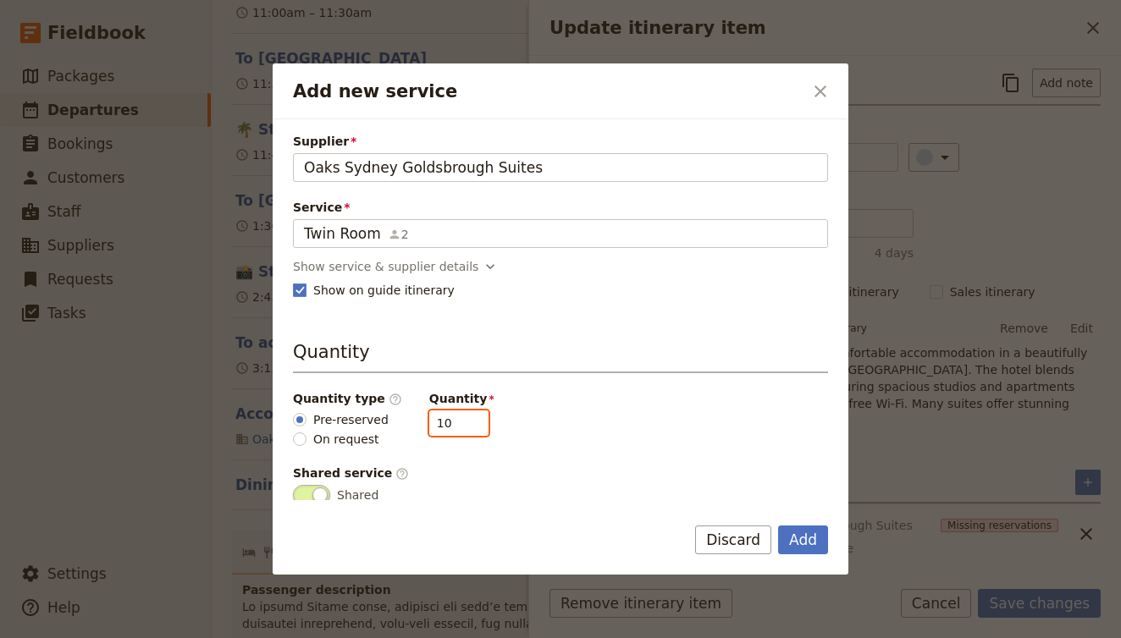
drag, startPoint x: 447, startPoint y: 425, endPoint x: 395, endPoint y: 414, distance: 52.8
click at [395, 414] on div "Quantity type ​ Pre-reserved On request Quantity 10" at bounding box center [560, 419] width 535 height 58
click at [799, 553] on button "Add" at bounding box center [803, 540] width 50 height 29
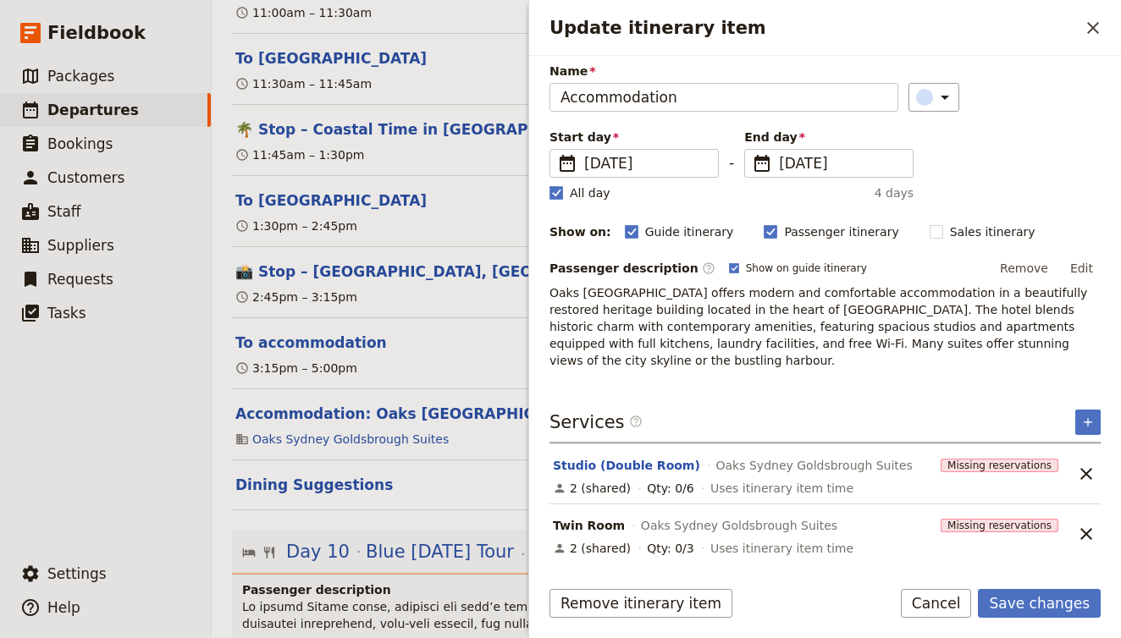
scroll to position [61, 0]
click at [1085, 422] on icon "Add service inclusion" at bounding box center [1088, 422] width 8 height 8
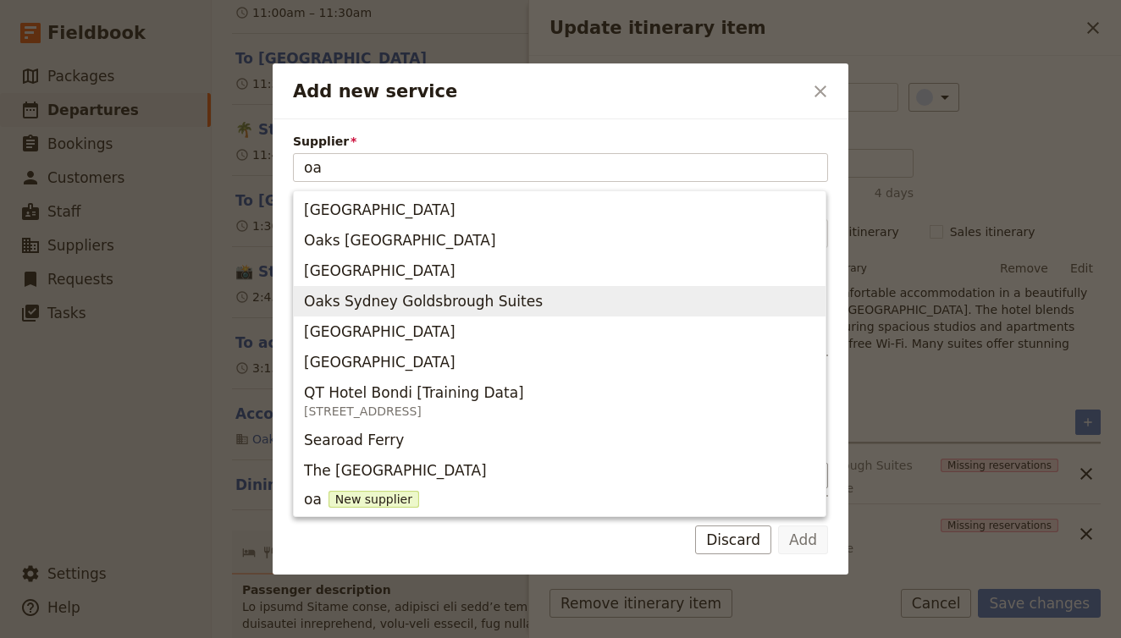
click at [516, 306] on span "Oaks Sydney Goldsbrough Suites" at bounding box center [423, 301] width 239 height 20
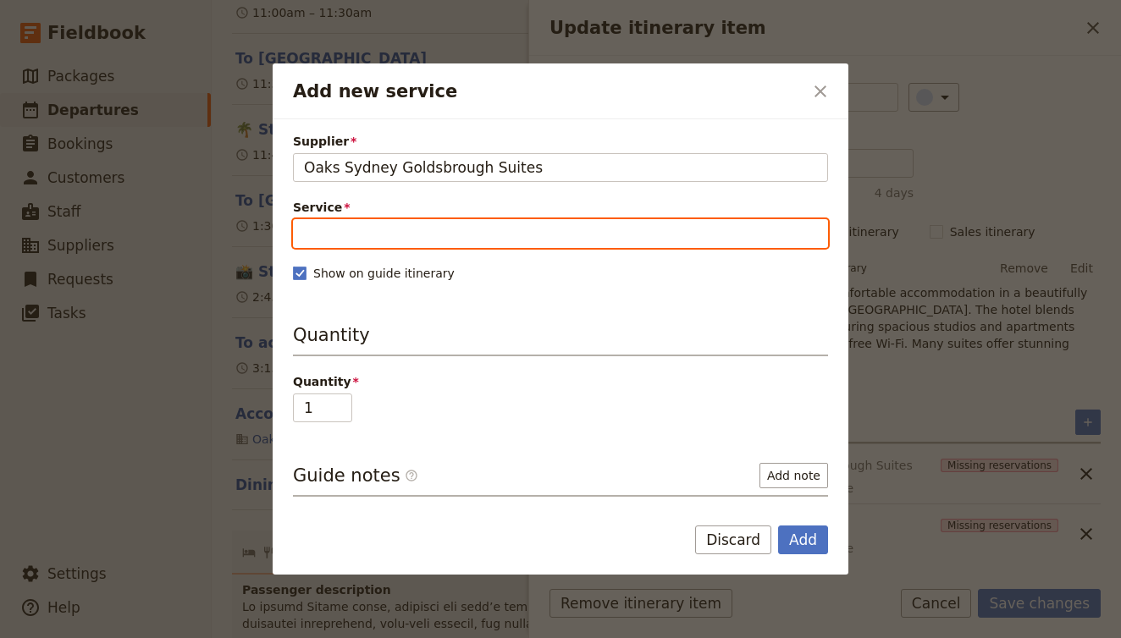
click at [418, 226] on input "Service" at bounding box center [560, 233] width 535 height 29
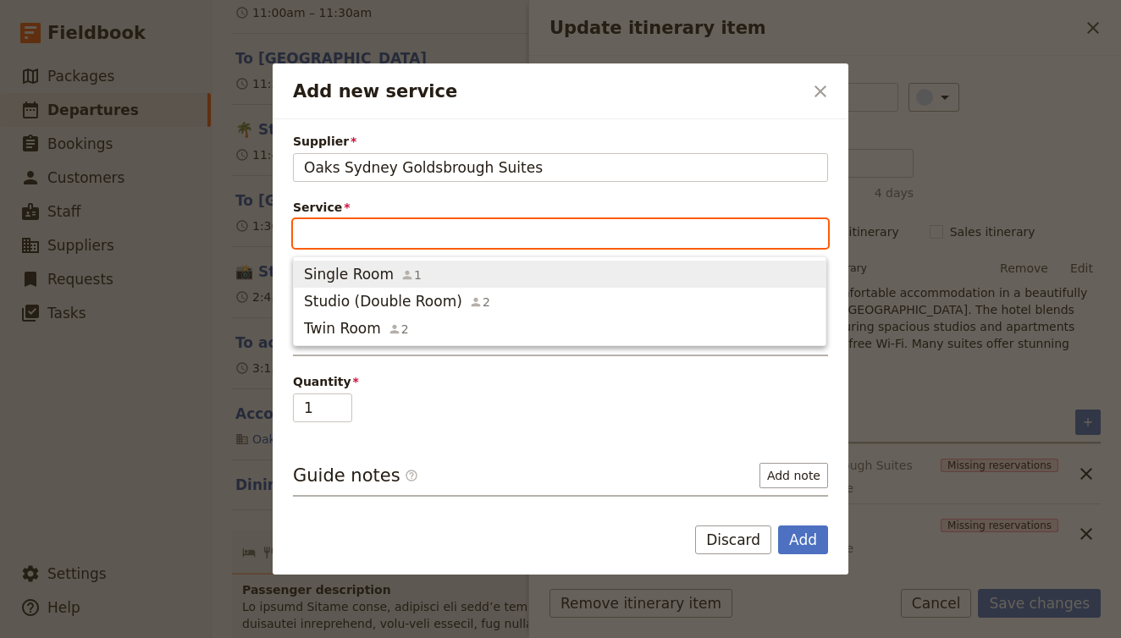
click at [415, 267] on span "Single Room 1" at bounding box center [559, 274] width 511 height 20
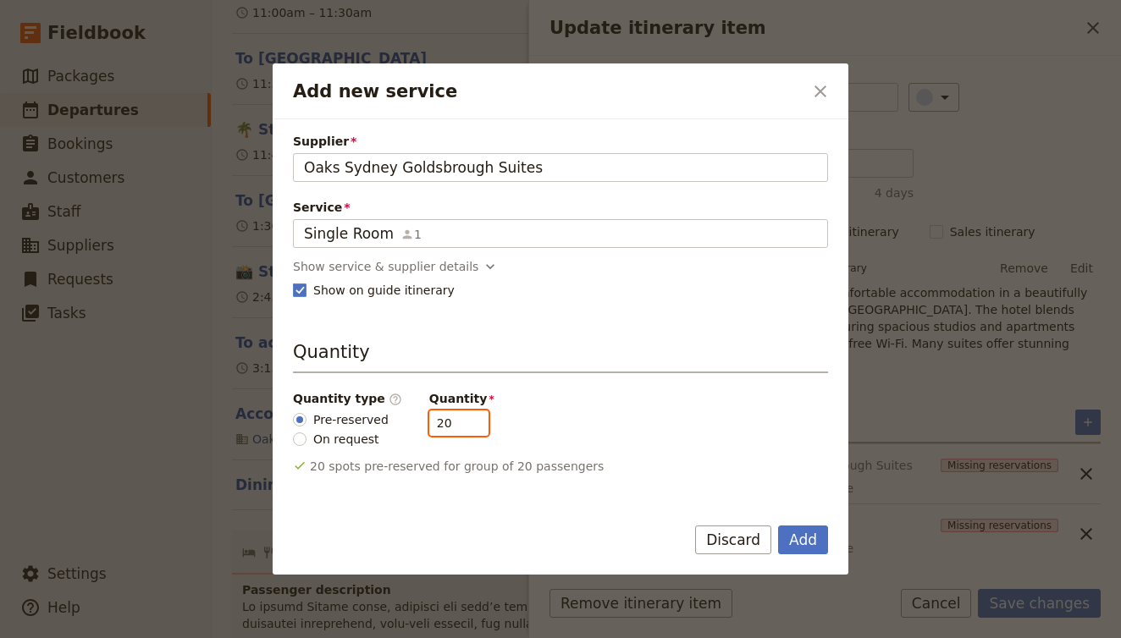
drag, startPoint x: 449, startPoint y: 425, endPoint x: 378, endPoint y: 413, distance: 71.3
click at [378, 413] on div "Quantity type ​ Pre-reserved On request Quantity 20" at bounding box center [560, 419] width 535 height 58
click at [820, 538] on button "Add" at bounding box center [803, 540] width 50 height 29
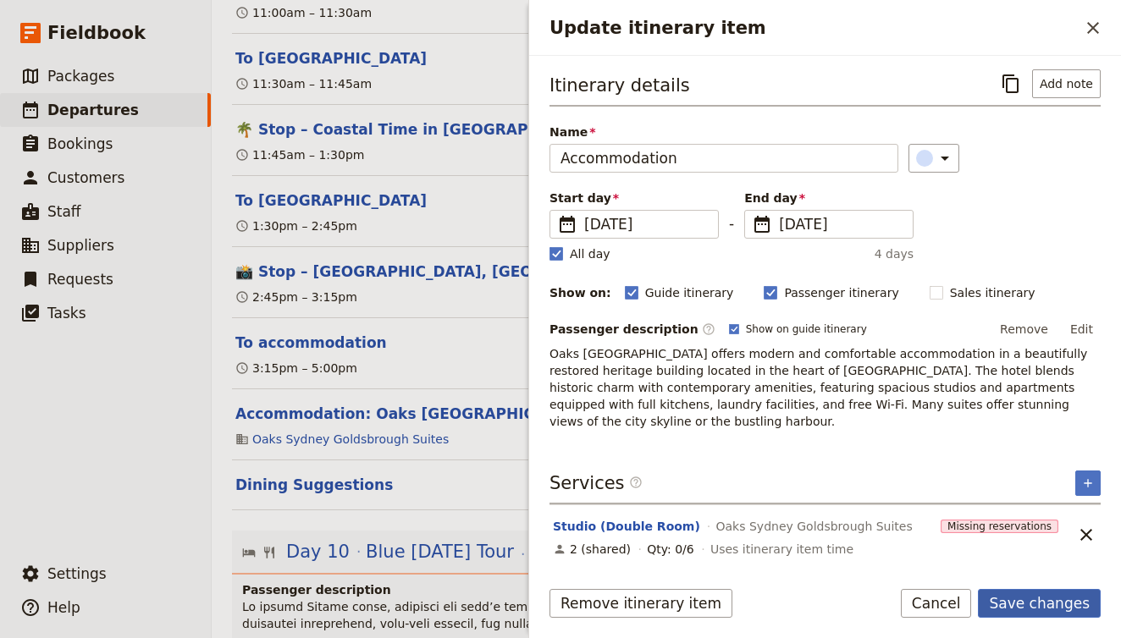
click at [1054, 597] on button "Save changes" at bounding box center [1039, 603] width 123 height 29
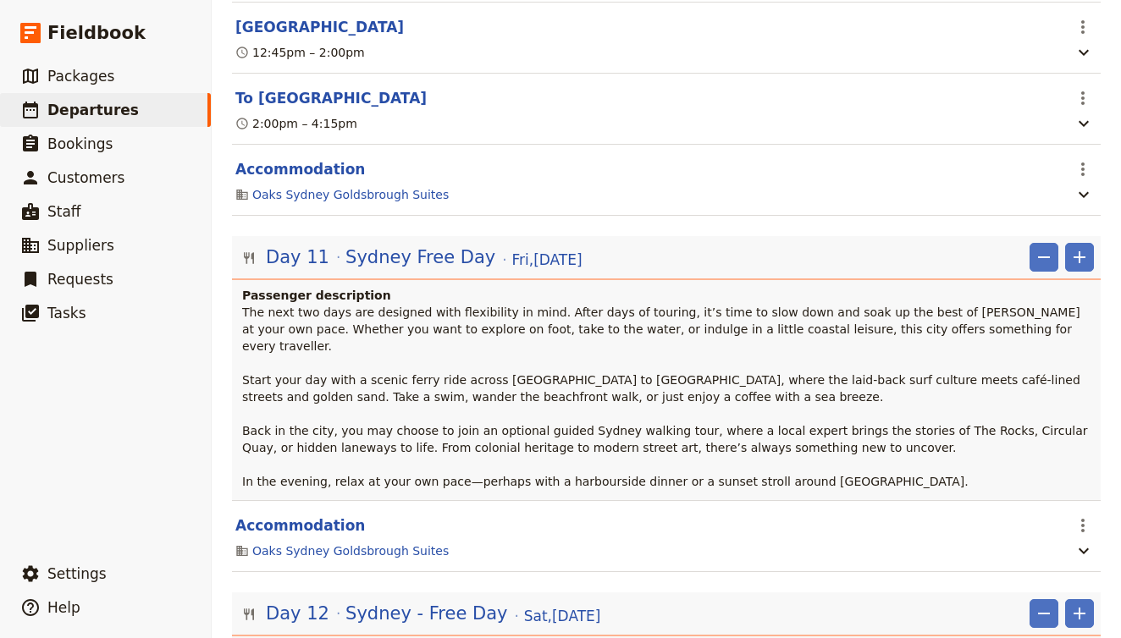
scroll to position [11626, 0]
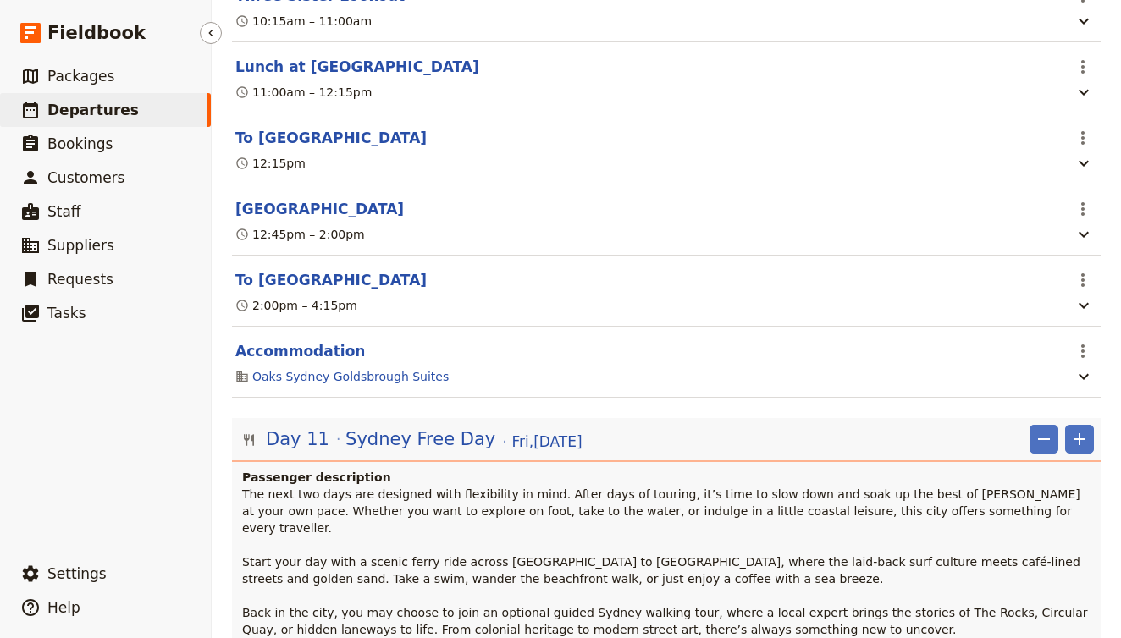
click at [149, 105] on link "​ Departures" at bounding box center [105, 110] width 211 height 34
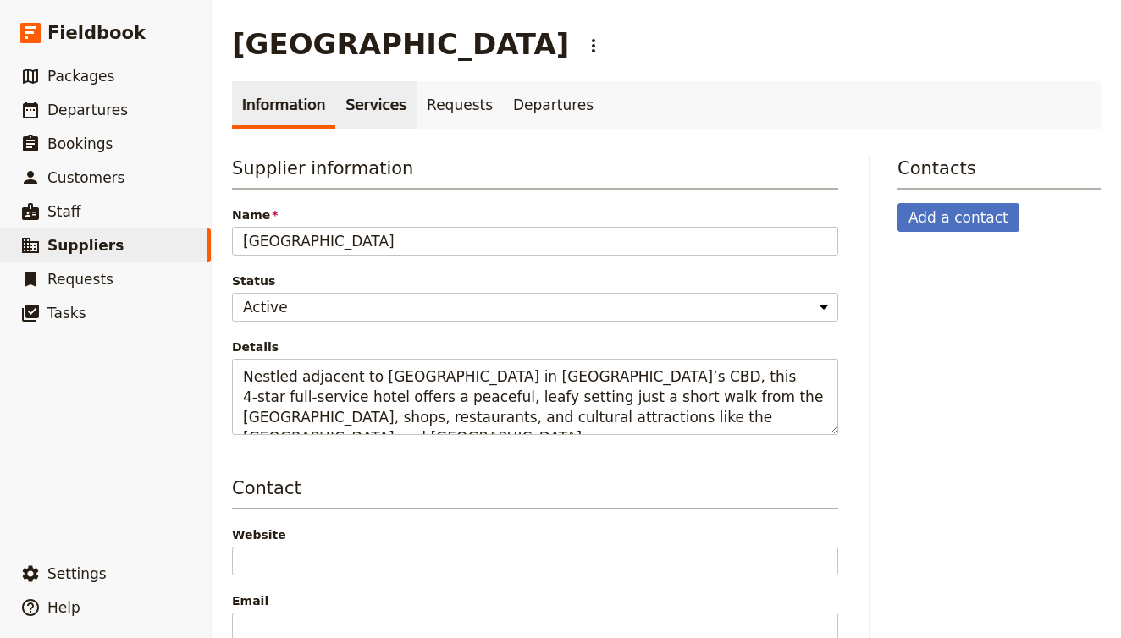
click at [368, 105] on link "Services" at bounding box center [375, 104] width 81 height 47
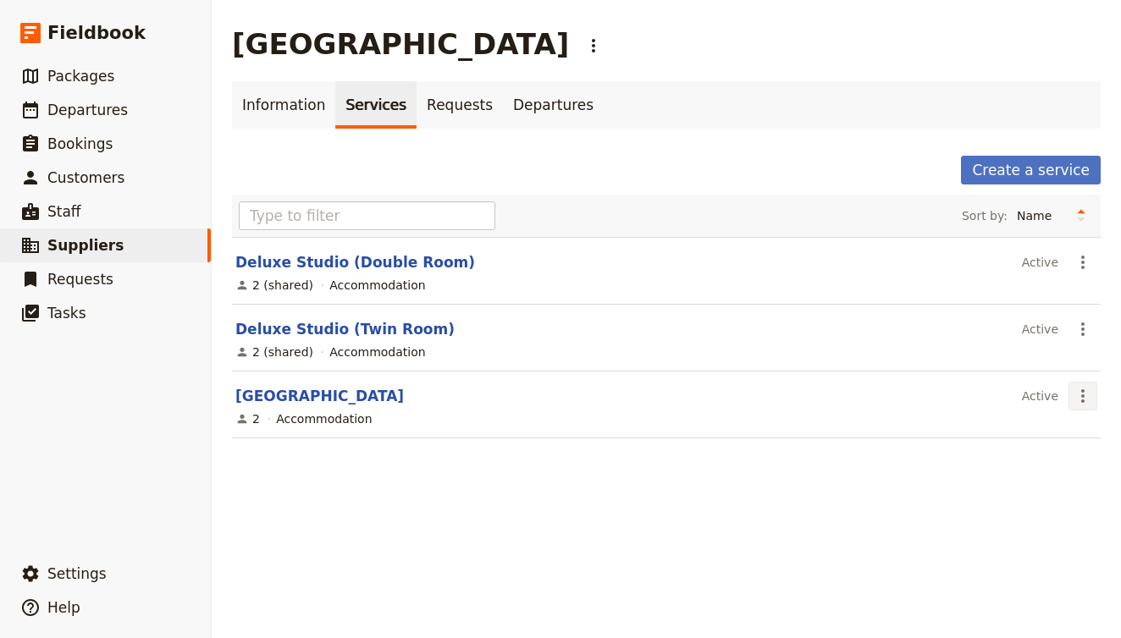
click at [1094, 403] on button "​" at bounding box center [1083, 396] width 29 height 29
click at [1063, 451] on span "Delete service..." at bounding box center [1038, 457] width 97 height 17
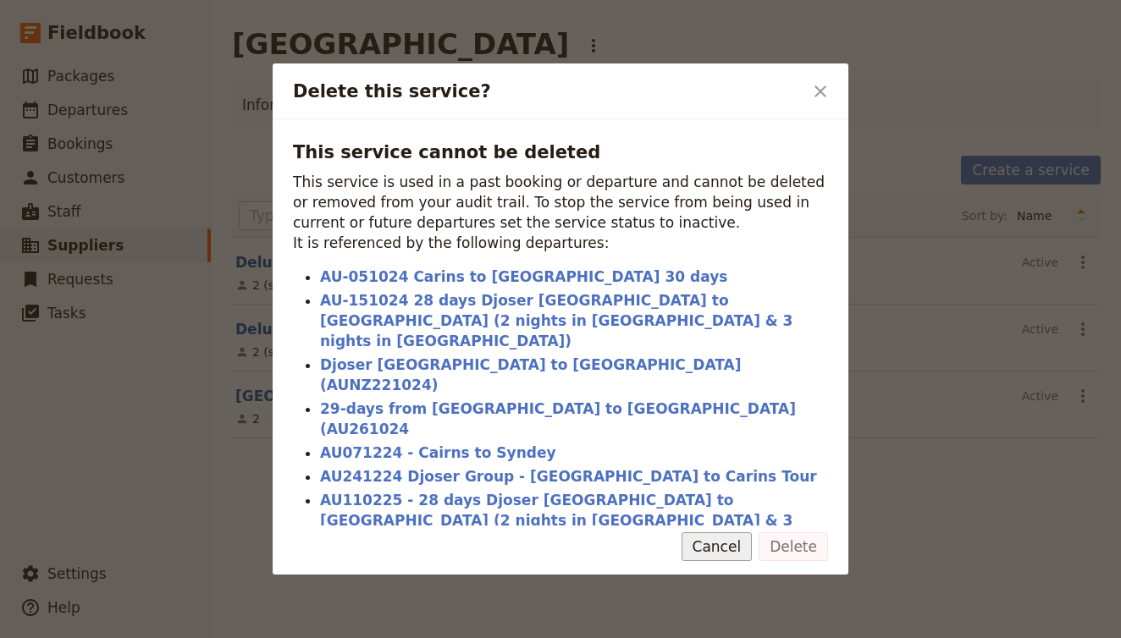
click at [751, 533] on button "Cancel" at bounding box center [717, 547] width 71 height 29
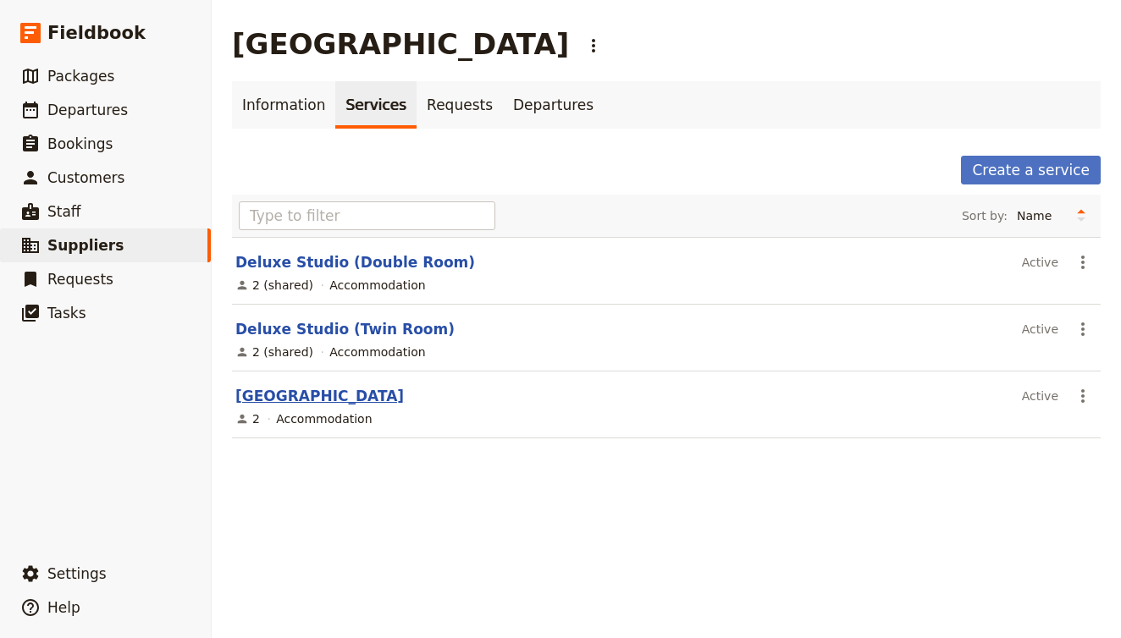
click at [304, 398] on link "Singel Room" at bounding box center [319, 396] width 168 height 17
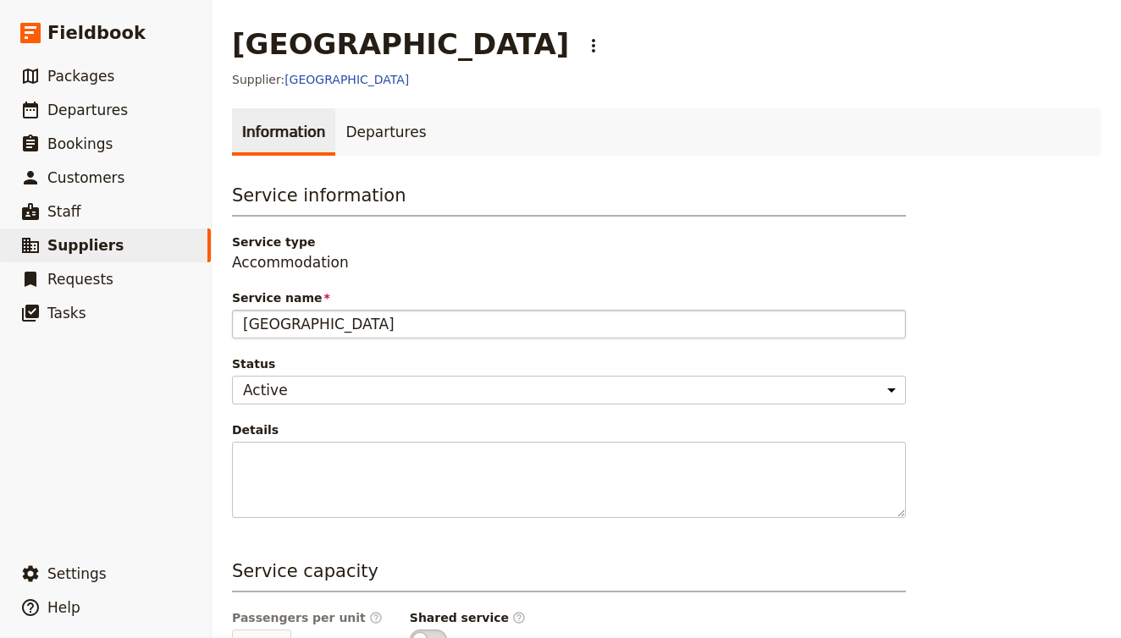
click at [283, 329] on input "Singel Room" at bounding box center [569, 324] width 674 height 29
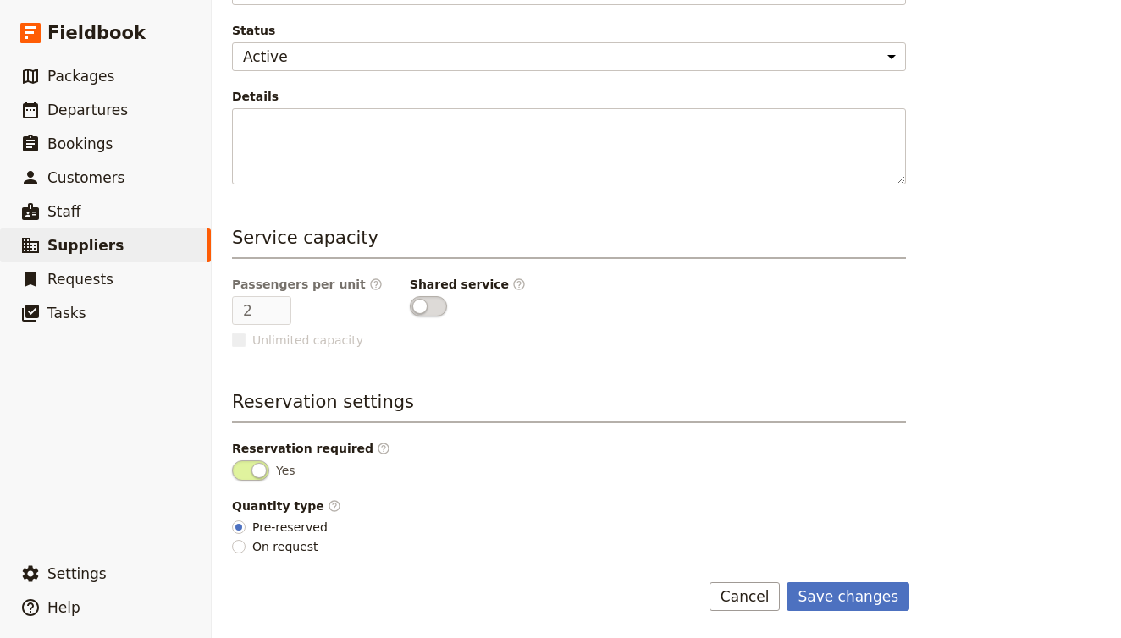
scroll to position [334, 0]
type input "Single Room"
click at [850, 615] on main "Singel Room ​ Supplier: Canberra Crowne Plaza Information Departures Service in…" at bounding box center [666, 152] width 909 height 972
click at [847, 590] on button "Save changes" at bounding box center [848, 597] width 123 height 29
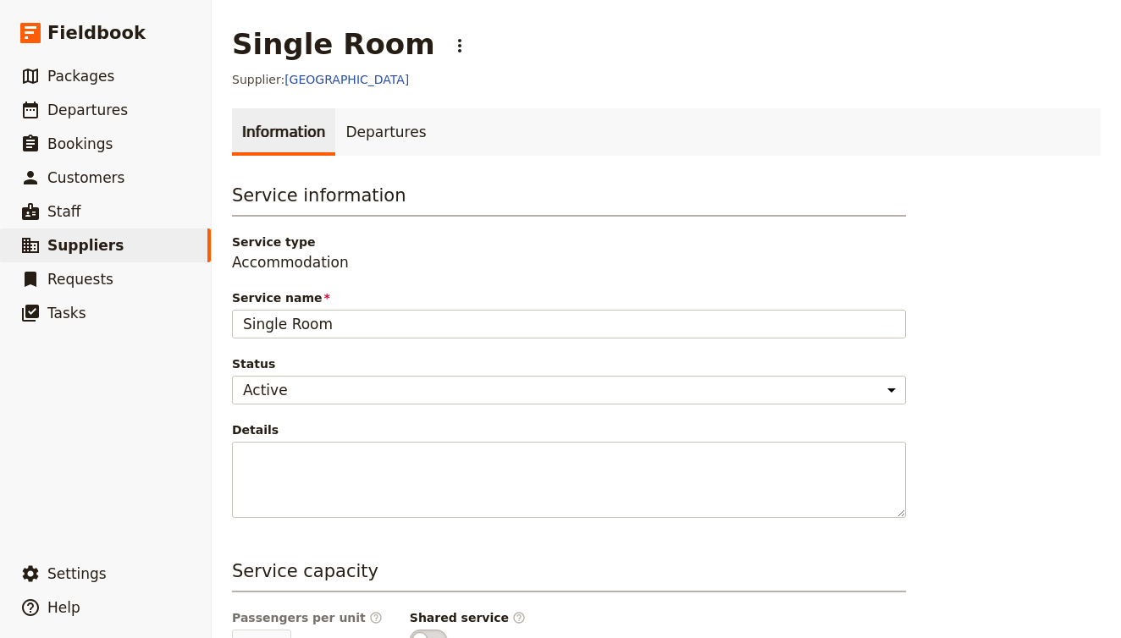
scroll to position [0, 0]
click at [384, 73] on link "[GEOGRAPHIC_DATA]" at bounding box center [346, 80] width 124 height 14
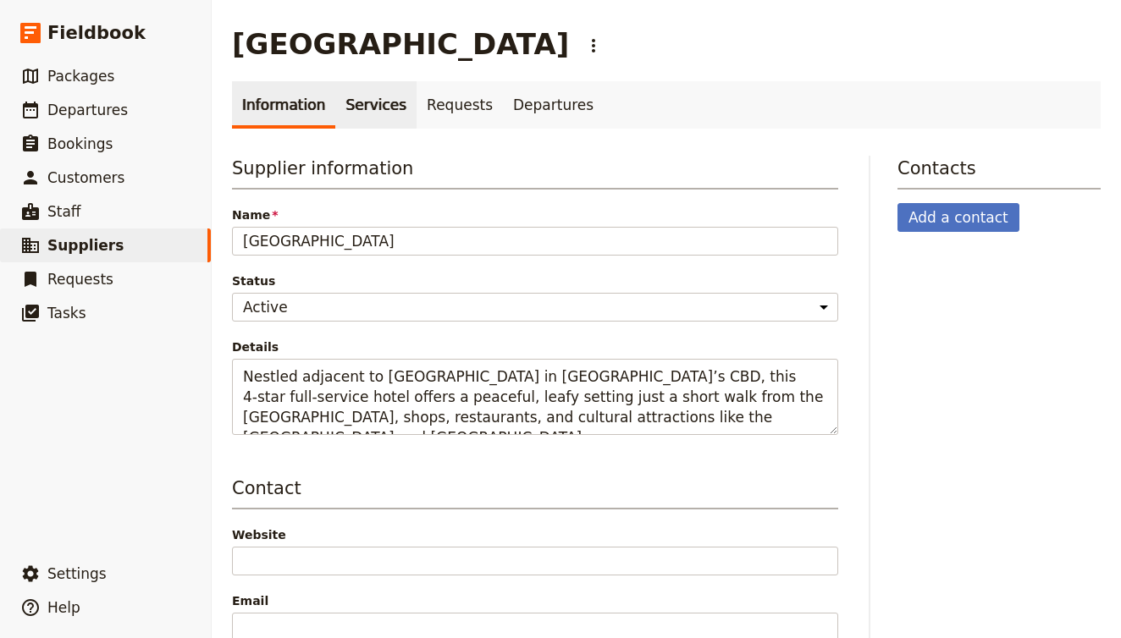
click at [355, 113] on link "Services" at bounding box center [375, 104] width 81 height 47
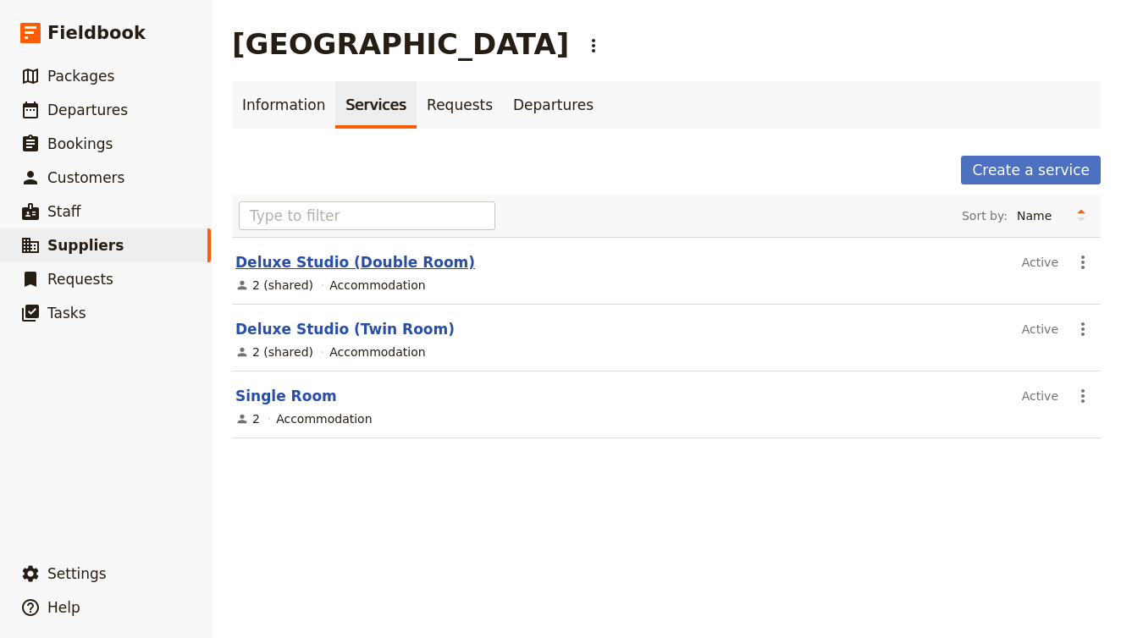
click at [312, 261] on link "Deluxe Studio (Double Room)" at bounding box center [355, 262] width 240 height 17
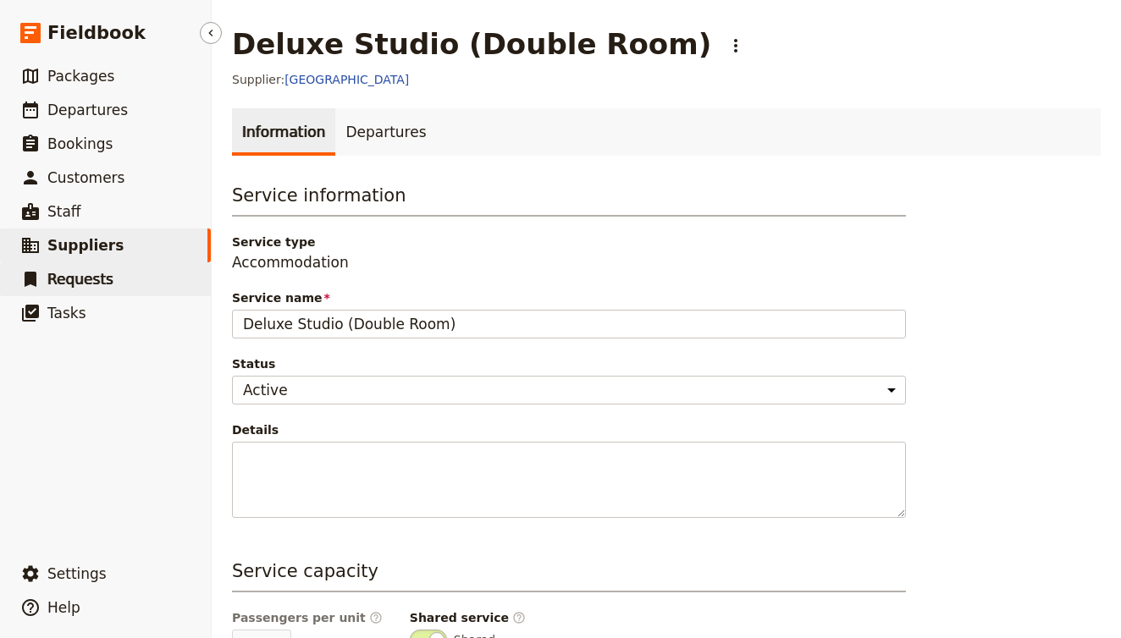
drag, startPoint x: 505, startPoint y: 331, endPoint x: 112, endPoint y: 286, distance: 396.3
click at [112, 286] on div "Fieldbook ​ ​ Fieldbook ​ ​ Packages ​ Departures ​ Bookings ​ Customers ​ Staf…" at bounding box center [560, 319] width 1121 height 638
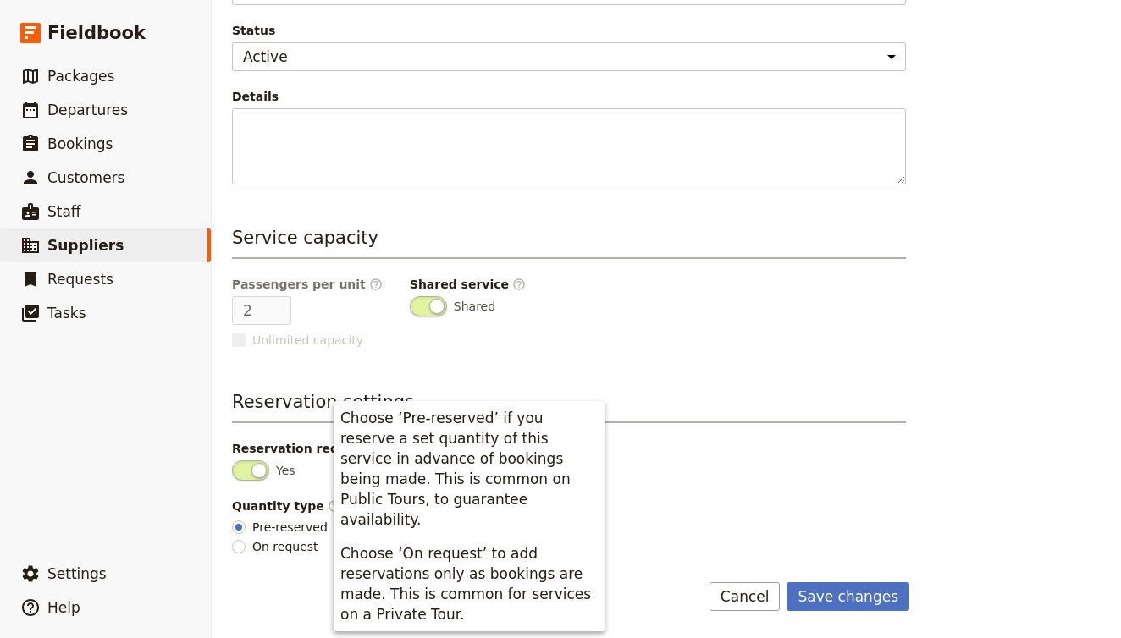
scroll to position [334, 0]
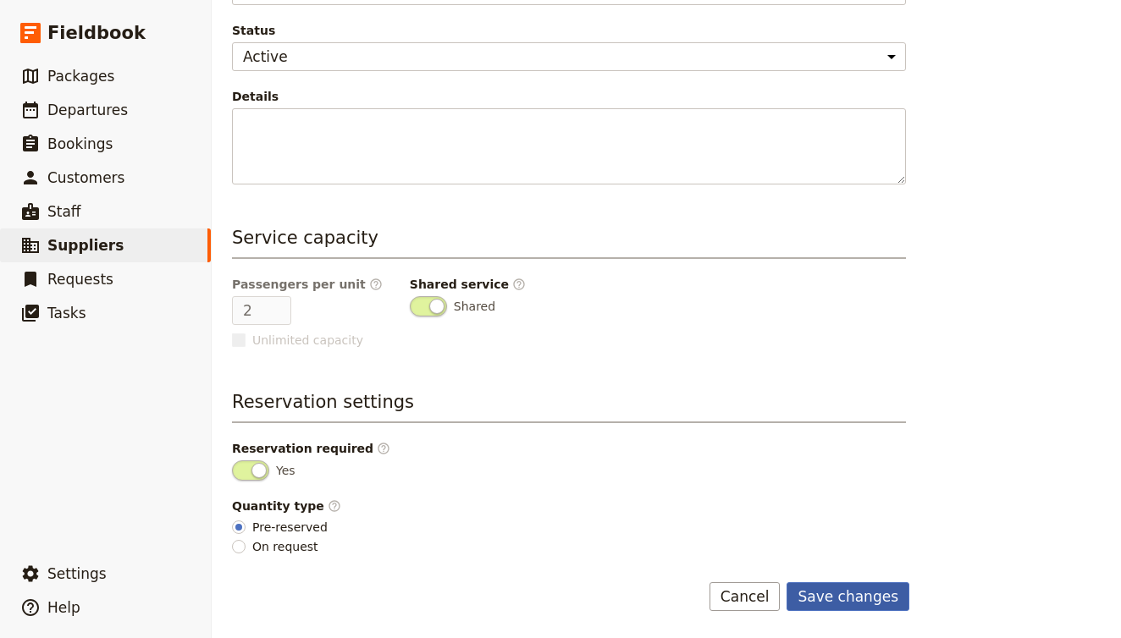
type input "King Room"
click at [840, 591] on button "Save changes" at bounding box center [848, 597] width 123 height 29
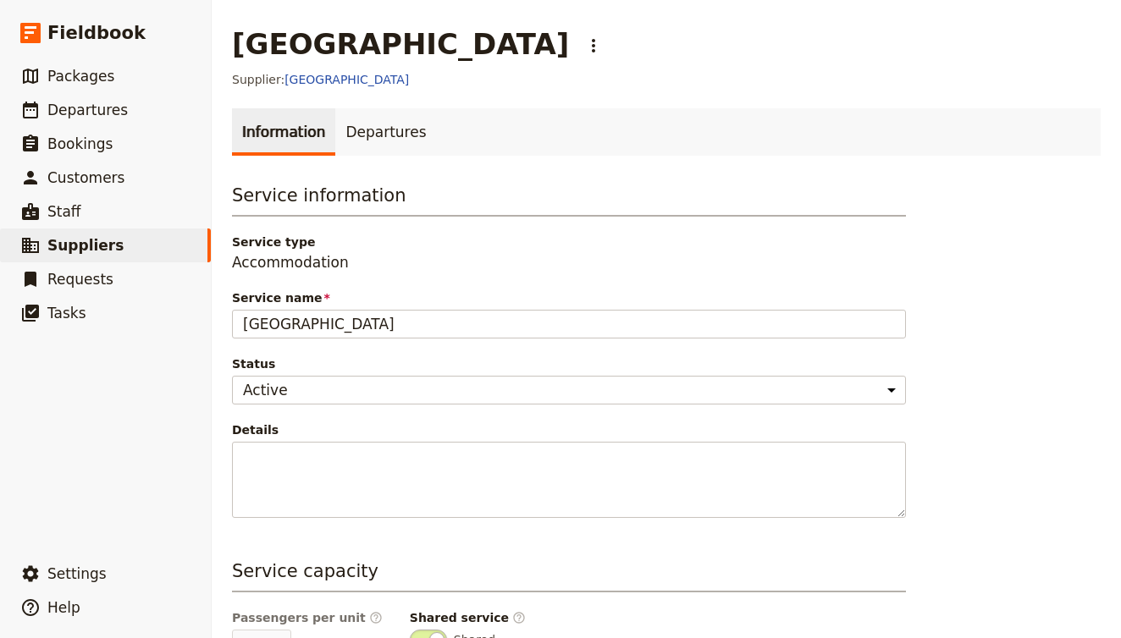
scroll to position [0, 0]
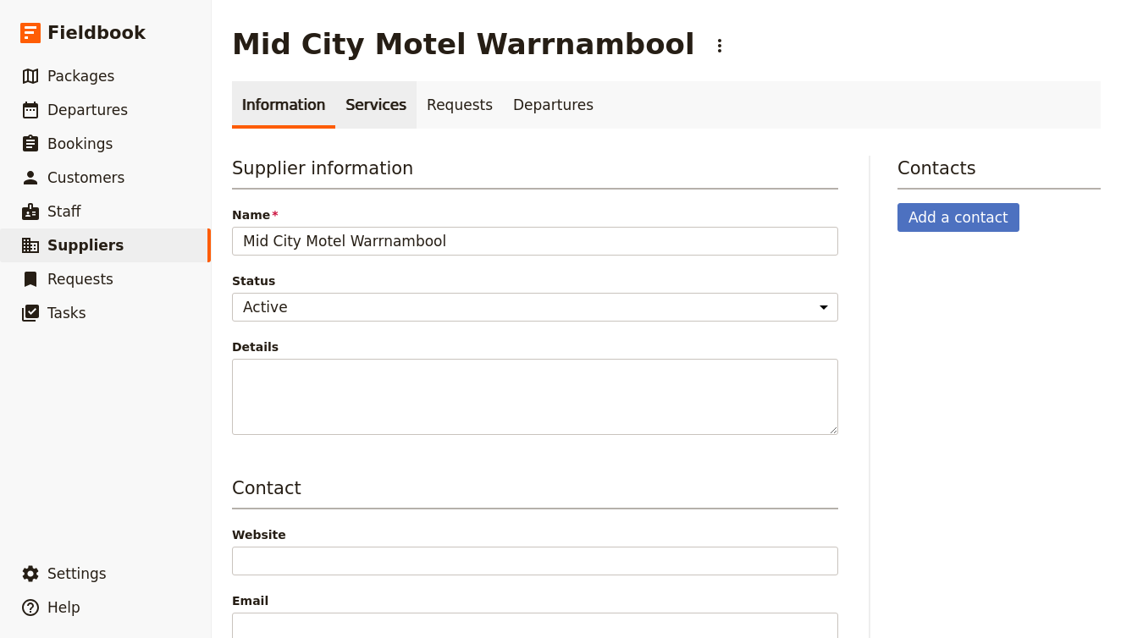
click at [372, 113] on link "Services" at bounding box center [375, 104] width 81 height 47
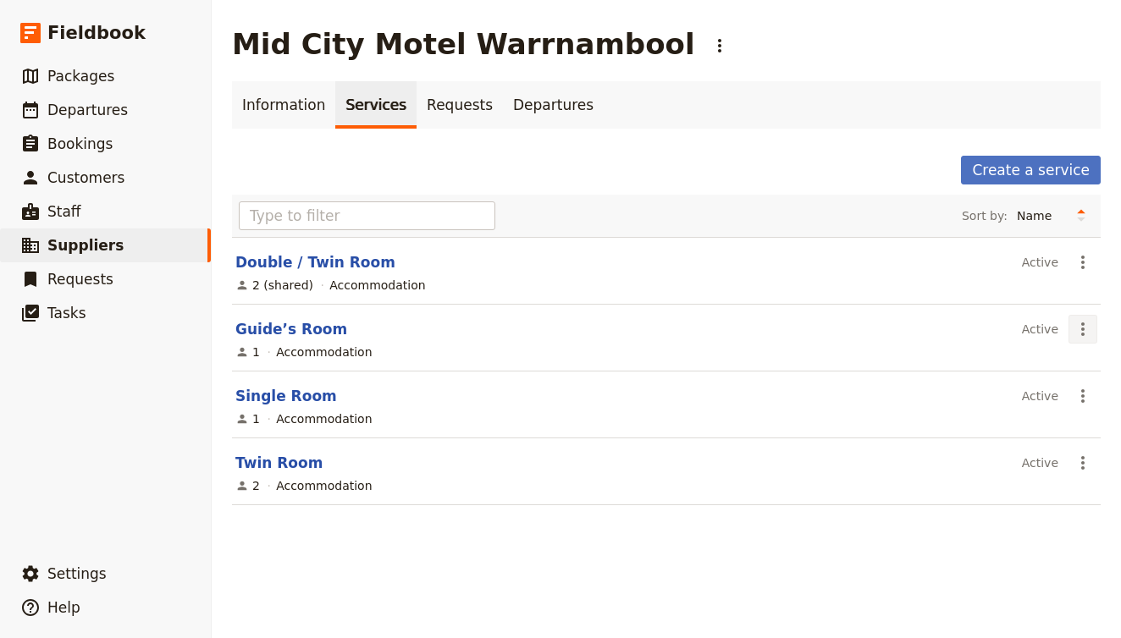
click at [1082, 335] on icon "Actions" at bounding box center [1082, 330] width 3 height 14
click at [1062, 383] on span "Delete service..." at bounding box center [1038, 390] width 97 height 17
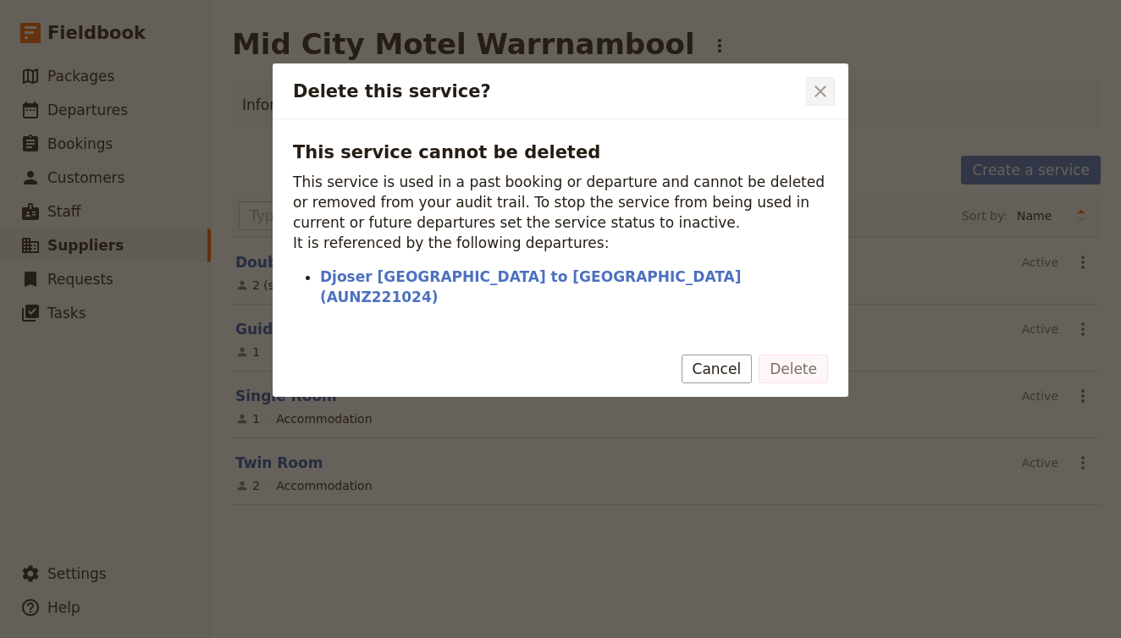
click at [819, 86] on icon "Close dialog" at bounding box center [820, 91] width 20 height 20
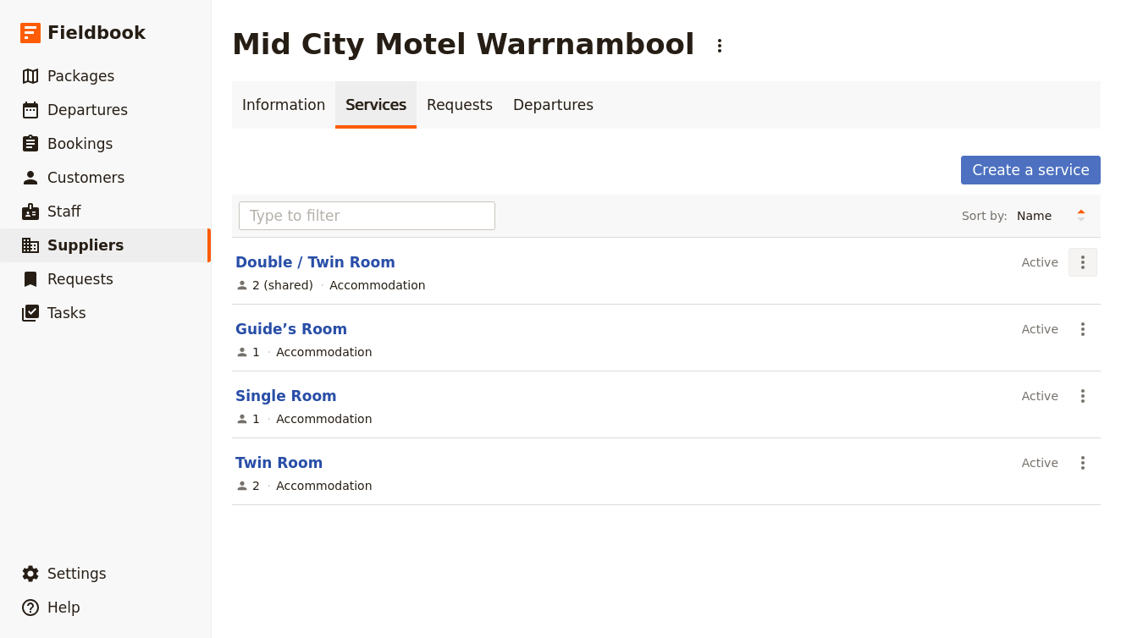
click at [1083, 257] on icon "Actions" at bounding box center [1082, 263] width 3 height 14
click at [1035, 310] on link "View service" at bounding box center [1038, 300] width 117 height 24
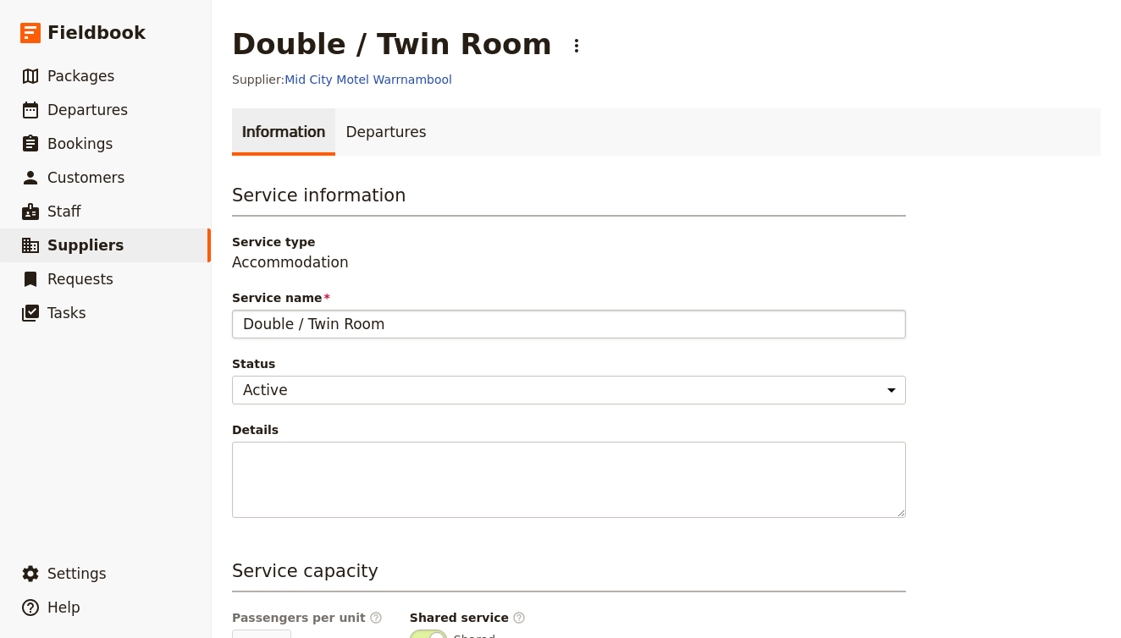
click at [334, 322] on input "Double / Twin Room" at bounding box center [569, 324] width 674 height 29
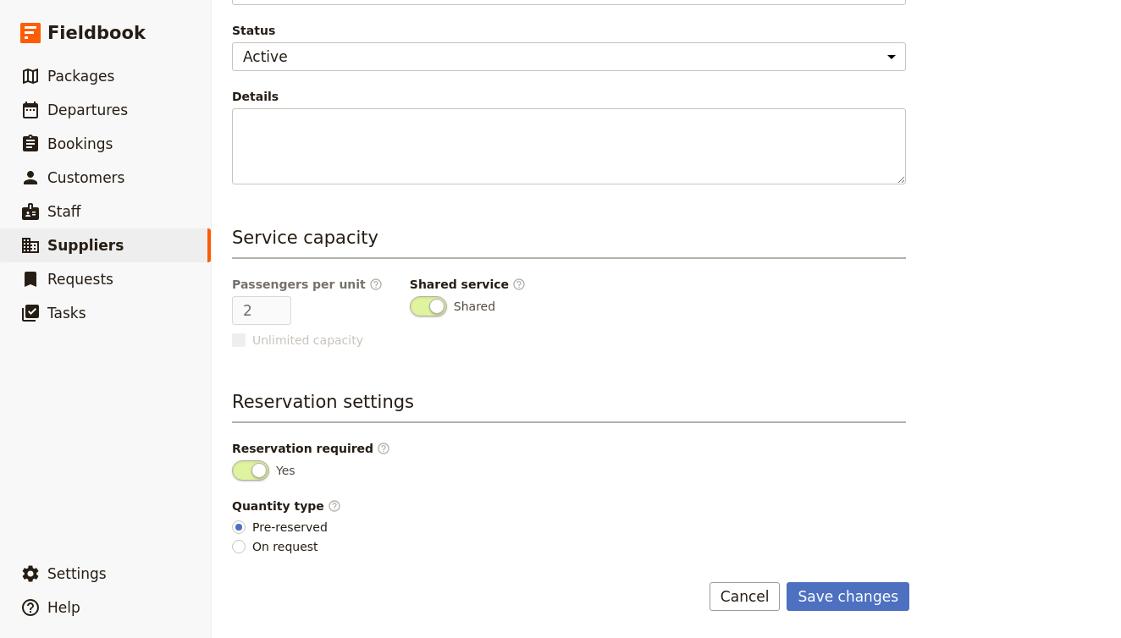
scroll to position [334, 0]
type input "Double Room"
click at [850, 604] on button "Save changes" at bounding box center [848, 597] width 123 height 29
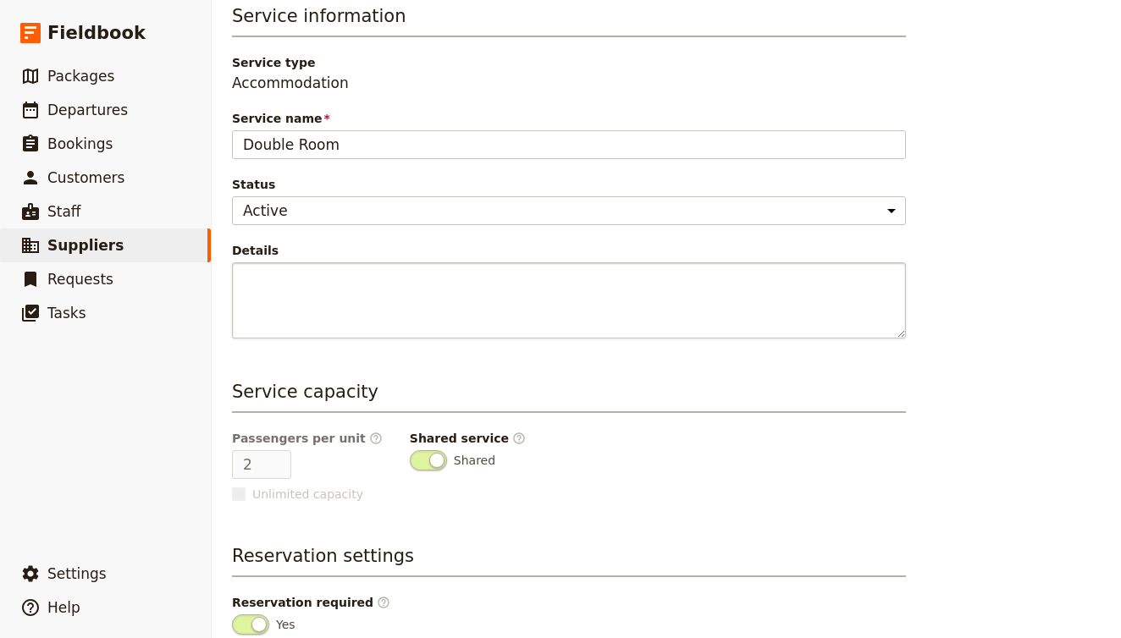
scroll to position [121, 0]
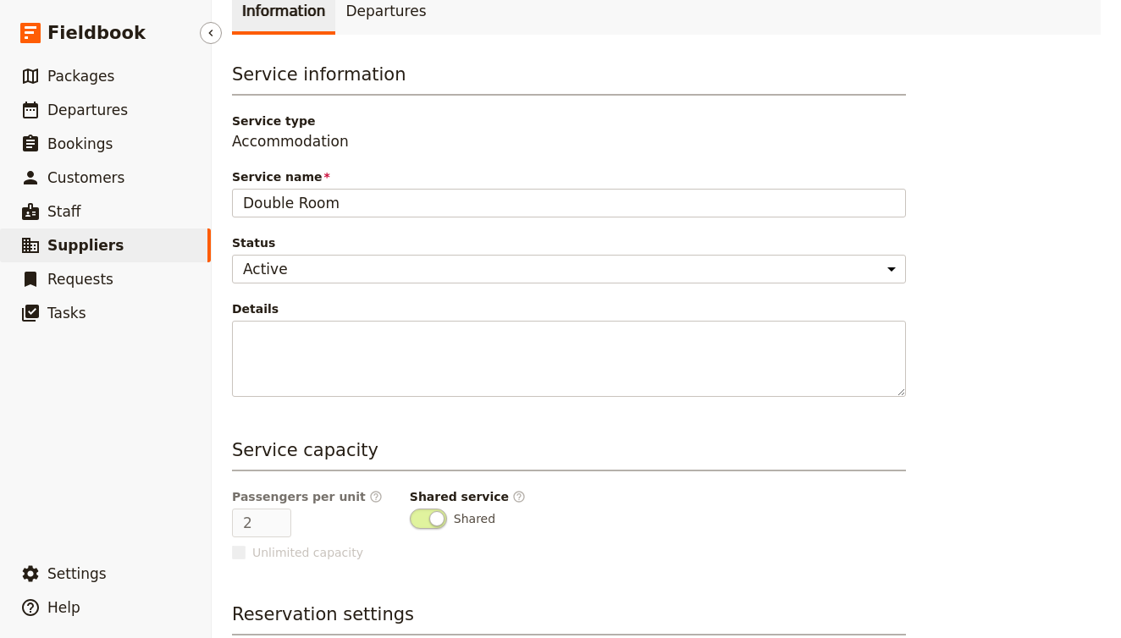
click at [138, 241] on link "​ Suppliers" at bounding box center [105, 246] width 211 height 34
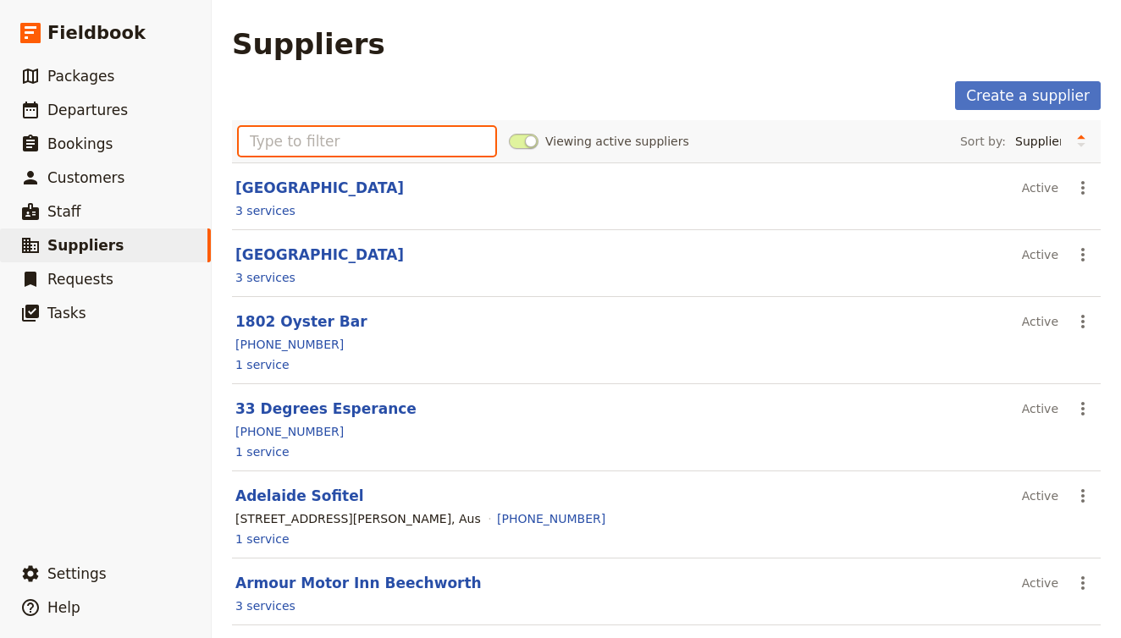
click at [438, 143] on input "text" at bounding box center [367, 141] width 257 height 29
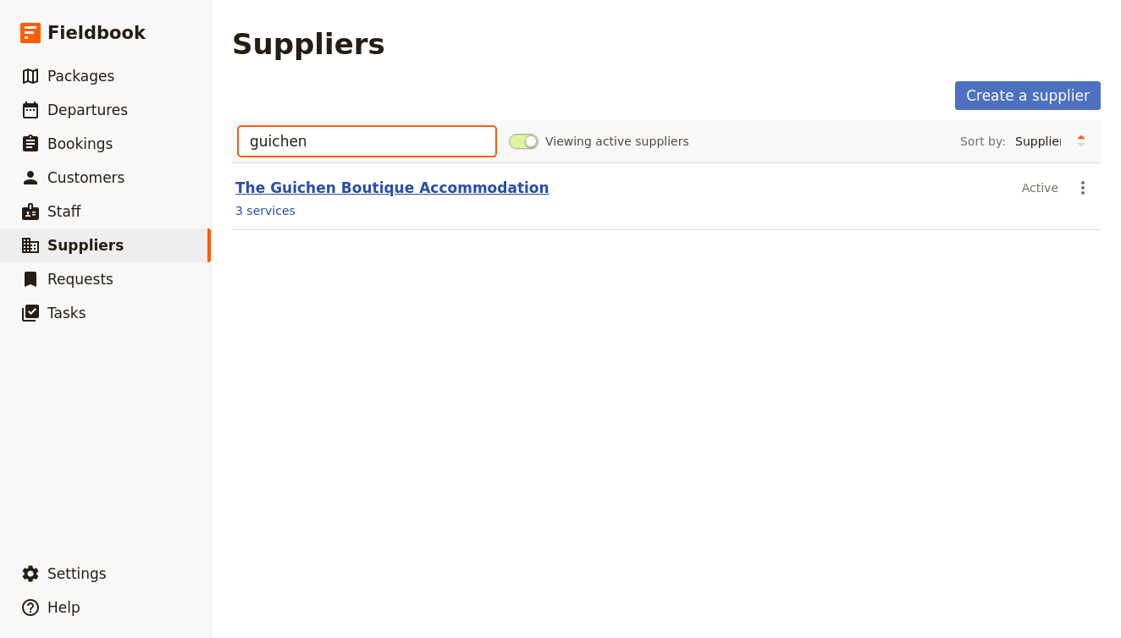
type input "guichen"
click at [340, 189] on link "The Guichen Boutique Accommodation" at bounding box center [392, 187] width 314 height 17
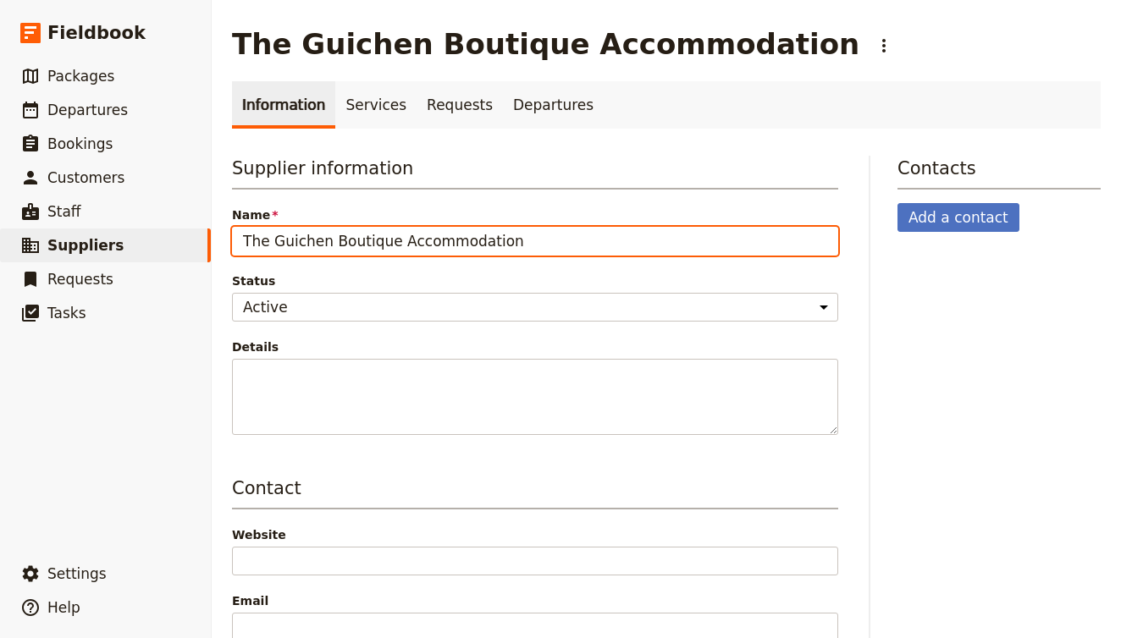
drag, startPoint x: 329, startPoint y: 241, endPoint x: 632, endPoint y: 243, distance: 302.3
click at [632, 243] on input "The Guichen Boutique Accommodation" at bounding box center [535, 241] width 606 height 29
drag, startPoint x: 632, startPoint y: 243, endPoint x: 451, endPoint y: 240, distance: 180.4
click at [451, 240] on input "The Guichen Boutique Accommodation" at bounding box center [535, 241] width 606 height 29
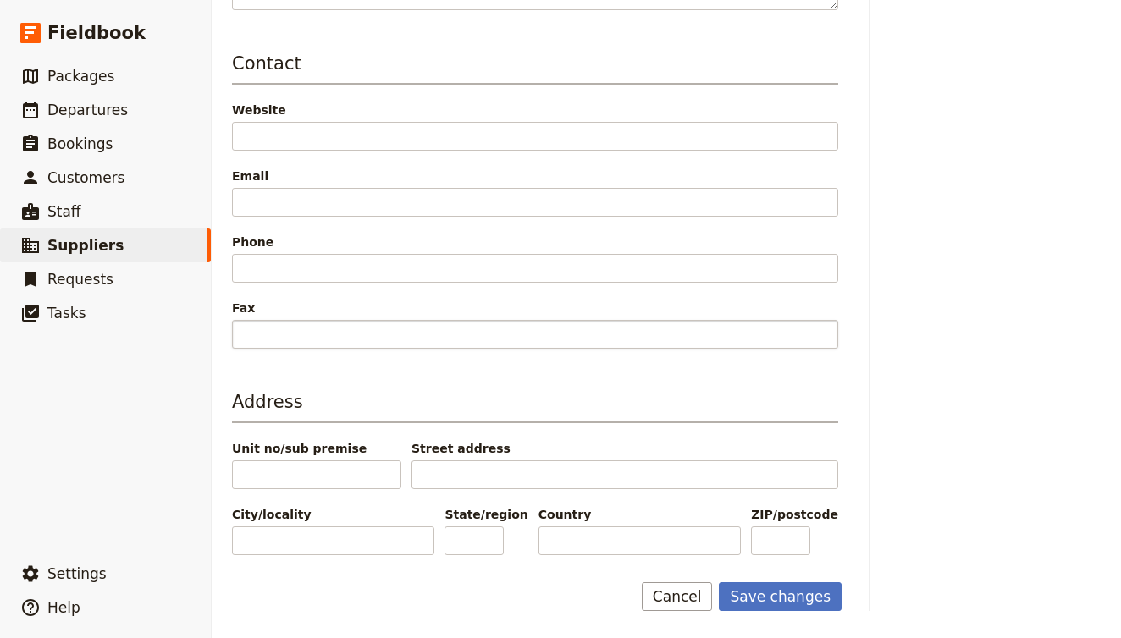
scroll to position [425, 0]
type input "The Guichen Bay Motel"
click at [805, 603] on button "Save changes" at bounding box center [780, 597] width 123 height 29
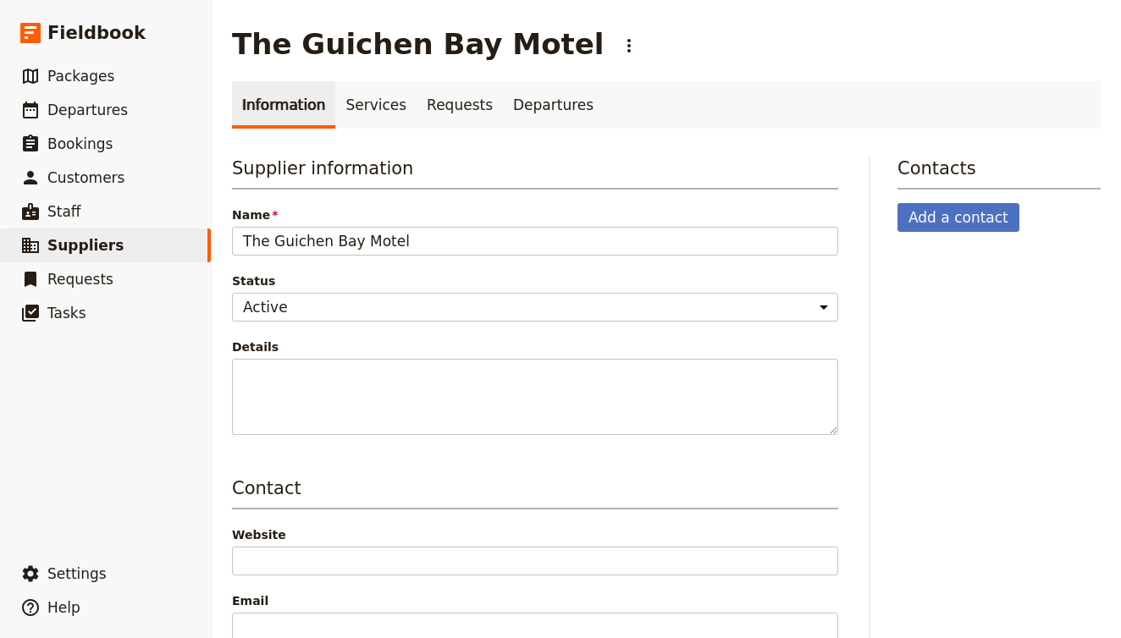
scroll to position [0, 0]
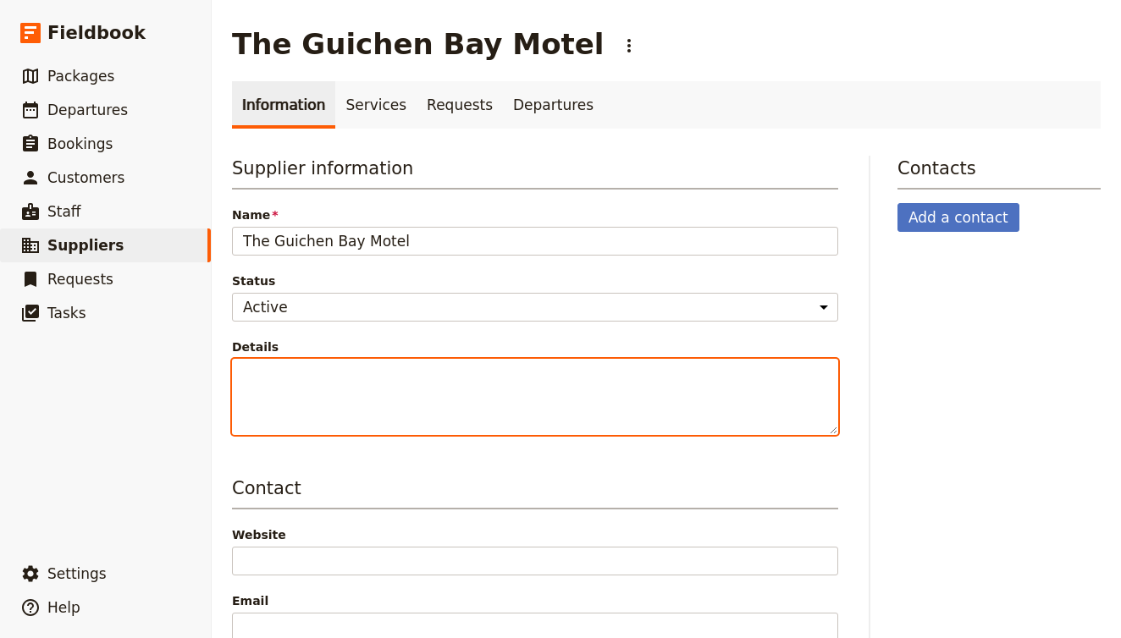
click at [315, 392] on textarea "Details" at bounding box center [535, 397] width 606 height 76
paste textarea "Providing boutique accommodation in the heart of Robe, a small coastal town nes…"
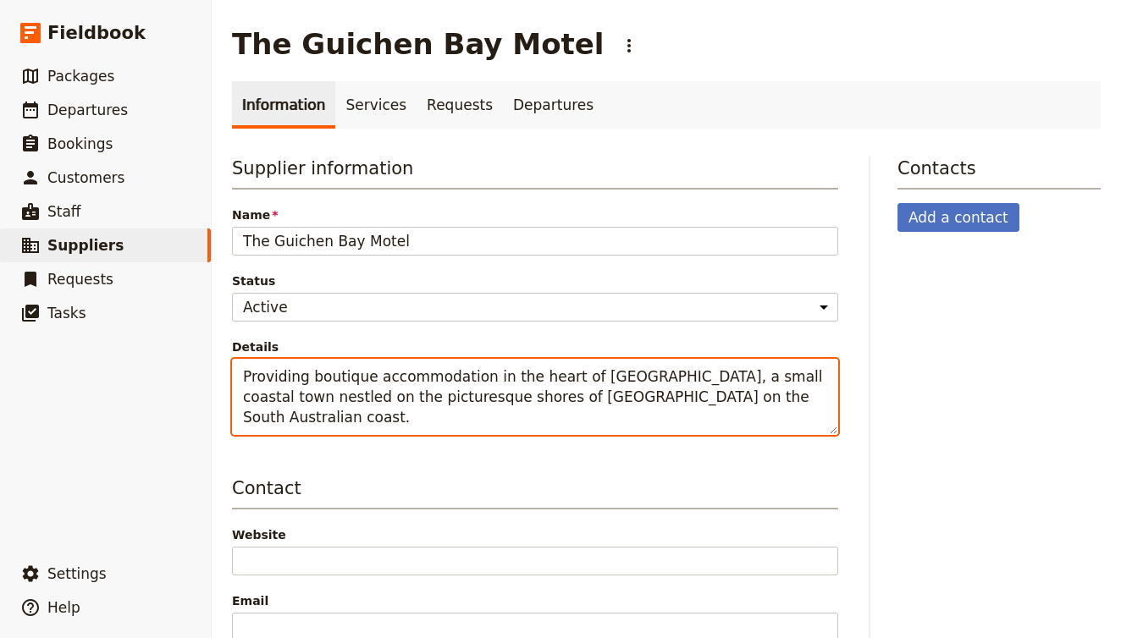
paste textarea "Situated in a quiet garden setting away from the road, all rooms at The Guichen…"
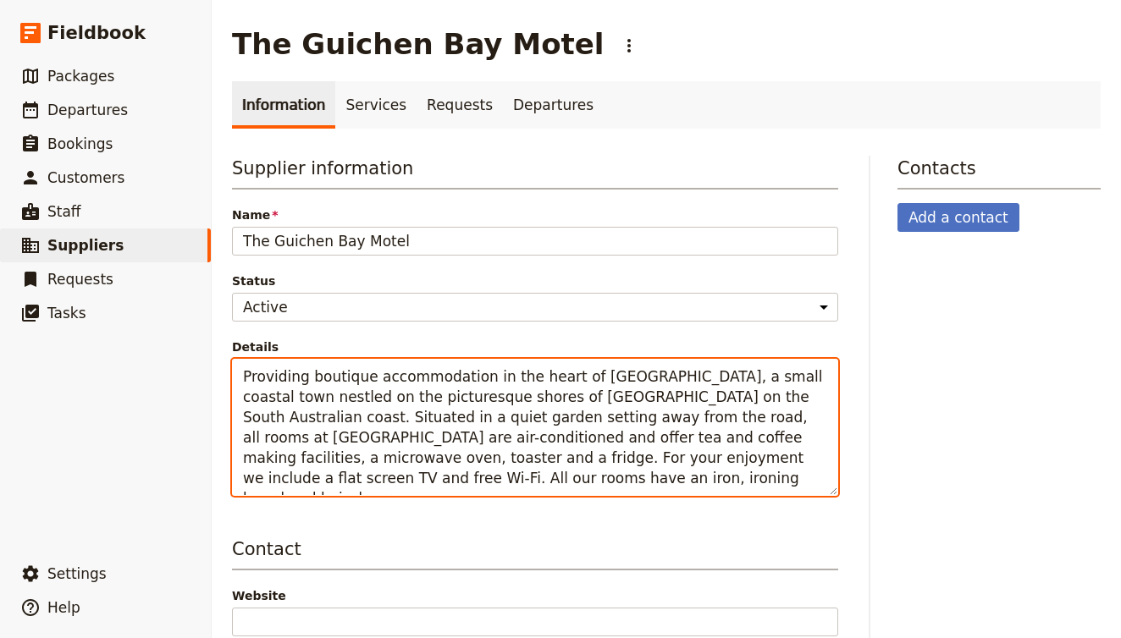
click at [397, 494] on textarea "Providing boutique accommodation in the heart of Robe, a small coastal town nes…" at bounding box center [535, 427] width 606 height 137
click at [299, 477] on textarea "Providing boutique accommodation in the heart of Robe, a small coastal town nes…" at bounding box center [535, 427] width 606 height 137
click at [292, 458] on textarea "Providing boutique accommodation in the heart of Robe, a small coastal town nes…" at bounding box center [535, 427] width 606 height 137
click at [794, 456] on textarea "Providing boutique accommodation in the heart of Robe, a small coastal town nes…" at bounding box center [535, 427] width 606 height 137
click at [594, 469] on textarea "Providing boutique accommodation in the heart of Robe, a small coastal town nes…" at bounding box center [535, 427] width 606 height 137
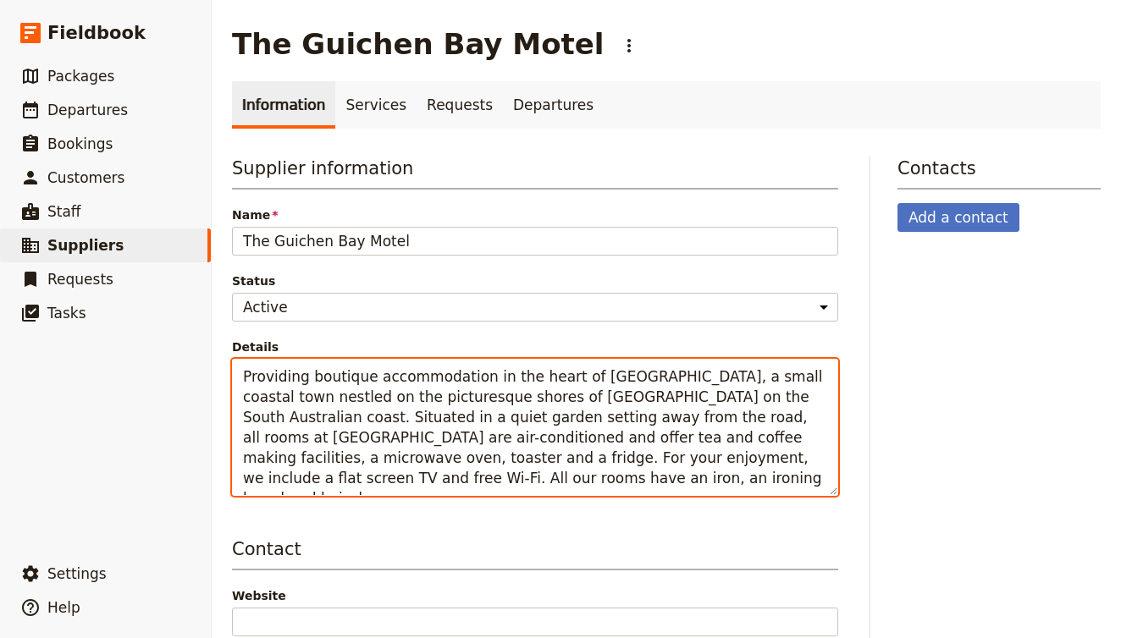
click at [593, 482] on textarea "Providing boutique accommodation in the heart of Robe, a small coastal town nes…" at bounding box center [535, 427] width 606 height 137
drag, startPoint x: 593, startPoint y: 482, endPoint x: 502, endPoint y: 504, distance: 93.2
click at [504, 505] on div "Supplier information Name The Guichen Bay Motel Status Active Inactive Details …" at bounding box center [535, 599] width 606 height 886
click at [358, 488] on textarea "Providing boutique accommodation in the heart of Robe, a small coastal town nes…" at bounding box center [535, 427] width 606 height 137
drag, startPoint x: 476, startPoint y: 491, endPoint x: 79, endPoint y: 276, distance: 451.6
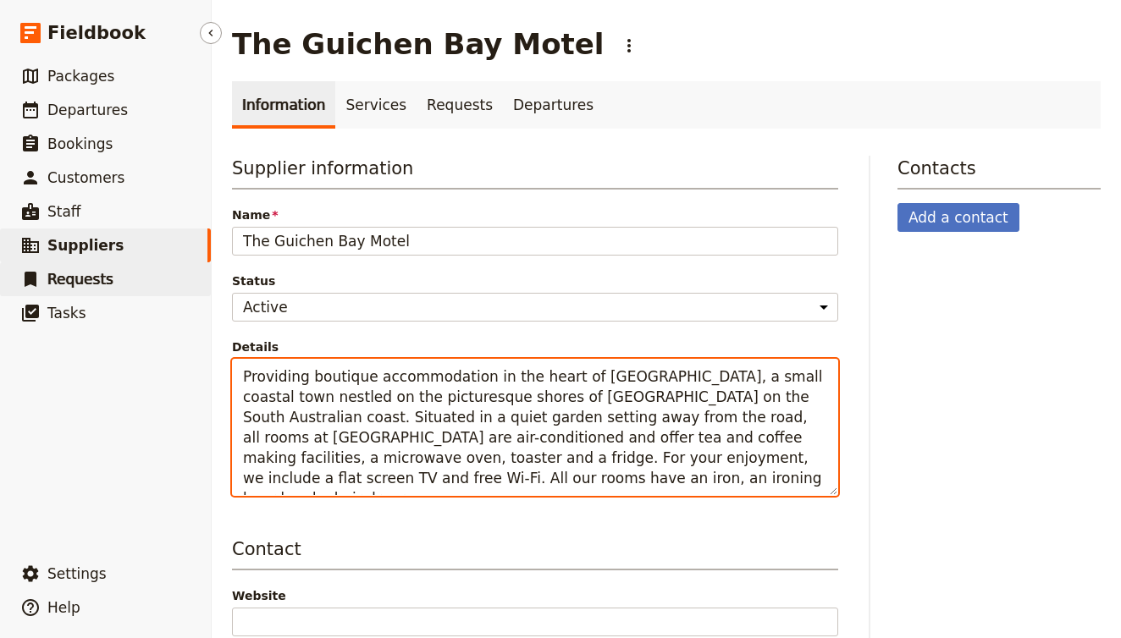
click at [79, 276] on div "Fieldbook ​ ​ Fieldbook ​ ​ Packages ​ Departures ​ Bookings ​ Customers ​ Staf…" at bounding box center [560, 319] width 1121 height 638
type textarea "Providing boutique accommodation in the heart of Robe, a small coastal town nes…"
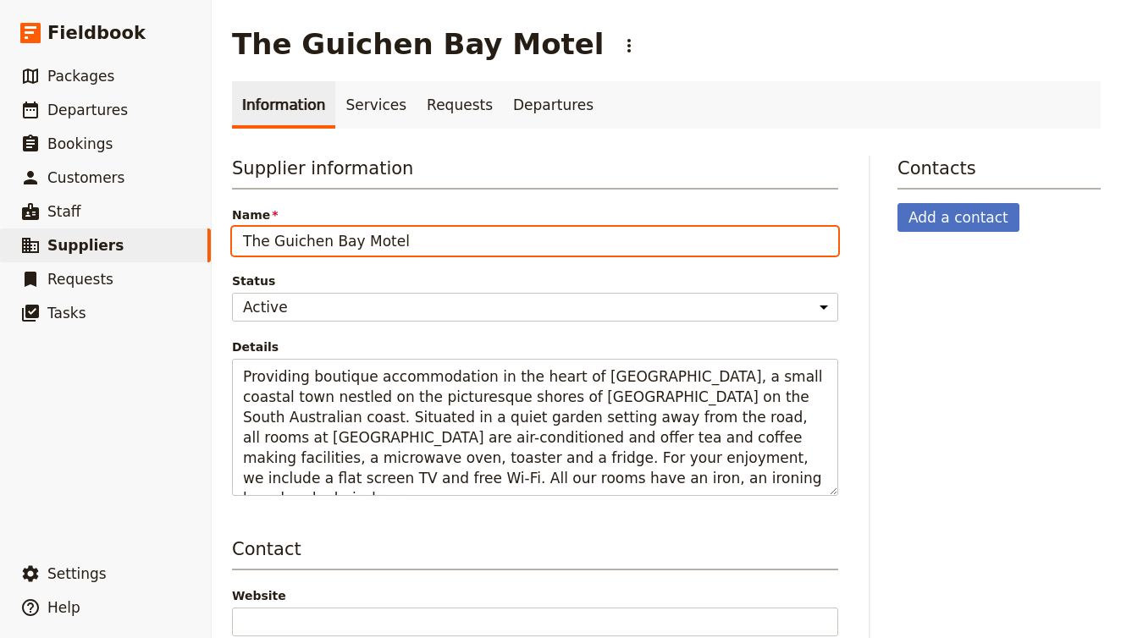
drag, startPoint x: 419, startPoint y: 242, endPoint x: 345, endPoint y: 238, distance: 74.6
click at [345, 239] on input "The Guichen Bay Motel" at bounding box center [535, 241] width 606 height 29
click at [345, 238] on input "The Guichen Bay Motel" at bounding box center [535, 241] width 606 height 29
drag, startPoint x: 342, startPoint y: 246, endPoint x: 456, endPoint y: 246, distance: 113.5
click at [456, 246] on input "The Guichen Bay Motel" at bounding box center [535, 241] width 606 height 29
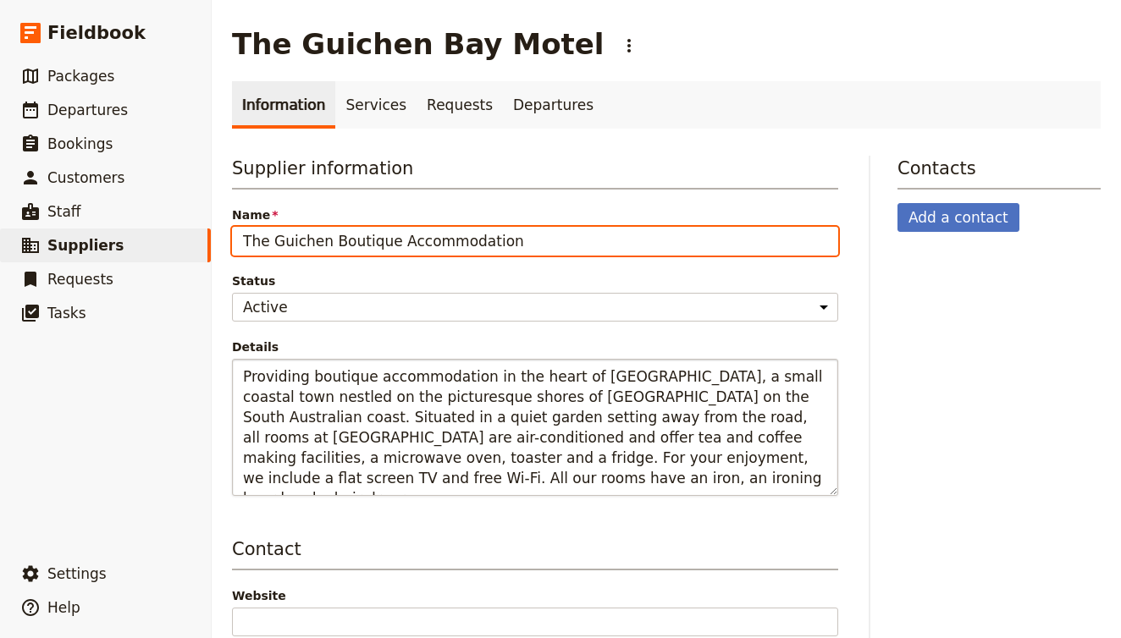
type input "The Guichen Boutique Accommodation"
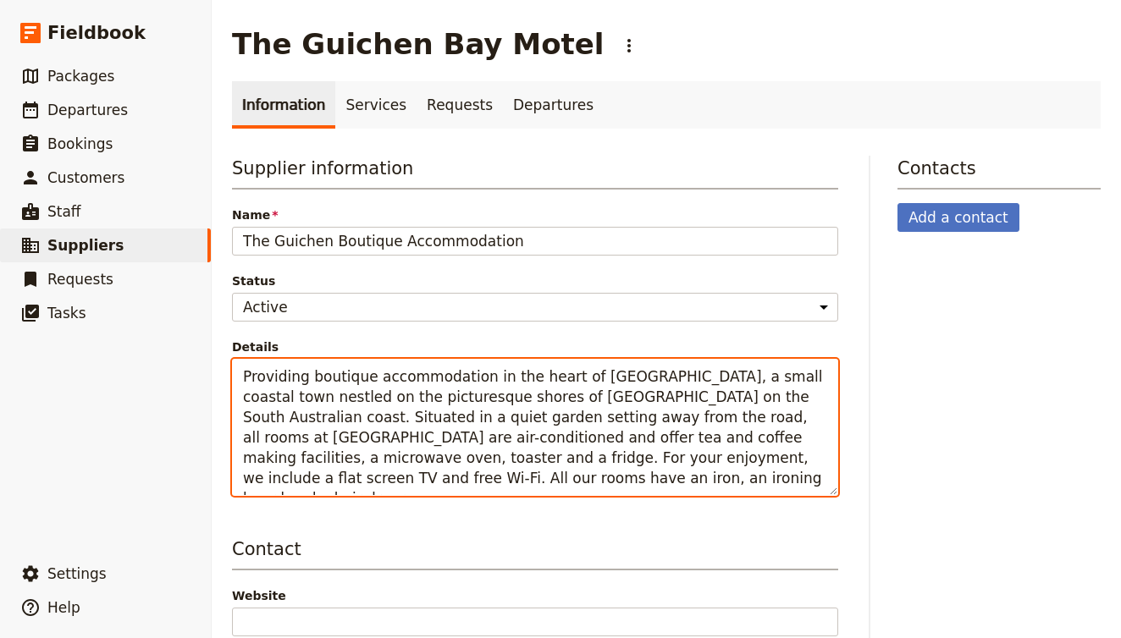
click at [439, 419] on textarea "Providing boutique accommodation in the heart of Robe, a small coastal town nes…" at bounding box center [535, 427] width 606 height 137
drag, startPoint x: 443, startPoint y: 475, endPoint x: 140, endPoint y: 371, distance: 320.5
click at [140, 371] on div "Fieldbook ​ ​ Fieldbook ​ ​ Packages ​ Departures ​ Bookings ​ Customers ​ Staf…" at bounding box center [560, 319] width 1121 height 638
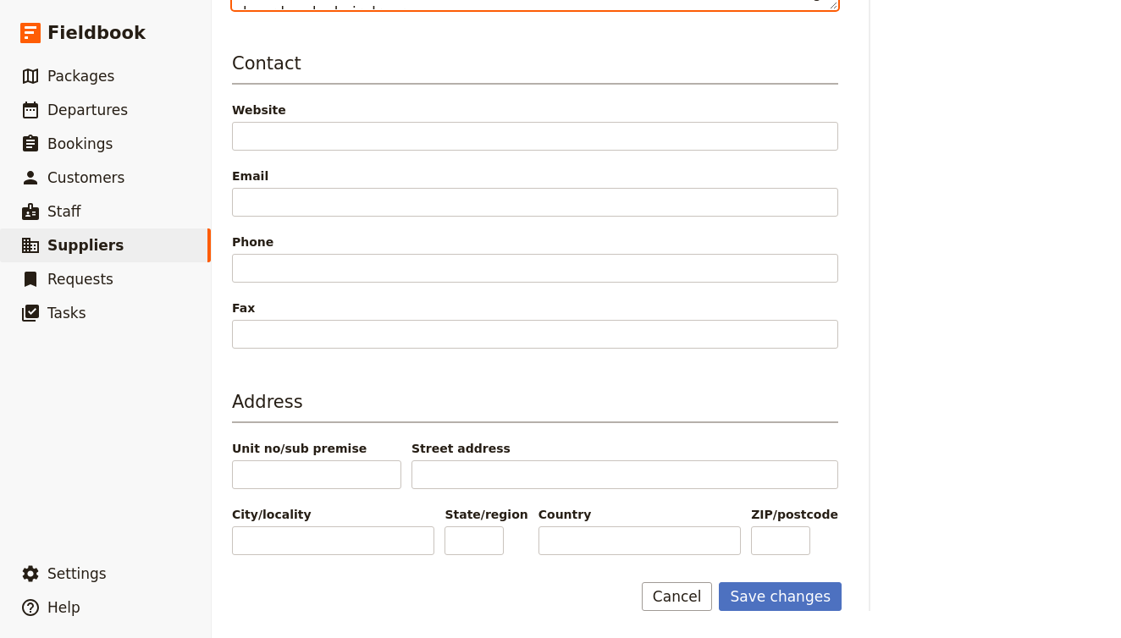
scroll to position [486, 0]
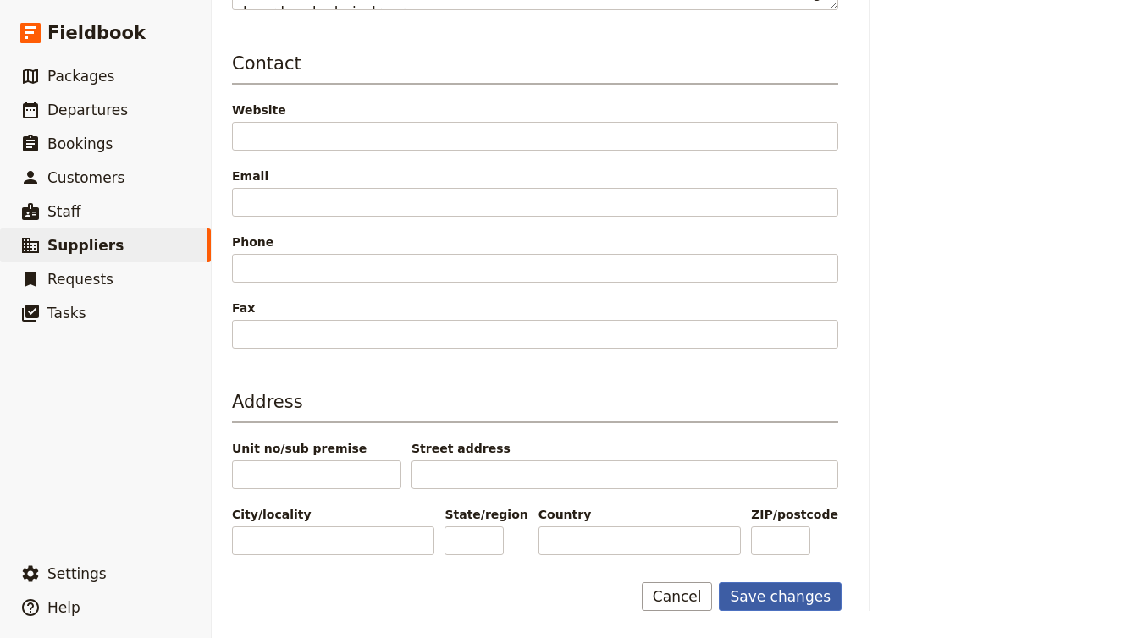
click at [753, 593] on button "Save changes" at bounding box center [780, 597] width 123 height 29
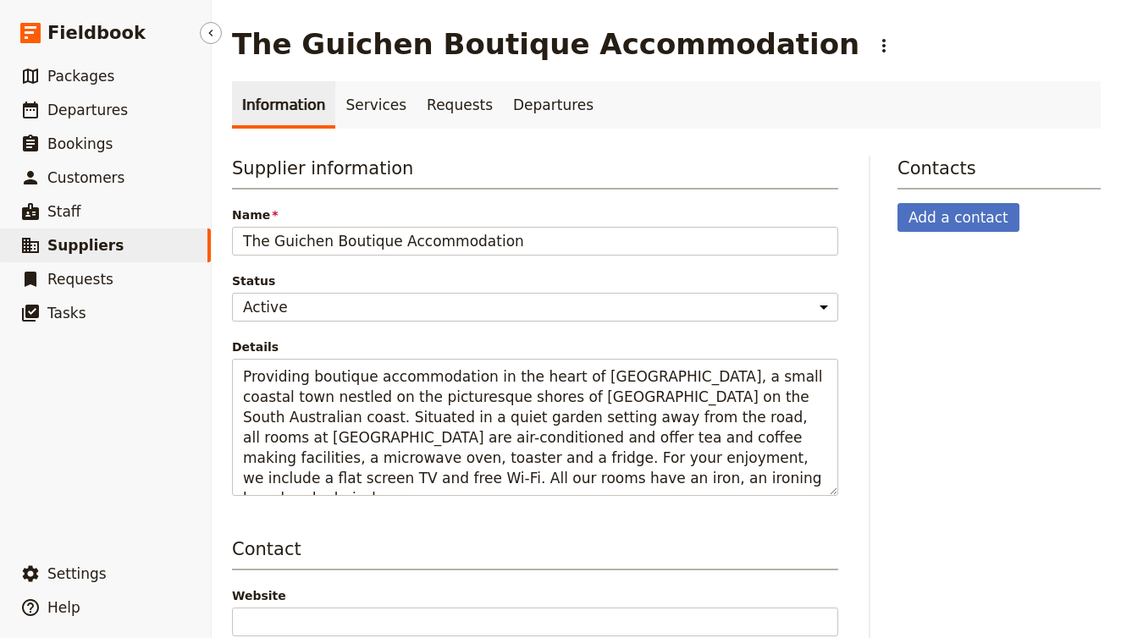
scroll to position [0, 0]
click at [104, 240] on span "Suppliers" at bounding box center [85, 245] width 76 height 17
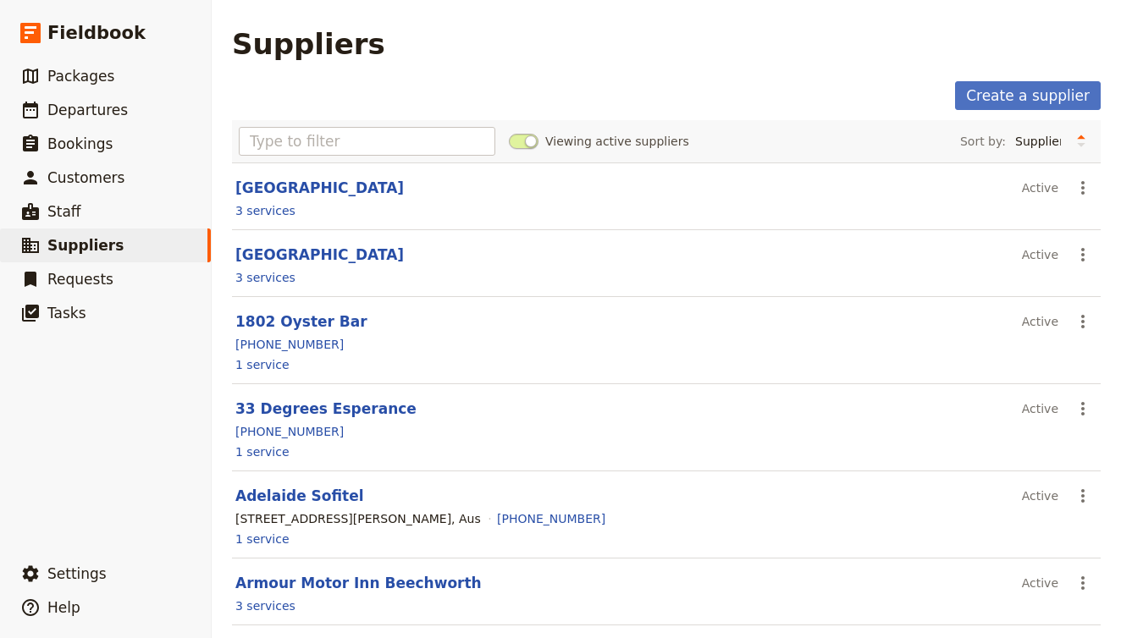
click at [392, 156] on div "Viewing active suppliers Sort by: Supplier Location Most recently updated Most …" at bounding box center [666, 141] width 869 height 42
click at [395, 142] on input "text" at bounding box center [367, 141] width 257 height 29
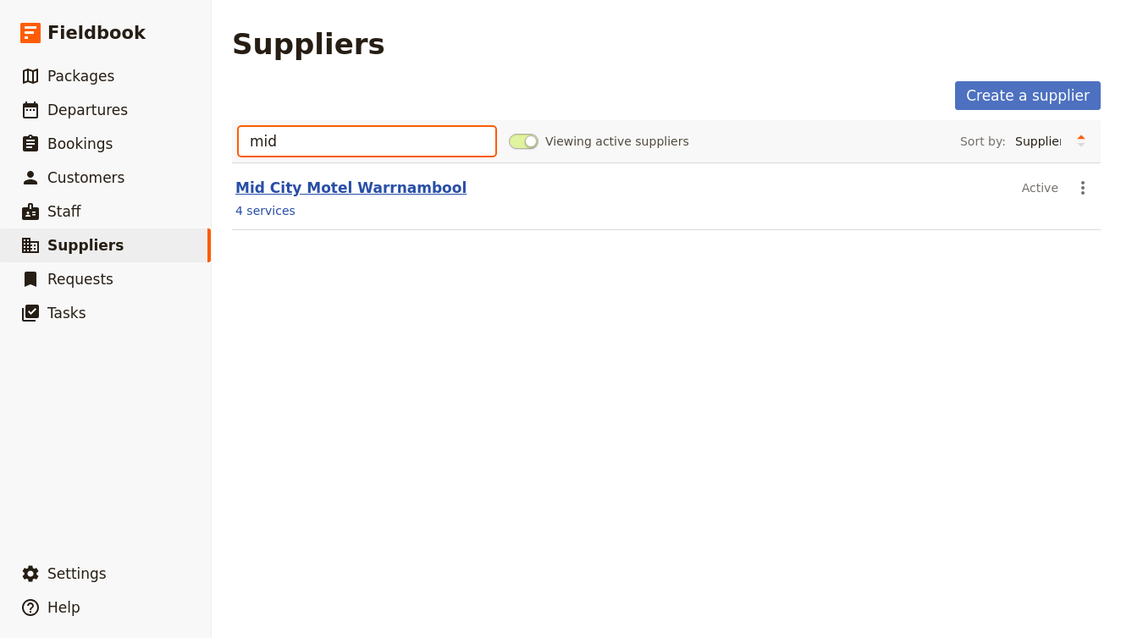
type input "mid"
click at [329, 185] on link "Mid City Motel Warrnambool" at bounding box center [350, 187] width 231 height 17
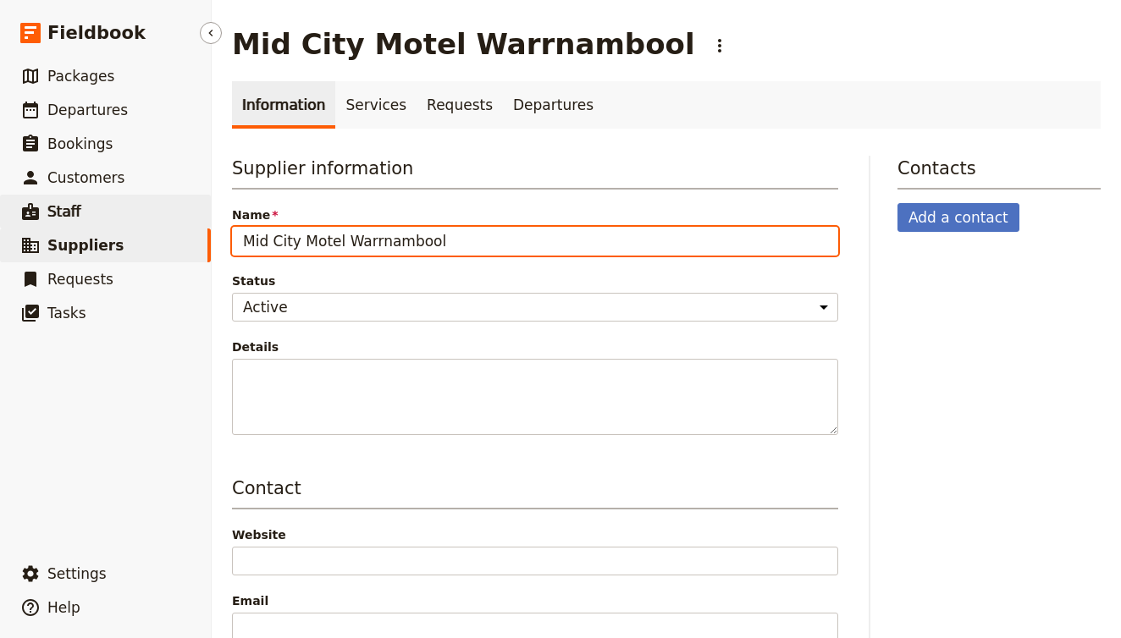
drag, startPoint x: 484, startPoint y: 253, endPoint x: 113, endPoint y: 224, distance: 372.8
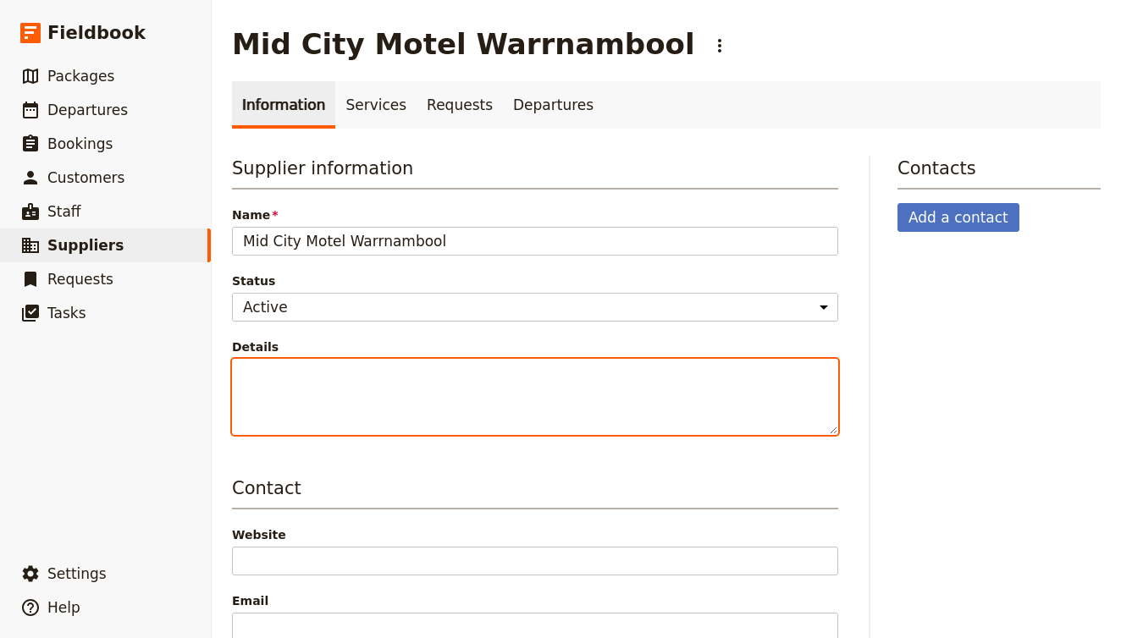
click at [402, 416] on textarea "Details" at bounding box center [535, 397] width 606 height 76
paste textarea "Mid City Motel Warrnambool is a centrally located hotel offering modern rooms, …"
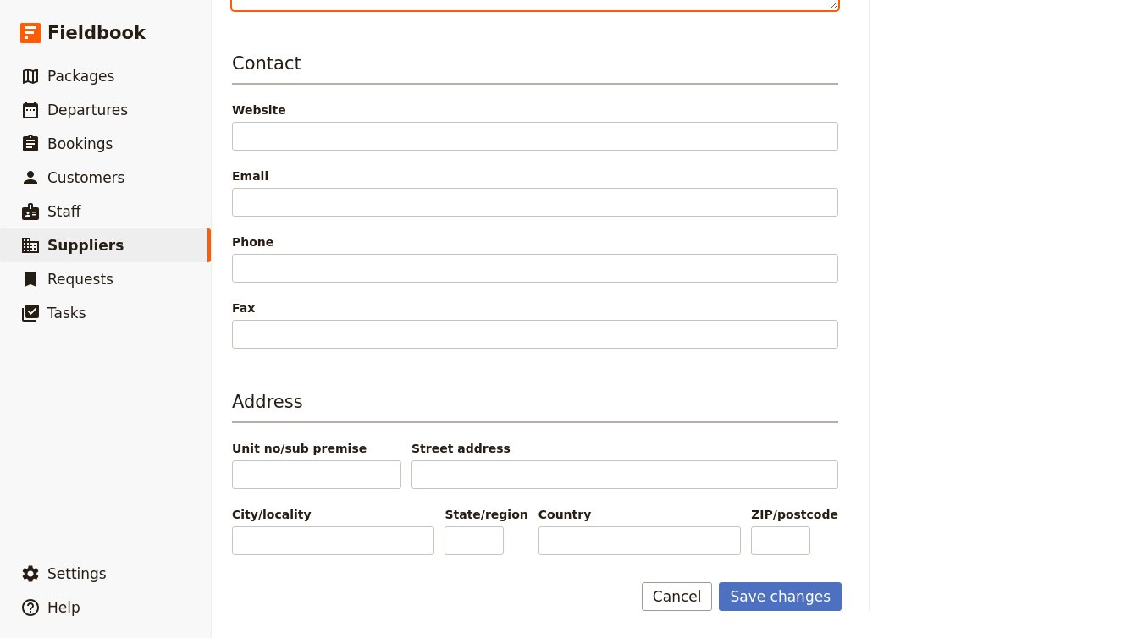
scroll to position [445, 0]
type textarea "Mid City Motel Warrnambool is a centrally located hotel offering modern rooms, …"
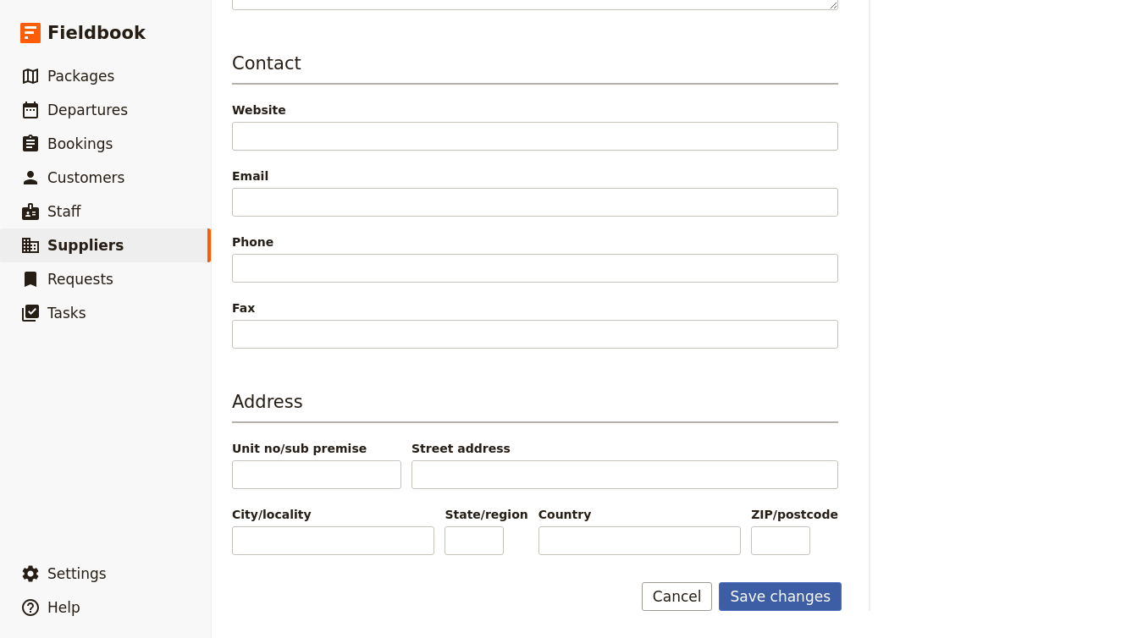
click at [789, 595] on button "Save changes" at bounding box center [780, 597] width 123 height 29
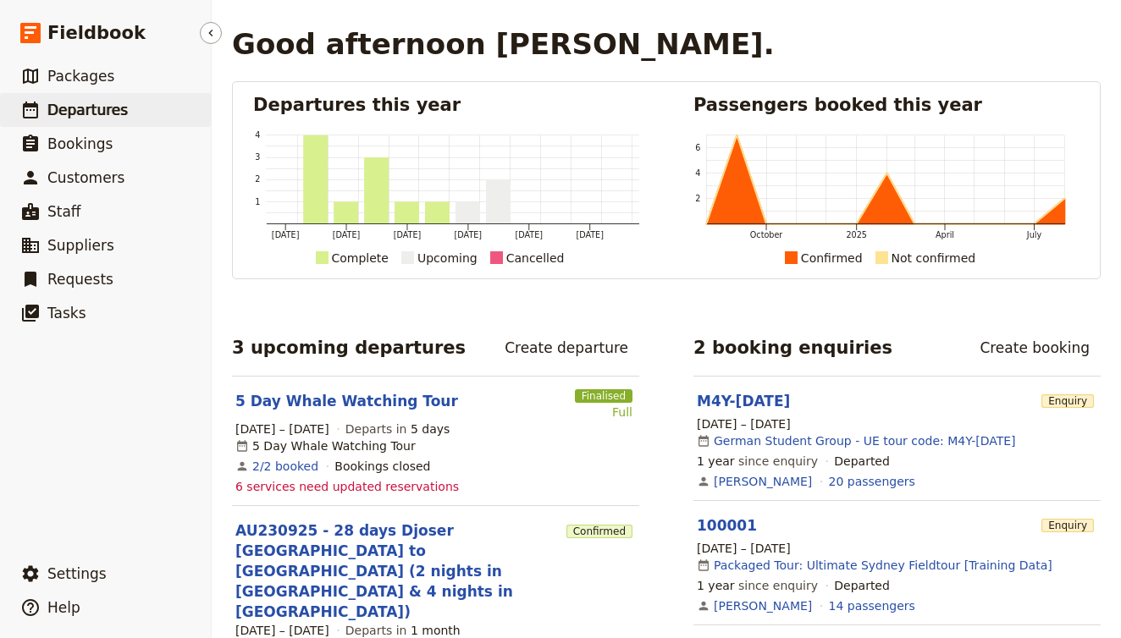
click at [98, 109] on span "Departures" at bounding box center [87, 110] width 80 height 17
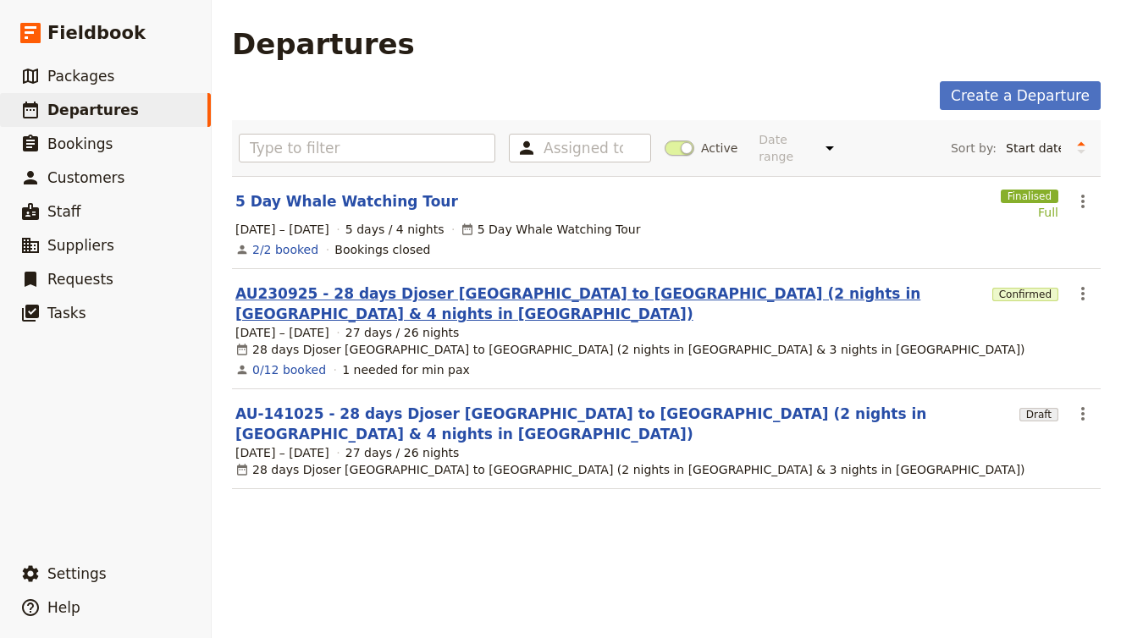
click at [345, 284] on link "AU230925 - 28 days Djoser [GEOGRAPHIC_DATA] to [GEOGRAPHIC_DATA] (2 nights in […" at bounding box center [610, 304] width 750 height 41
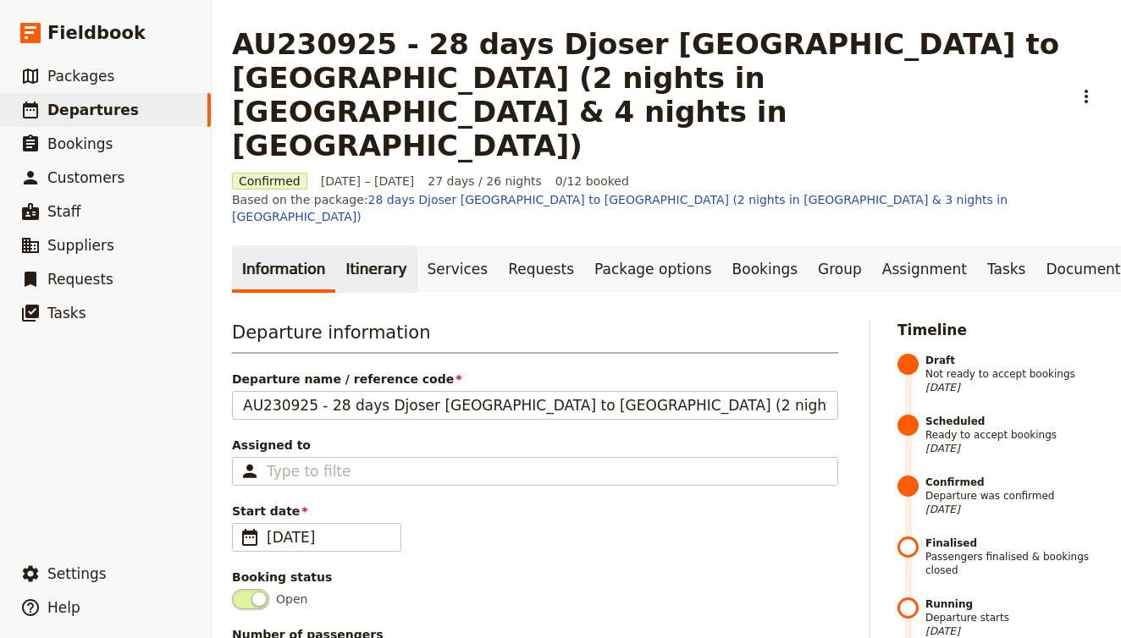
click at [372, 246] on link "Itinerary" at bounding box center [375, 269] width 81 height 47
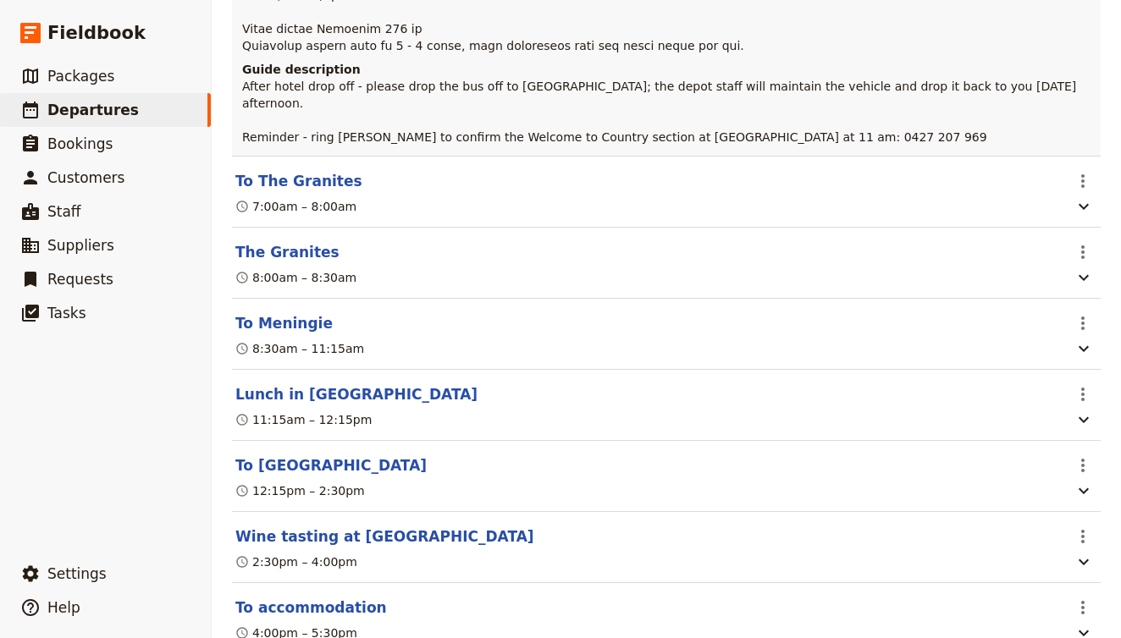
scroll to position [11023, 0]
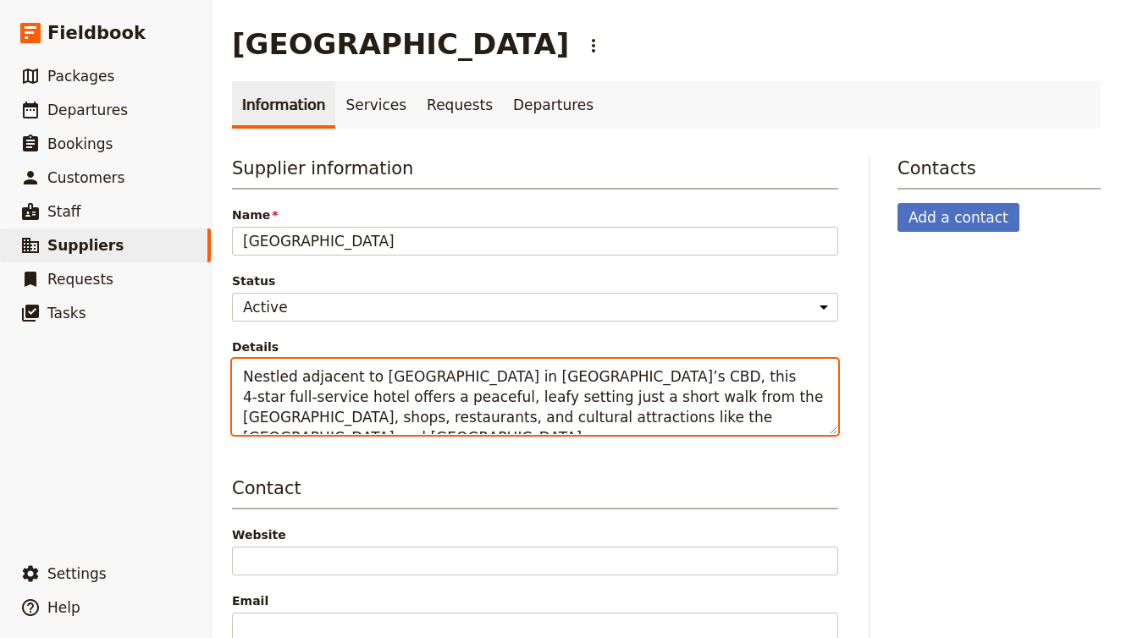
click at [278, 402] on textarea "Nestled adjacent to [GEOGRAPHIC_DATA] in [GEOGRAPHIC_DATA]’s CBD, this 4‑star f…" at bounding box center [535, 397] width 606 height 76
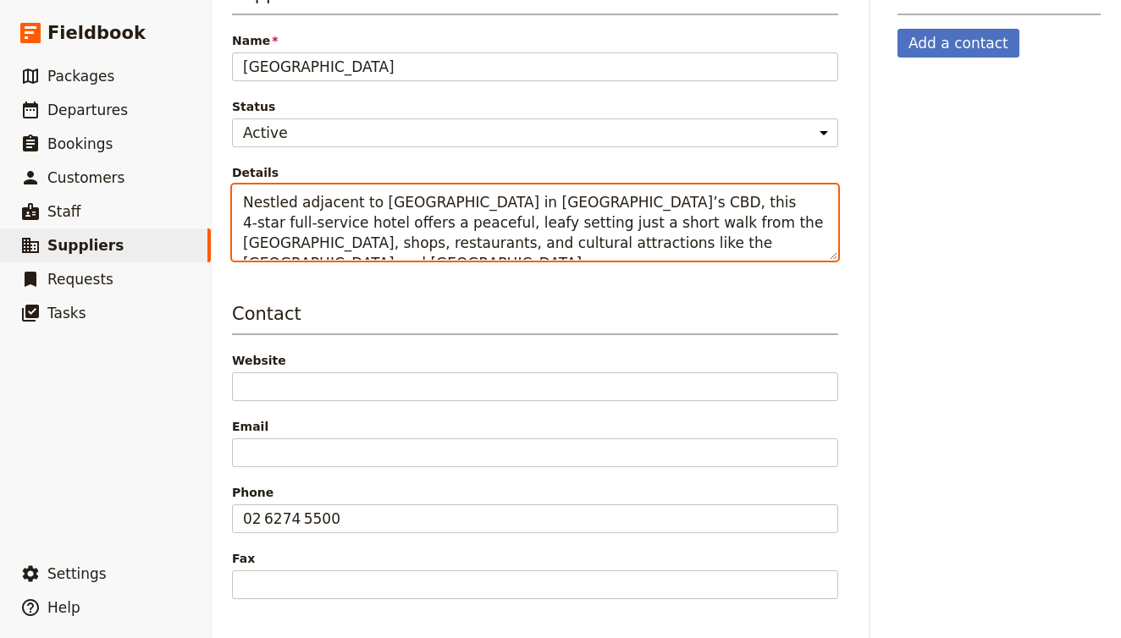
scroll to position [109, 0]
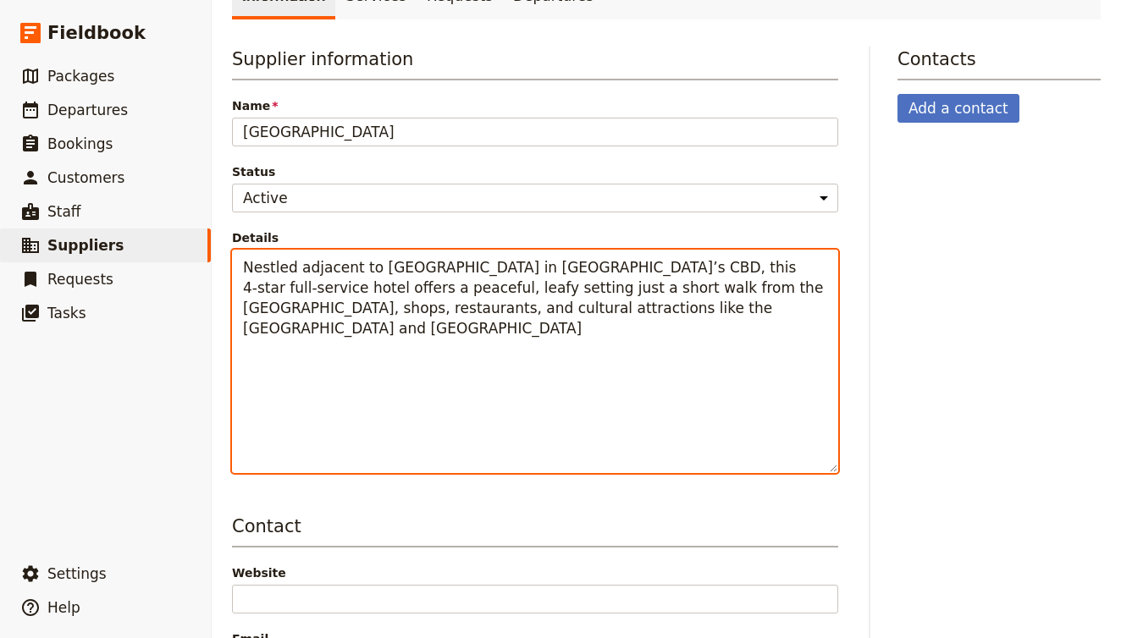
click at [862, 476] on div "Supplier information Name [GEOGRAPHIC_DATA] Status Active Inactive Details Nest…" at bounding box center [666, 561] width 869 height 1028
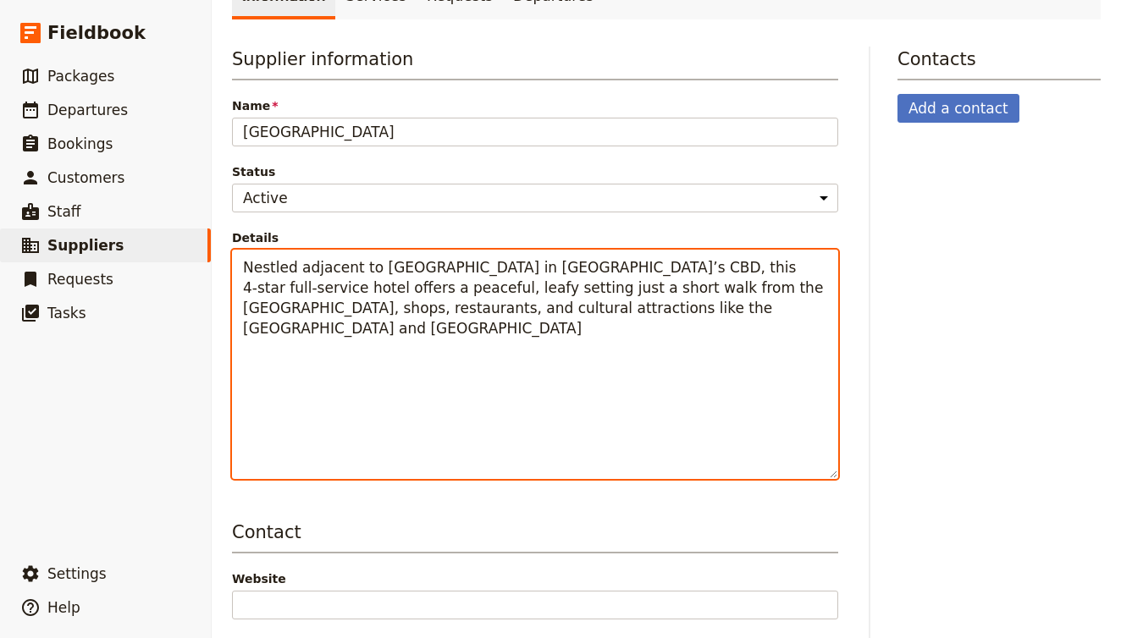
click at [601, 447] on textarea "Nestled adjacent to [GEOGRAPHIC_DATA] in [GEOGRAPHIC_DATA]’s CBD, this 4‑star f…" at bounding box center [535, 364] width 606 height 229
click at [538, 380] on textarea "Nestled adjacent to [GEOGRAPHIC_DATA] in [GEOGRAPHIC_DATA]’s CBD, this 4‑star f…" at bounding box center [535, 364] width 606 height 229
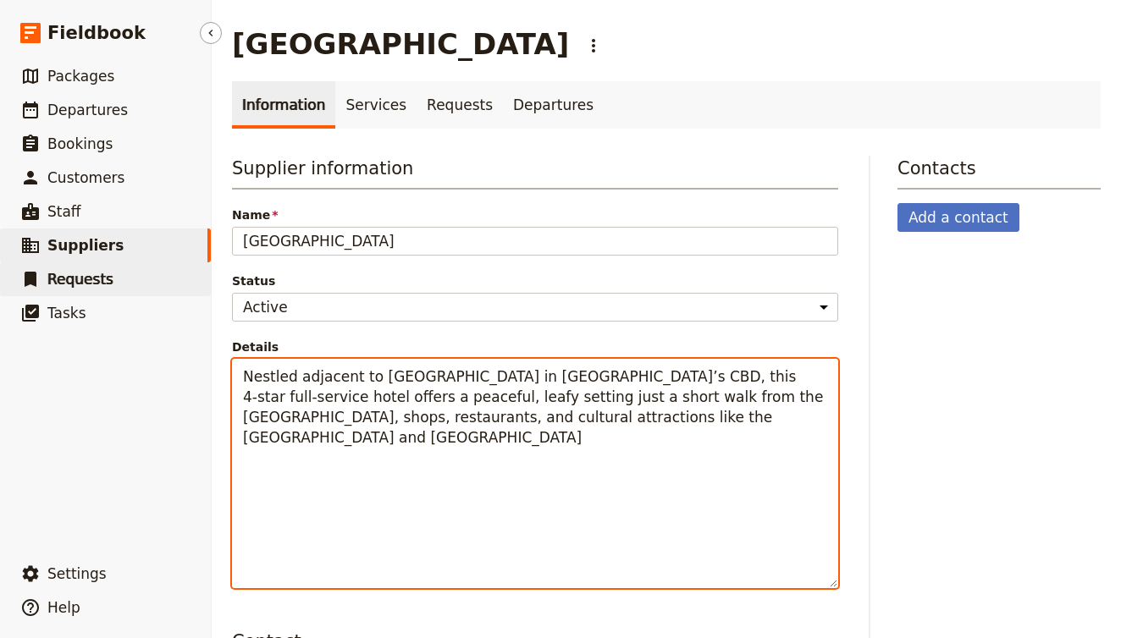
scroll to position [0, 0]
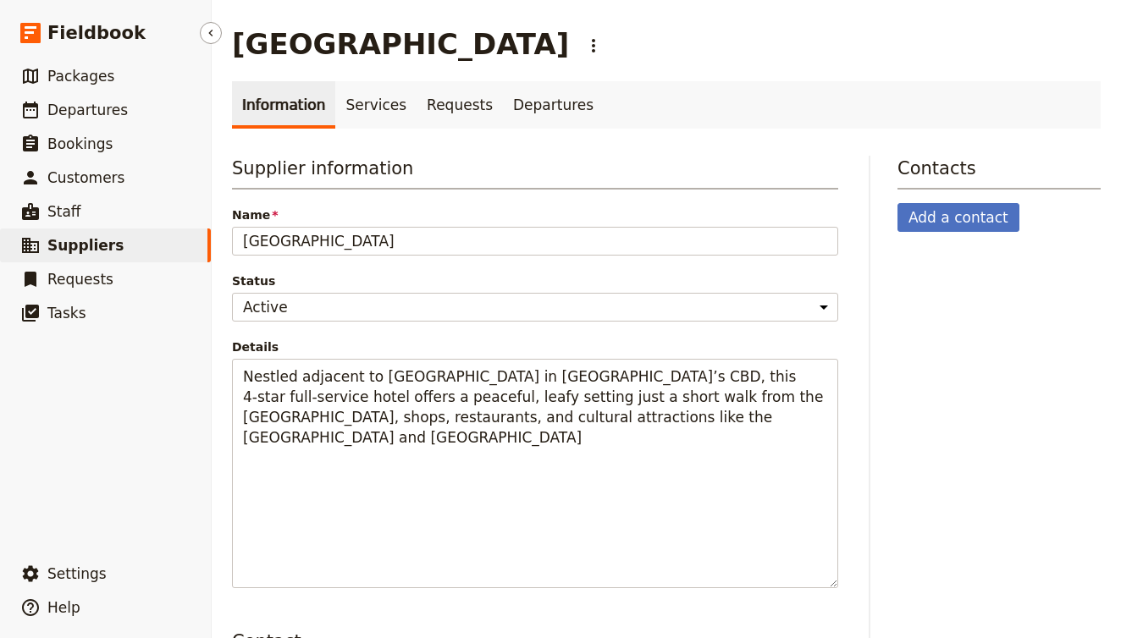
click at [143, 248] on link "​ Suppliers" at bounding box center [105, 246] width 211 height 34
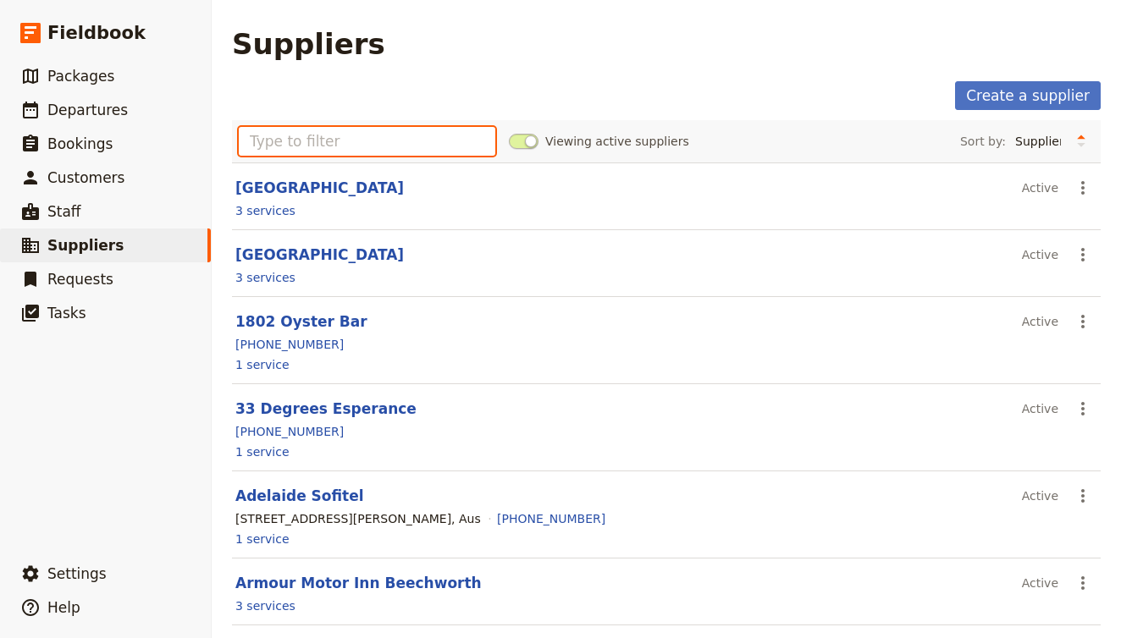
click at [411, 141] on input "text" at bounding box center [367, 141] width 257 height 29
type input "o"
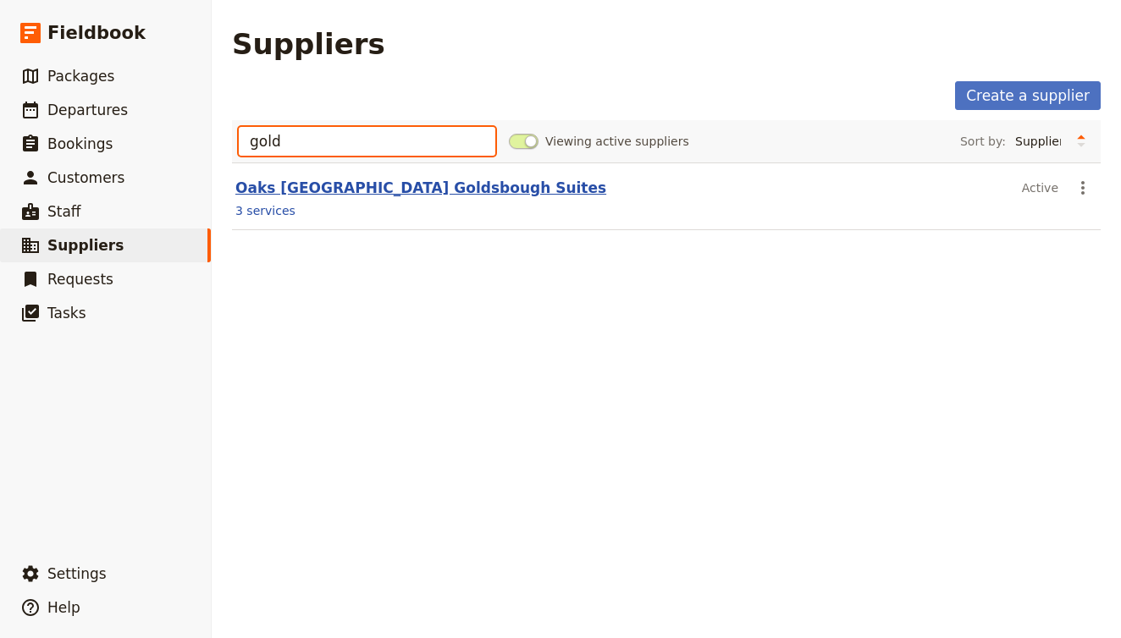
type input "gold"
click at [351, 189] on link "Oaks [GEOGRAPHIC_DATA] Goldsbough Suites" at bounding box center [420, 187] width 371 height 17
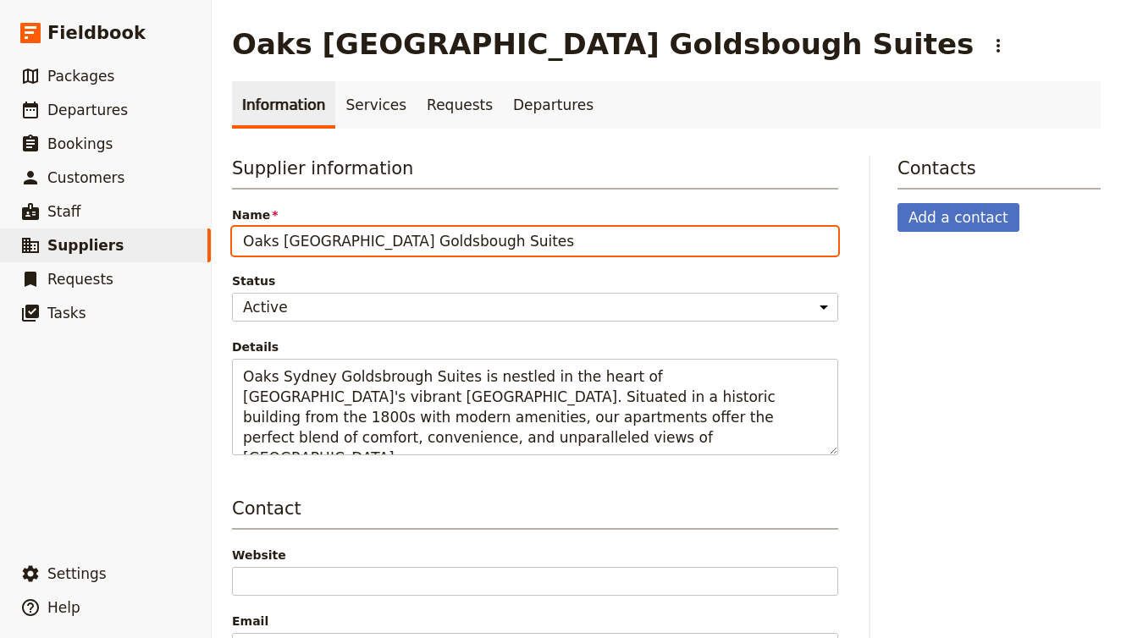
paste input "Goldsbr"
click at [329, 248] on input "Oaks SydneyGoldsbrough Suites" at bounding box center [535, 241] width 606 height 29
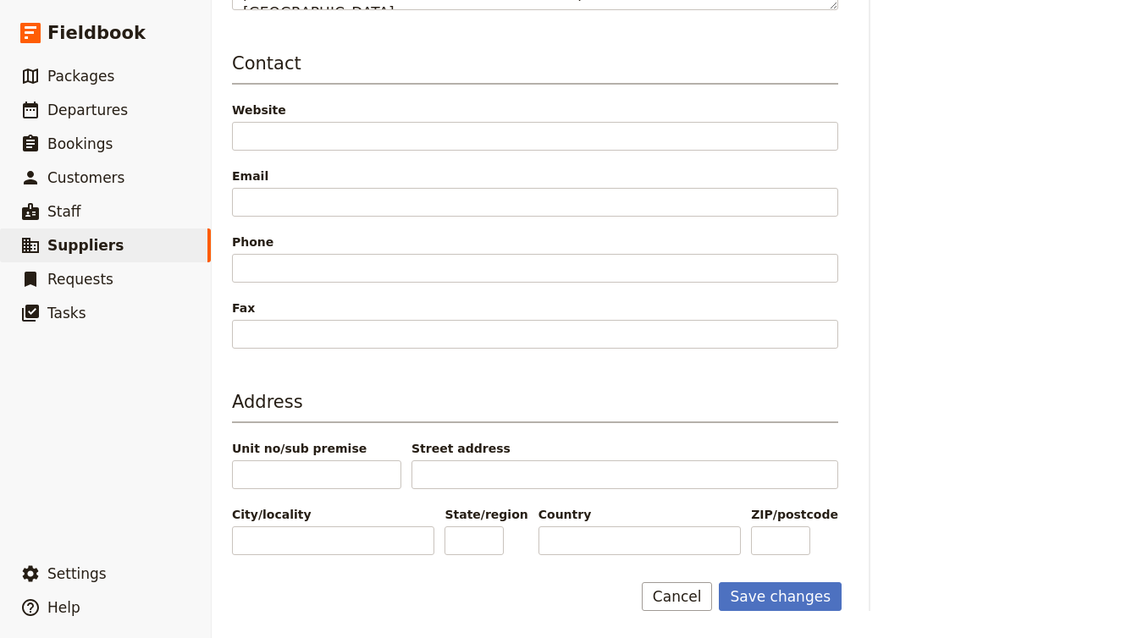
scroll to position [445, 0]
type input "Oaks Sydney Goldsbrough Suites"
click at [806, 599] on button "Save changes" at bounding box center [780, 597] width 123 height 29
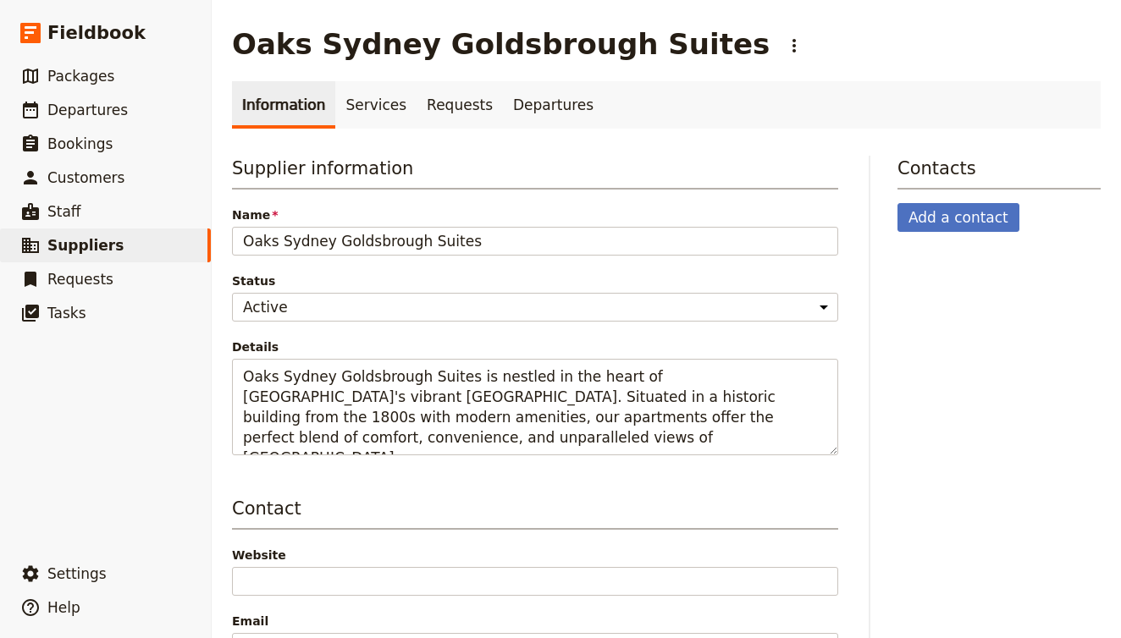
scroll to position [0, 0]
